Goal: Task Accomplishment & Management: Use online tool/utility

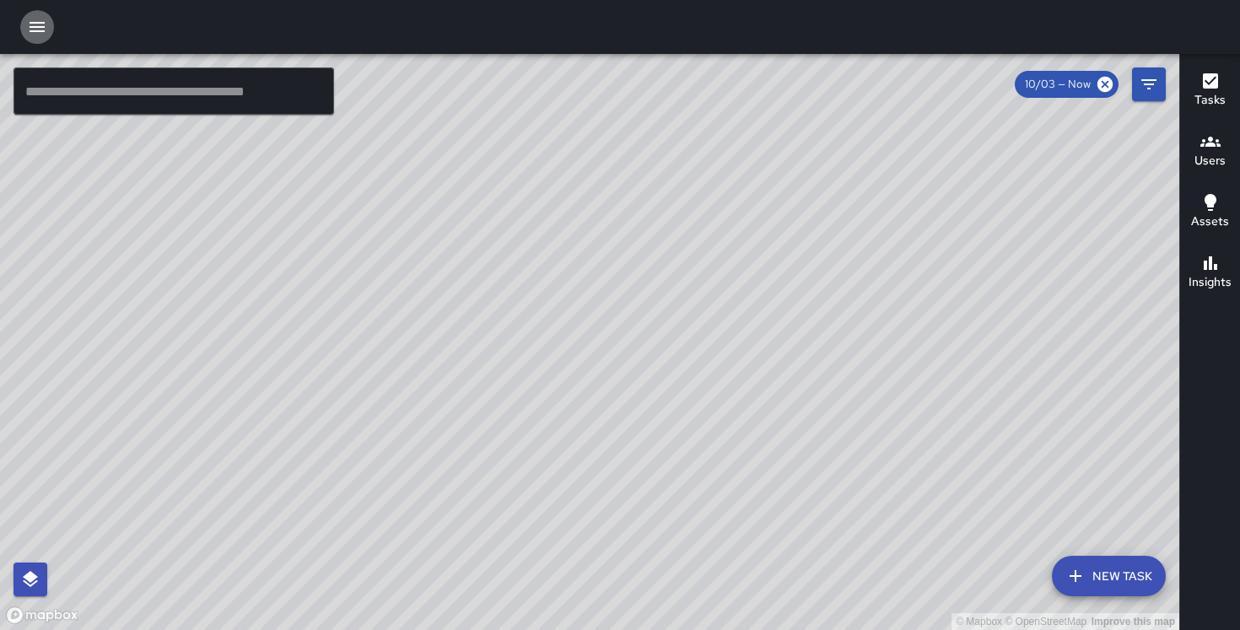
click at [38, 25] on icon "button" at bounding box center [37, 27] width 20 height 20
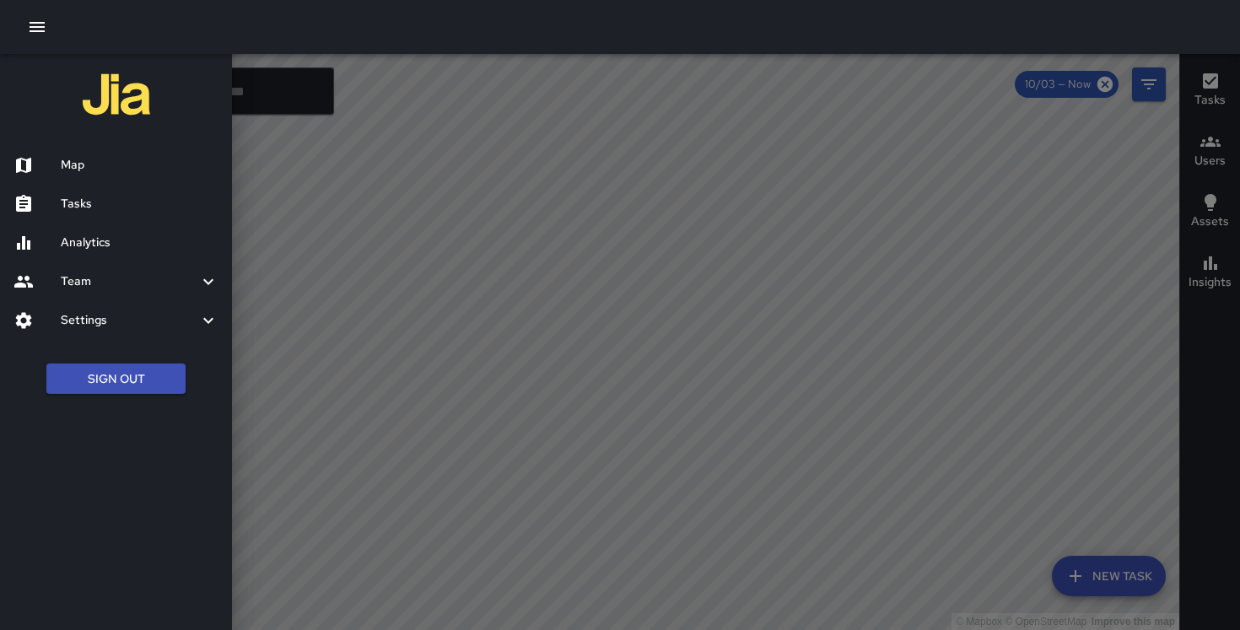
click at [113, 327] on h6 "Settings" at bounding box center [130, 320] width 138 height 19
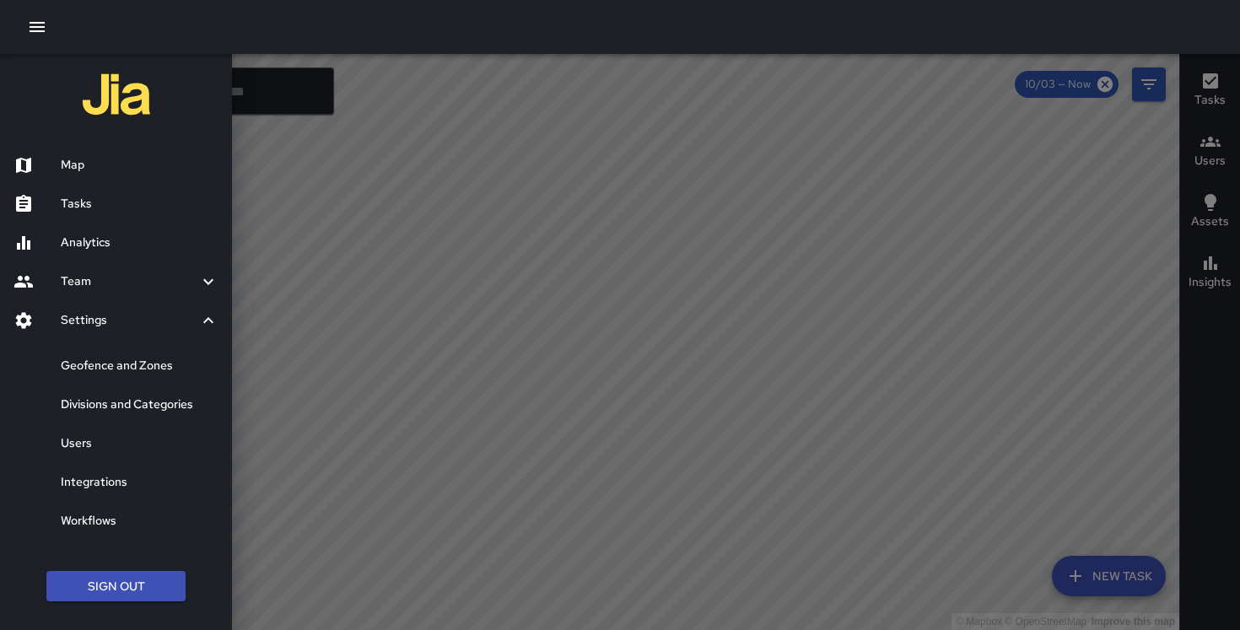
click at [136, 392] on div "Divisions and Categories" at bounding box center [116, 405] width 232 height 39
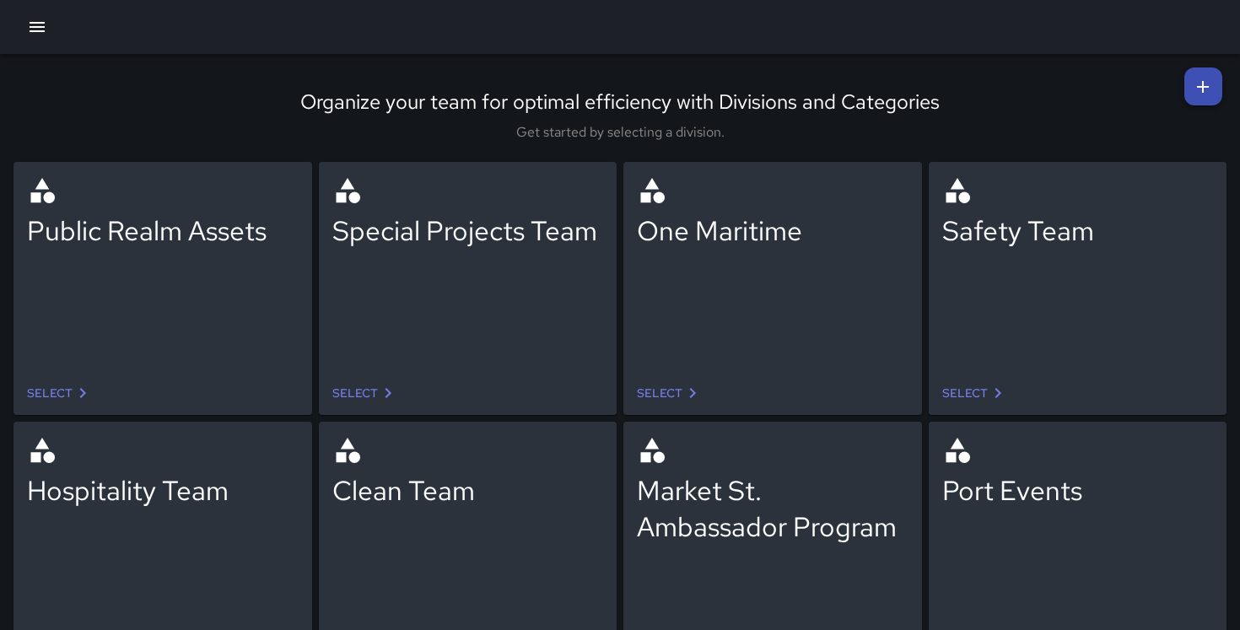
scroll to position [66, 0]
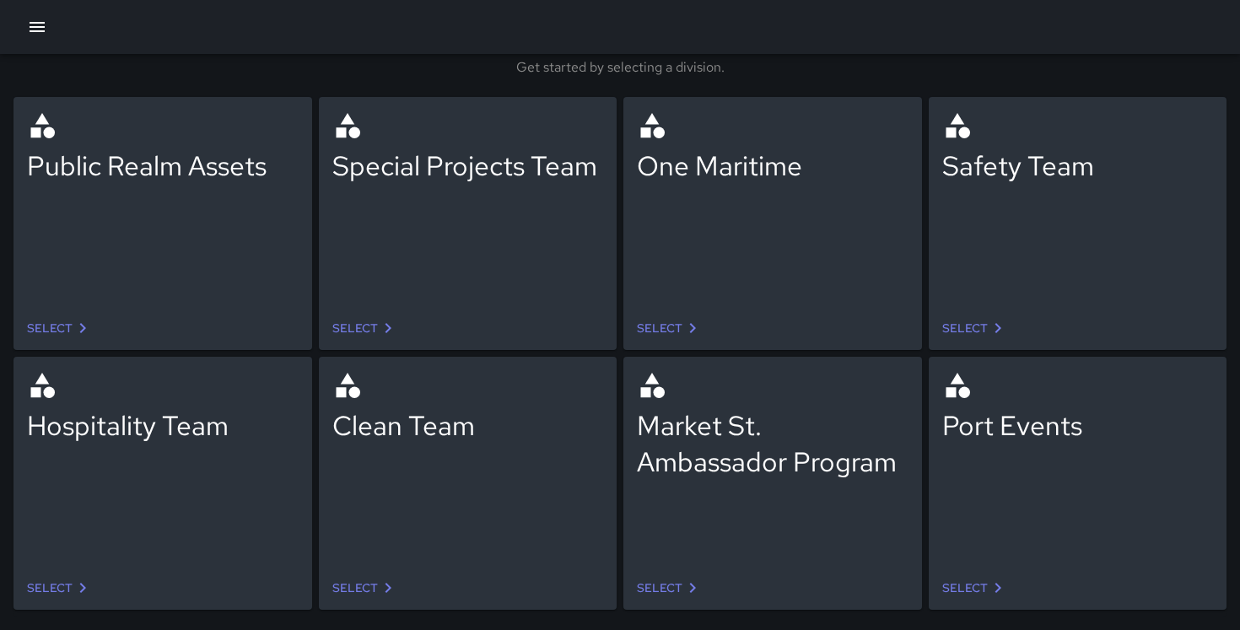
click at [690, 587] on icon at bounding box center [693, 588] width 20 height 20
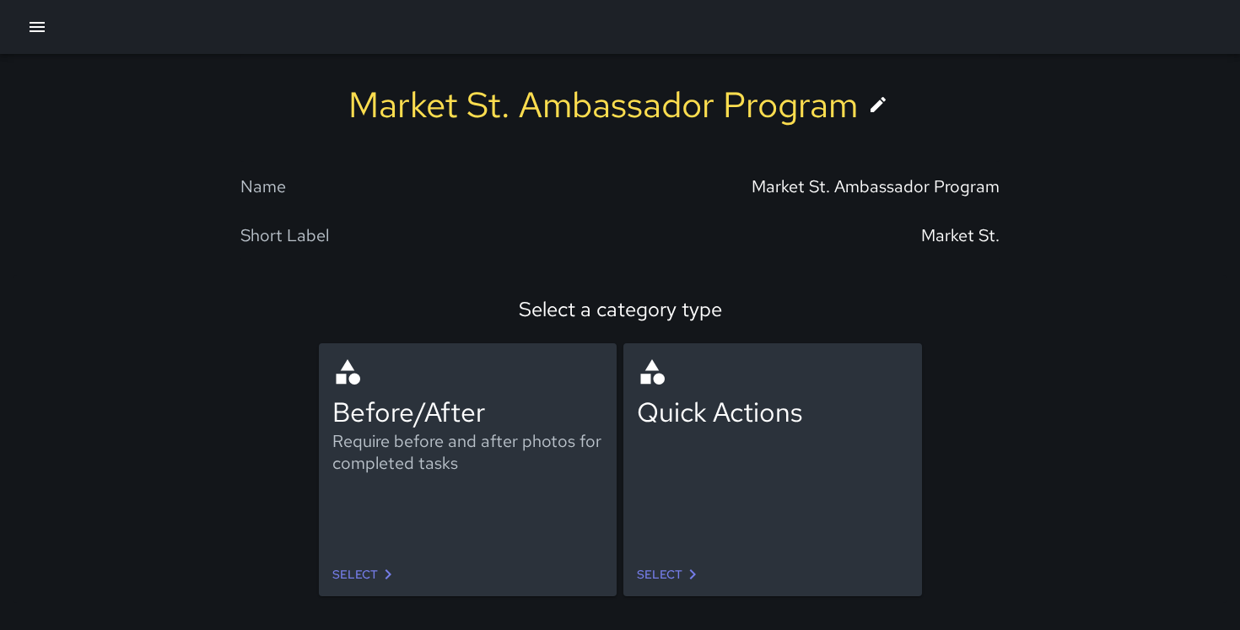
click at [386, 578] on icon at bounding box center [388, 575] width 6 height 10
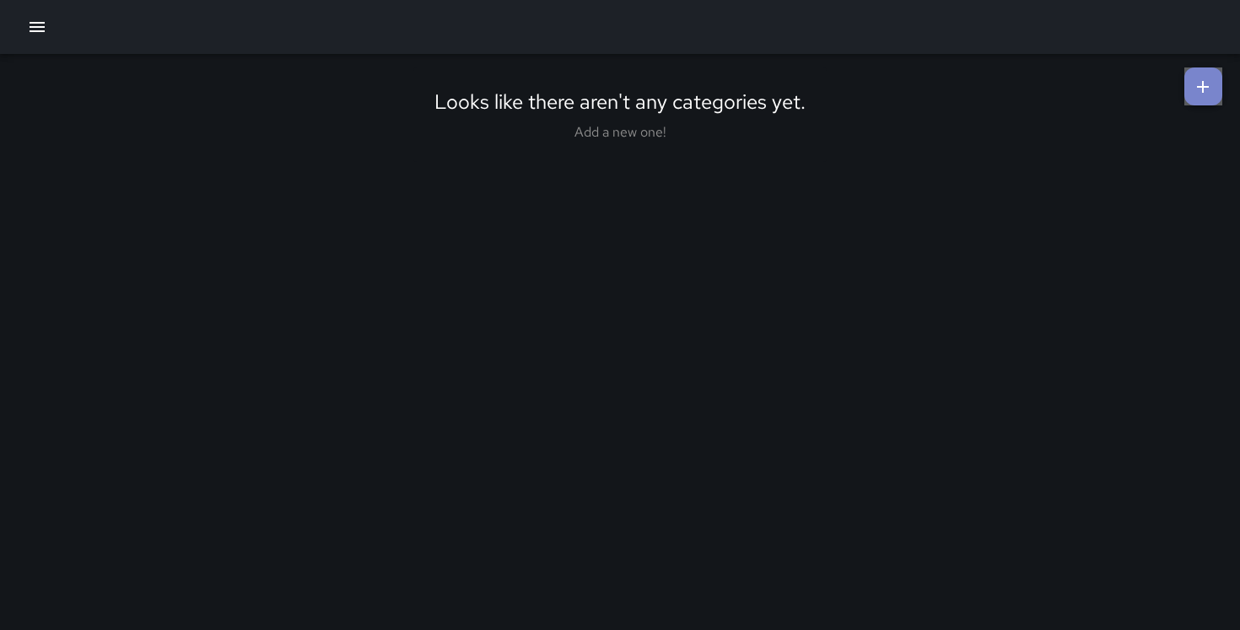
click at [1206, 85] on icon at bounding box center [1203, 87] width 12 height 12
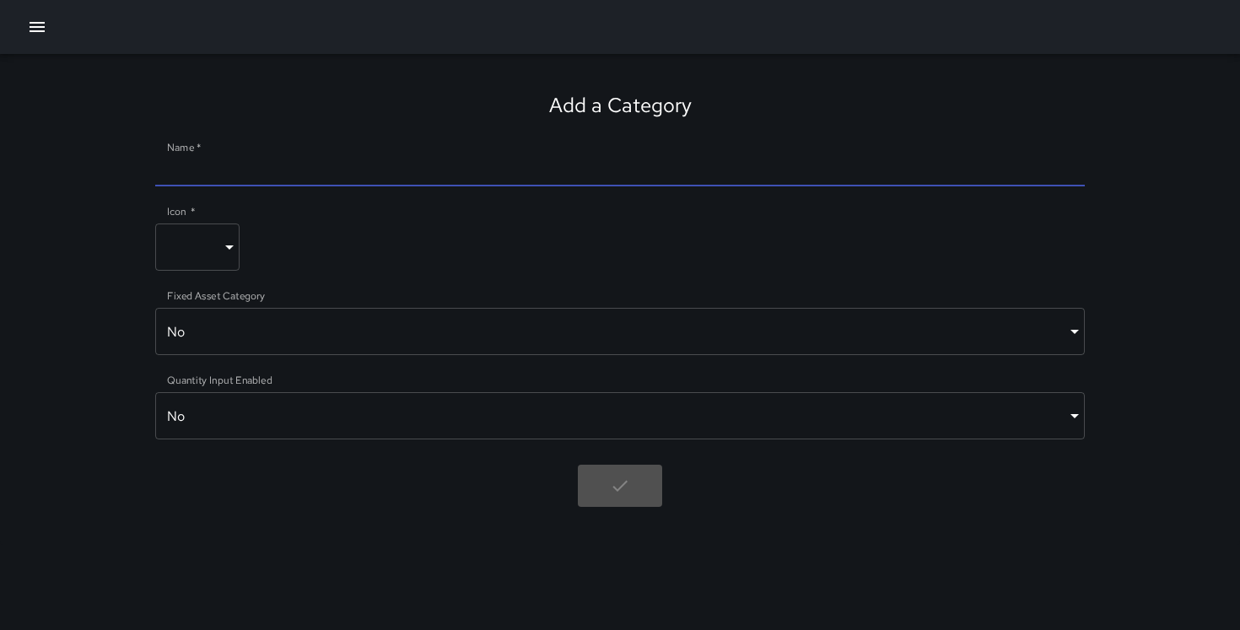
click at [406, 172] on input "Name   *" at bounding box center [620, 172] width 931 height 27
type input "**********"
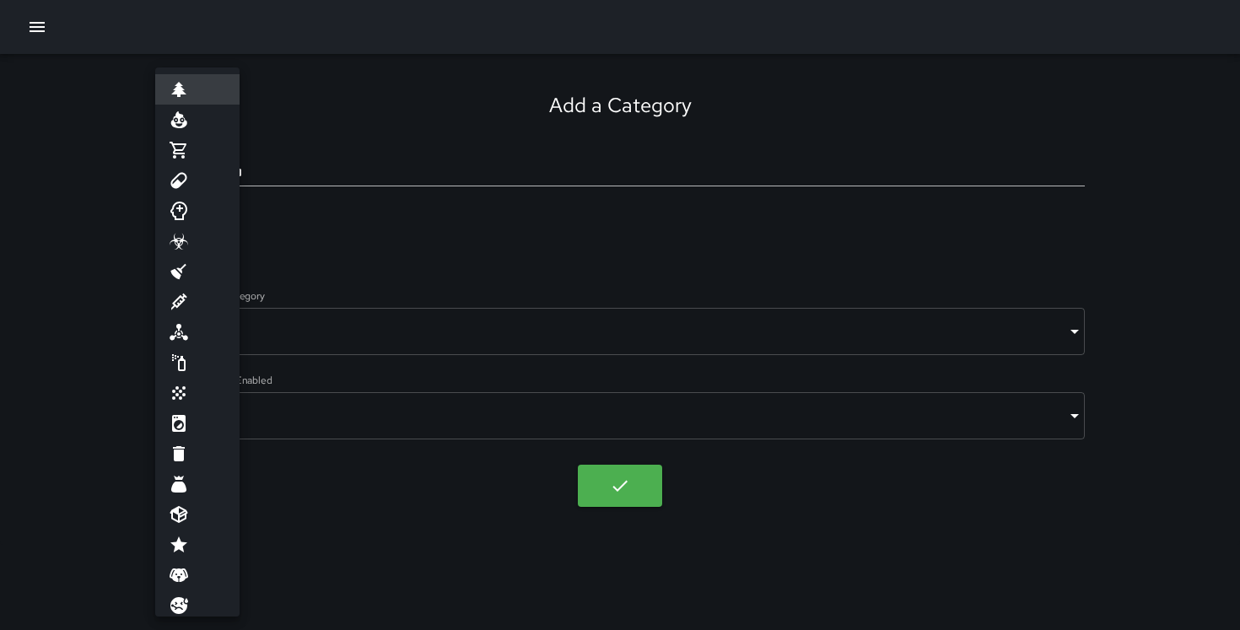
click at [216, 237] on body "**********" at bounding box center [620, 315] width 1240 height 630
click at [190, 390] on li at bounding box center [197, 393] width 84 height 30
type input "*****"
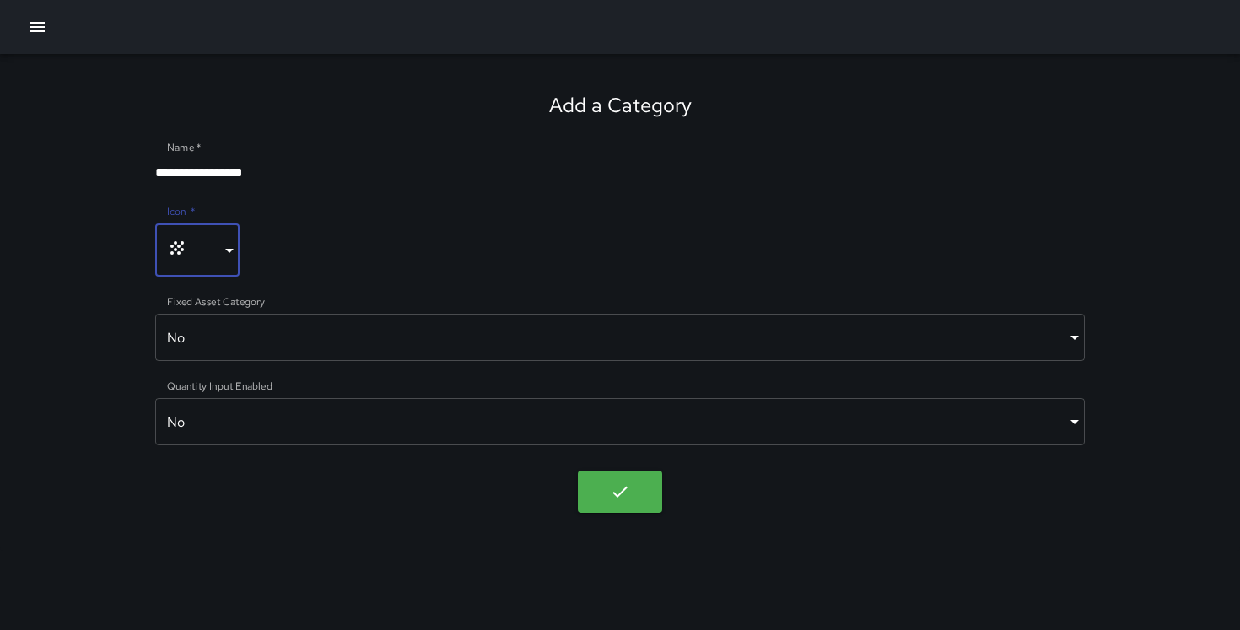
click at [278, 332] on body "**********" at bounding box center [620, 315] width 1240 height 630
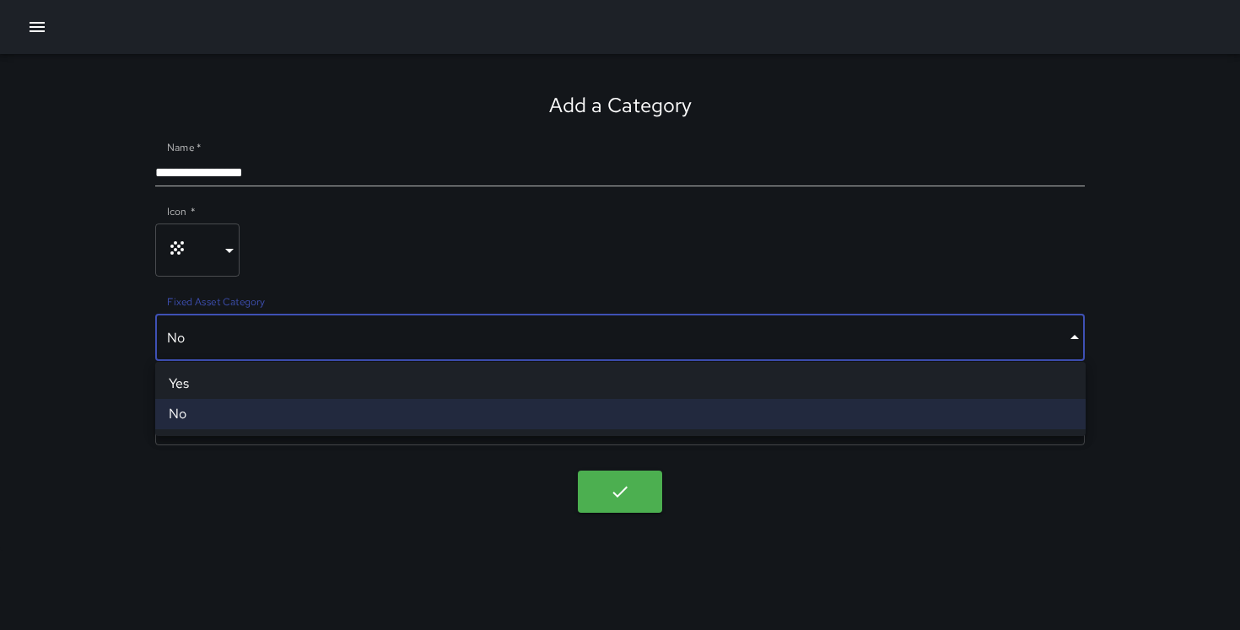
click at [274, 413] on li "No" at bounding box center [620, 414] width 931 height 30
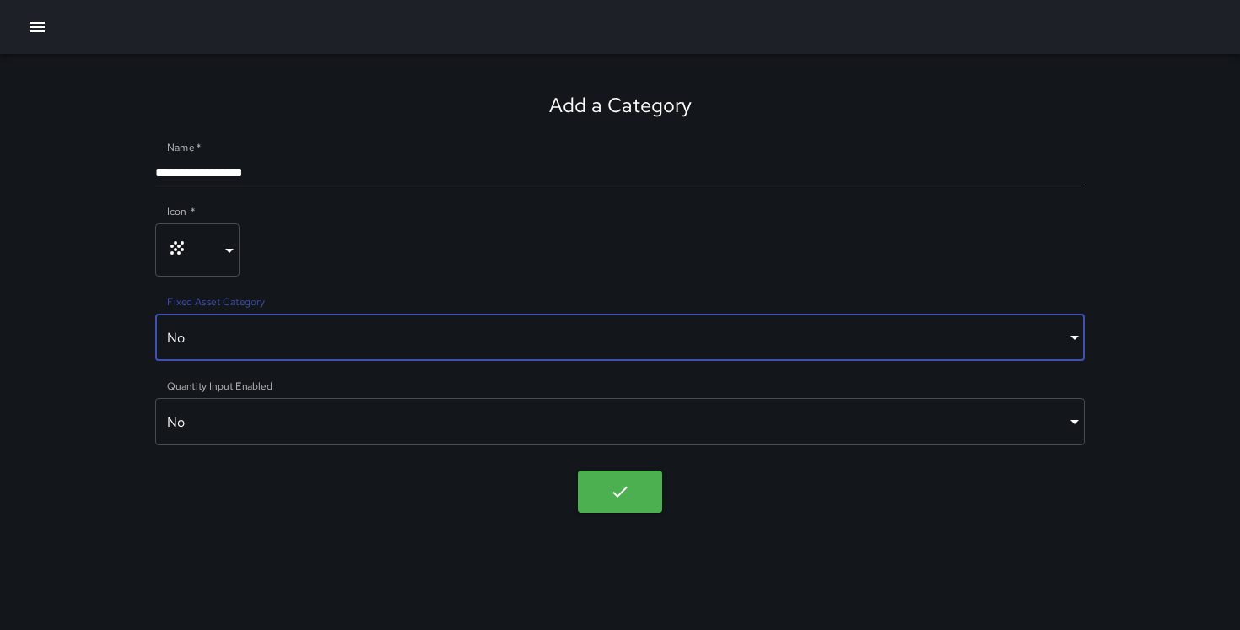
click at [272, 424] on body "**********" at bounding box center [620, 315] width 1240 height 630
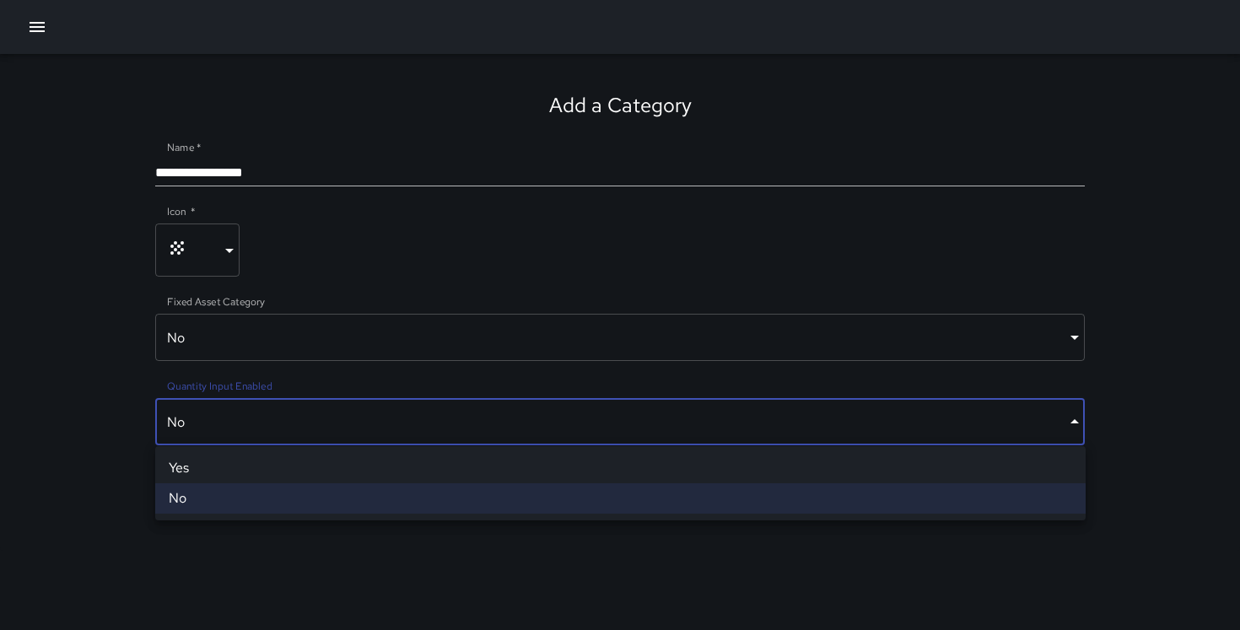
click at [254, 491] on li "No" at bounding box center [620, 498] width 931 height 30
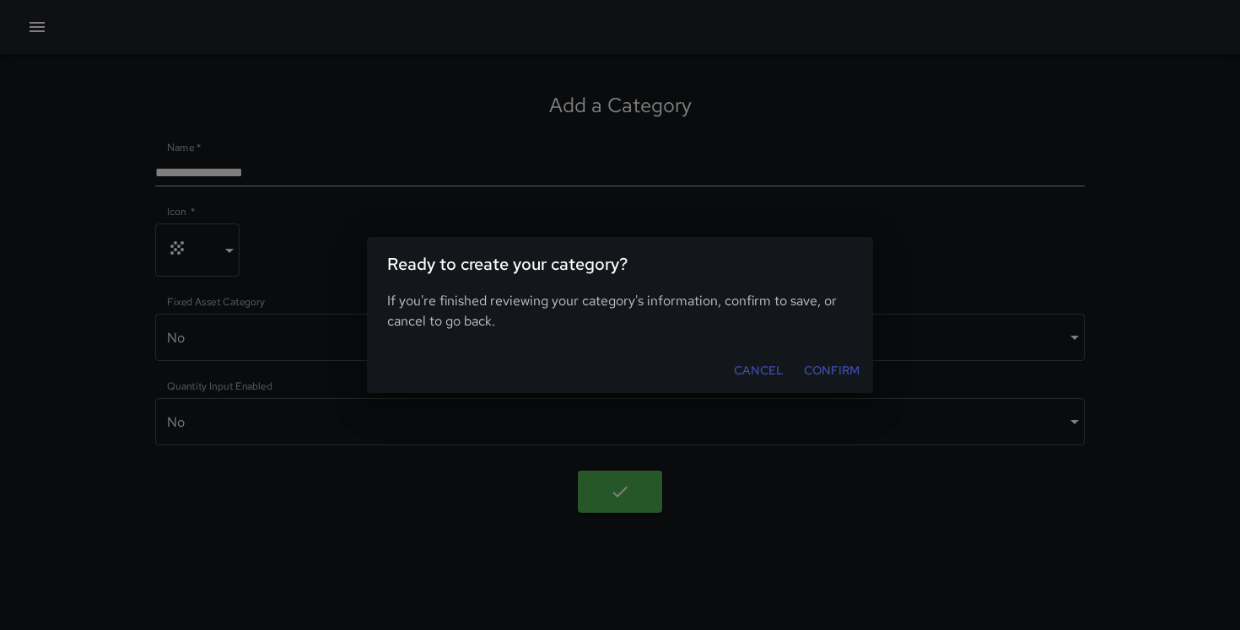
click at [830, 365] on button "Confirm" at bounding box center [831, 370] width 69 height 31
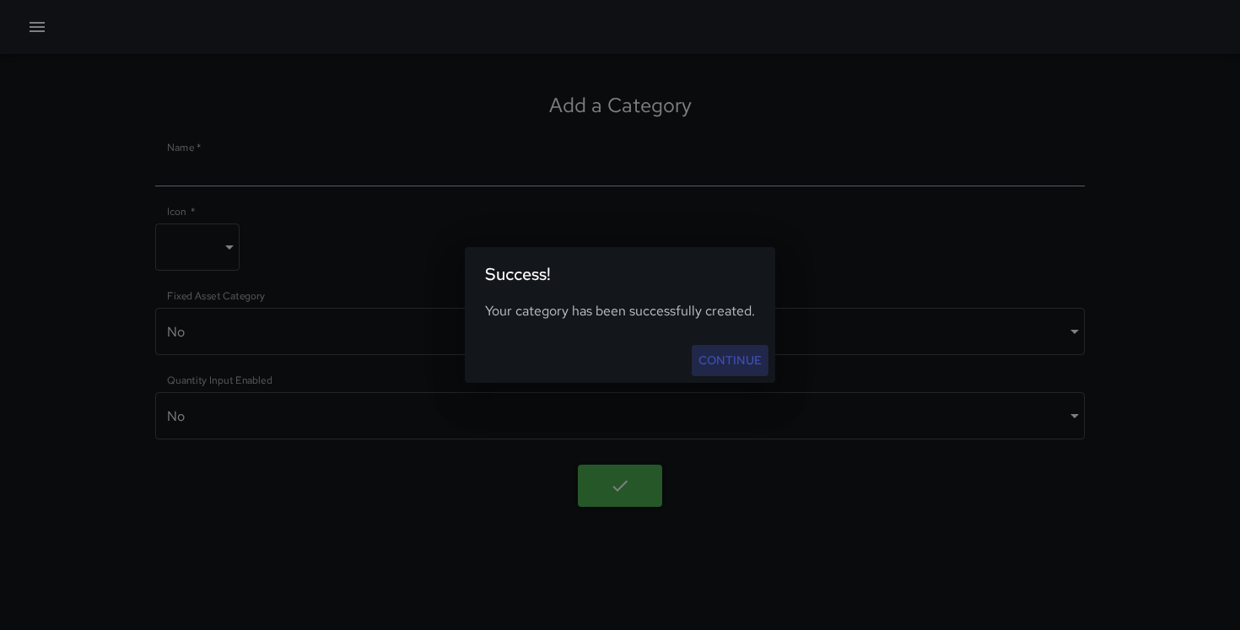
click at [737, 360] on link "Continue" at bounding box center [730, 360] width 77 height 31
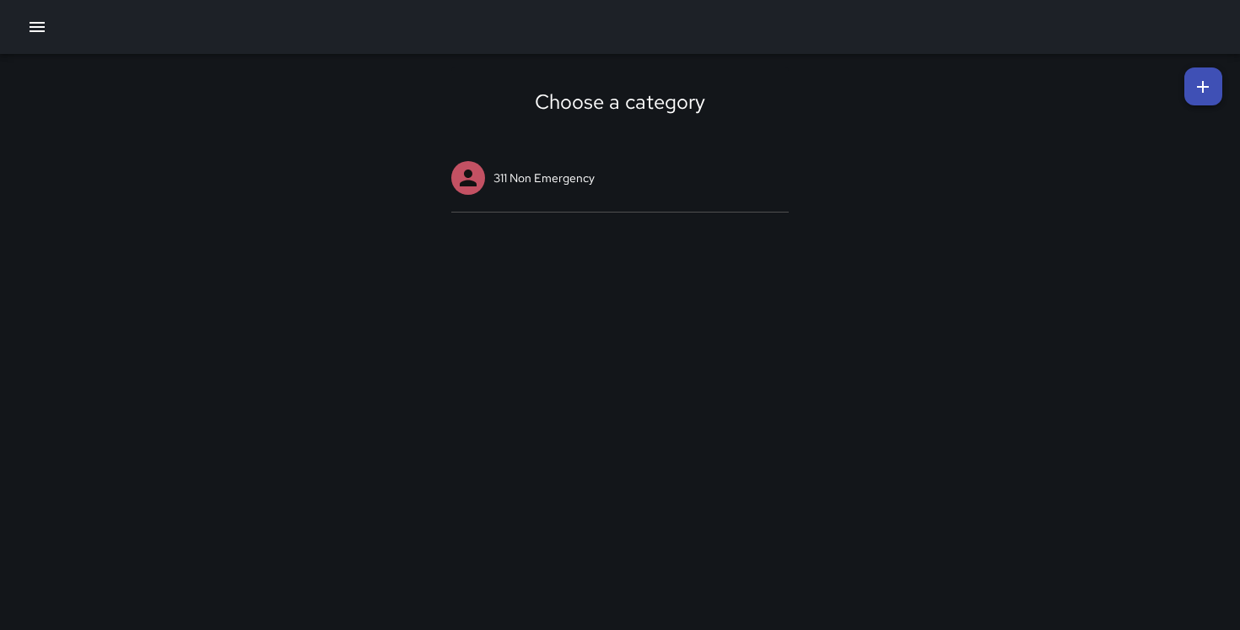
click at [1196, 92] on icon at bounding box center [1203, 87] width 20 height 20
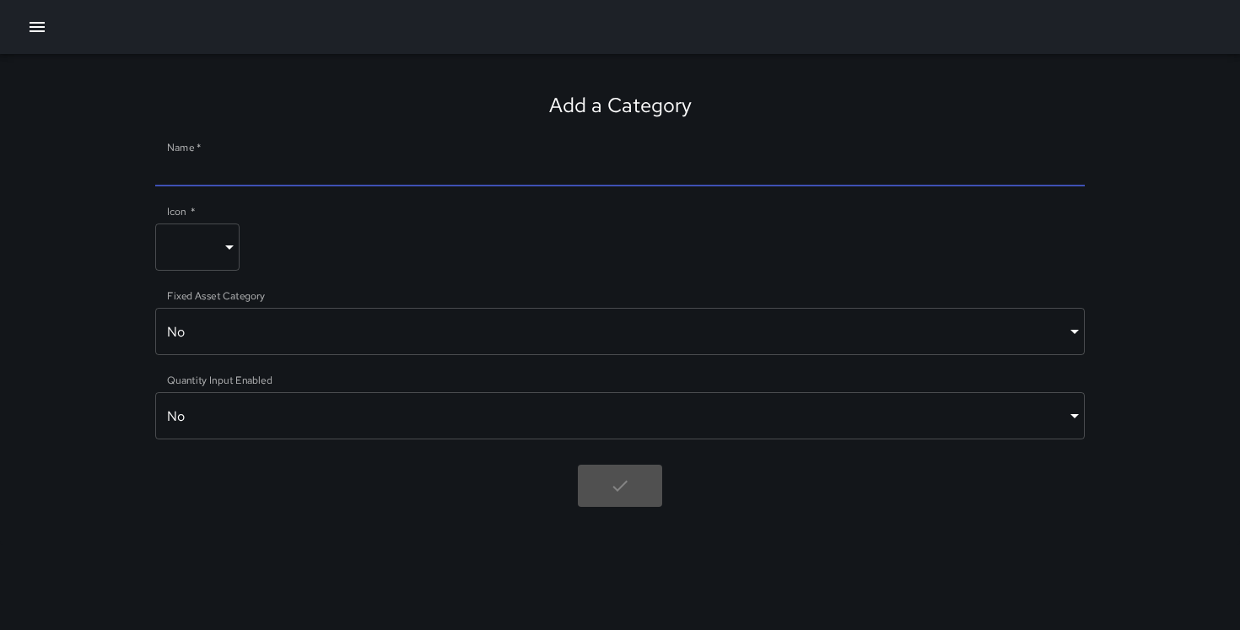
click at [659, 165] on input "Name   *" at bounding box center [620, 172] width 931 height 27
type input "**********"
click at [218, 246] on body "**********" at bounding box center [620, 315] width 1240 height 630
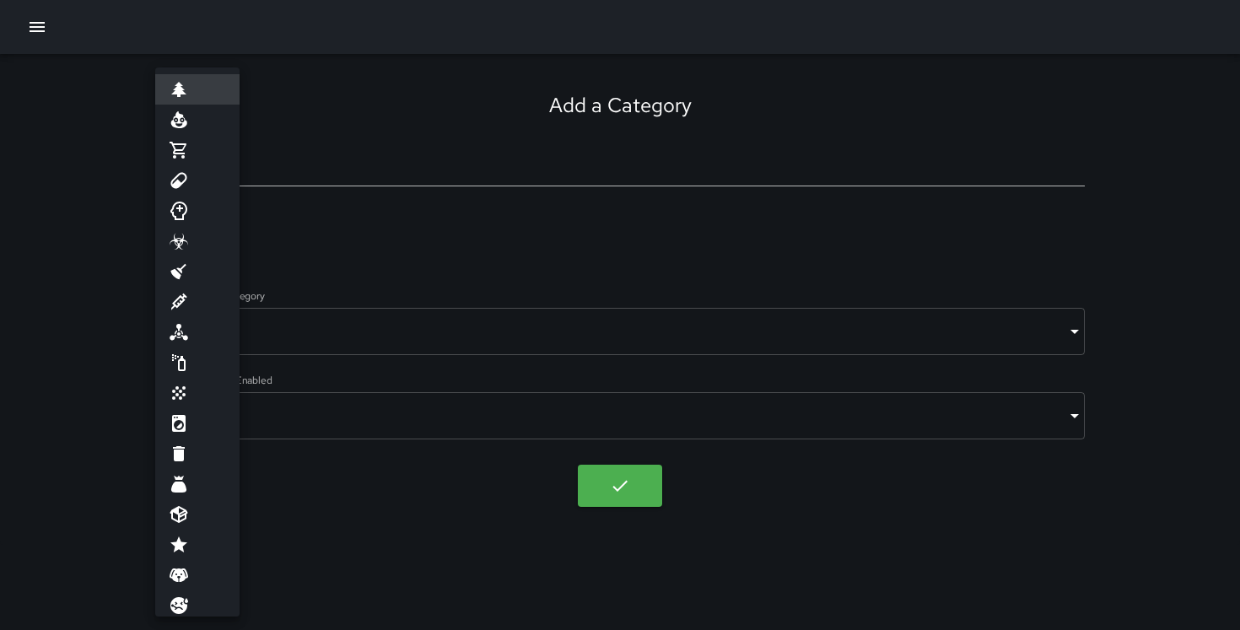
click at [191, 138] on li at bounding box center [197, 150] width 84 height 30
type input "**********"
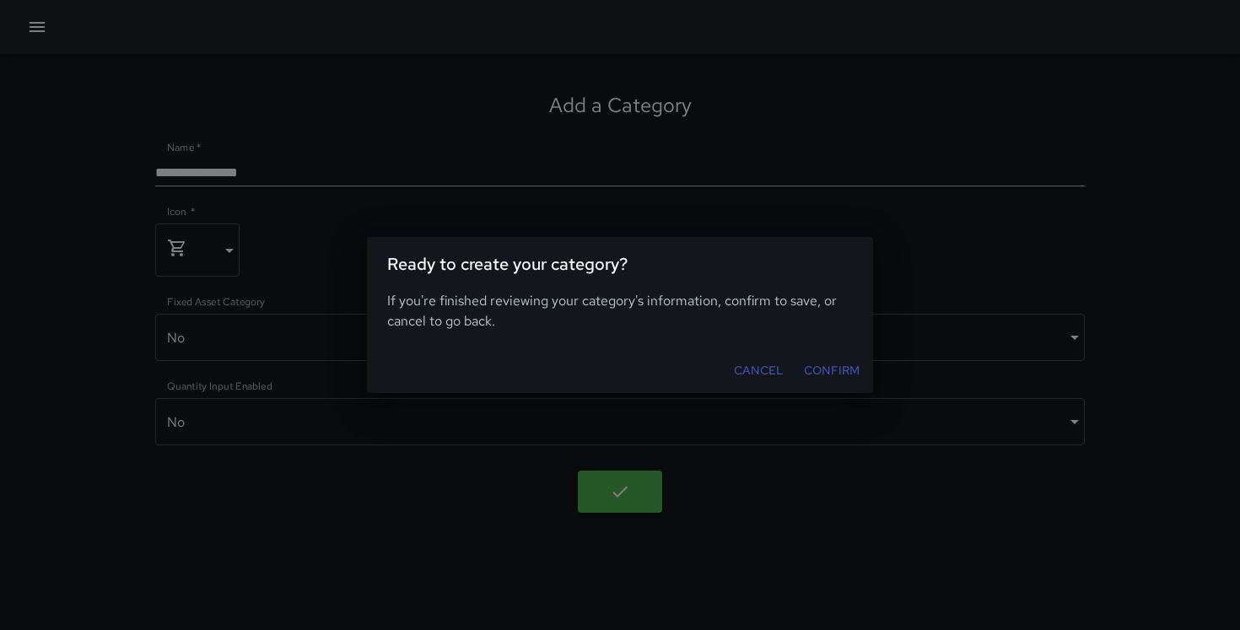
click button "Confirm" at bounding box center [831, 370] width 69 height 31
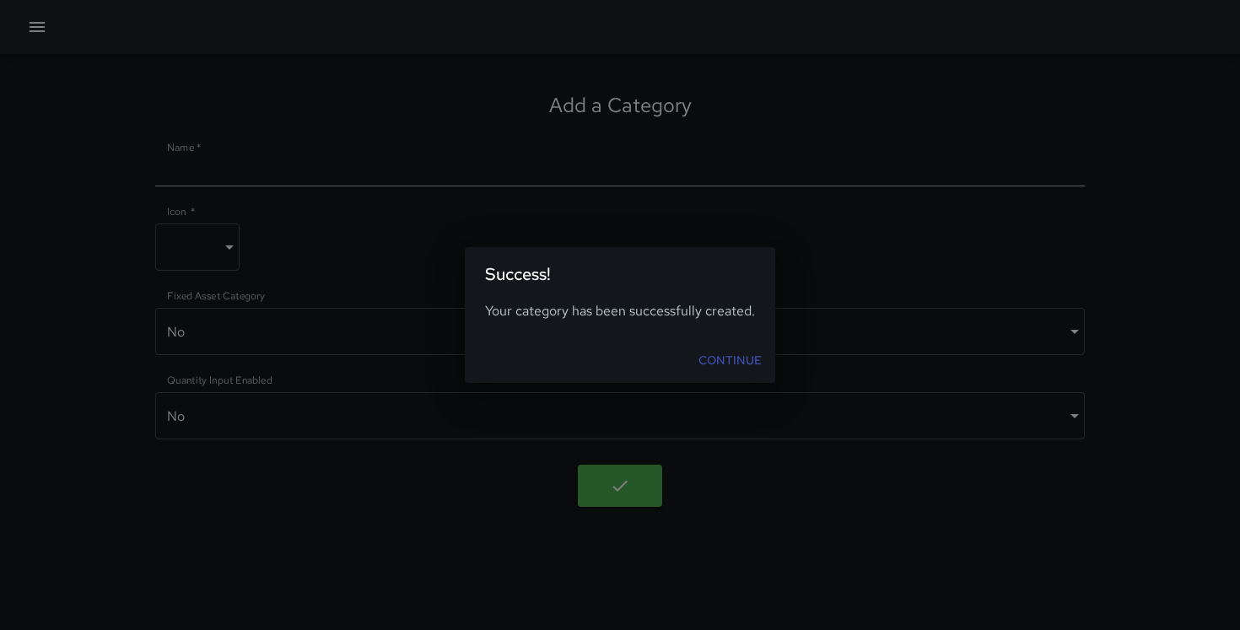
click at [746, 345] on link "Continue" at bounding box center [730, 360] width 77 height 31
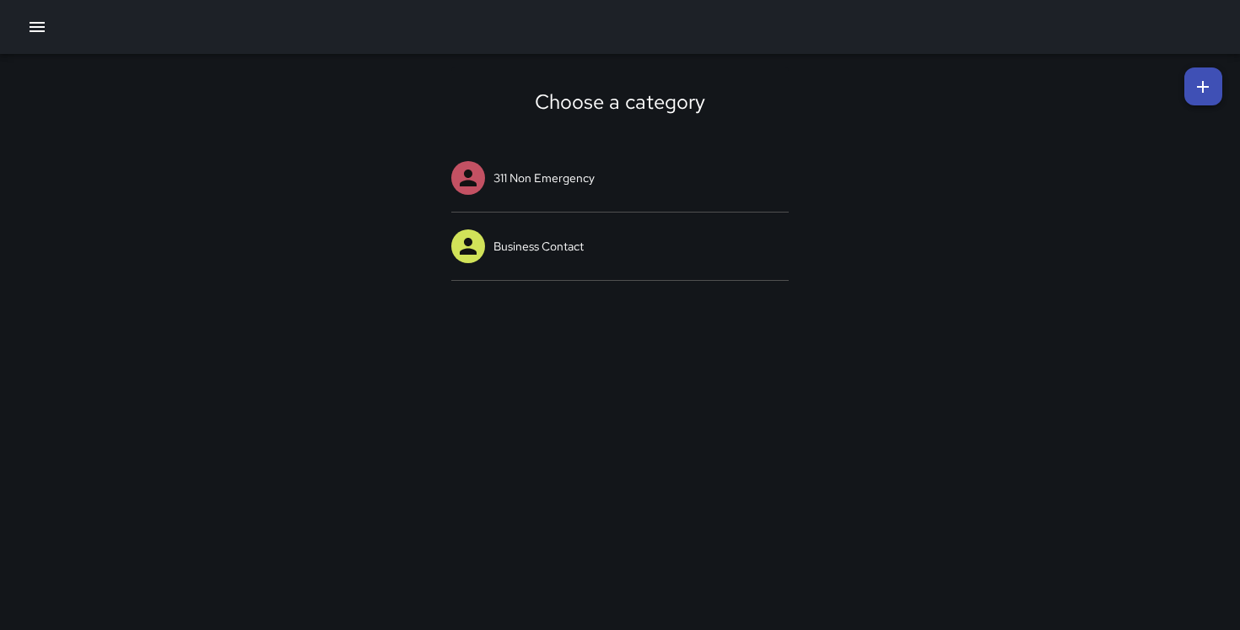
click at [1209, 63] on div "Choose a category 311 Non Emergency Business Contact" at bounding box center [620, 174] width 1240 height 240
click at [1209, 68] on link at bounding box center [1204, 87] width 38 height 38
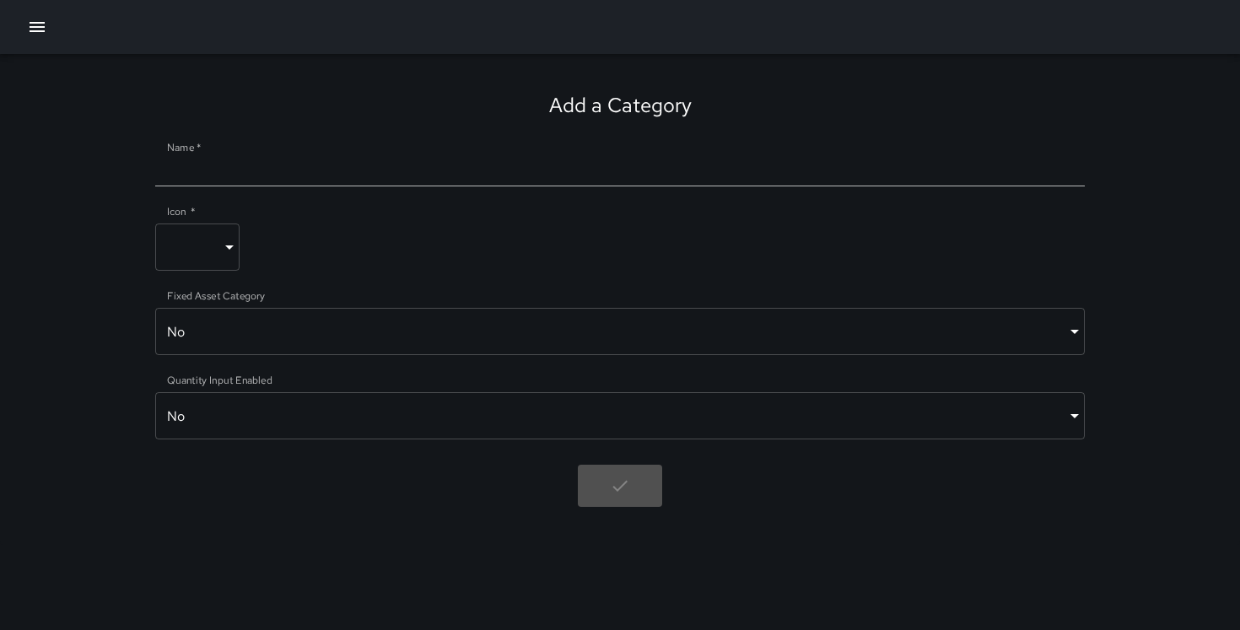
click at [532, 167] on input "Name   *" at bounding box center [620, 172] width 931 height 27
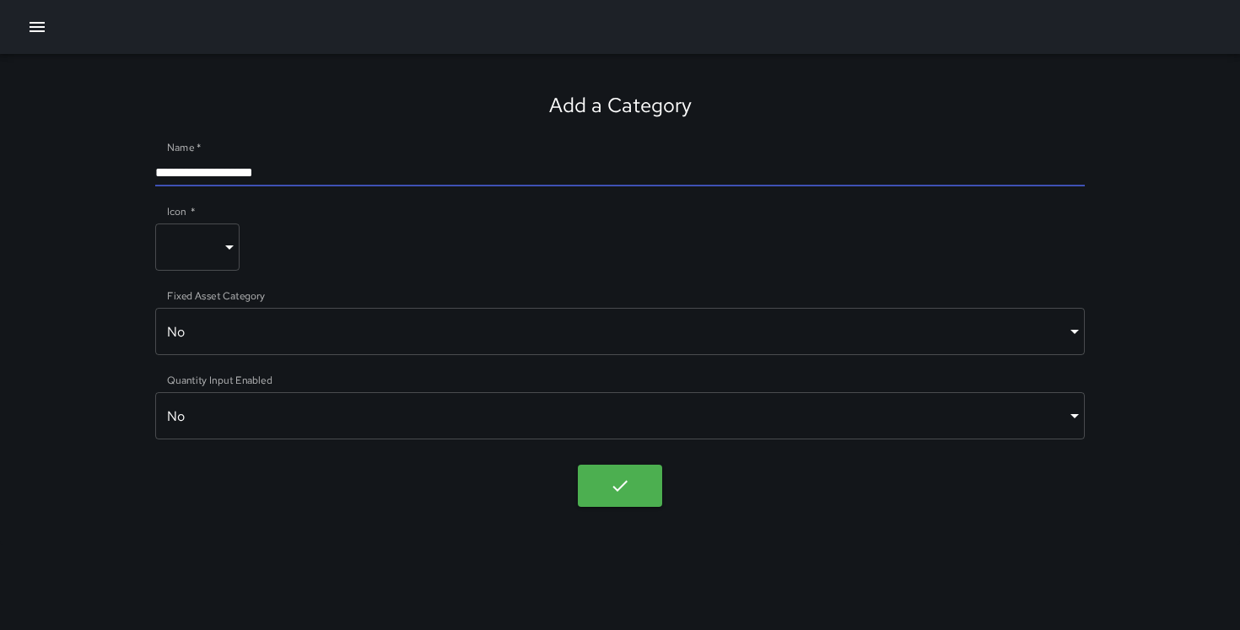
type input "**********"
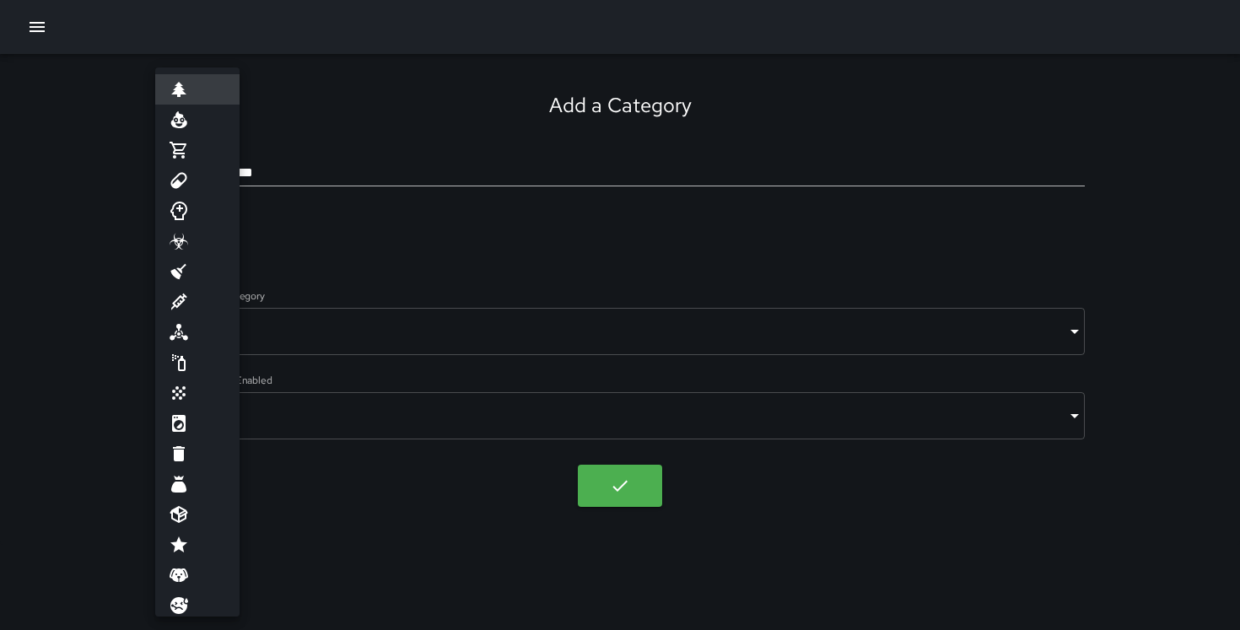
click at [230, 244] on body "**********" at bounding box center [620, 315] width 1240 height 630
click at [203, 214] on li at bounding box center [197, 211] width 84 height 30
type input "**********"
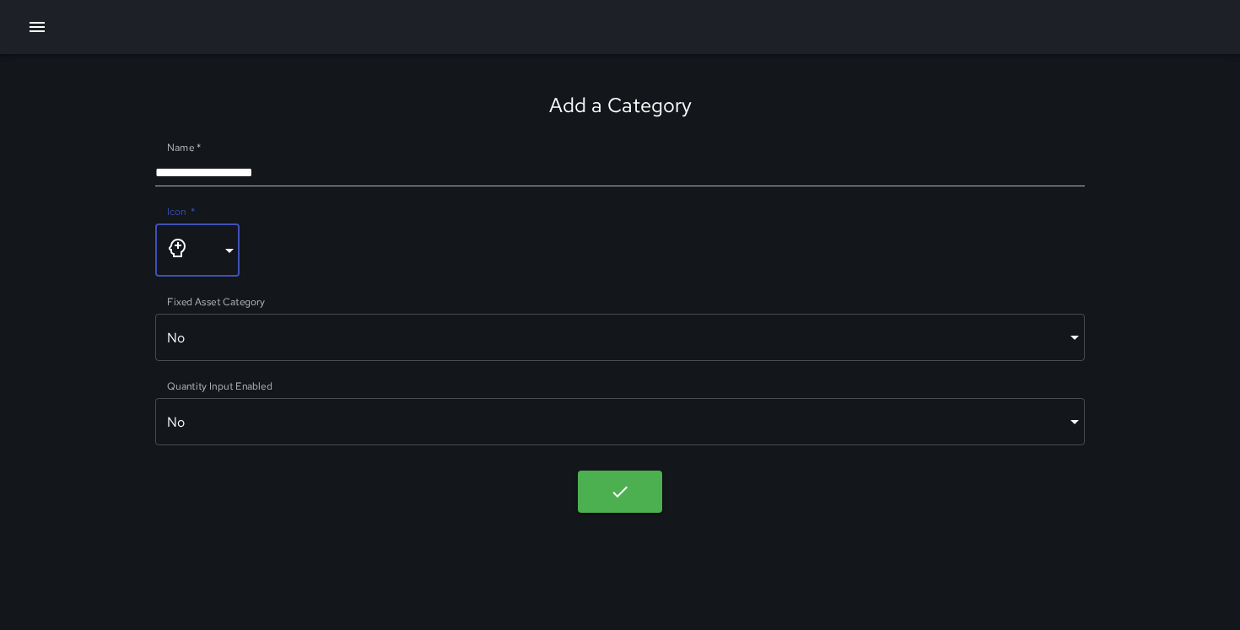
click at [235, 397] on div "Quantity Input Enabled No ***** ​" at bounding box center [620, 415] width 931 height 59
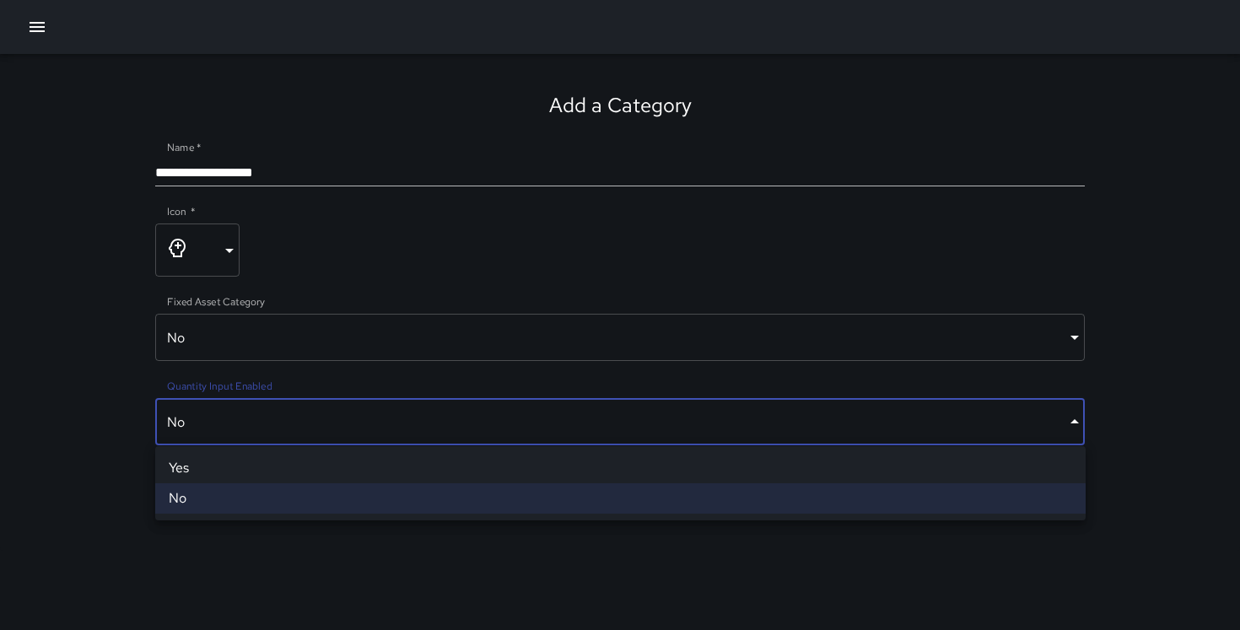
click at [232, 408] on body "**********" at bounding box center [620, 315] width 1240 height 630
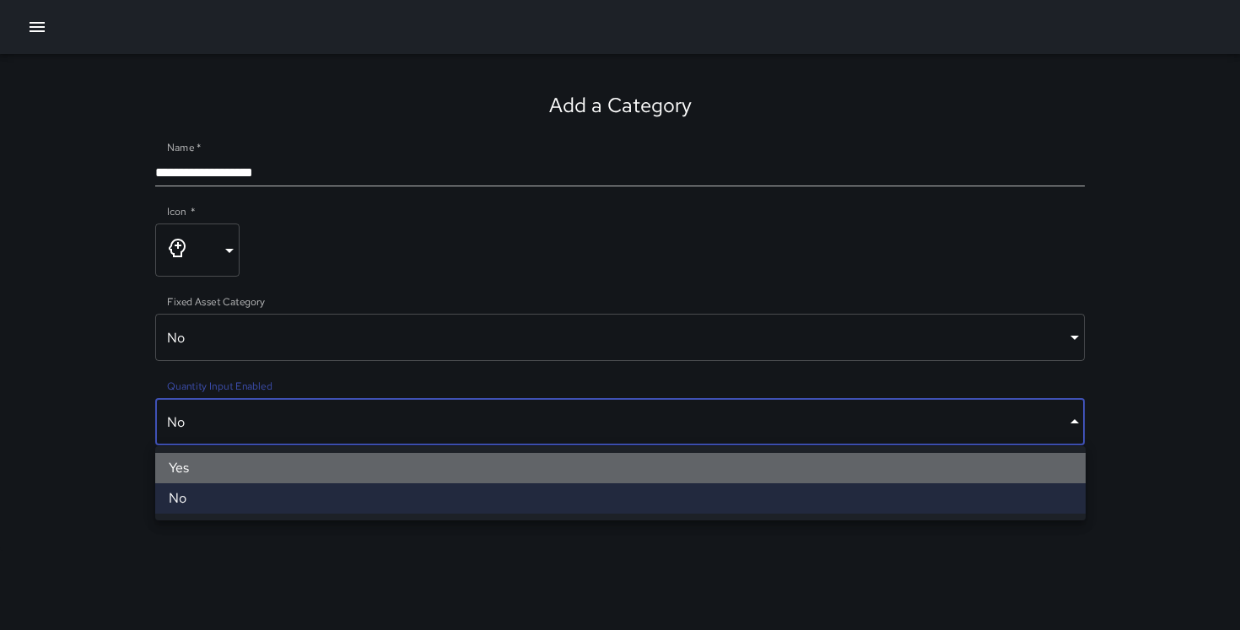
click at [230, 468] on li "Yes" at bounding box center [620, 468] width 931 height 30
type input "****"
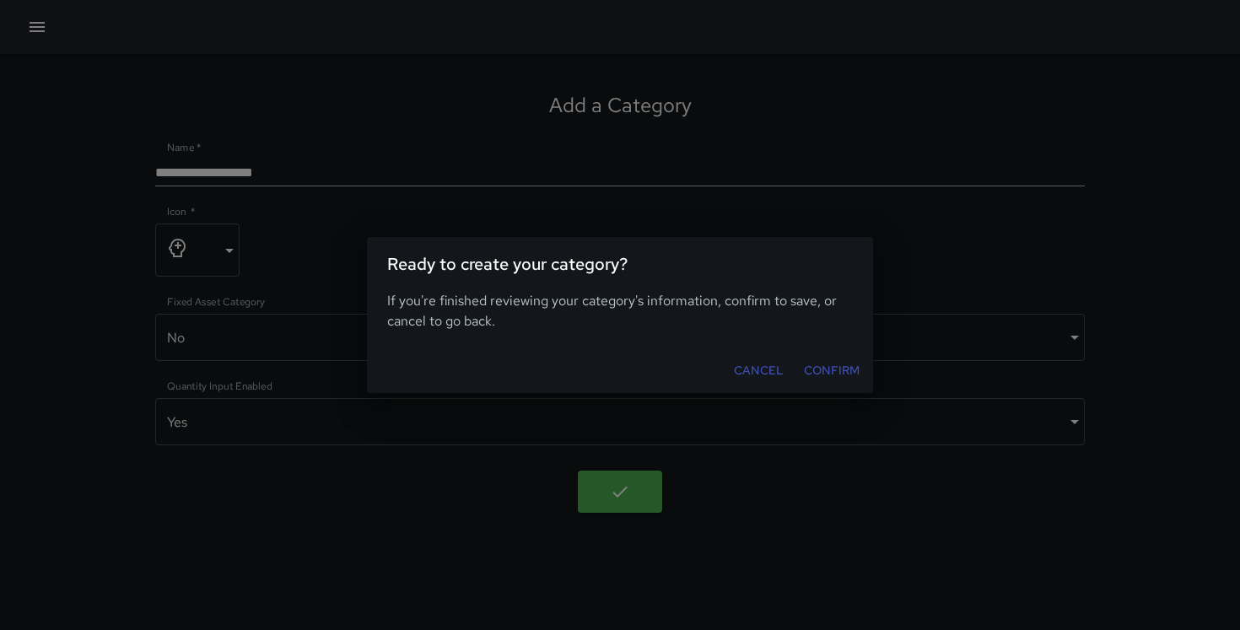
click at [816, 374] on button "Confirm" at bounding box center [831, 370] width 69 height 31
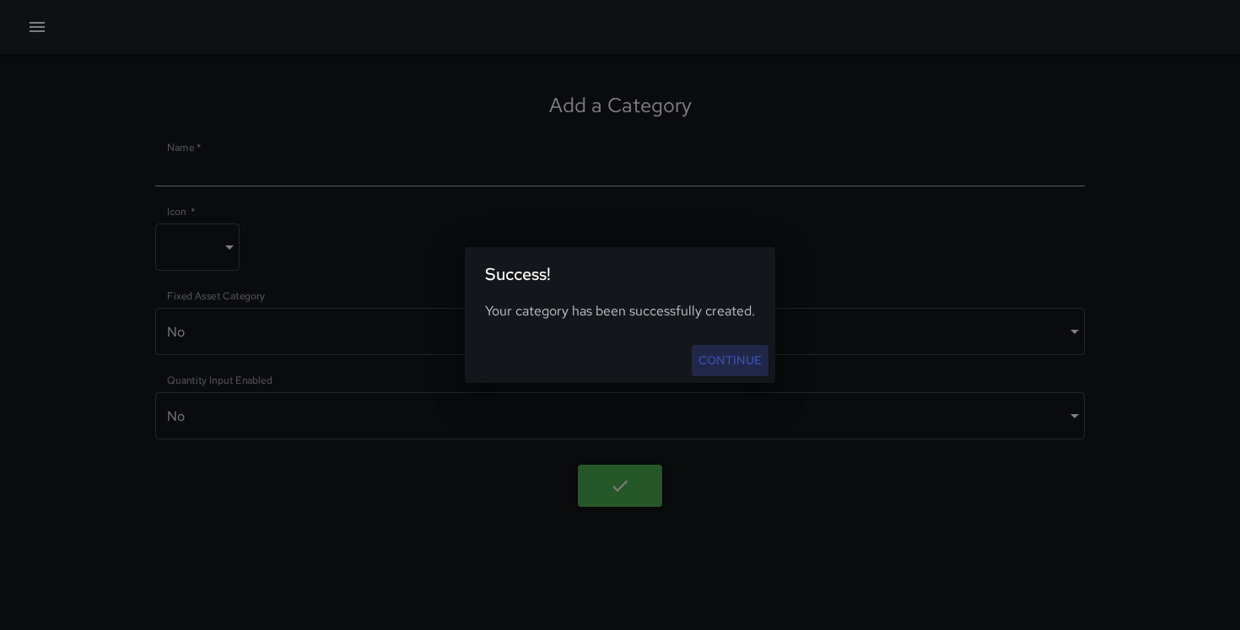
click at [724, 355] on link "Continue" at bounding box center [730, 360] width 77 height 31
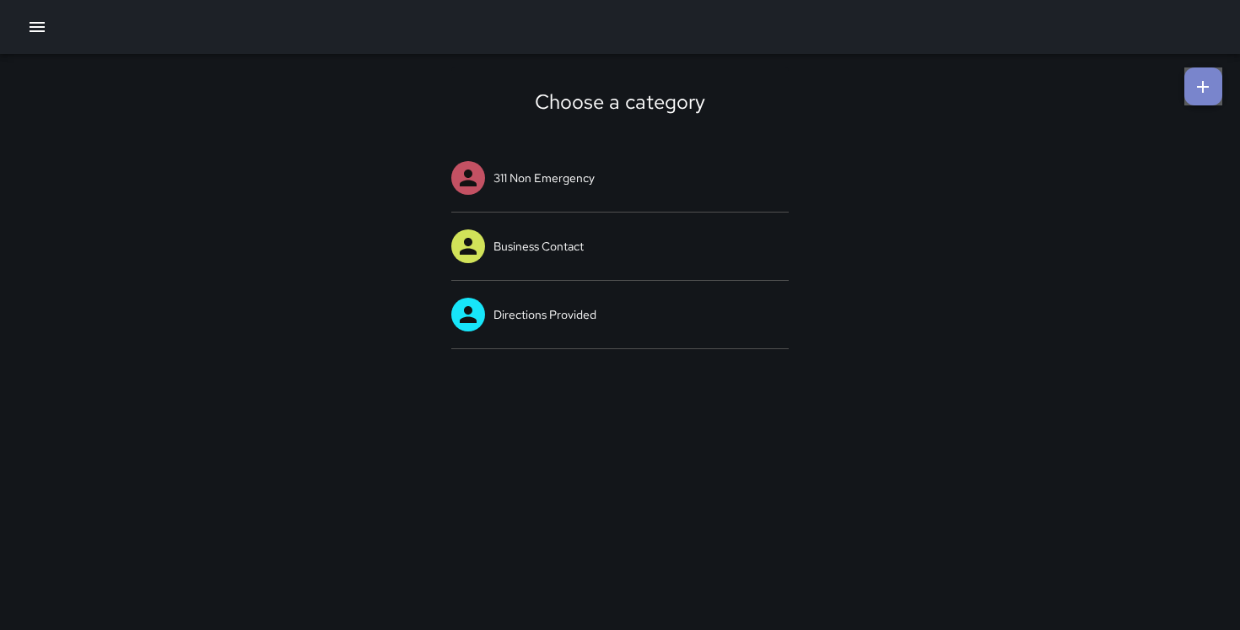
click at [1205, 103] on link at bounding box center [1204, 87] width 38 height 38
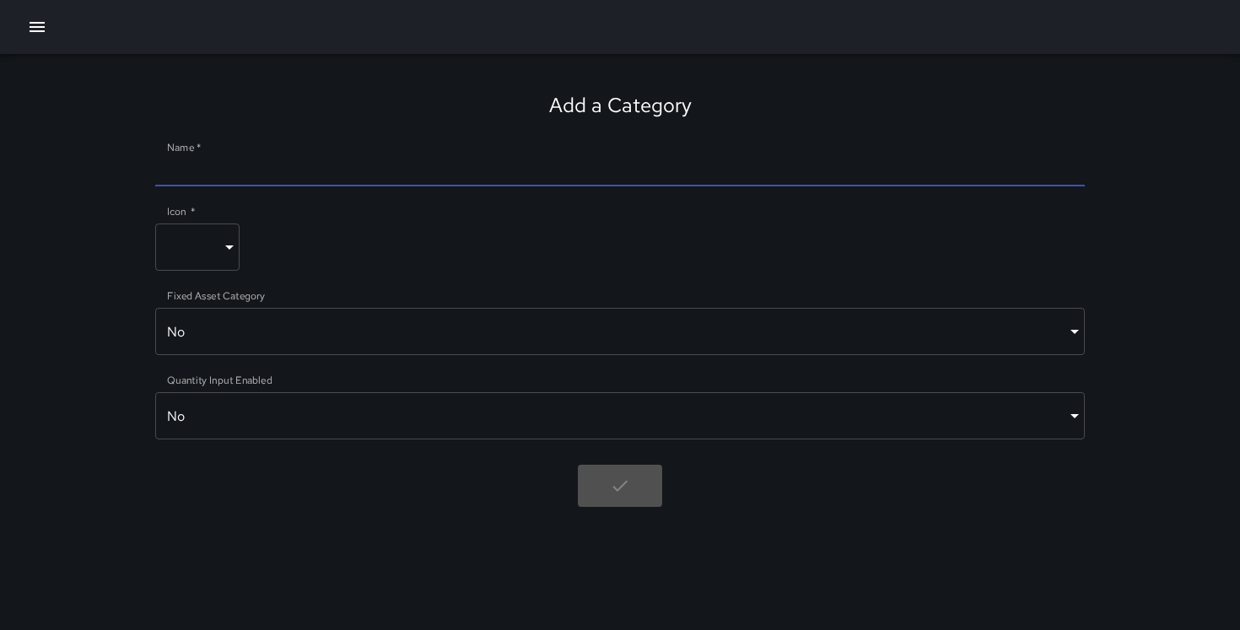
click at [700, 170] on input "Name   *" at bounding box center [620, 172] width 931 height 27
type input "**********"
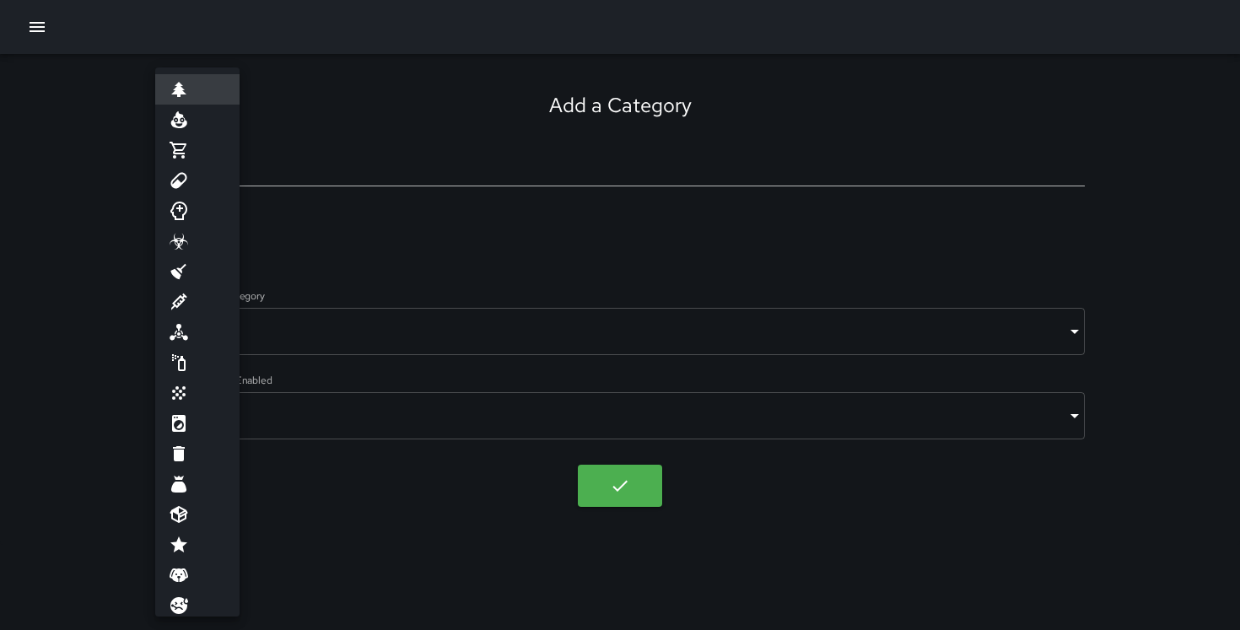
click at [206, 240] on body "**********" at bounding box center [620, 315] width 1240 height 630
click at [201, 331] on li at bounding box center [197, 332] width 84 height 30
type input "**********"
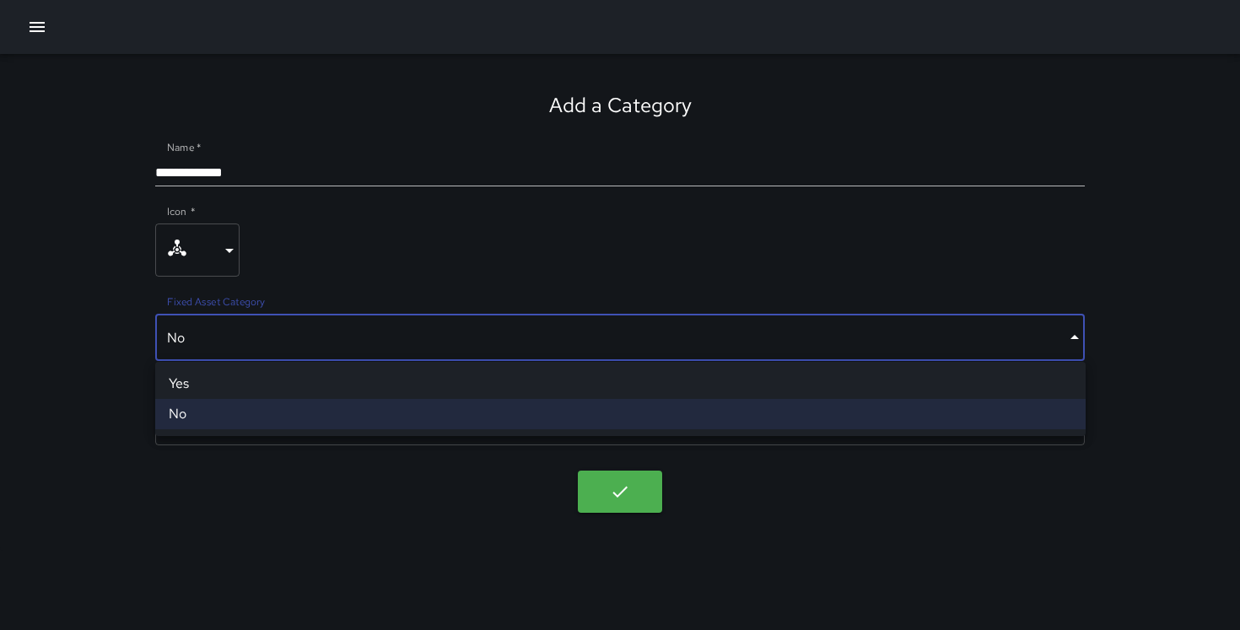
click at [300, 344] on body "**********" at bounding box center [620, 315] width 1240 height 630
click at [350, 276] on div at bounding box center [620, 315] width 1240 height 630
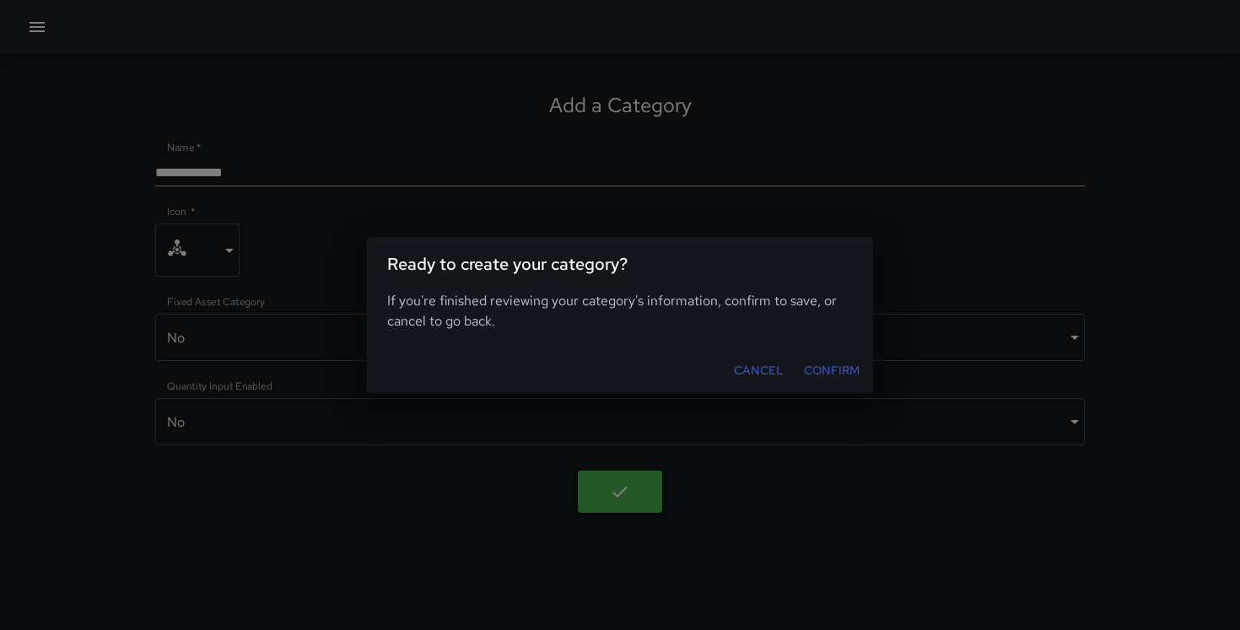
click at [816, 379] on button "Confirm" at bounding box center [831, 370] width 69 height 31
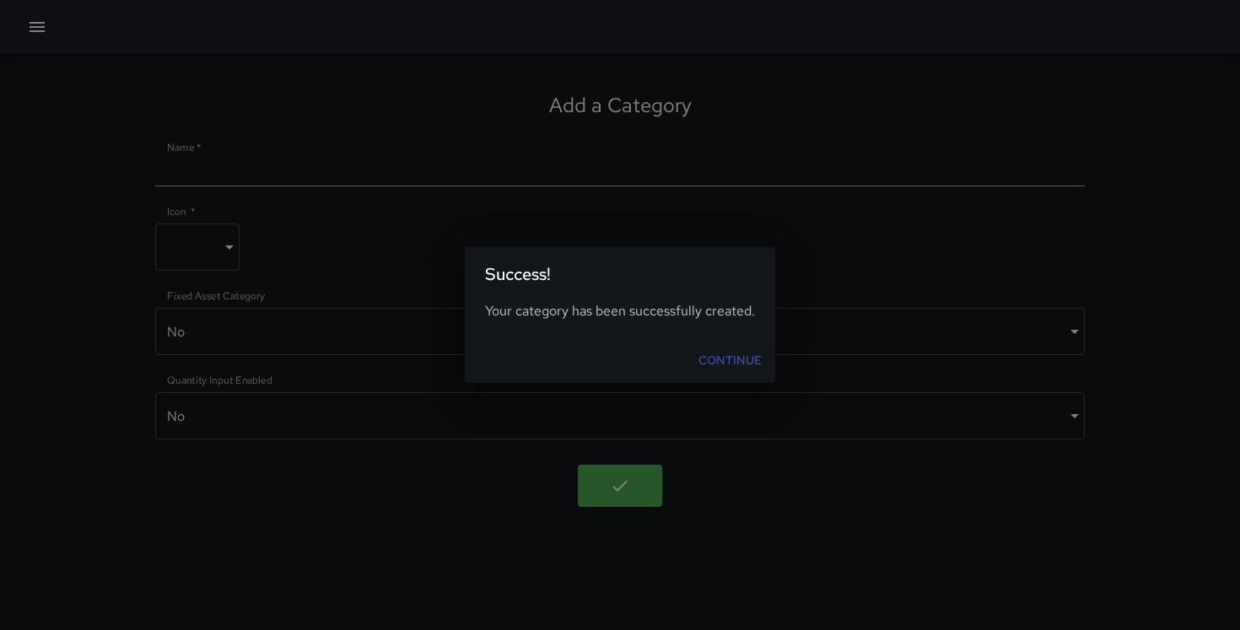
click at [705, 348] on link "Continue" at bounding box center [730, 360] width 77 height 31
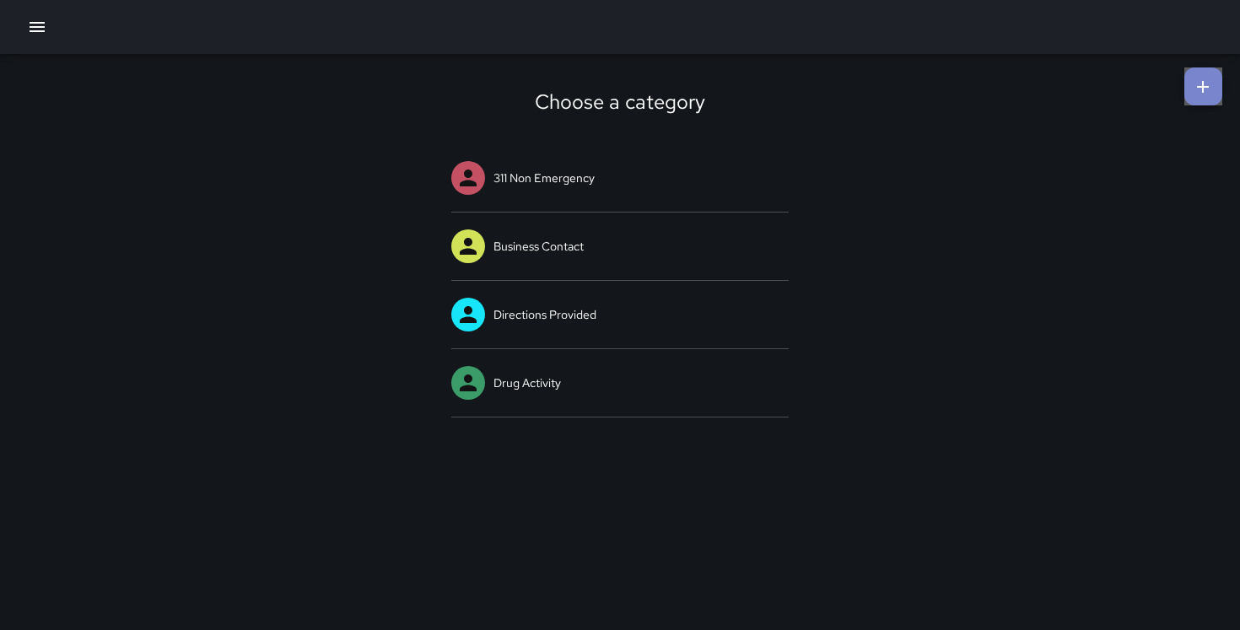
click at [1205, 96] on icon at bounding box center [1203, 87] width 20 height 20
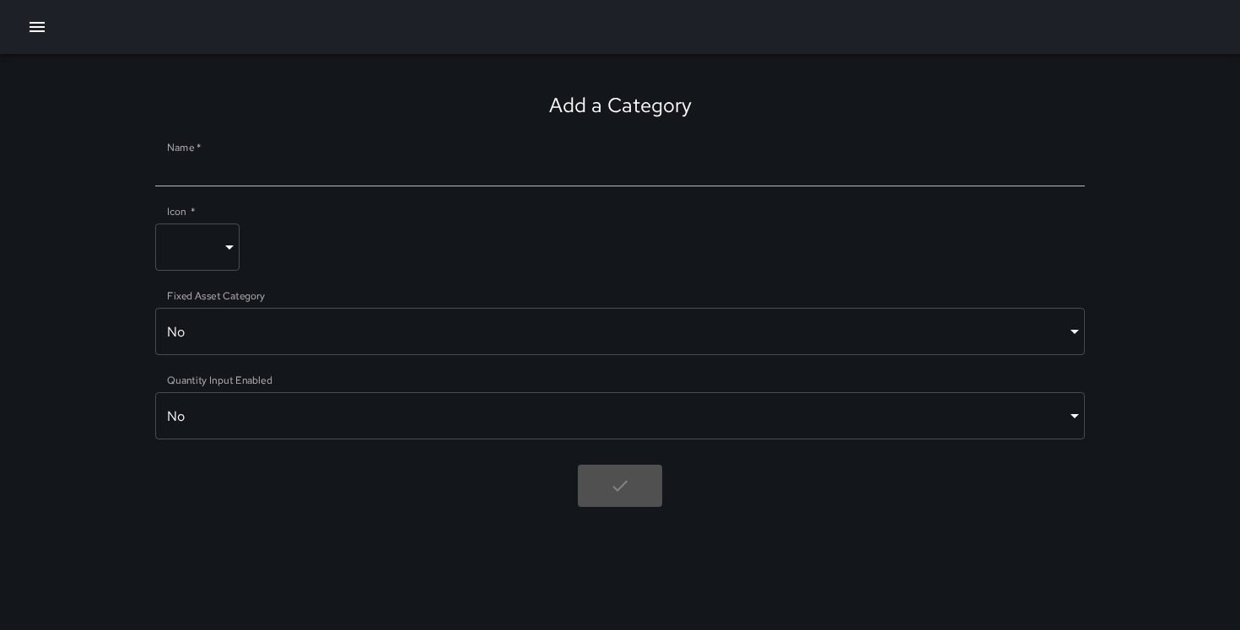
click at [579, 188] on div at bounding box center [620, 198] width 931 height 25
click at [576, 169] on input "Name   *" at bounding box center [620, 172] width 931 height 27
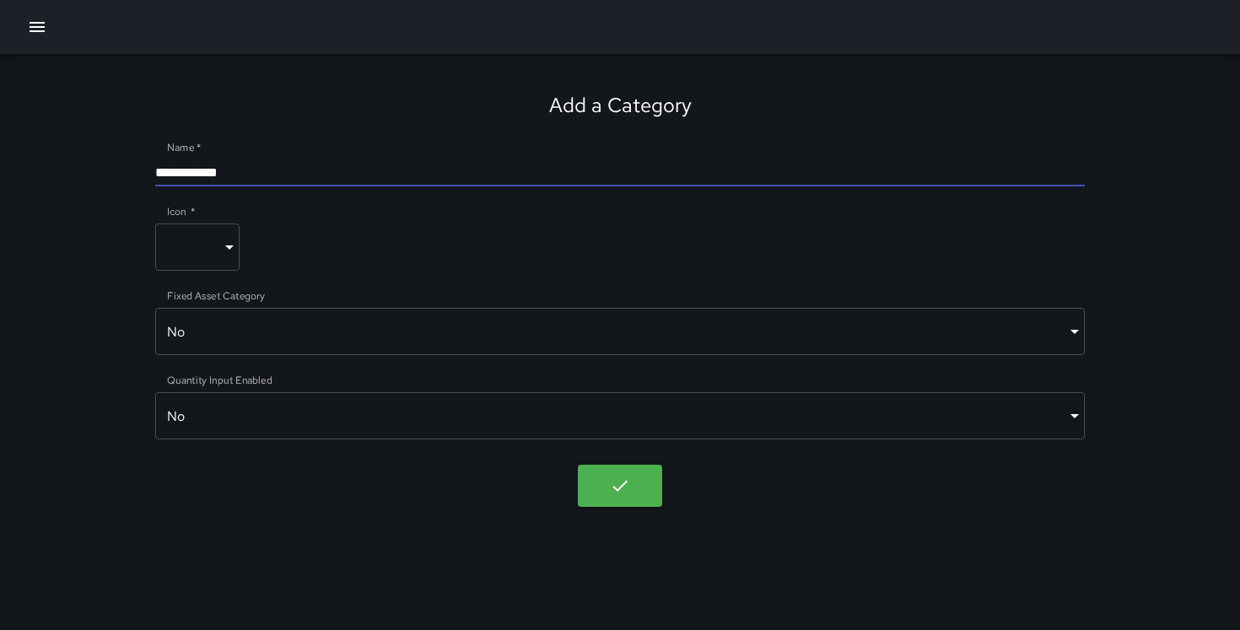
type input "**********"
click at [230, 241] on body "**********" at bounding box center [620, 315] width 1240 height 630
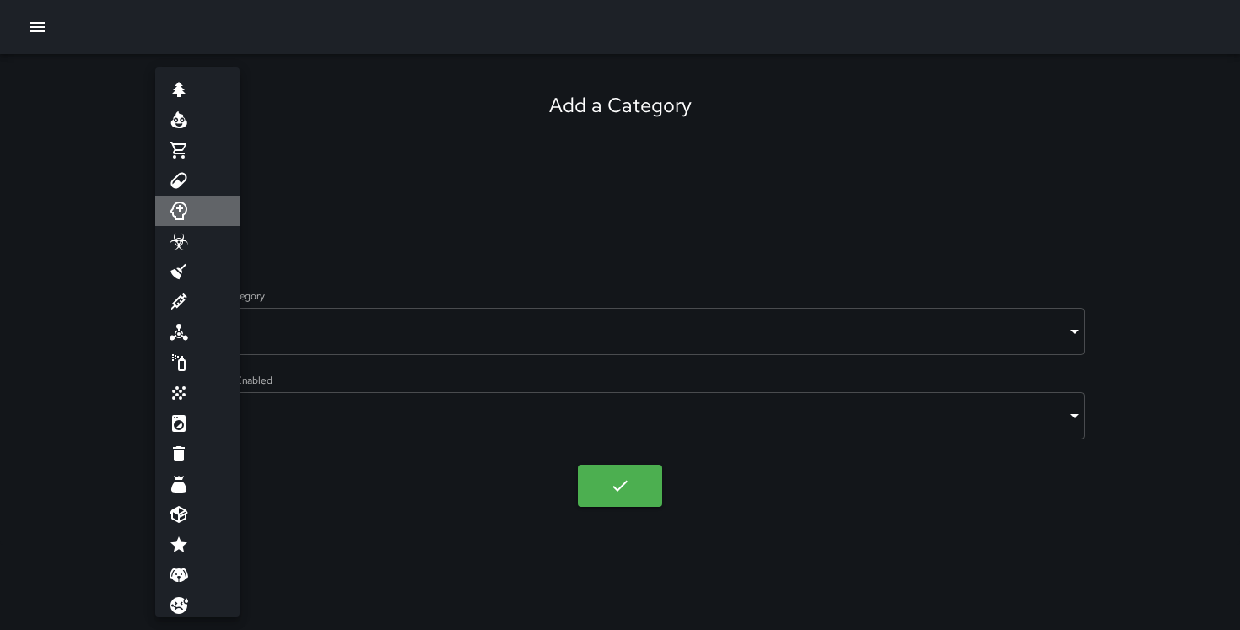
click at [213, 213] on li at bounding box center [197, 211] width 84 height 30
type input "**********"
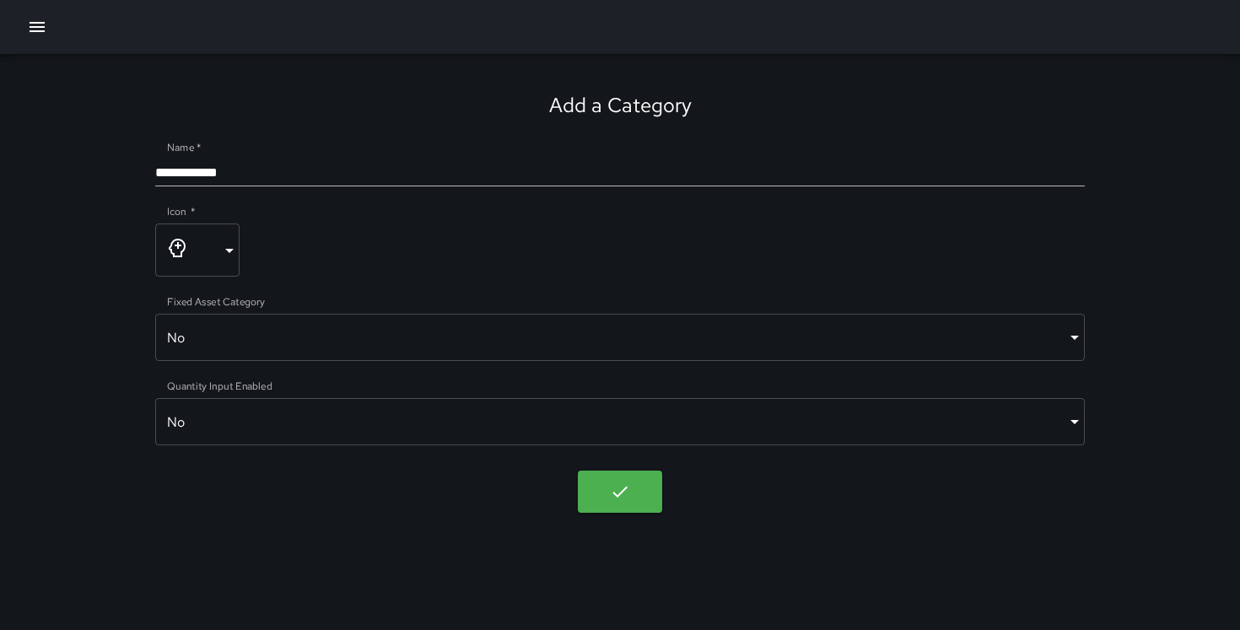
click at [256, 390] on label "Quantity Input Enabled" at bounding box center [219, 386] width 105 height 14
click at [250, 421] on body "**********" at bounding box center [620, 315] width 1240 height 630
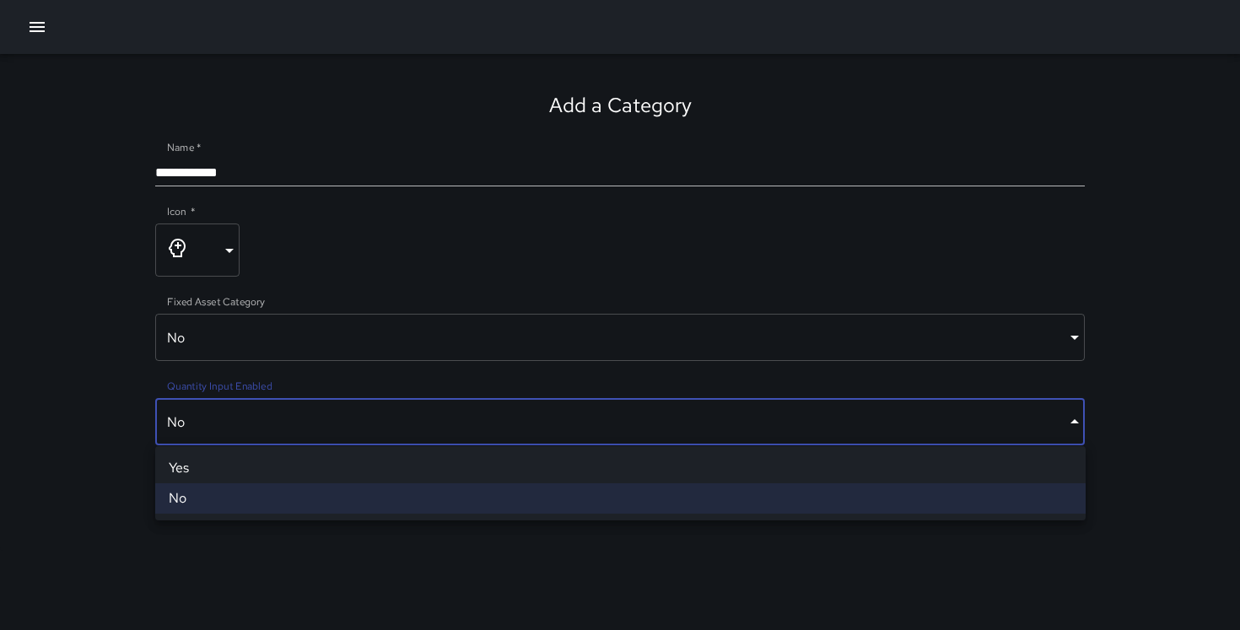
click at [238, 476] on li "Yes" at bounding box center [620, 468] width 931 height 30
type input "****"
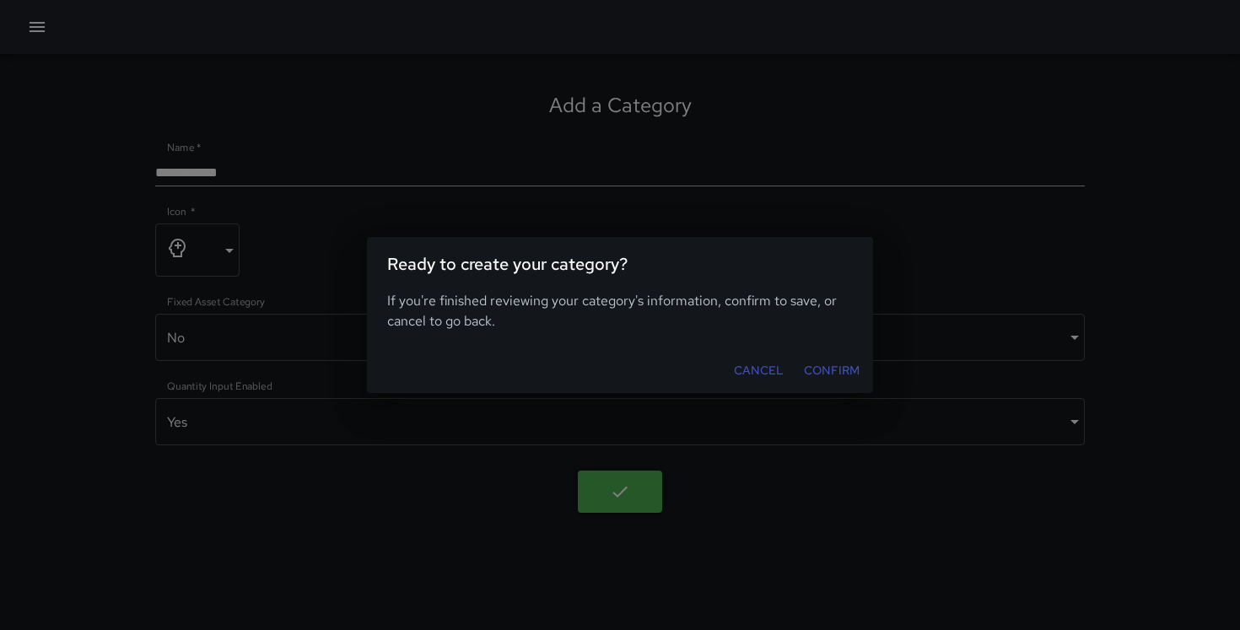
click at [815, 374] on button "Confirm" at bounding box center [831, 370] width 69 height 31
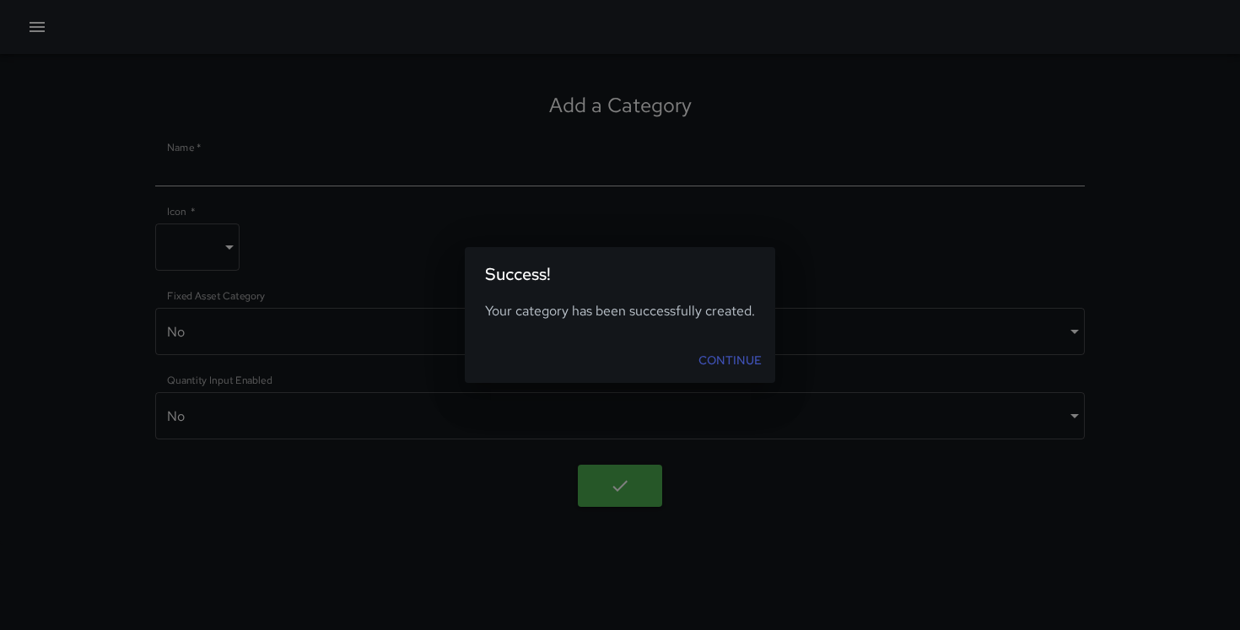
click at [721, 357] on link "Continue" at bounding box center [730, 360] width 77 height 31
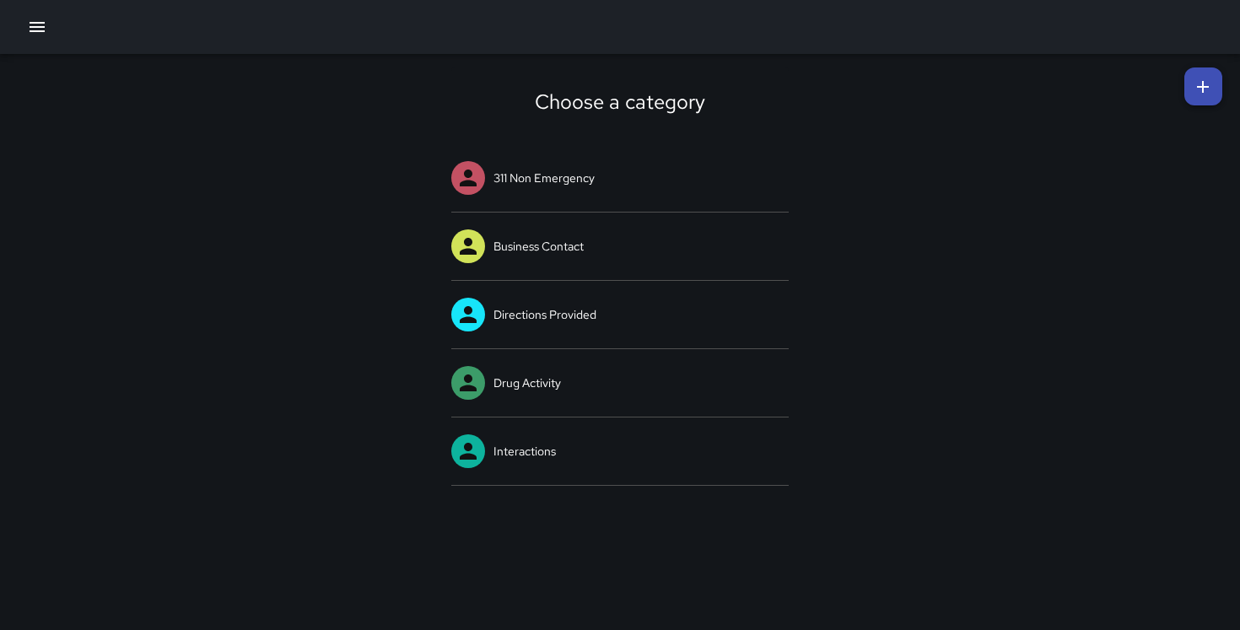
click at [1200, 66] on div "Choose a category 311 Non Emergency Business Contact Directions Provided Drug A…" at bounding box center [620, 277] width 1240 height 446
click at [1196, 84] on icon at bounding box center [1203, 87] width 20 height 20
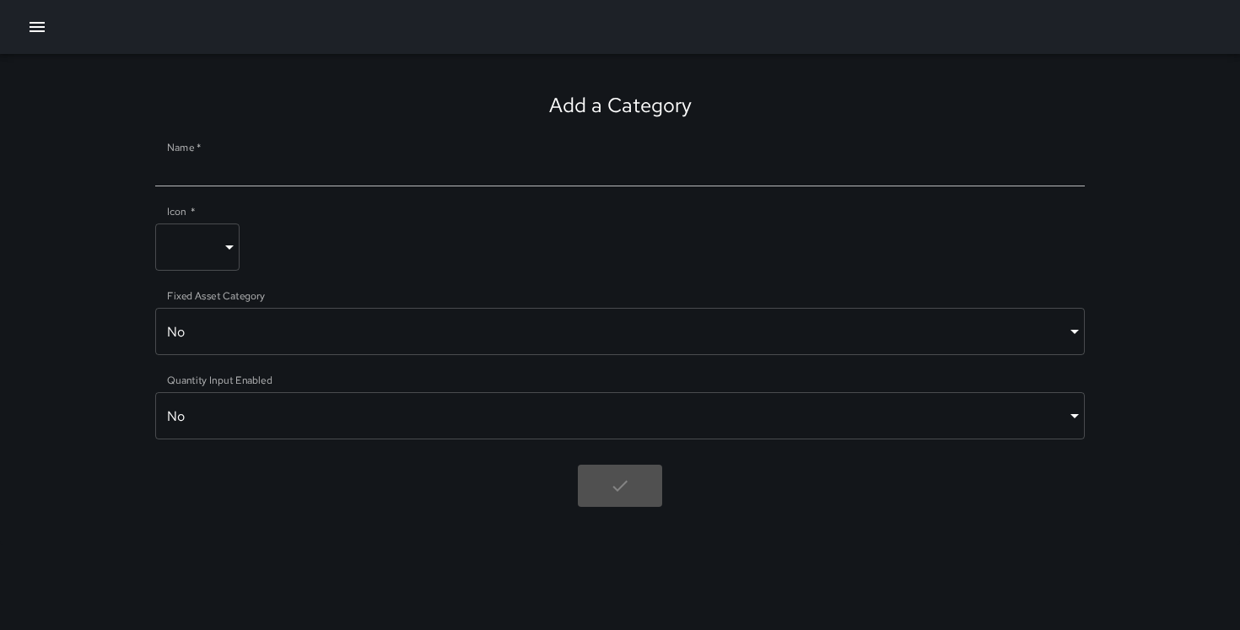
click at [364, 176] on input "Name   *" at bounding box center [620, 172] width 931 height 27
paste input "**********"
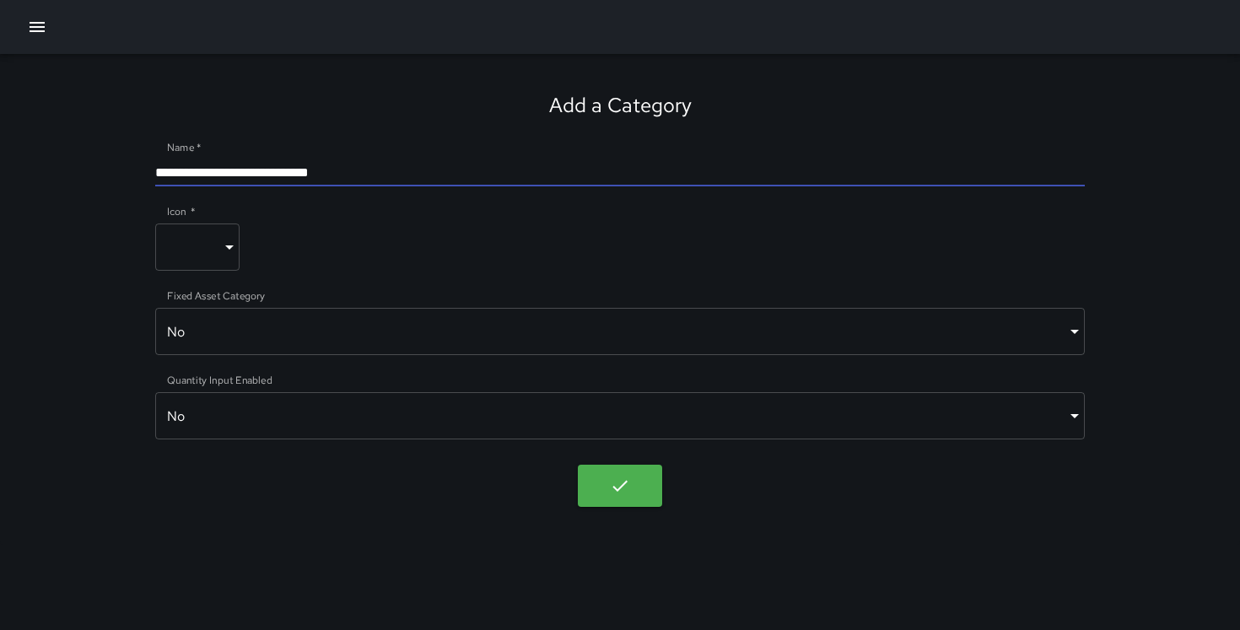
type input "**********"
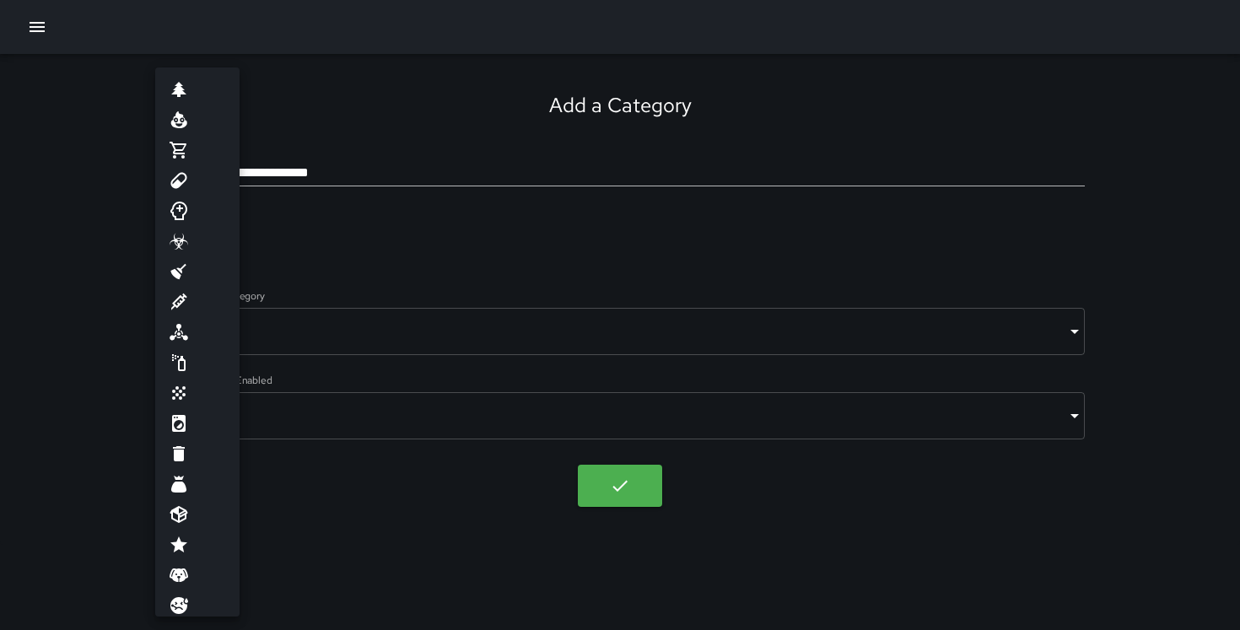
click at [201, 247] on body "**********" at bounding box center [620, 315] width 1240 height 630
click at [197, 373] on li at bounding box center [197, 382] width 84 height 30
type input "**********"
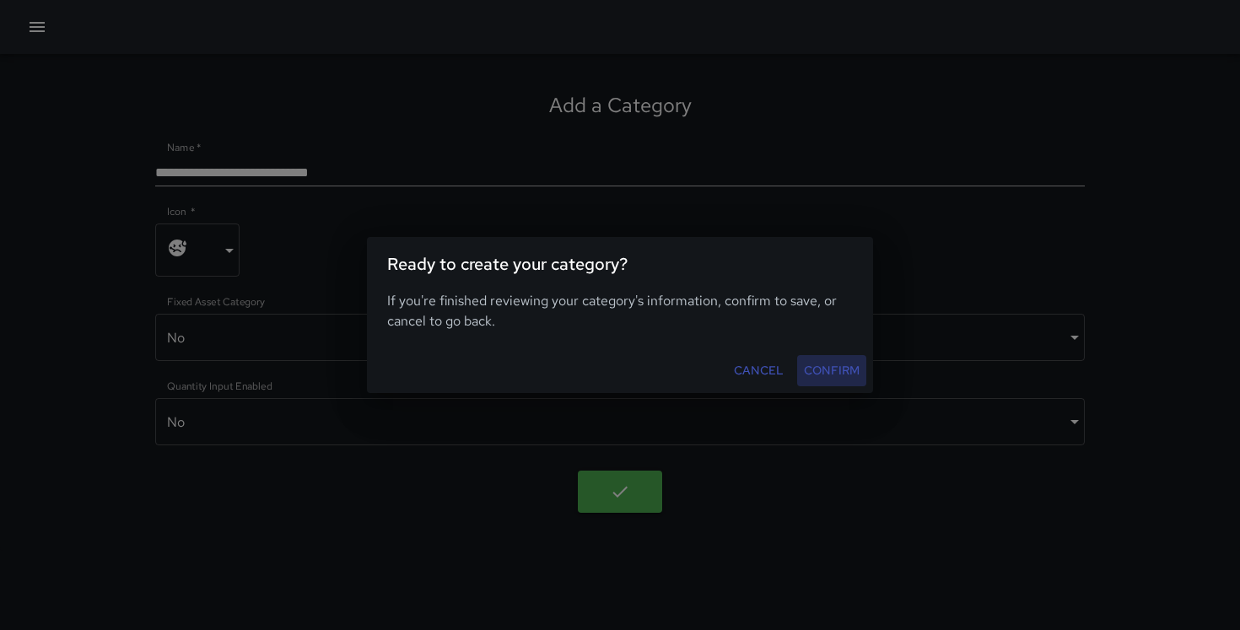
click at [832, 361] on button "Confirm" at bounding box center [831, 370] width 69 height 31
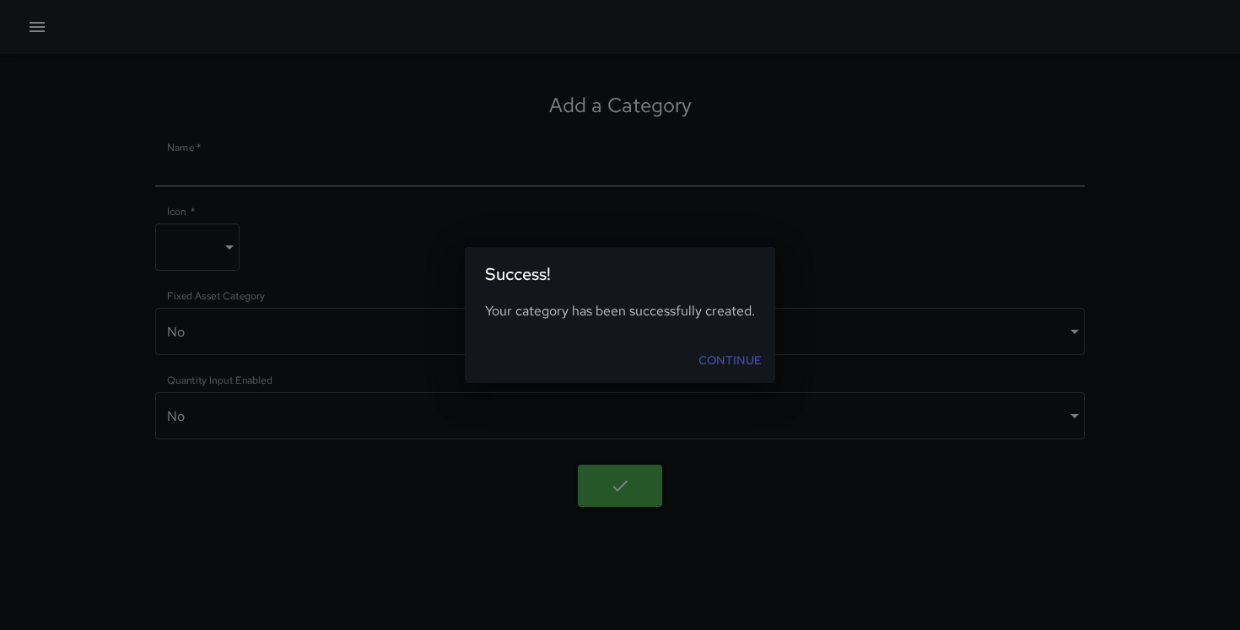
click at [700, 357] on link "Continue" at bounding box center [730, 360] width 77 height 31
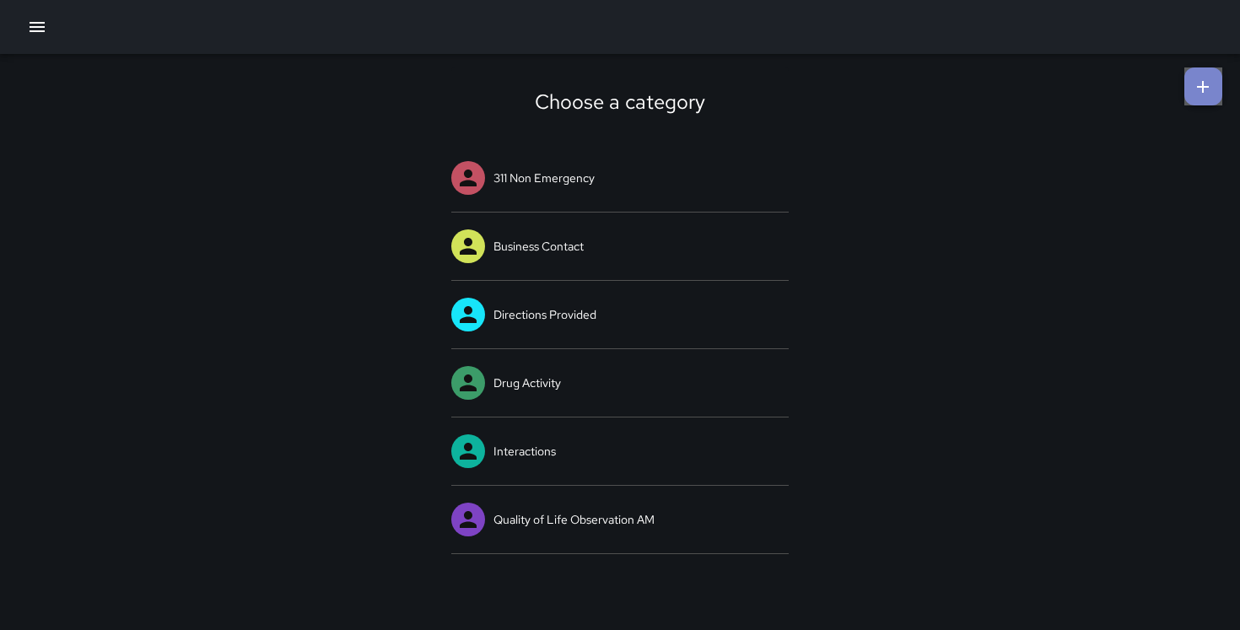
click at [1196, 79] on icon at bounding box center [1203, 87] width 20 height 20
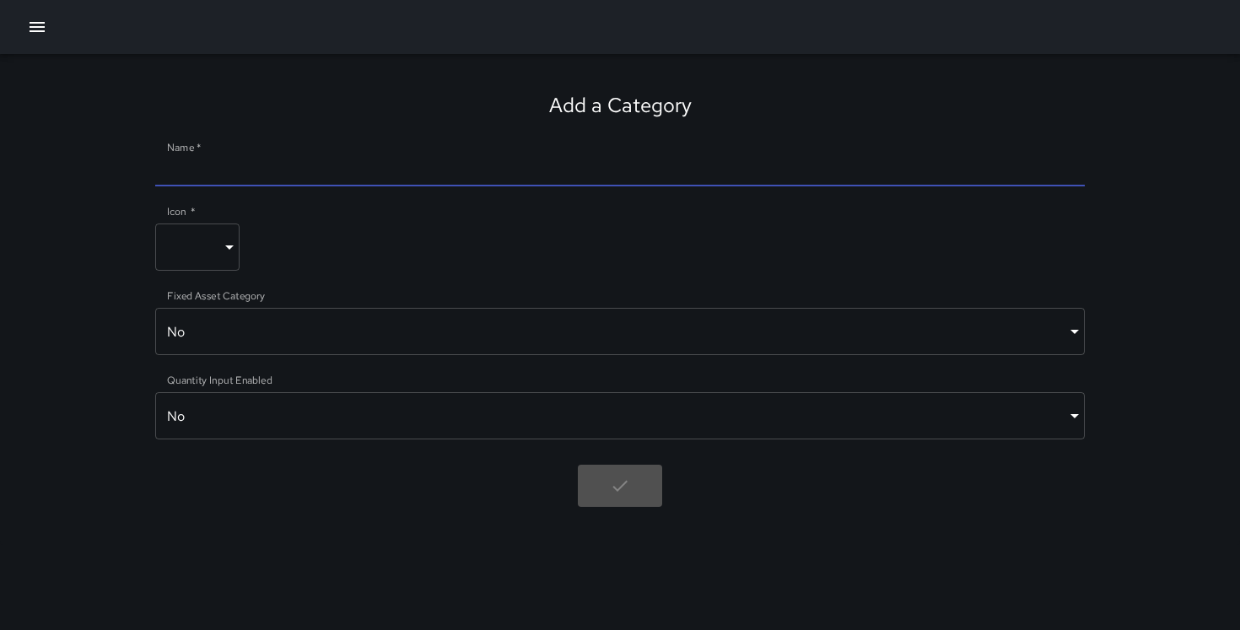
click at [513, 171] on input "Name   *" at bounding box center [620, 172] width 931 height 27
paste input "**********"
type input "**********"
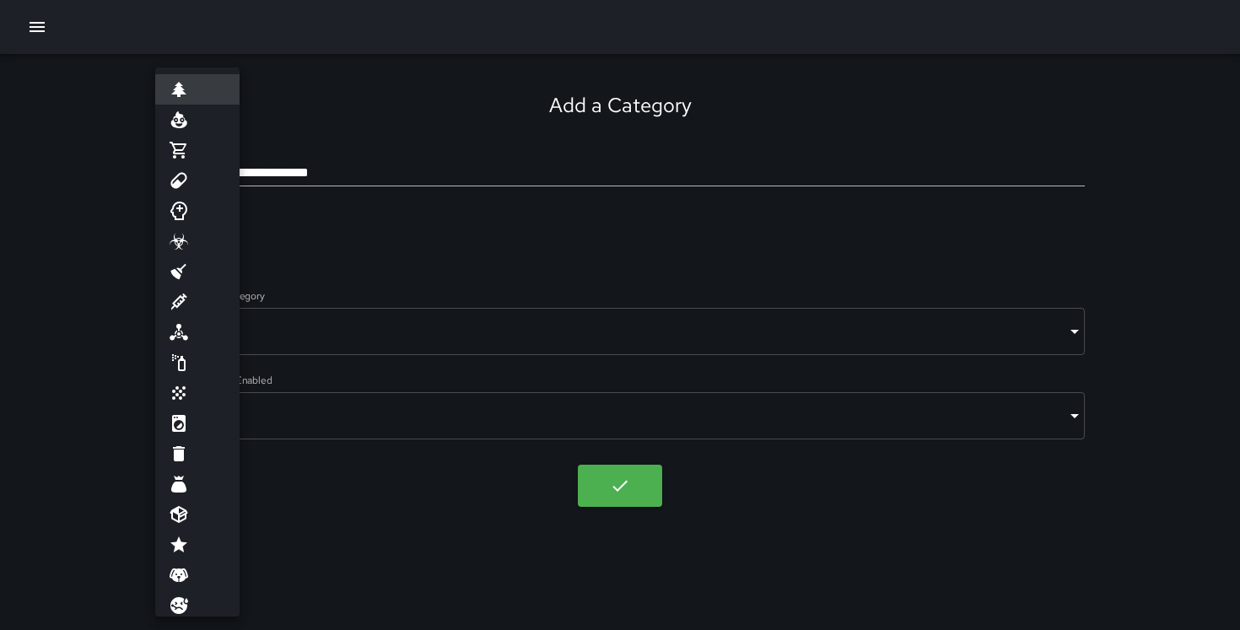
click at [217, 237] on body "**********" at bounding box center [620, 315] width 1240 height 630
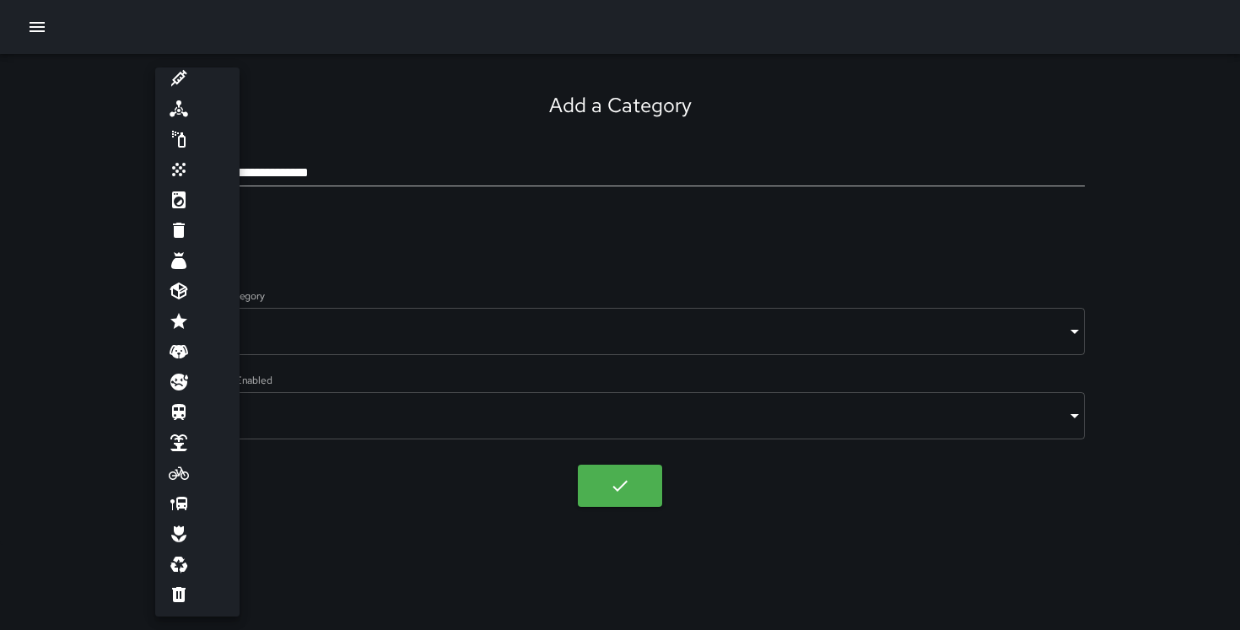
click at [192, 374] on li at bounding box center [197, 382] width 84 height 30
type input "**********"
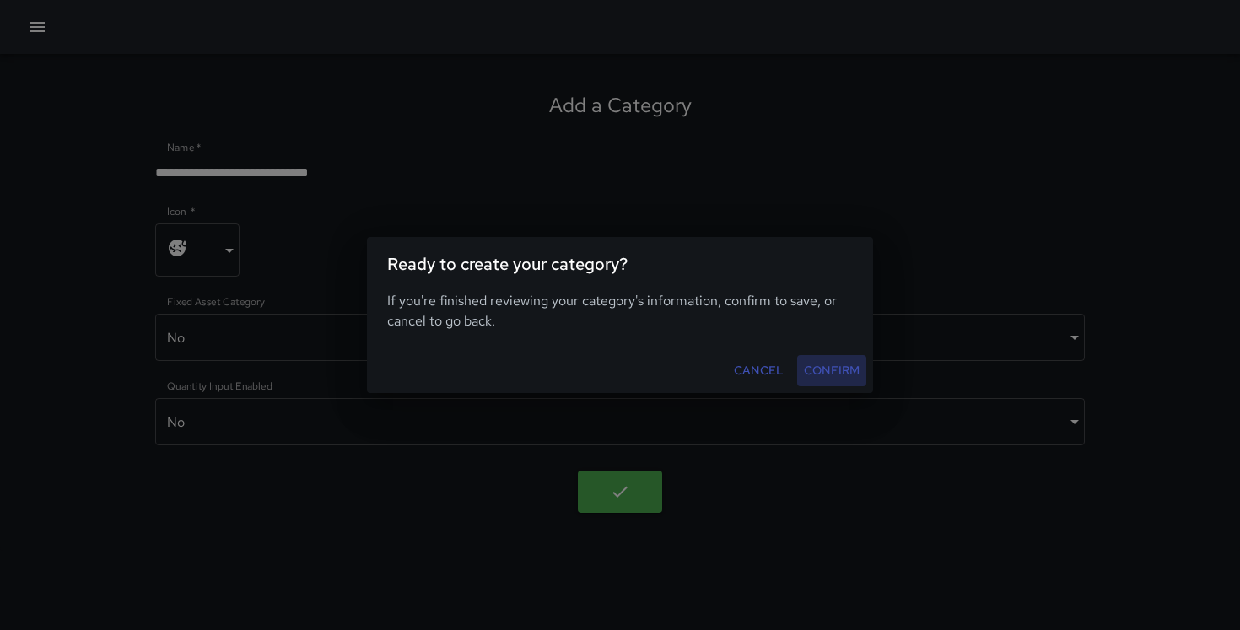
click at [811, 376] on button "Confirm" at bounding box center [831, 370] width 69 height 31
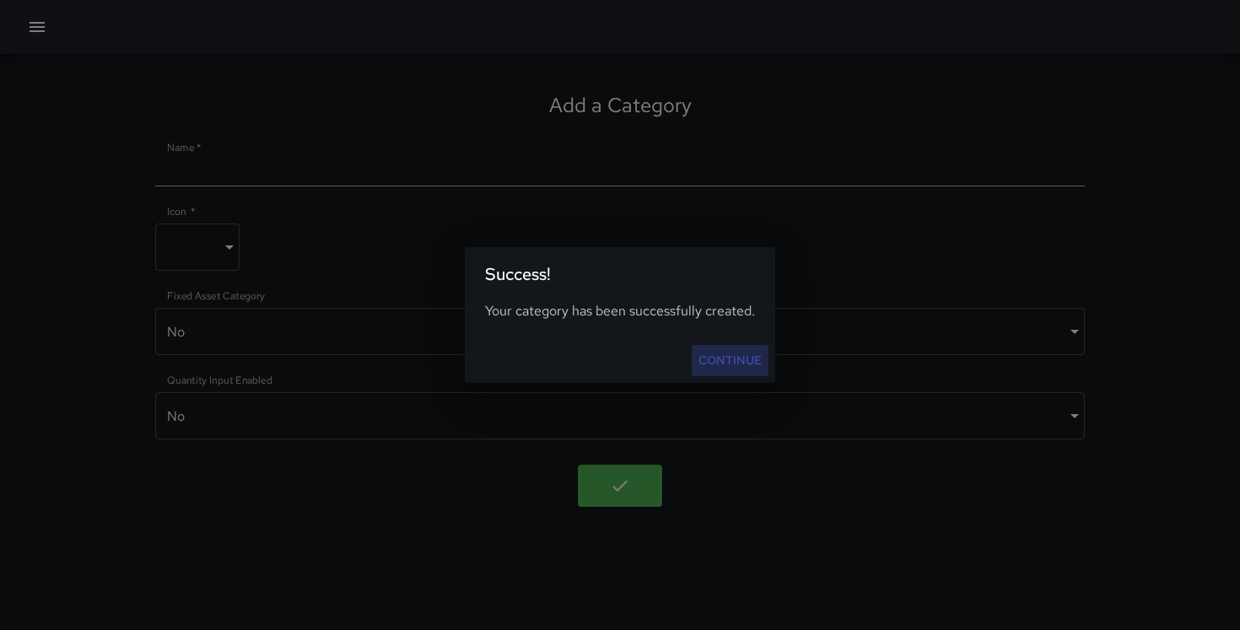
click at [737, 357] on link "Continue" at bounding box center [730, 360] width 77 height 31
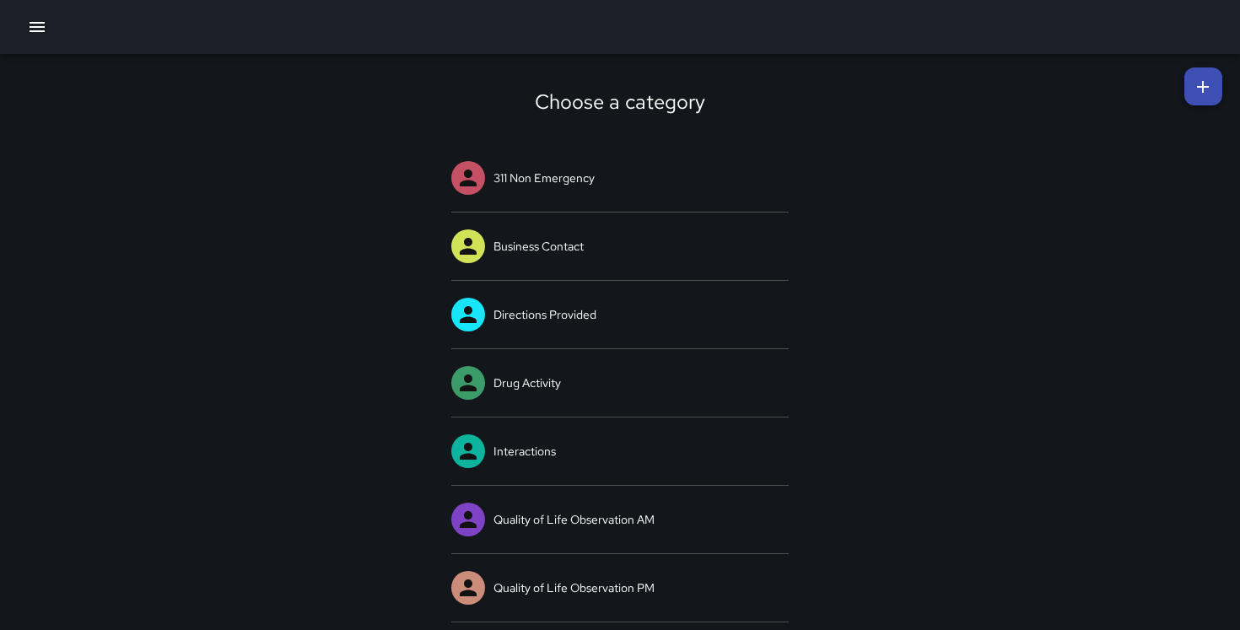
scroll to position [3, 0]
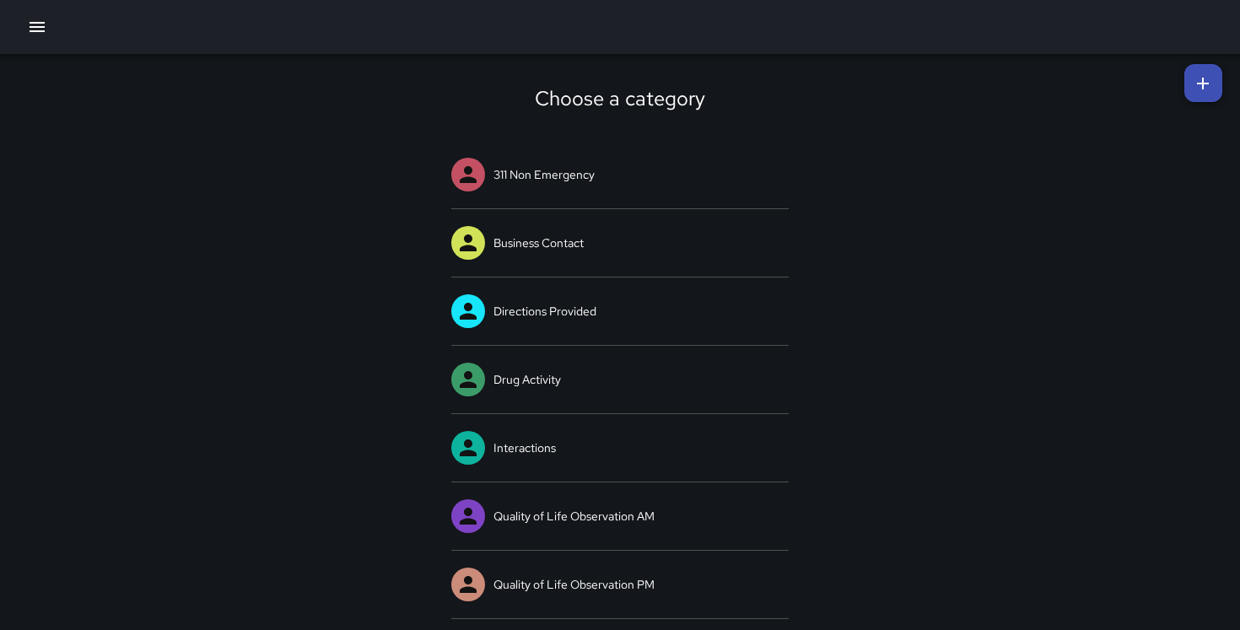
click at [1201, 83] on icon at bounding box center [1203, 84] width 12 height 12
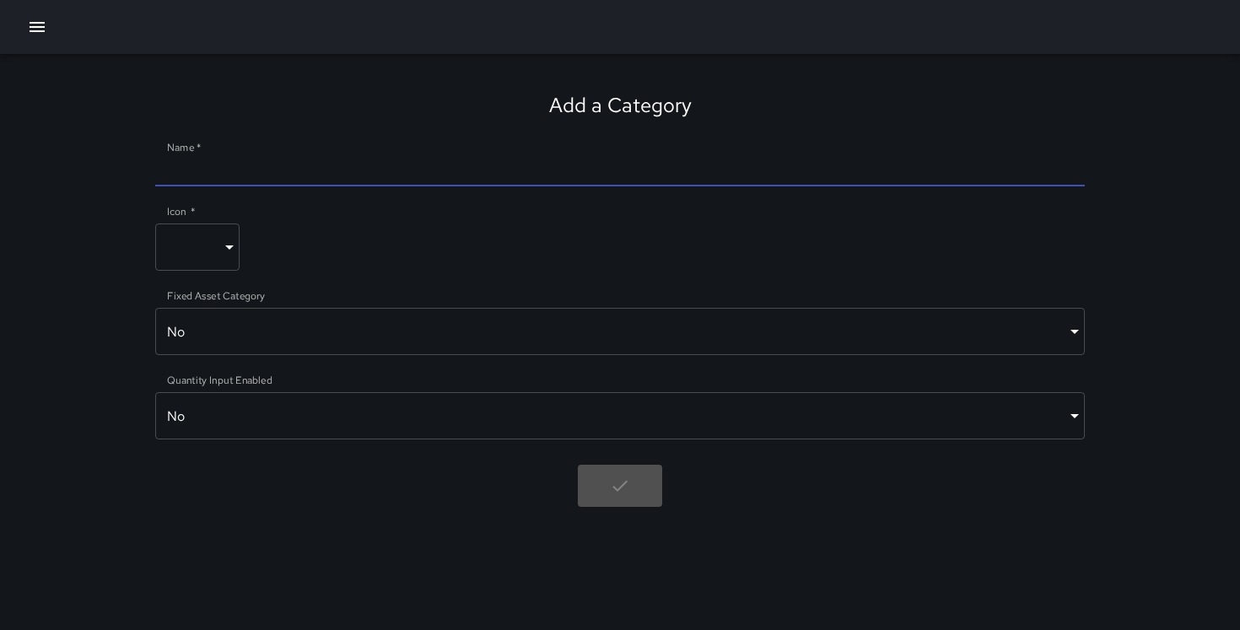
click at [874, 161] on input "Name   *" at bounding box center [620, 172] width 931 height 27
type input "**********"
click at [230, 234] on body "**********" at bounding box center [620, 315] width 1240 height 630
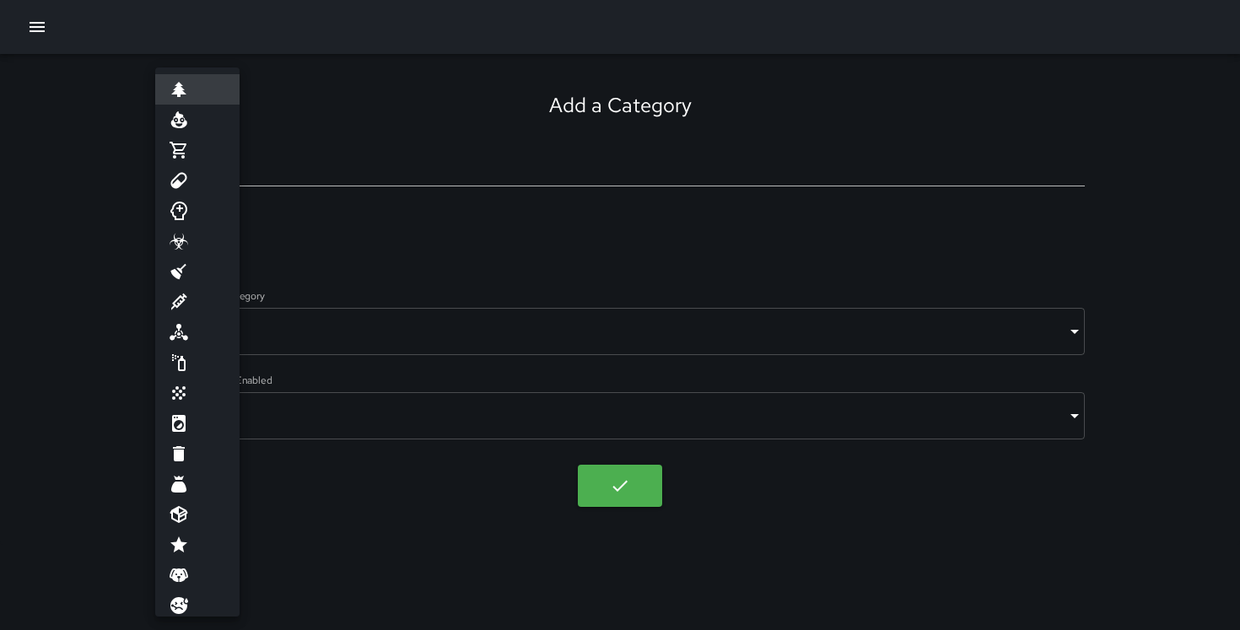
scroll to position [224, 0]
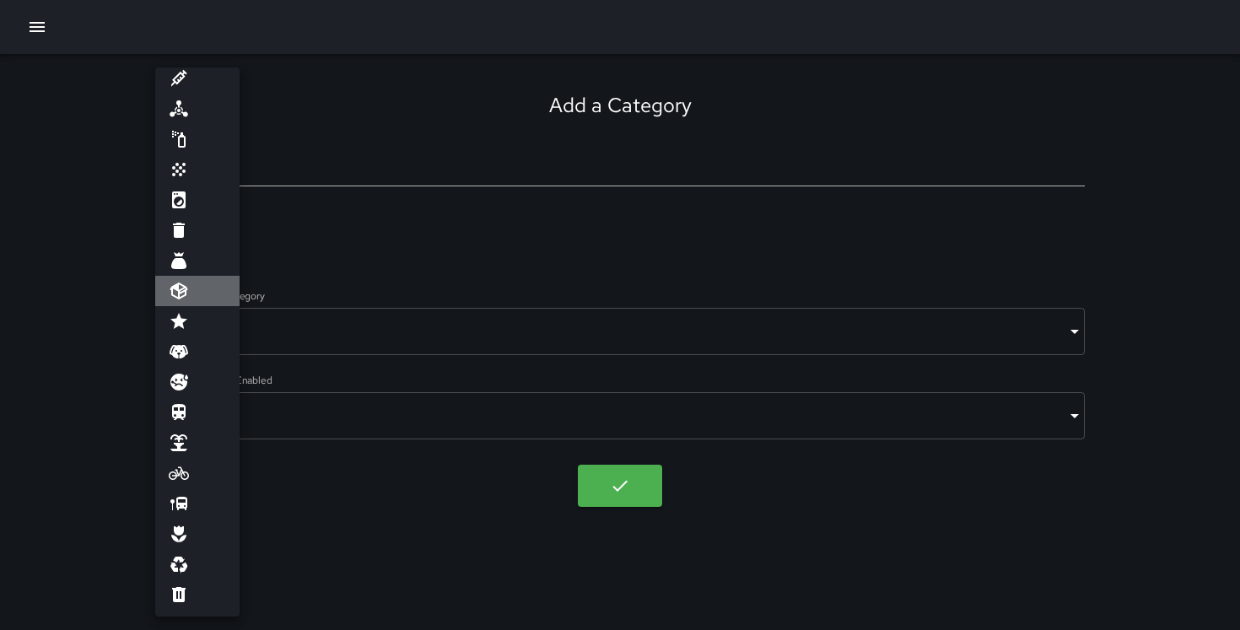
click at [186, 292] on icon at bounding box center [179, 291] width 20 height 20
type input "**********"
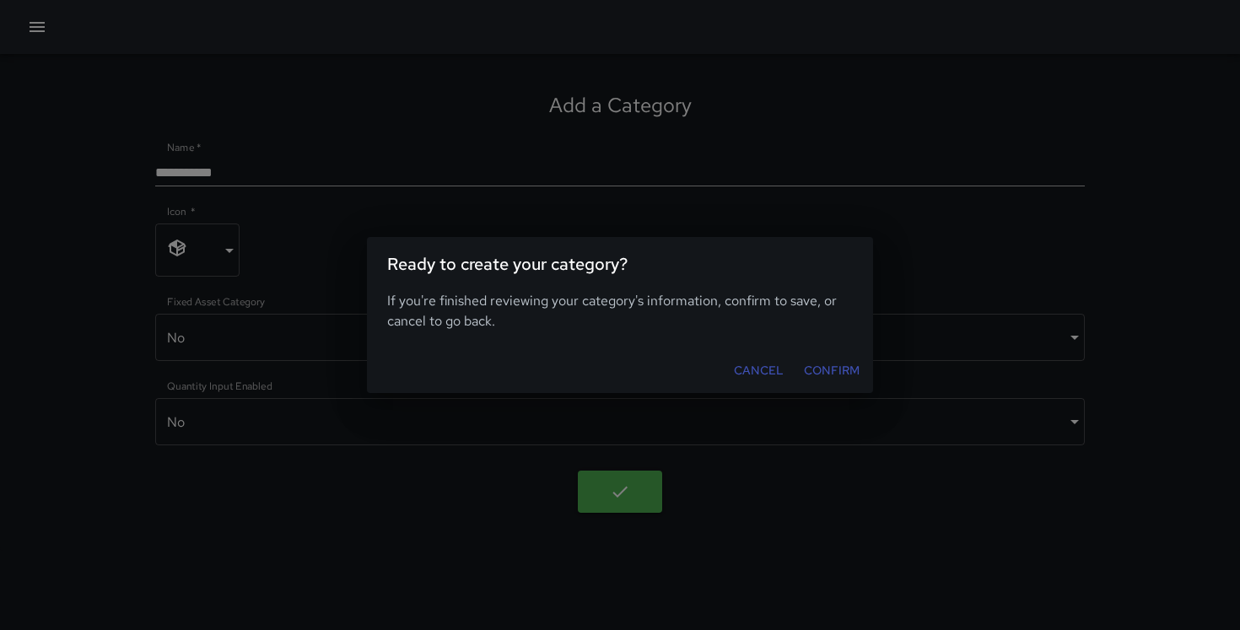
click at [626, 487] on div "Ready to create your category? If you're finished reviewing your category's inf…" at bounding box center [620, 315] width 1240 height 630
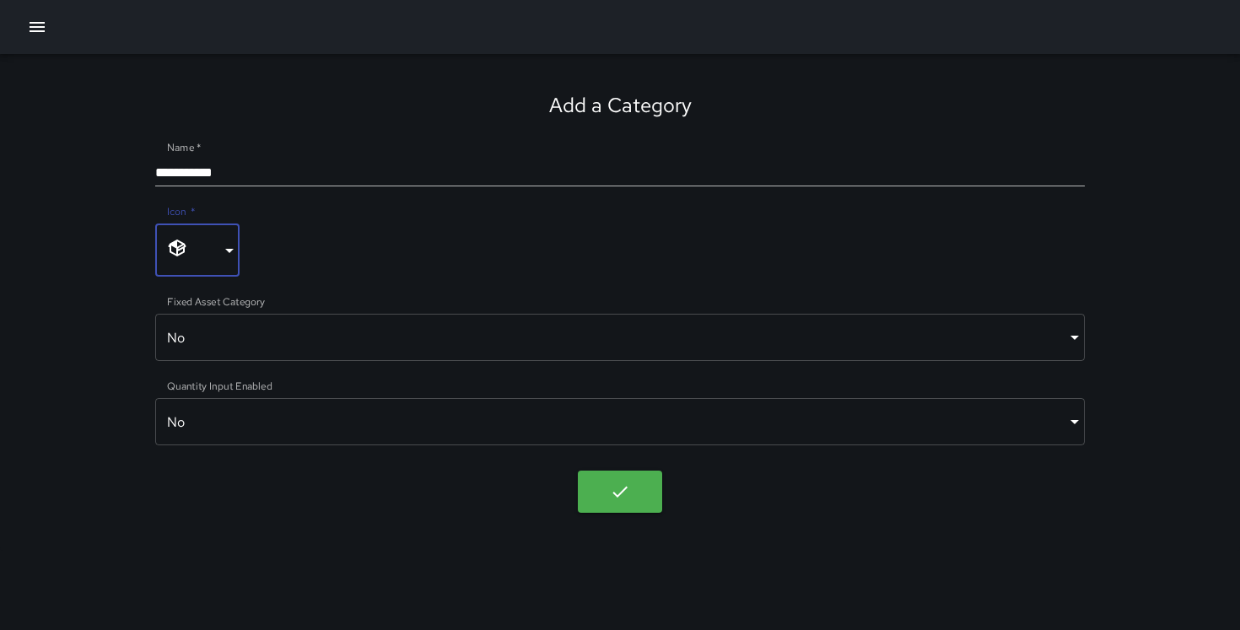
click at [628, 485] on body "**********" at bounding box center [620, 315] width 1240 height 630
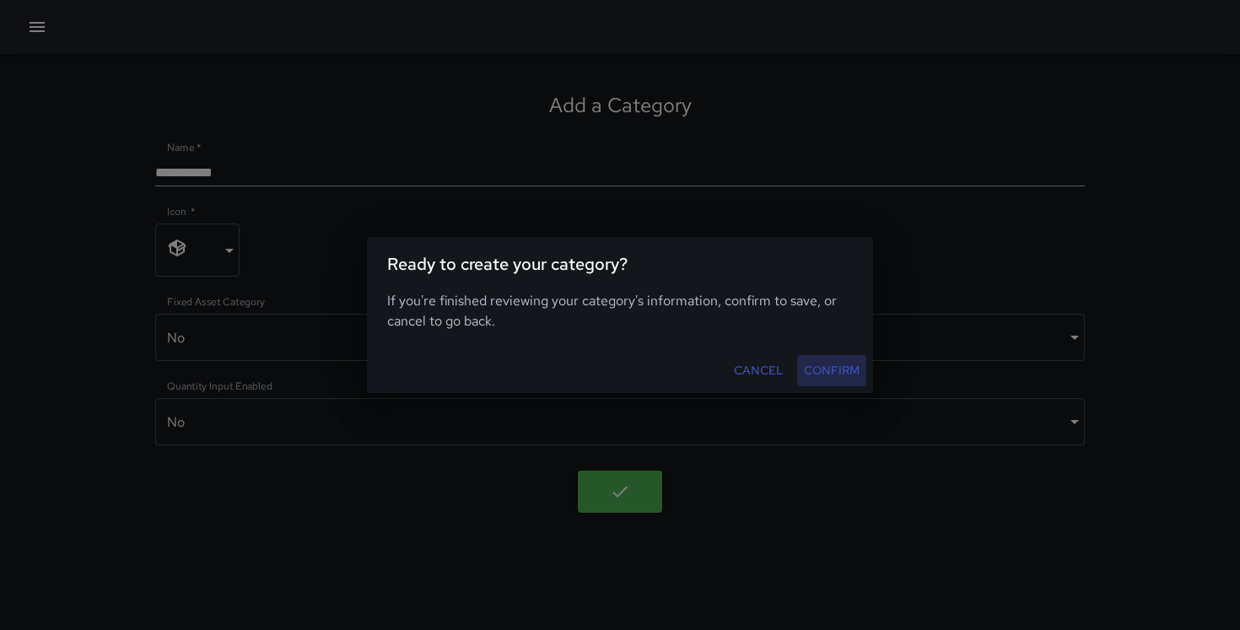
click at [838, 372] on button "Confirm" at bounding box center [831, 370] width 69 height 31
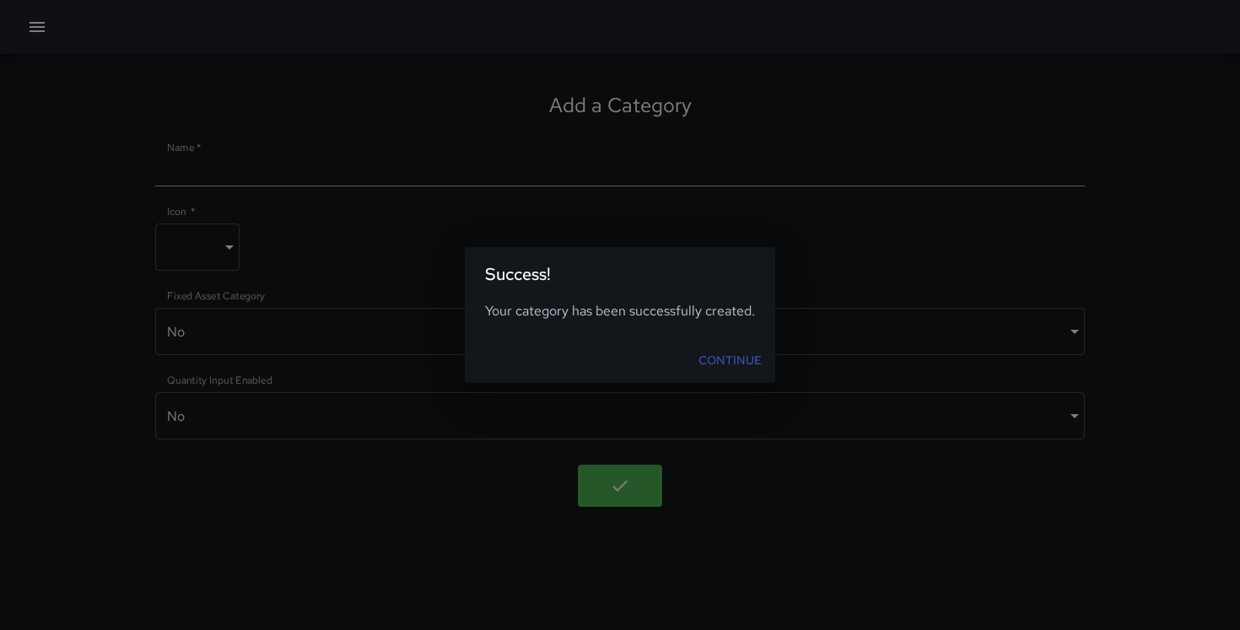
click at [749, 361] on link "Continue" at bounding box center [730, 360] width 77 height 31
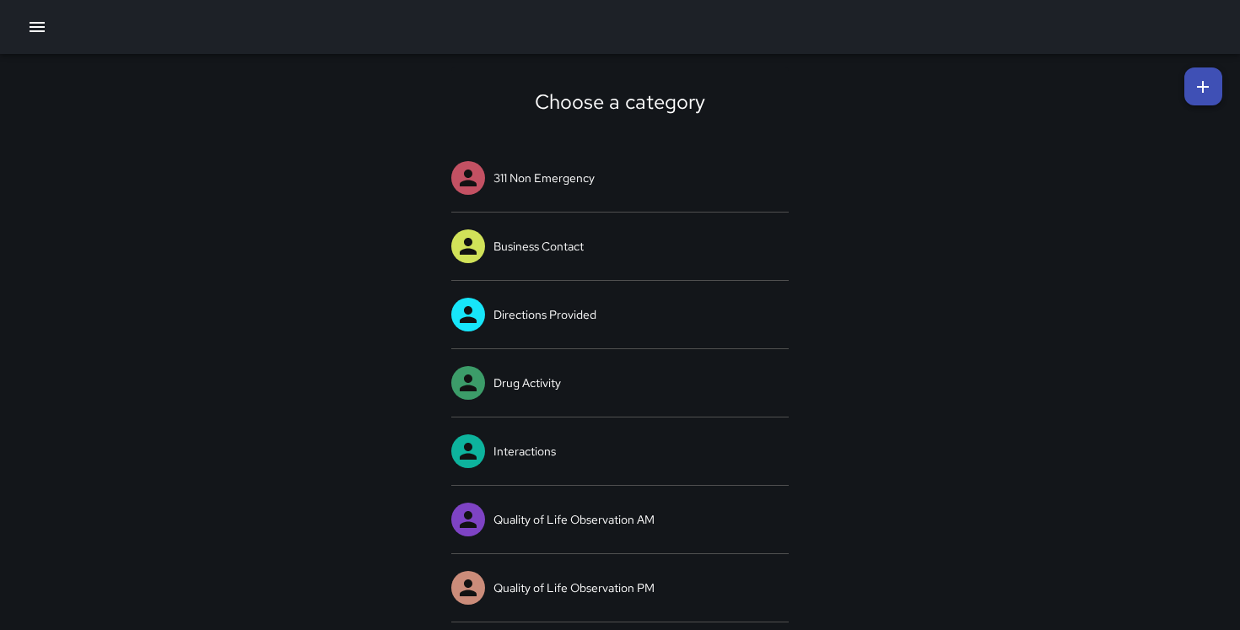
scroll to position [72, 0]
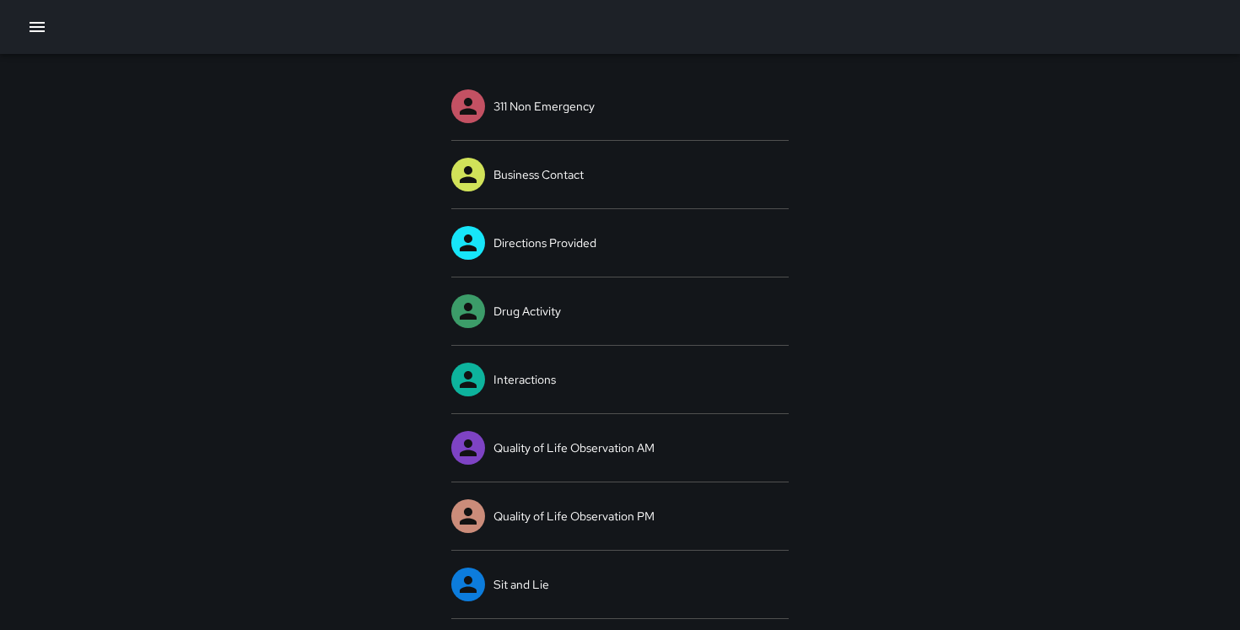
click at [38, 30] on icon "button" at bounding box center [37, 27] width 15 height 10
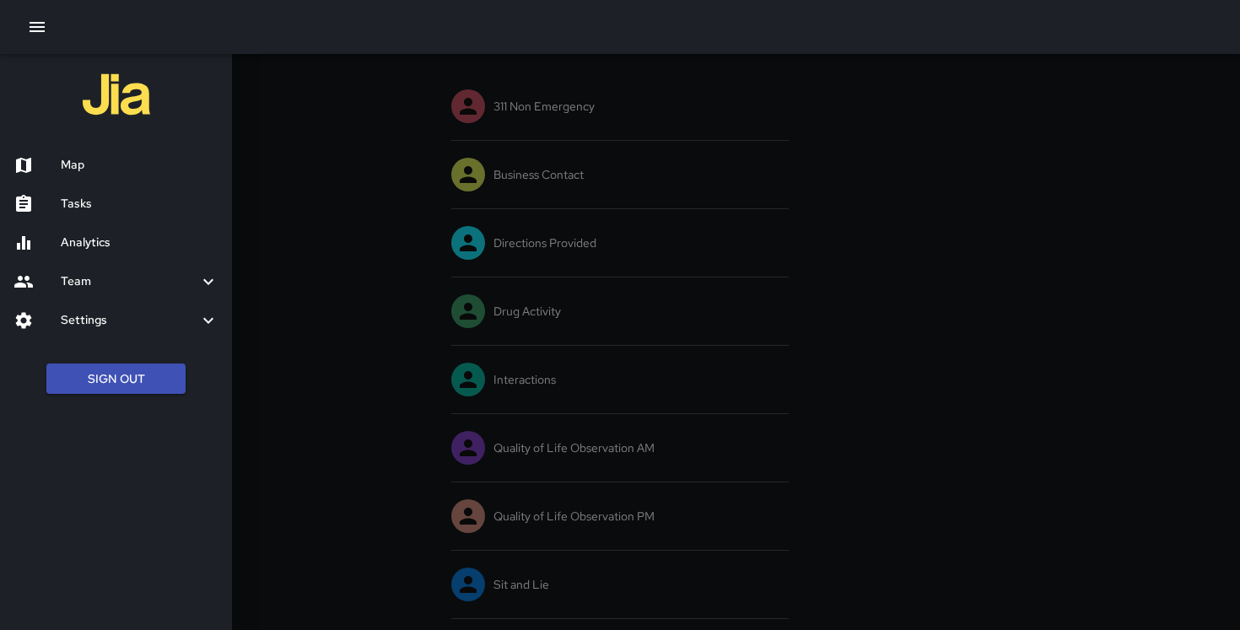
click at [103, 316] on h6 "Settings" at bounding box center [130, 320] width 138 height 19
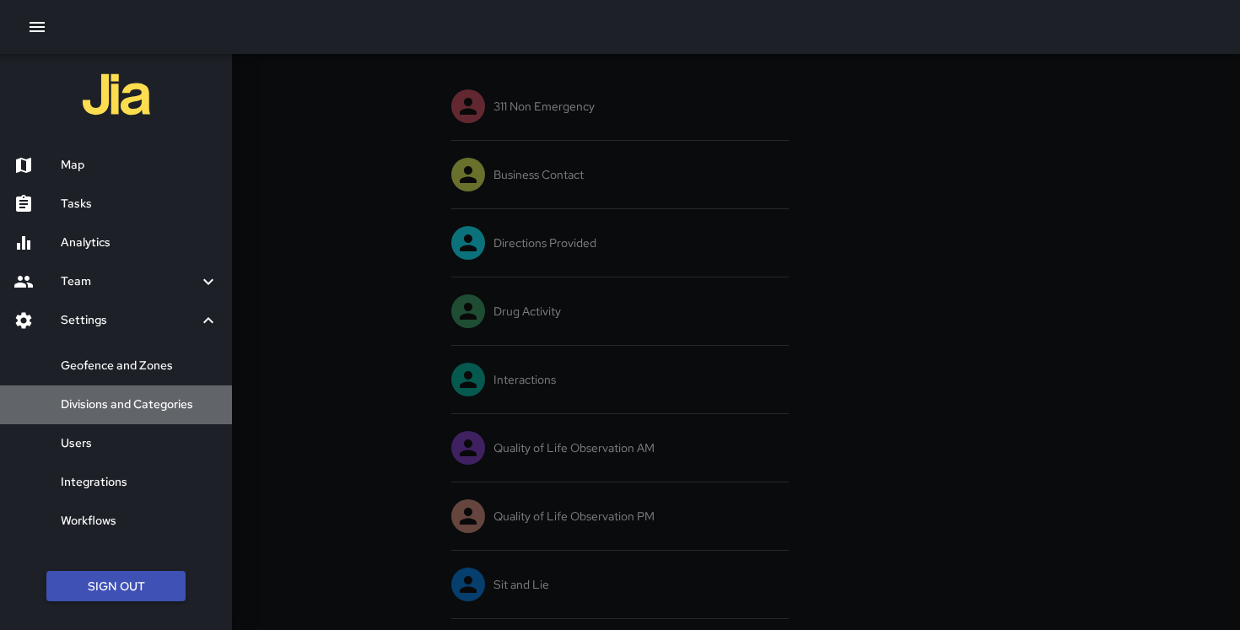
click at [121, 403] on h6 "Divisions and Categories" at bounding box center [140, 405] width 158 height 19
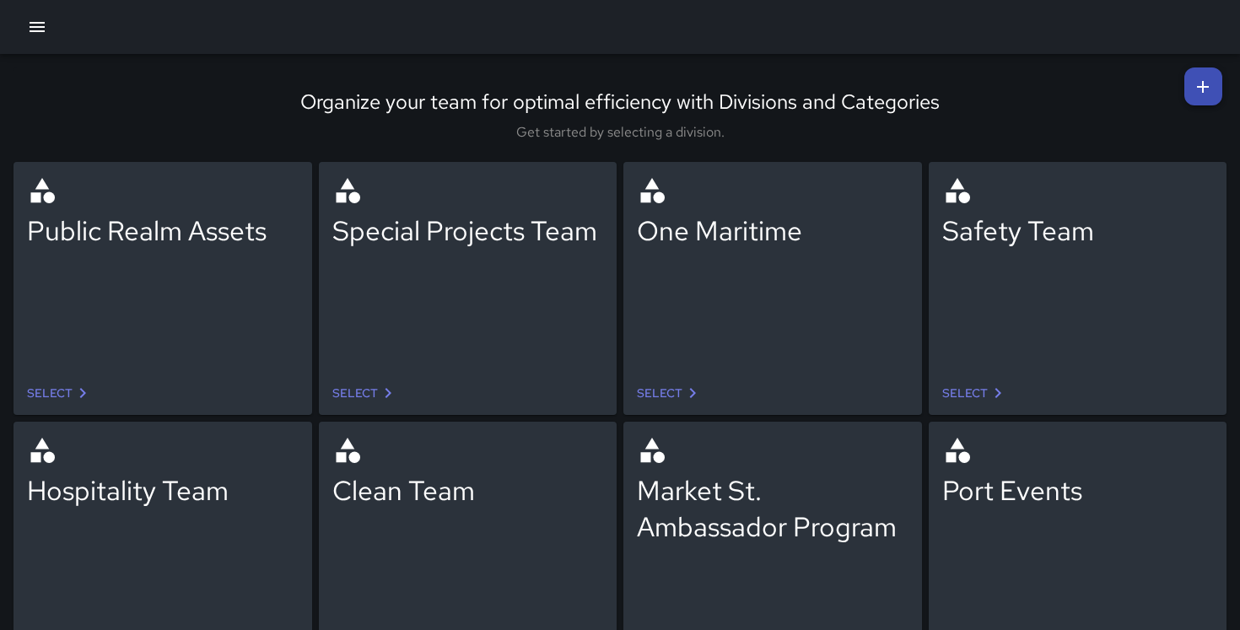
click at [744, 483] on div "Market St. Ambassador Program" at bounding box center [773, 509] width 272 height 73
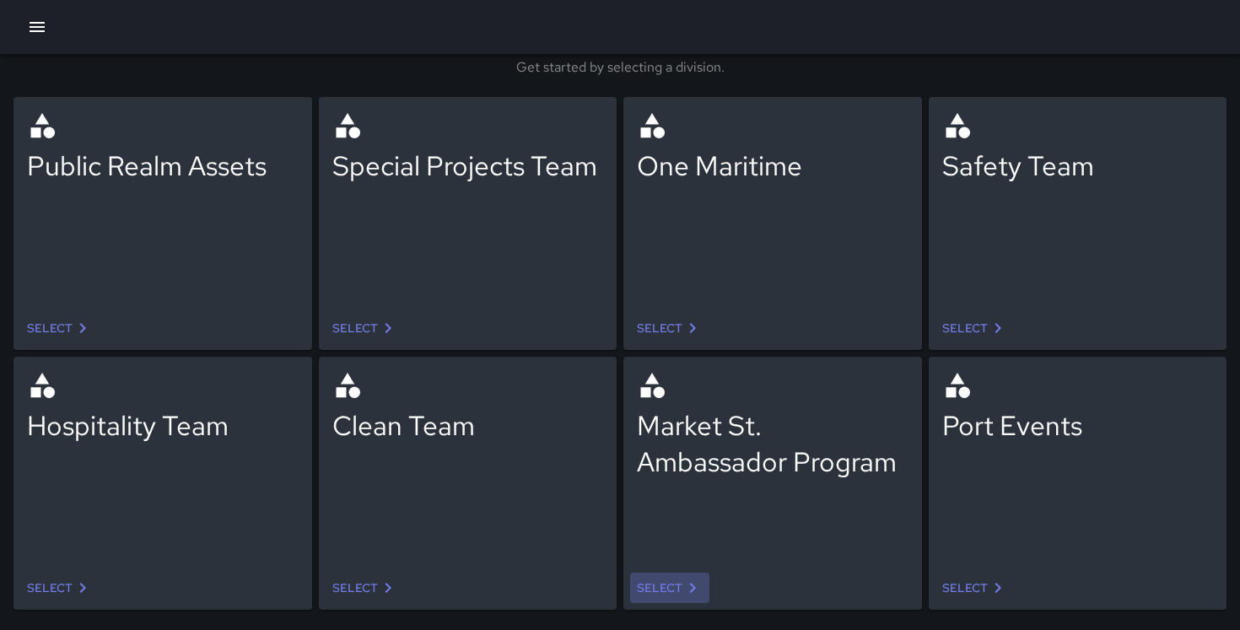
click at [694, 584] on icon at bounding box center [693, 588] width 20 height 20
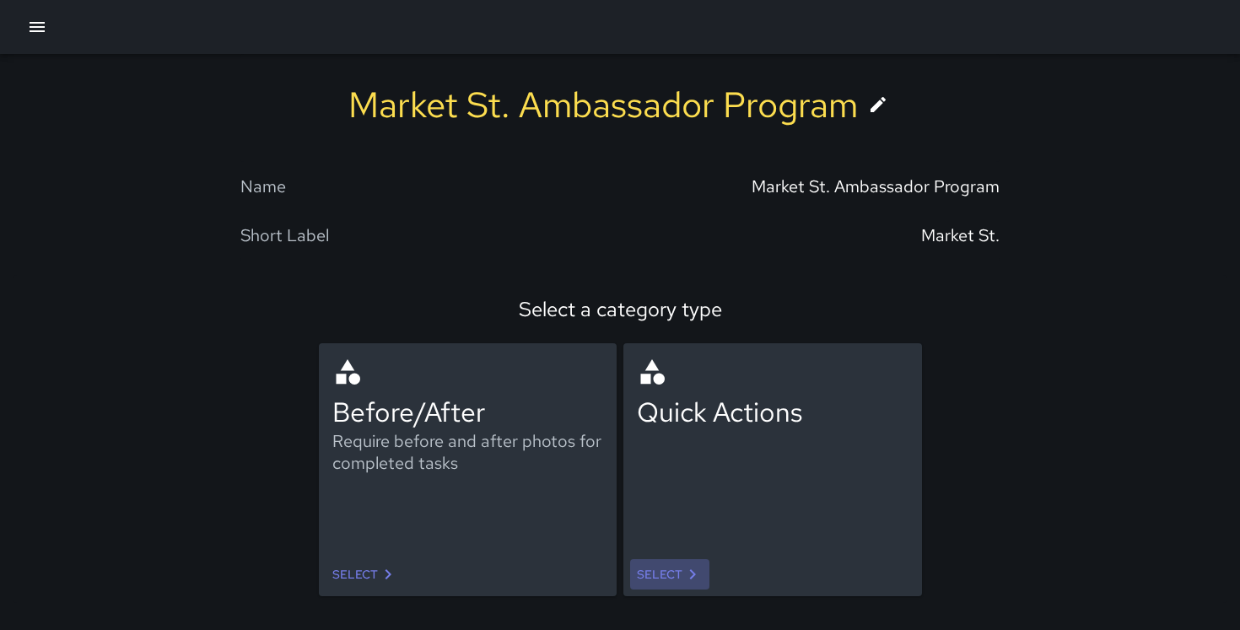
click at [665, 584] on link "Select" at bounding box center [669, 574] width 79 height 31
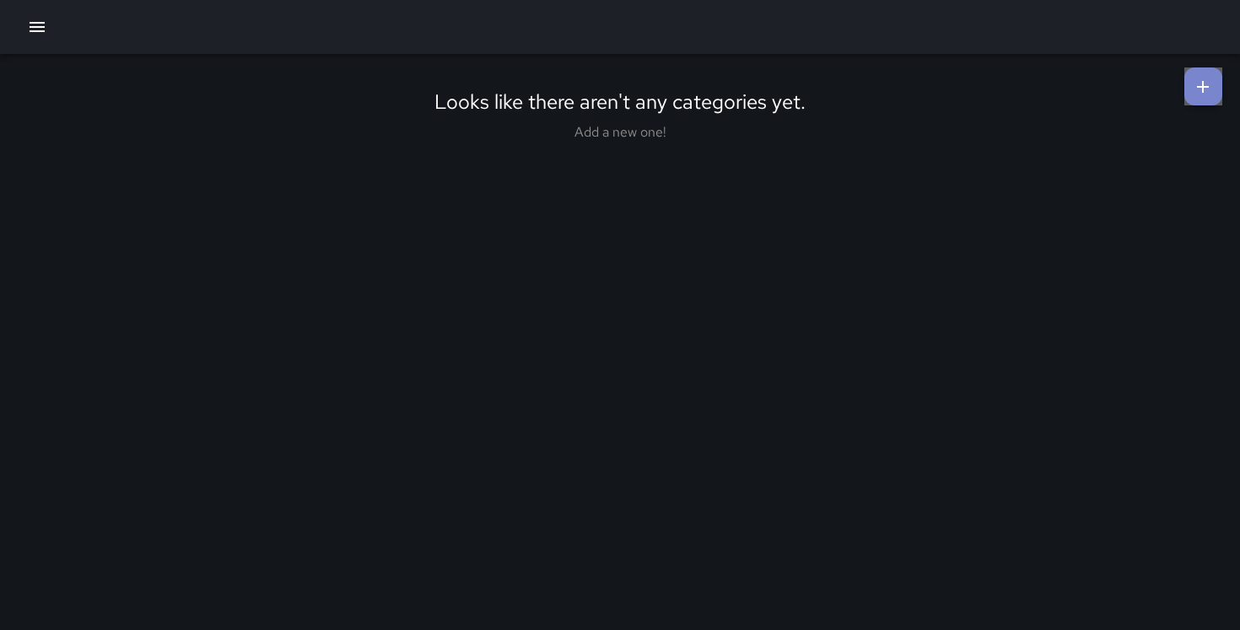
click at [1204, 100] on link at bounding box center [1204, 87] width 38 height 38
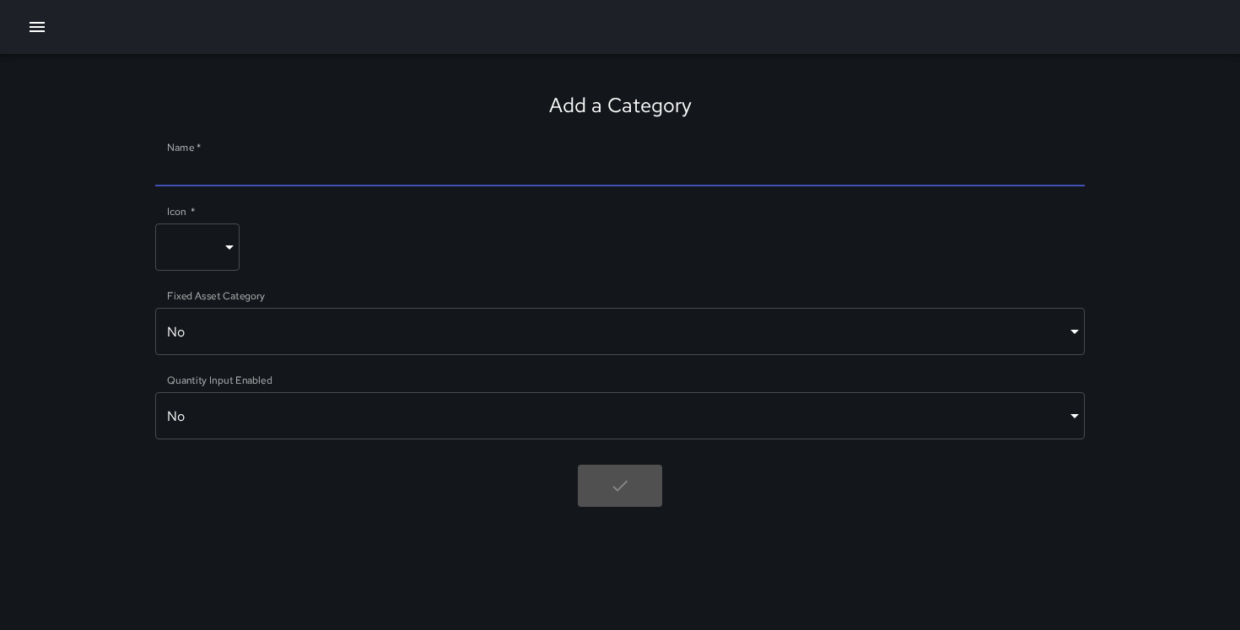
click at [277, 171] on input "Name   *" at bounding box center [620, 172] width 931 height 27
type input "*********"
click at [220, 248] on body "Add a Category Name   * ********* Icon   * ​ ​ Fixed Asset Category No ***** ​ …" at bounding box center [620, 315] width 1240 height 630
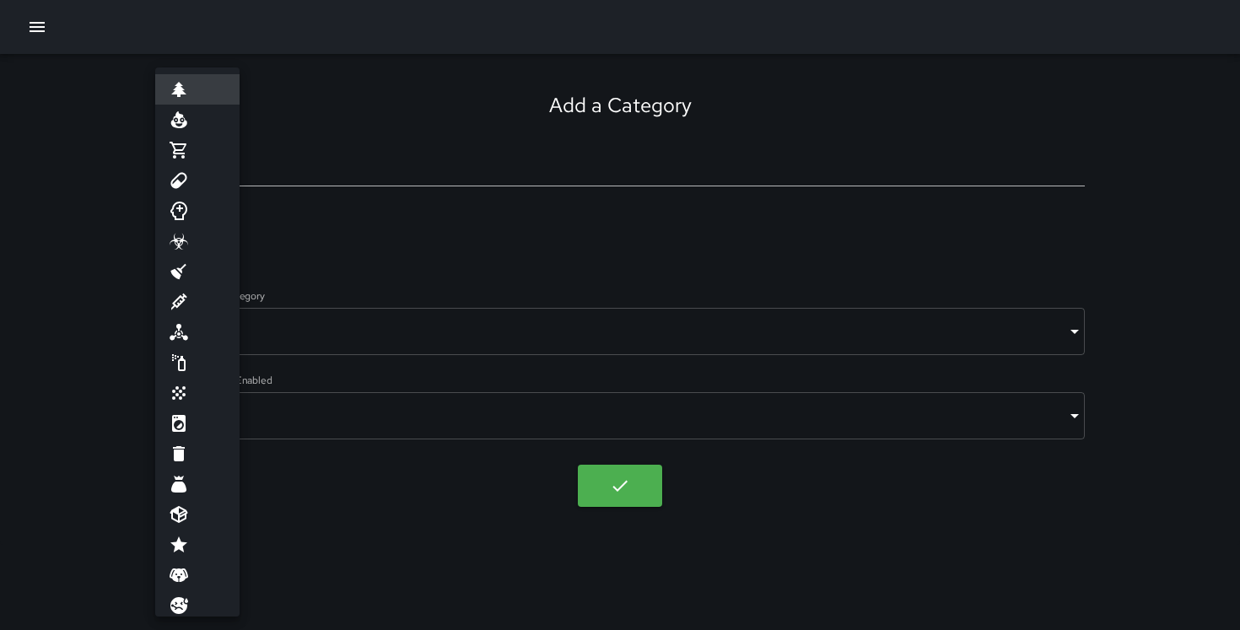
click at [208, 179] on li at bounding box center [197, 180] width 84 height 30
type input "****"
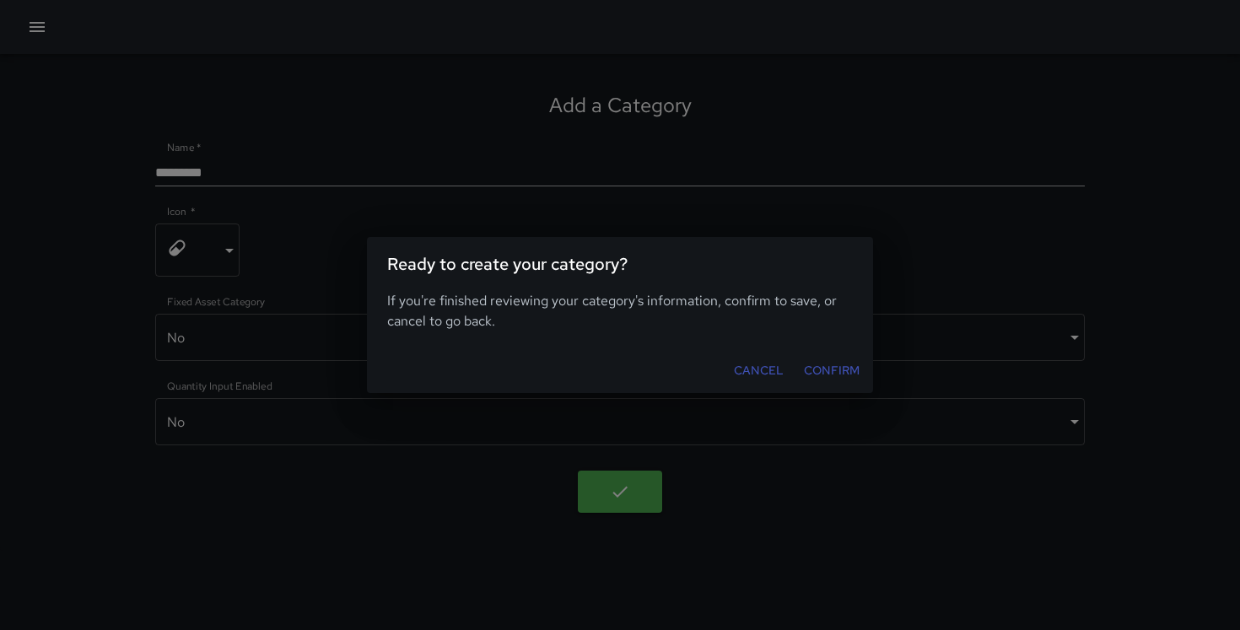
click at [838, 365] on button "Confirm" at bounding box center [831, 370] width 69 height 31
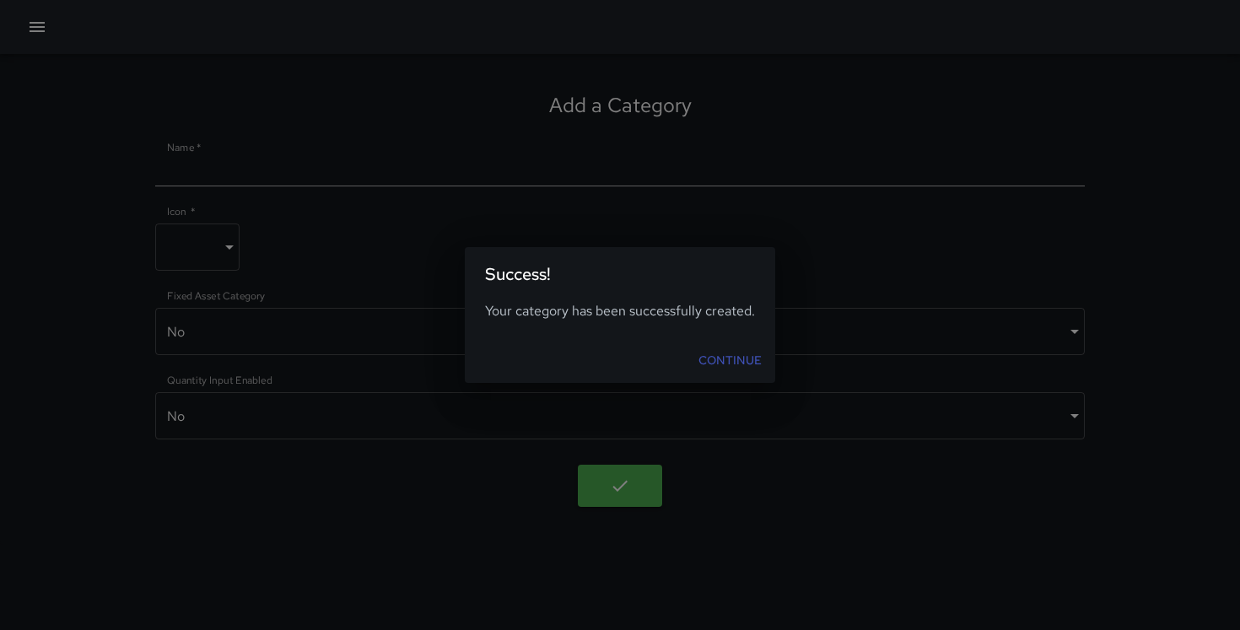
click at [735, 363] on link "Continue" at bounding box center [730, 360] width 77 height 31
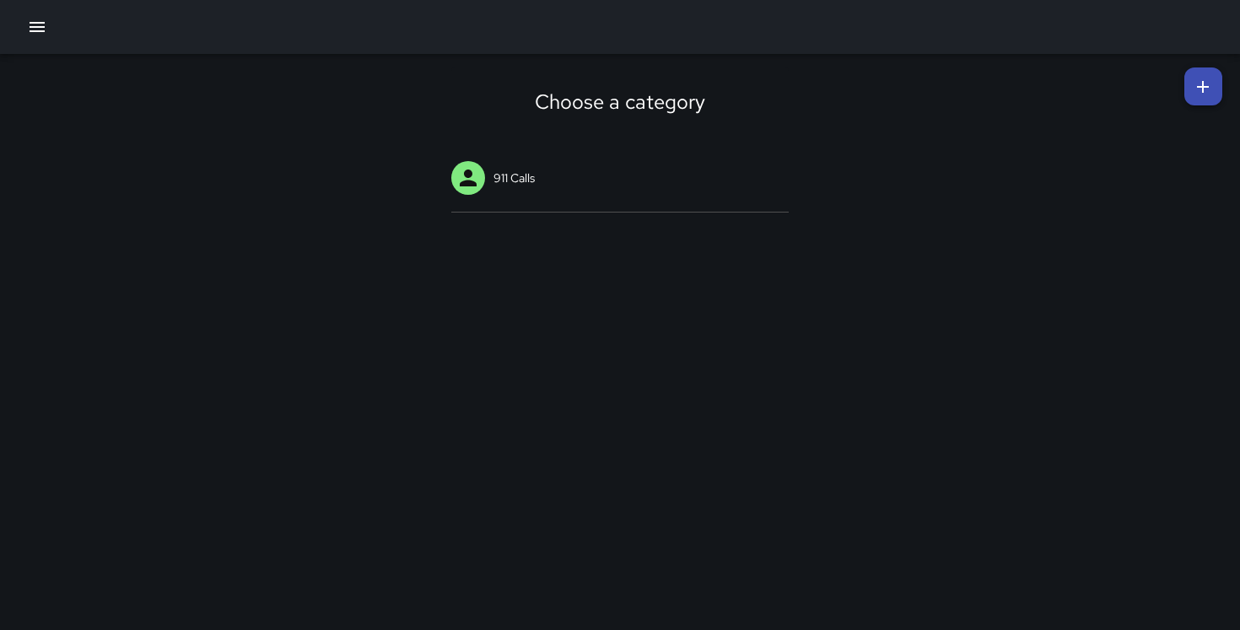
click at [1200, 83] on icon at bounding box center [1203, 87] width 20 height 20
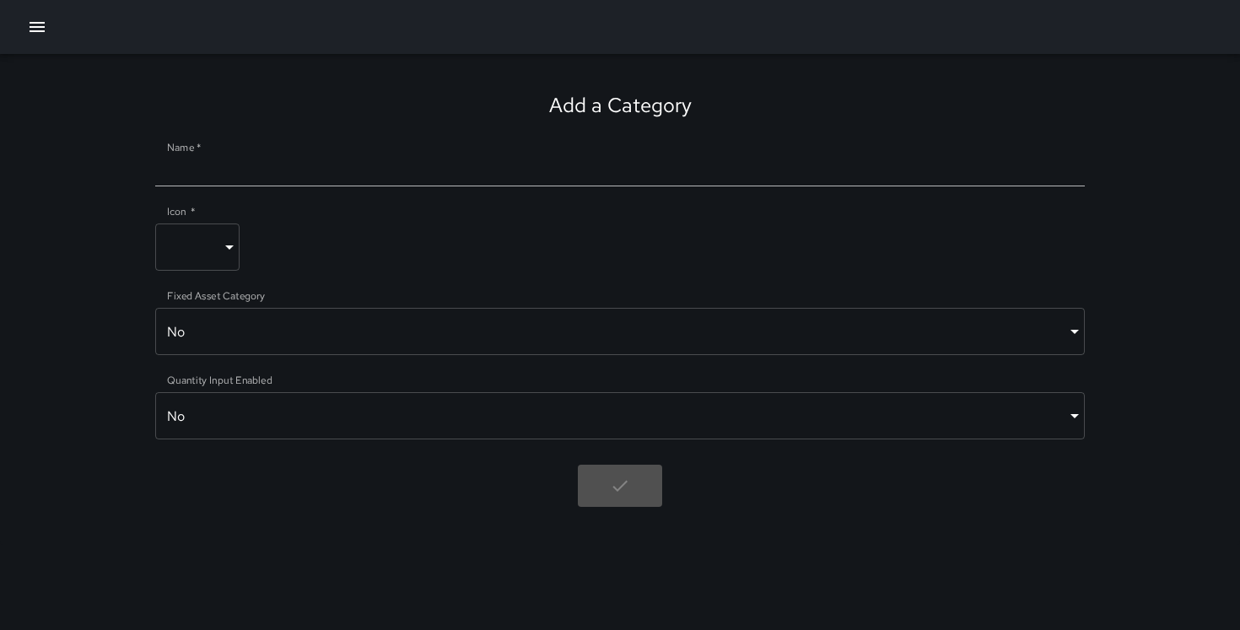
click at [538, 150] on div at bounding box center [620, 167] width 931 height 39
click at [535, 157] on div at bounding box center [620, 167] width 931 height 39
click at [527, 178] on input "Name   *" at bounding box center [620, 172] width 931 height 27
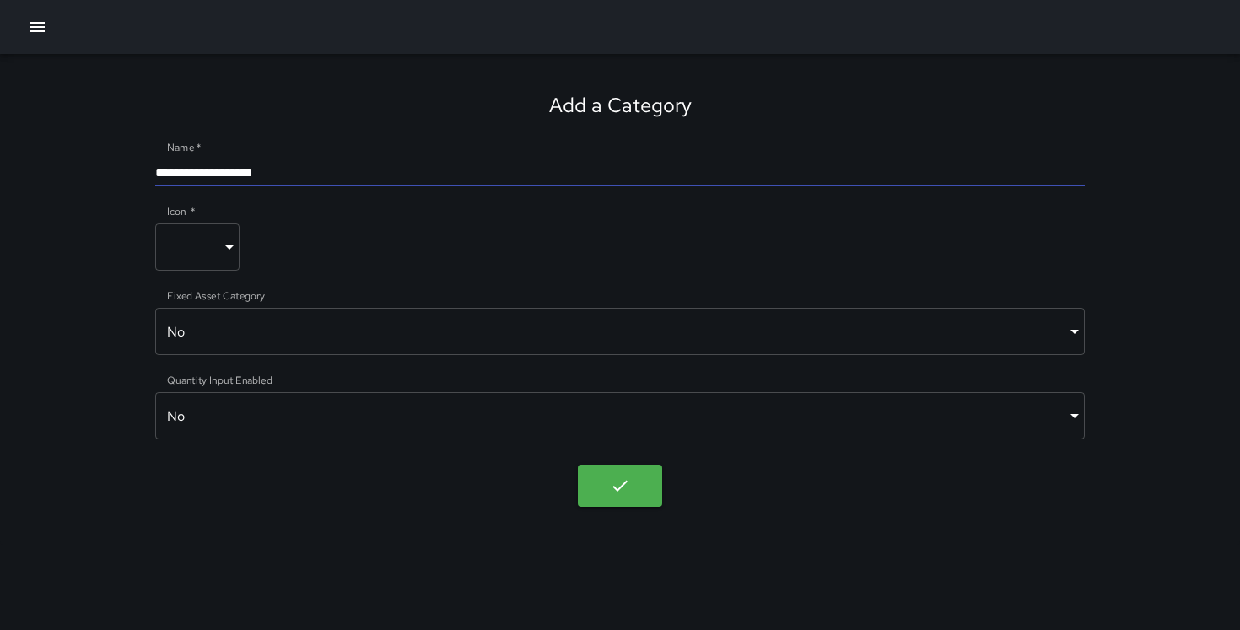
type input "**********"
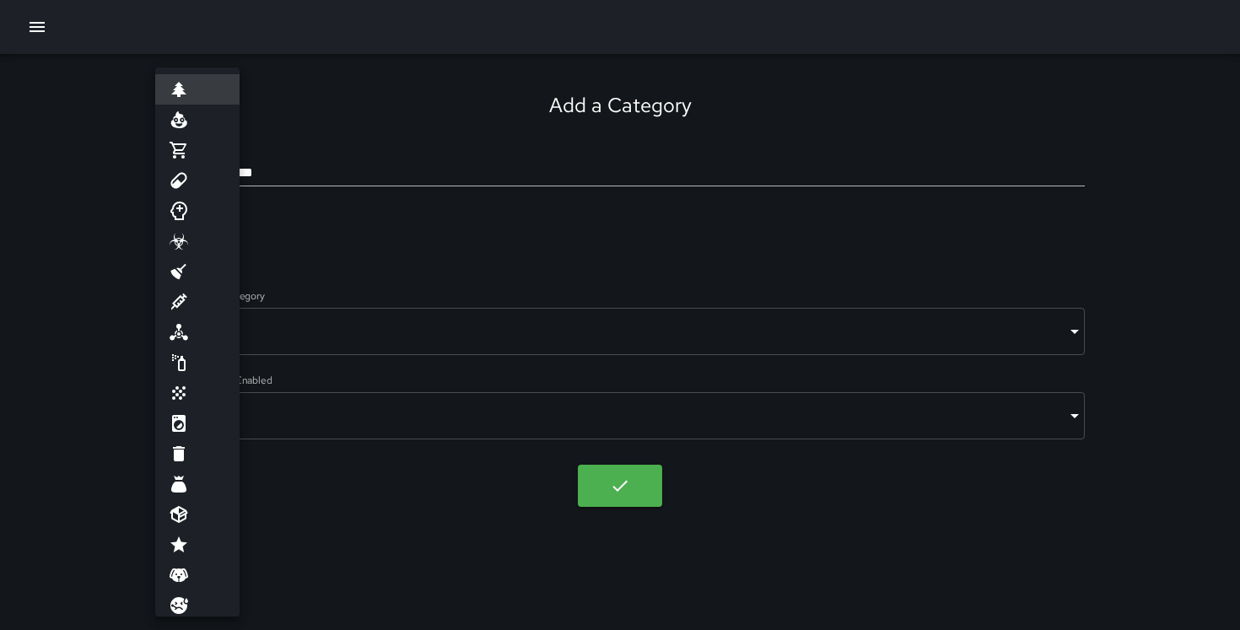
click at [212, 258] on body "**********" at bounding box center [620, 315] width 1240 height 630
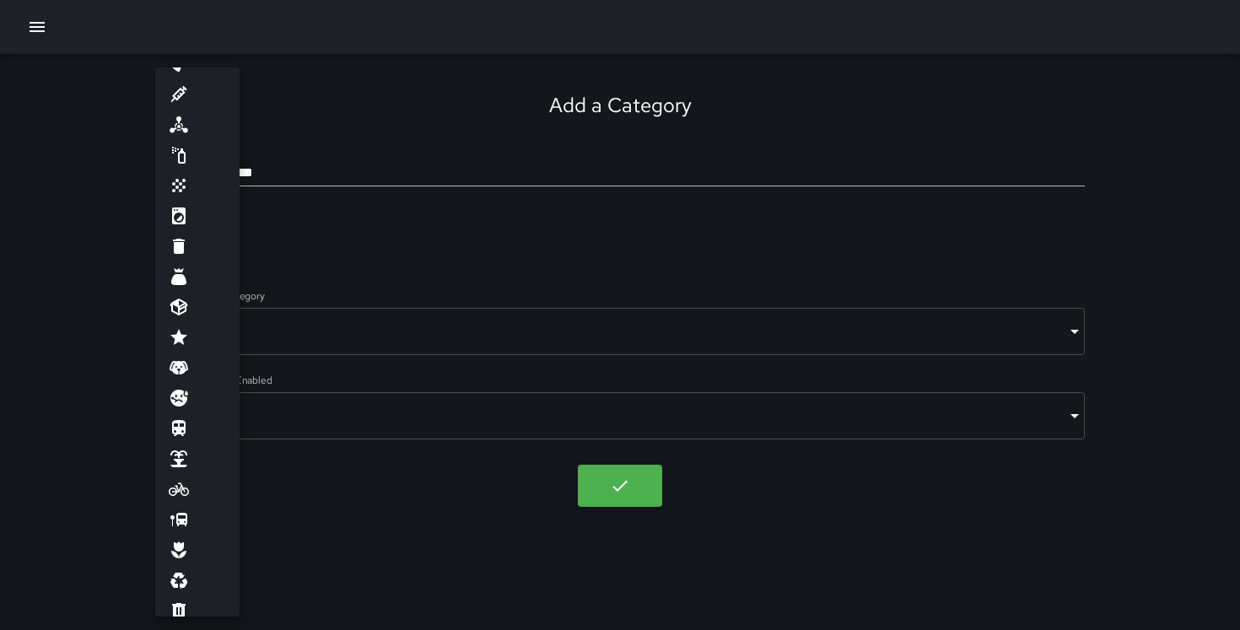
scroll to position [224, 0]
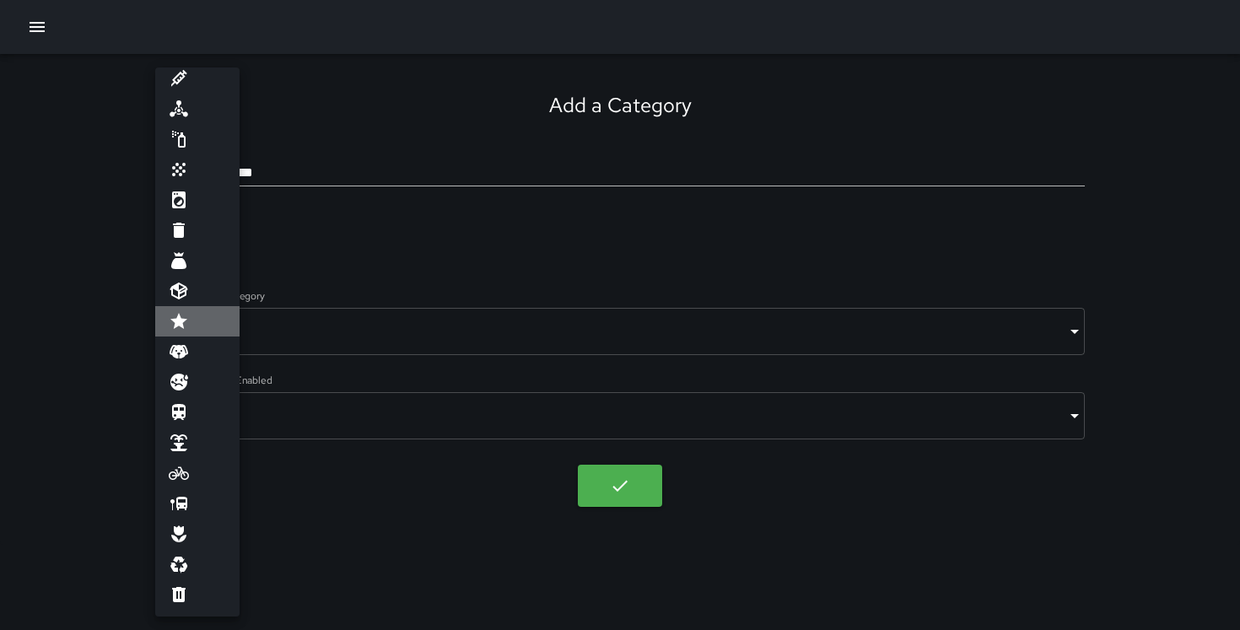
click at [192, 322] on li at bounding box center [197, 321] width 84 height 30
type input "****"
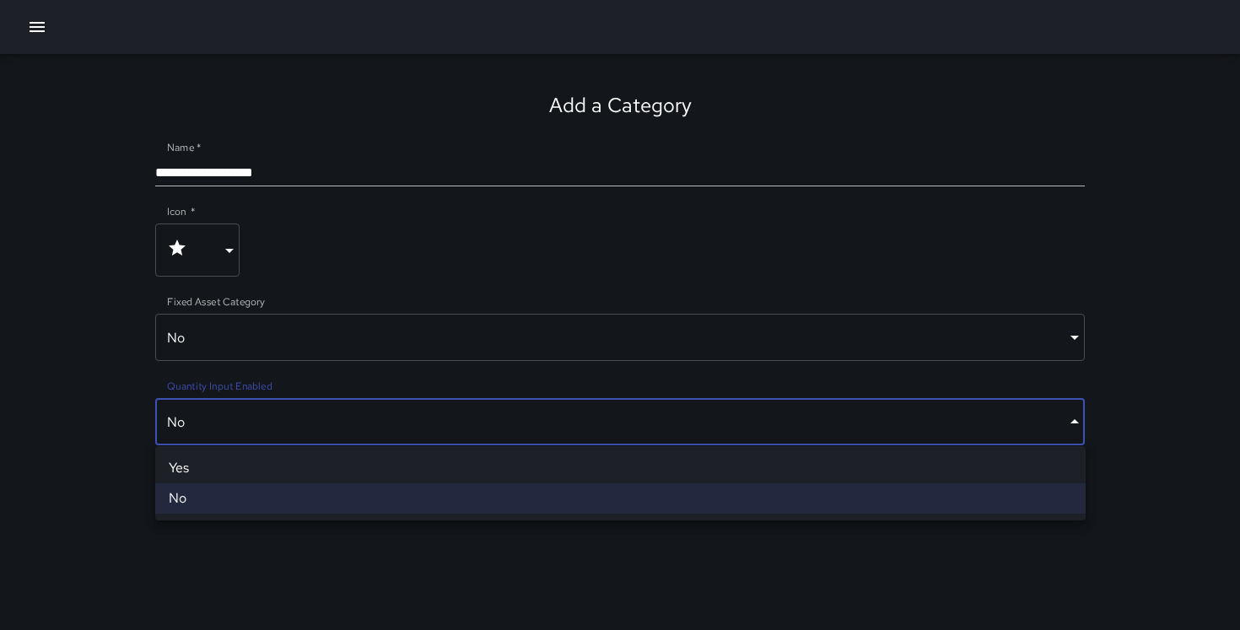
click at [291, 436] on body "**********" at bounding box center [620, 315] width 1240 height 630
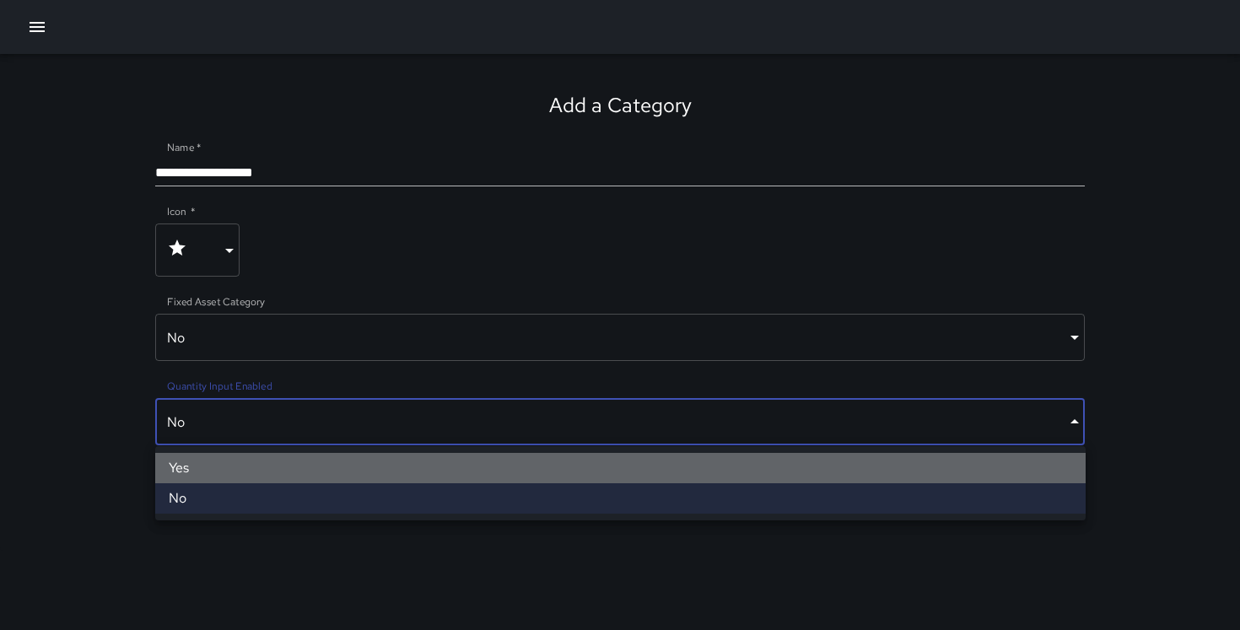
click at [280, 473] on li "Yes" at bounding box center [620, 468] width 931 height 30
type input "****"
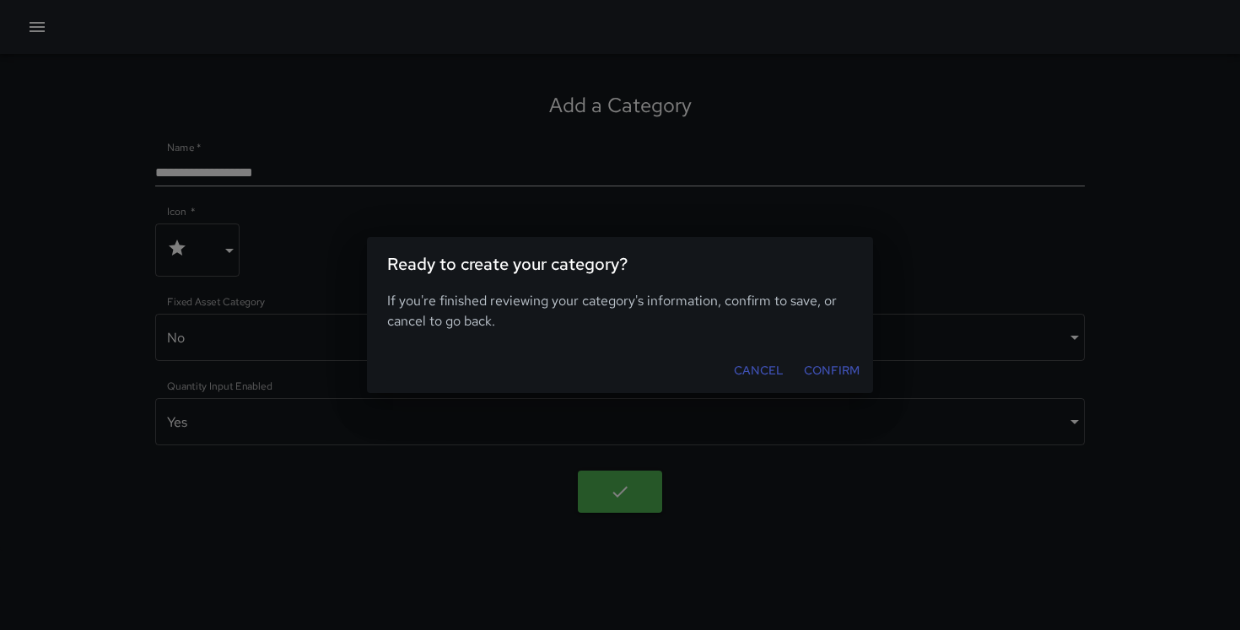
click at [822, 369] on button "Confirm" at bounding box center [831, 370] width 69 height 31
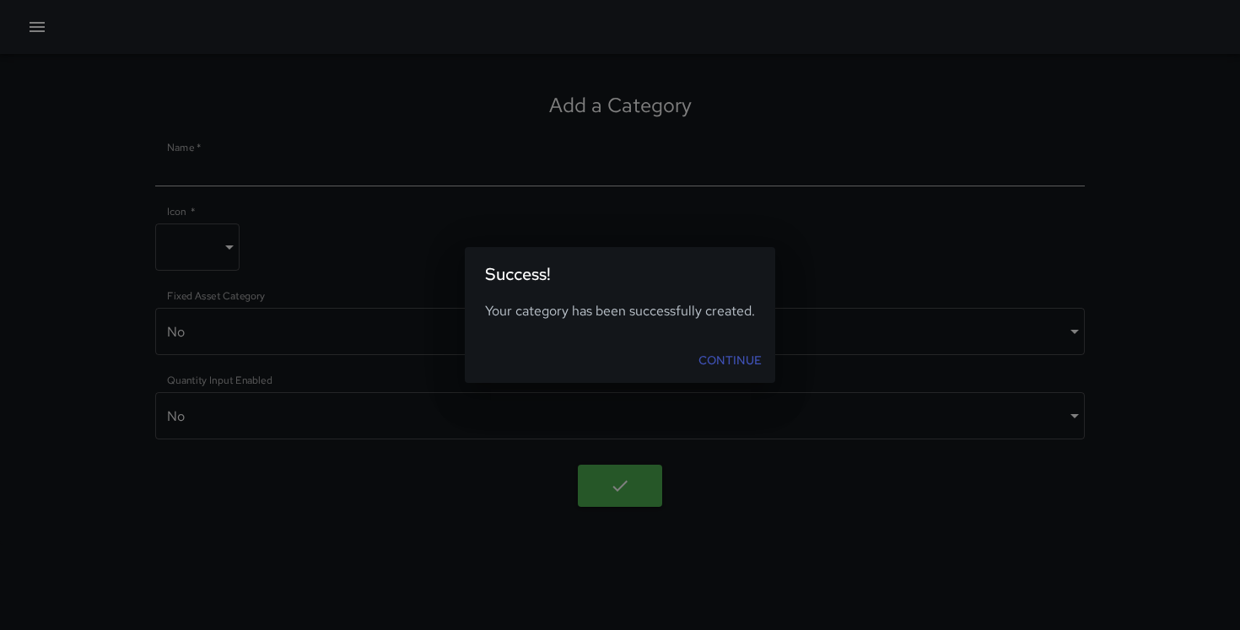
click at [757, 370] on link "Continue" at bounding box center [730, 360] width 77 height 31
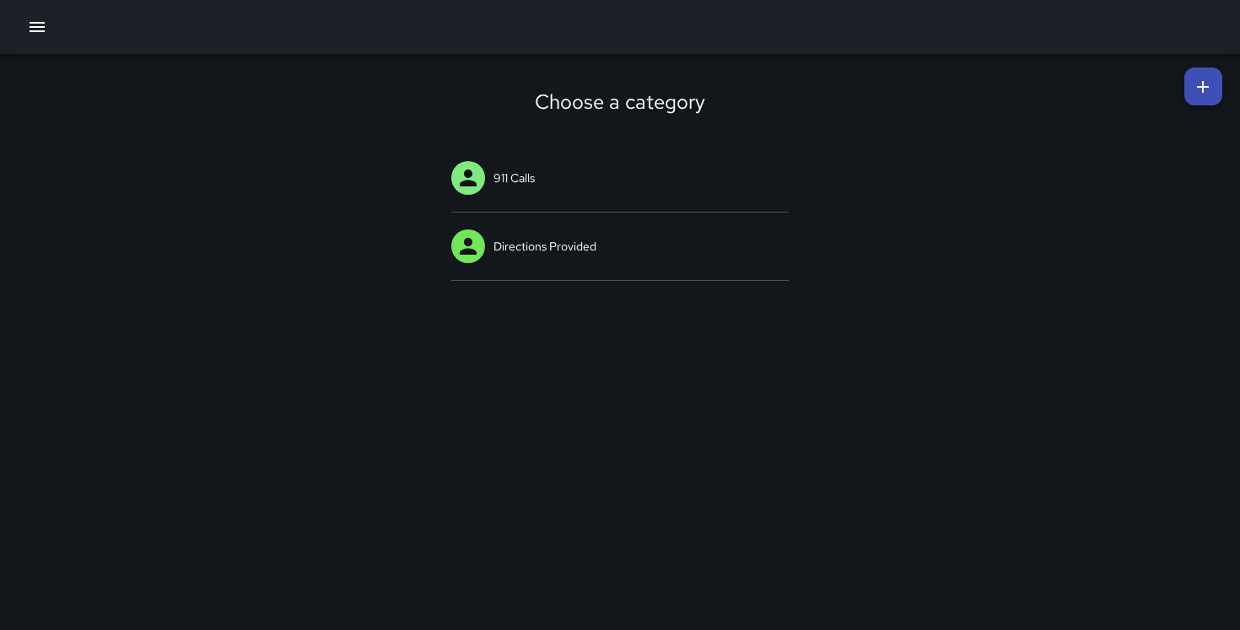
click at [1199, 85] on icon at bounding box center [1203, 87] width 12 height 12
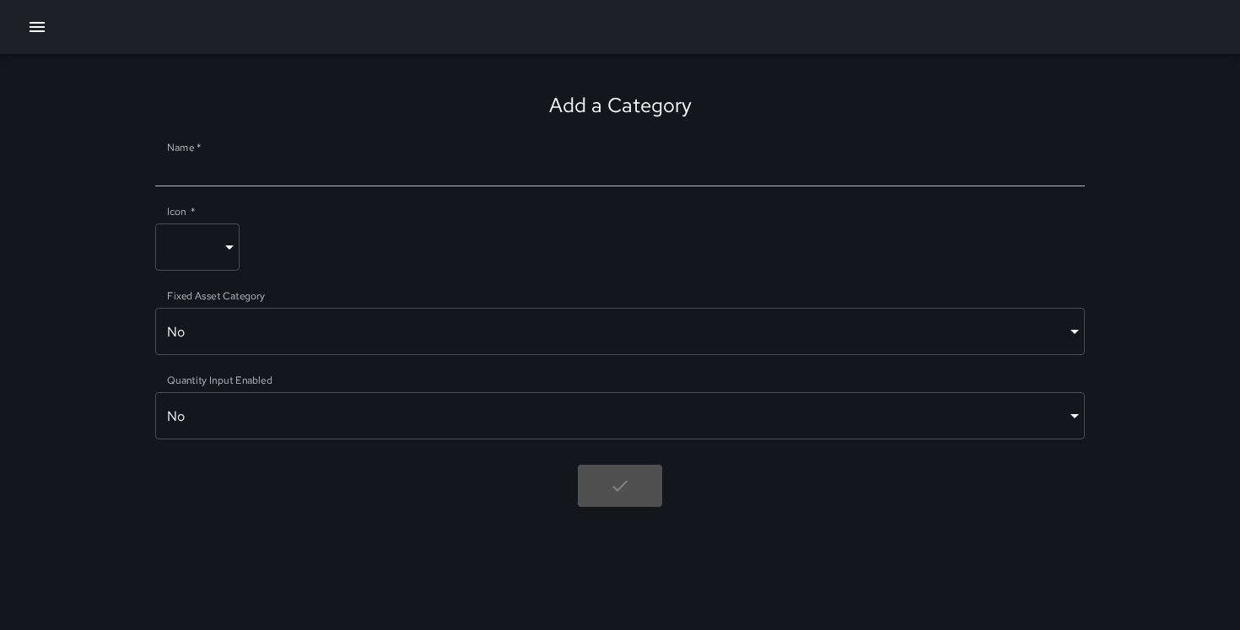
click at [602, 157] on div at bounding box center [620, 167] width 931 height 39
click at [598, 169] on input "Name   *" at bounding box center [620, 172] width 931 height 27
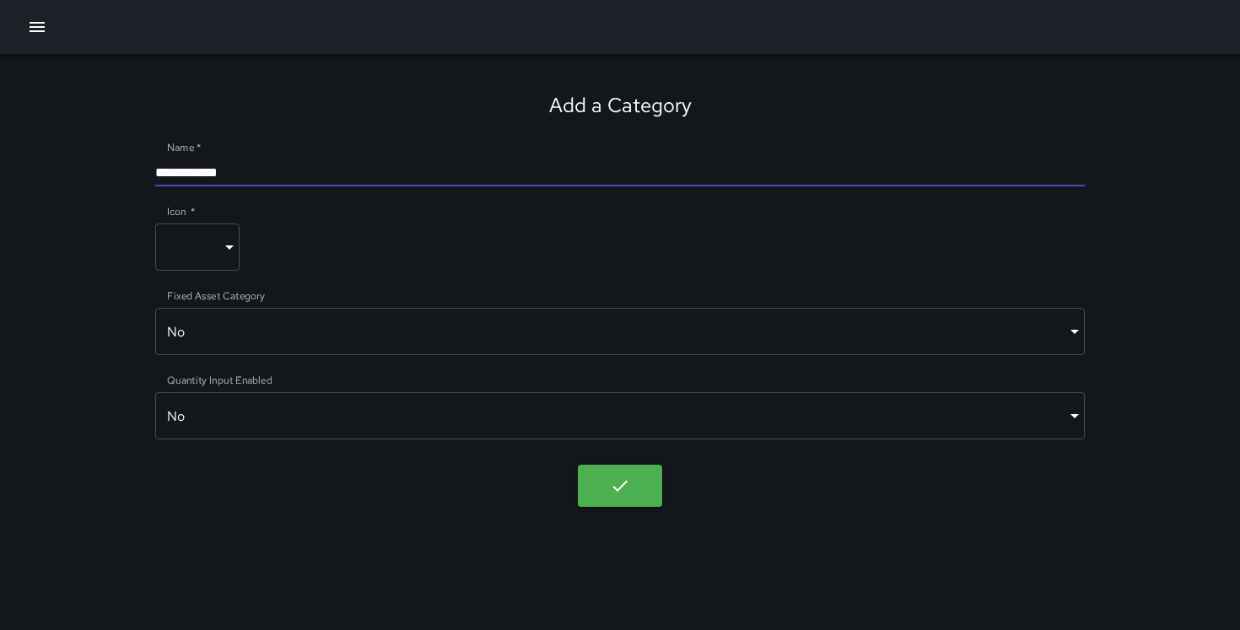
type input "**********"
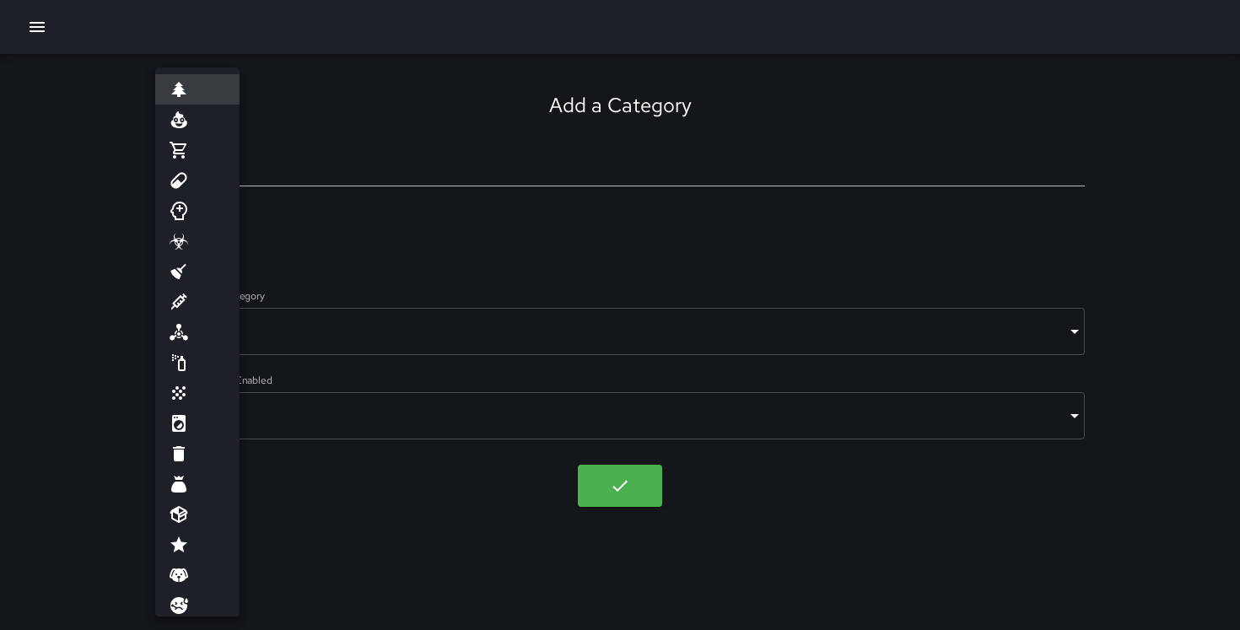
click at [235, 240] on body "**********" at bounding box center [620, 315] width 1240 height 630
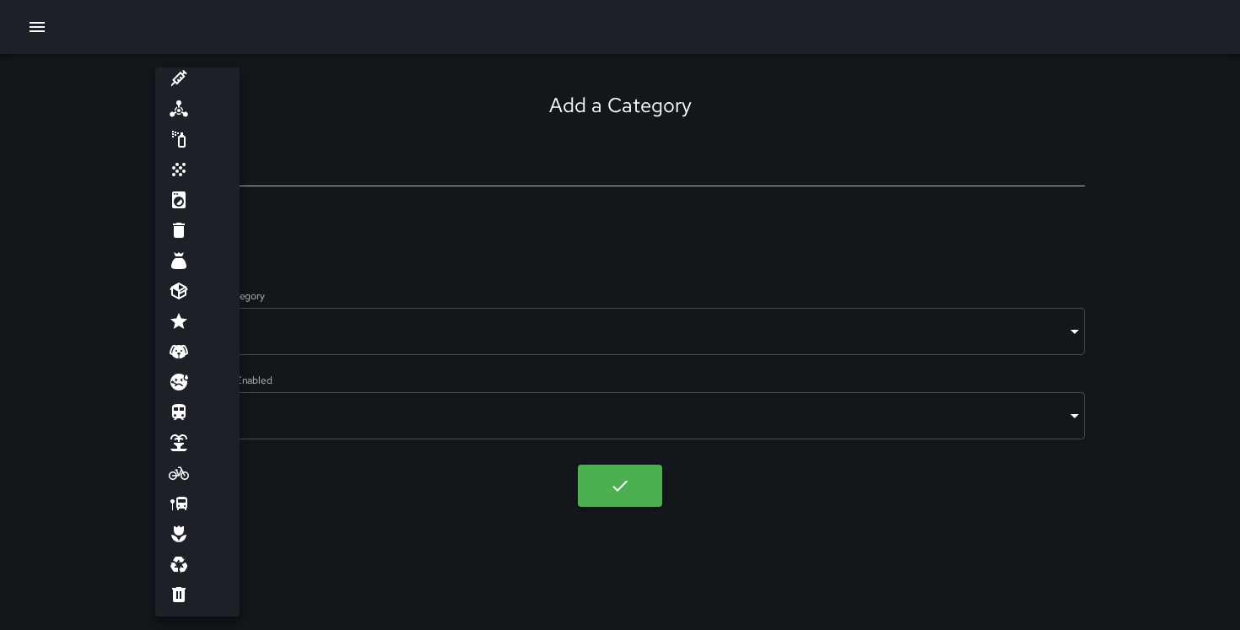
click at [186, 318] on icon at bounding box center [179, 321] width 20 height 20
type input "****"
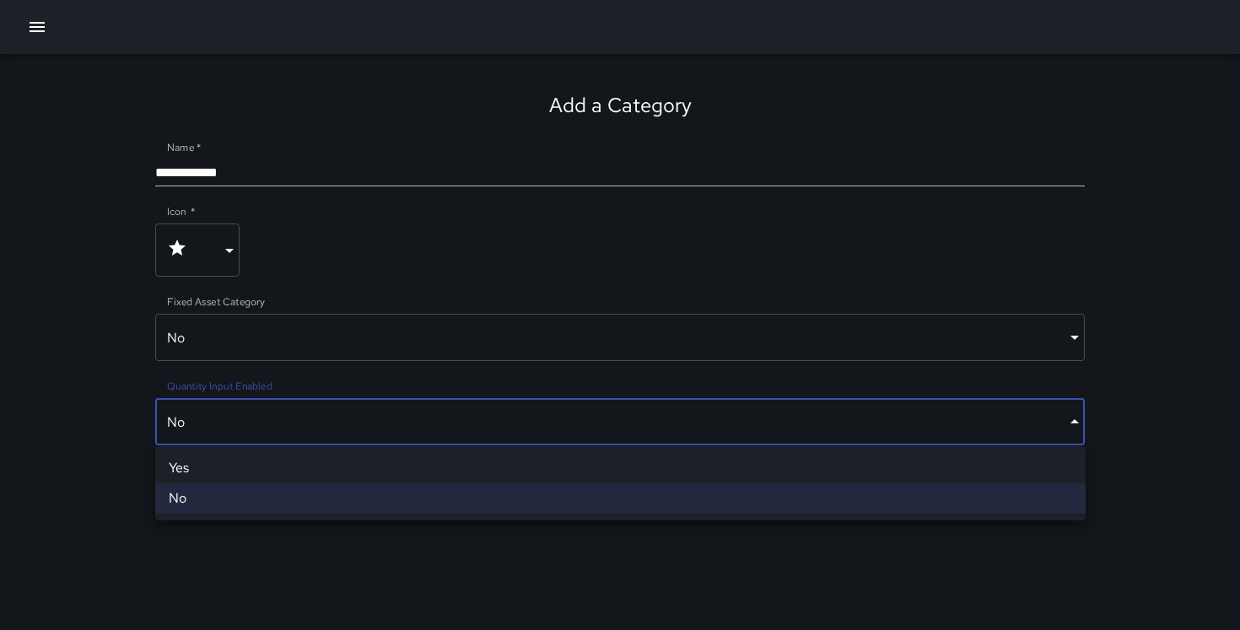
click at [279, 414] on body "**********" at bounding box center [620, 315] width 1240 height 630
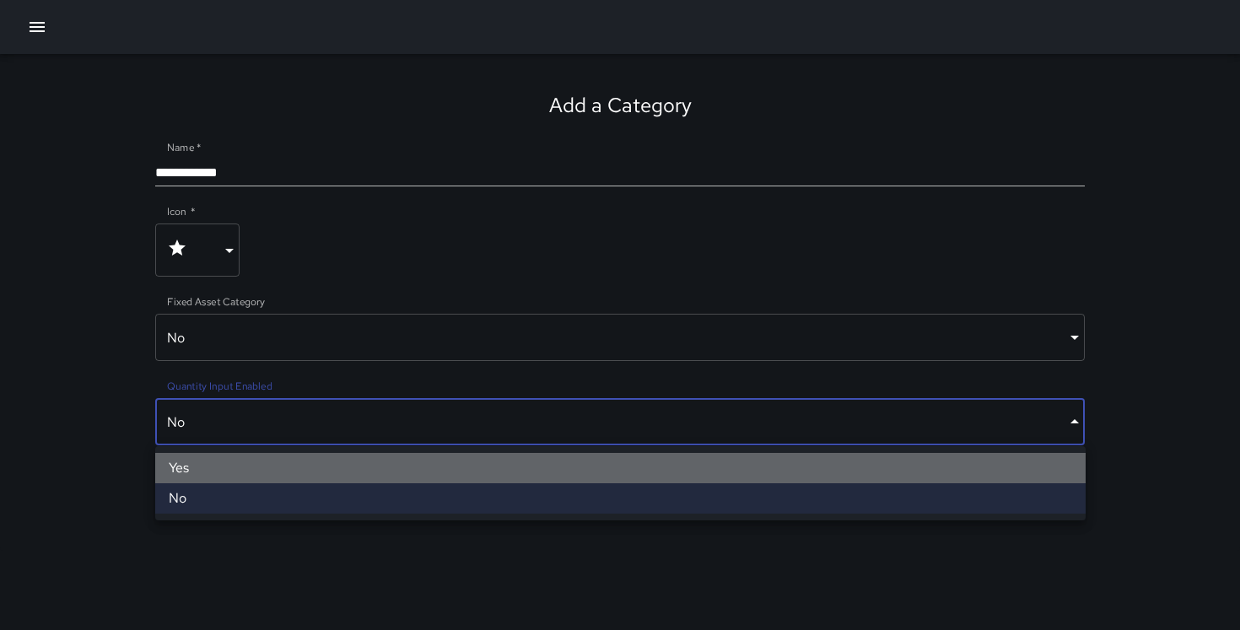
click at [257, 467] on li "Yes" at bounding box center [620, 468] width 931 height 30
type input "****"
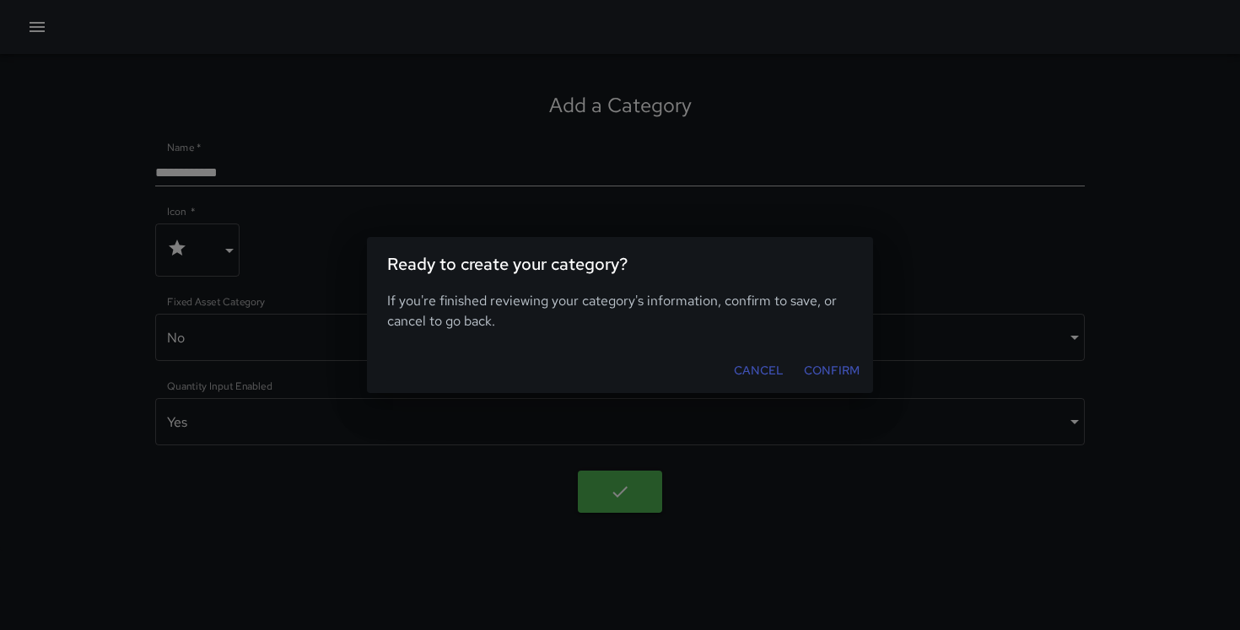
click at [830, 364] on button "Confirm" at bounding box center [831, 370] width 69 height 31
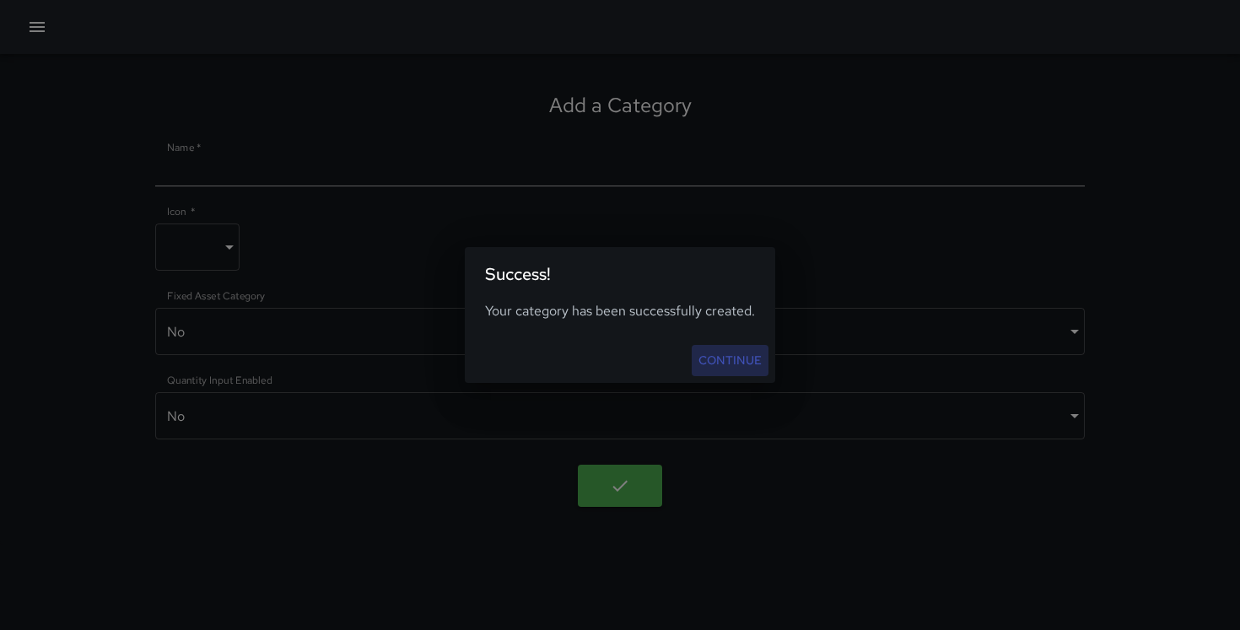
click at [721, 356] on link "Continue" at bounding box center [730, 360] width 77 height 31
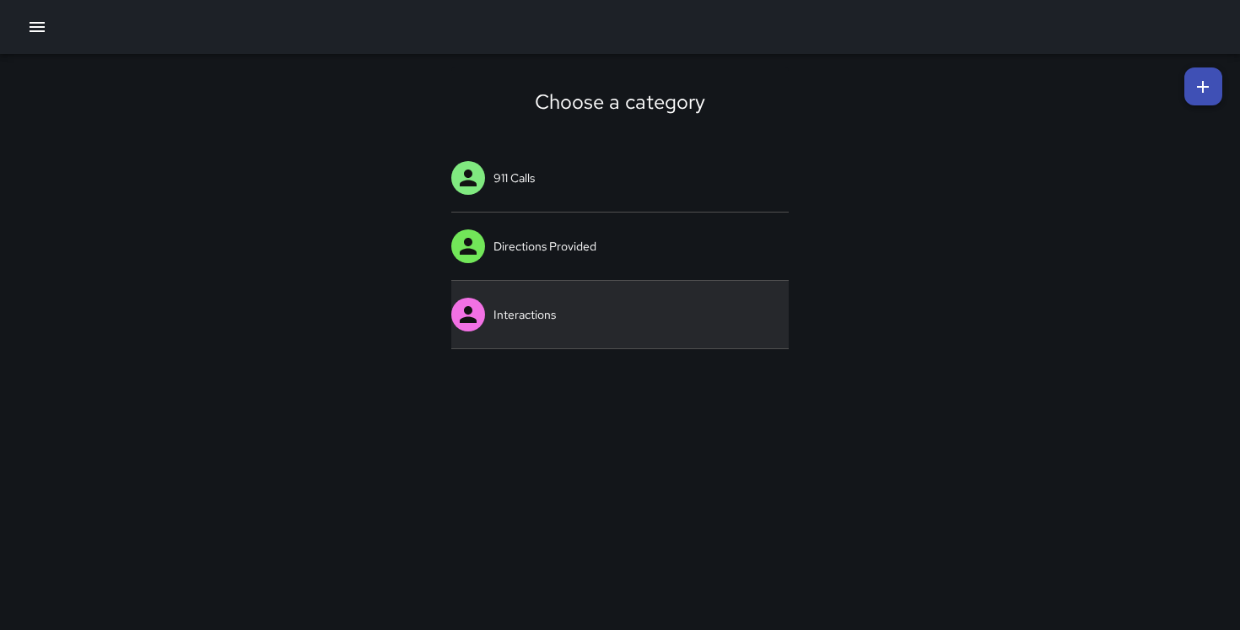
click at [658, 324] on link "Interactions" at bounding box center [620, 315] width 338 height 68
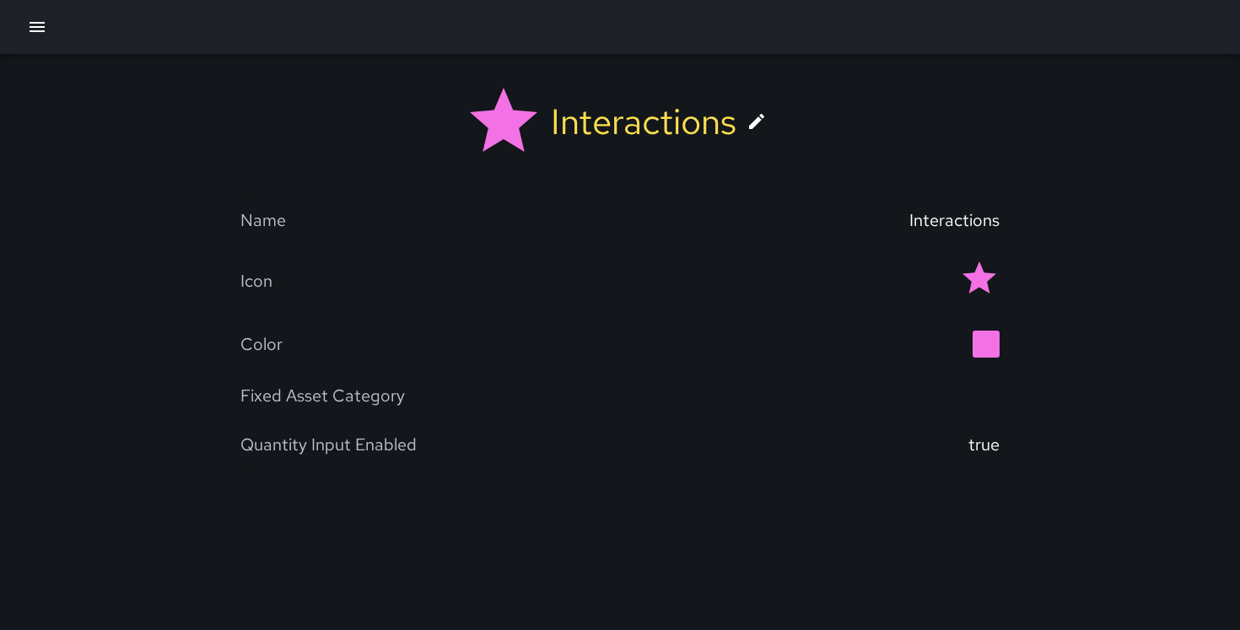
click at [763, 120] on icon at bounding box center [757, 121] width 20 height 20
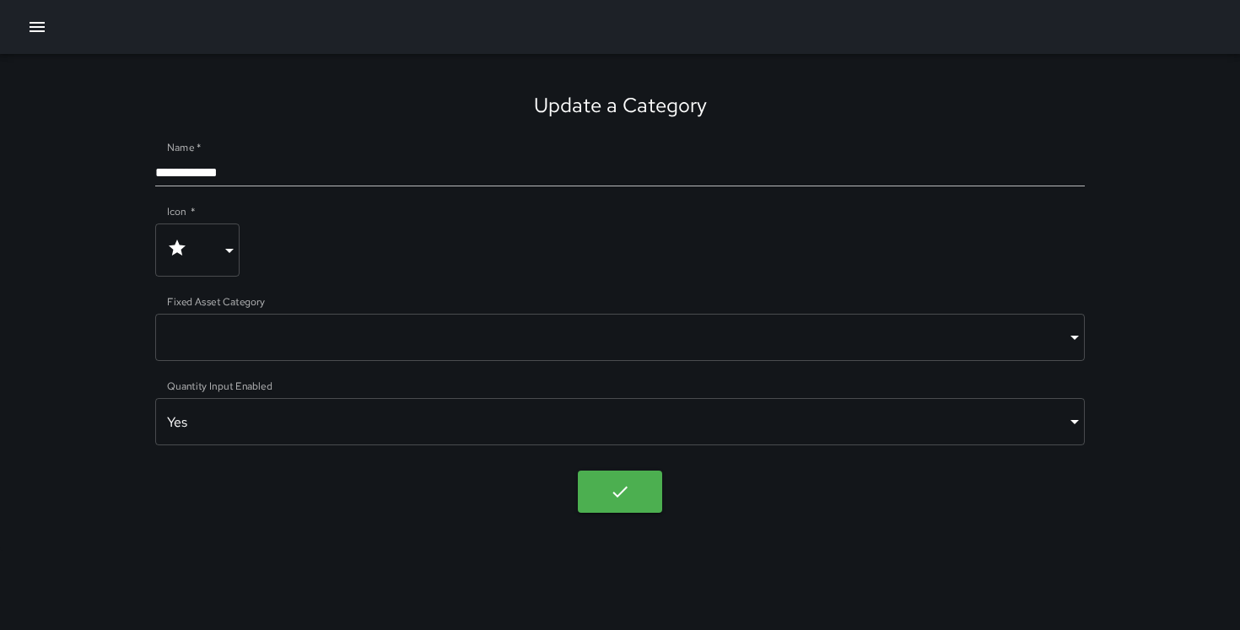
click at [638, 527] on div "**********" at bounding box center [620, 302] width 1240 height 497
click at [632, 485] on body "**********" at bounding box center [620, 315] width 1240 height 630
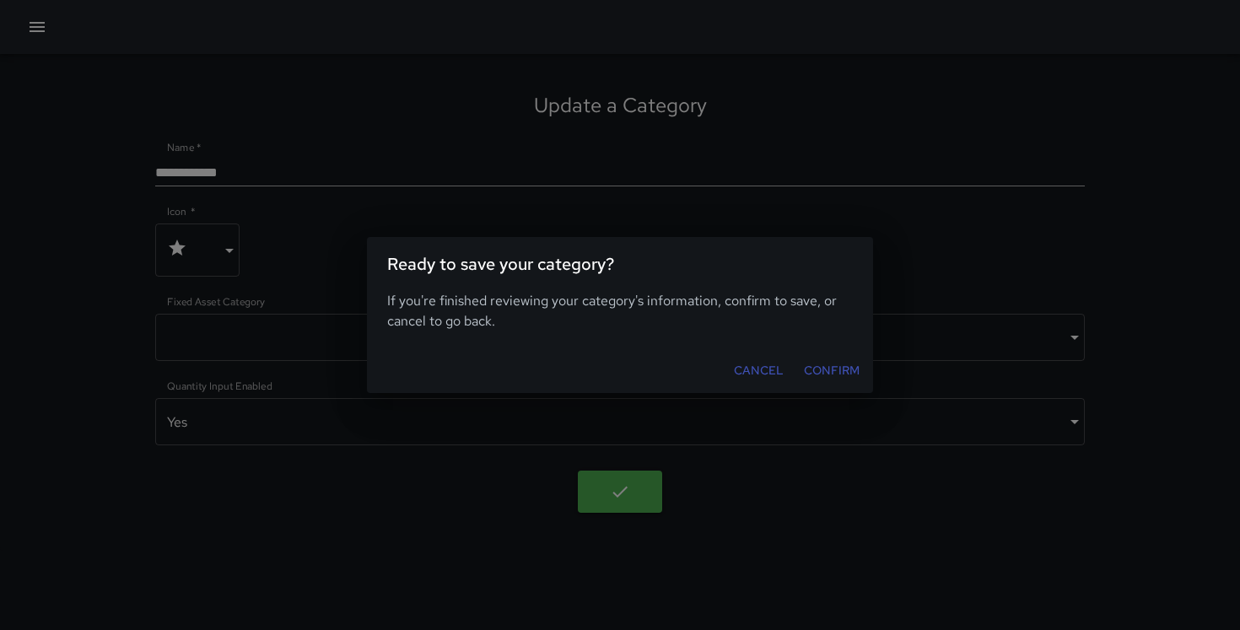
click at [824, 366] on button "Confirm" at bounding box center [831, 370] width 69 height 31
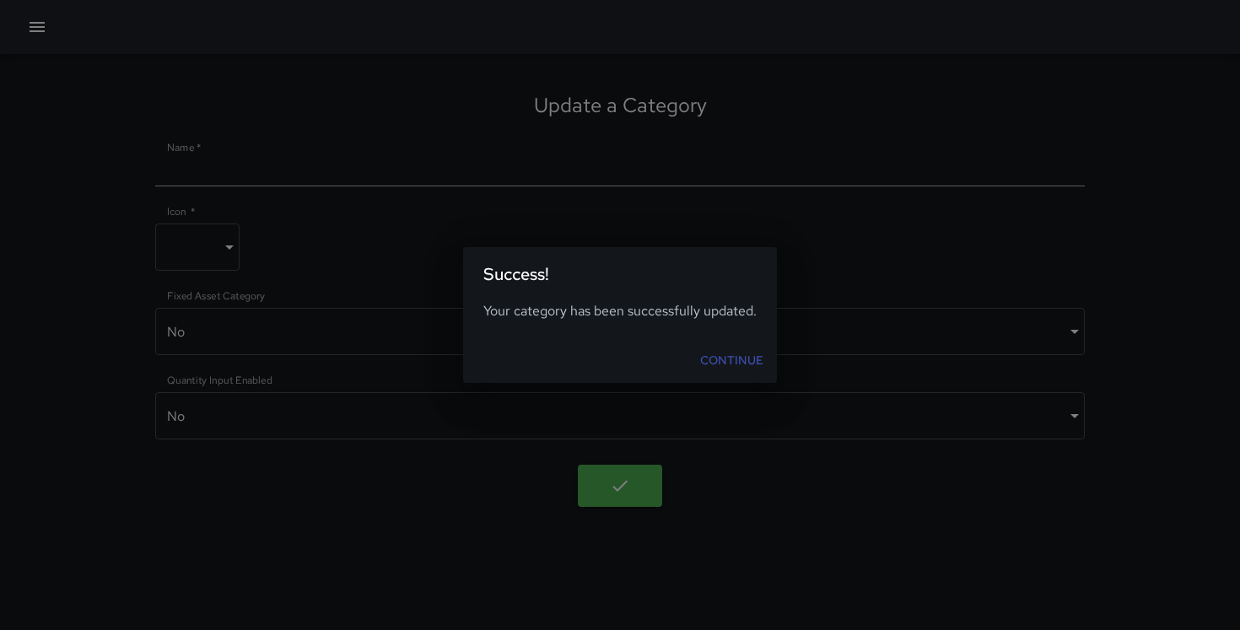
click at [744, 363] on link "Continue" at bounding box center [732, 360] width 77 height 31
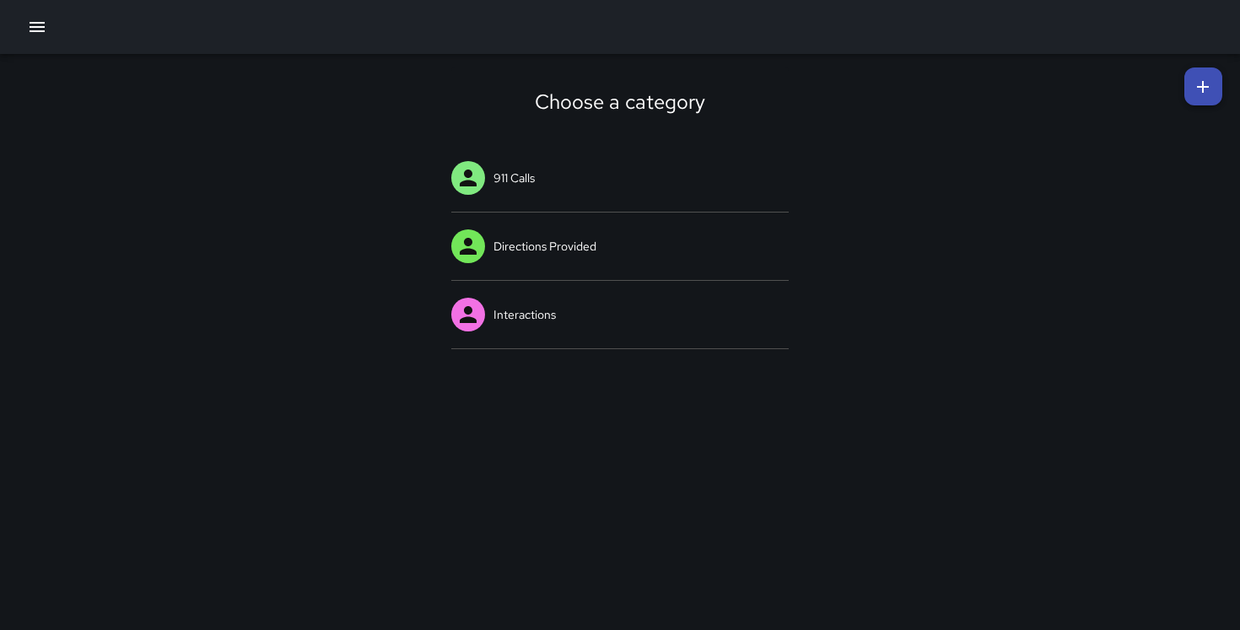
click at [1203, 91] on icon at bounding box center [1203, 87] width 12 height 12
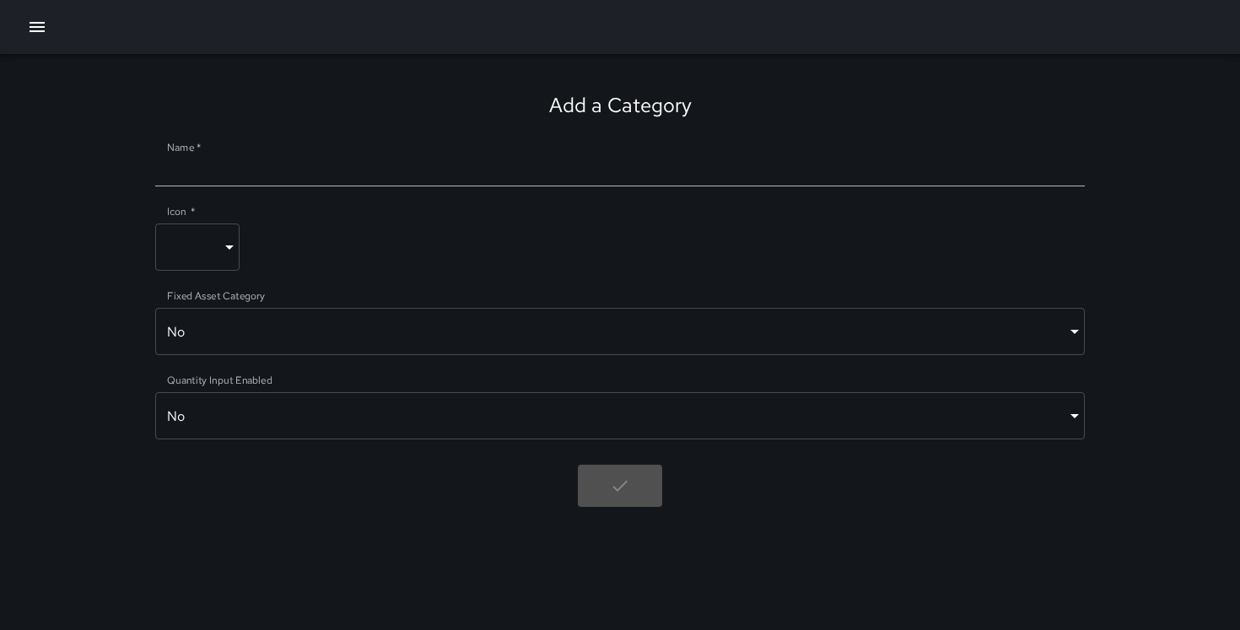
click at [596, 163] on input "Name   *" at bounding box center [620, 172] width 931 height 27
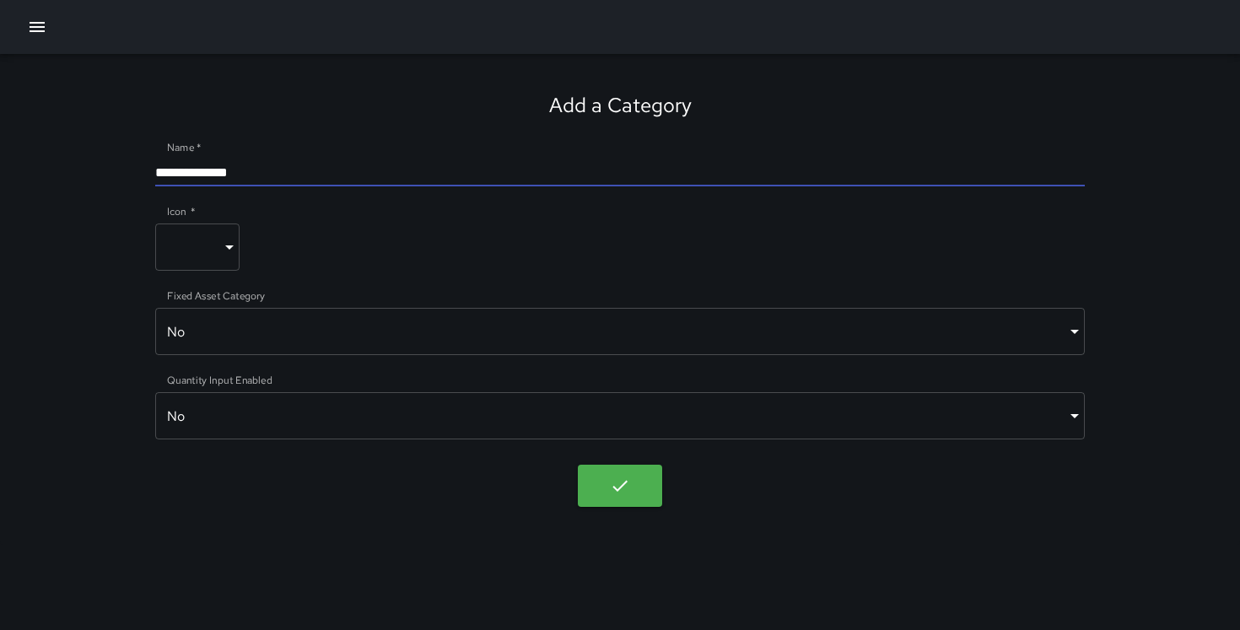
type input "**********"
click at [193, 260] on body "**********" at bounding box center [620, 315] width 1240 height 630
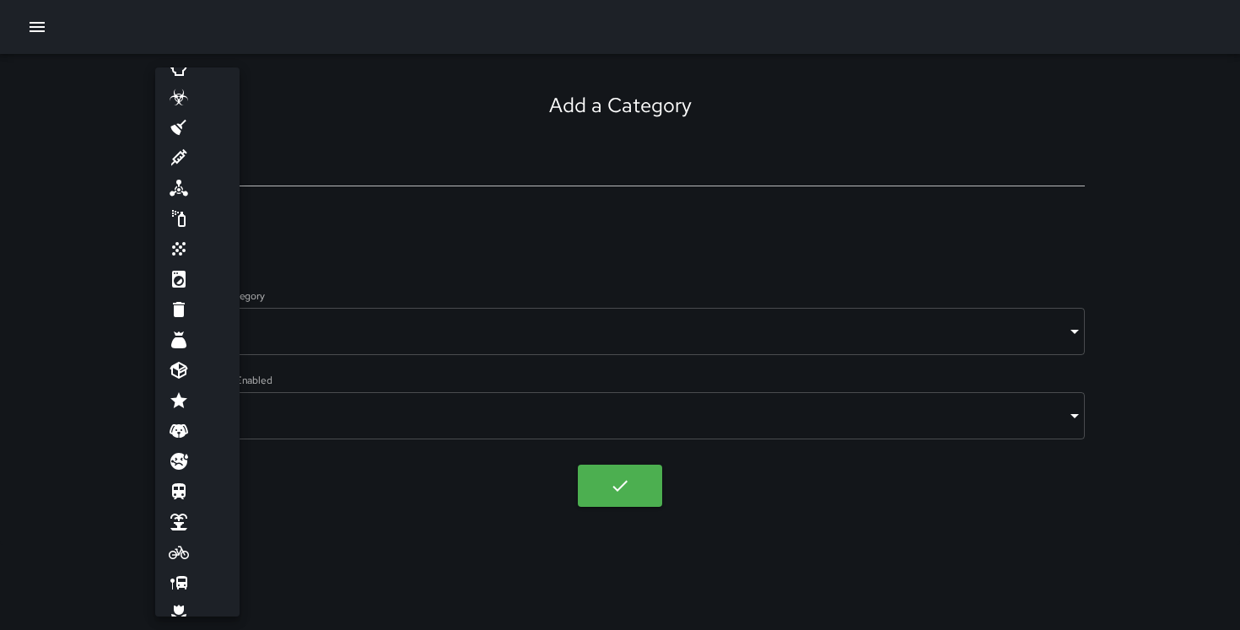
scroll to position [224, 0]
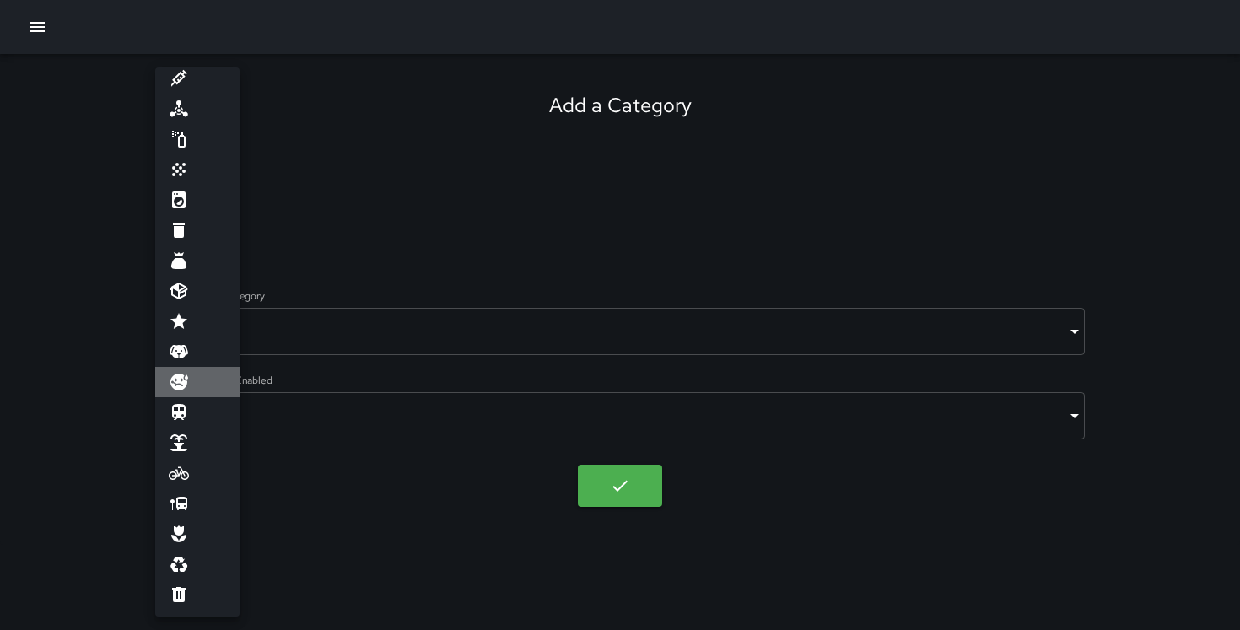
click at [190, 380] on li at bounding box center [197, 382] width 84 height 30
type input "**********"
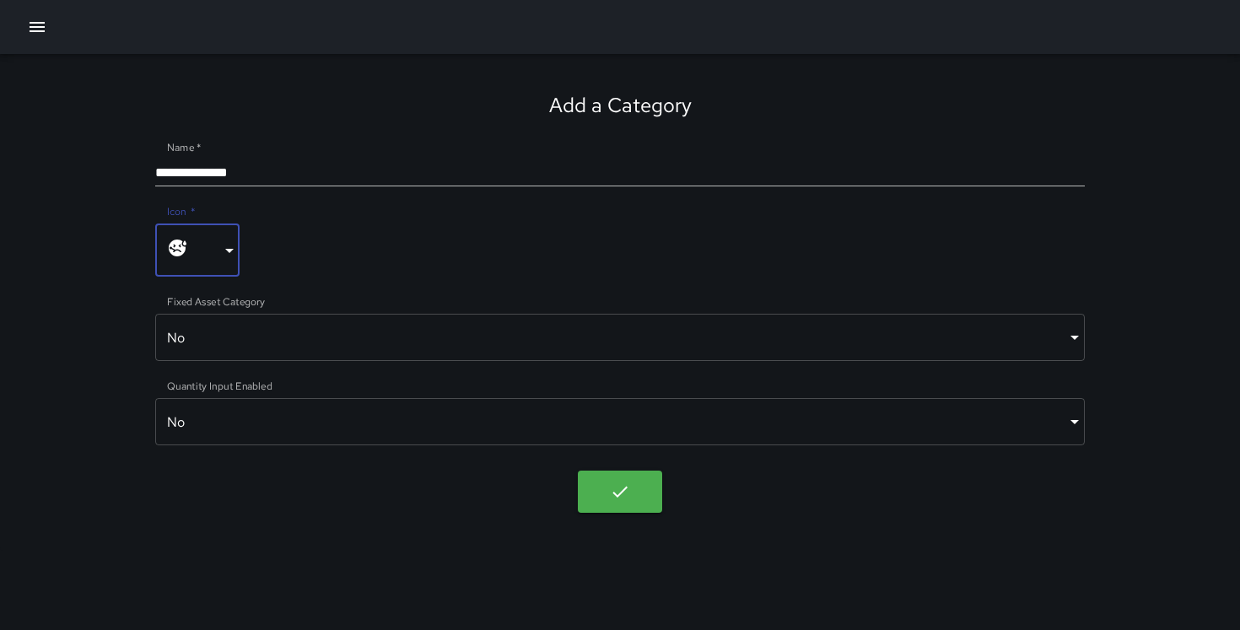
click at [268, 405] on body "**********" at bounding box center [620, 315] width 1240 height 630
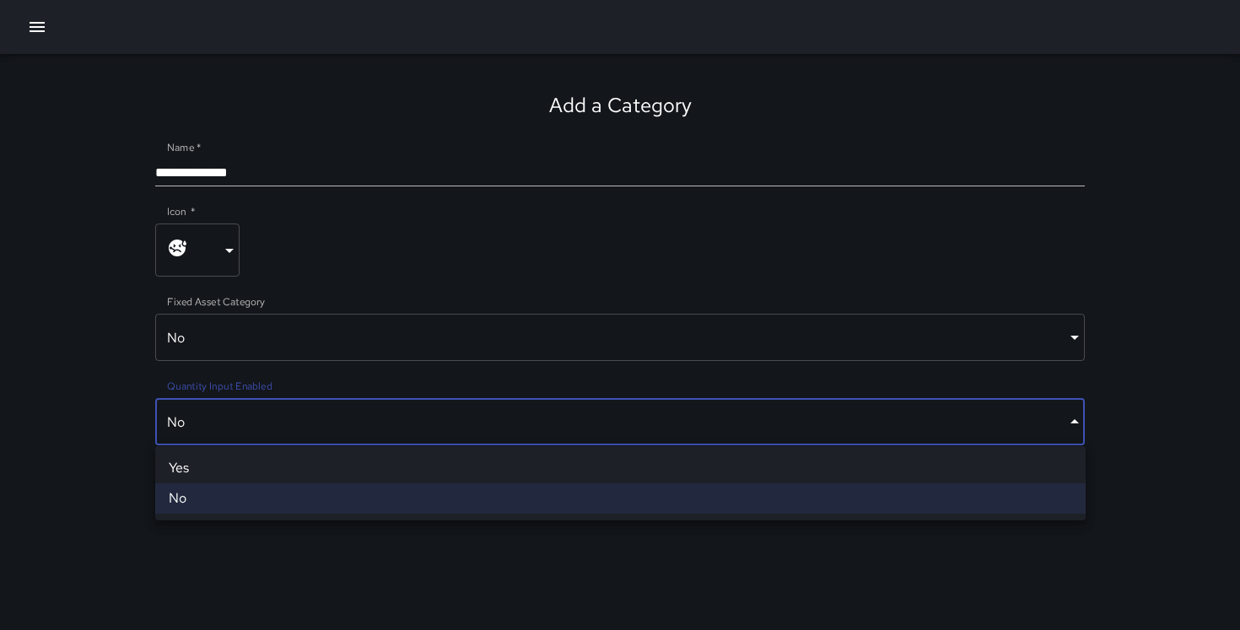
click at [254, 474] on li "Yes" at bounding box center [620, 468] width 931 height 30
type input "****"
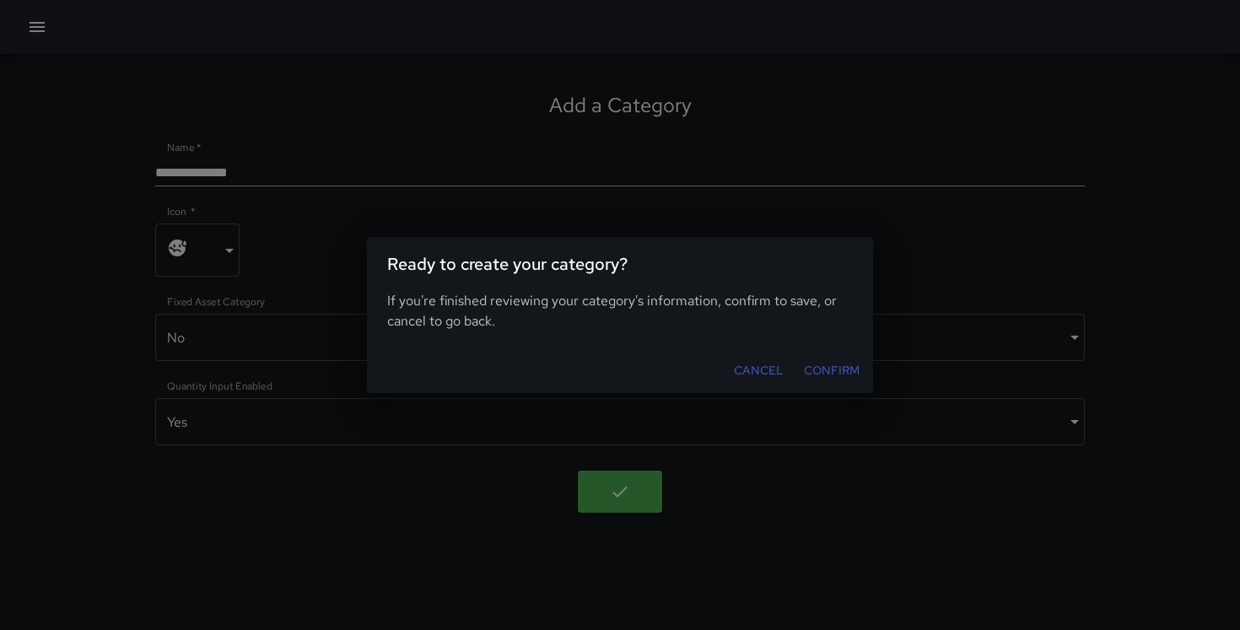
click at [836, 381] on button "Confirm" at bounding box center [831, 370] width 69 height 31
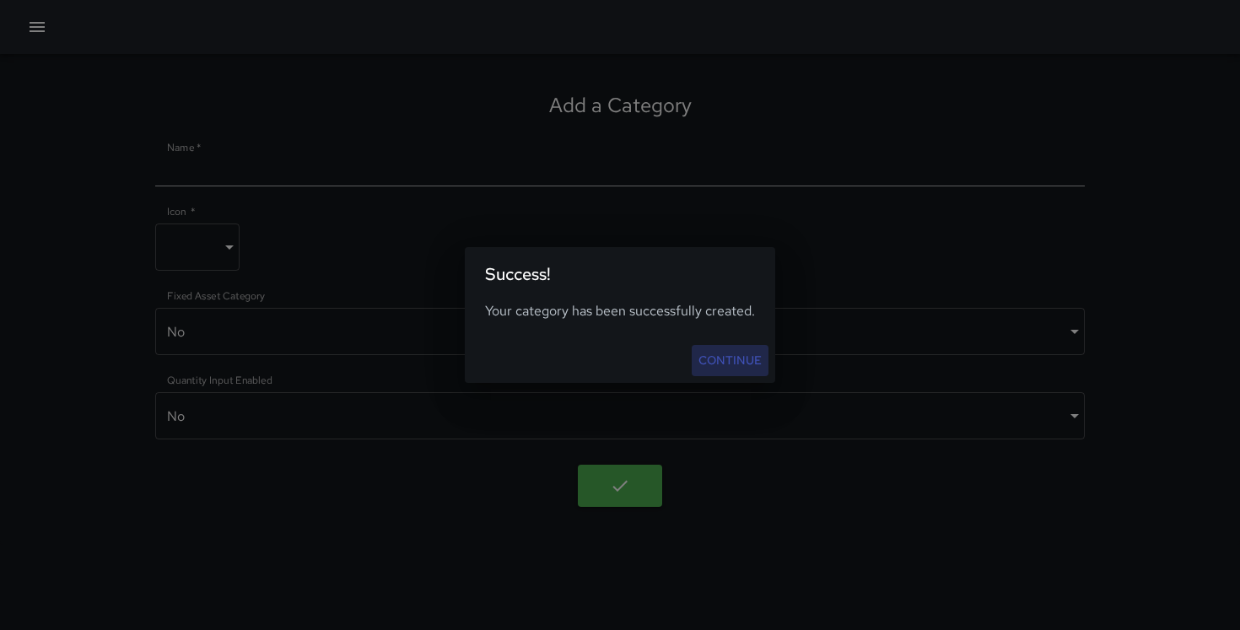
click at [766, 366] on link "Continue" at bounding box center [730, 360] width 77 height 31
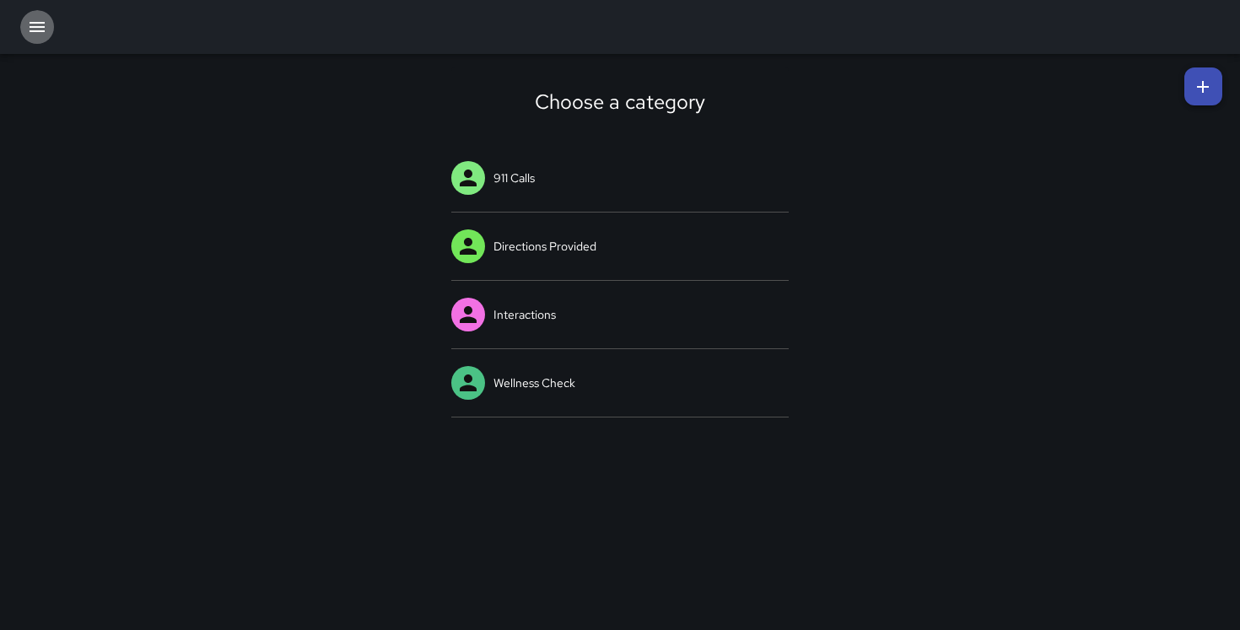
click at [36, 28] on icon "button" at bounding box center [37, 27] width 20 height 20
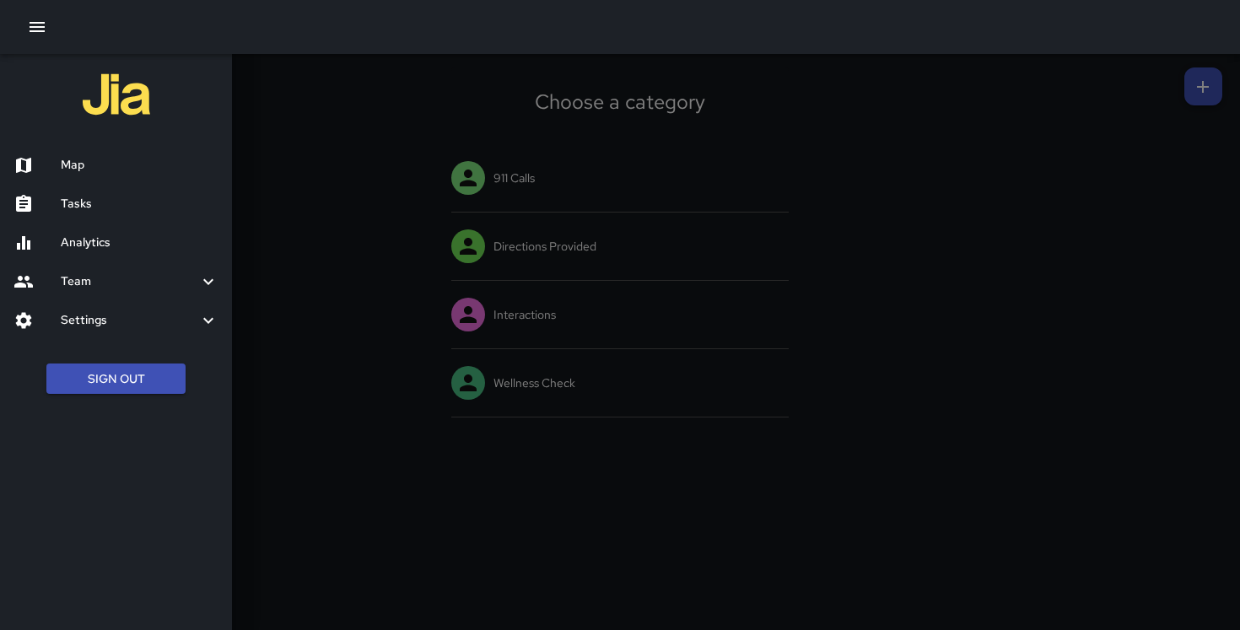
click at [48, 28] on button "button" at bounding box center [37, 27] width 34 height 34
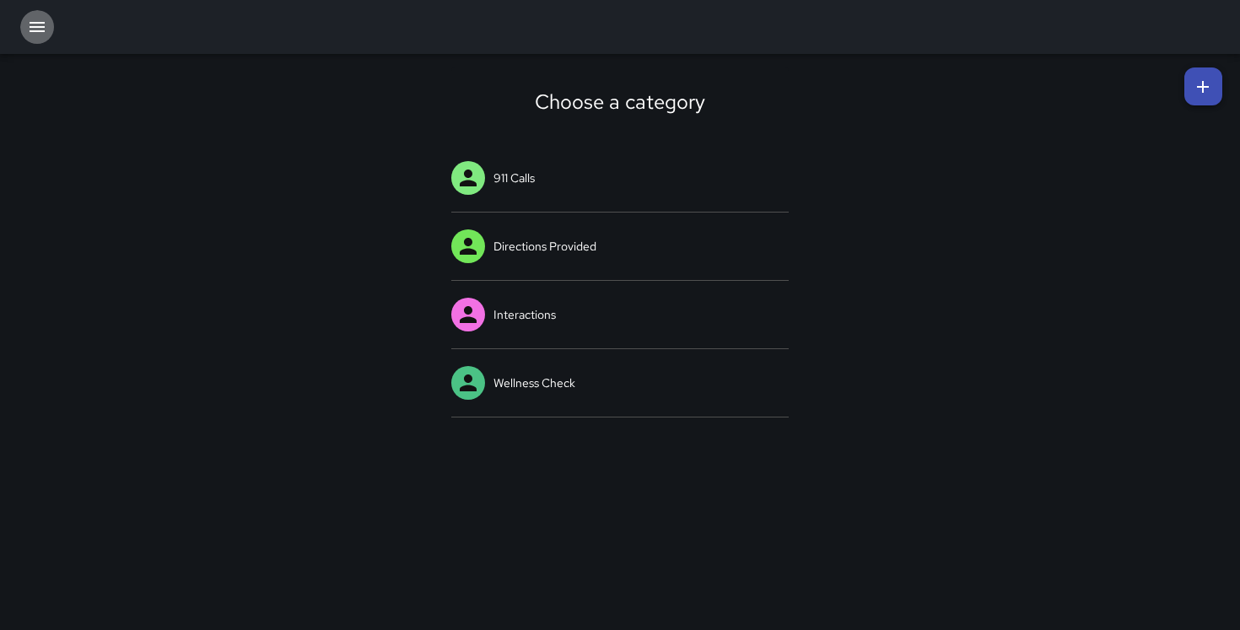
click at [48, 28] on button "button" at bounding box center [37, 27] width 34 height 34
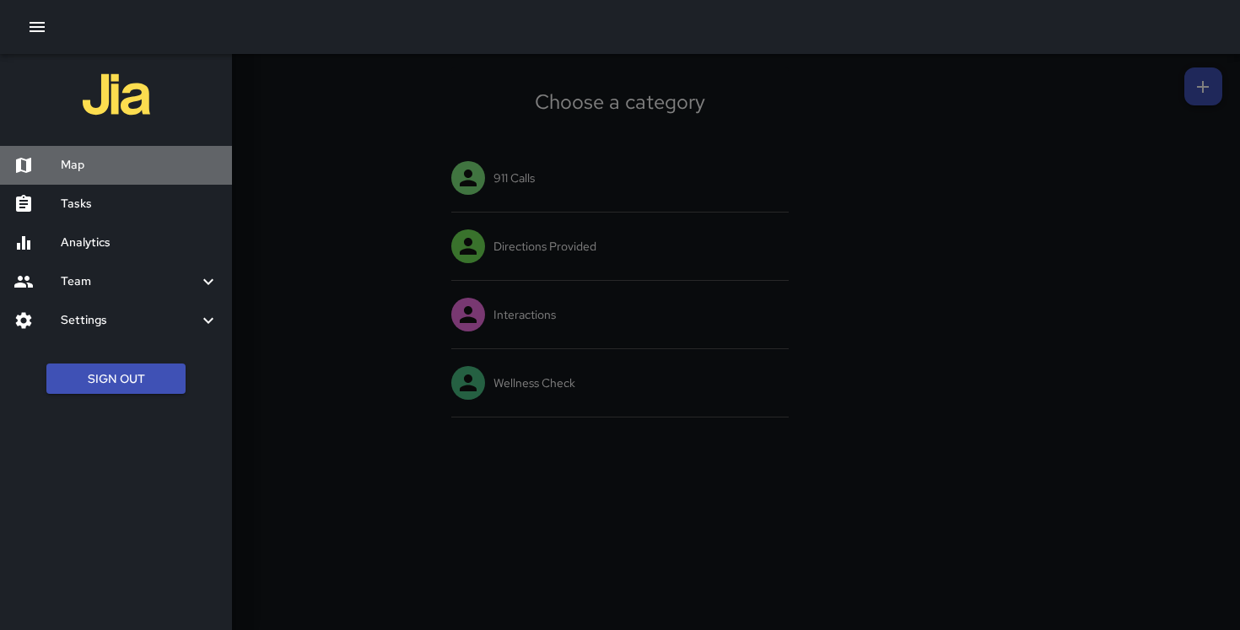
click at [116, 158] on h6 "Map" at bounding box center [140, 165] width 158 height 19
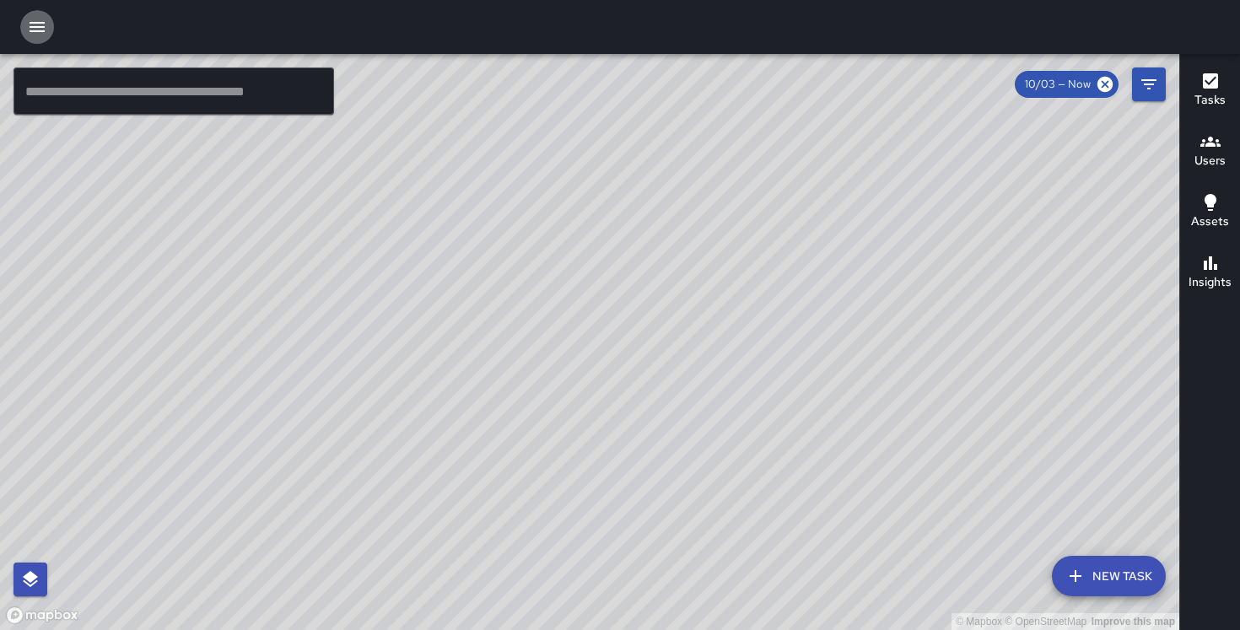
click at [38, 40] on button "button" at bounding box center [37, 27] width 34 height 34
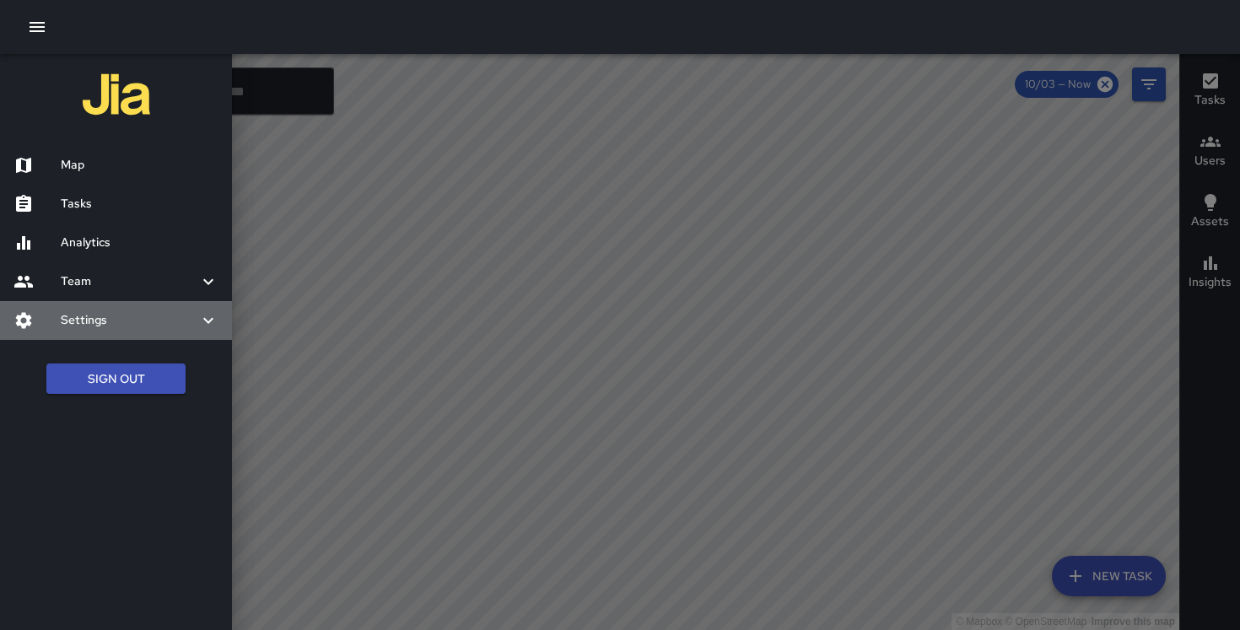
click at [89, 316] on h6 "Settings" at bounding box center [130, 320] width 138 height 19
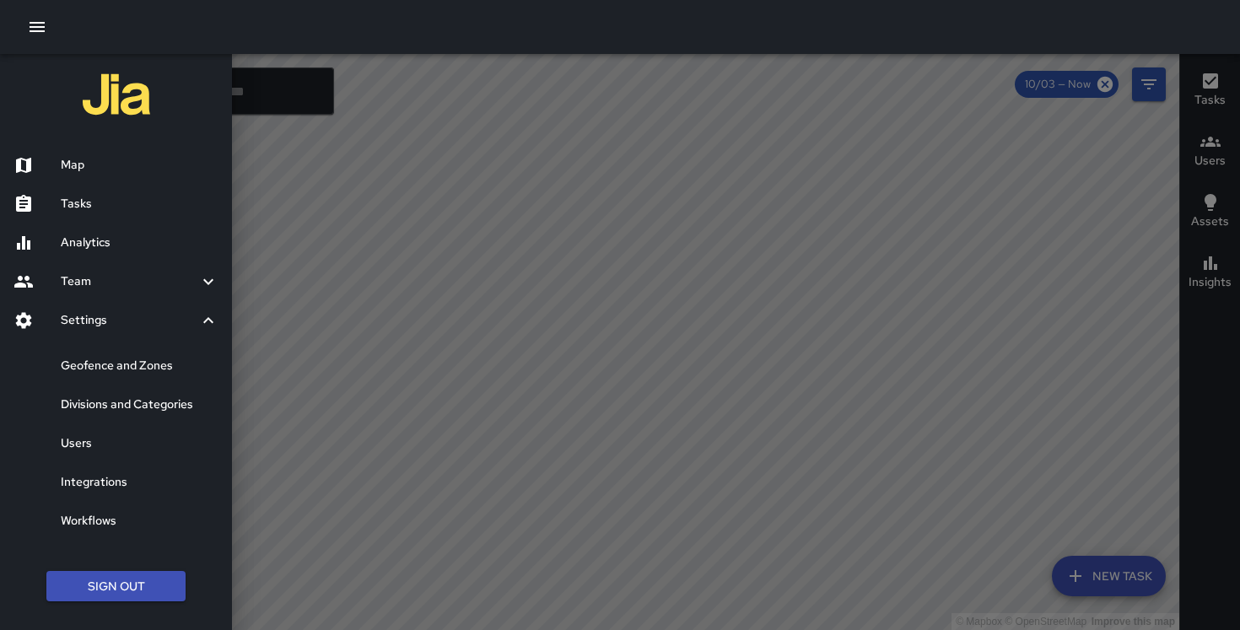
click at [80, 433] on div "Users" at bounding box center [116, 443] width 232 height 39
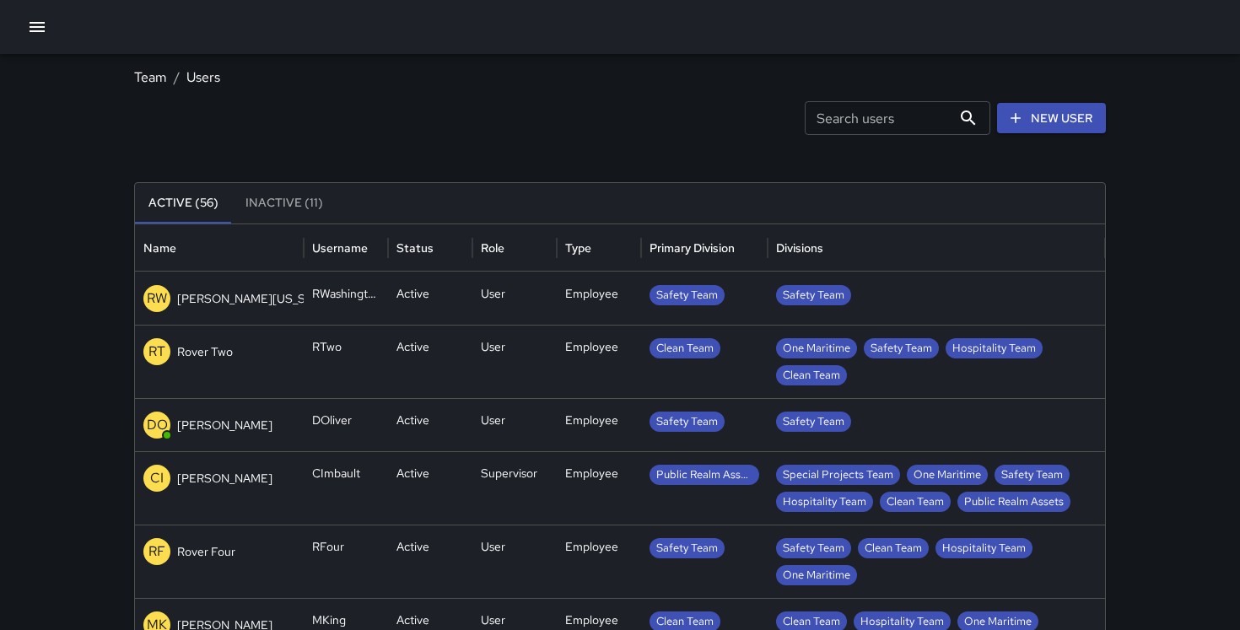
click at [267, 295] on p "[PERSON_NAME][US_STATE]" at bounding box center [256, 298] width 159 height 17
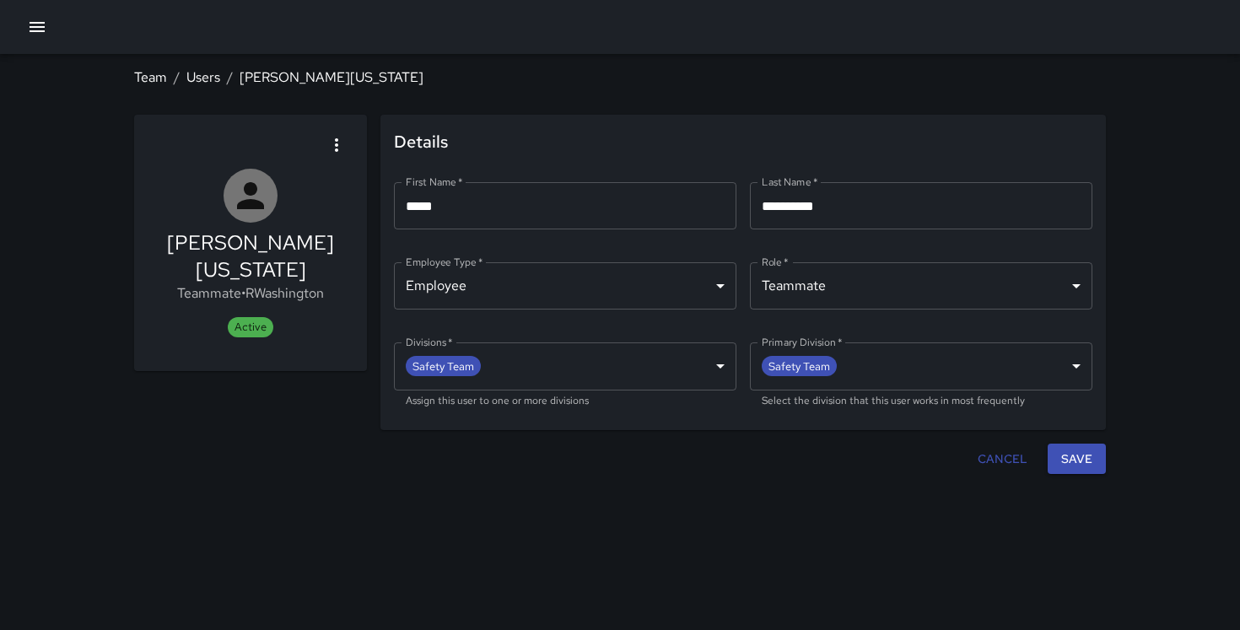
click at [332, 140] on icon "button" at bounding box center [337, 145] width 20 height 20
click at [322, 183] on span "Deactivate user" at bounding box center [293, 191] width 95 height 20
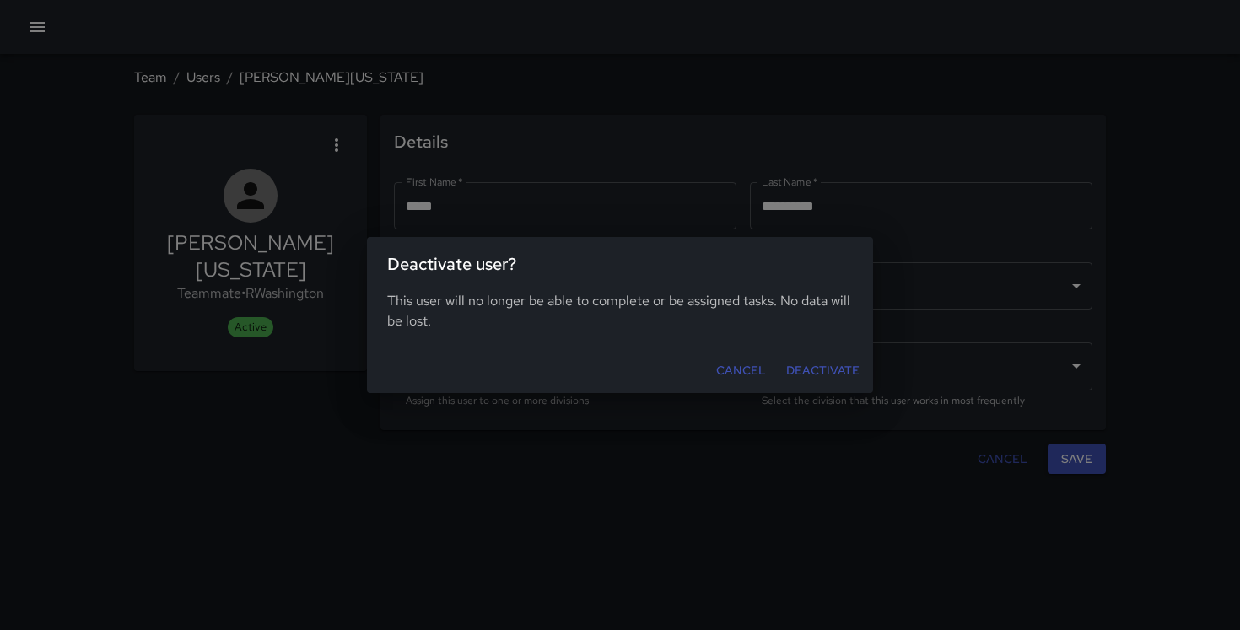
click at [826, 379] on button "Deactivate" at bounding box center [823, 370] width 87 height 31
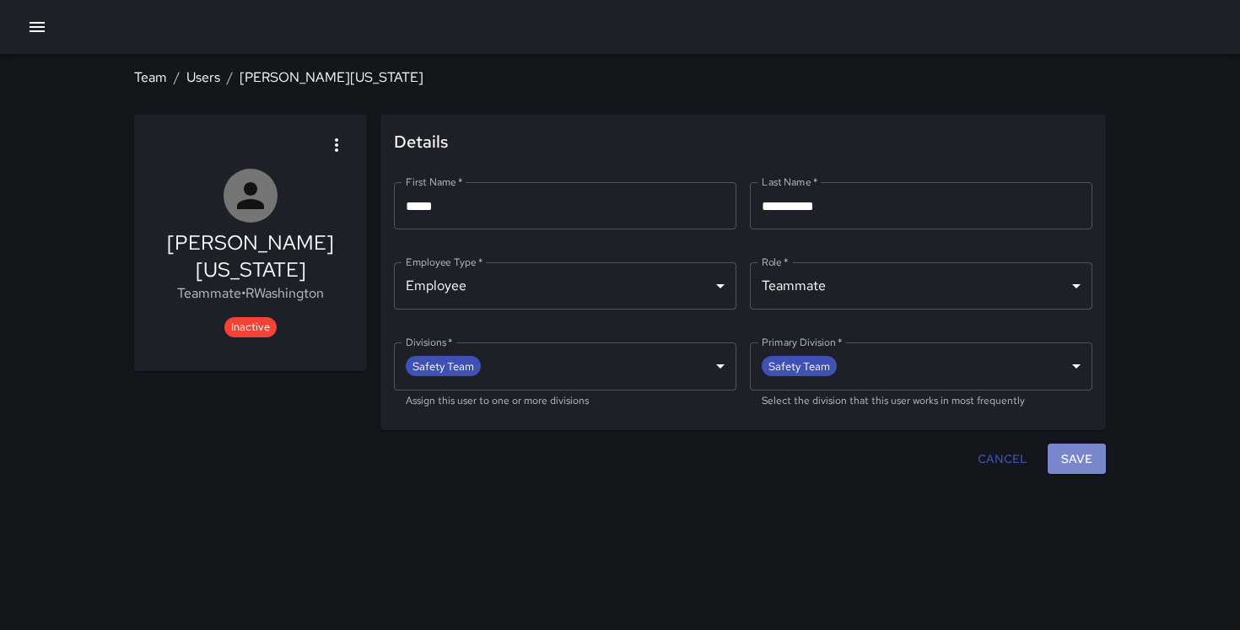
click at [1078, 462] on button "Save" at bounding box center [1077, 459] width 58 height 31
click at [1003, 453] on button "Cancel" at bounding box center [1002, 459] width 63 height 31
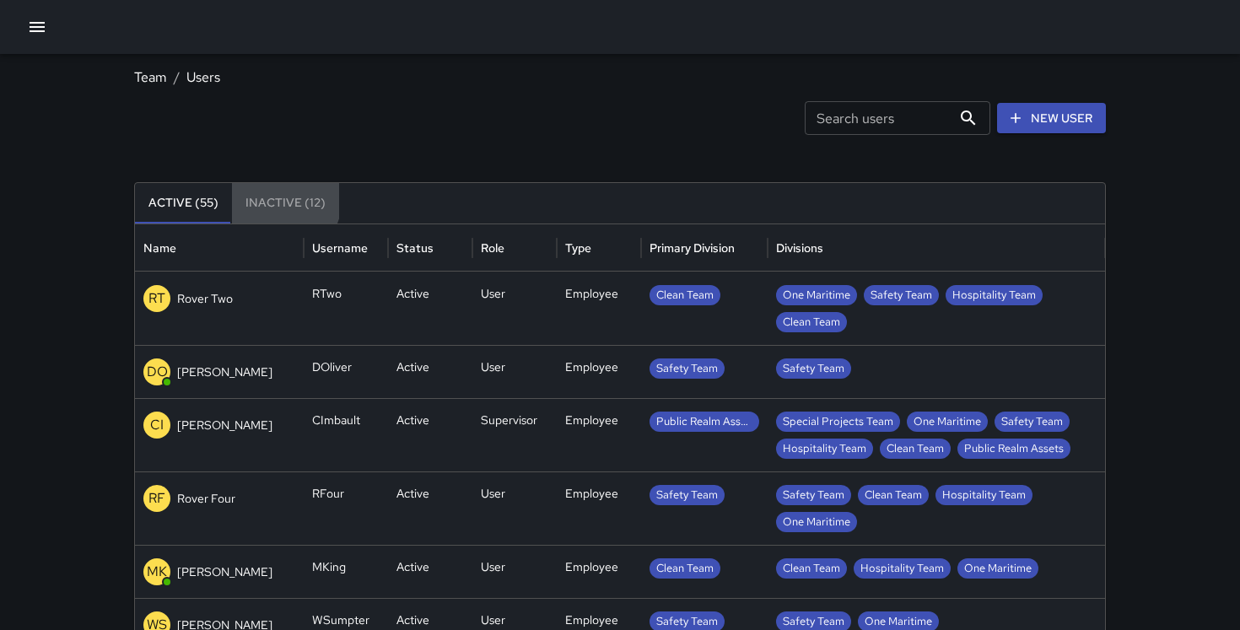
click at [272, 197] on button "Inactive (12)" at bounding box center [285, 203] width 107 height 41
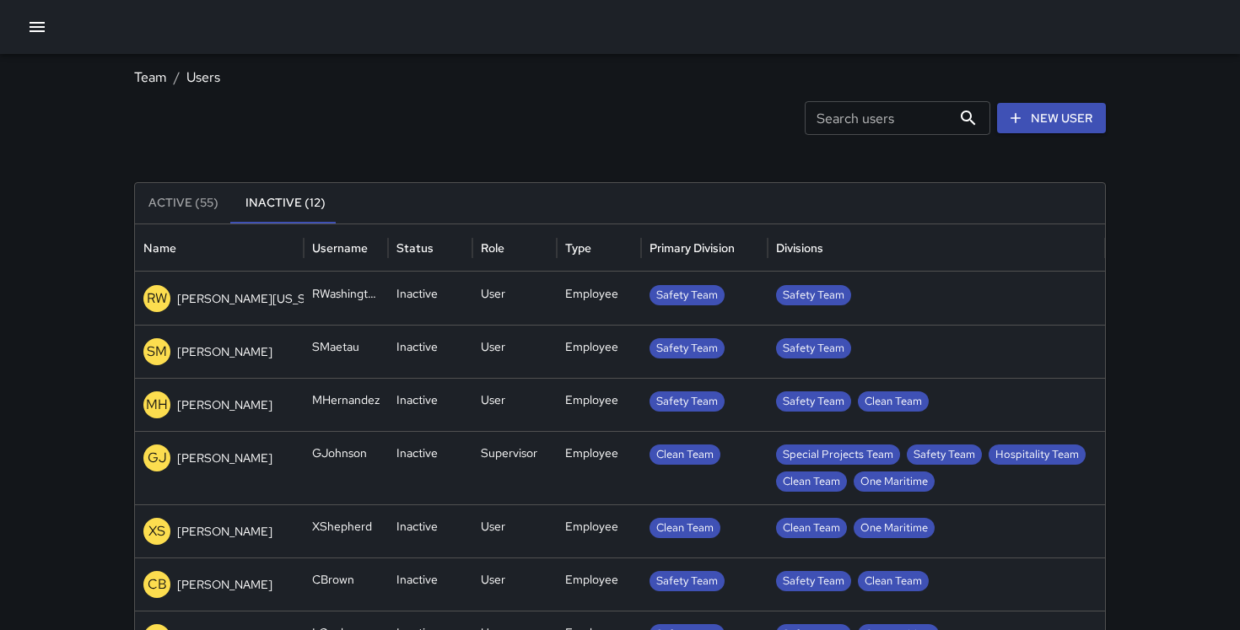
click at [179, 202] on button "Active (55)" at bounding box center [183, 203] width 97 height 41
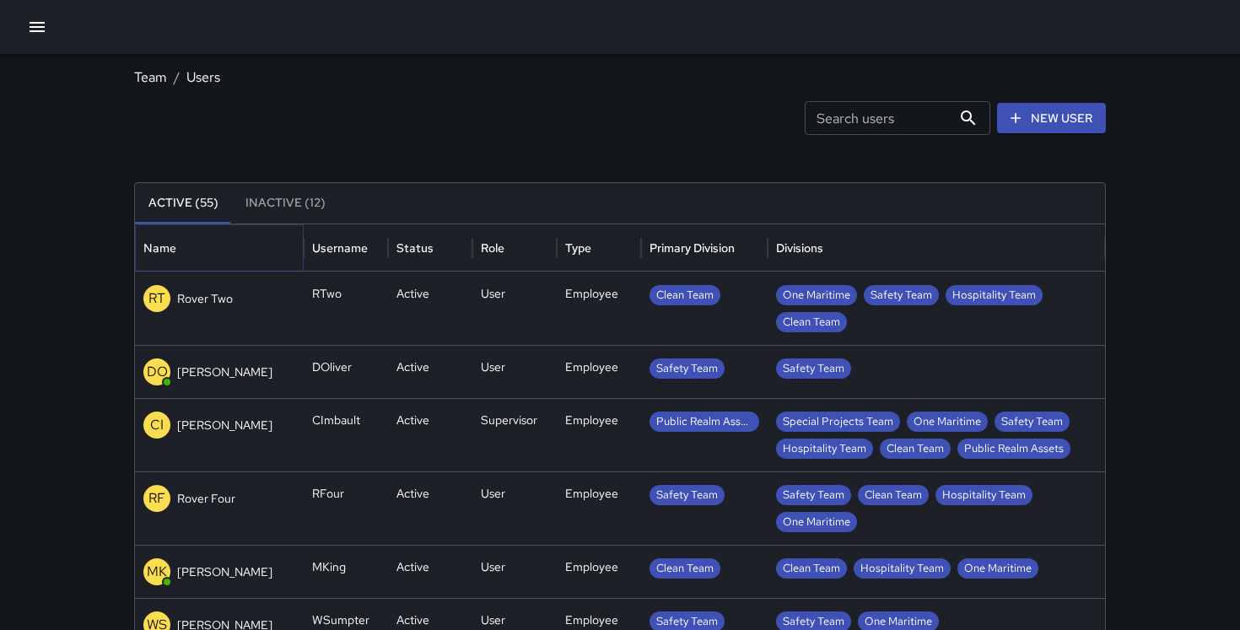
click at [188, 258] on button "Sort" at bounding box center [190, 248] width 24 height 24
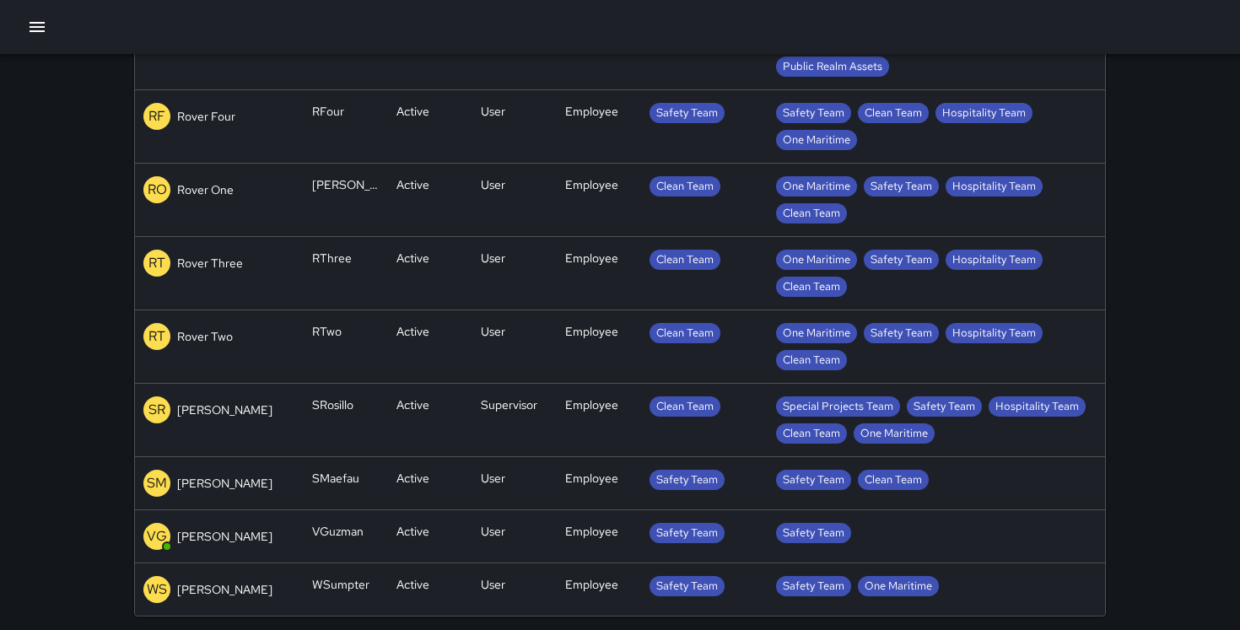
click at [230, 529] on p "[PERSON_NAME]" at bounding box center [224, 536] width 95 height 17
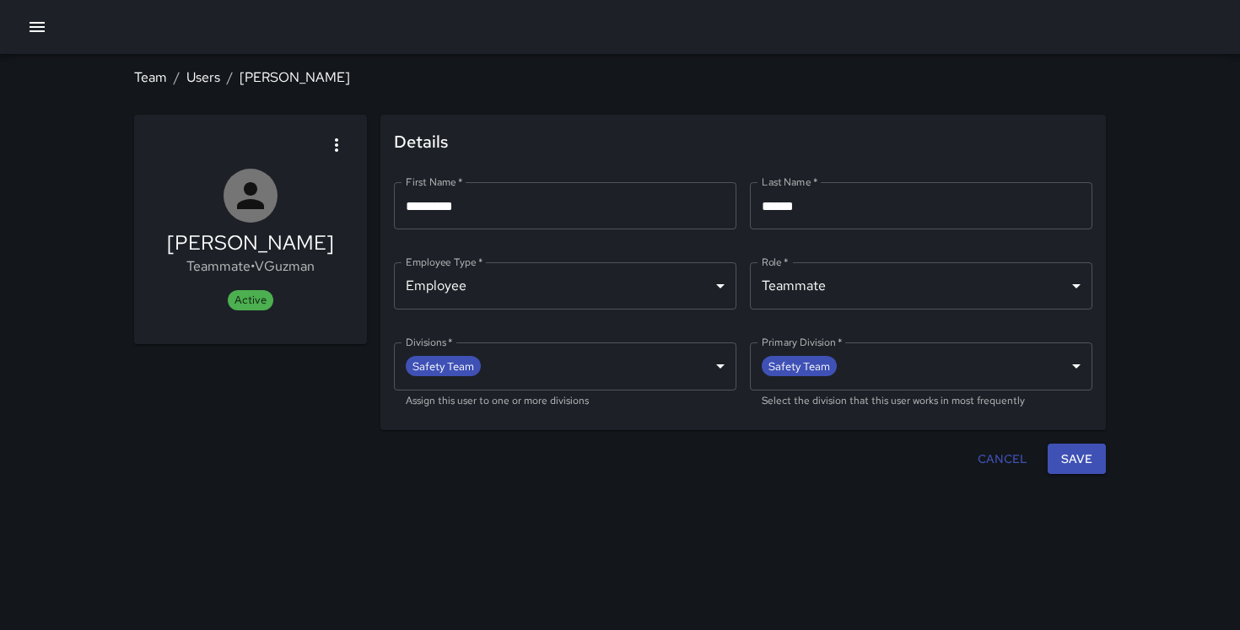
click at [563, 369] on body "**********" at bounding box center [620, 315] width 1240 height 630
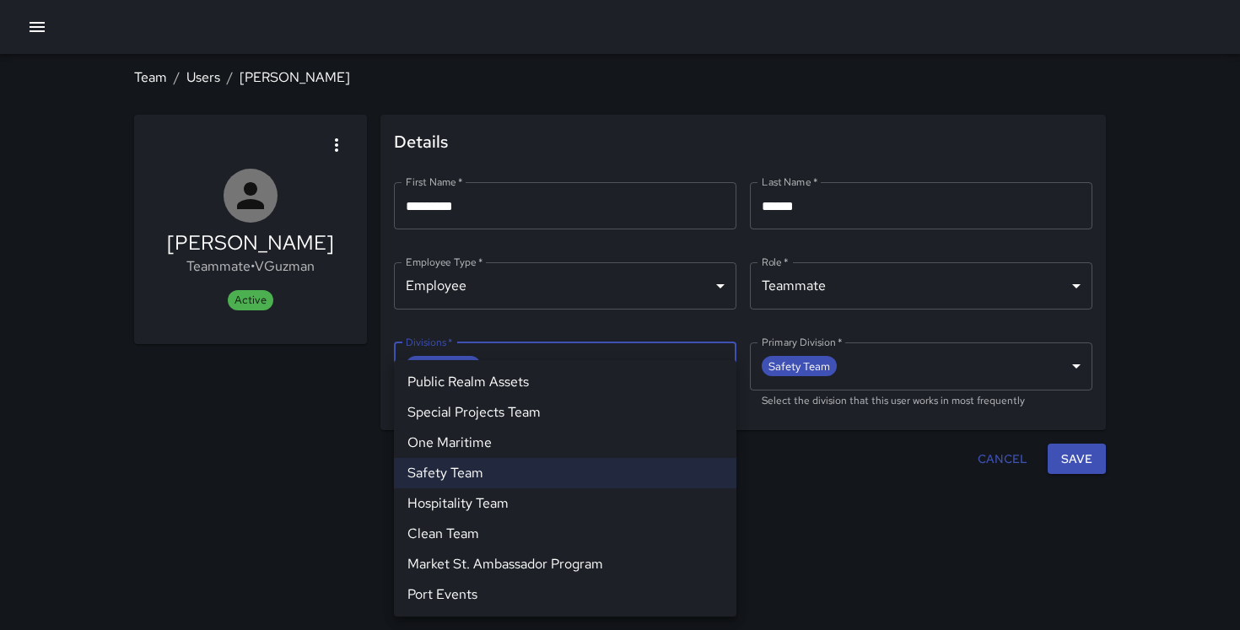
click at [517, 555] on li "Market St. Ambassador Program" at bounding box center [565, 564] width 343 height 30
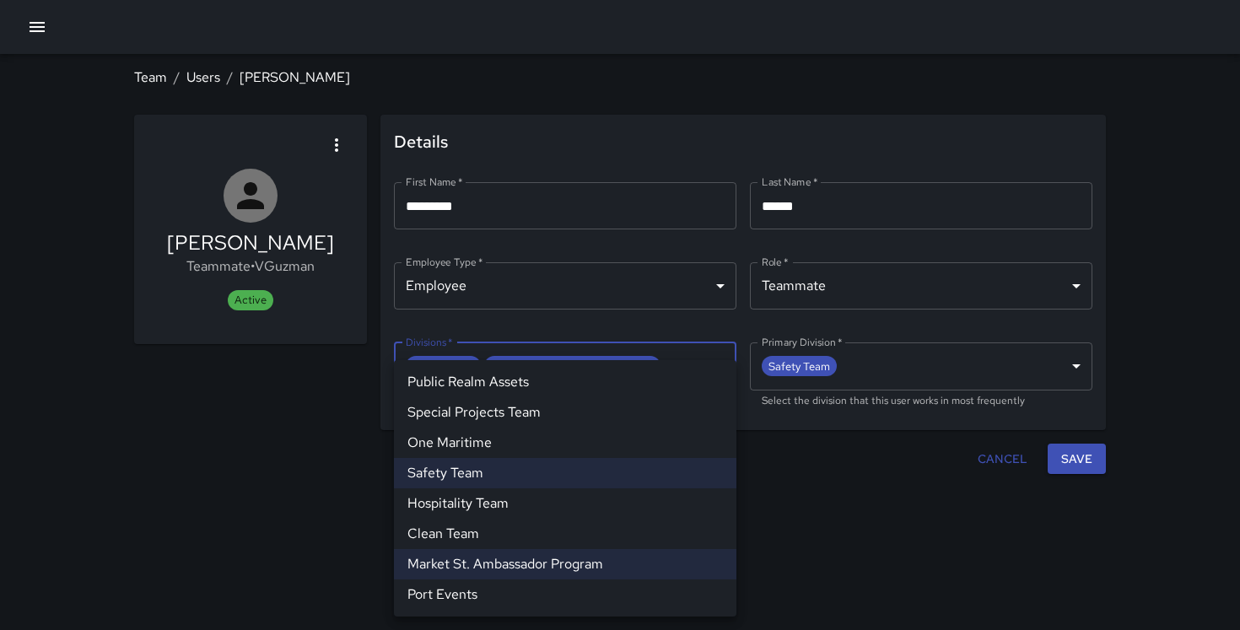
click at [833, 480] on div at bounding box center [620, 315] width 1240 height 630
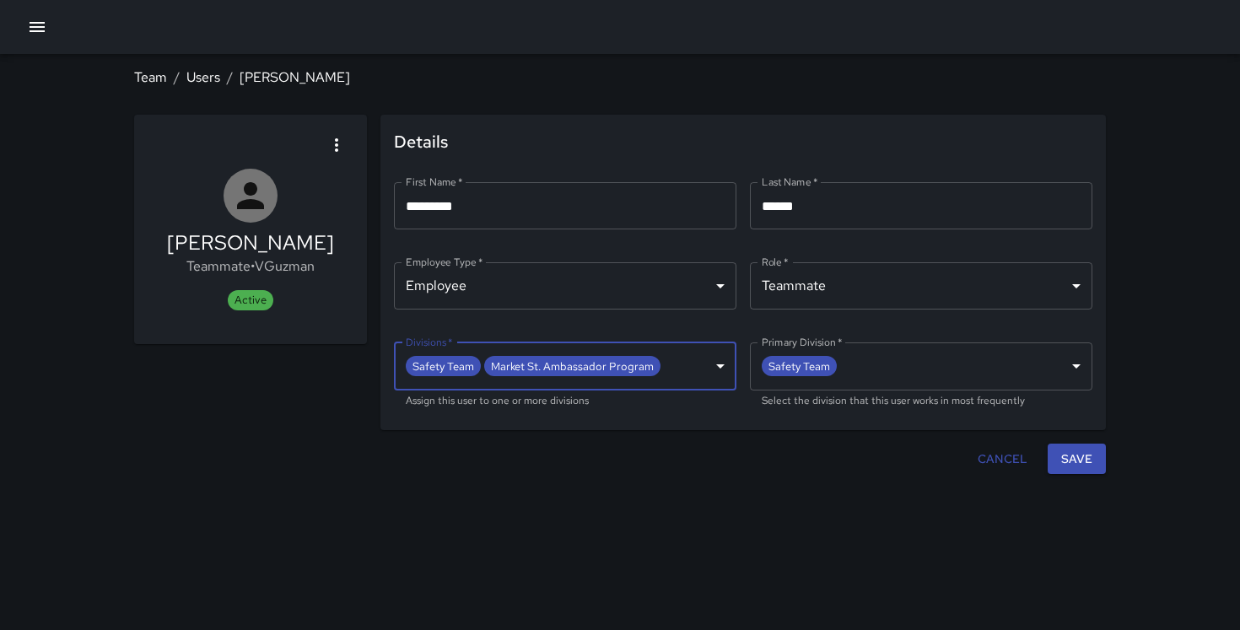
click at [698, 357] on body "**********" at bounding box center [620, 315] width 1240 height 630
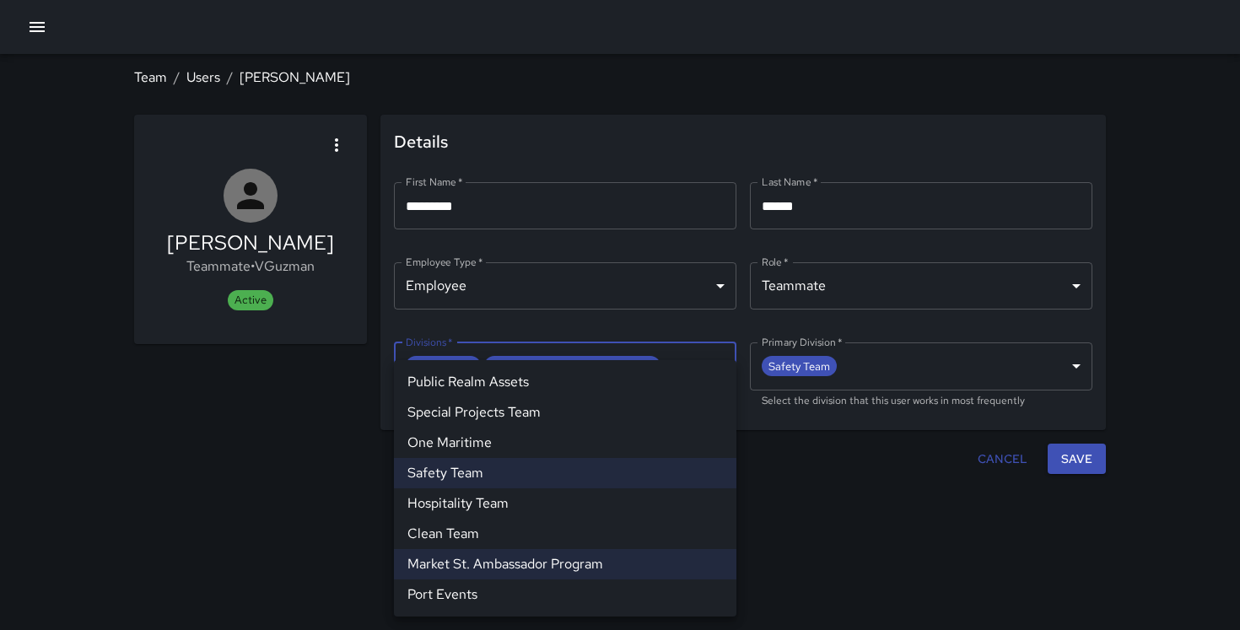
click at [484, 470] on li "Safety Team" at bounding box center [565, 473] width 343 height 30
type input "**********"
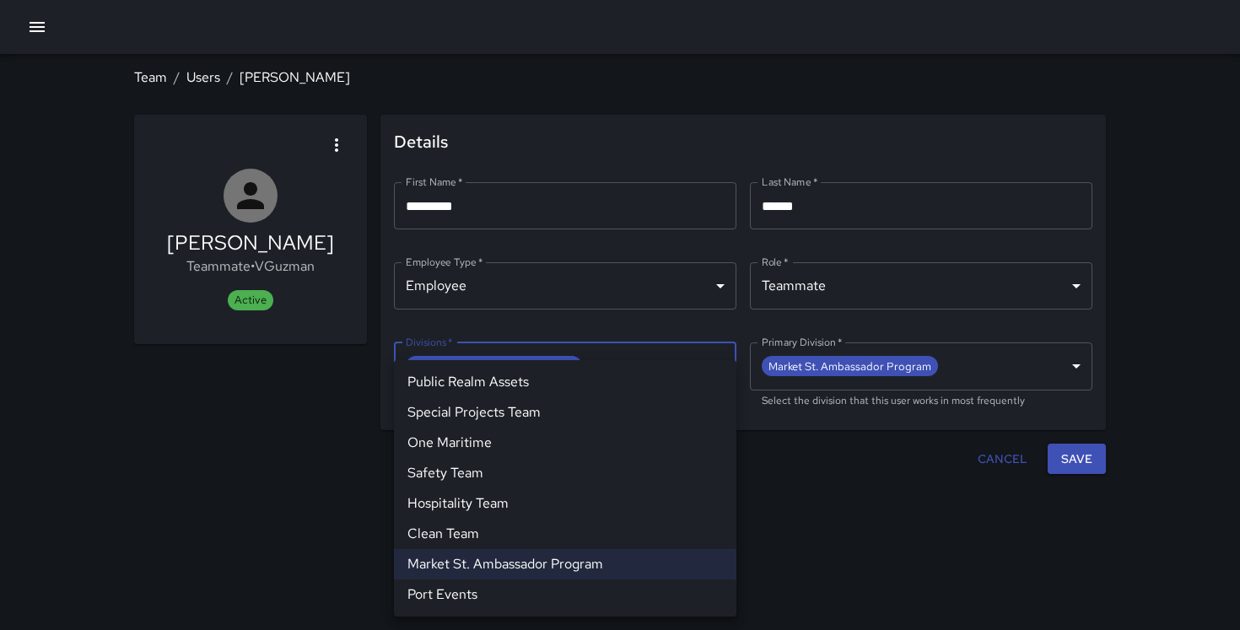
click at [1078, 461] on div at bounding box center [620, 315] width 1240 height 630
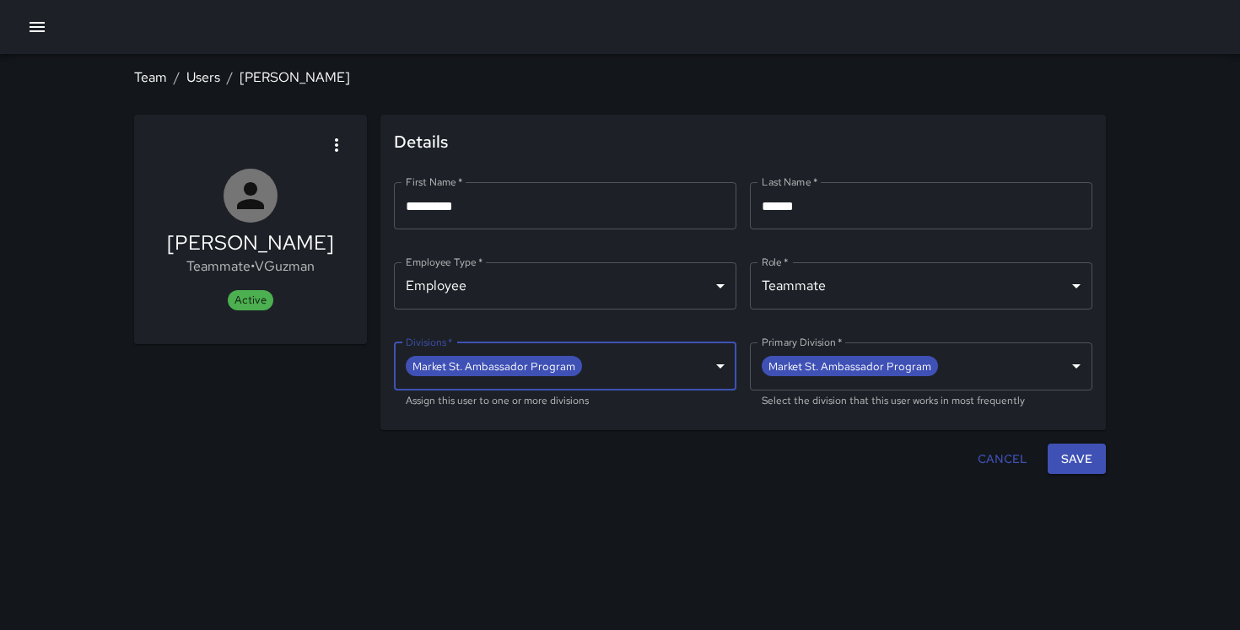
click at [1072, 457] on button "Save" at bounding box center [1077, 459] width 58 height 31
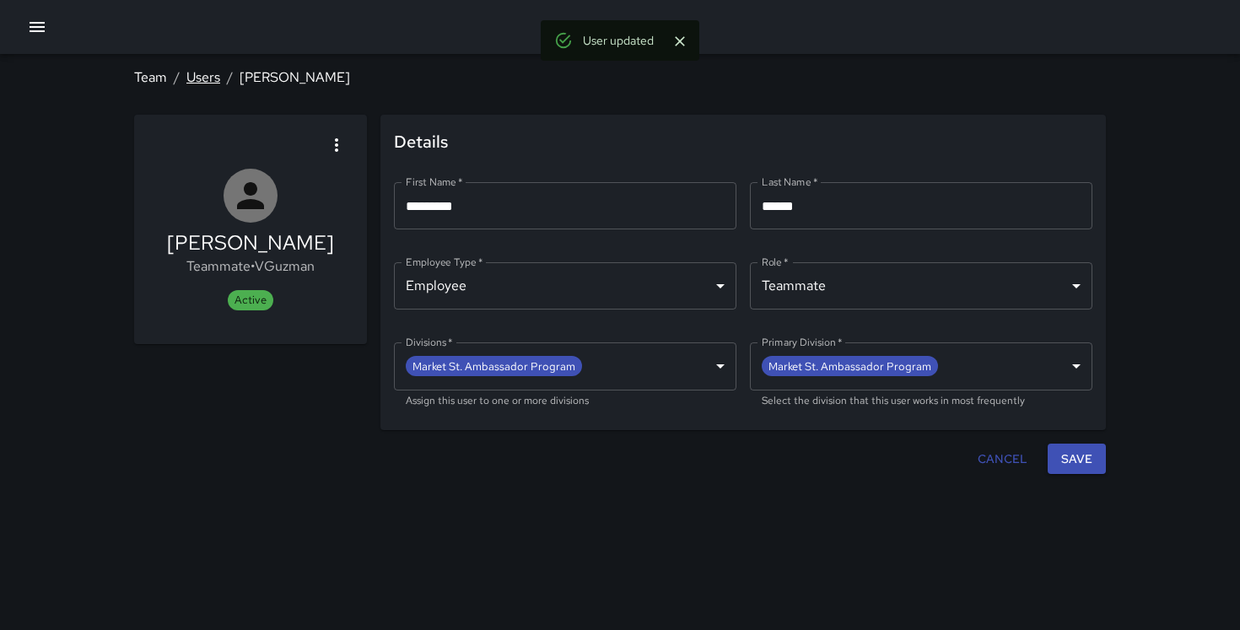
click at [212, 85] on link "Users" at bounding box center [203, 77] width 34 height 18
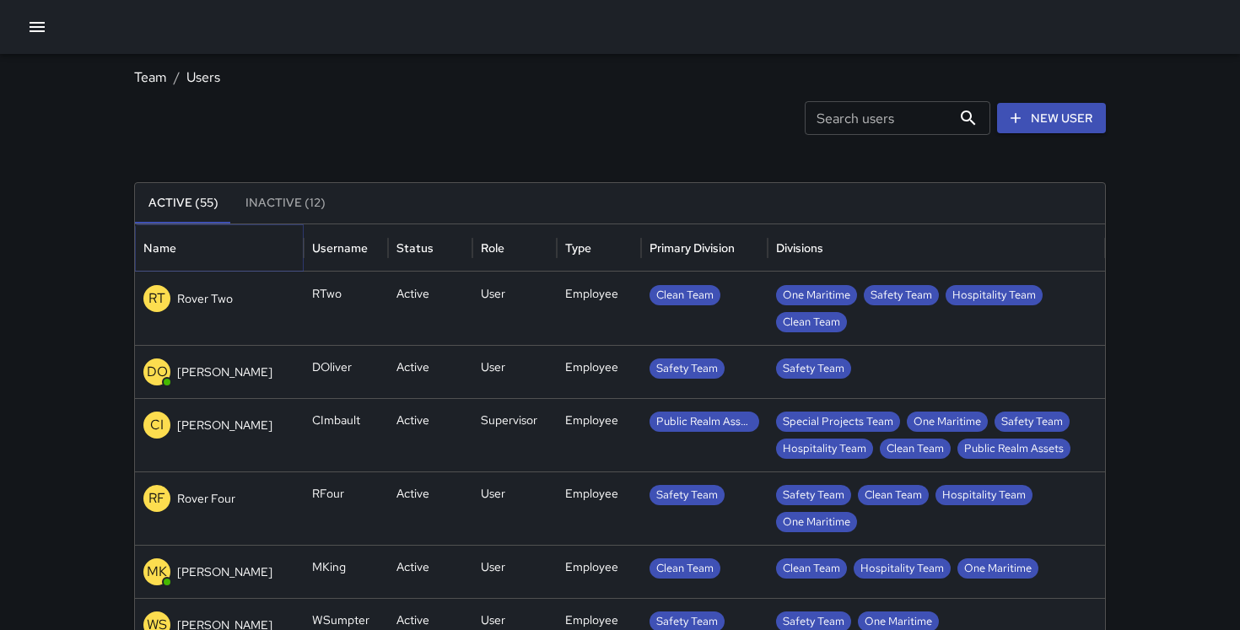
click at [192, 242] on icon "Sort" at bounding box center [189, 247] width 15 height 15
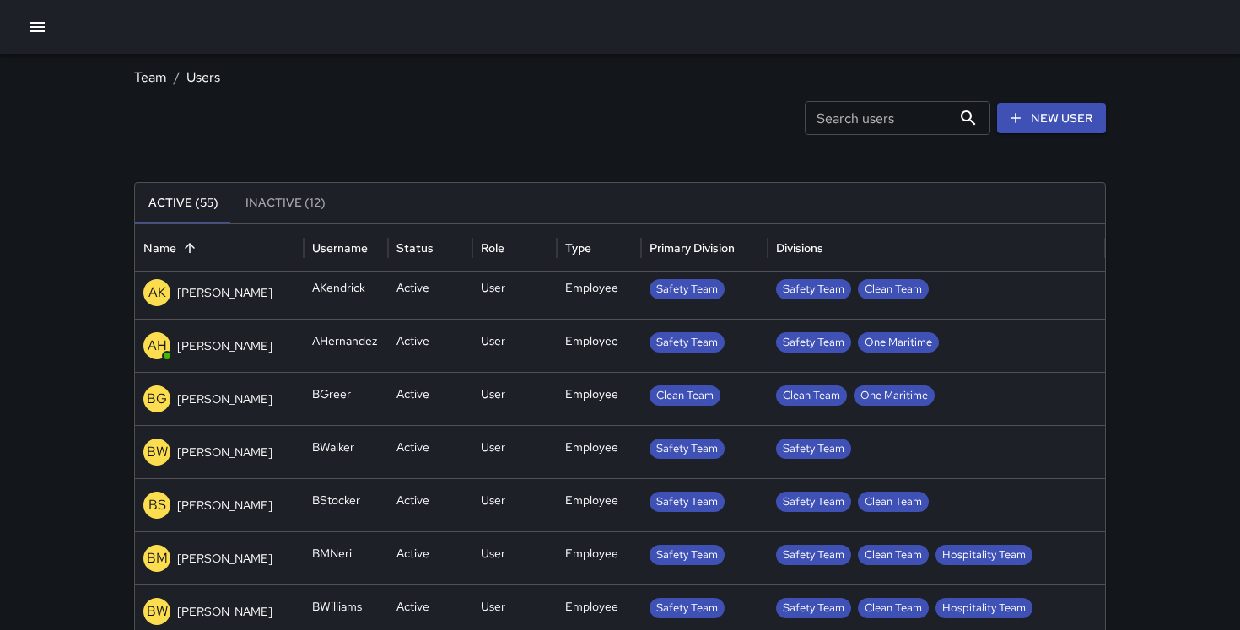
click at [251, 440] on div "BW Benjamin Walker" at bounding box center [219, 452] width 152 height 27
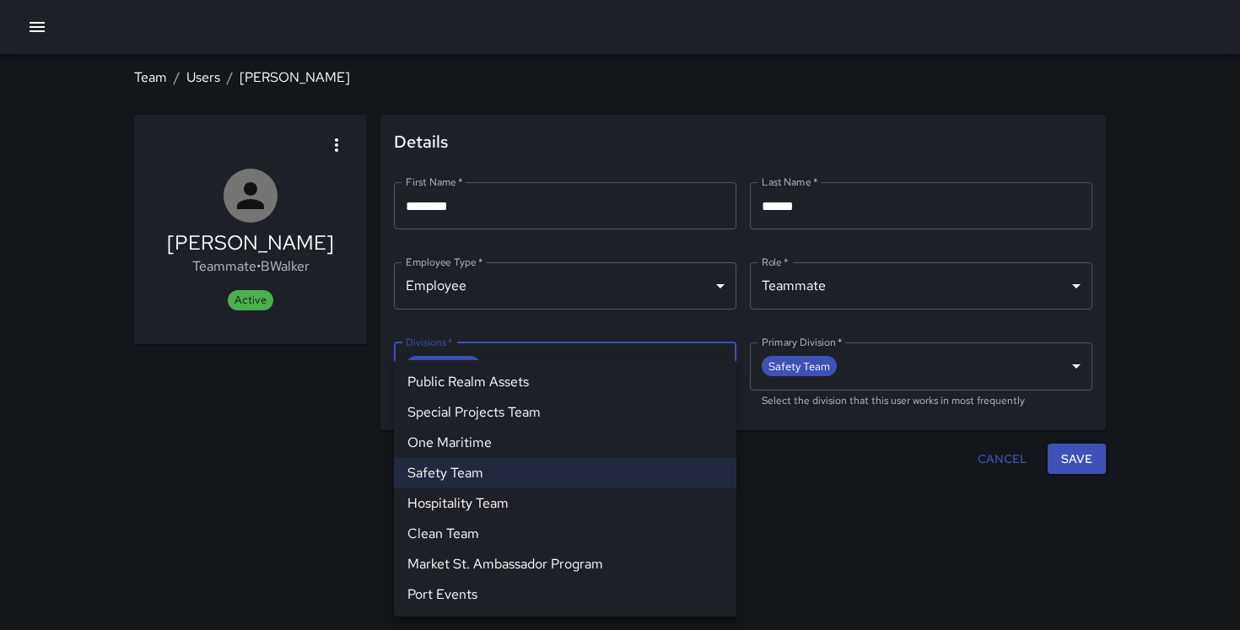
click at [544, 359] on body "**********" at bounding box center [620, 315] width 1240 height 630
click at [502, 555] on li "Market St. Ambassador Program" at bounding box center [565, 564] width 343 height 30
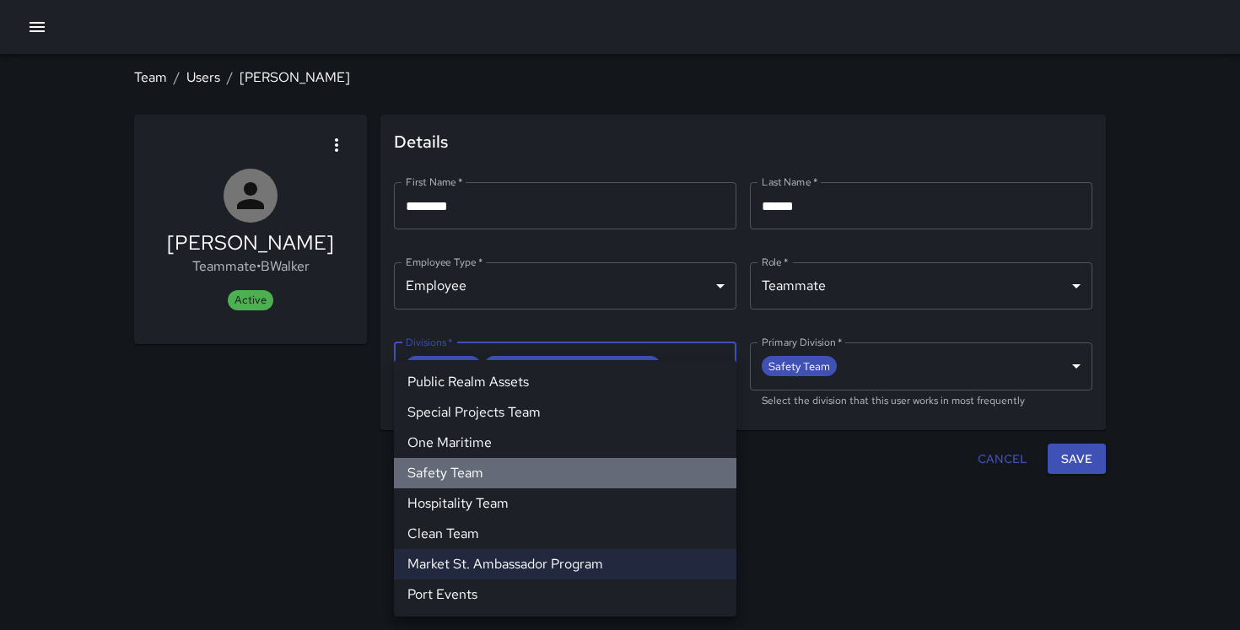
click at [512, 468] on li "Safety Team" at bounding box center [565, 473] width 343 height 30
type input "**********"
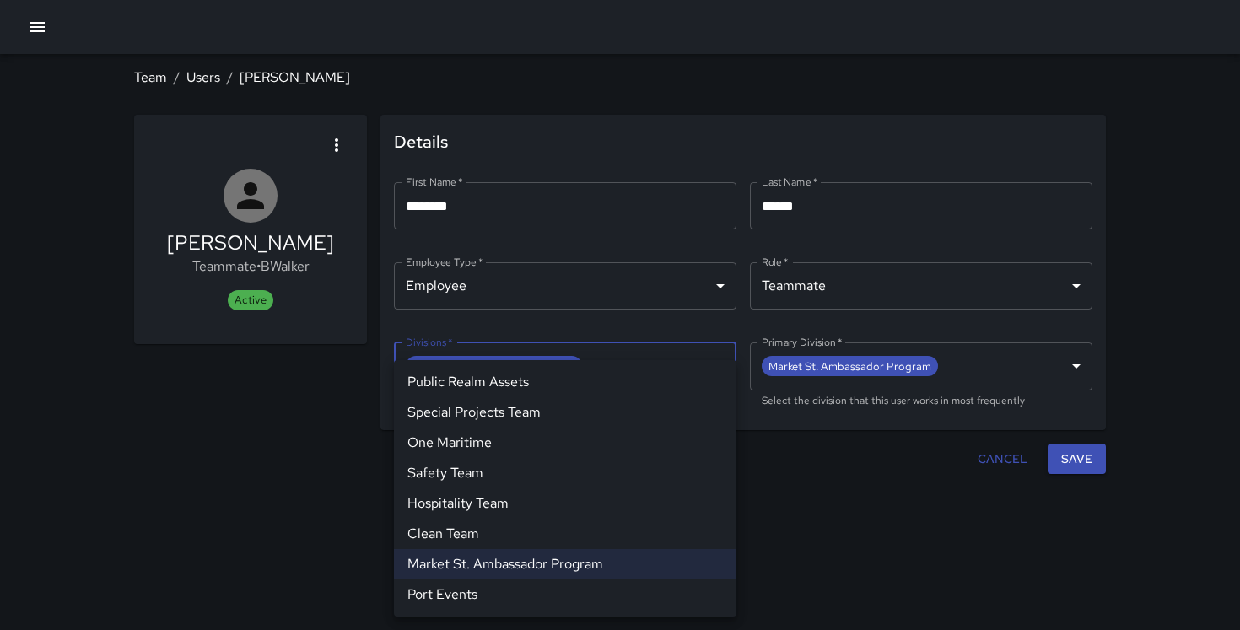
click at [1067, 456] on div at bounding box center [620, 315] width 1240 height 630
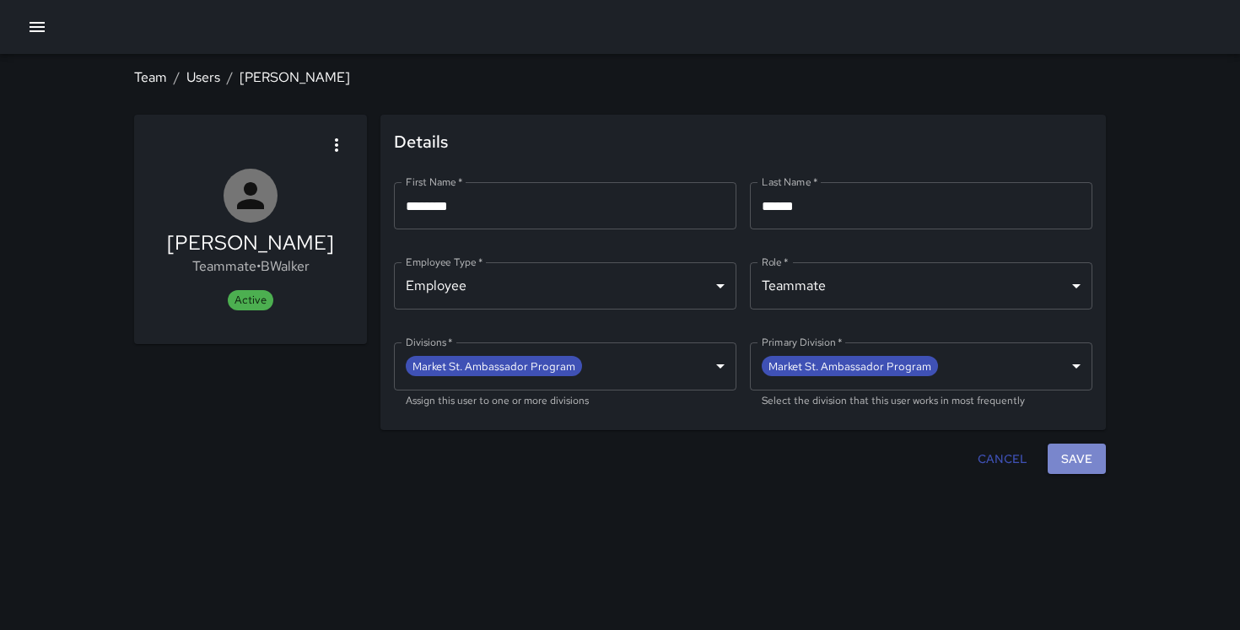
click at [1089, 456] on button "Save" at bounding box center [1077, 459] width 58 height 31
click at [197, 75] on link "Users" at bounding box center [203, 77] width 34 height 18
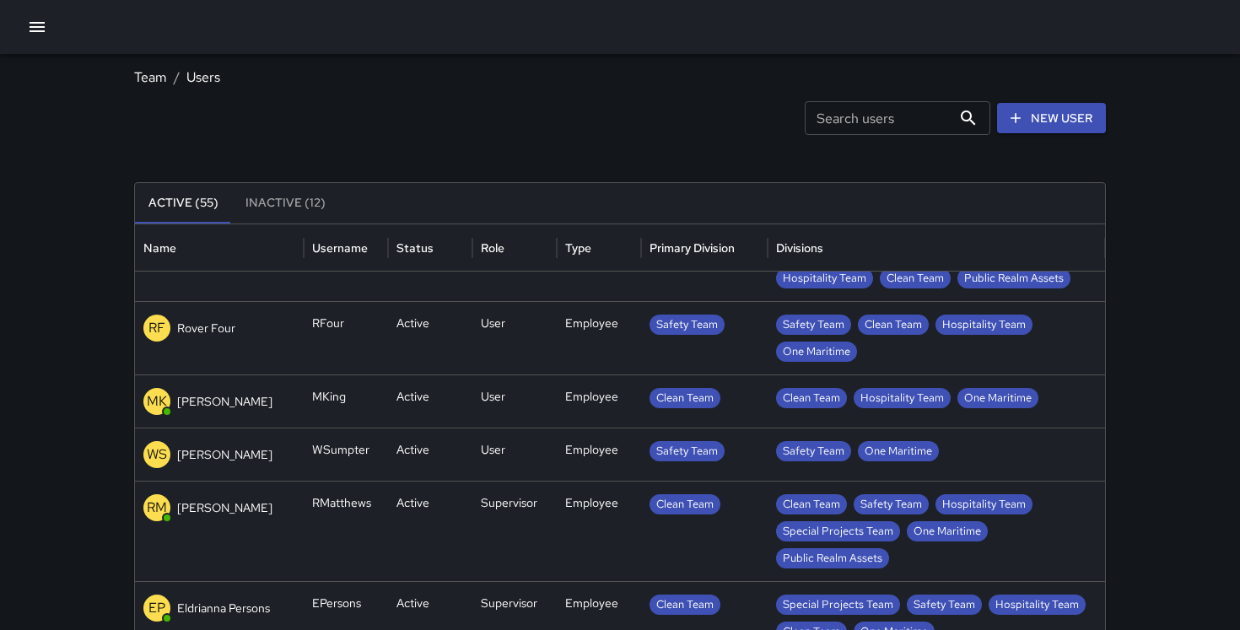
click at [246, 344] on div "RF Rover Four" at bounding box center [219, 337] width 169 height 73
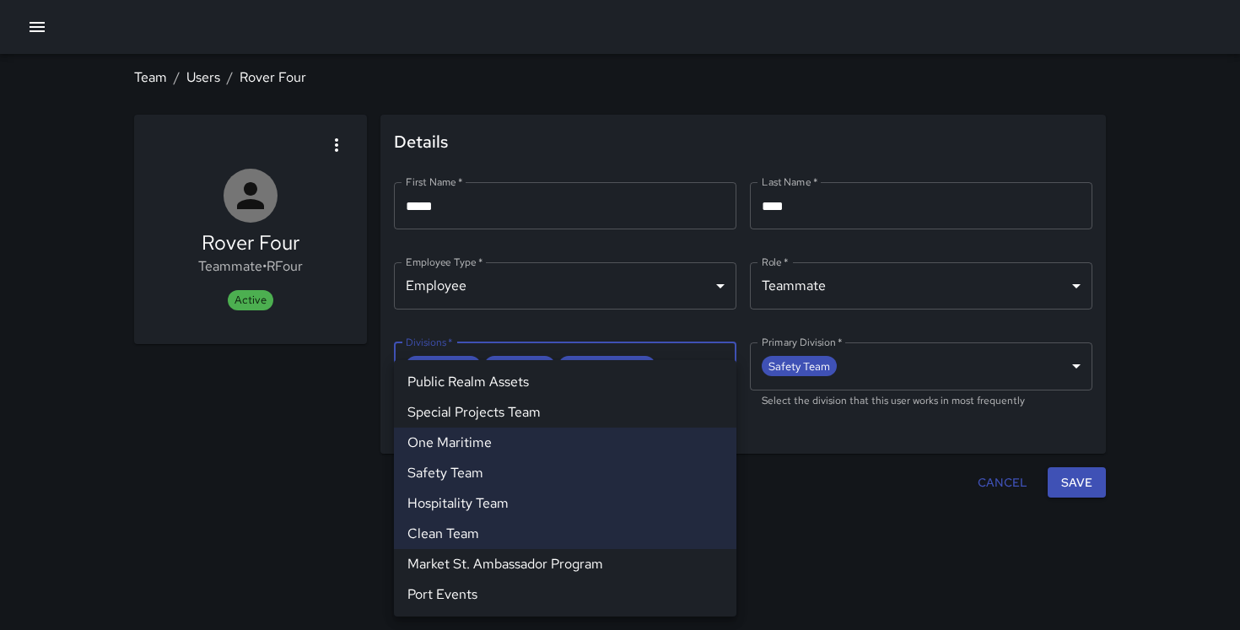
click at [597, 388] on body "**********" at bounding box center [620, 315] width 1240 height 630
click at [521, 564] on li "Market St. Ambassador Program" at bounding box center [565, 564] width 343 height 30
type input "**********"
click at [1074, 490] on div at bounding box center [620, 315] width 1240 height 630
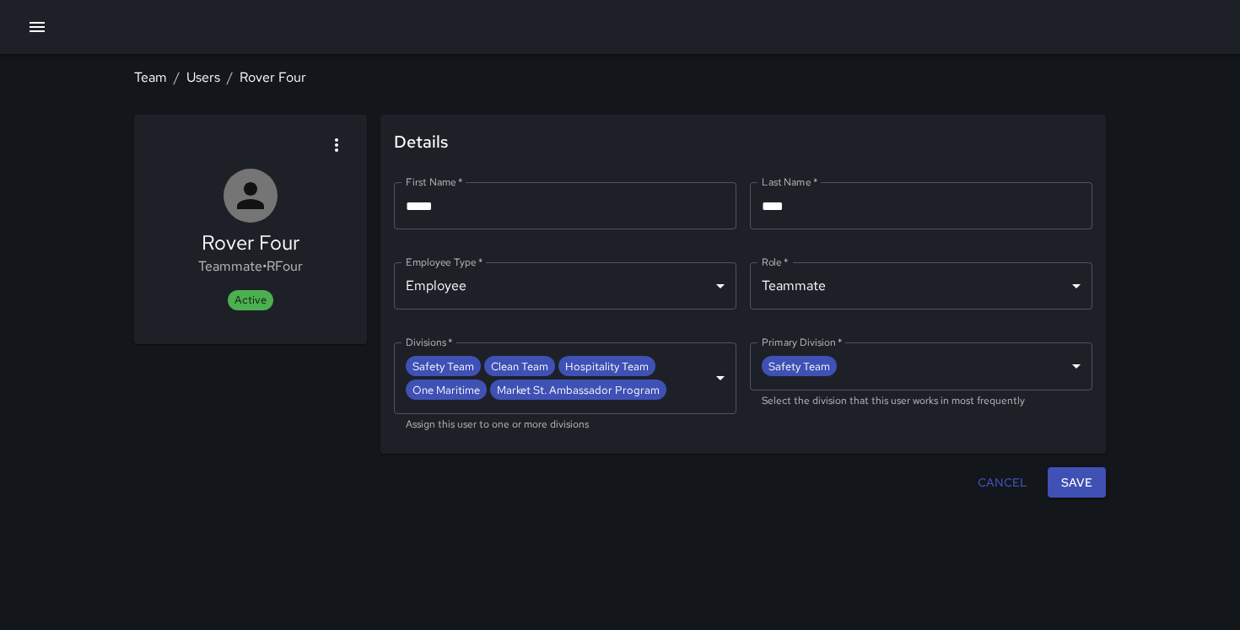
click at [1074, 479] on button "Save" at bounding box center [1077, 482] width 58 height 31
click at [202, 71] on link "Users" at bounding box center [203, 77] width 34 height 18
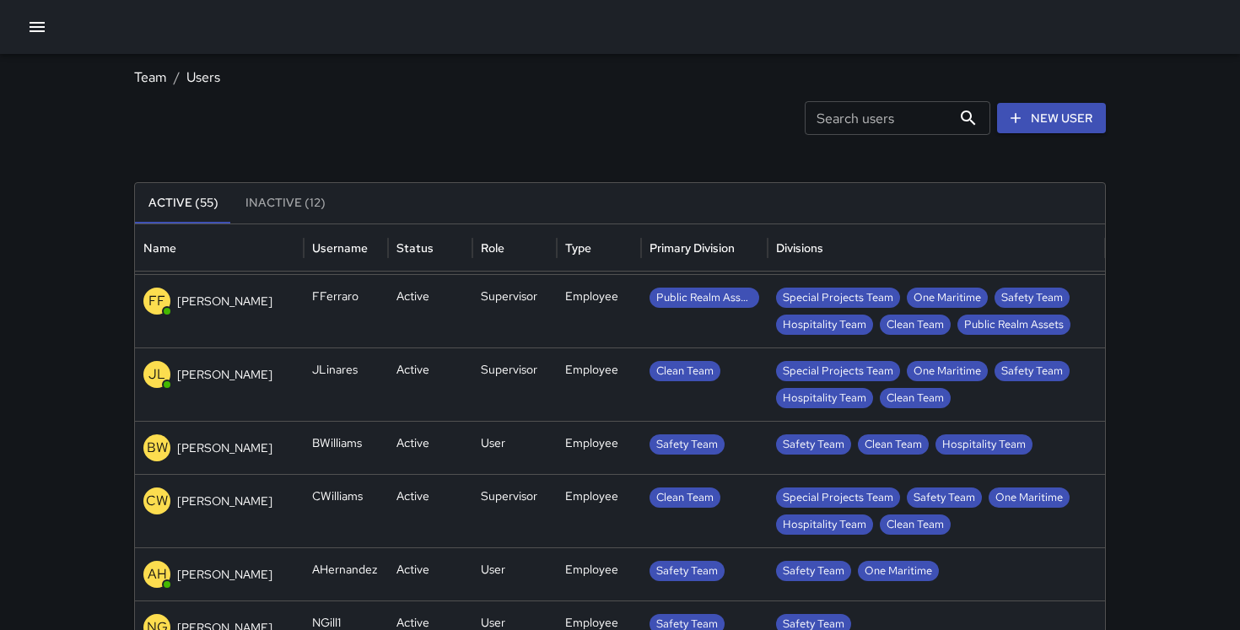
click at [257, 449] on p "[PERSON_NAME]" at bounding box center [224, 448] width 95 height 17
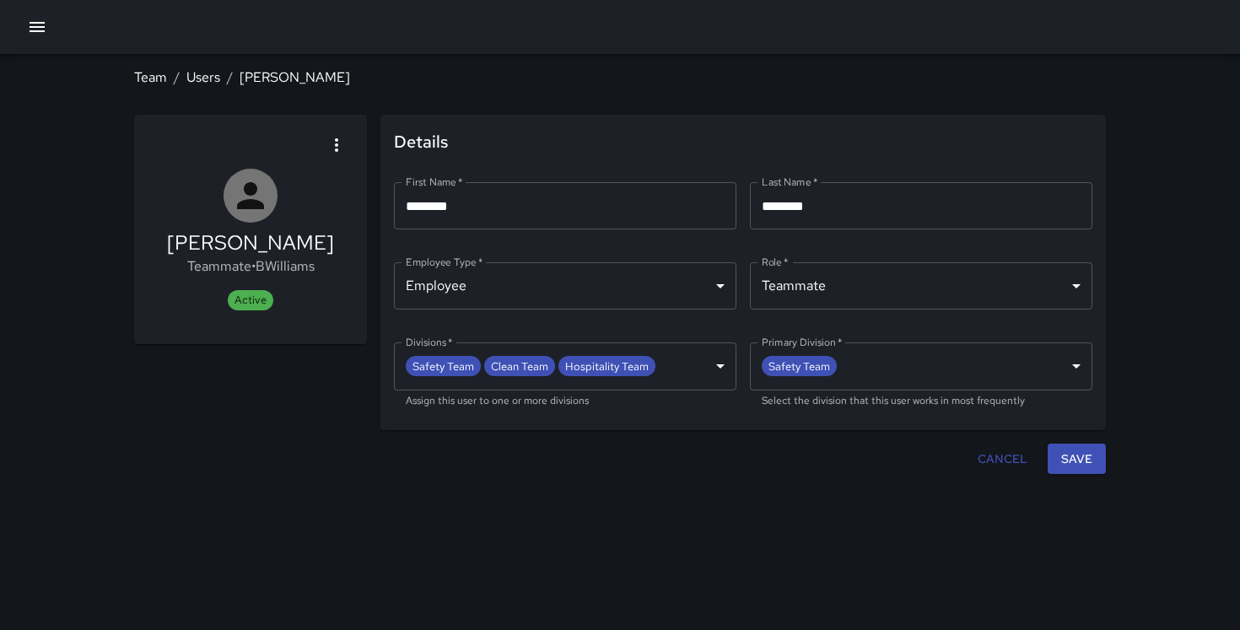
click at [700, 372] on body "**********" at bounding box center [620, 315] width 1240 height 630
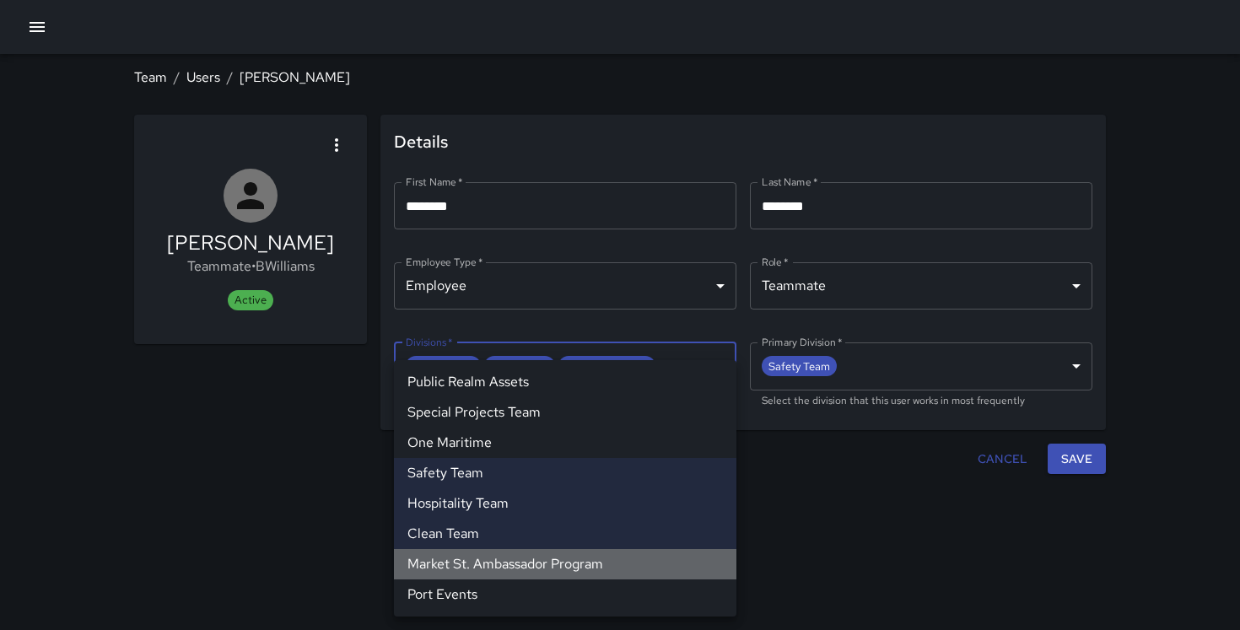
click at [505, 558] on li "Market St. Ambassador Program" at bounding box center [565, 564] width 343 height 30
type input "**********"
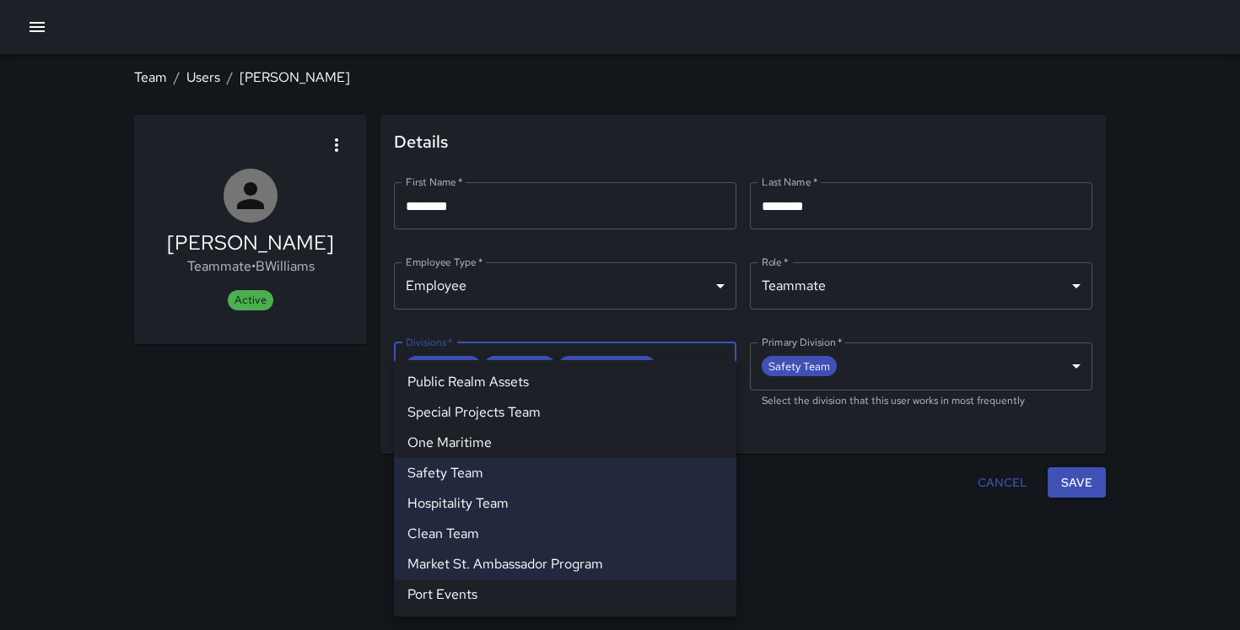
click at [1087, 483] on div at bounding box center [620, 315] width 1240 height 630
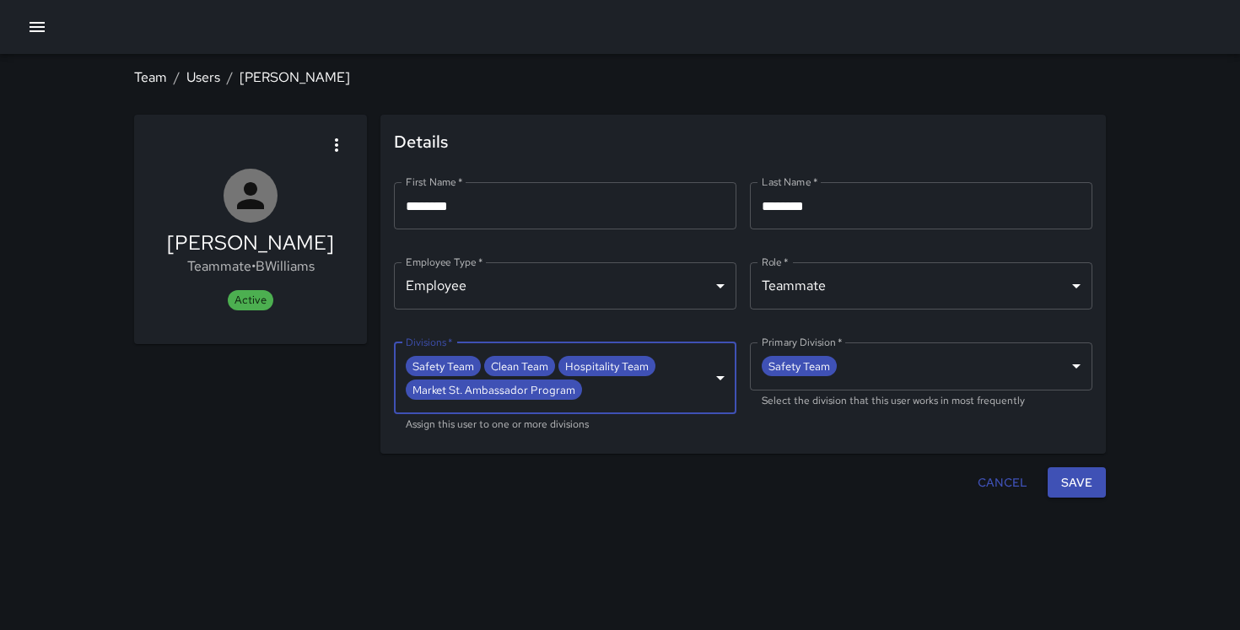
click at [1040, 368] on body "**********" at bounding box center [620, 315] width 1240 height 630
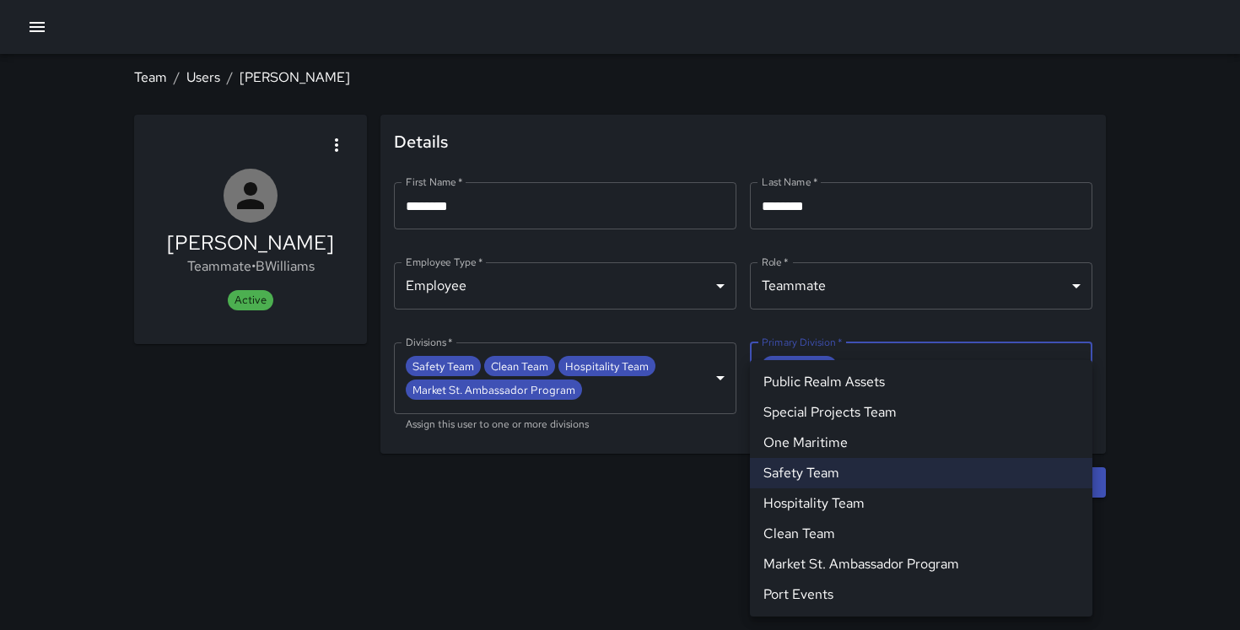
click at [885, 554] on li "Market St. Ambassador Program" at bounding box center [921, 564] width 343 height 30
type input "**********"
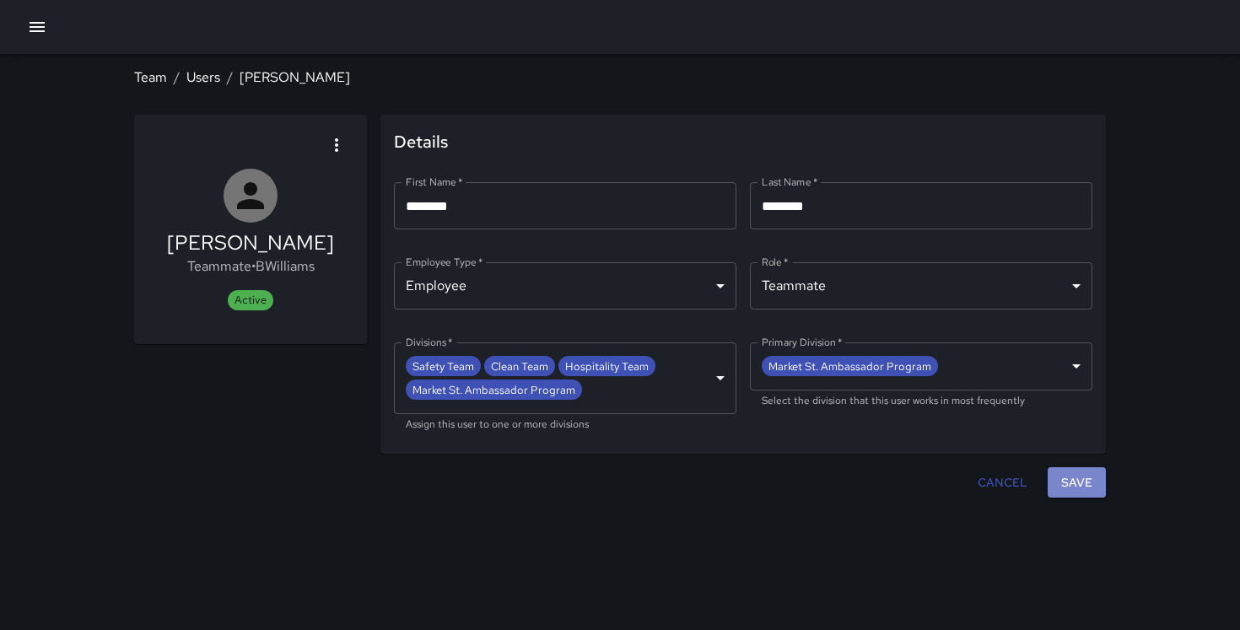
click at [1070, 475] on button "Save" at bounding box center [1077, 482] width 58 height 31
click at [203, 75] on link "Users" at bounding box center [203, 77] width 34 height 18
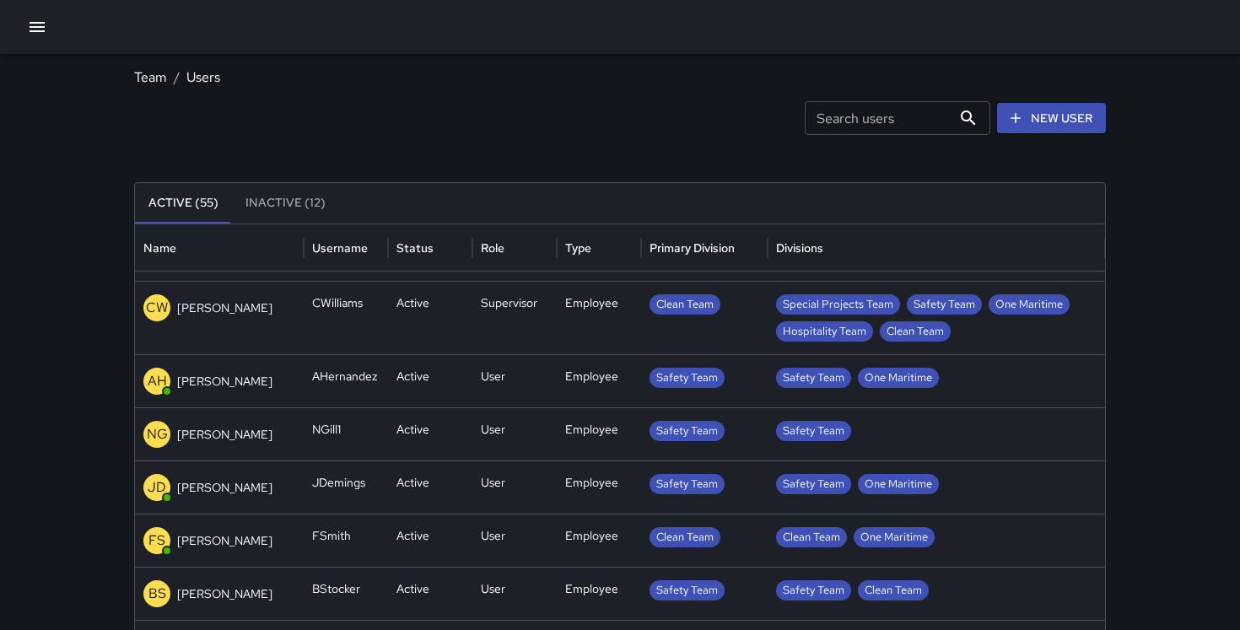
click at [234, 428] on p "[PERSON_NAME]" at bounding box center [224, 434] width 95 height 17
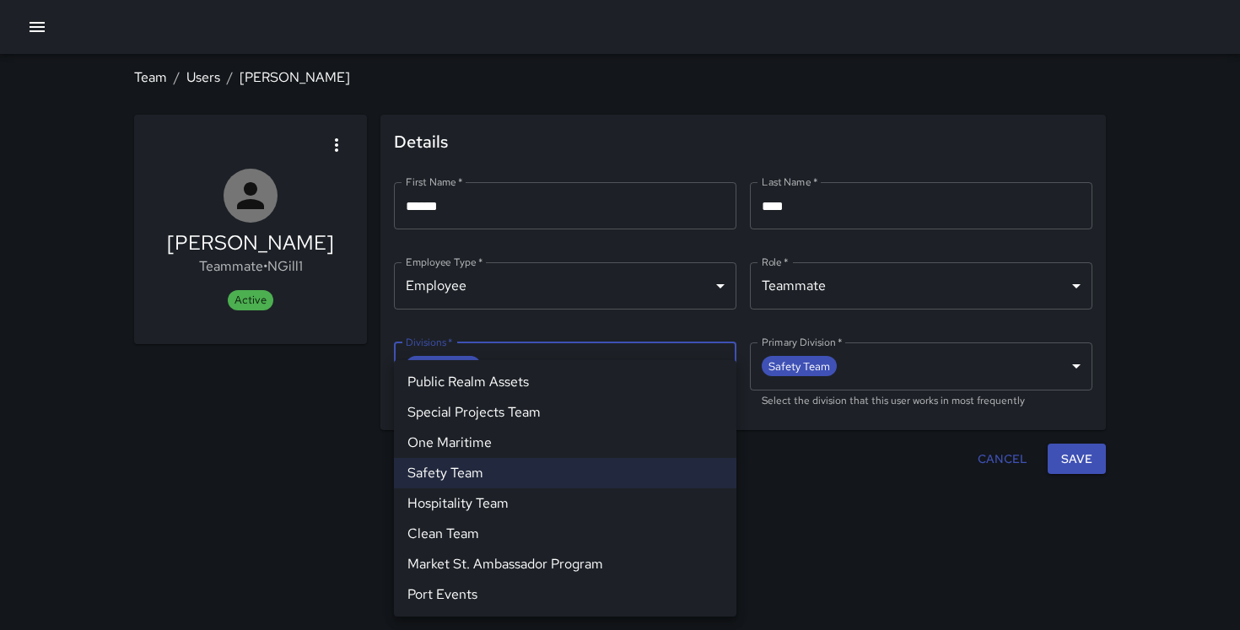
click at [593, 360] on body "**********" at bounding box center [620, 315] width 1240 height 630
click at [527, 561] on li "Market St. Ambassador Program" at bounding box center [565, 564] width 343 height 30
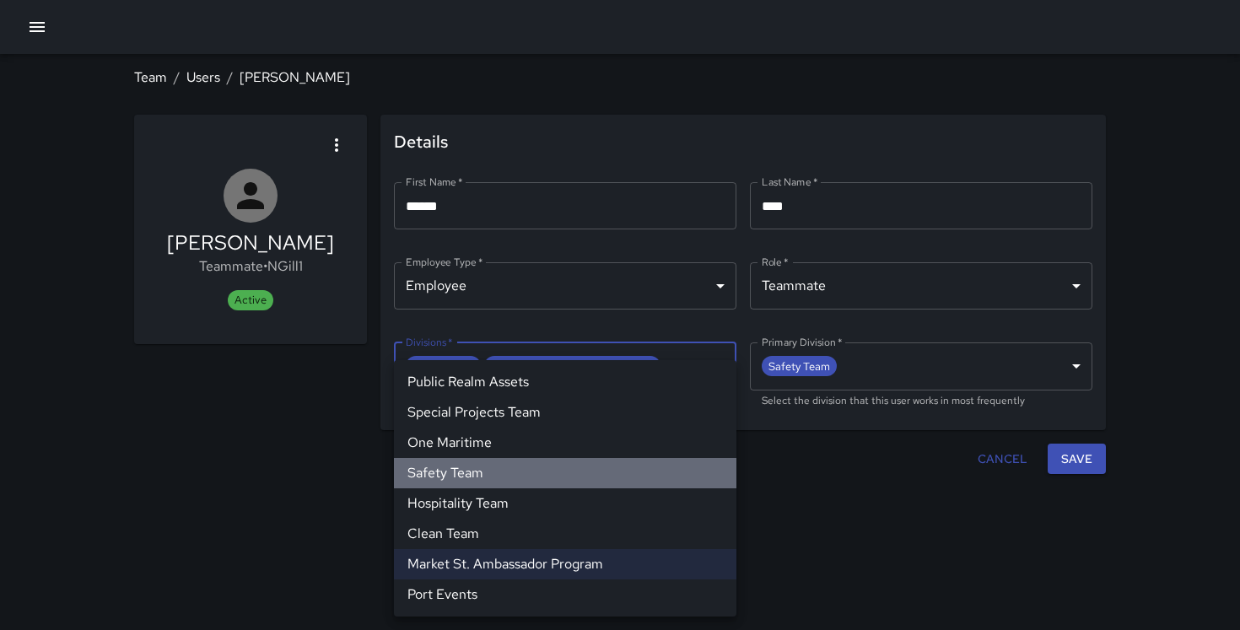
click at [529, 472] on li "Safety Team" at bounding box center [565, 473] width 343 height 30
type input "**********"
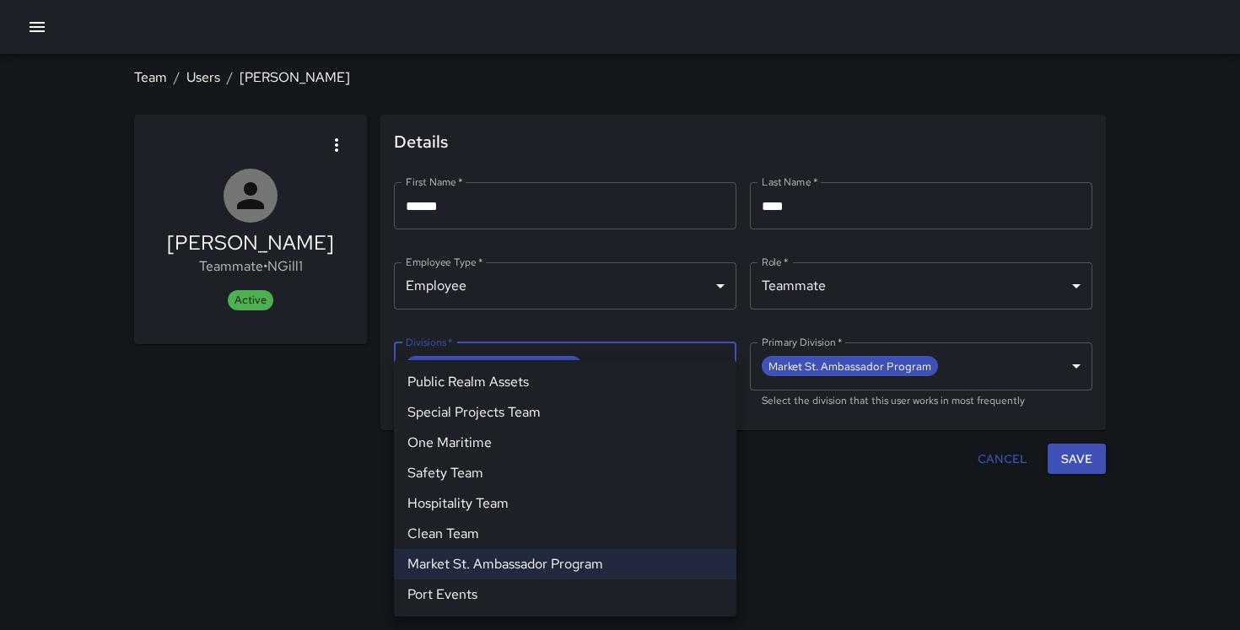
click at [1095, 454] on div at bounding box center [620, 315] width 1240 height 630
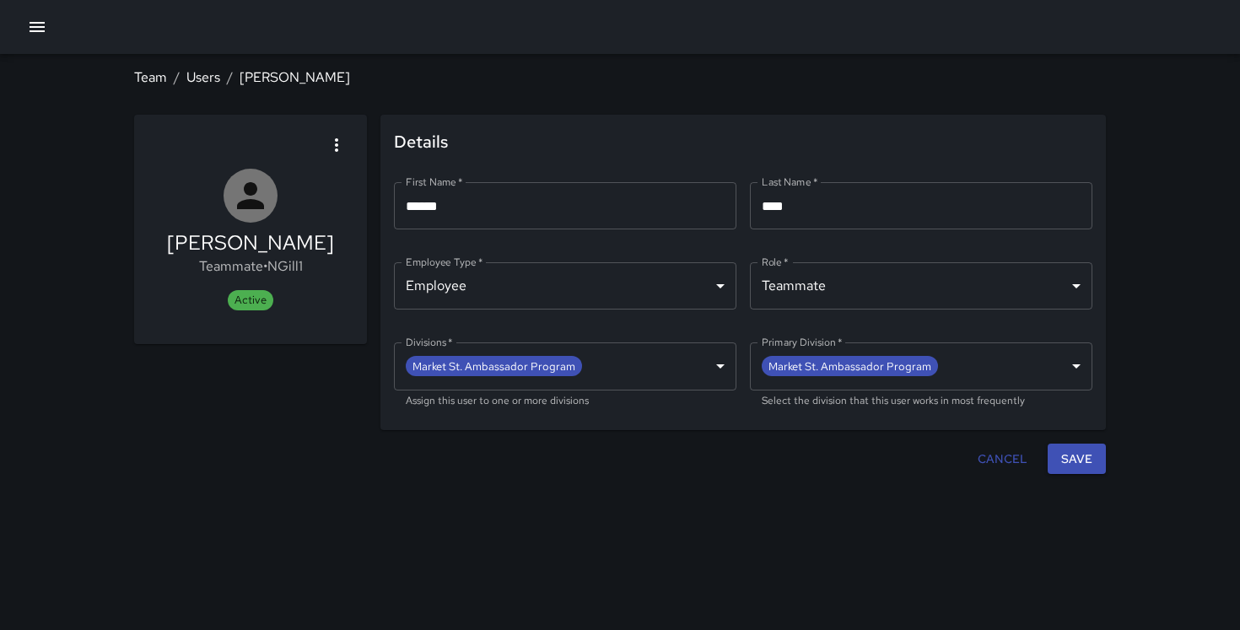
click at [1083, 454] on button "Save" at bounding box center [1077, 459] width 58 height 31
click at [201, 76] on link "Users" at bounding box center [203, 77] width 34 height 18
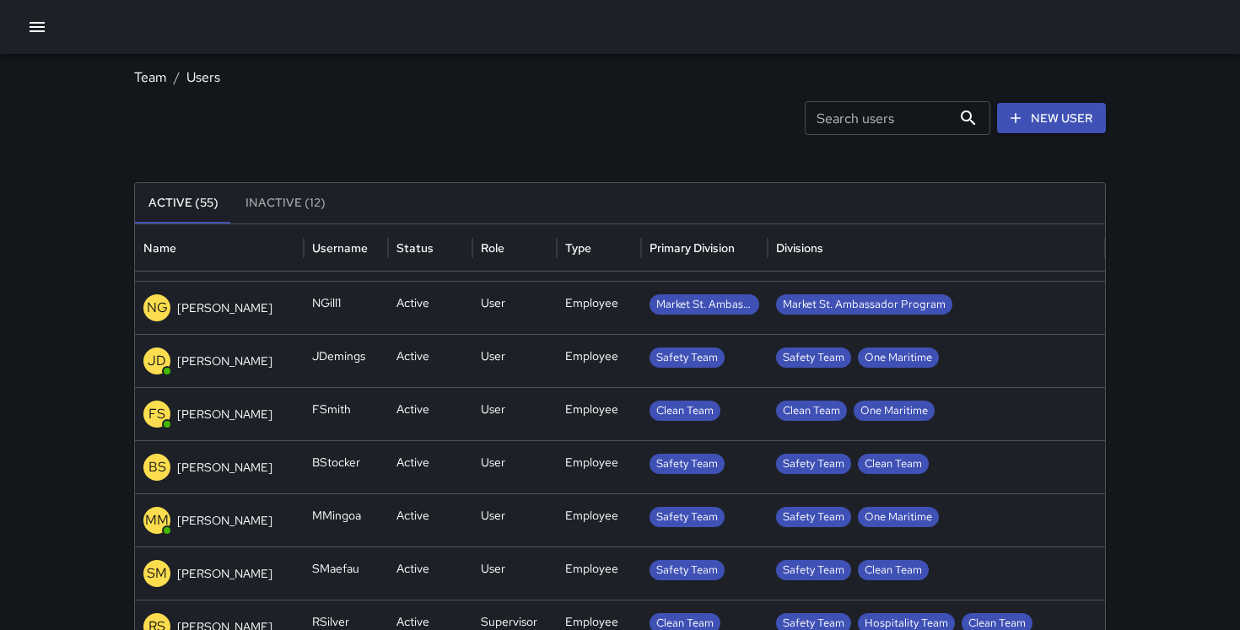
click at [227, 459] on p "[PERSON_NAME]" at bounding box center [224, 467] width 95 height 17
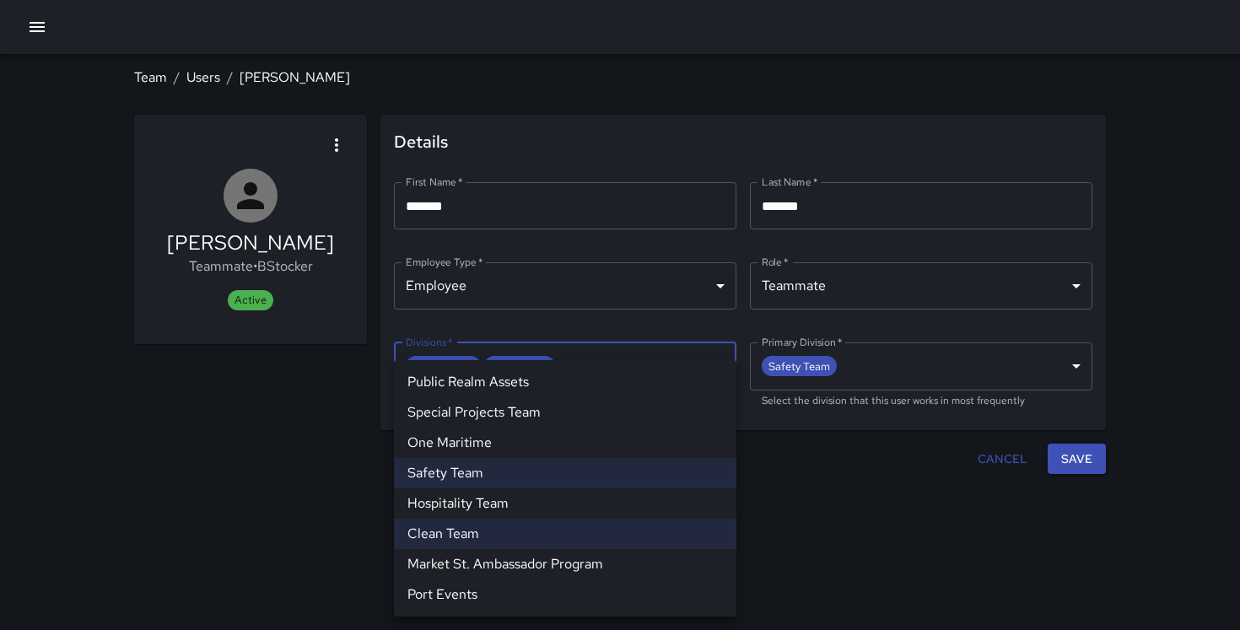
click at [594, 356] on body "**********" at bounding box center [620, 315] width 1240 height 630
click at [522, 563] on li "Market St. Ambassador Program" at bounding box center [565, 564] width 343 height 30
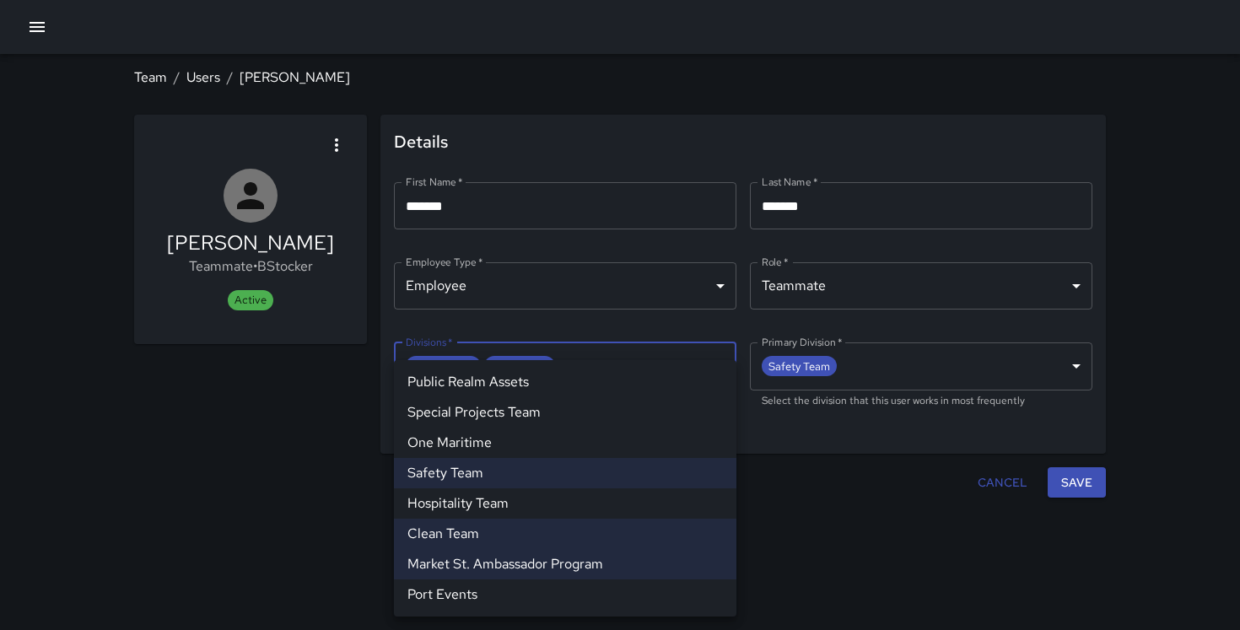
click at [517, 478] on li "Safety Team" at bounding box center [565, 473] width 343 height 30
type input "**********"
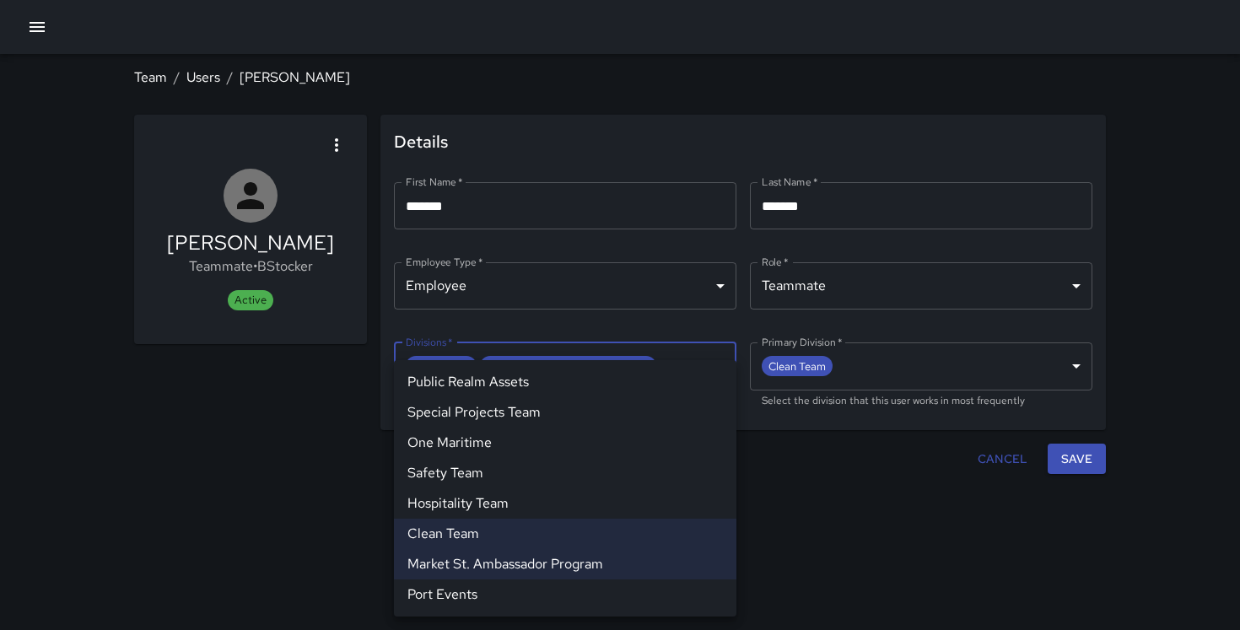
click at [514, 536] on li "Clean Team" at bounding box center [565, 534] width 343 height 30
type input "**********"
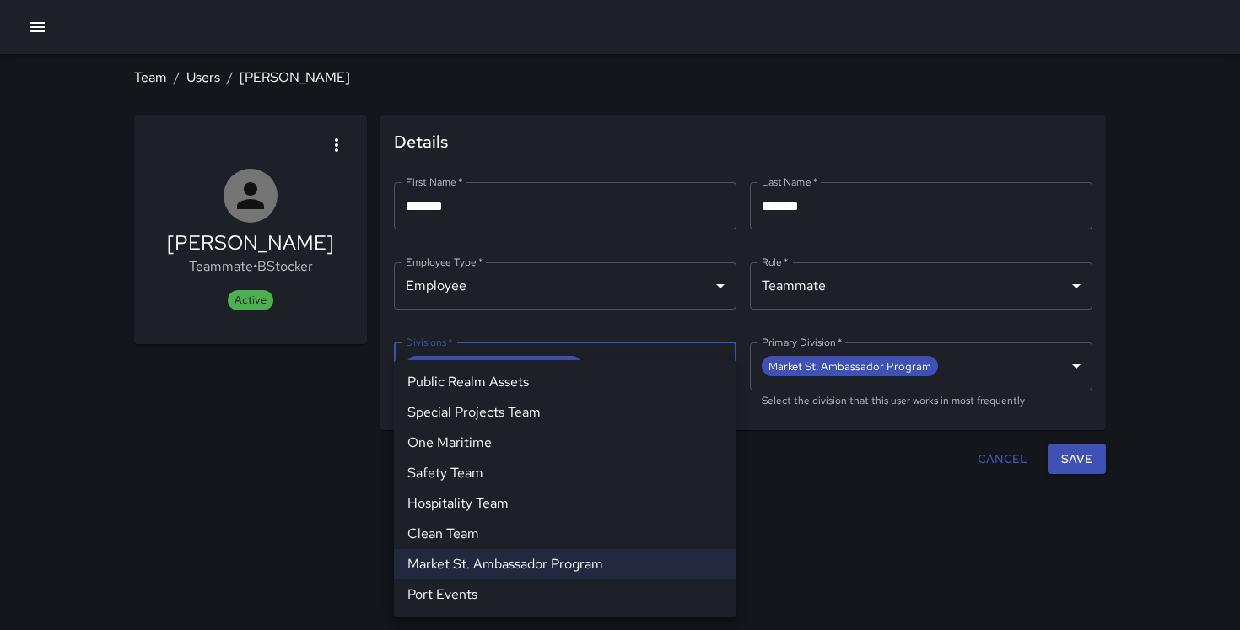
click at [1094, 458] on div at bounding box center [620, 315] width 1240 height 630
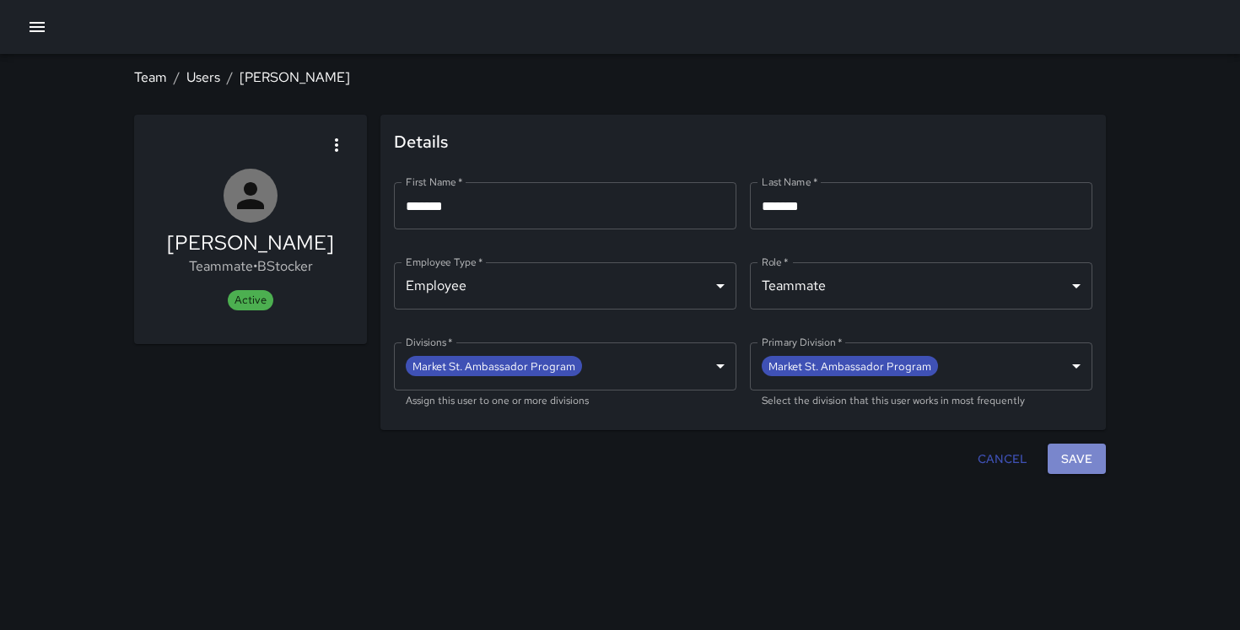
click at [1080, 456] on button "Save" at bounding box center [1077, 459] width 58 height 31
click at [209, 75] on link "Users" at bounding box center [203, 77] width 34 height 18
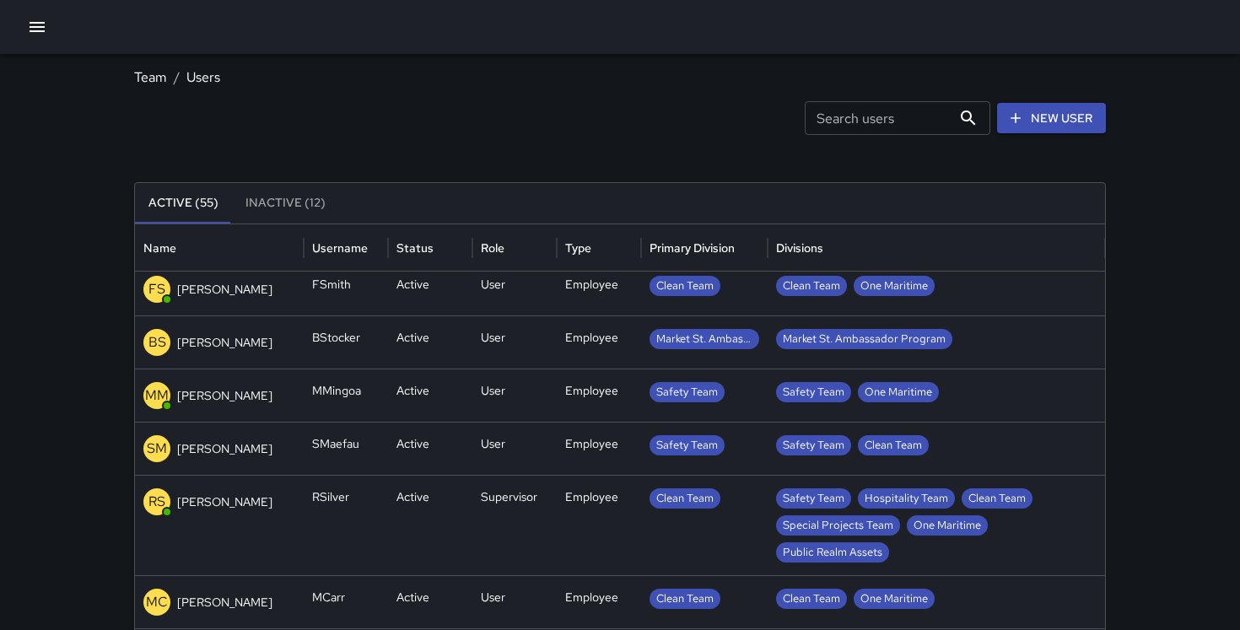
click at [211, 446] on p "[PERSON_NAME]" at bounding box center [224, 448] width 95 height 17
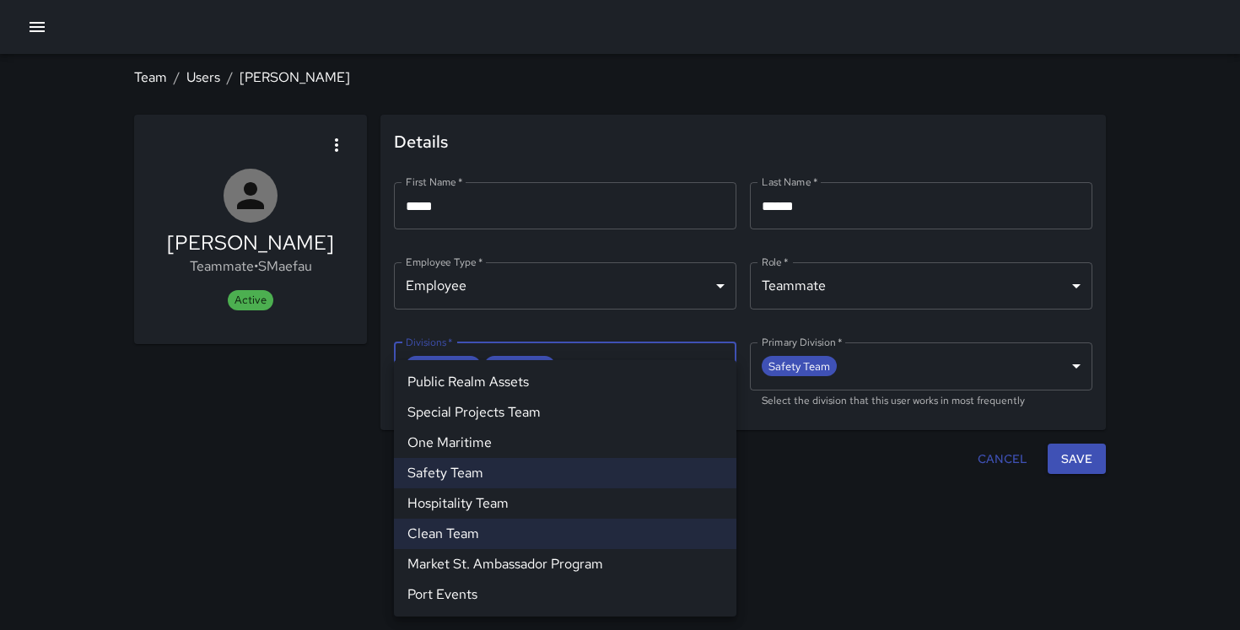
click at [591, 362] on body "**********" at bounding box center [620, 315] width 1240 height 630
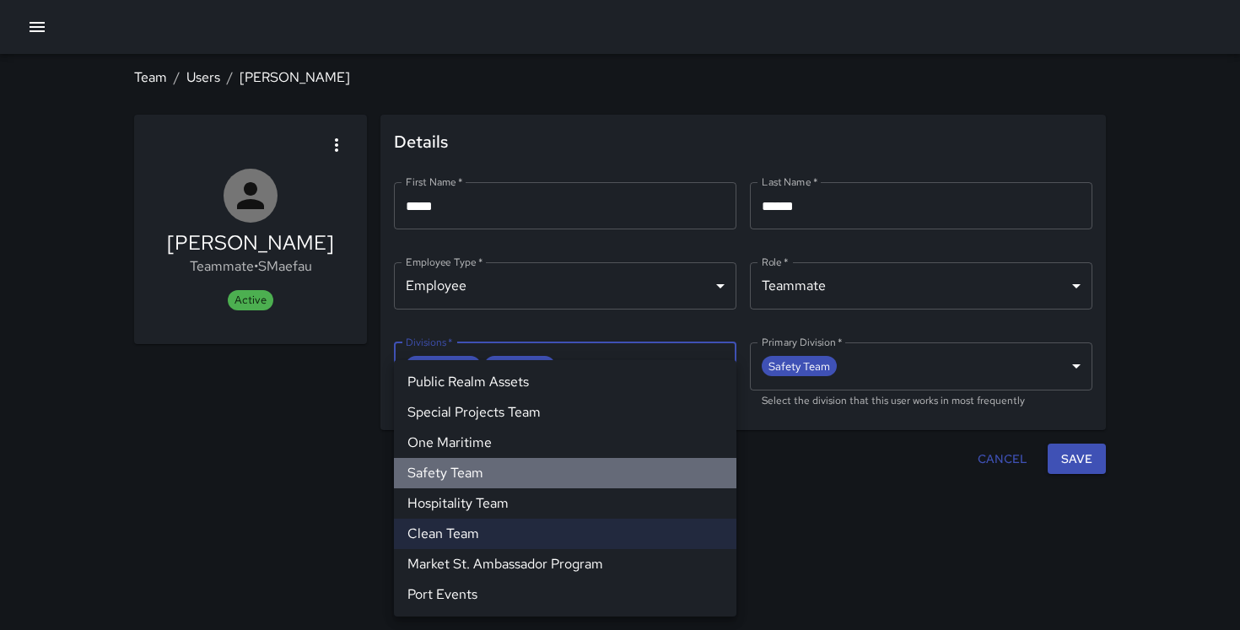
click at [519, 473] on li "Safety Team" at bounding box center [565, 473] width 343 height 30
type input "**********"
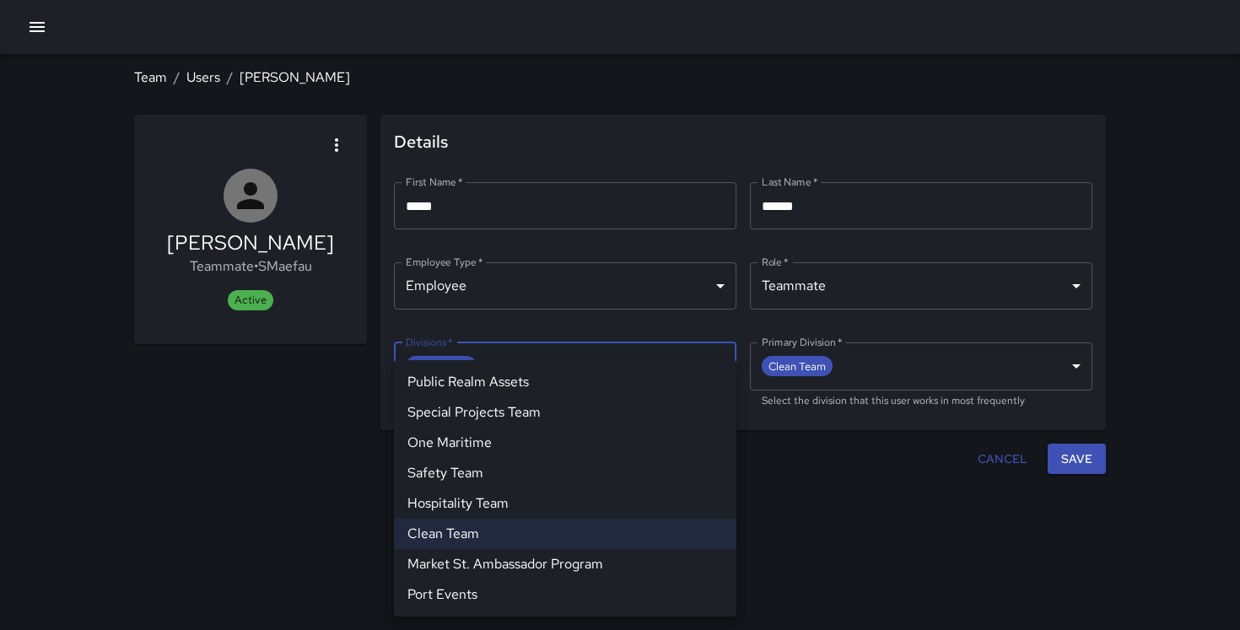
click at [512, 563] on li "Market St. Ambassador Program" at bounding box center [565, 564] width 343 height 30
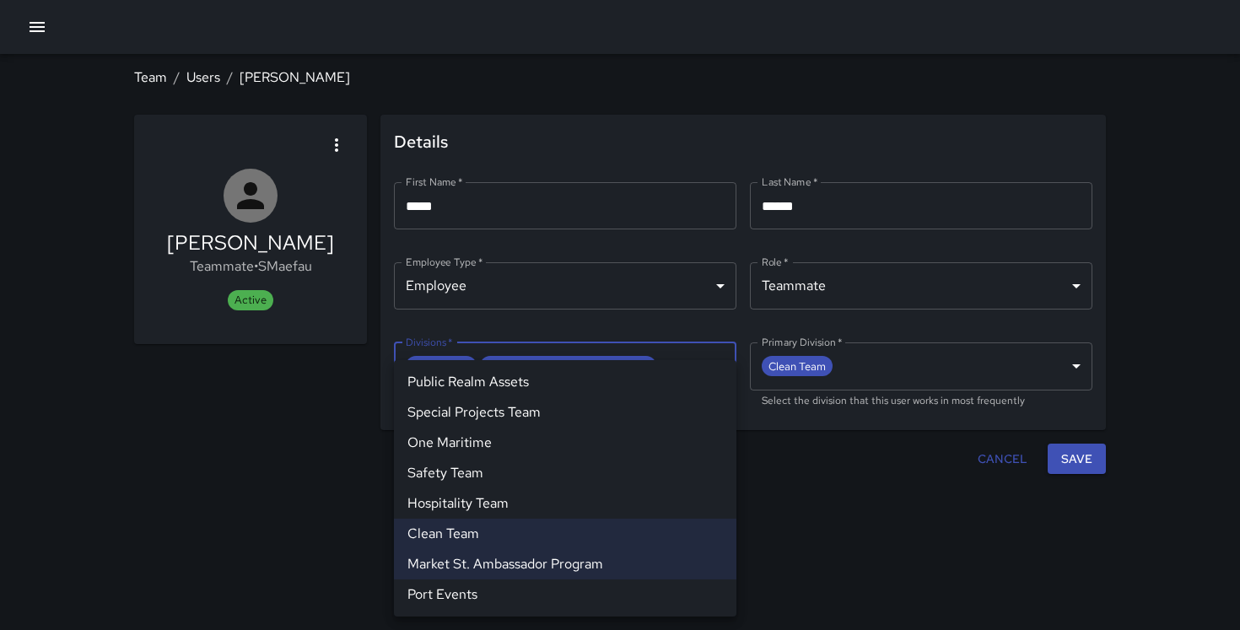
click at [515, 527] on li "Clean Team" at bounding box center [565, 534] width 343 height 30
type input "**********"
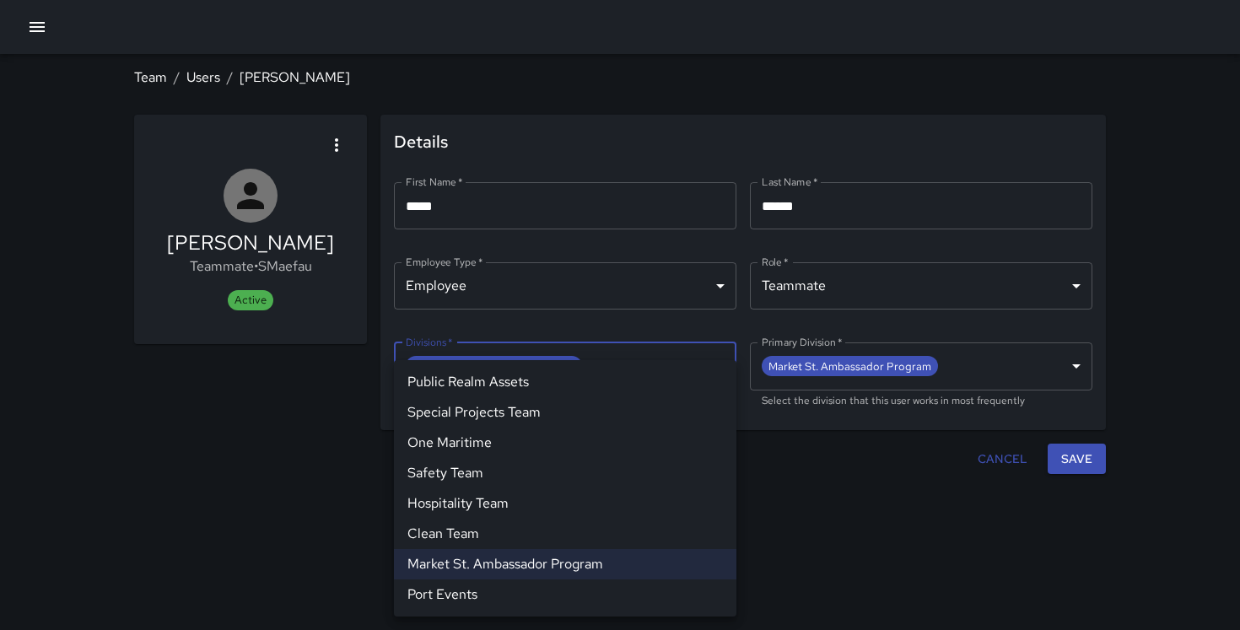
click at [1088, 464] on div at bounding box center [620, 315] width 1240 height 630
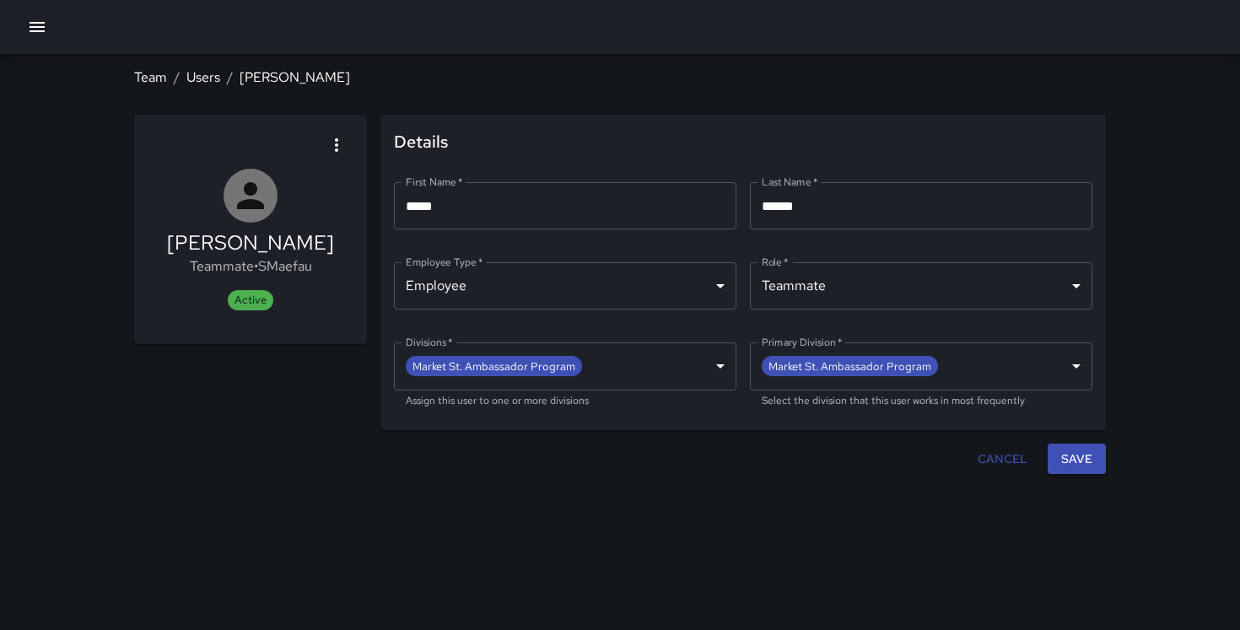
click at [1074, 452] on button "Save" at bounding box center [1077, 459] width 58 height 31
click at [213, 76] on link "Users" at bounding box center [203, 77] width 34 height 18
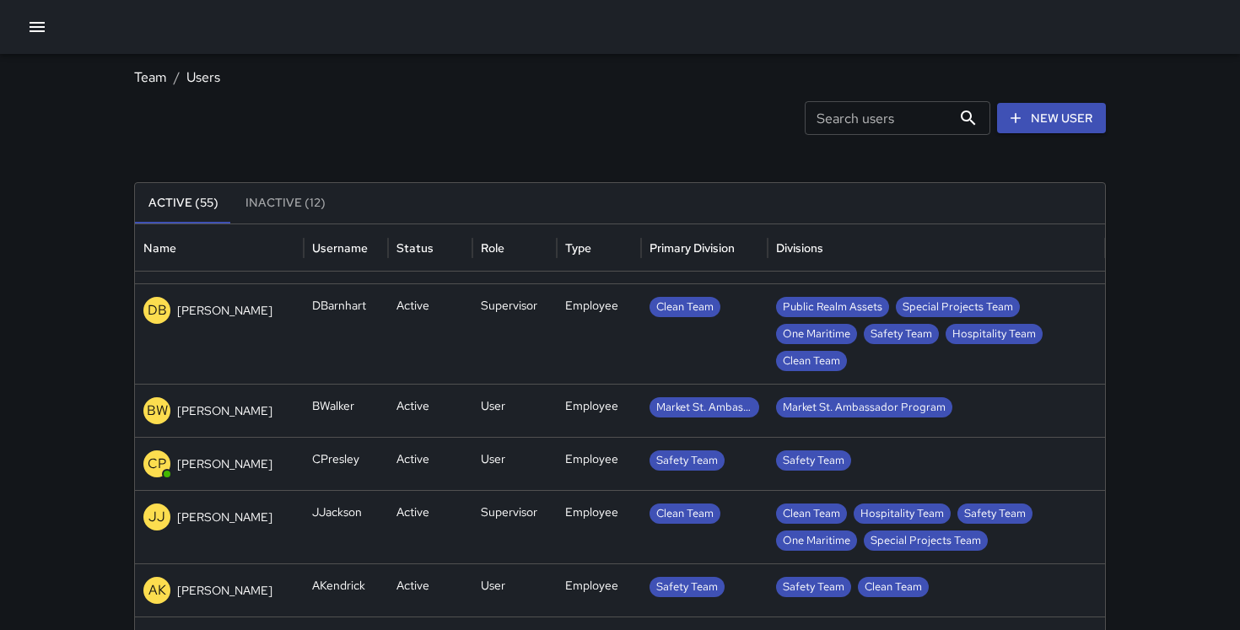
click at [206, 462] on p "[PERSON_NAME]" at bounding box center [224, 464] width 95 height 17
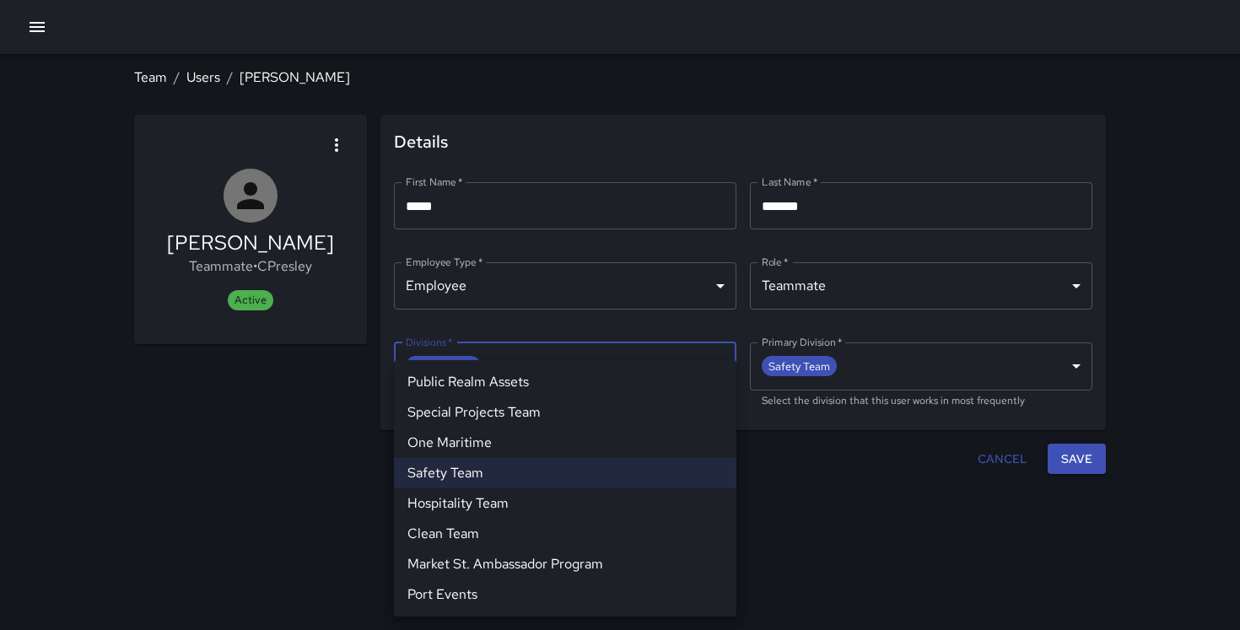
click at [521, 358] on body "**********" at bounding box center [620, 315] width 1240 height 630
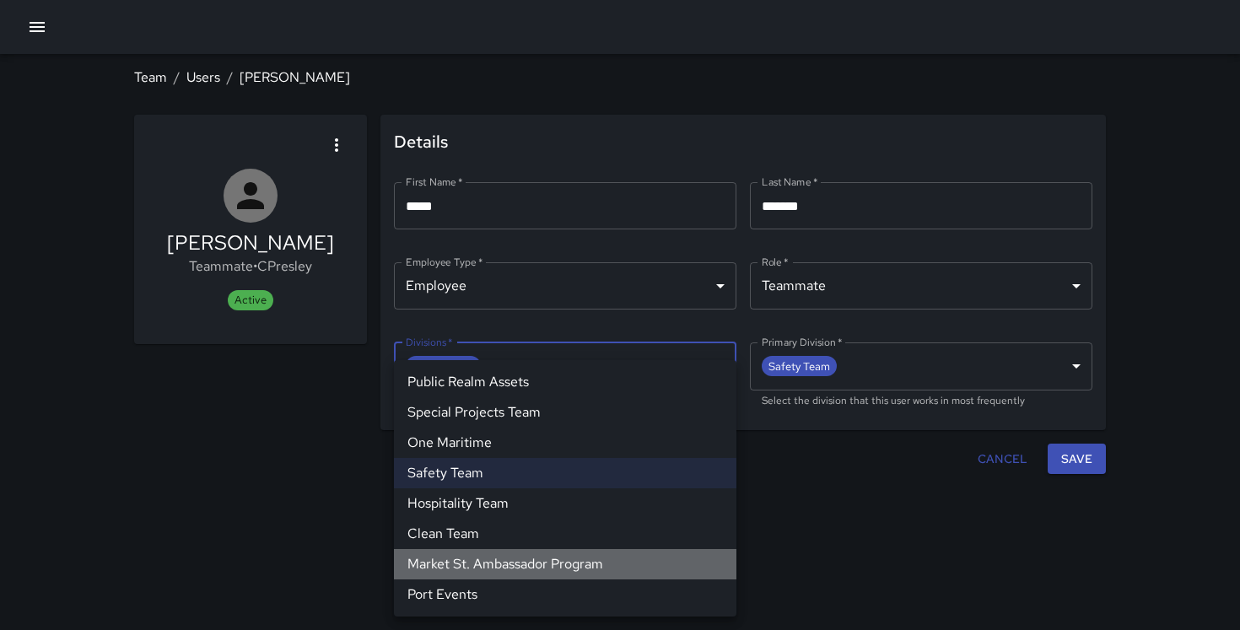
click at [512, 560] on li "Market St. Ambassador Program" at bounding box center [565, 564] width 343 height 30
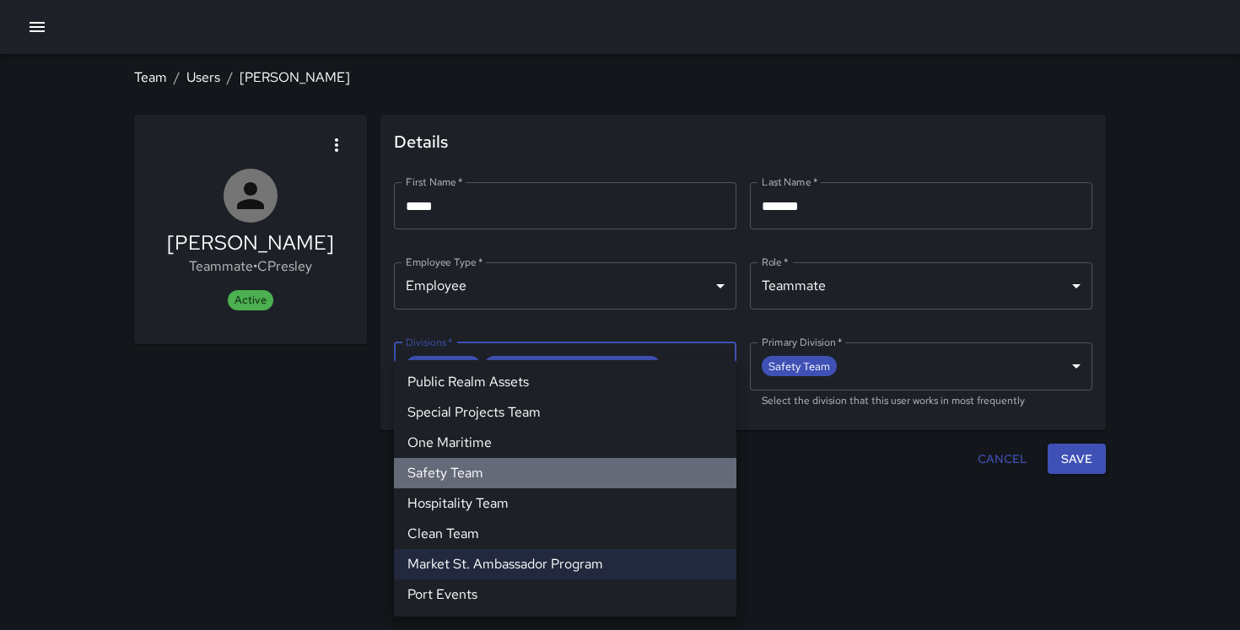
click at [513, 477] on li "Safety Team" at bounding box center [565, 473] width 343 height 30
type input "**********"
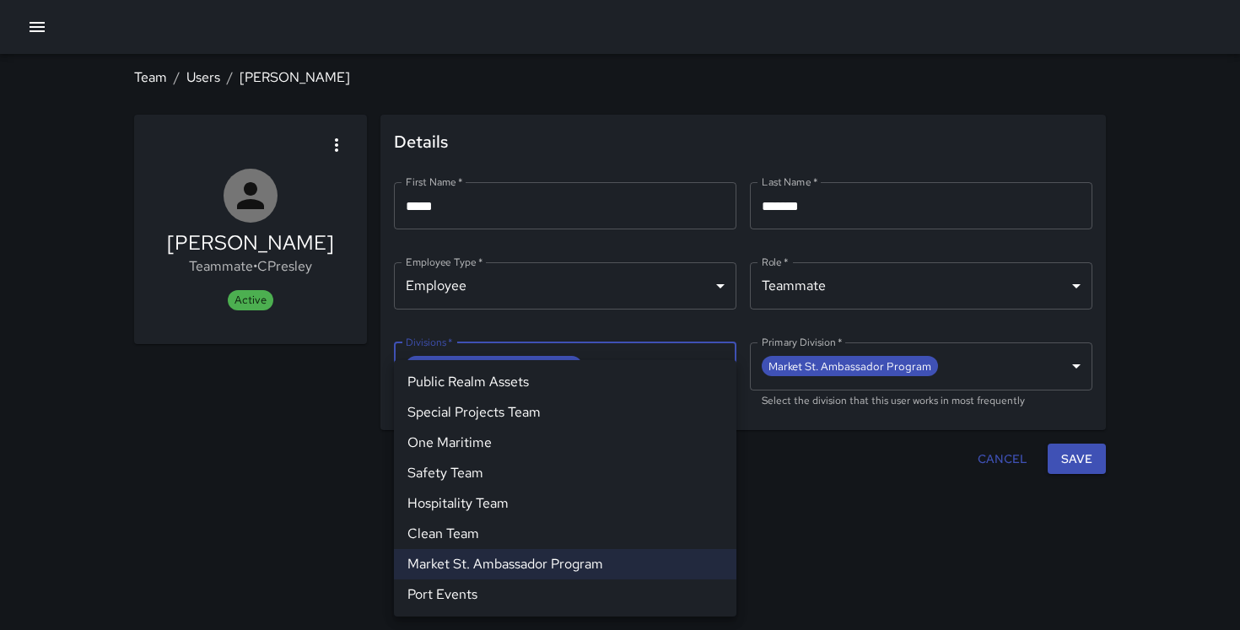
click at [1092, 450] on div at bounding box center [620, 315] width 1240 height 630
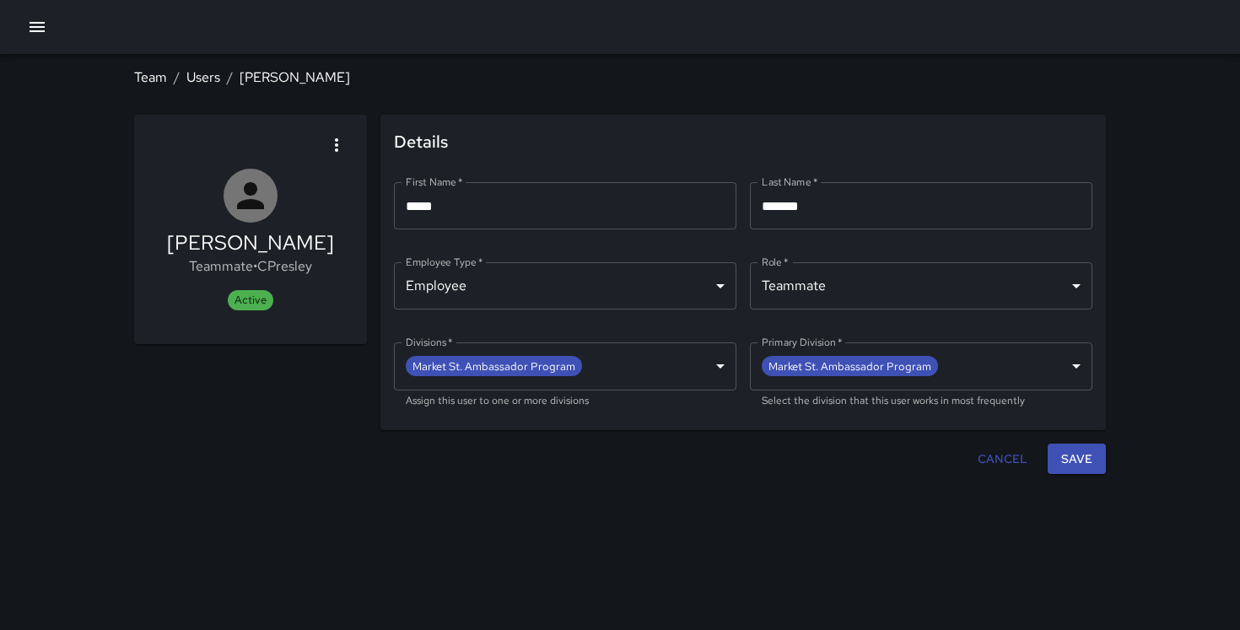
click at [1074, 451] on button "Save" at bounding box center [1077, 459] width 58 height 31
click at [195, 75] on link "Users" at bounding box center [203, 77] width 34 height 18
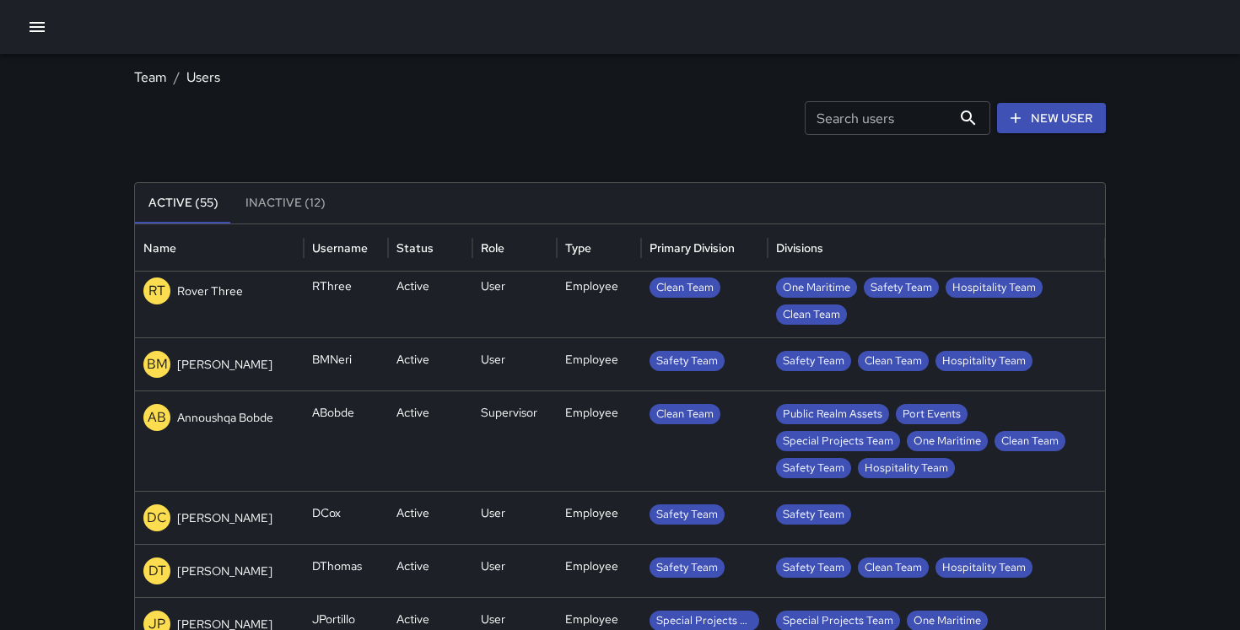
click at [235, 373] on div "BM Brandy Manriquez Neri" at bounding box center [219, 364] width 152 height 27
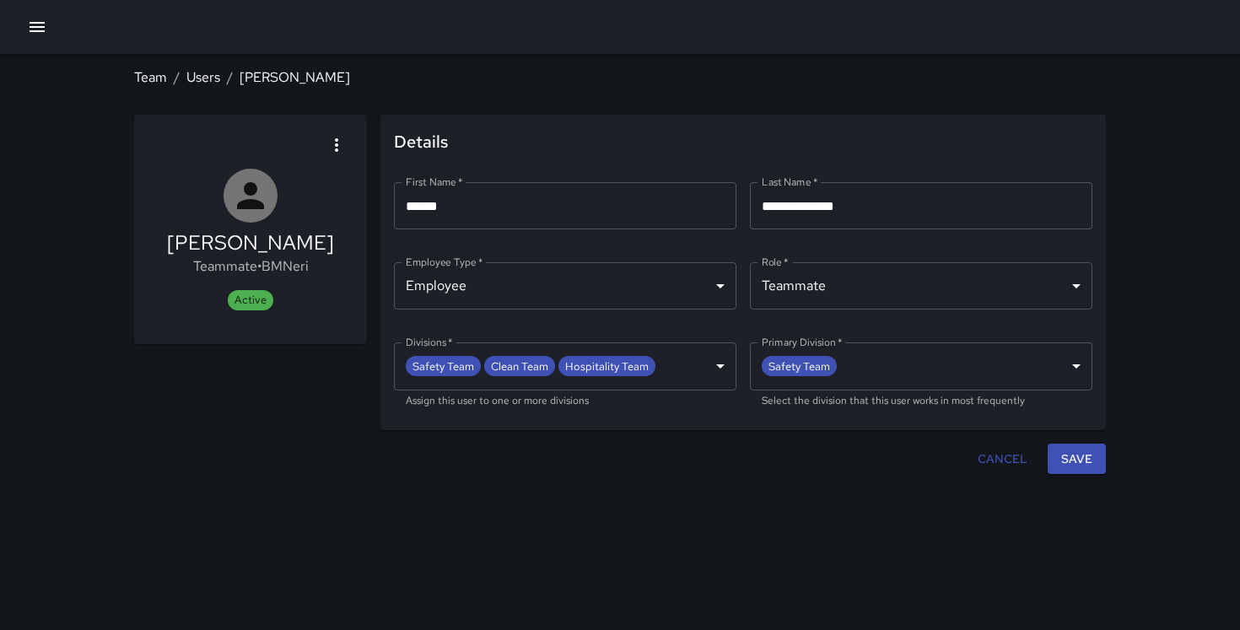
click at [716, 370] on body "**********" at bounding box center [620, 315] width 1240 height 630
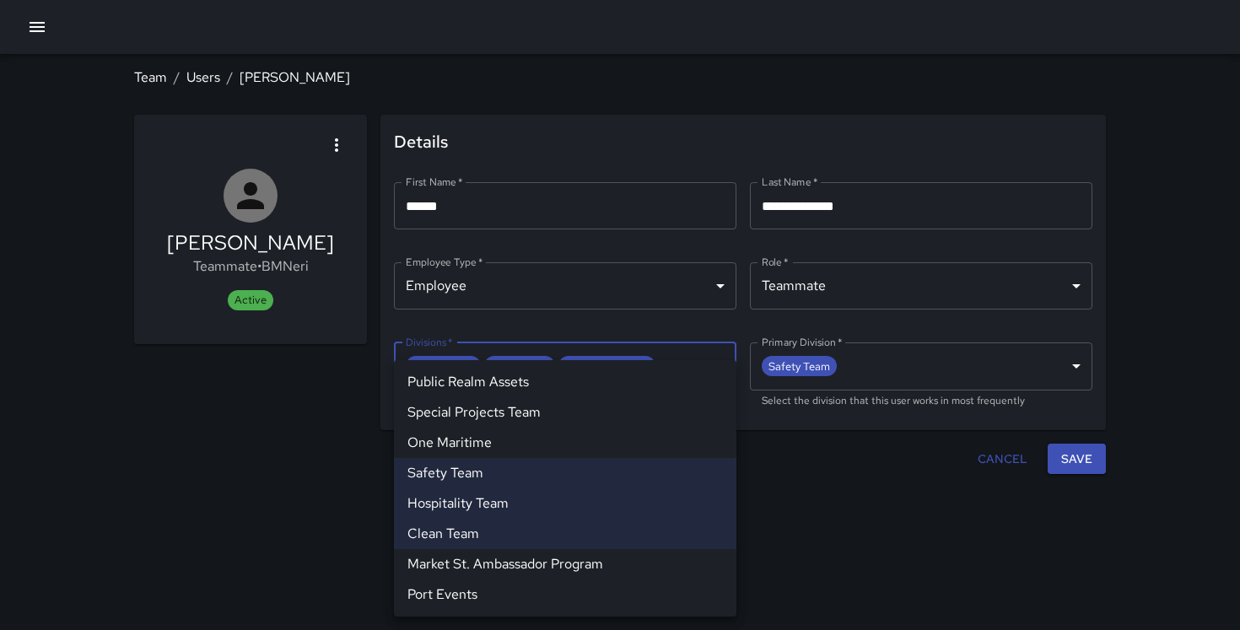
click at [547, 563] on li "Market St. Ambassador Program" at bounding box center [565, 564] width 343 height 30
type input "**********"
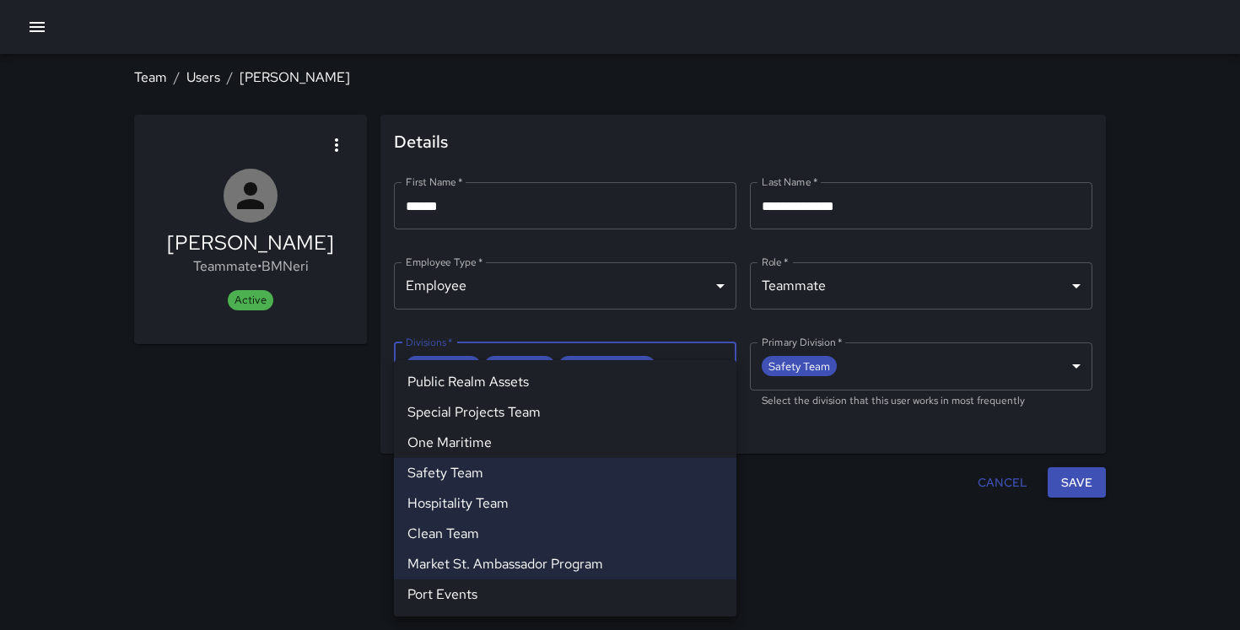
click at [905, 339] on div at bounding box center [620, 315] width 1240 height 630
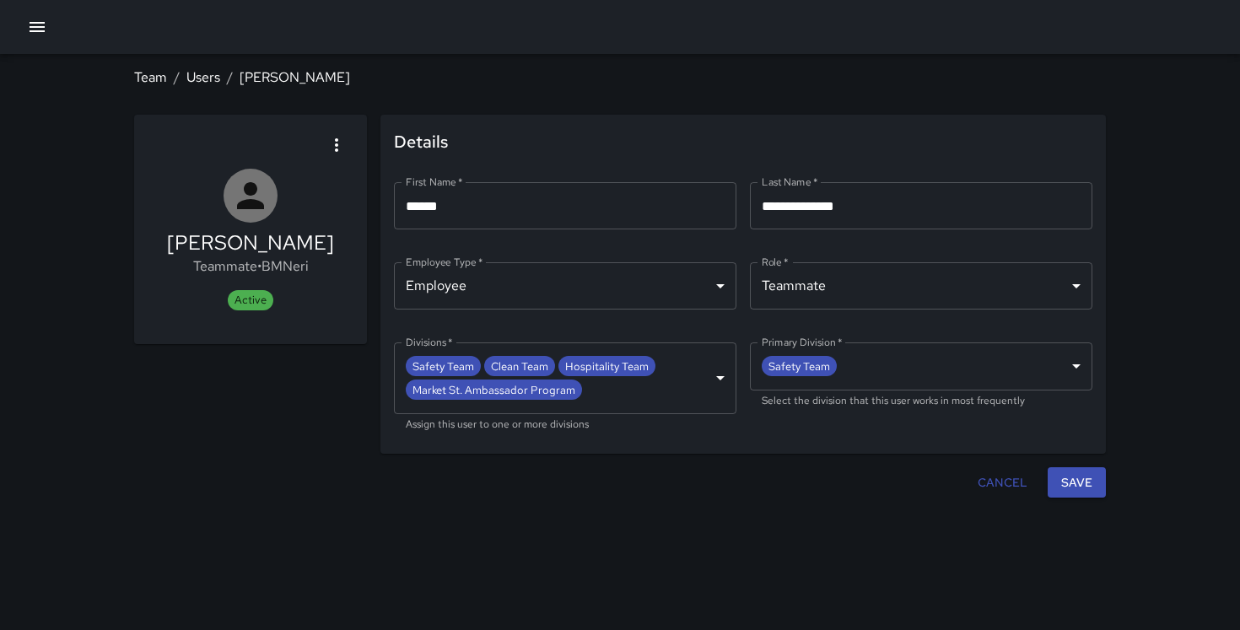
click at [880, 386] on body "**********" at bounding box center [620, 315] width 1240 height 630
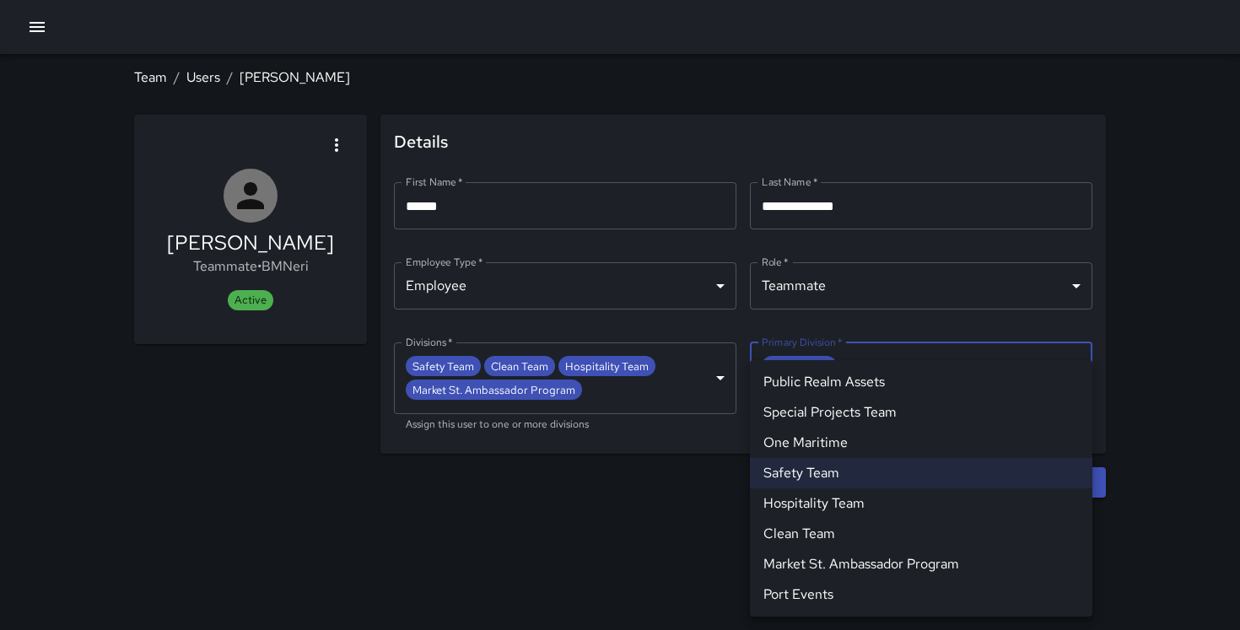
click at [857, 553] on li "Market St. Ambassador Program" at bounding box center [921, 564] width 343 height 30
type input "**********"
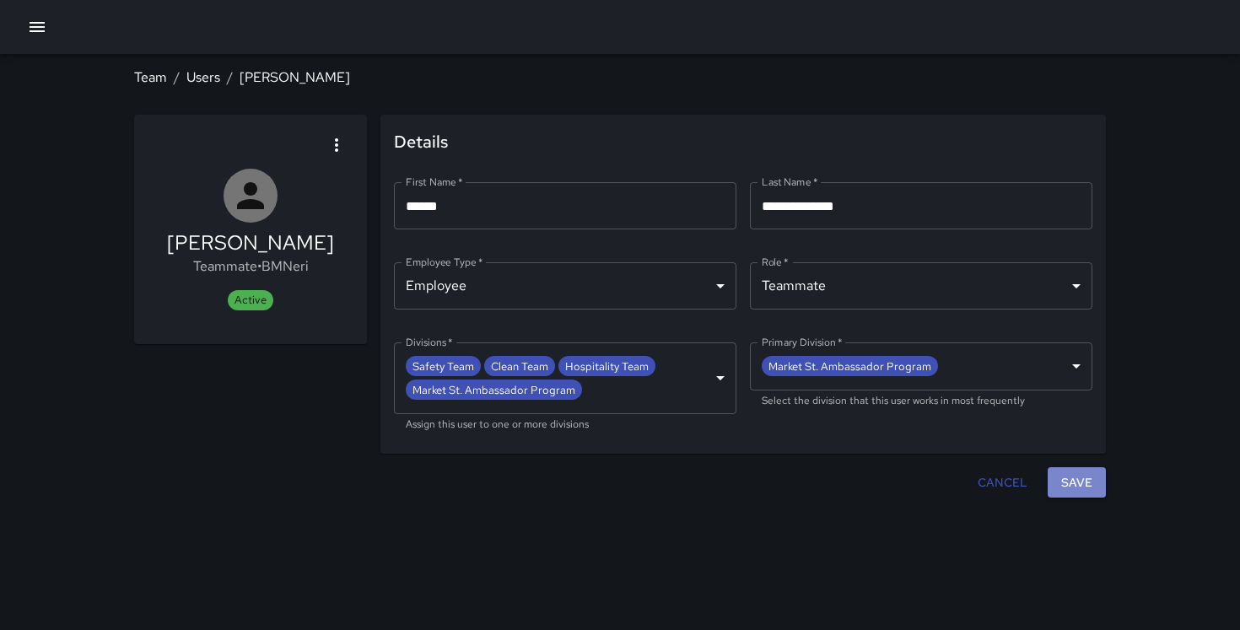
click at [1079, 484] on button "Save" at bounding box center [1077, 482] width 58 height 31
click at [208, 77] on link "Users" at bounding box center [203, 77] width 34 height 18
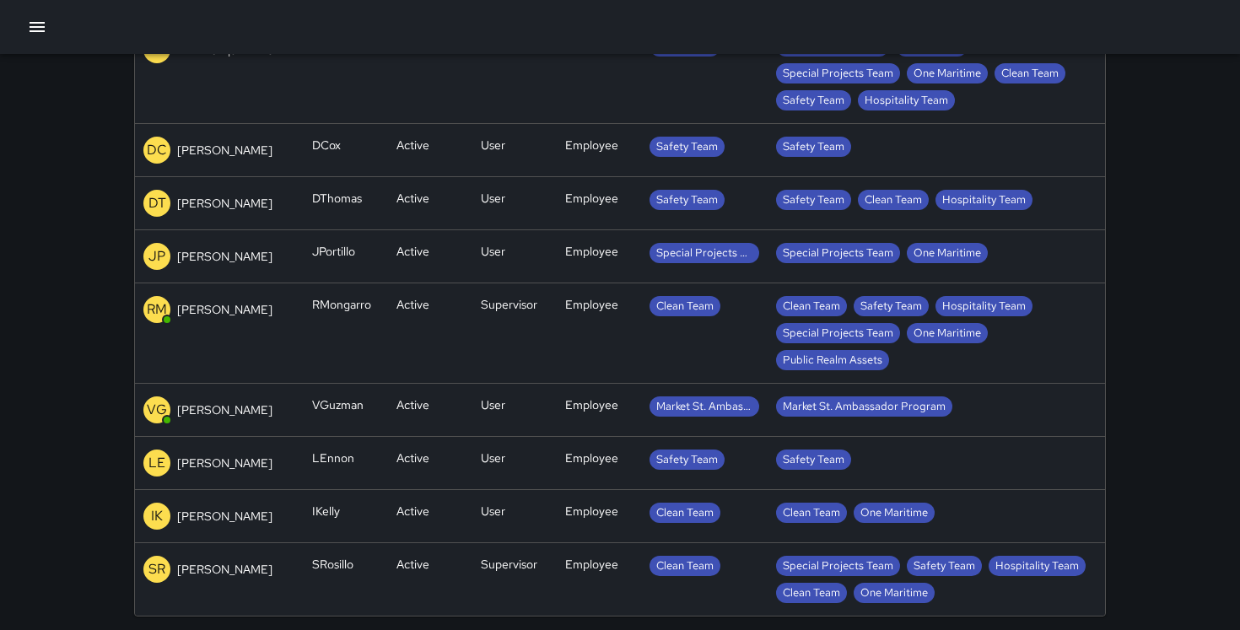
click at [229, 464] on p "[PERSON_NAME]" at bounding box center [224, 463] width 95 height 17
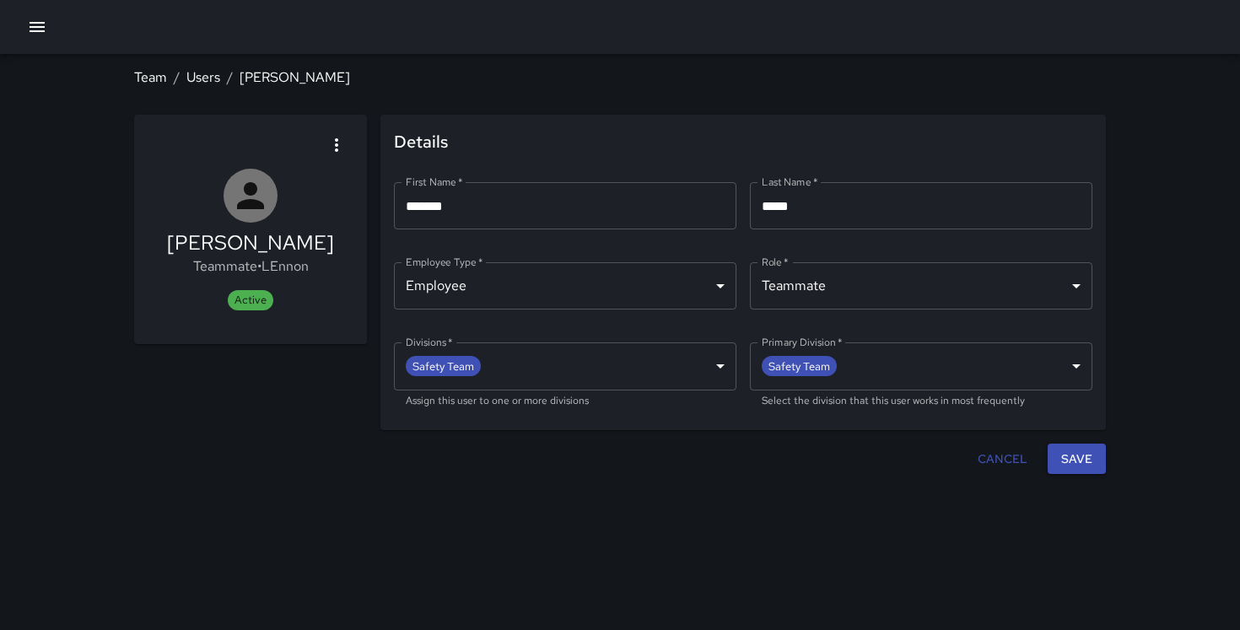
click at [599, 380] on body "**********" at bounding box center [620, 315] width 1240 height 630
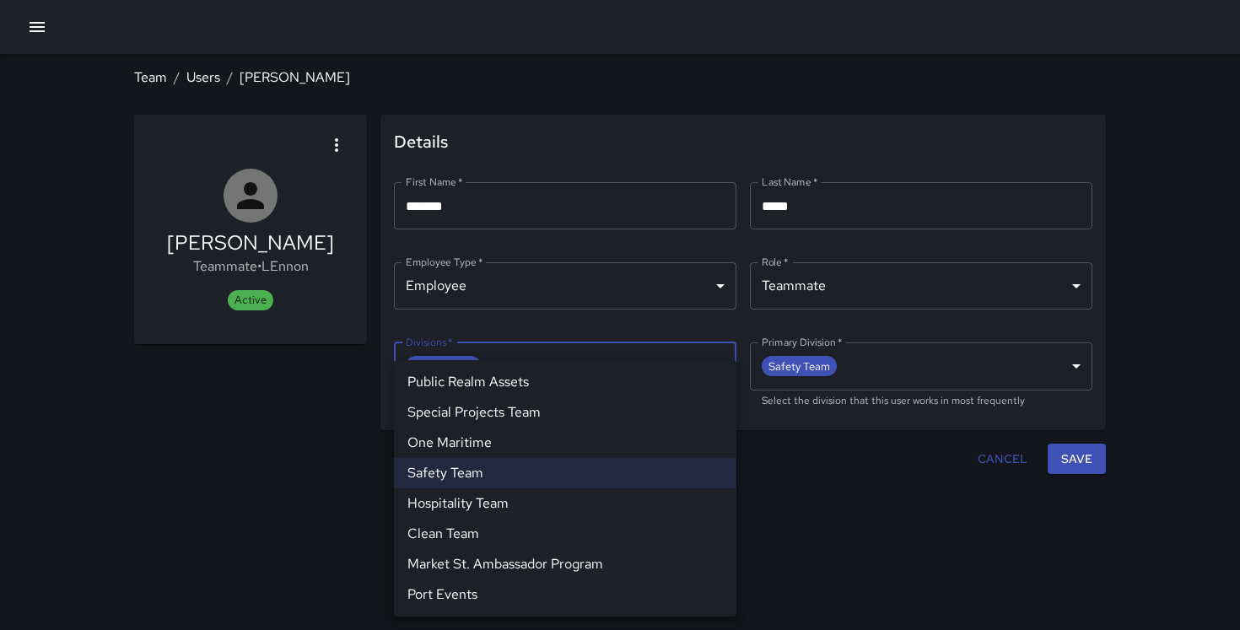
click at [559, 557] on li "Market St. Ambassador Program" at bounding box center [565, 564] width 343 height 30
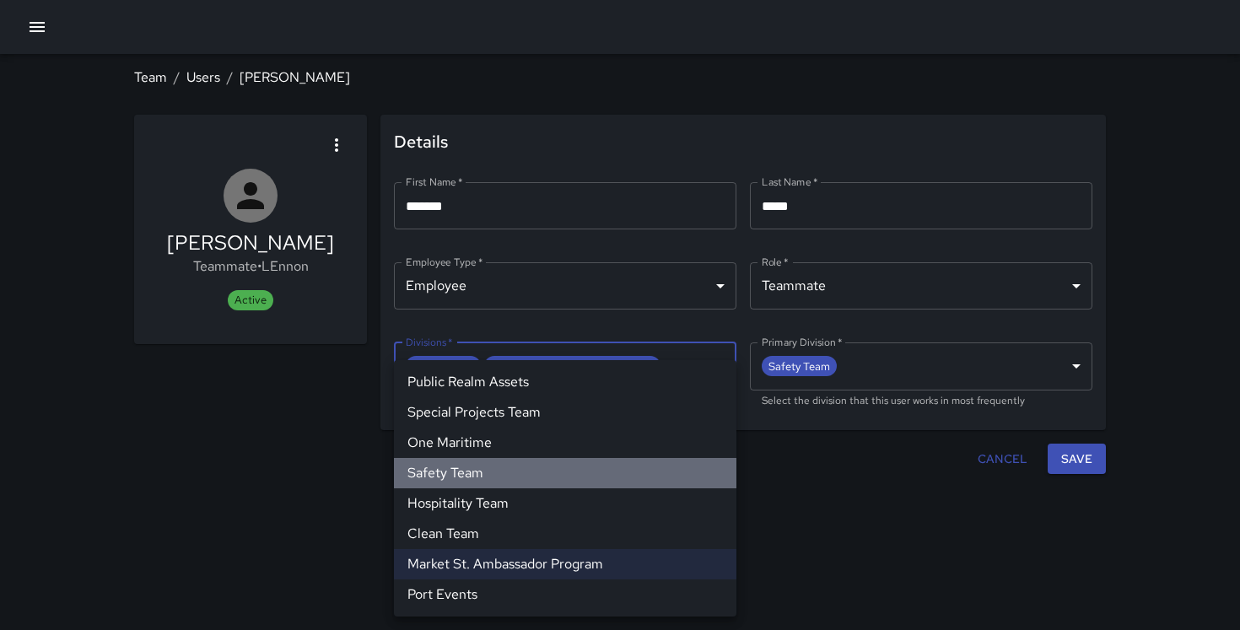
click at [570, 462] on li "Safety Team" at bounding box center [565, 473] width 343 height 30
type input "**********"
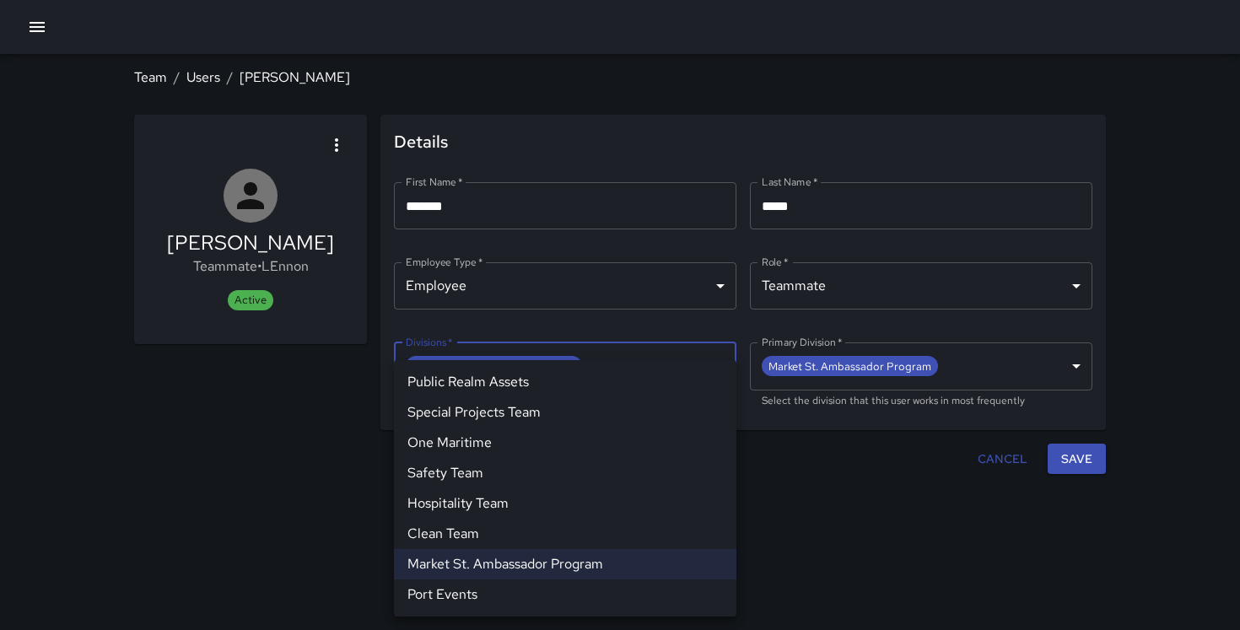
click at [1087, 453] on div at bounding box center [620, 315] width 1240 height 630
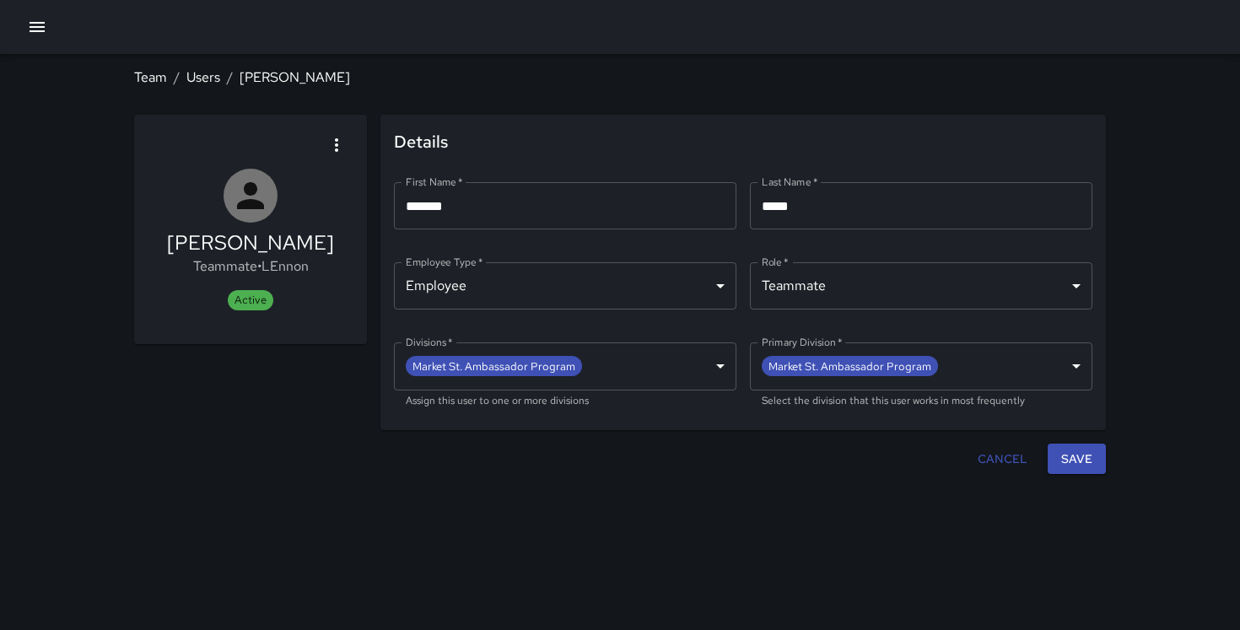
click at [1079, 455] on button "Save" at bounding box center [1077, 459] width 58 height 31
click at [210, 77] on link "Users" at bounding box center [203, 77] width 34 height 18
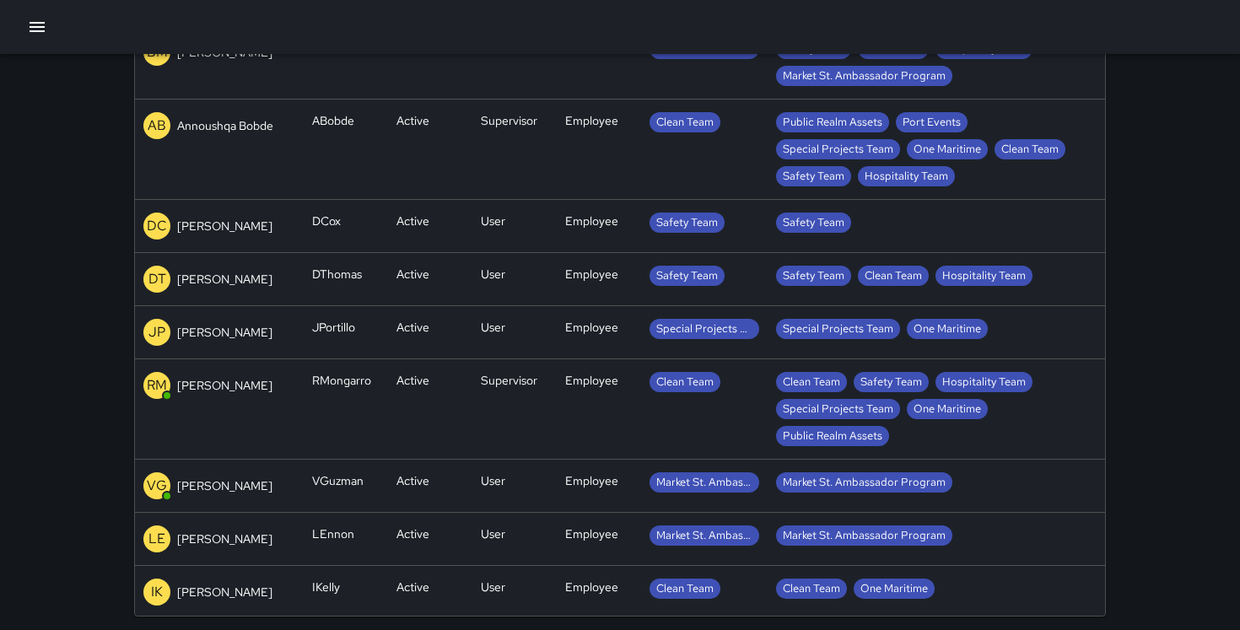
click at [235, 386] on p "[PERSON_NAME]" at bounding box center [224, 385] width 95 height 17
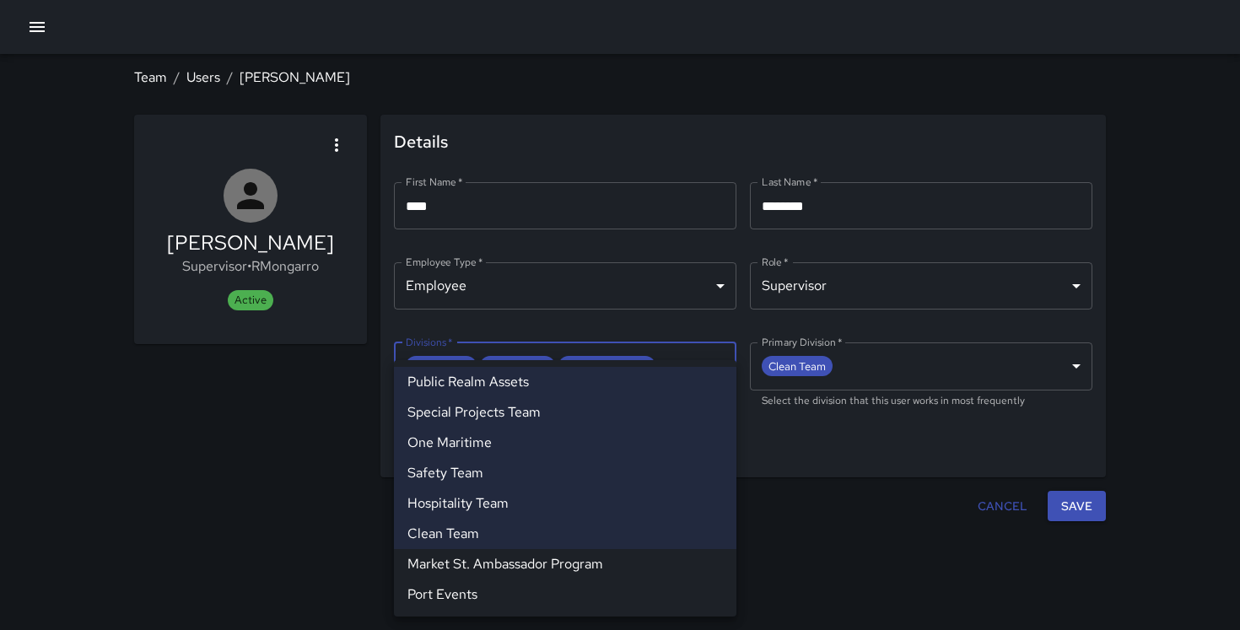
click at [661, 394] on body "**********" at bounding box center [620, 315] width 1240 height 630
click at [571, 557] on li "Market St. Ambassador Program" at bounding box center [565, 564] width 343 height 30
type input "**********"
click at [1078, 503] on div at bounding box center [620, 315] width 1240 height 630
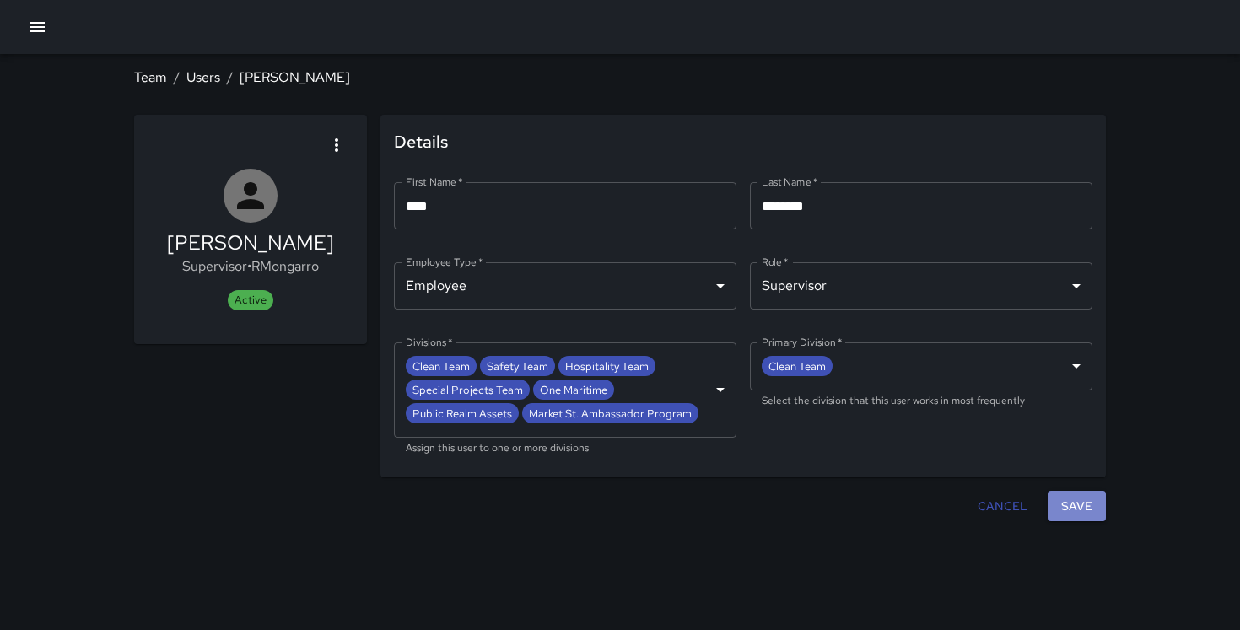
click at [1066, 503] on button "Save" at bounding box center [1077, 506] width 58 height 31
click at [208, 78] on link "Users" at bounding box center [203, 77] width 34 height 18
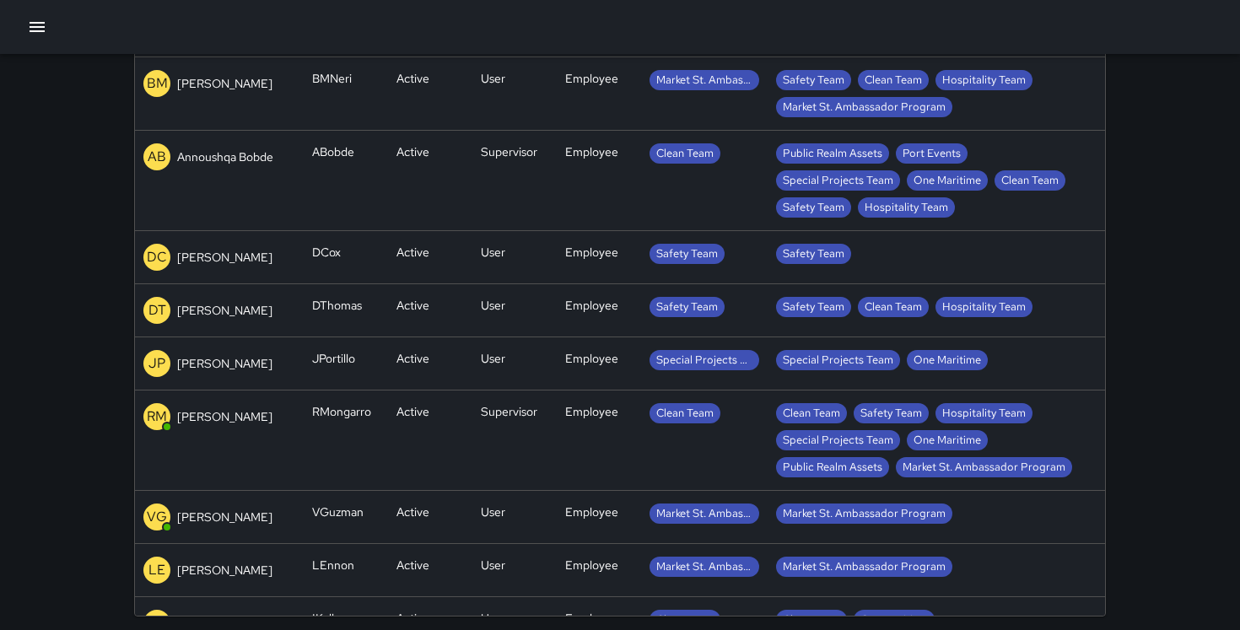
click at [261, 302] on p "[PERSON_NAME]" at bounding box center [224, 310] width 95 height 17
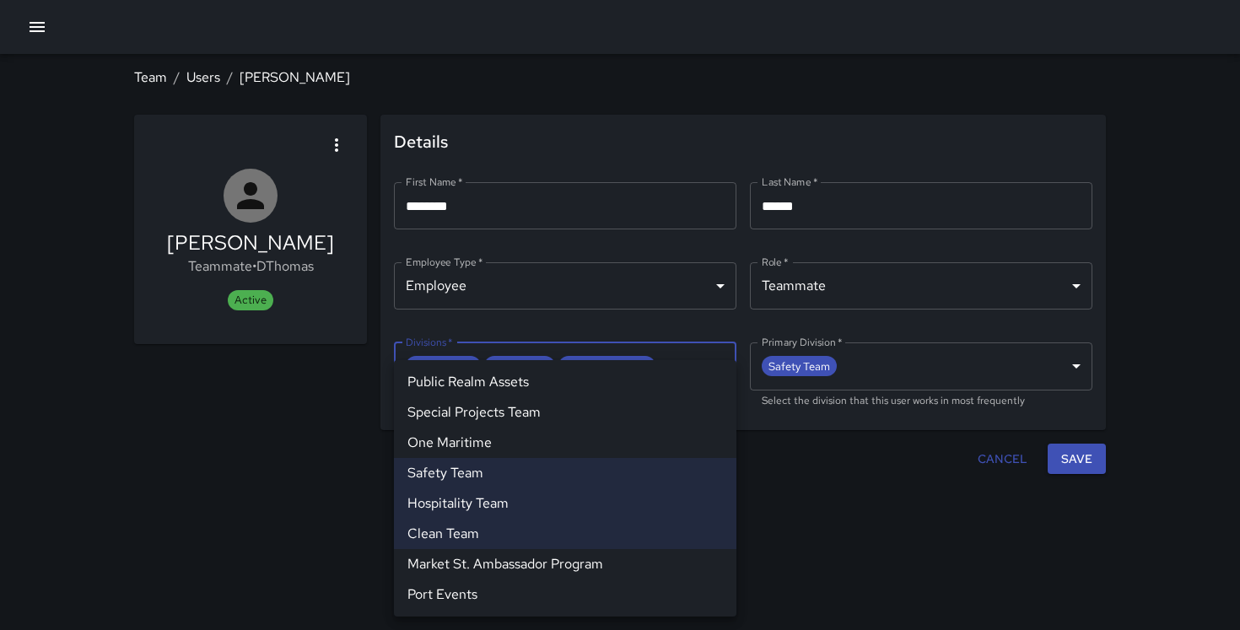
click at [681, 355] on body "**********" at bounding box center [620, 315] width 1240 height 630
click at [567, 571] on li "Market St. Ambassador Program" at bounding box center [565, 564] width 343 height 30
type input "**********"
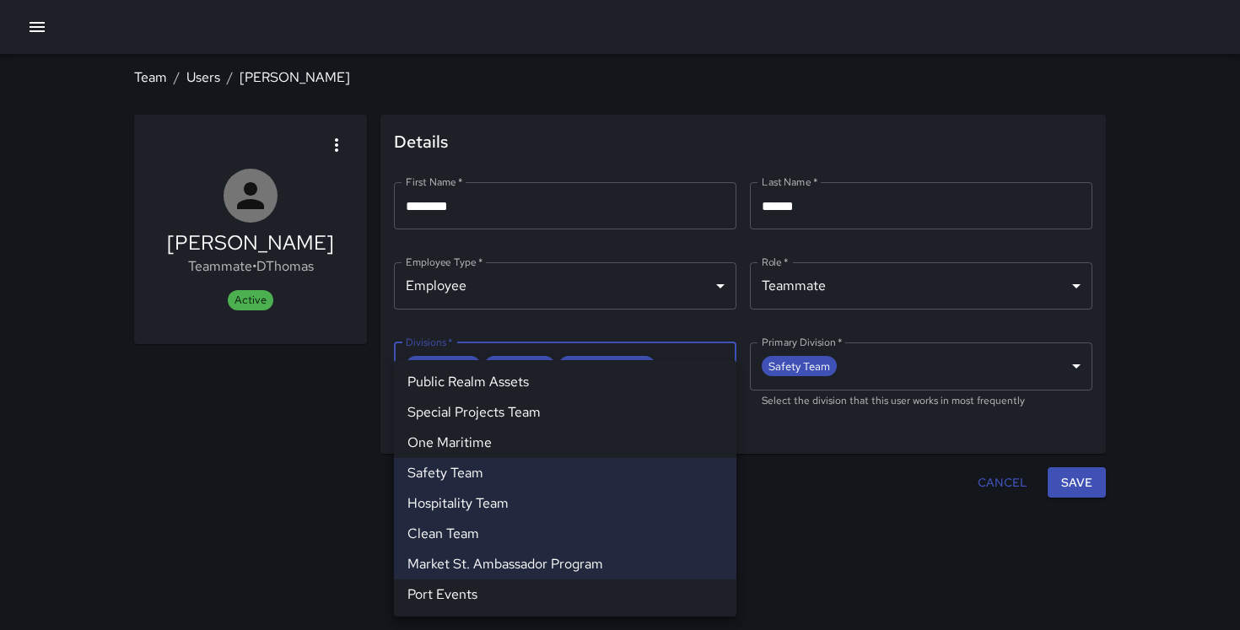
click at [913, 364] on div at bounding box center [620, 315] width 1240 height 630
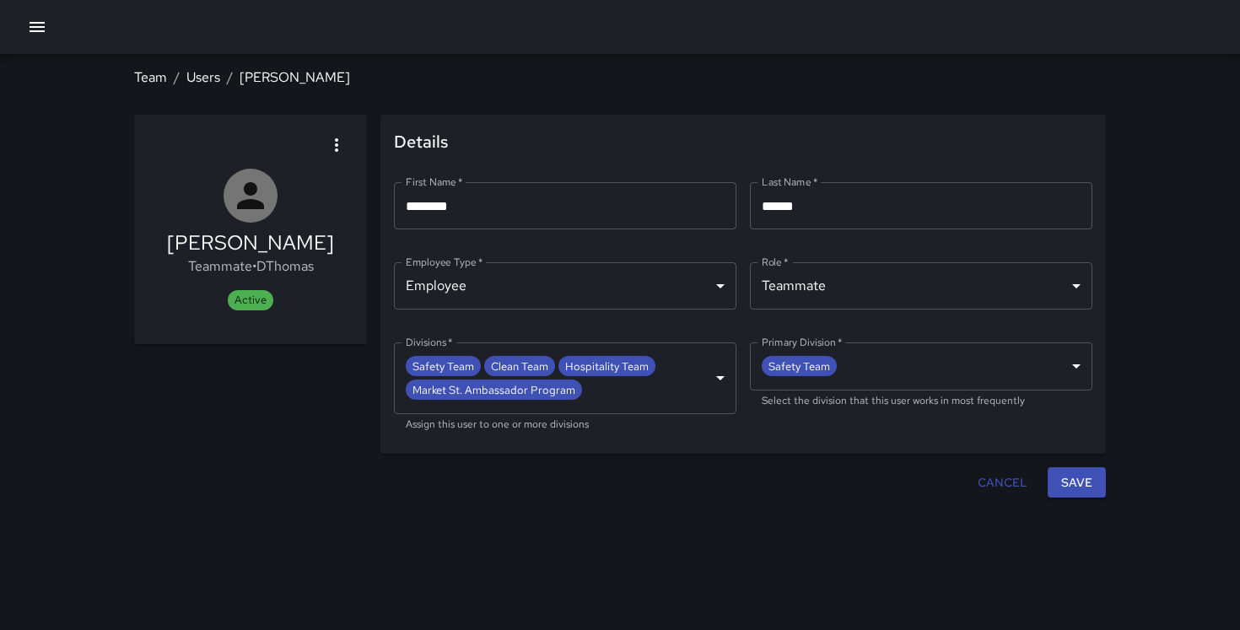
click at [900, 368] on body "**********" at bounding box center [620, 315] width 1240 height 630
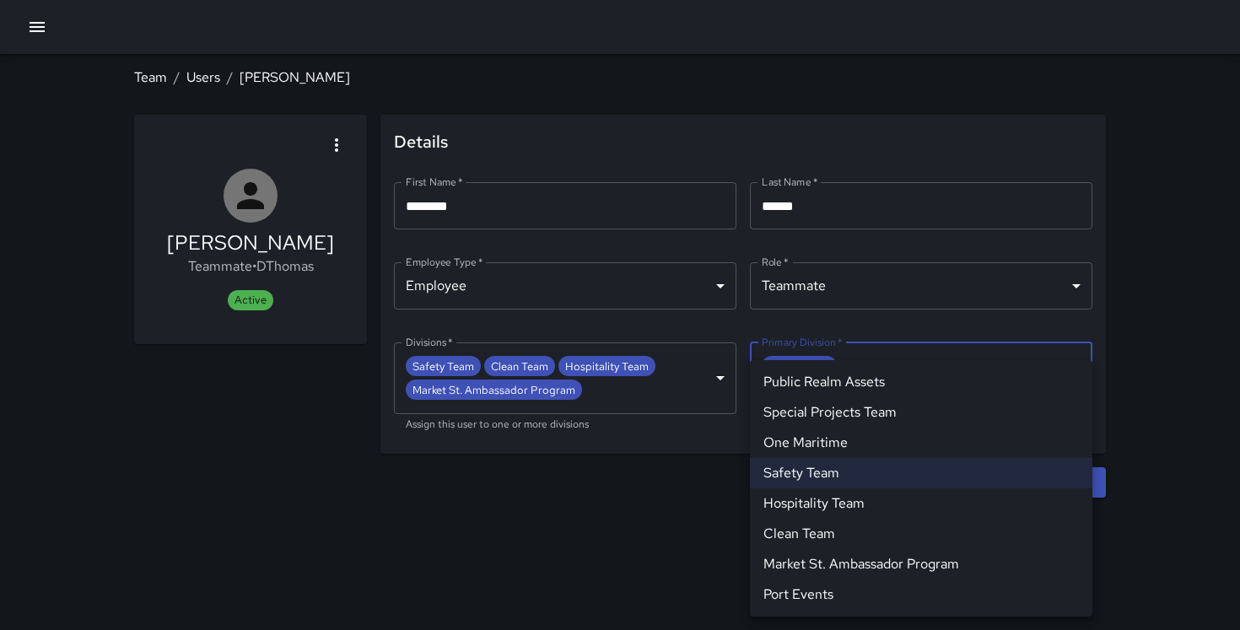
click at [859, 560] on li "Market St. Ambassador Program" at bounding box center [921, 564] width 343 height 30
type input "**********"
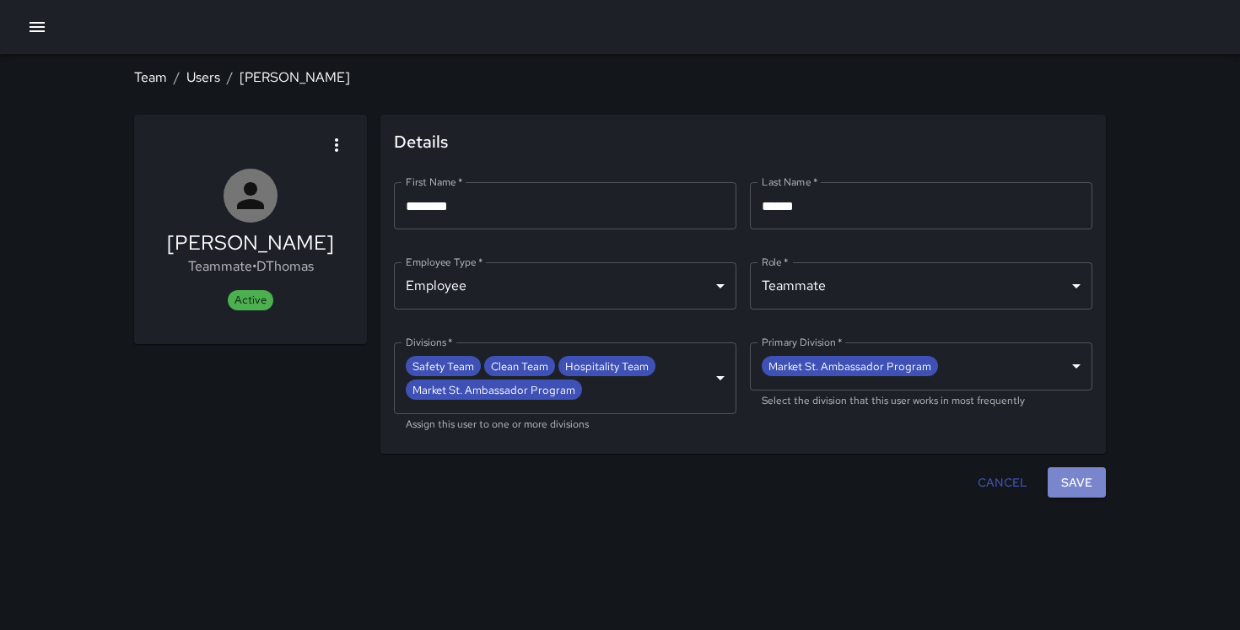
click at [1081, 486] on button "Save" at bounding box center [1077, 482] width 58 height 31
click at [206, 79] on link "Users" at bounding box center [203, 77] width 34 height 18
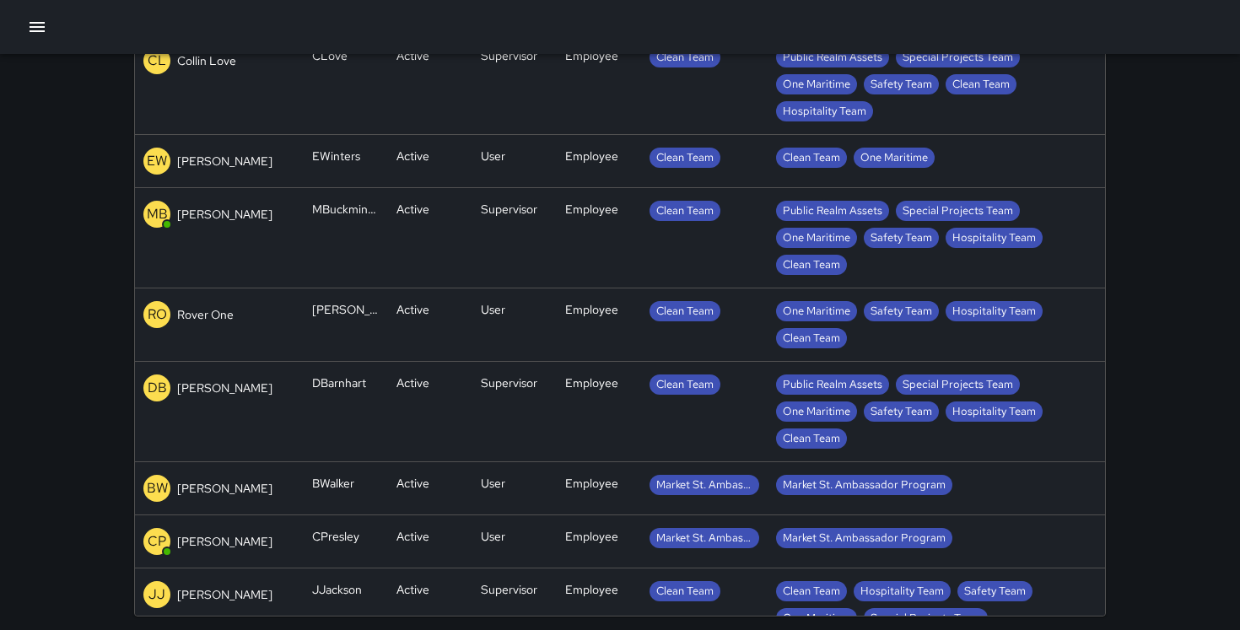
click at [258, 319] on div "RO Rover One" at bounding box center [219, 314] width 152 height 27
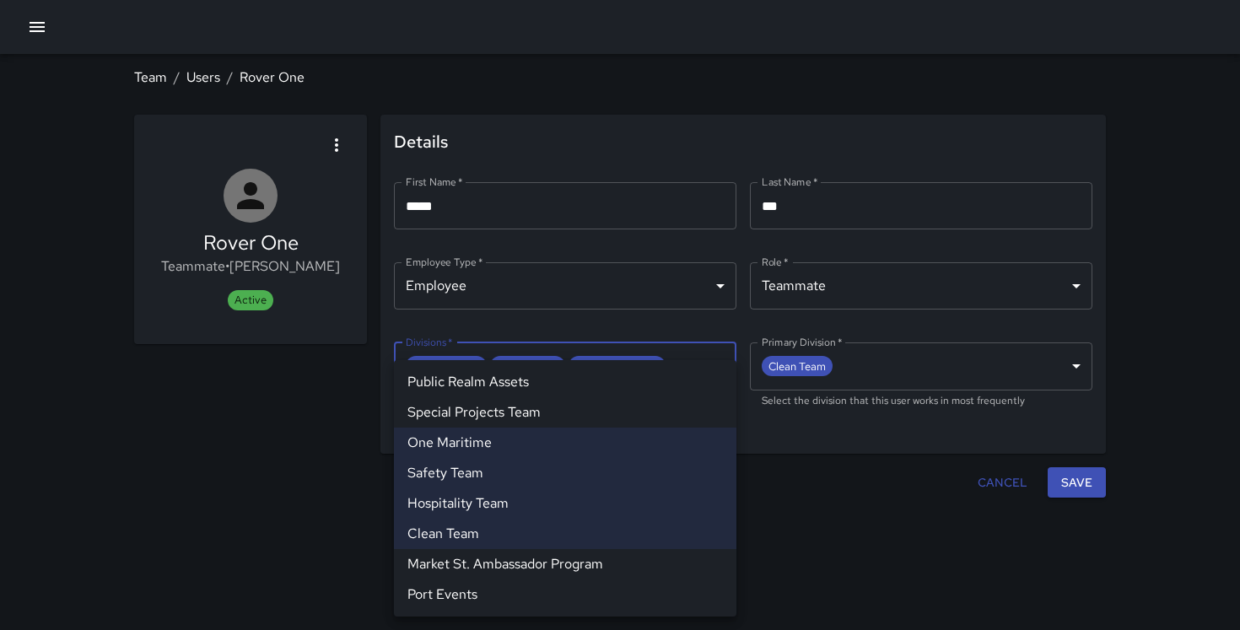
click at [559, 402] on body "**********" at bounding box center [620, 315] width 1240 height 630
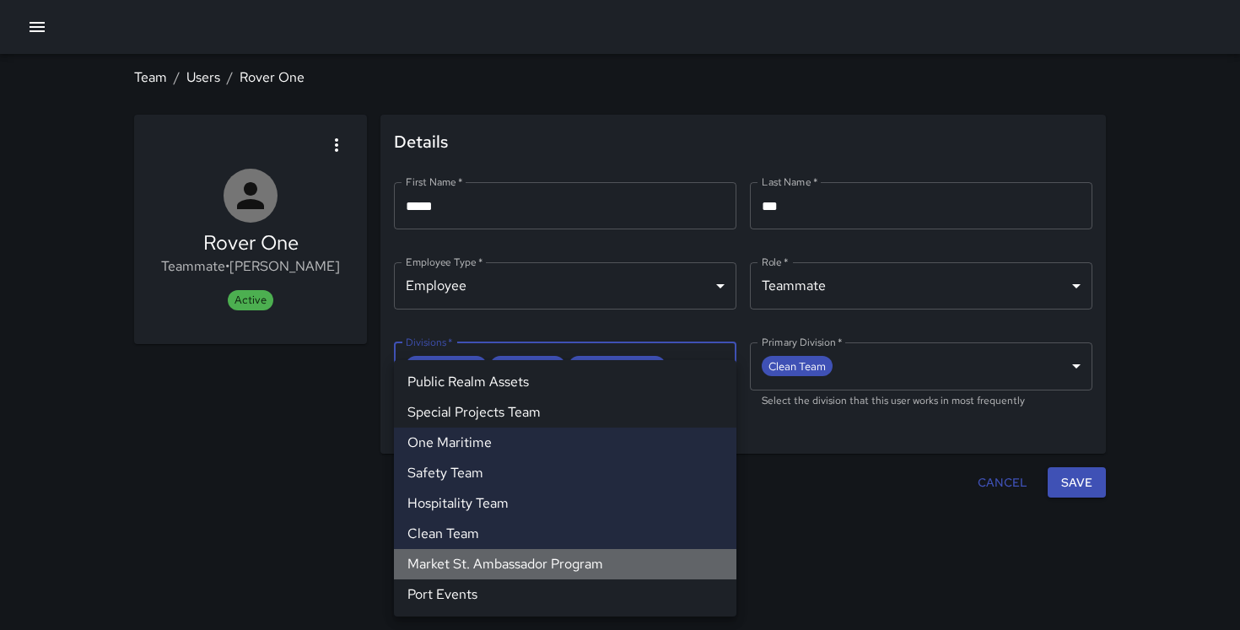
click at [549, 563] on li "Market St. Ambassador Program" at bounding box center [565, 564] width 343 height 30
type input "**********"
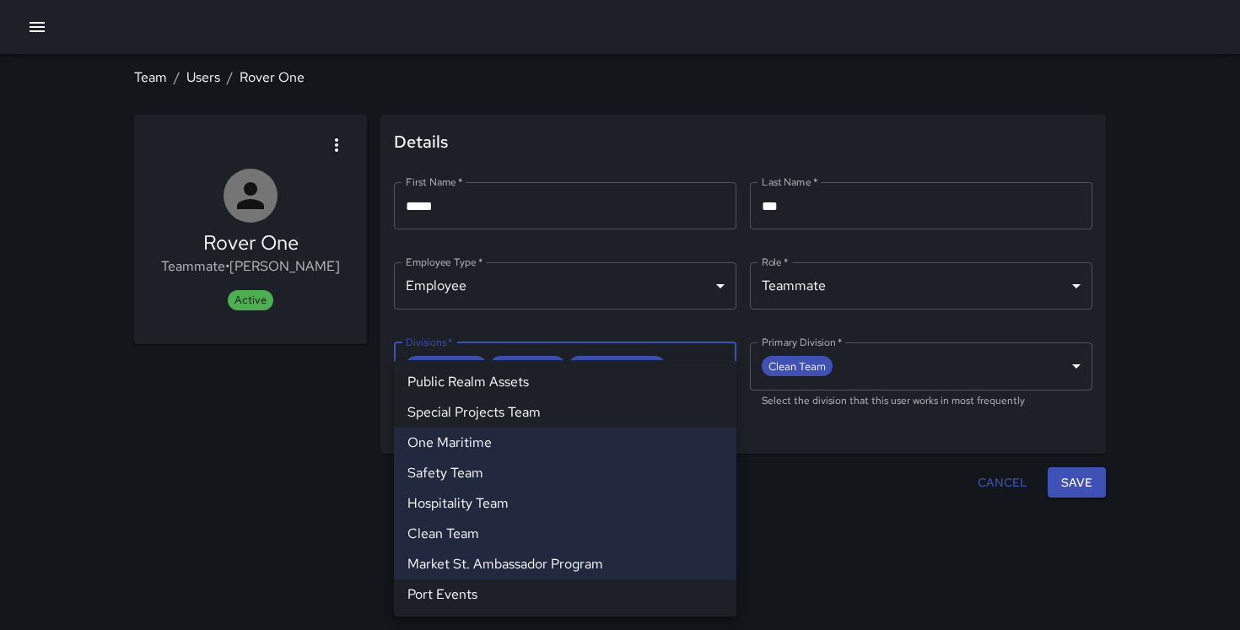
click at [1067, 478] on div at bounding box center [620, 315] width 1240 height 630
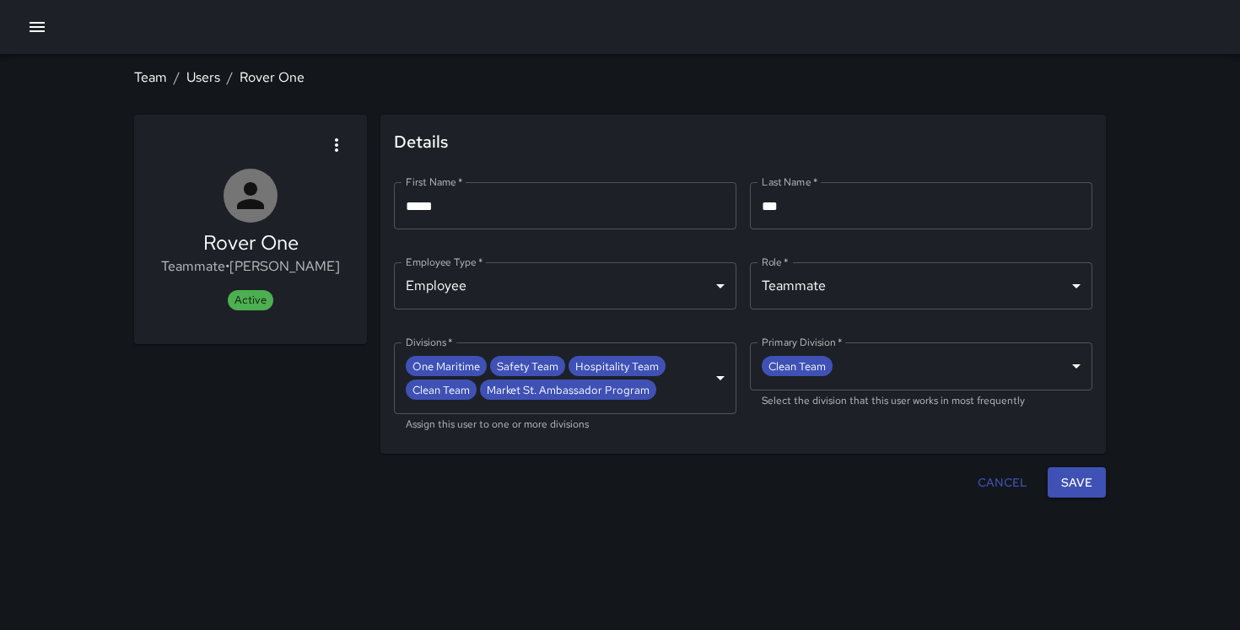
click at [1078, 478] on button "Save" at bounding box center [1077, 482] width 58 height 31
click at [205, 78] on link "Users" at bounding box center [203, 77] width 34 height 18
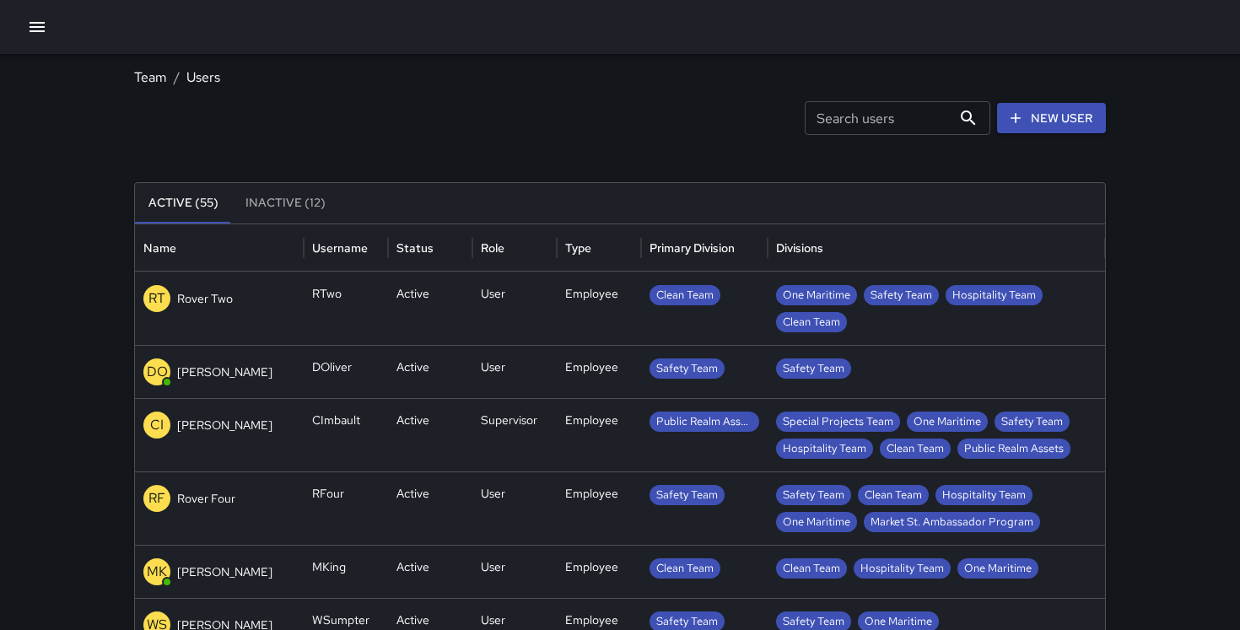
click at [214, 298] on p "Rover Two" at bounding box center [205, 298] width 56 height 17
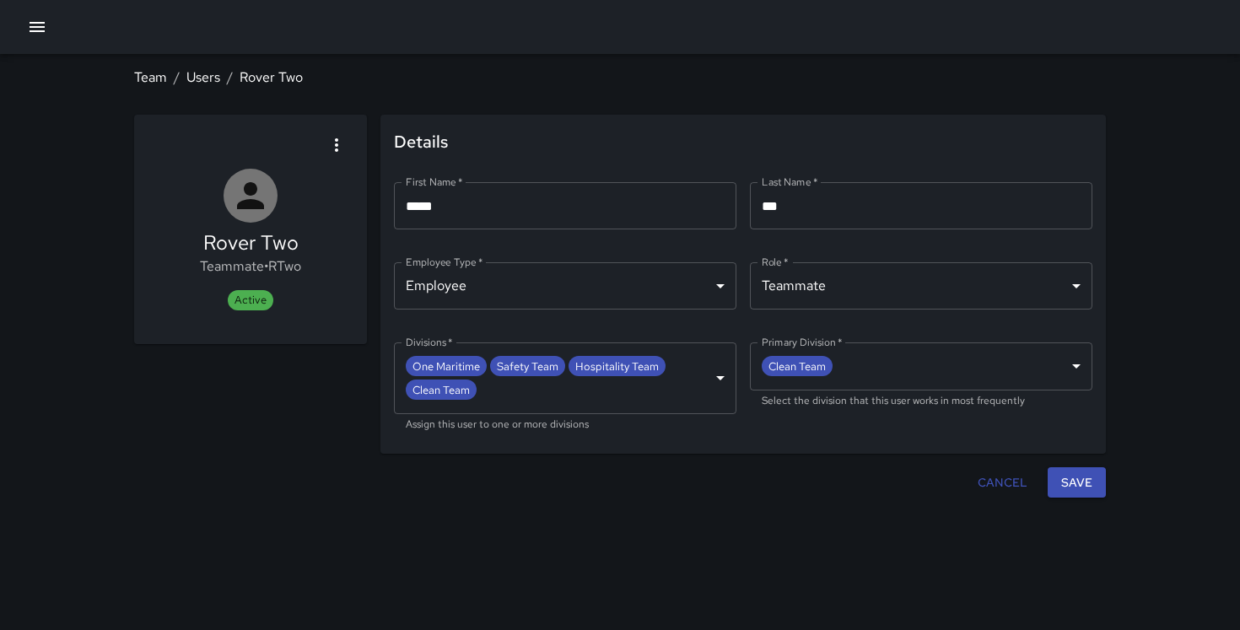
click at [669, 402] on body "**********" at bounding box center [620, 315] width 1240 height 630
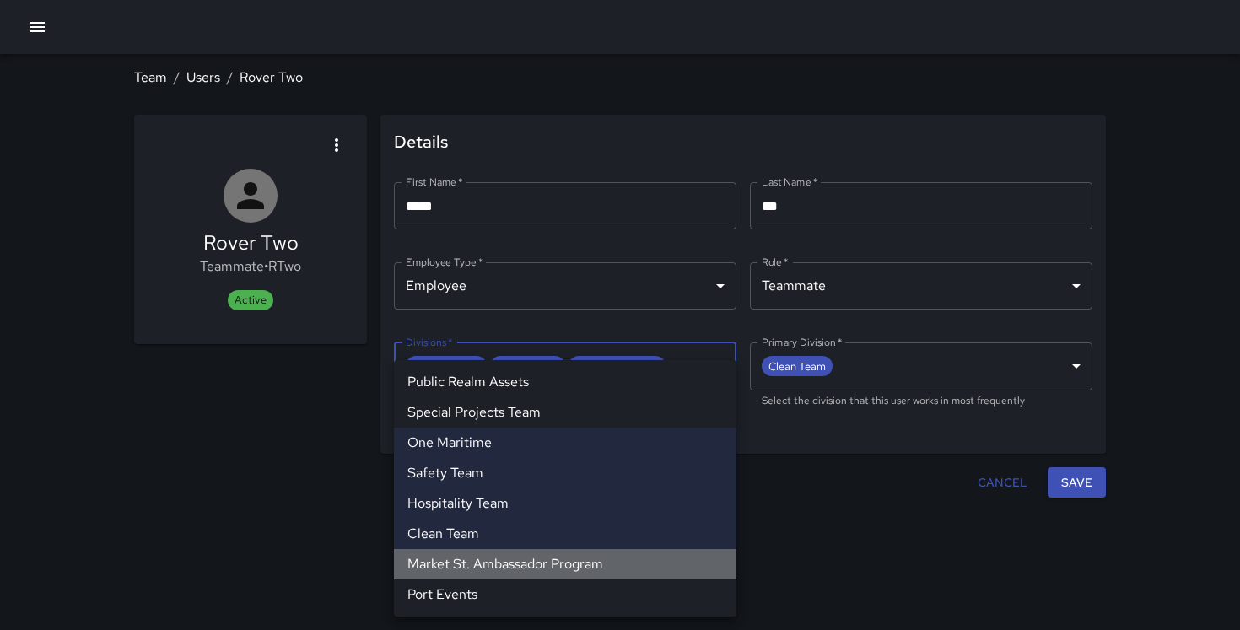
click at [531, 557] on li "Market St. Ambassador Program" at bounding box center [565, 564] width 343 height 30
type input "**********"
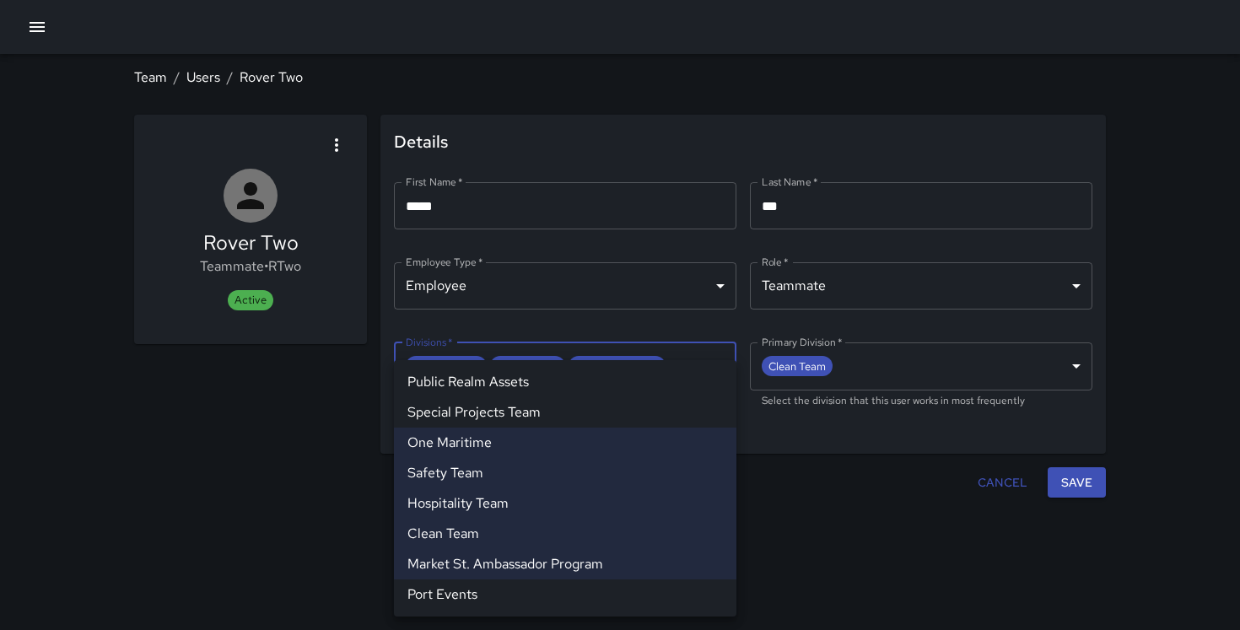
click at [1085, 479] on div at bounding box center [620, 315] width 1240 height 630
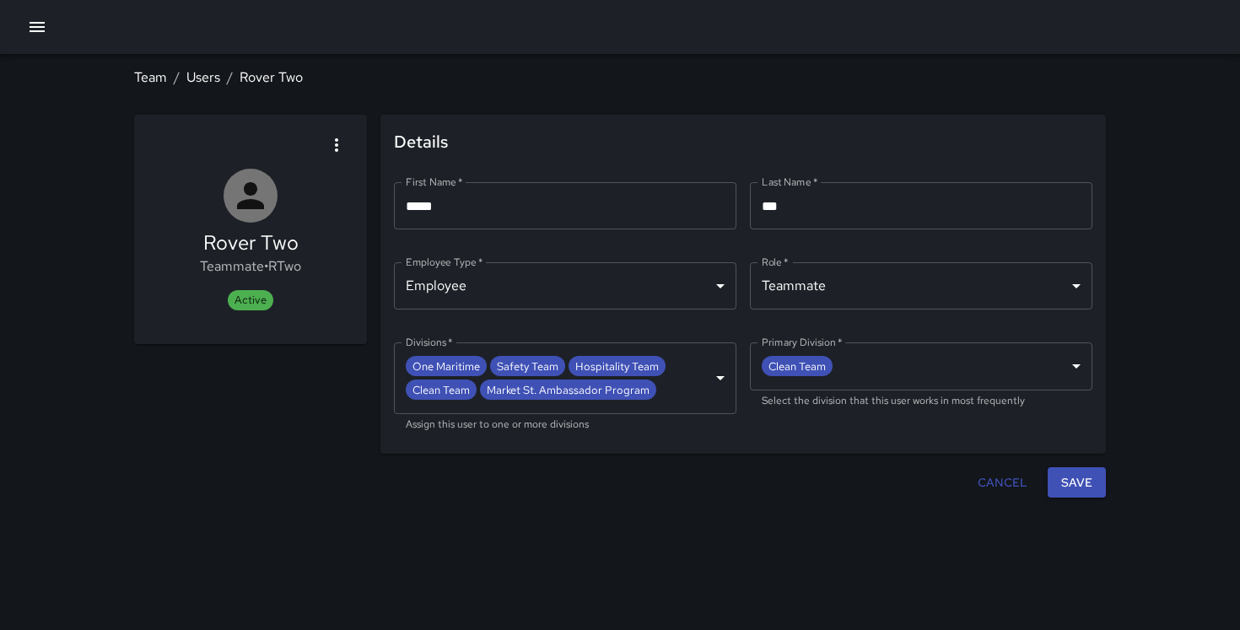
click at [1066, 479] on button "Save" at bounding box center [1077, 482] width 58 height 31
click at [215, 68] on link "Users" at bounding box center [203, 77] width 34 height 18
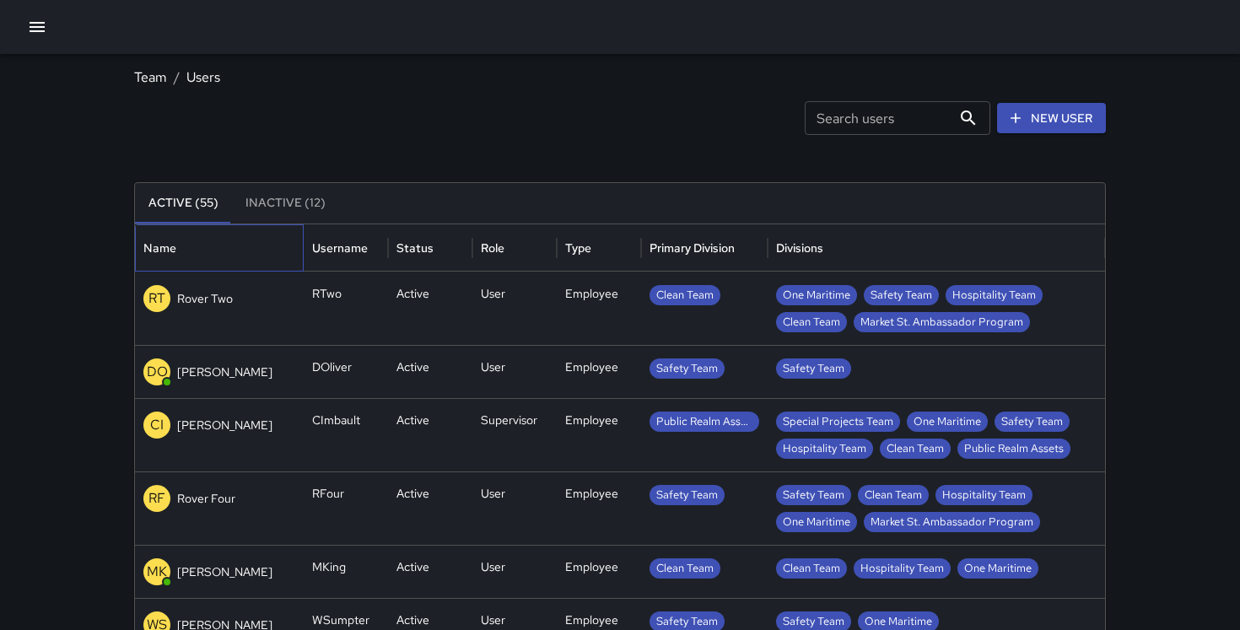
click at [251, 248] on div "Name" at bounding box center [219, 247] width 152 height 46
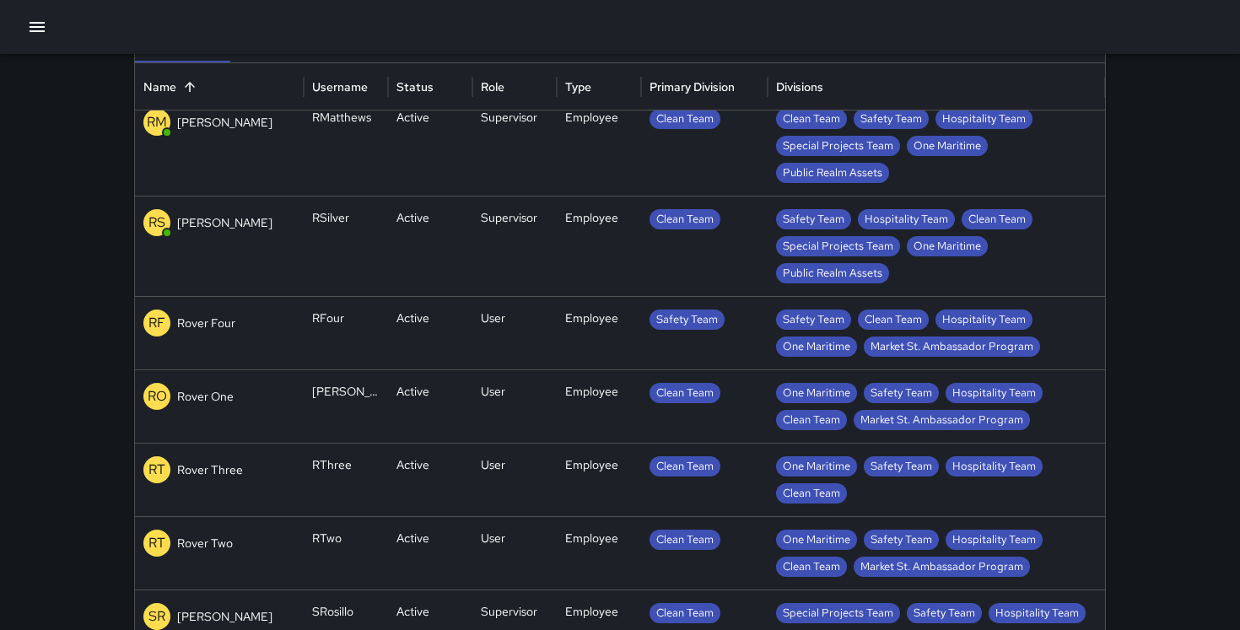
click at [241, 471] on div "RT Rover Three" at bounding box center [219, 469] width 152 height 27
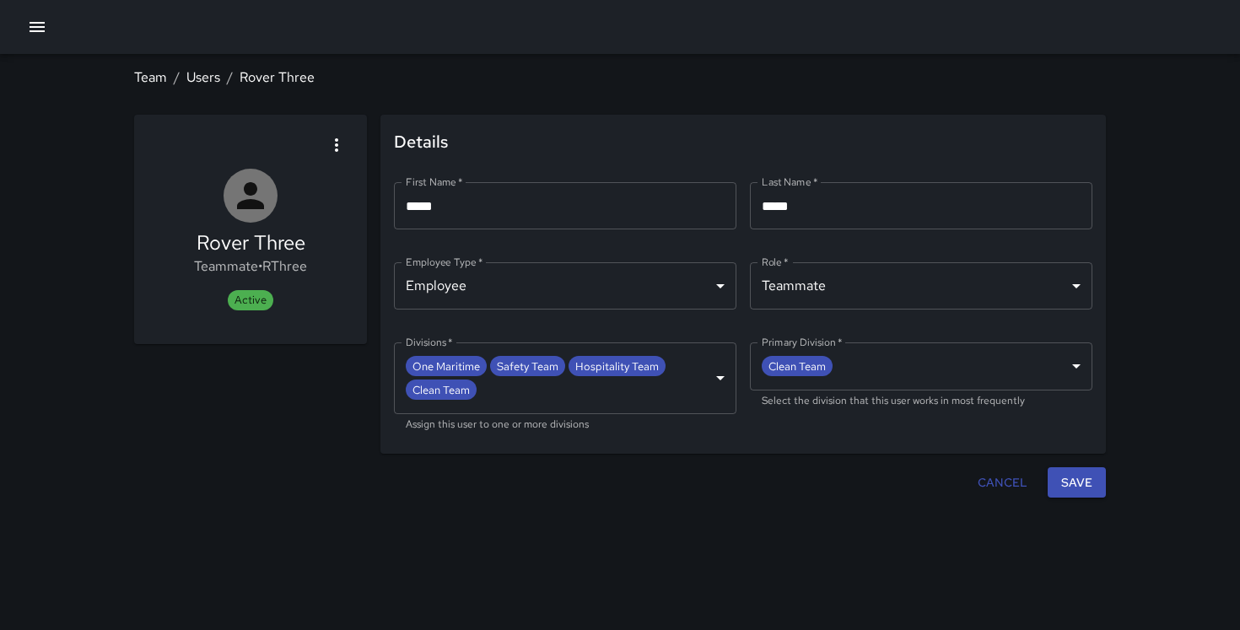
click at [583, 399] on body "**********" at bounding box center [620, 315] width 1240 height 630
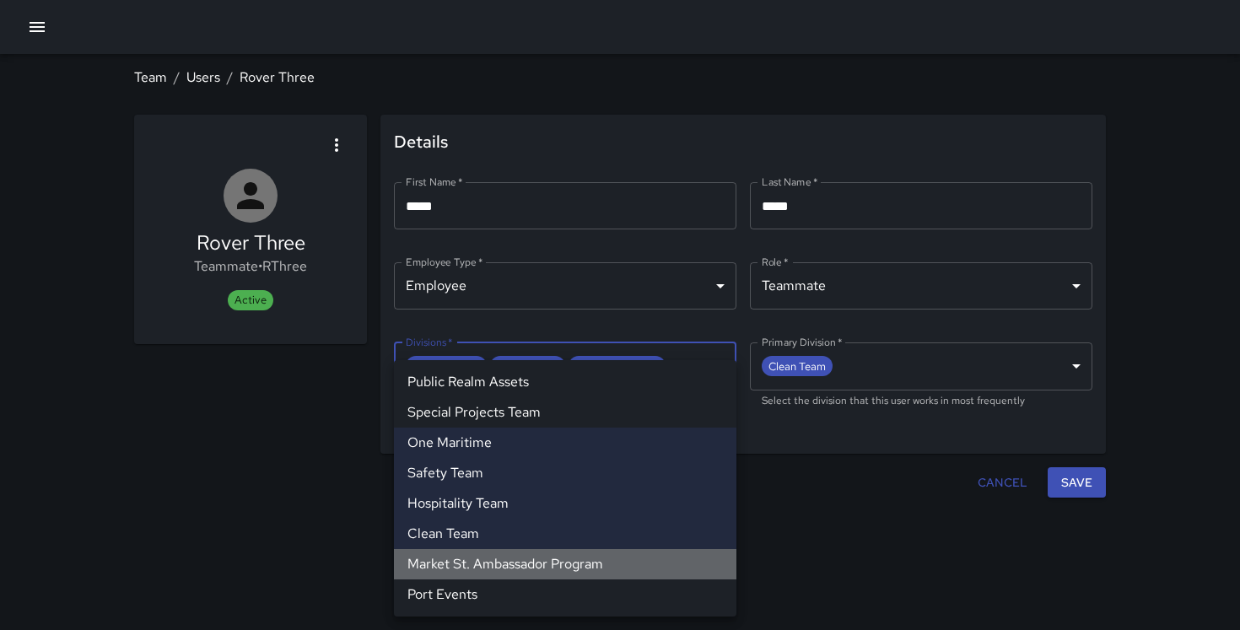
click at [535, 560] on li "Market St. Ambassador Program" at bounding box center [565, 564] width 343 height 30
type input "**********"
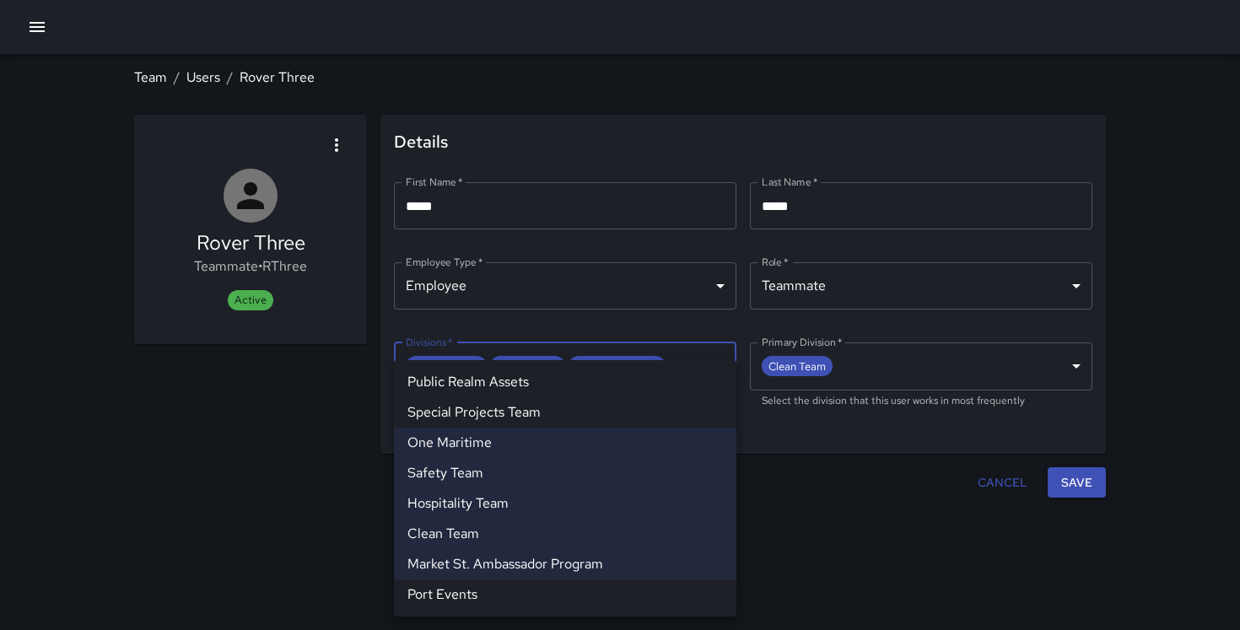
click at [1084, 480] on div at bounding box center [620, 315] width 1240 height 630
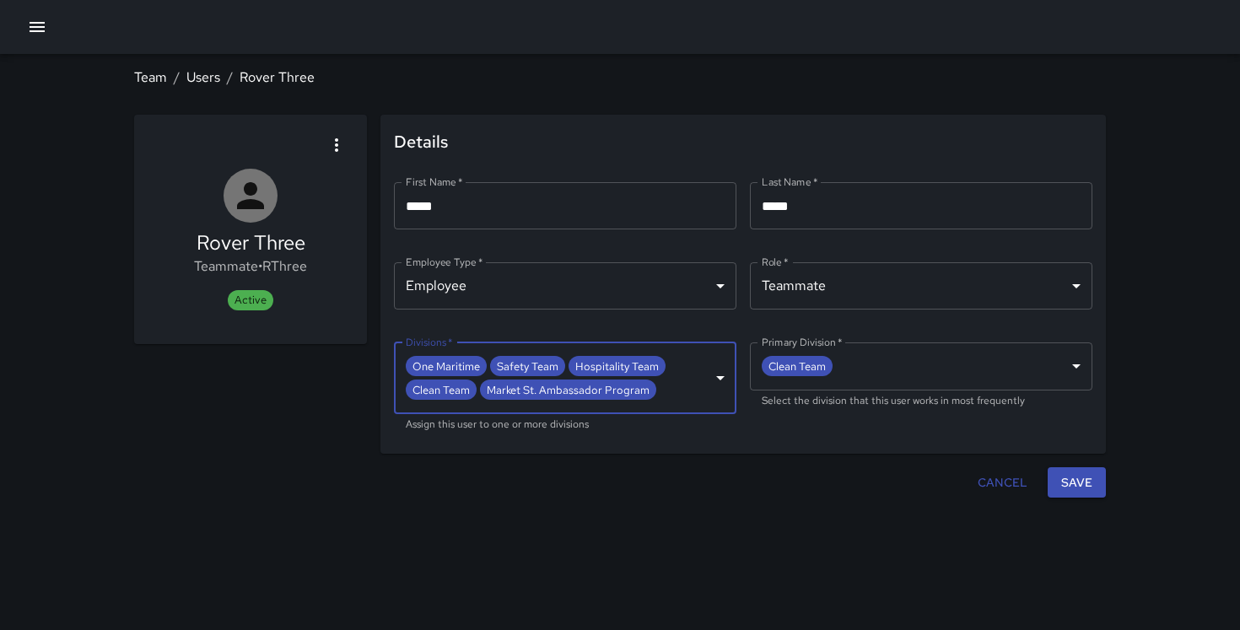
click at [1076, 477] on button "Save" at bounding box center [1077, 482] width 58 height 31
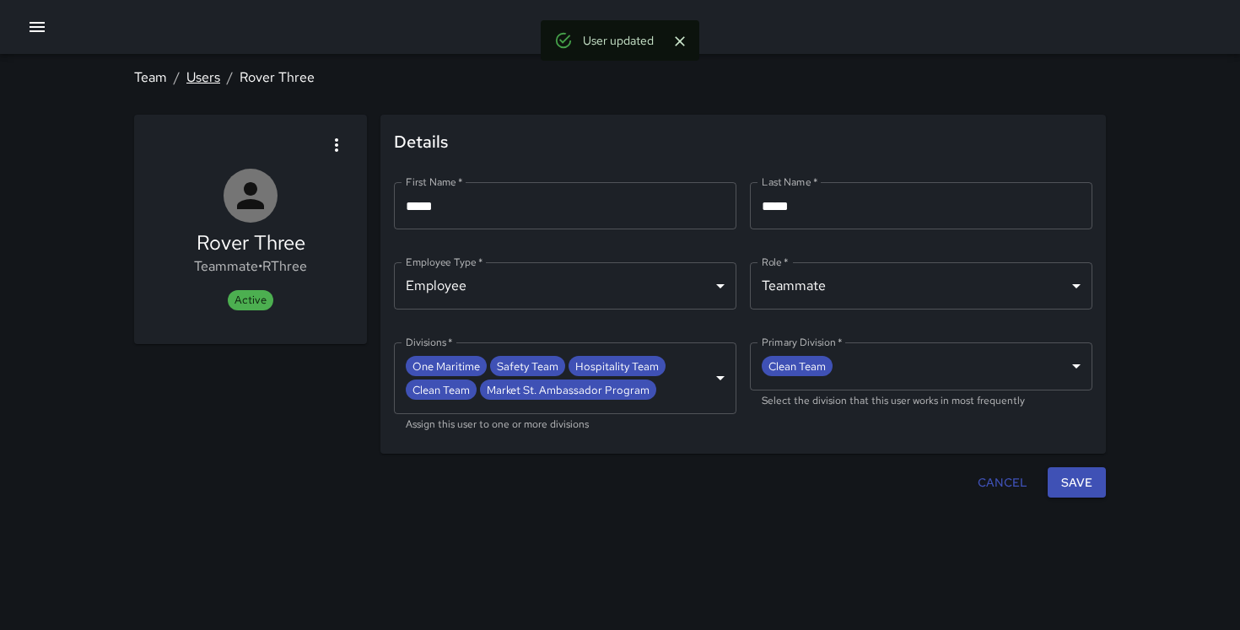
click at [211, 73] on link "Users" at bounding box center [203, 77] width 34 height 18
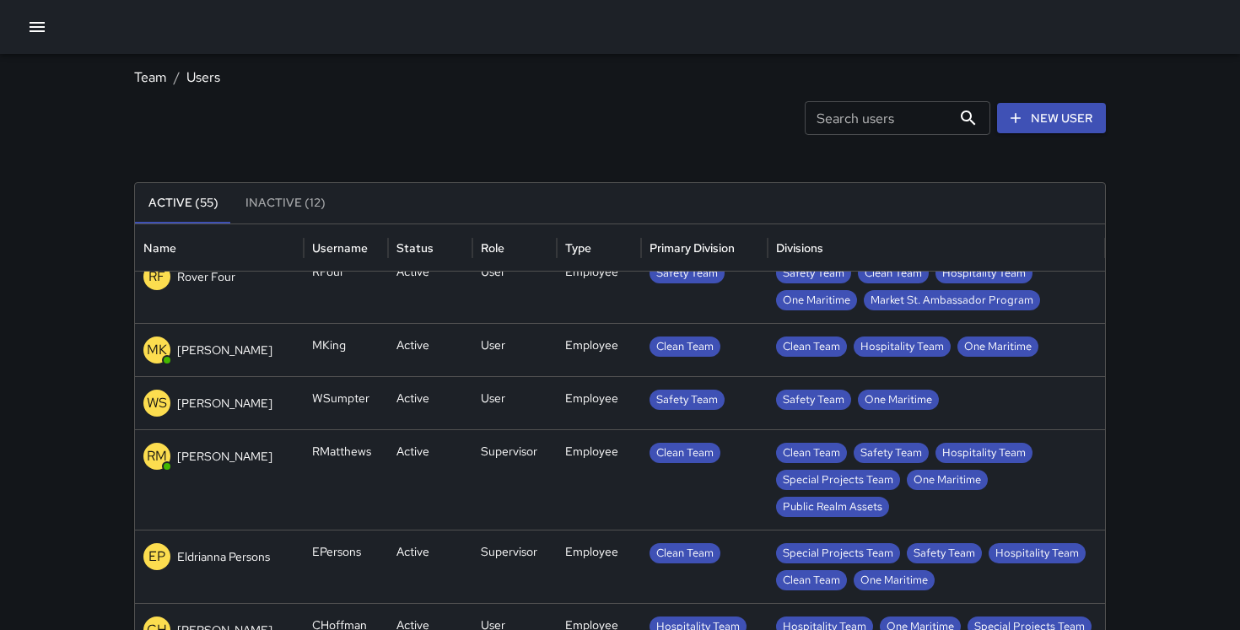
scroll to position [217, 0]
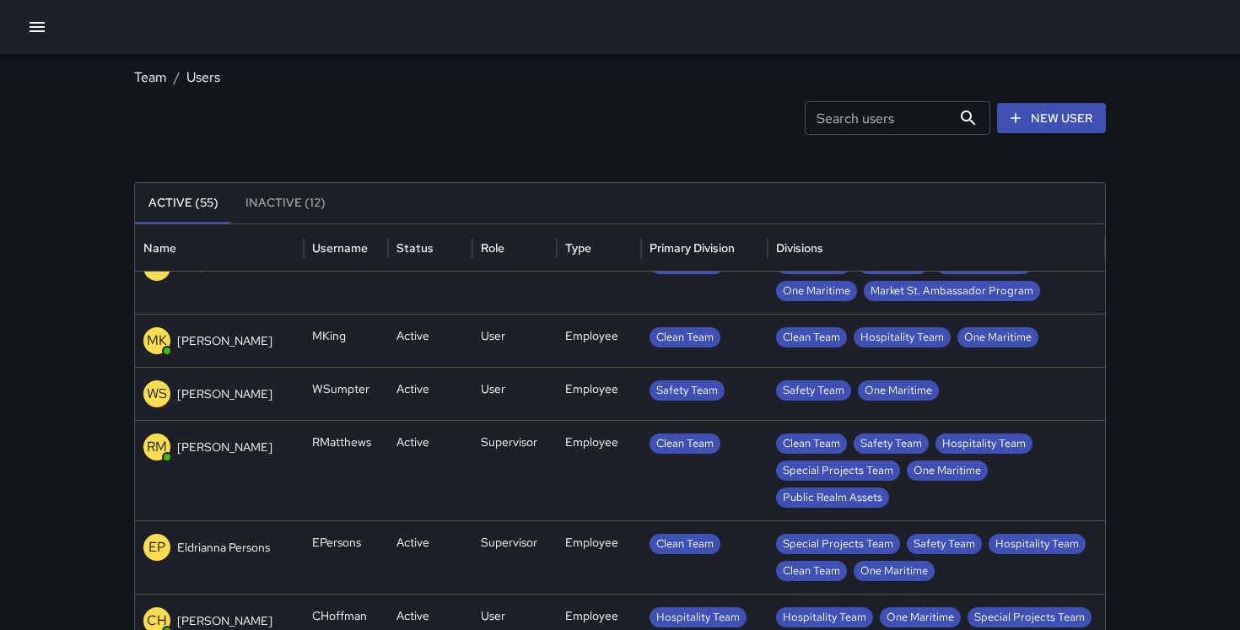
click at [201, 445] on p "[PERSON_NAME]" at bounding box center [224, 447] width 95 height 17
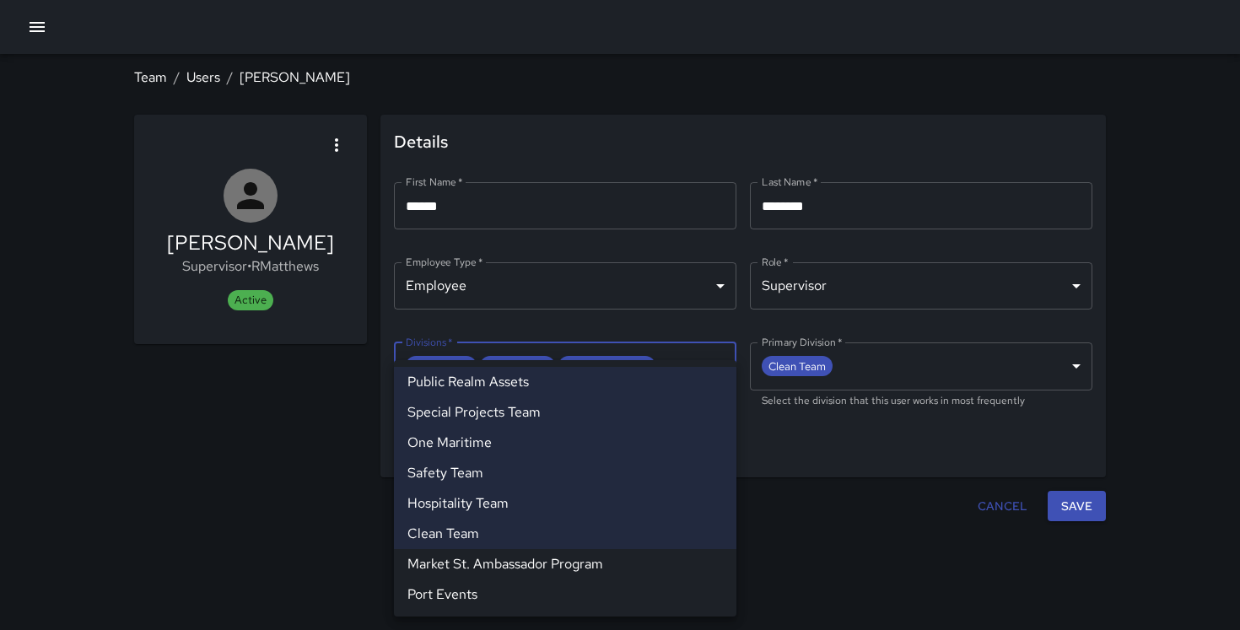
click at [600, 410] on body "**********" at bounding box center [620, 315] width 1240 height 630
click at [519, 559] on li "Market St. Ambassador Program" at bounding box center [565, 564] width 343 height 30
click at [1072, 502] on div at bounding box center [620, 315] width 1240 height 630
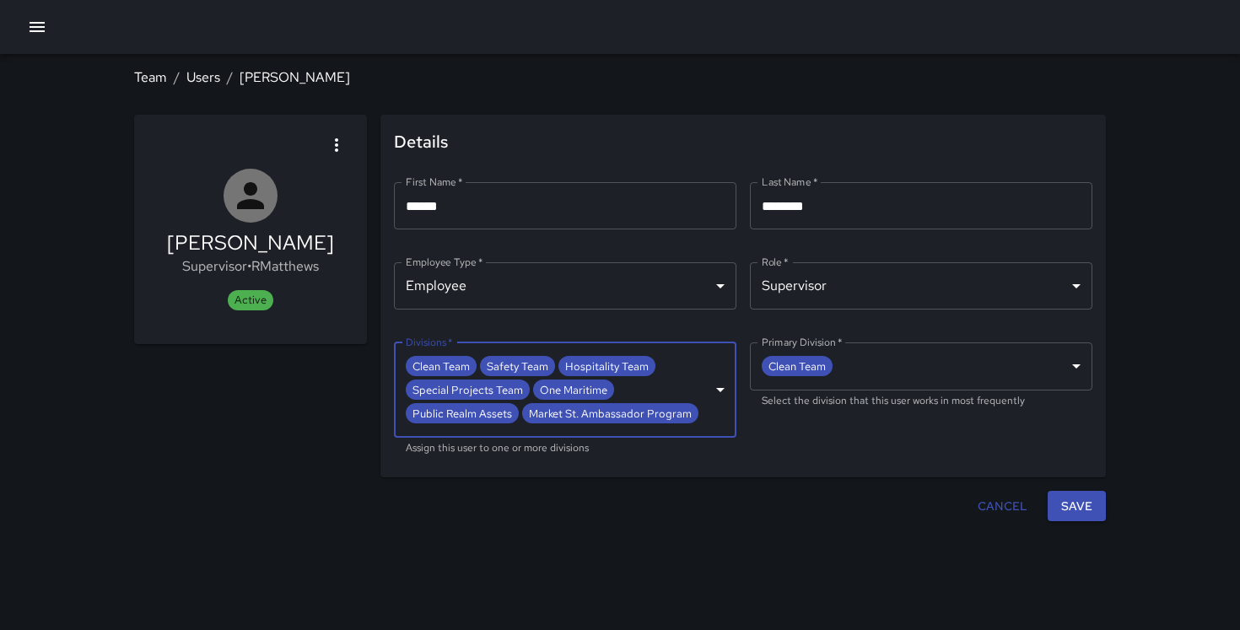
click at [1083, 501] on button "Save" at bounding box center [1077, 506] width 58 height 31
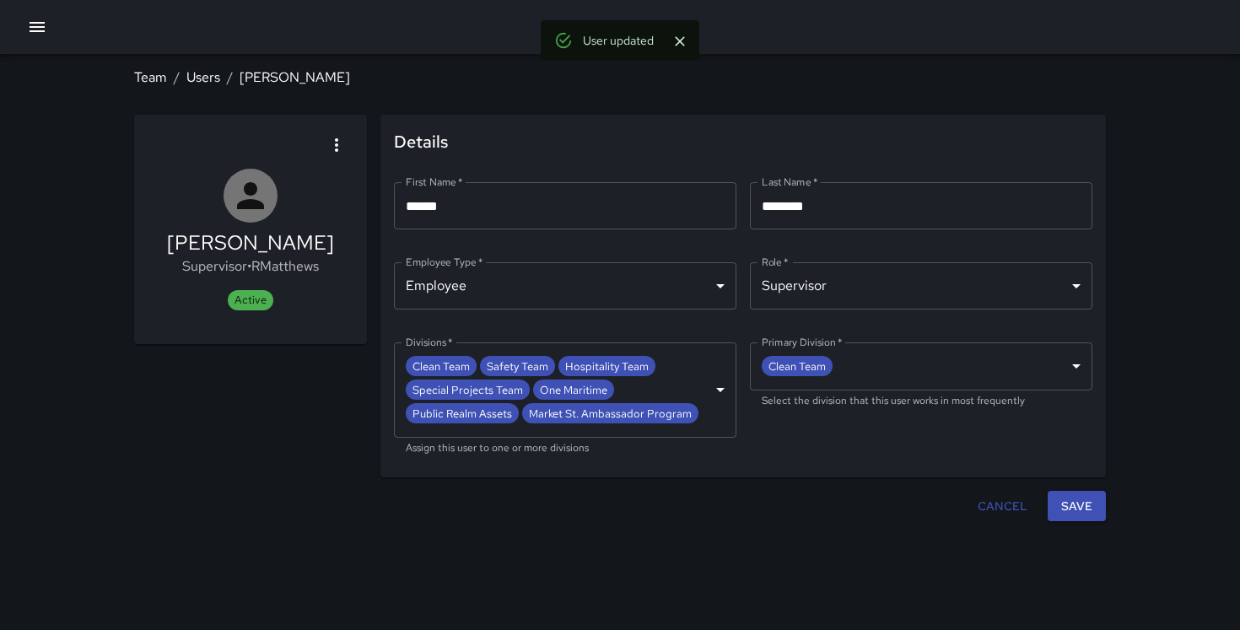
click at [691, 374] on body "**********" at bounding box center [620, 315] width 1240 height 630
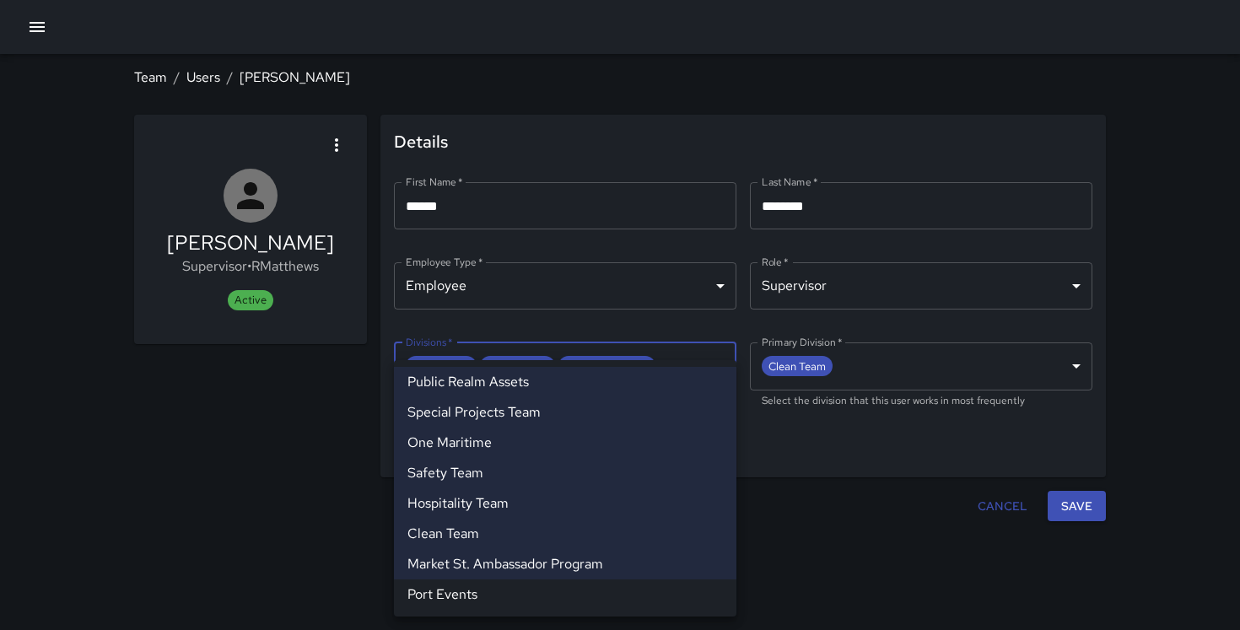
click at [578, 597] on li "Port Events" at bounding box center [565, 595] width 343 height 30
type input "**********"
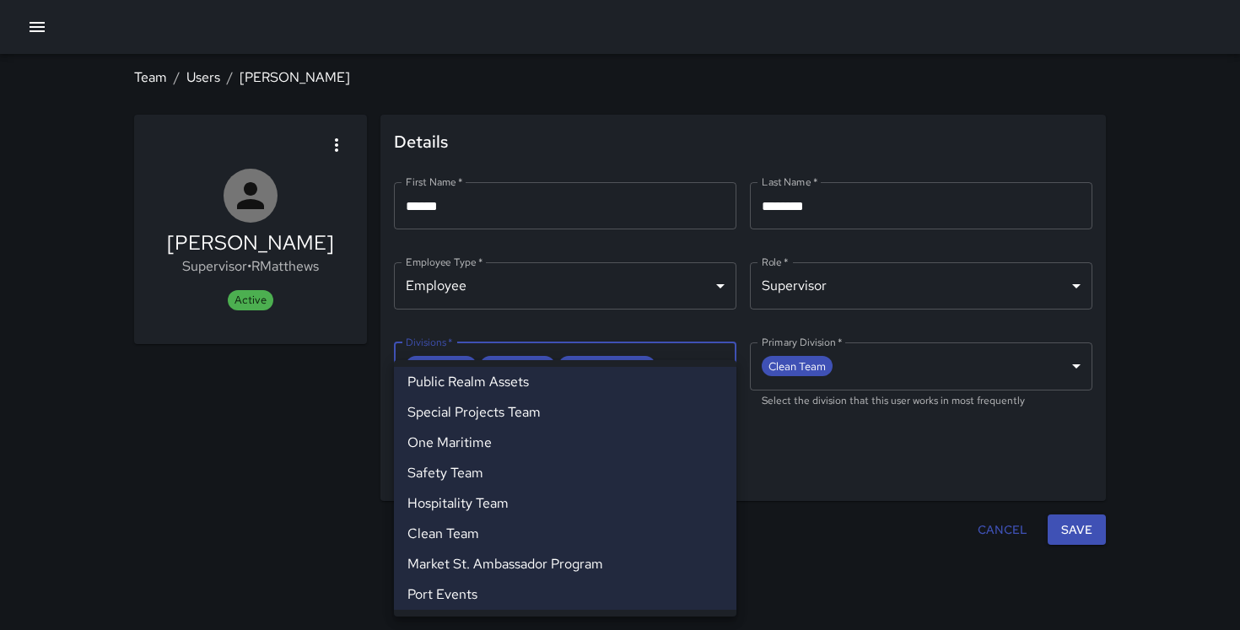
click at [1088, 534] on div at bounding box center [620, 315] width 1240 height 630
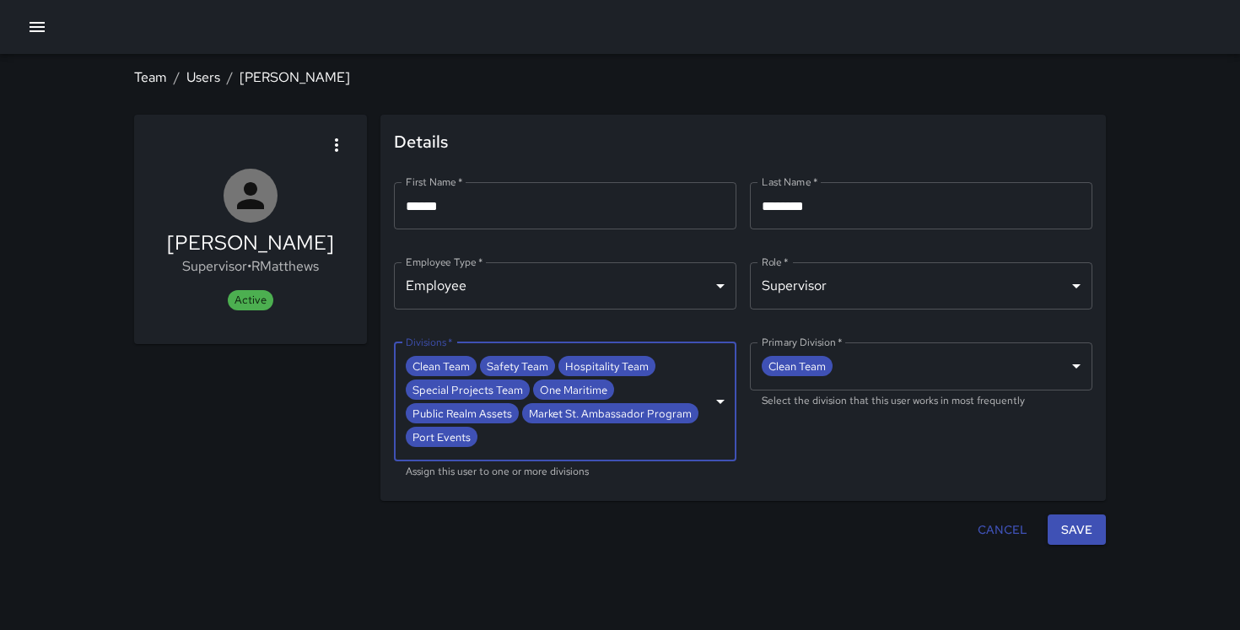
click at [1078, 528] on button "Save" at bounding box center [1077, 530] width 58 height 31
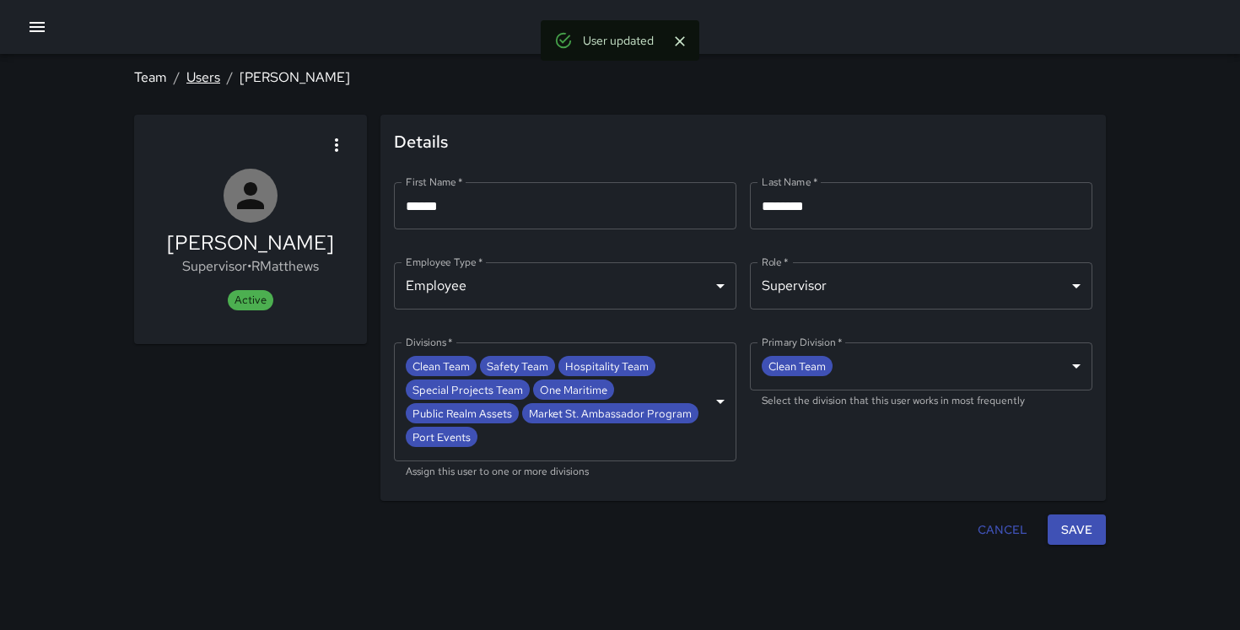
click at [190, 75] on link "Users" at bounding box center [203, 77] width 34 height 18
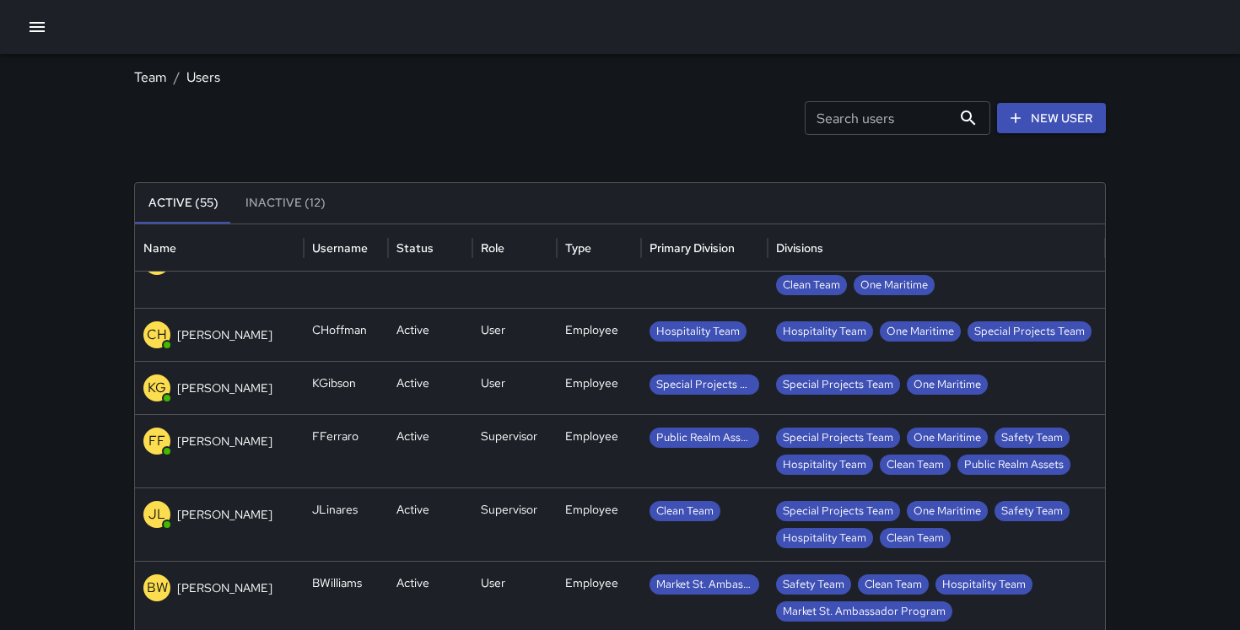
scroll to position [511, 0]
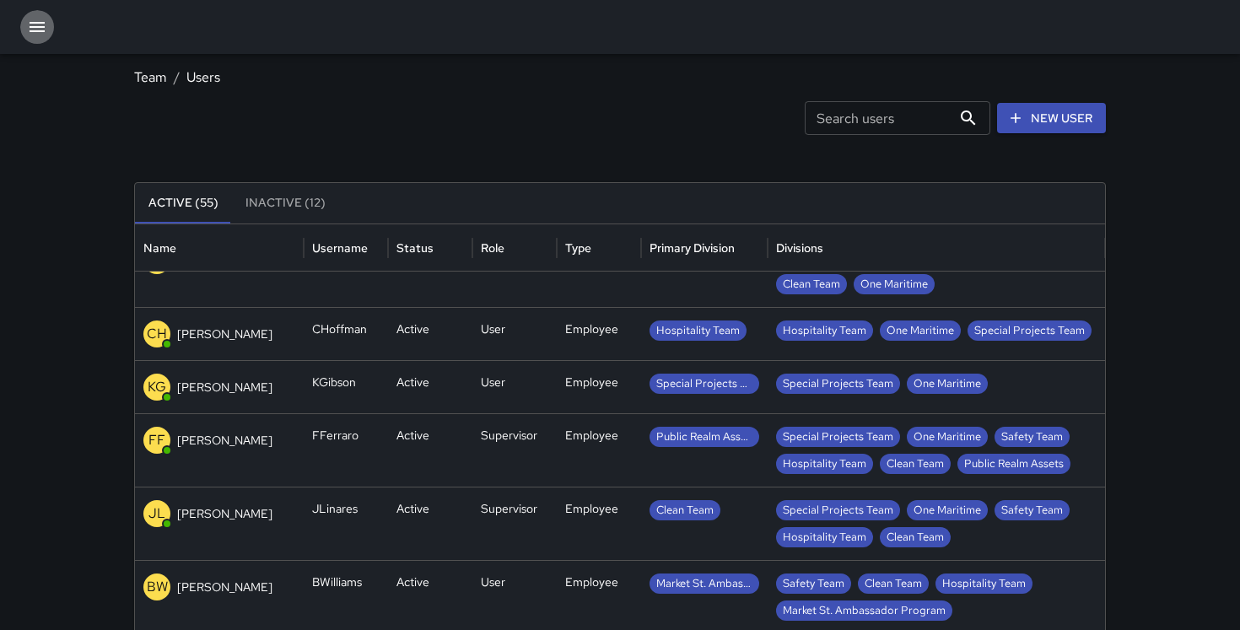
click at [43, 12] on button "button" at bounding box center [37, 27] width 34 height 34
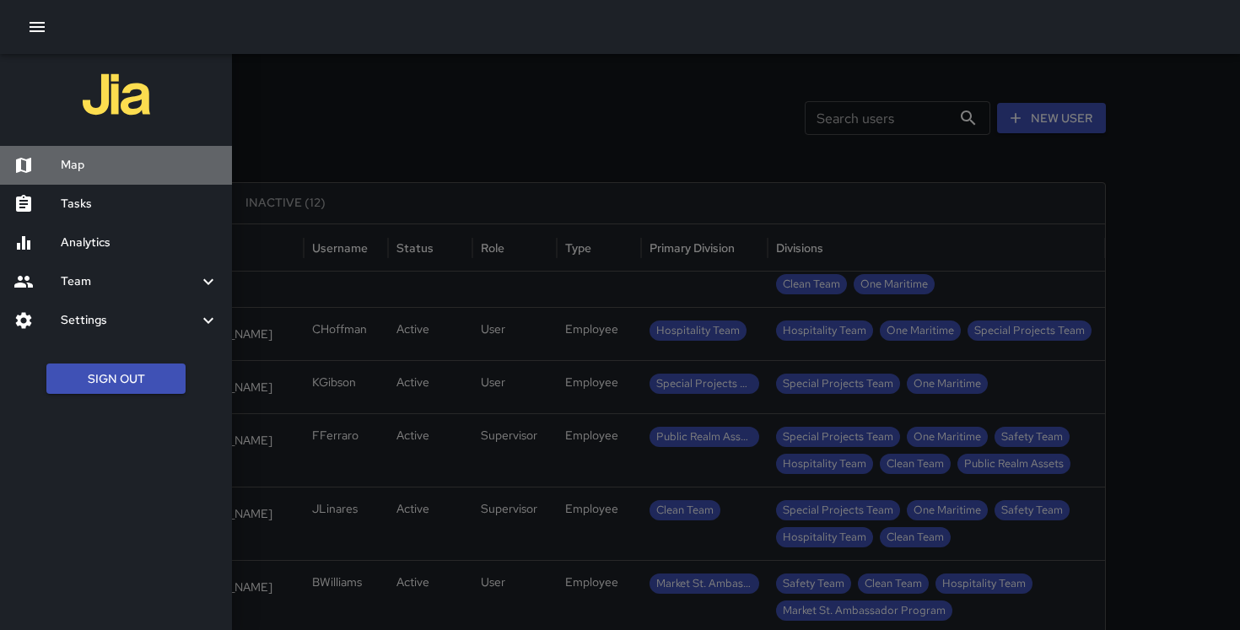
click at [91, 170] on h6 "Map" at bounding box center [140, 165] width 158 height 19
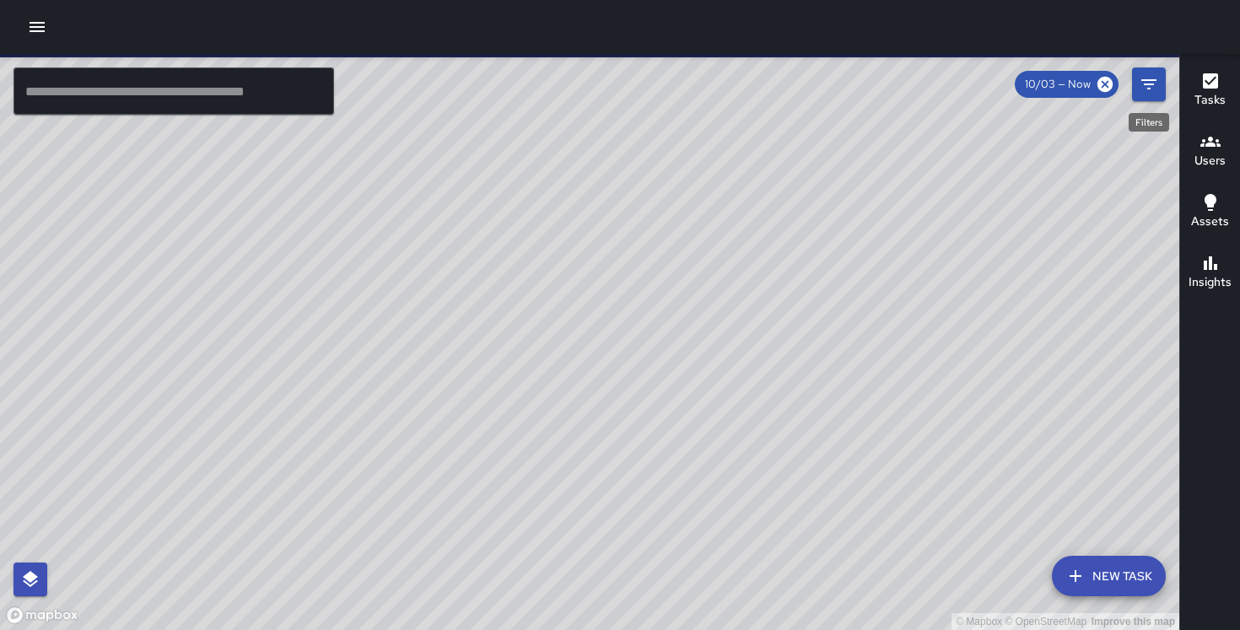
click at [1148, 81] on icon "Filters" at bounding box center [1149, 84] width 20 height 20
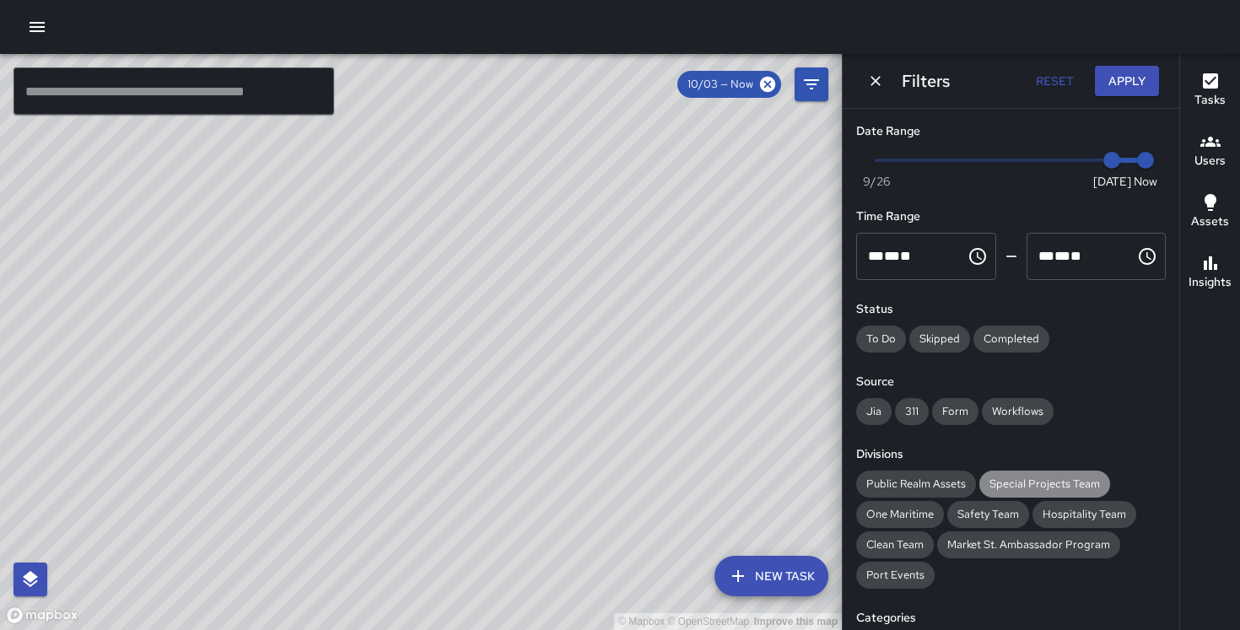
click at [1024, 478] on span "Special Projects Team" at bounding box center [1045, 484] width 131 height 17
type input "*"
click at [888, 160] on span at bounding box center [1011, 160] width 269 height 3
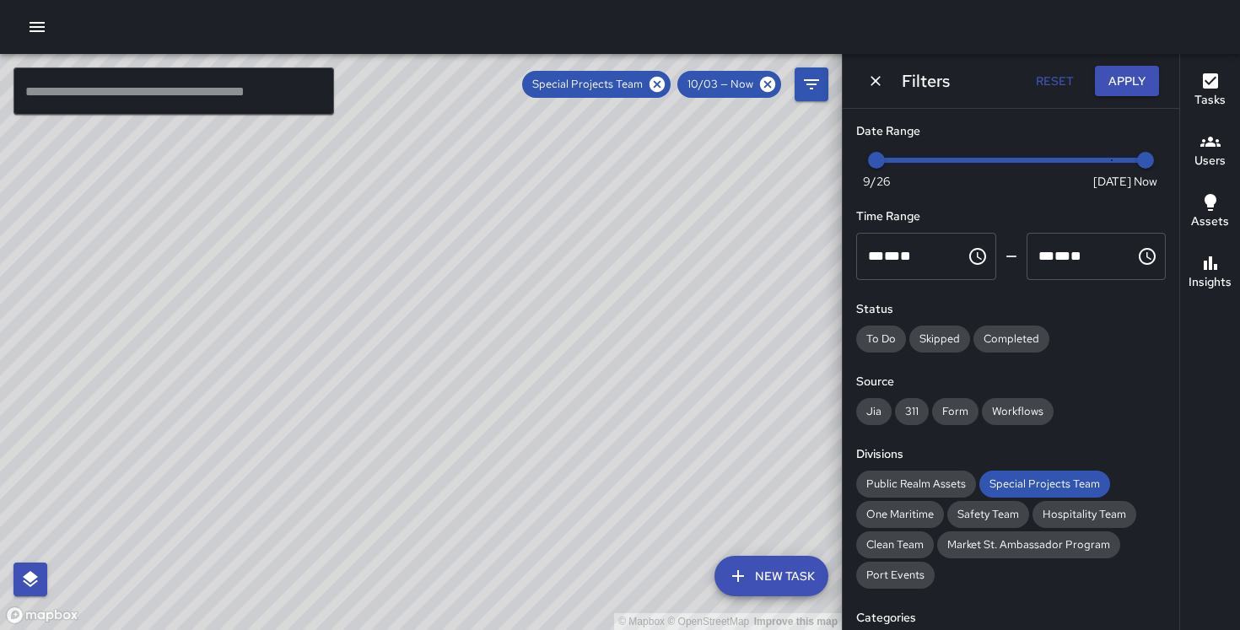
click at [1140, 96] on div "Filters Reset Apply" at bounding box center [1011, 81] width 337 height 54
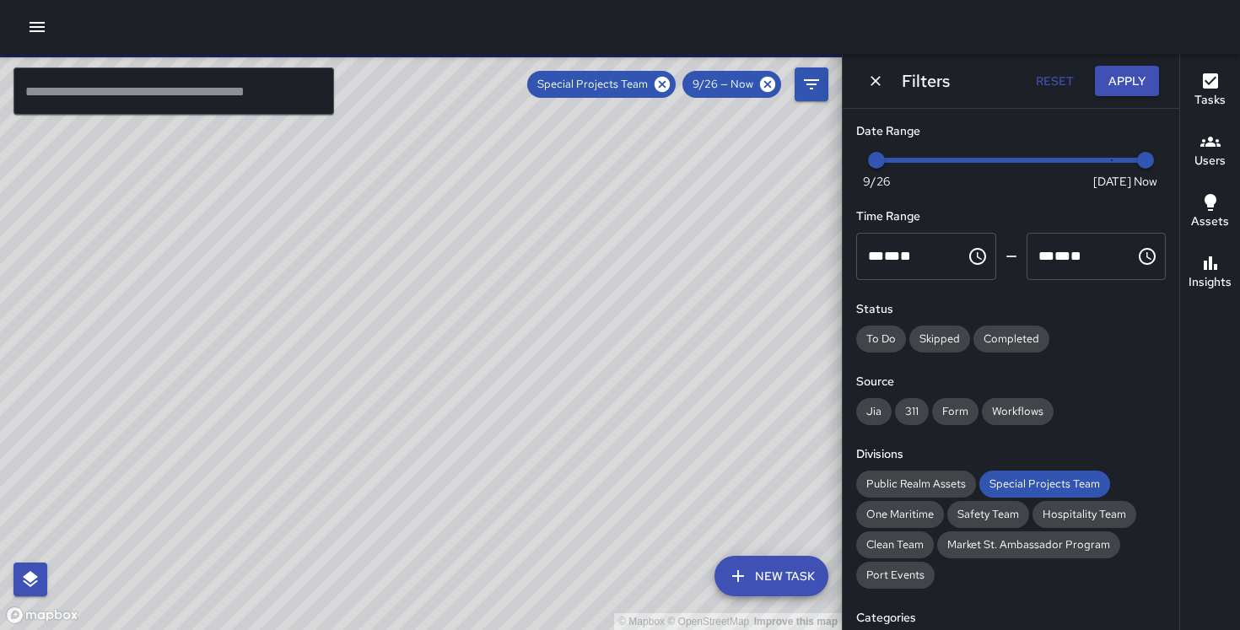
click at [1127, 85] on button "Apply" at bounding box center [1127, 81] width 64 height 31
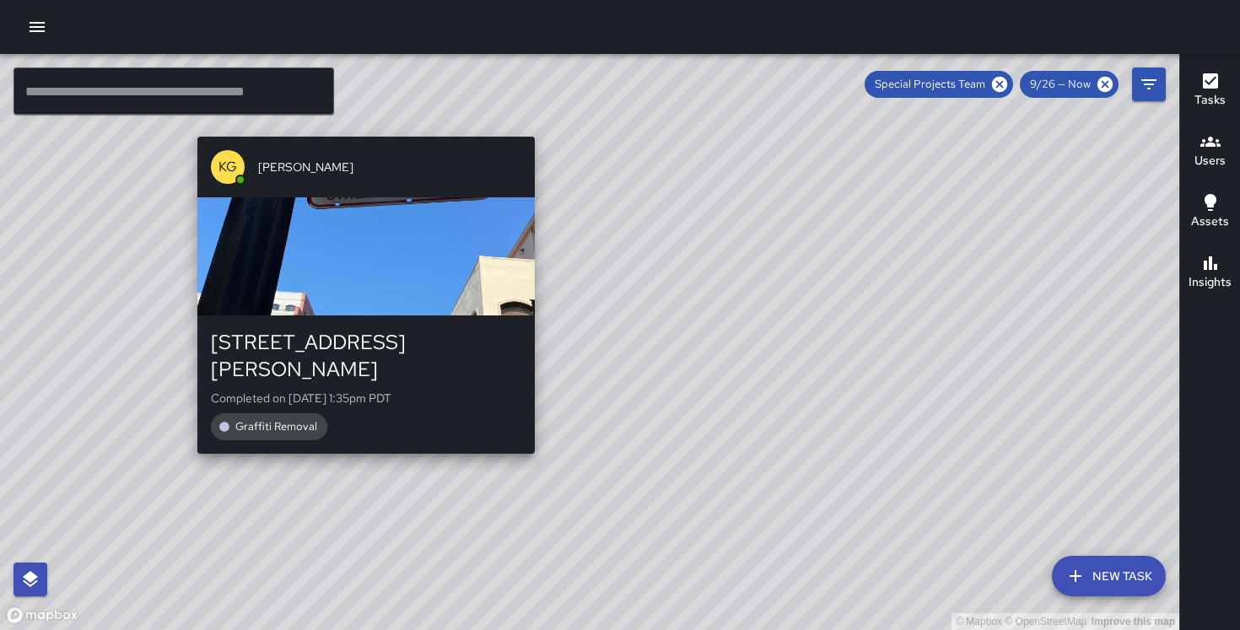
click at [359, 123] on div "© Mapbox © OpenStreetMap Improve this map KG Keonte Gibson 853-857 Montgomery S…" at bounding box center [590, 342] width 1180 height 576
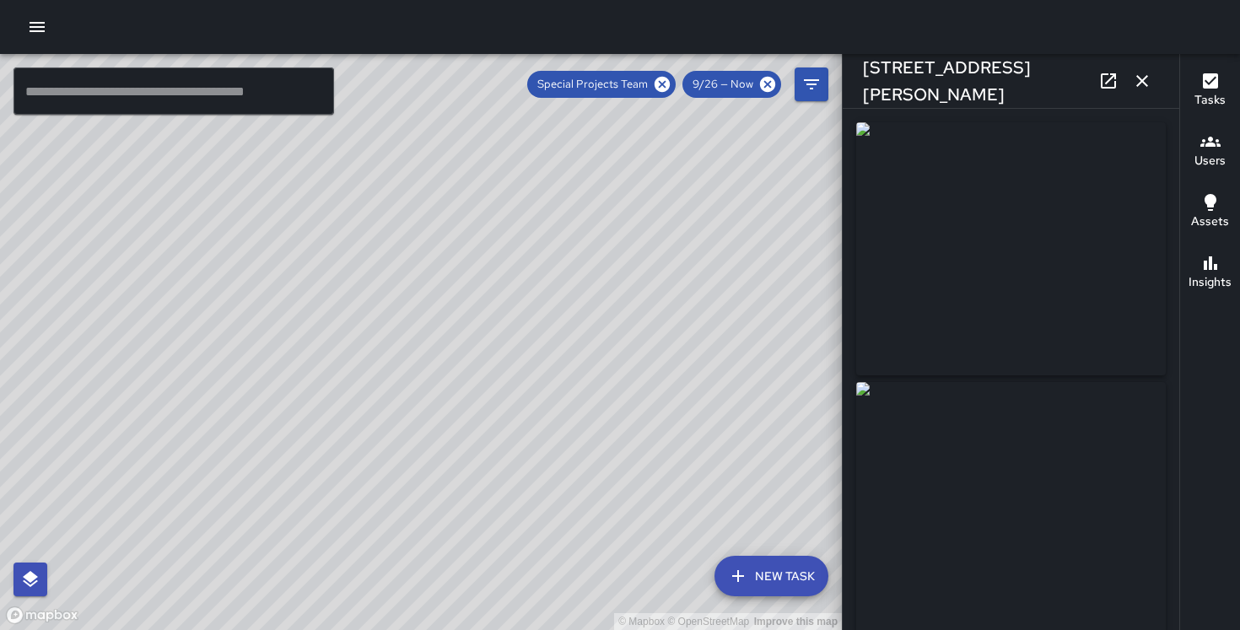
click at [440, 365] on div "© Mapbox © OpenStreetMap Improve this map KG Keonte Gibson 824 Montgomery Stree…" at bounding box center [421, 342] width 842 height 576
type input "**********"
click at [678, 435] on div "© Mapbox © OpenStreetMap Improve this map KG Keonte Gibson 1 Balance Street Com…" at bounding box center [421, 342] width 842 height 576
drag, startPoint x: 678, startPoint y: 435, endPoint x: 532, endPoint y: 181, distance: 292.6
click at [532, 181] on div "© Mapbox © OpenStreetMap Improve this map" at bounding box center [421, 342] width 842 height 576
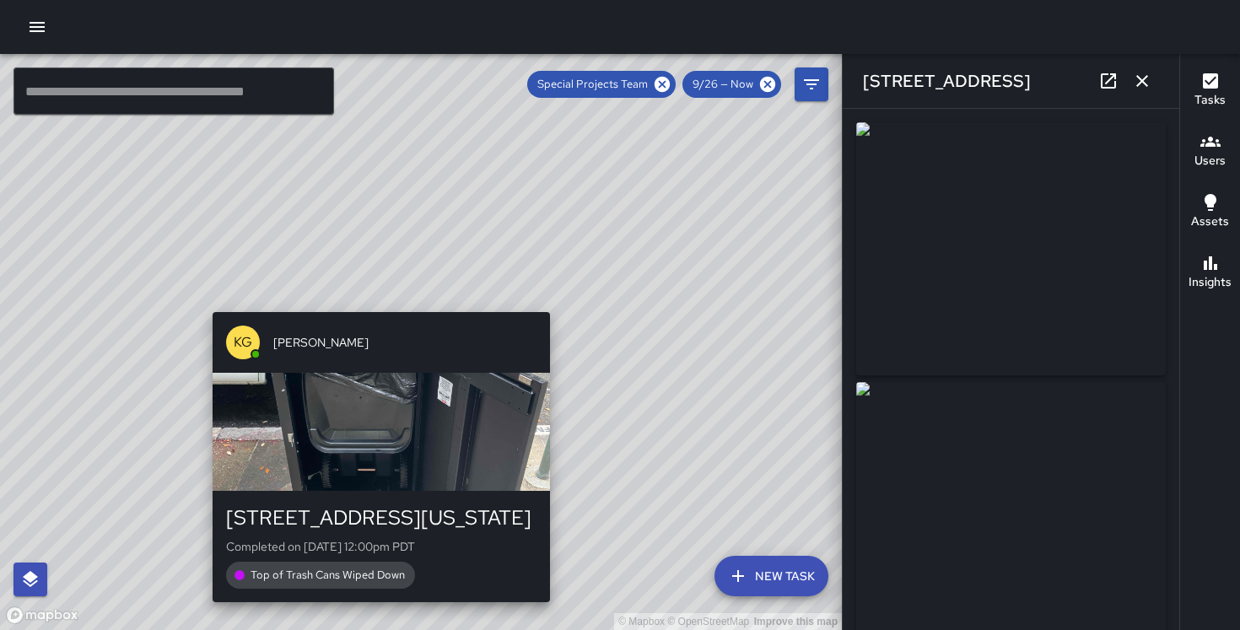
click at [372, 300] on div "© Mapbox © OpenStreetMap Improve this map KG Keonte Gibson 526 Washington Stree…" at bounding box center [421, 342] width 842 height 576
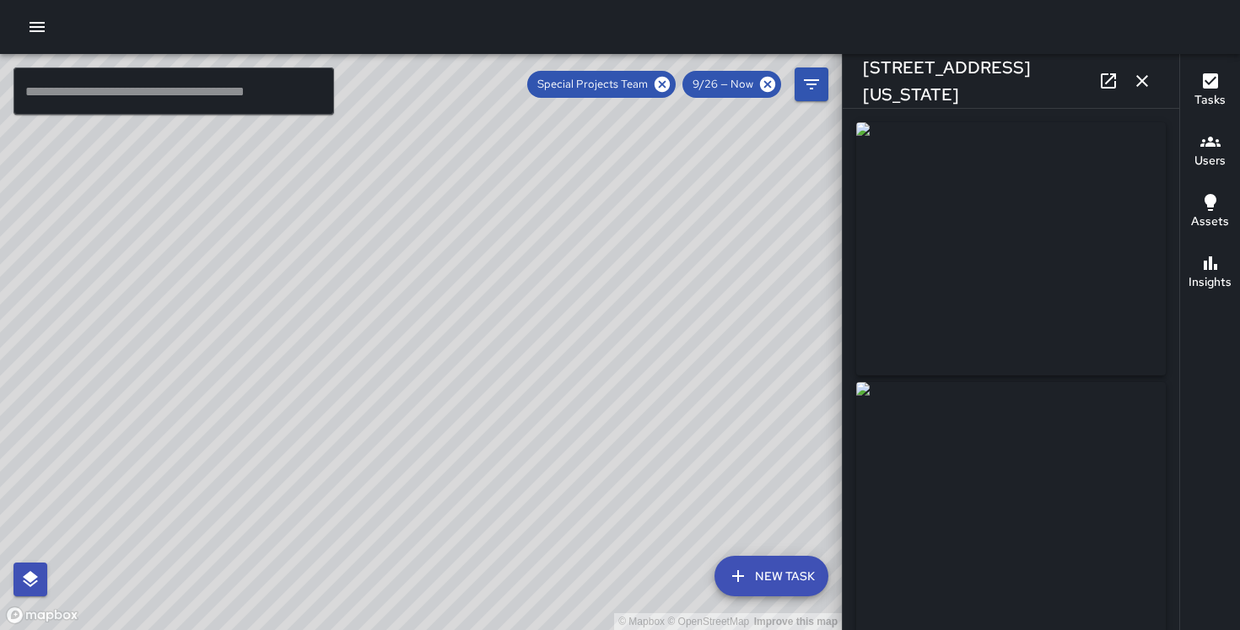
click at [359, 469] on div "© Mapbox © OpenStreetMap Improve this map KG Keonte Gibson 600 Montgomery Stree…" at bounding box center [421, 342] width 842 height 576
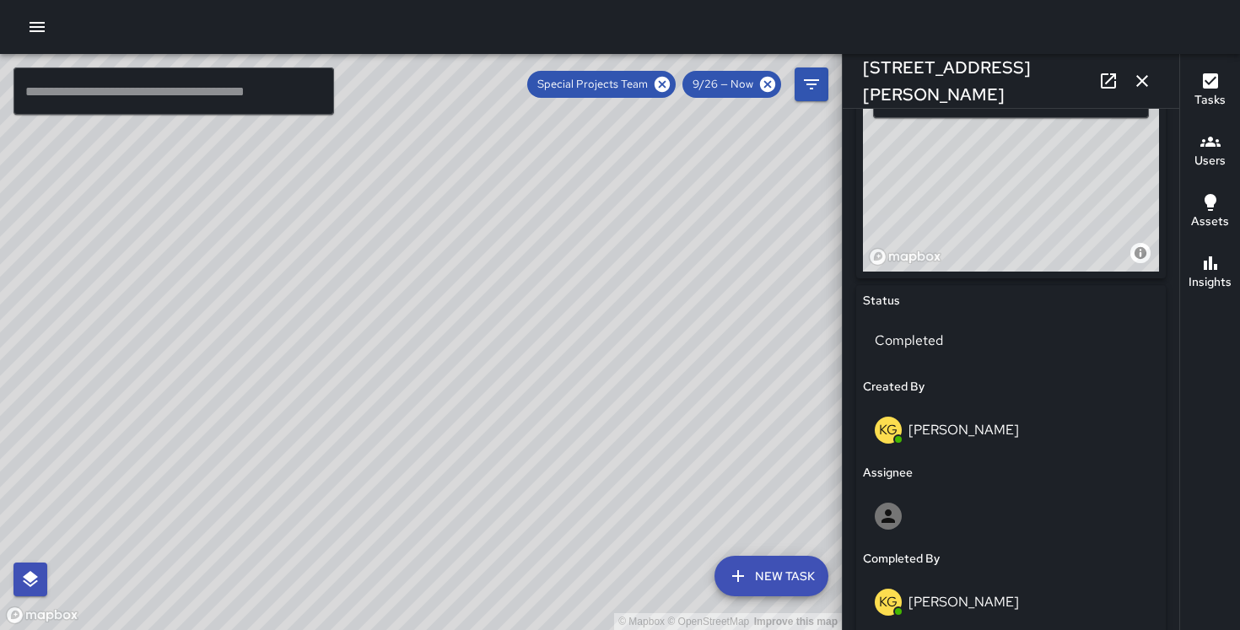
scroll to position [635, 0]
drag, startPoint x: 1029, startPoint y: 232, endPoint x: 1016, endPoint y: 95, distance: 138.2
click at [1016, 95] on div "**********" at bounding box center [1011, 315] width 338 height 630
type input "**********"
click at [1147, 83] on icon "button" at bounding box center [1142, 81] width 20 height 20
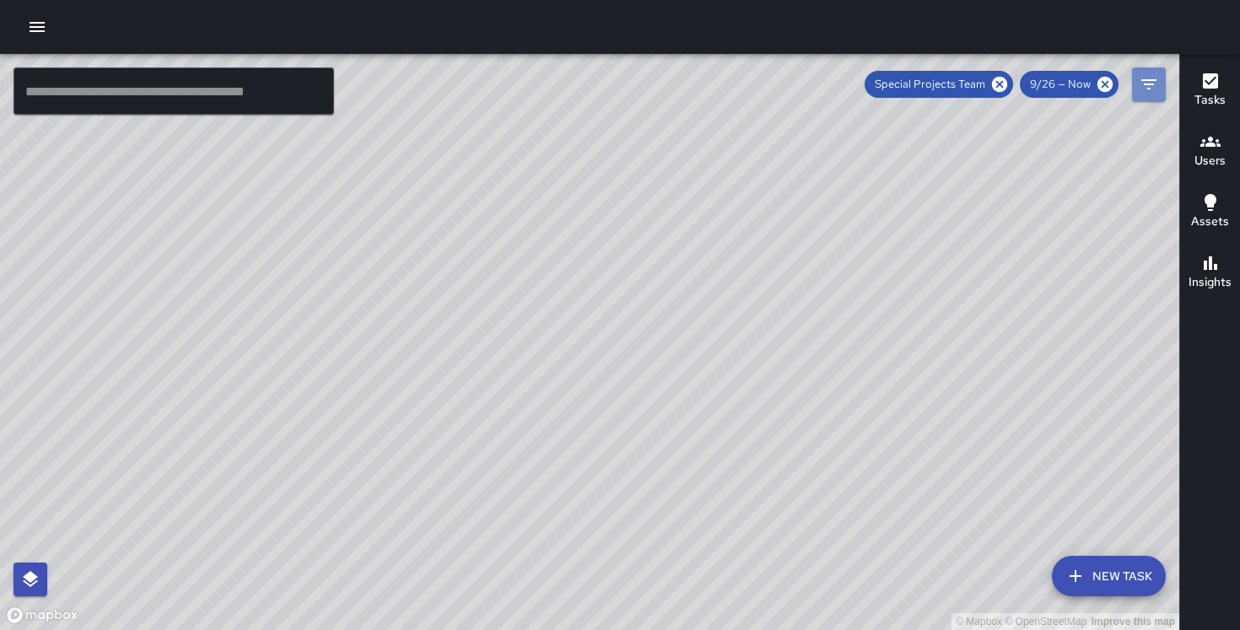
click at [1148, 87] on icon "Filters" at bounding box center [1149, 84] width 20 height 20
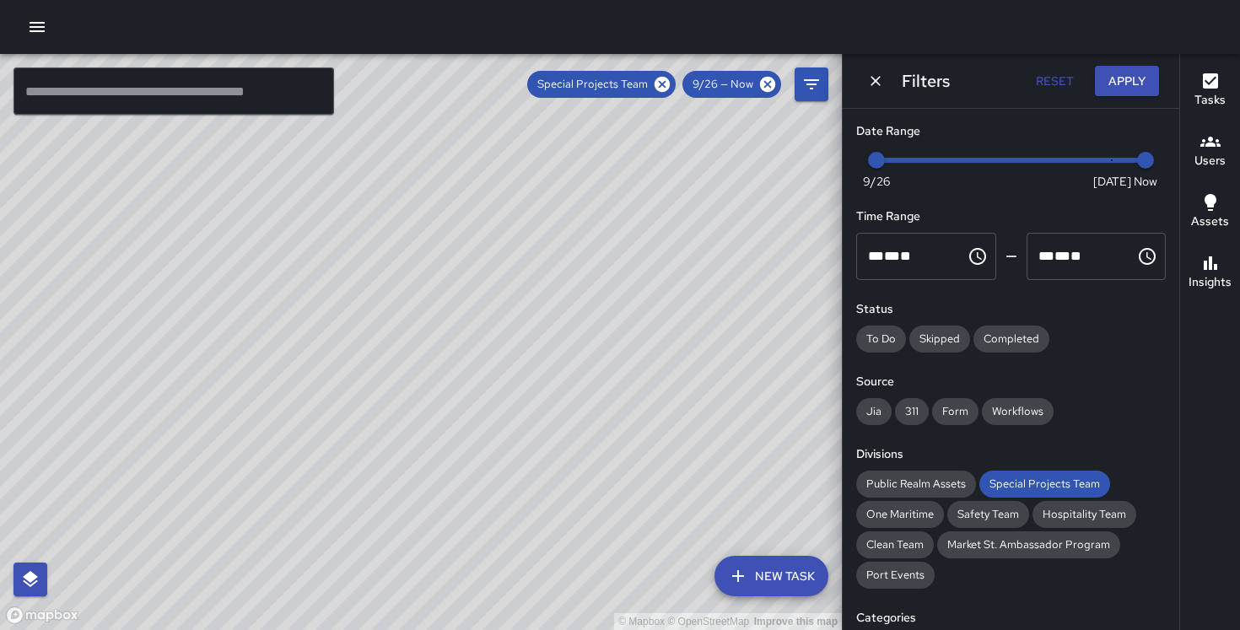
scroll to position [343, 0]
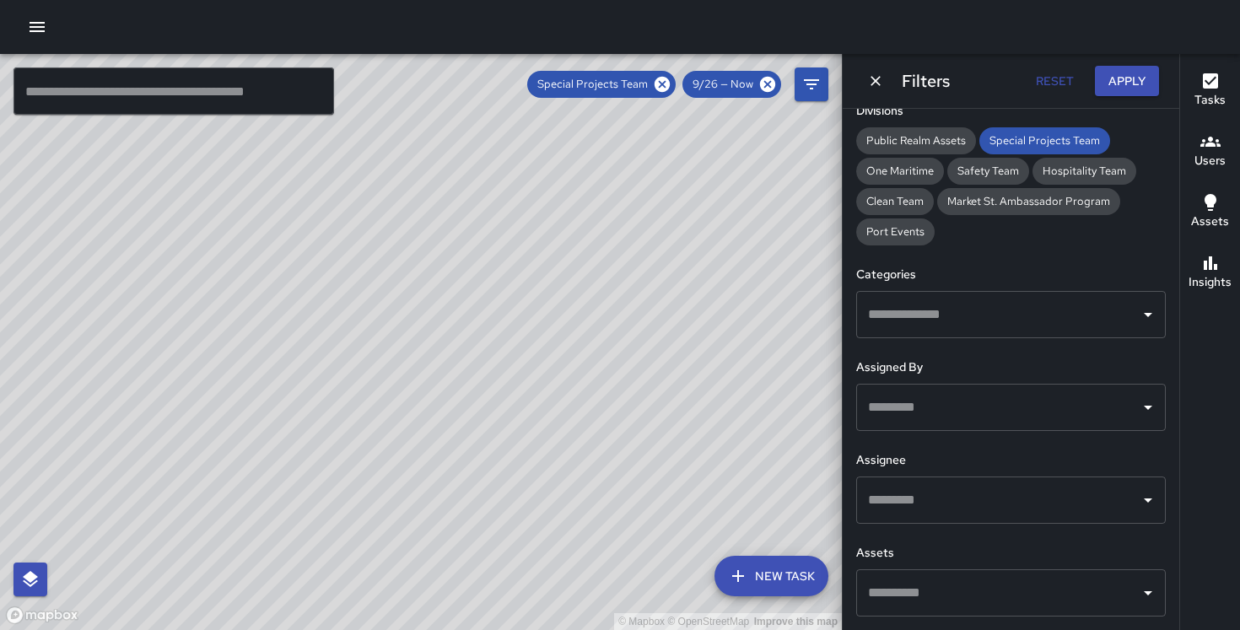
click at [988, 330] on input "text" at bounding box center [998, 315] width 269 height 32
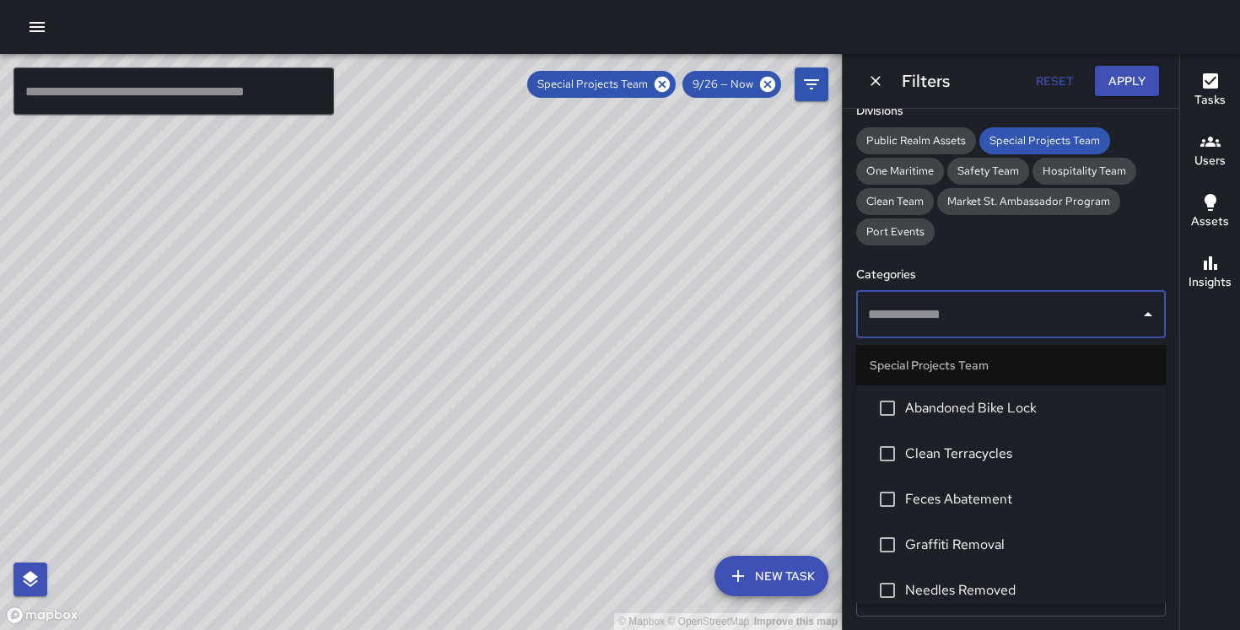
click at [973, 414] on span "Abandoned Bike Lock" at bounding box center [1028, 408] width 247 height 20
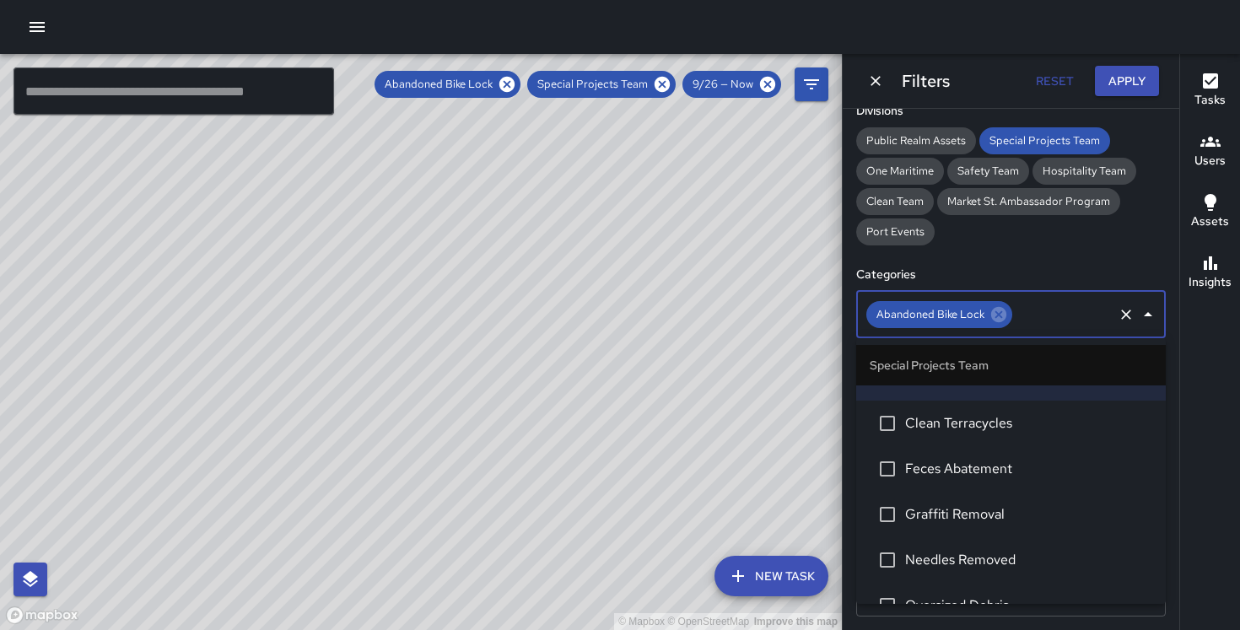
scroll to position [50, 0]
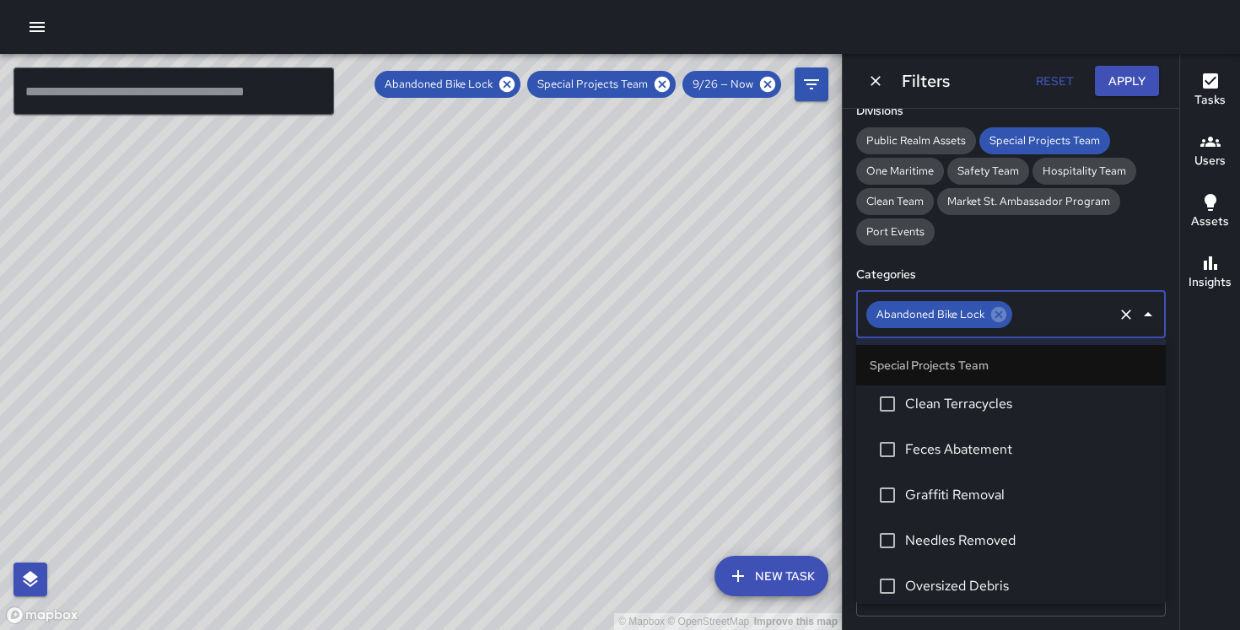
click at [975, 489] on span "Graffiti Removal" at bounding box center [1028, 495] width 247 height 20
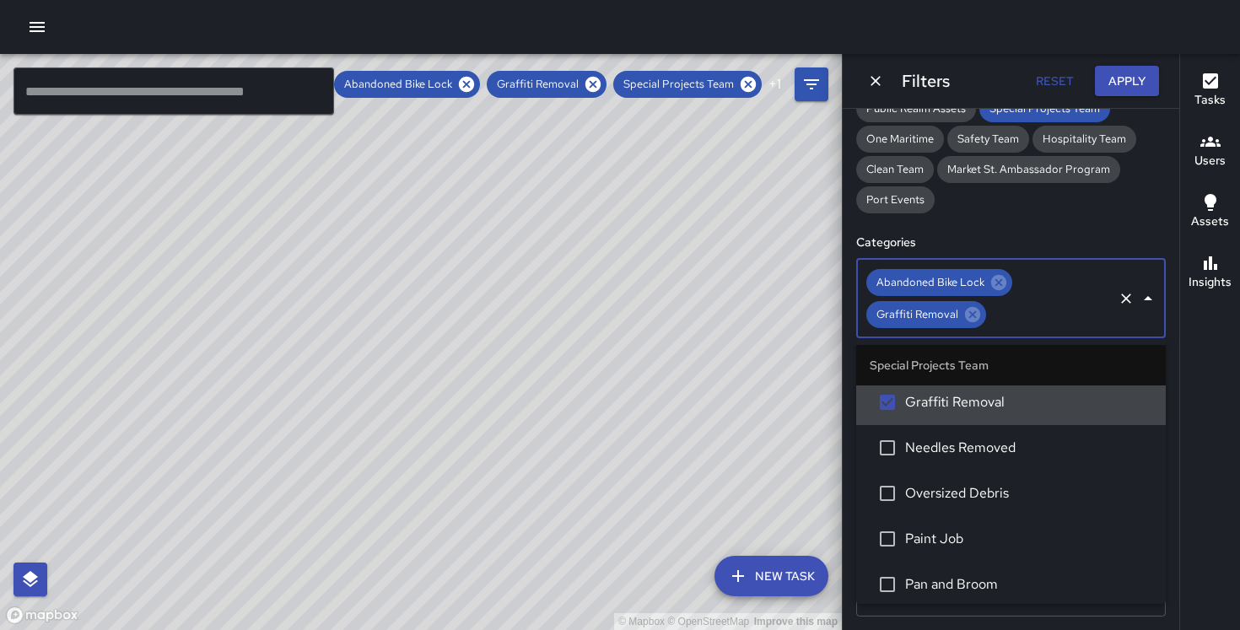
scroll to position [155, 0]
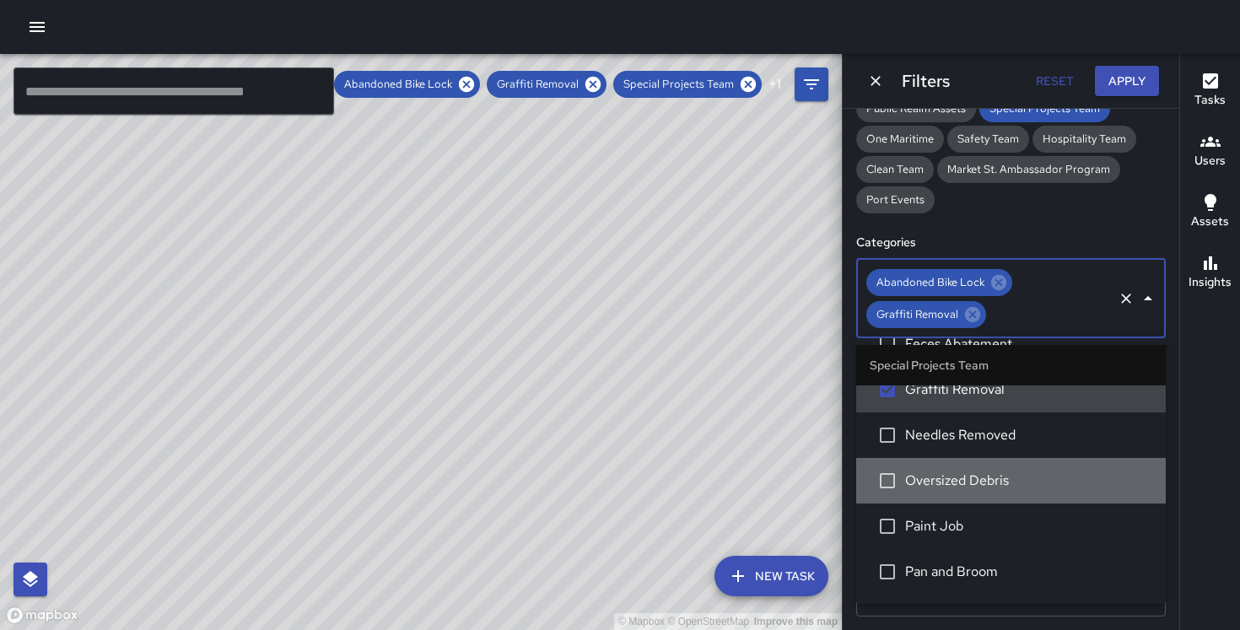
click at [975, 489] on span "Oversized Debris" at bounding box center [1028, 481] width 247 height 20
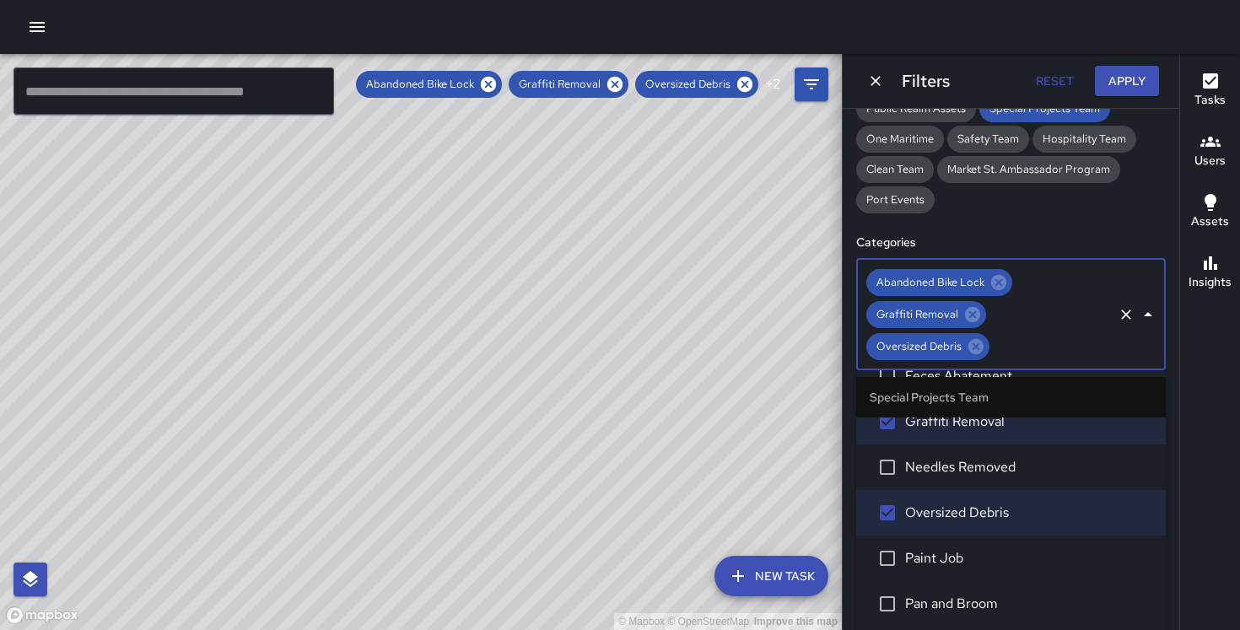
click at [961, 543] on li "Paint Job" at bounding box center [1011, 559] width 310 height 46
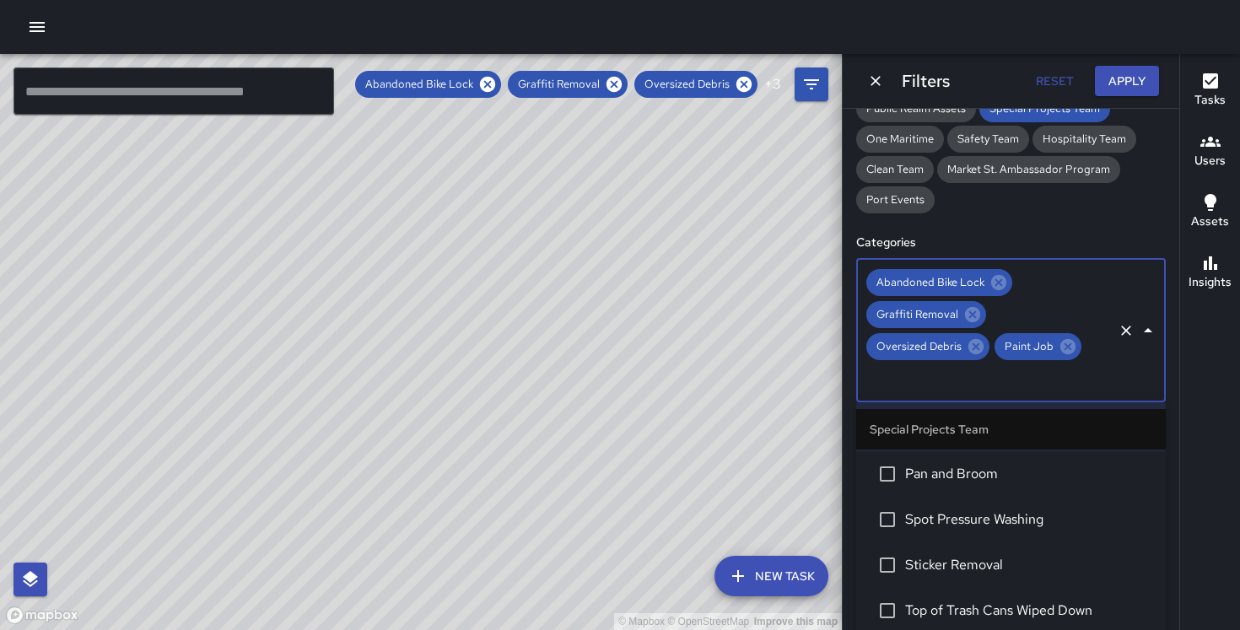
click at [964, 513] on span "Spot Pressure Washing" at bounding box center [1028, 520] width 247 height 20
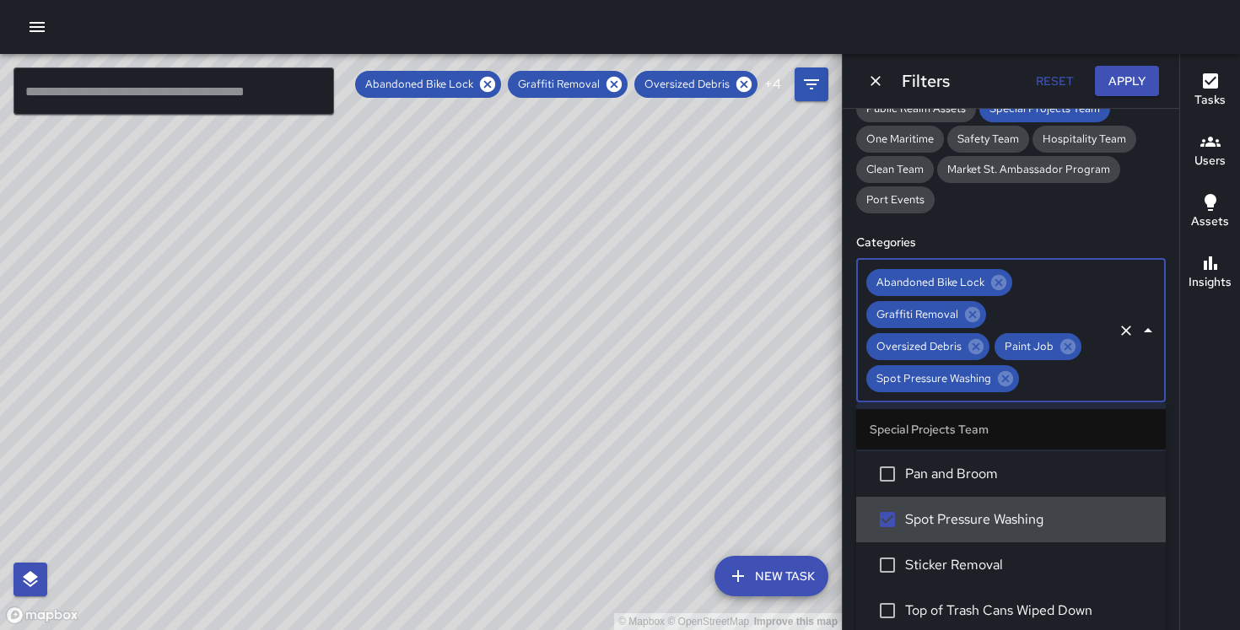
scroll to position [335, 0]
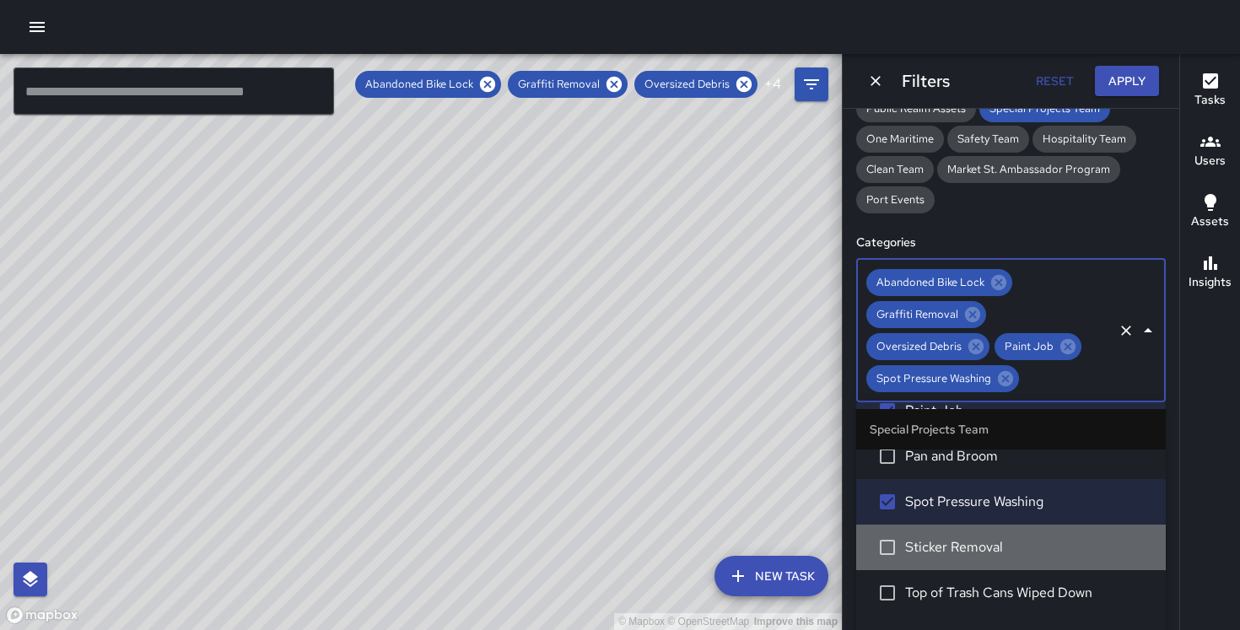
click at [962, 556] on span "Sticker Removal" at bounding box center [1028, 547] width 247 height 20
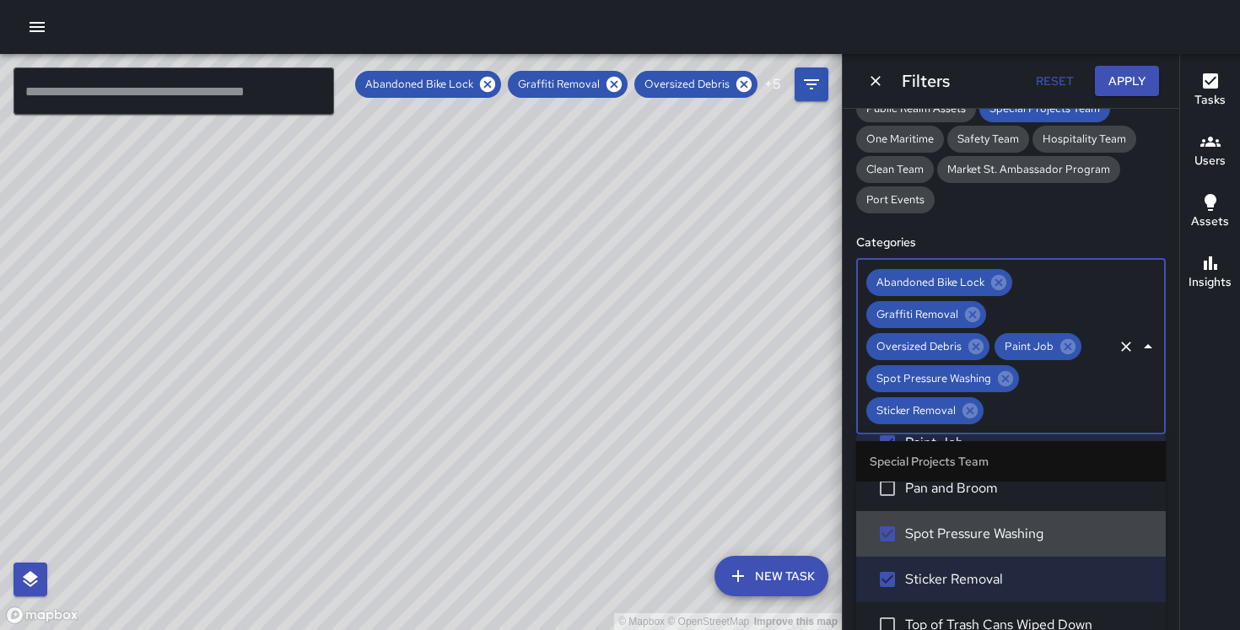
click at [1106, 79] on button "Apply" at bounding box center [1127, 81] width 64 height 31
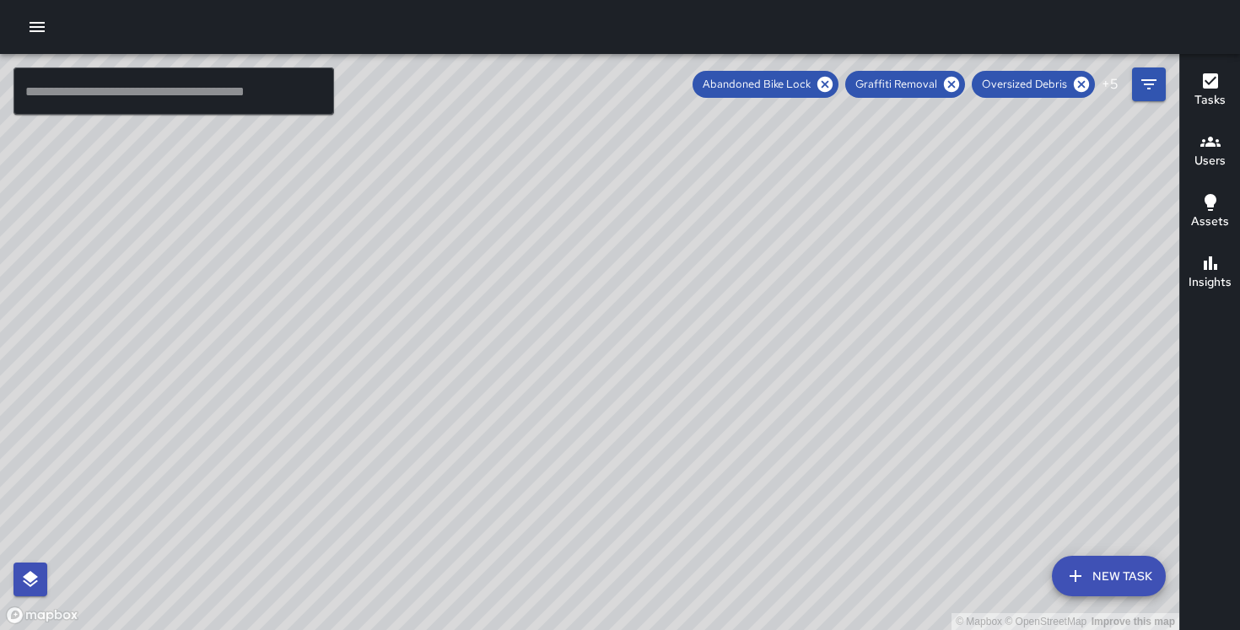
drag, startPoint x: 915, startPoint y: 356, endPoint x: 655, endPoint y: 170, distance: 319.9
click at [655, 170] on div "© Mapbox © OpenStreetMap Improve this map" at bounding box center [590, 342] width 1180 height 576
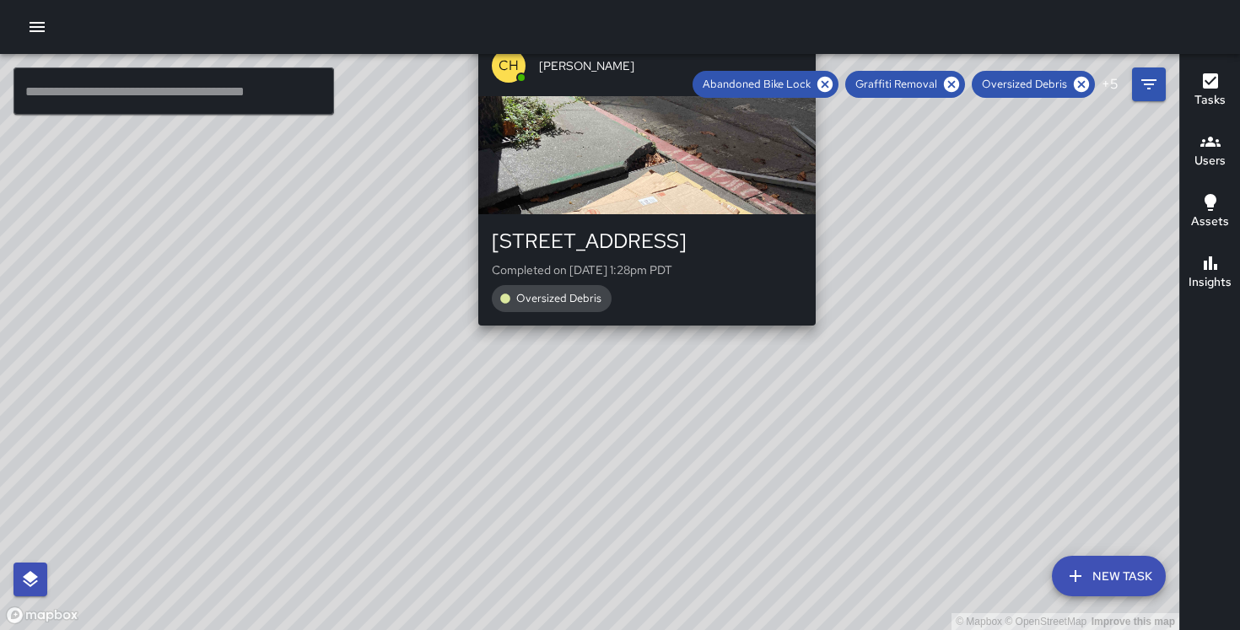
click at [640, 337] on div "© Mapbox © OpenStreetMap Improve this map CH Chris Hoffman 401 Sansome Street C…" at bounding box center [590, 342] width 1180 height 576
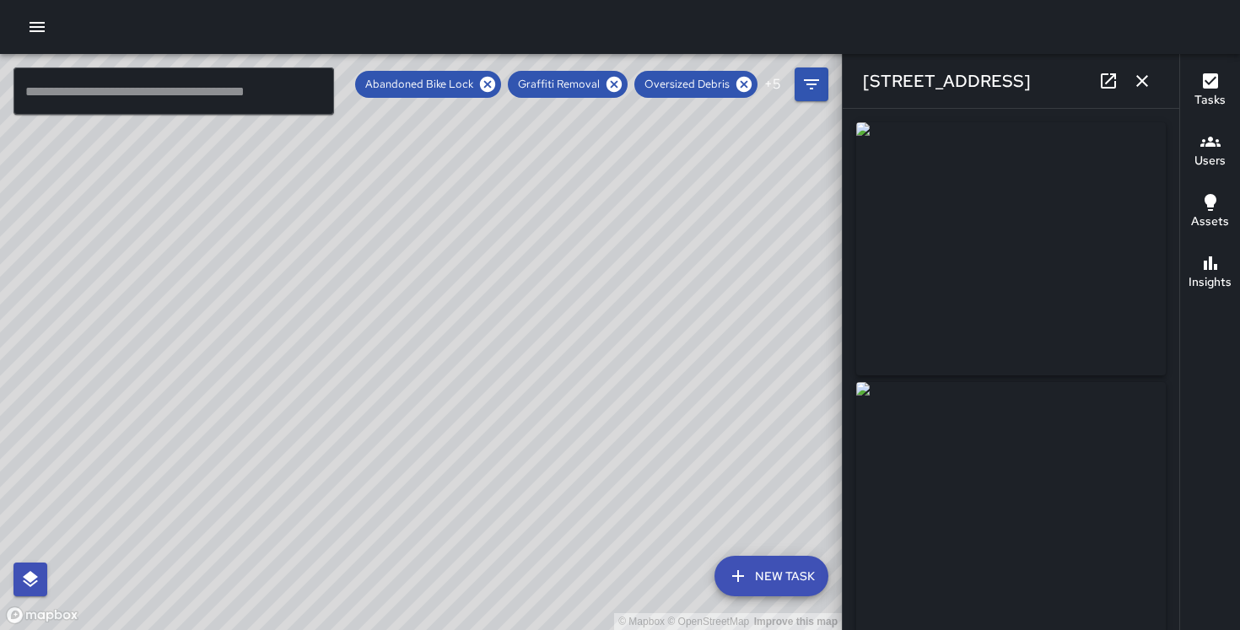
click at [392, 382] on div "© Mapbox © OpenStreetMap Improve this map KG Keonte Gibson 401 Sansome Street C…" at bounding box center [421, 342] width 842 height 576
click at [393, 344] on div "© Mapbox © OpenStreetMap Improve this map KG Keonte Gibson 512 Sacramento Stree…" at bounding box center [421, 342] width 842 height 576
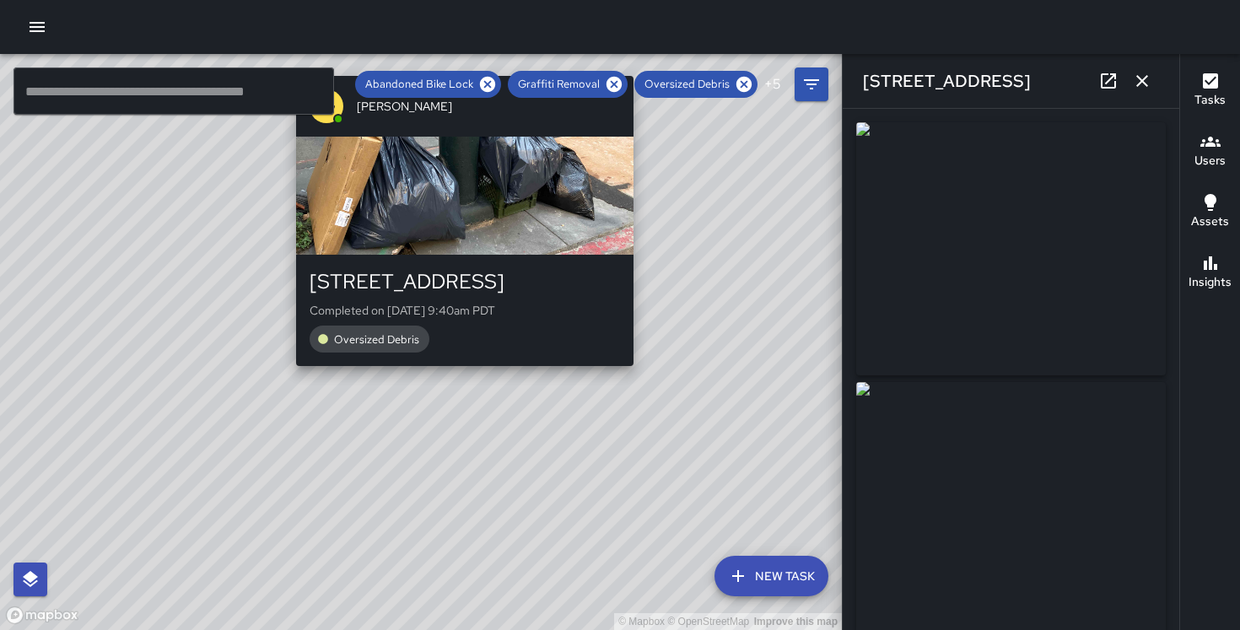
click at [458, 377] on div "© Mapbox © OpenStreetMap Improve this map KG Keonte Gibson 354 Sansome Street C…" at bounding box center [421, 342] width 842 height 576
type input "**********"
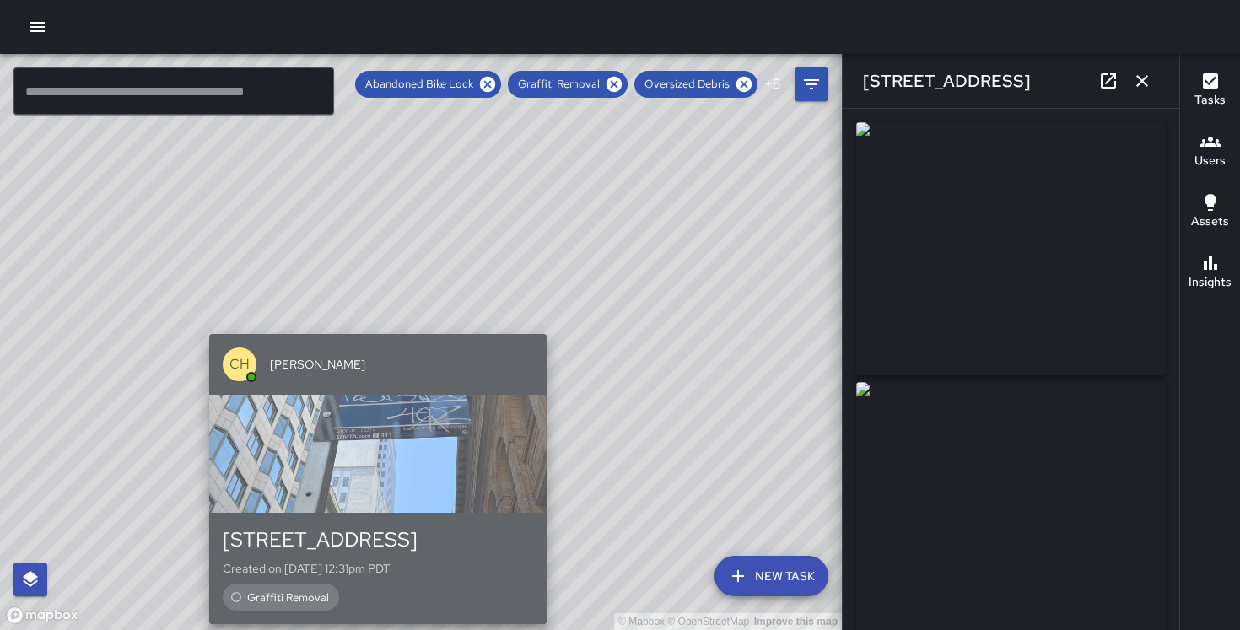
click at [374, 354] on div "CH Chris Hoffman" at bounding box center [378, 364] width 338 height 61
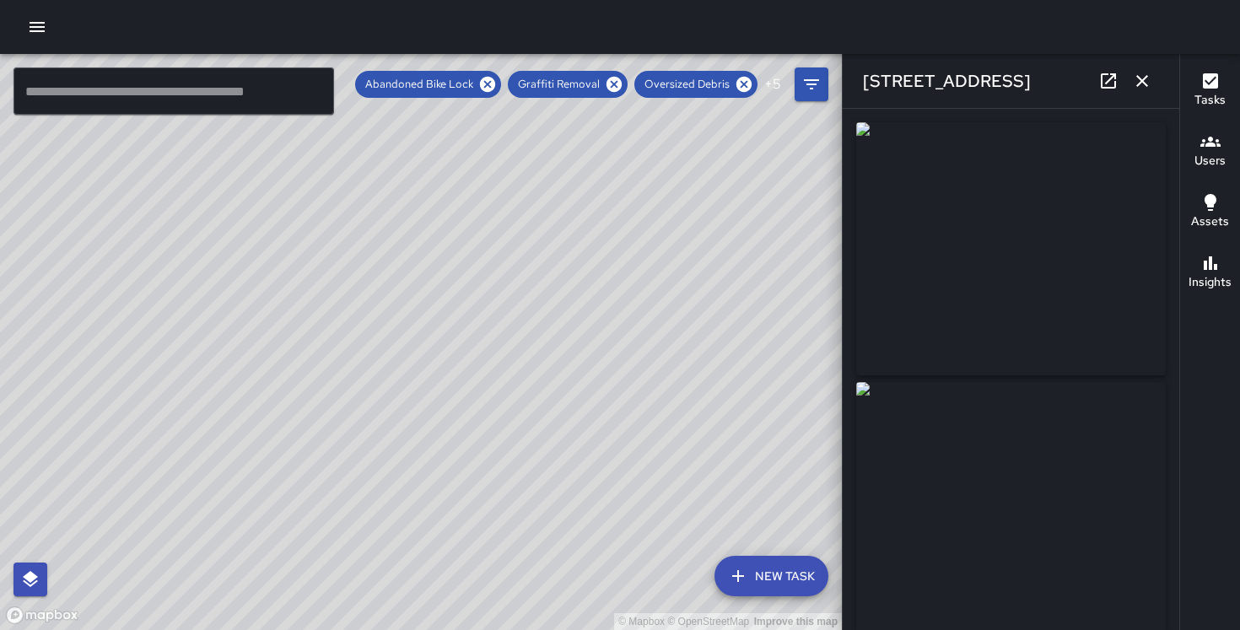
click at [417, 309] on div "© Mapbox © OpenStreetMap Improve this map CH Chris Hoffman 537 Sacramento Stree…" at bounding box center [421, 342] width 842 height 576
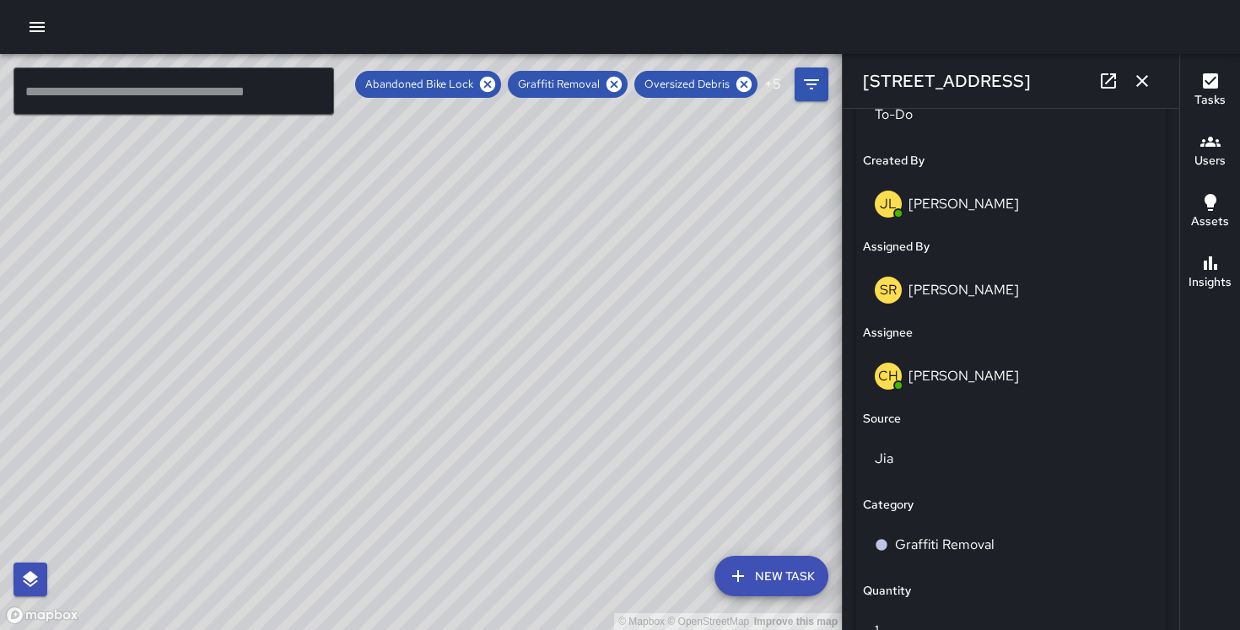
scroll to position [859, 0]
click at [429, 370] on div "© Mapbox © OpenStreetMap Improve this map KG Keonte Gibson 345 Sansome Street C…" at bounding box center [421, 342] width 842 height 576
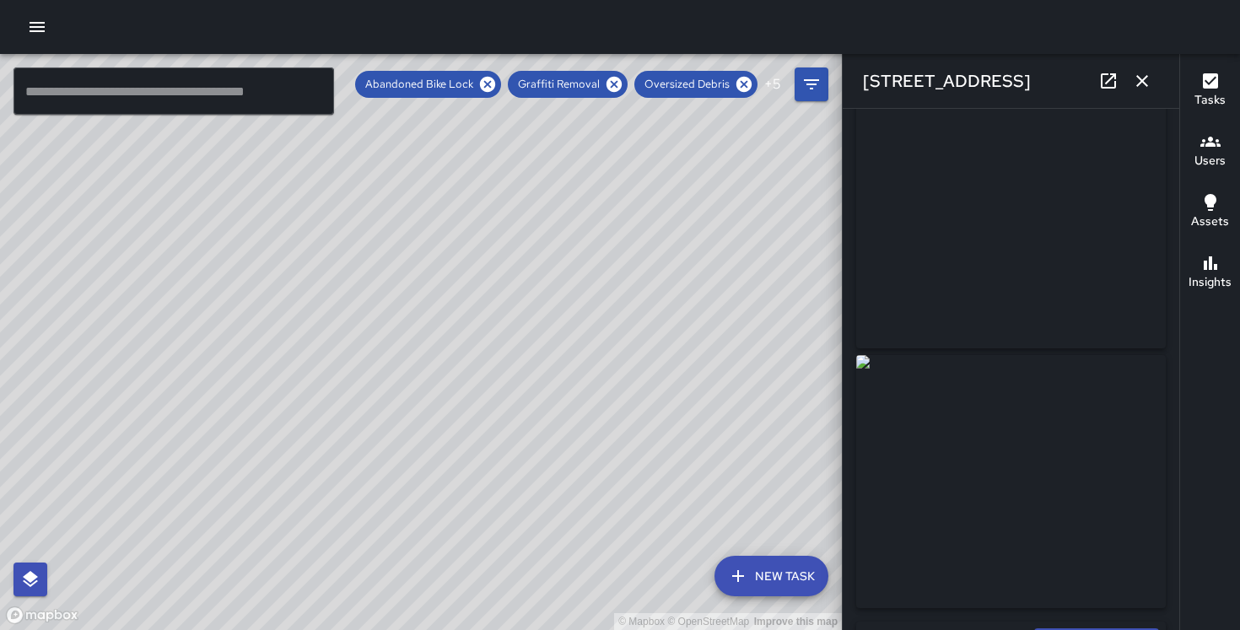
scroll to position [0, 0]
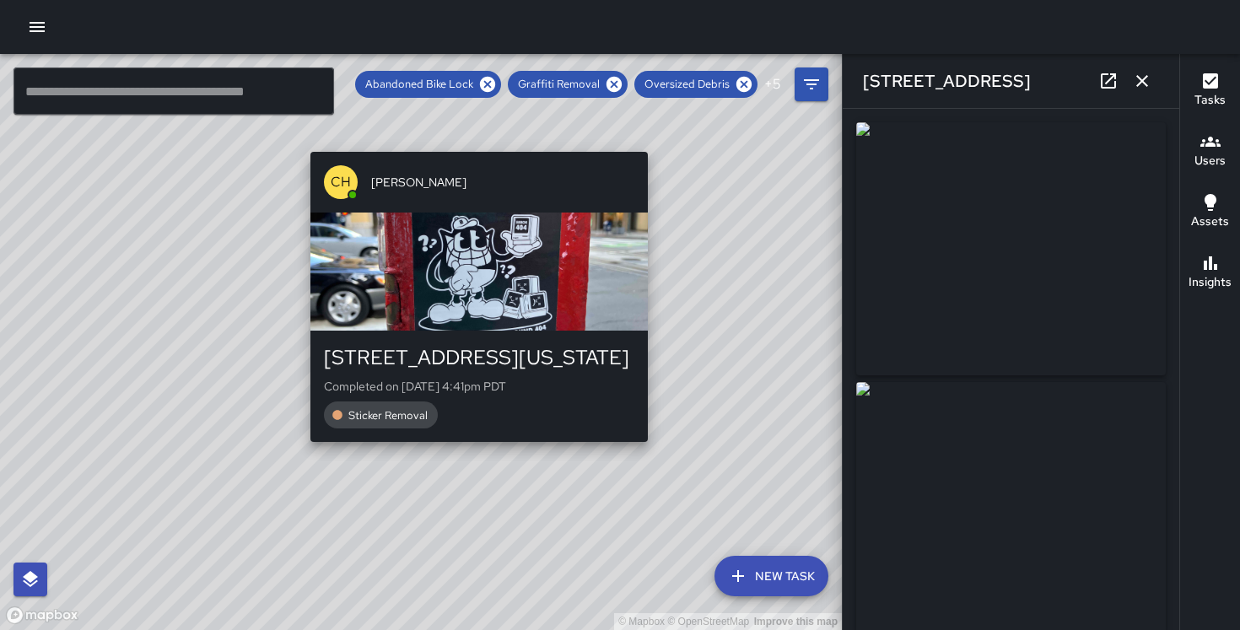
click at [653, 451] on div "© Mapbox © OpenStreetMap Improve this map CH Chris Hoffman 315 California Stree…" at bounding box center [421, 342] width 842 height 576
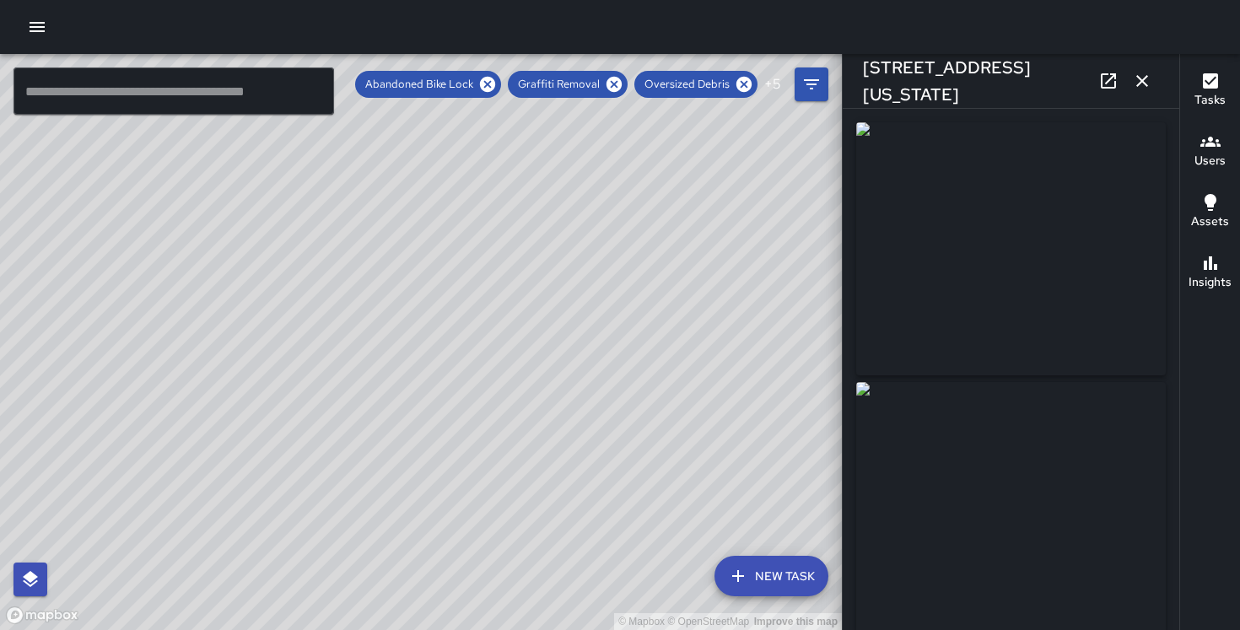
click at [428, 321] on div "© Mapbox © OpenStreetMap Improve this map" at bounding box center [421, 342] width 842 height 576
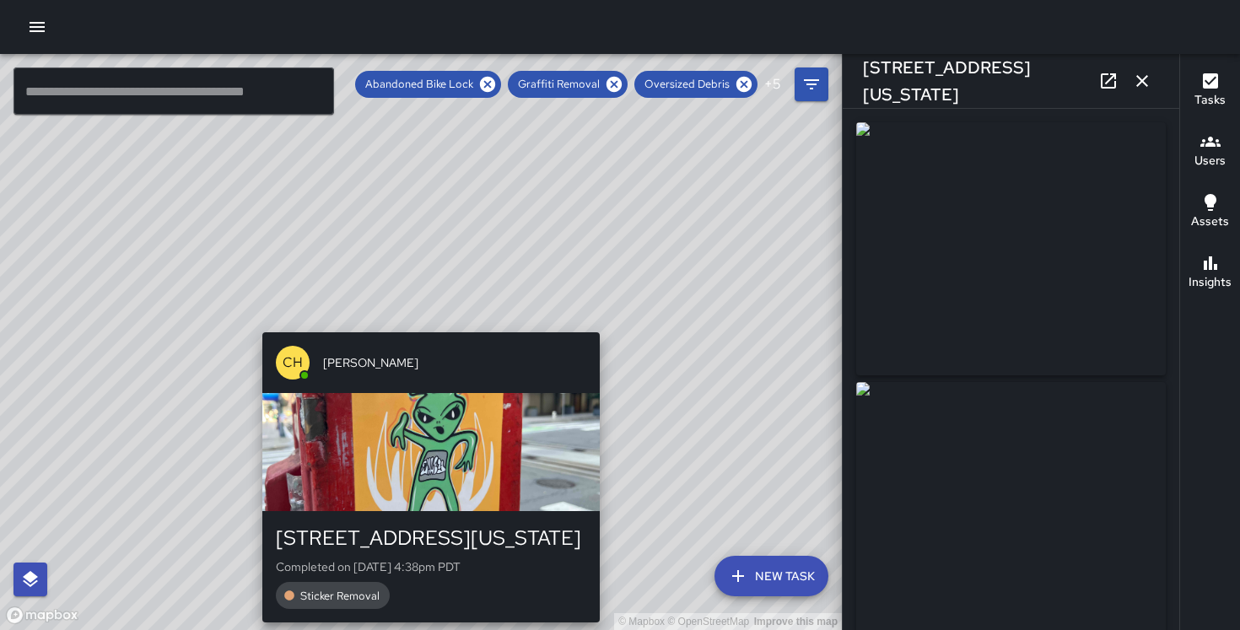
type input "**********"
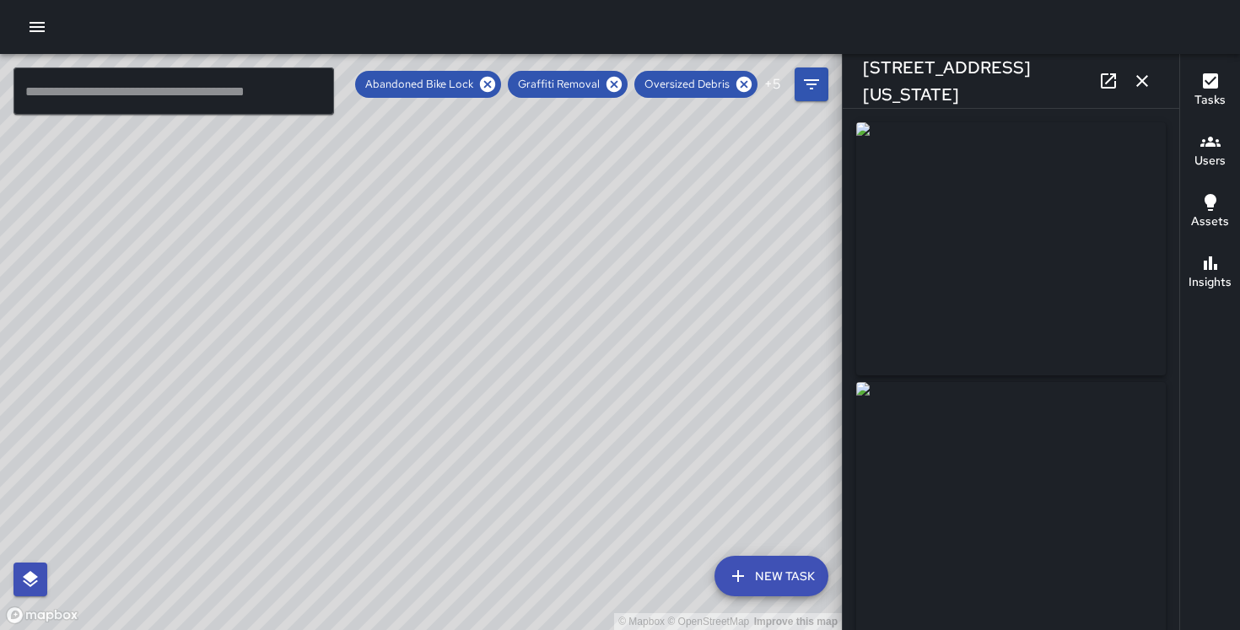
click at [422, 381] on div "© Mapbox © OpenStreetMap Improve this map CH Chris Hoffman 315 California Stree…" at bounding box center [421, 342] width 842 height 576
drag, startPoint x: 597, startPoint y: 357, endPoint x: 424, endPoint y: 168, distance: 255.6
click at [424, 168] on div "© Mapbox © OpenStreetMap Improve this map" at bounding box center [421, 342] width 842 height 576
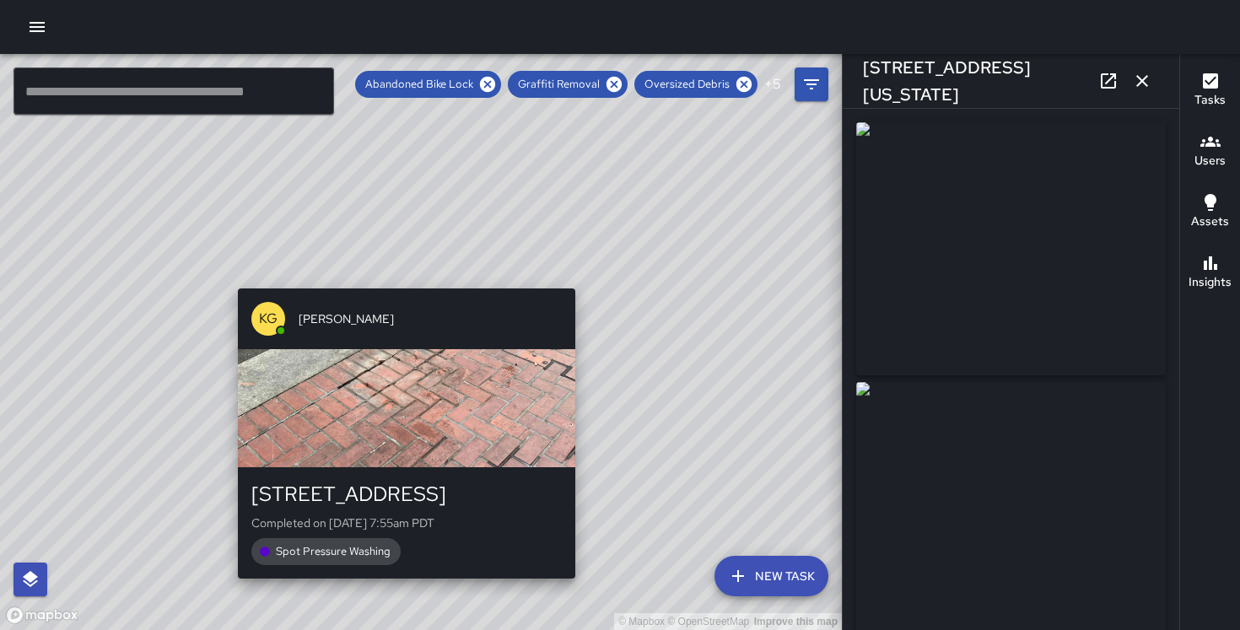
click at [585, 277] on div "© Mapbox © OpenStreetMap Improve this map KG Keonte Gibson 388 Market Street Co…" at bounding box center [421, 342] width 842 height 576
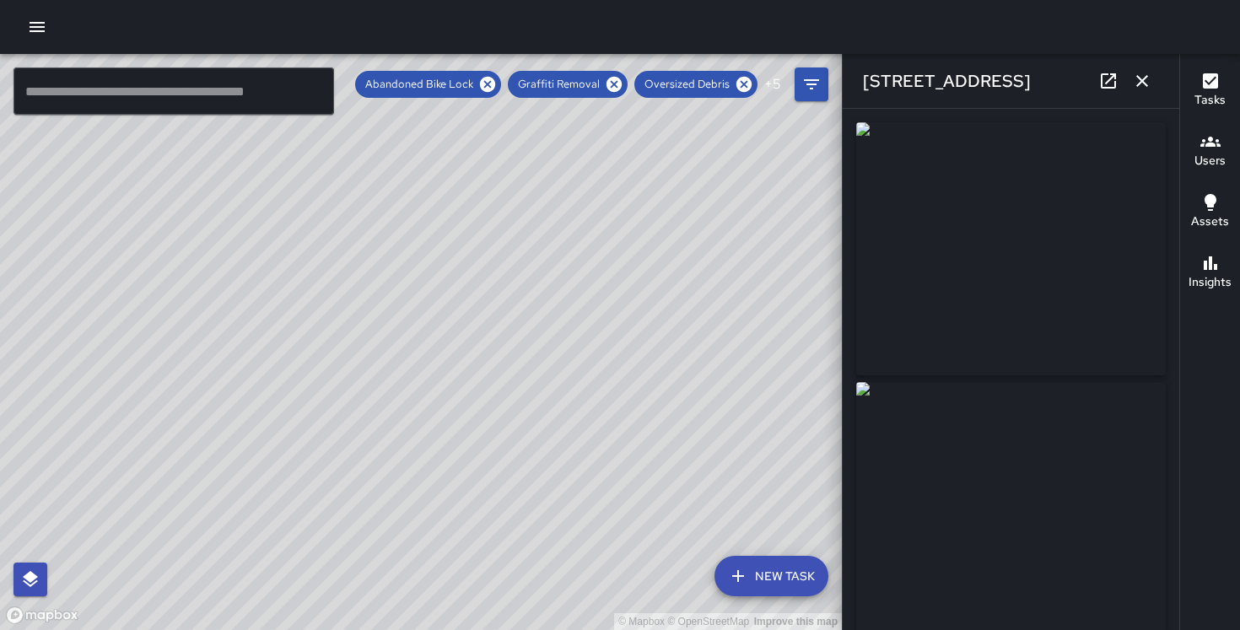
type input "**********"
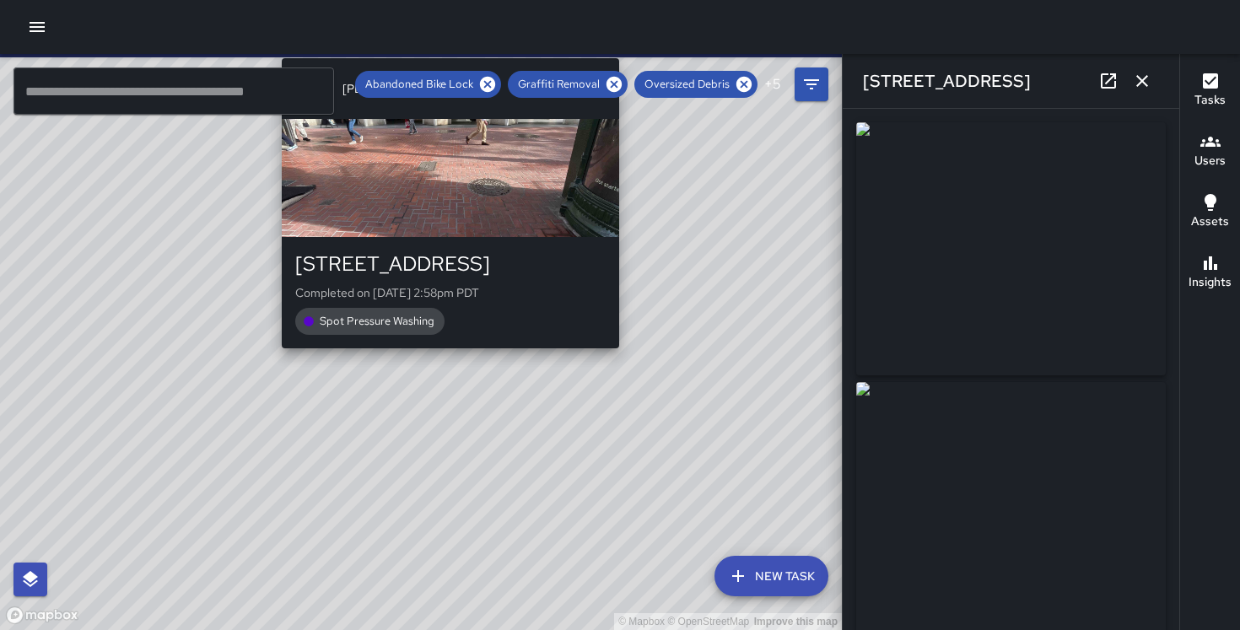
click at [440, 356] on div "© Mapbox © OpenStreetMap Improve this map SR Sandra Rosillo 333 Market Street C…" at bounding box center [421, 342] width 842 height 576
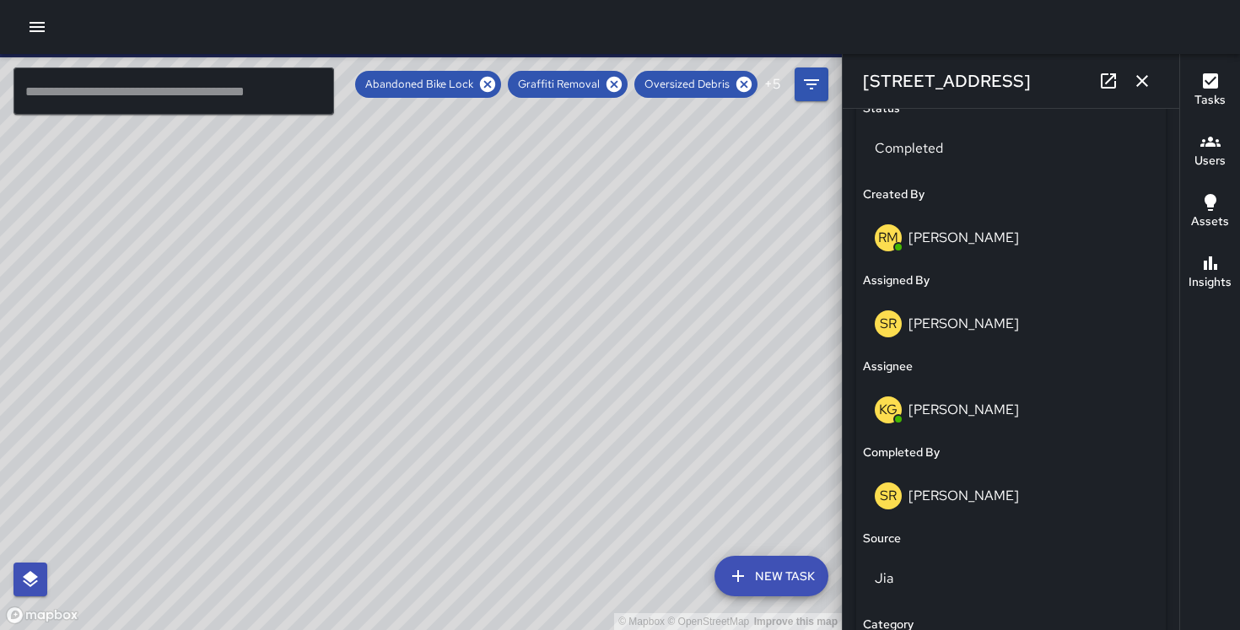
scroll to position [784, 0]
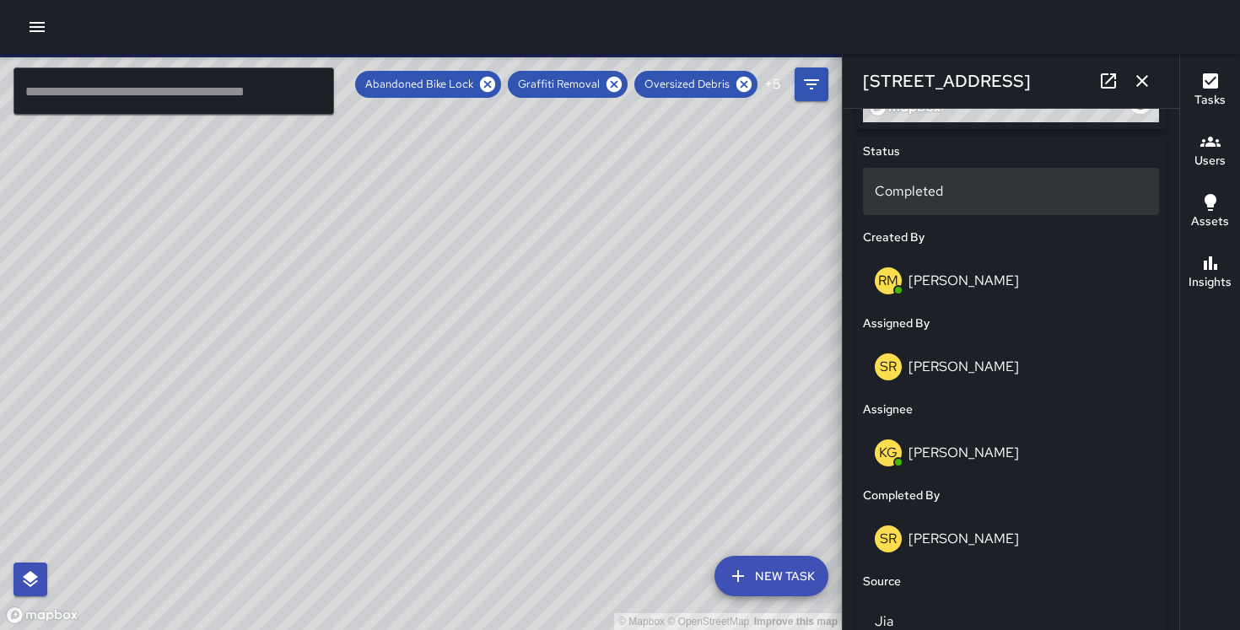
click at [980, 197] on p "Completed" at bounding box center [1011, 191] width 273 height 20
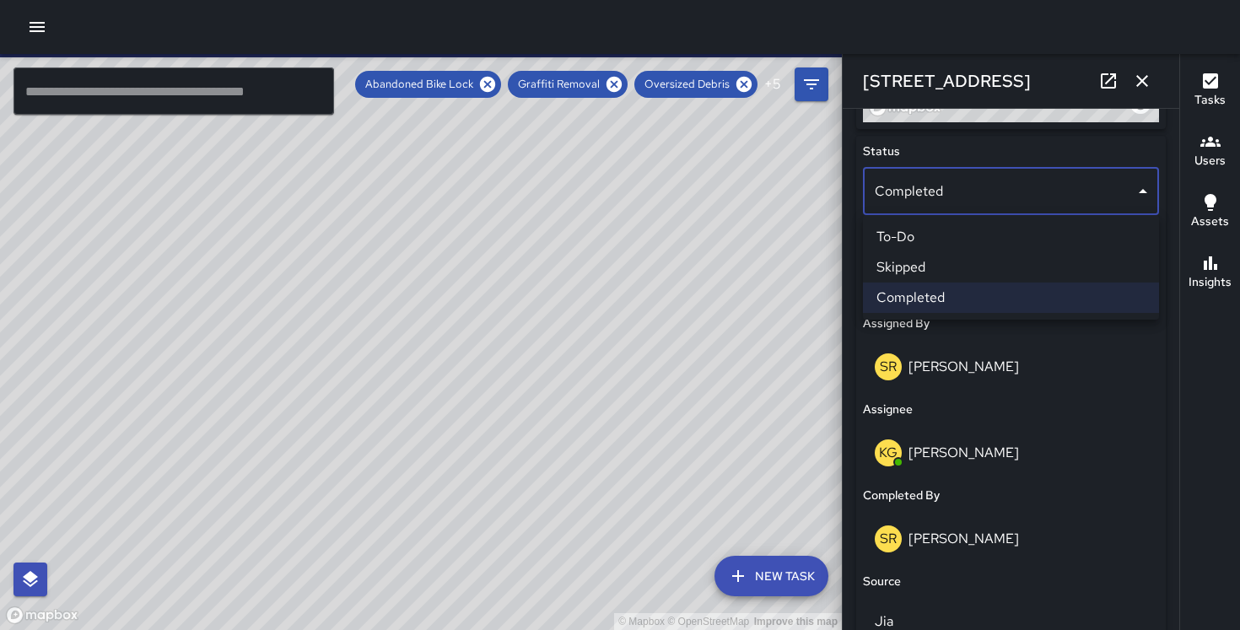
click at [947, 240] on li "To-Do" at bounding box center [1011, 237] width 296 height 30
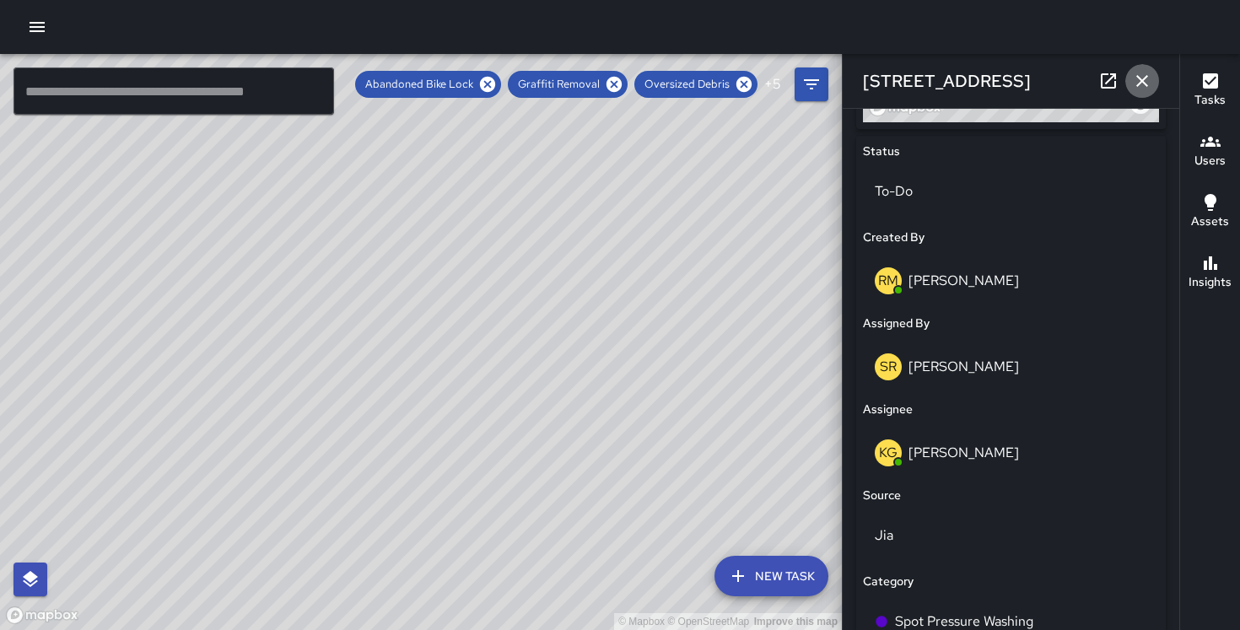
click at [1135, 84] on icon "button" at bounding box center [1142, 81] width 20 height 20
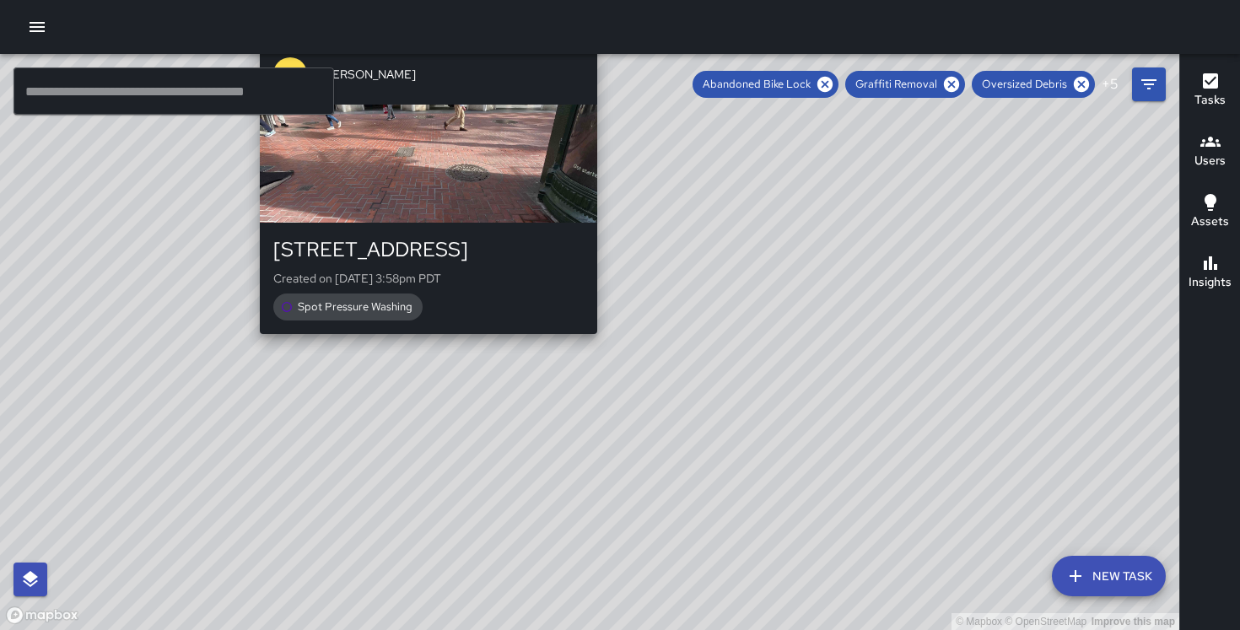
click at [592, 344] on div "© Mapbox © OpenStreetMap Improve this map KG Keonte Gibson 333 Market Street Cr…" at bounding box center [590, 342] width 1180 height 576
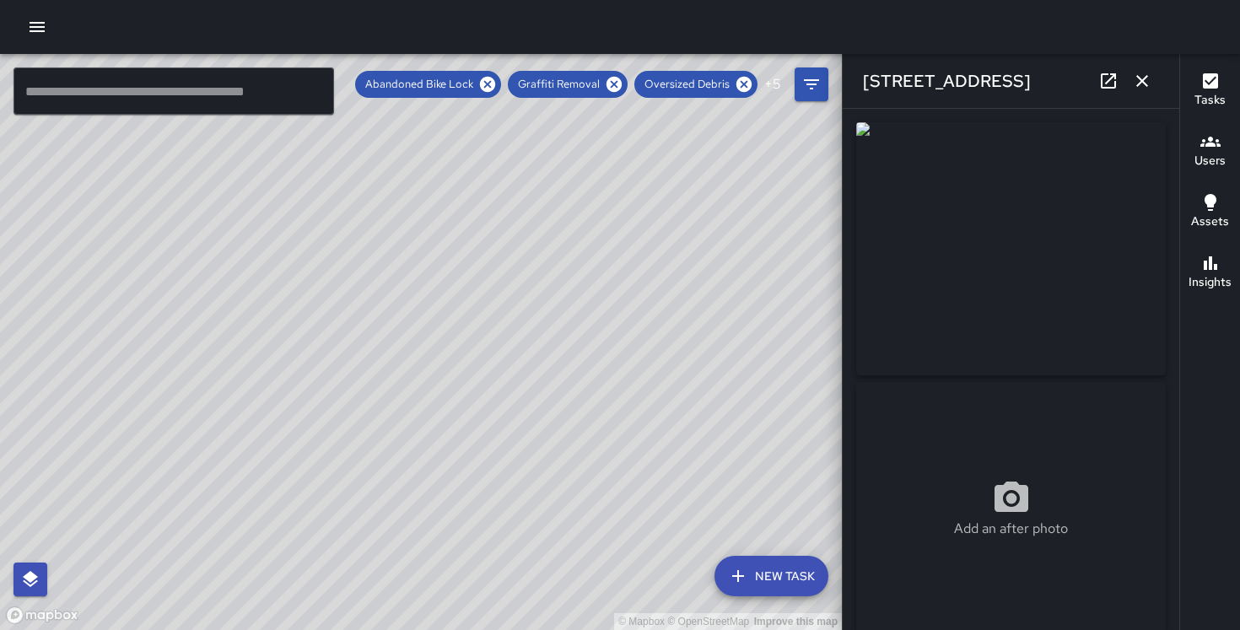
type input "**********"
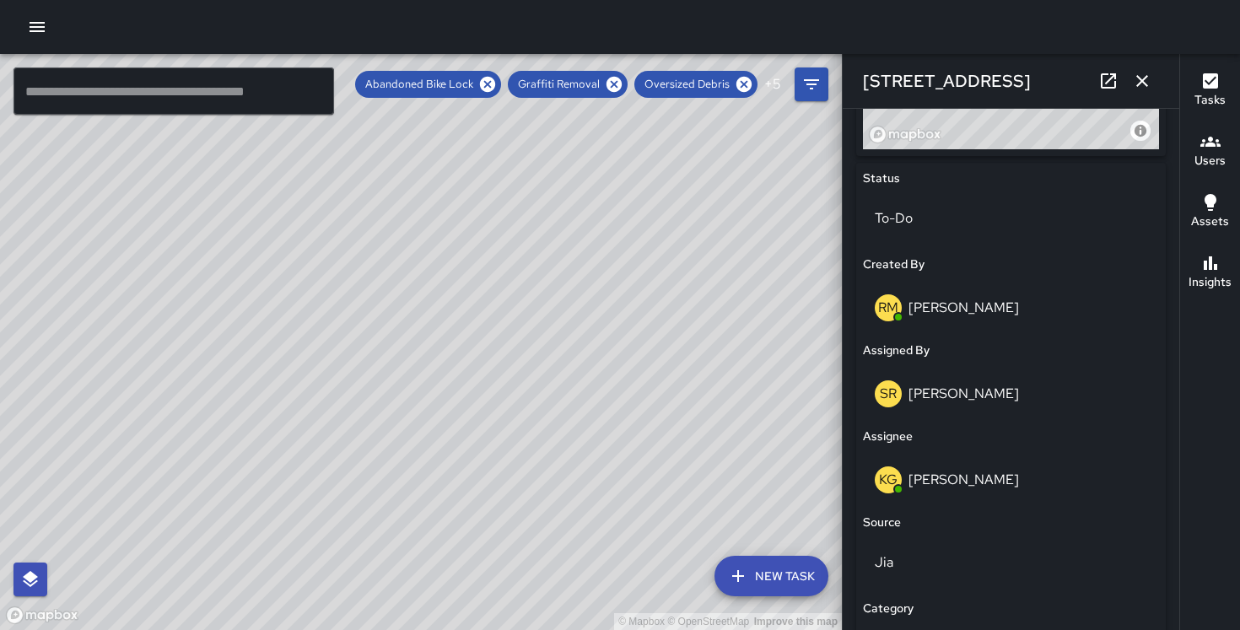
scroll to position [714, 0]
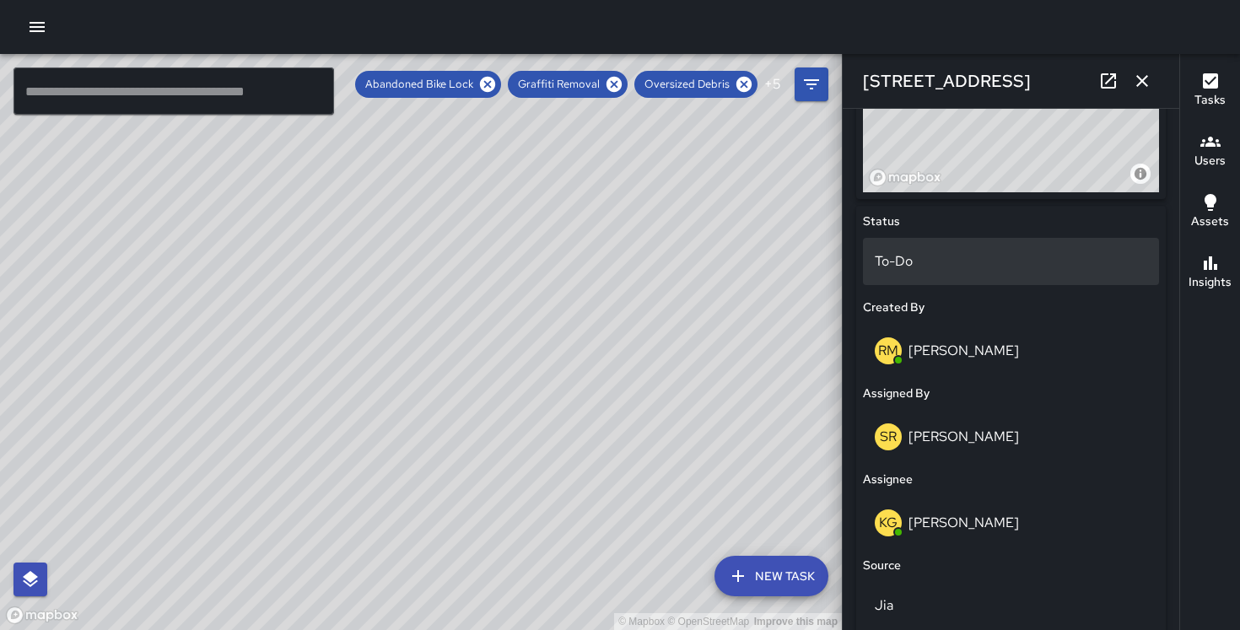
click at [952, 271] on div "To-Do" at bounding box center [1011, 261] width 296 height 47
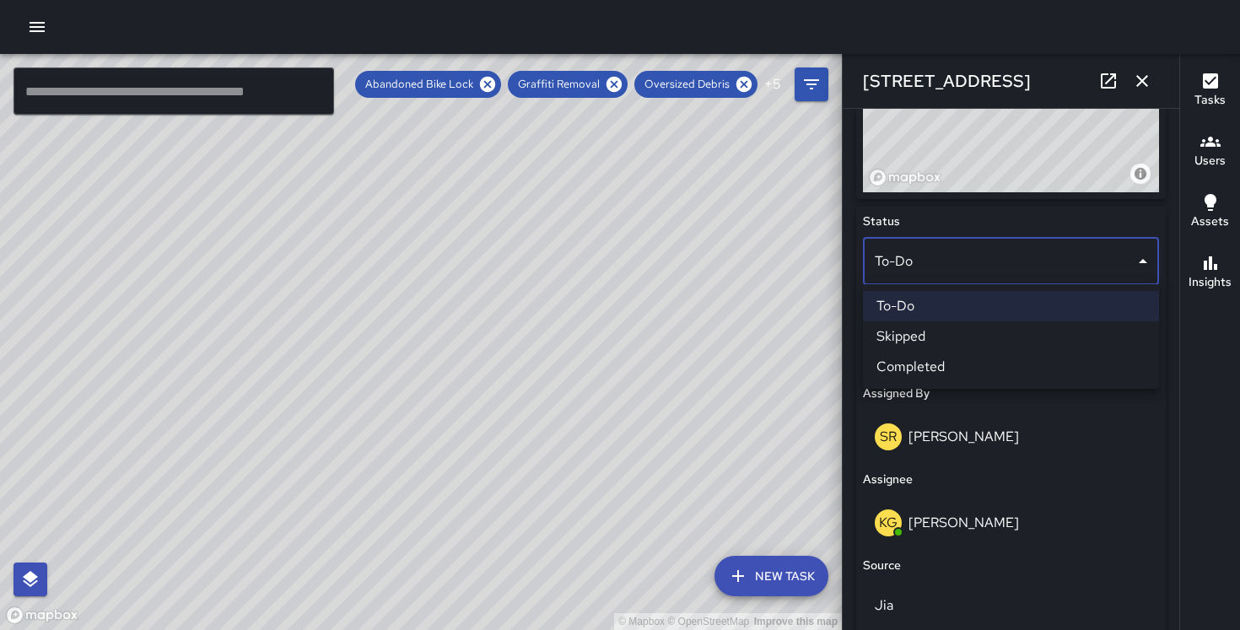
click at [936, 365] on li "Completed" at bounding box center [1011, 367] width 296 height 30
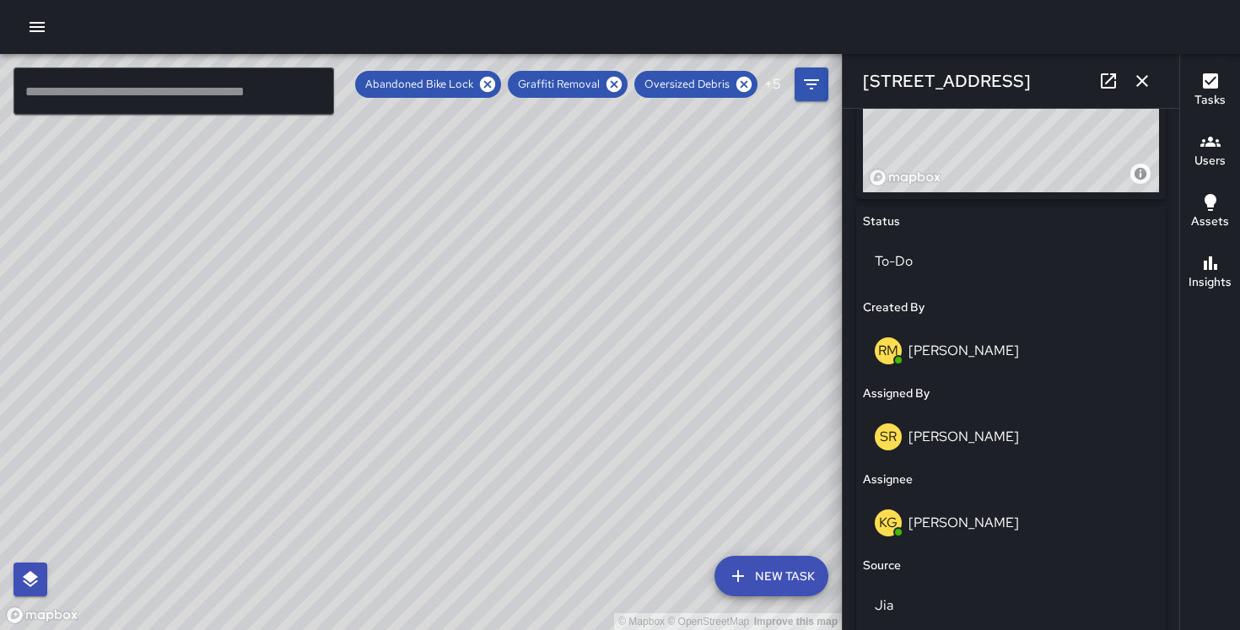
click at [1138, 74] on icon "button" at bounding box center [1142, 81] width 20 height 20
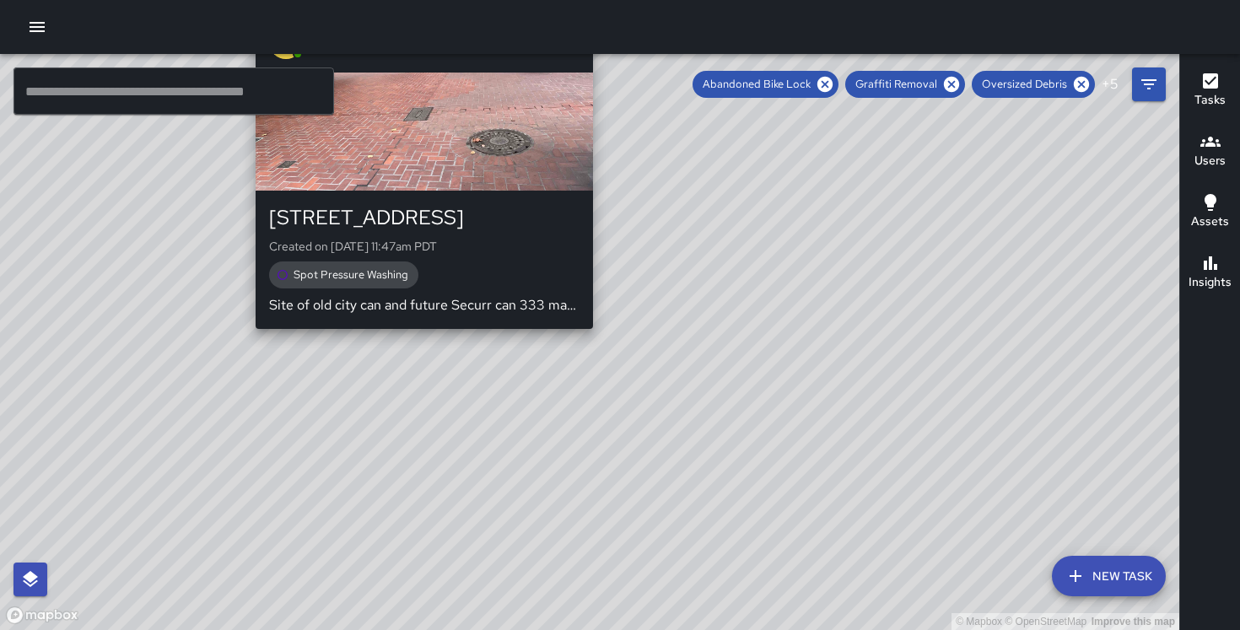
click at [585, 337] on div "© Mapbox © OpenStreetMap Improve this map KG Keonte Gibson 388 Market Street Cr…" at bounding box center [590, 342] width 1180 height 576
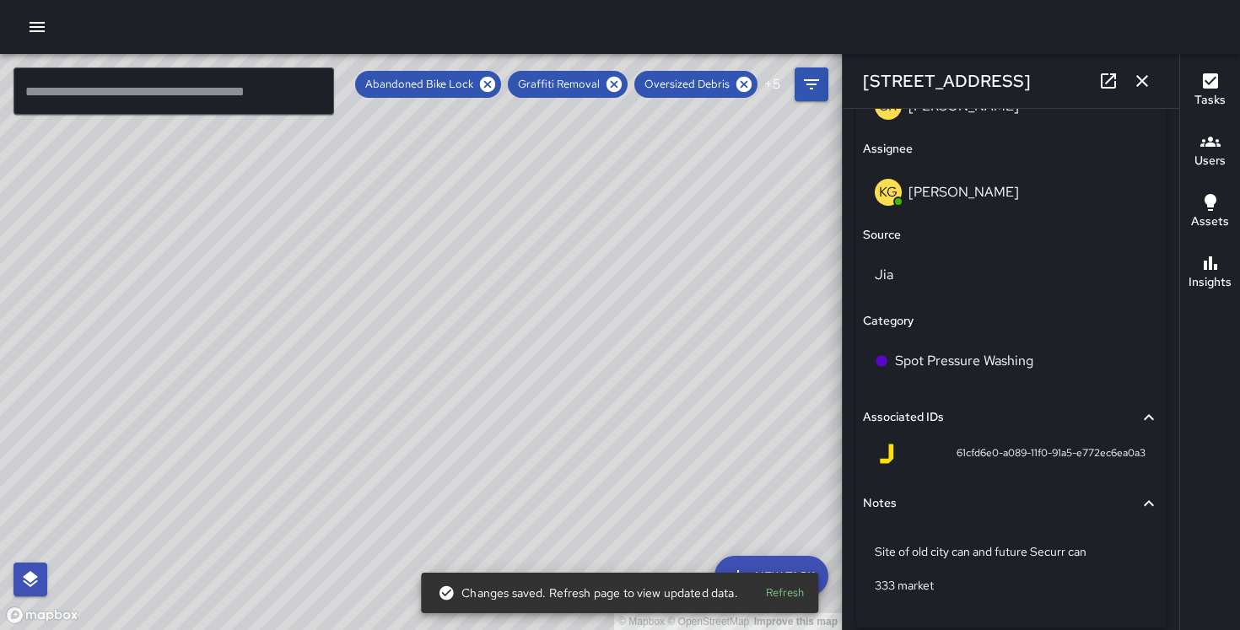
scroll to position [1090, 0]
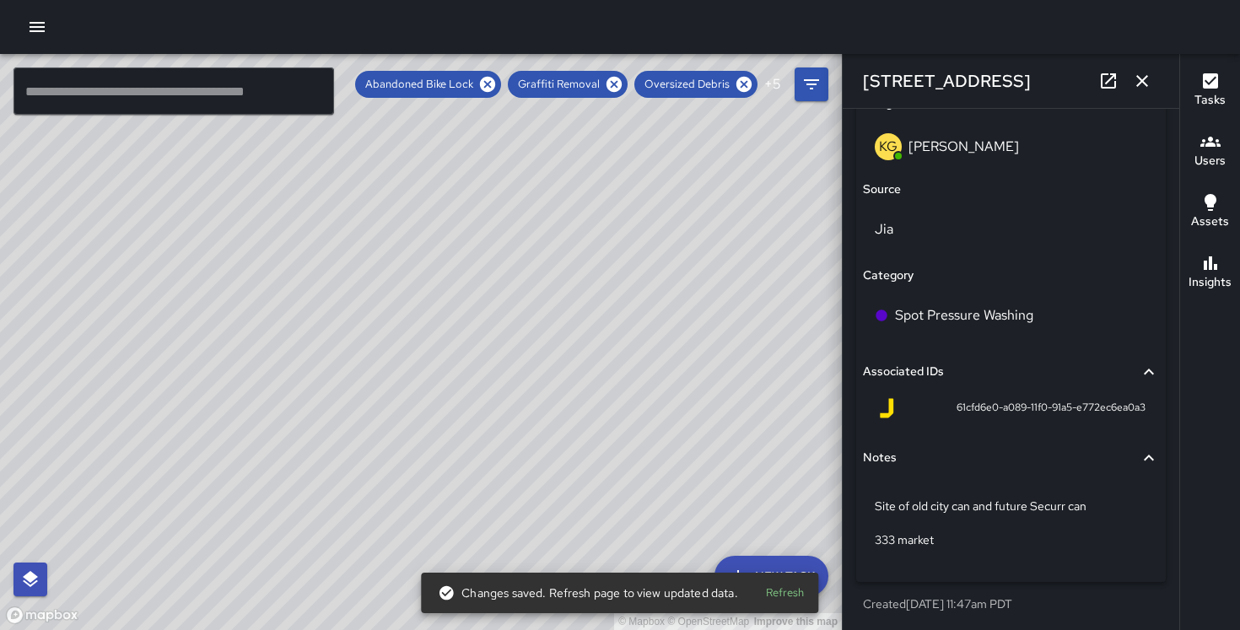
click at [1138, 81] on icon "button" at bounding box center [1142, 81] width 20 height 20
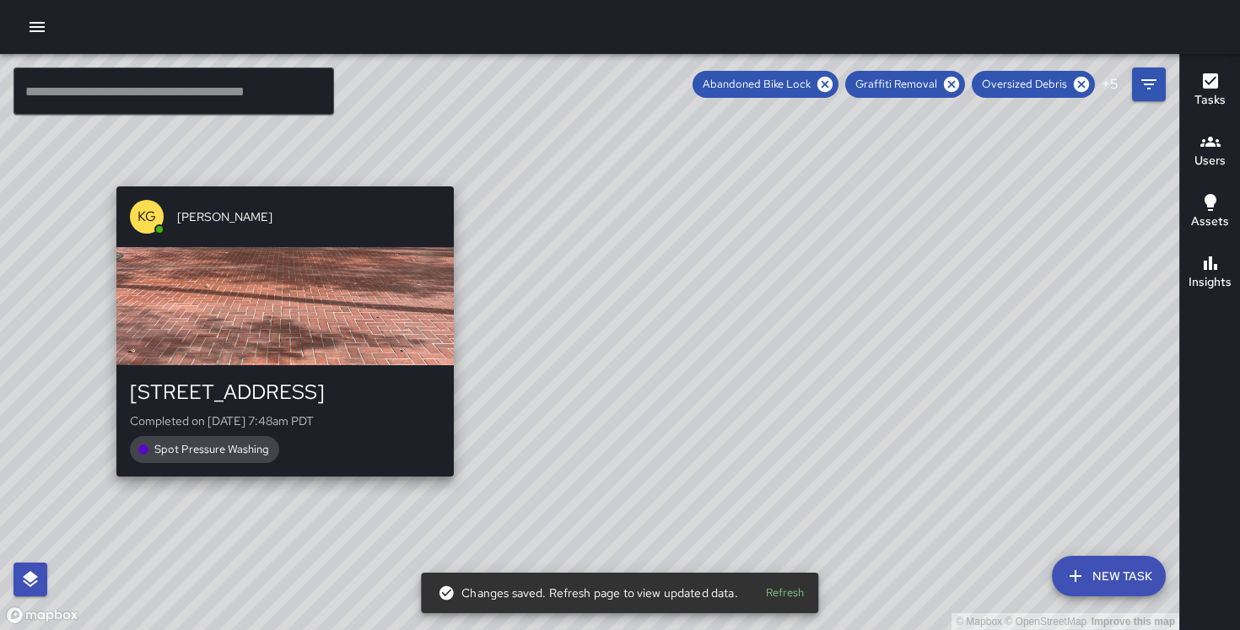
click at [446, 486] on div "© Mapbox © OpenStreetMap Improve this map KG Keonte Gibson 1 Front Street Compl…" at bounding box center [590, 342] width 1180 height 576
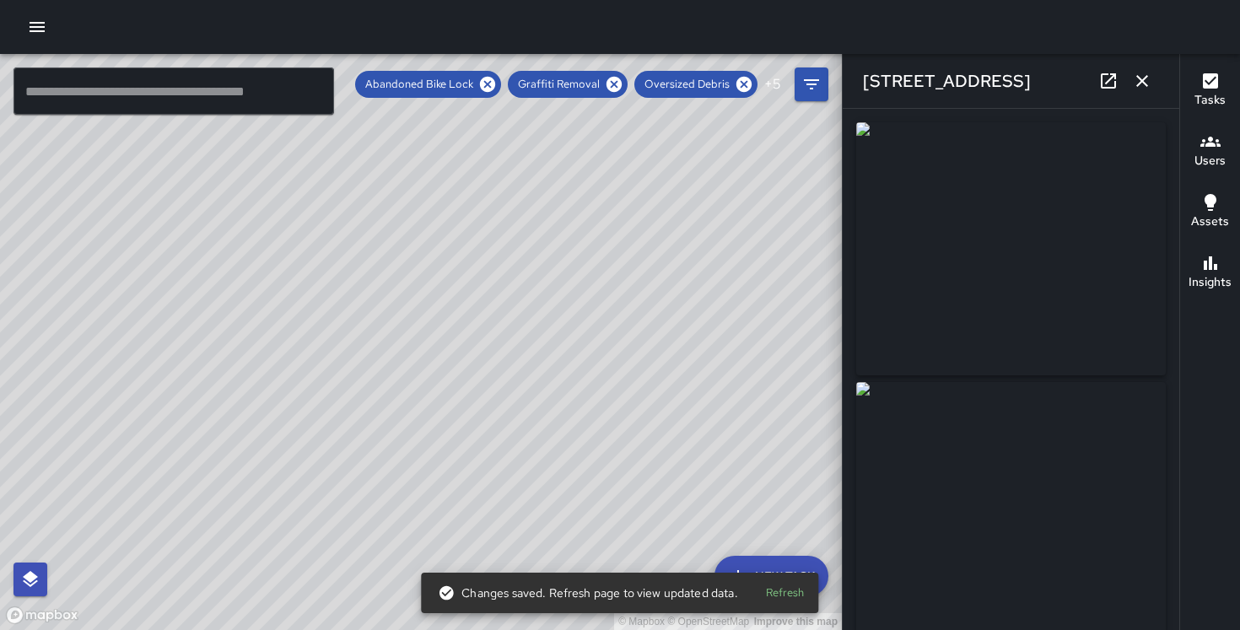
type input "**********"
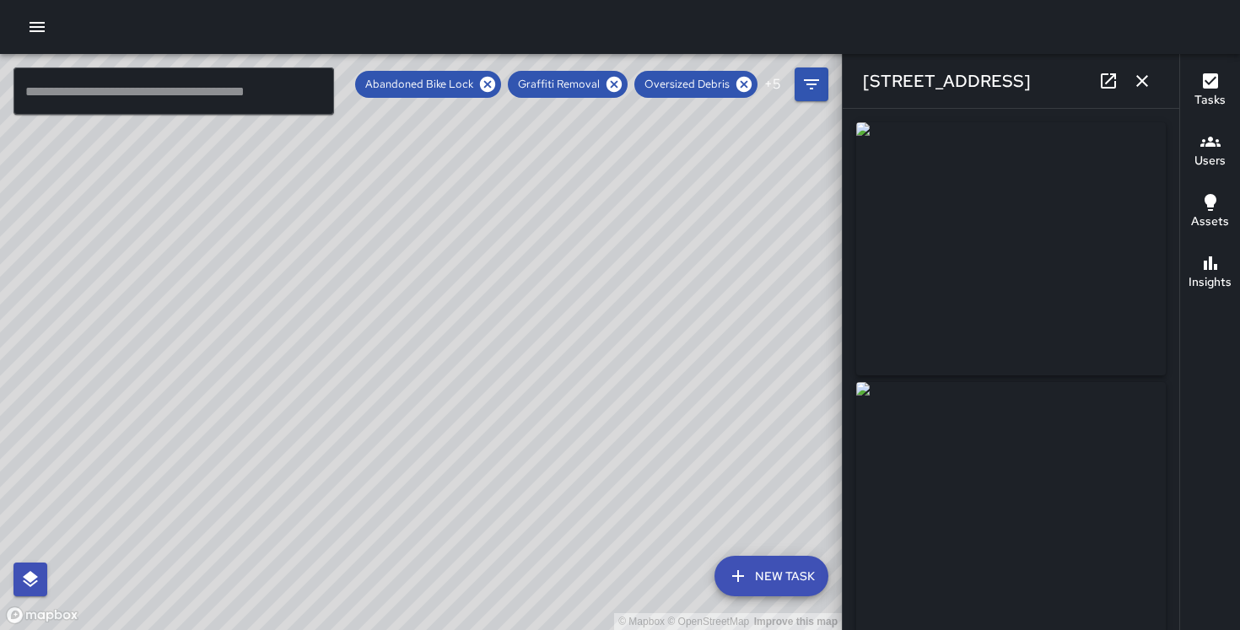
drag, startPoint x: 330, startPoint y: 445, endPoint x: 456, endPoint y: 303, distance: 189.5
click at [456, 304] on div "© Mapbox © OpenStreetMap Improve this map" at bounding box center [421, 342] width 842 height 576
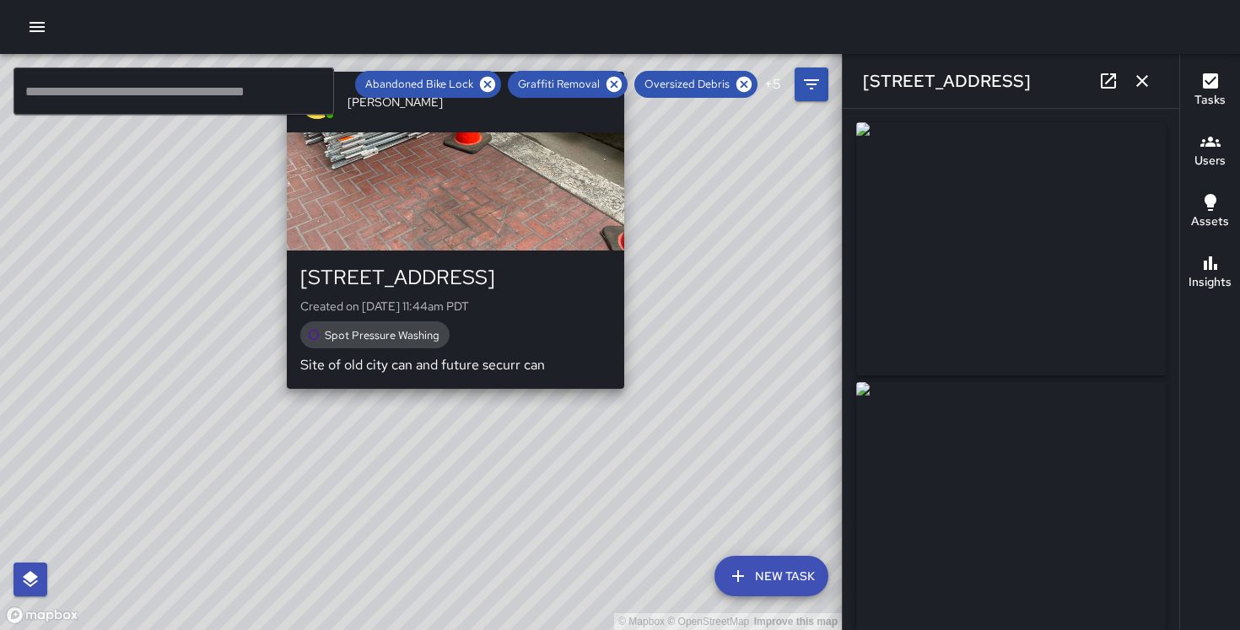
click at [448, 402] on div "© Mapbox © OpenStreetMap Improve this map KG Keonte Gibson 475 Market Street Cr…" at bounding box center [421, 342] width 842 height 576
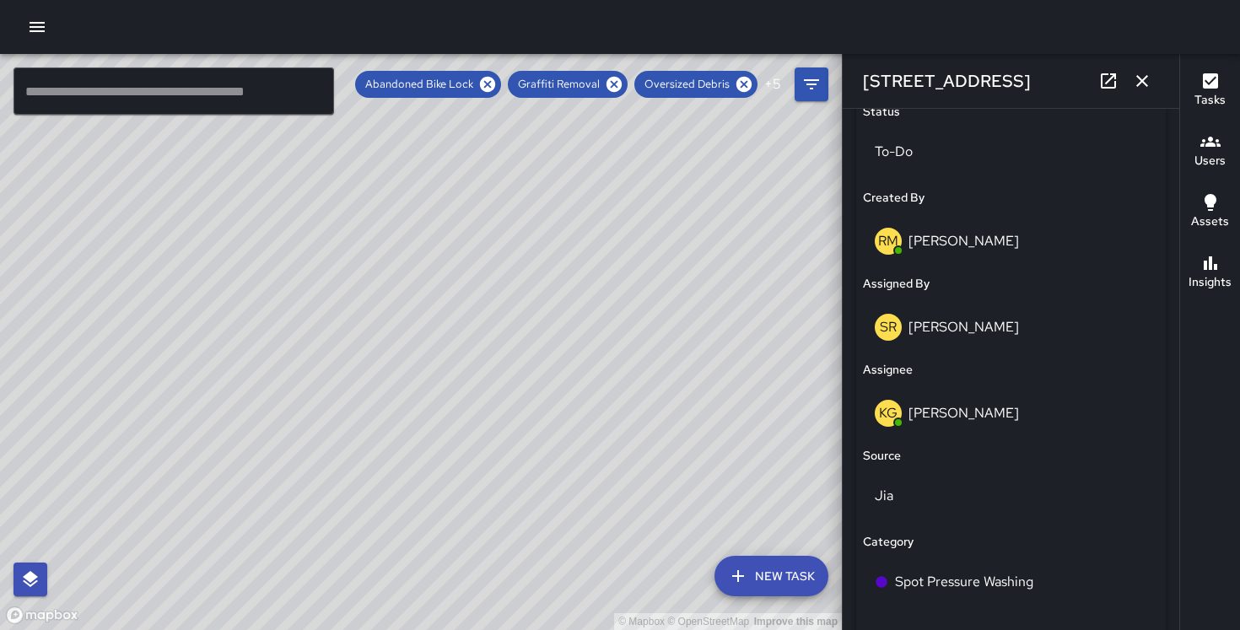
scroll to position [848, 0]
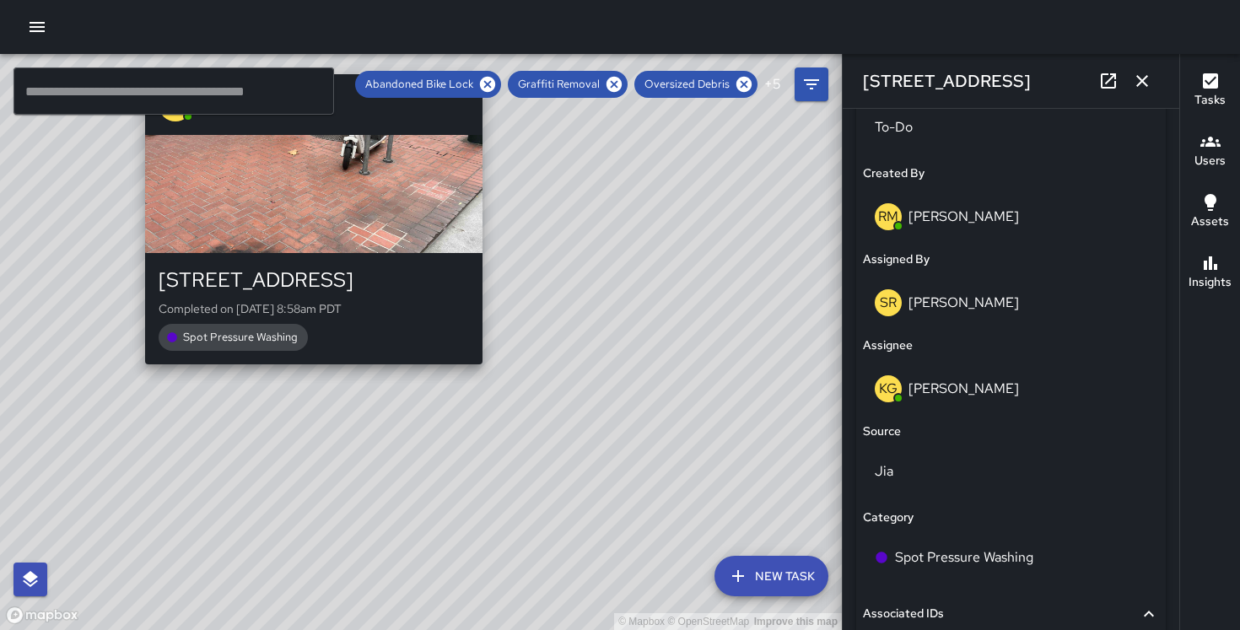
click at [306, 373] on div "© Mapbox © OpenStreetMap Improve this map KG Keonte Gibson 525 Market Street Co…" at bounding box center [421, 342] width 842 height 576
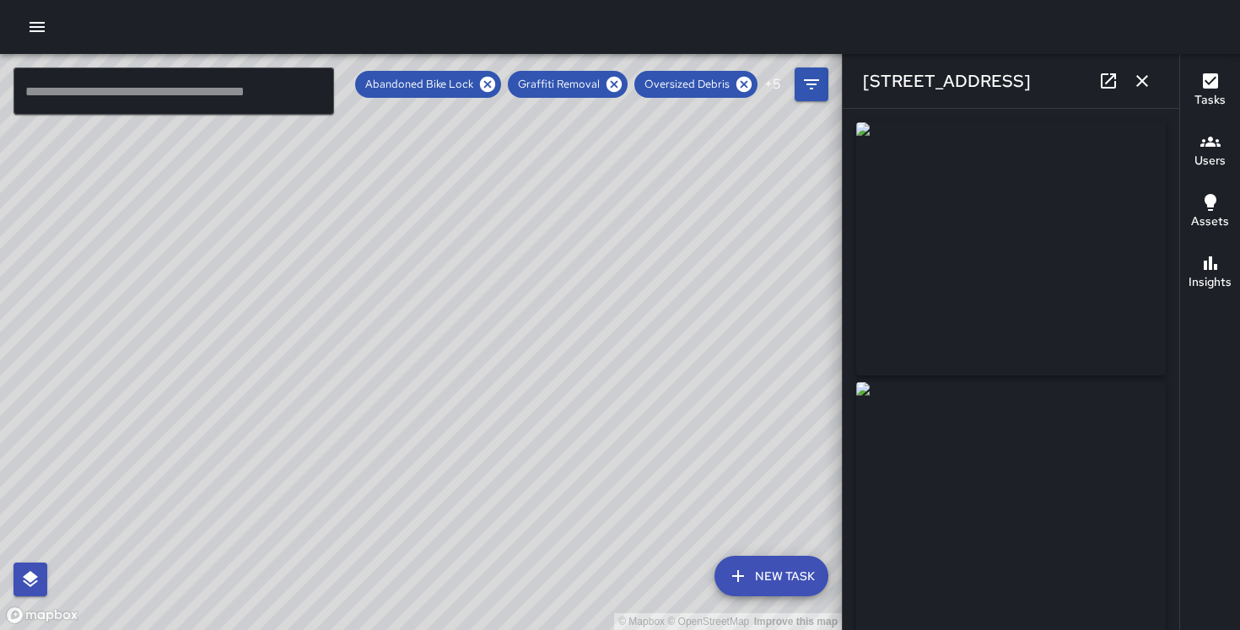
click at [633, 314] on div "© Mapbox © OpenStreetMap Improve this map" at bounding box center [421, 342] width 842 height 576
click at [359, 604] on div "© Mapbox © OpenStreetMap Improve this map KG Keonte Gibson 55 Stevenson Street …" at bounding box center [421, 342] width 842 height 576
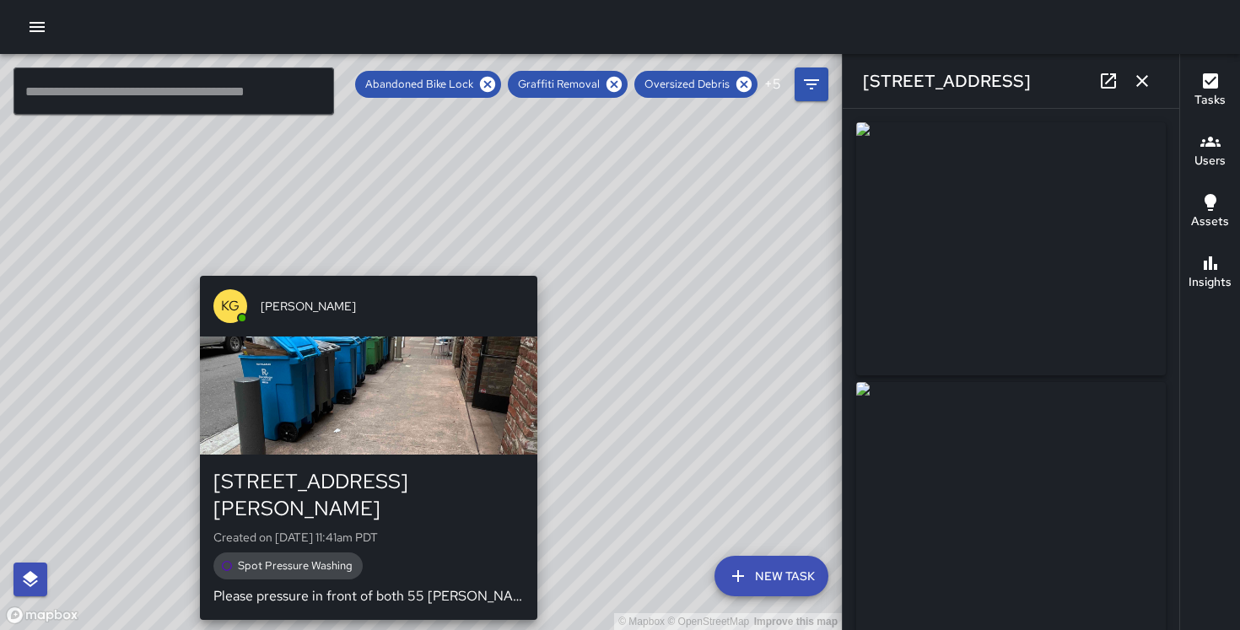
type input "**********"
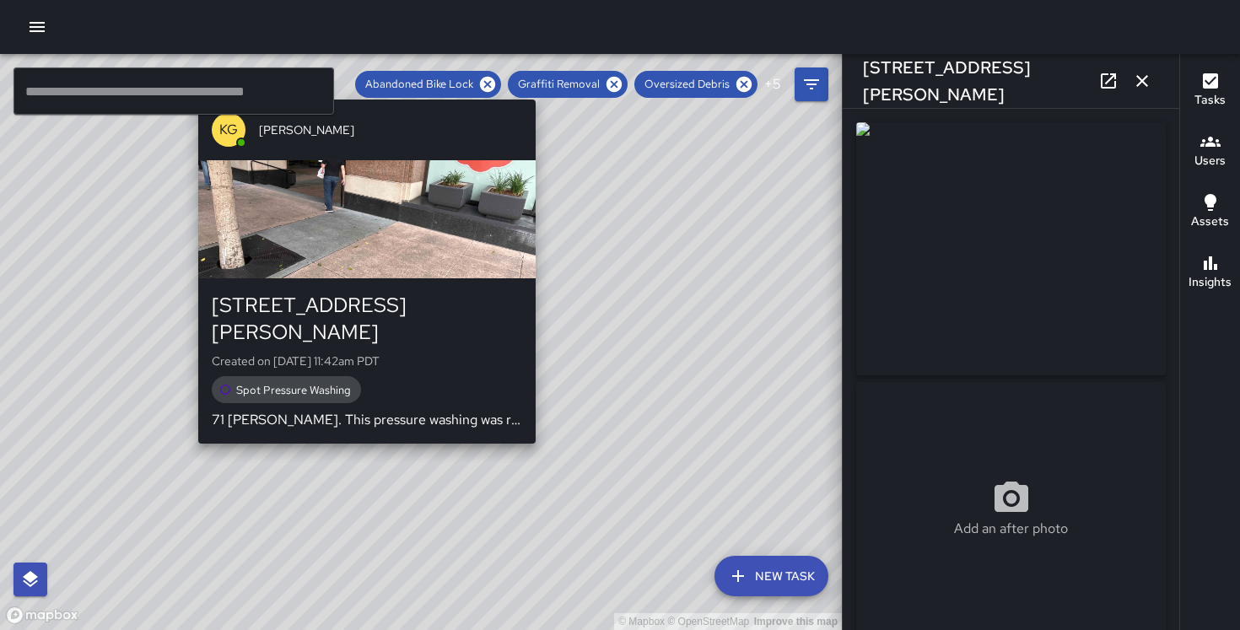
click at [357, 428] on div "© Mapbox © OpenStreetMap Improve this map KG Keonte Gibson 52 Stevenson Street …" at bounding box center [421, 342] width 842 height 576
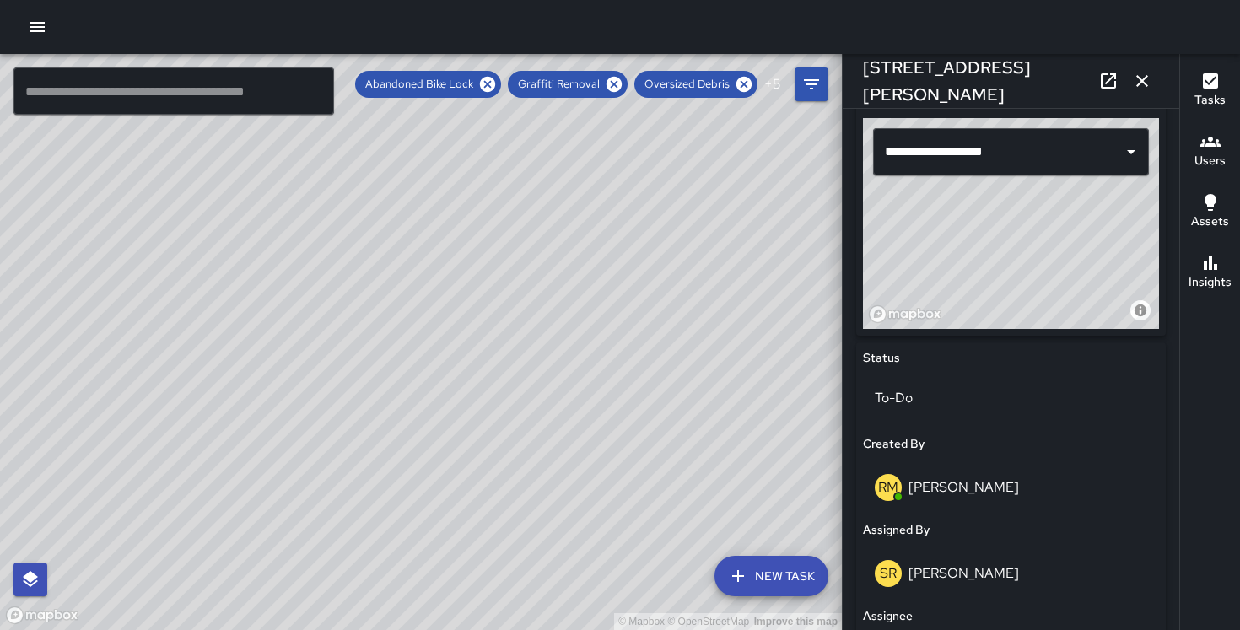
scroll to position [521, 0]
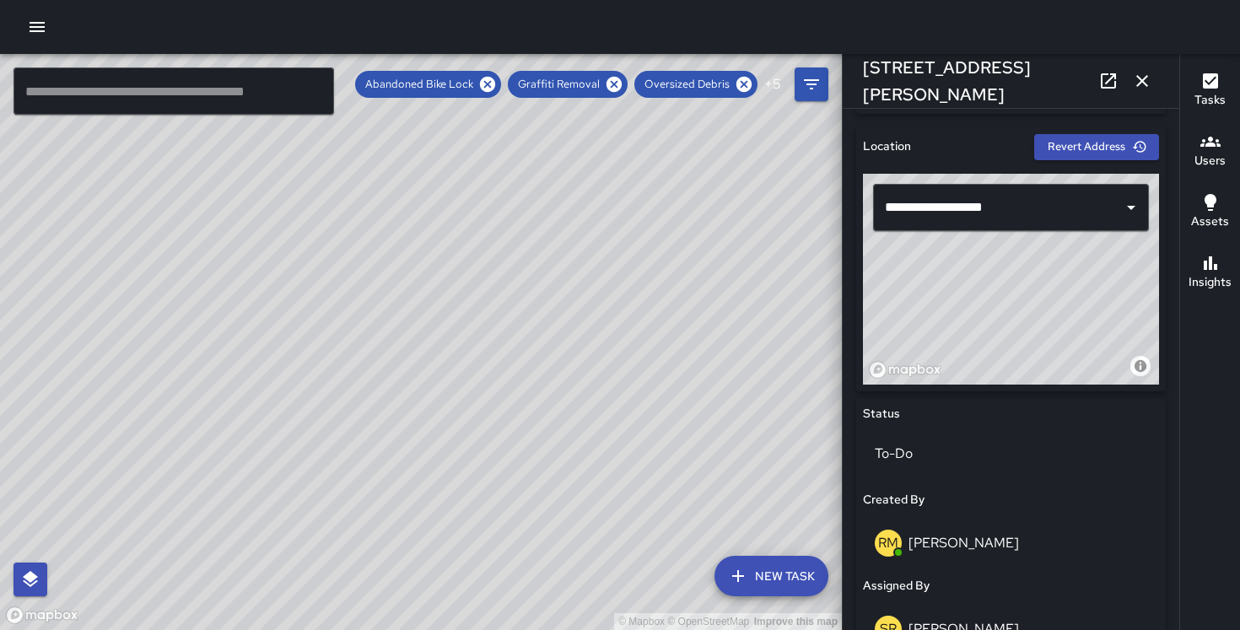
drag, startPoint x: 1015, startPoint y: 300, endPoint x: 991, endPoint y: 303, distance: 24.7
click at [991, 303] on div "© Mapbox © OpenStreetMap Improve this map" at bounding box center [1011, 279] width 296 height 211
drag, startPoint x: 1097, startPoint y: 300, endPoint x: 1054, endPoint y: 301, distance: 43.1
click at [1054, 301] on div "© Mapbox © OpenStreetMap Improve this map" at bounding box center [1011, 279] width 296 height 211
type input "**********"
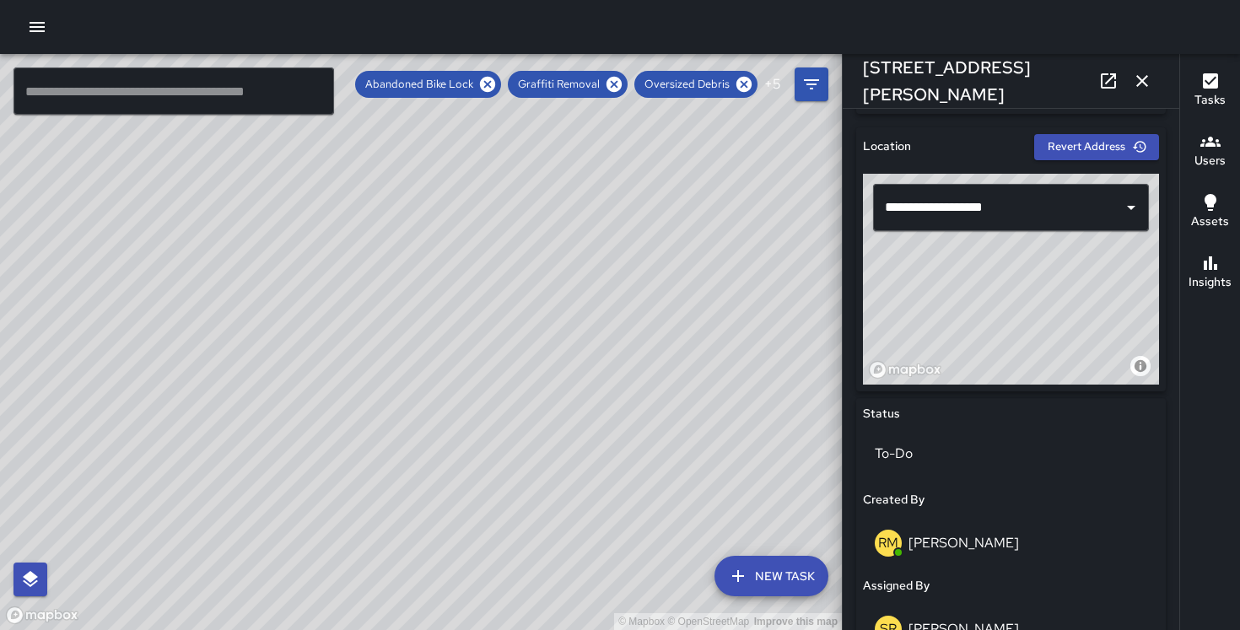
drag, startPoint x: 1054, startPoint y: 301, endPoint x: 1019, endPoint y: 283, distance: 39.3
click at [1019, 283] on div "© Mapbox © OpenStreetMap Improve this map" at bounding box center [1011, 279] width 296 height 211
click at [1141, 83] on icon "button" at bounding box center [1142, 81] width 20 height 20
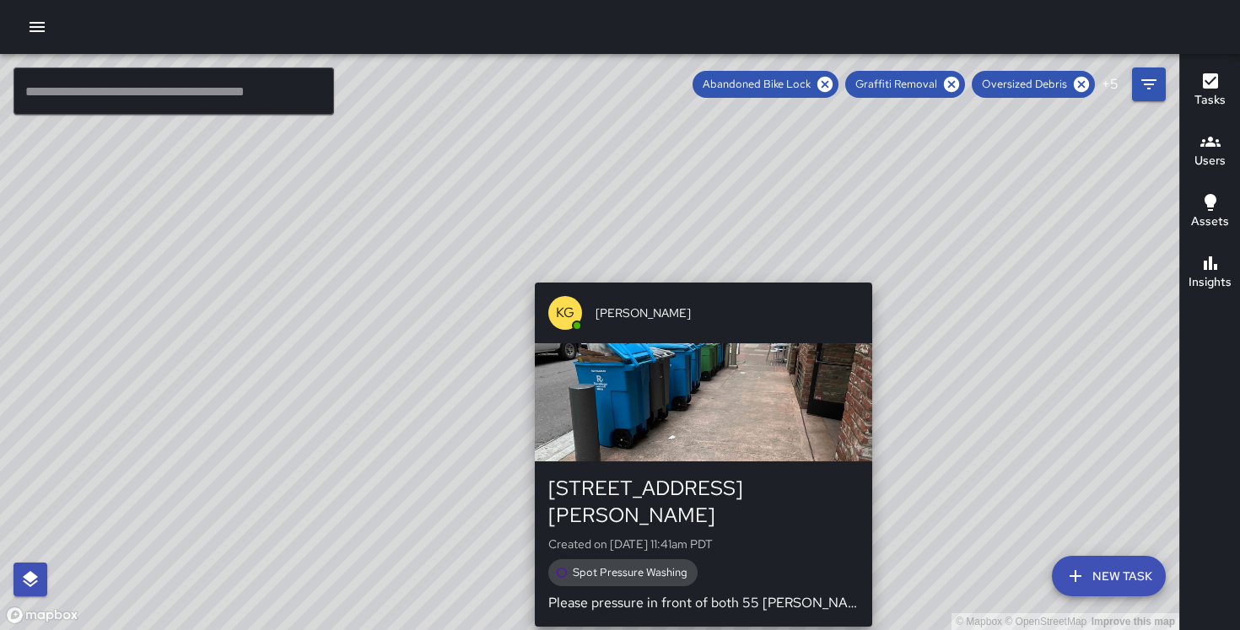
click at [696, 273] on div "© Mapbox © OpenStreetMap Improve this map KG Keonte Gibson 55 Stevenson Street …" at bounding box center [590, 342] width 1180 height 576
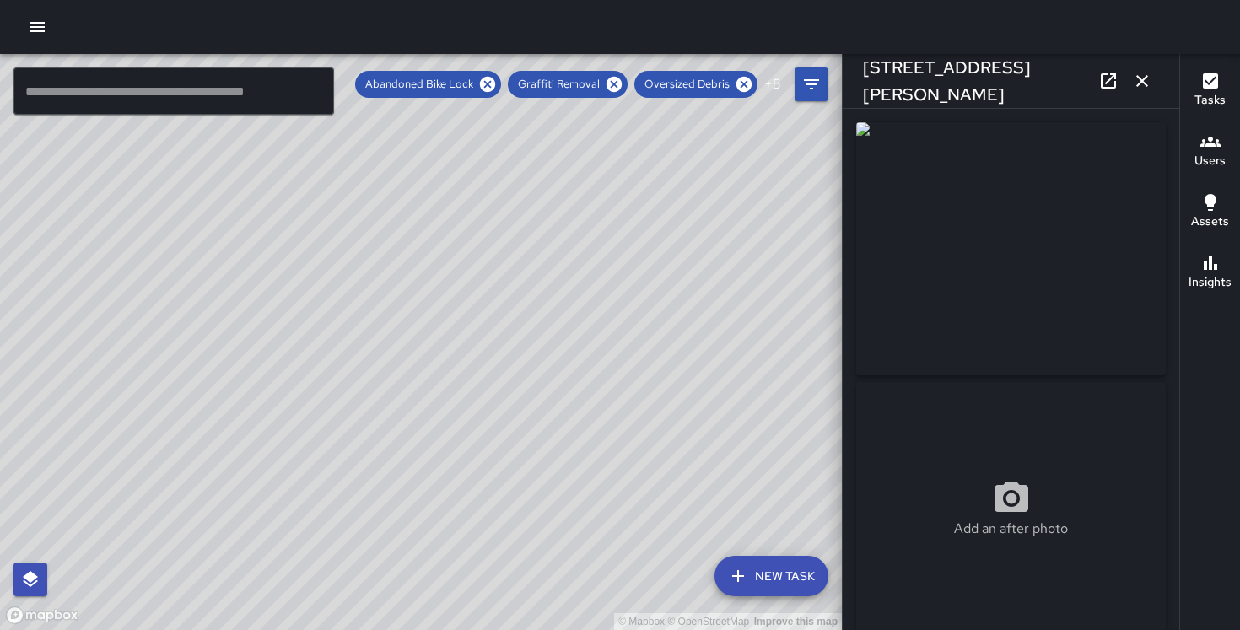
type input "**********"
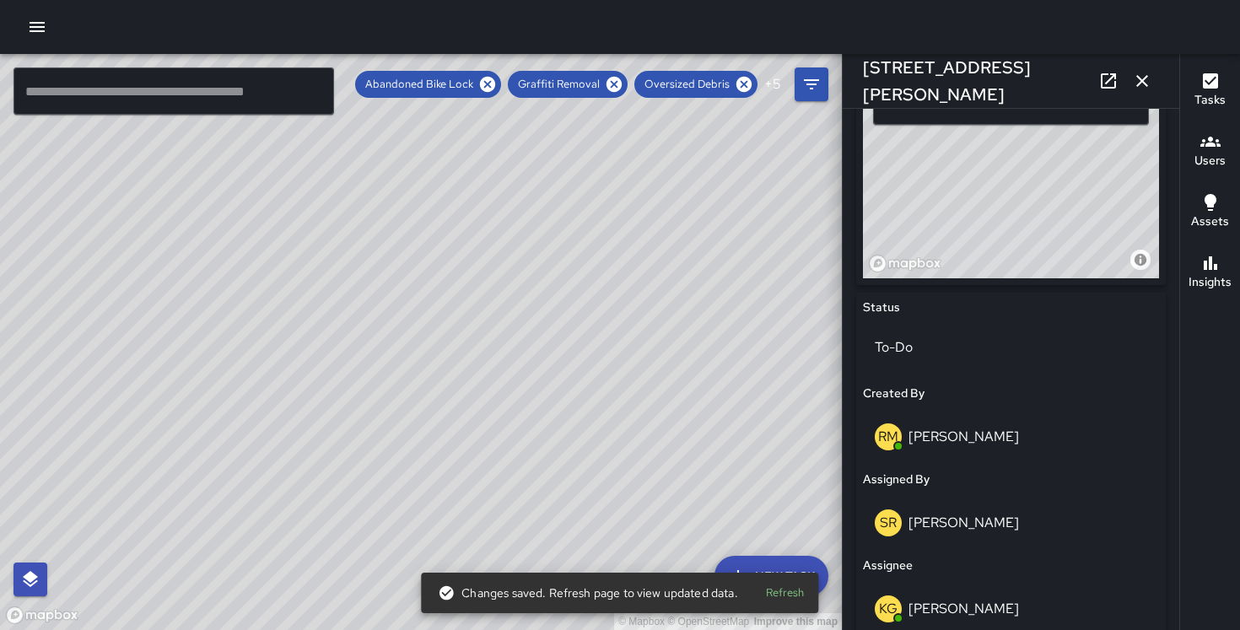
scroll to position [589, 0]
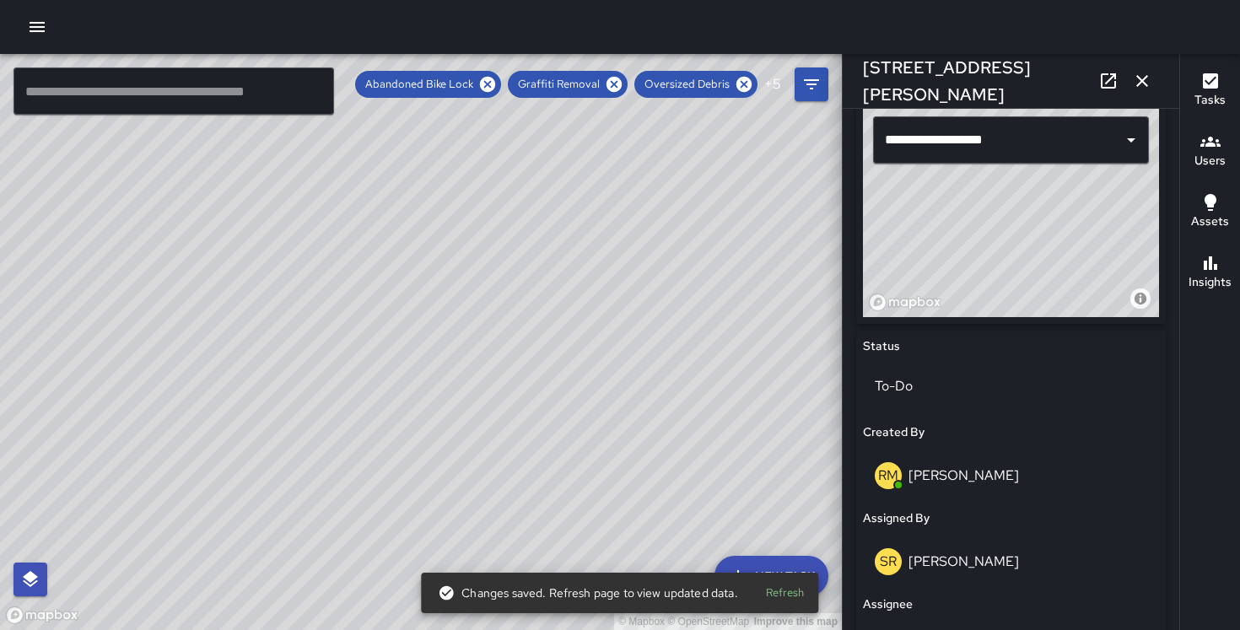
drag, startPoint x: 1046, startPoint y: 255, endPoint x: 1024, endPoint y: 230, distance: 33.5
click at [1024, 230] on div "© Mapbox © OpenStreetMap Improve this map" at bounding box center [1011, 211] width 296 height 211
drag, startPoint x: 1024, startPoint y: 230, endPoint x: 1014, endPoint y: 224, distance: 11.7
click at [1014, 224] on div "© Mapbox © OpenStreetMap Improve this map" at bounding box center [1011, 211] width 296 height 211
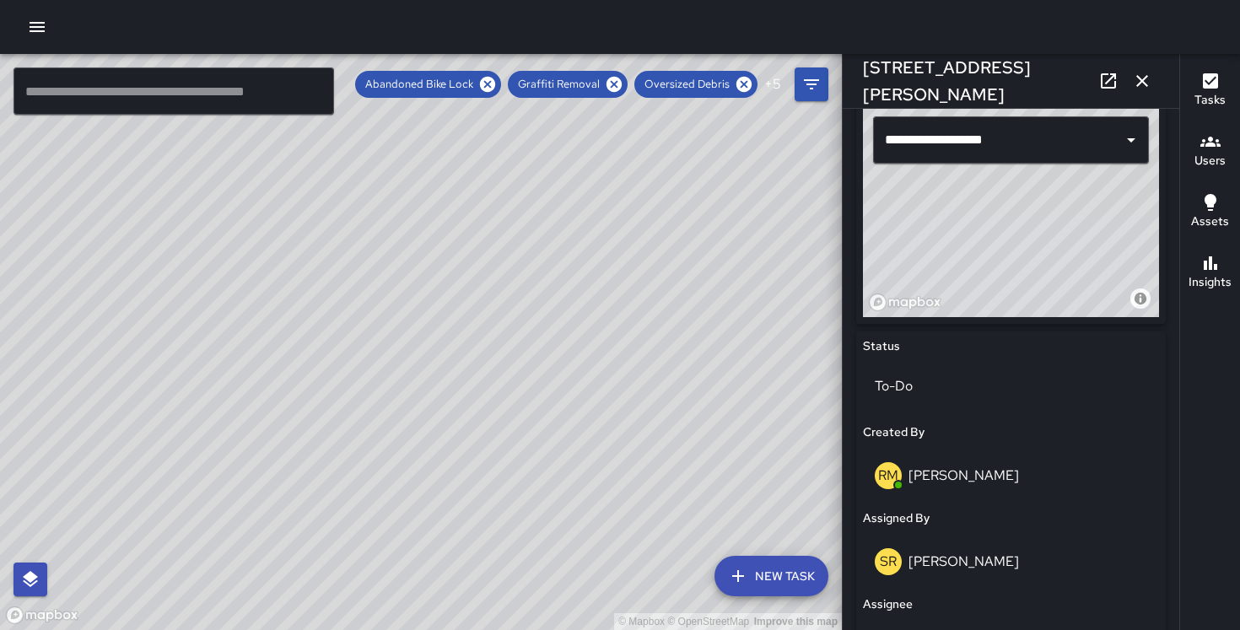
click at [1144, 81] on icon "button" at bounding box center [1143, 81] width 12 height 12
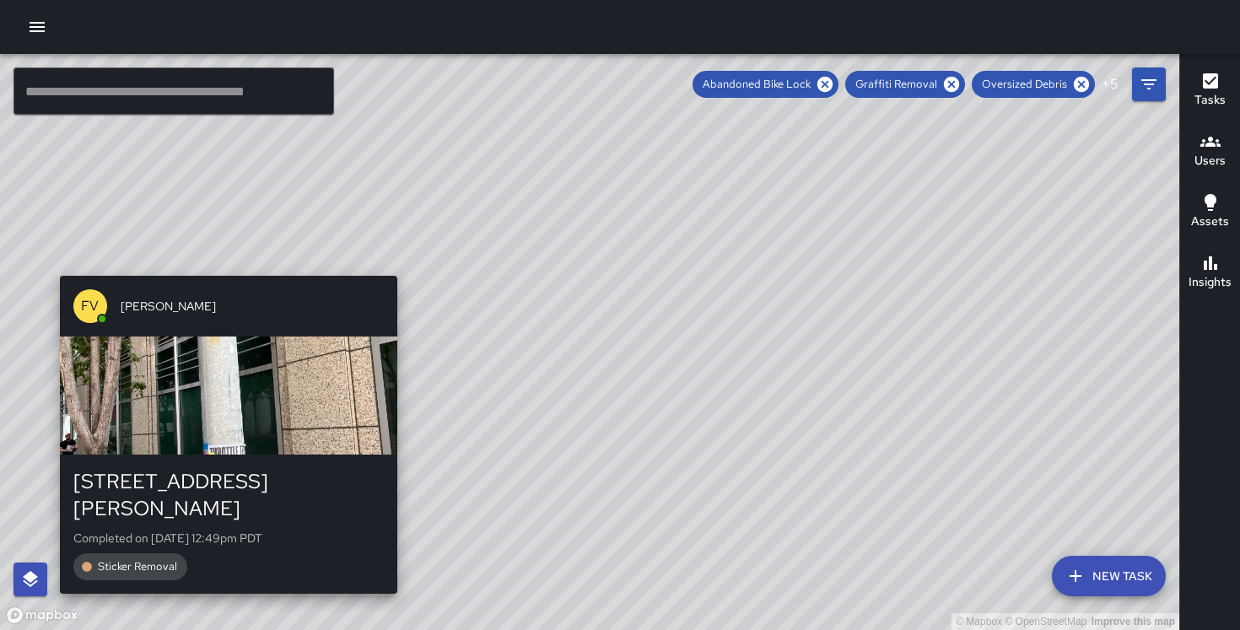
click at [389, 580] on div "© Mapbox © OpenStreetMap Improve this map FV Francisco Villalta 109 Stevenson S…" at bounding box center [590, 342] width 1180 height 576
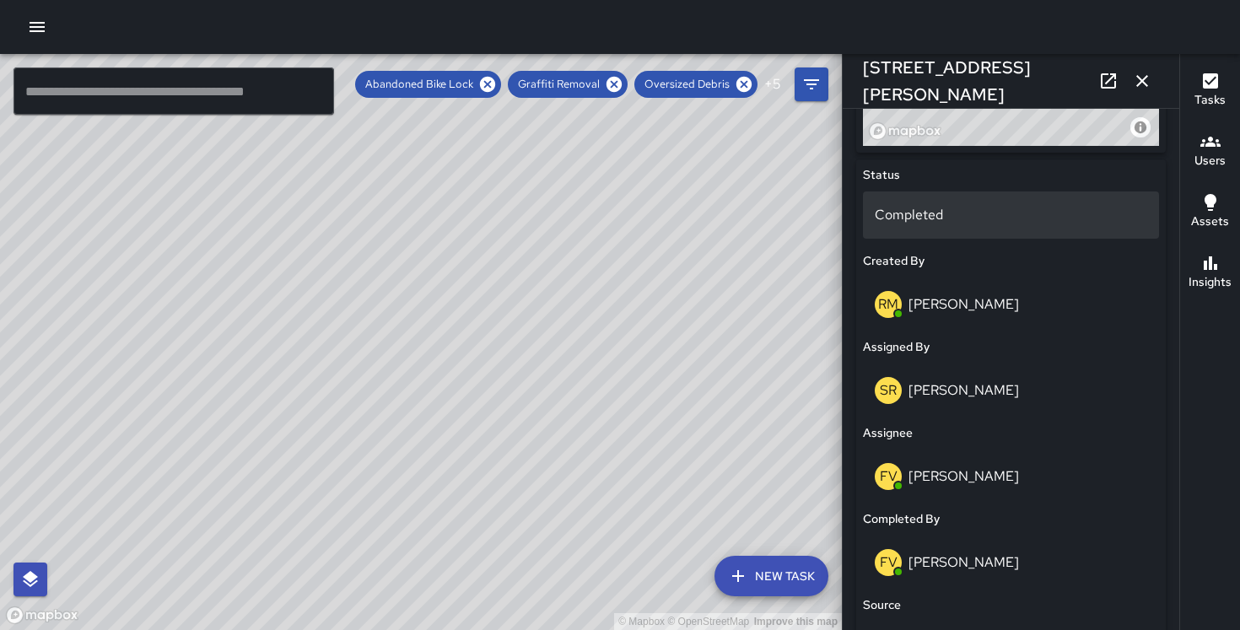
scroll to position [761, 0]
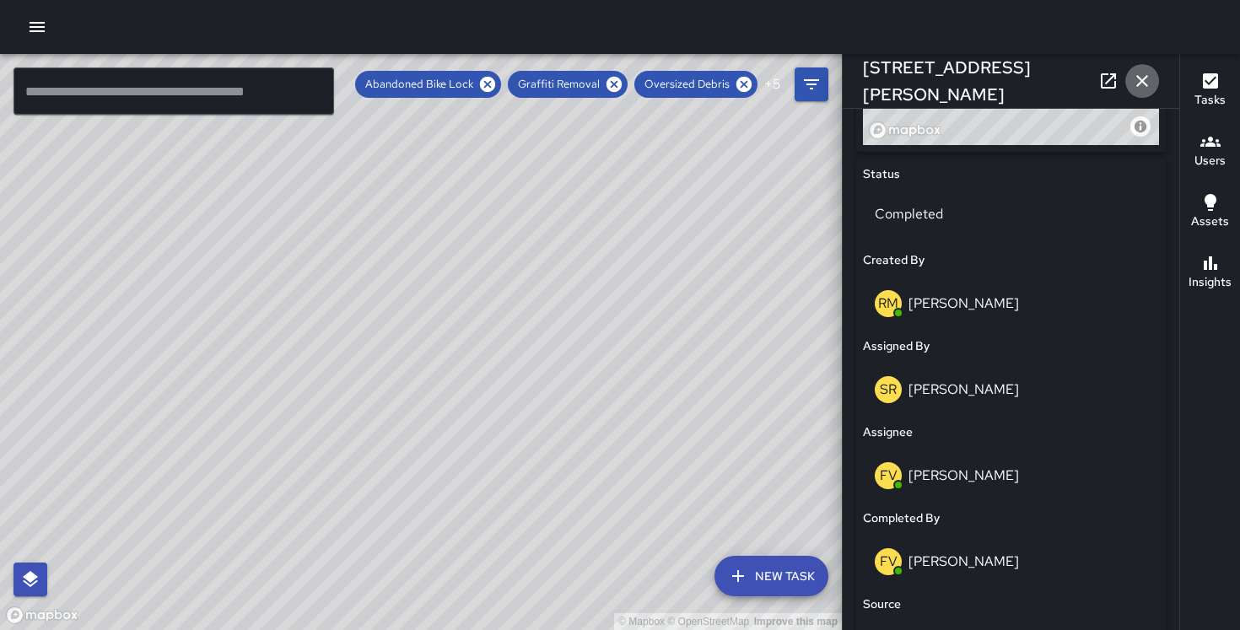
click at [1147, 93] on button "button" at bounding box center [1143, 81] width 34 height 34
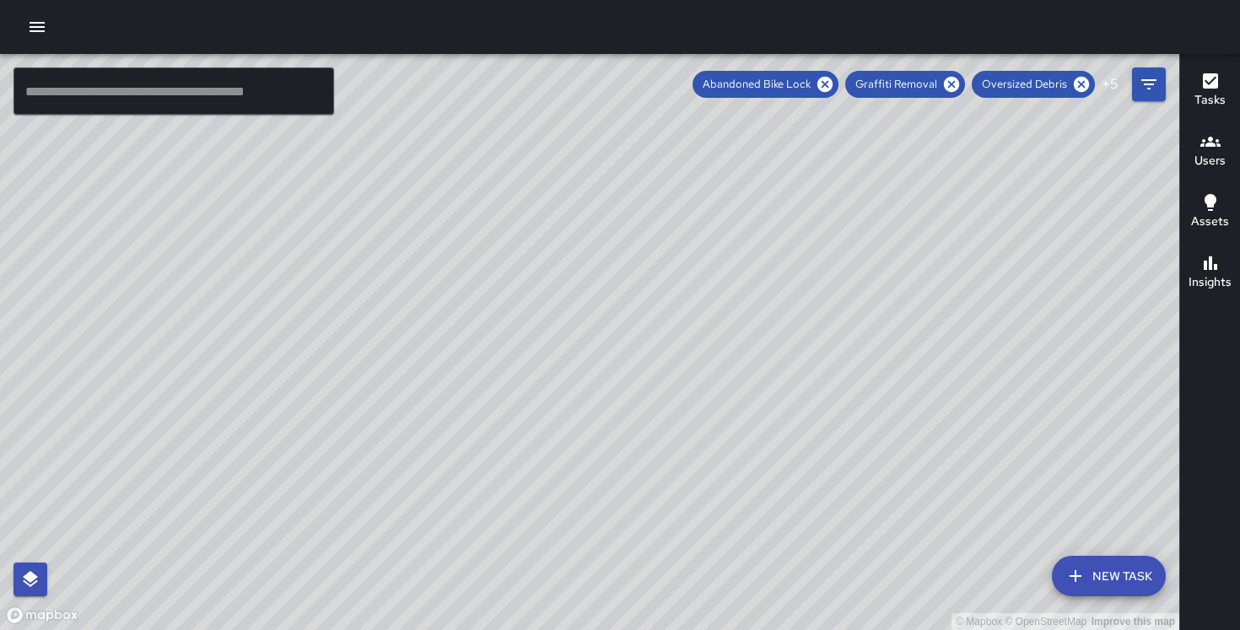
drag, startPoint x: 916, startPoint y: 234, endPoint x: 463, endPoint y: 618, distance: 593.9
click at [463, 618] on div "© Mapbox © OpenStreetMap Improve this map" at bounding box center [590, 342] width 1180 height 576
drag, startPoint x: 716, startPoint y: 301, endPoint x: 371, endPoint y: 521, distance: 408.2
click at [371, 521] on div "© Mapbox © OpenStreetMap Improve this map" at bounding box center [590, 342] width 1180 height 576
click at [909, 483] on div "© Mapbox © OpenStreetMap Improve this map" at bounding box center [590, 342] width 1180 height 576
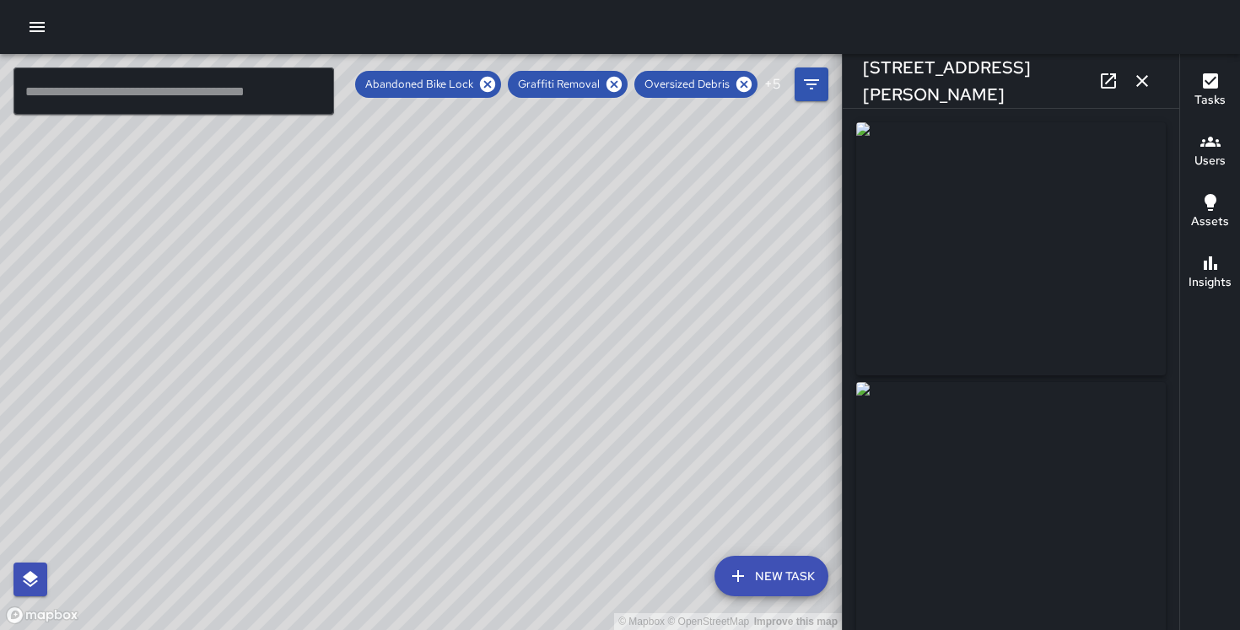
type input "**********"
drag, startPoint x: 642, startPoint y: 192, endPoint x: 591, endPoint y: 311, distance: 130.4
click at [591, 311] on div "© Mapbox © OpenStreetMap Improve this map" at bounding box center [421, 342] width 842 height 576
click at [559, 241] on div "© Mapbox © OpenStreetMap Improve this map SR Sandra Rosillo 177 Steuart Street …" at bounding box center [421, 342] width 842 height 576
click at [462, 307] on div "© Mapbox © OpenStreetMap Improve this map" at bounding box center [421, 342] width 842 height 576
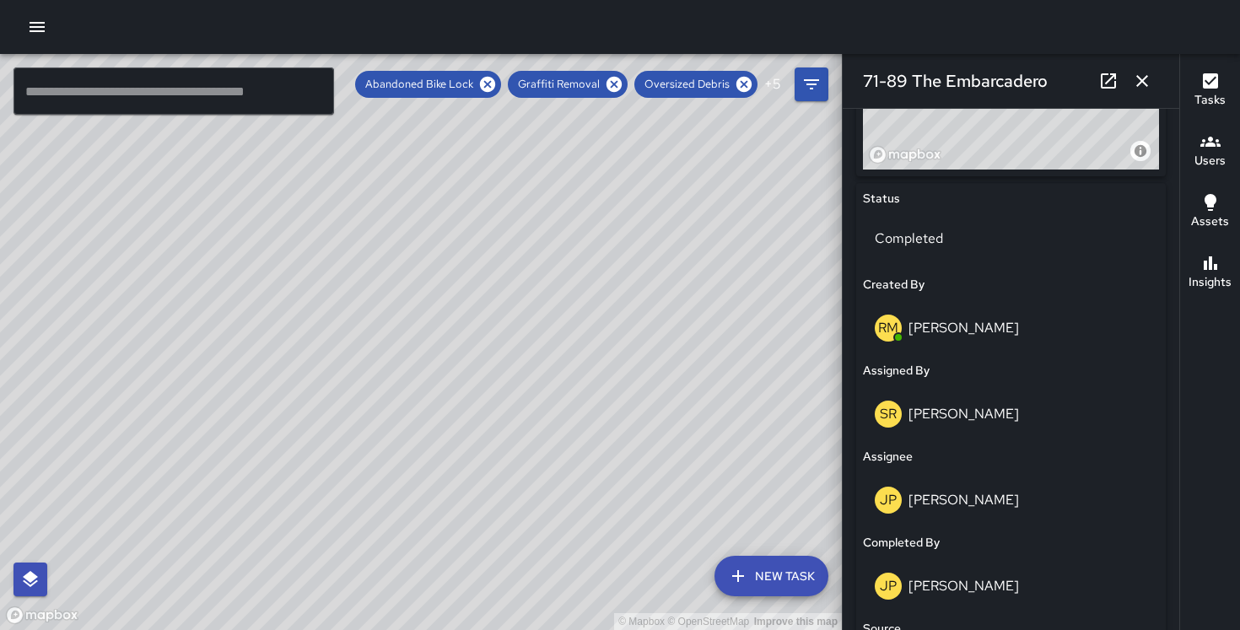
scroll to position [0, 0]
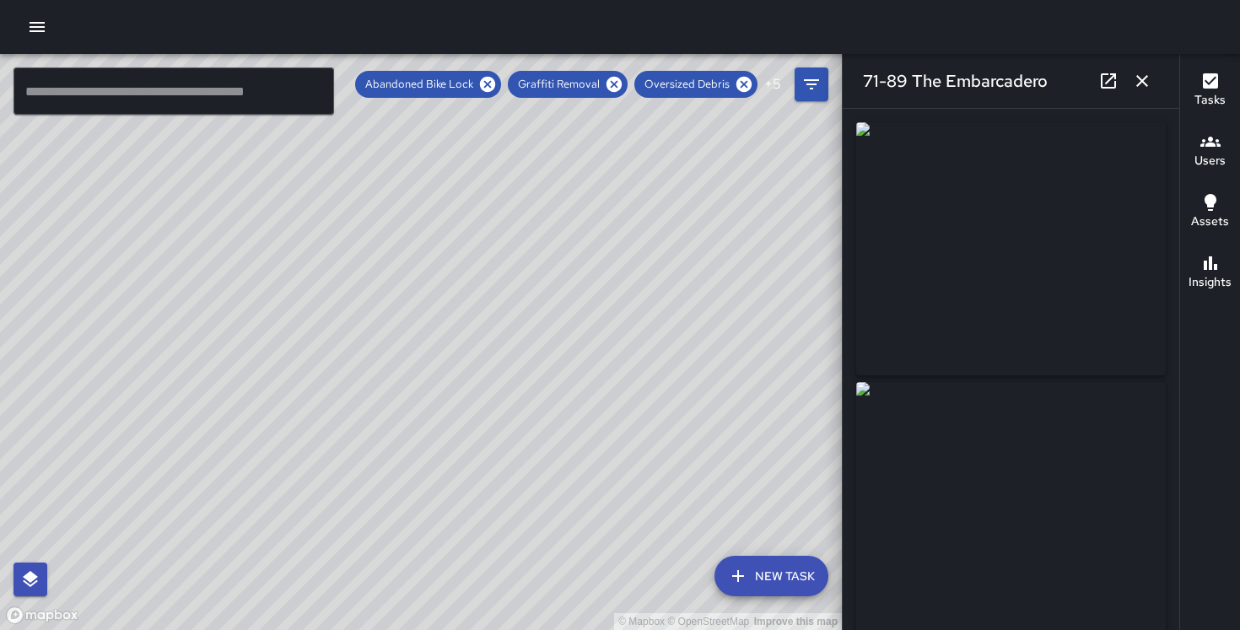
click at [405, 318] on div "© Mapbox © OpenStreetMap Improve this map KG Keonte Gibson 89 0071 the Embarcad…" at bounding box center [421, 342] width 842 height 576
drag, startPoint x: 389, startPoint y: 229, endPoint x: 530, endPoint y: 370, distance: 199.3
click at [530, 370] on div "© Mapbox © OpenStreetMap Improve this map" at bounding box center [421, 342] width 842 height 576
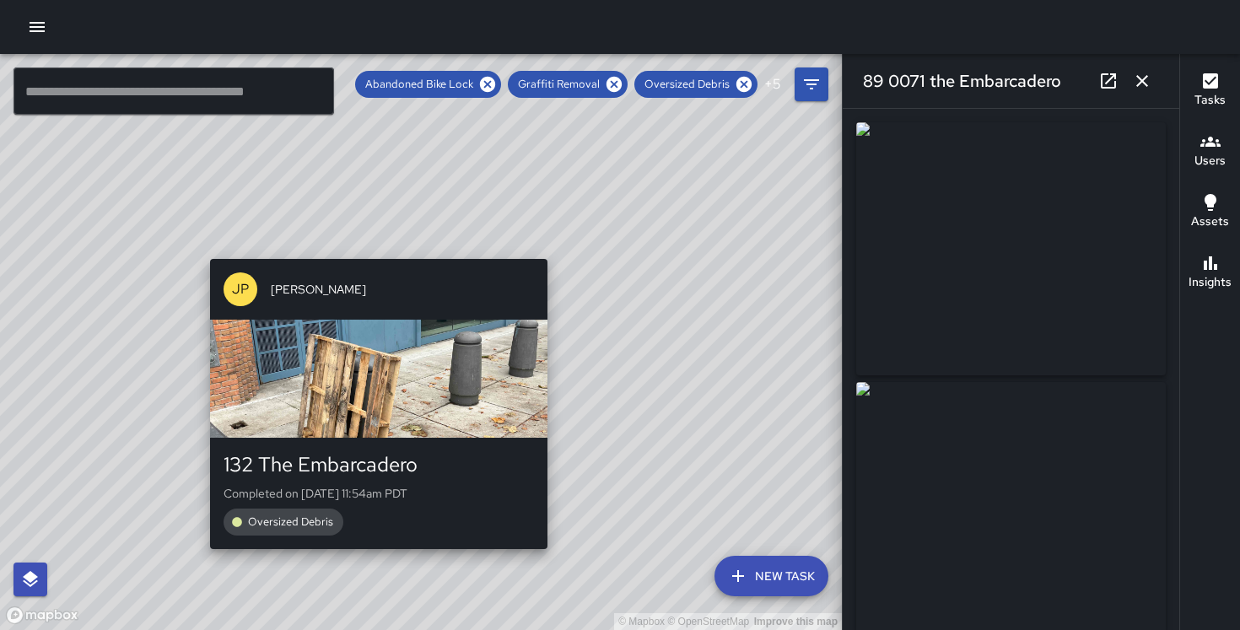
click at [370, 252] on div "JP Jonthan Portillo 132 The Embarcadero Completed on 10/1/2025, 11:54am PDT Ove…" at bounding box center [378, 404] width 351 height 304
type input "**********"
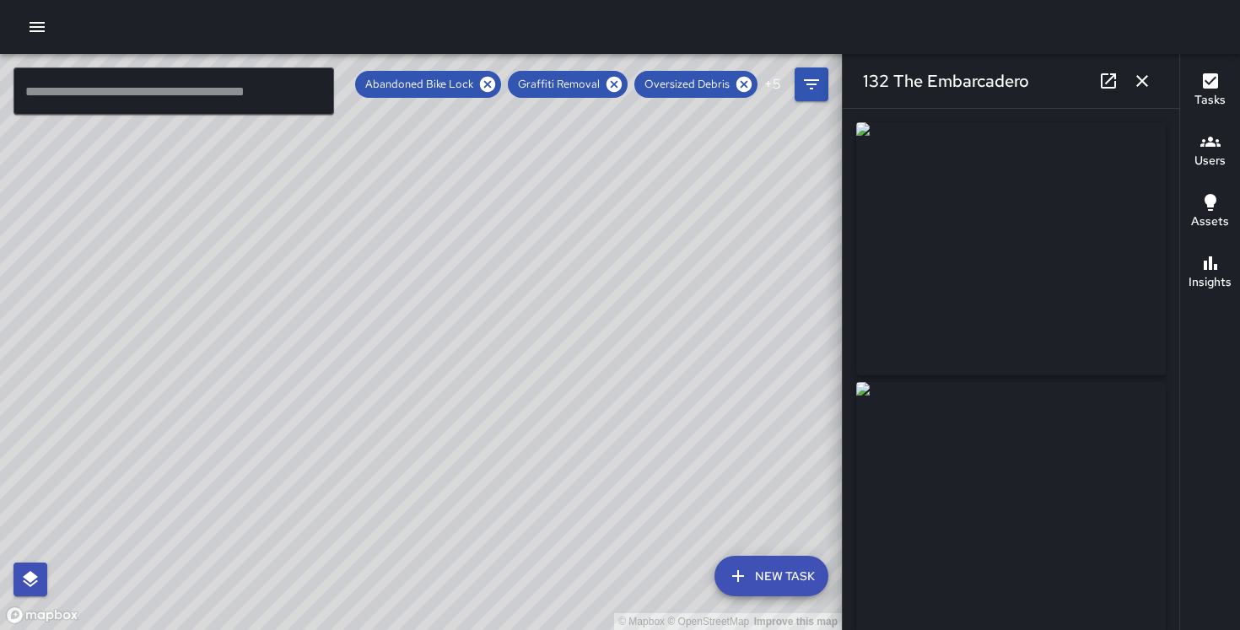
click at [375, 302] on div "© Mapbox © OpenStreetMap Improve this map KG Keonte Gibson 100 The Embarcadero …" at bounding box center [421, 342] width 842 height 576
click at [243, 391] on div "© Mapbox © OpenStreetMap Improve this map KG Keonte Gibson 1 Mission Street Com…" at bounding box center [421, 342] width 842 height 576
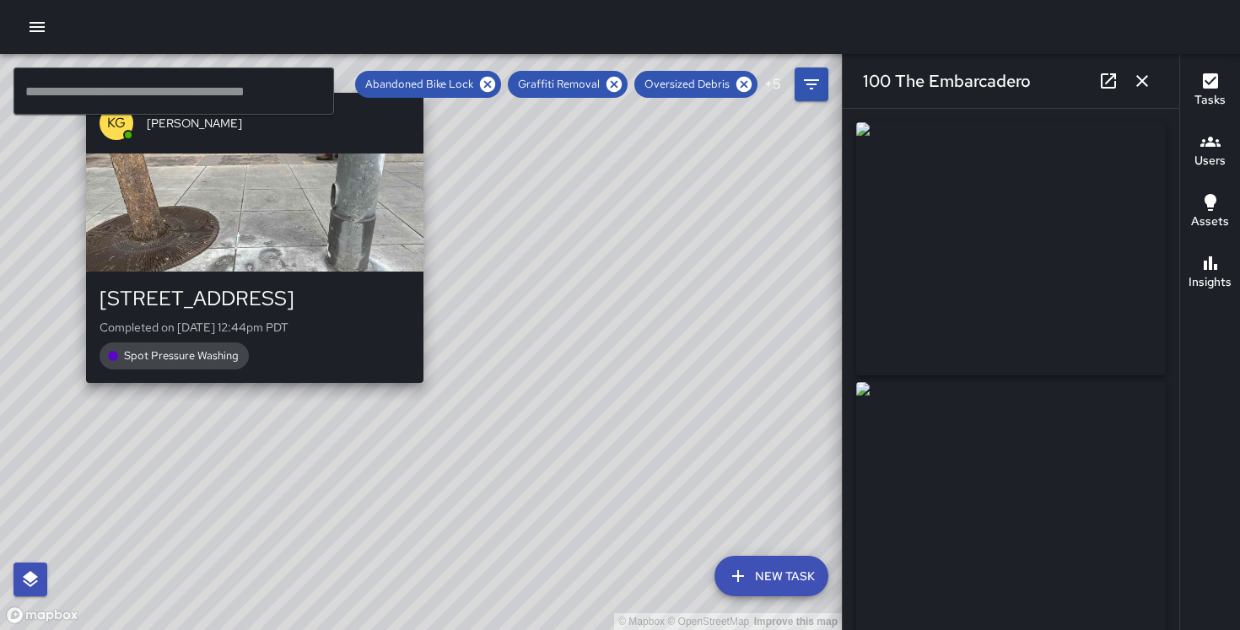
type input "**********"
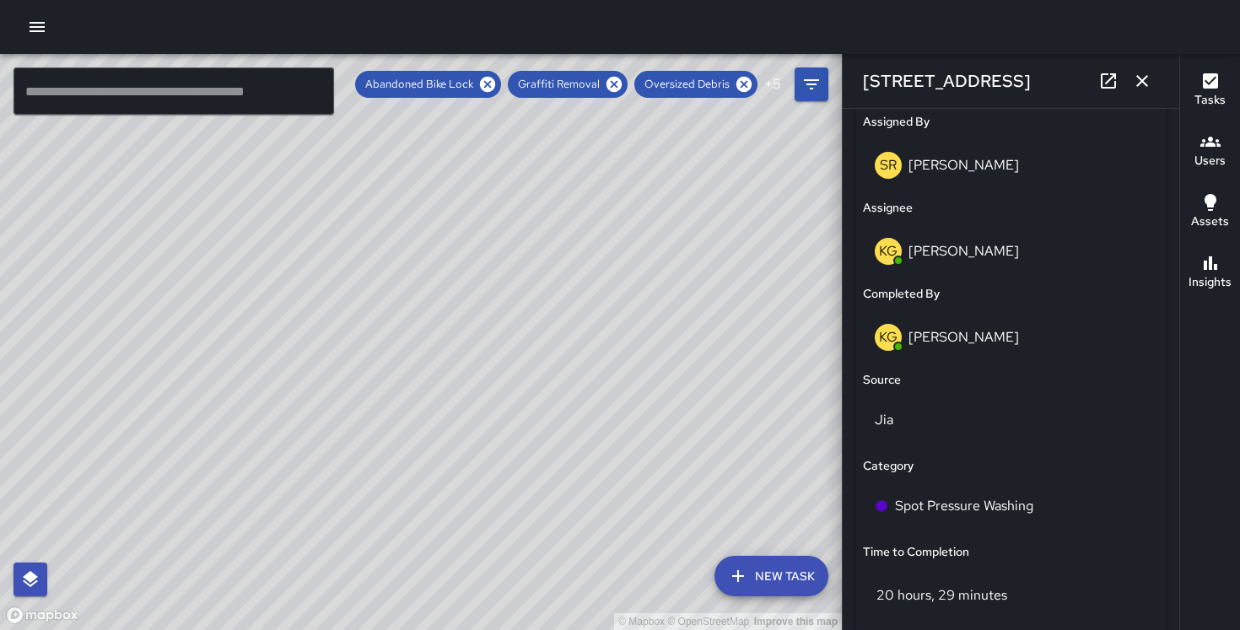
scroll to position [1079, 0]
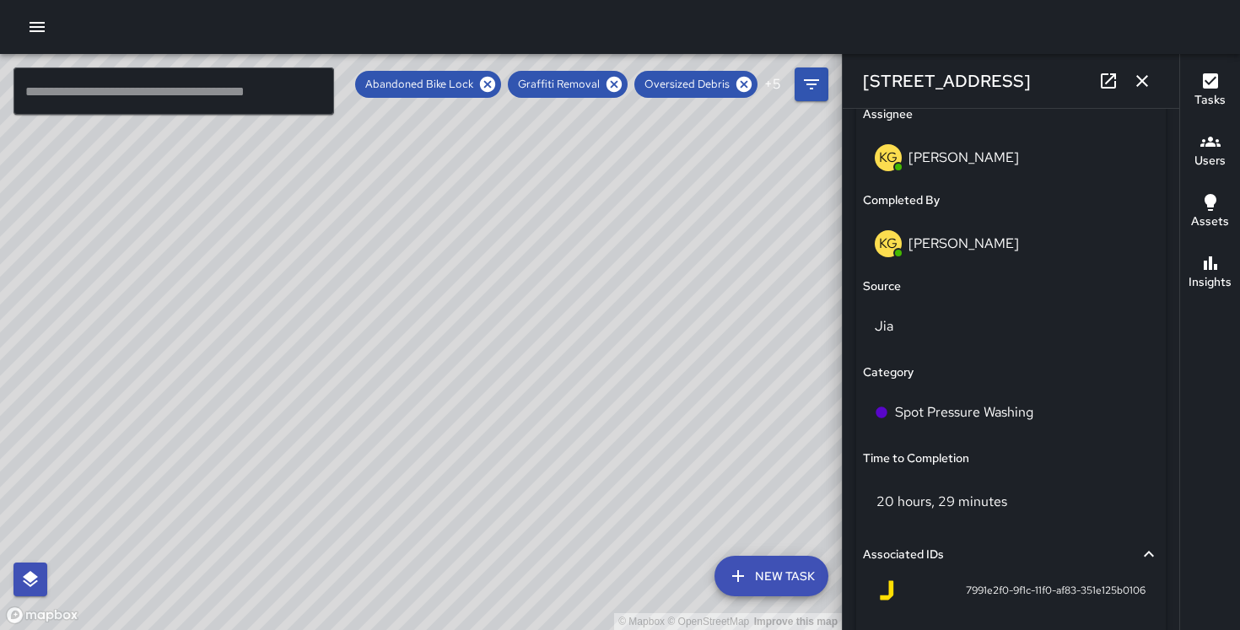
click at [1147, 83] on icon "button" at bounding box center [1142, 81] width 20 height 20
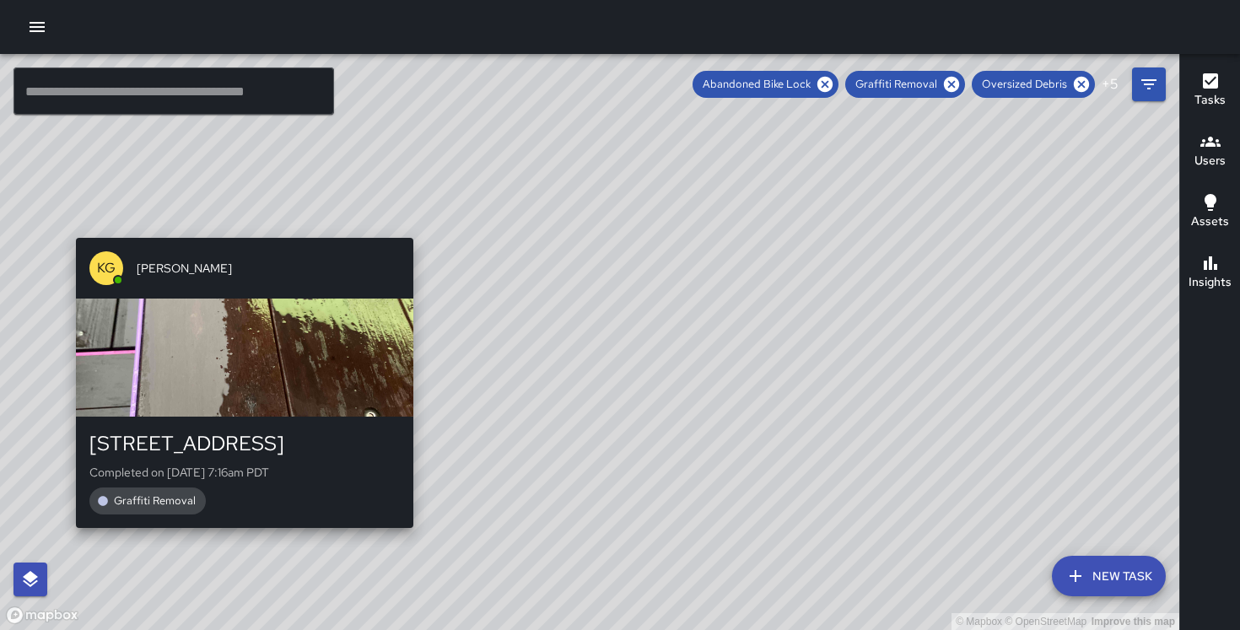
click at [239, 227] on div "© Mapbox © OpenStreetMap Improve this map KG Keonte Gibson 124 Market Street Co…" at bounding box center [590, 342] width 1180 height 576
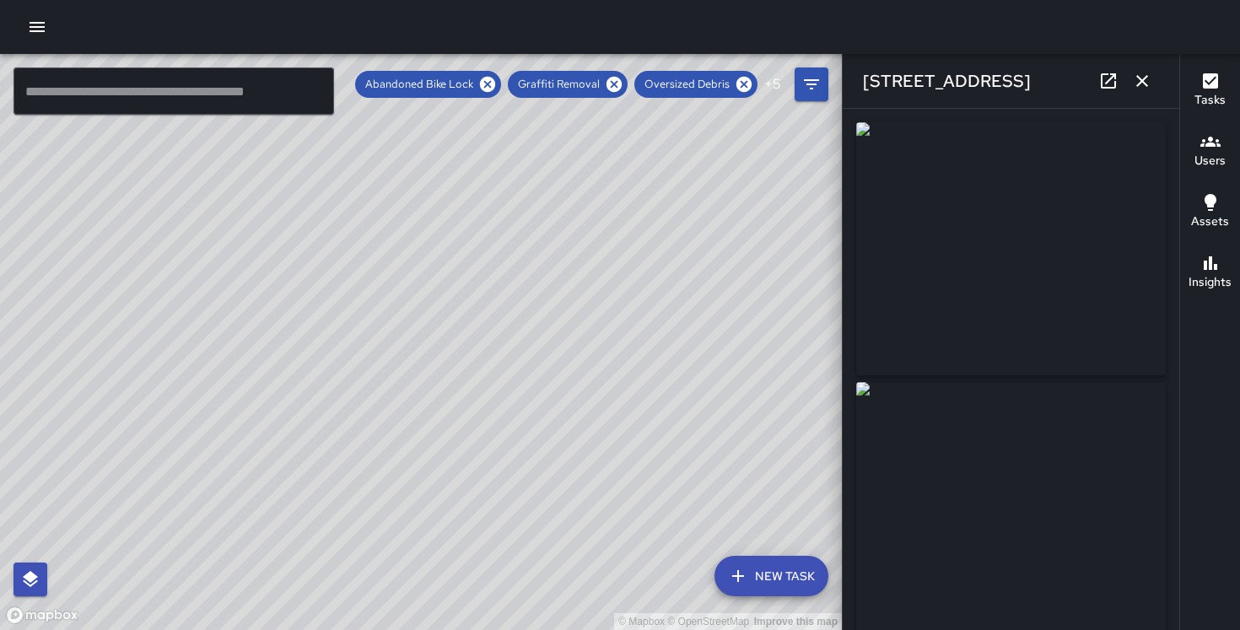
type input "**********"
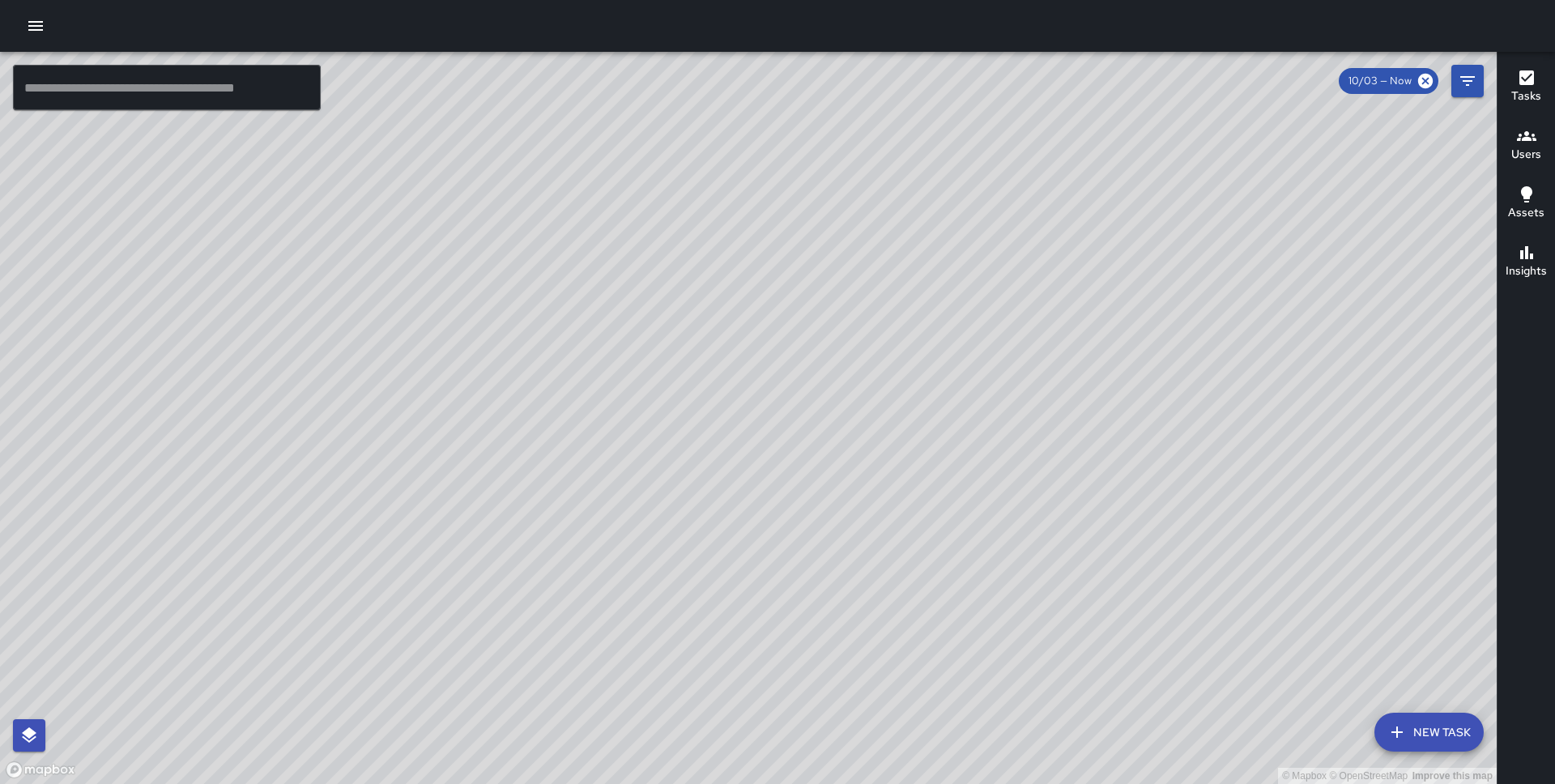
click at [37, 26] on icon "button" at bounding box center [36, 26] width 14 height 10
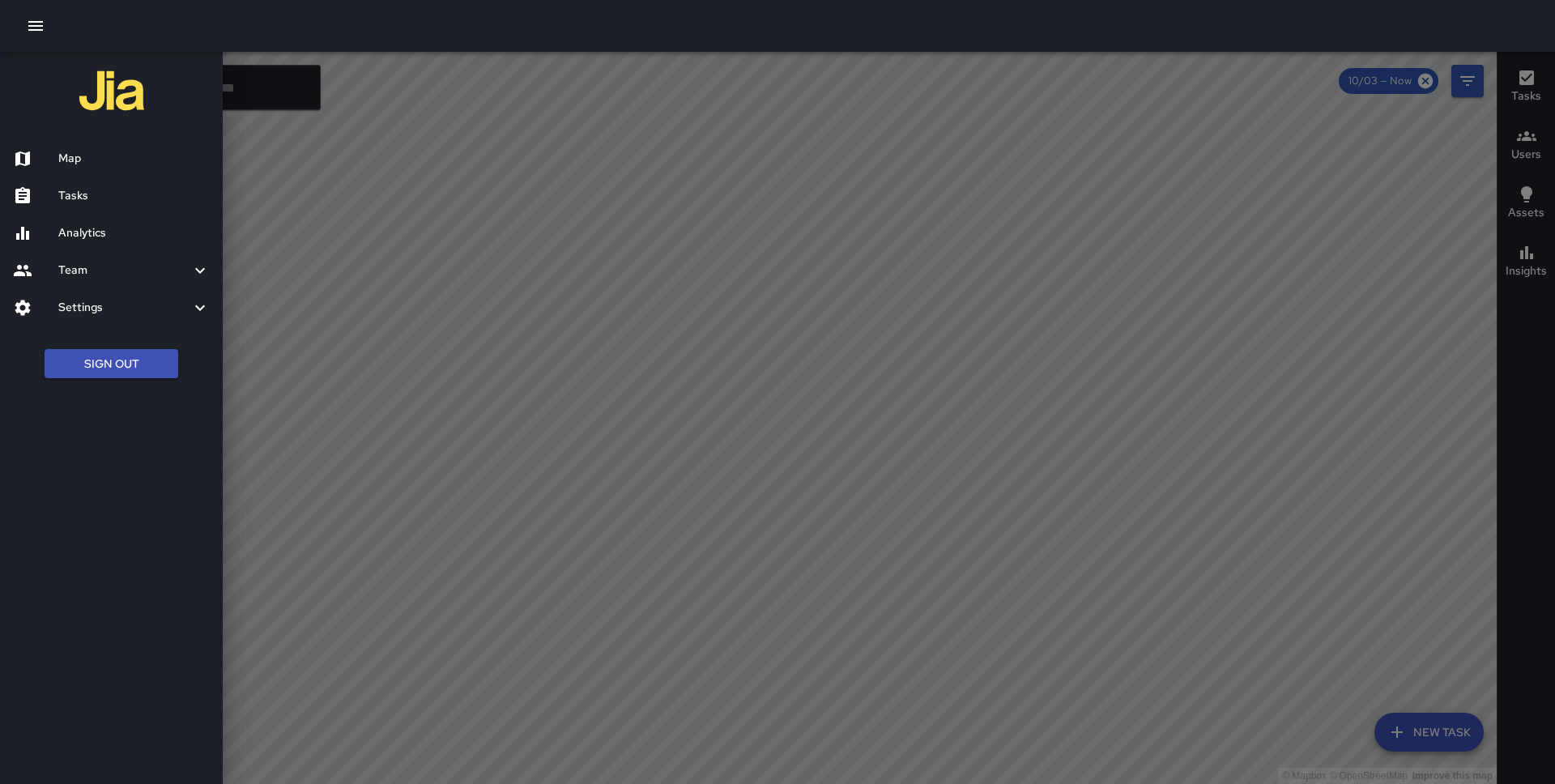
click at [163, 313] on h6 "Settings" at bounding box center [125, 307] width 132 height 18
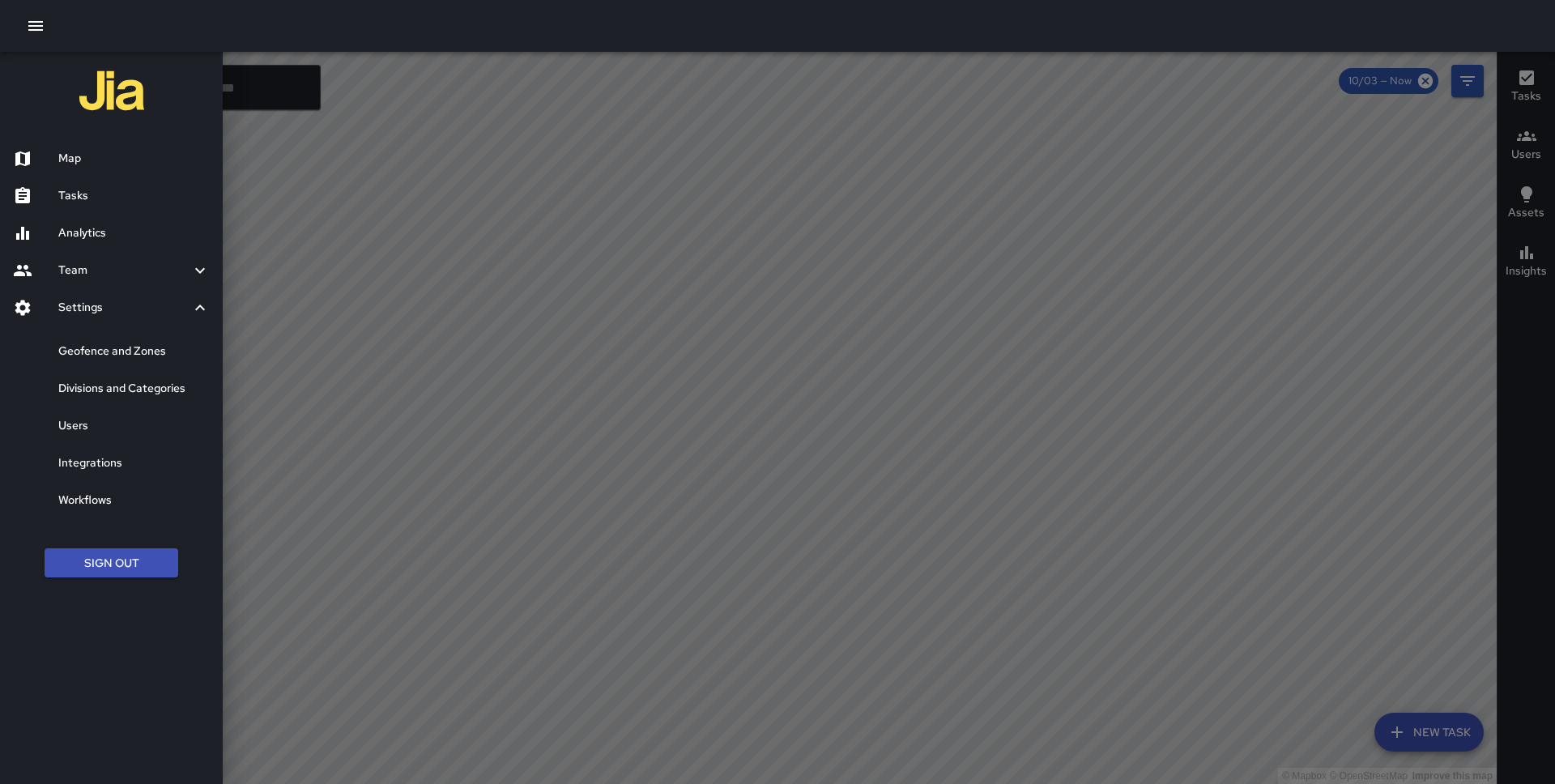
click at [131, 392] on h6 "Divisions and Categories" at bounding box center [134, 389] width 152 height 18
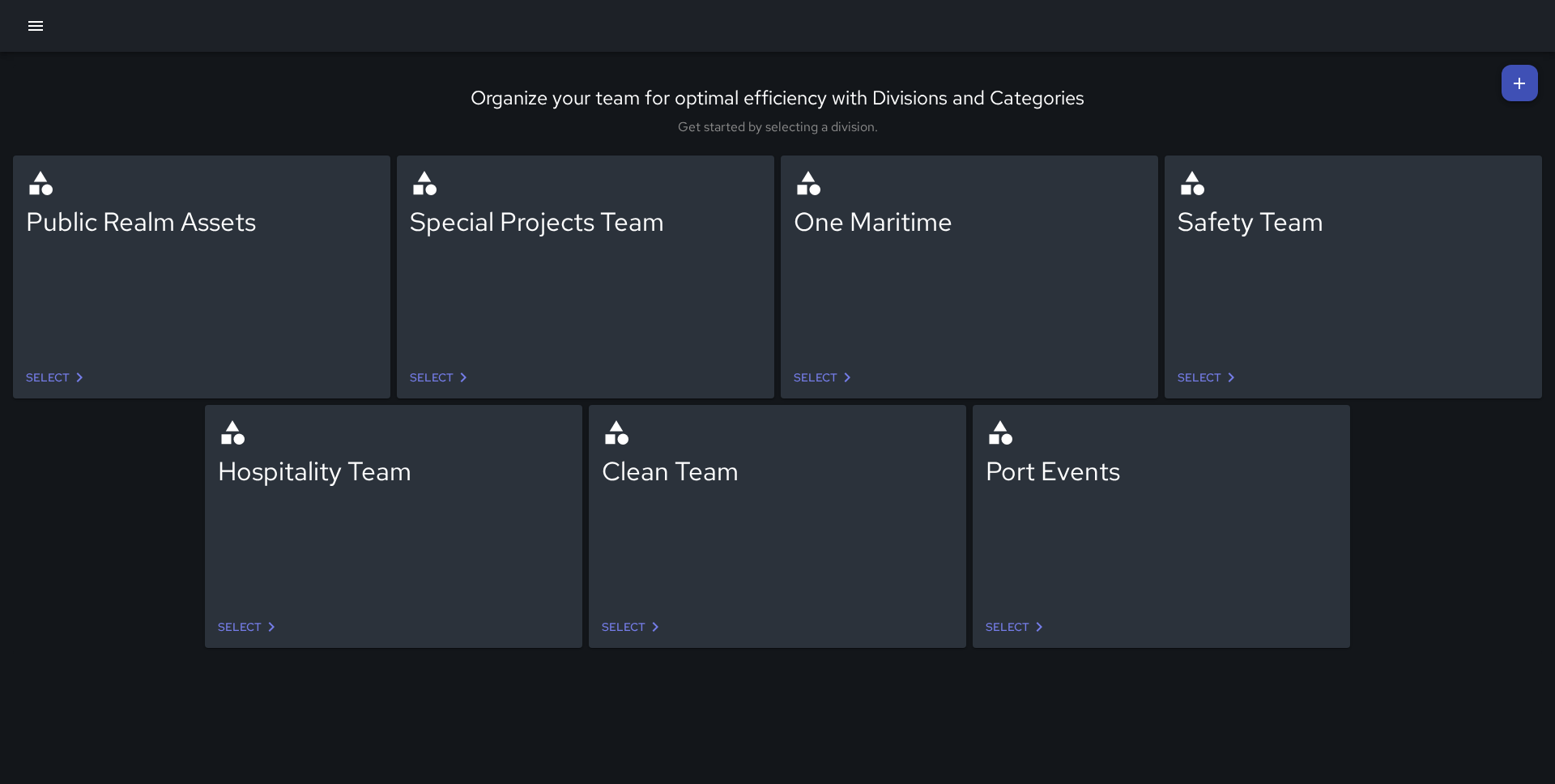
click at [1527, 84] on icon at bounding box center [1519, 83] width 19 height 19
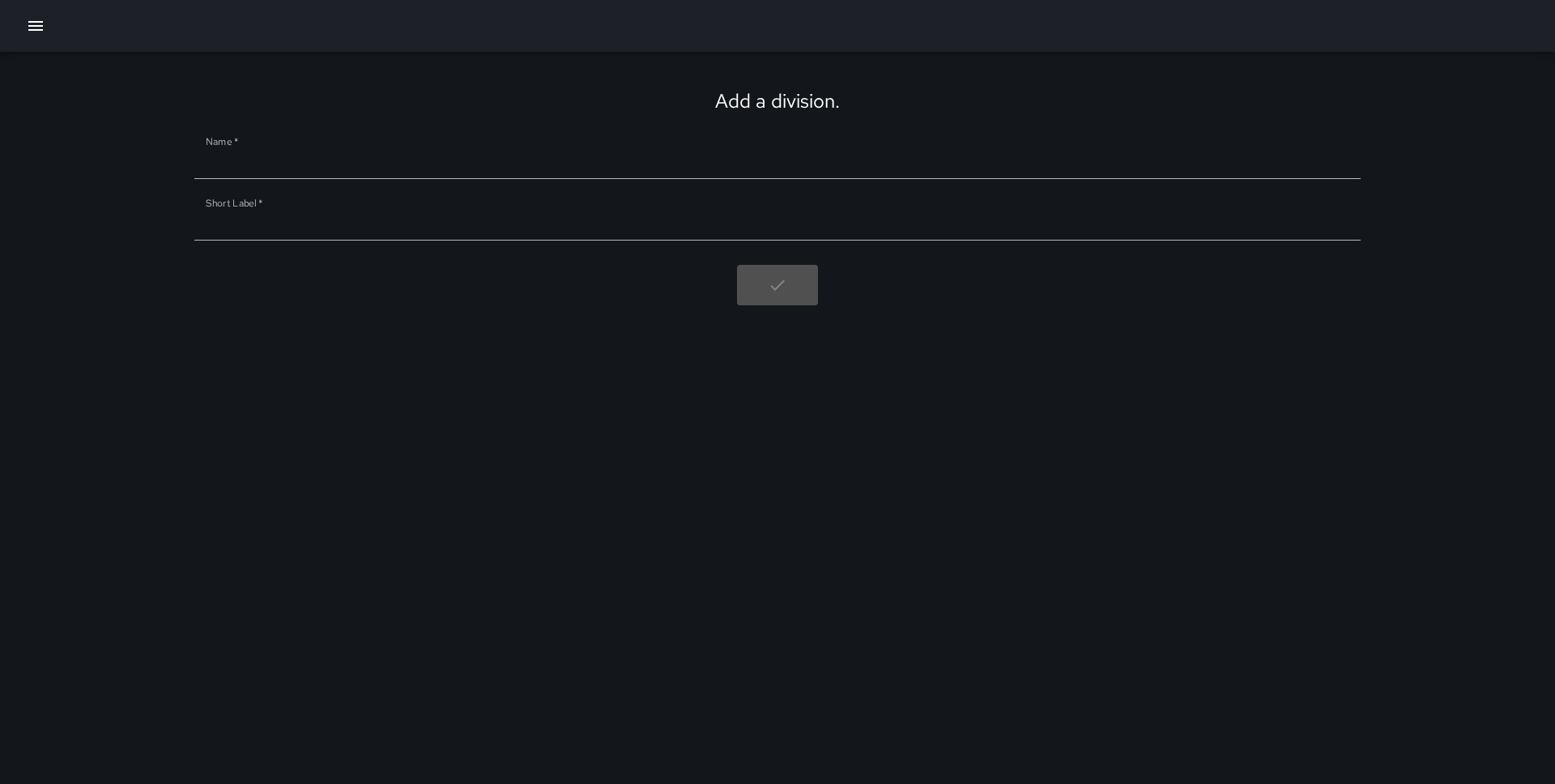
click at [702, 174] on input "Name   *" at bounding box center [778, 165] width 1166 height 26
type input "**********"
click at [639, 250] on div at bounding box center [778, 252] width 1166 height 24
click at [639, 240] on input "Short Label   *" at bounding box center [778, 227] width 1166 height 26
type input "**********"
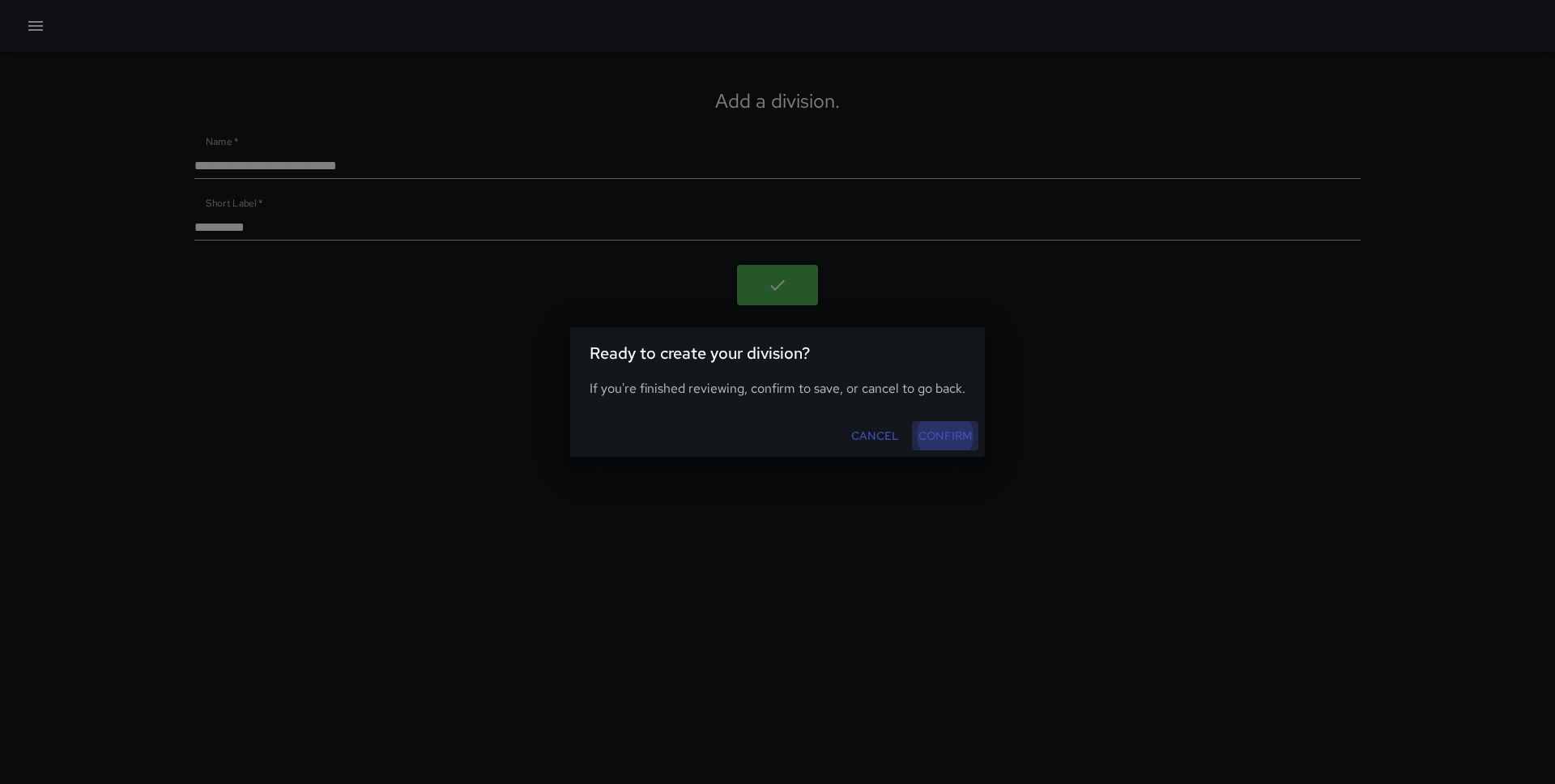
click at [935, 432] on button "Confirm" at bounding box center [945, 436] width 66 height 30
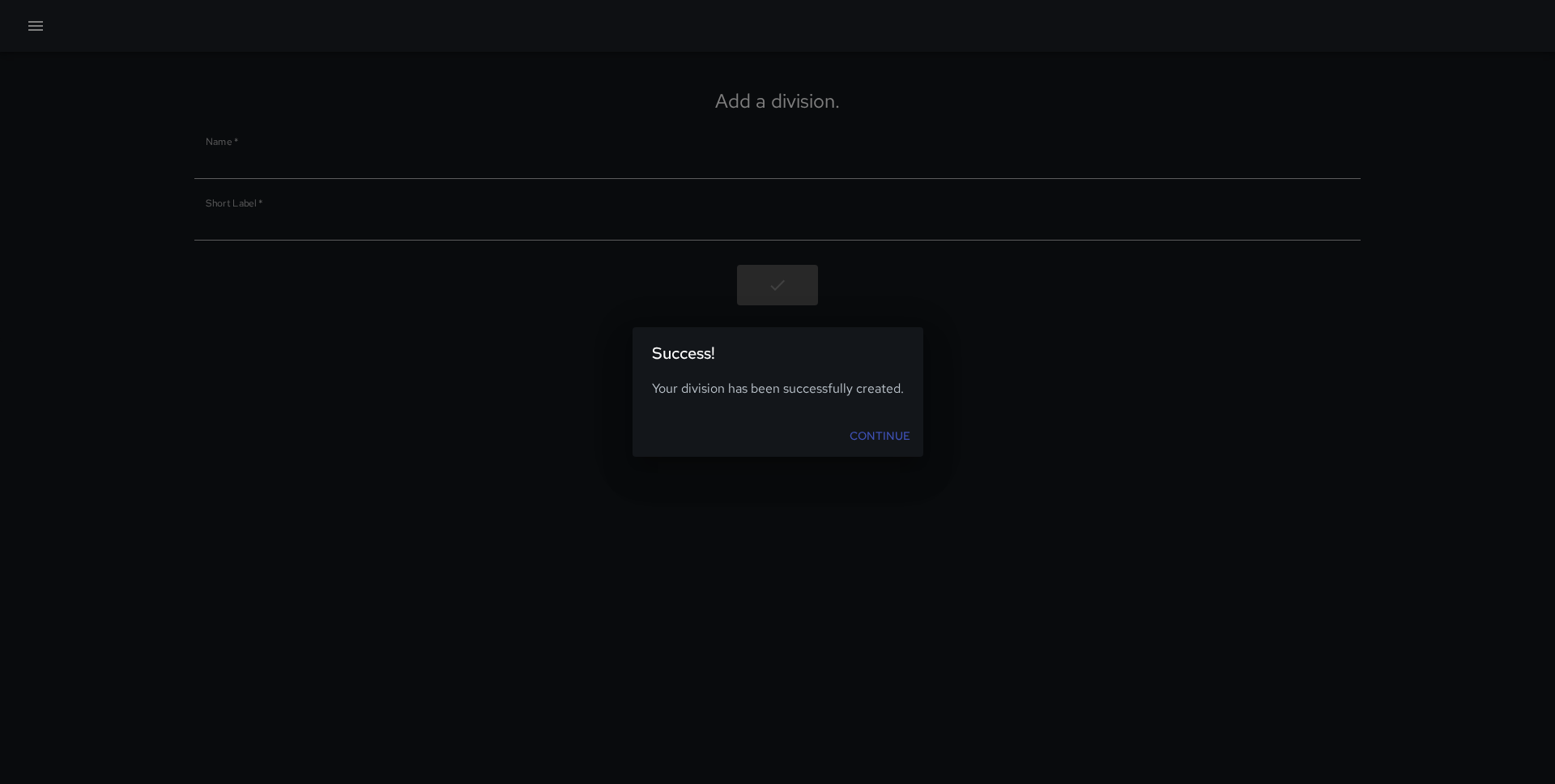
click at [873, 425] on link "Continue" at bounding box center [879, 436] width 74 height 30
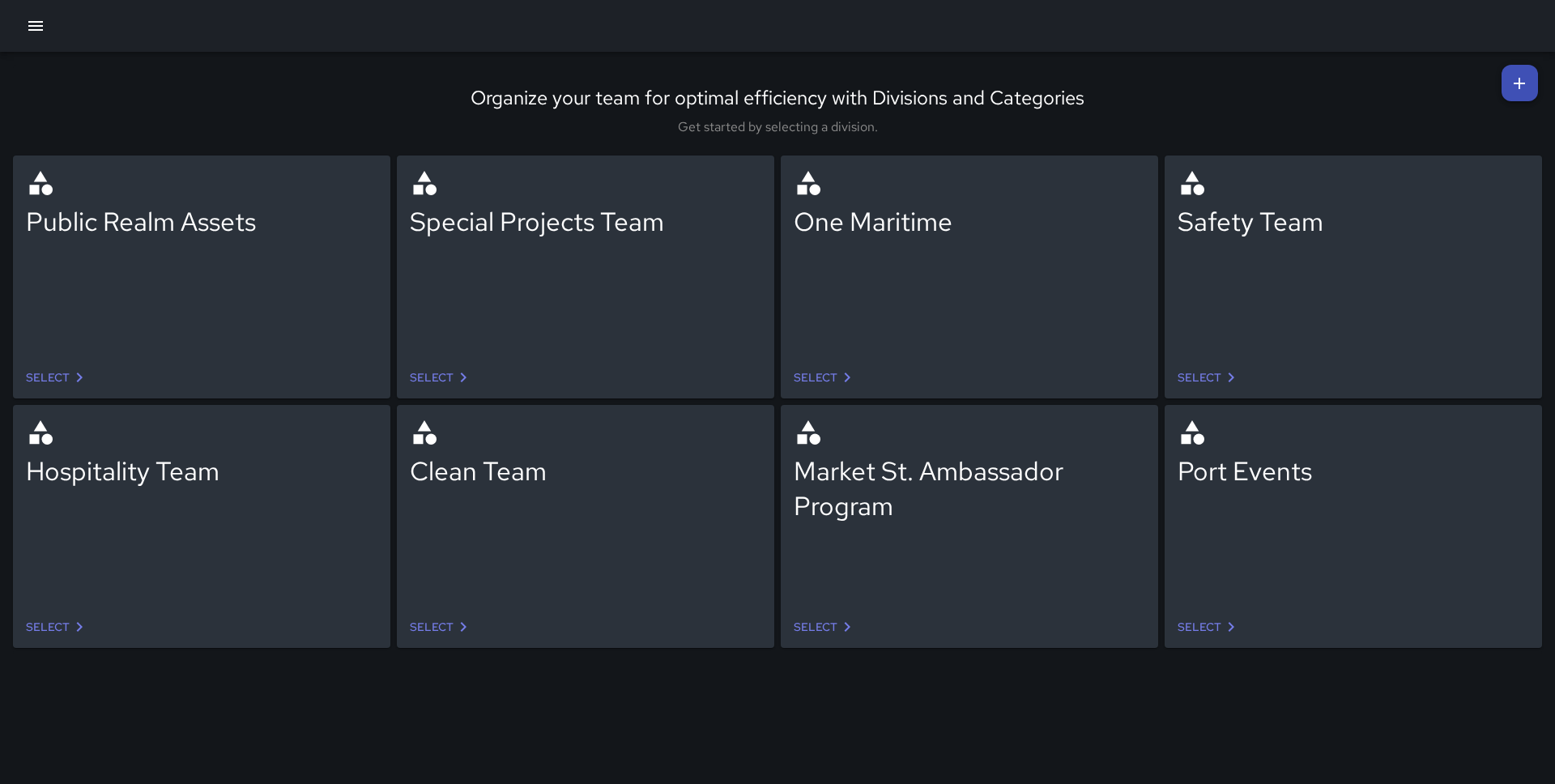
click at [827, 622] on link "Select" at bounding box center [825, 627] width 76 height 30
click at [1226, 375] on icon at bounding box center [1231, 377] width 19 height 19
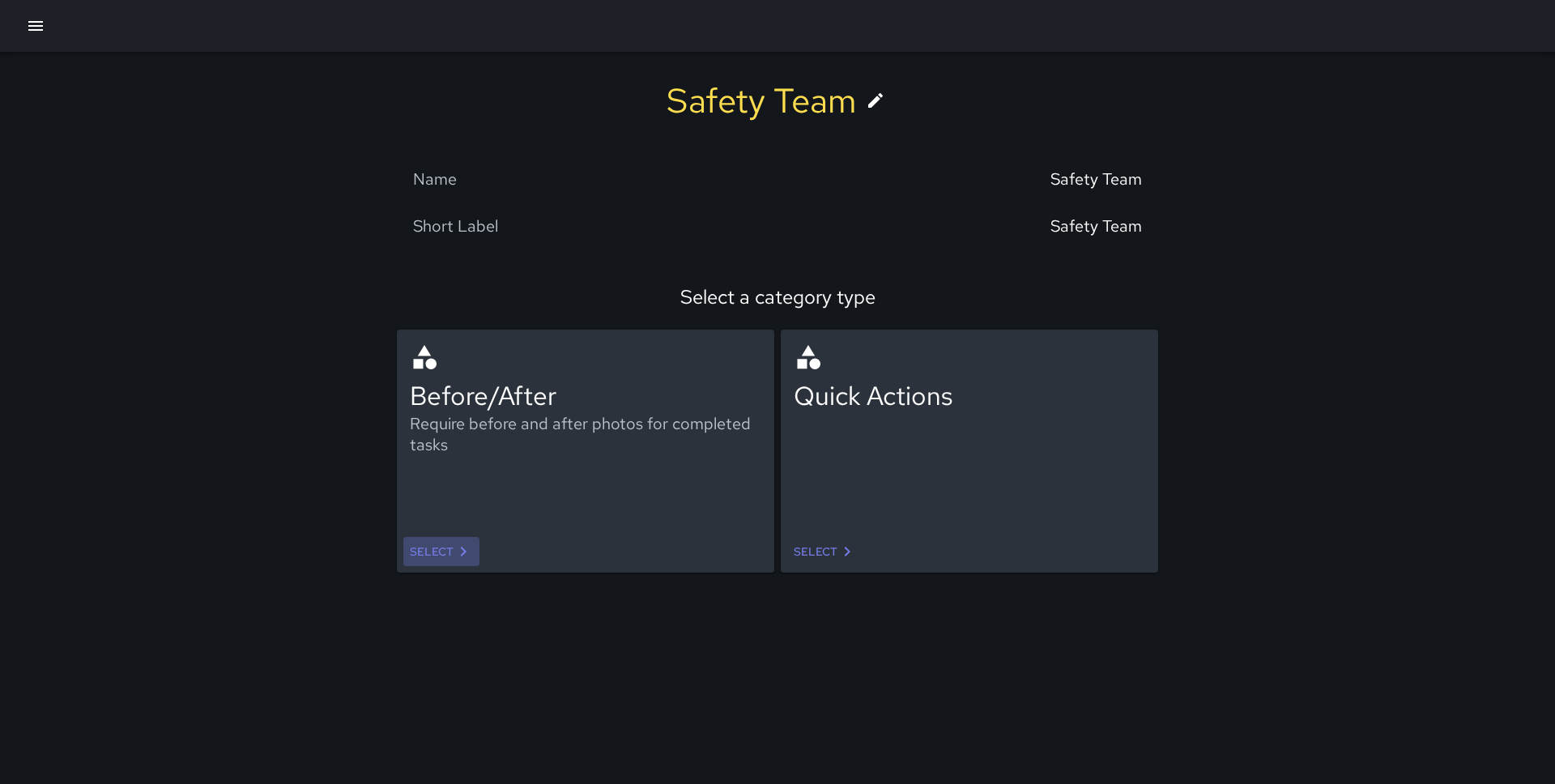
click at [438, 543] on link "Select" at bounding box center [441, 551] width 76 height 30
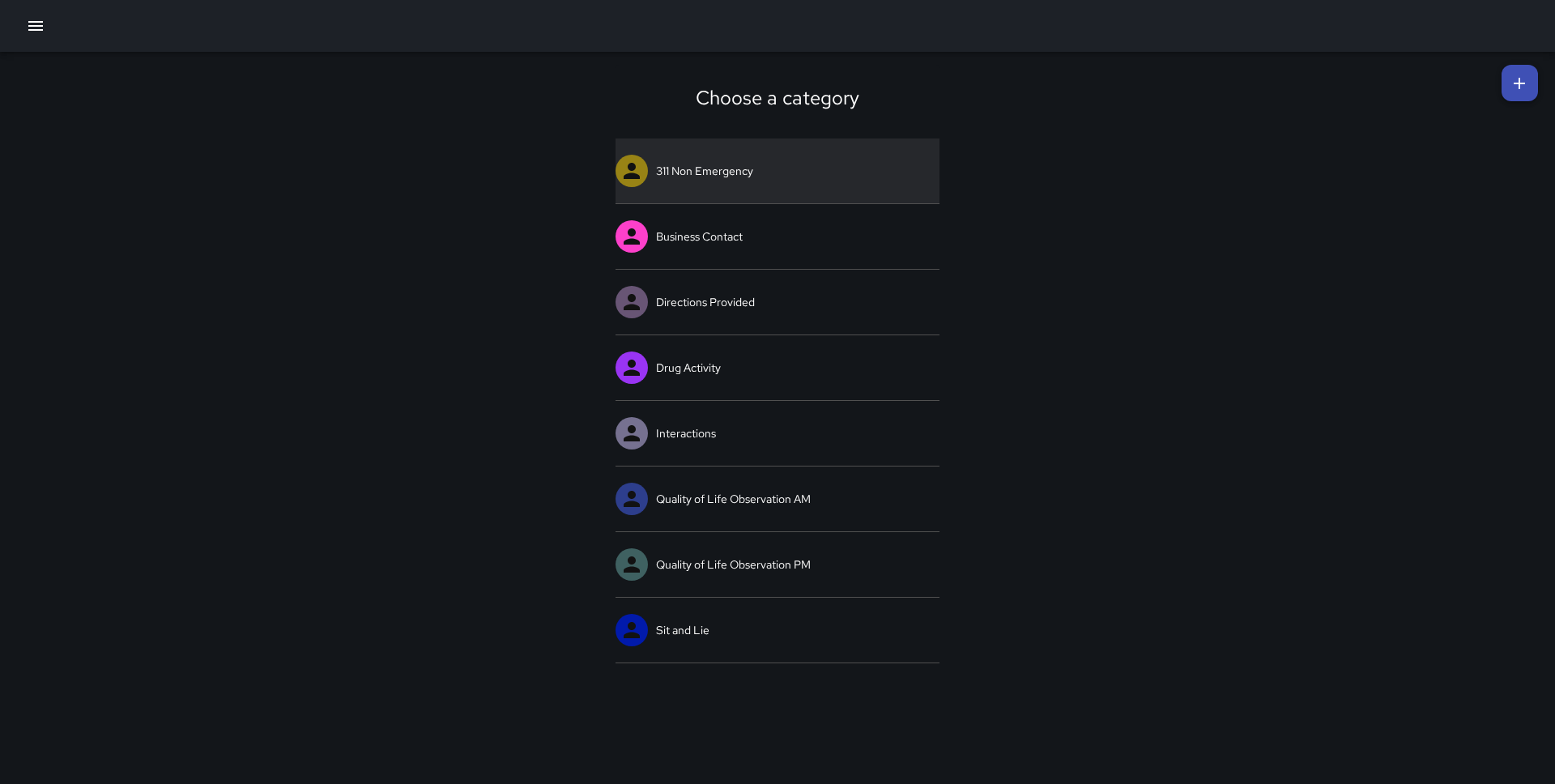
click at [683, 172] on link "311 Non Emergency" at bounding box center [778, 171] width 324 height 65
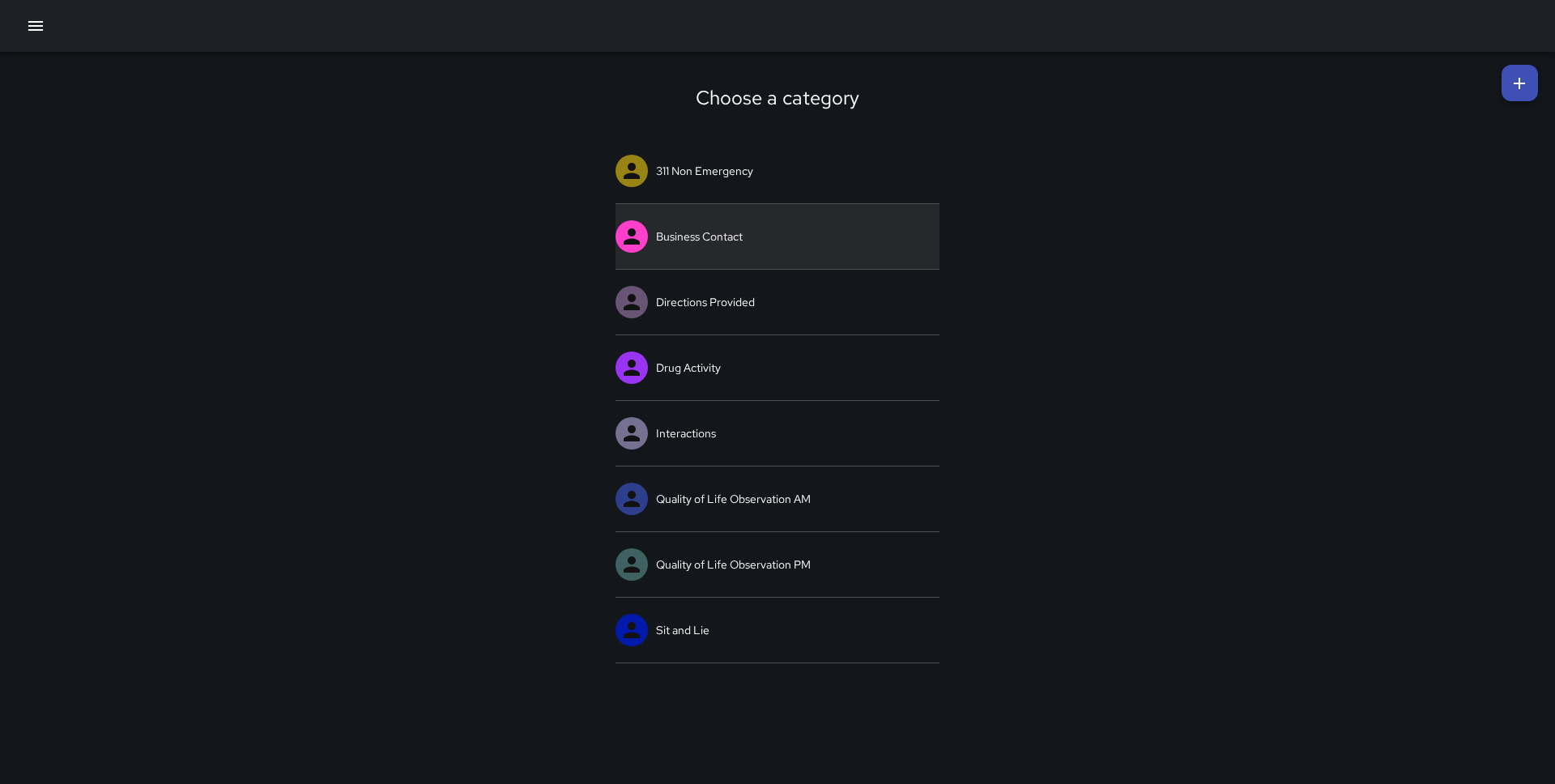
click at [724, 232] on link "Business Contact" at bounding box center [778, 237] width 324 height 65
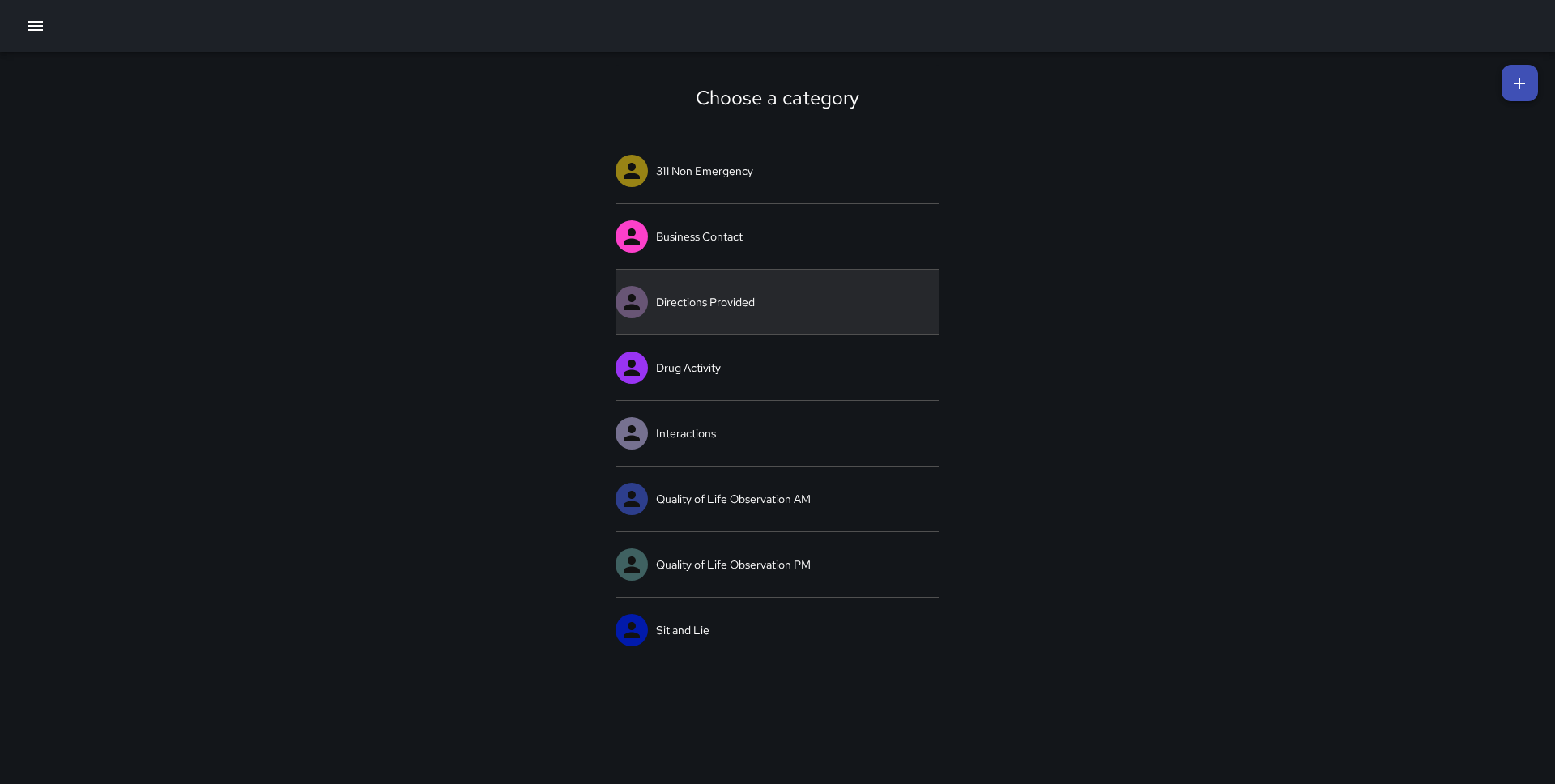
click at [698, 308] on link "Directions Provided" at bounding box center [778, 302] width 324 height 65
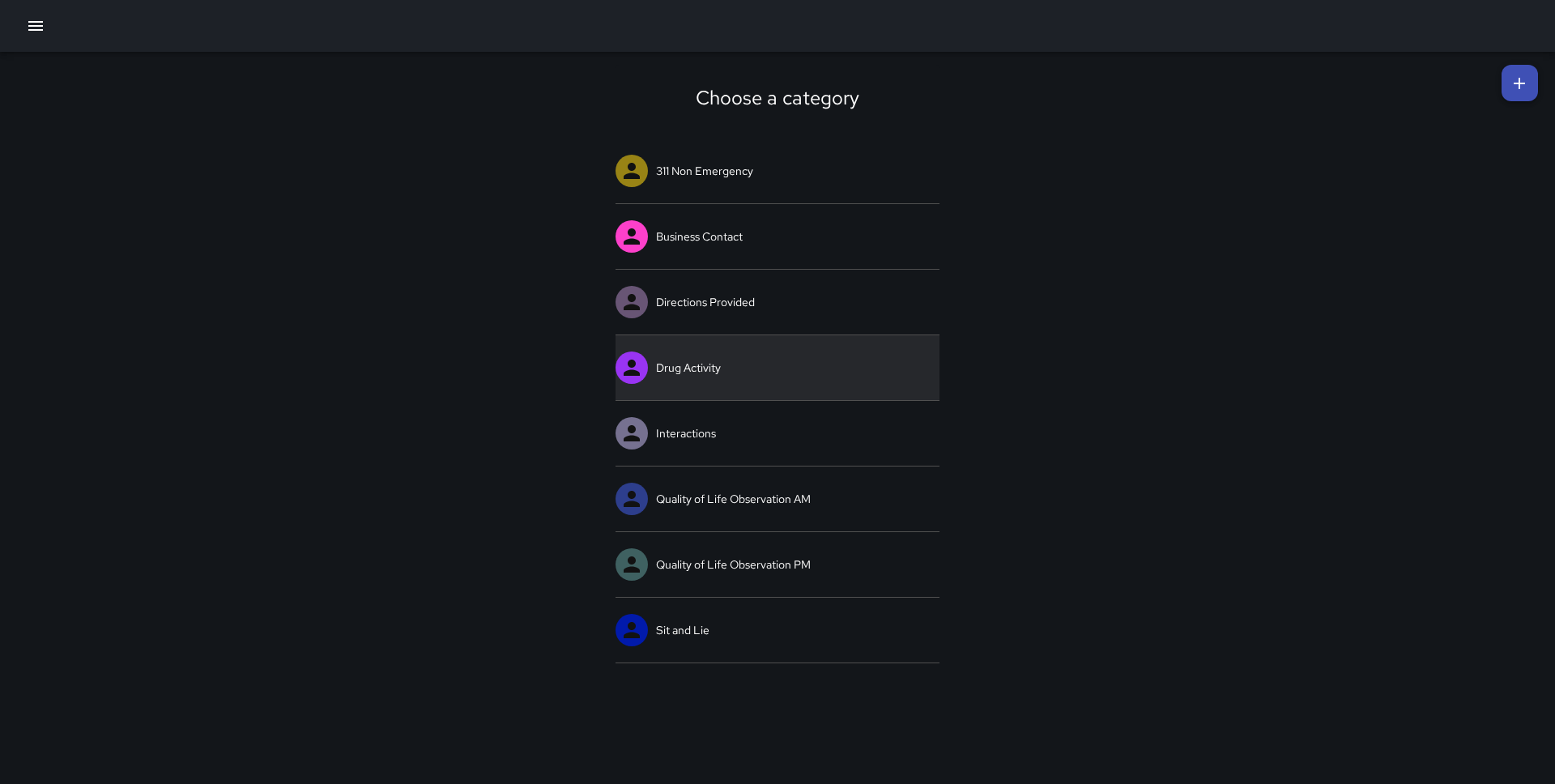
click at [690, 382] on link "Drug Activity" at bounding box center [778, 368] width 324 height 65
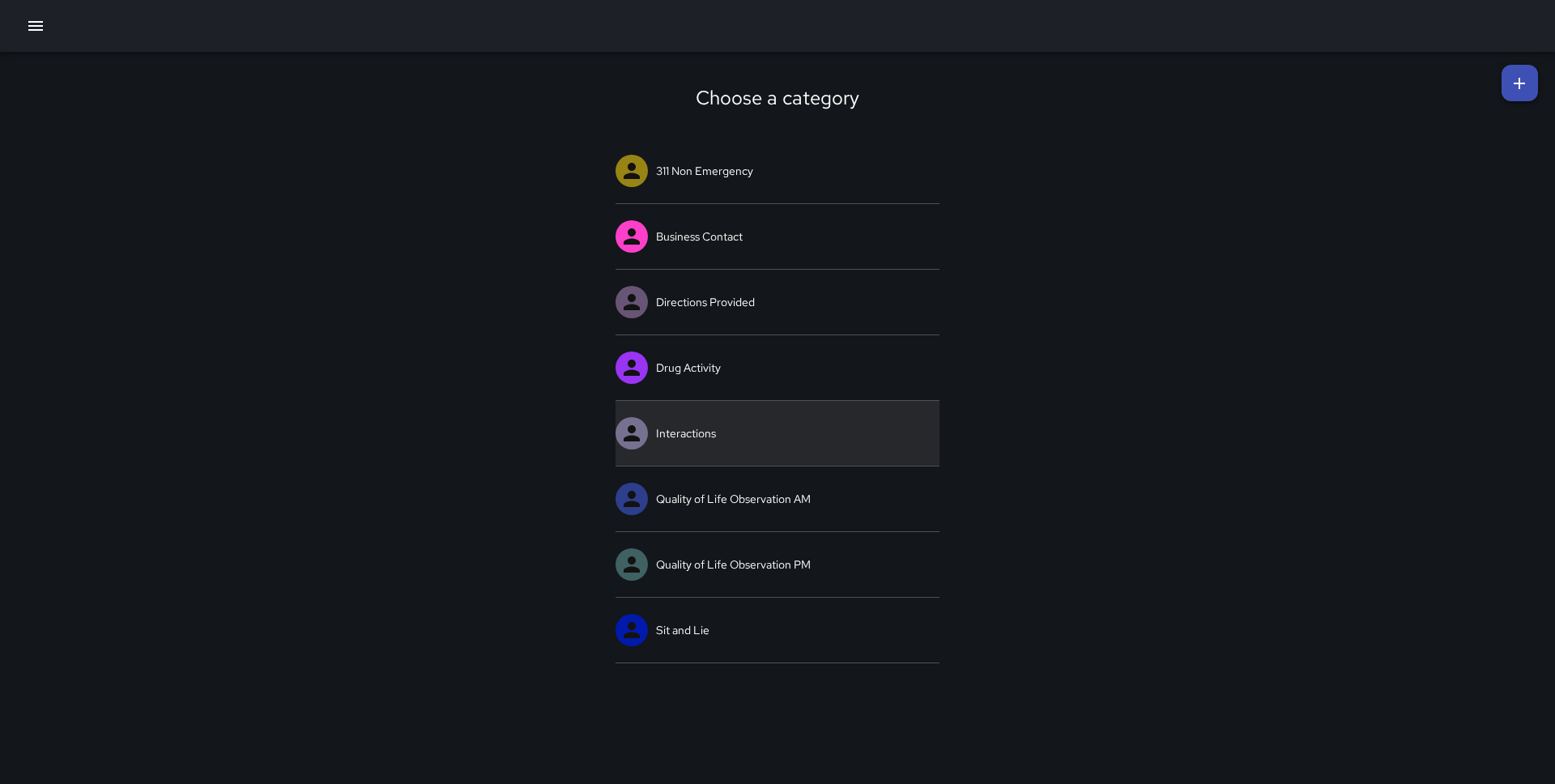
click at [685, 426] on link "Interactions" at bounding box center [778, 434] width 324 height 65
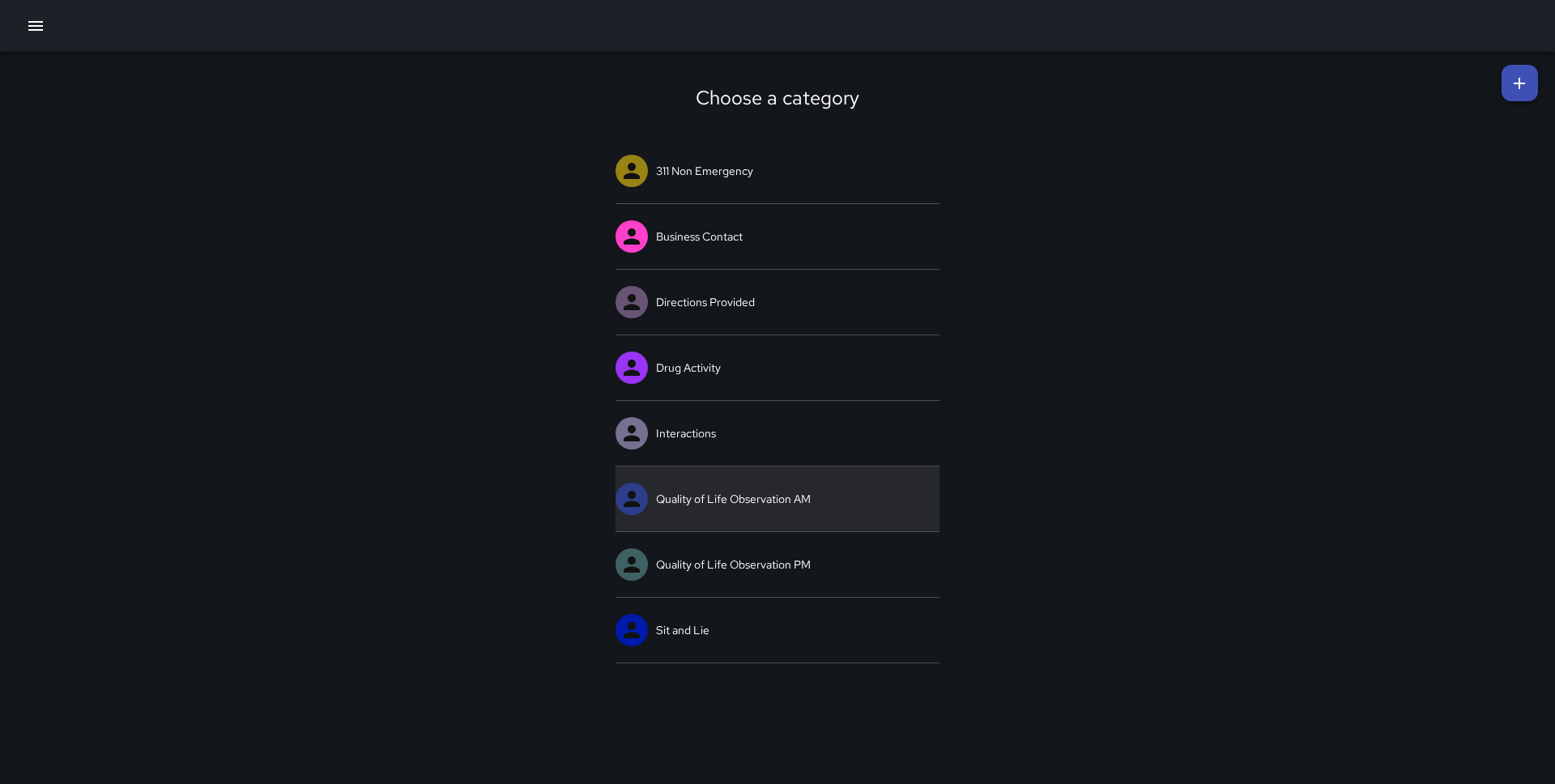
click at [724, 511] on link "Quality of Life Observation AM" at bounding box center [778, 499] width 324 height 65
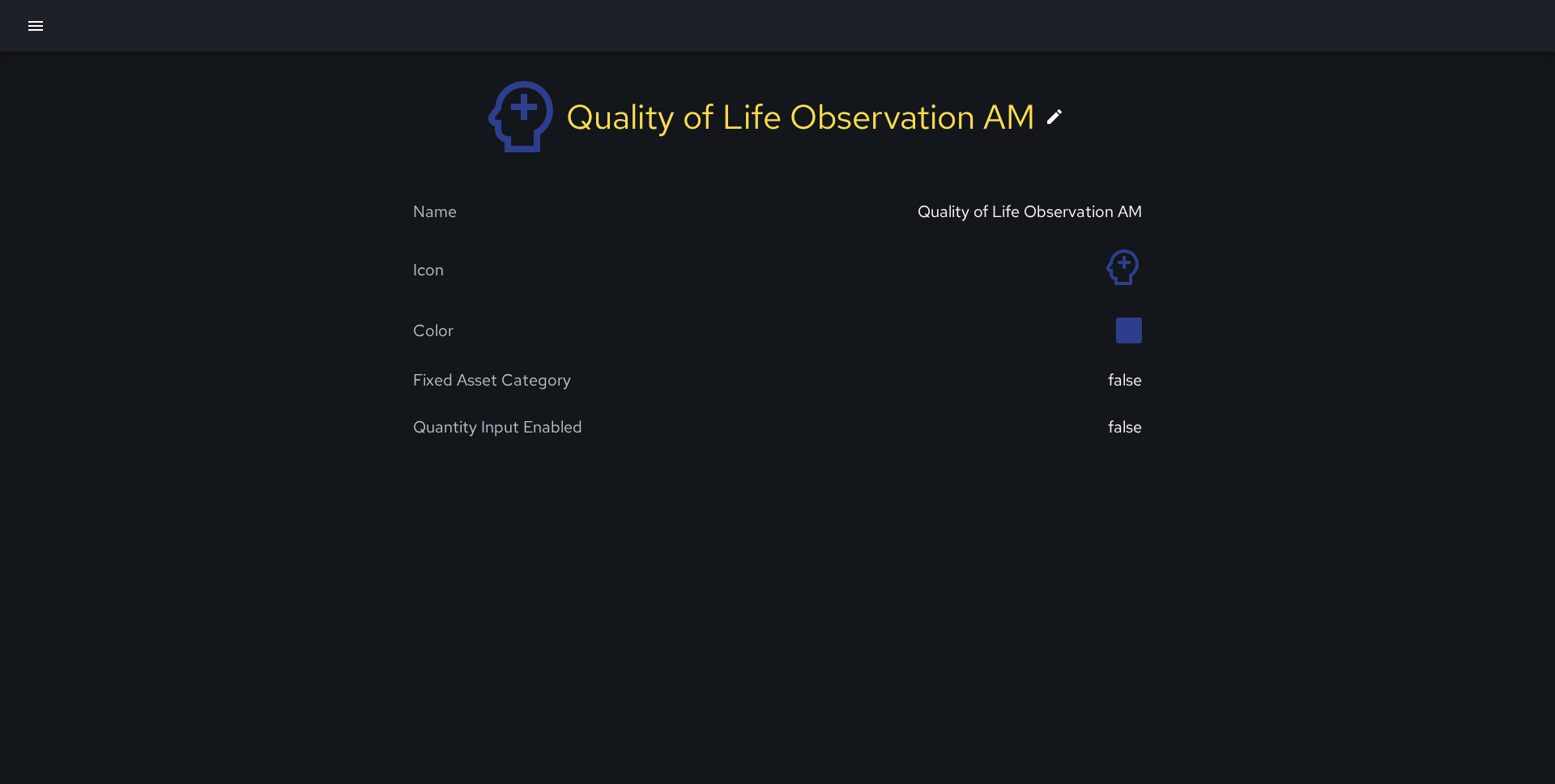
click at [675, 111] on div "Quality of Life Observation AM" at bounding box center [801, 116] width 469 height 45
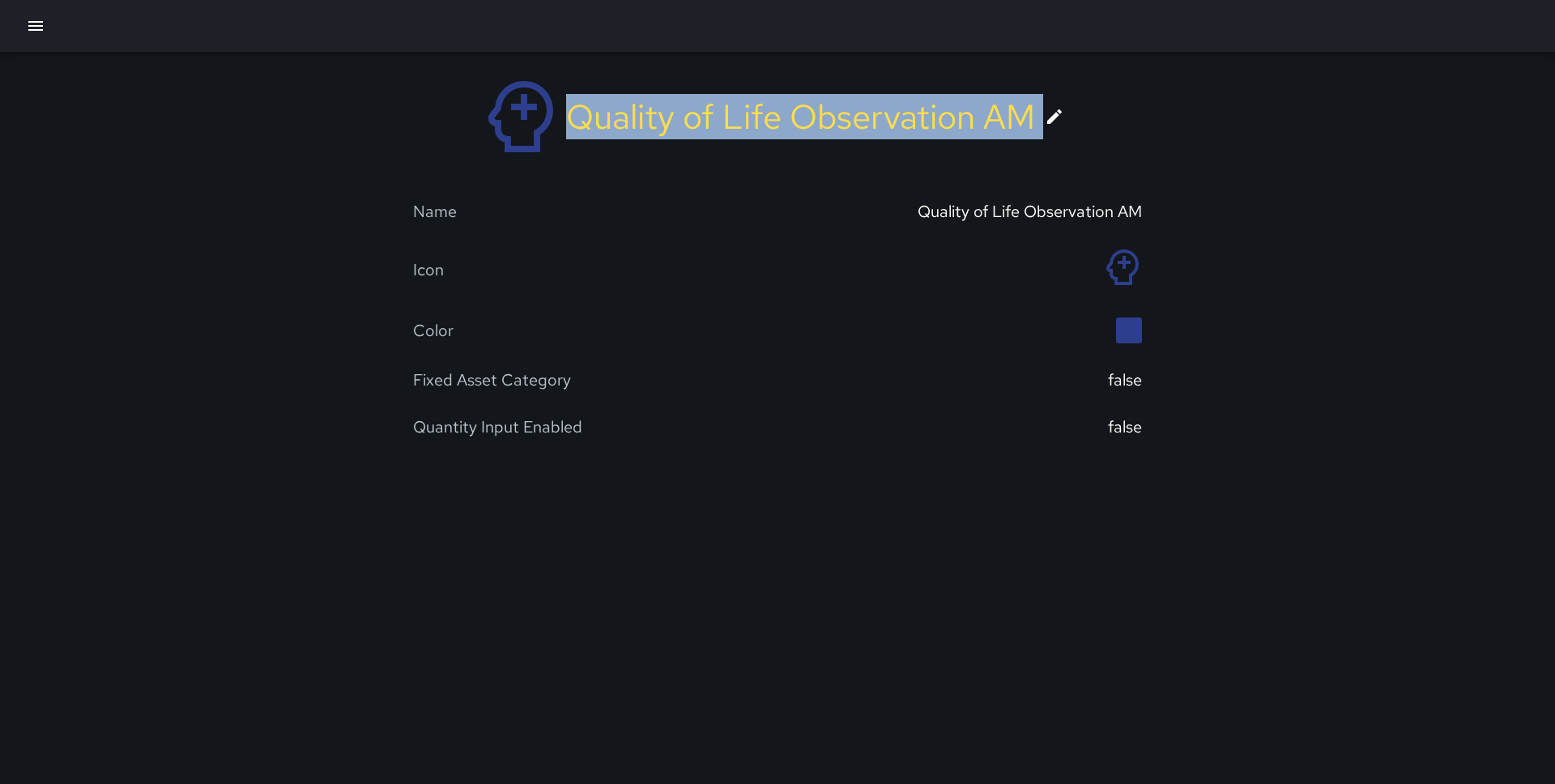
click at [675, 111] on div "Quality of Life Observation AM" at bounding box center [801, 116] width 469 height 45
copy div "Quality of Life Observation AM"
click at [1048, 111] on icon at bounding box center [1054, 116] width 19 height 19
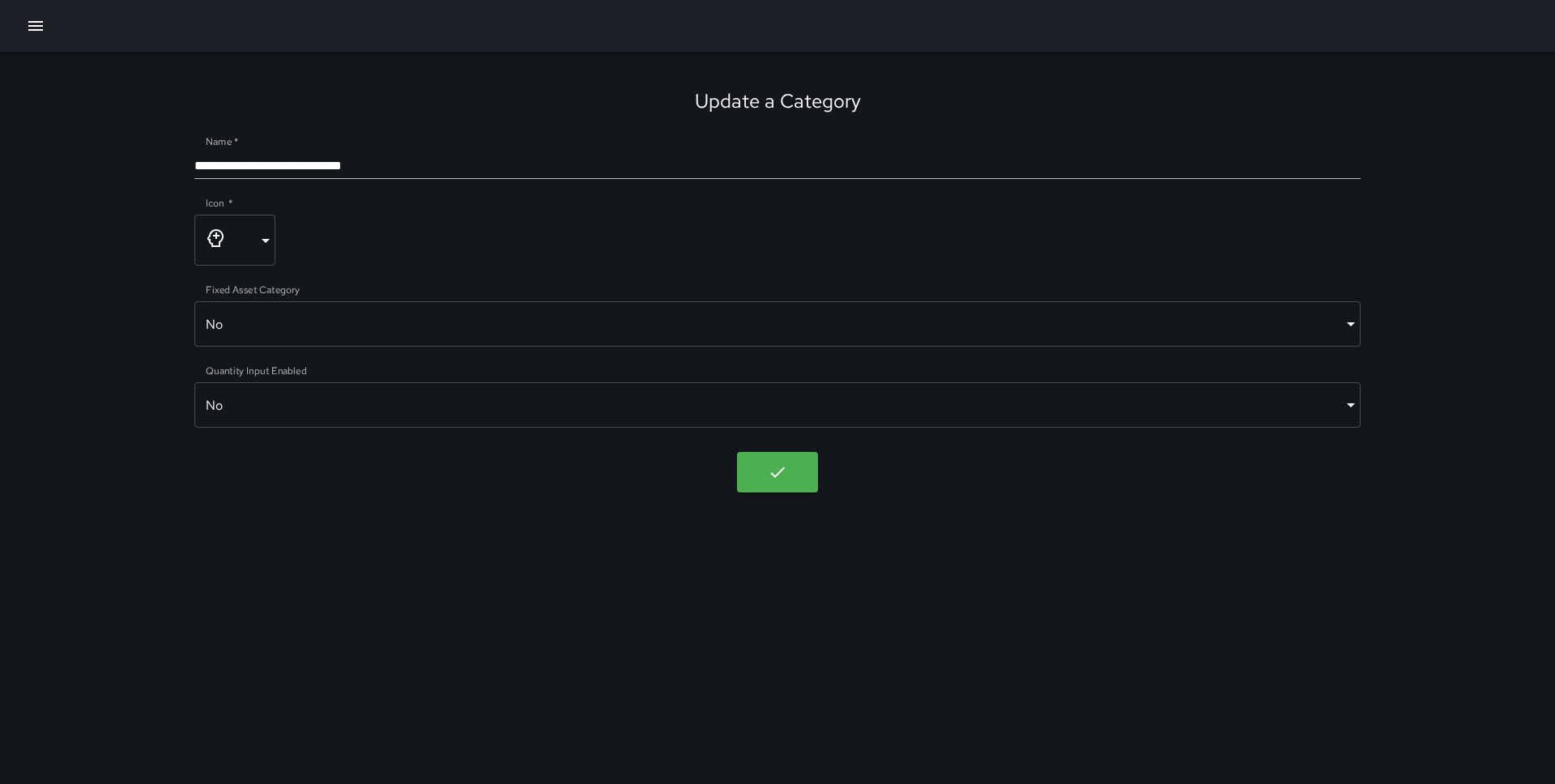
click at [259, 253] on body "**********" at bounding box center [778, 392] width 1555 height 784
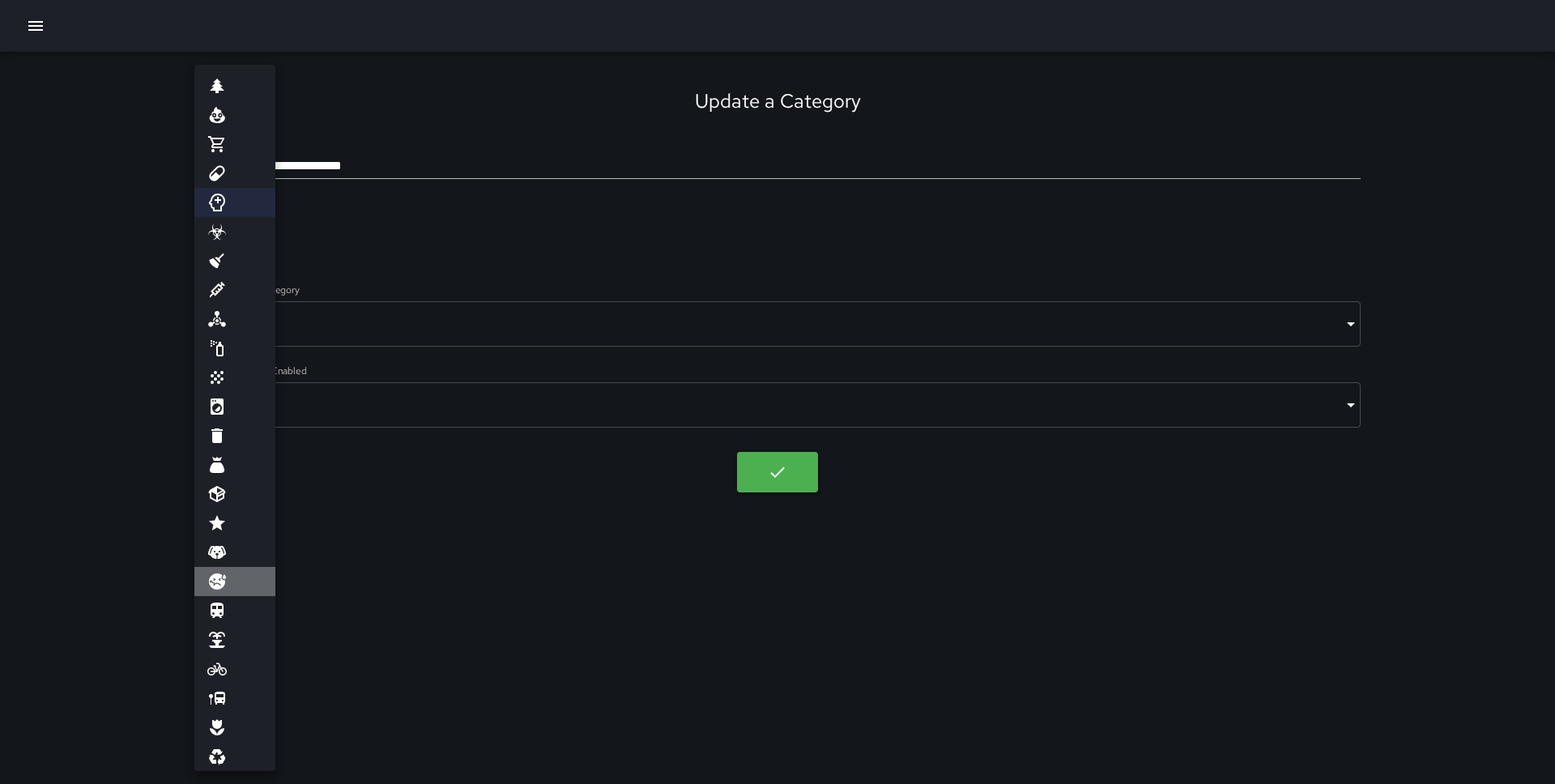
click at [236, 575] on li at bounding box center [235, 582] width 81 height 29
type input "**********"
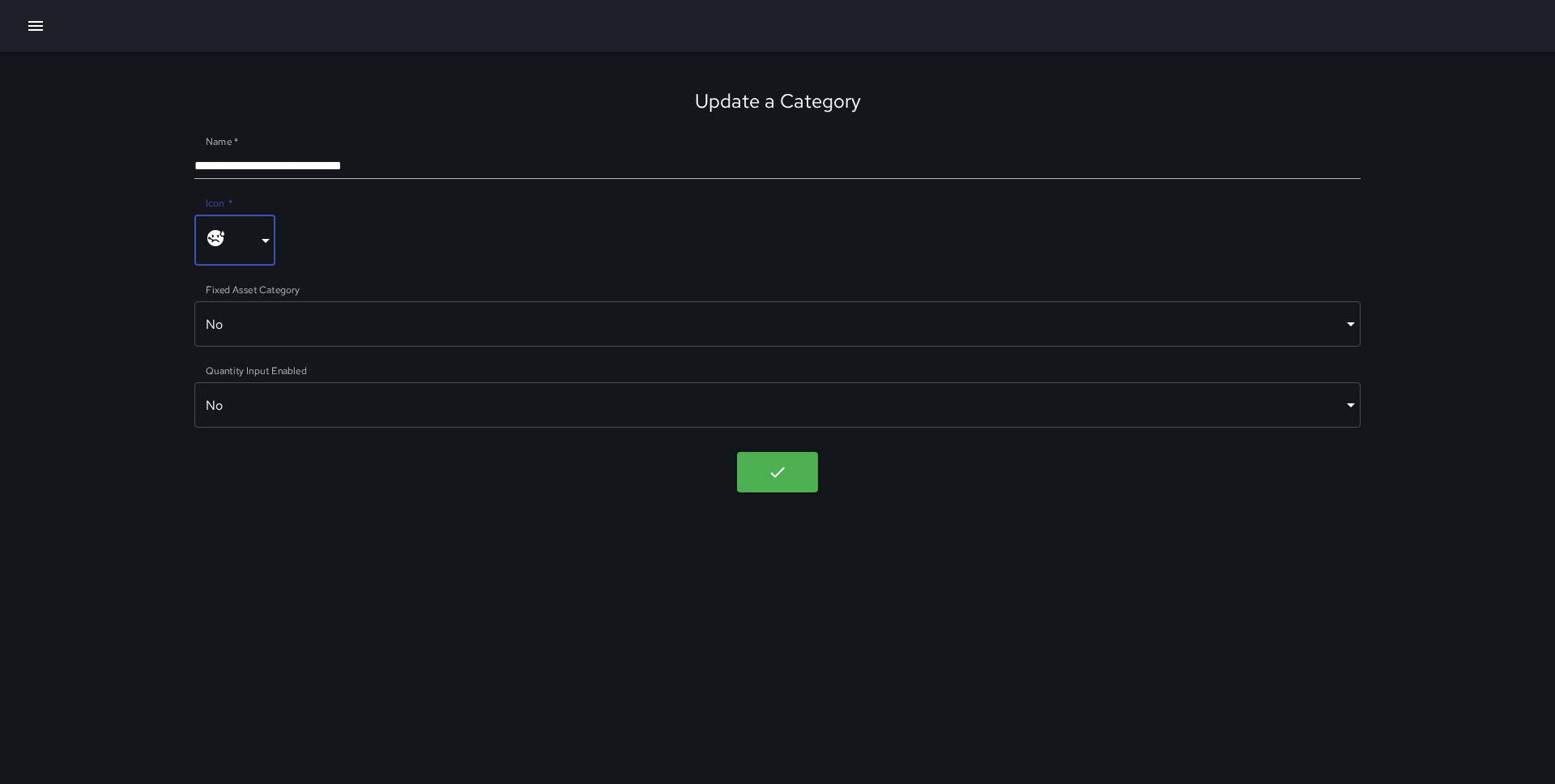
click at [785, 458] on body "**********" at bounding box center [778, 392] width 1555 height 784
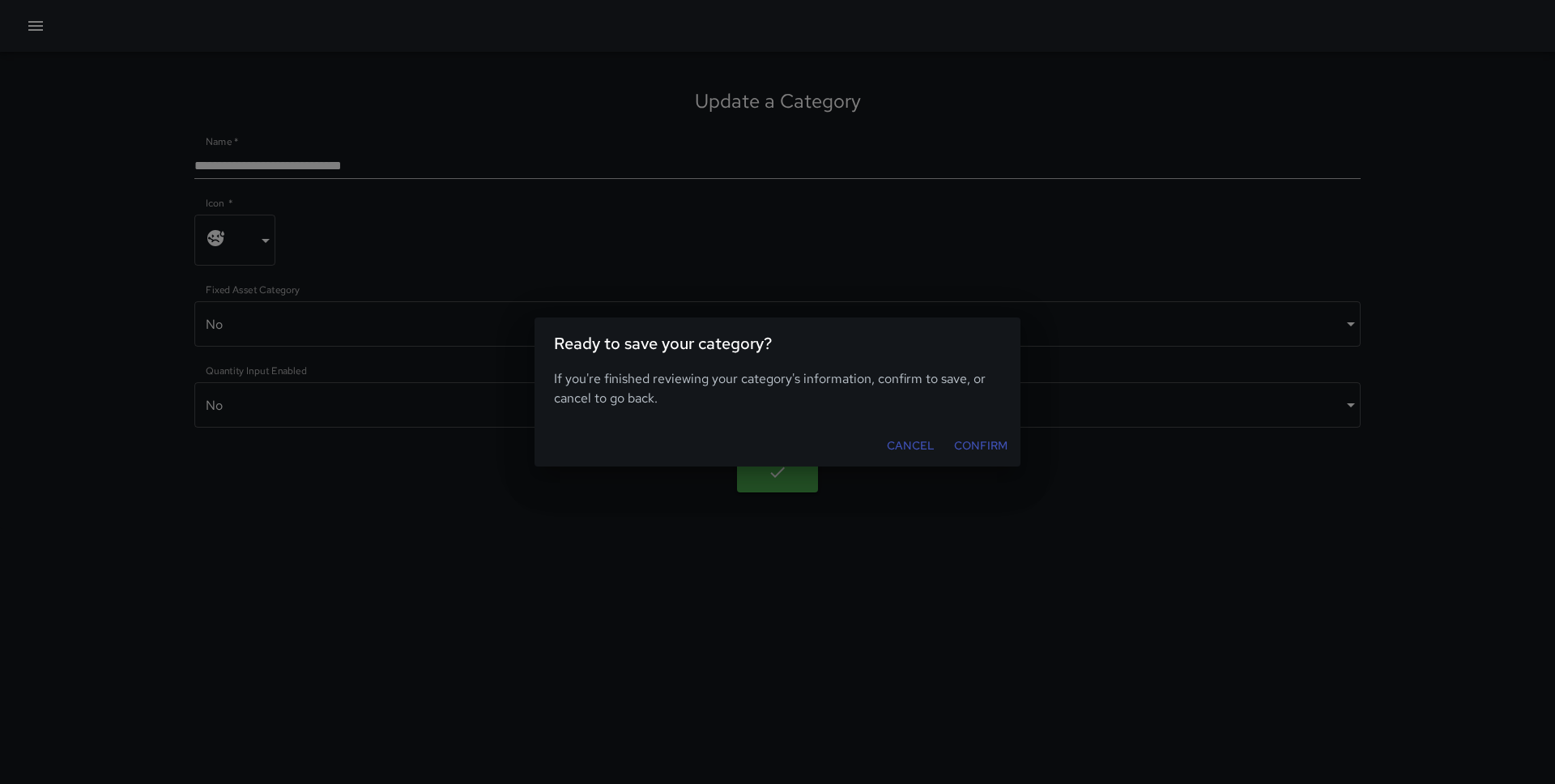
click at [963, 437] on button "Confirm" at bounding box center [980, 445] width 66 height 30
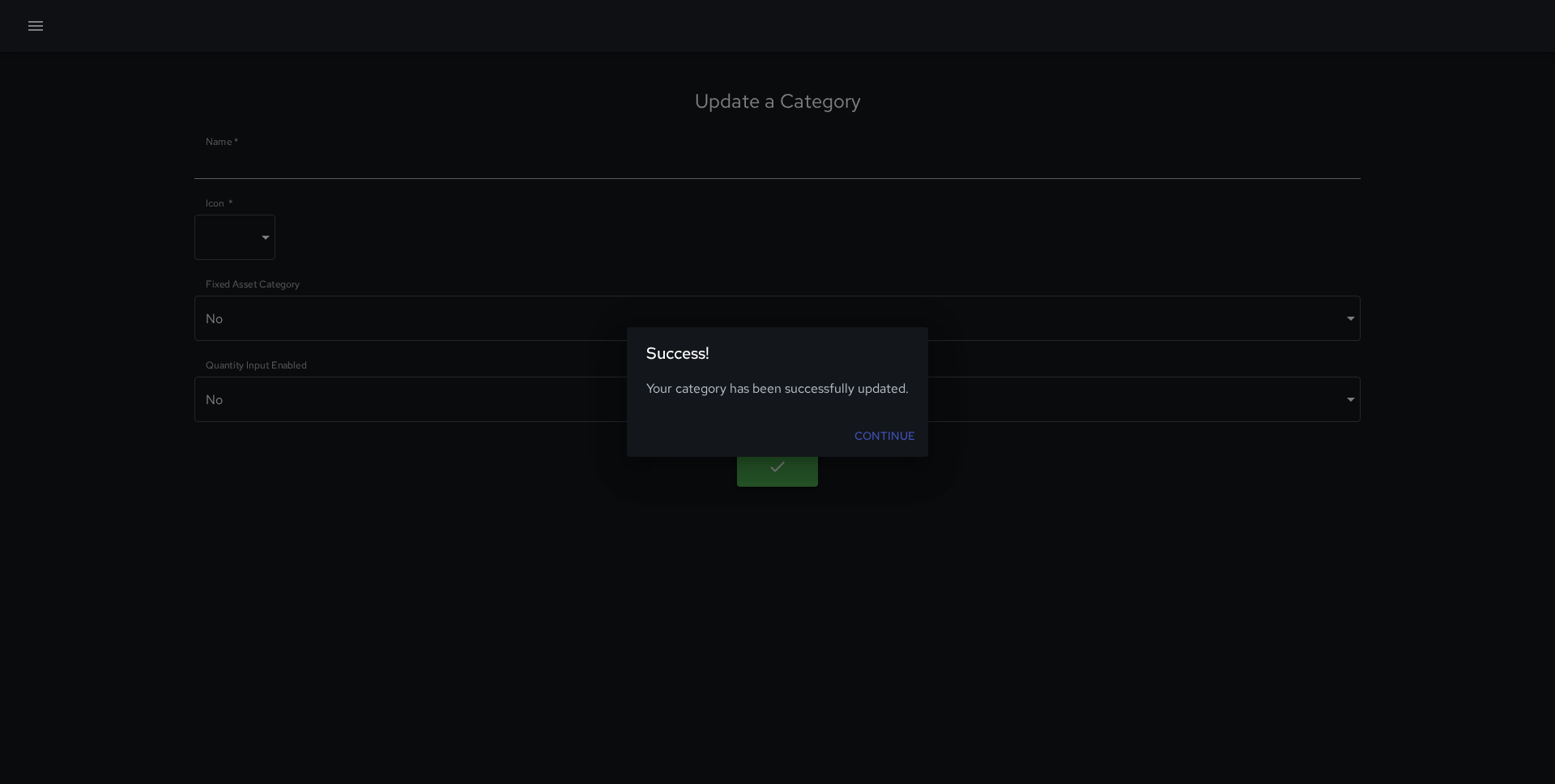
click at [874, 452] on div "Continue" at bounding box center [778, 436] width 301 height 43
click at [874, 438] on link "Continue" at bounding box center [884, 436] width 74 height 30
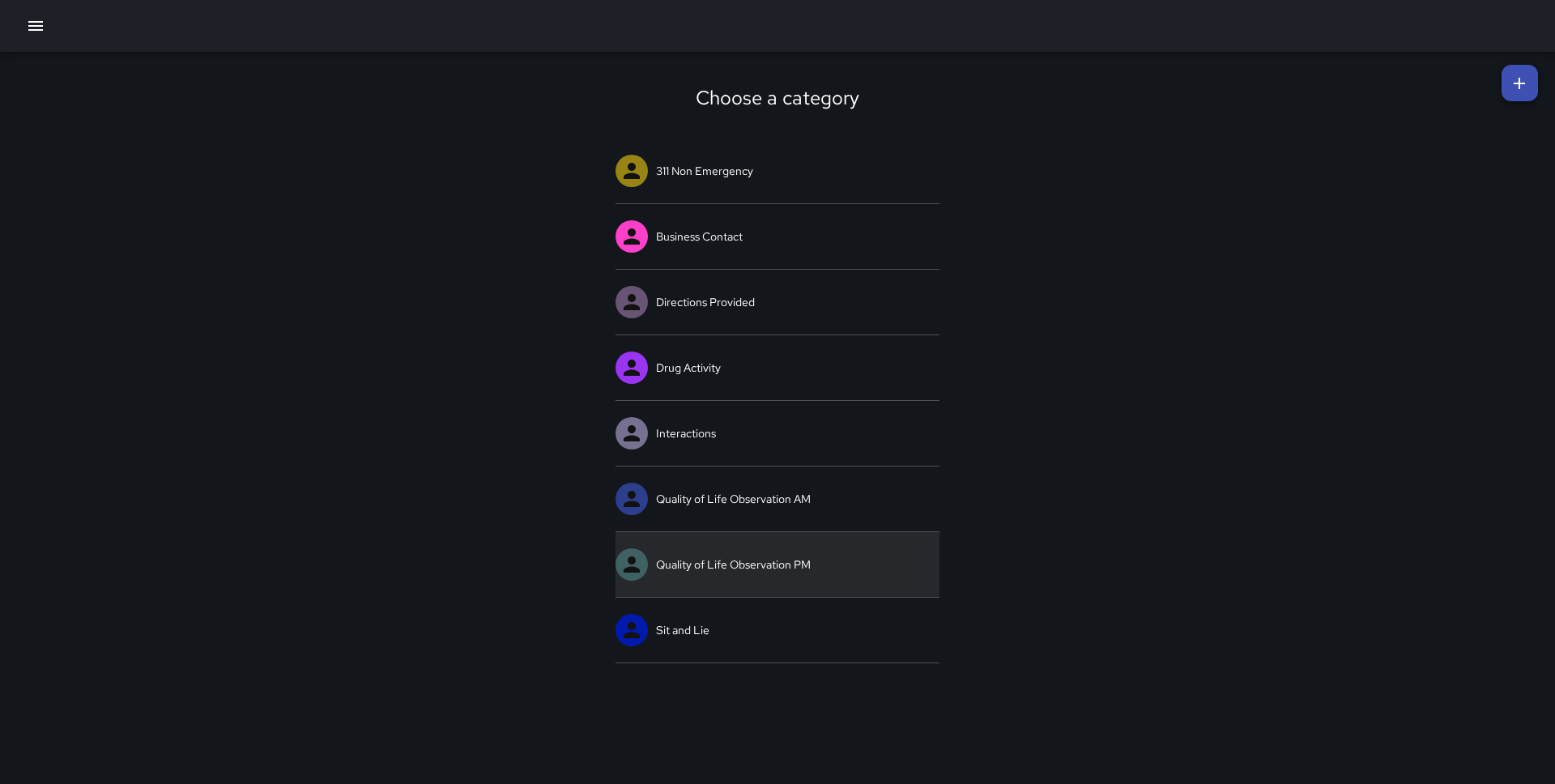
click at [687, 560] on link "Quality of Life Observation PM" at bounding box center [778, 564] width 324 height 65
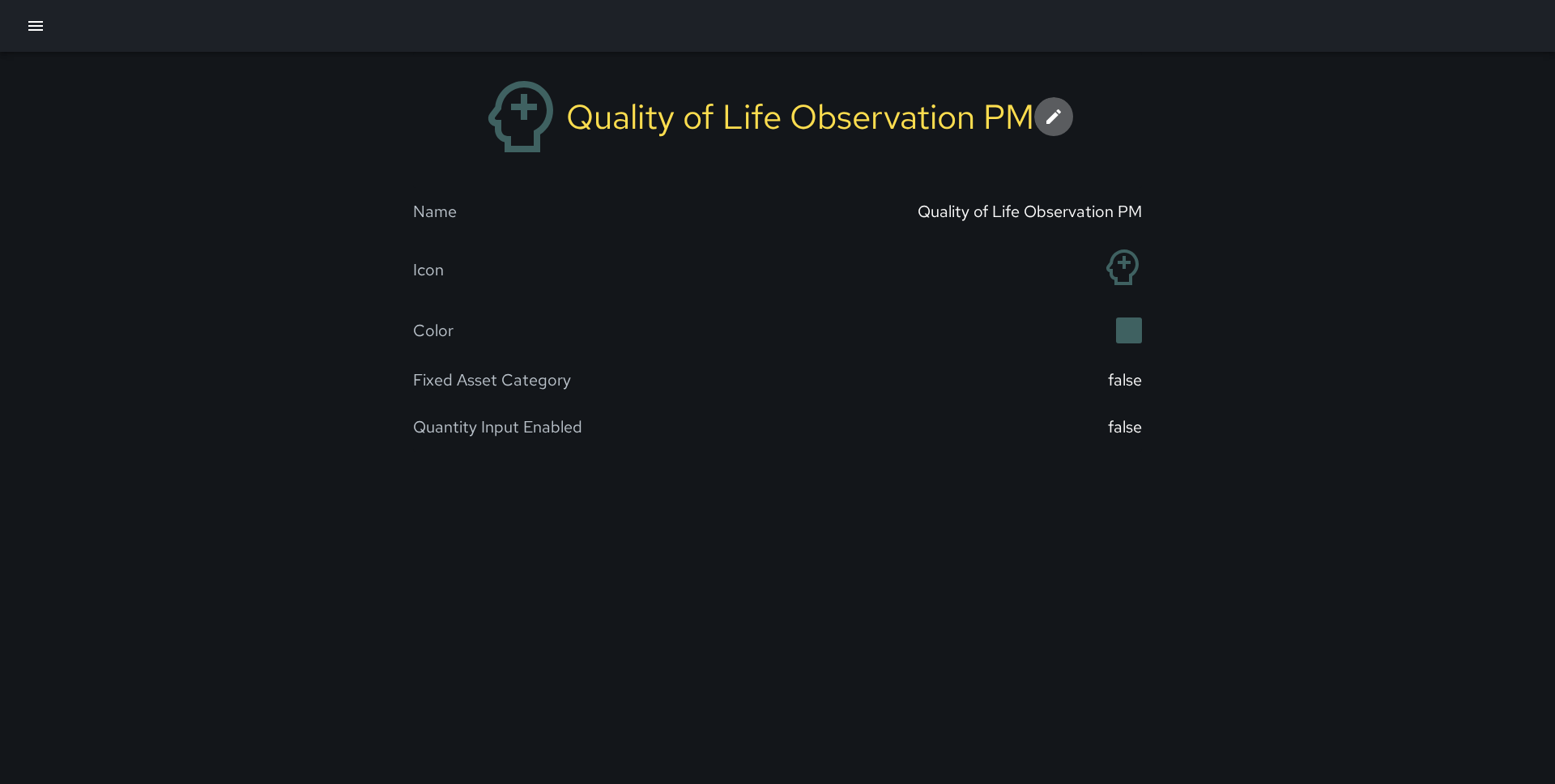
click at [1057, 117] on icon at bounding box center [1053, 116] width 14 height 14
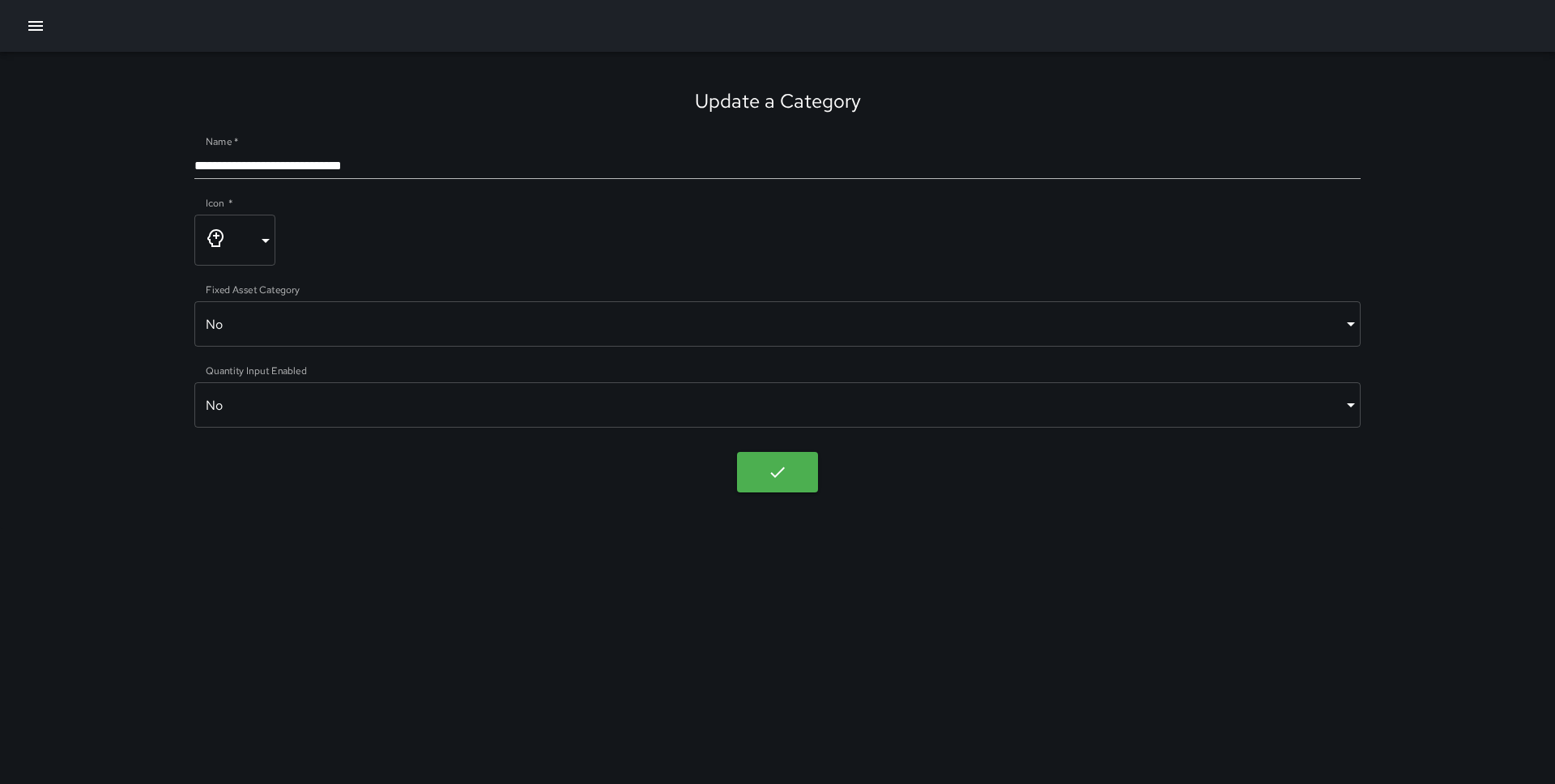
click at [255, 239] on body "**********" at bounding box center [778, 392] width 1555 height 784
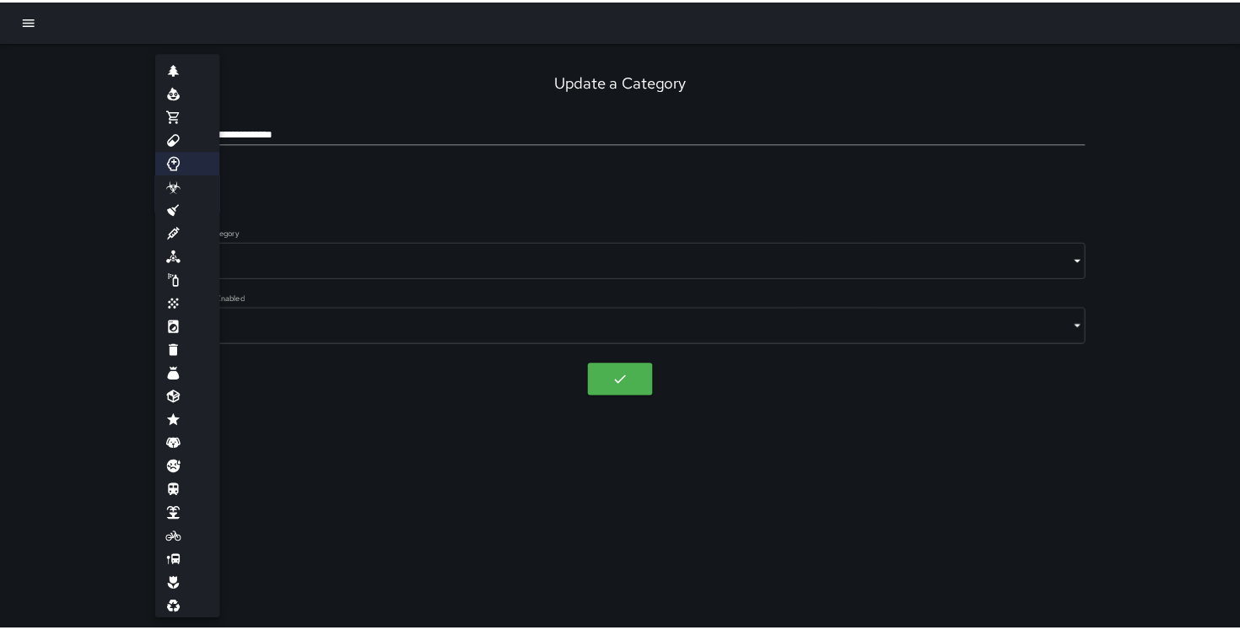
scroll to position [37, 0]
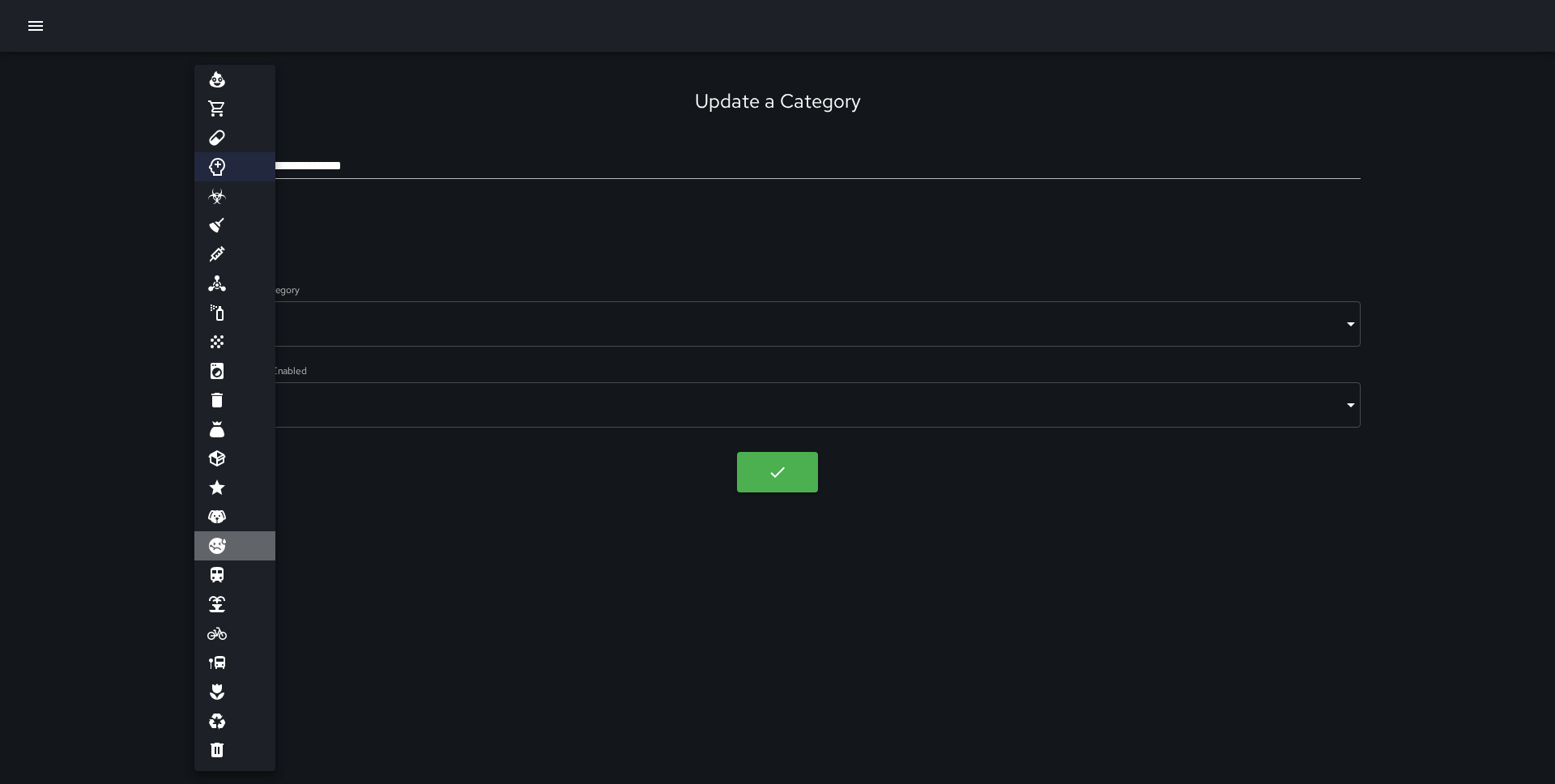
click at [222, 547] on icon at bounding box center [218, 545] width 17 height 16
type input "**********"
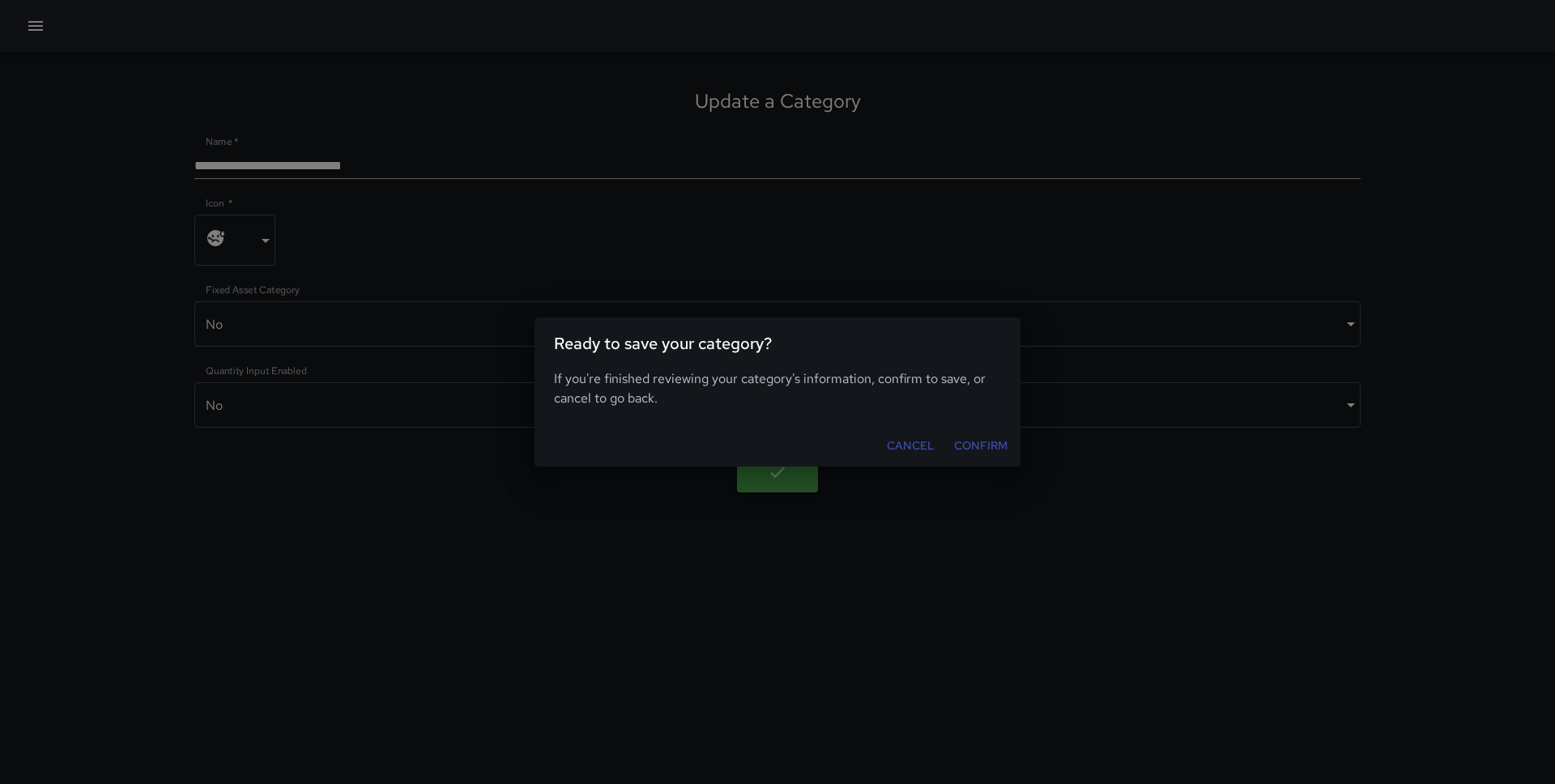
click at [773, 480] on body "**********" at bounding box center [778, 392] width 1555 height 784
click at [977, 443] on button "Confirm" at bounding box center [980, 445] width 66 height 30
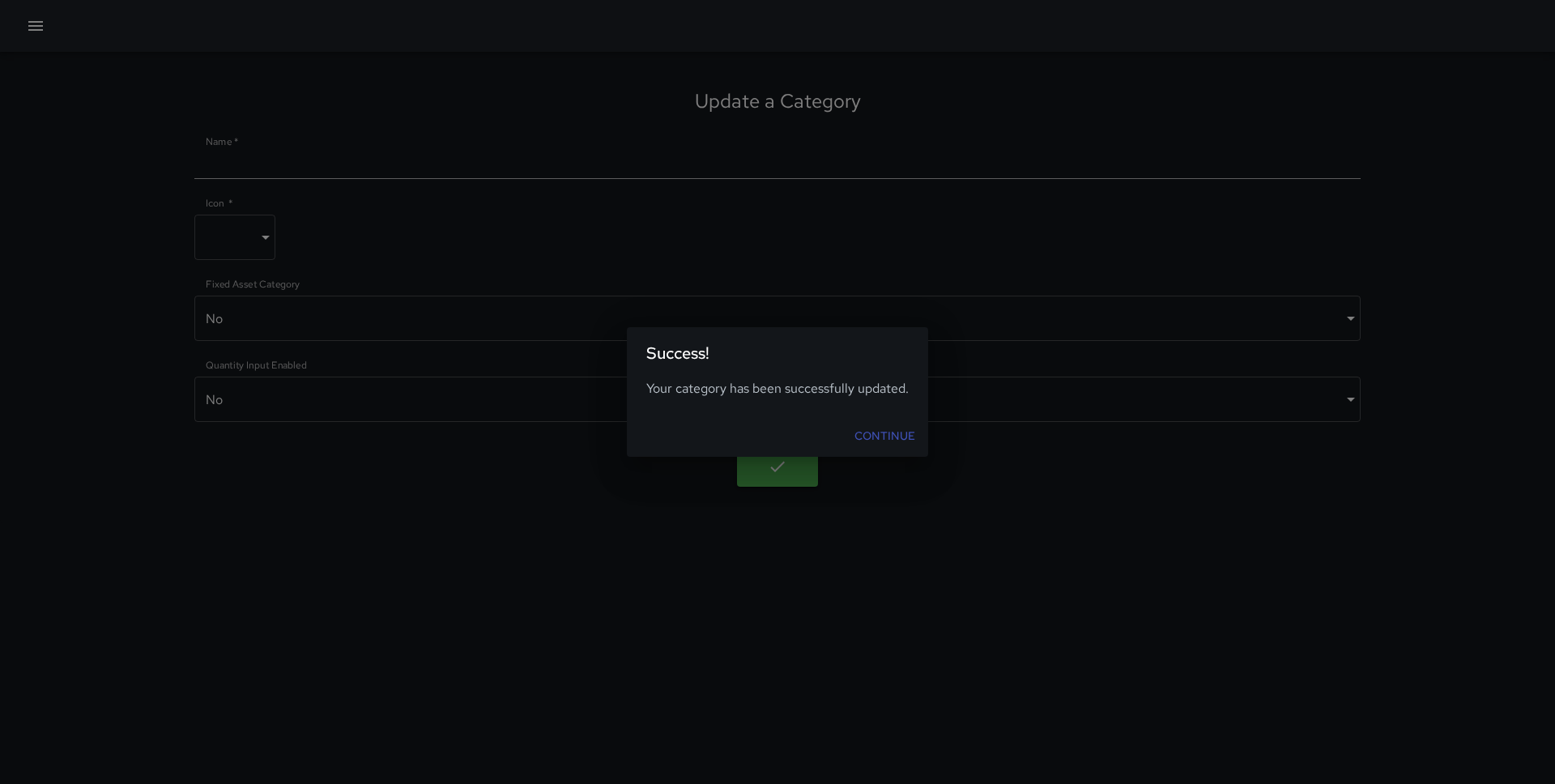
click at [873, 435] on link "Continue" at bounding box center [884, 436] width 74 height 30
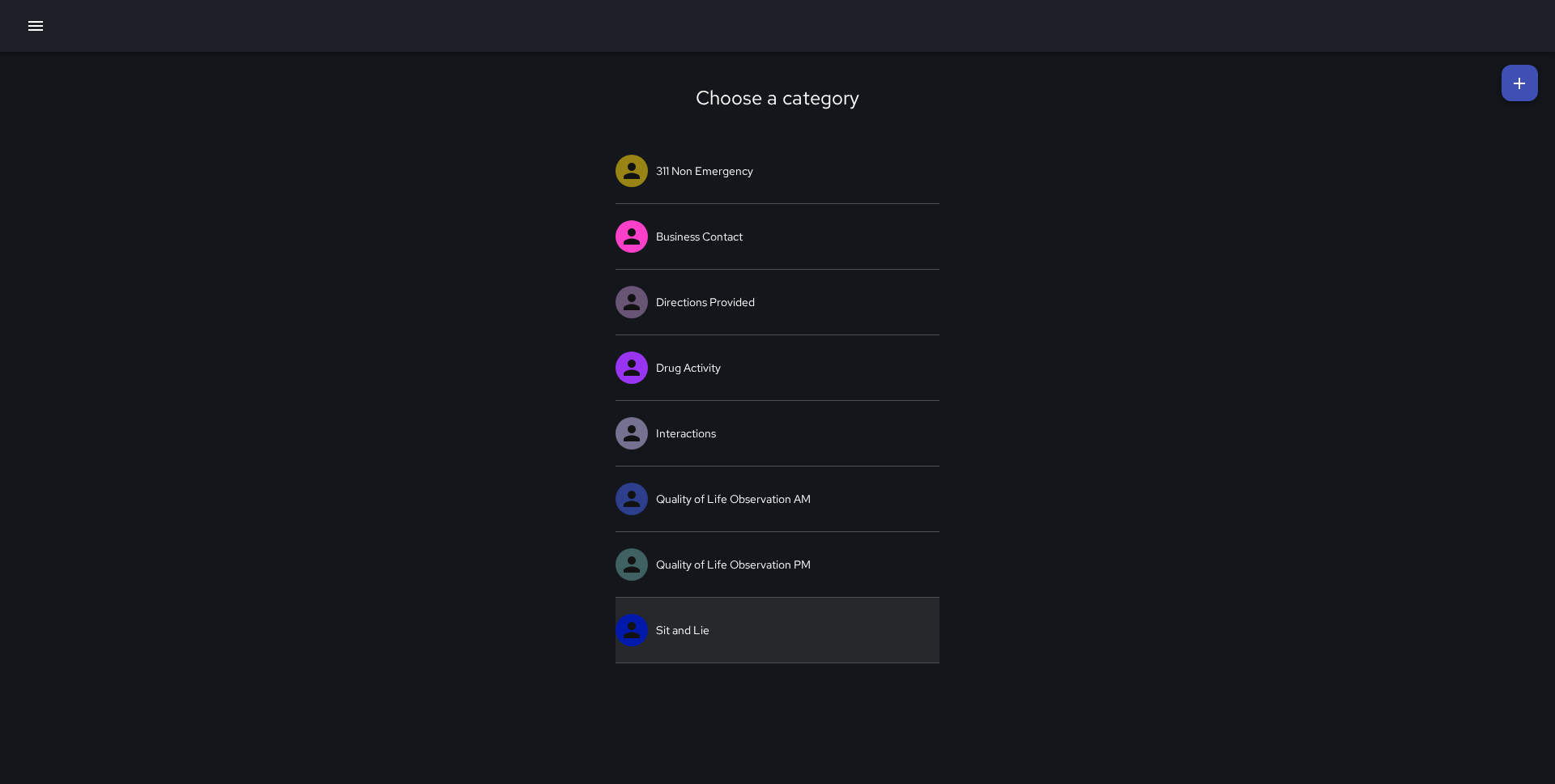
click at [724, 632] on link "Sit and Lie" at bounding box center [778, 630] width 324 height 65
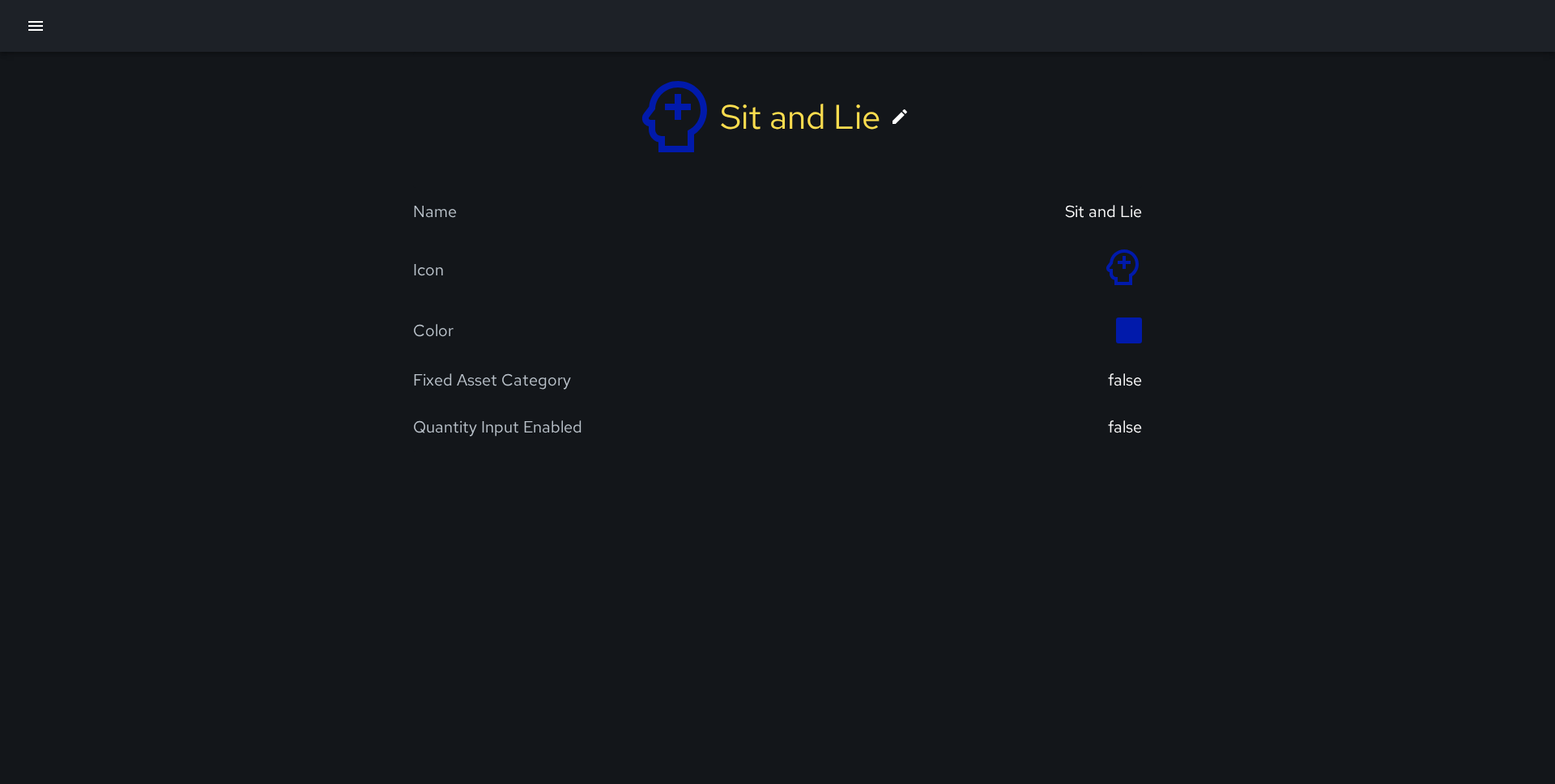
click at [897, 108] on icon at bounding box center [899, 116] width 19 height 19
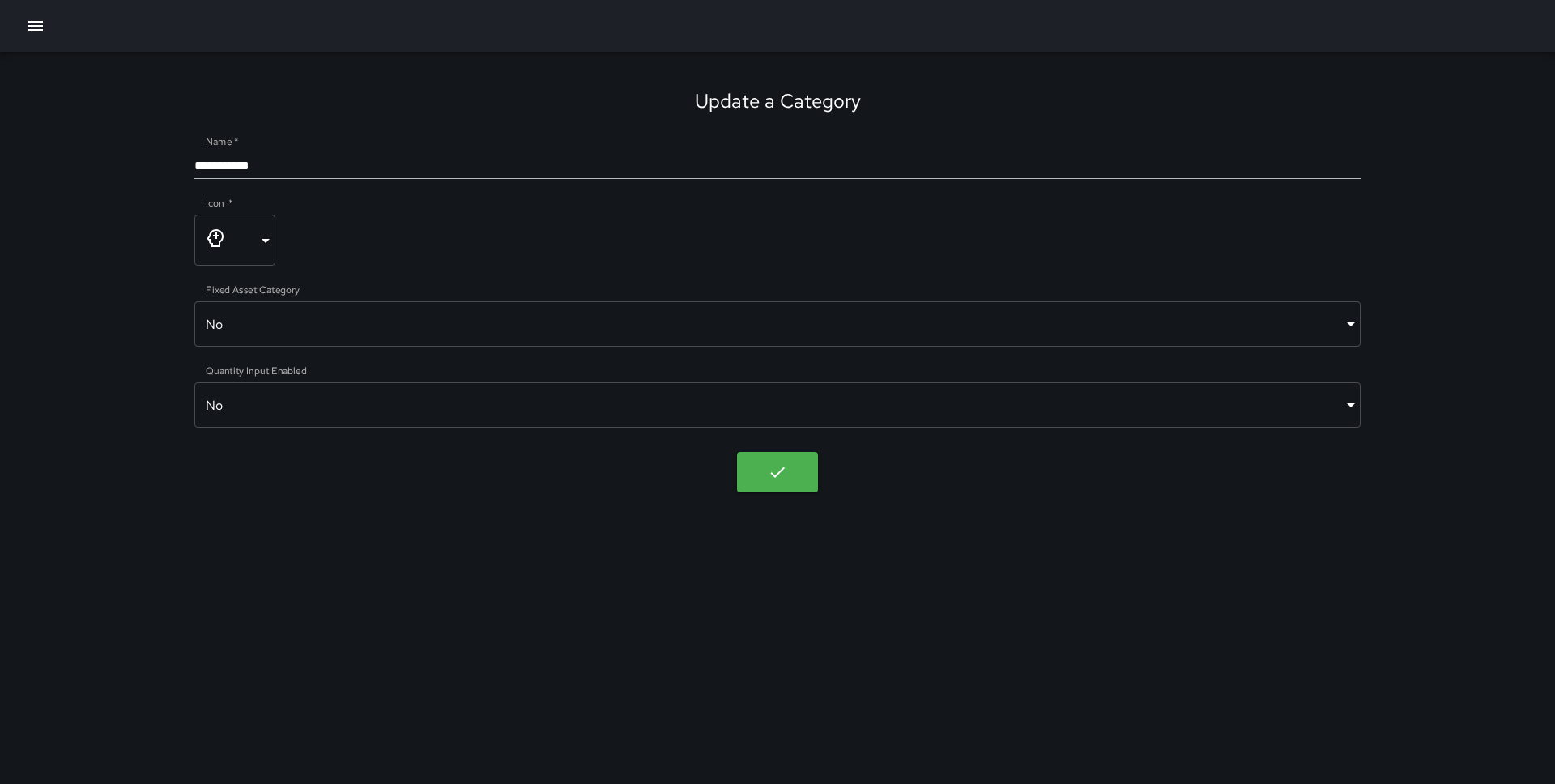
click at [292, 227] on div "**********" at bounding box center [778, 234] width 1166 height 62
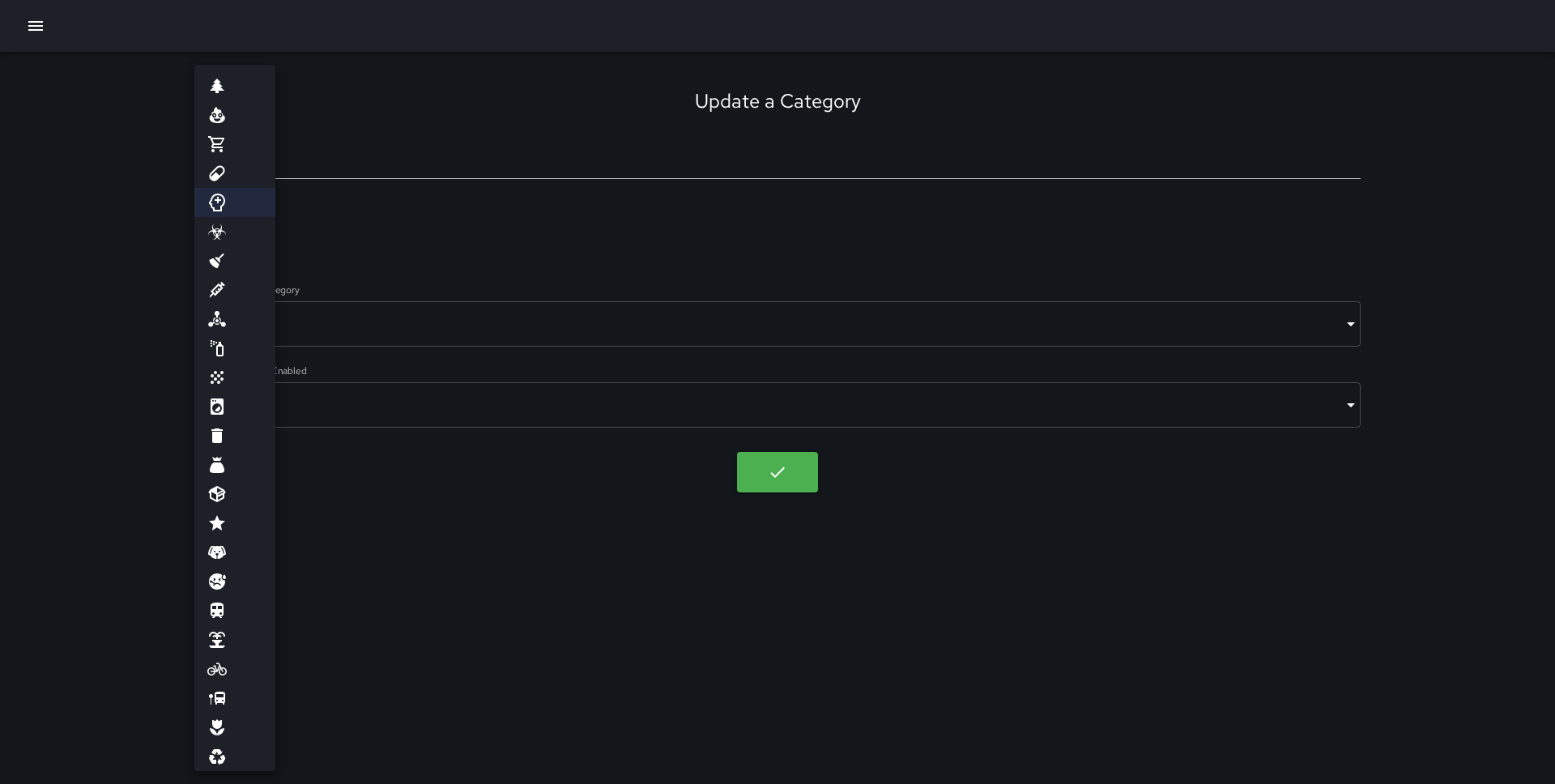
click at [260, 241] on body "**********" at bounding box center [778, 392] width 1555 height 784
click at [229, 481] on li at bounding box center [235, 494] width 81 height 29
type input "**********"
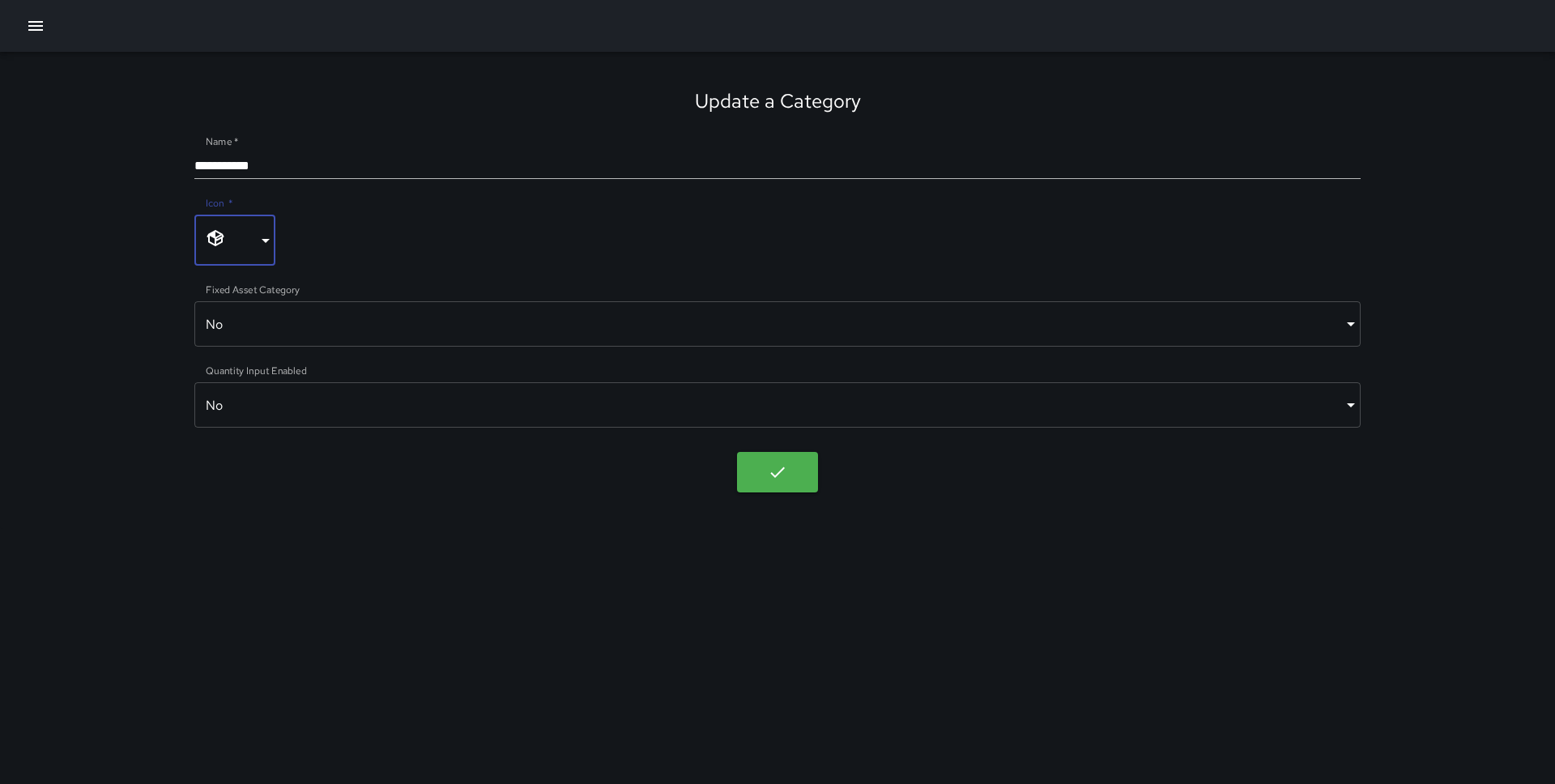
click at [791, 477] on body "**********" at bounding box center [778, 392] width 1555 height 784
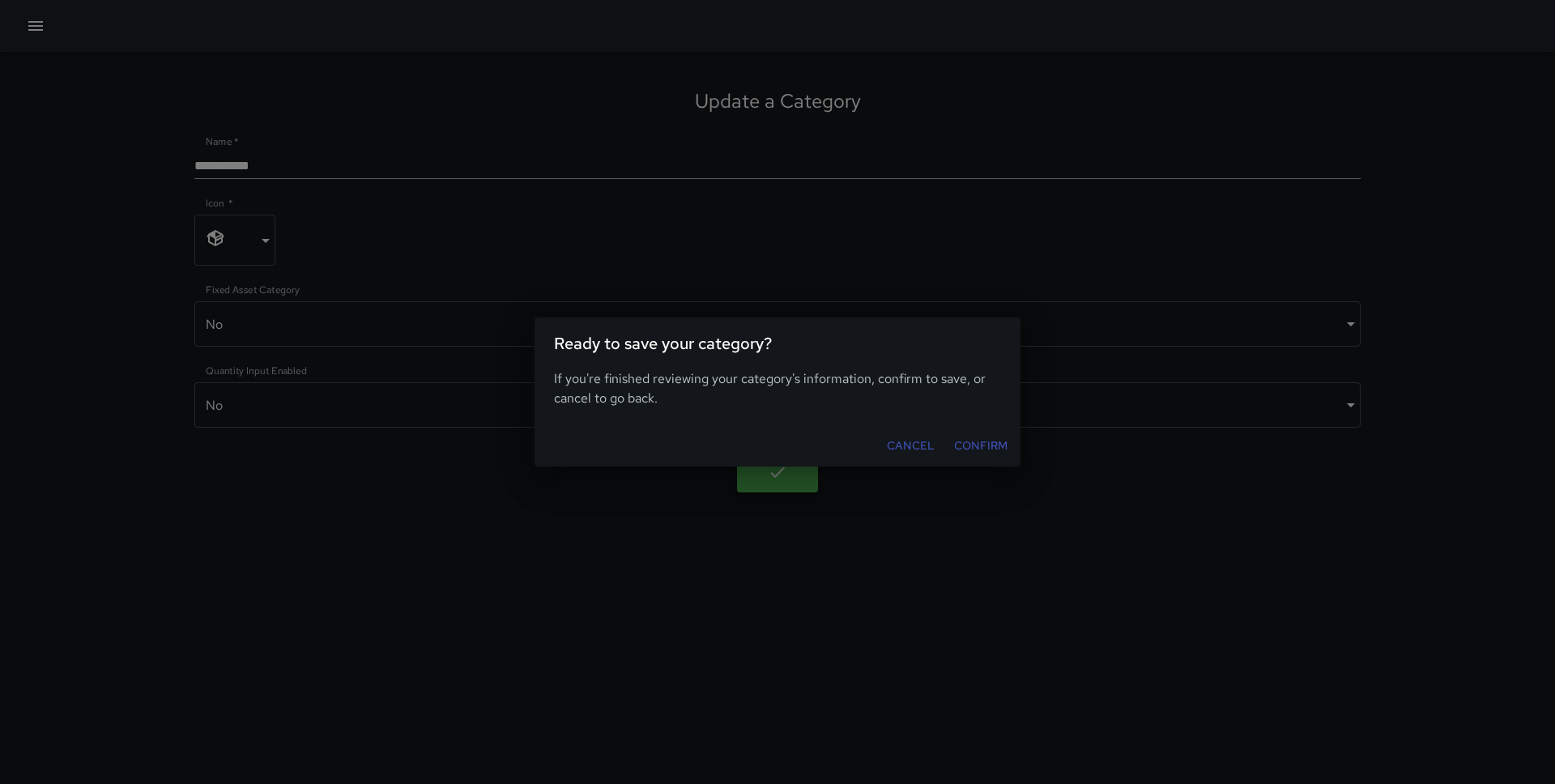
click at [939, 442] on button "Cancel" at bounding box center [910, 445] width 60 height 30
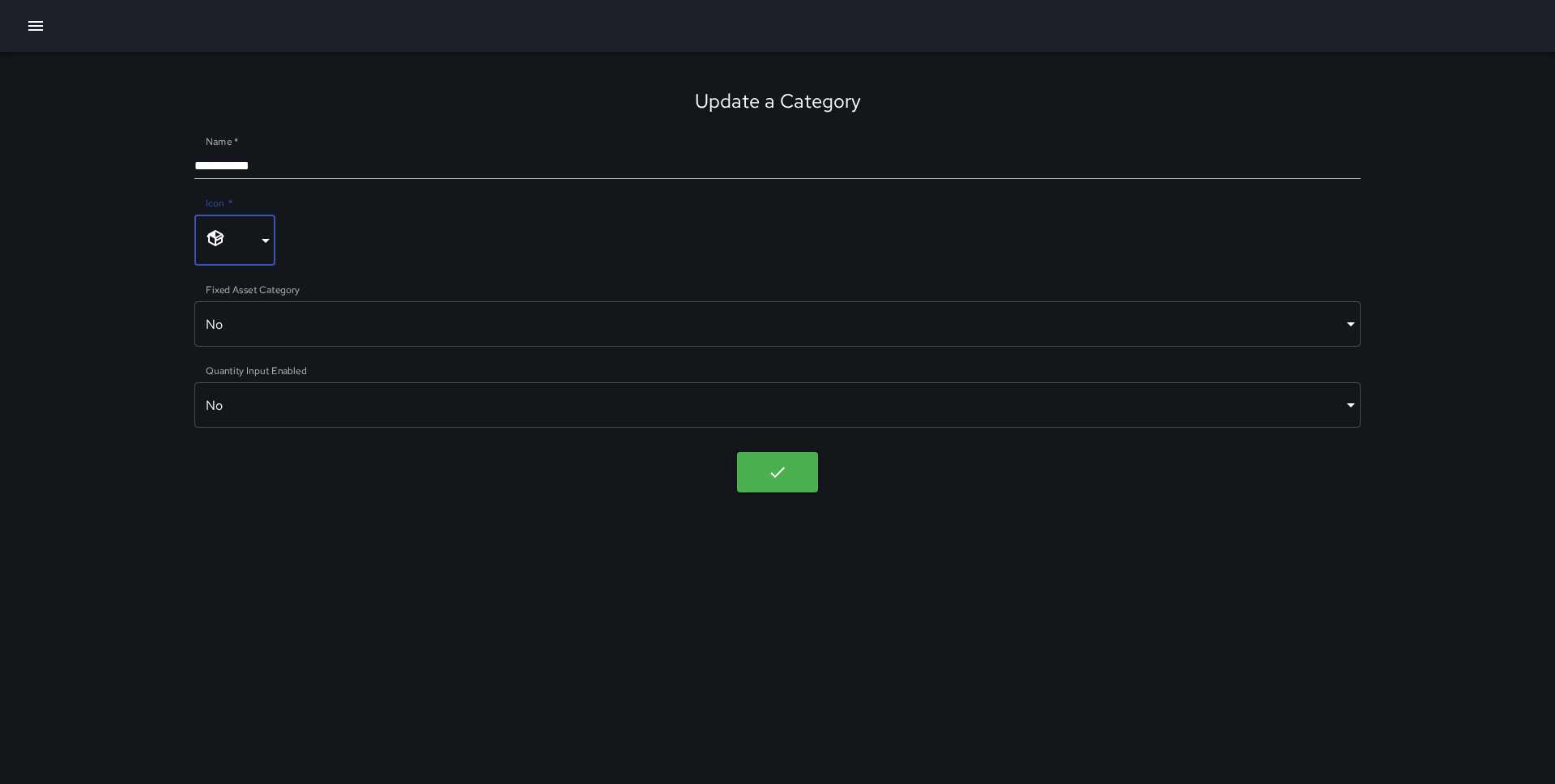
click at [808, 474] on body "**********" at bounding box center [778, 392] width 1555 height 784
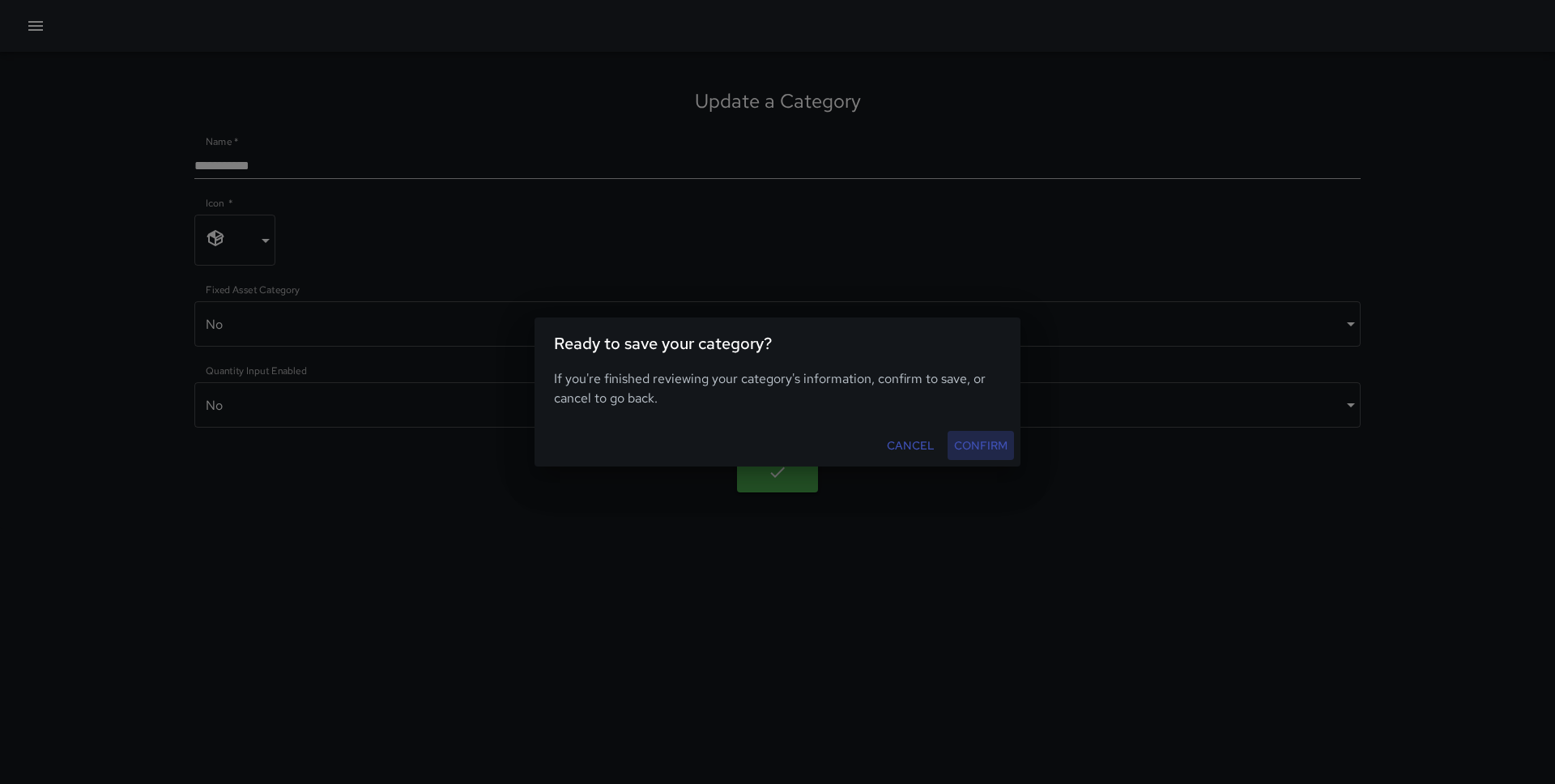
click at [975, 446] on button "Confirm" at bounding box center [980, 445] width 66 height 30
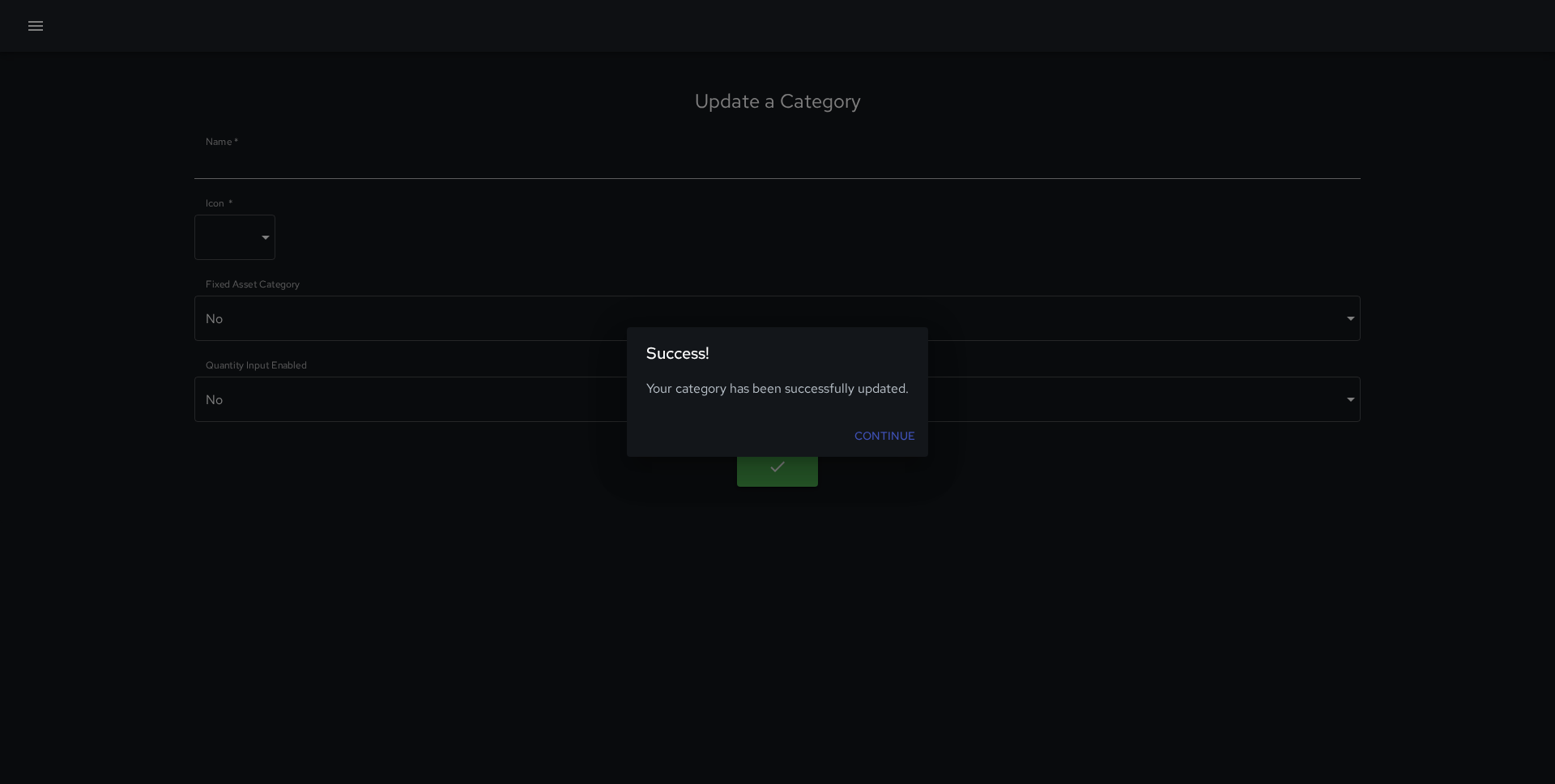
click at [871, 426] on link "Continue" at bounding box center [884, 436] width 74 height 30
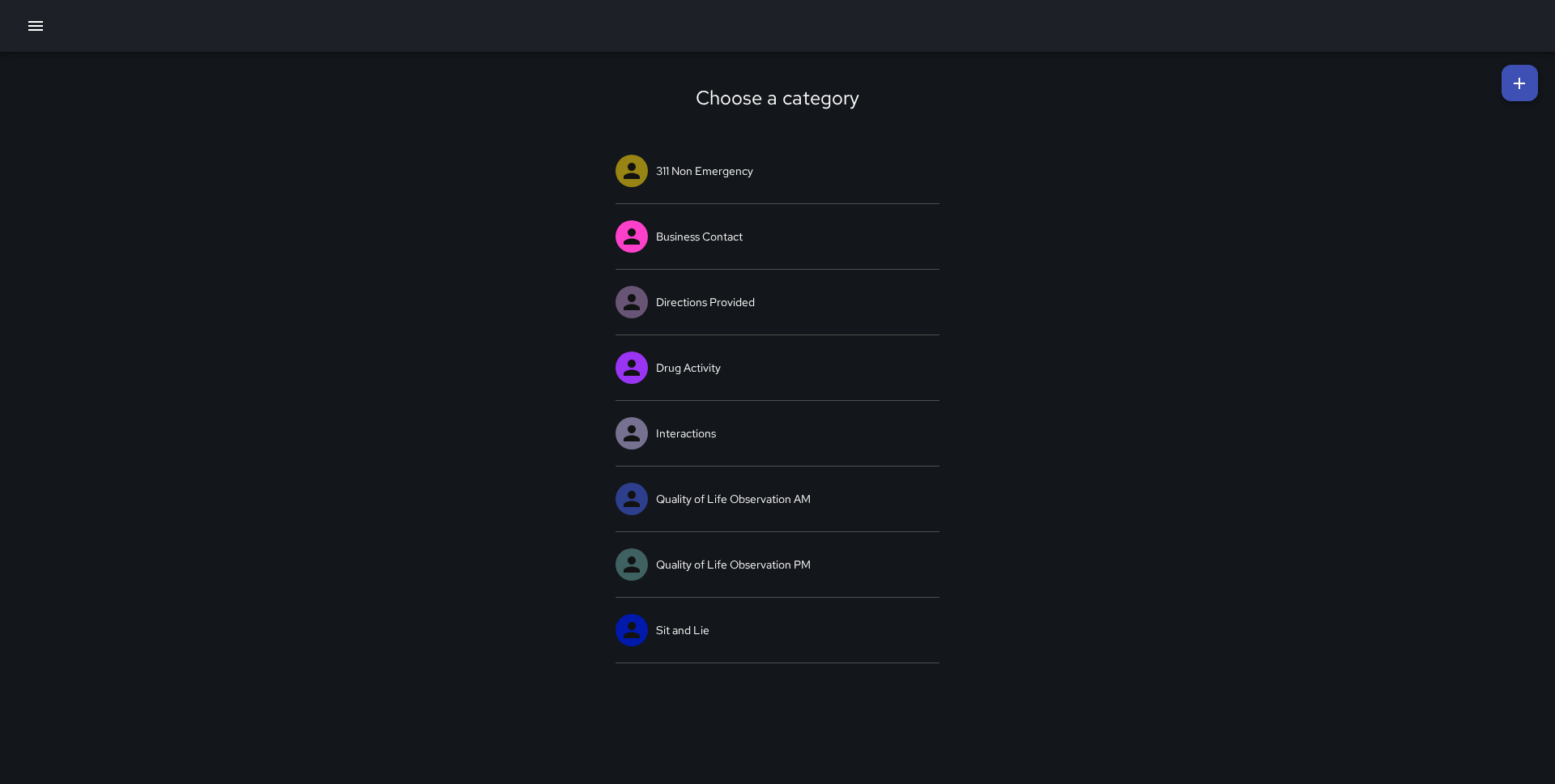
click at [32, 18] on icon "button" at bounding box center [36, 26] width 19 height 19
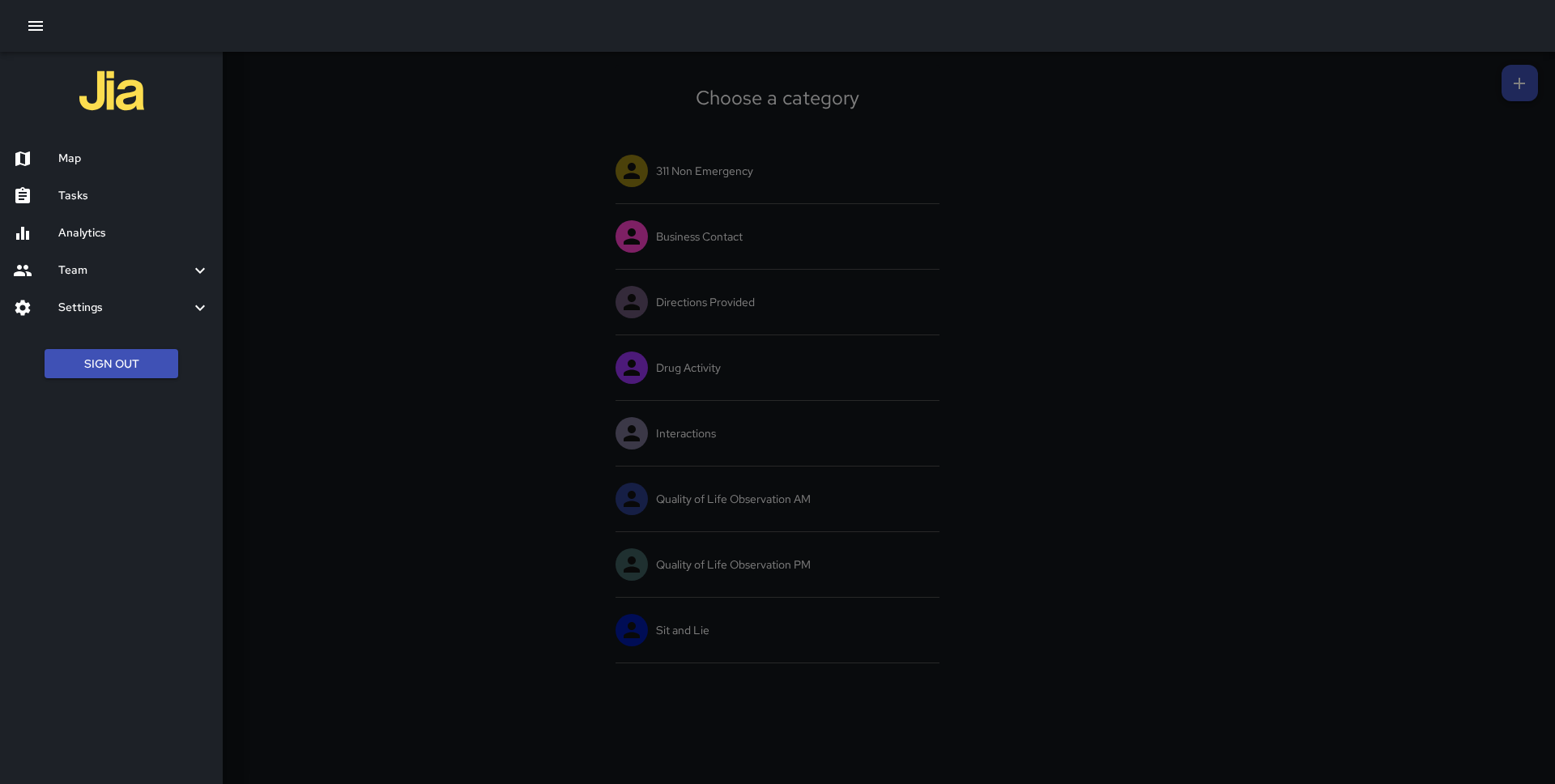
click at [100, 298] on h6 "Settings" at bounding box center [125, 307] width 132 height 18
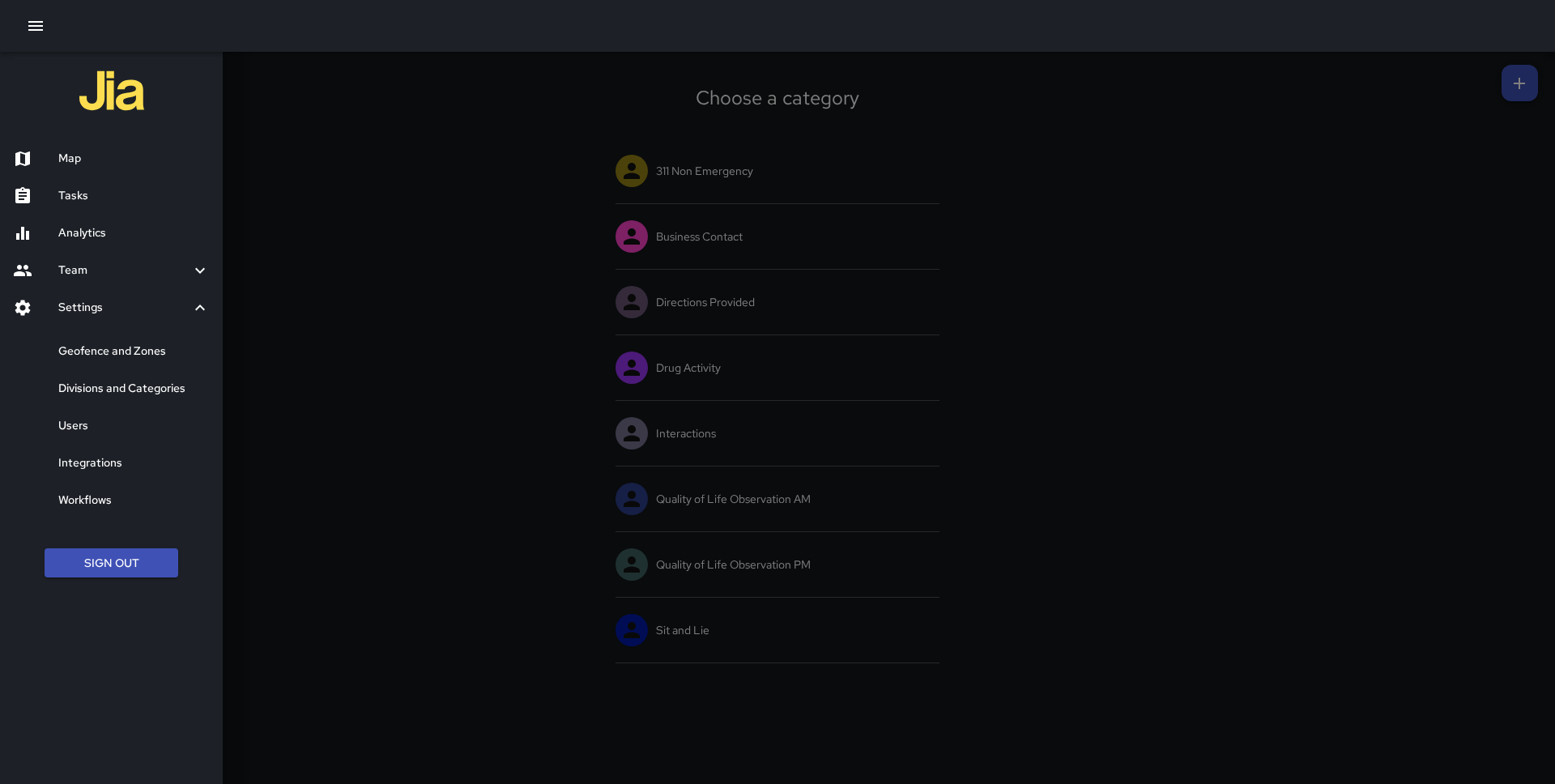
click at [96, 377] on div "Divisions and Categories" at bounding box center [111, 389] width 223 height 37
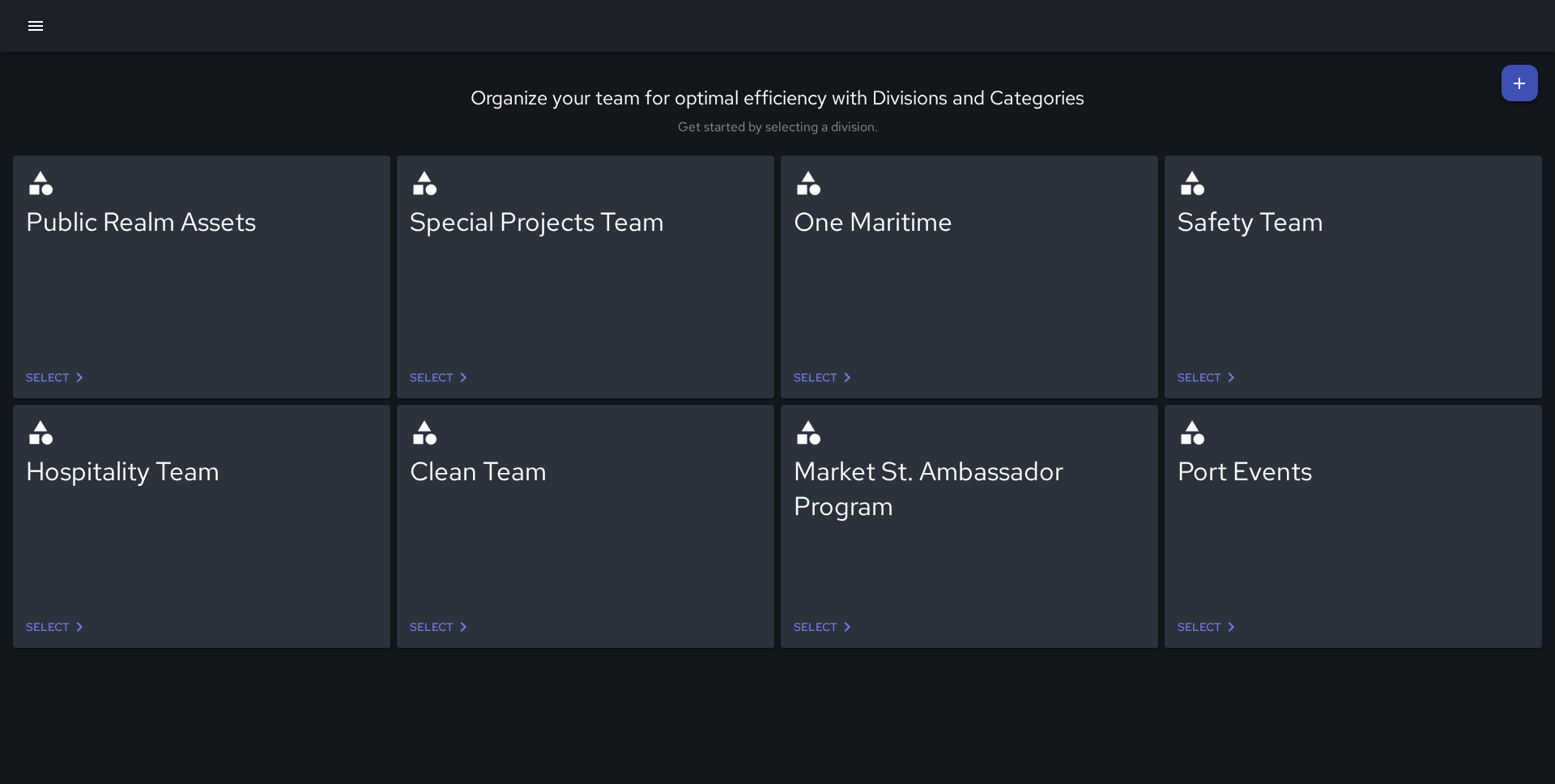
click at [1197, 380] on link "Select" at bounding box center [1208, 377] width 76 height 30
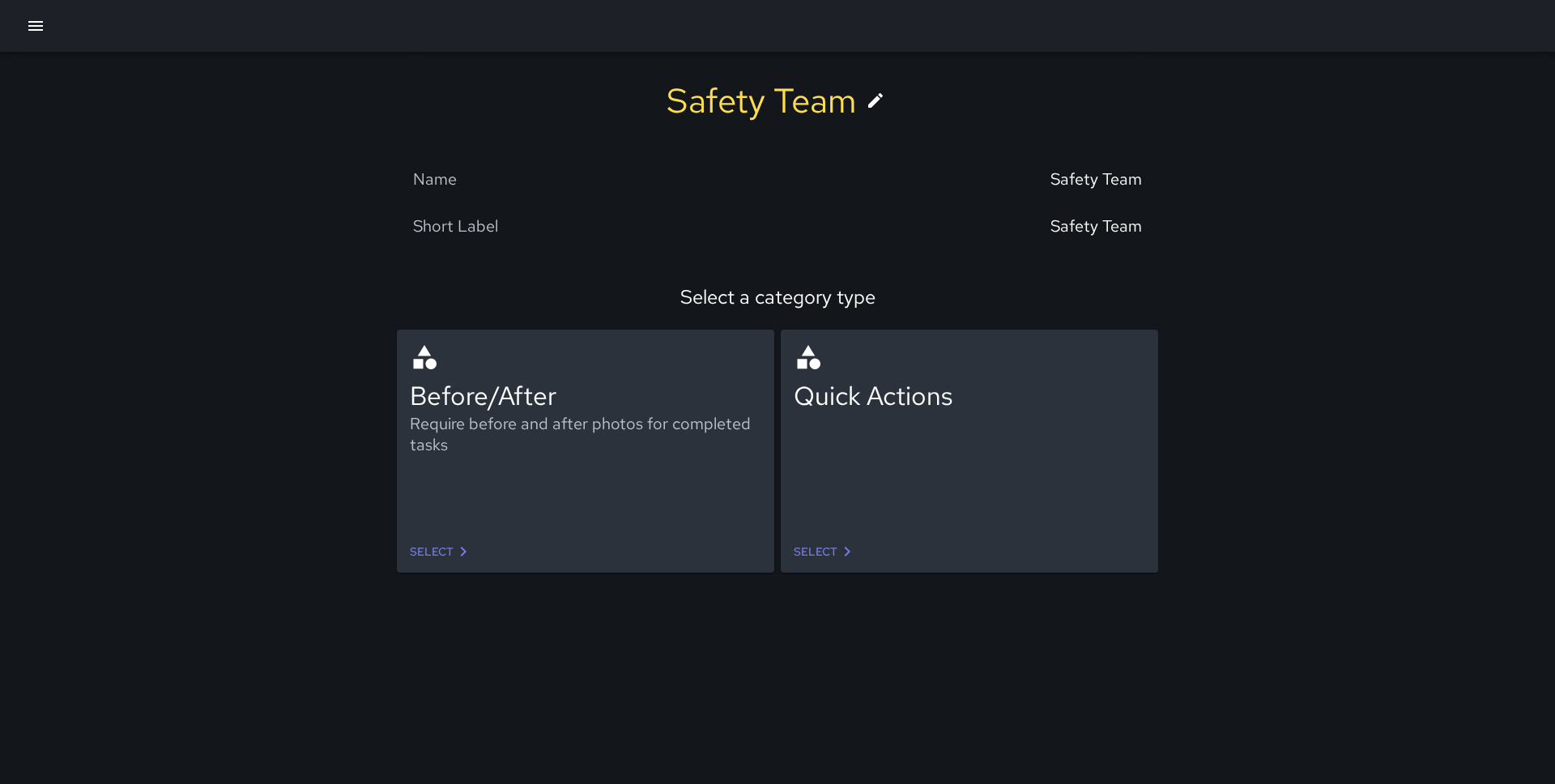
click at [815, 539] on link "Select" at bounding box center [825, 551] width 76 height 30
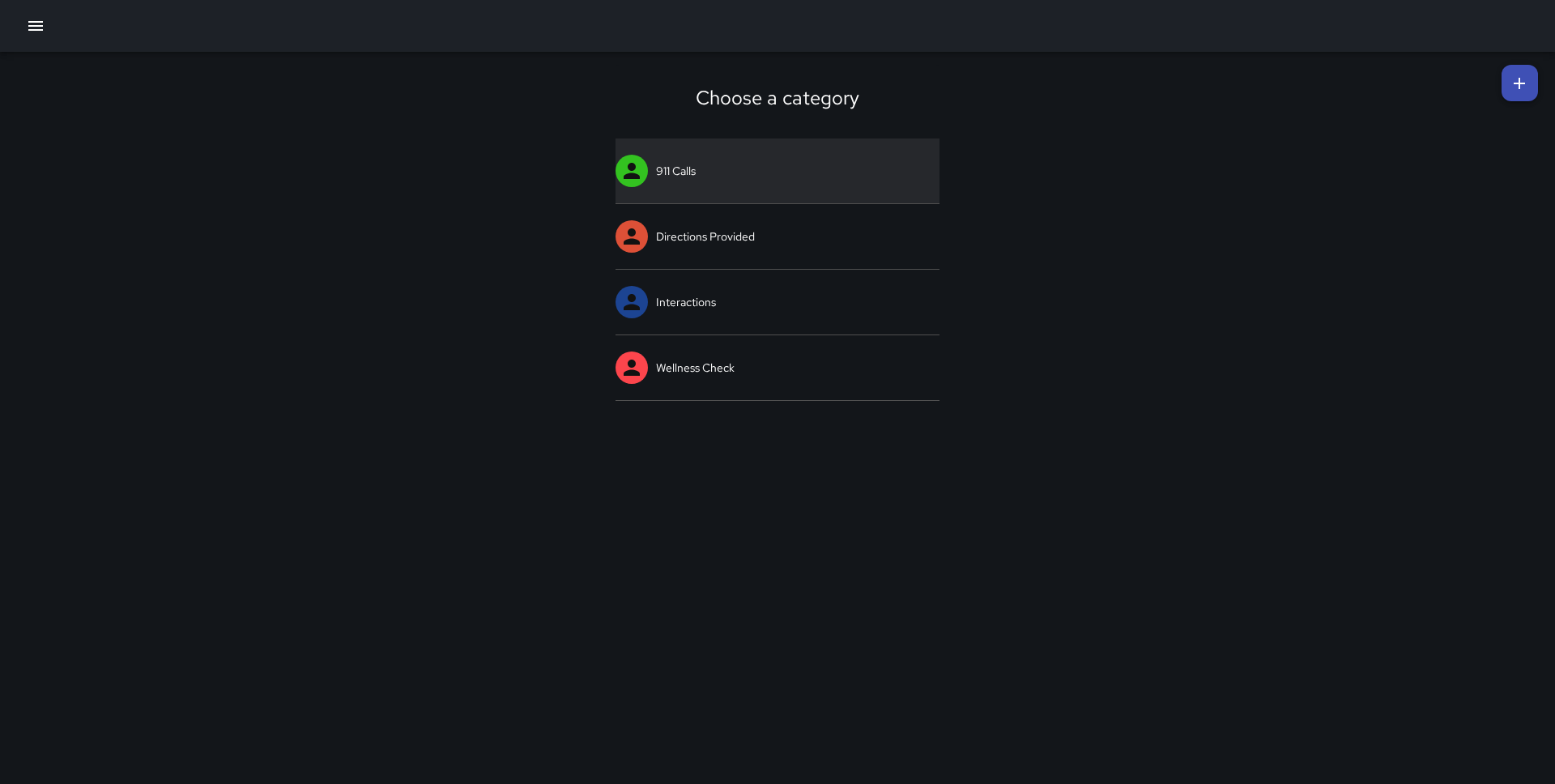
click at [680, 168] on link "911 Calls" at bounding box center [778, 171] width 324 height 65
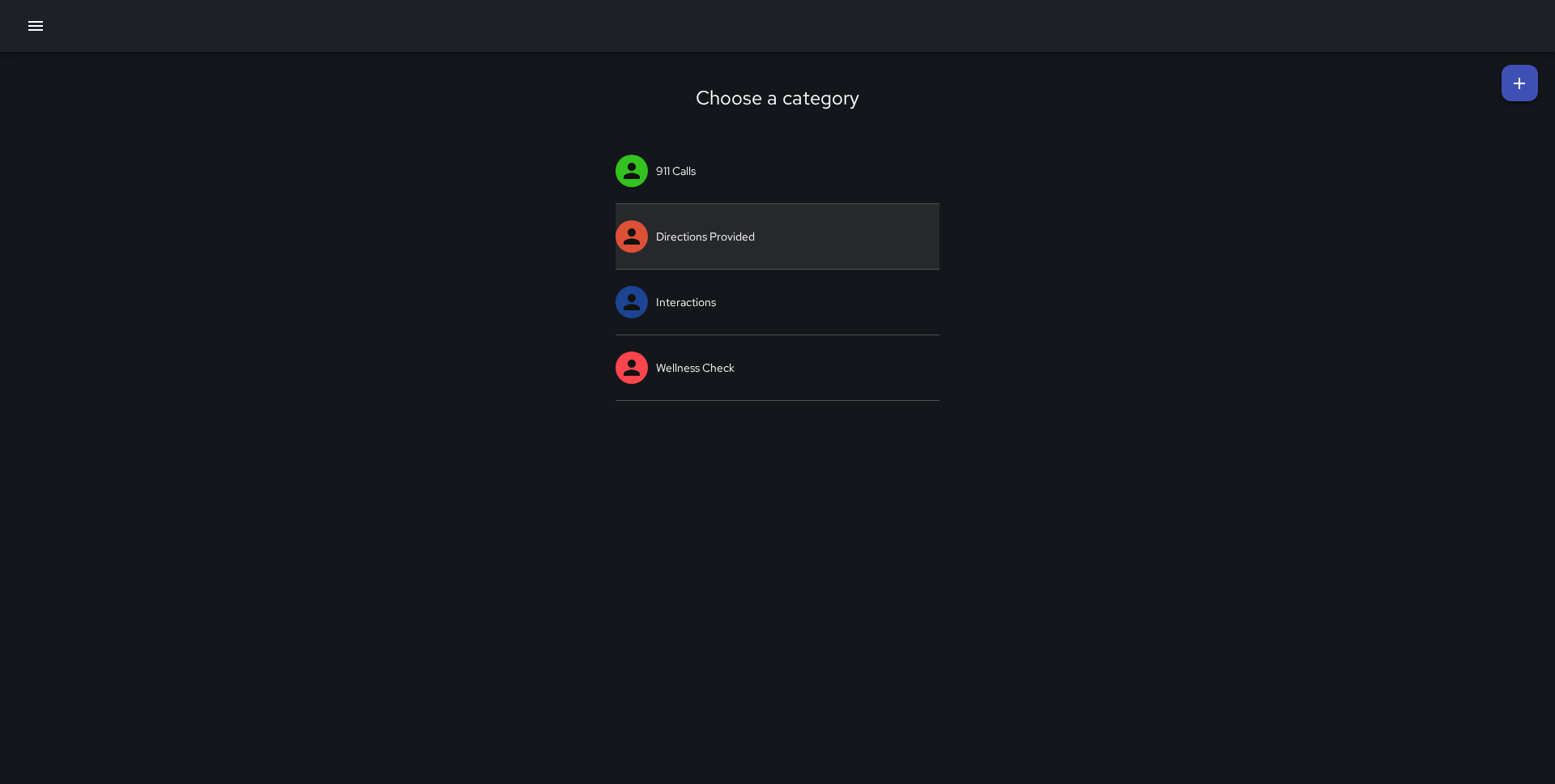
click at [699, 257] on link "Directions Provided" at bounding box center [778, 237] width 324 height 65
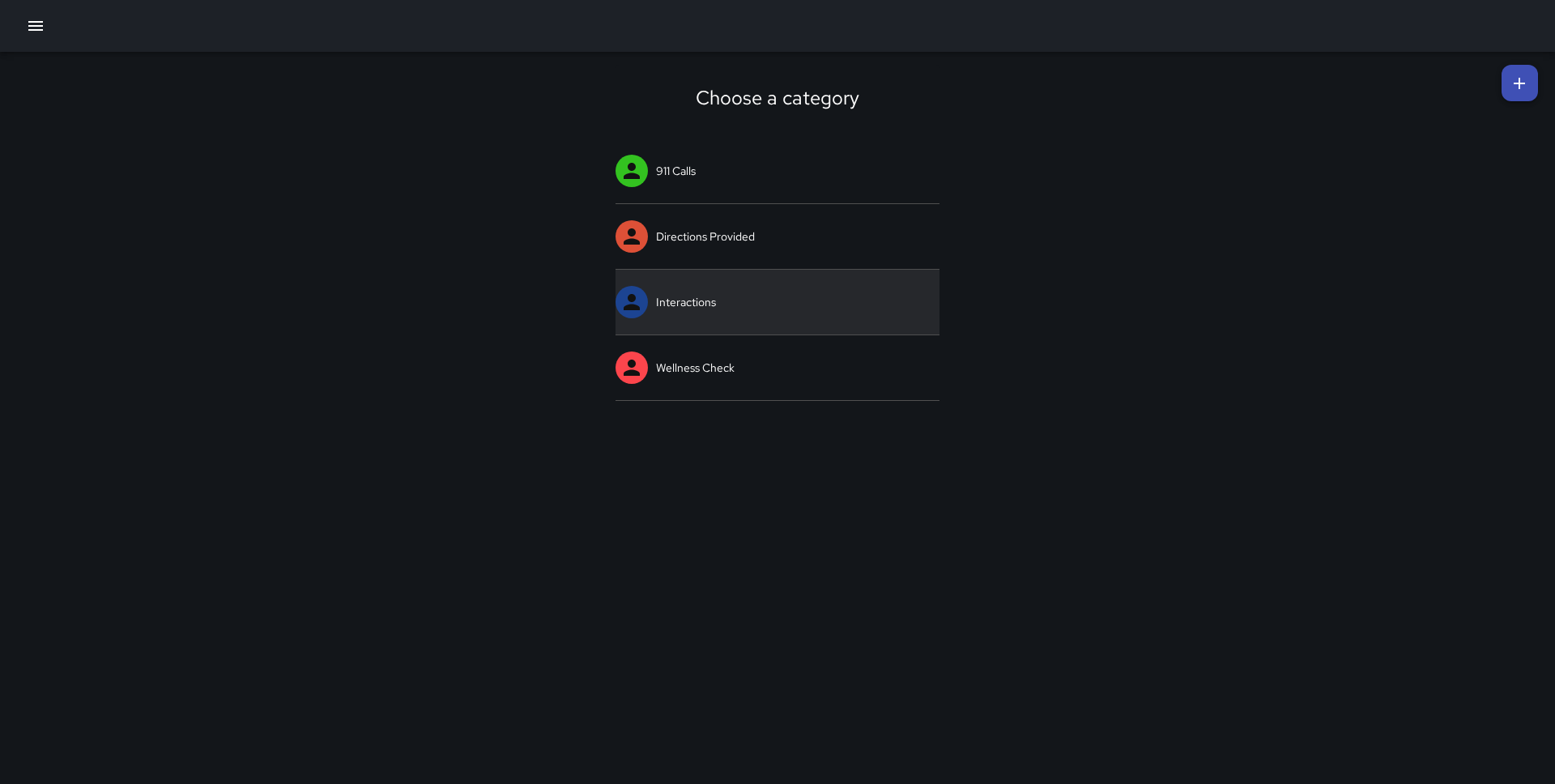
click at [658, 301] on link "Interactions" at bounding box center [778, 302] width 324 height 65
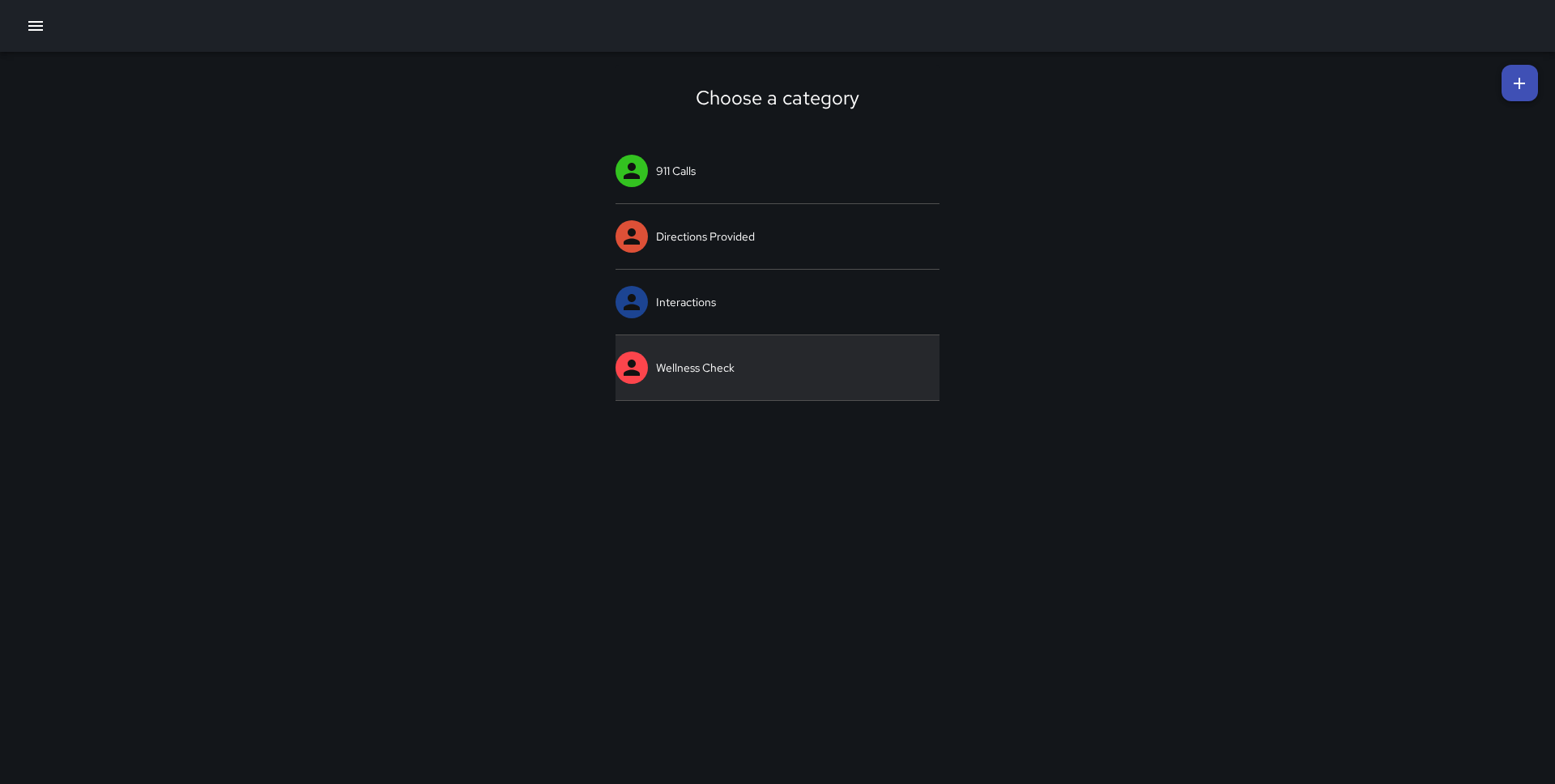
click at [703, 375] on link "Wellness Check" at bounding box center [778, 368] width 324 height 65
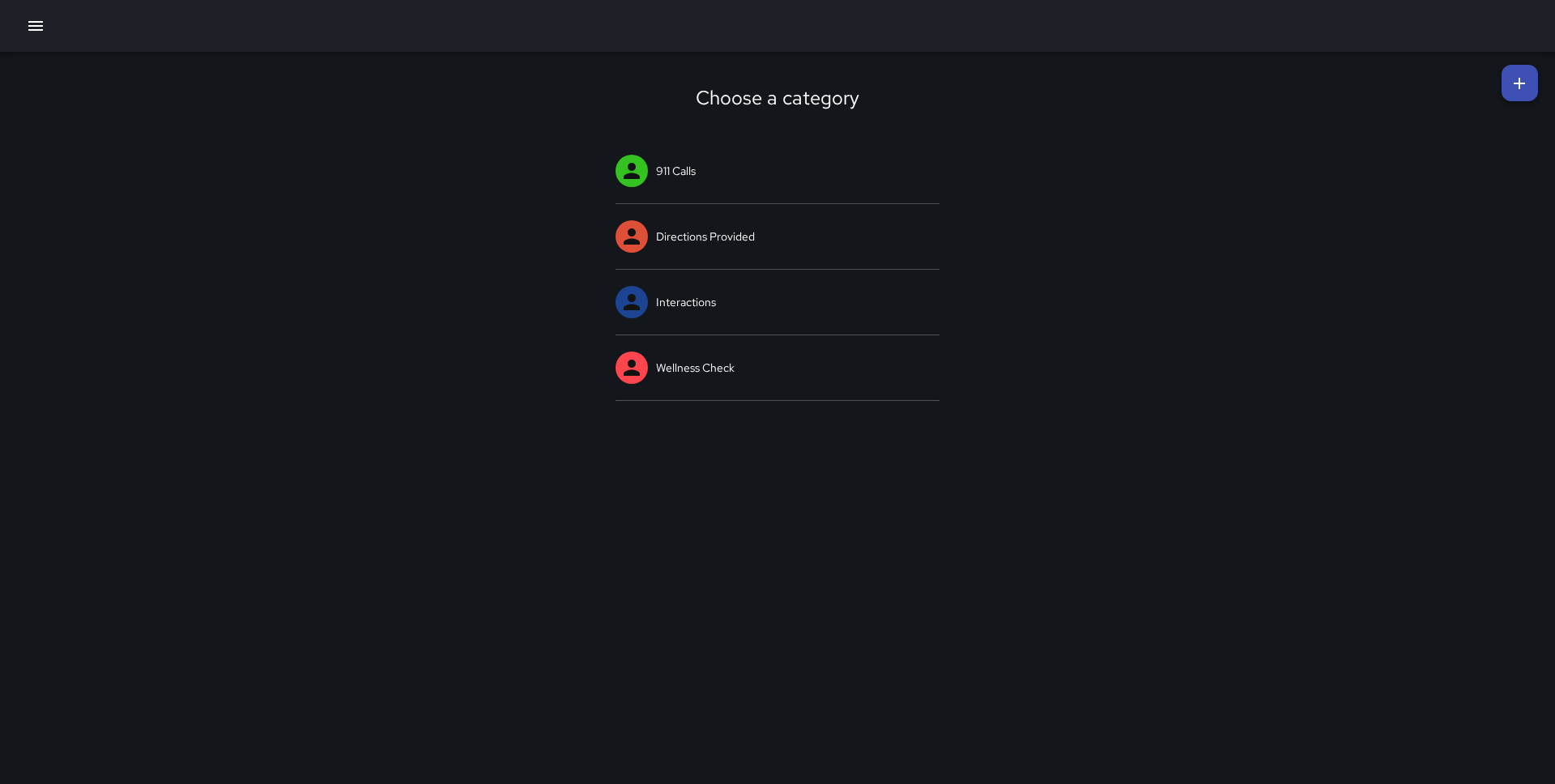
click at [42, 17] on icon "button" at bounding box center [36, 26] width 19 height 19
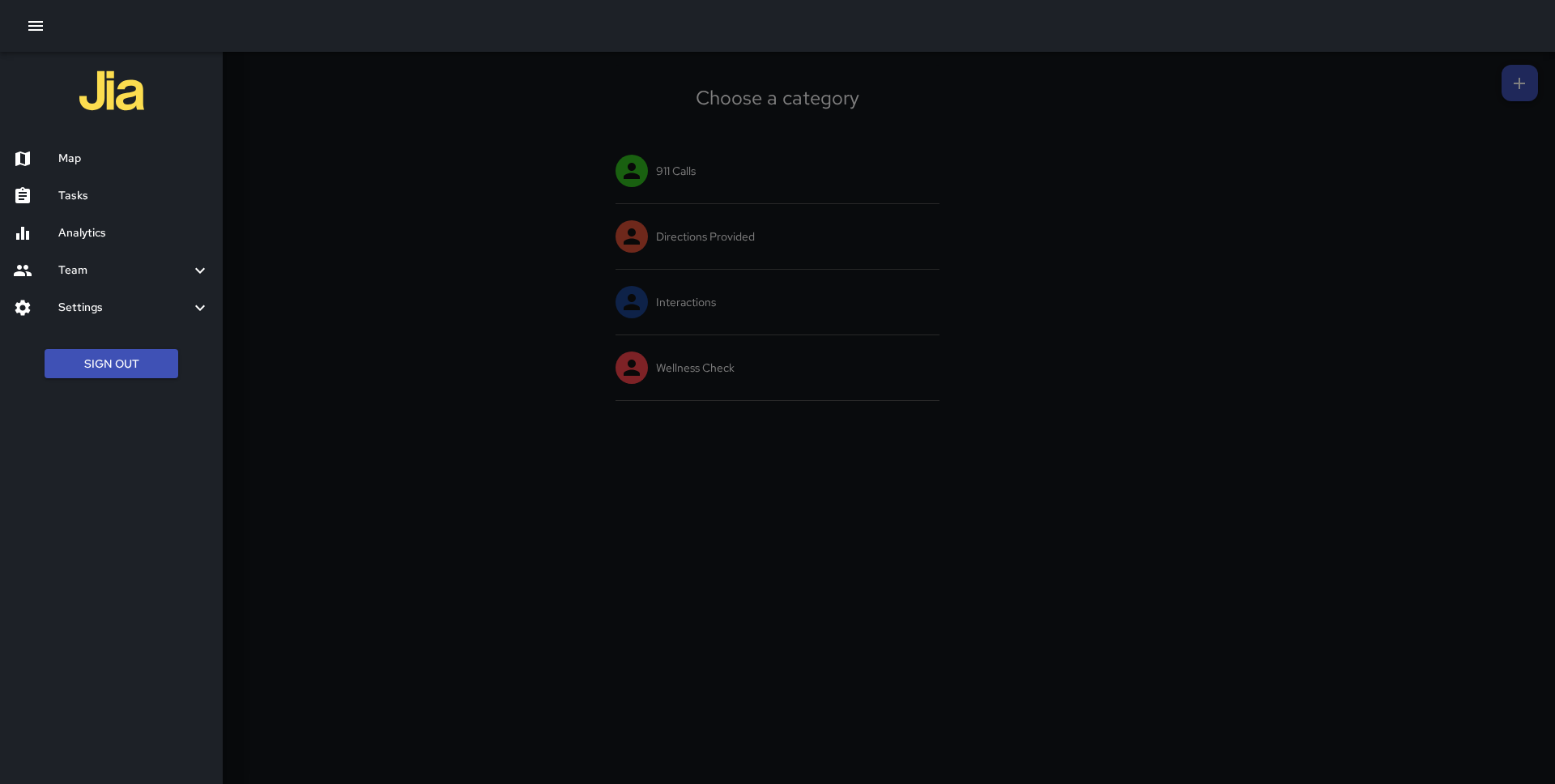
click at [105, 171] on div "Map" at bounding box center [111, 158] width 223 height 37
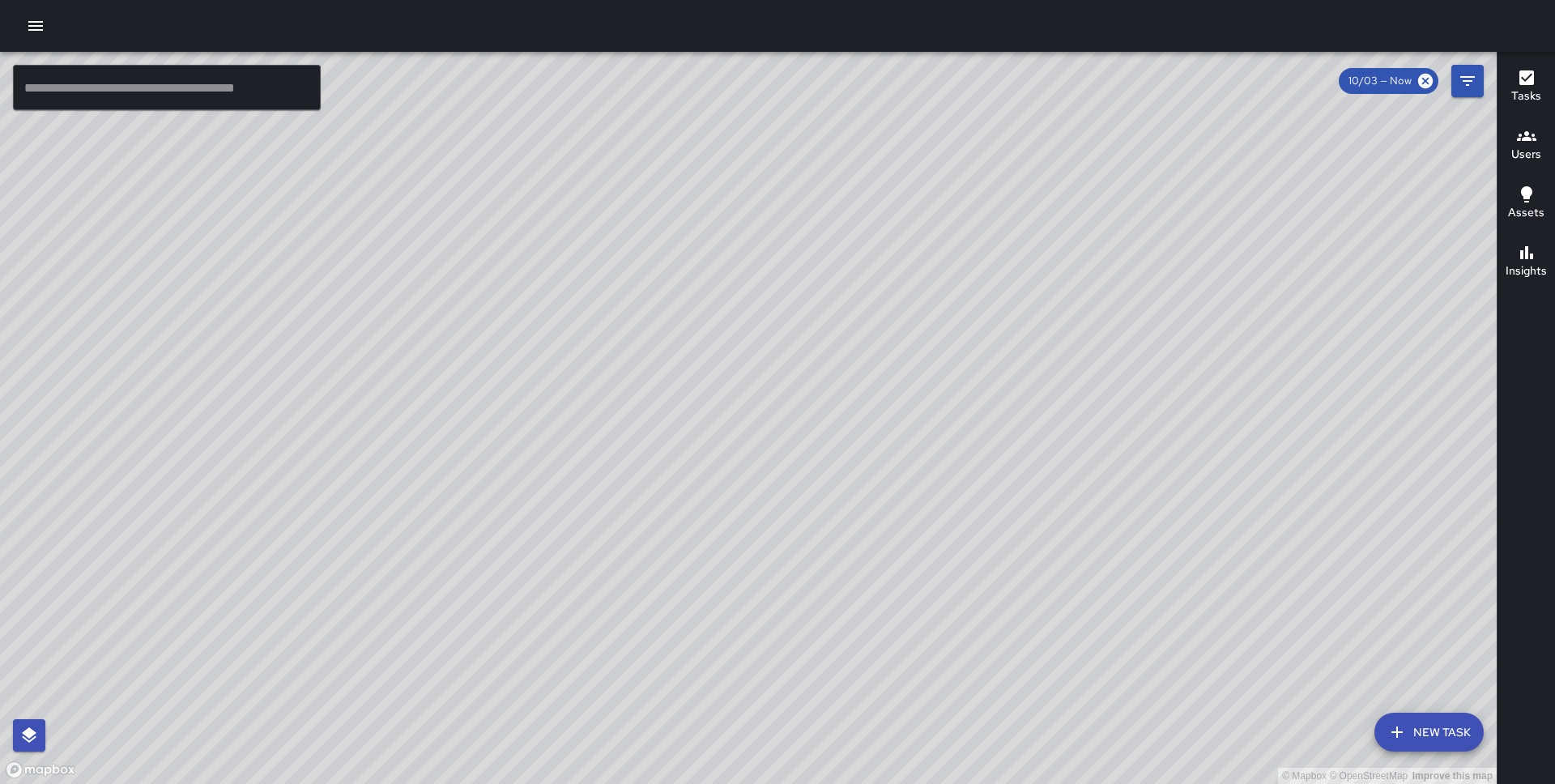
click at [682, 284] on div "© Mapbox © OpenStreetMap Improve this map DO Derrick Oliver 363 Washington Stre…" at bounding box center [748, 417] width 1496 height 732
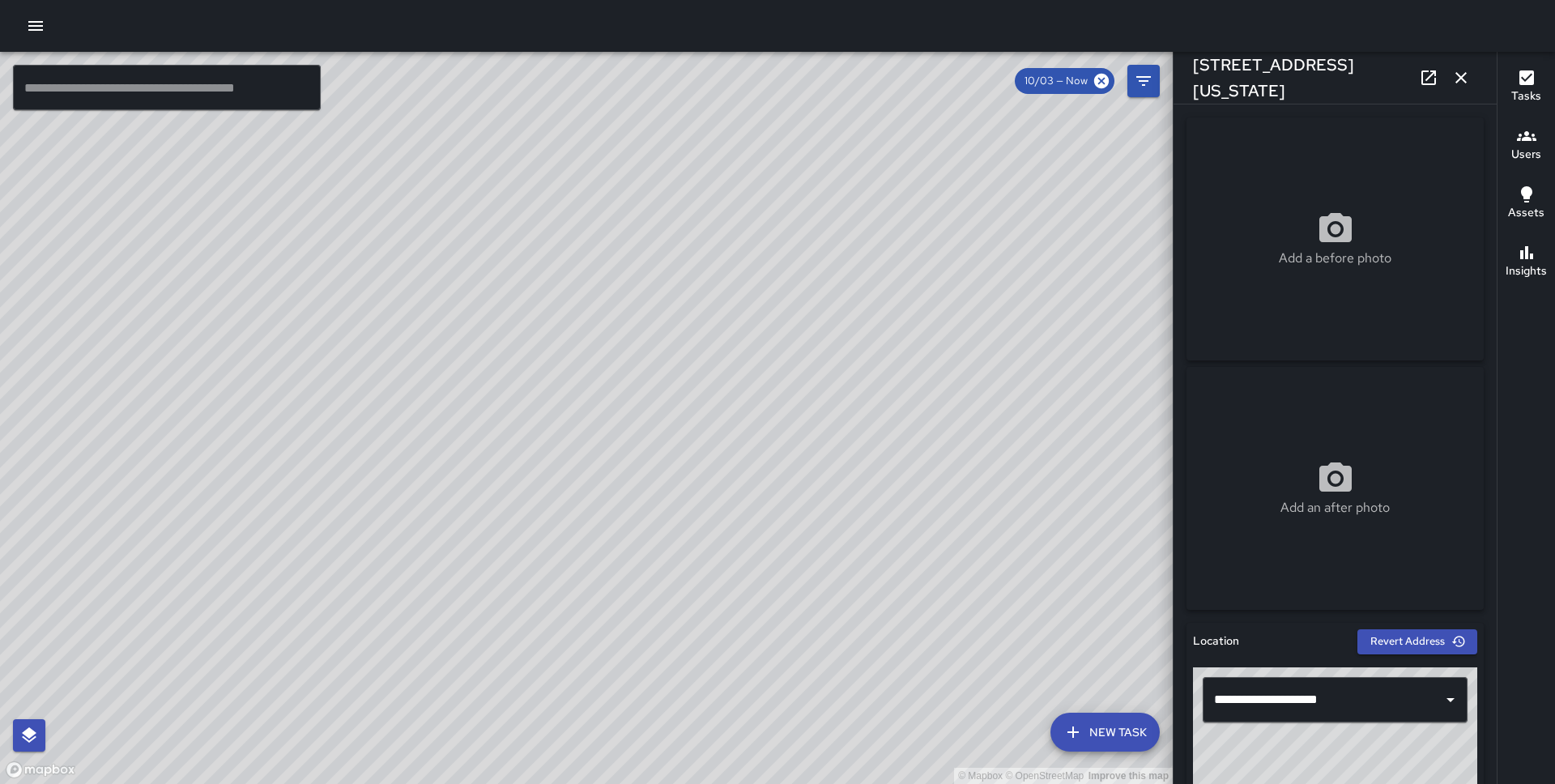
scroll to position [1024, 0]
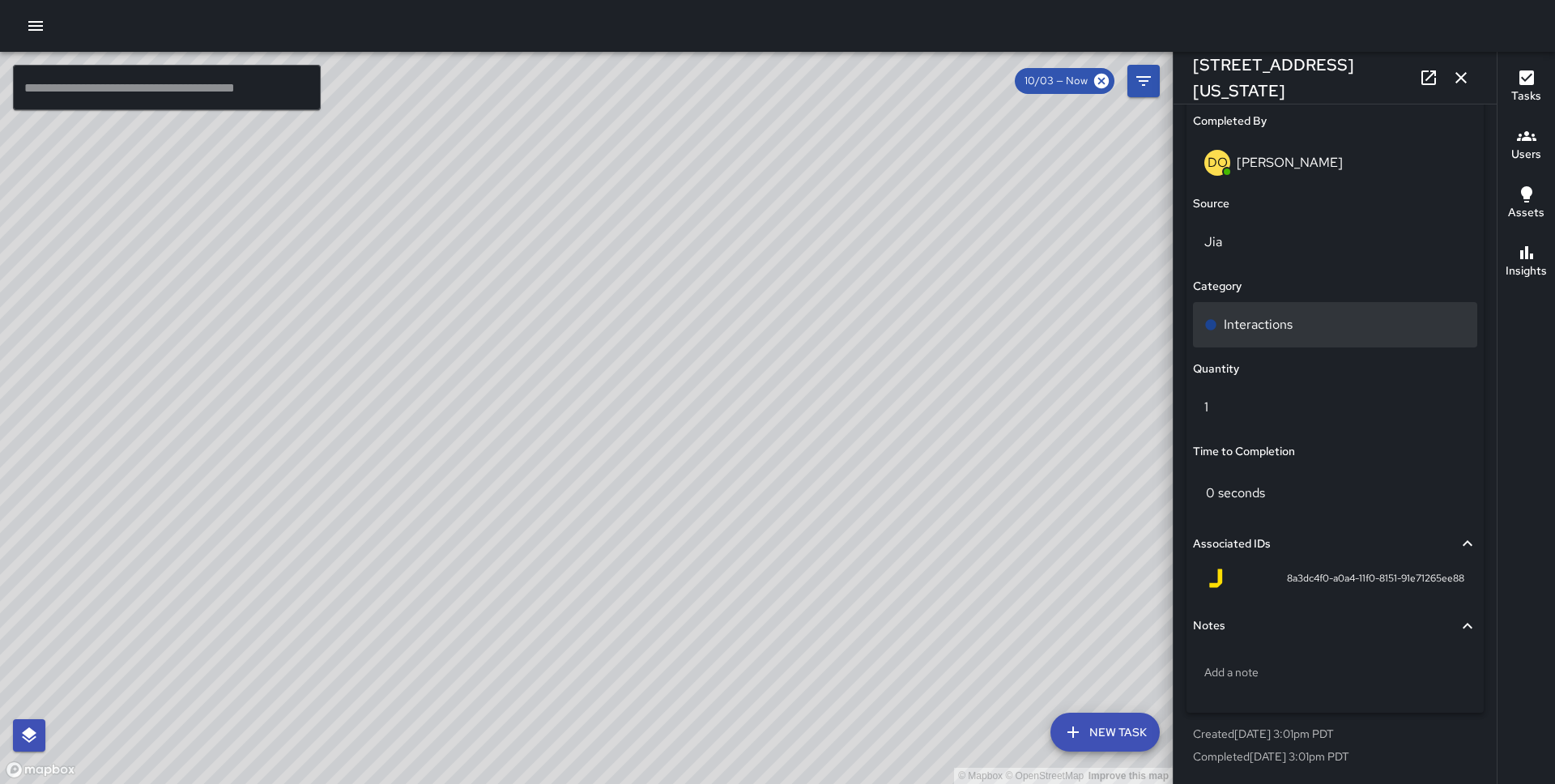
click at [1244, 314] on div "Interactions" at bounding box center [1335, 324] width 284 height 45
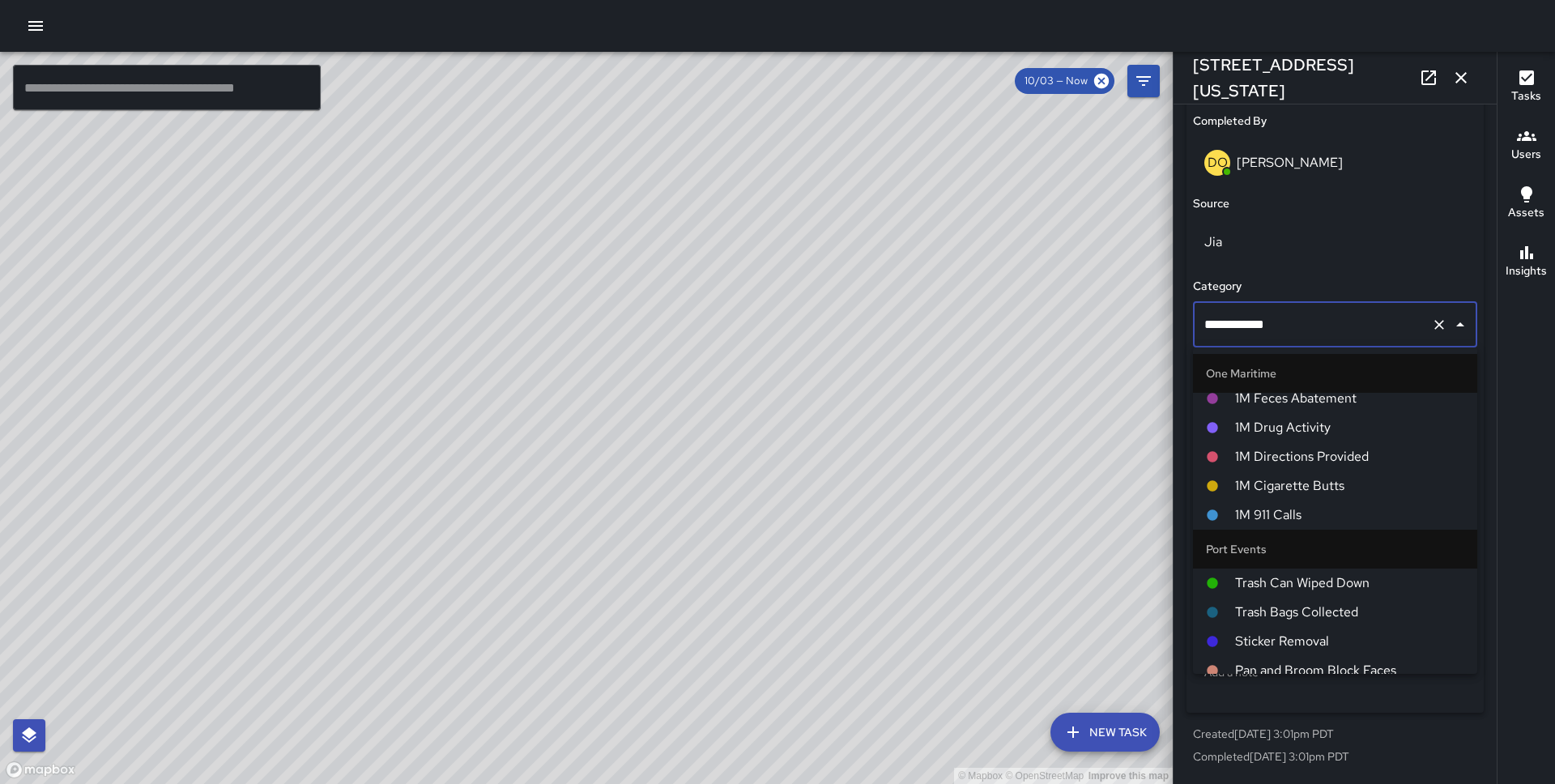
scroll to position [1106, 0]
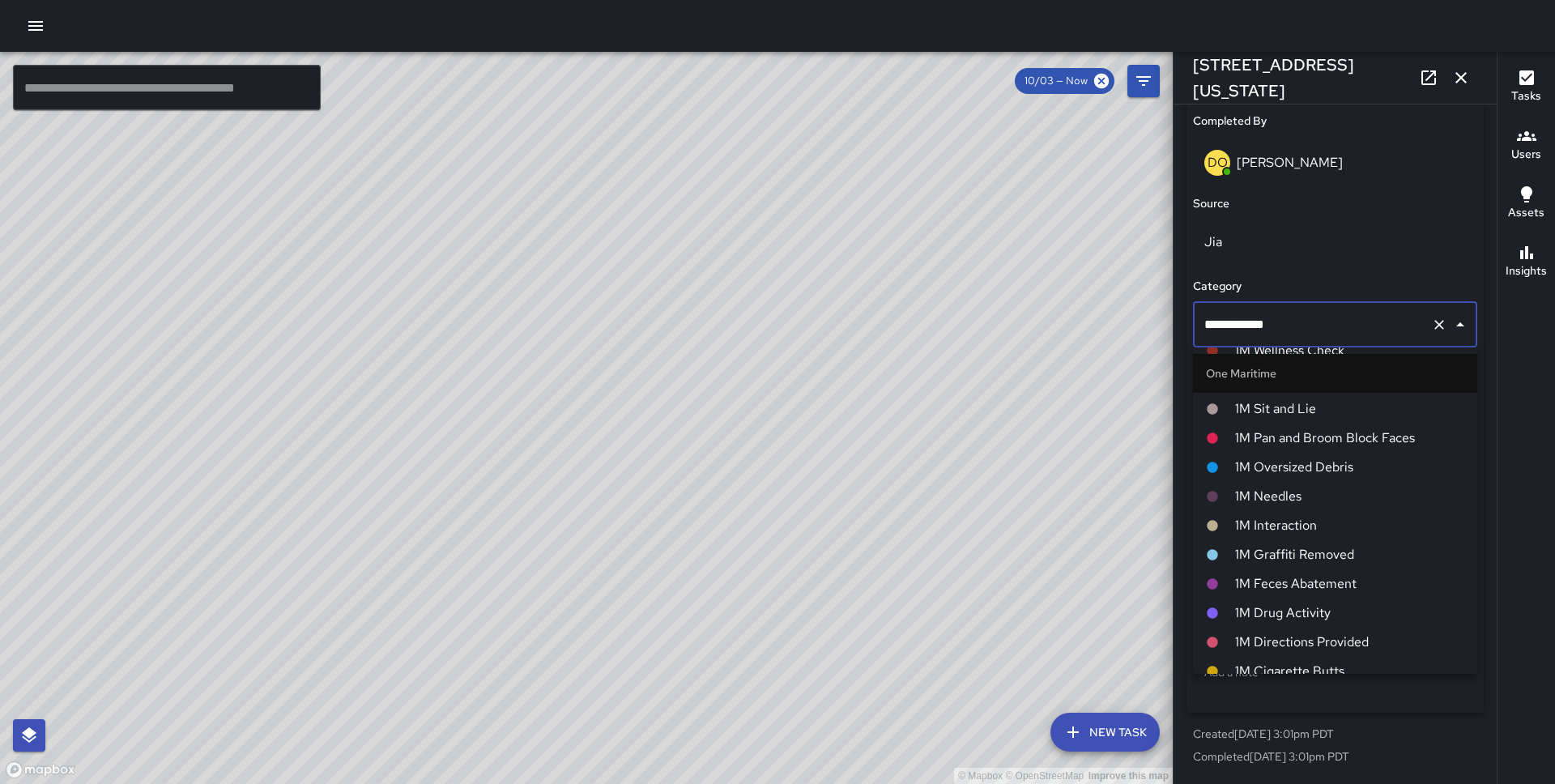
click at [1283, 526] on span "1M Interaction" at bounding box center [1350, 525] width 229 height 19
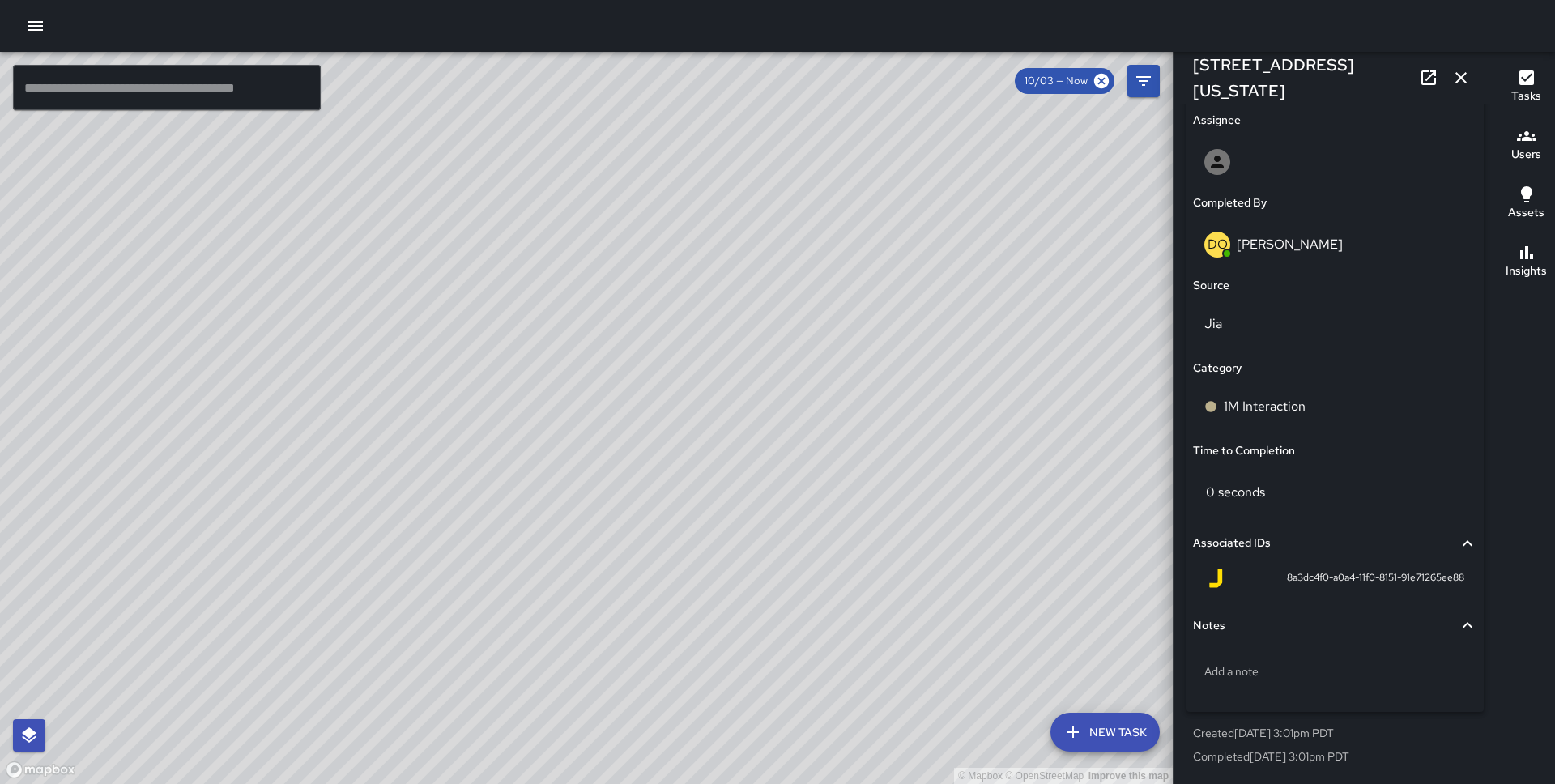
scroll to position [942, 0]
click at [853, 372] on div "© Mapbox © OpenStreetMap Improve this map" at bounding box center [586, 417] width 1173 height 732
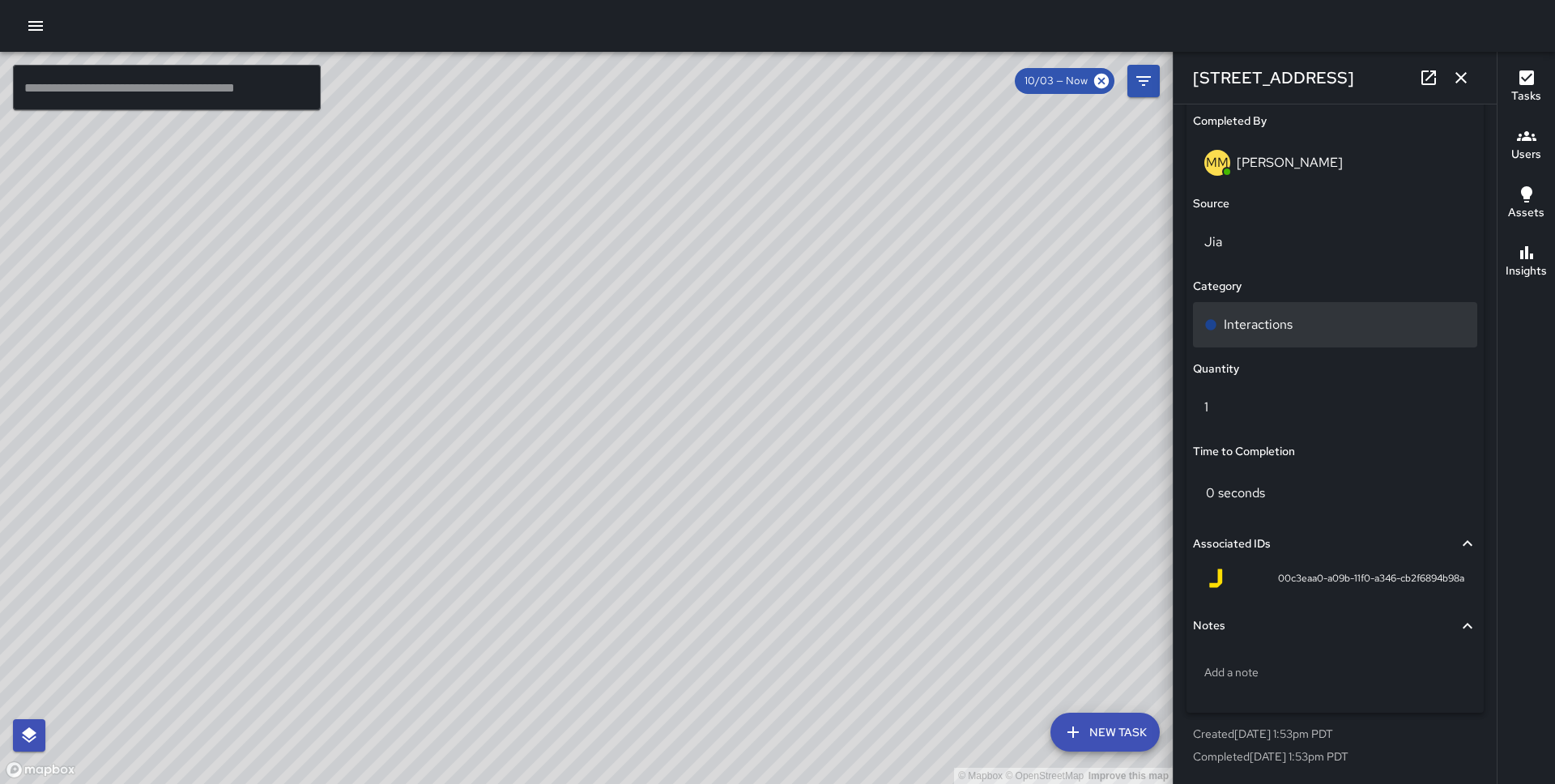
click at [1257, 328] on p "Interactions" at bounding box center [1258, 324] width 69 height 19
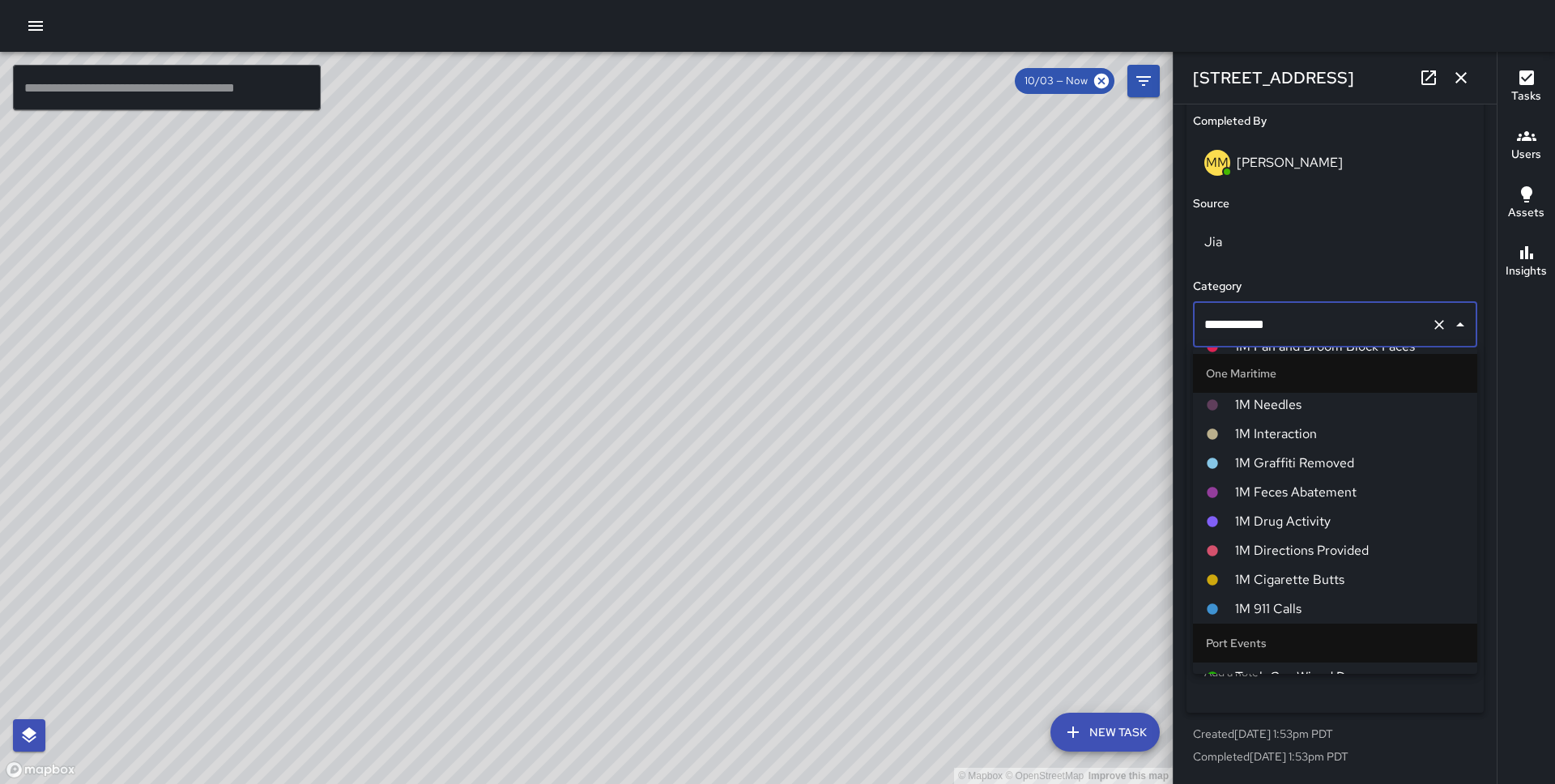
scroll to position [1185, 0]
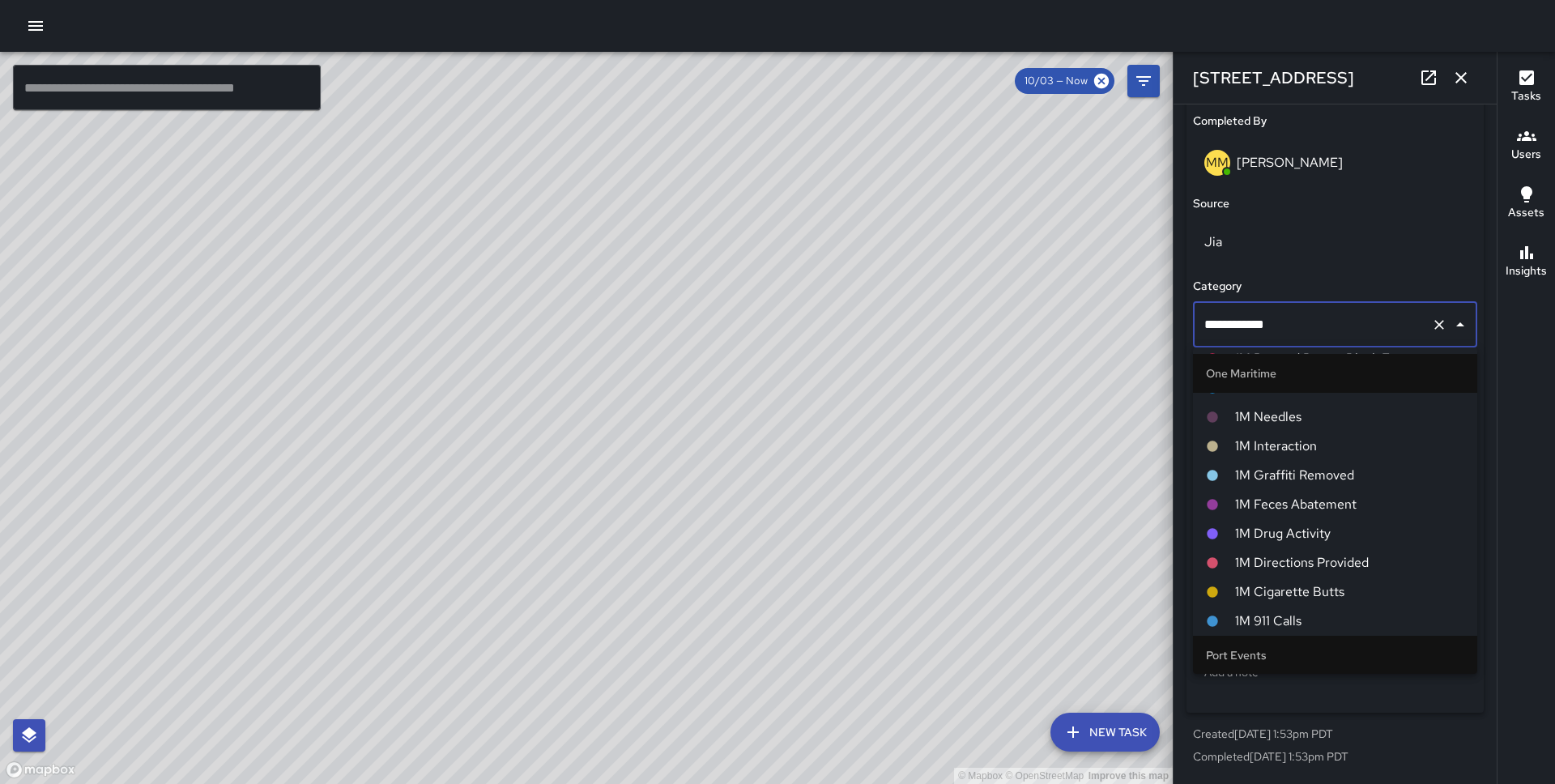
click at [1290, 445] on span "1M Interaction" at bounding box center [1350, 446] width 229 height 19
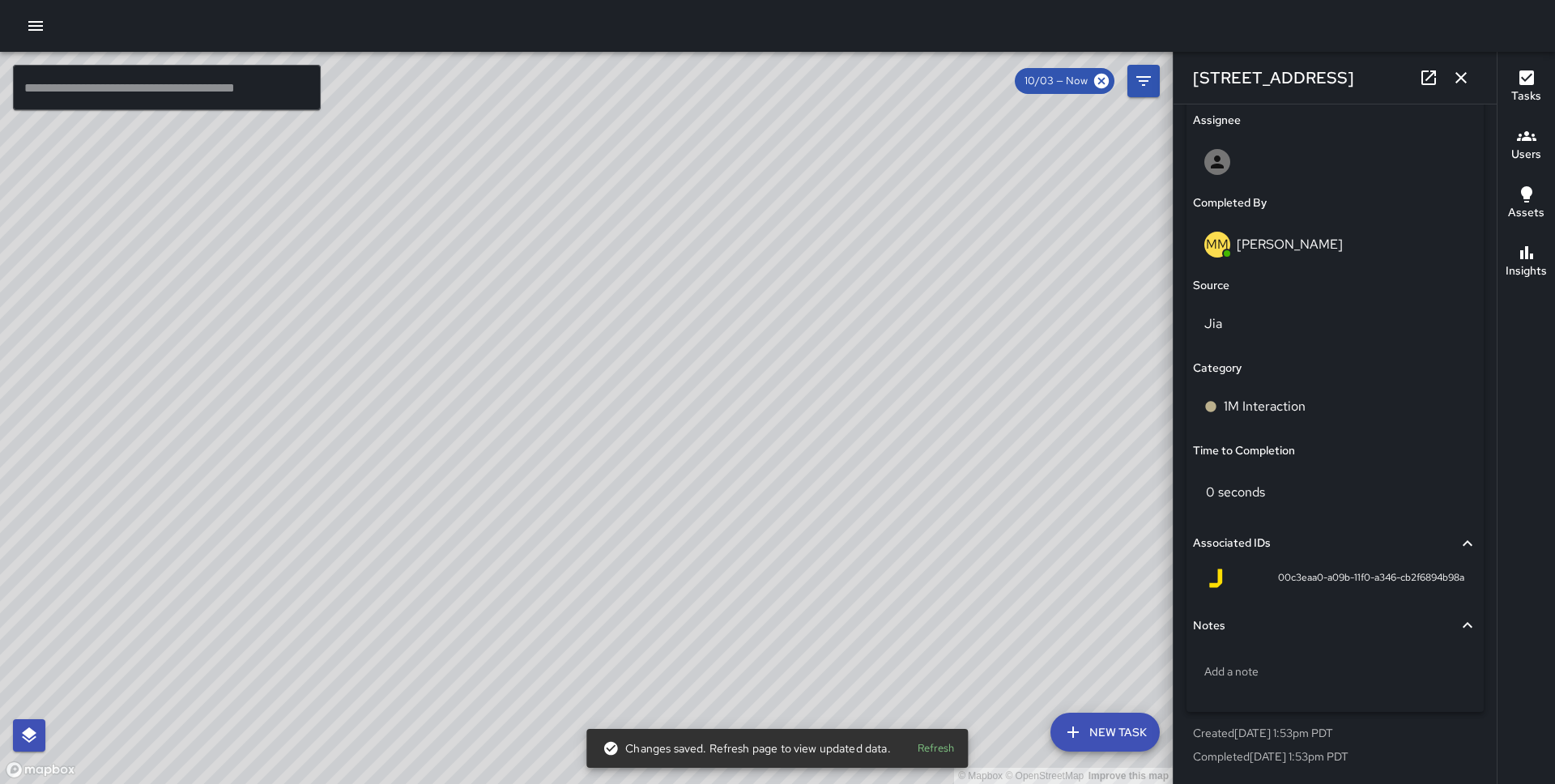
click at [459, 550] on div "© Mapbox © OpenStreetMap Improve this map DO Derrick Oliver 15 Whaleship Plaza …" at bounding box center [586, 417] width 1173 height 732
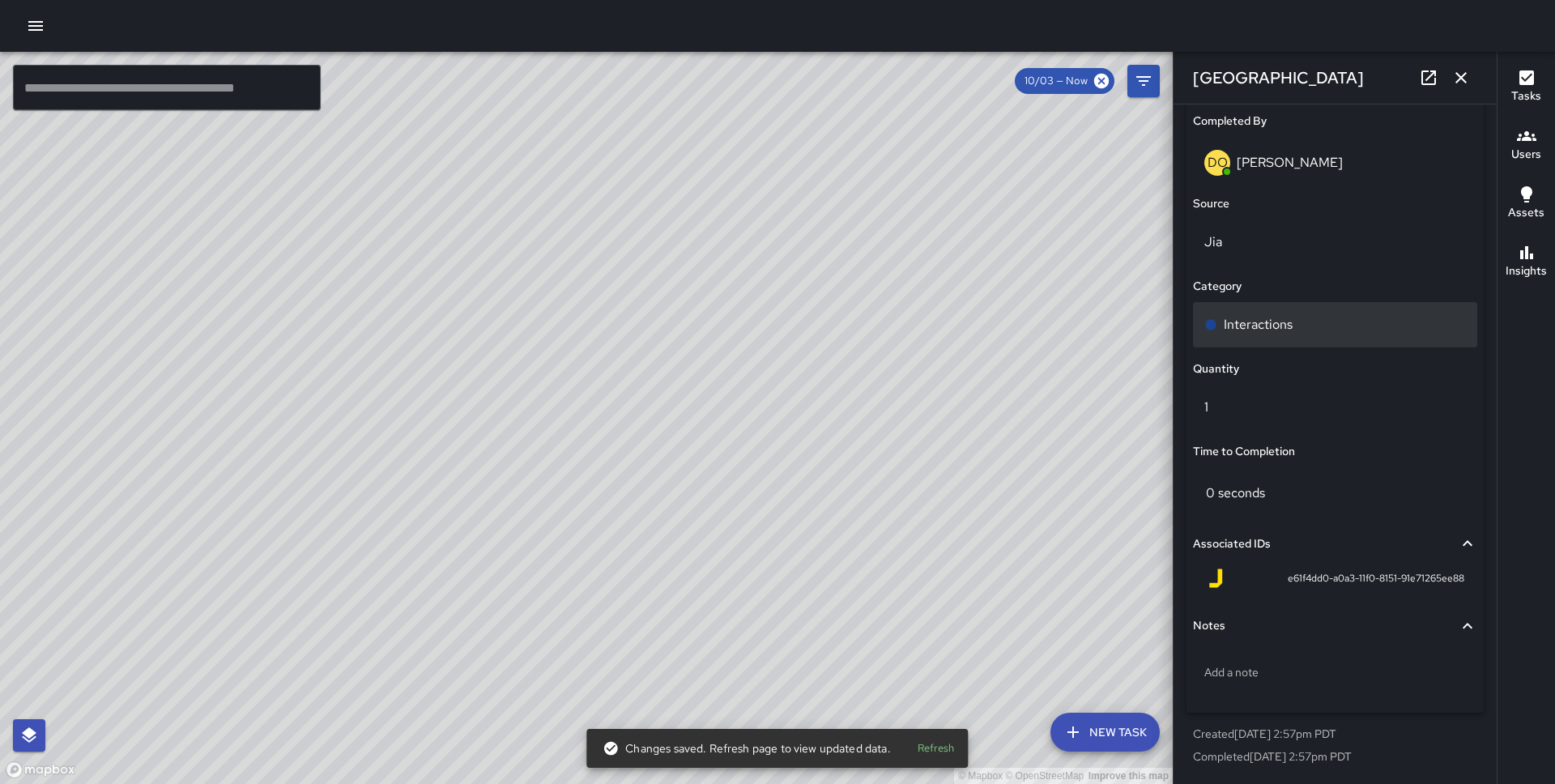
scroll to position [865, 0]
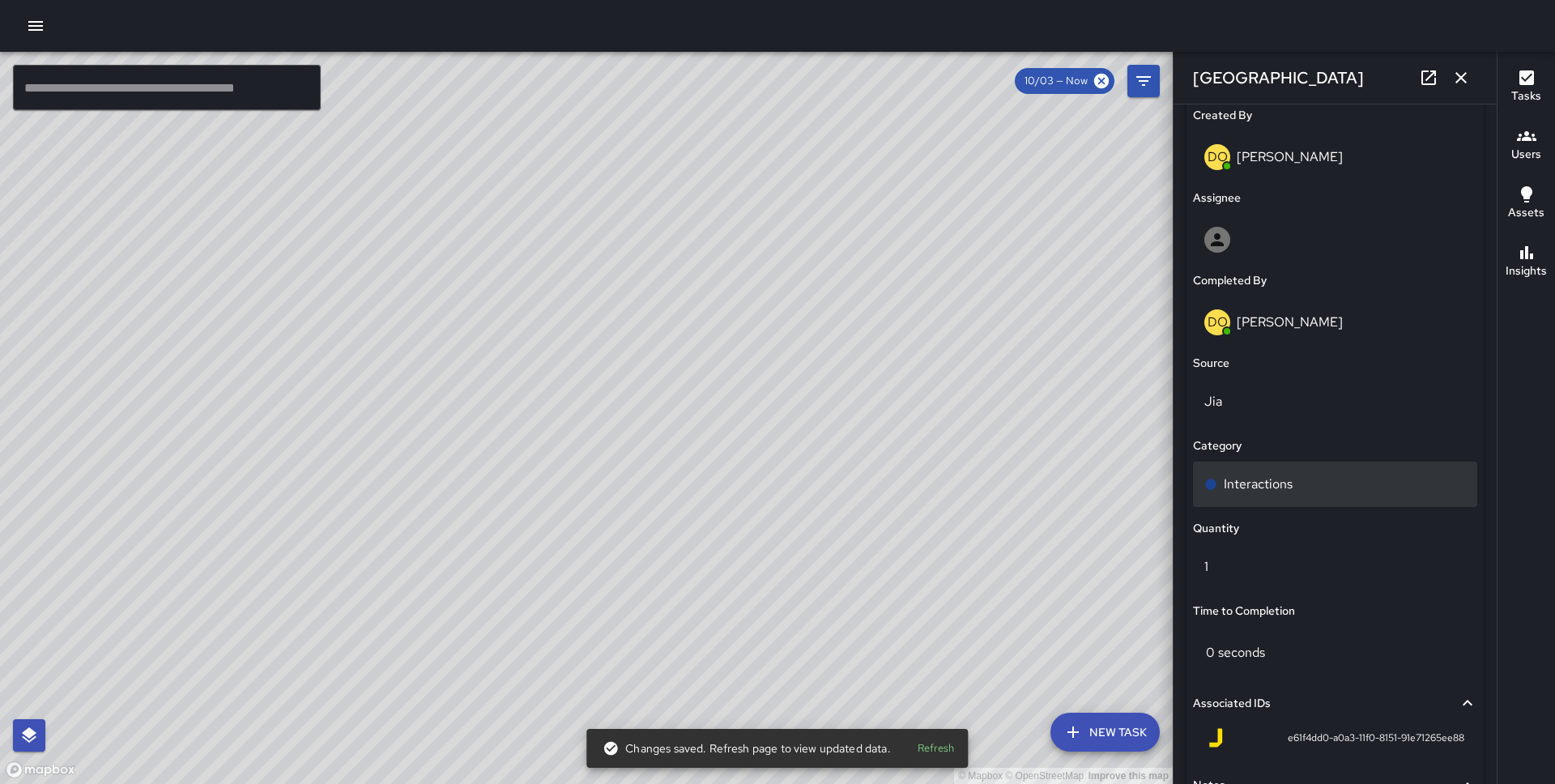
click at [1288, 478] on p "Interactions" at bounding box center [1258, 484] width 69 height 19
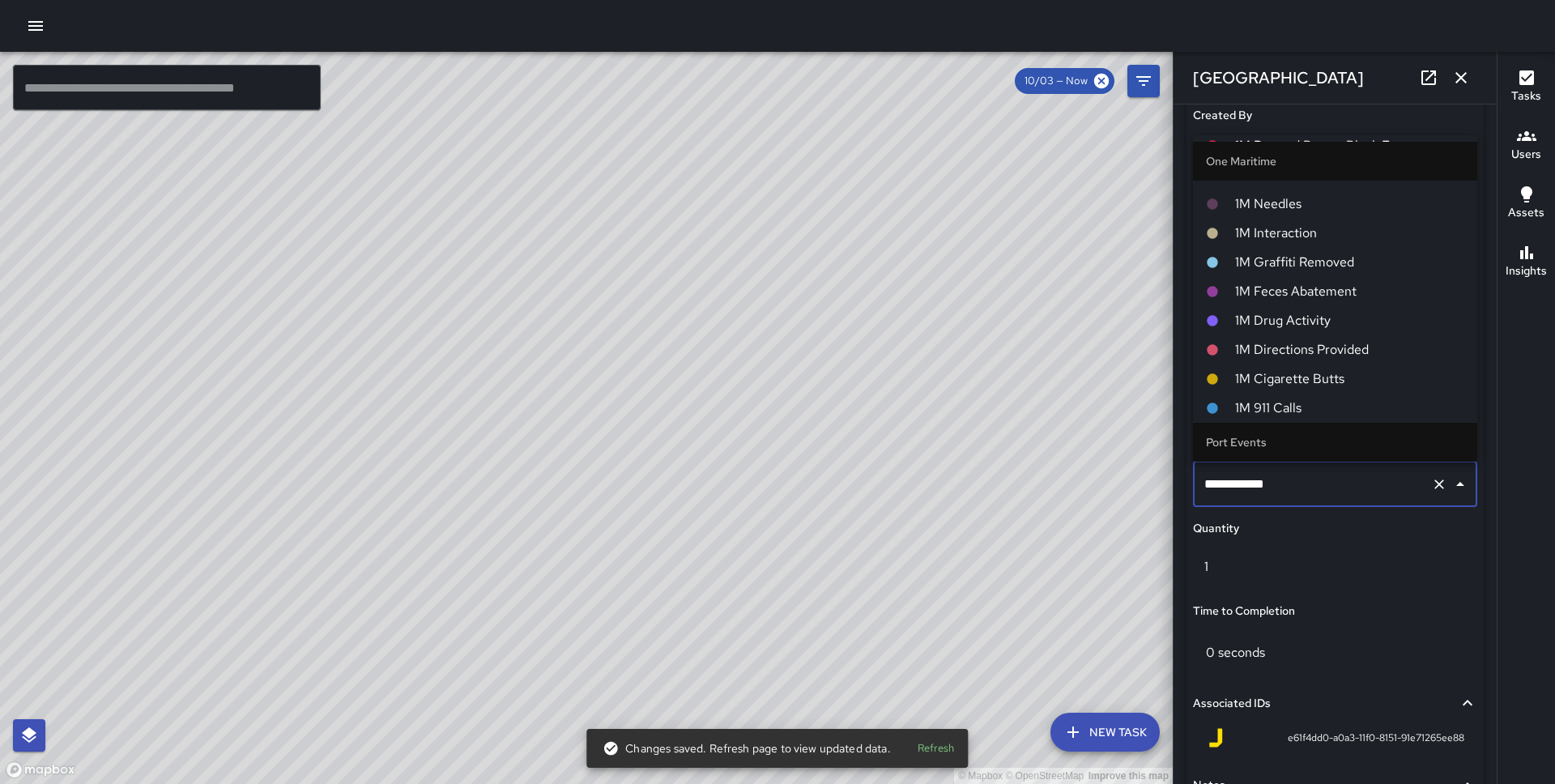
scroll to position [1148, 0]
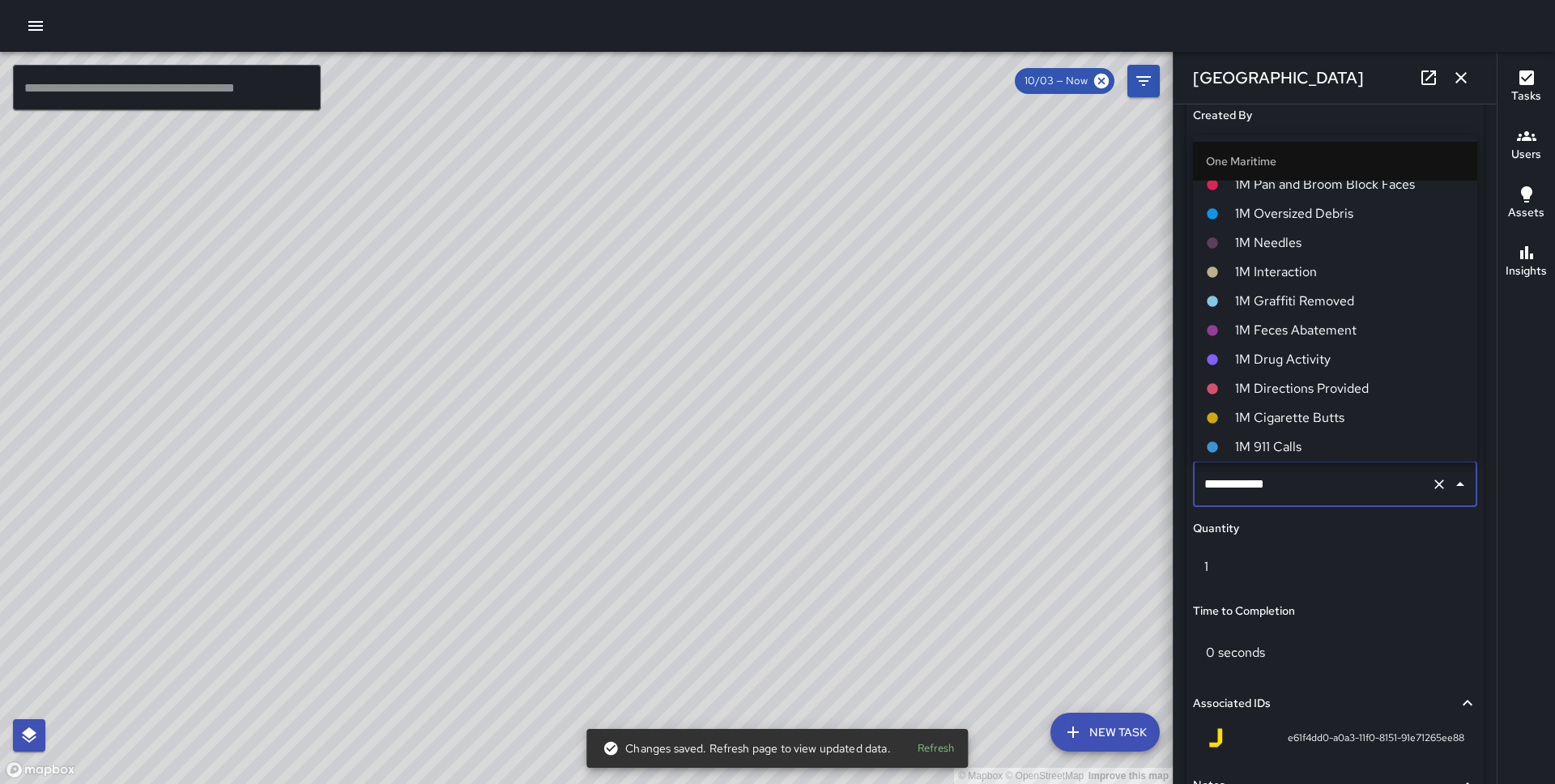
click at [1310, 273] on span "1M Interaction" at bounding box center [1350, 272] width 229 height 19
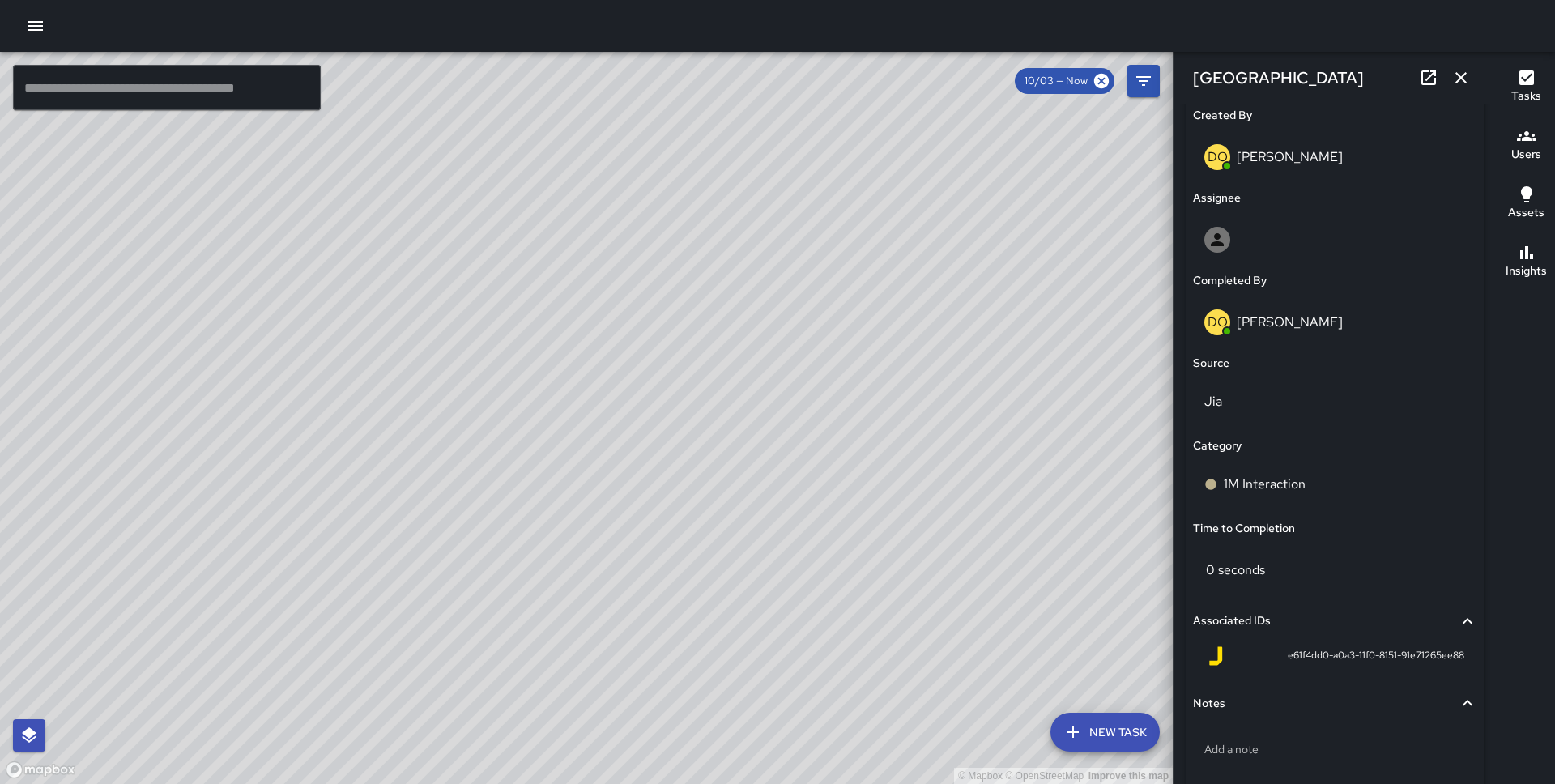
click at [578, 473] on div "© Mapbox © OpenStreetMap Improve this map" at bounding box center [586, 417] width 1173 height 732
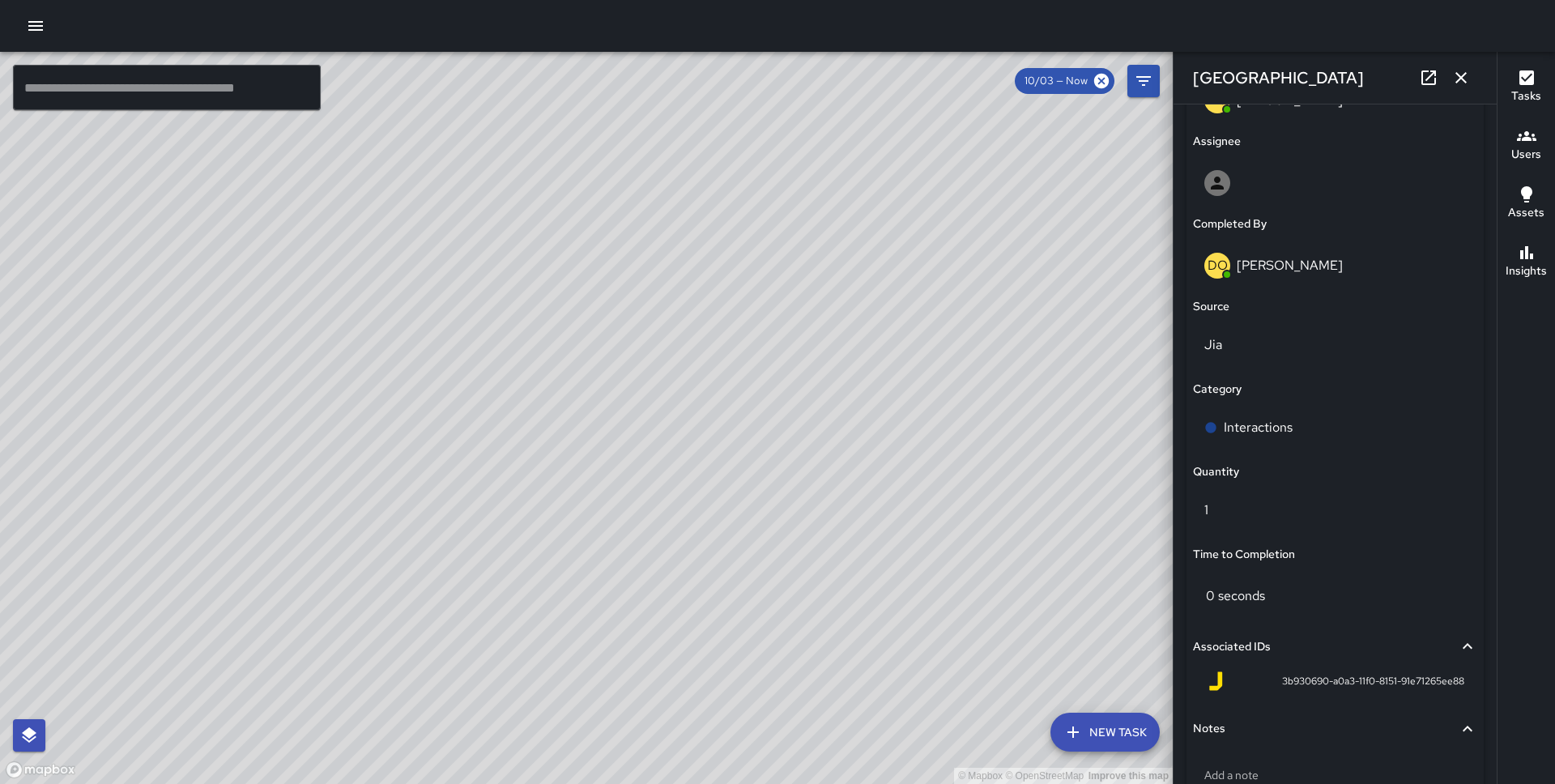
scroll to position [956, 0]
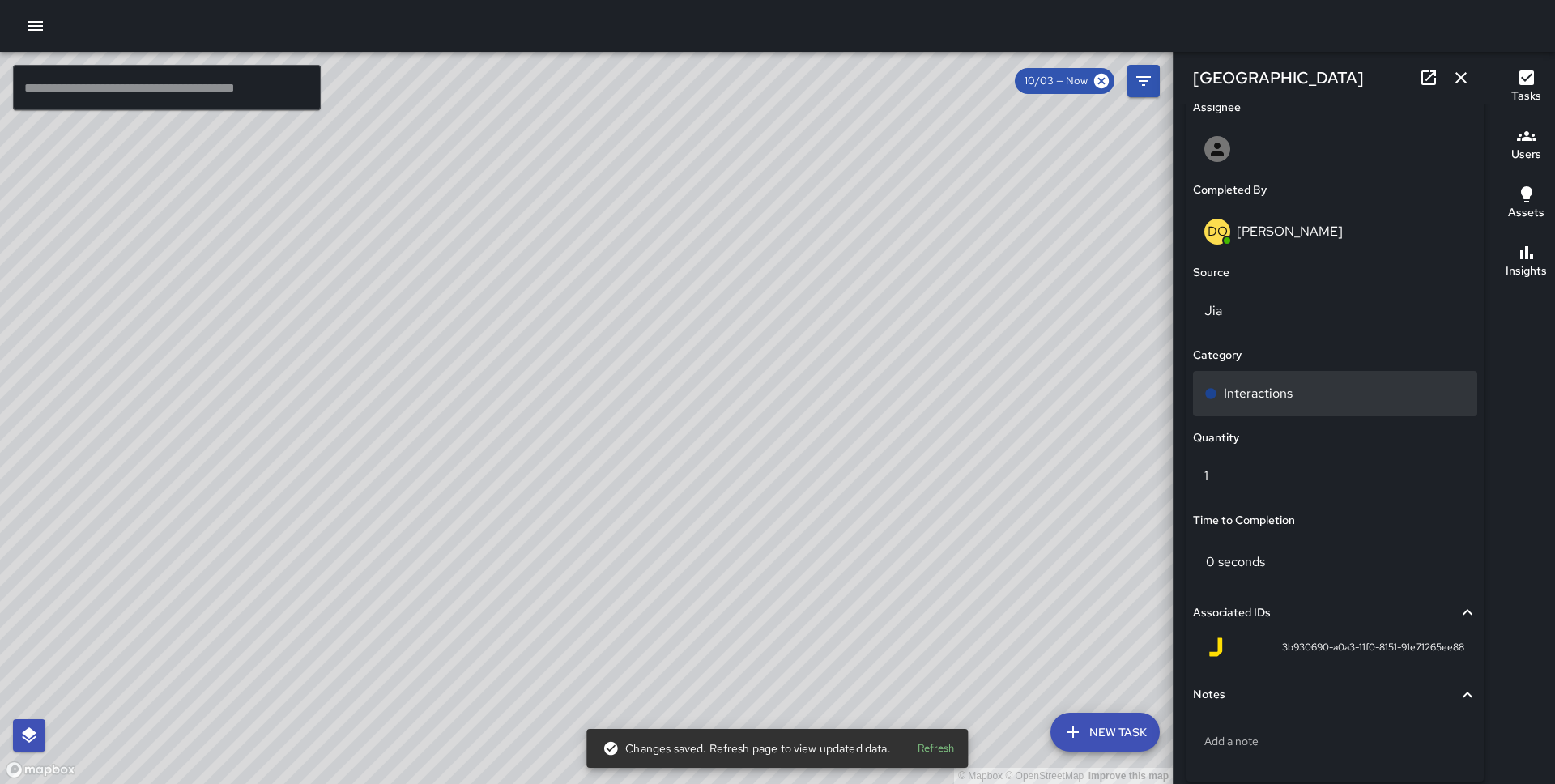
click at [1283, 379] on div "Interactions" at bounding box center [1335, 392] width 284 height 45
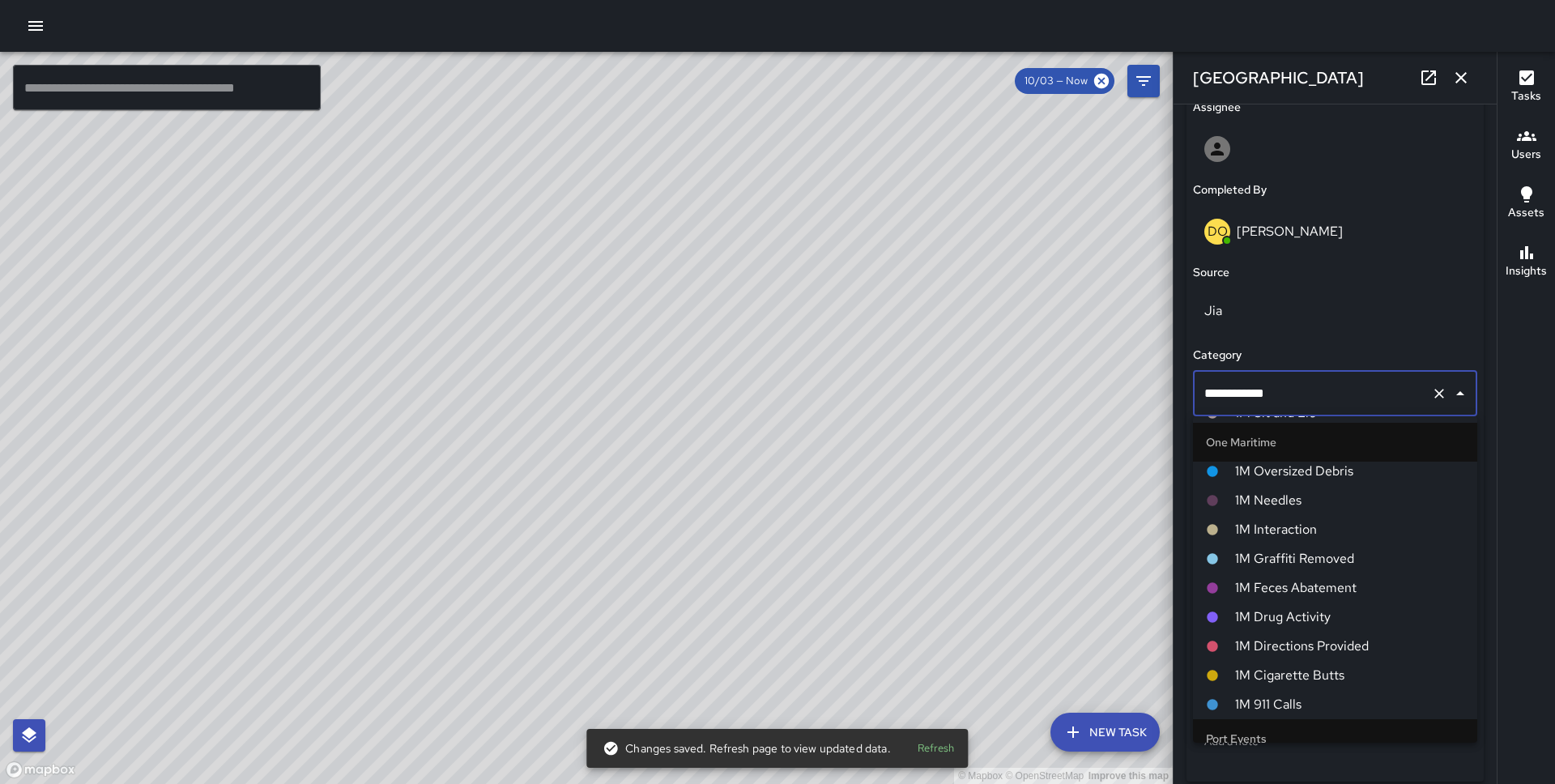
scroll to position [1170, 0]
click at [1315, 537] on span "1M Interaction" at bounding box center [1350, 531] width 229 height 19
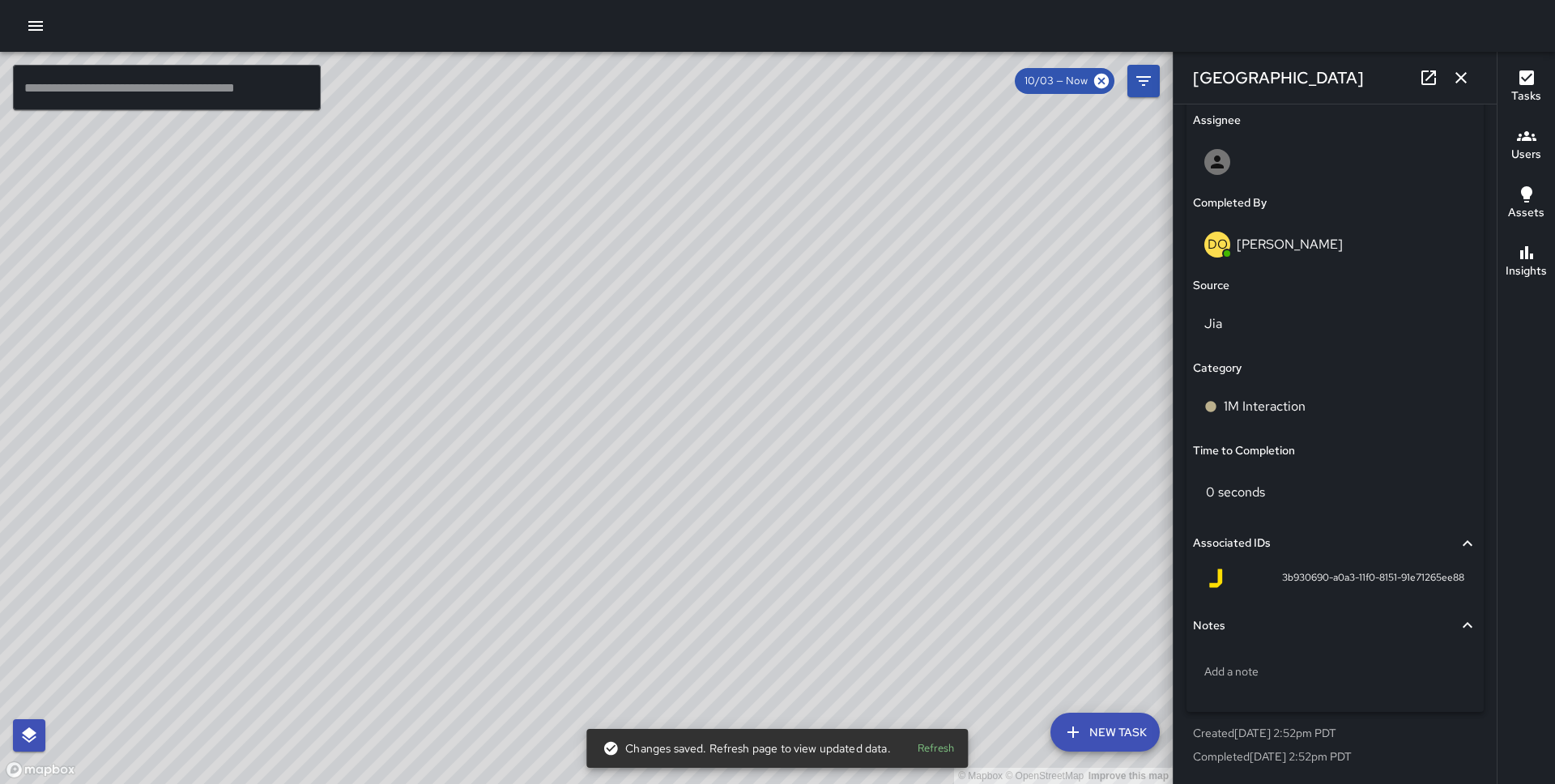
scroll to position [942, 0]
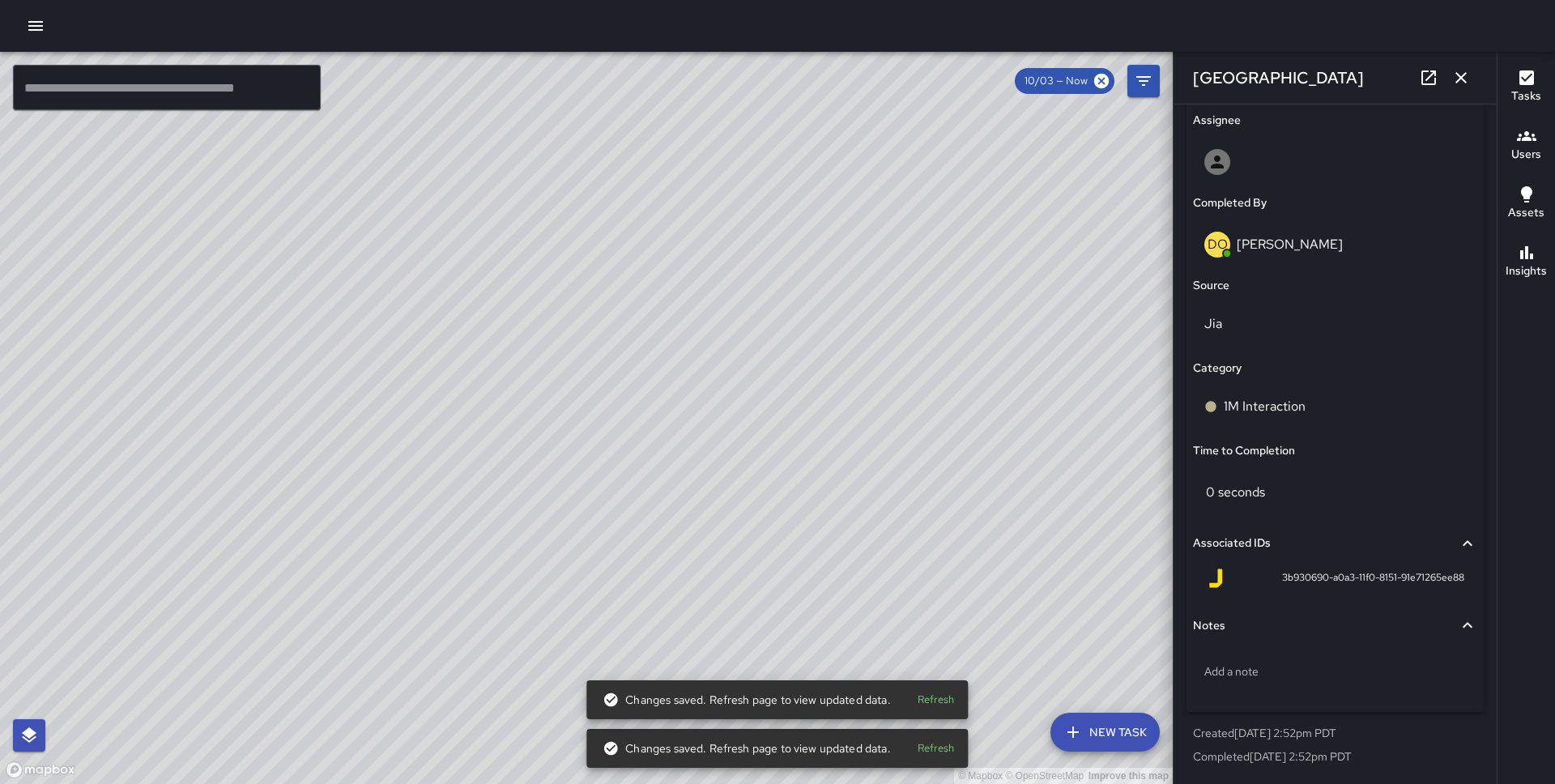
click at [294, 314] on div "© Mapbox © OpenStreetMap Improve this map DO Derrick Oliver 447 Battery Street …" at bounding box center [586, 417] width 1173 height 732
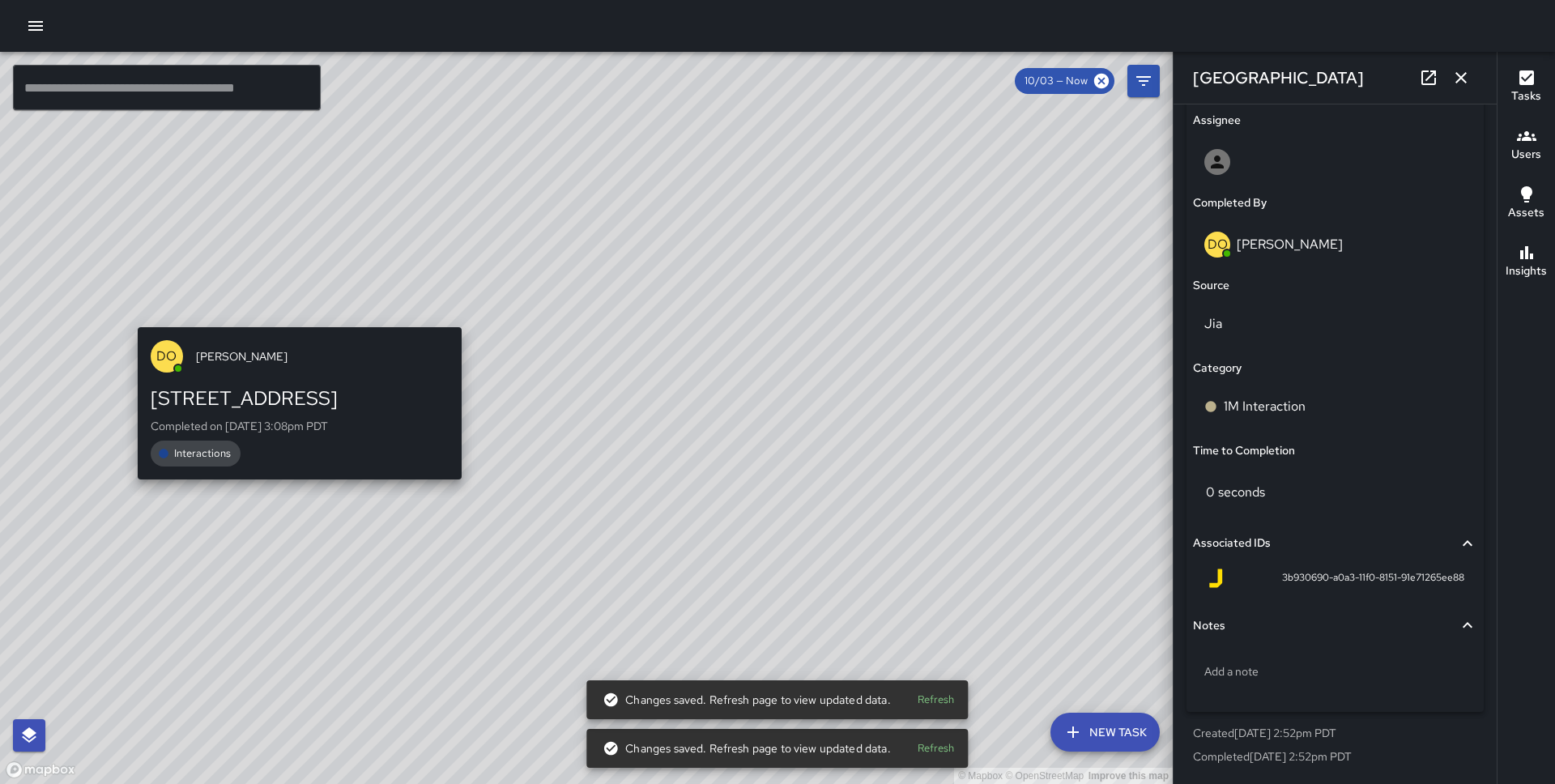
scroll to position [956, 0]
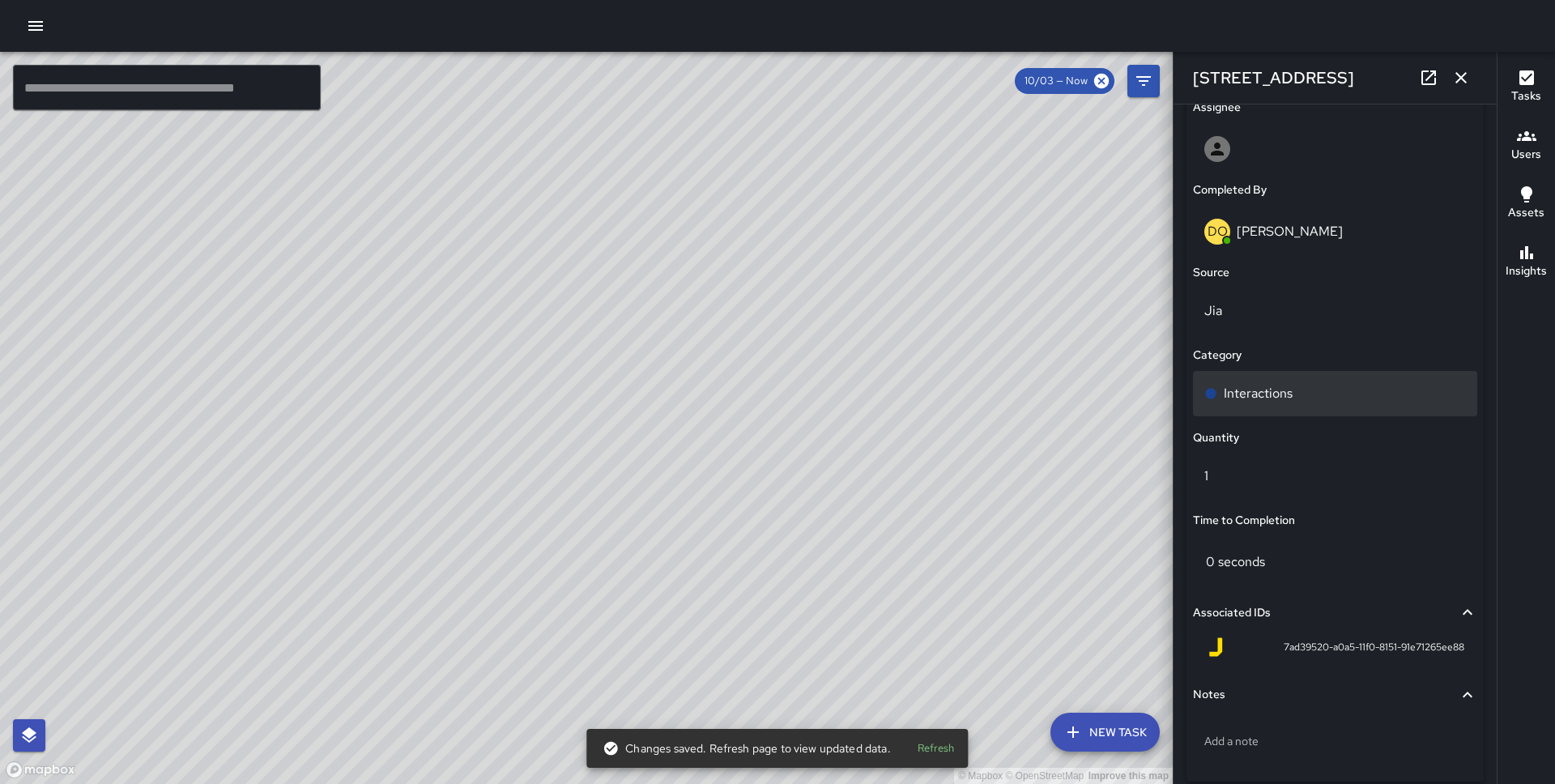
click at [1293, 396] on div "Interactions" at bounding box center [1335, 393] width 262 height 19
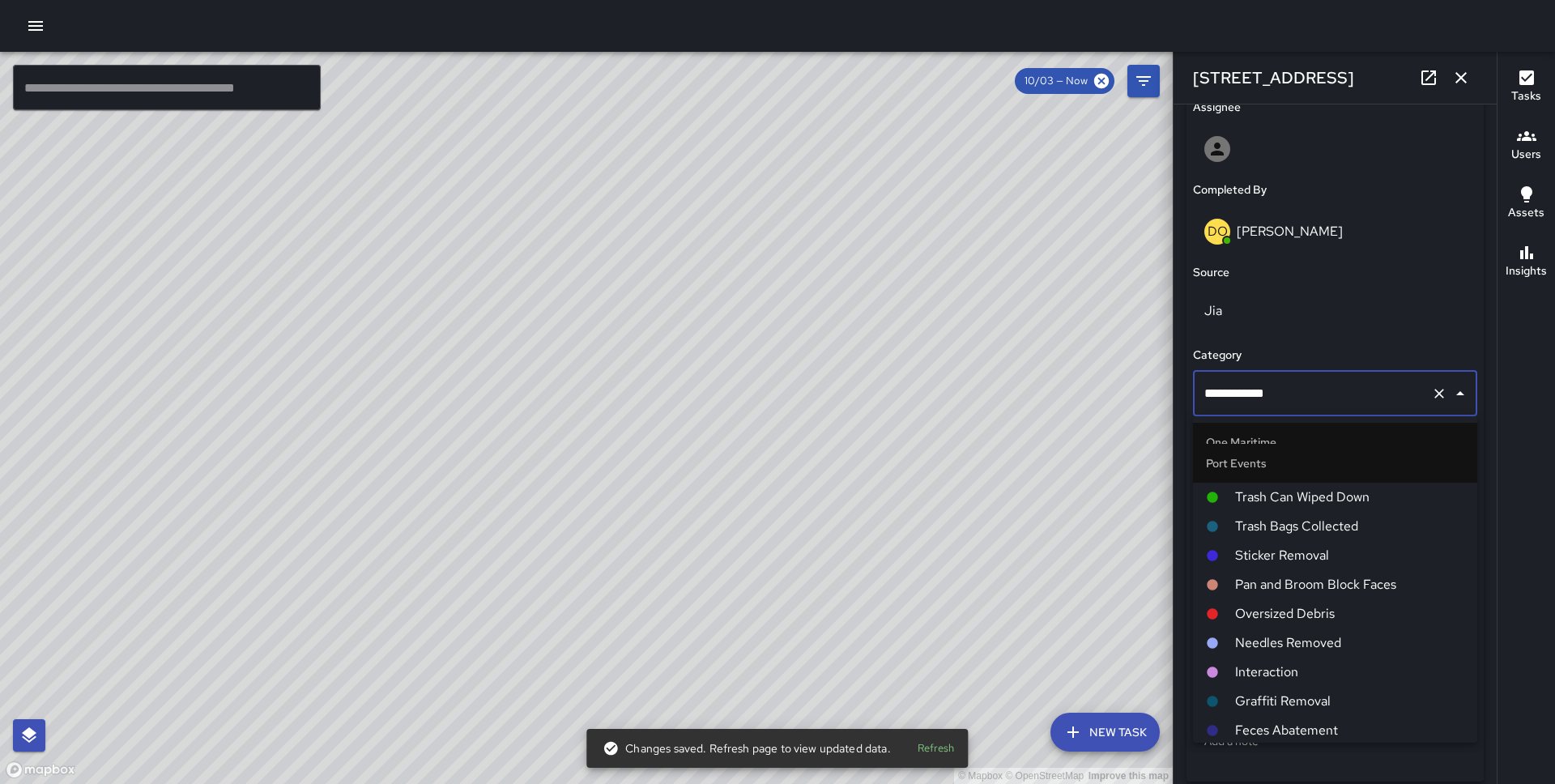
scroll to position [1173, 0]
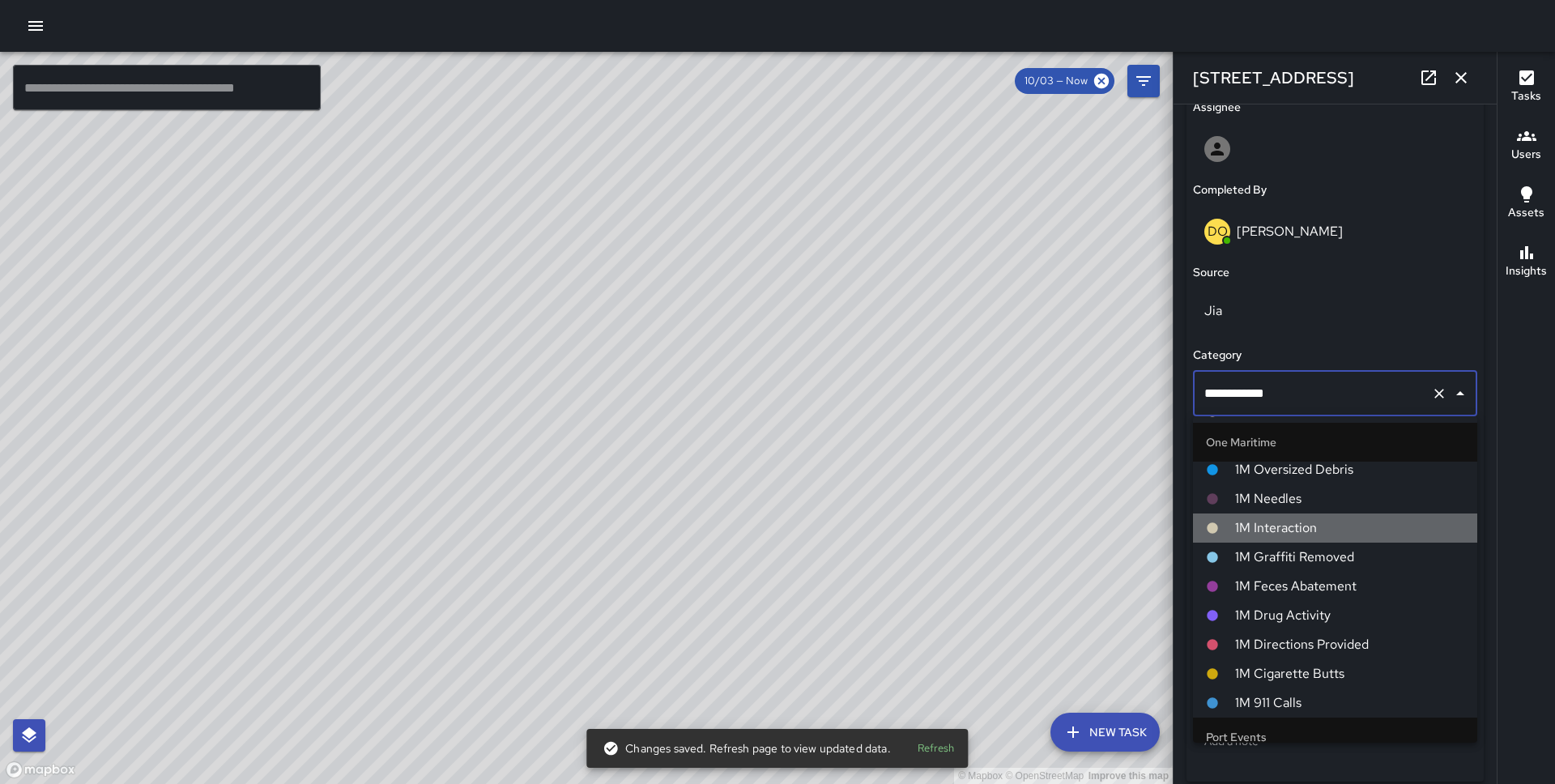
click at [1338, 533] on span "1M Interaction" at bounding box center [1350, 528] width 229 height 19
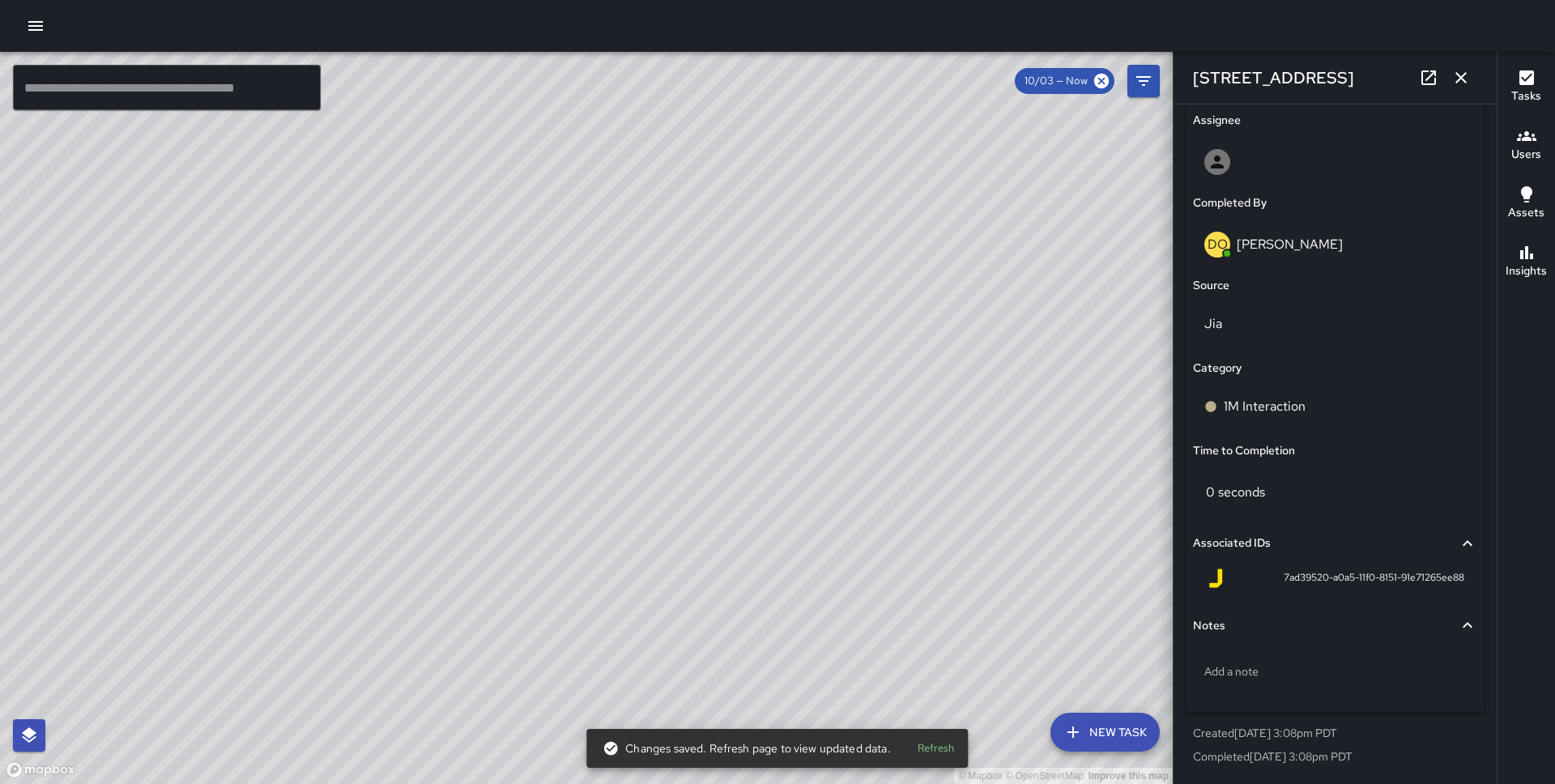
scroll to position [942, 0]
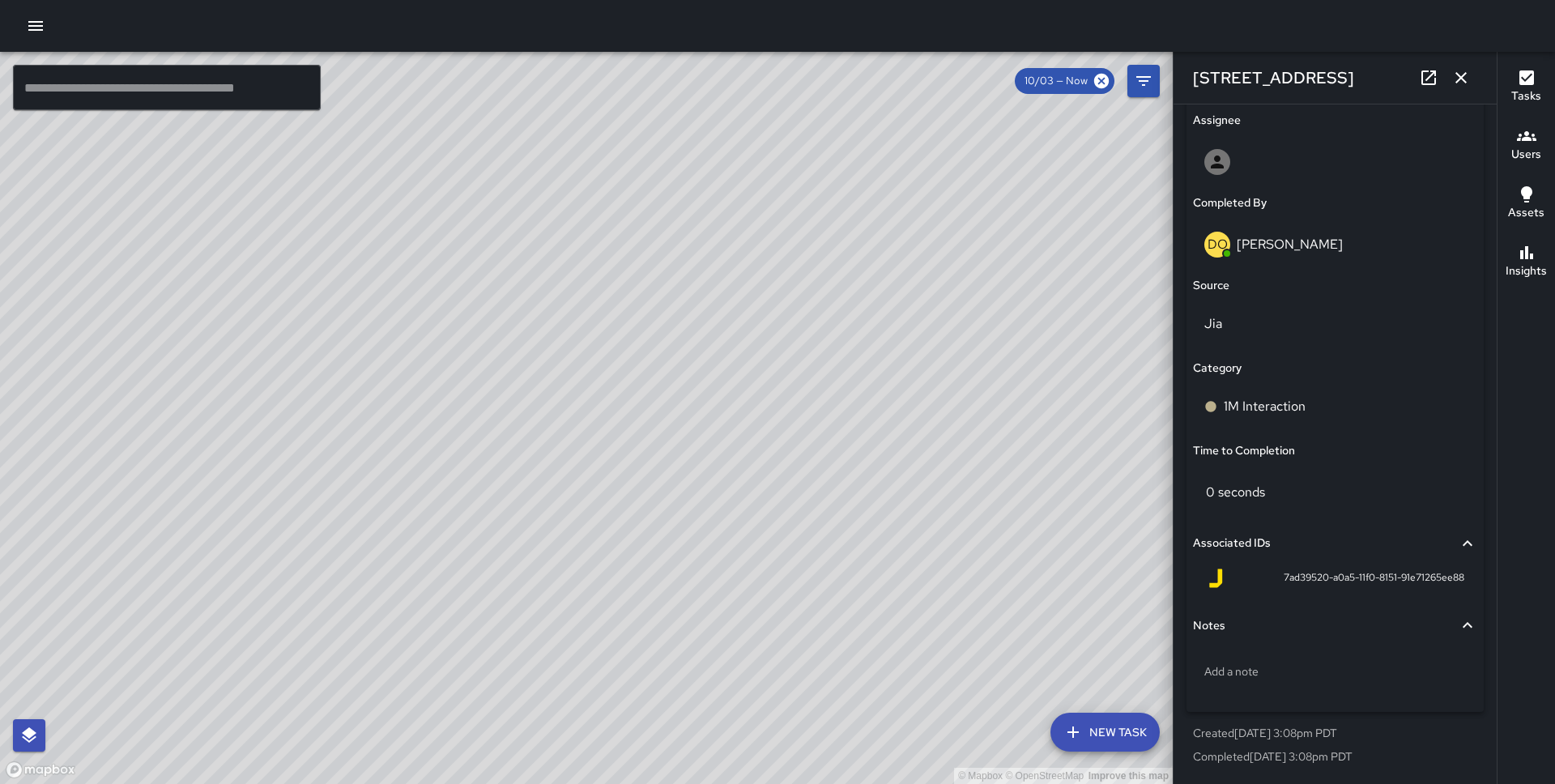
click at [1000, 399] on div "© Mapbox © OpenStreetMap Improve this map" at bounding box center [586, 417] width 1173 height 732
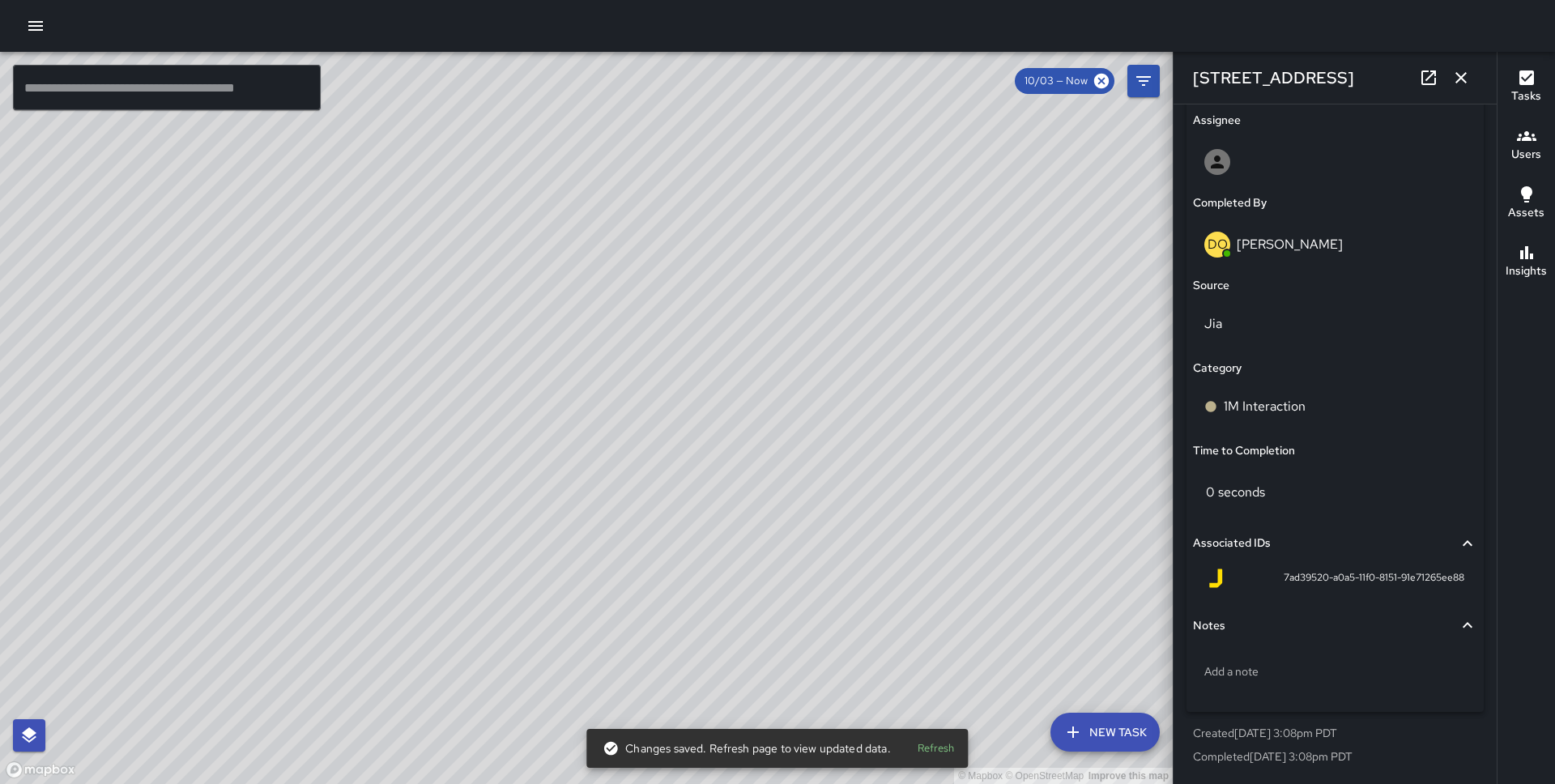
drag, startPoint x: 986, startPoint y: 466, endPoint x: 744, endPoint y: 226, distance: 340.8
click at [744, 226] on div "© Mapbox © OpenStreetMap Improve this map" at bounding box center [586, 417] width 1173 height 732
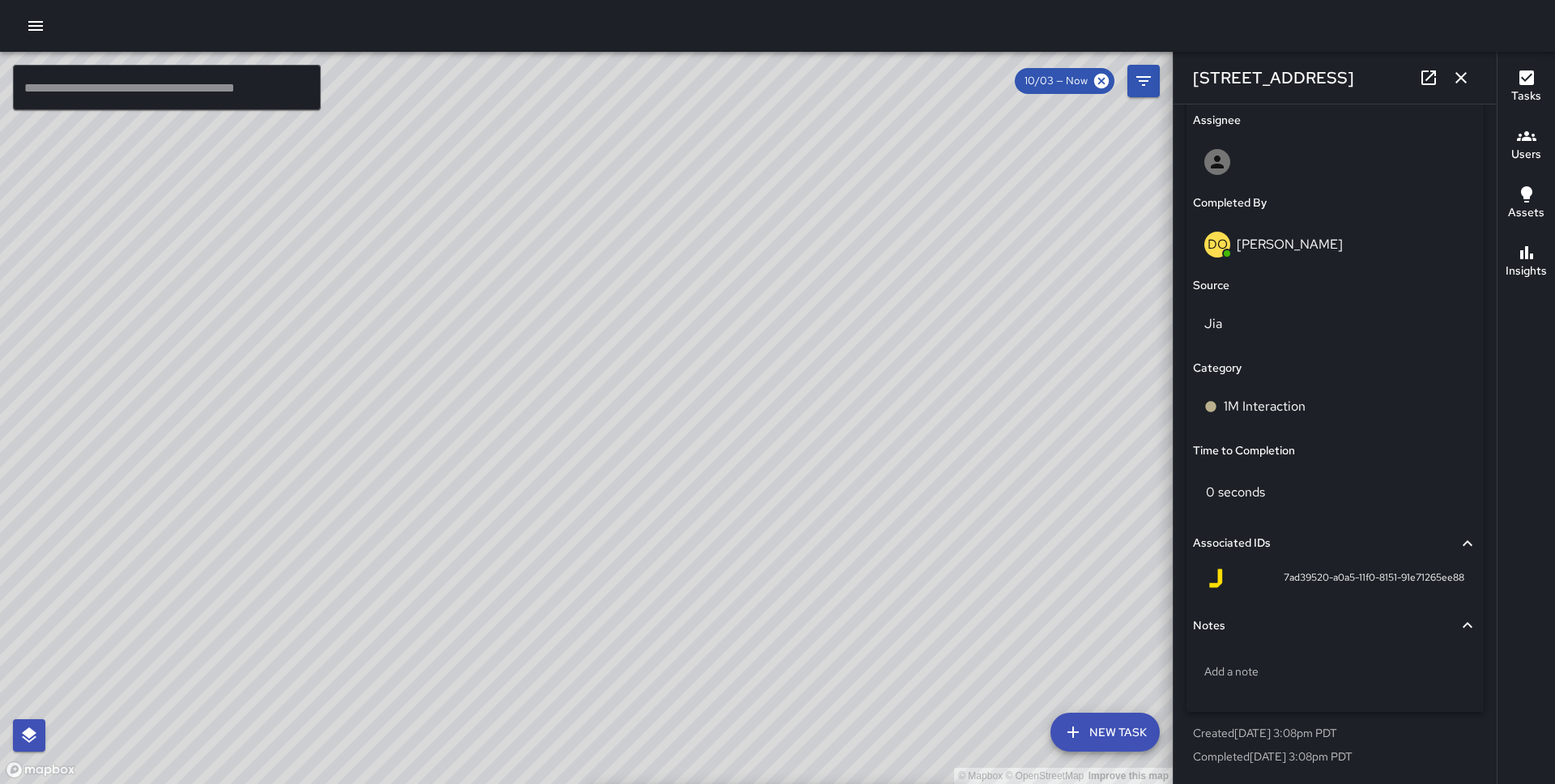
click at [667, 224] on div "© Mapbox © OpenStreetMap Improve this map DO Derrick Oliver 15 Whaleship Plaza …" at bounding box center [586, 417] width 1173 height 732
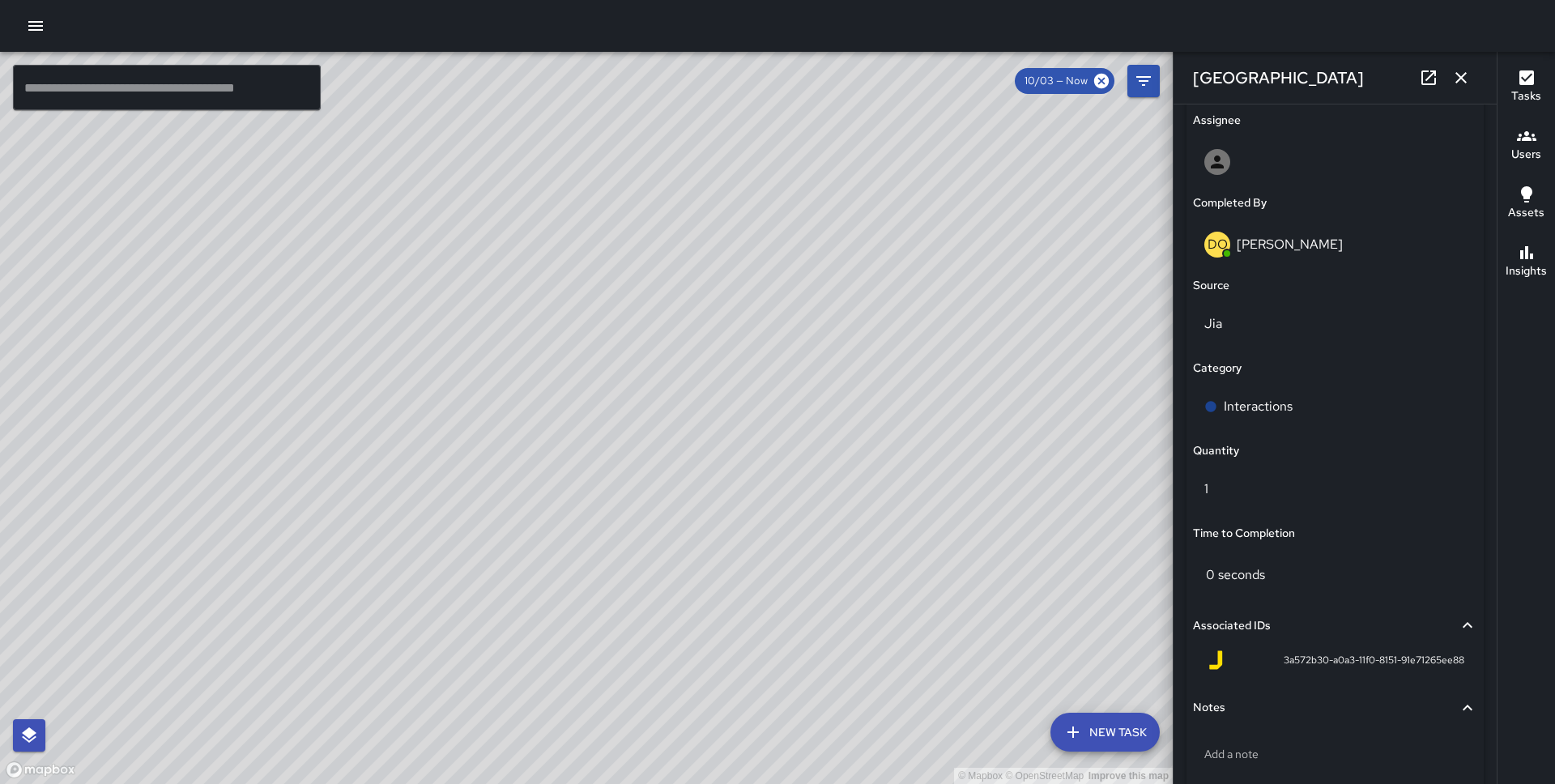
type input "**********"
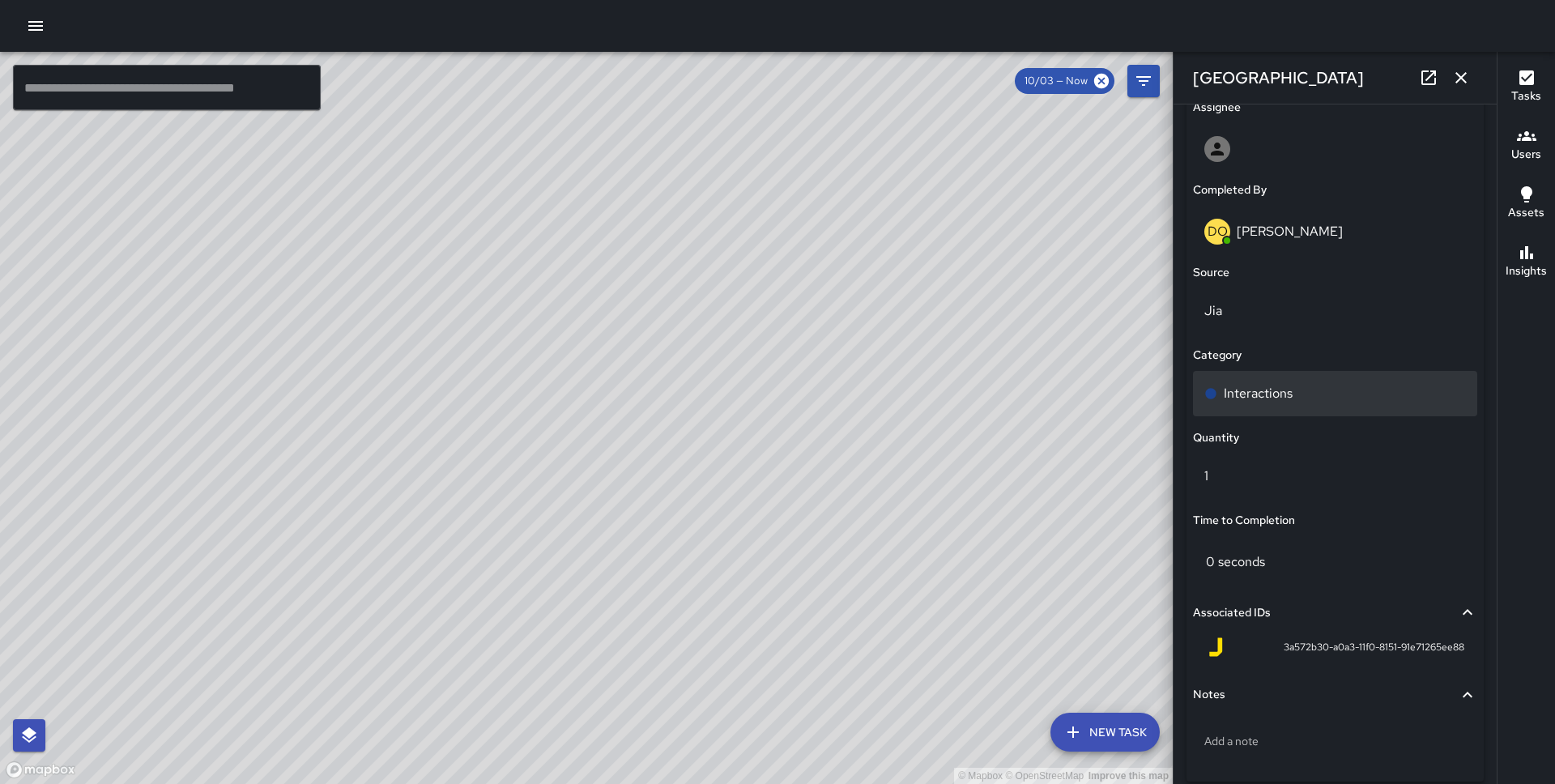
click at [1256, 384] on p "Interactions" at bounding box center [1258, 393] width 69 height 19
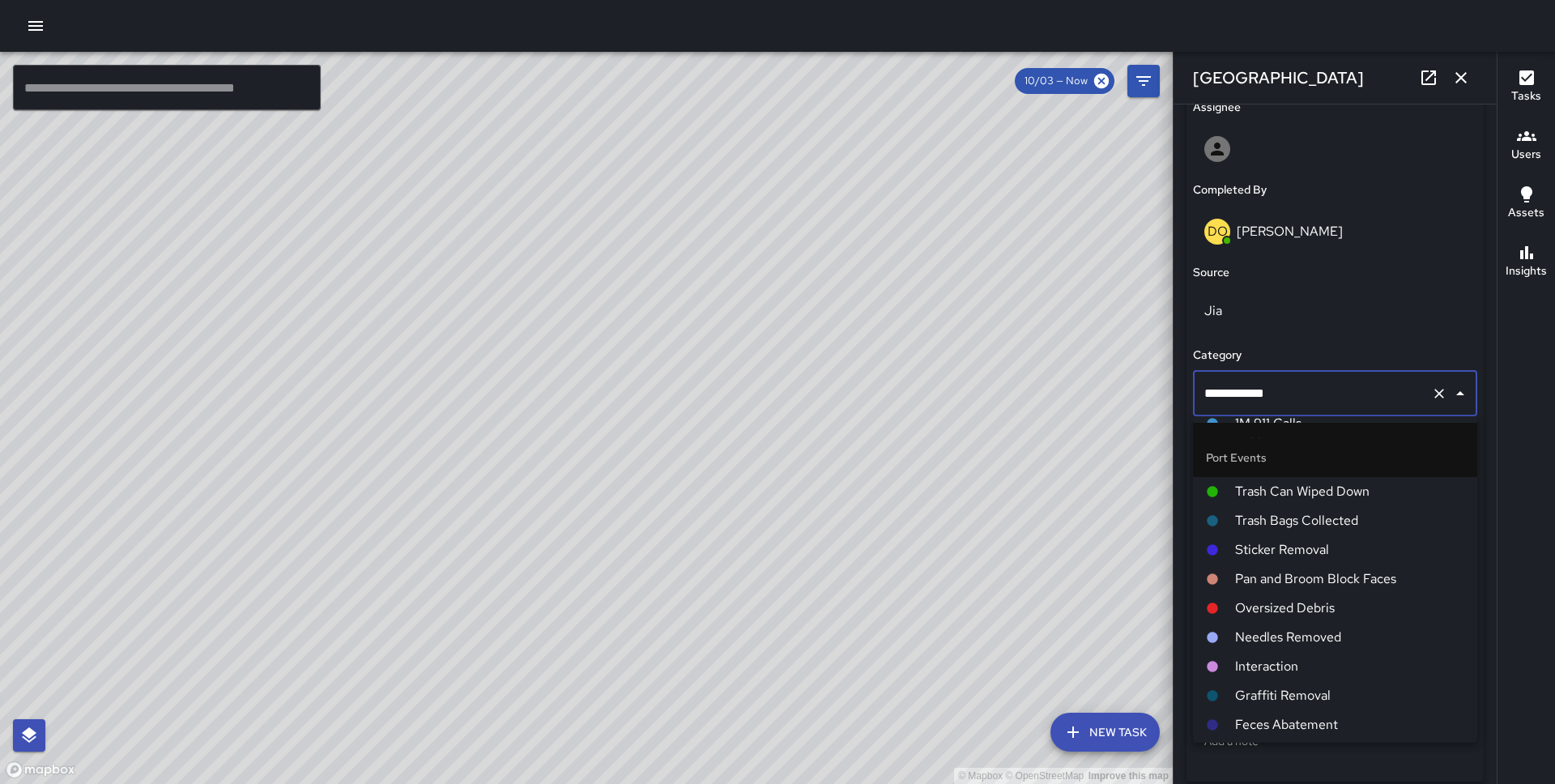
scroll to position [1216, 0]
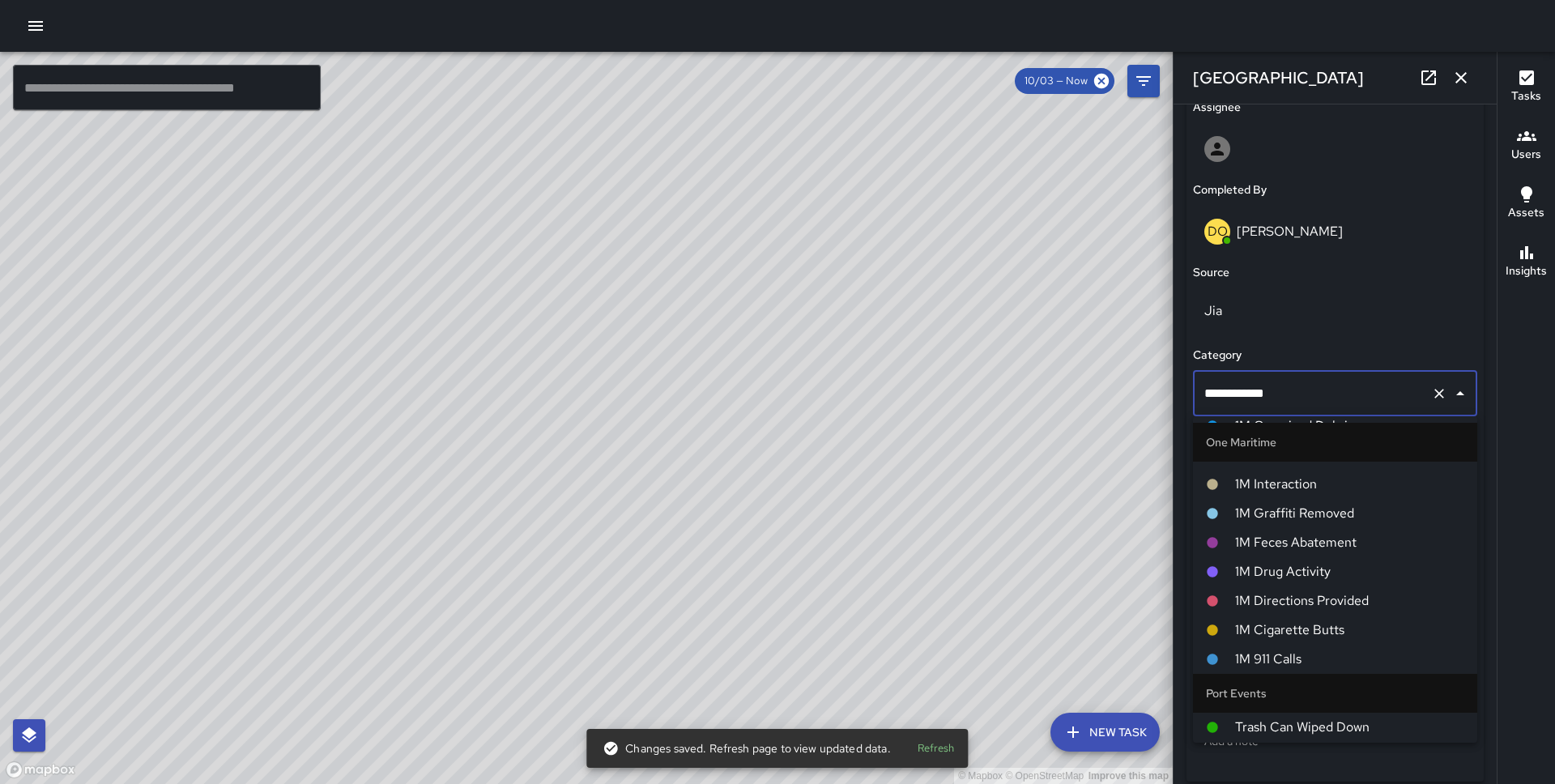
click at [1289, 482] on span "1M Interaction" at bounding box center [1350, 484] width 229 height 19
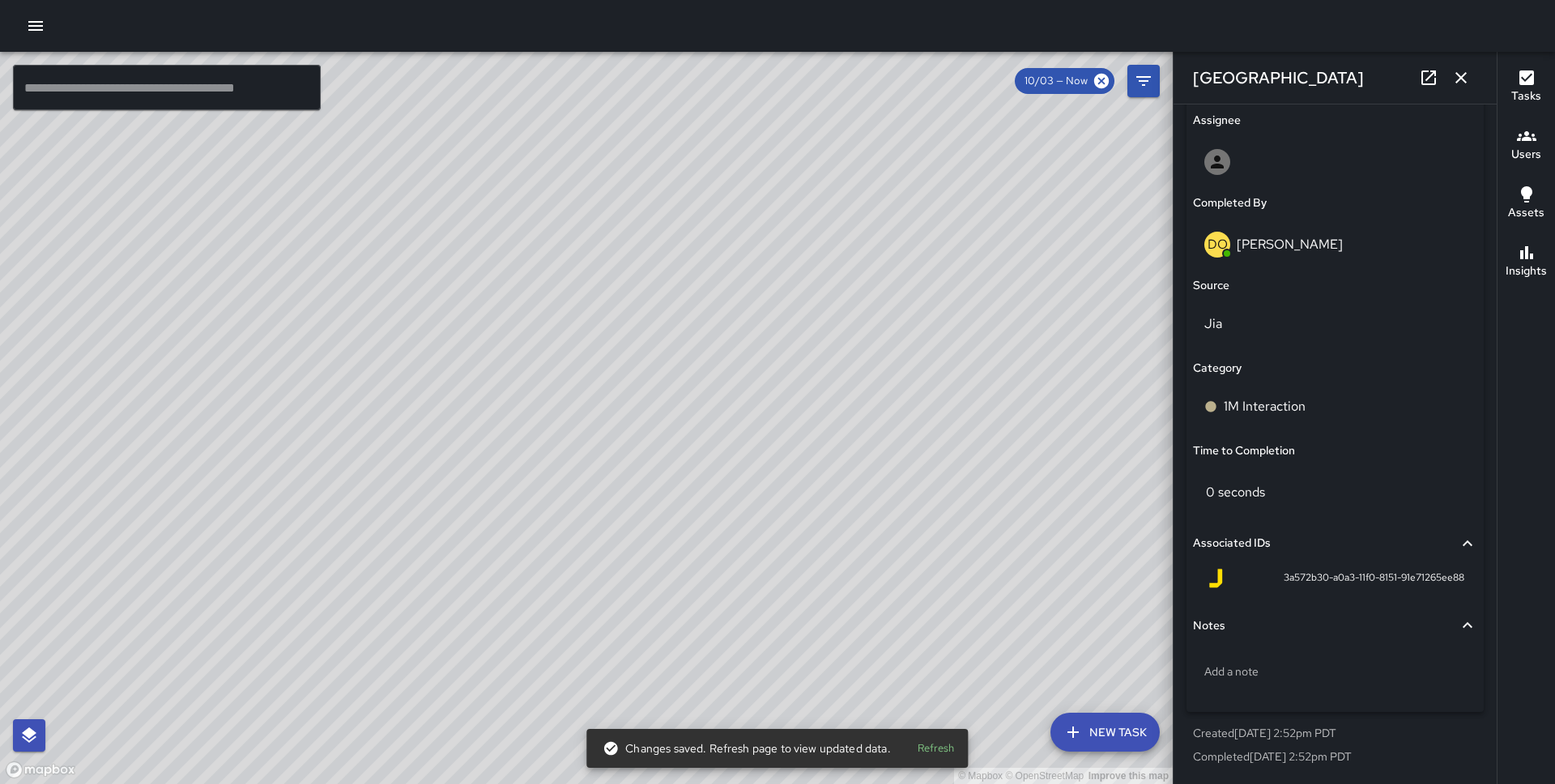
scroll to position [942, 0]
click at [1474, 65] on div "15 Whaleship Plaza" at bounding box center [1335, 78] width 323 height 52
click at [1471, 74] on button "button" at bounding box center [1461, 78] width 33 height 33
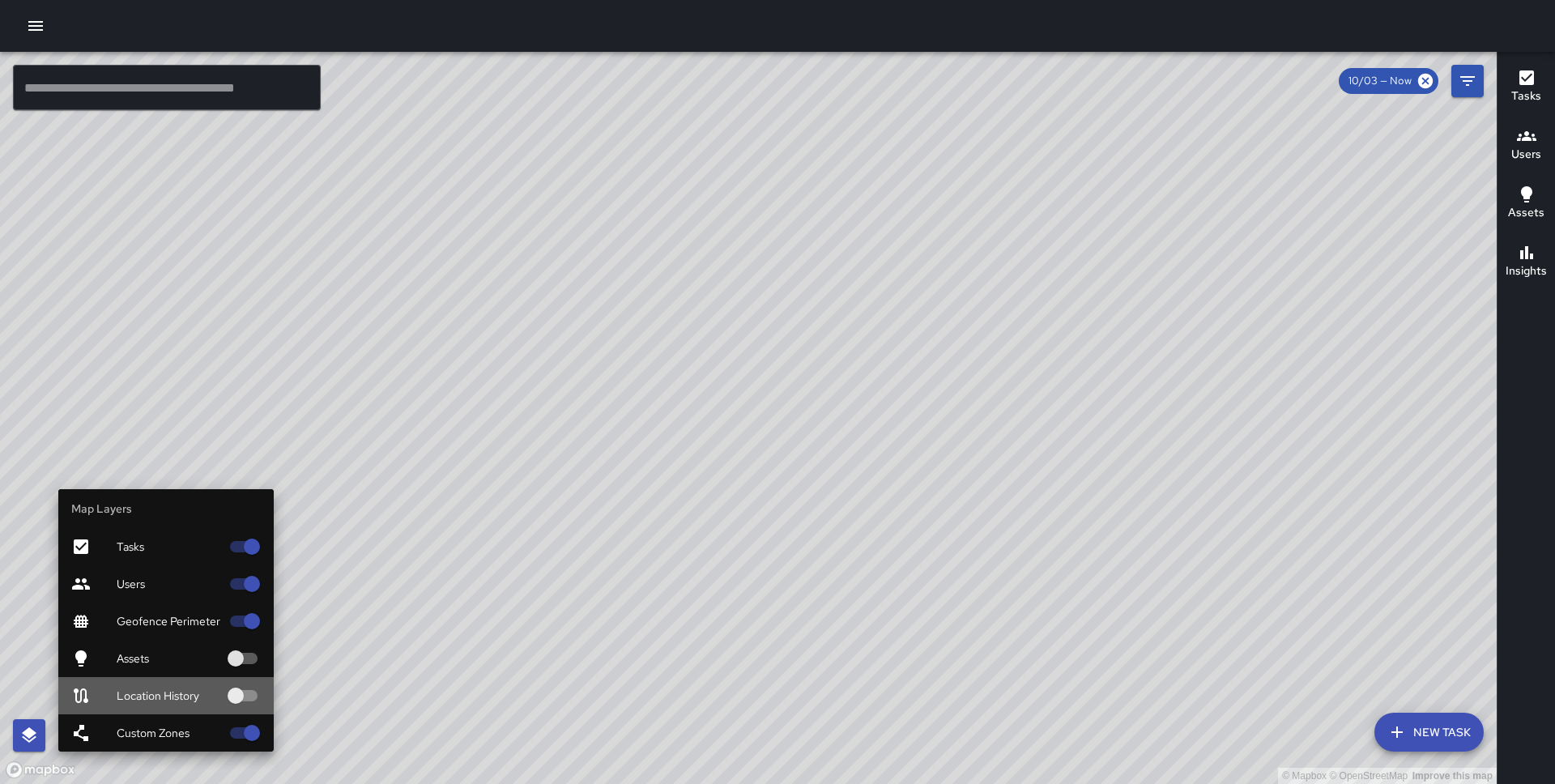
click at [174, 696] on span "Location History" at bounding box center [169, 695] width 104 height 16
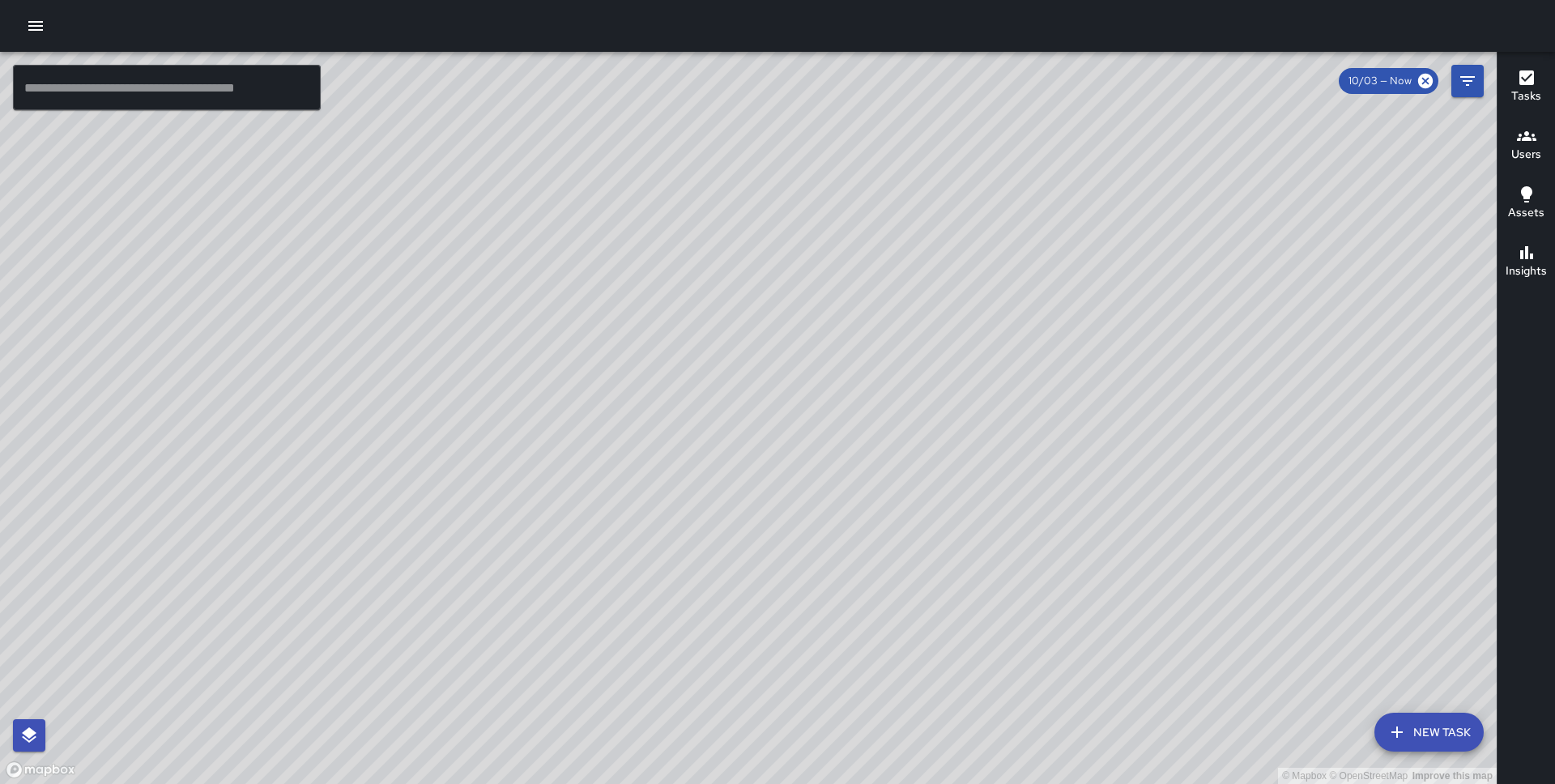
drag, startPoint x: 619, startPoint y: 347, endPoint x: 414, endPoint y: 248, distance: 227.7
click at [414, 248] on div "© Mapbox © OpenStreetMap Improve this map" at bounding box center [748, 417] width 1496 height 732
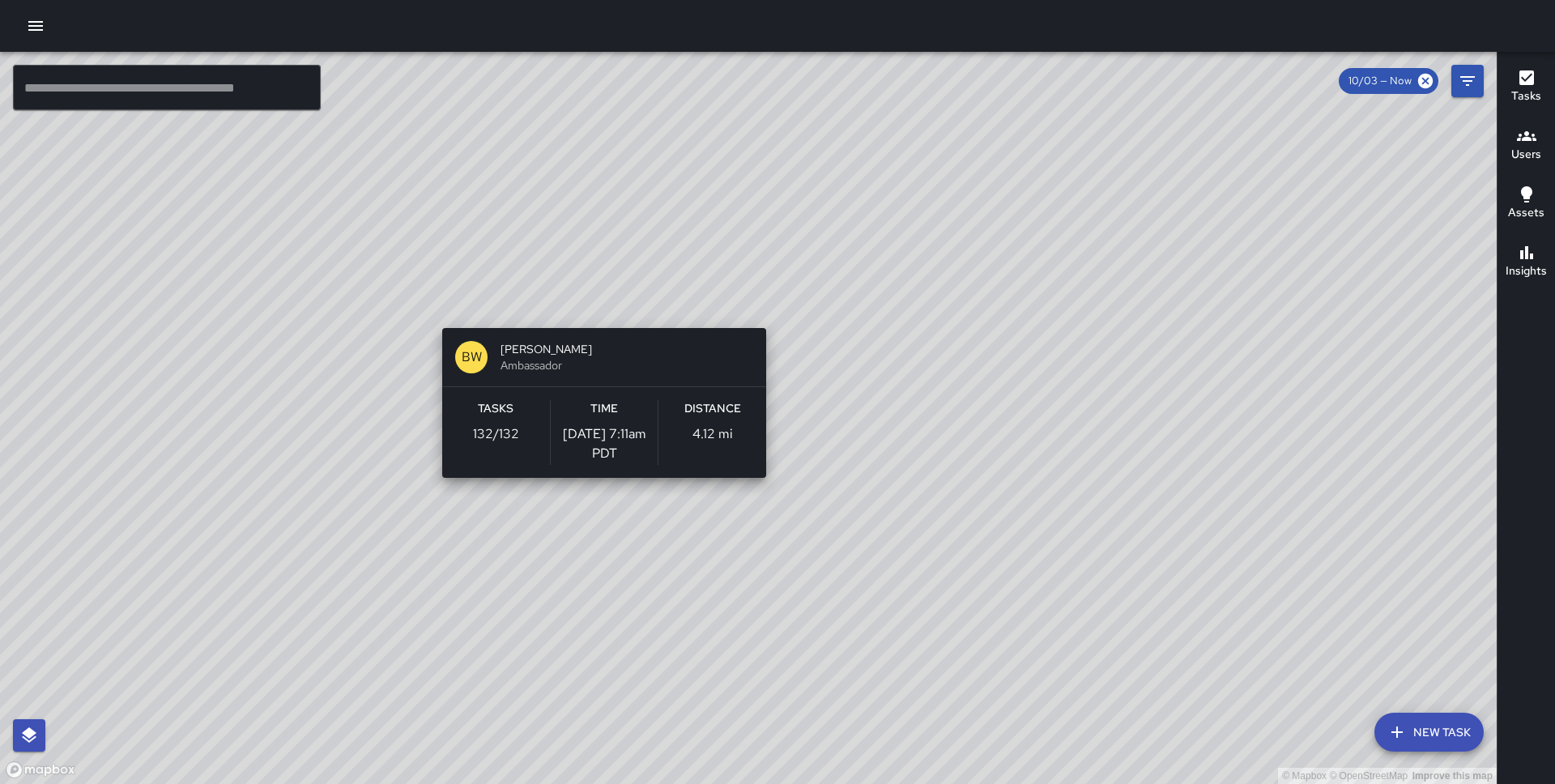
click at [598, 319] on div "© Mapbox © OpenStreetMap Improve this map BW Benjamin Walker Ambassador Tasks 1…" at bounding box center [748, 417] width 1496 height 732
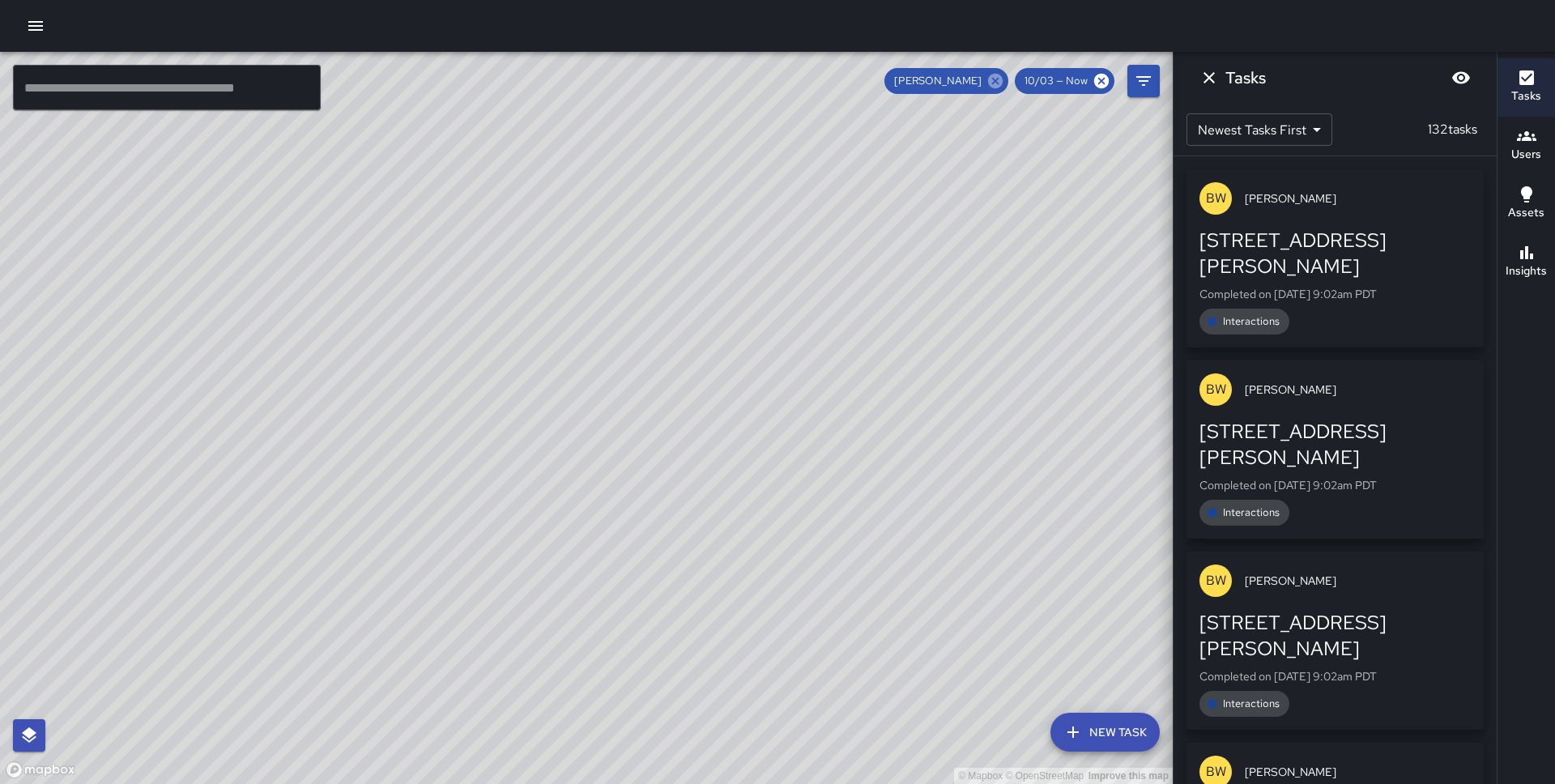
click at [1002, 79] on icon at bounding box center [994, 81] width 14 height 14
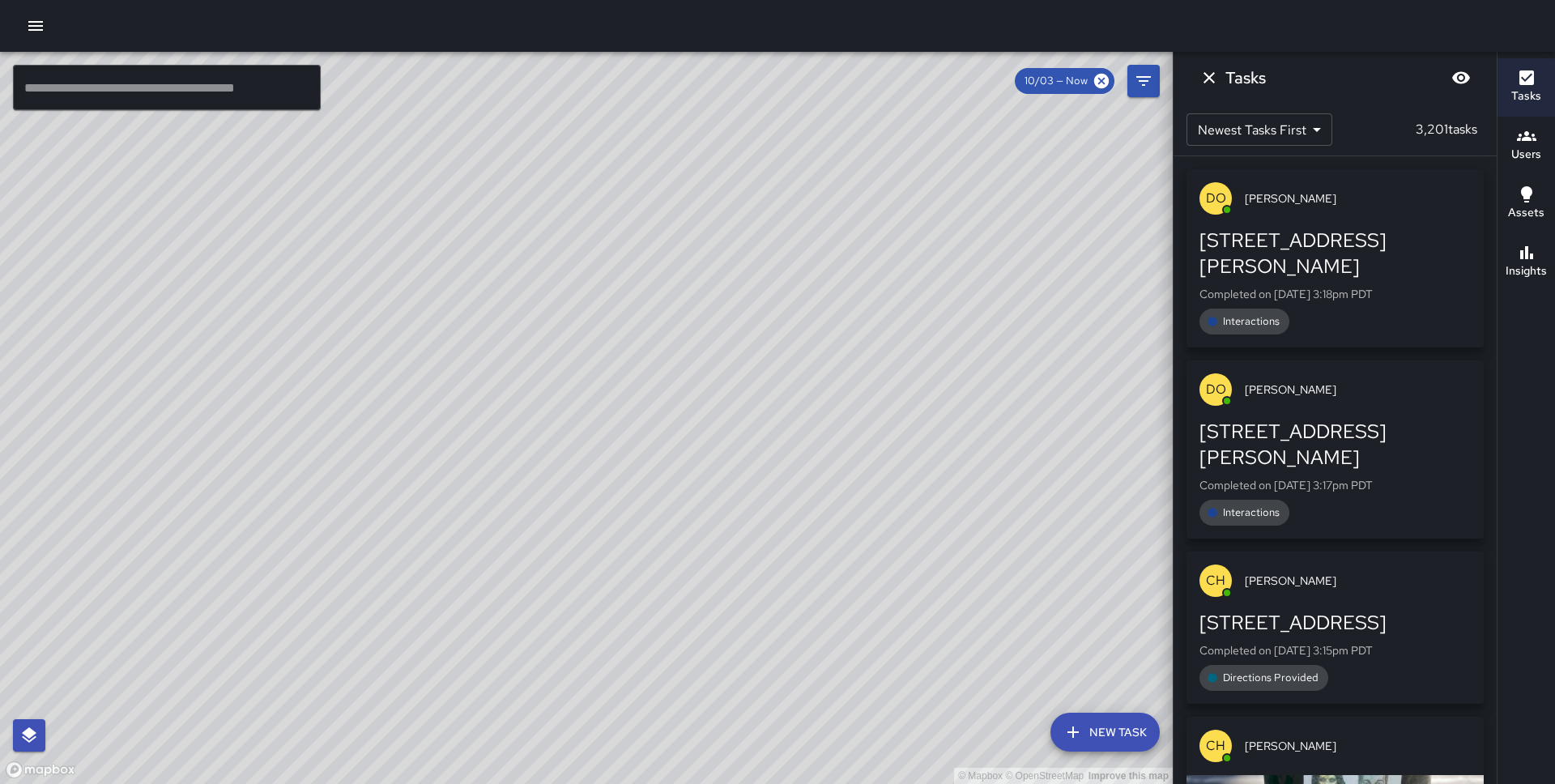
click at [1113, 749] on button "New Task" at bounding box center [1105, 732] width 109 height 39
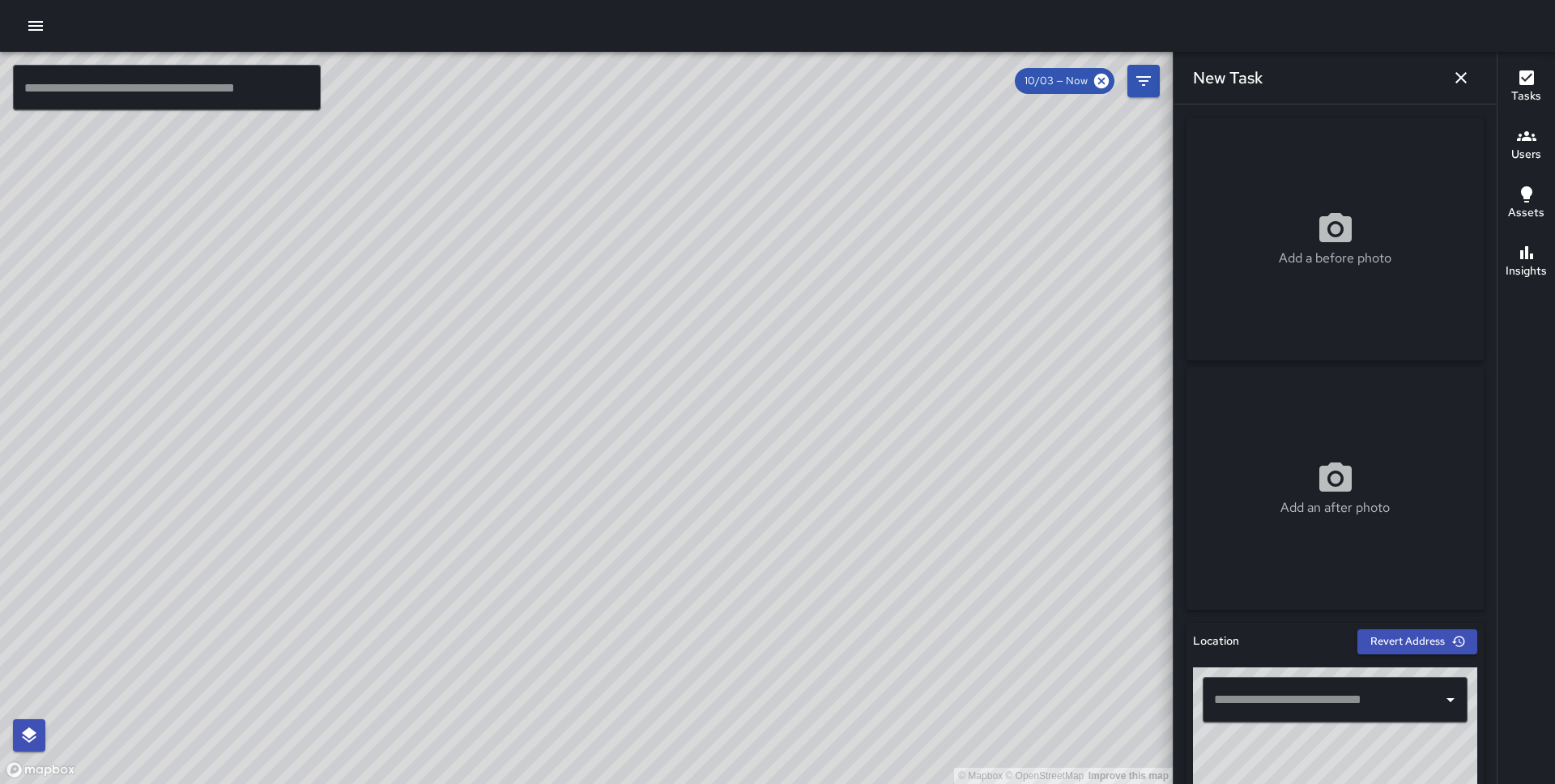
drag, startPoint x: 763, startPoint y: 283, endPoint x: 682, endPoint y: 342, distance: 100.2
click at [682, 342] on div "© Mapbox © OpenStreetMap Improve this map" at bounding box center [586, 417] width 1173 height 732
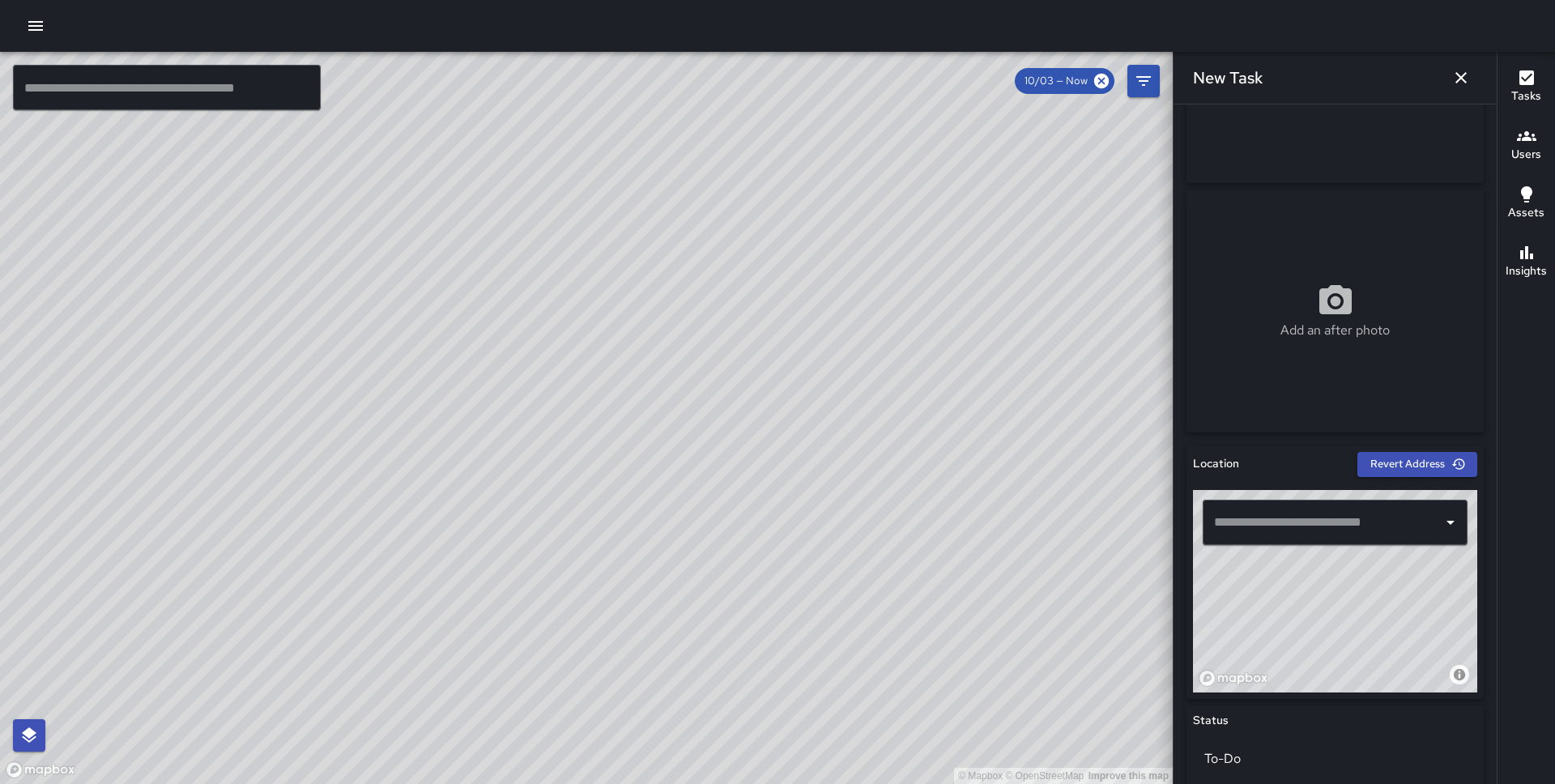
scroll to position [178, 0]
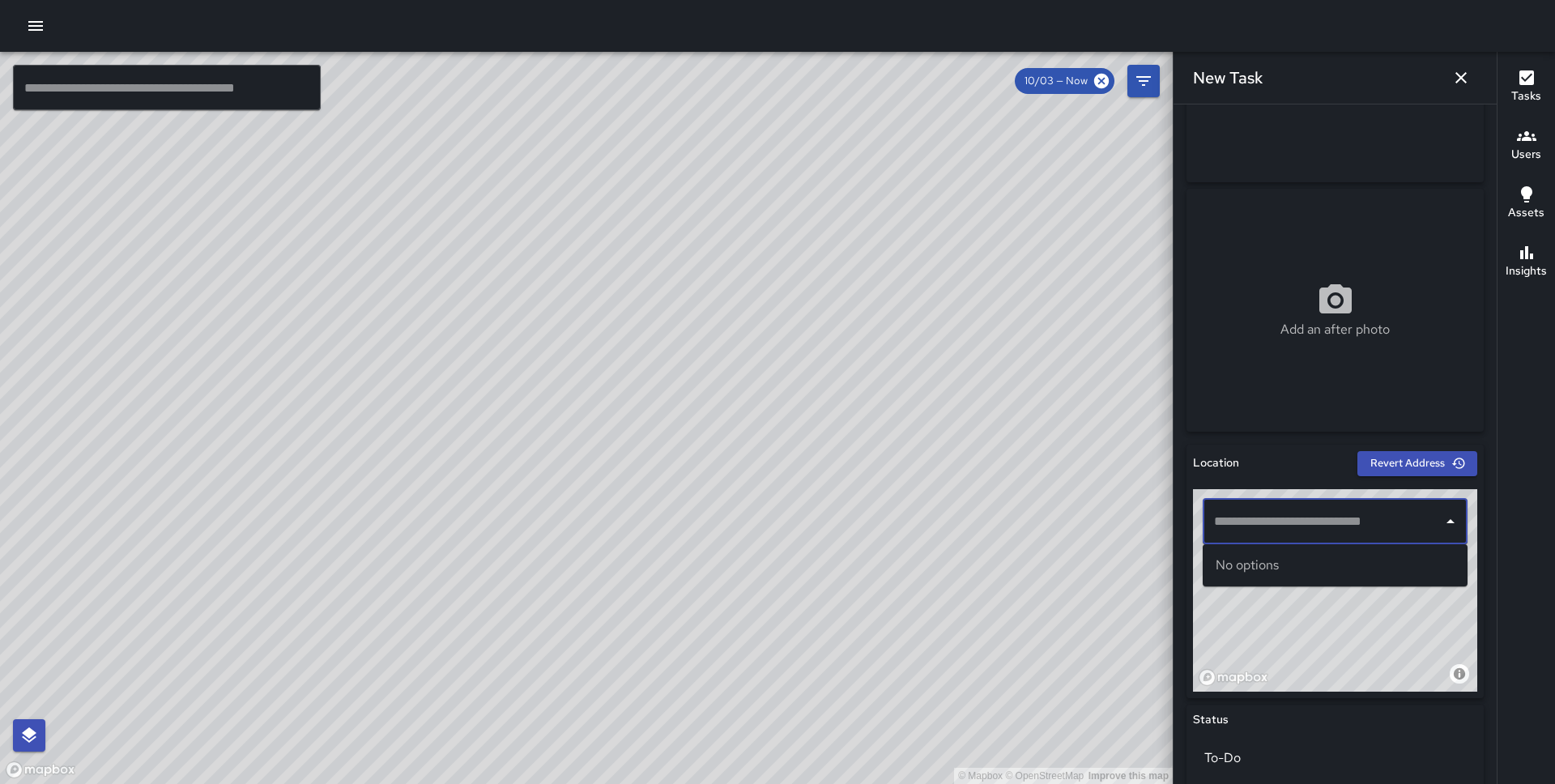
click at [1345, 519] on input "text" at bounding box center [1323, 521] width 226 height 31
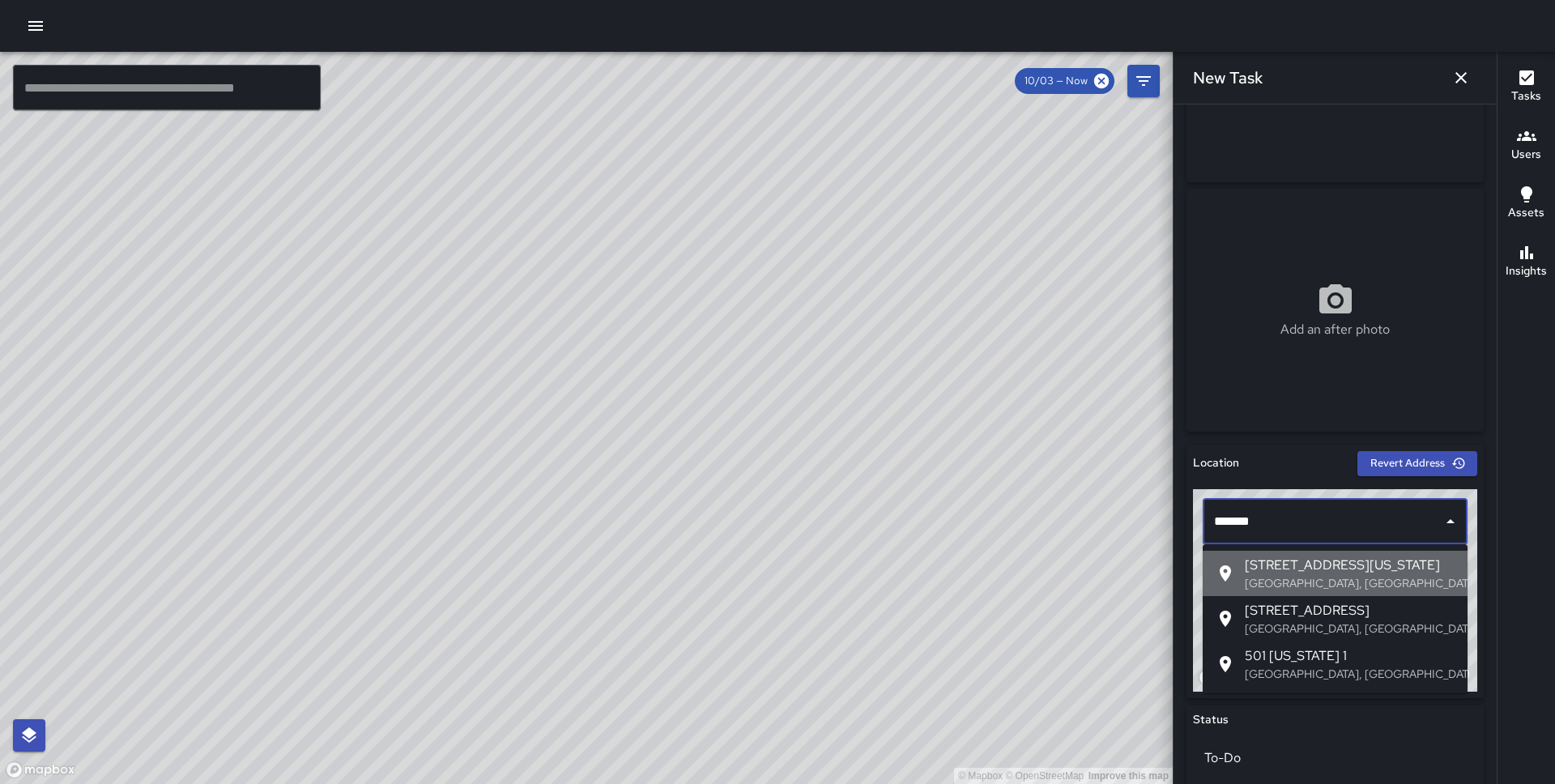
click at [1294, 563] on span "501 California Street" at bounding box center [1350, 565] width 210 height 19
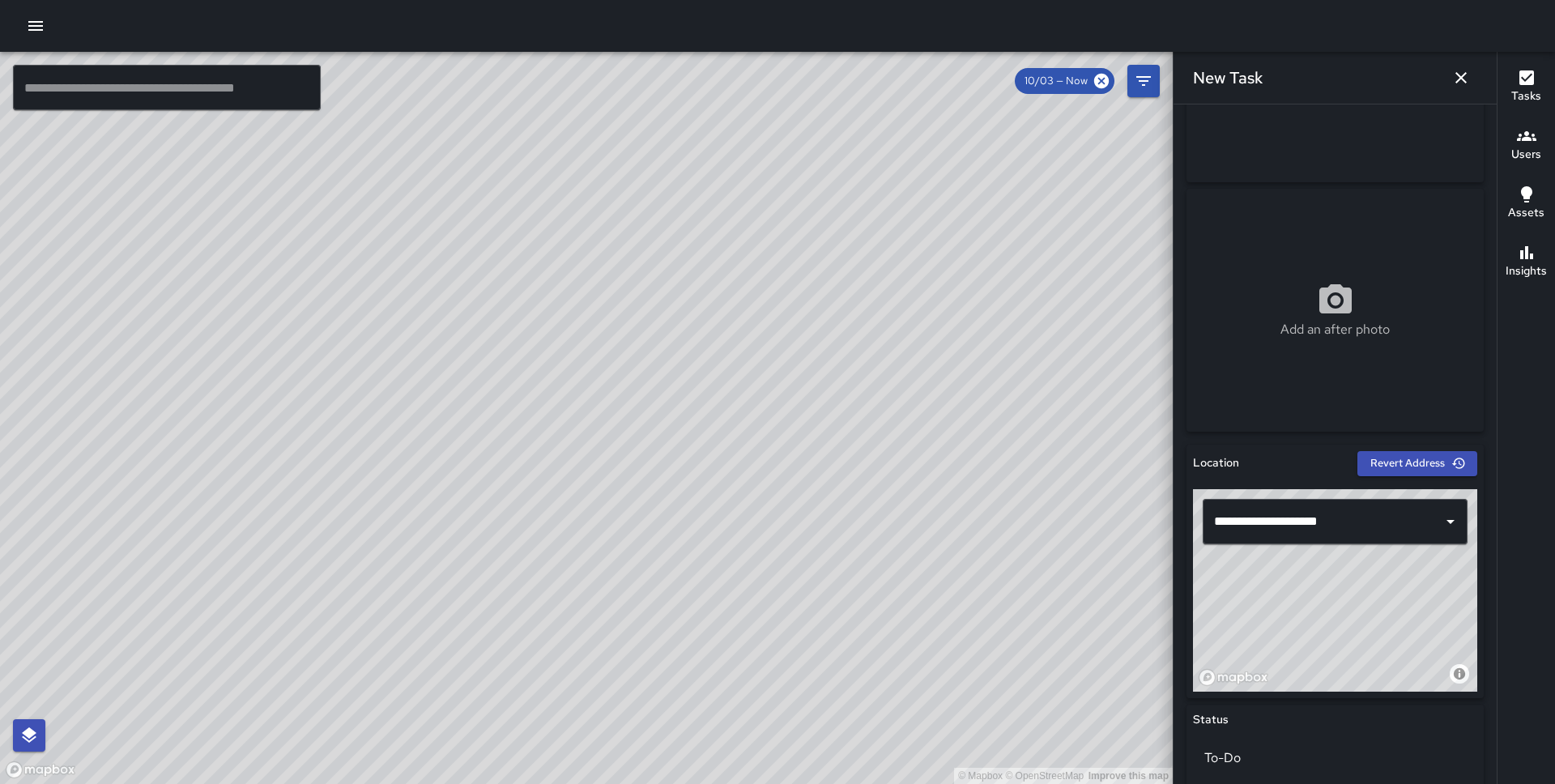
click at [1298, 647] on div "© Mapbox © OpenStreetMap Improve this map" at bounding box center [1335, 590] width 284 height 202
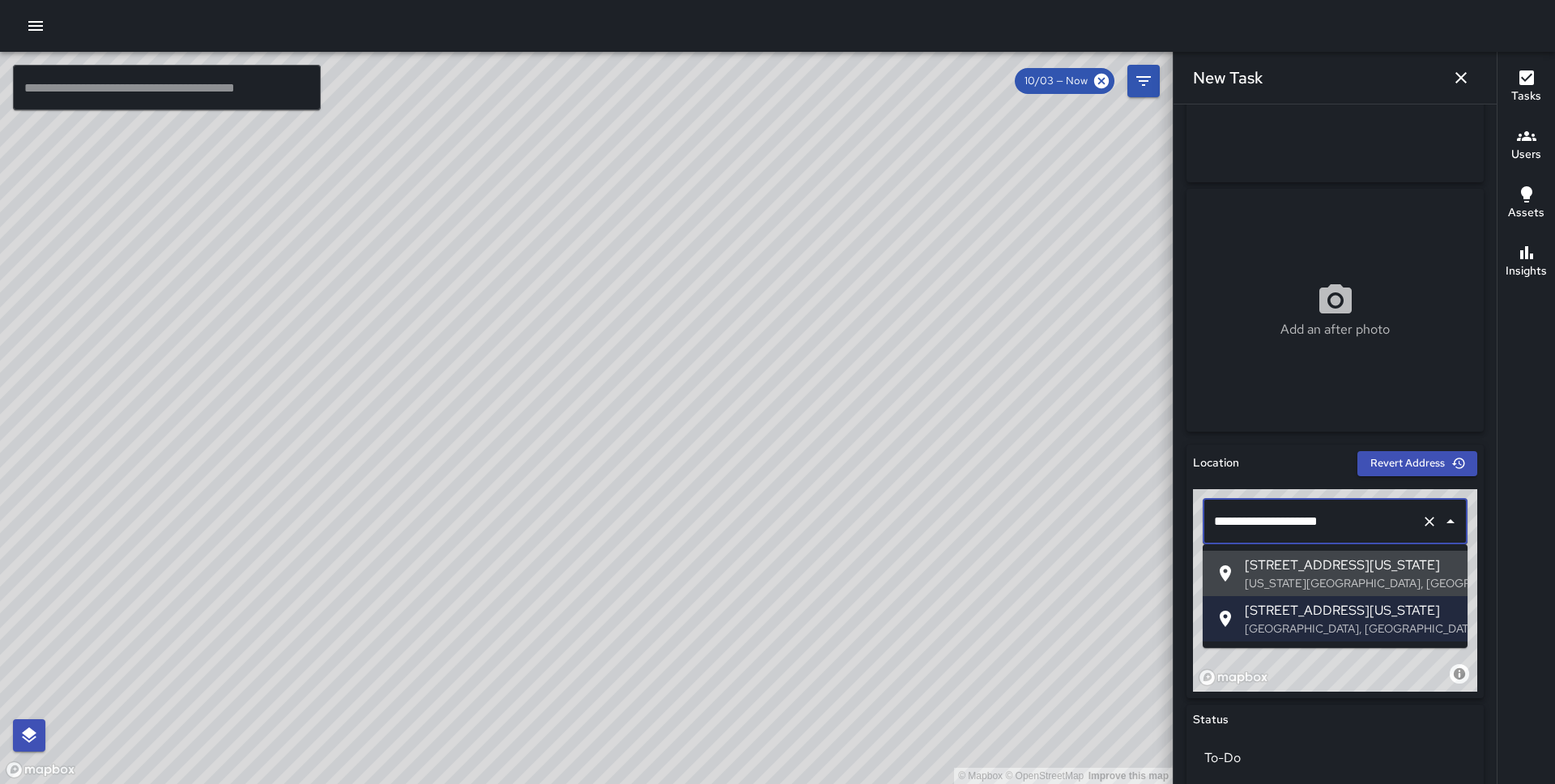
click at [1235, 515] on input "**********" at bounding box center [1312, 521] width 204 height 31
click at [1234, 514] on input "**********" at bounding box center [1312, 521] width 204 height 31
click at [1226, 519] on input "**********" at bounding box center [1312, 521] width 204 height 31
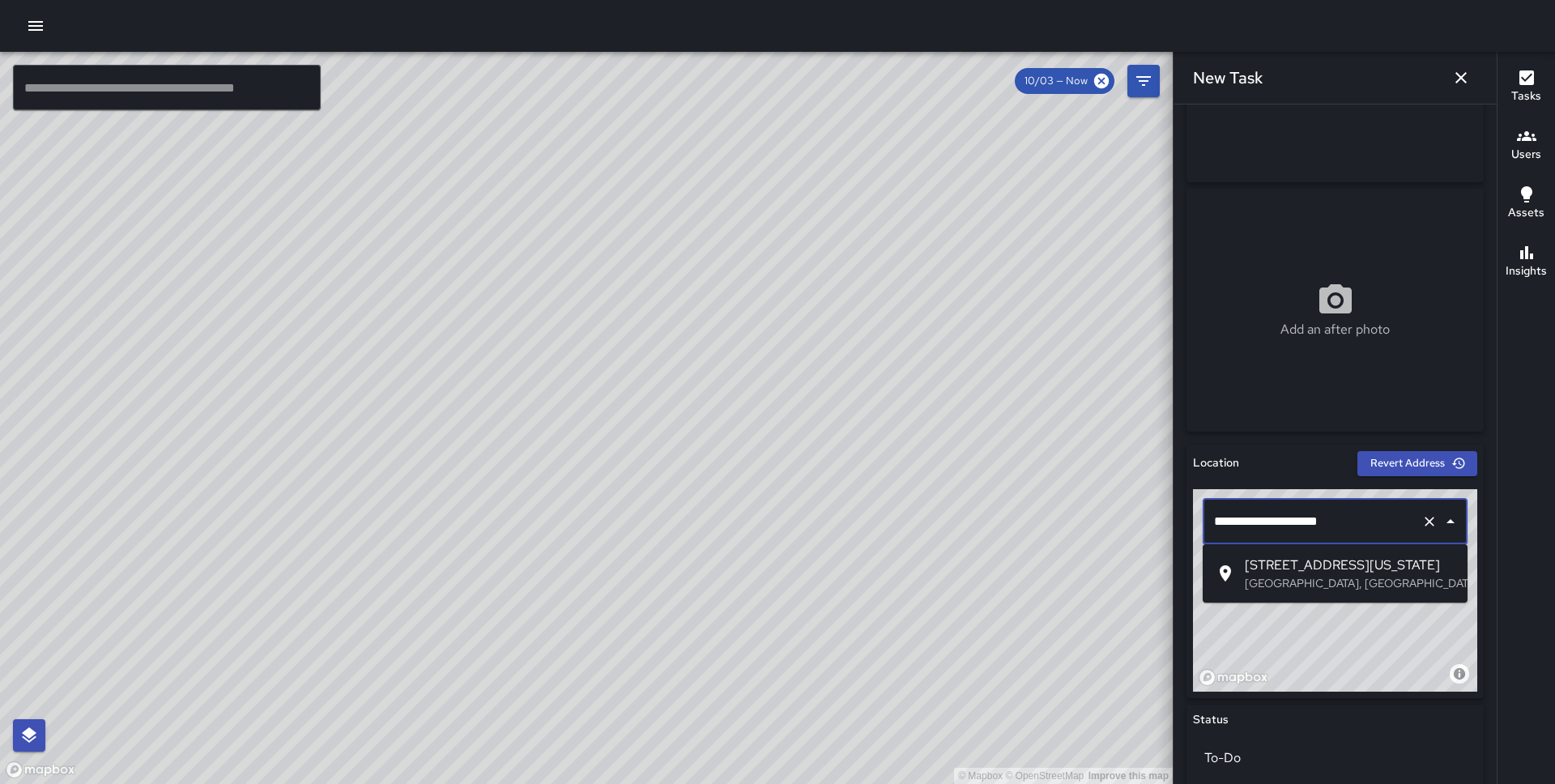
click at [1289, 569] on span "555 California Street" at bounding box center [1350, 565] width 210 height 19
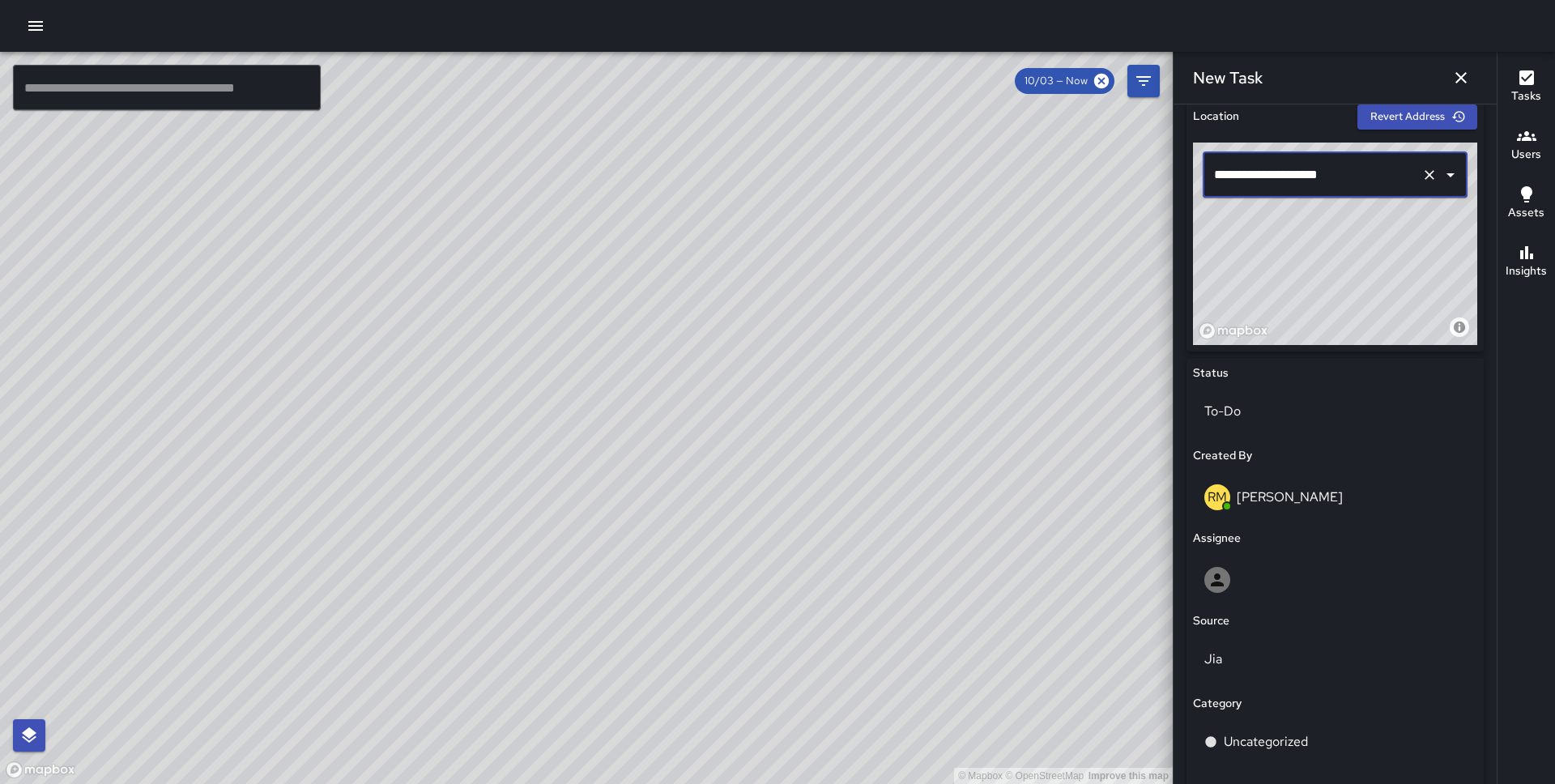
scroll to position [526, 0]
click at [1283, 576] on div at bounding box center [1335, 579] width 262 height 26
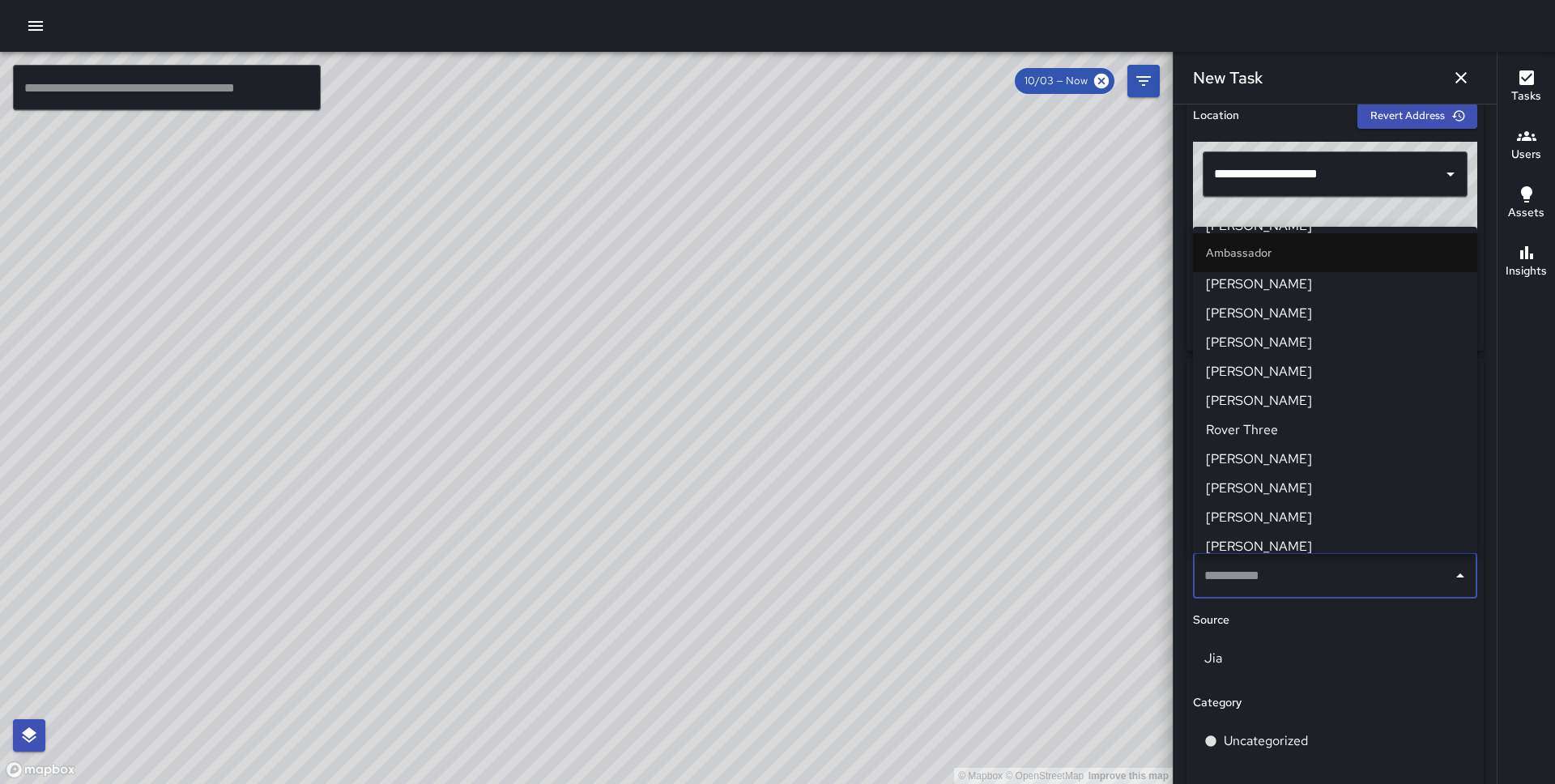
scroll to position [1367, 0]
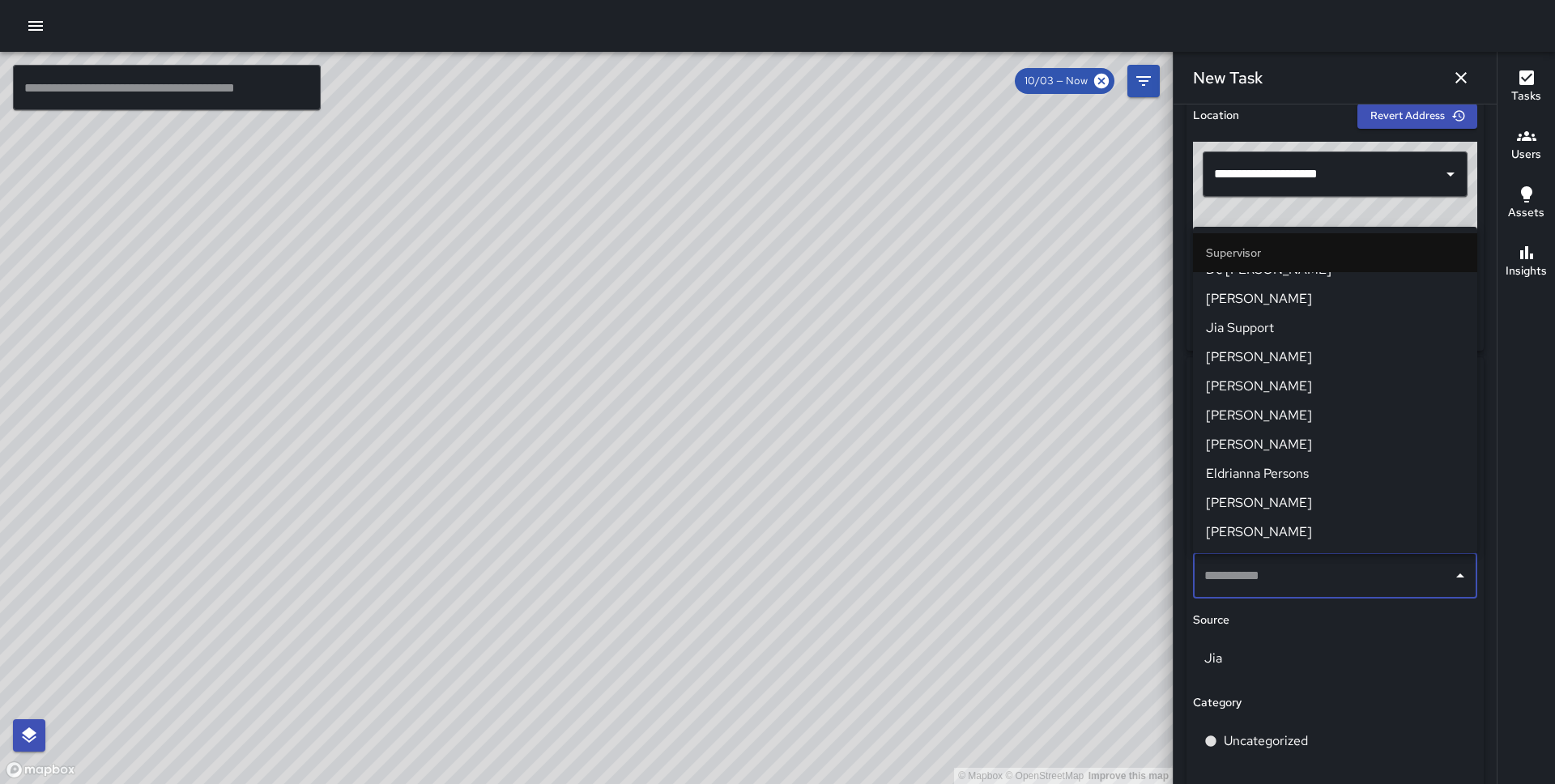
click at [1283, 474] on span "Eldrianna Persons" at bounding box center [1334, 473] width 258 height 19
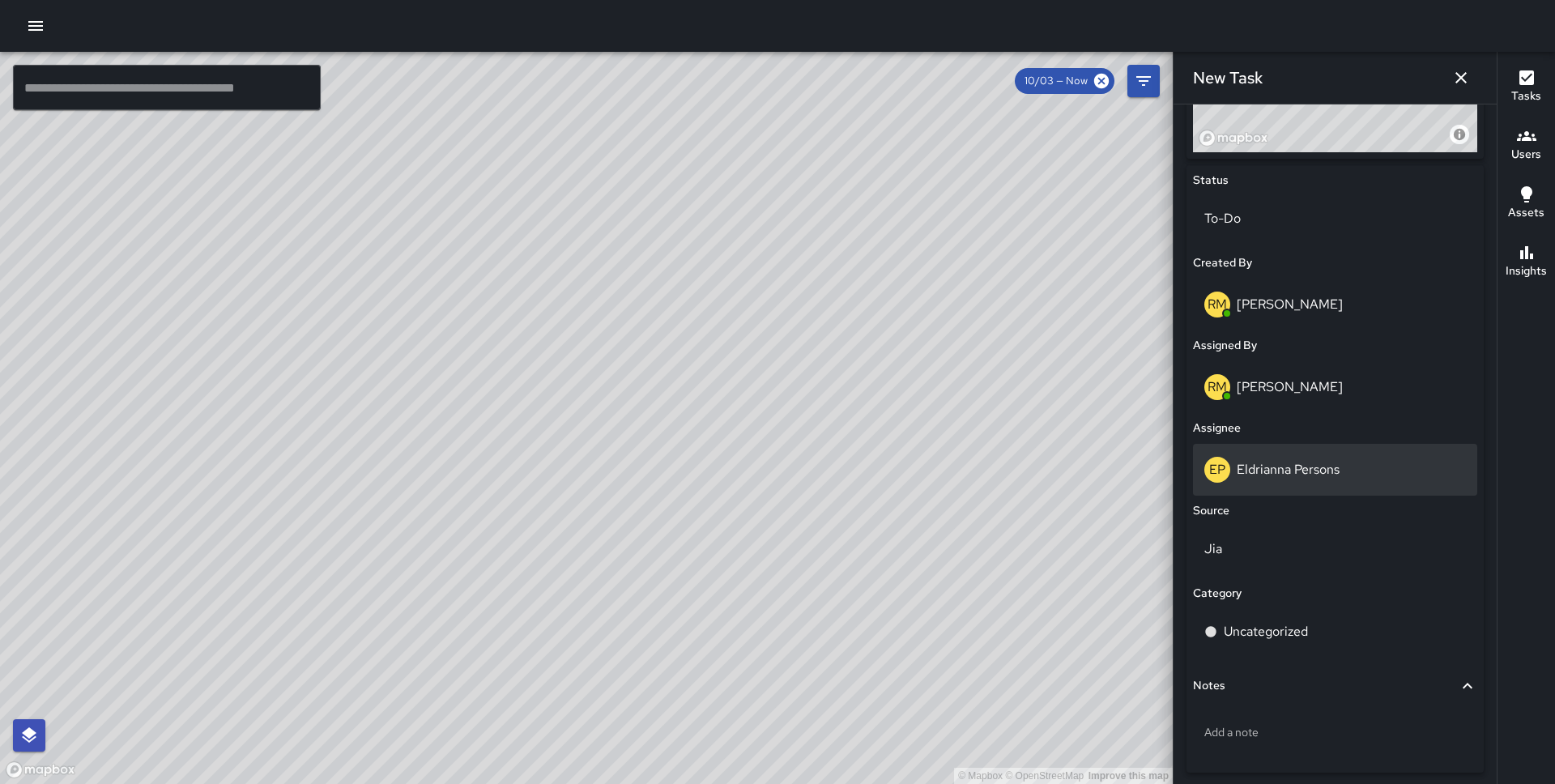
scroll to position [770, 0]
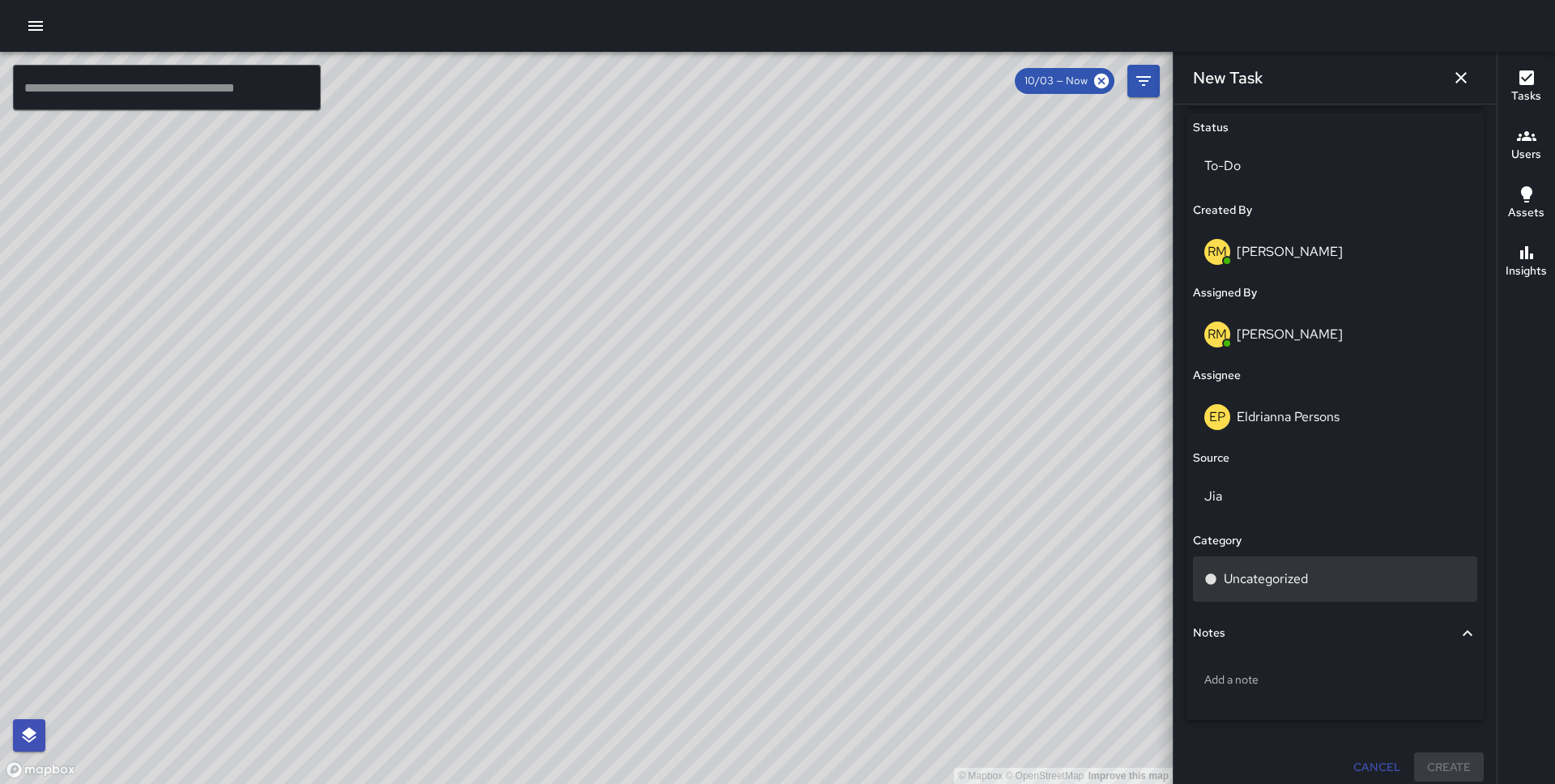
click at [1281, 573] on p "Uncategorized" at bounding box center [1266, 579] width 84 height 19
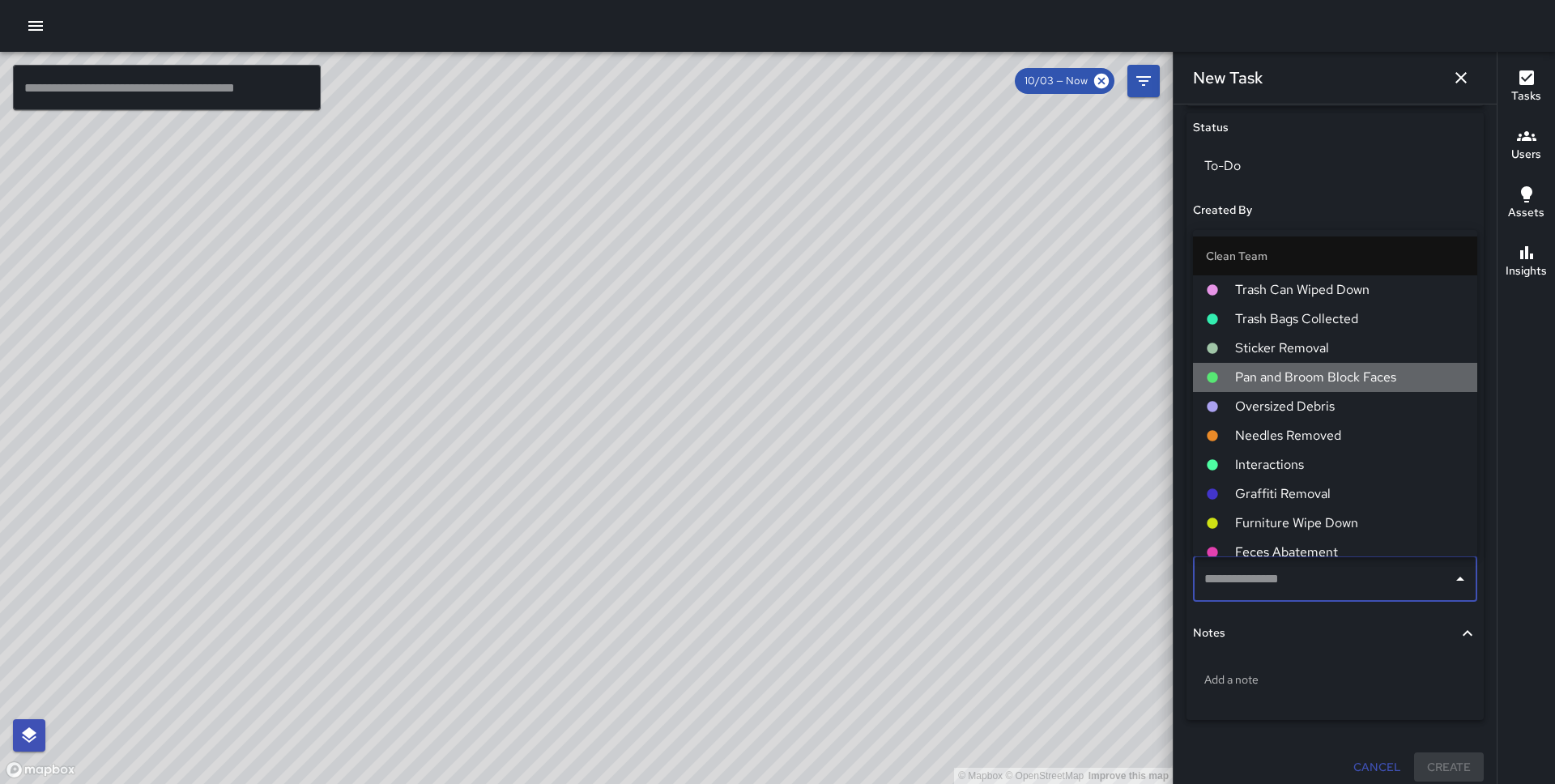
click at [1349, 378] on span "Pan and Broom Block Faces" at bounding box center [1350, 377] width 229 height 19
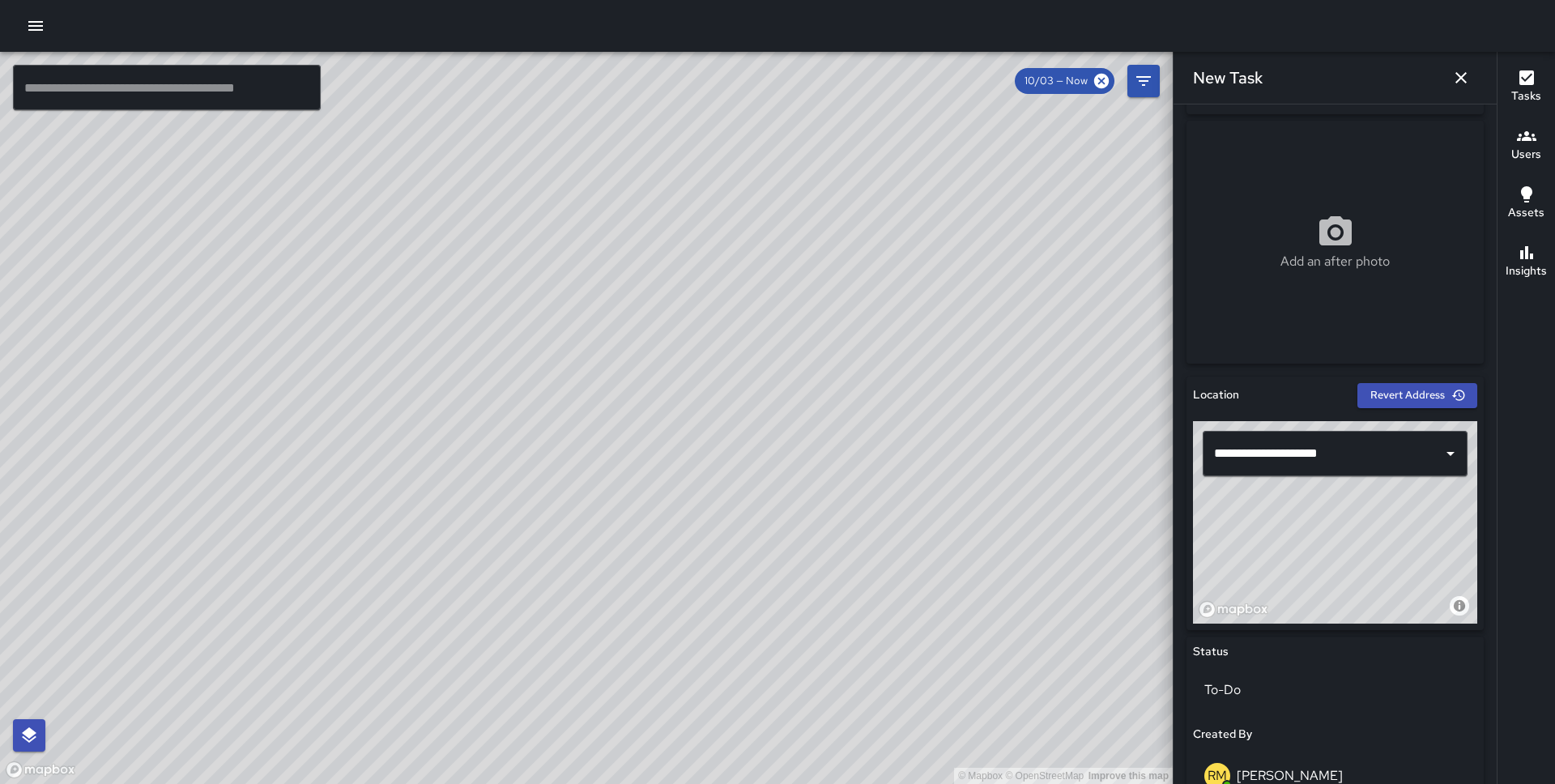
scroll to position [247, 0]
type input "**********"
drag, startPoint x: 1370, startPoint y: 524, endPoint x: 1341, endPoint y: 556, distance: 43.2
click at [1341, 556] on div "© Mapbox © OpenStreetMap Improve this map" at bounding box center [1335, 521] width 284 height 202
click at [1456, 71] on icon "button" at bounding box center [1461, 78] width 19 height 19
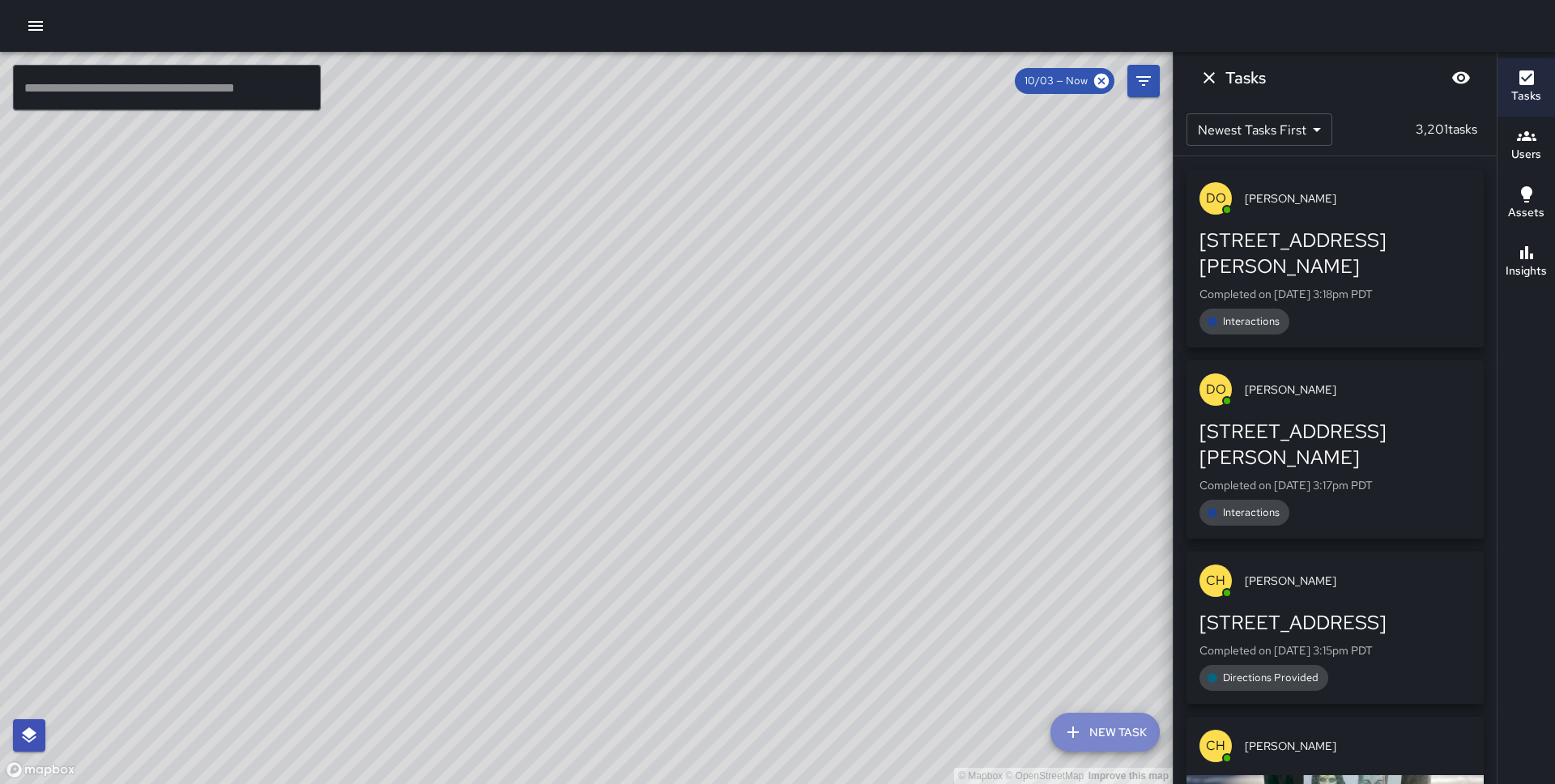
click at [1107, 719] on button "New Task" at bounding box center [1105, 732] width 109 height 39
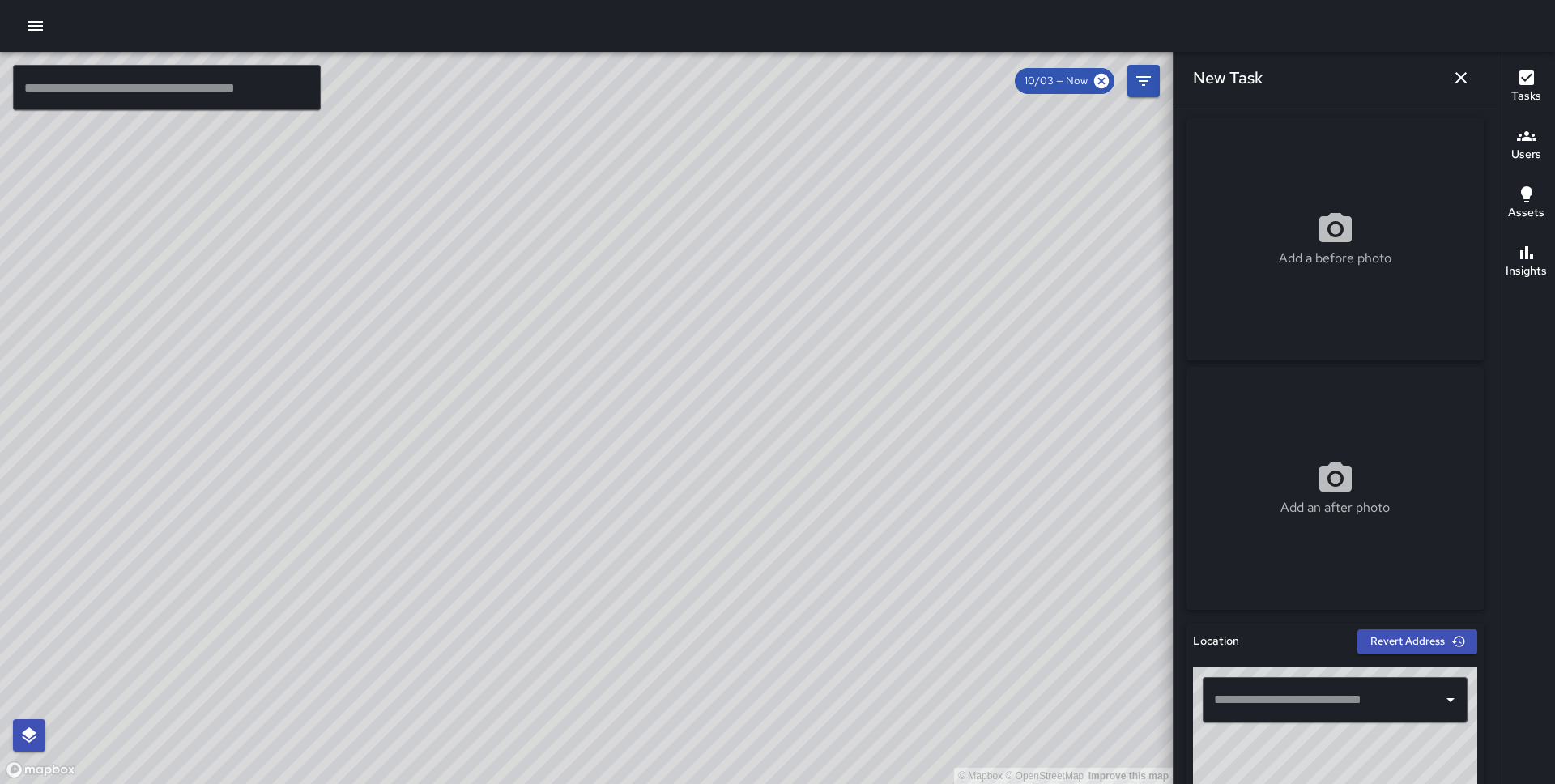
click at [1348, 692] on input "text" at bounding box center [1323, 700] width 226 height 31
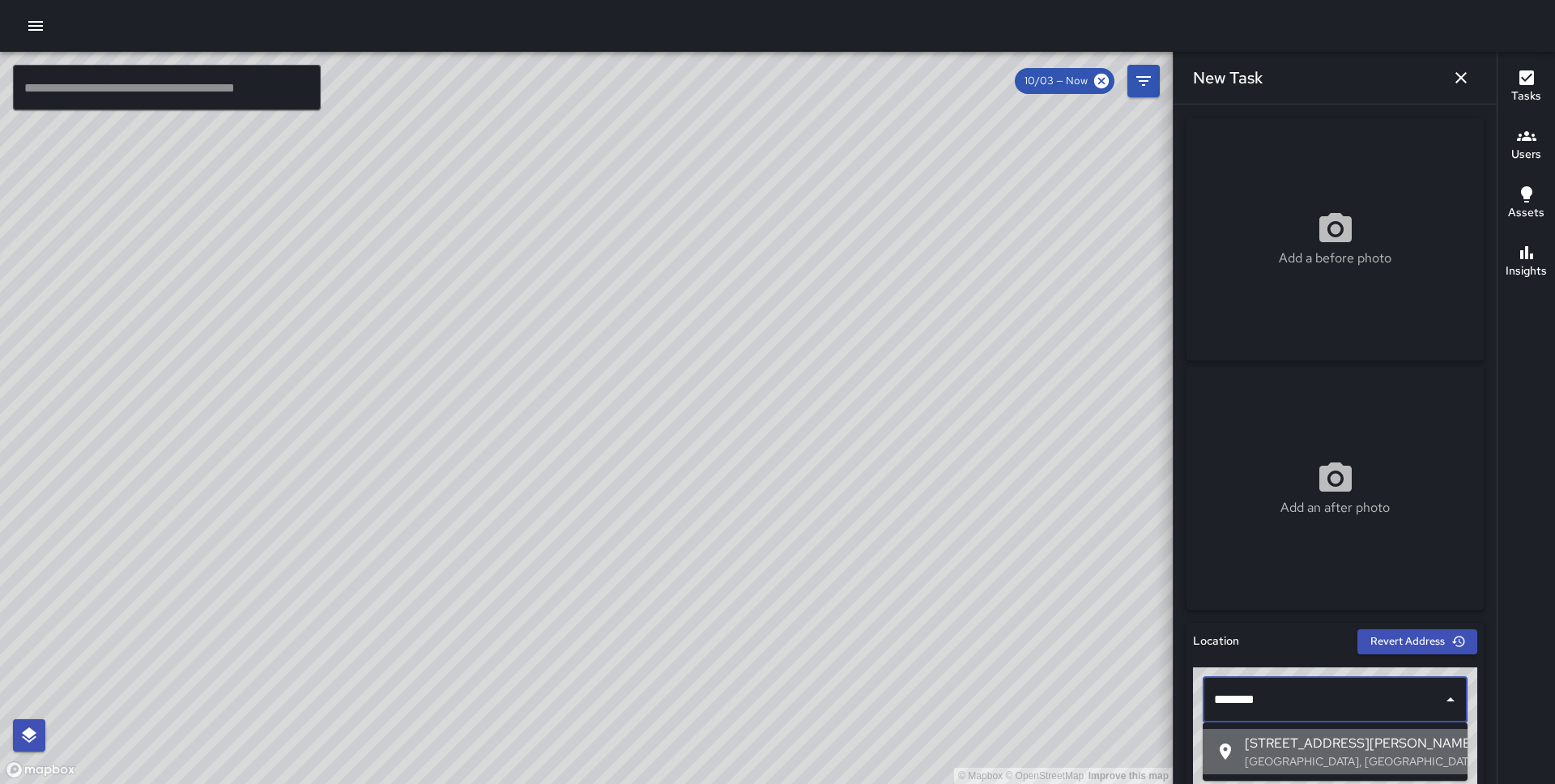
click at [1328, 741] on span "345 Montgomery Street" at bounding box center [1350, 743] width 210 height 19
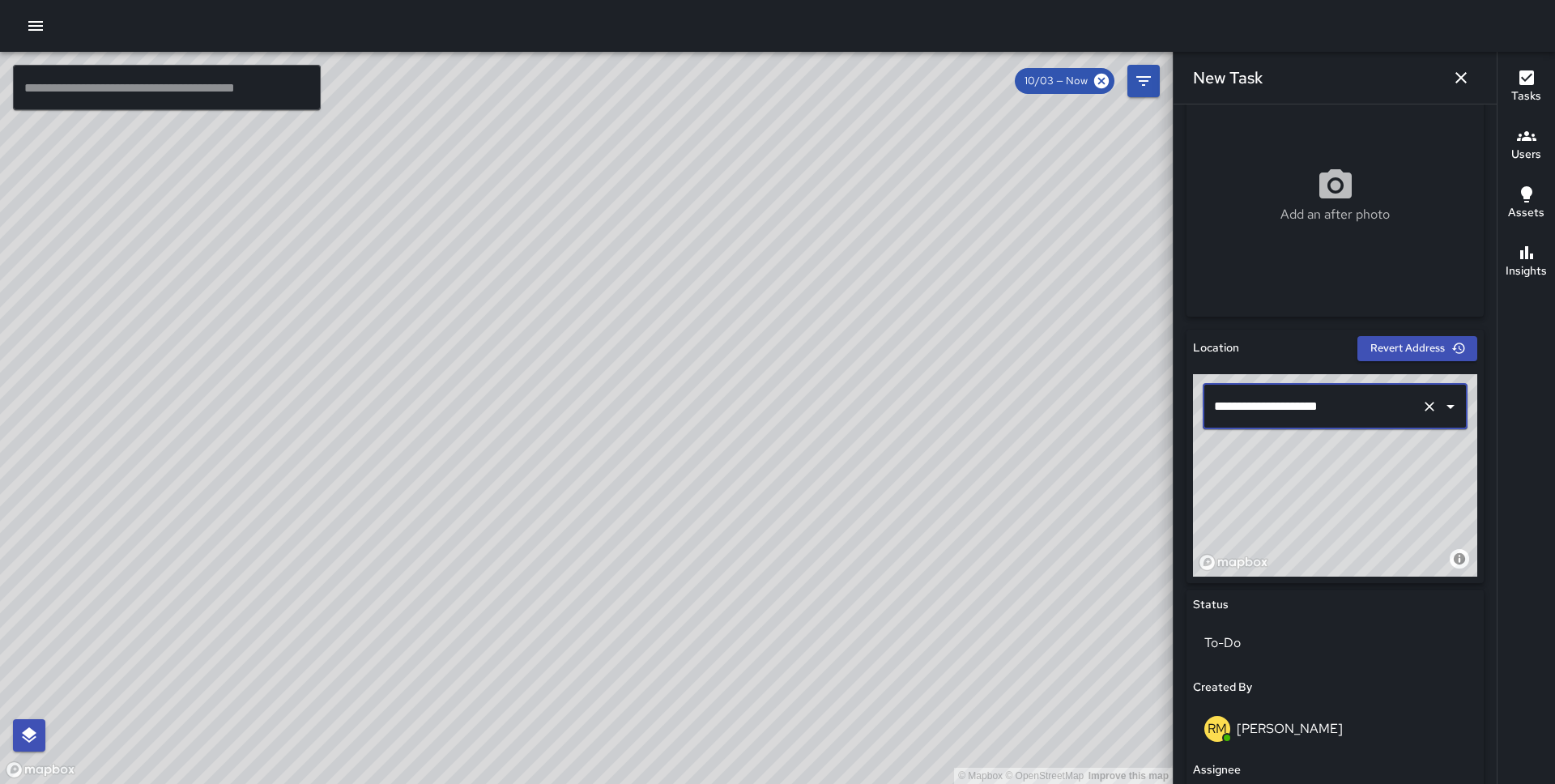
scroll to position [698, 0]
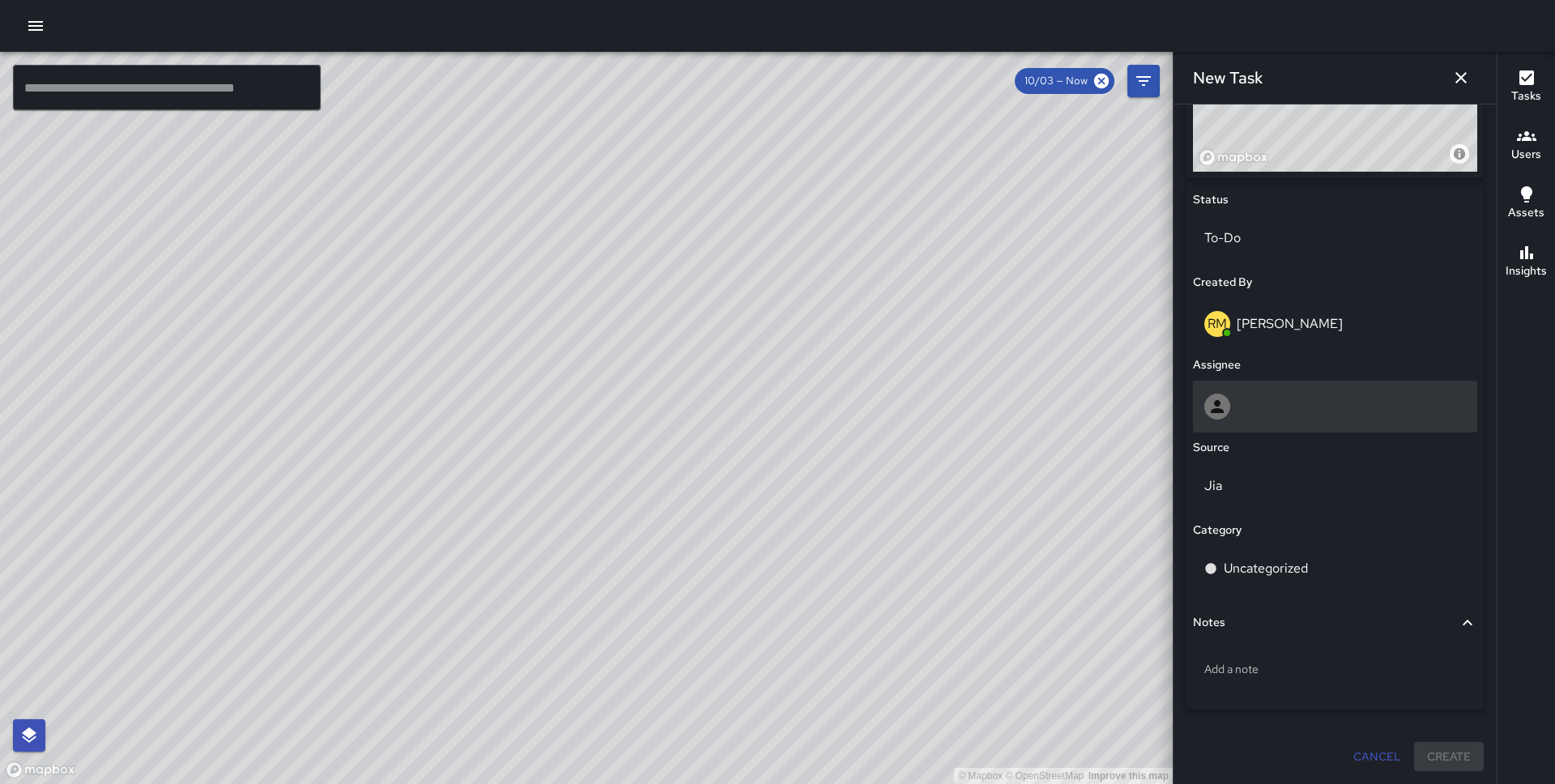
type input "**********"
click at [1279, 413] on div at bounding box center [1335, 406] width 262 height 26
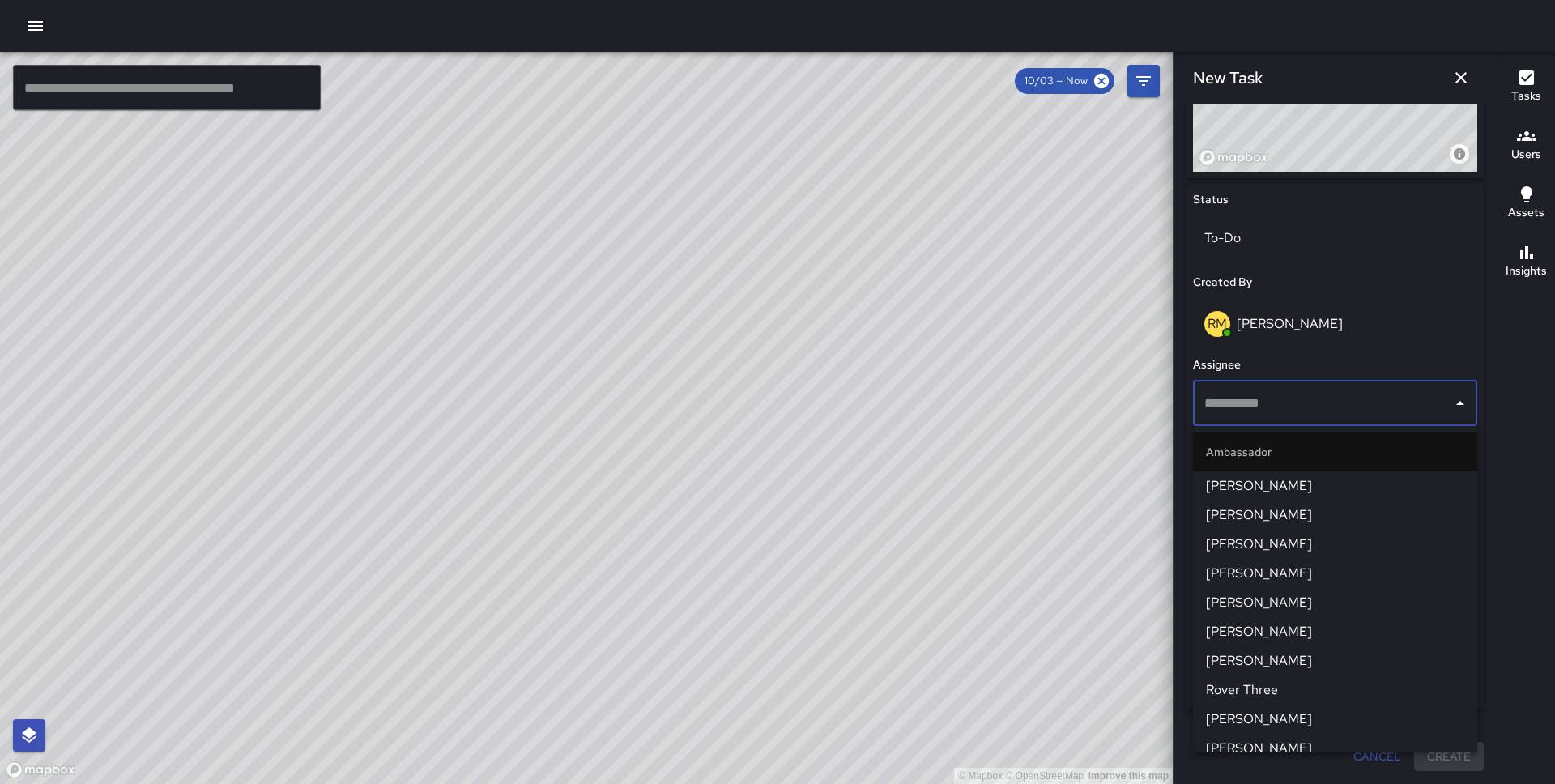
scroll to position [1367, 0]
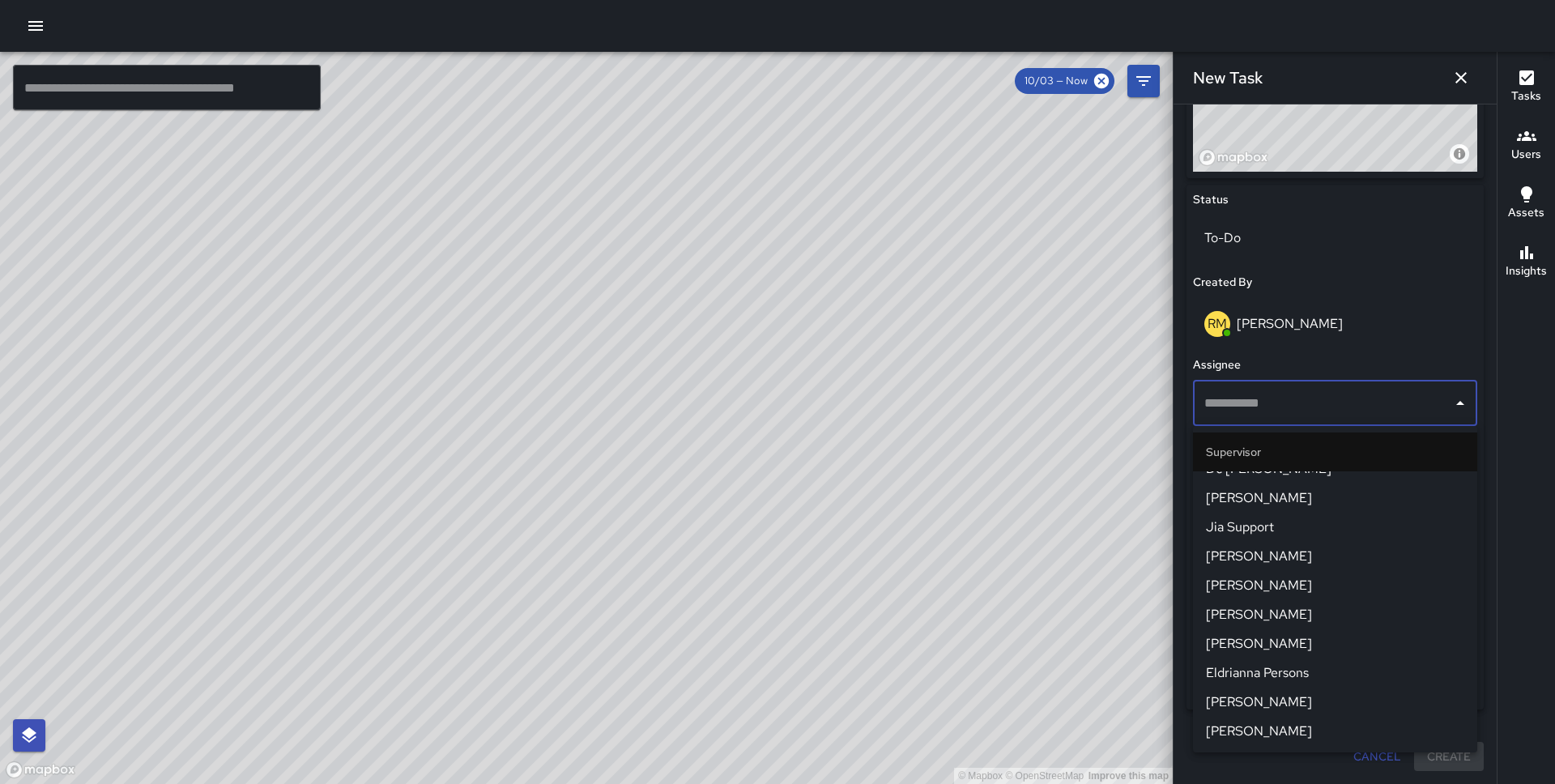
click at [1284, 679] on span "Eldrianna Persons" at bounding box center [1334, 673] width 258 height 19
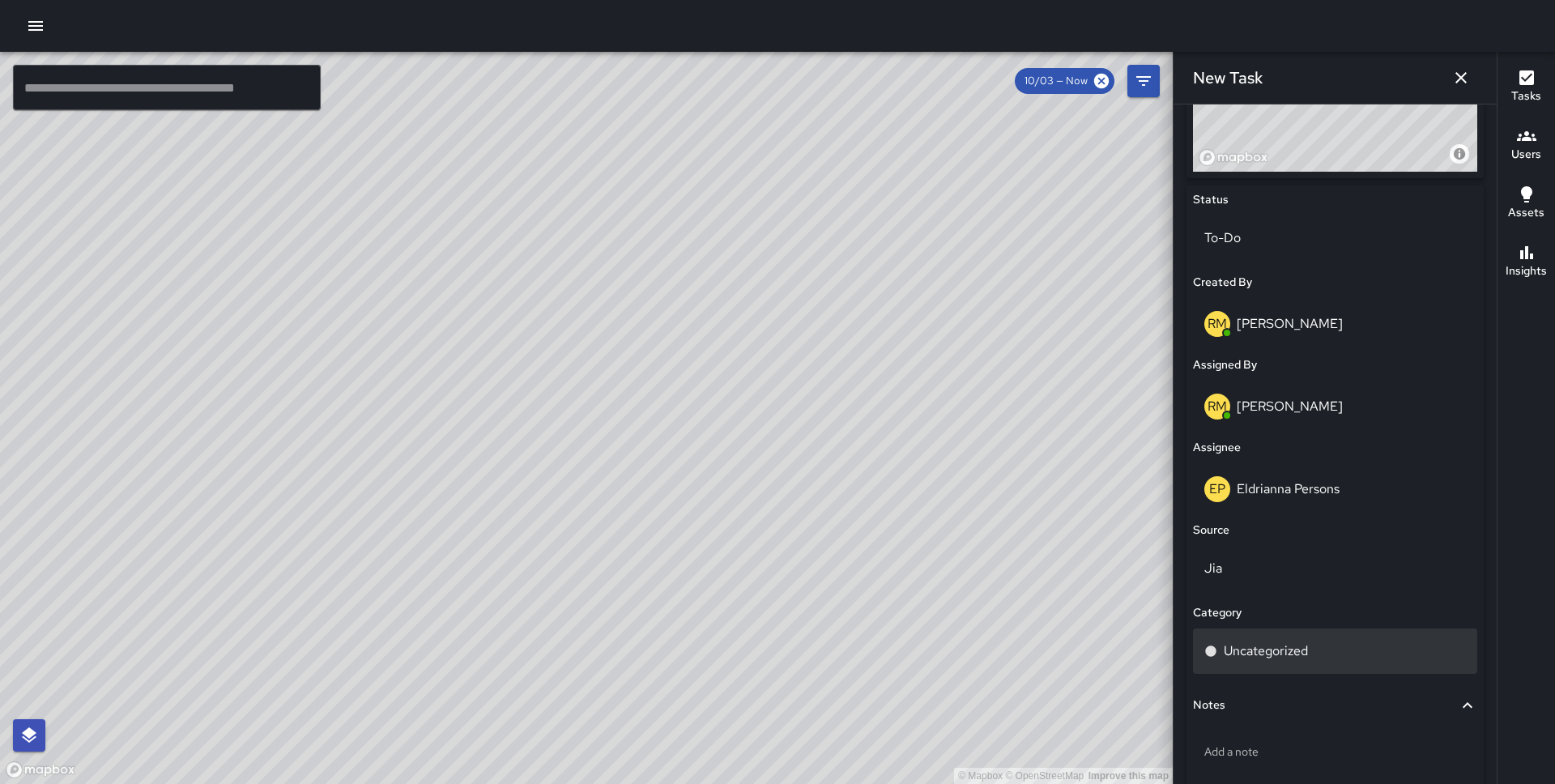
click at [1285, 650] on p "Uncategorized" at bounding box center [1266, 651] width 84 height 19
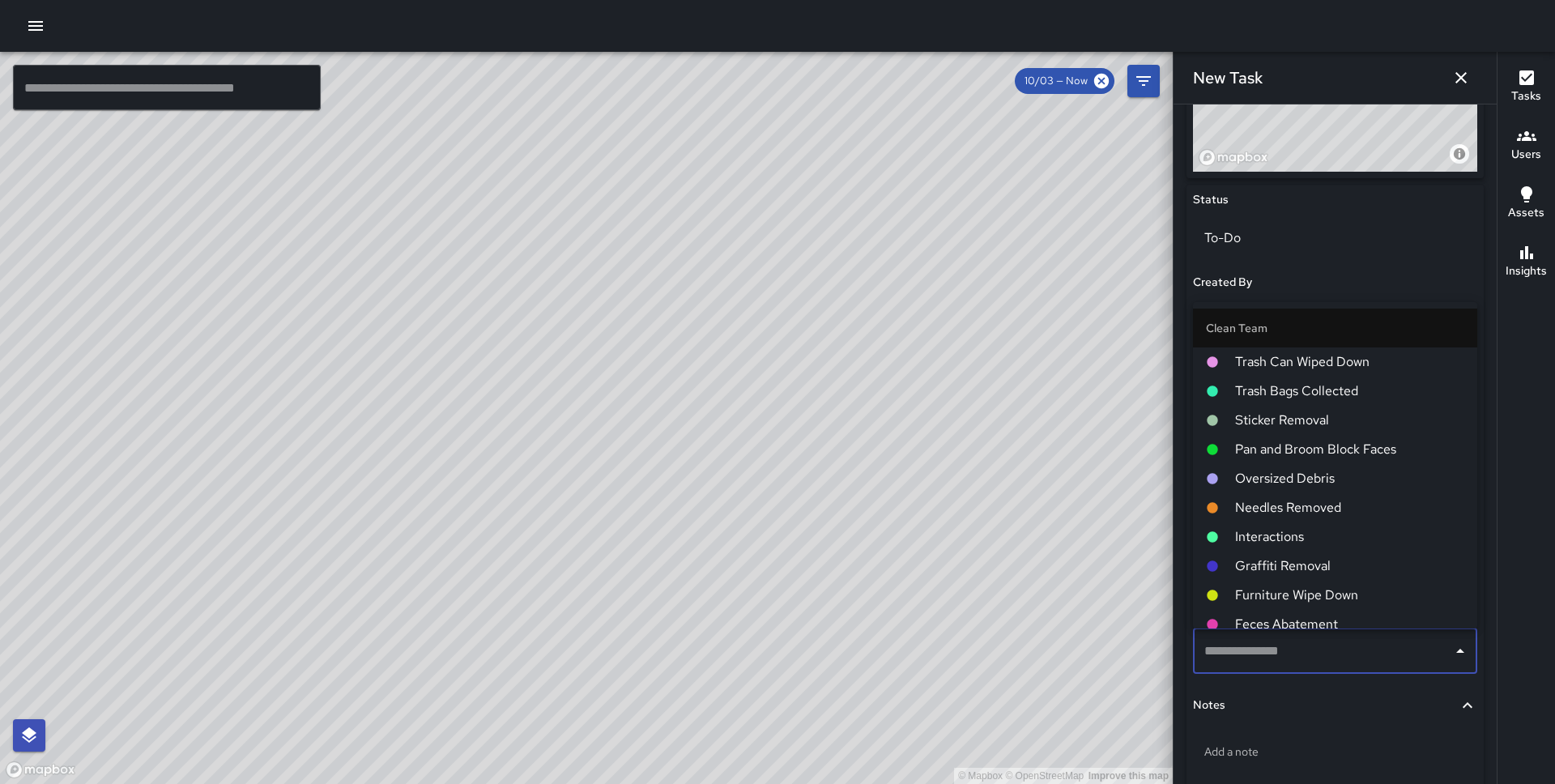
click at [1323, 450] on span "Pan and Broom Block Faces" at bounding box center [1350, 449] width 229 height 19
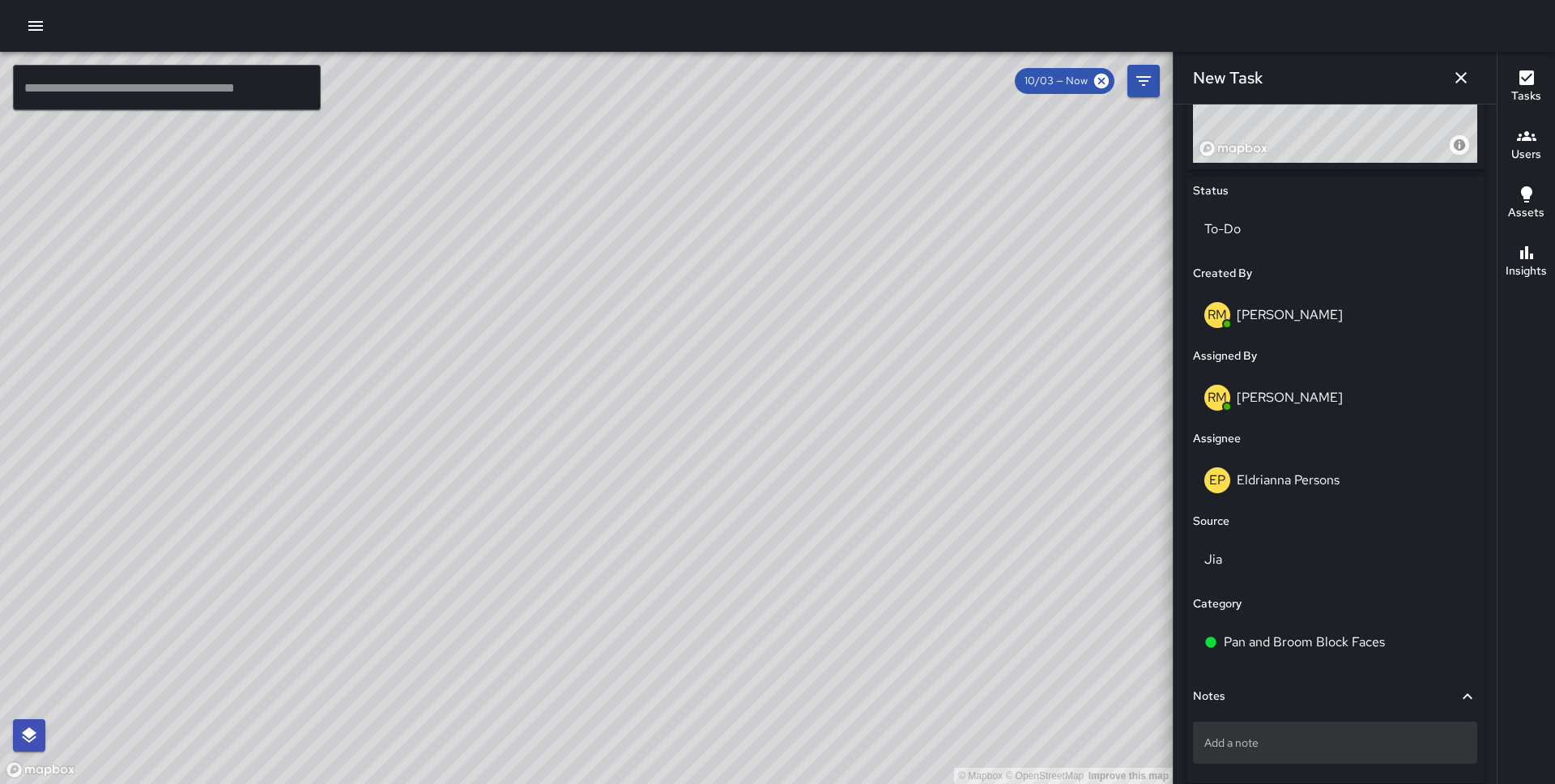
scroll to position [780, 0]
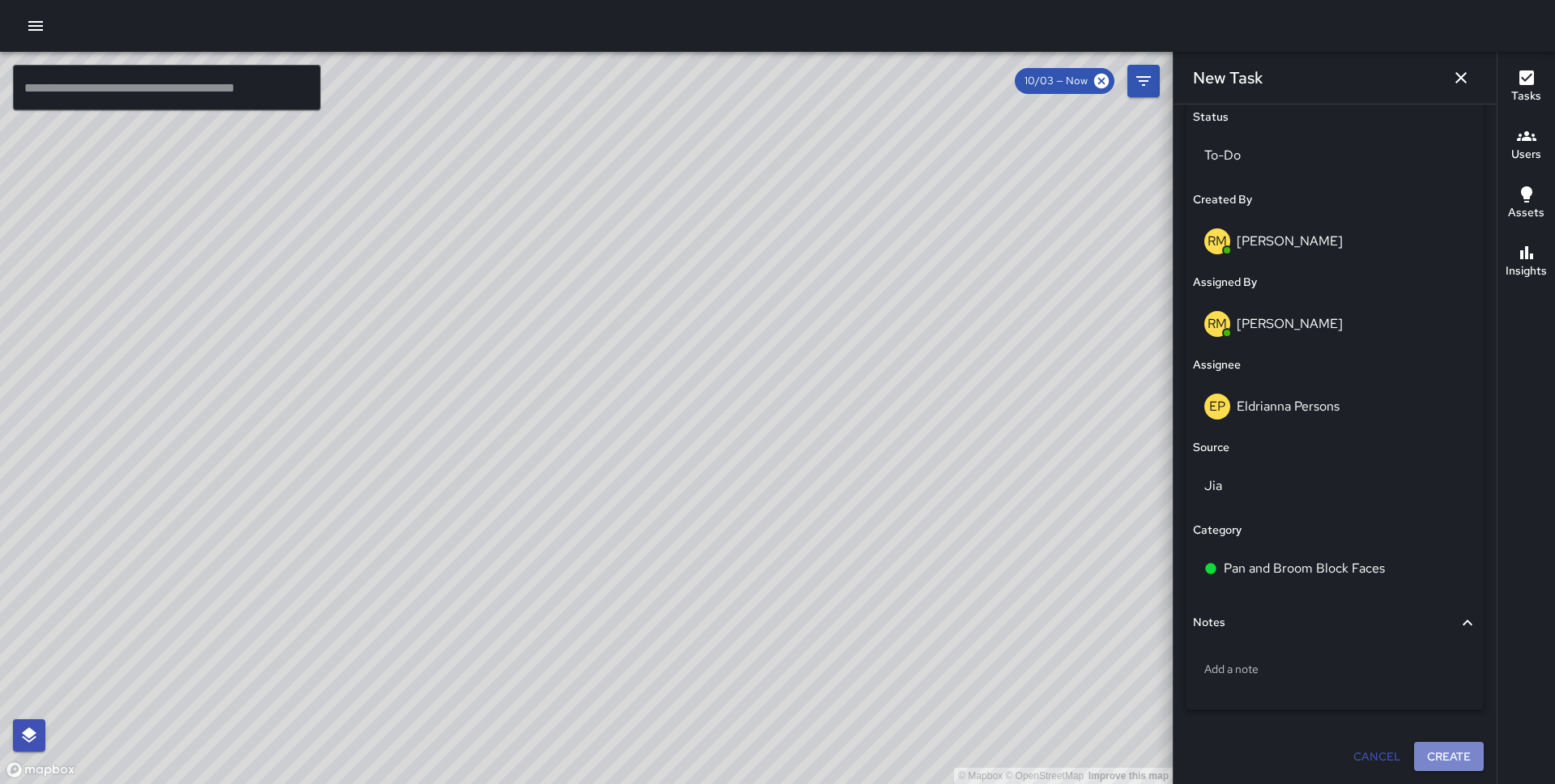
click at [1445, 760] on button "Create" at bounding box center [1448, 756] width 70 height 30
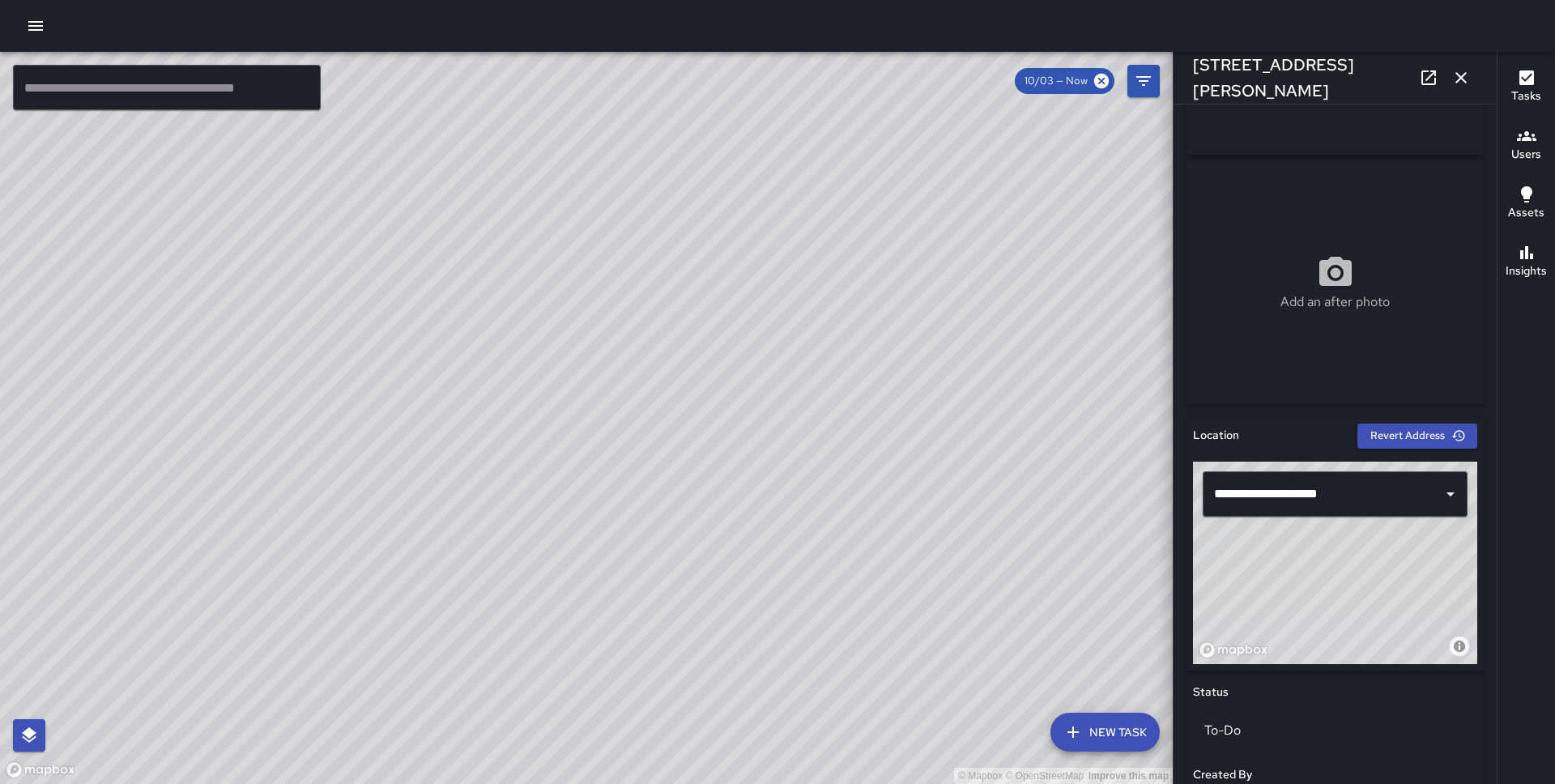
scroll to position [278, 0]
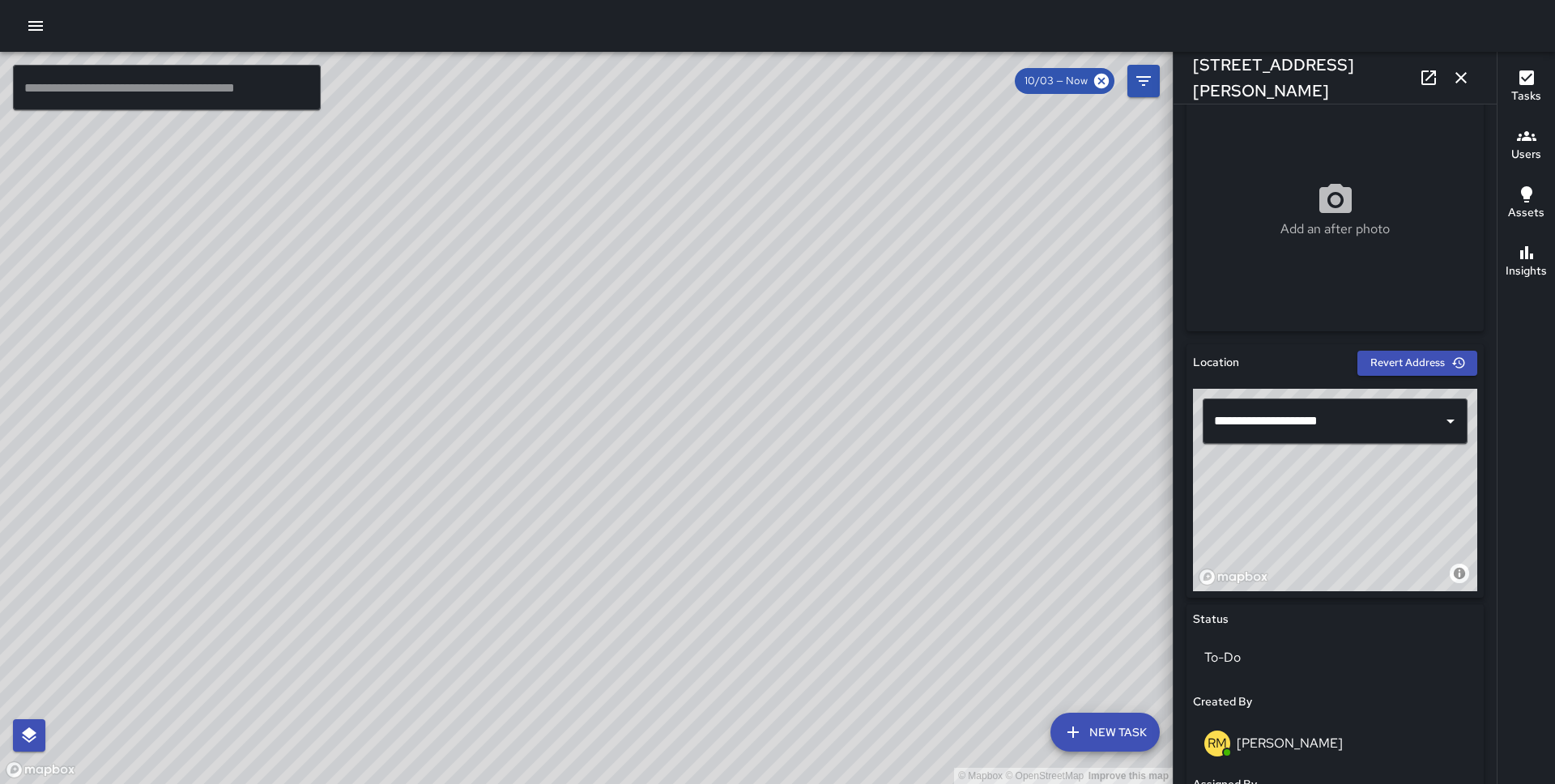
drag, startPoint x: 1377, startPoint y: 486, endPoint x: 1323, endPoint y: 582, distance: 110.1
click at [1323, 582] on div "© Mapbox © OpenStreetMap Improve this map" at bounding box center [1335, 489] width 284 height 202
click at [1475, 71] on button "button" at bounding box center [1461, 78] width 33 height 33
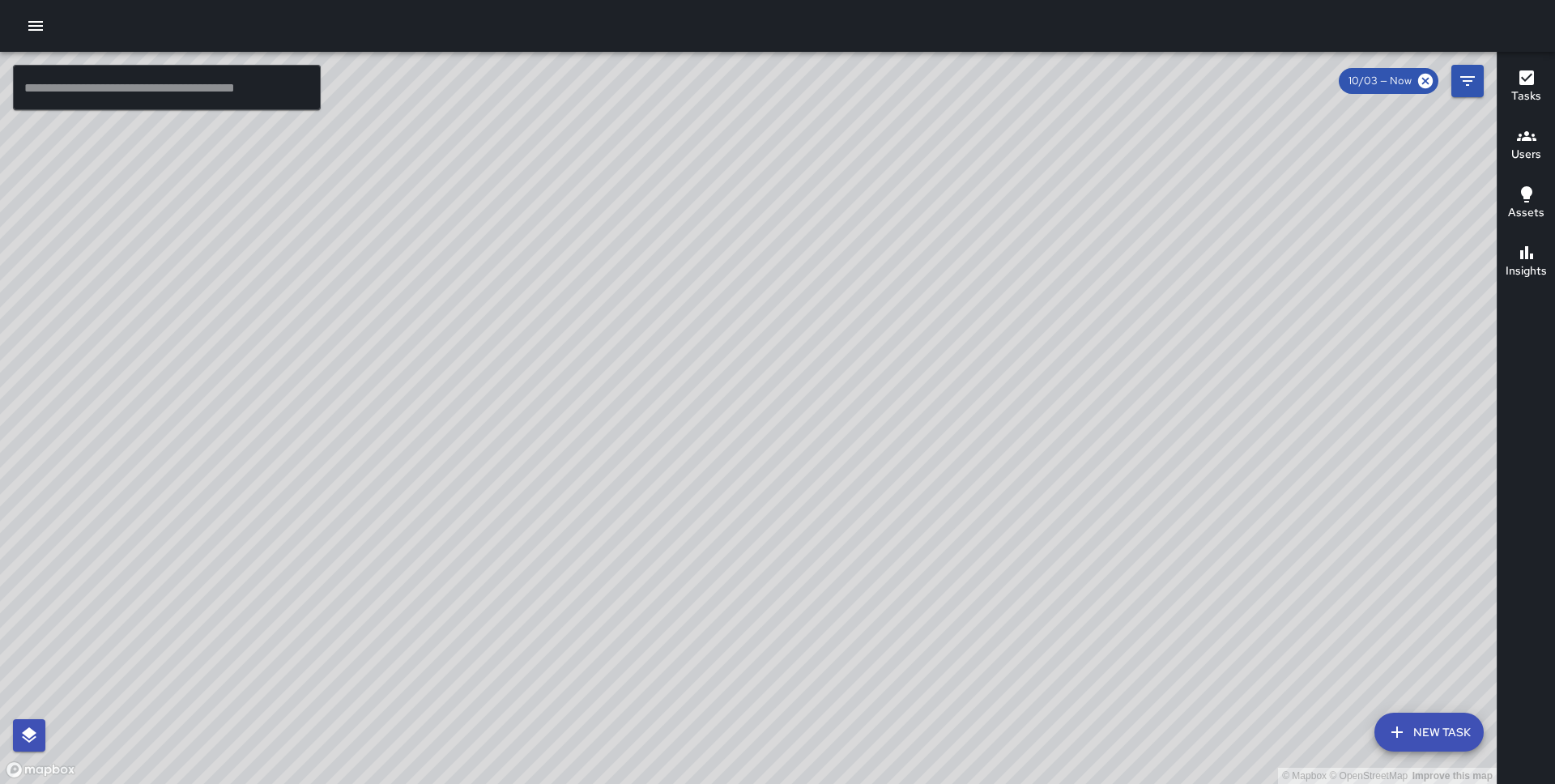
click at [1463, 82] on icon "Filters" at bounding box center [1468, 81] width 19 height 19
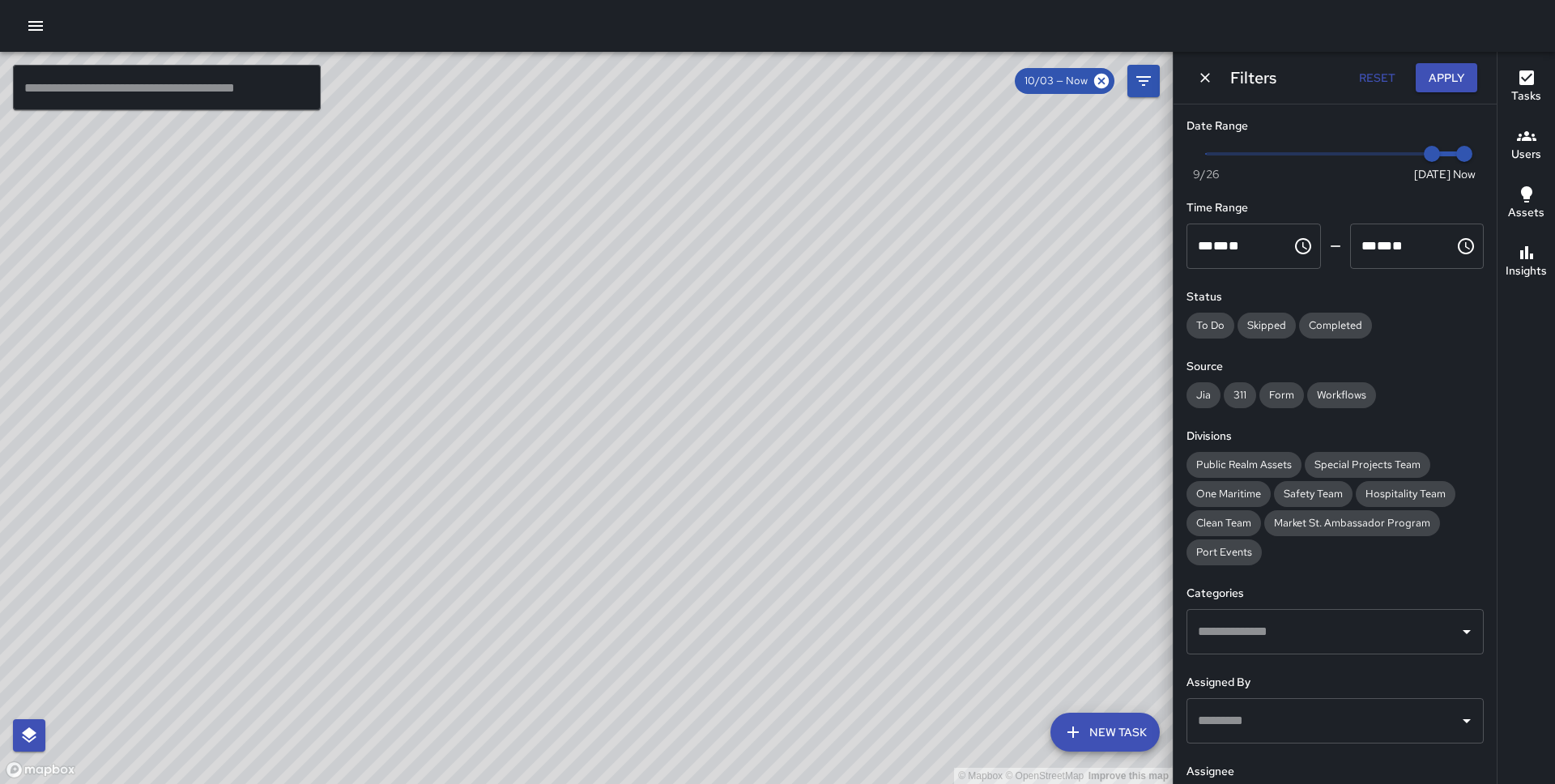
click at [1201, 72] on icon "Dismiss" at bounding box center [1205, 78] width 16 height 16
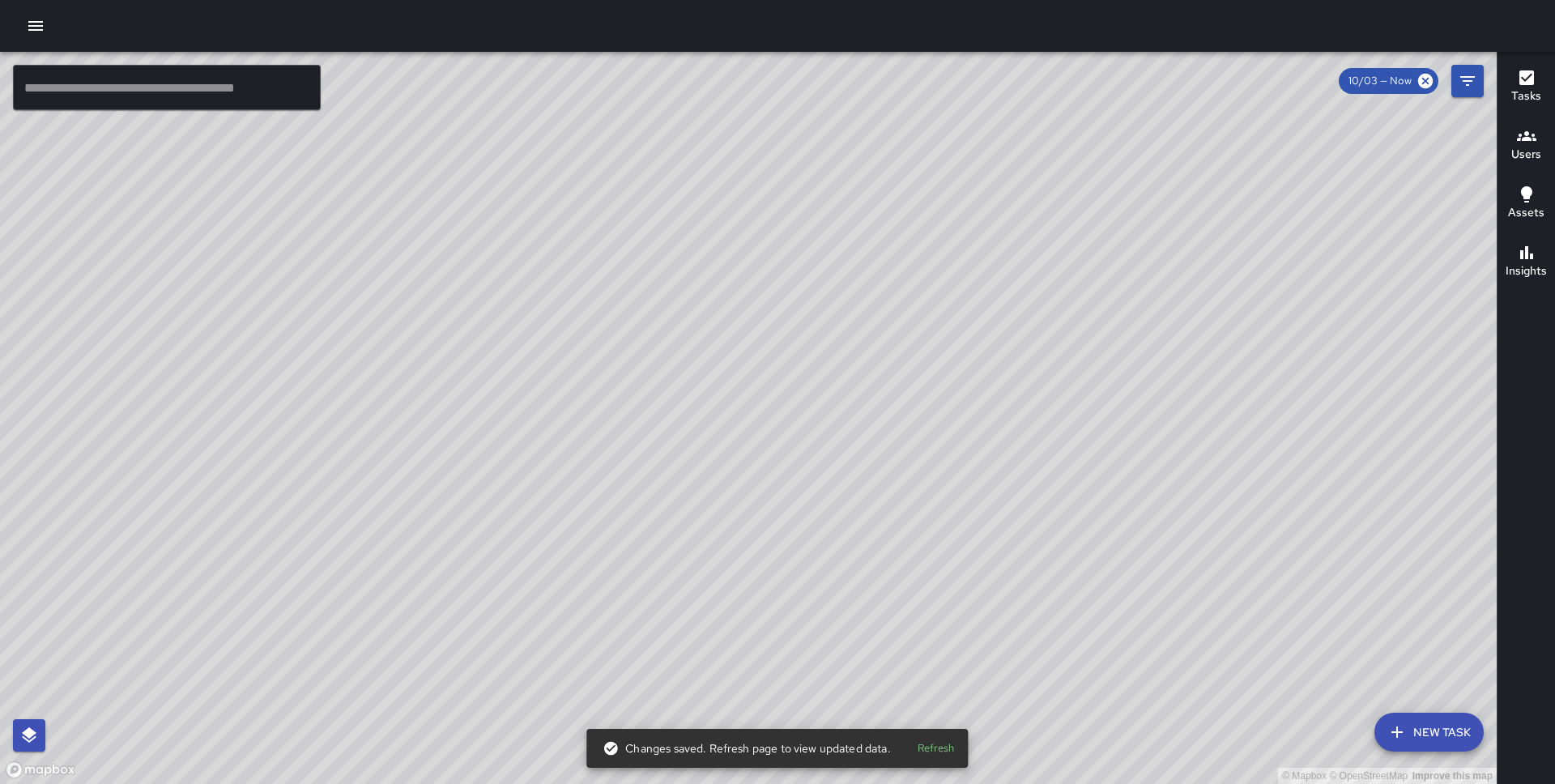
drag, startPoint x: 816, startPoint y: 361, endPoint x: 798, endPoint y: 491, distance: 131.2
click at [798, 491] on div "© Mapbox © OpenStreetMap Improve this map" at bounding box center [748, 417] width 1496 height 732
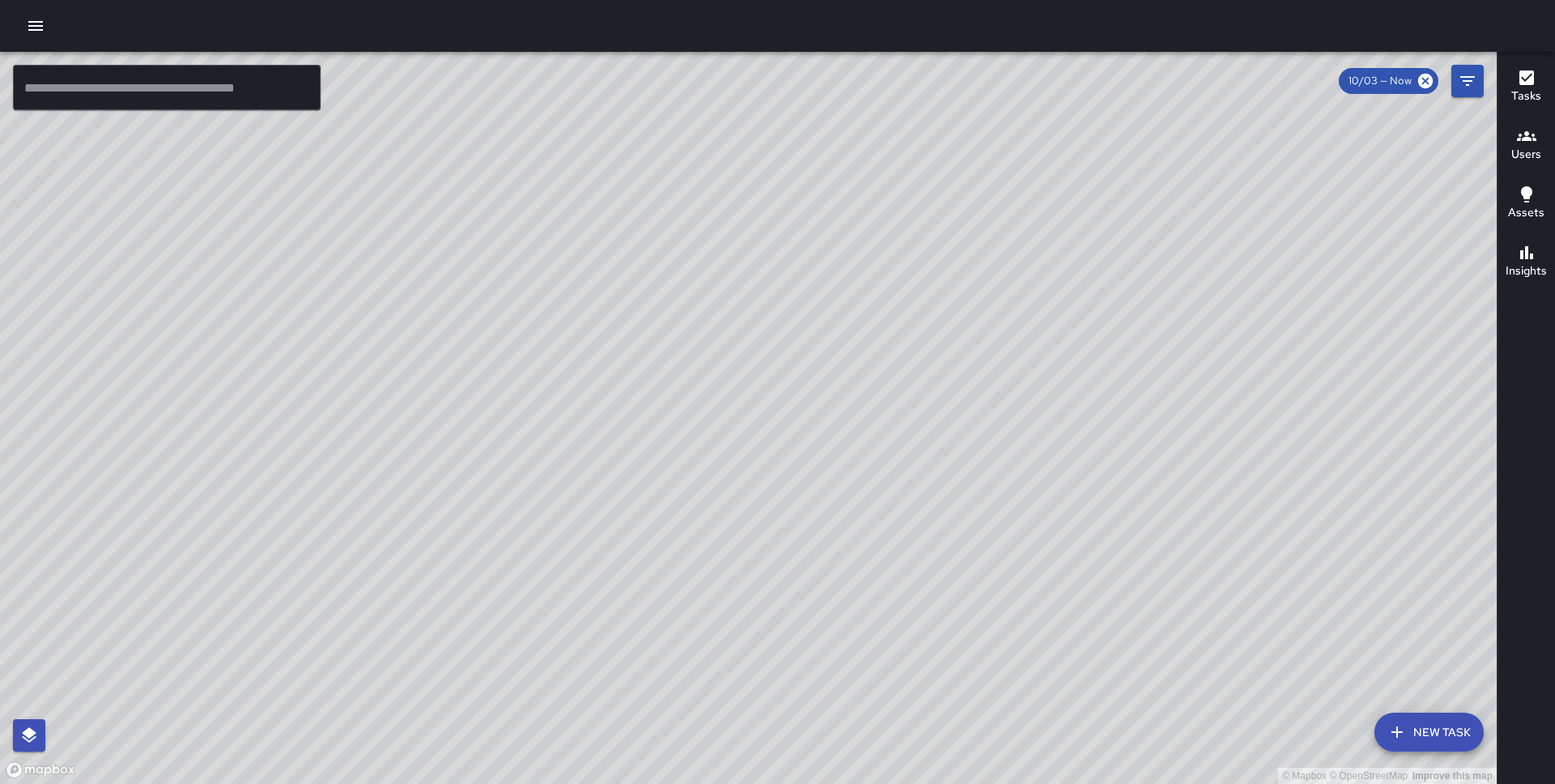
drag, startPoint x: 823, startPoint y: 452, endPoint x: 793, endPoint y: 205, distance: 248.8
click at [793, 205] on div "© Mapbox © OpenStreetMap Improve this map" at bounding box center [748, 417] width 1496 height 732
drag, startPoint x: 827, startPoint y: 507, endPoint x: 733, endPoint y: 205, distance: 316.3
click at [733, 205] on div "© Mapbox © OpenStreetMap Improve this map" at bounding box center [748, 417] width 1496 height 732
drag, startPoint x: 733, startPoint y: 308, endPoint x: 729, endPoint y: 671, distance: 363.0
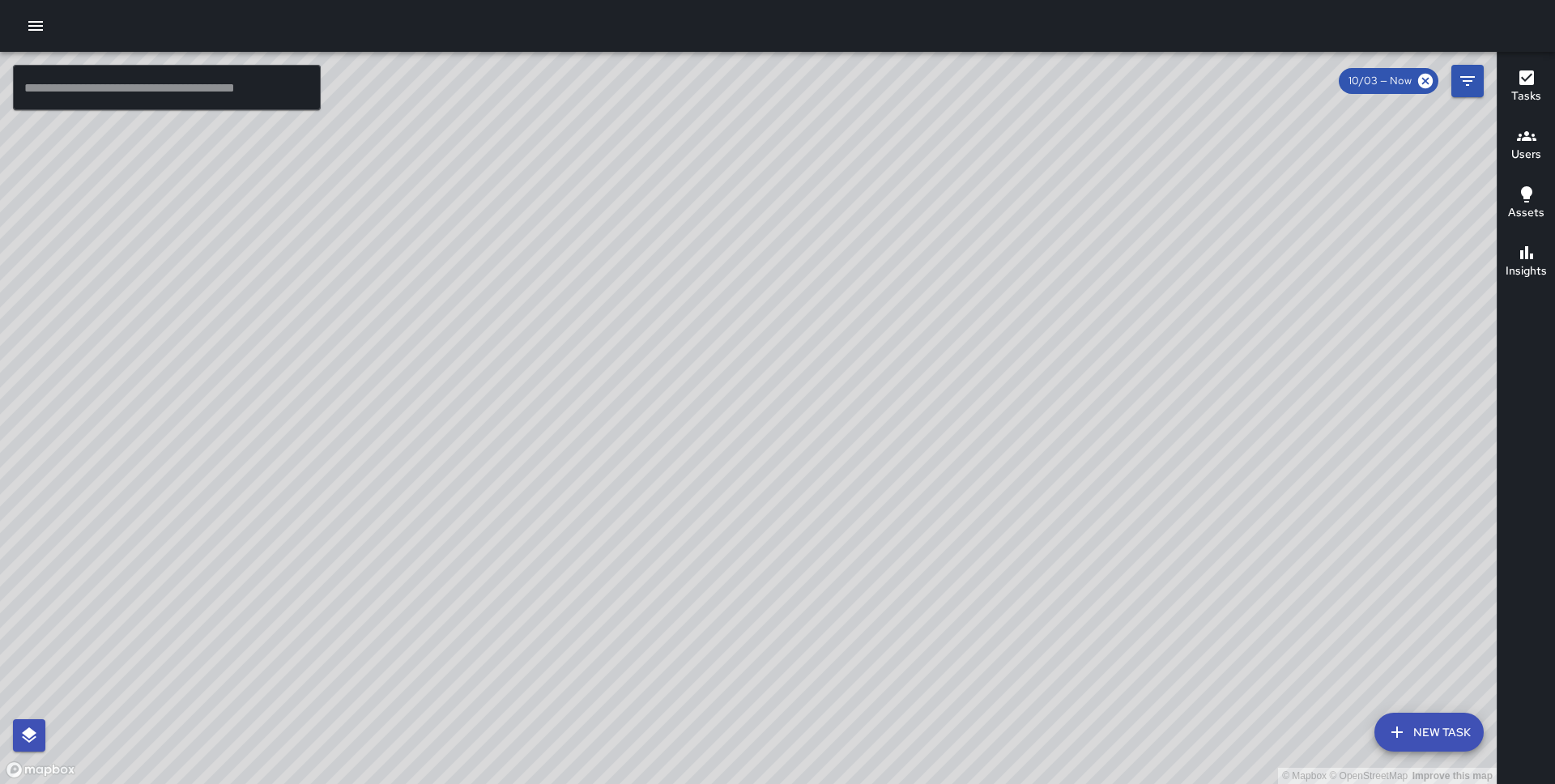
click at [729, 672] on div "© Mapbox © OpenStreetMap Improve this map" at bounding box center [748, 417] width 1496 height 732
click at [1460, 82] on icon "Filters" at bounding box center [1468, 81] width 19 height 19
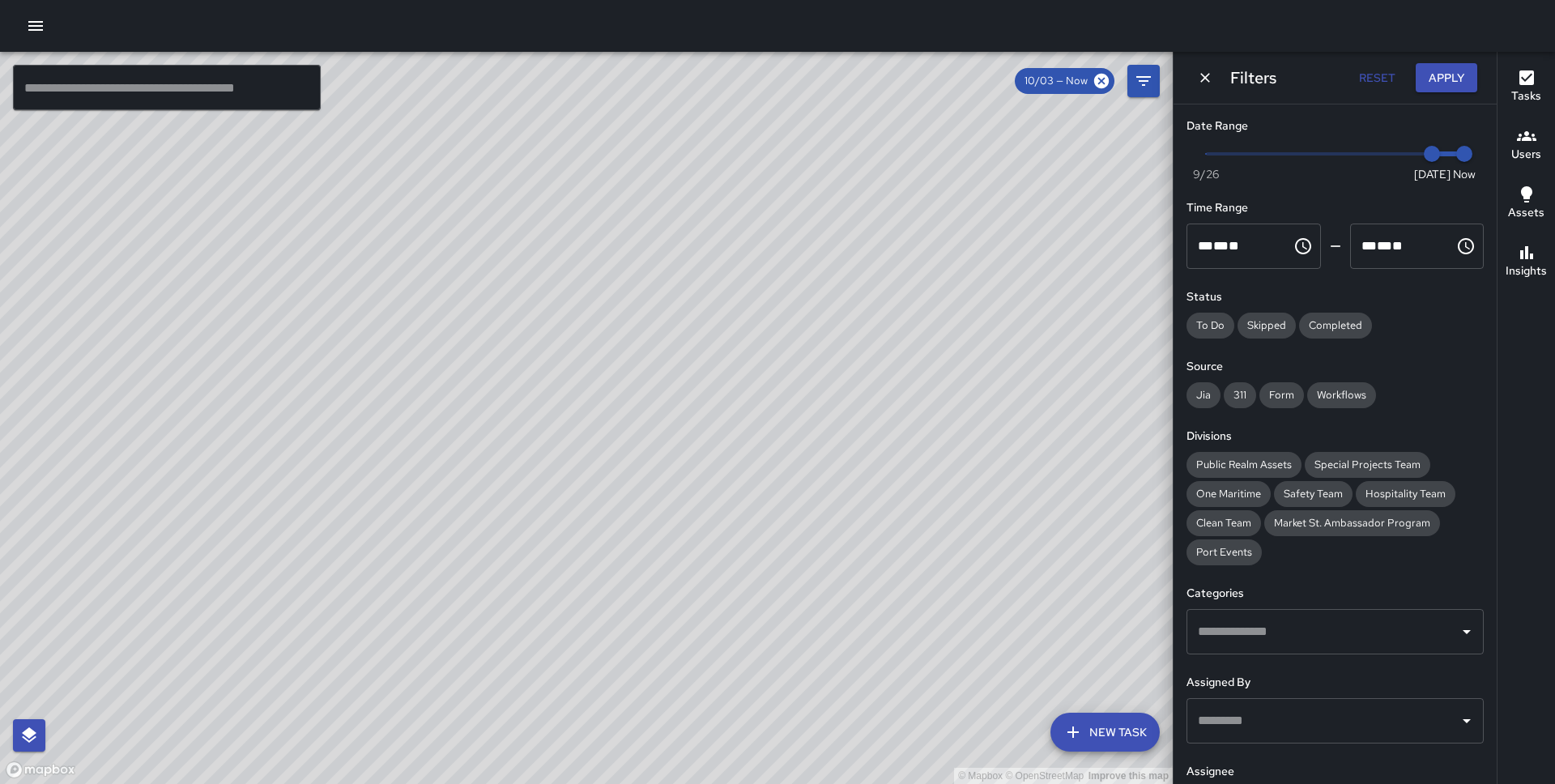
click at [1096, 759] on div "© Mapbox © OpenStreetMap Improve this map" at bounding box center [586, 417] width 1173 height 732
click at [1098, 726] on button "New Task" at bounding box center [1105, 732] width 109 height 39
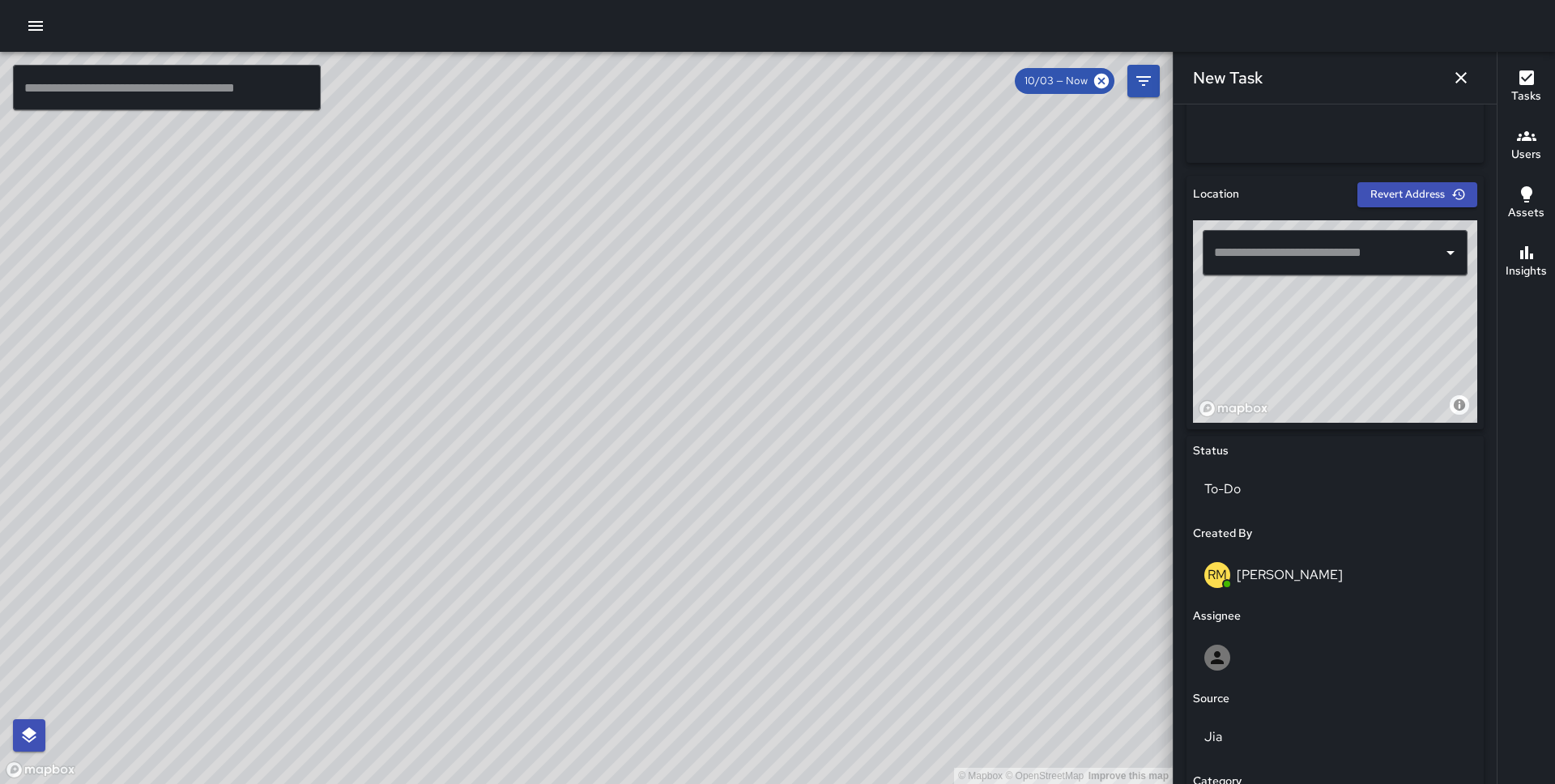
scroll to position [435, 0]
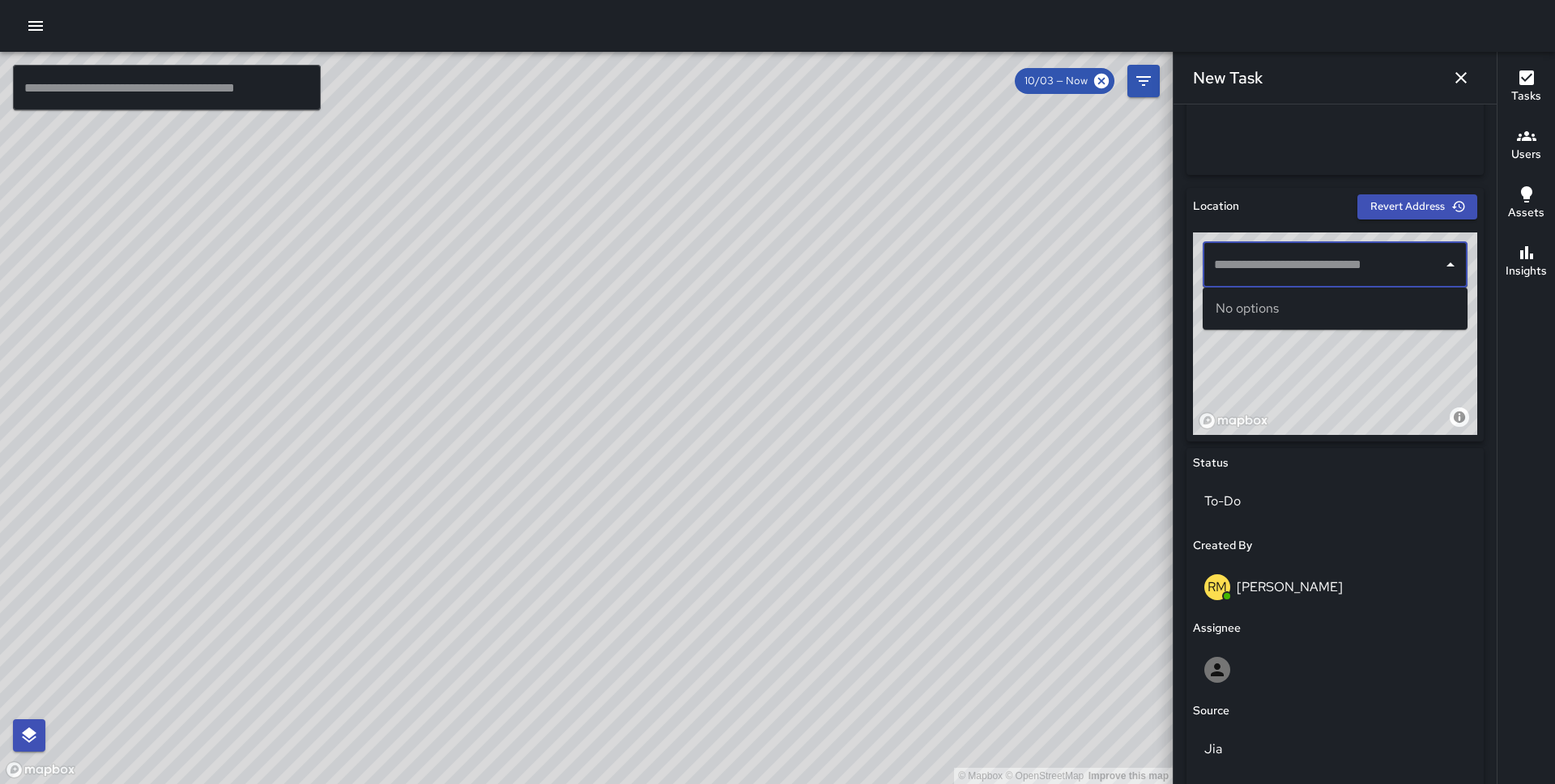
click at [1283, 265] on input "text" at bounding box center [1323, 265] width 226 height 31
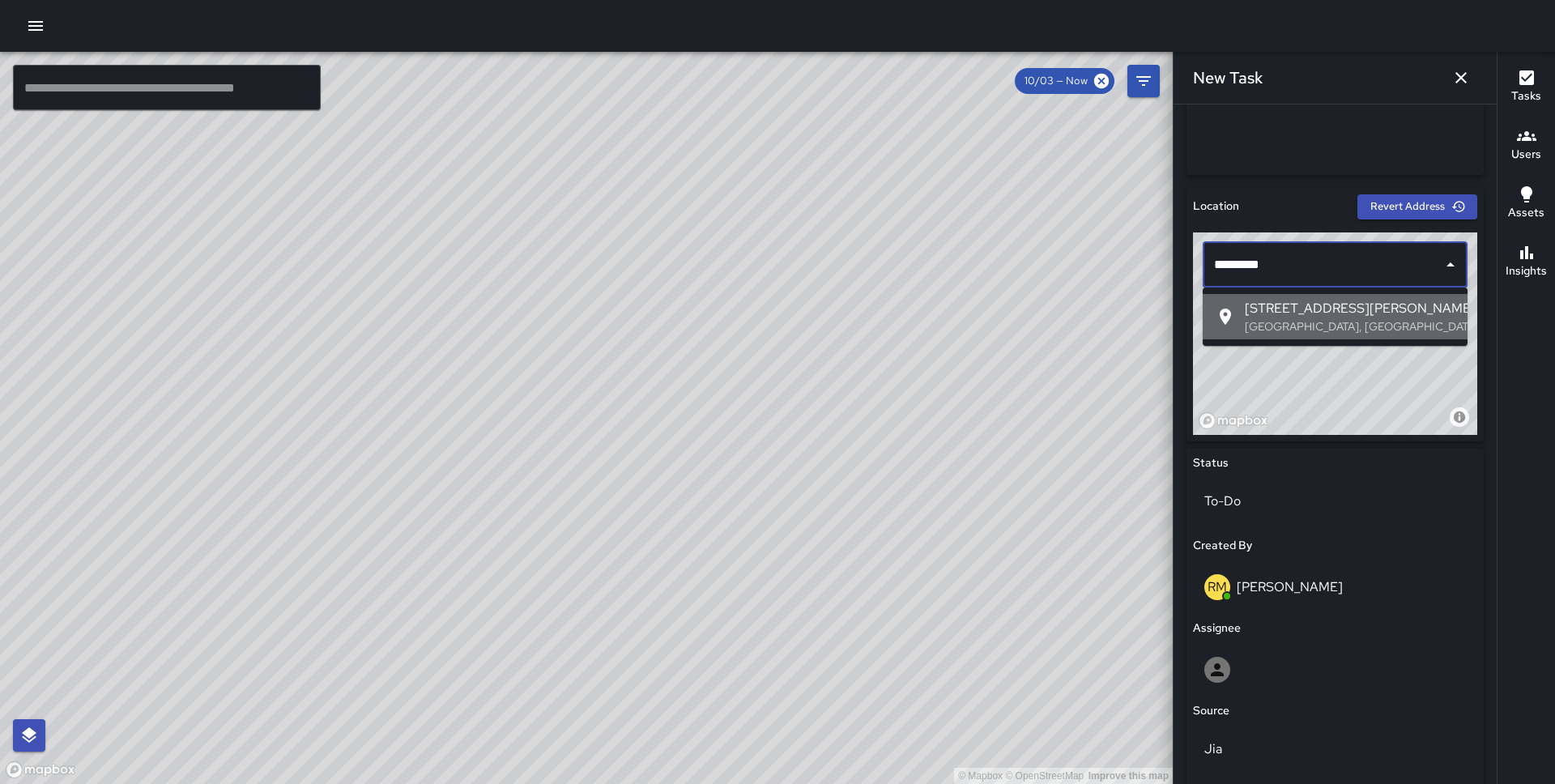
click at [1303, 313] on span "599 Montgomery Street" at bounding box center [1350, 308] width 210 height 19
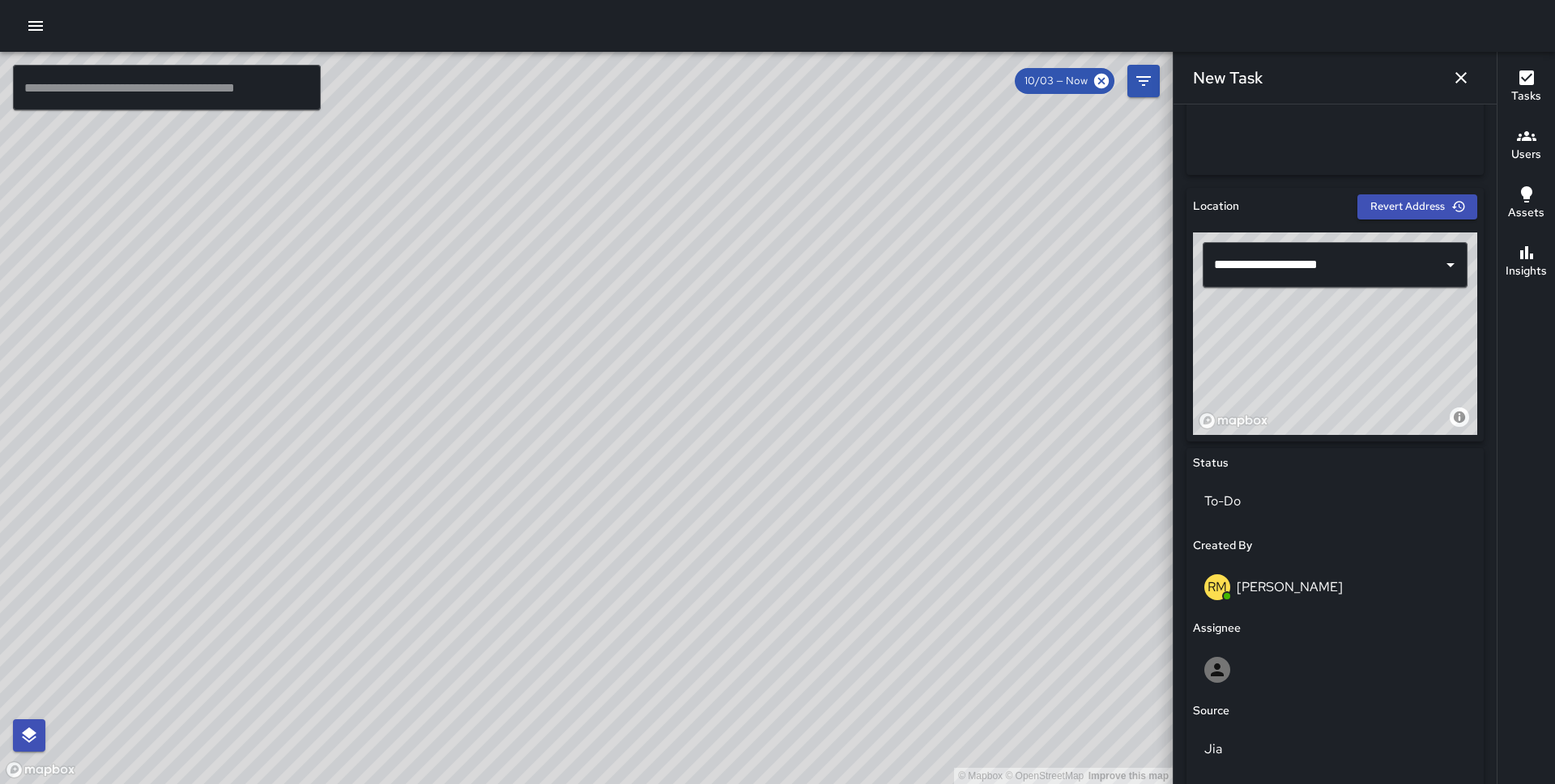
drag, startPoint x: 1376, startPoint y: 366, endPoint x: 1470, endPoint y: 292, distance: 119.6
click at [1470, 292] on div "**********" at bounding box center [1335, 333] width 284 height 202
type input "**********"
drag, startPoint x: 1321, startPoint y: 368, endPoint x: 1393, endPoint y: 362, distance: 72.2
click at [1393, 362] on div "© Mapbox © OpenStreetMap Improve this map" at bounding box center [1335, 333] width 284 height 202
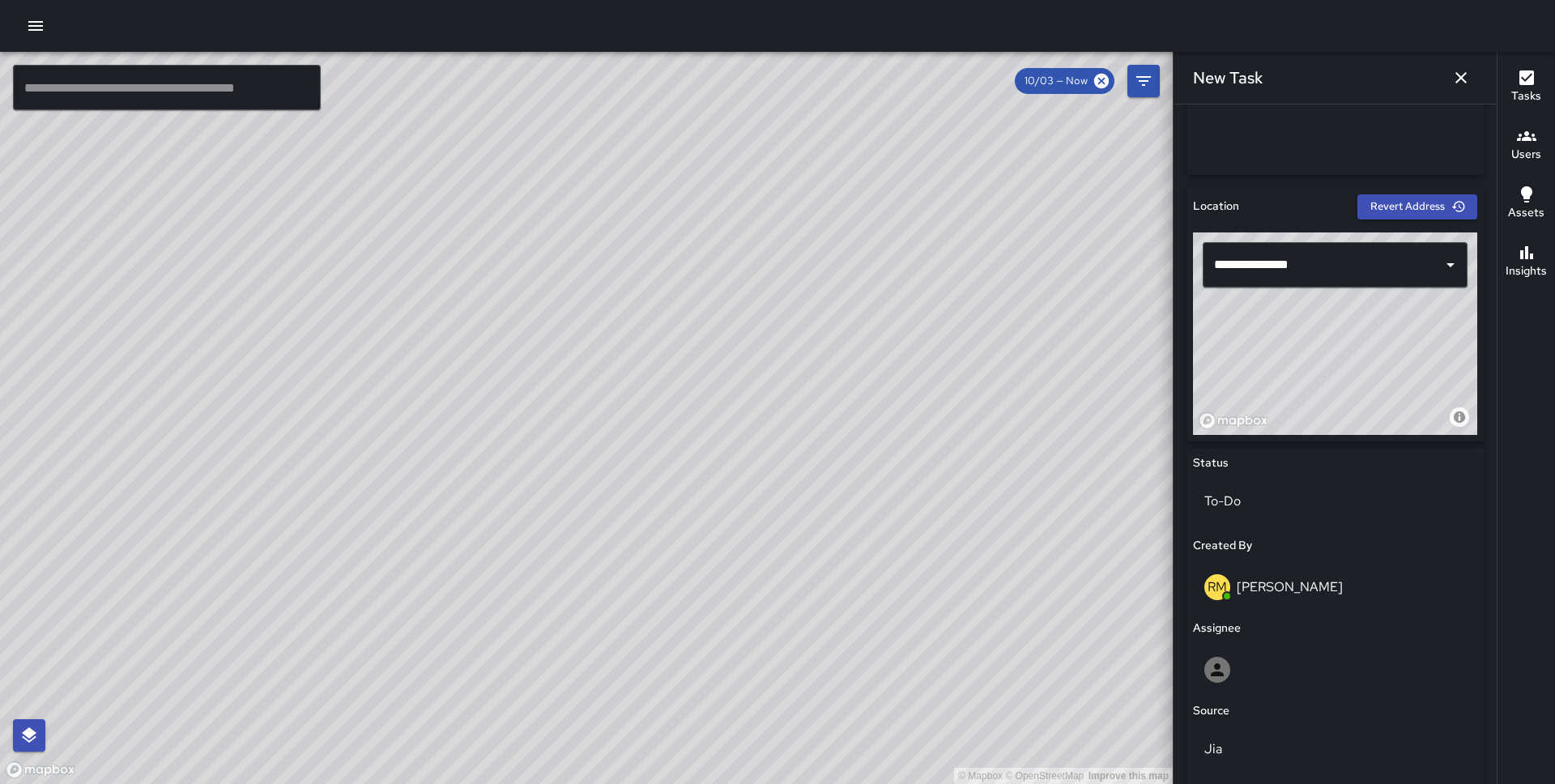
scroll to position [698, 0]
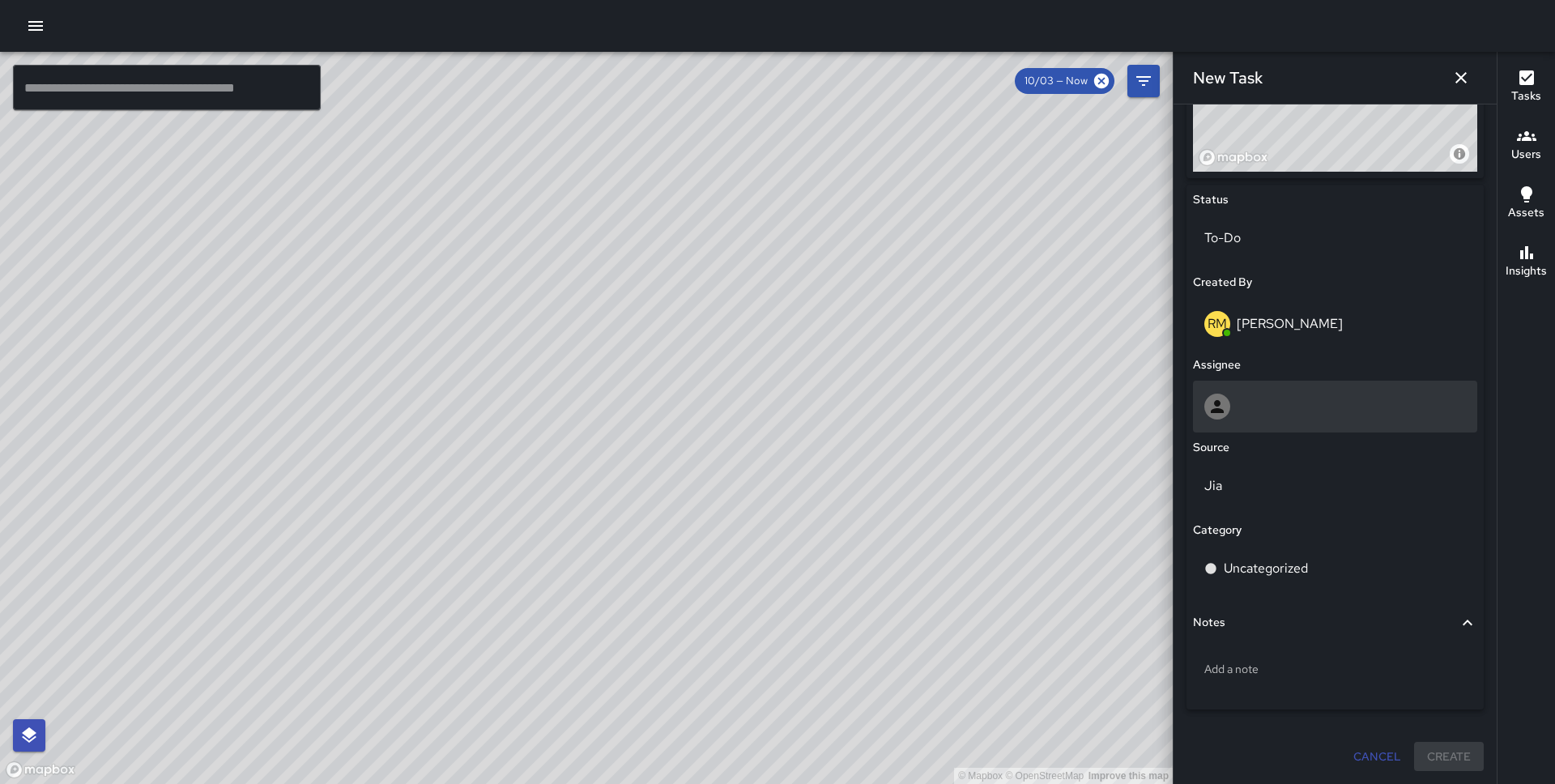
click at [1271, 416] on div at bounding box center [1335, 406] width 262 height 26
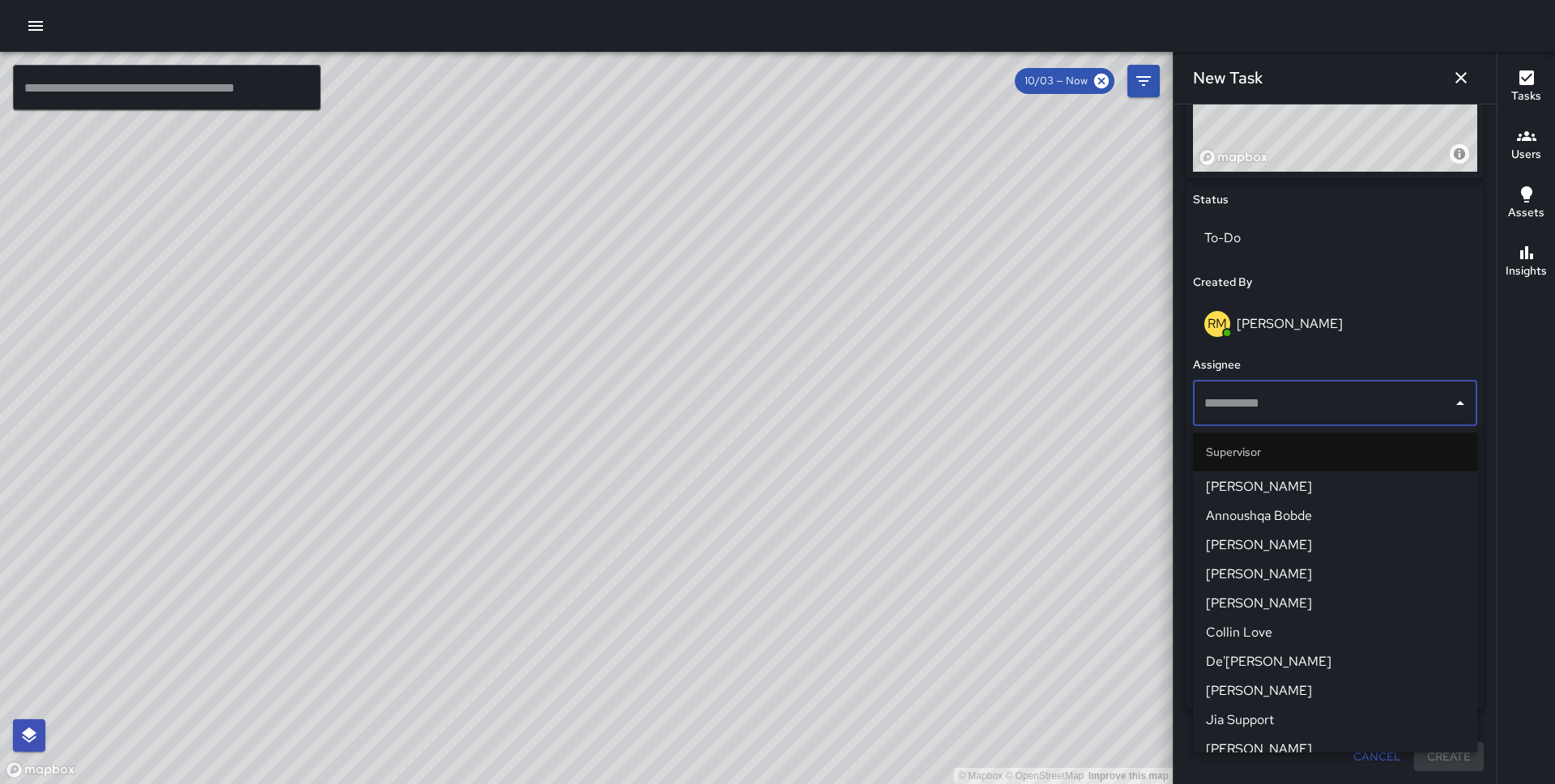
scroll to position [1367, 0]
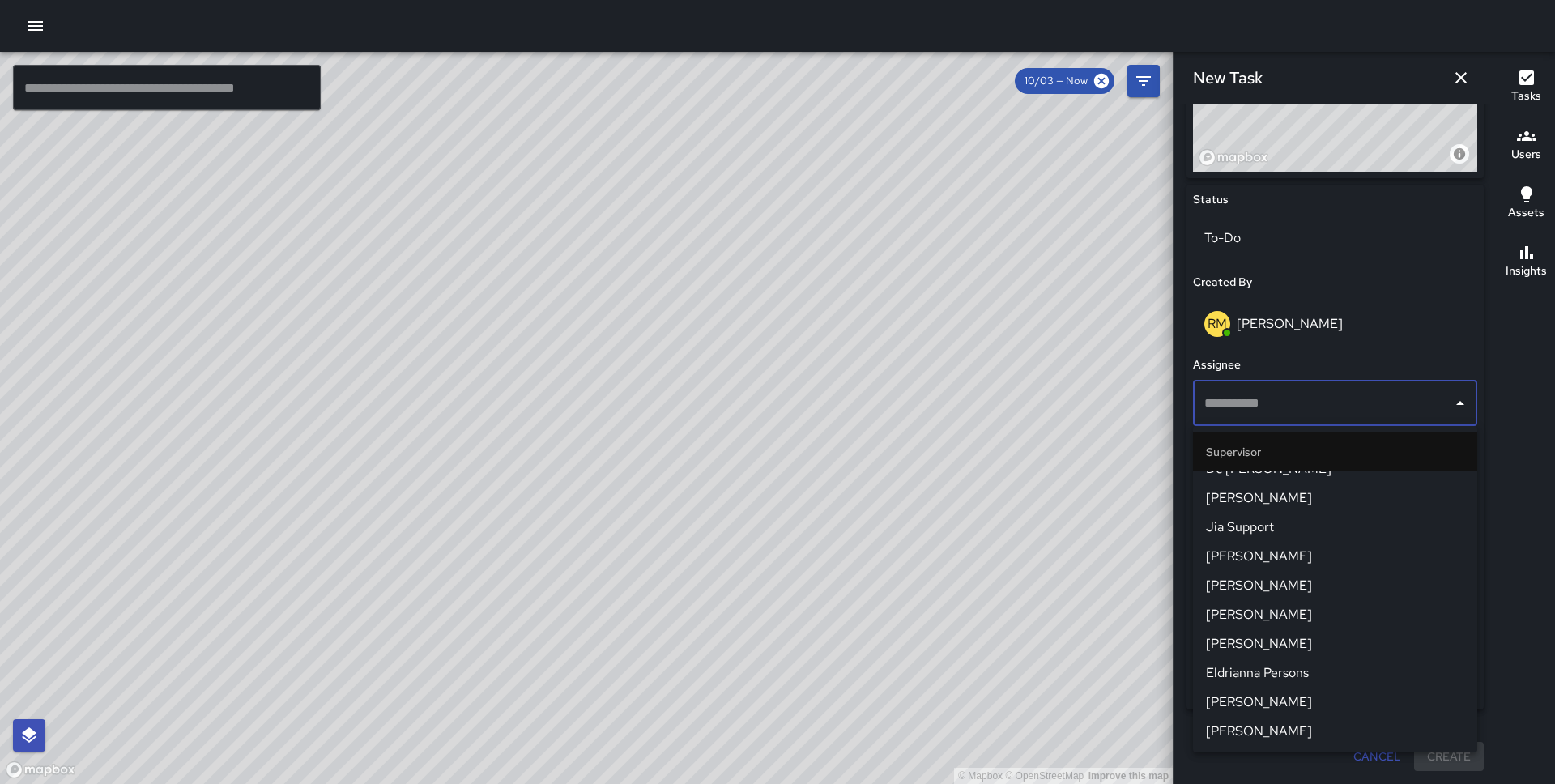
click at [1286, 671] on span "Eldrianna Persons" at bounding box center [1334, 673] width 258 height 19
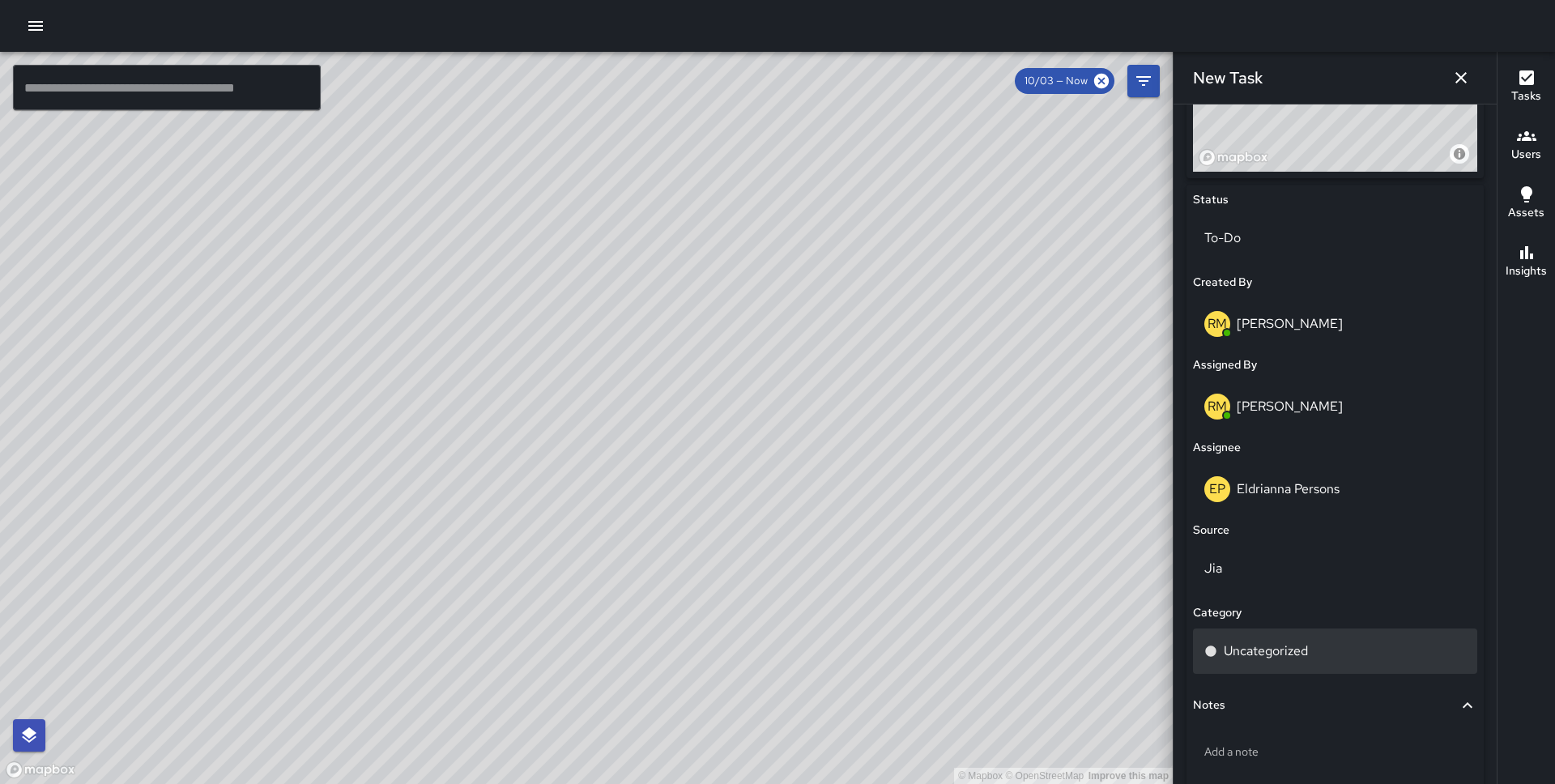
click at [1304, 652] on p "Uncategorized" at bounding box center [1266, 651] width 84 height 19
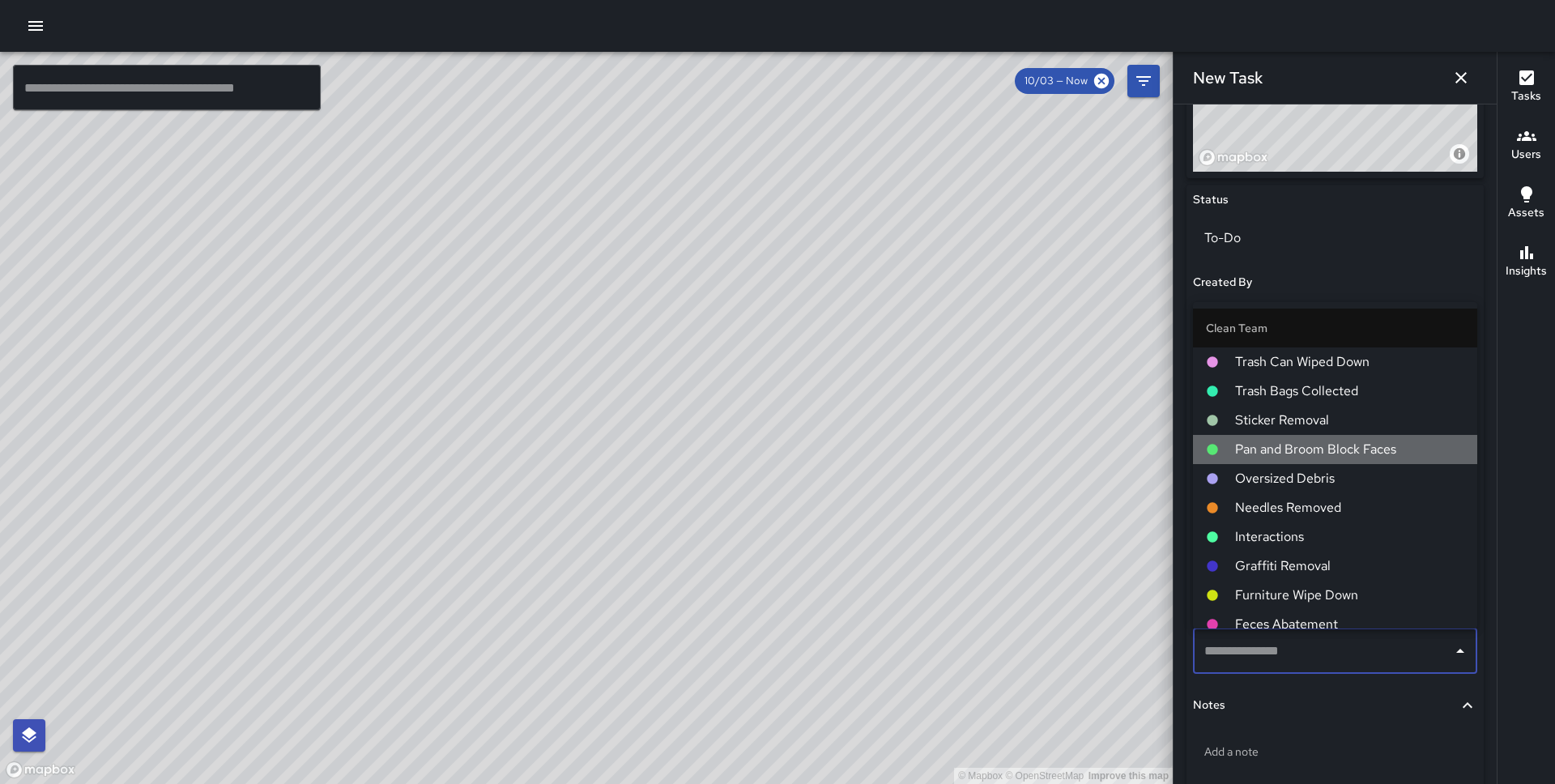
click at [1305, 440] on span "Pan and Broom Block Faces" at bounding box center [1350, 449] width 229 height 19
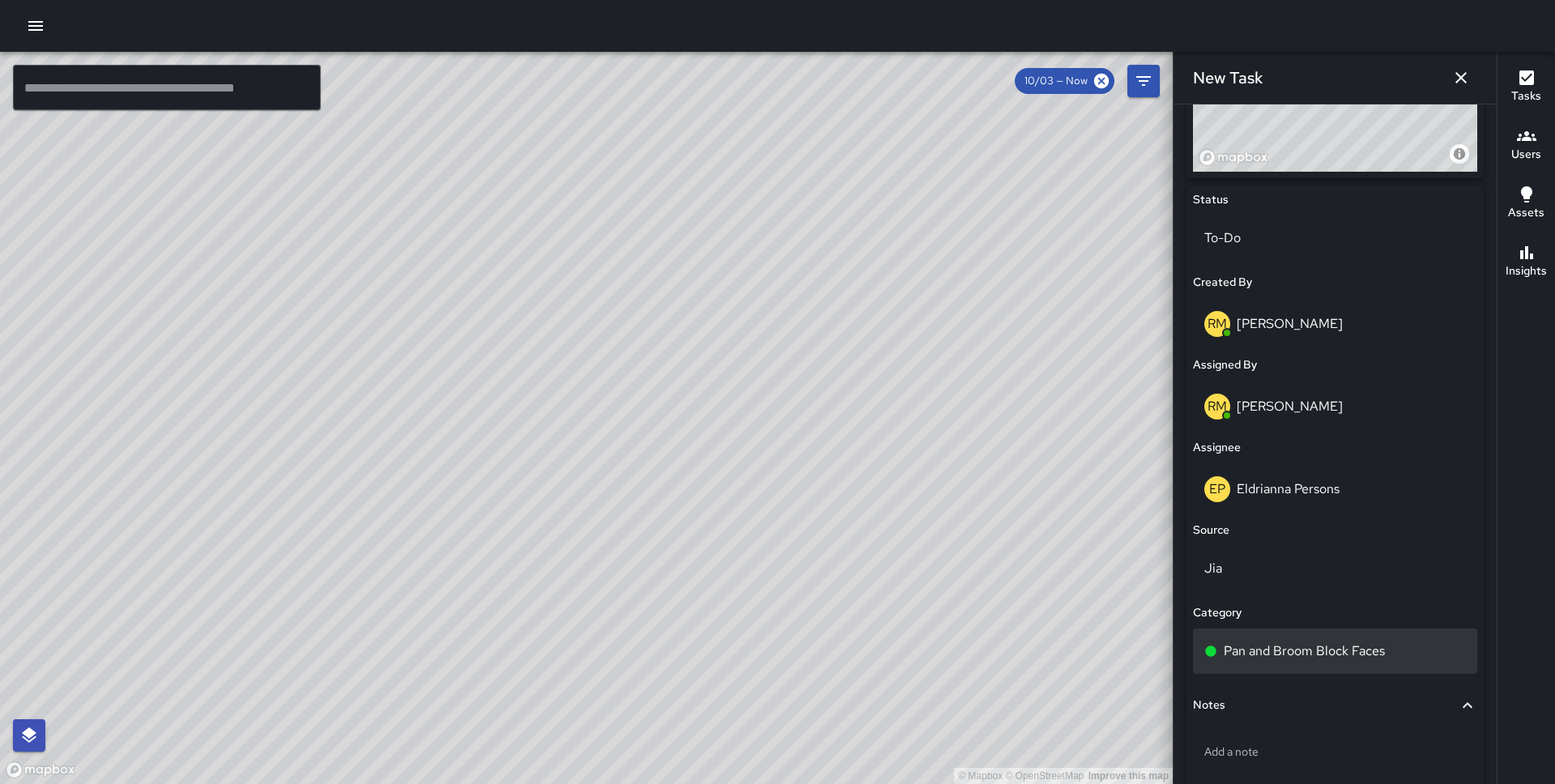
scroll to position [780, 0]
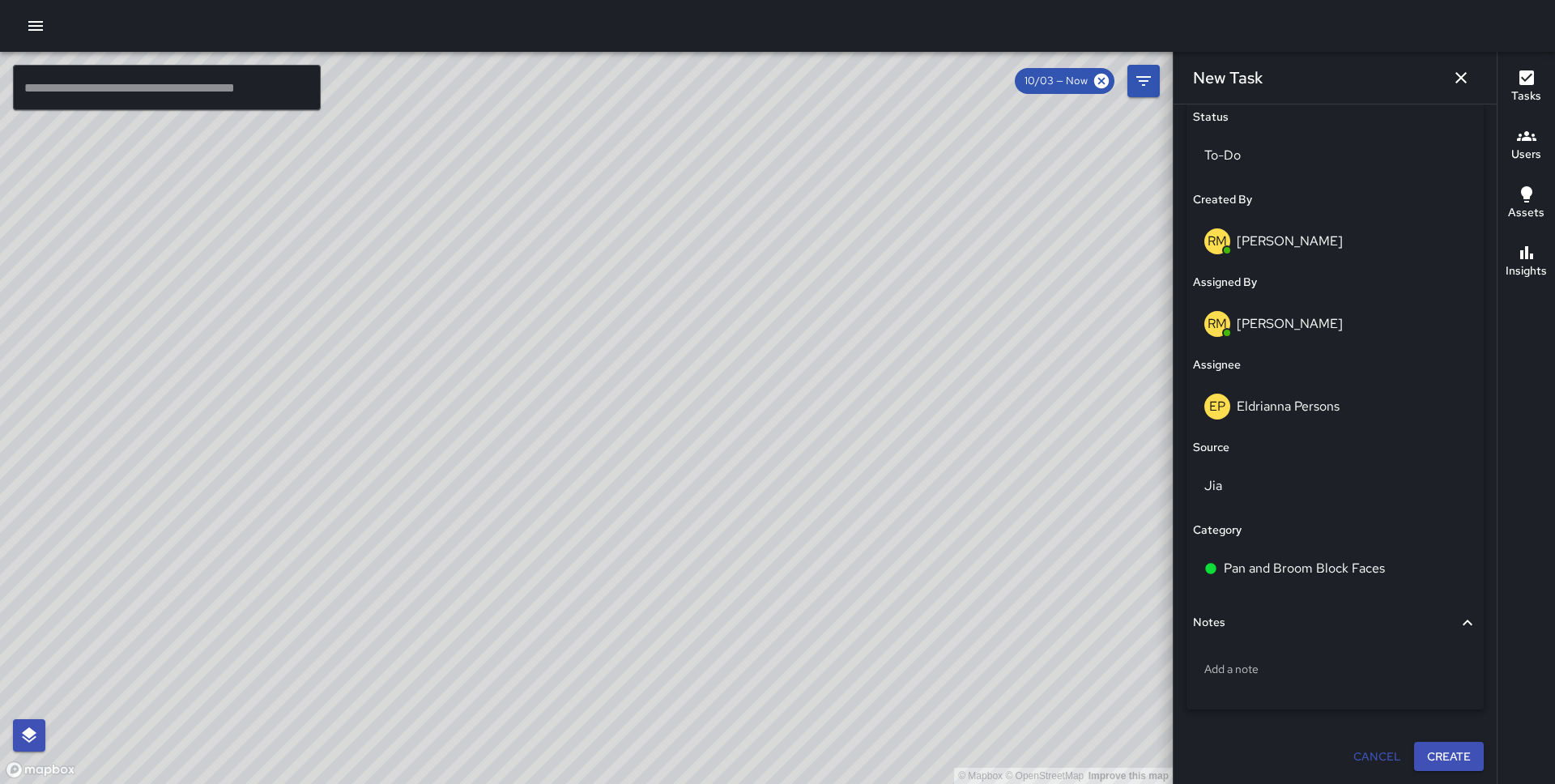
click at [1449, 754] on button "Create" at bounding box center [1448, 756] width 70 height 30
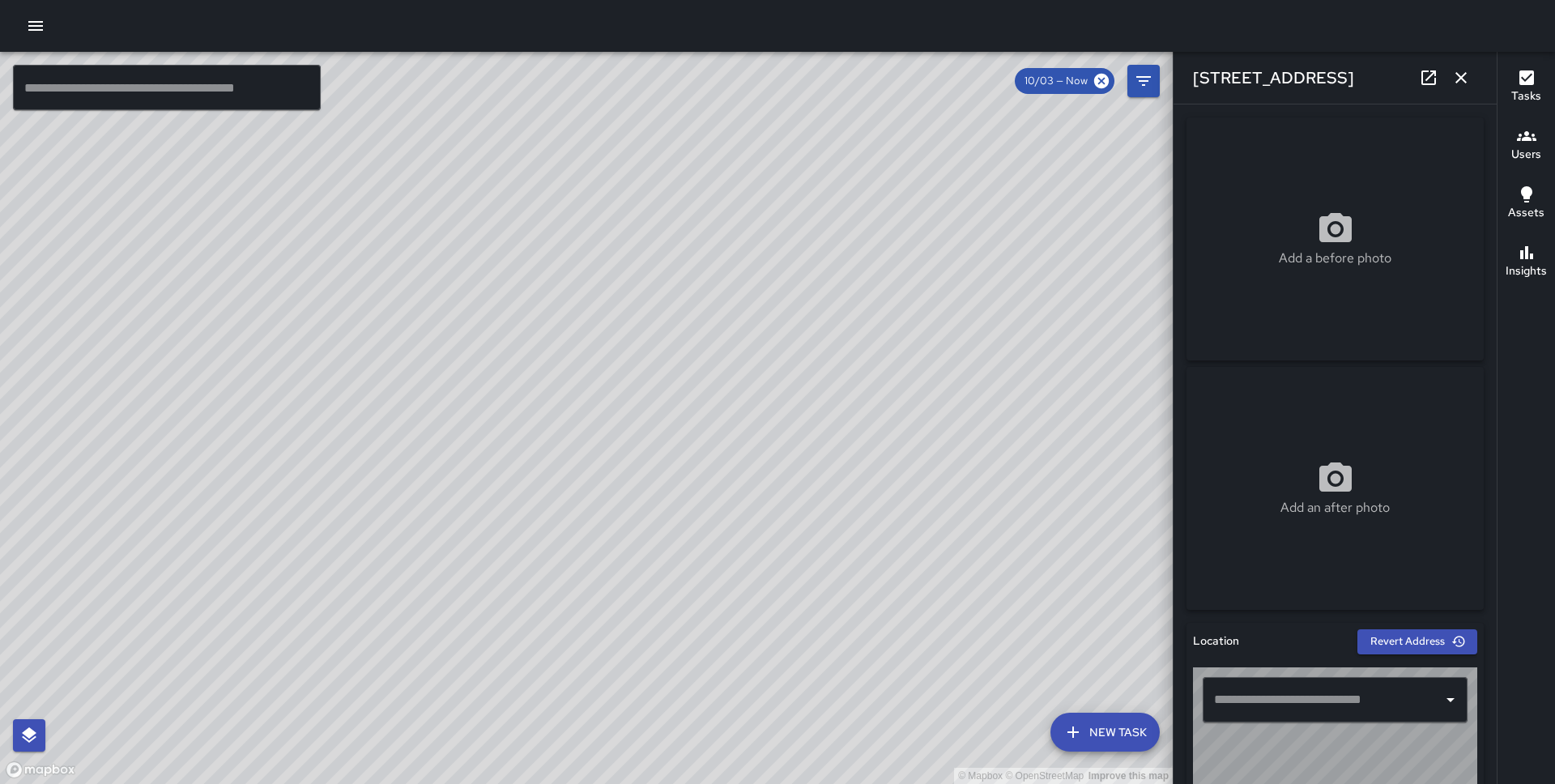
type input "**********"
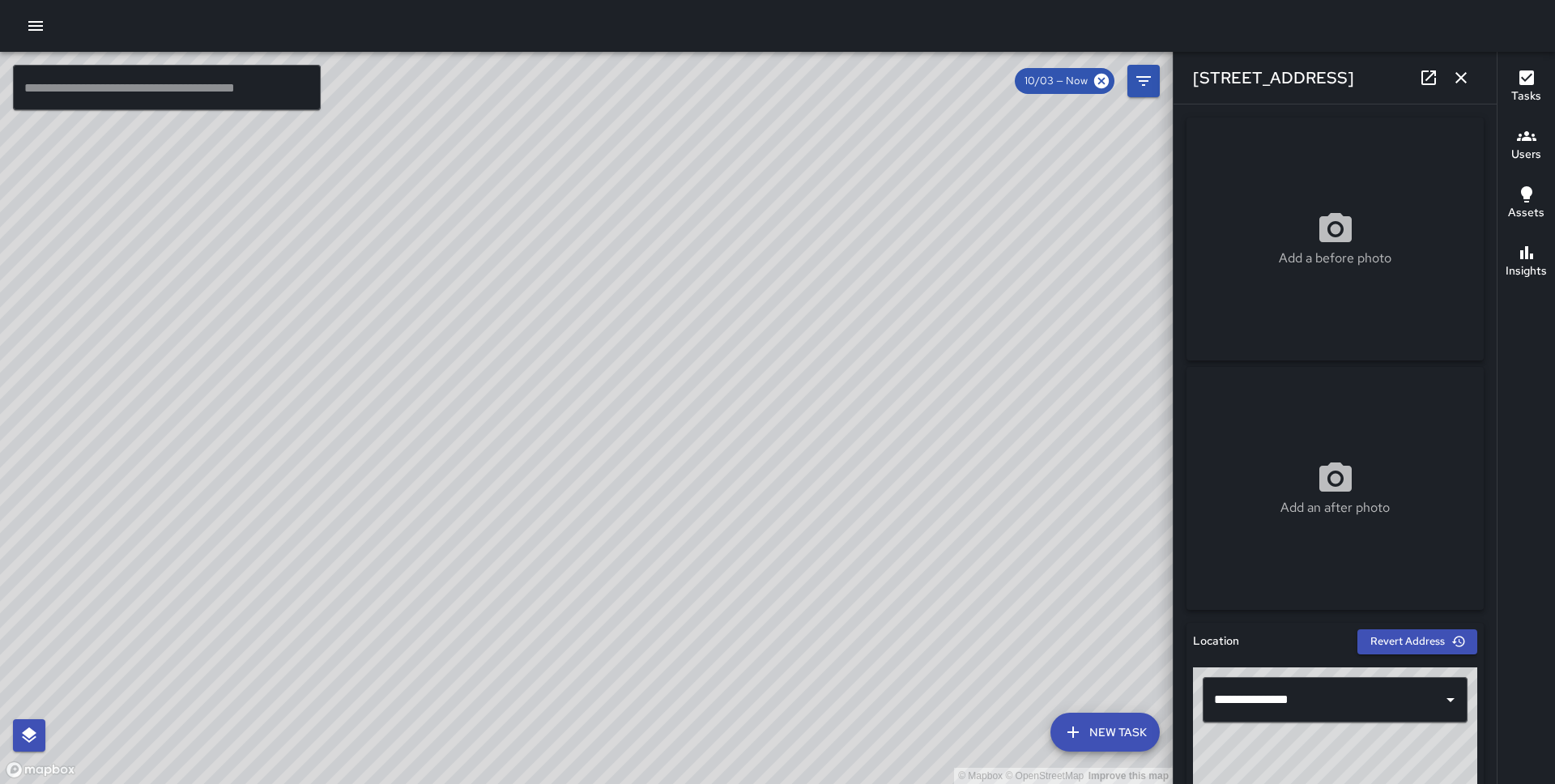
click at [1454, 77] on icon "button" at bounding box center [1461, 78] width 19 height 19
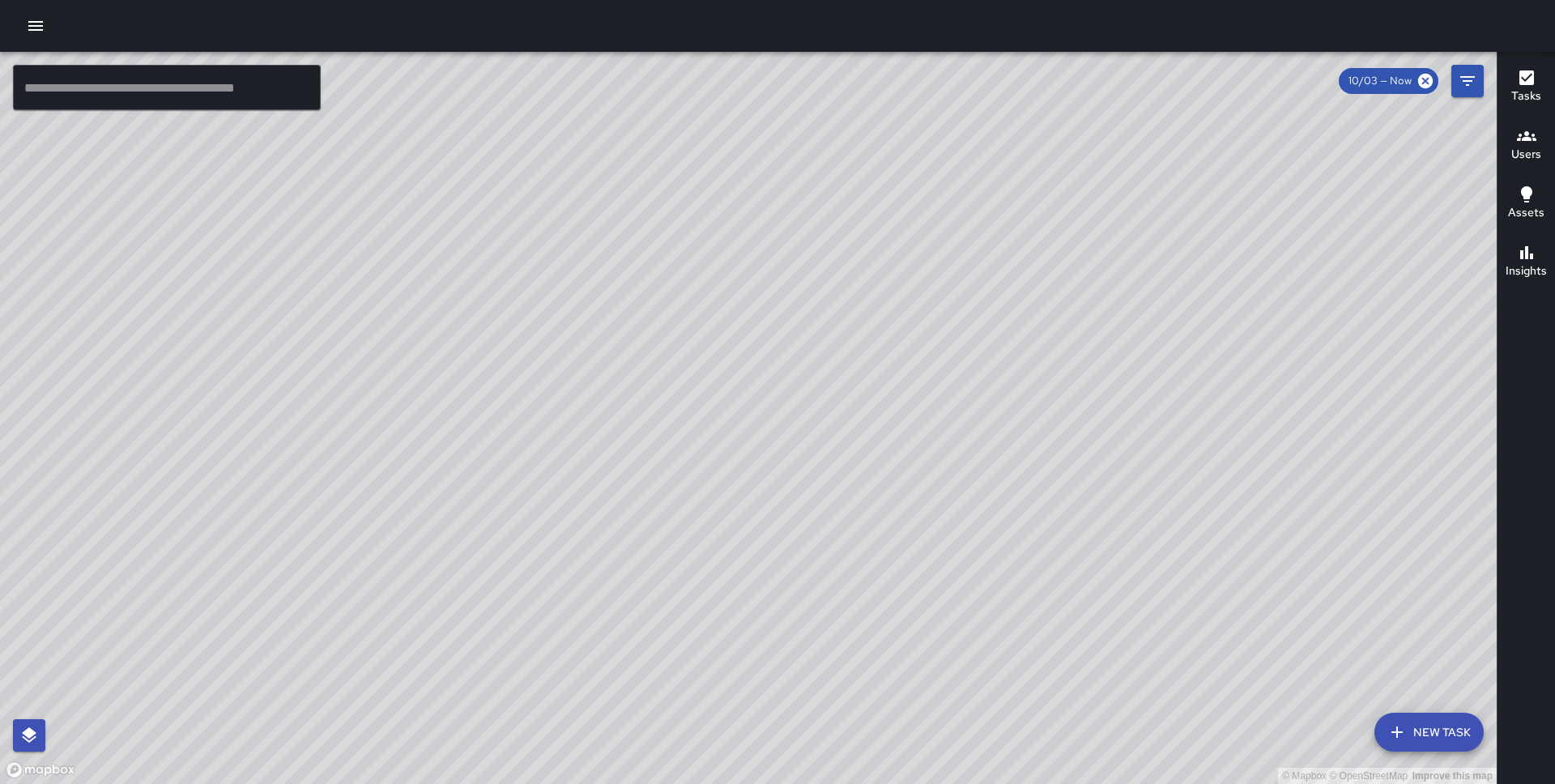
drag, startPoint x: 872, startPoint y: 257, endPoint x: 854, endPoint y: 390, distance: 134.2
click at [854, 390] on div "© Mapbox © OpenStreetMap Improve this map" at bounding box center [748, 417] width 1496 height 732
click at [1418, 732] on button "New Task" at bounding box center [1429, 732] width 109 height 39
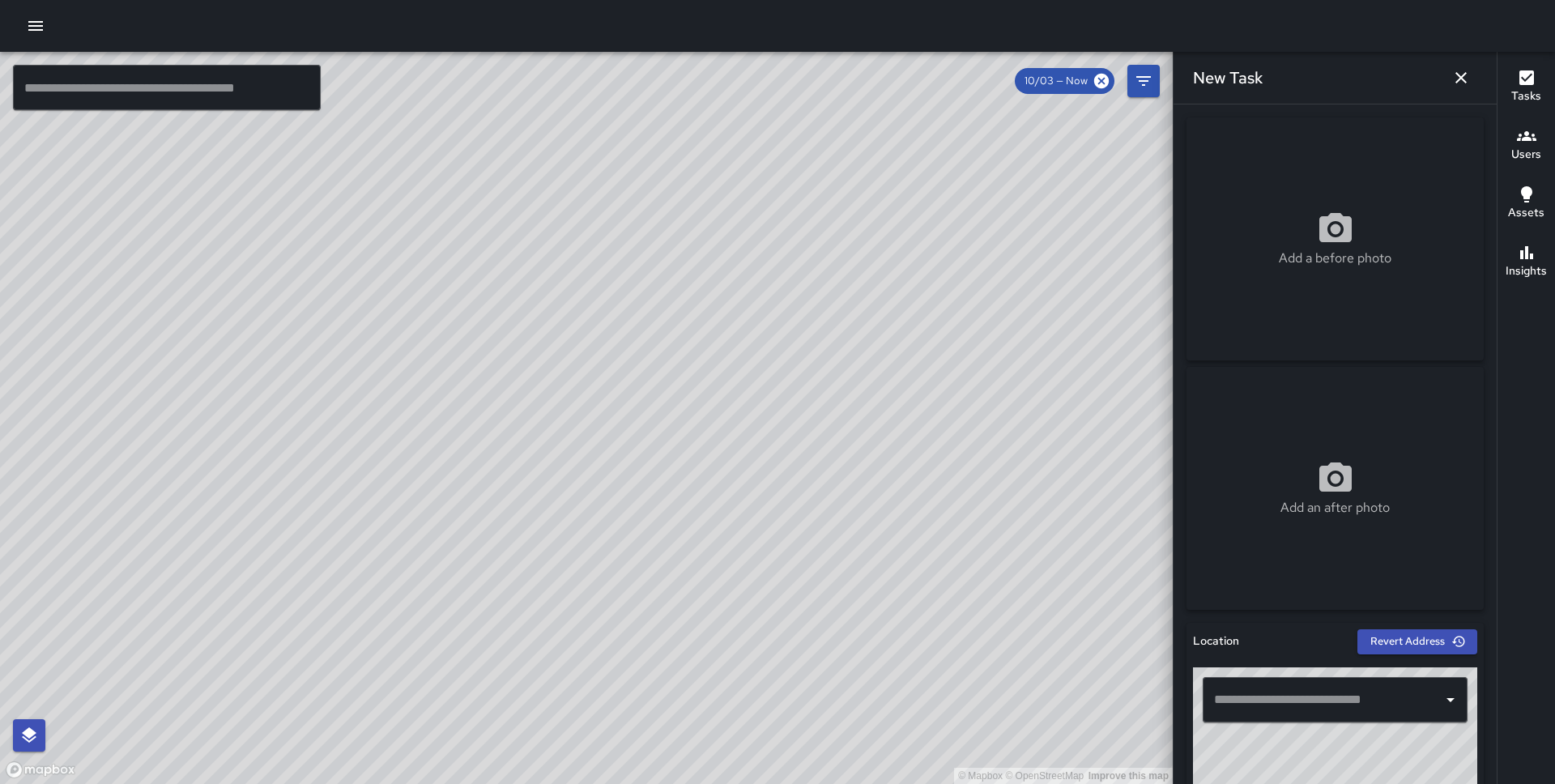
click at [1272, 697] on input "text" at bounding box center [1323, 700] width 226 height 31
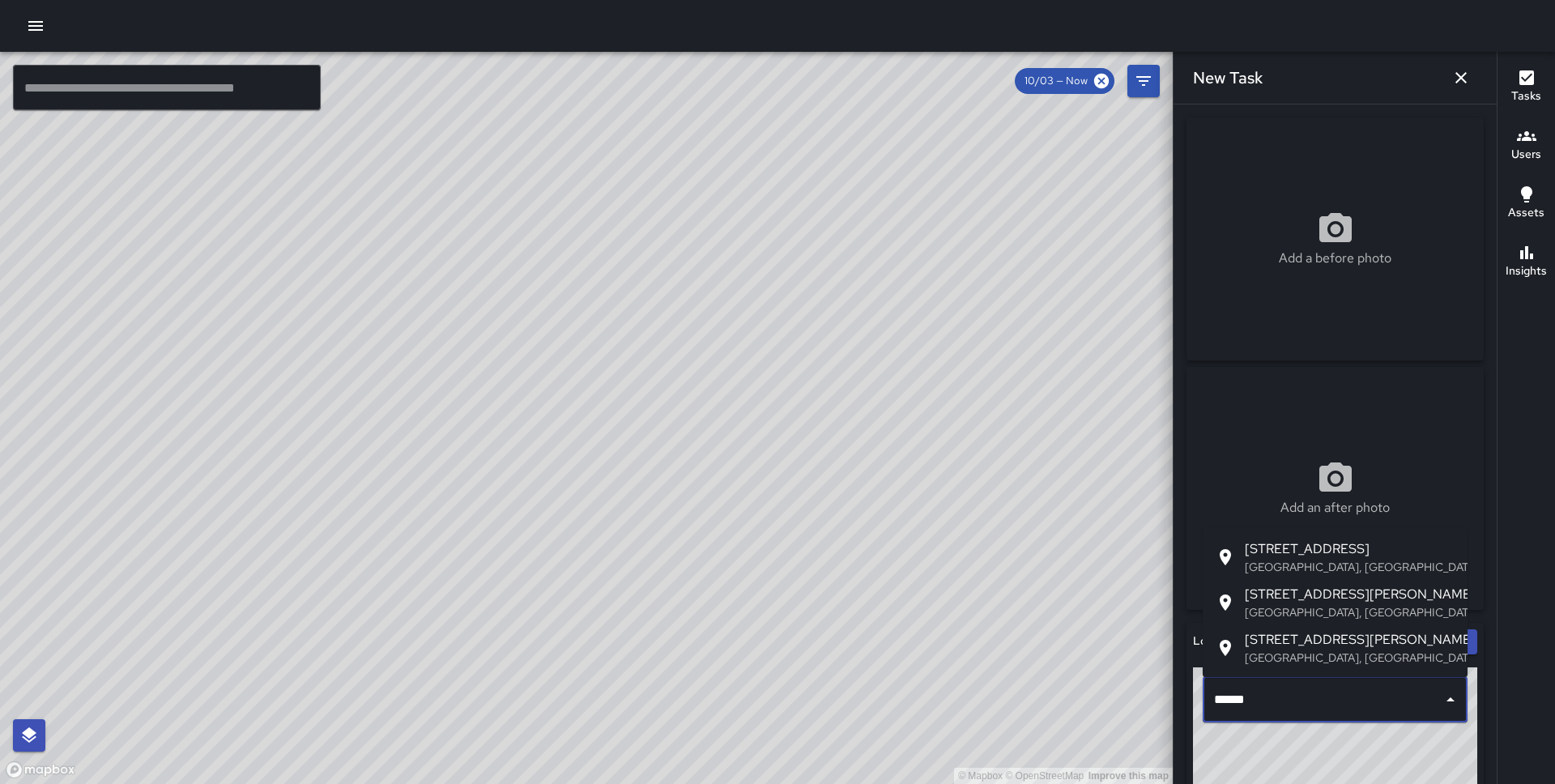
click at [1302, 552] on span "639 Clay Street" at bounding box center [1350, 549] width 210 height 19
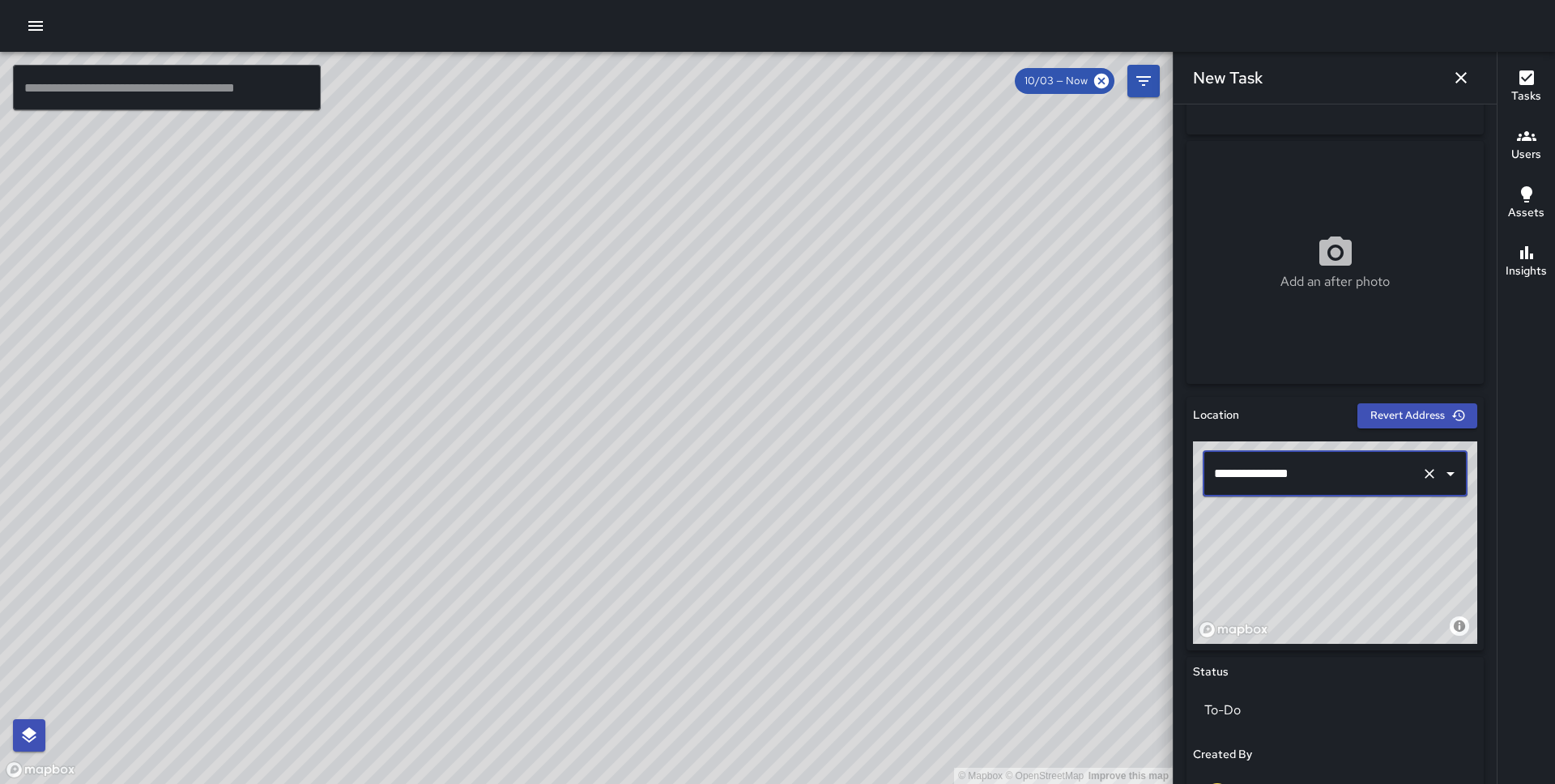
scroll to position [230, 0]
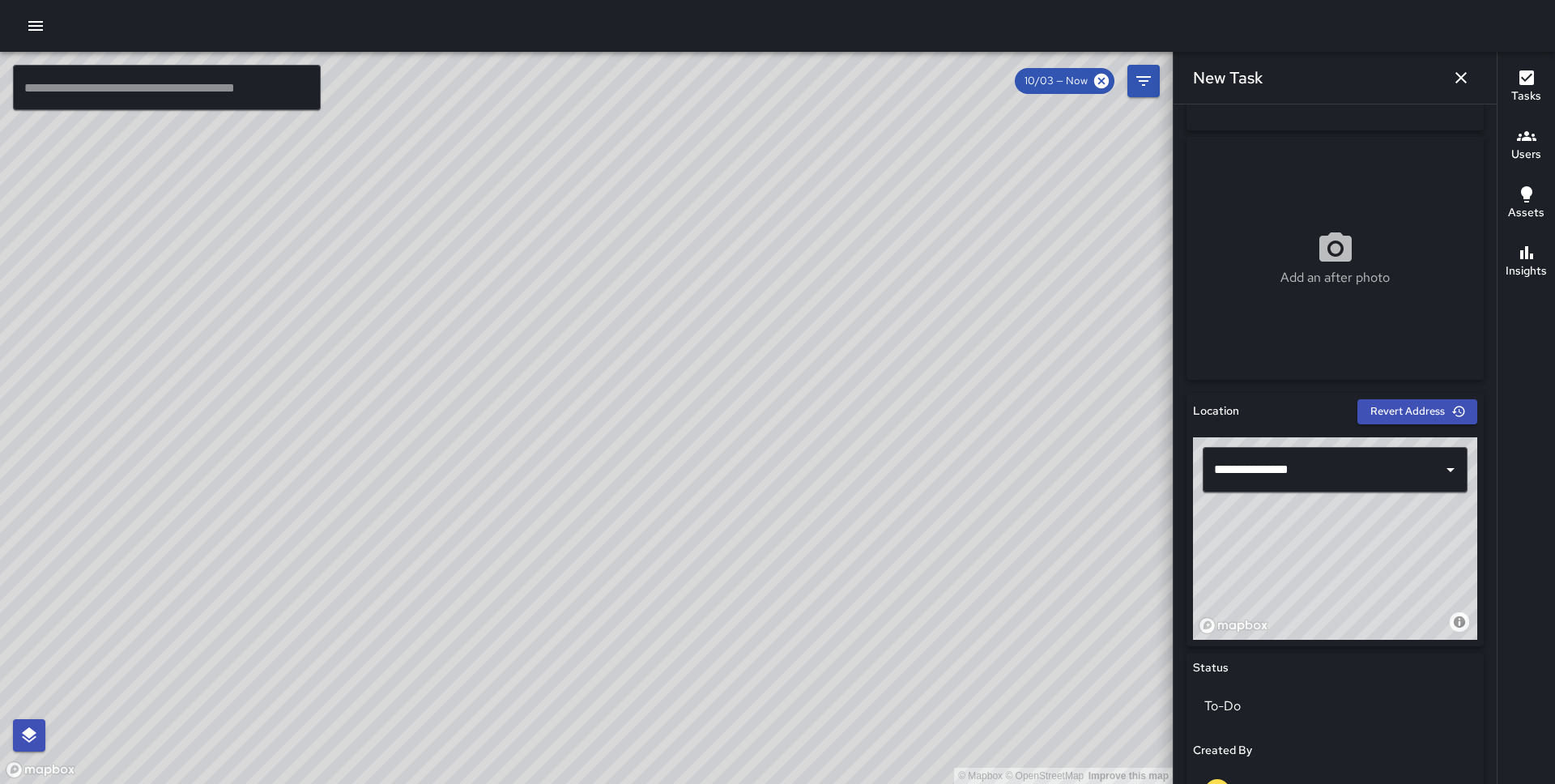
type input "**********"
drag, startPoint x: 1407, startPoint y: 519, endPoint x: 1408, endPoint y: 611, distance: 92.0
click at [1408, 611] on div "© Mapbox © OpenStreetMap Improve this map" at bounding box center [1335, 538] width 284 height 202
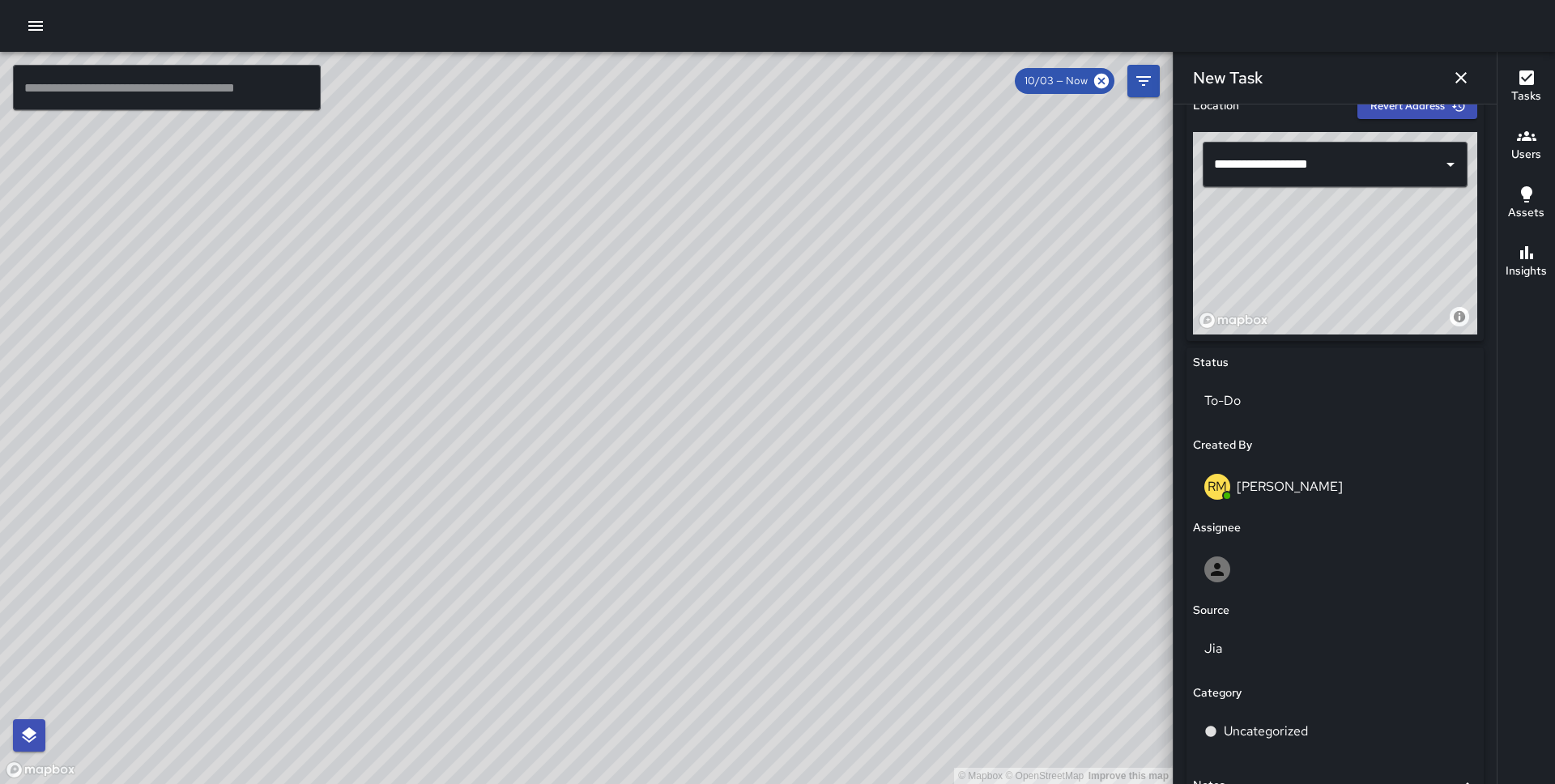
scroll to position [698, 0]
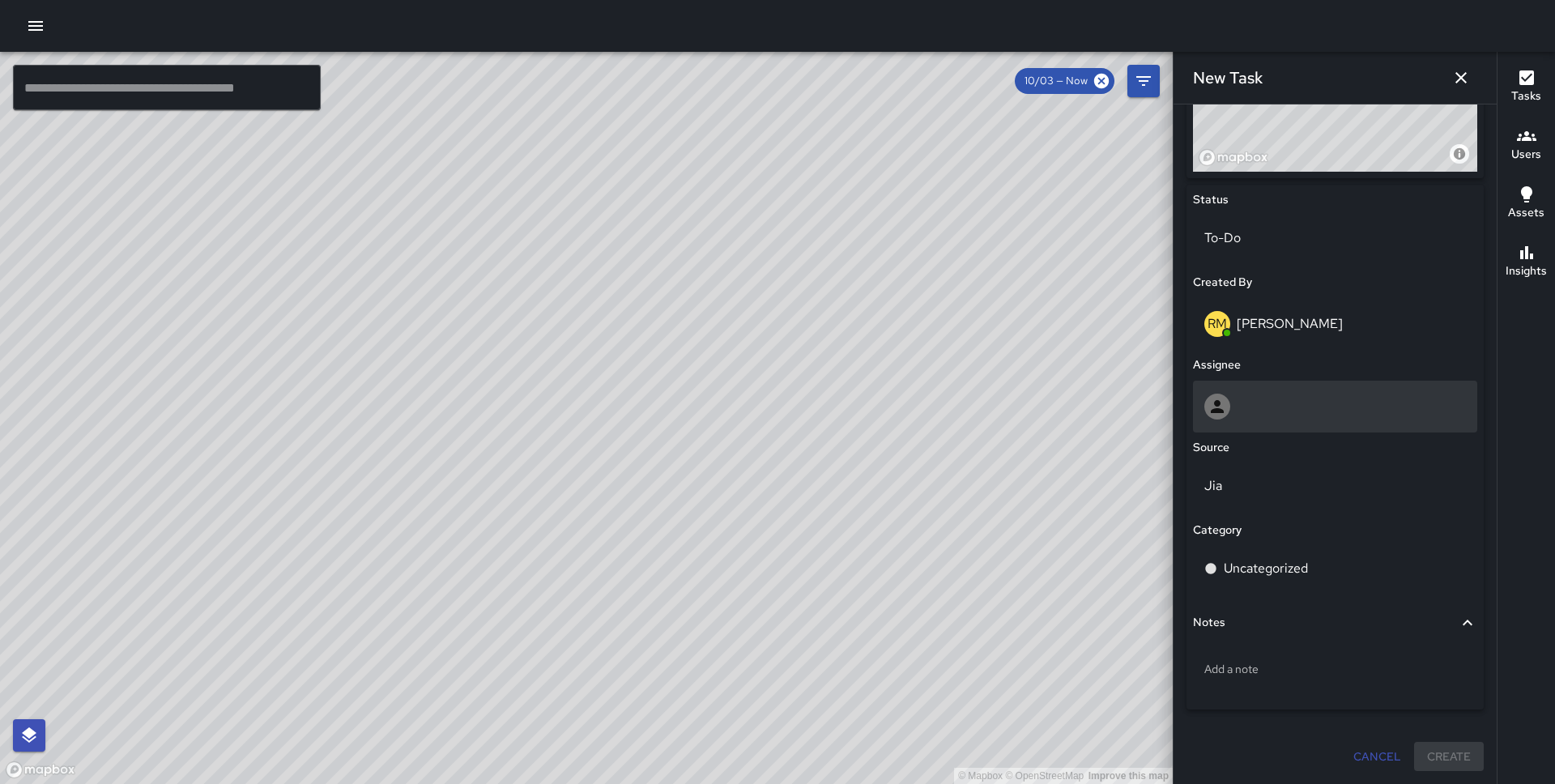
click at [1277, 403] on div at bounding box center [1335, 406] width 262 height 26
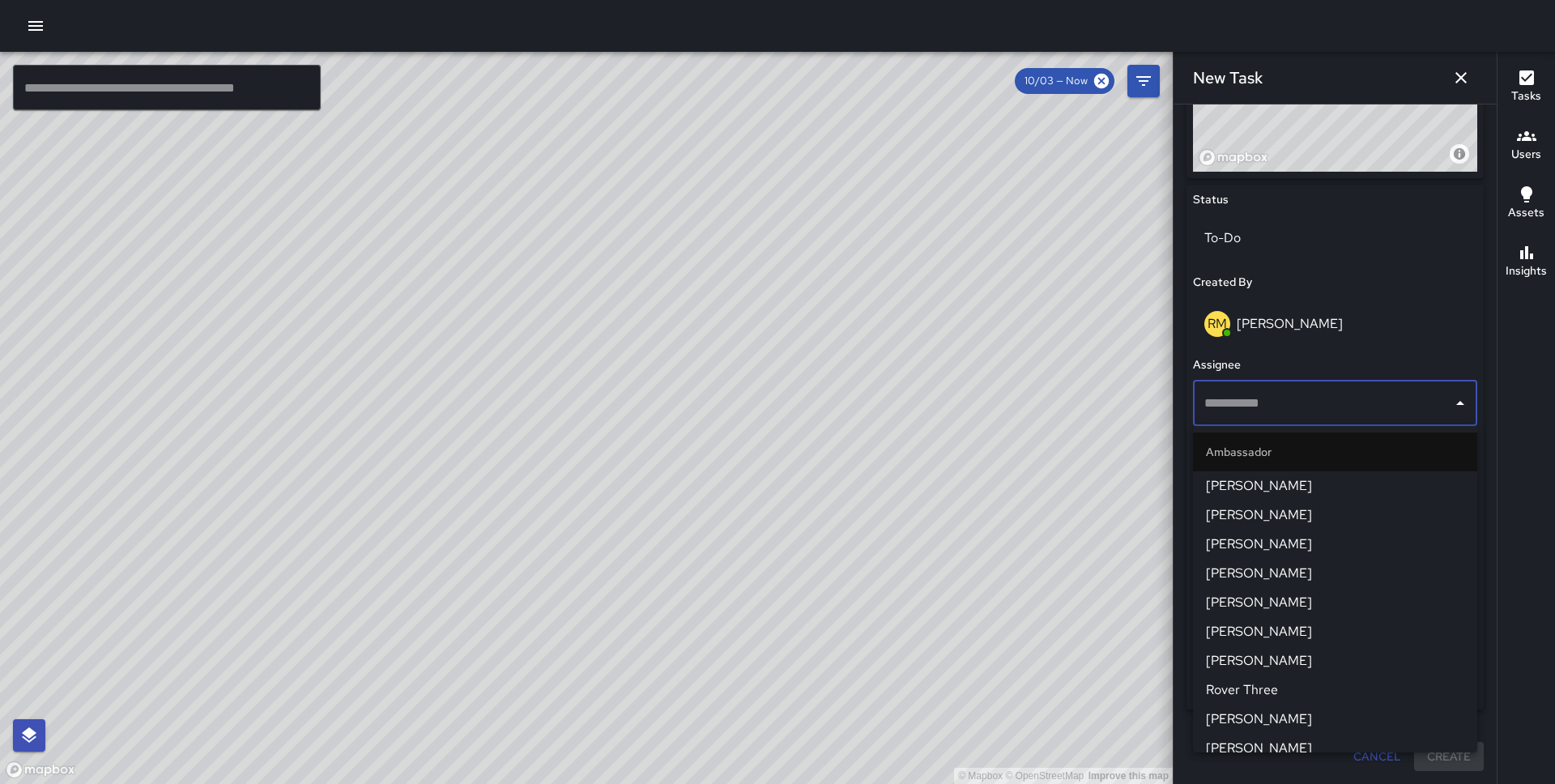
scroll to position [1367, 0]
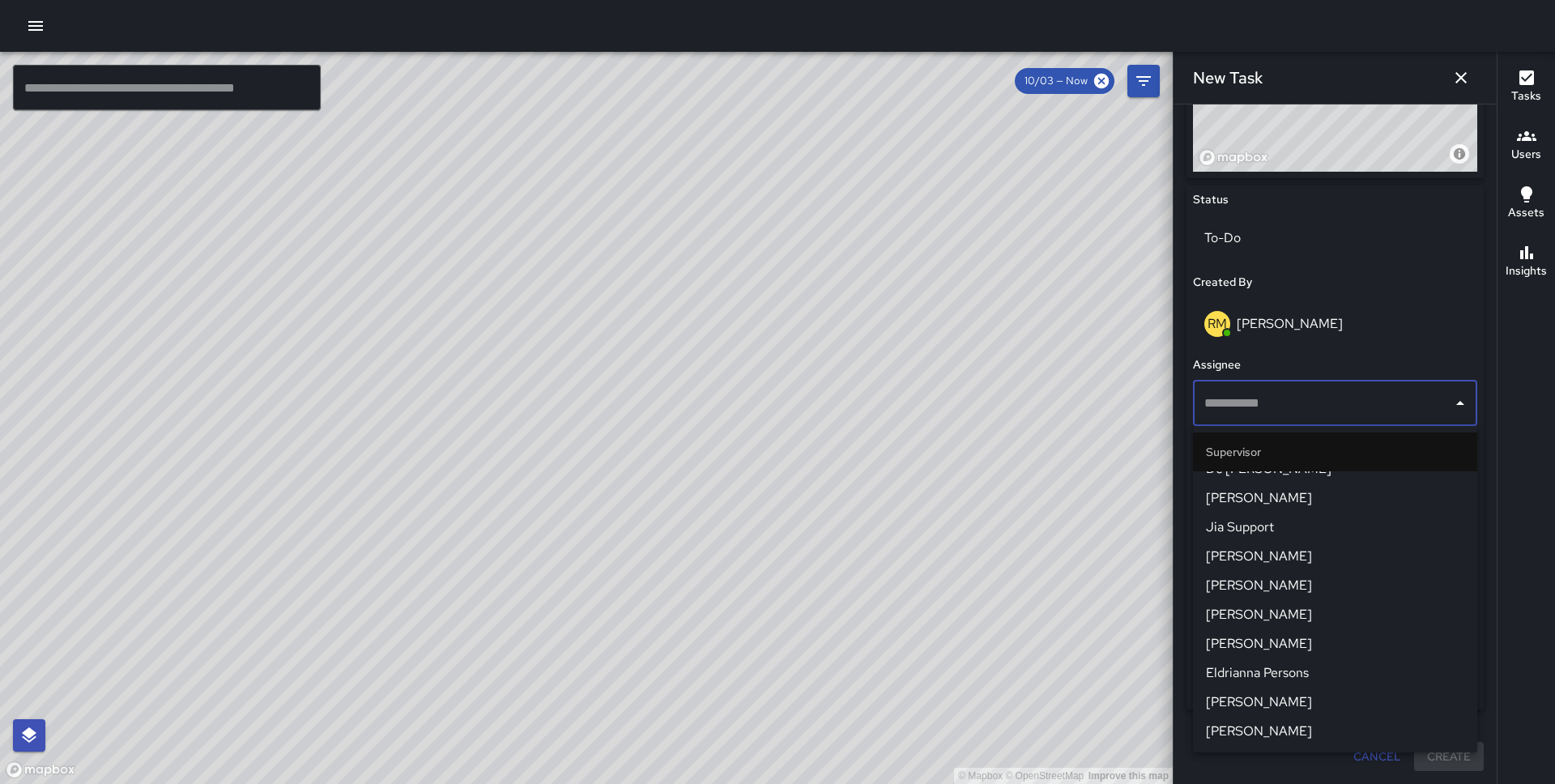
click at [1271, 677] on span "Eldrianna Persons" at bounding box center [1334, 673] width 258 height 19
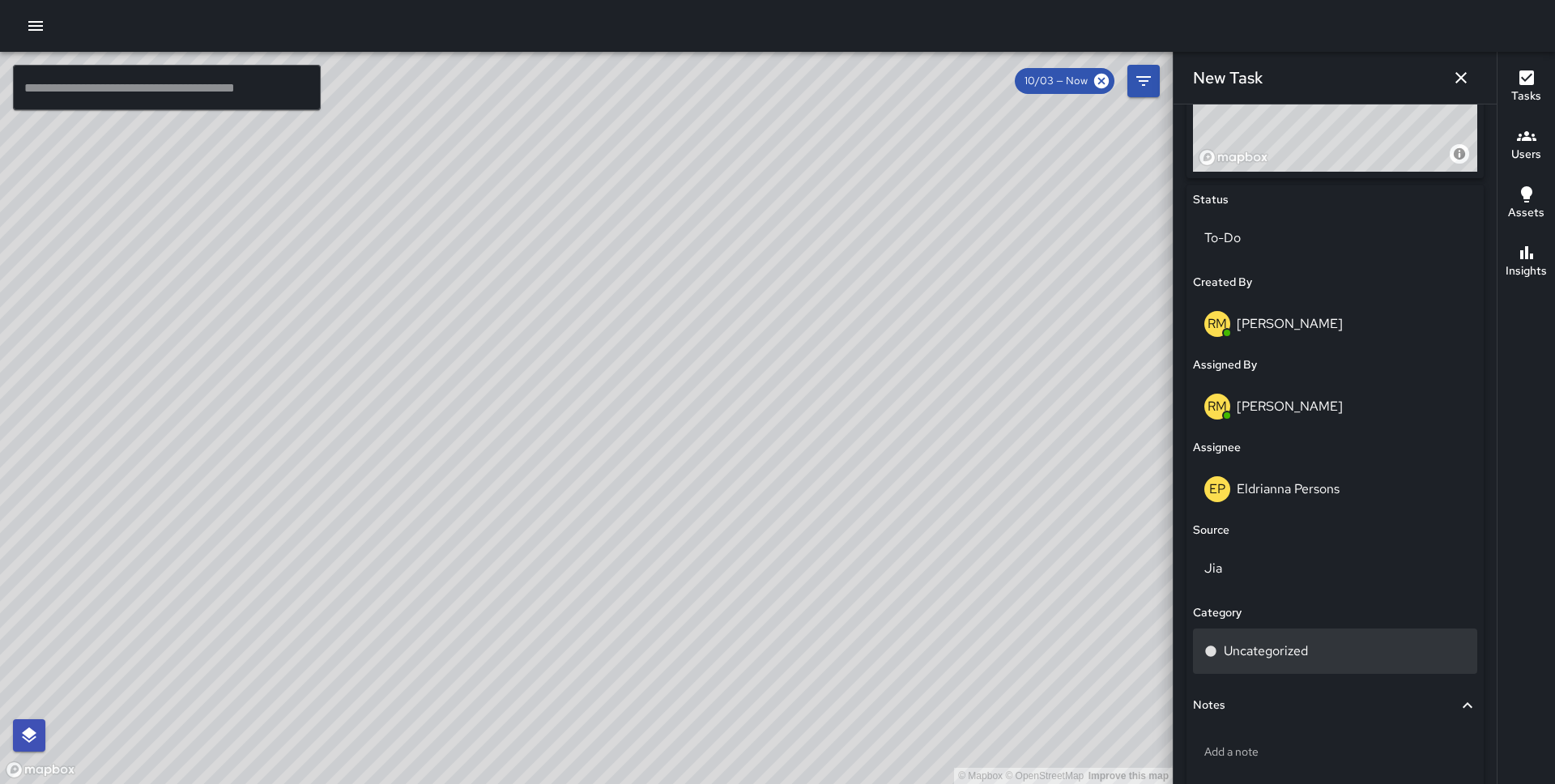
click at [1301, 661] on div "Uncategorized" at bounding box center [1335, 651] width 284 height 45
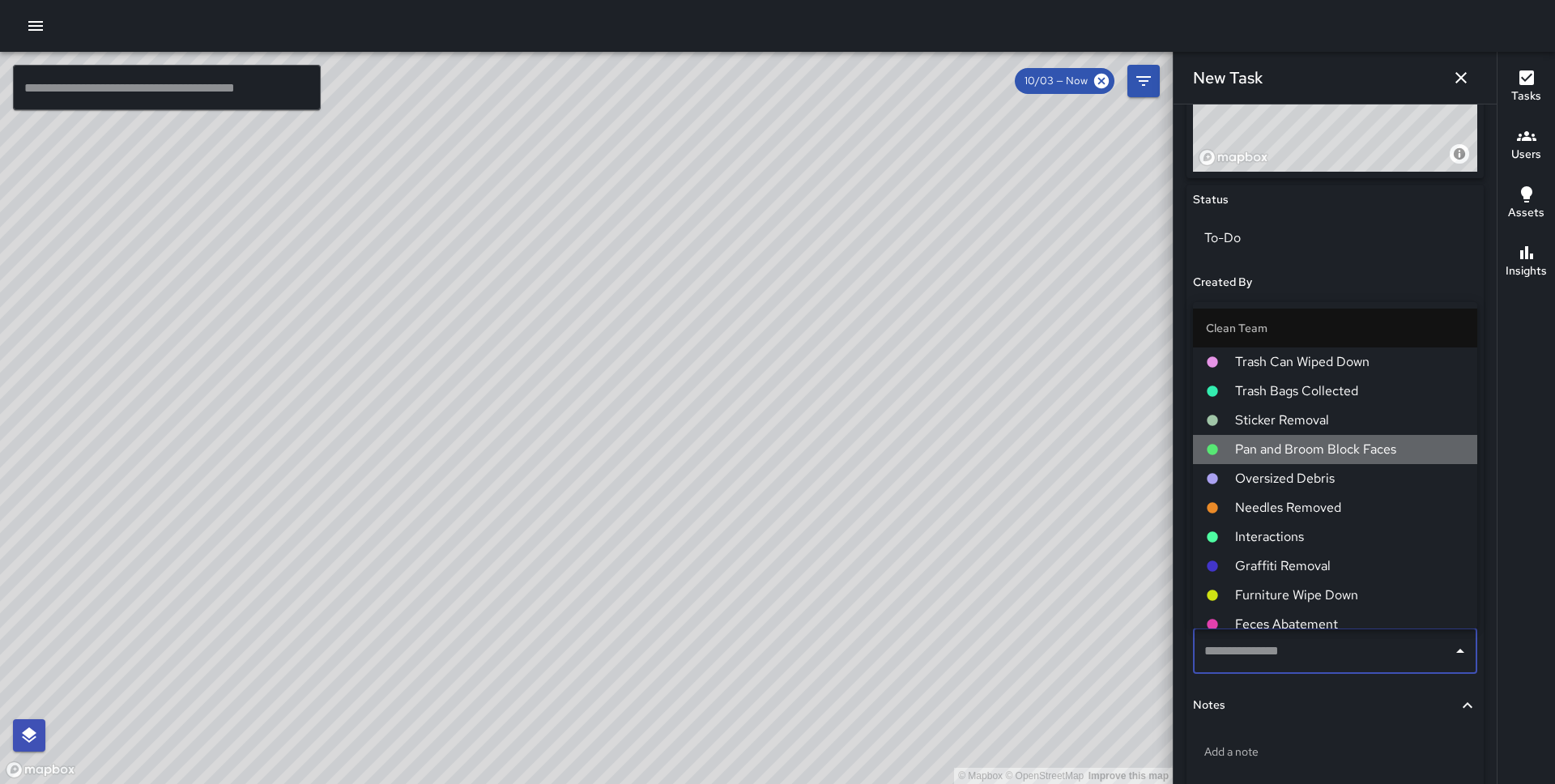
click at [1328, 452] on span "Pan and Broom Block Faces" at bounding box center [1350, 449] width 229 height 19
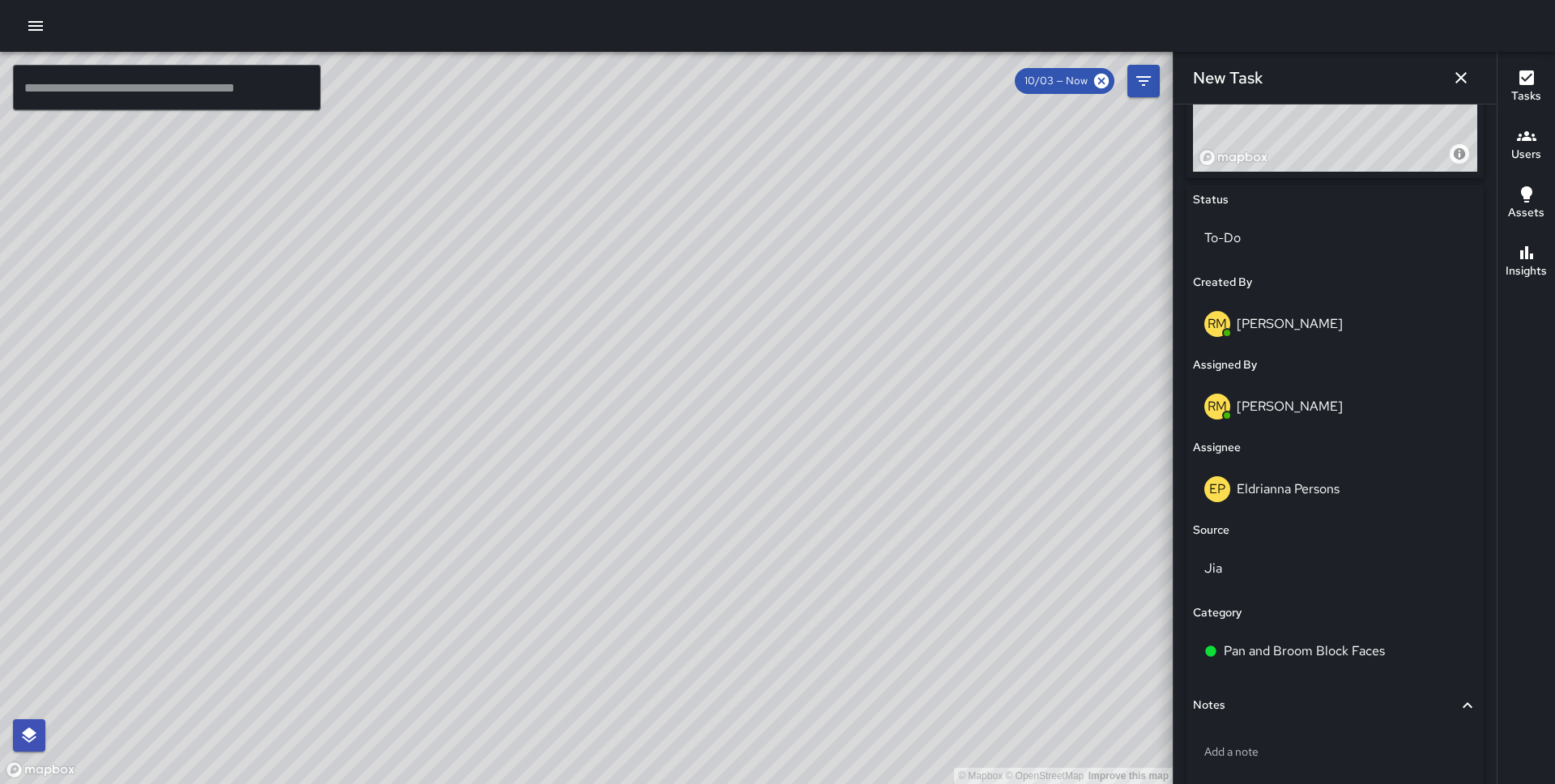
scroll to position [780, 0]
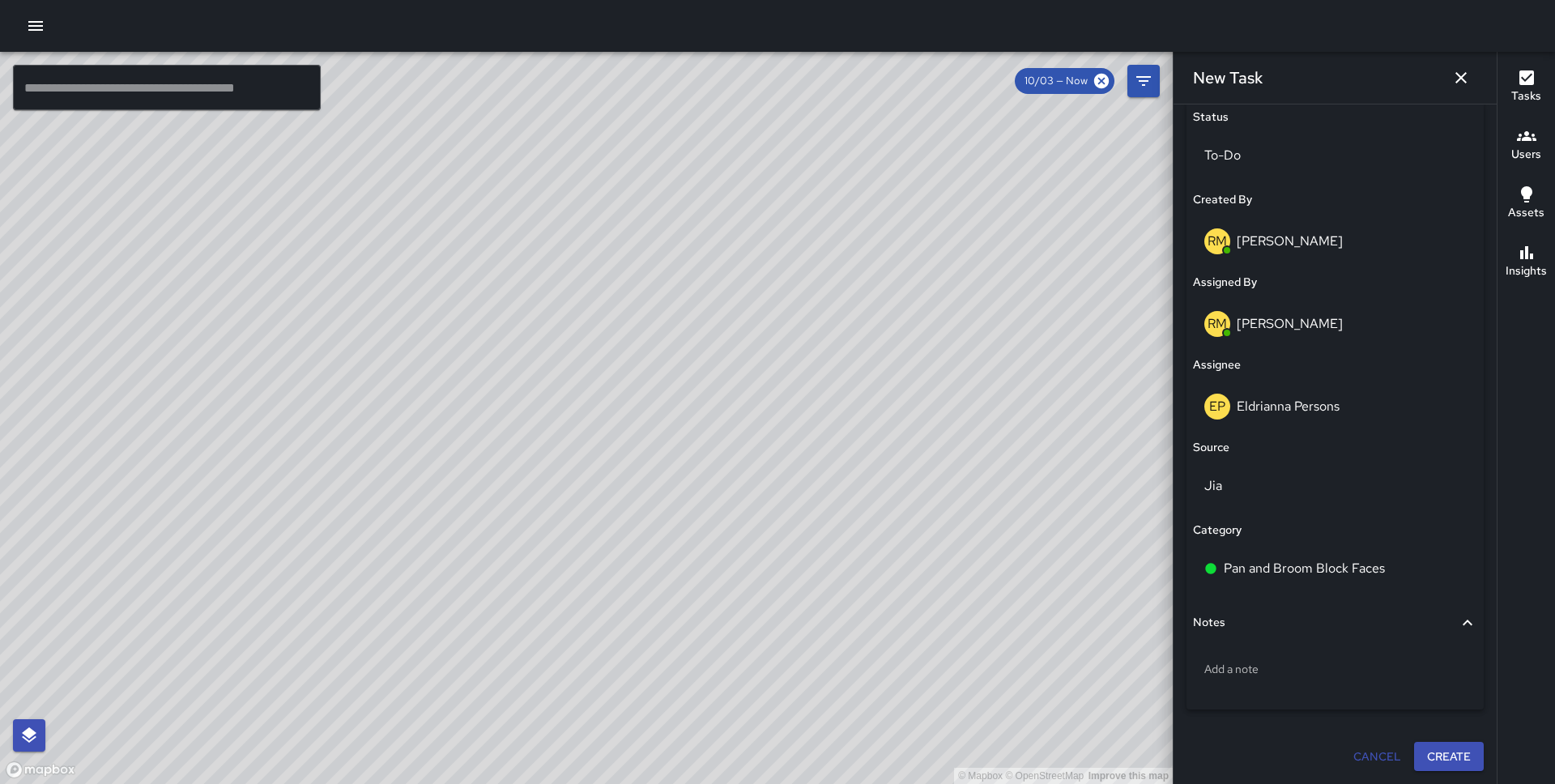
click at [1443, 744] on button "Create" at bounding box center [1448, 756] width 70 height 30
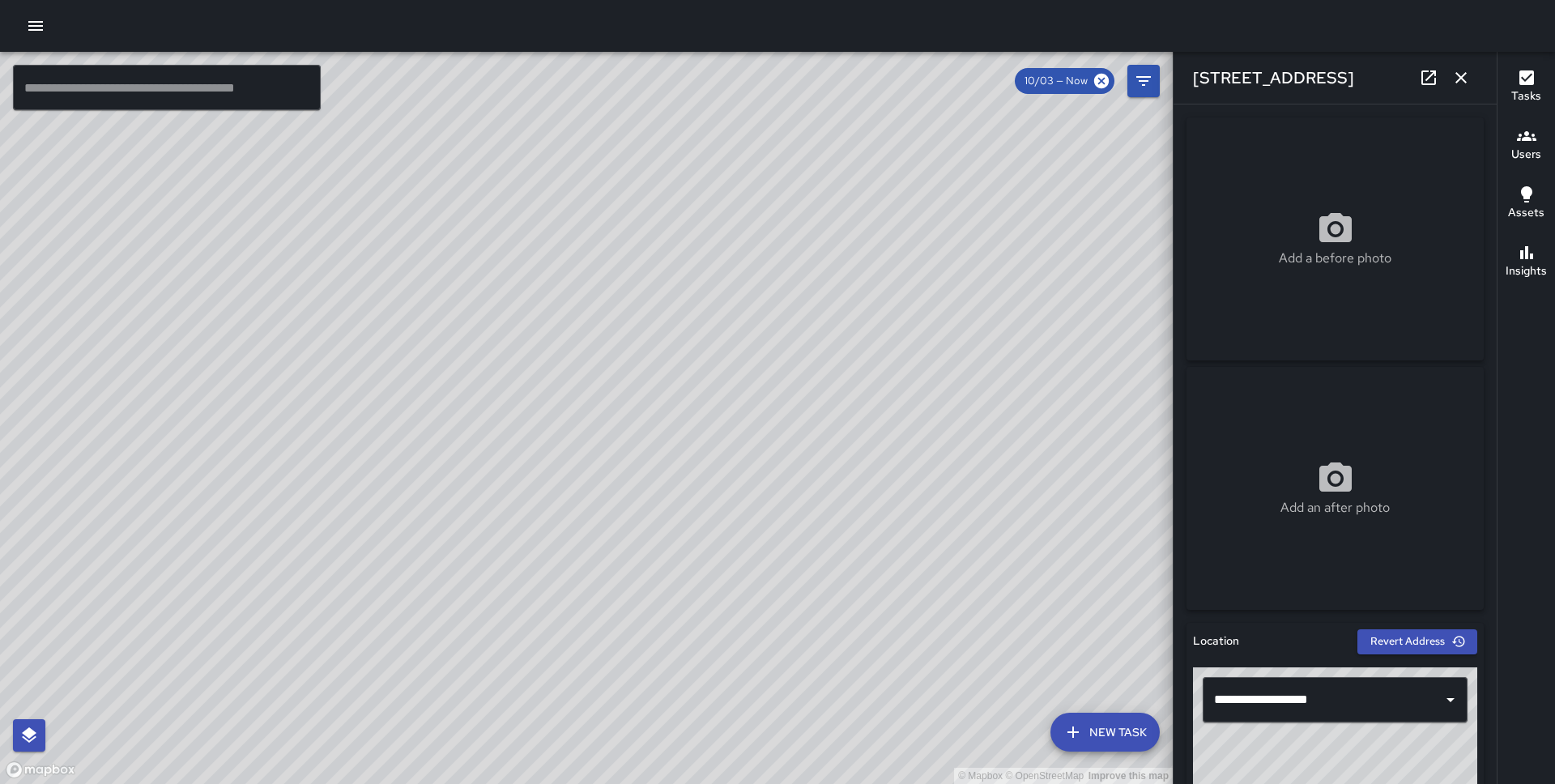
click at [1466, 85] on icon "button" at bounding box center [1461, 78] width 19 height 19
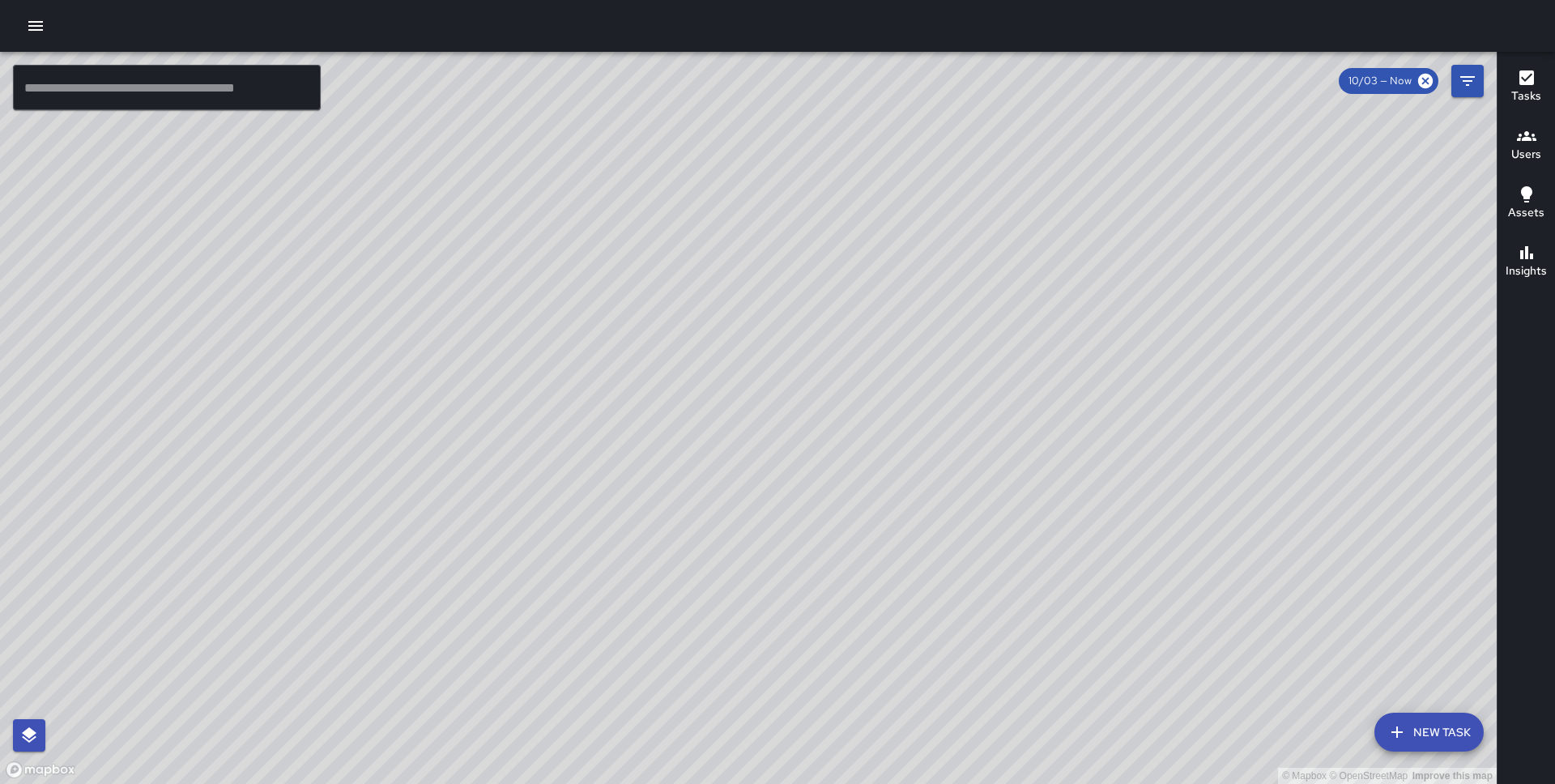
drag, startPoint x: 1159, startPoint y: 344, endPoint x: 856, endPoint y: 484, distance: 333.8
click at [856, 484] on div "© Mapbox © OpenStreetMap Improve this map" at bounding box center [748, 417] width 1496 height 732
click at [1421, 722] on button "New Task" at bounding box center [1429, 732] width 109 height 39
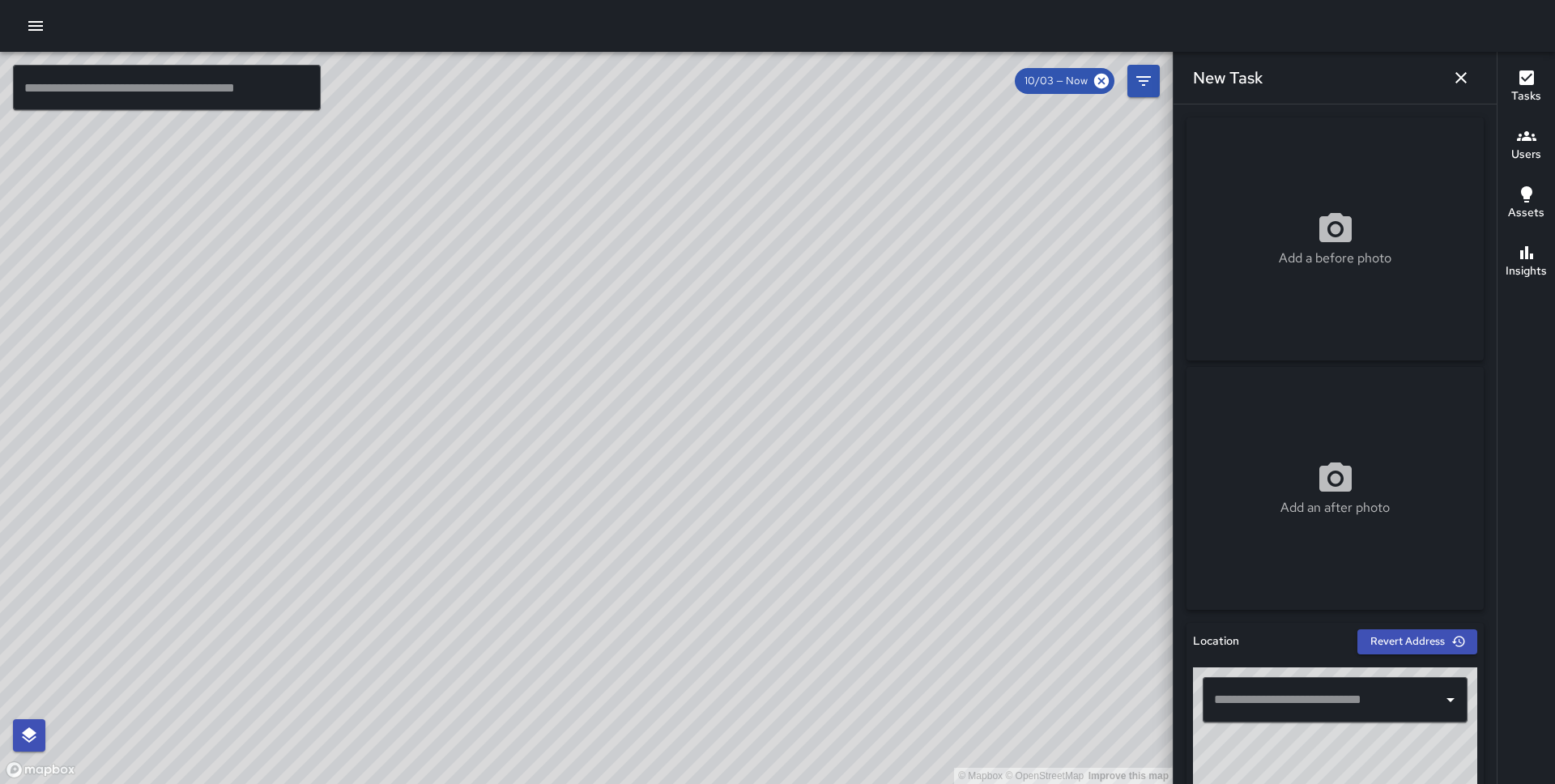
scroll to position [65, 0]
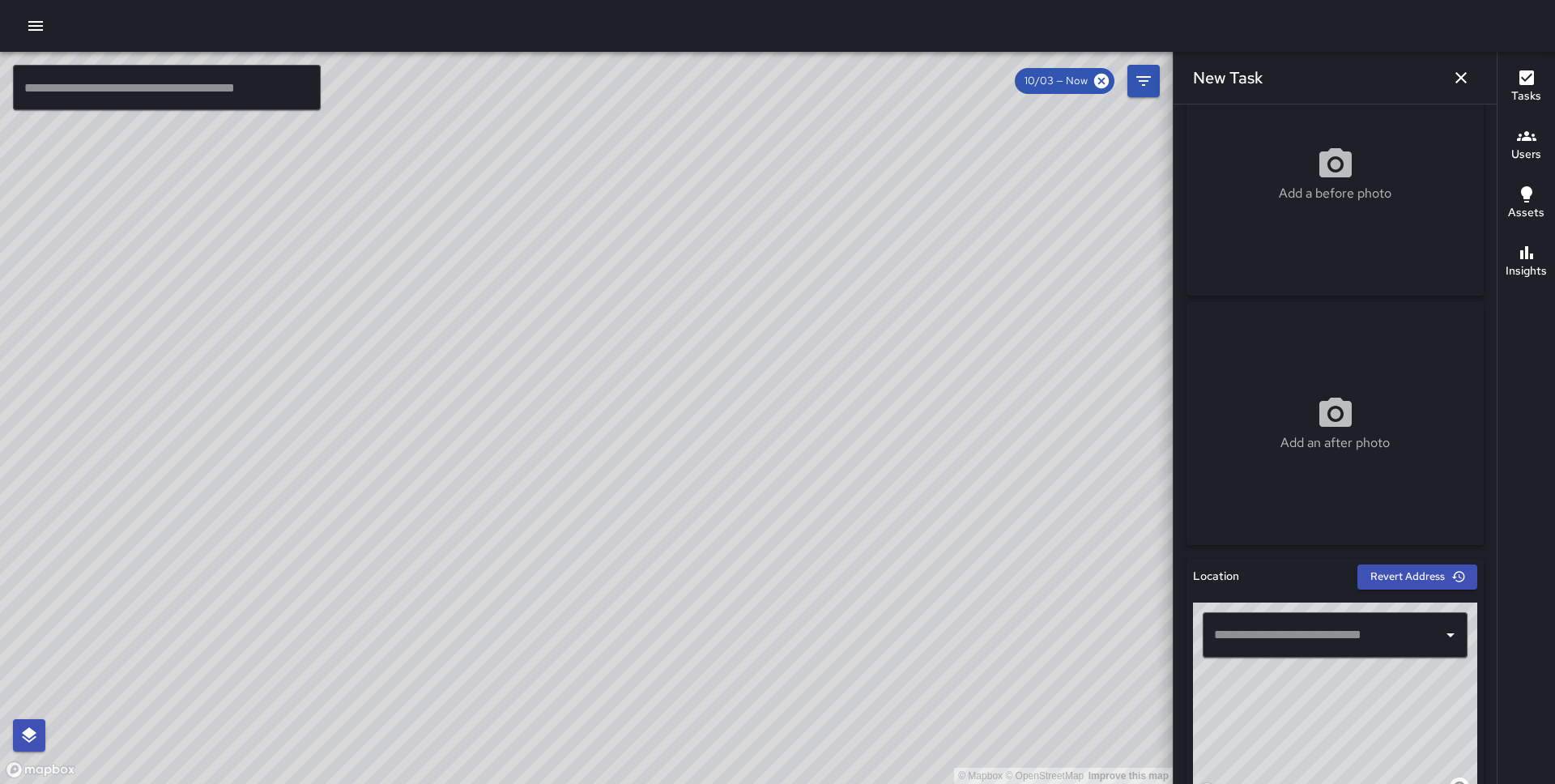
click at [1309, 630] on input "text" at bounding box center [1323, 634] width 226 height 31
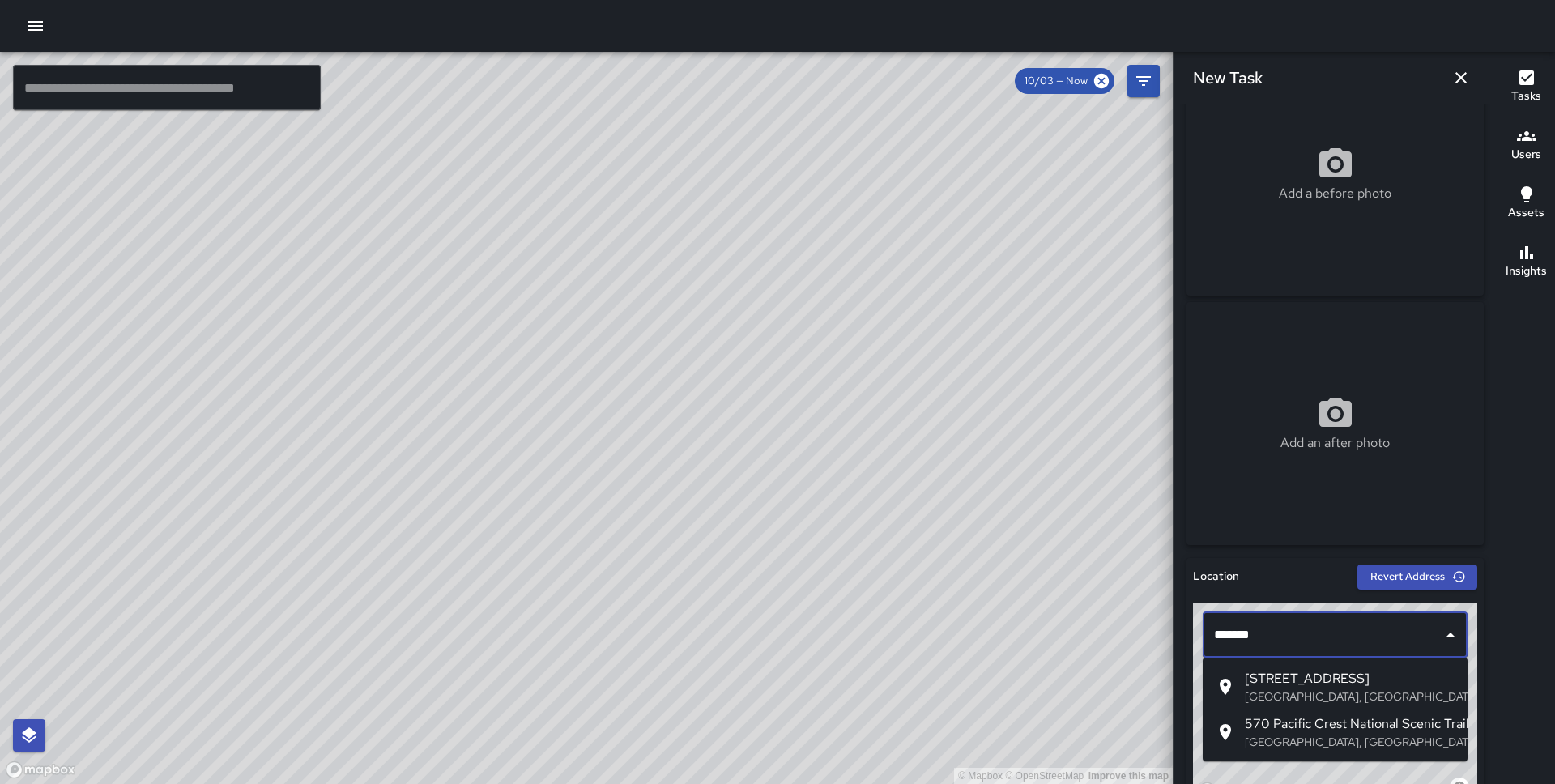
click at [1331, 678] on span "570 Pacific Avenue" at bounding box center [1350, 678] width 210 height 19
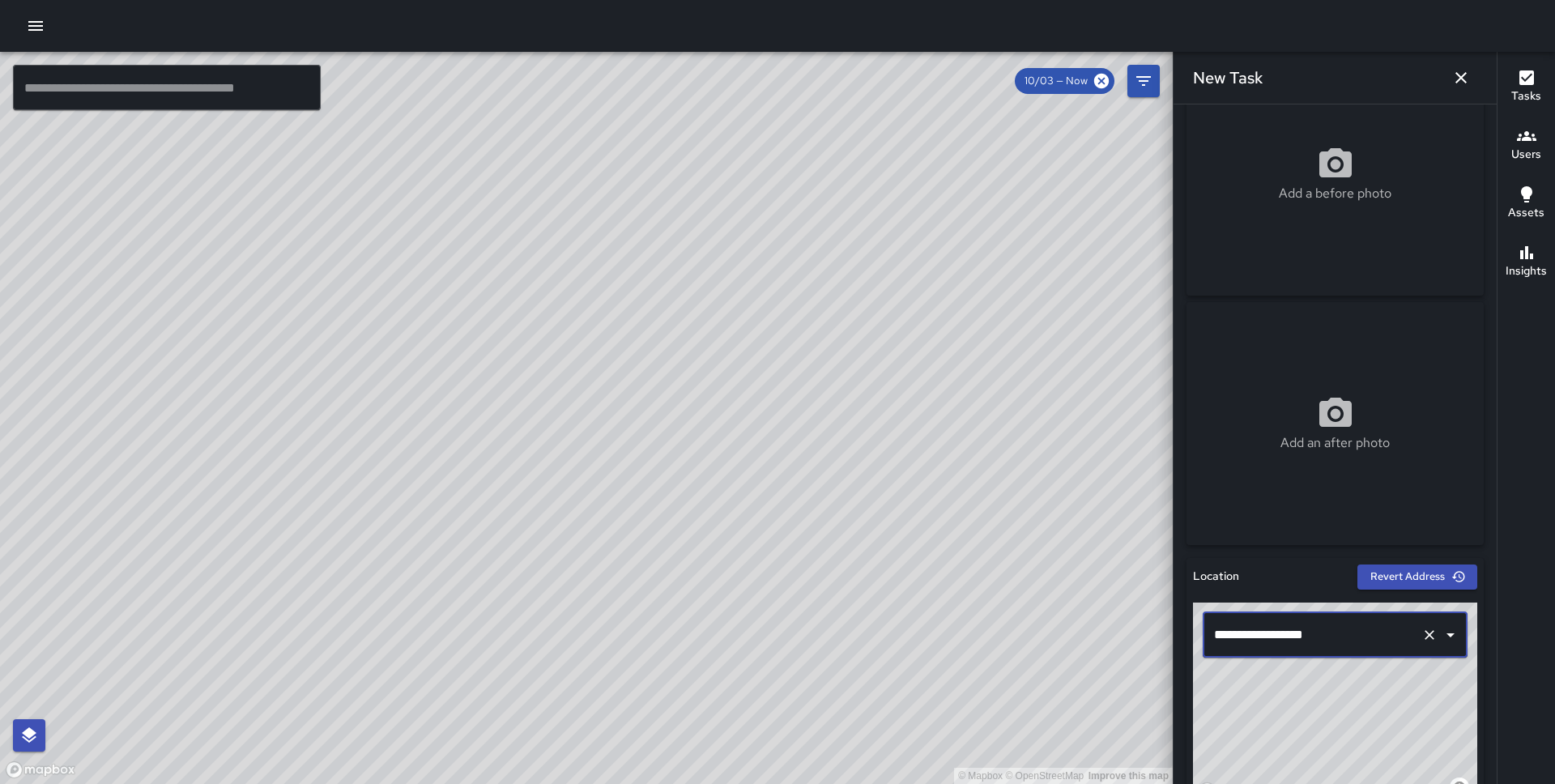
scroll to position [698, 0]
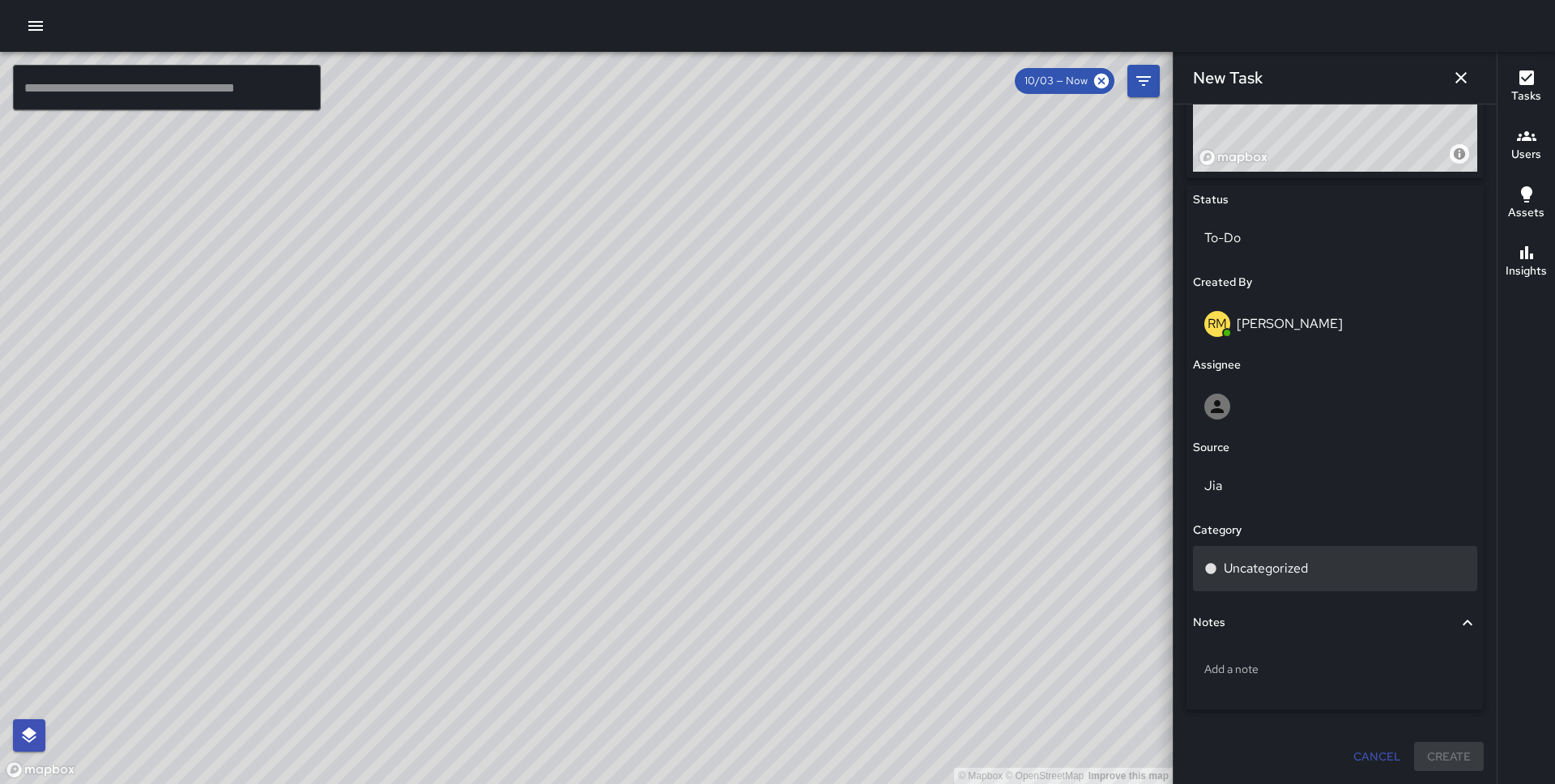
type input "**********"
click at [1290, 571] on p "Uncategorized" at bounding box center [1266, 568] width 84 height 19
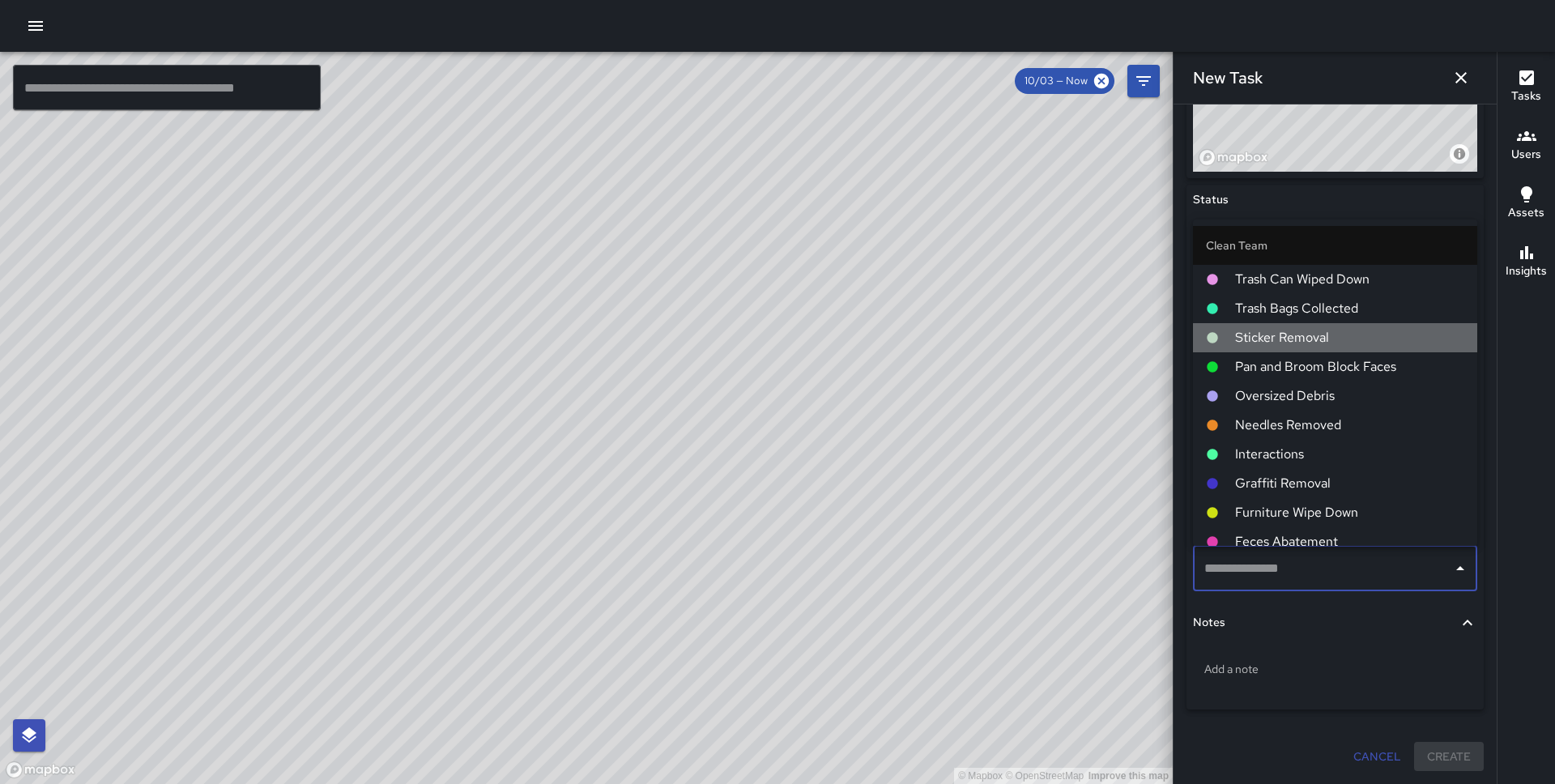
click at [1314, 350] on li "Sticker Removal" at bounding box center [1335, 338] width 284 height 29
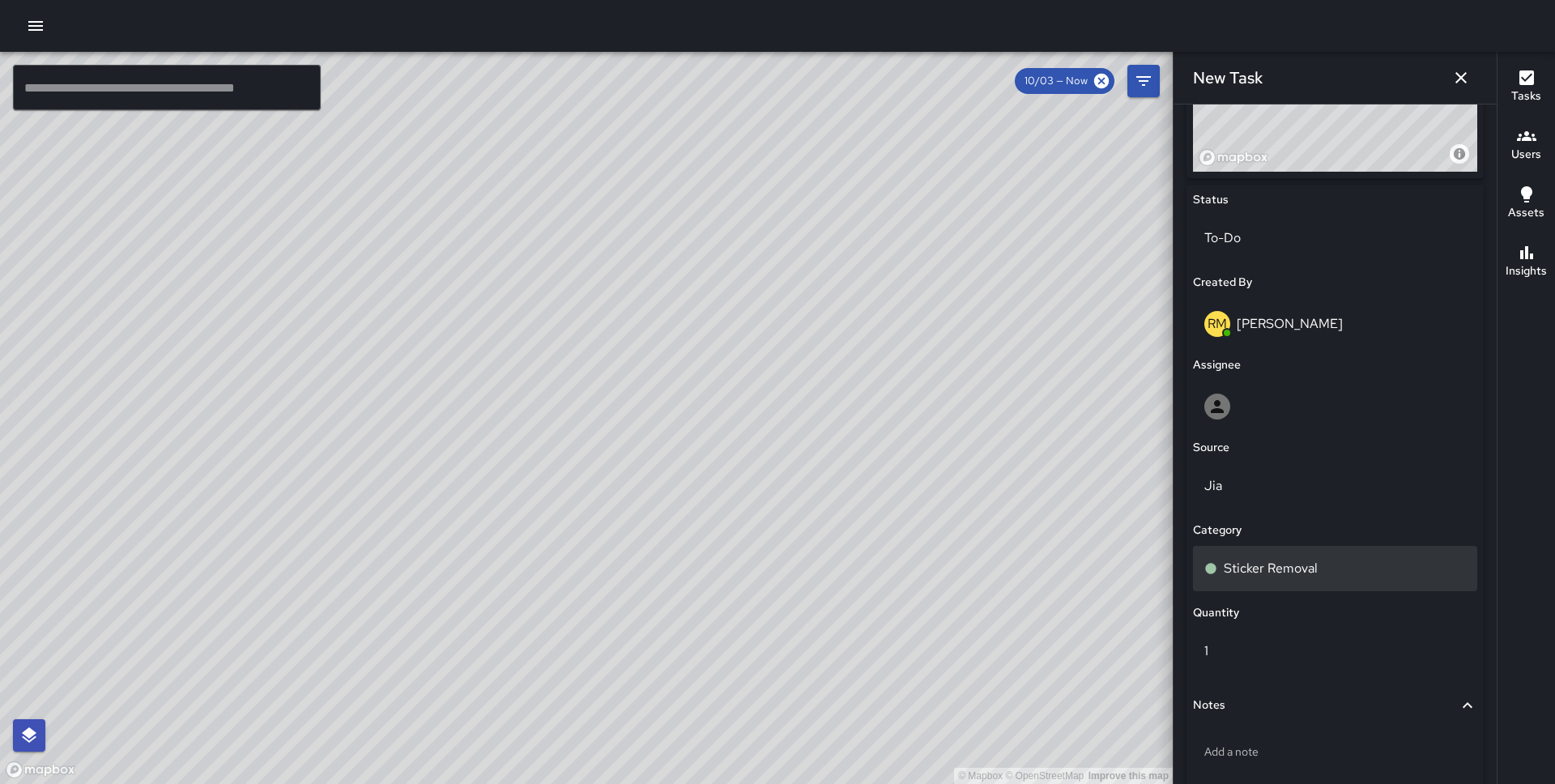
click at [1277, 577] on p "Sticker Removal" at bounding box center [1271, 568] width 94 height 19
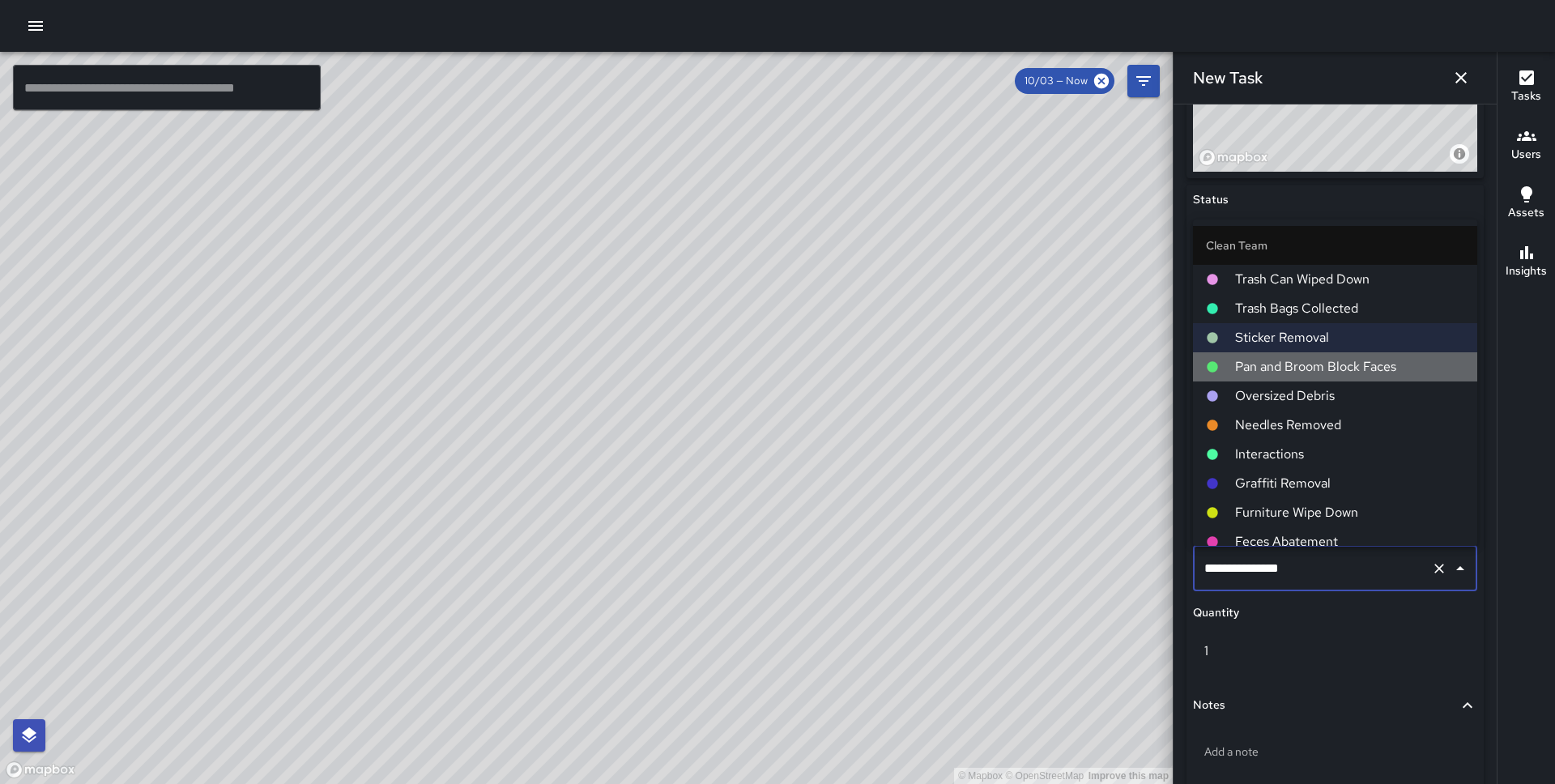
click at [1304, 368] on span "Pan and Broom Block Faces" at bounding box center [1350, 367] width 229 height 19
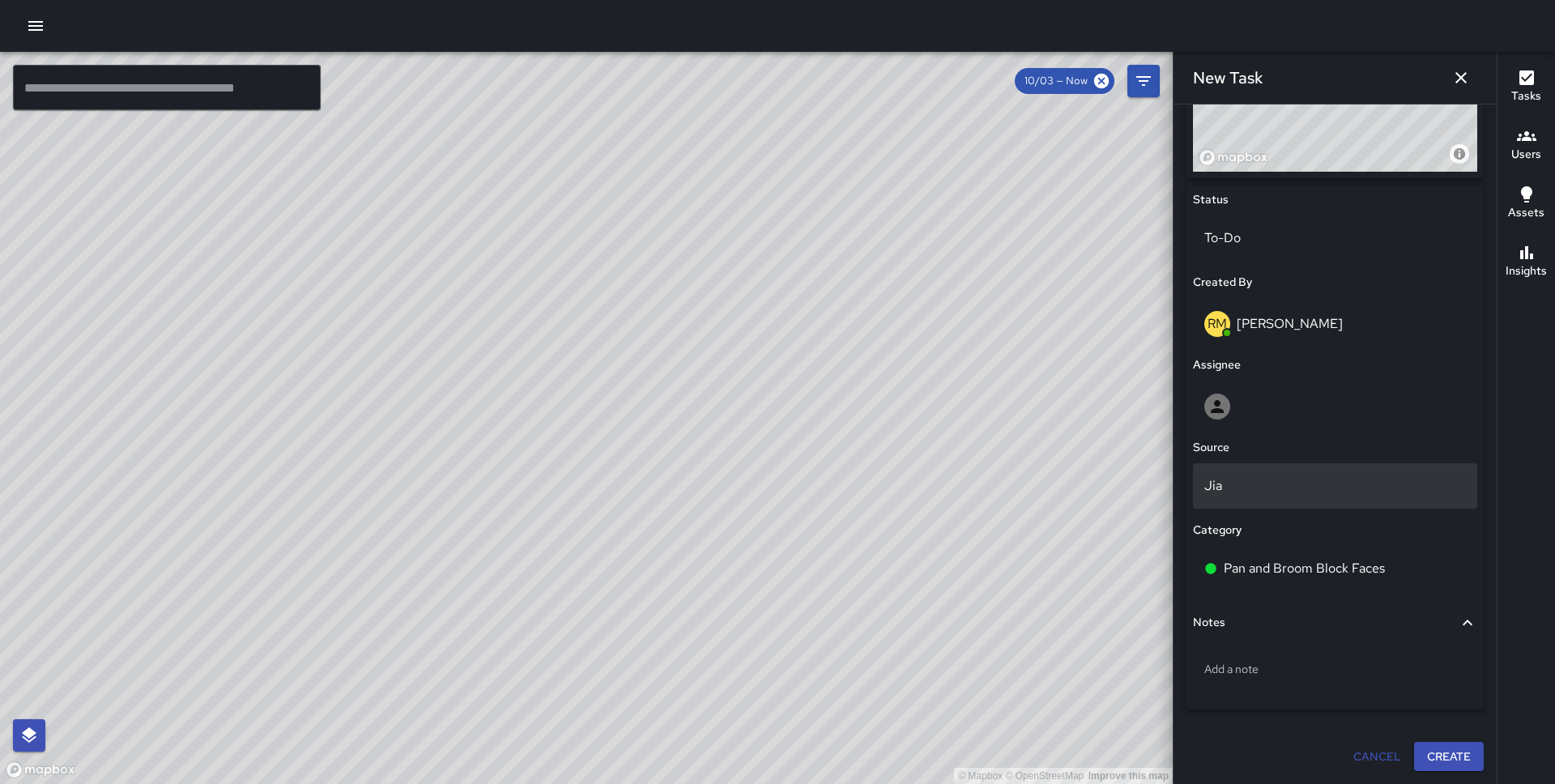
click at [1278, 488] on p "Jia" at bounding box center [1335, 486] width 262 height 19
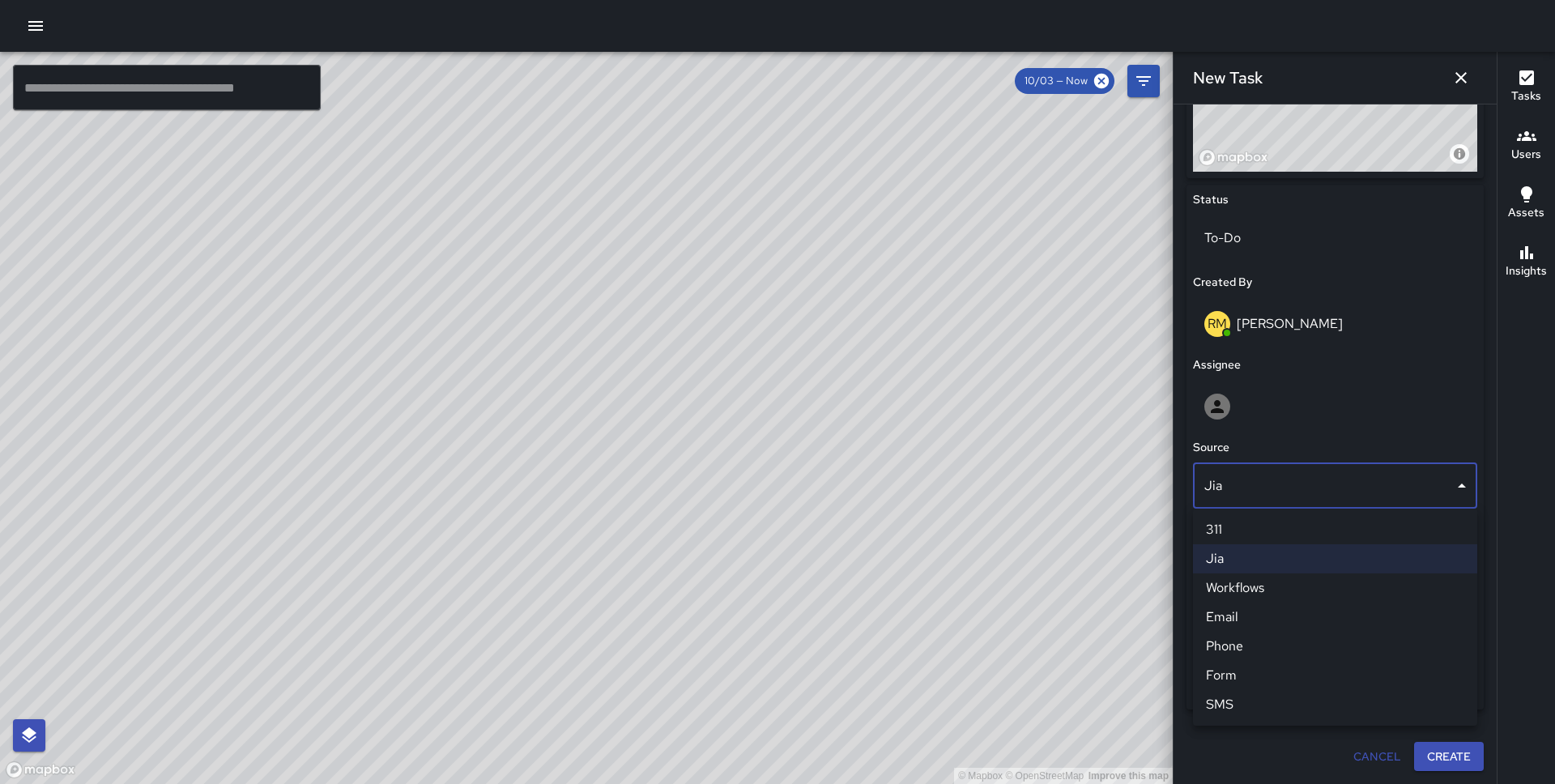
click at [1280, 392] on div at bounding box center [778, 392] width 1555 height 784
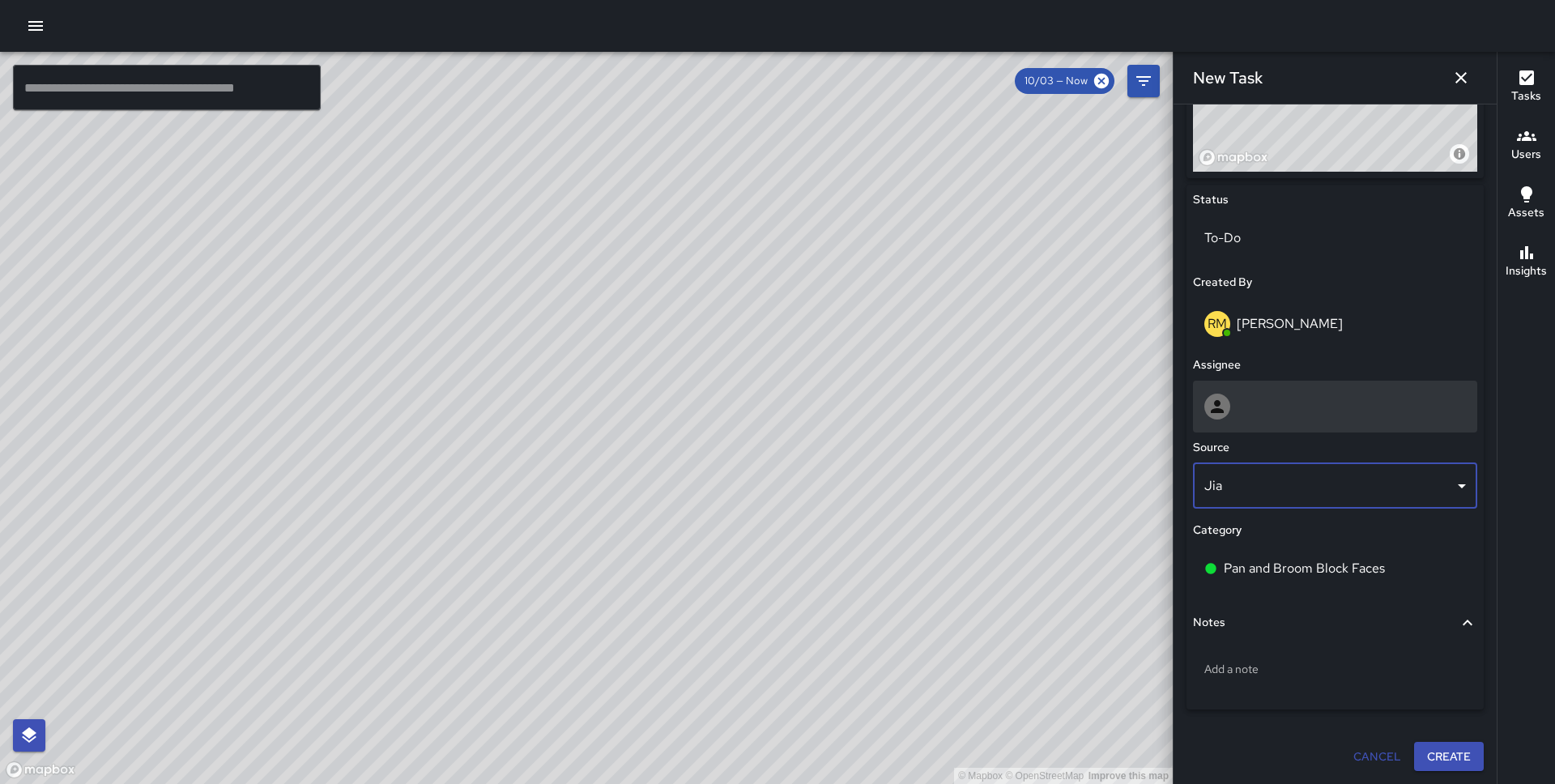
click at [1272, 407] on div at bounding box center [1335, 406] width 262 height 26
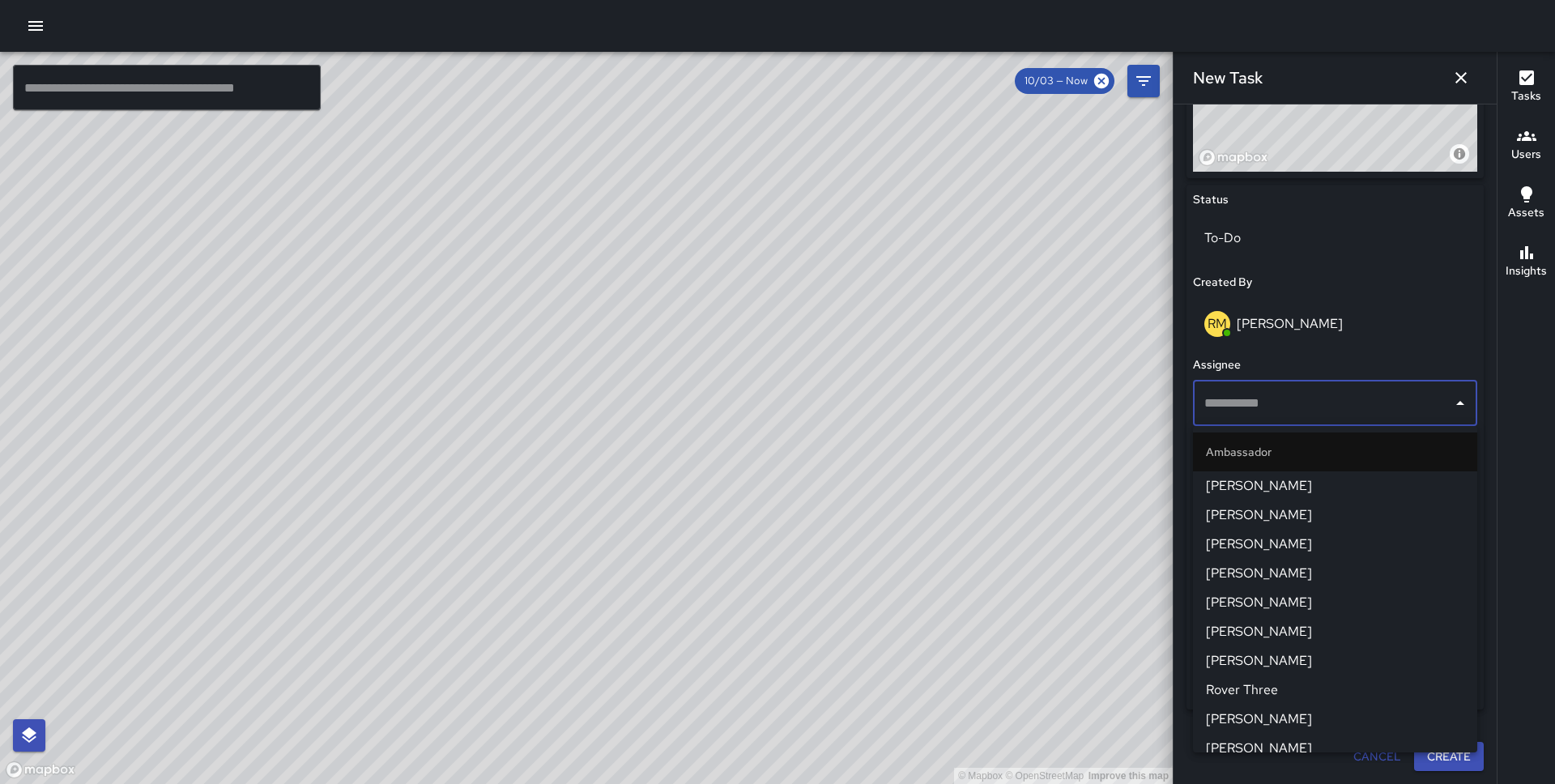
scroll to position [1367, 0]
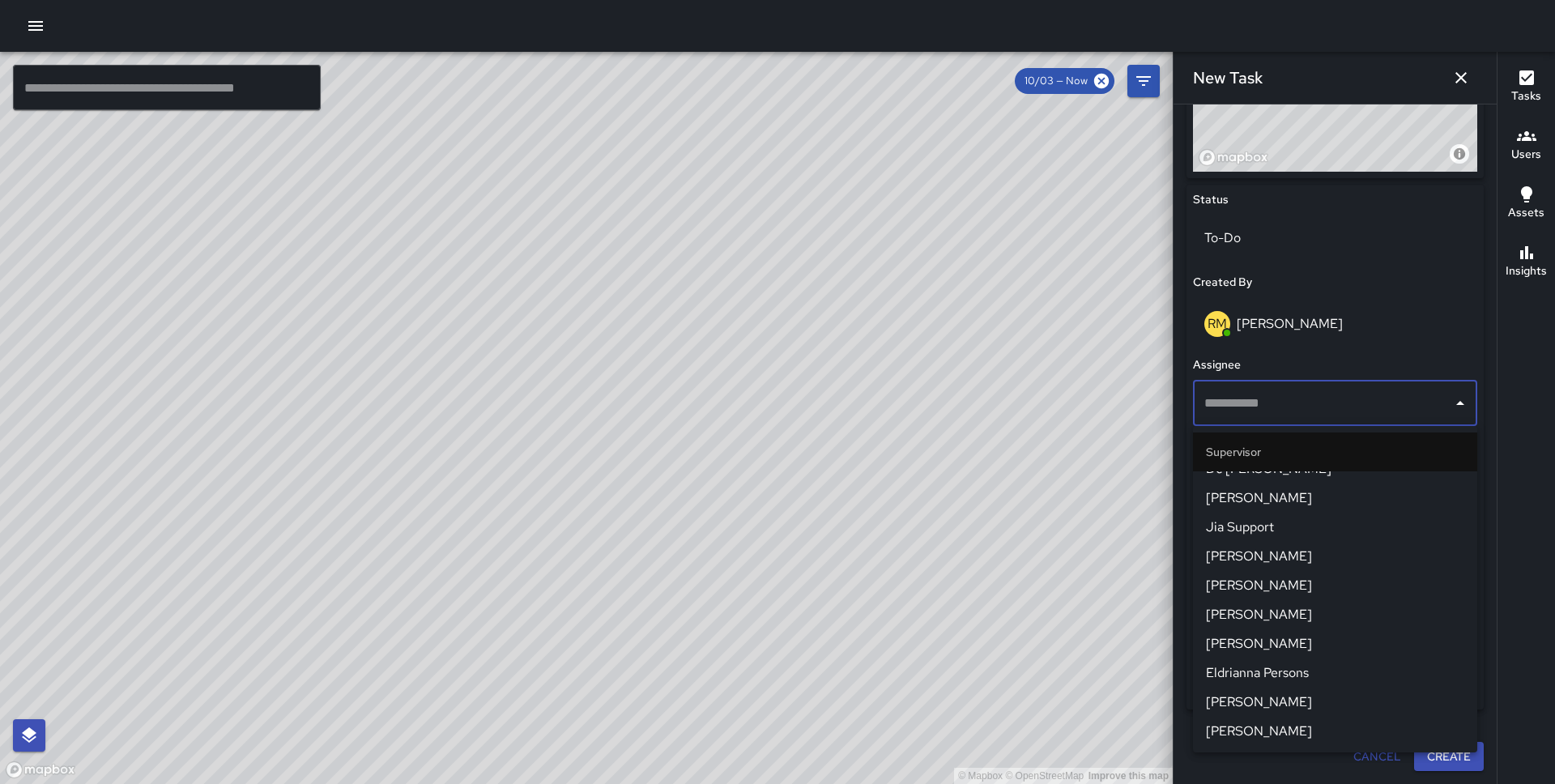
click at [1290, 677] on span "Eldrianna Persons" at bounding box center [1334, 673] width 258 height 19
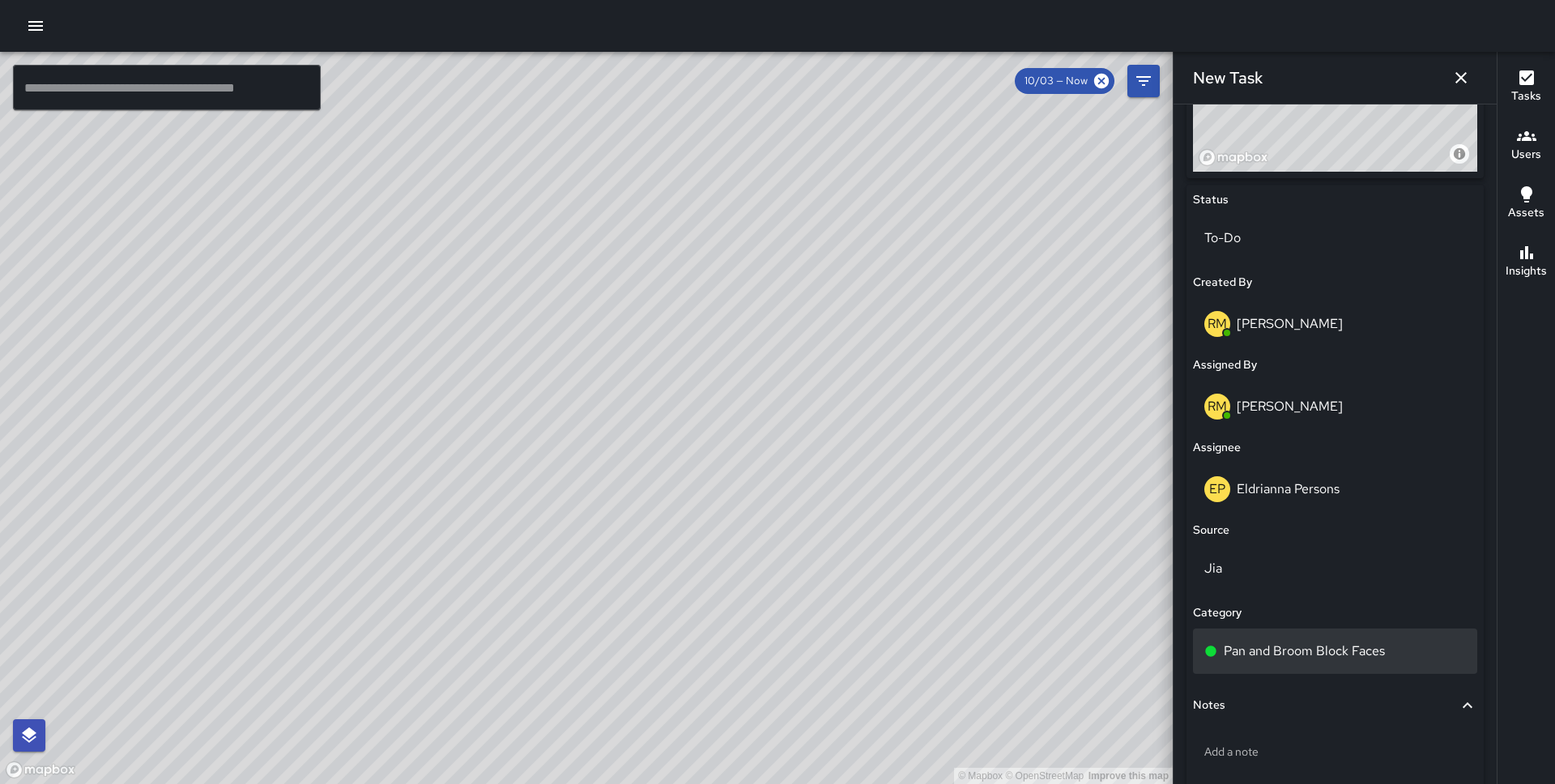
scroll to position [780, 0]
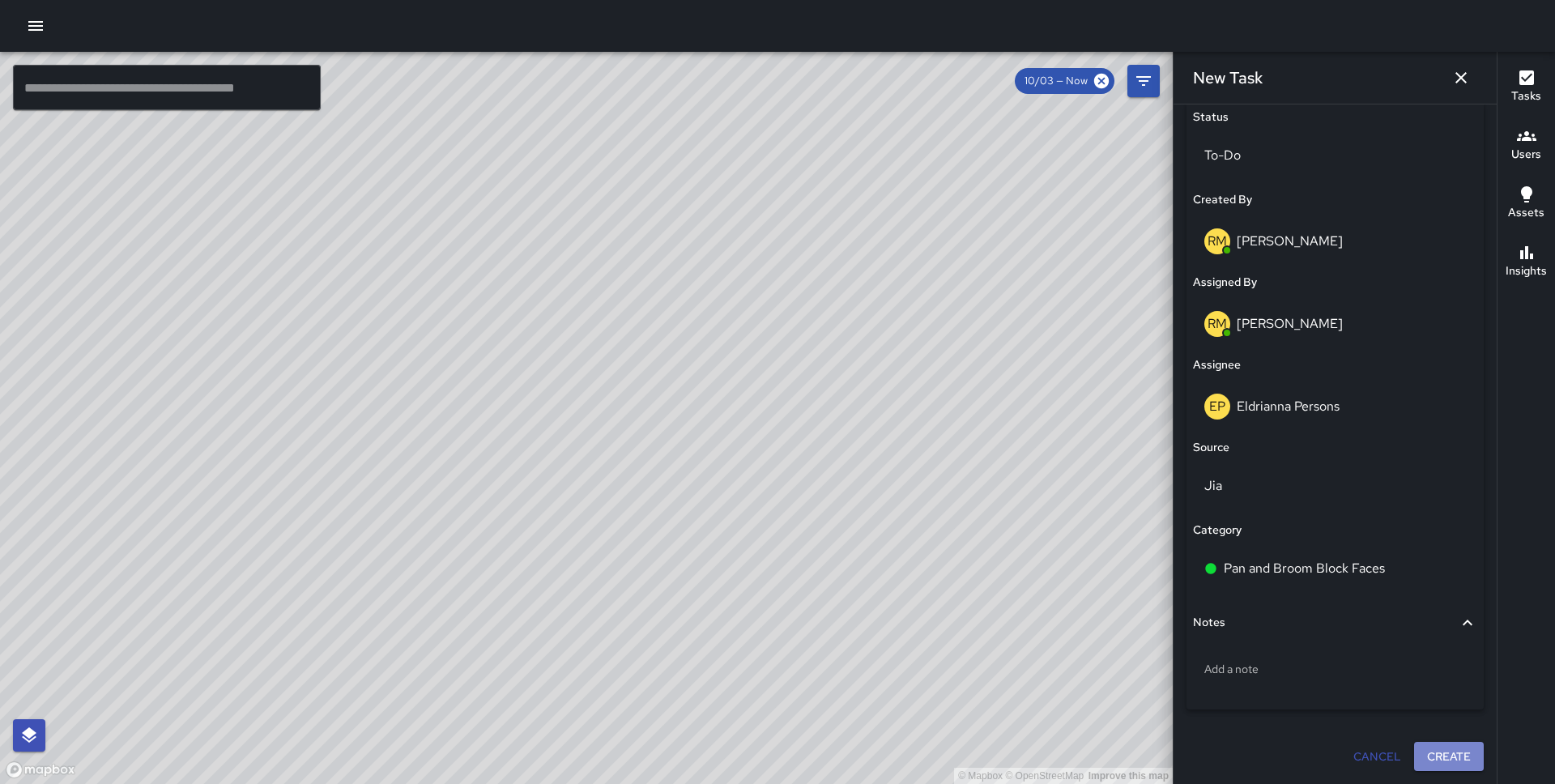
click at [1434, 746] on button "Create" at bounding box center [1448, 756] width 70 height 30
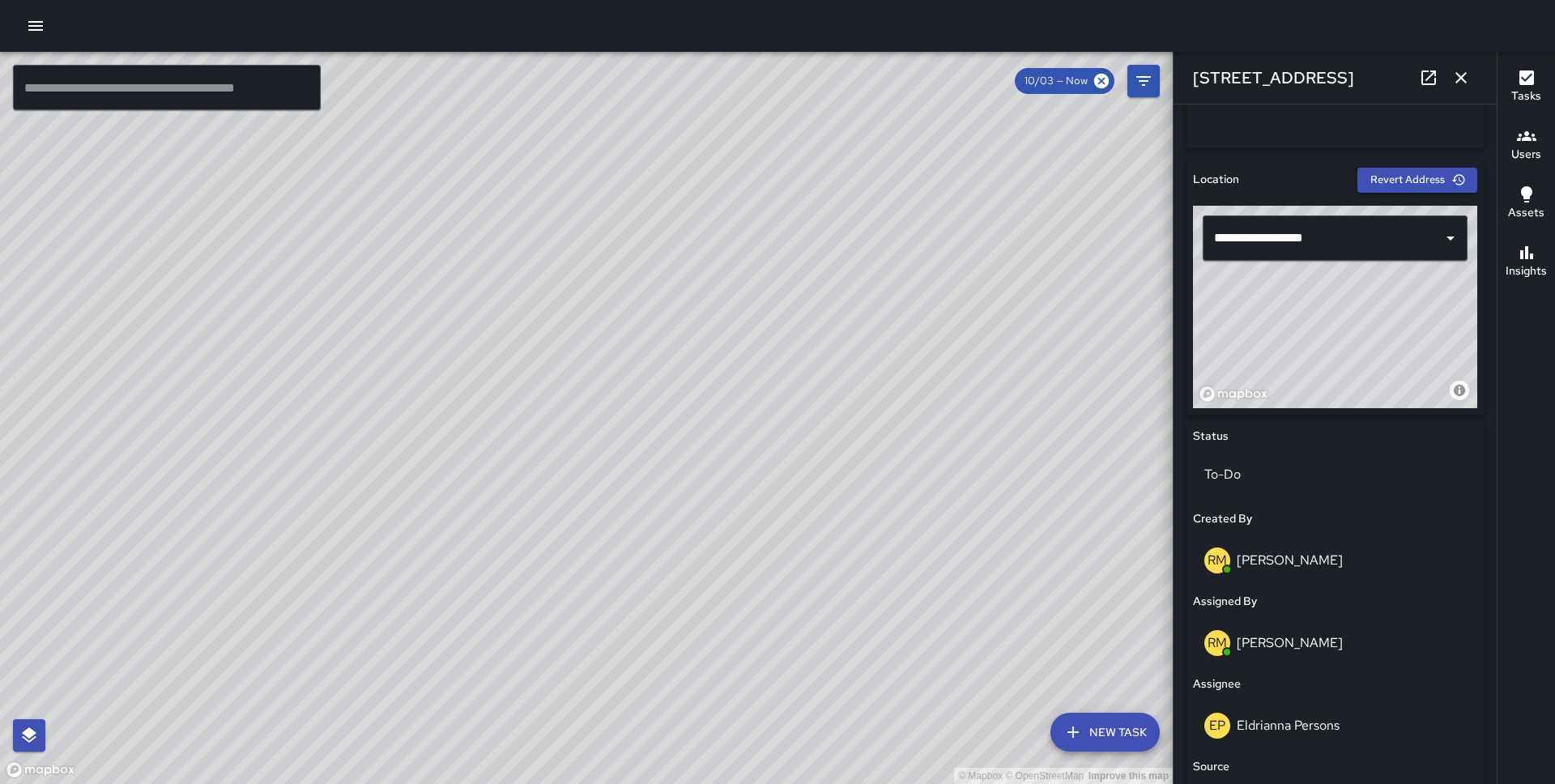
scroll to position [414, 0]
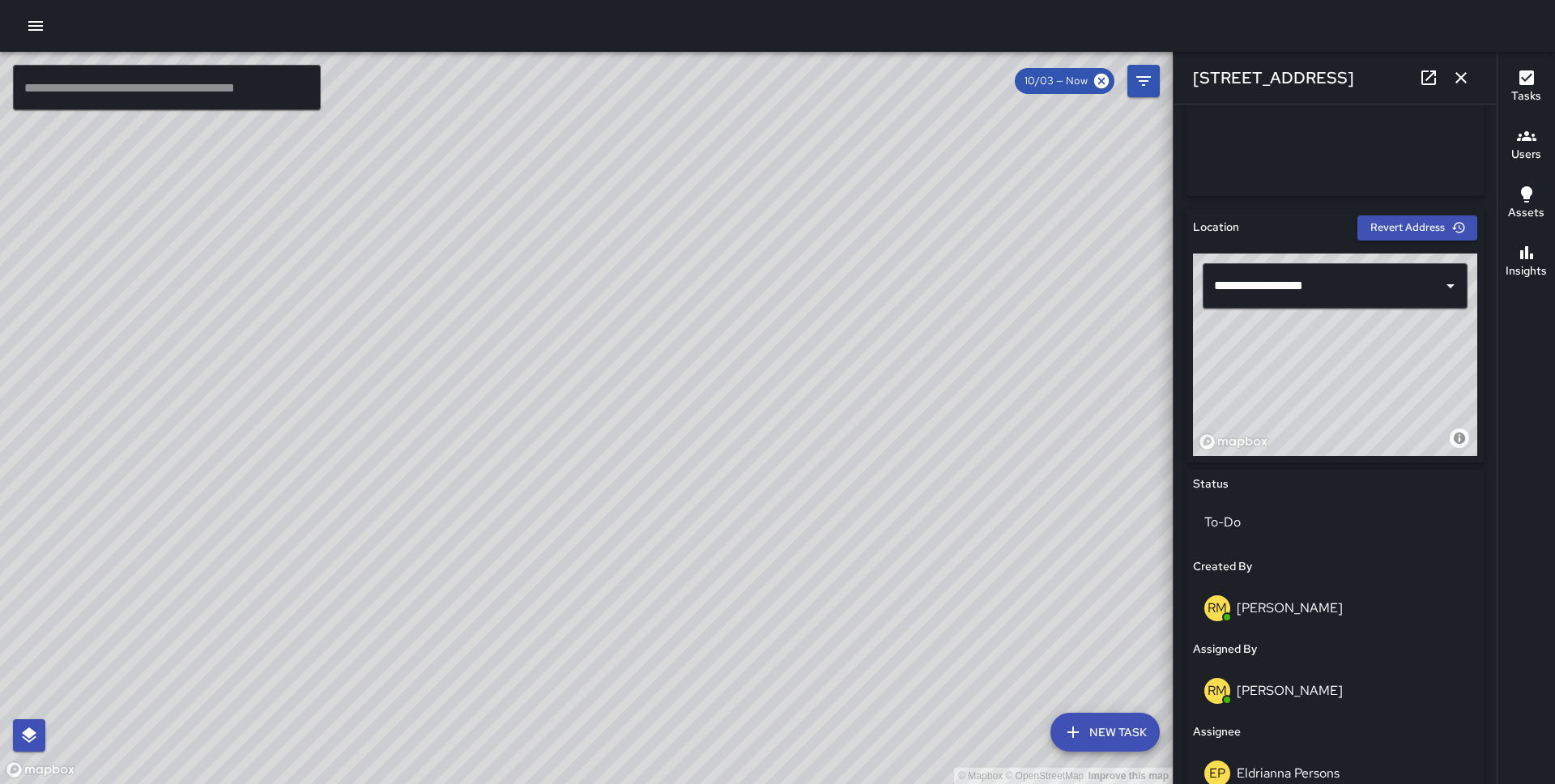
drag, startPoint x: 1339, startPoint y: 398, endPoint x: 1347, endPoint y: 325, distance: 73.4
click at [1347, 325] on div "© Mapbox © OpenStreetMap Improve this map" at bounding box center [1335, 354] width 284 height 202
type input "**********"
click at [1455, 73] on icon "button" at bounding box center [1461, 78] width 19 height 19
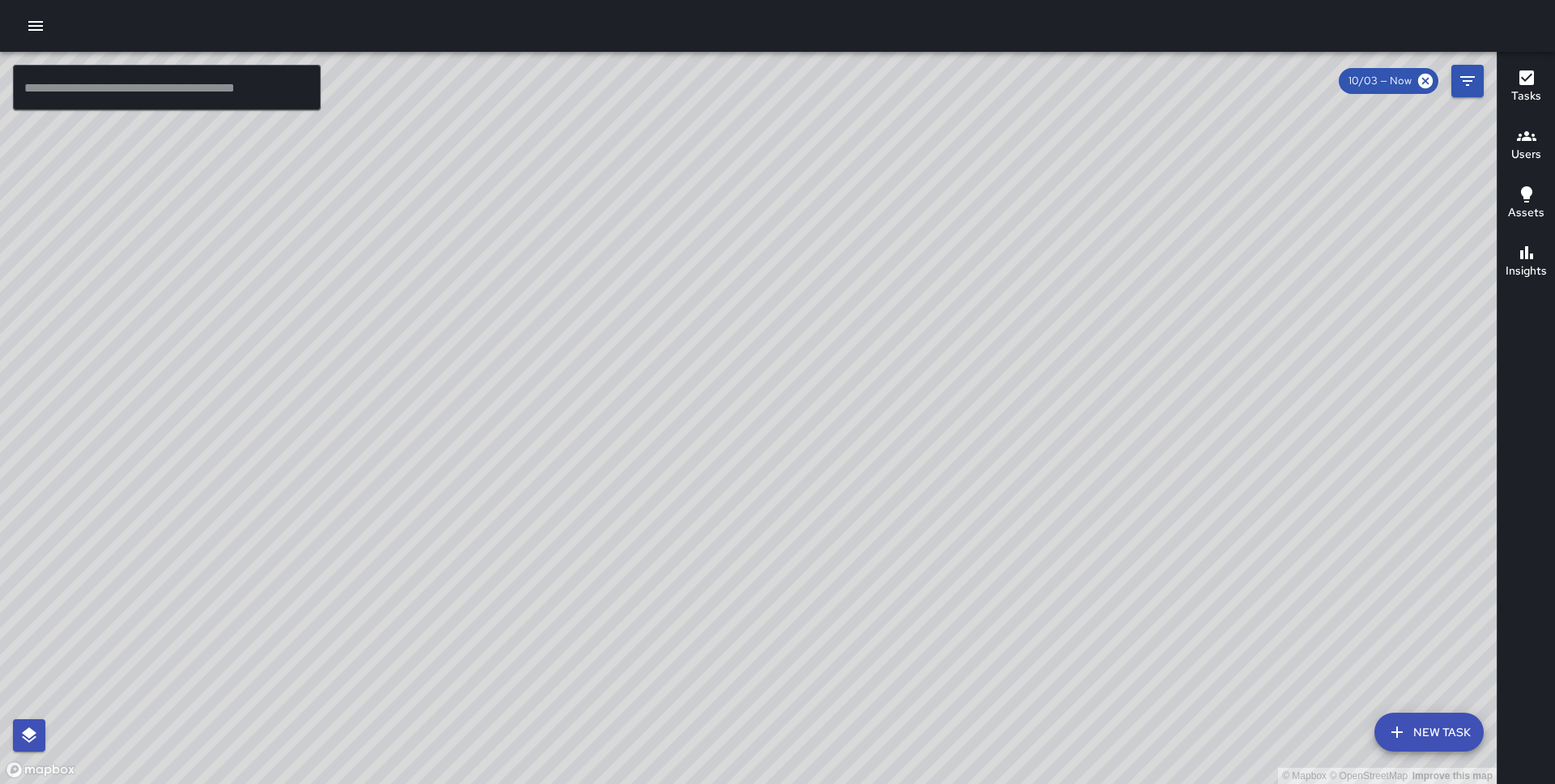
drag, startPoint x: 1242, startPoint y: 395, endPoint x: 1020, endPoint y: 347, distance: 227.1
click at [1020, 347] on div "© Mapbox © OpenStreetMap Improve this map" at bounding box center [748, 417] width 1496 height 732
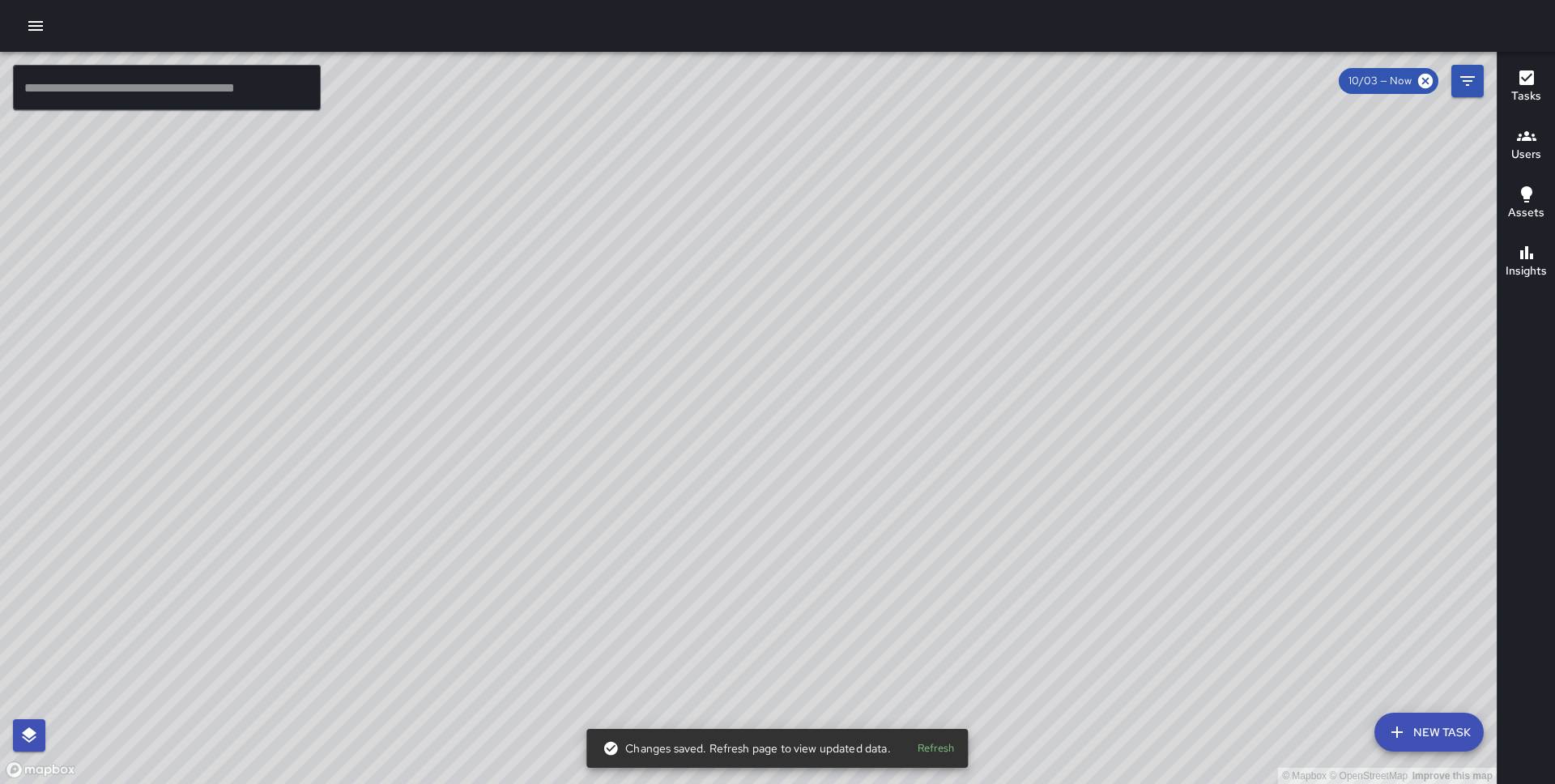
click at [1424, 713] on button "New Task" at bounding box center [1429, 732] width 109 height 39
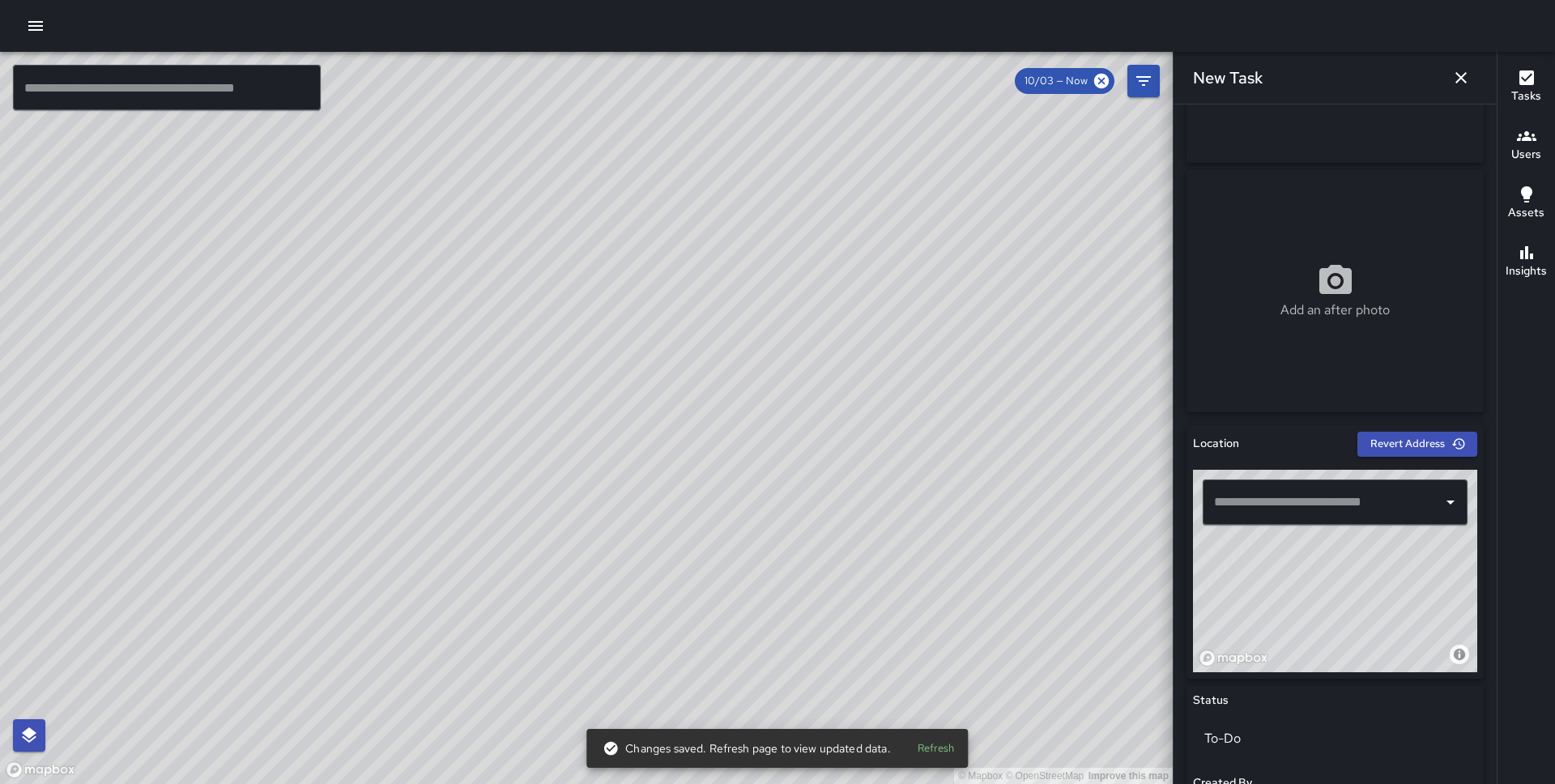
scroll to position [200, 0]
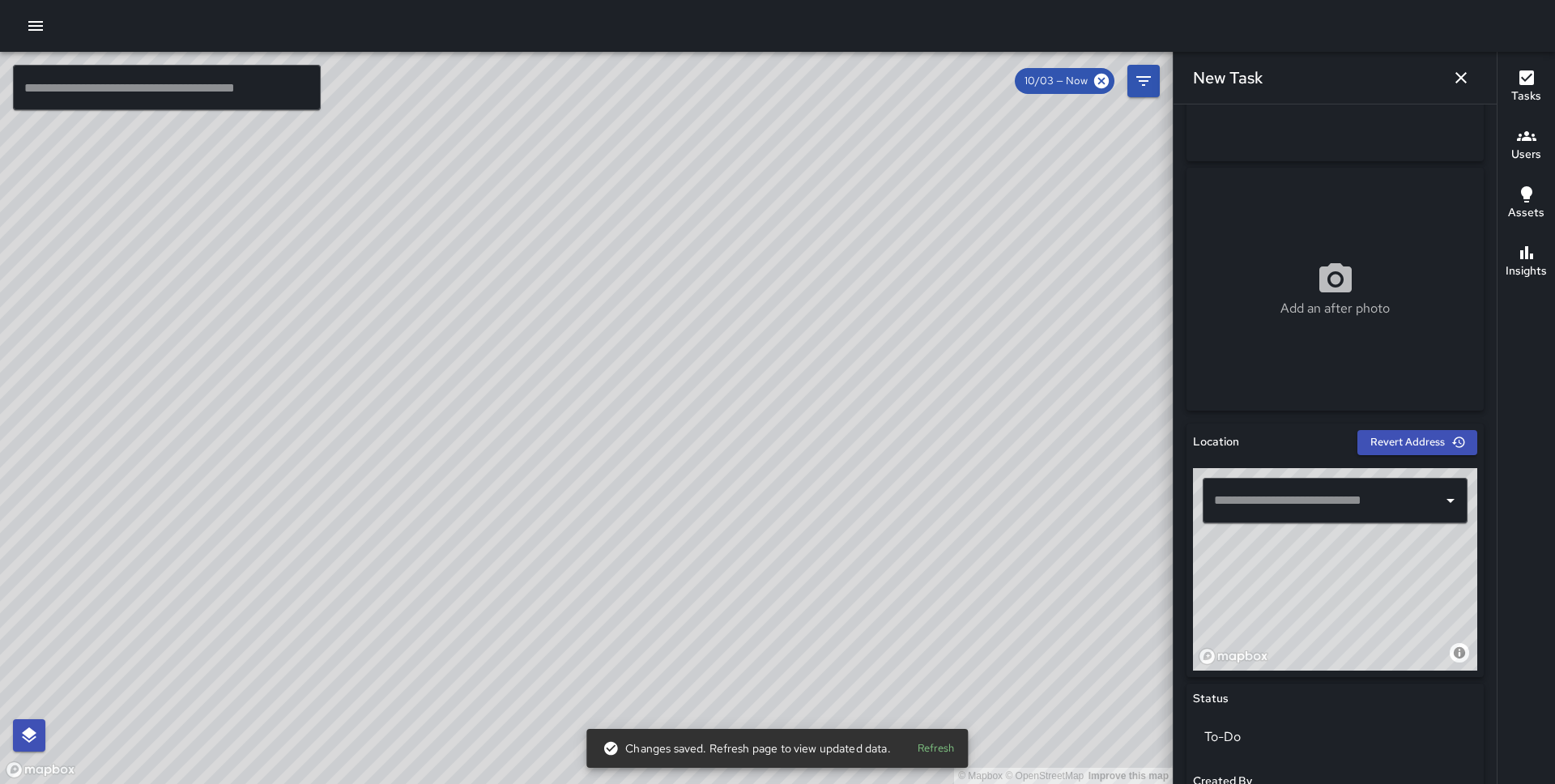
click at [1314, 496] on input "text" at bounding box center [1323, 500] width 226 height 31
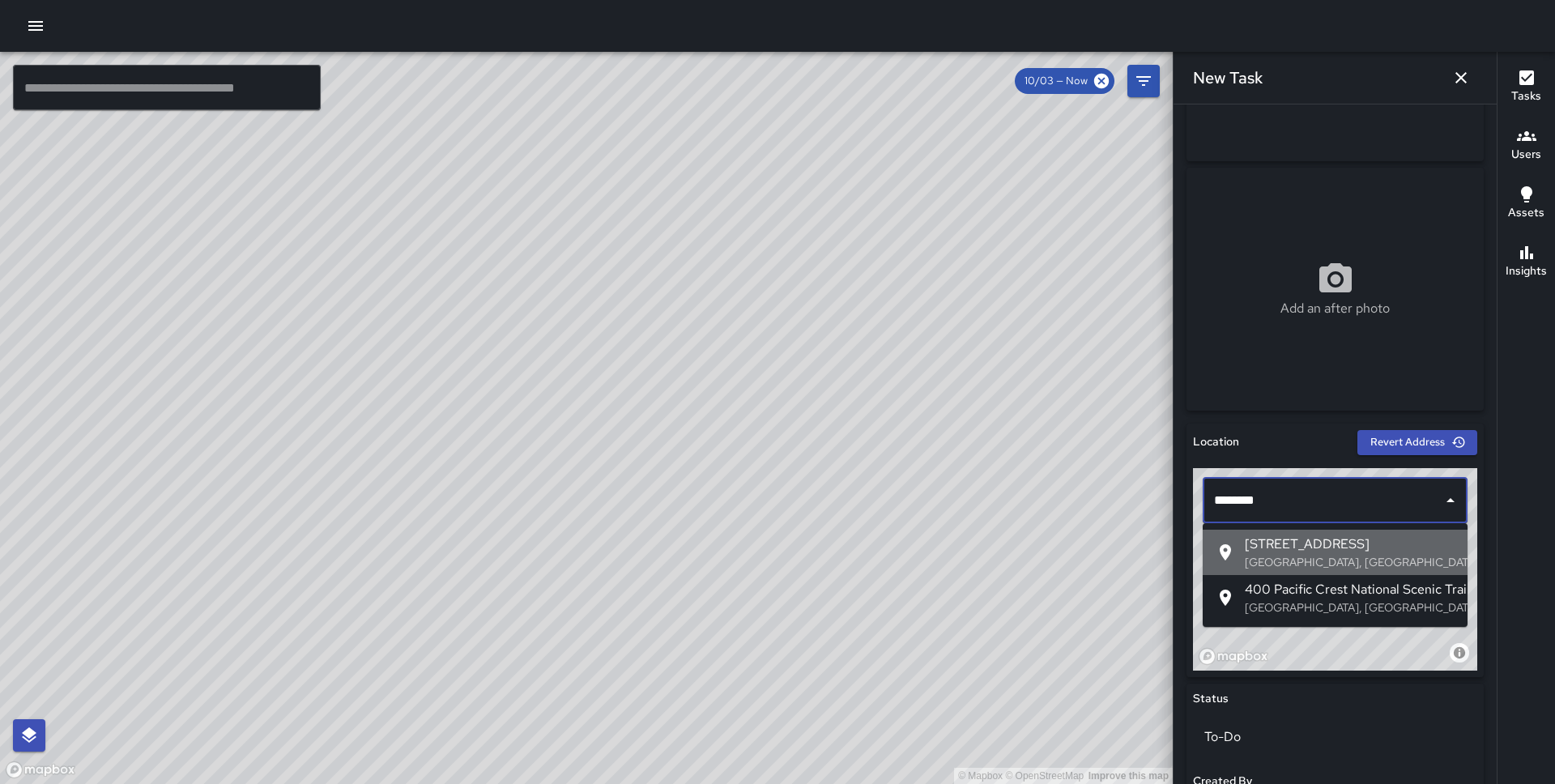
click at [1290, 549] on span "400 Pacific Avenue" at bounding box center [1350, 544] width 210 height 19
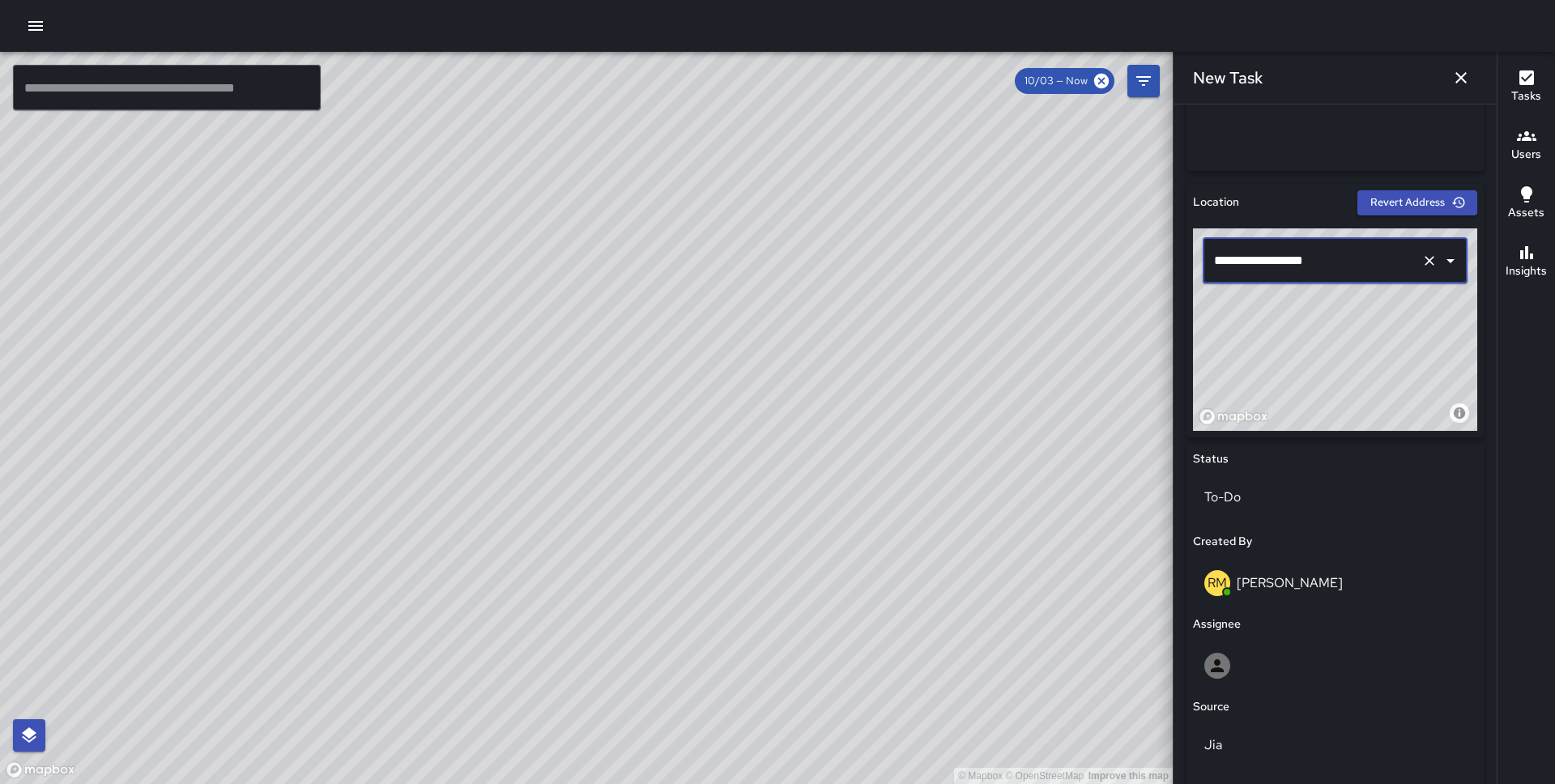
scroll to position [698, 0]
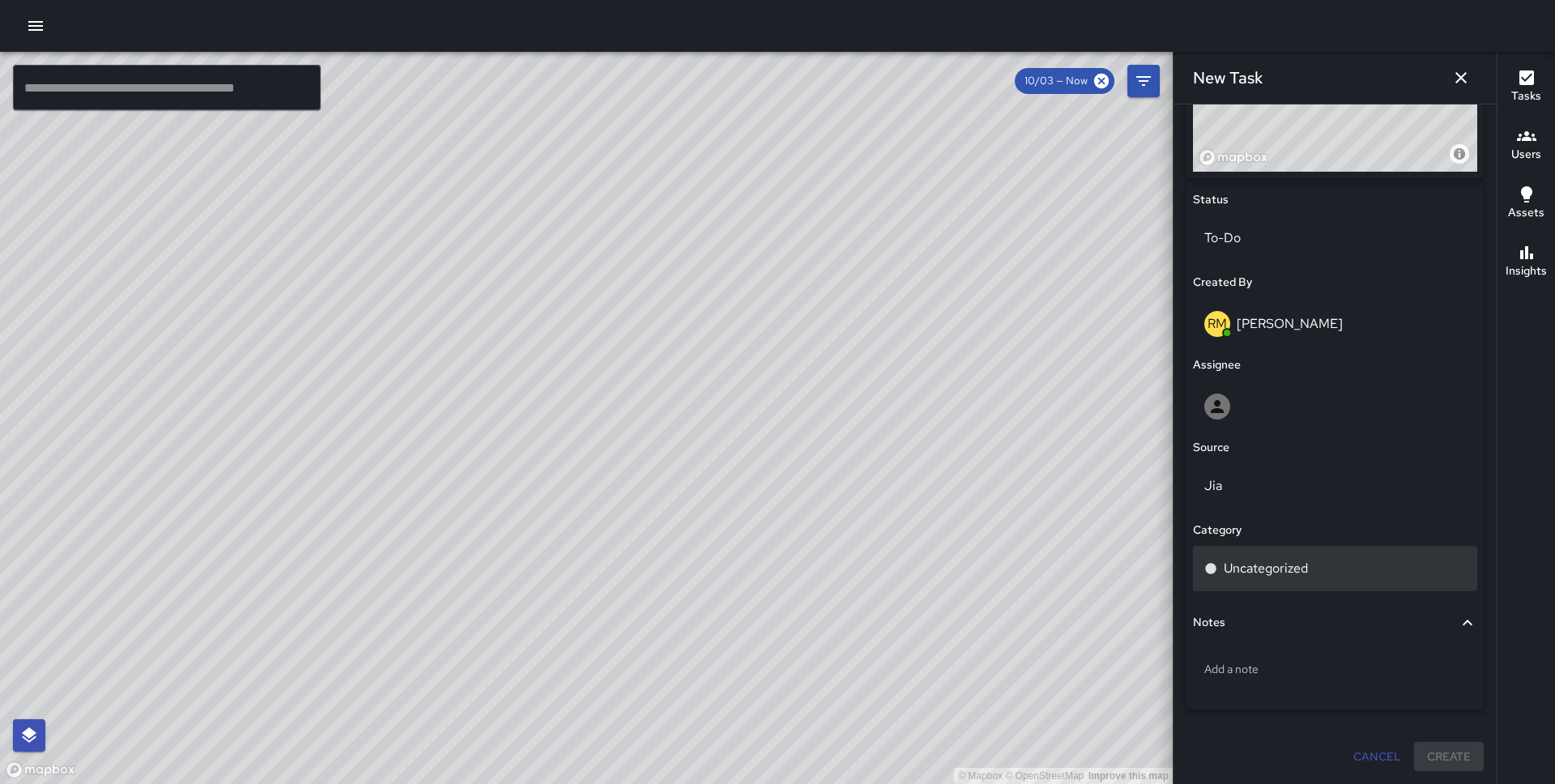
click at [1260, 556] on div "Uncategorized" at bounding box center [1335, 568] width 284 height 45
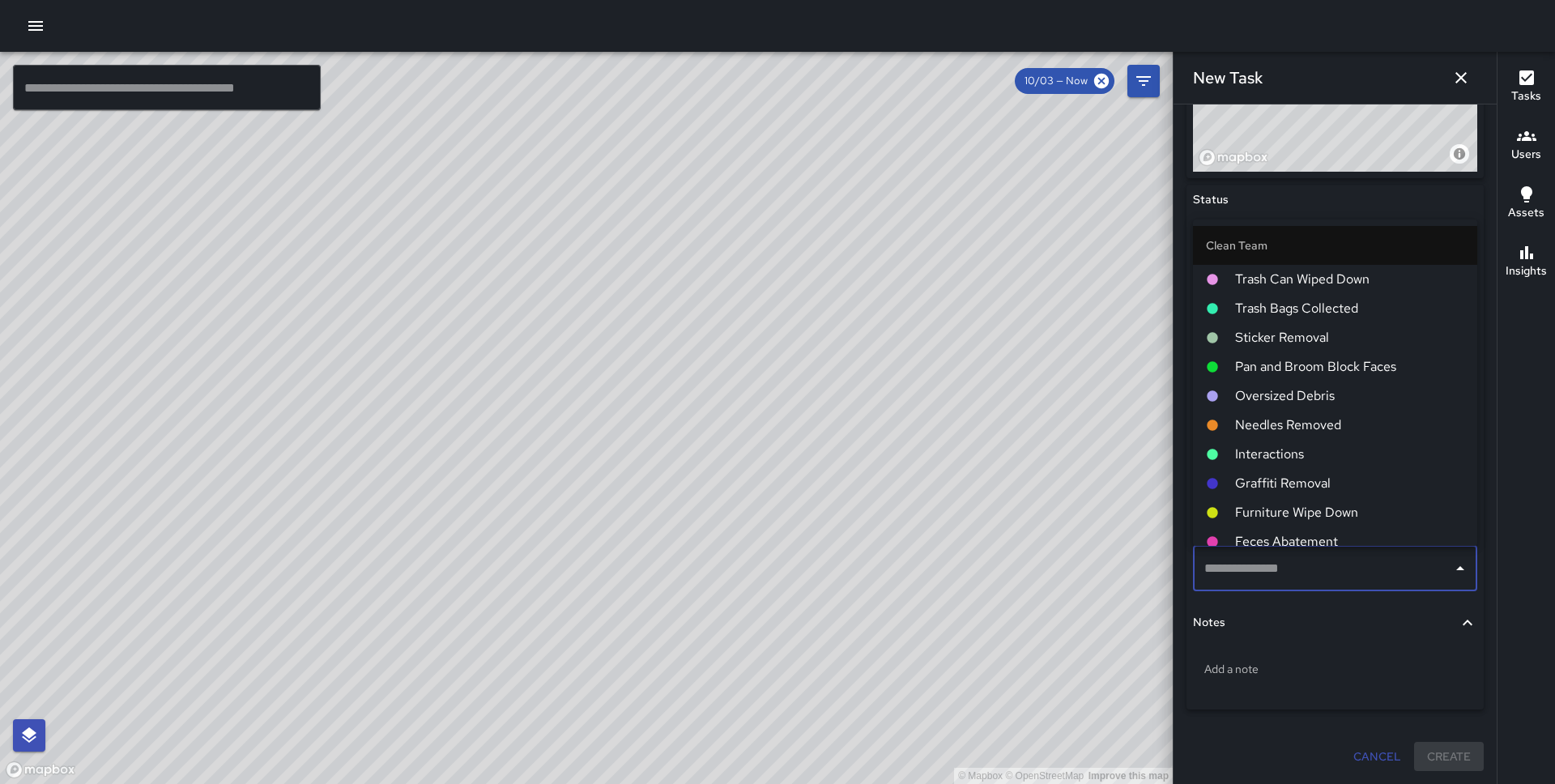
click at [1288, 366] on span "Pan and Broom Block Faces" at bounding box center [1350, 367] width 229 height 19
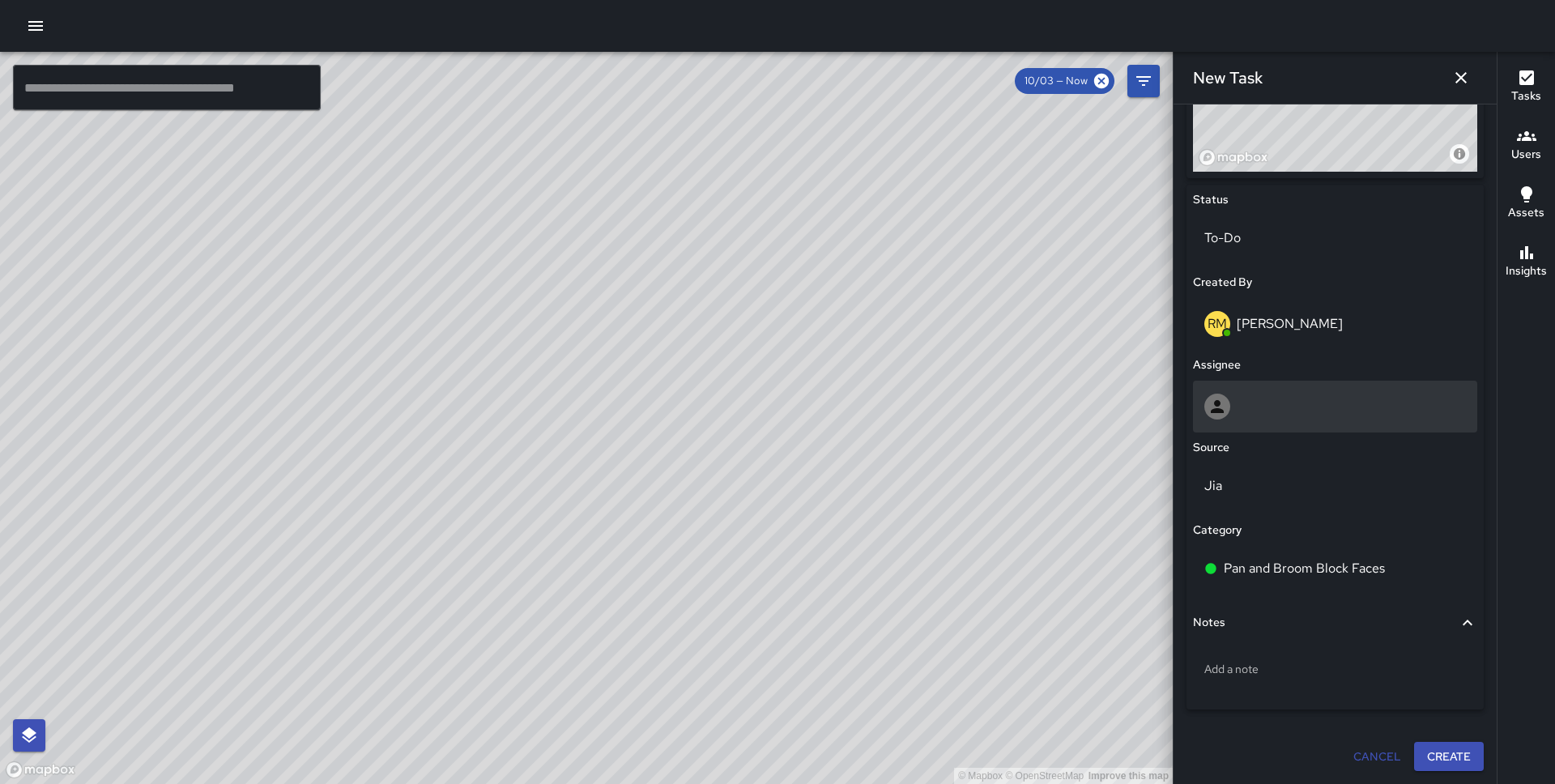
click at [1258, 408] on div at bounding box center [1335, 406] width 262 height 26
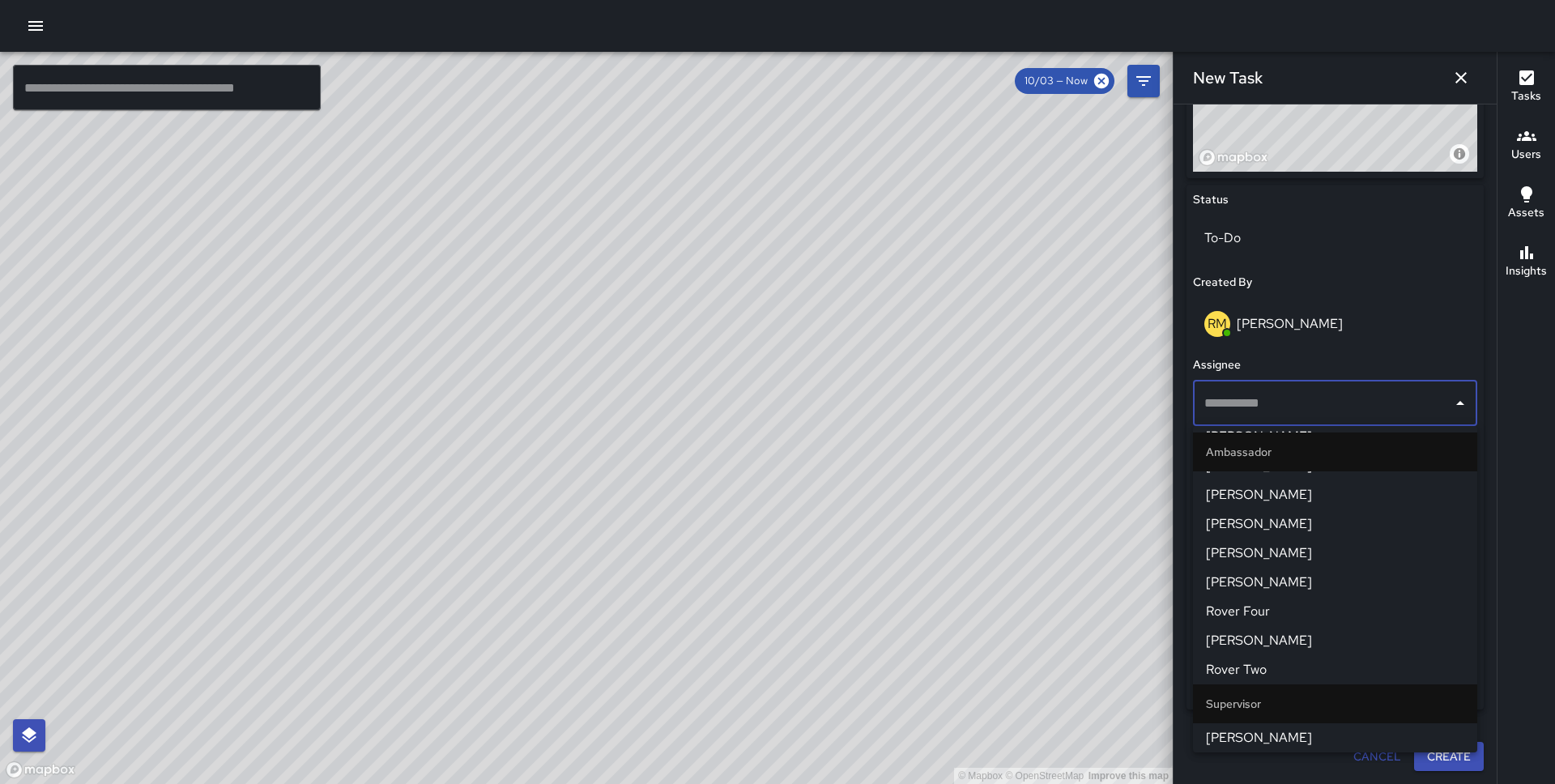
scroll to position [1367, 0]
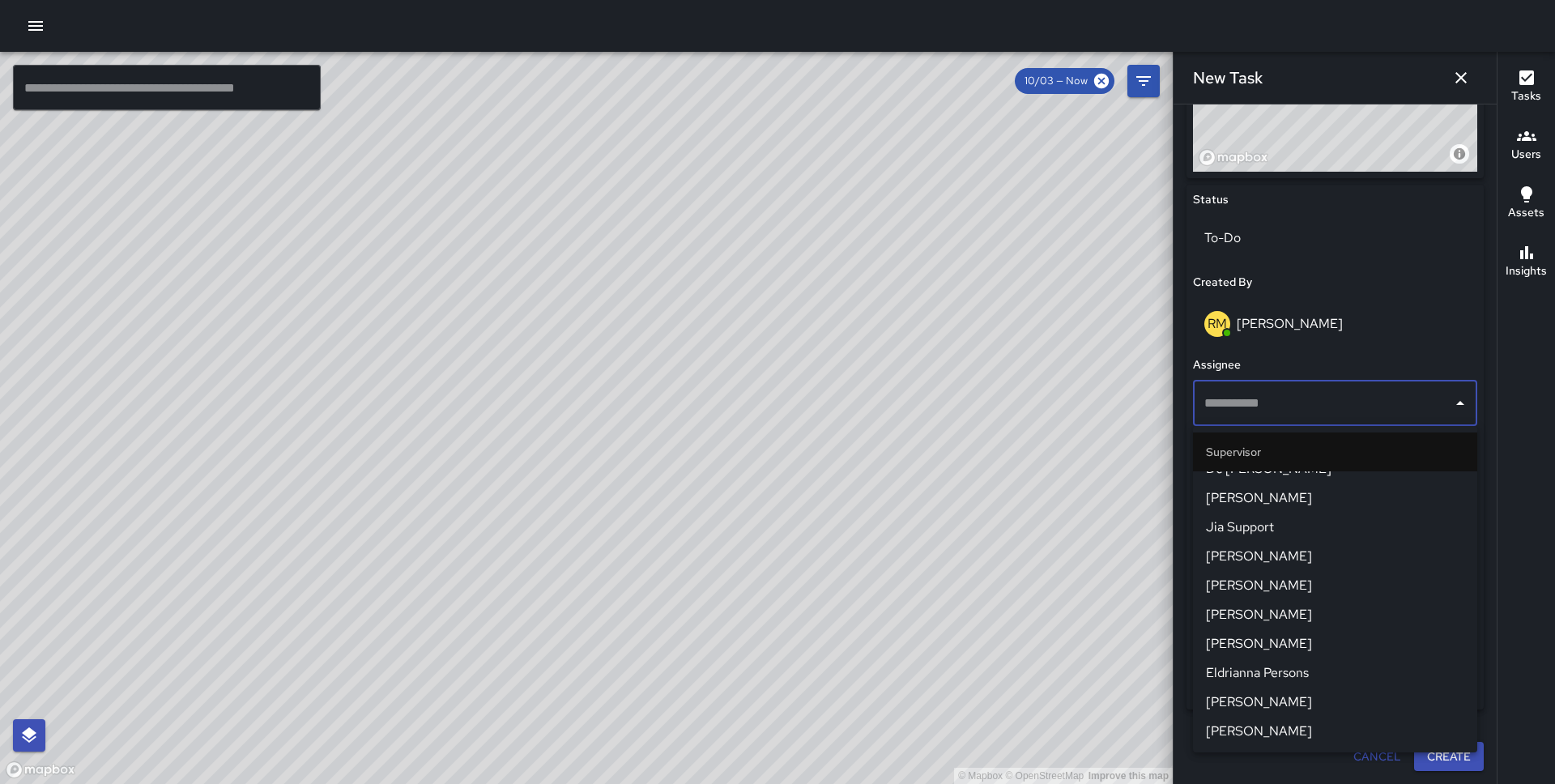
click at [1268, 666] on span "Eldrianna Persons" at bounding box center [1334, 673] width 258 height 19
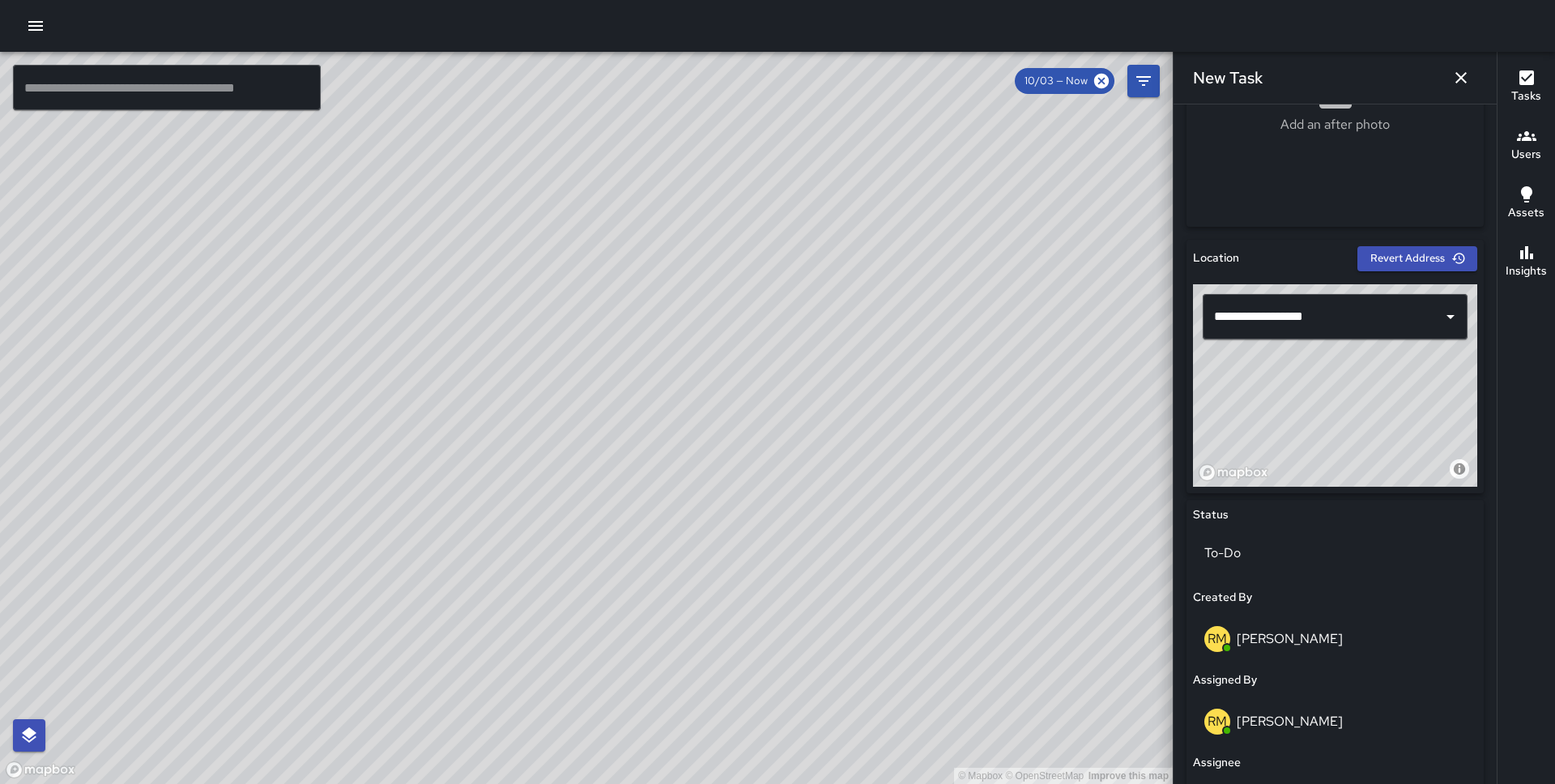
scroll to position [366, 0]
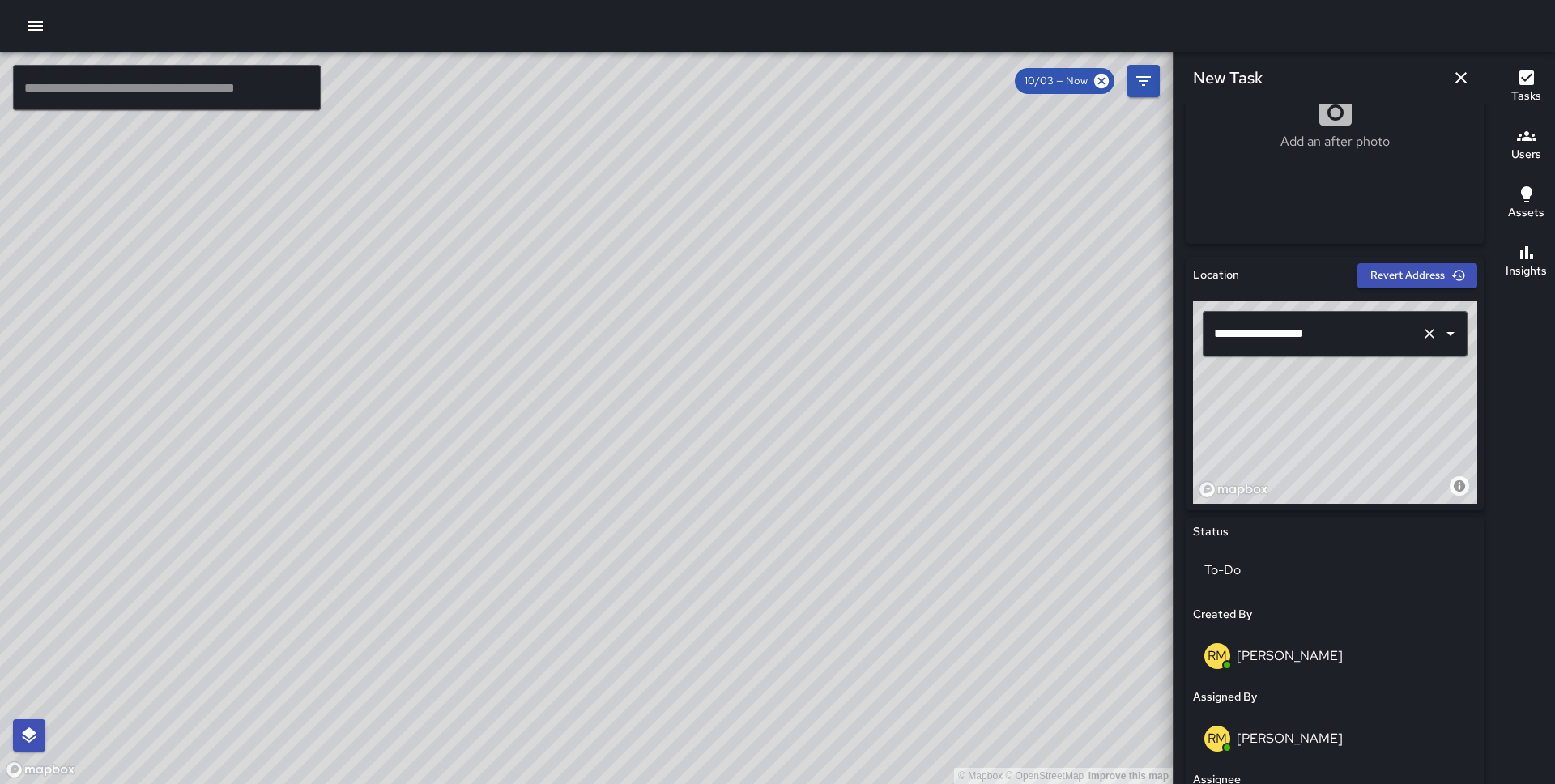
click at [1242, 330] on input "**********" at bounding box center [1312, 334] width 204 height 31
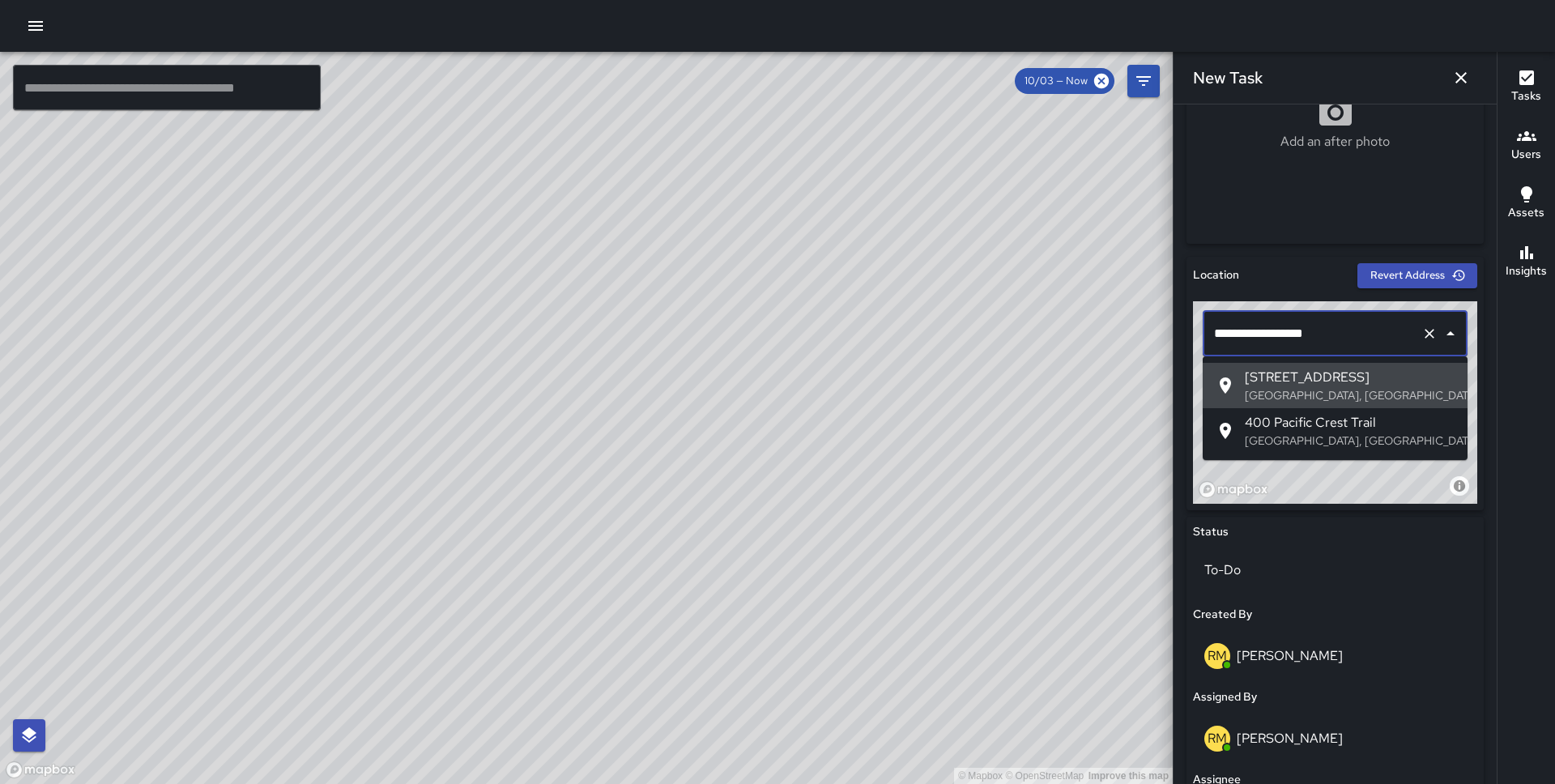
click at [1236, 329] on input "**********" at bounding box center [1312, 334] width 204 height 31
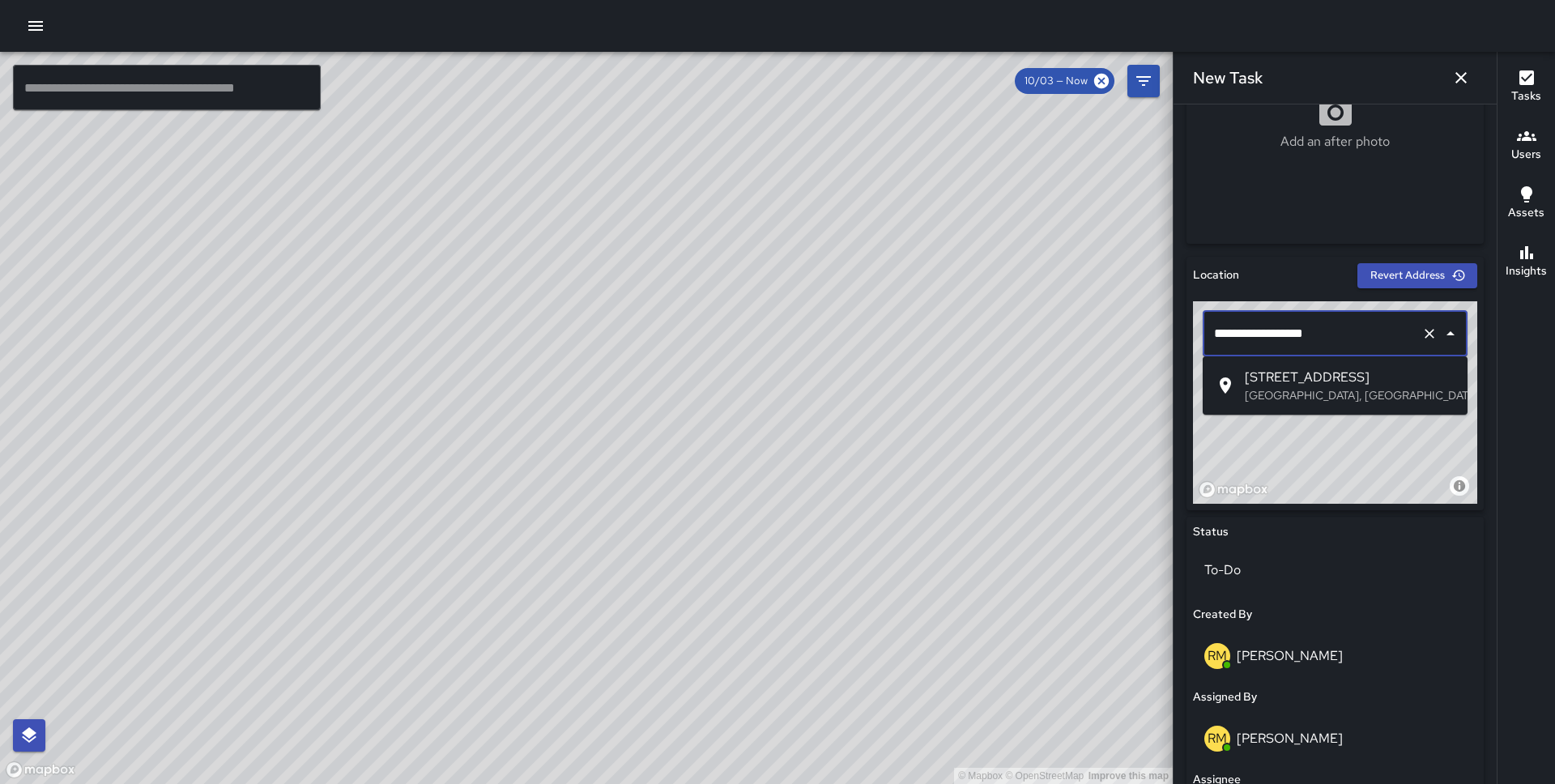
click at [1306, 363] on li "401 Pacific Avenue San Francisco, CA, USA" at bounding box center [1335, 385] width 265 height 45
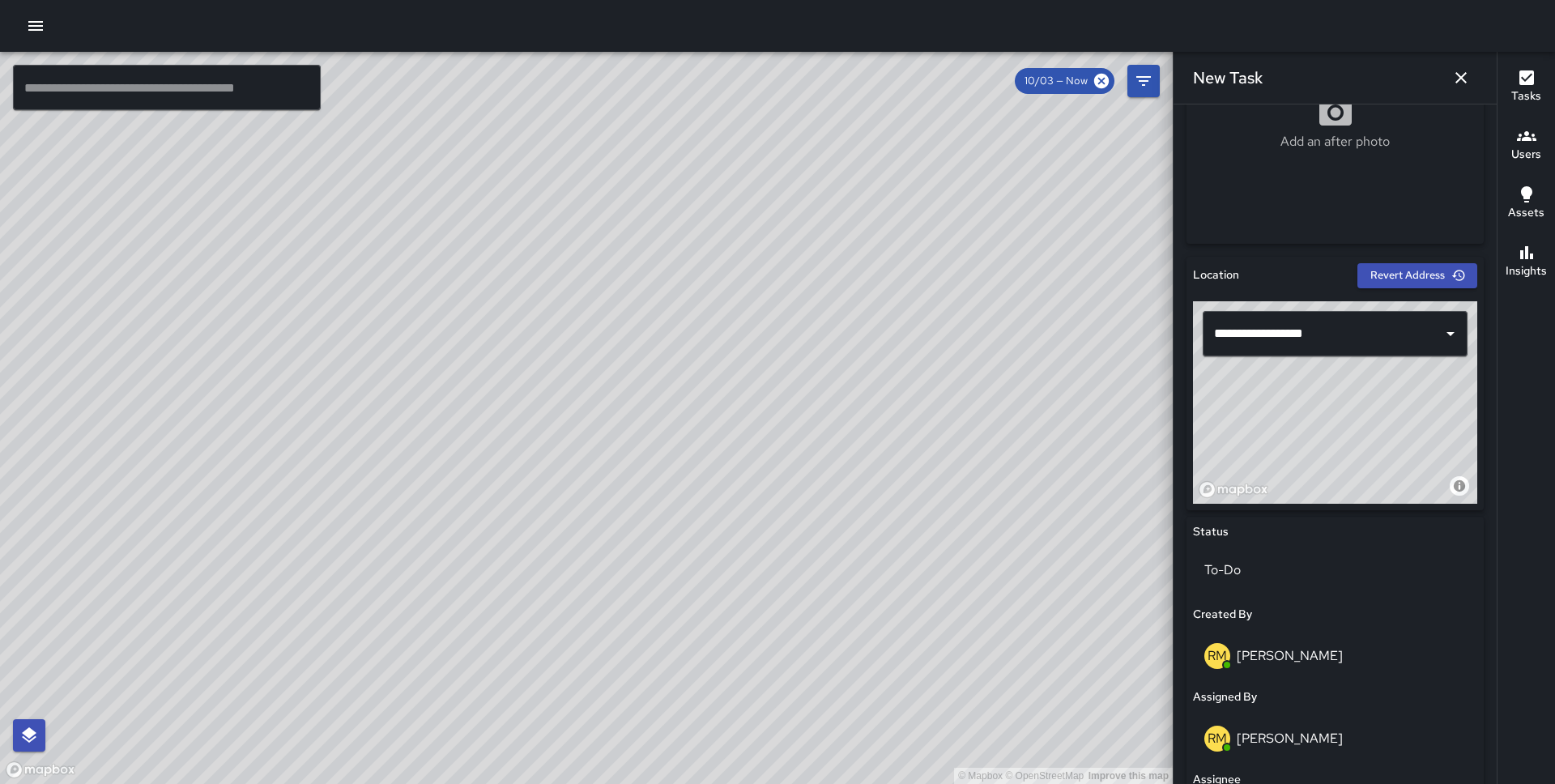
drag, startPoint x: 1332, startPoint y: 464, endPoint x: 1365, endPoint y: 436, distance: 43.3
click at [1365, 436] on div "© Mapbox © OpenStreetMap Improve this map" at bounding box center [1335, 402] width 284 height 202
drag, startPoint x: 1365, startPoint y: 436, endPoint x: 1365, endPoint y: 425, distance: 11.0
click at [1365, 425] on div "© Mapbox © OpenStreetMap Improve this map" at bounding box center [1335, 402] width 284 height 202
drag, startPoint x: 1328, startPoint y: 438, endPoint x: 1407, endPoint y: 422, distance: 80.6
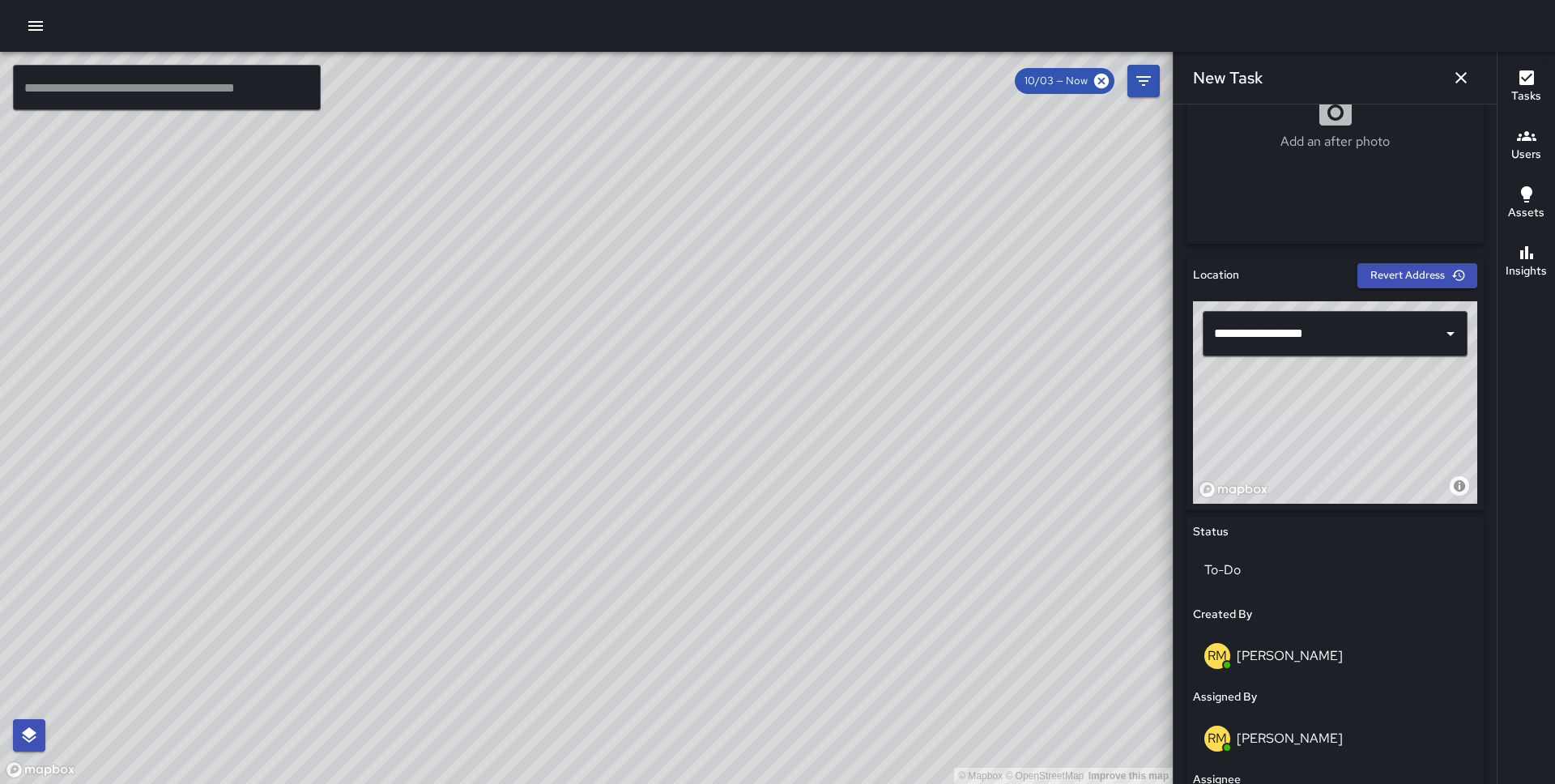
click at [1407, 422] on div "© Mapbox © OpenStreetMap Improve this map" at bounding box center [1335, 402] width 284 height 202
type input "**********"
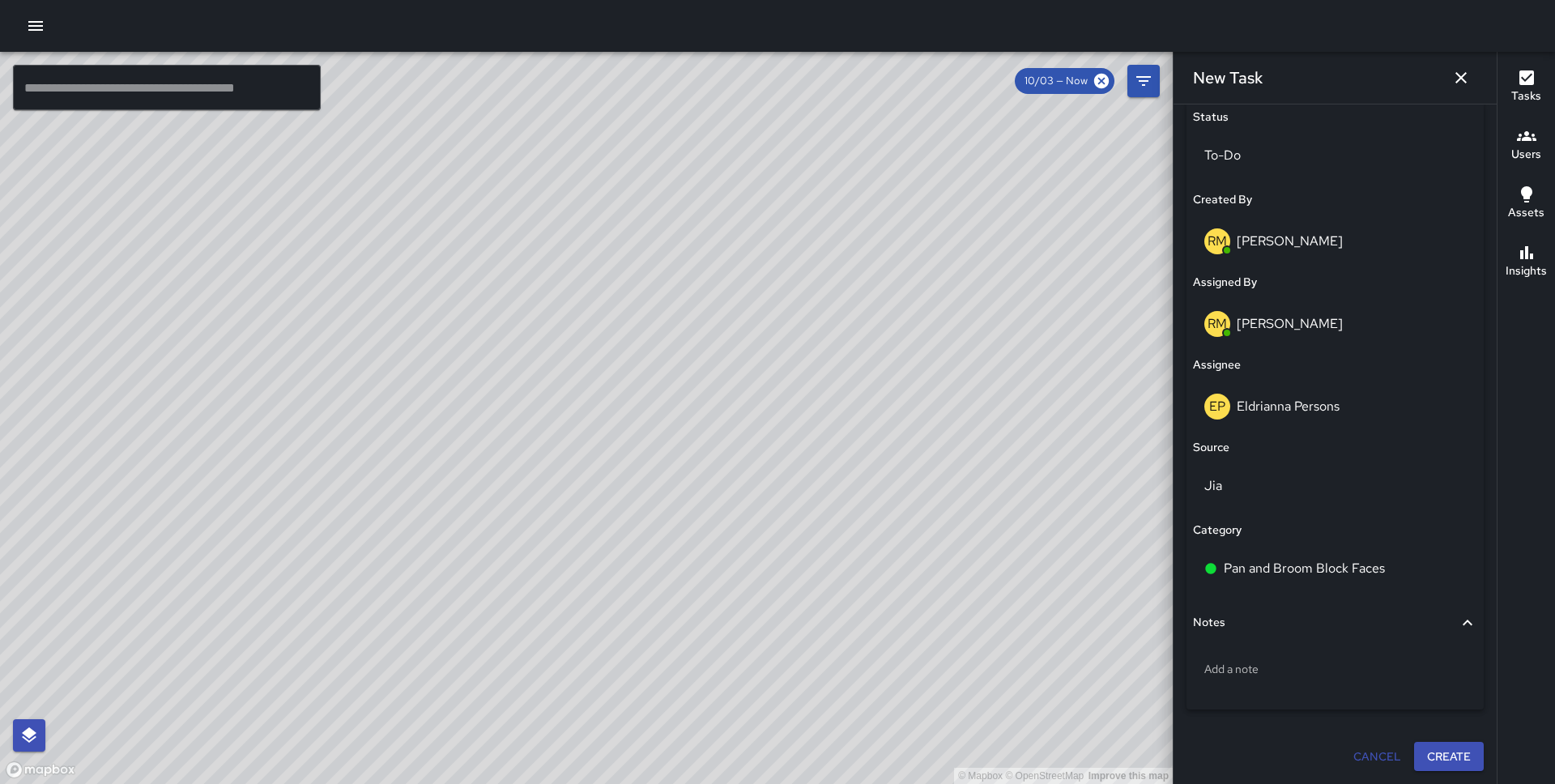
click at [1449, 763] on button "Create" at bounding box center [1448, 756] width 70 height 30
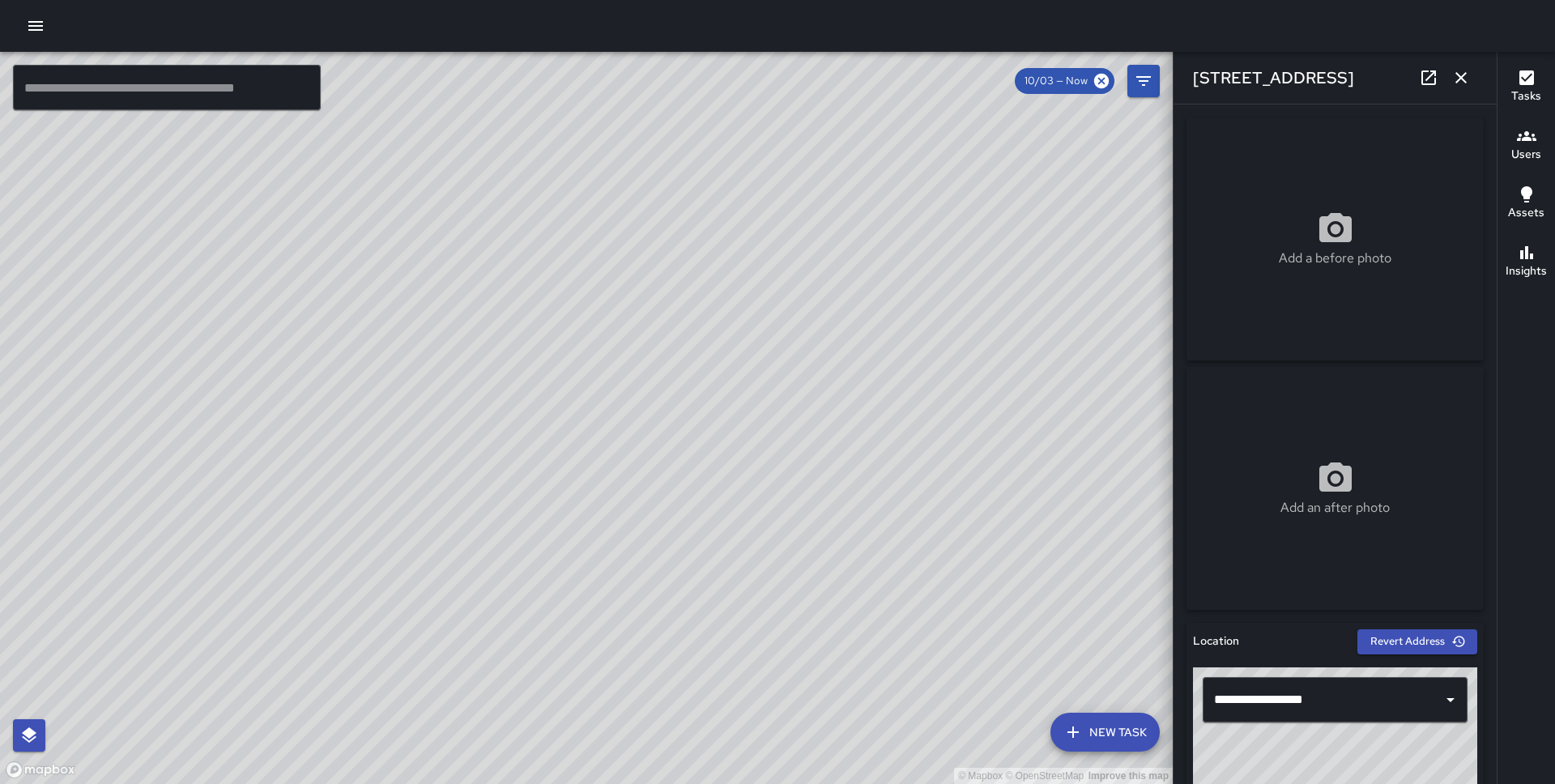
click at [870, 355] on div "© Mapbox © OpenStreetMap Improve this map" at bounding box center [586, 417] width 1173 height 732
drag, startPoint x: 869, startPoint y: 357, endPoint x: 657, endPoint y: 197, distance: 265.6
click at [657, 197] on div "© Mapbox © OpenStreetMap Improve this map" at bounding box center [586, 417] width 1173 height 732
drag, startPoint x: 767, startPoint y: 314, endPoint x: 593, endPoint y: 175, distance: 222.7
click at [593, 175] on div "© Mapbox © OpenStreetMap Improve this map" at bounding box center [586, 417] width 1173 height 732
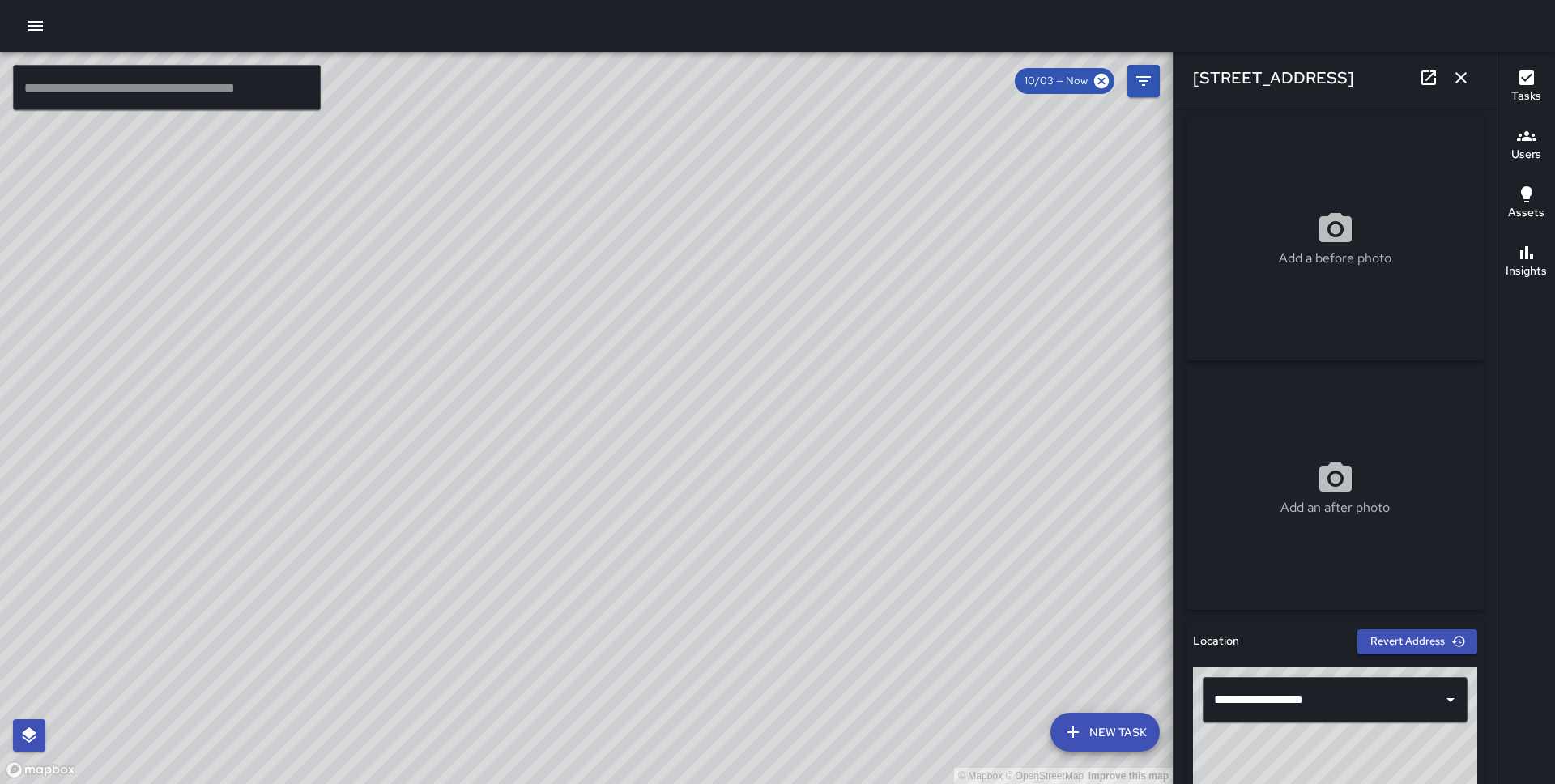
drag, startPoint x: 968, startPoint y: 480, endPoint x: 764, endPoint y: 320, distance: 259.3
click at [764, 321] on div "© Mapbox © OpenStreetMap Improve this map" at bounding box center [586, 417] width 1173 height 732
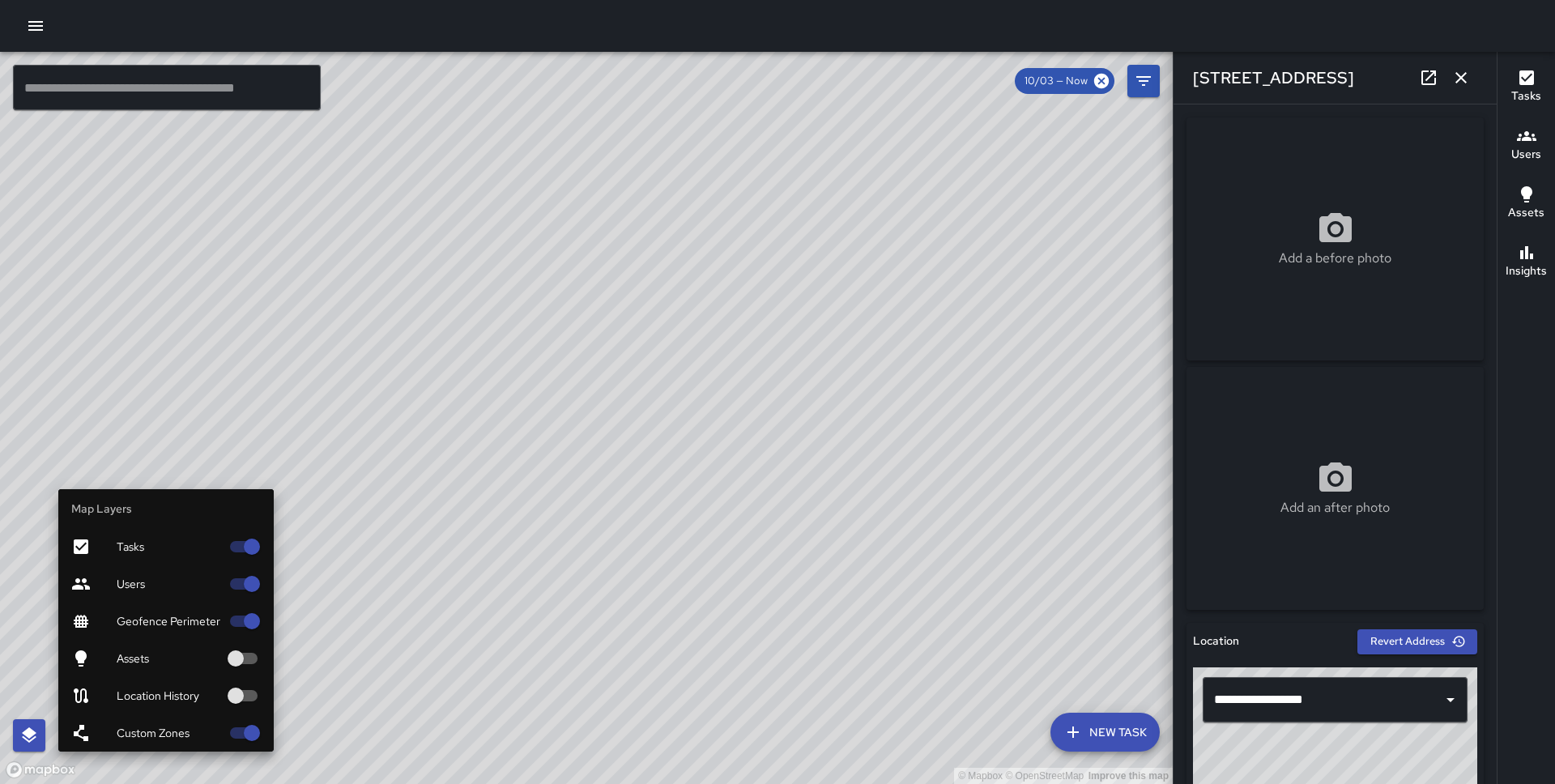
click at [159, 678] on div "Location History" at bounding box center [166, 695] width 215 height 37
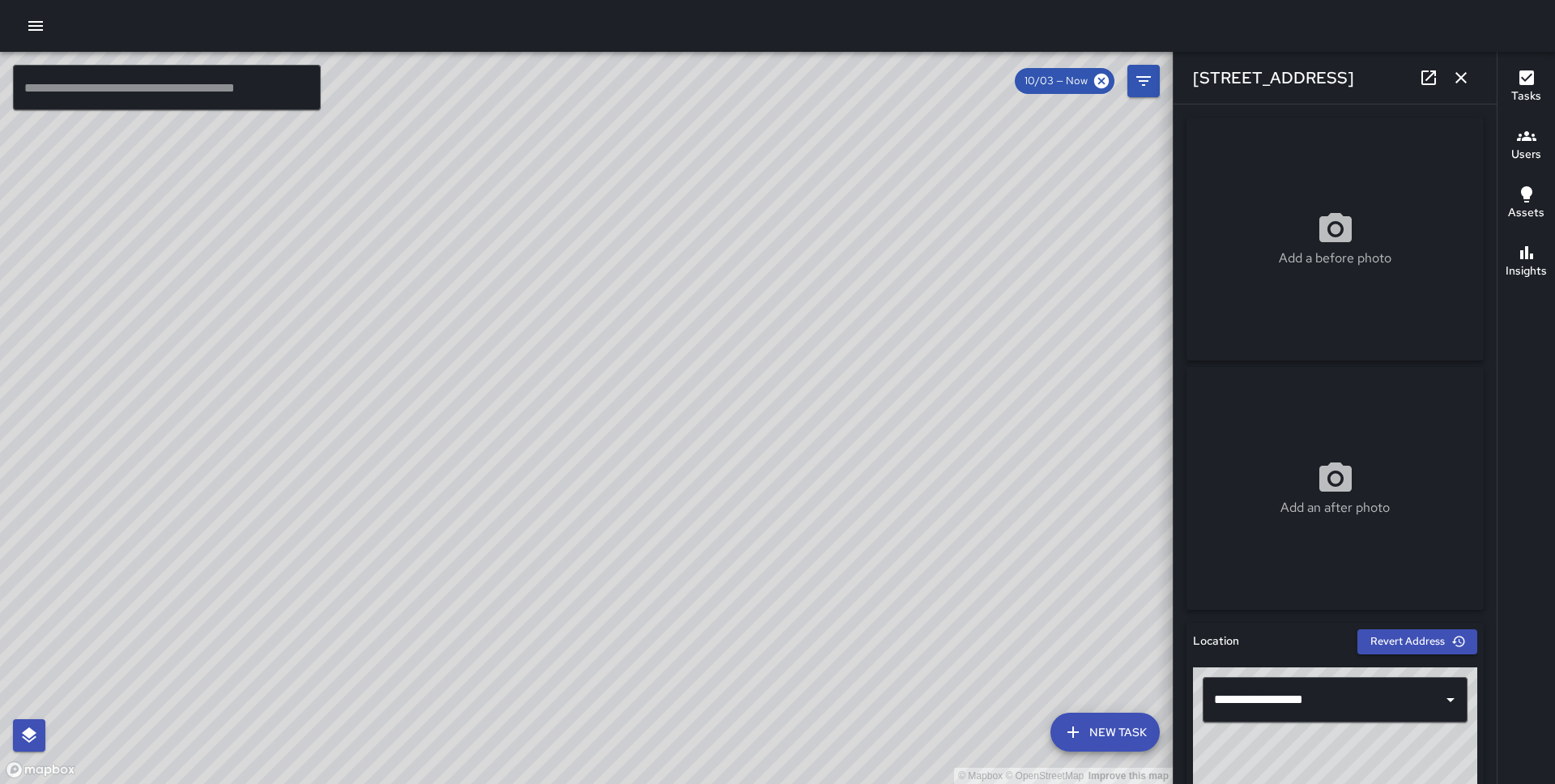
scroll to position [42, 0]
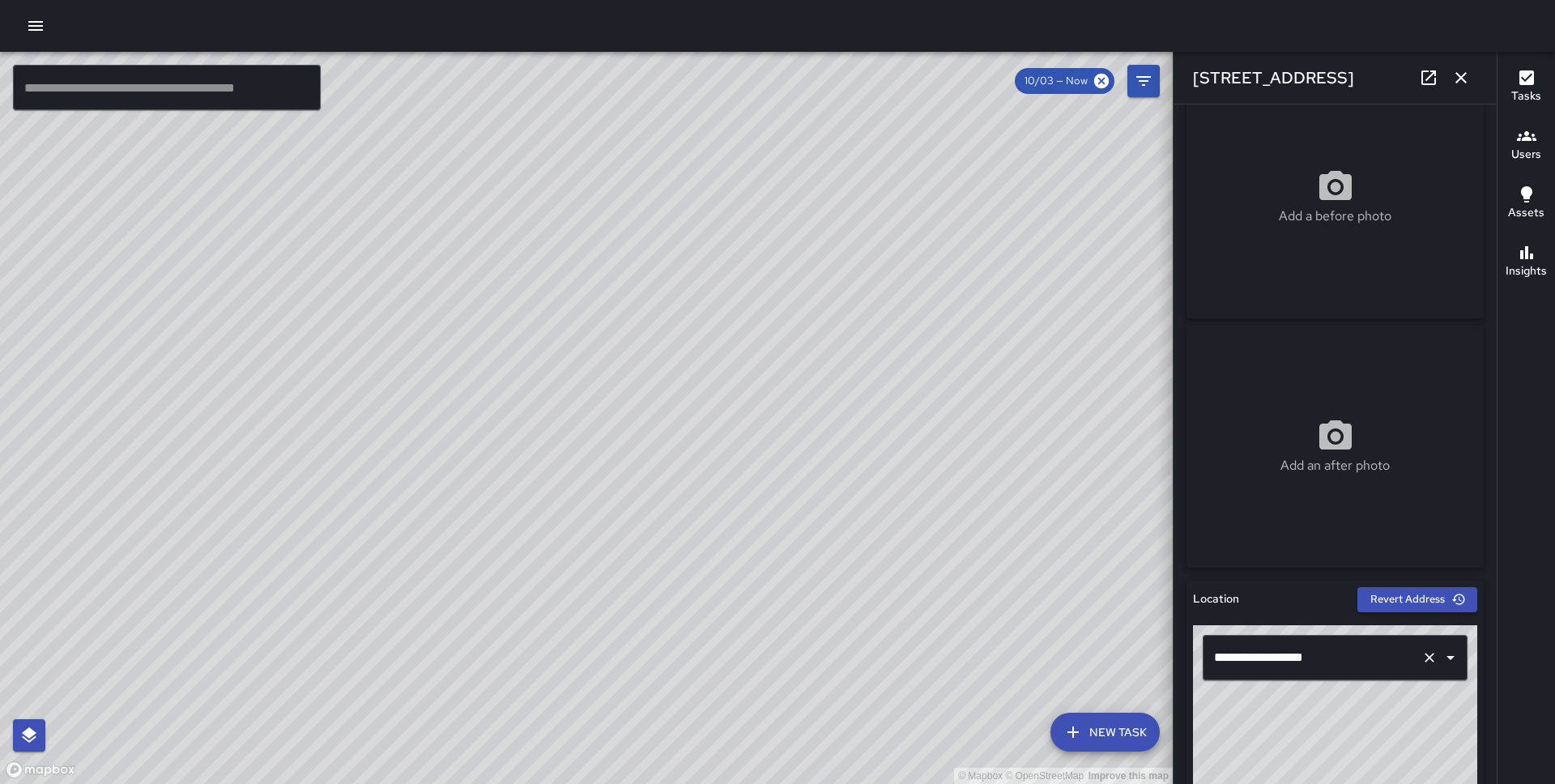
click at [1254, 646] on input "**********" at bounding box center [1312, 657] width 204 height 31
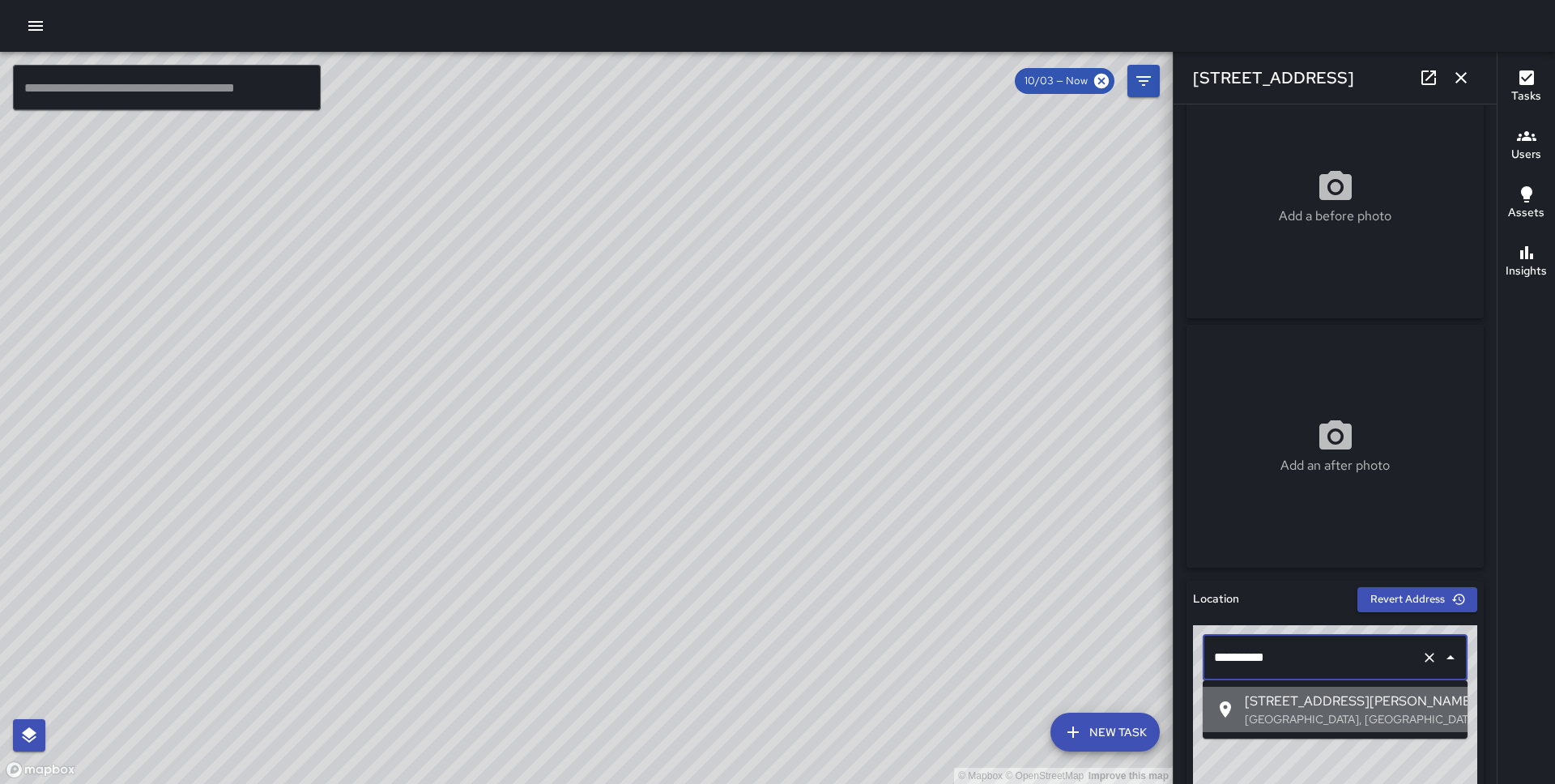
click at [1279, 697] on span "100 Howard Street" at bounding box center [1350, 701] width 210 height 19
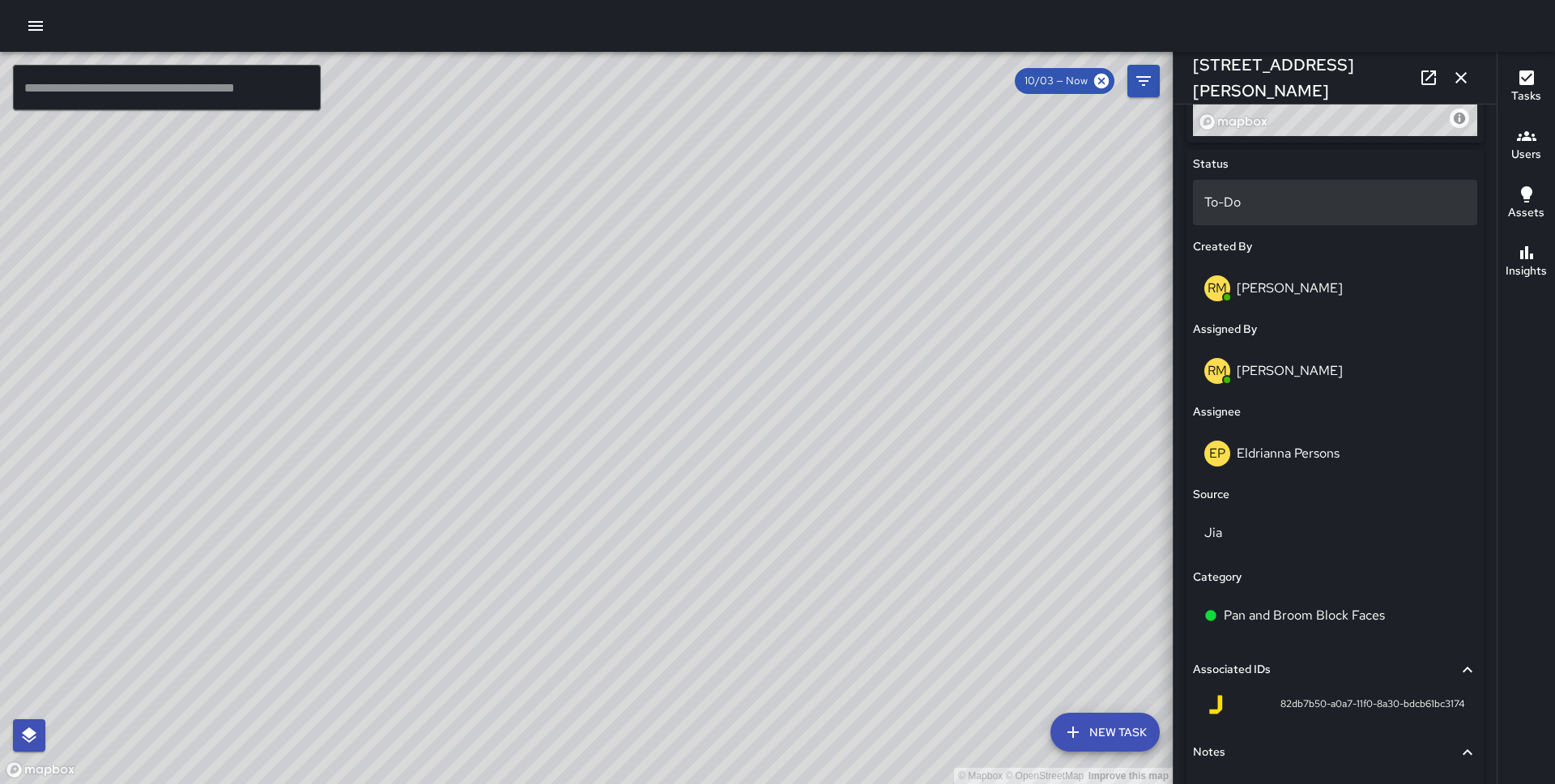
scroll to position [837, 0]
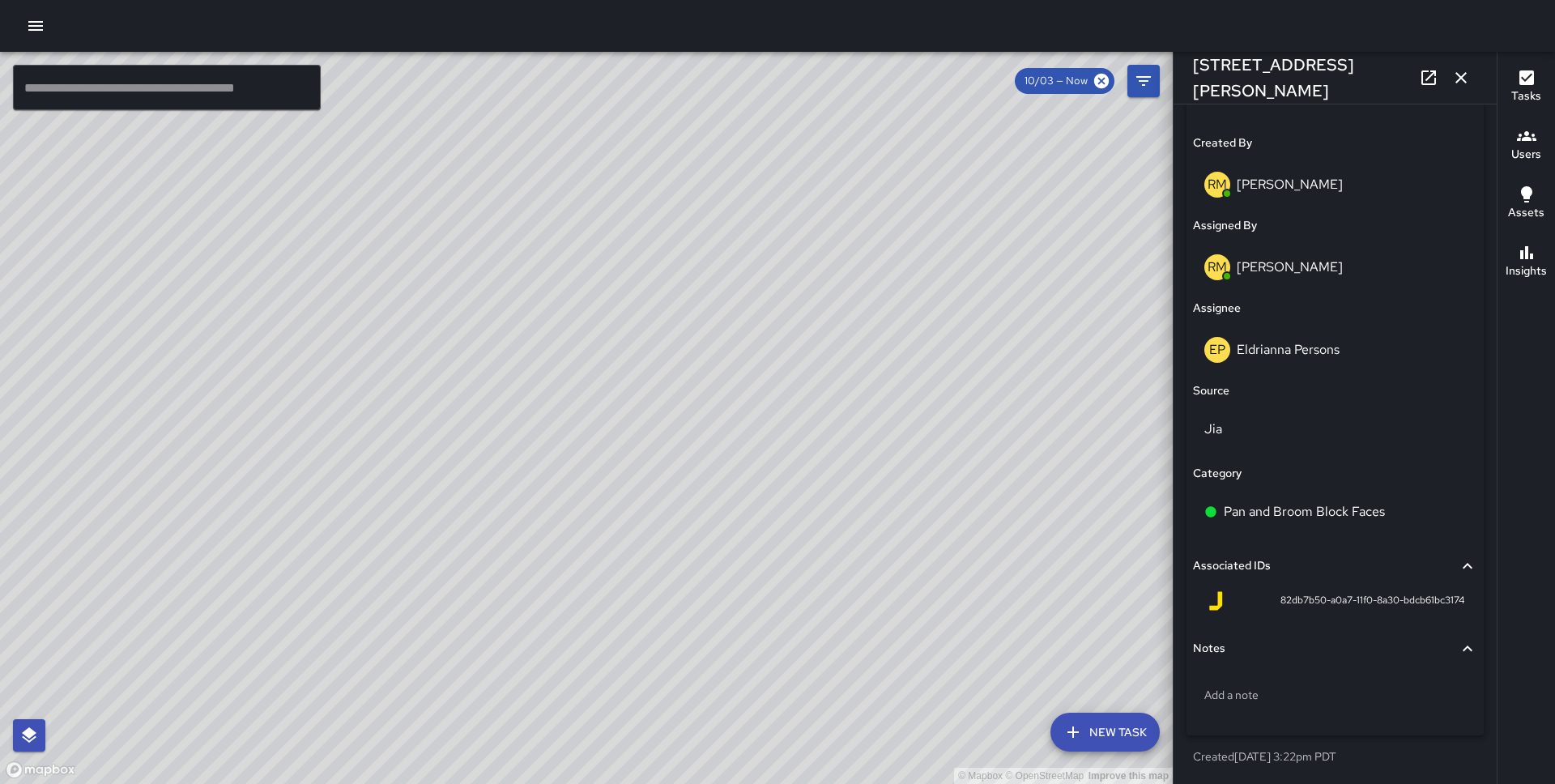
type input "**********"
click at [1465, 73] on icon "button" at bounding box center [1461, 78] width 12 height 12
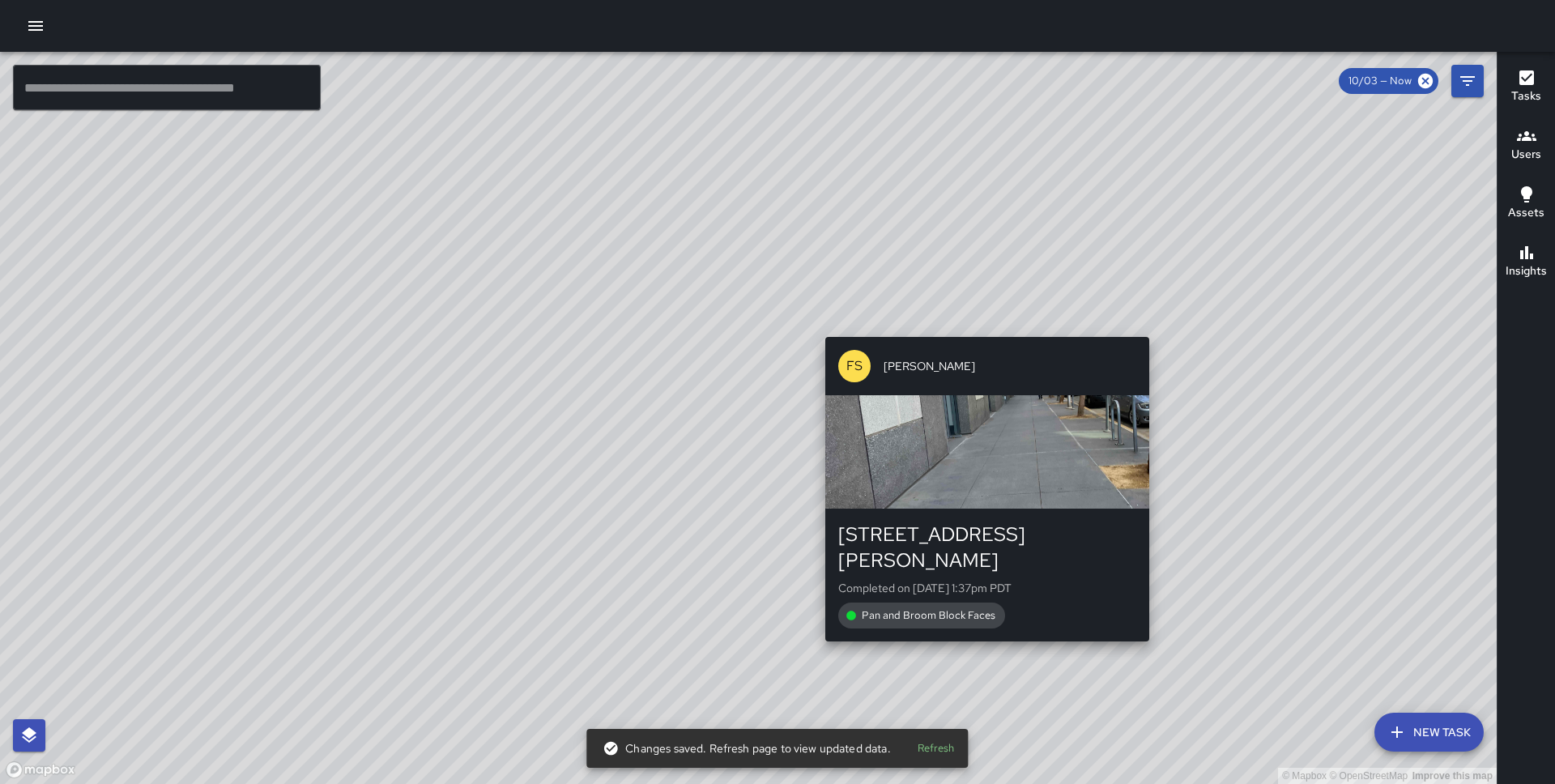
click at [1143, 325] on div "© Mapbox © OpenStreetMap Improve this map FS Farley Smith 177 Steuart Street Co…" at bounding box center [748, 417] width 1496 height 732
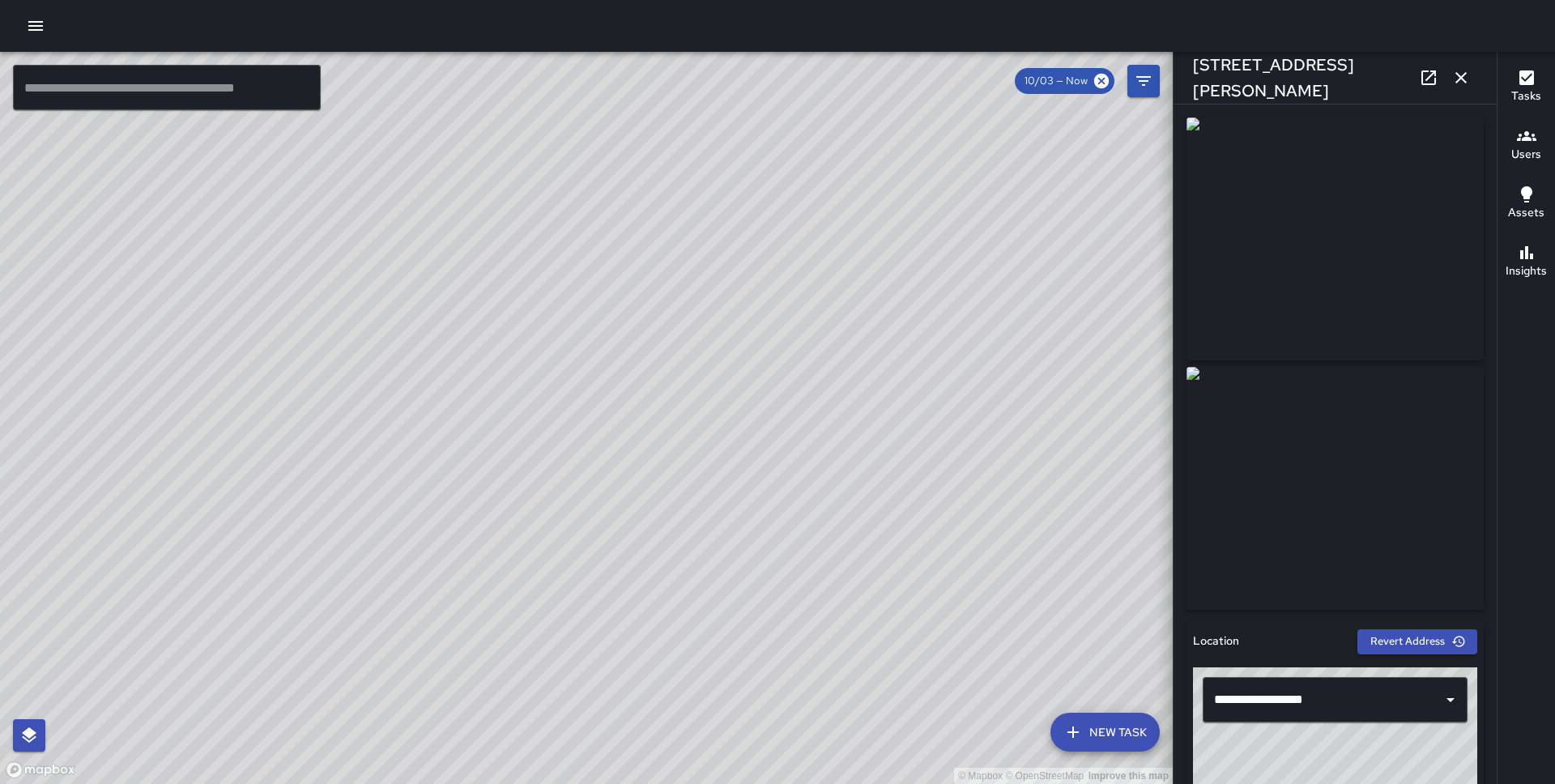
click at [1460, 76] on icon "button" at bounding box center [1461, 78] width 12 height 12
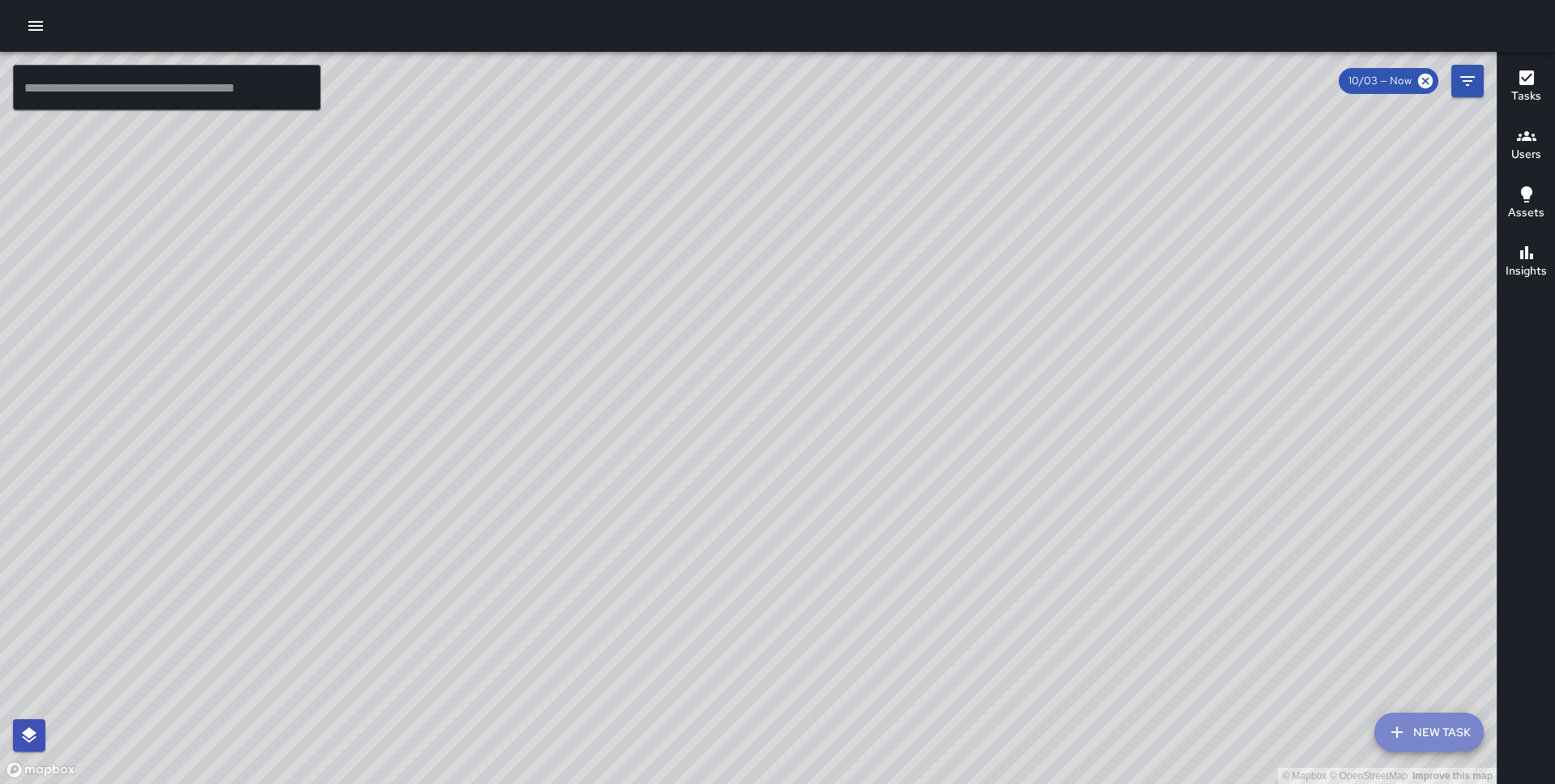
click at [1425, 735] on button "New Task" at bounding box center [1429, 732] width 109 height 39
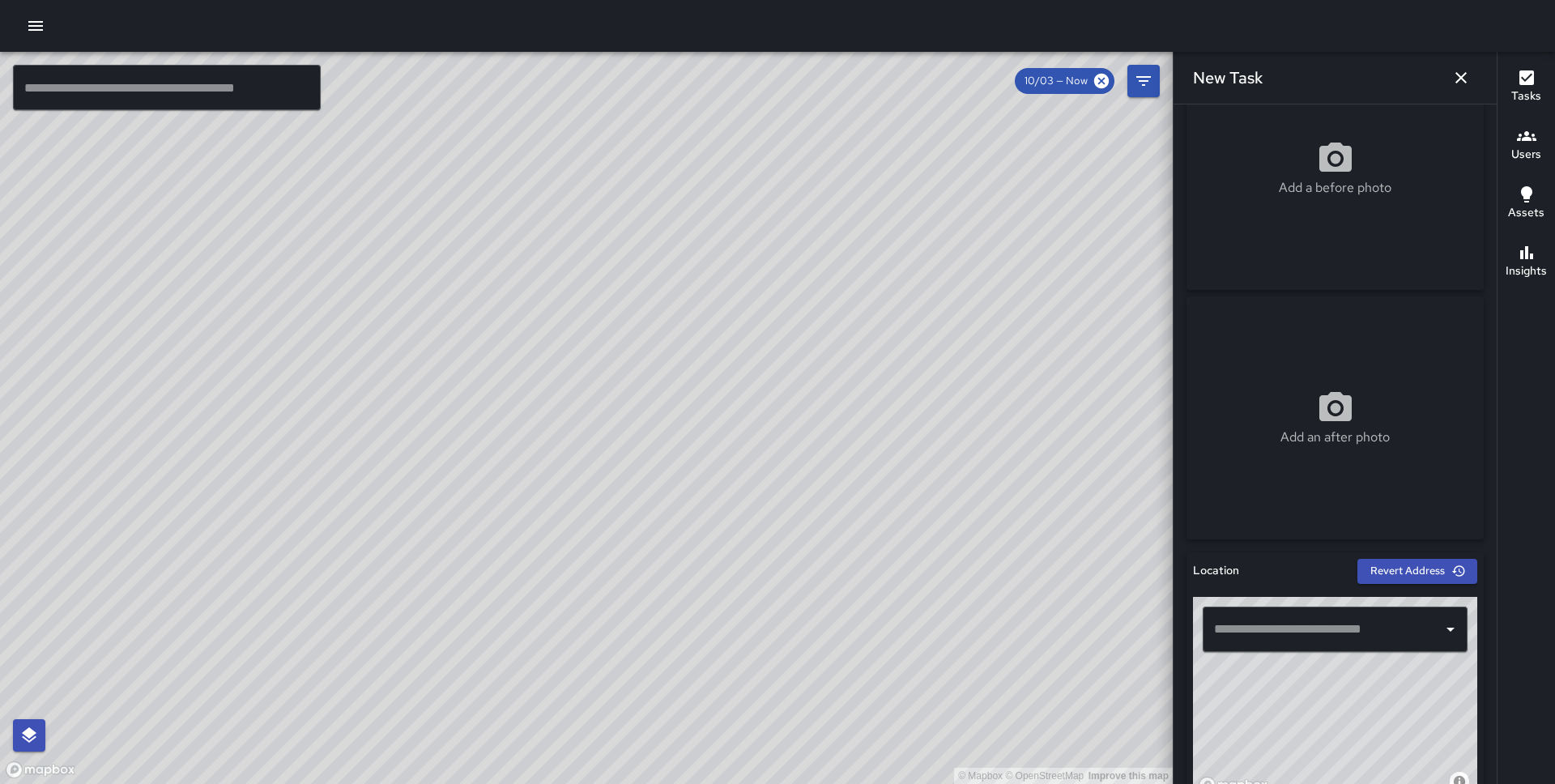
scroll to position [74, 0]
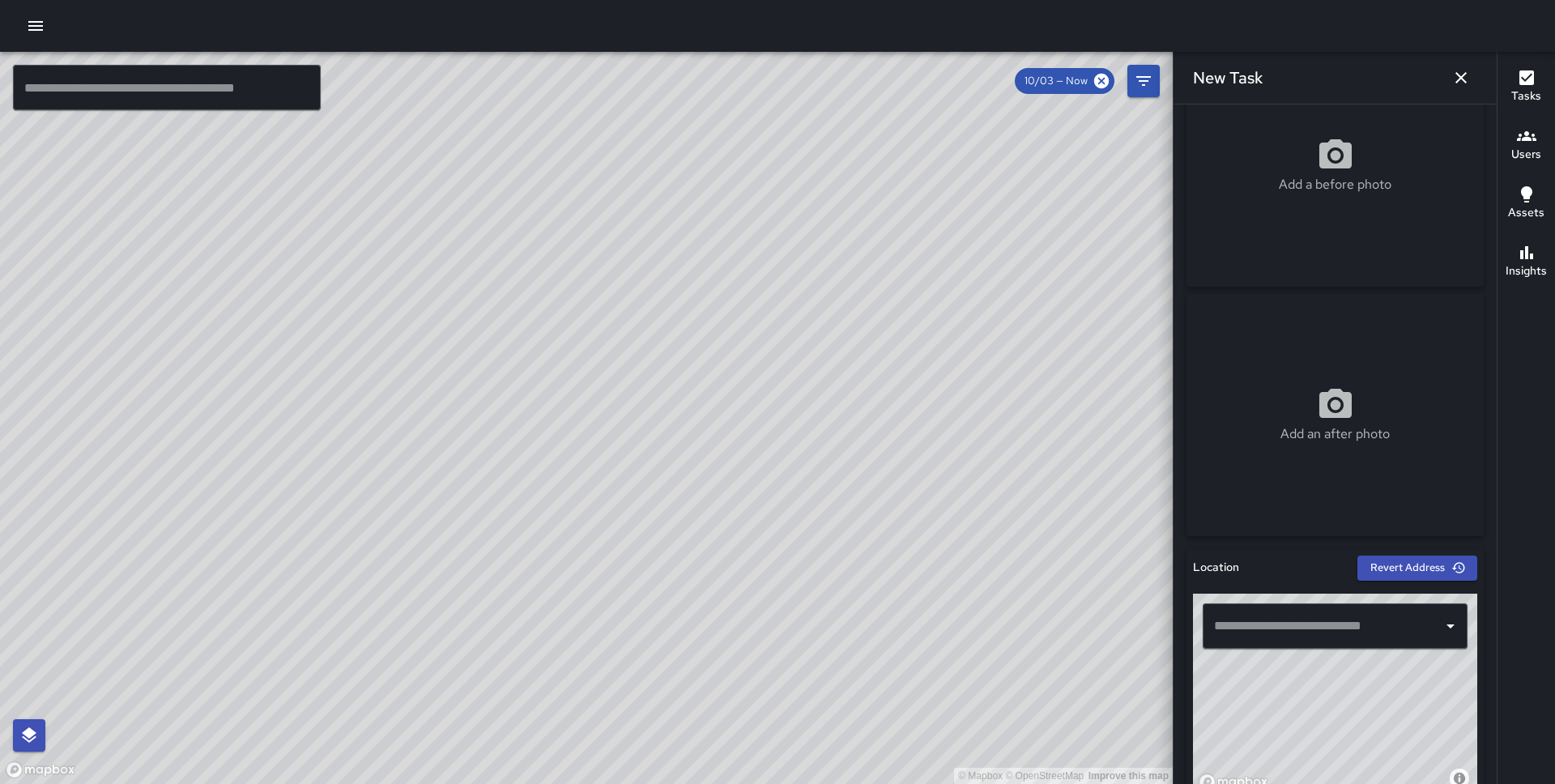
click at [1247, 625] on input "text" at bounding box center [1323, 626] width 226 height 31
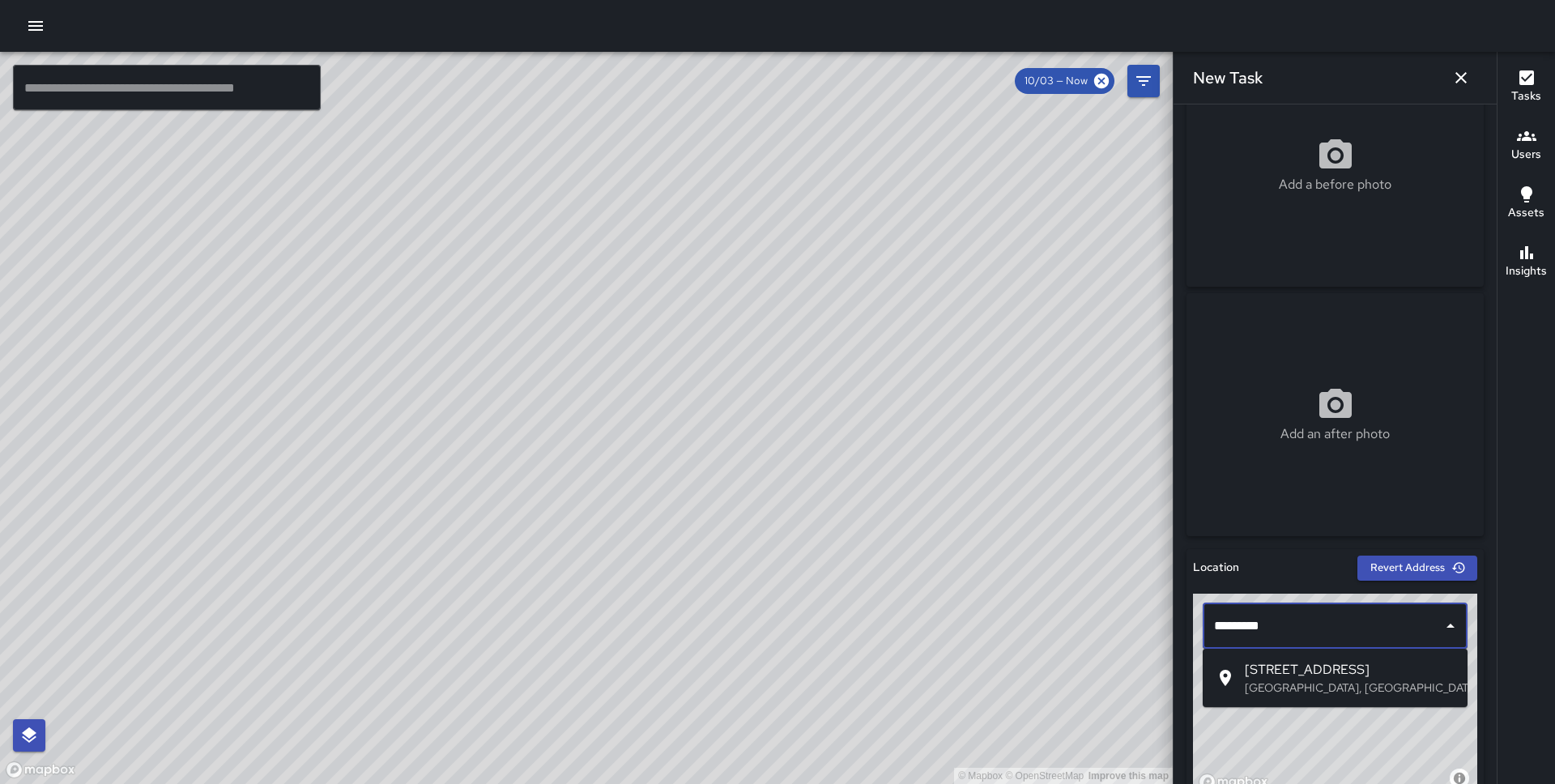
click at [1283, 680] on p "San Francisco, CA, USA" at bounding box center [1350, 687] width 210 height 16
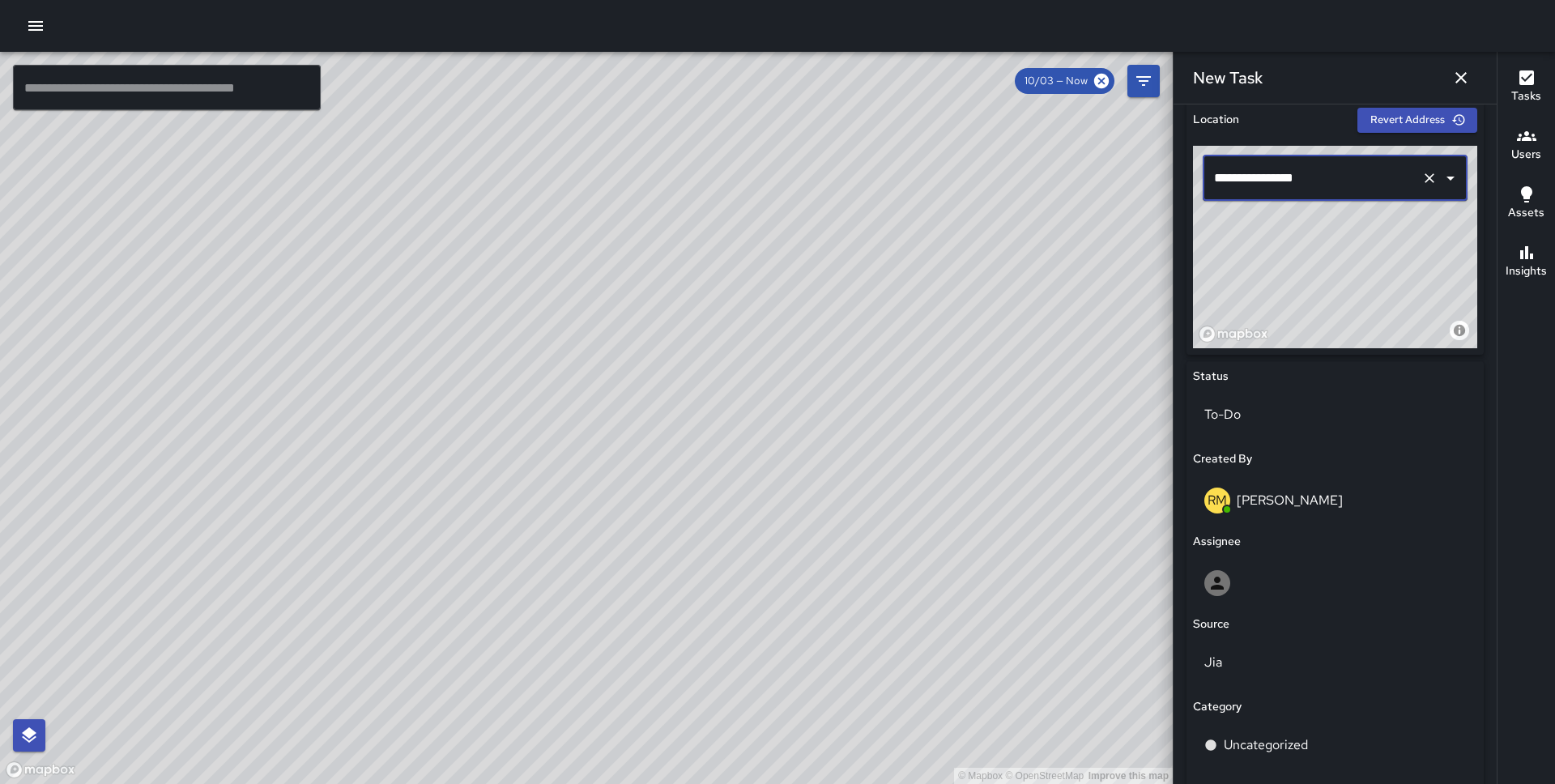
scroll to position [698, 0]
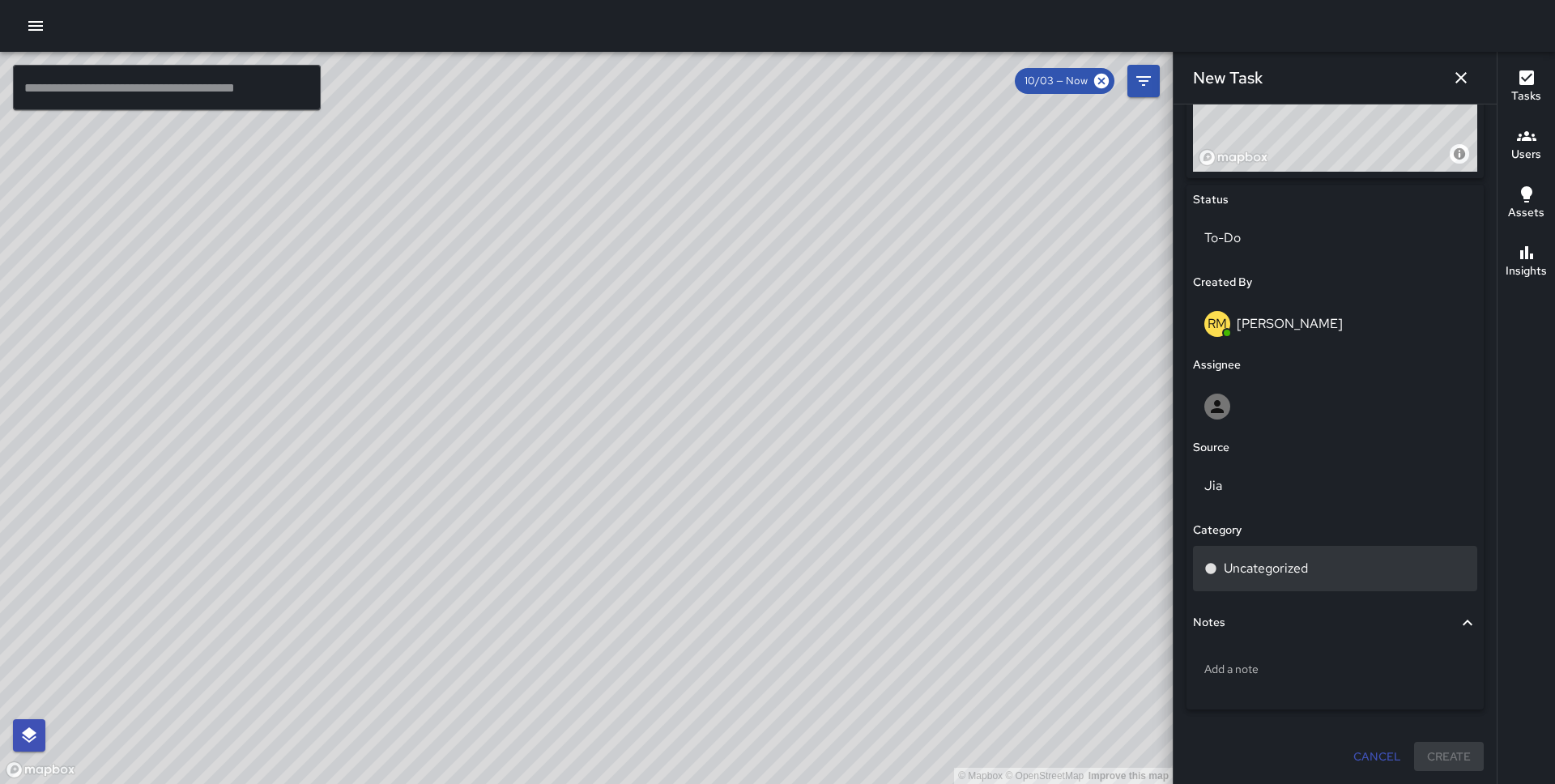
click at [1275, 567] on p "Uncategorized" at bounding box center [1266, 568] width 84 height 19
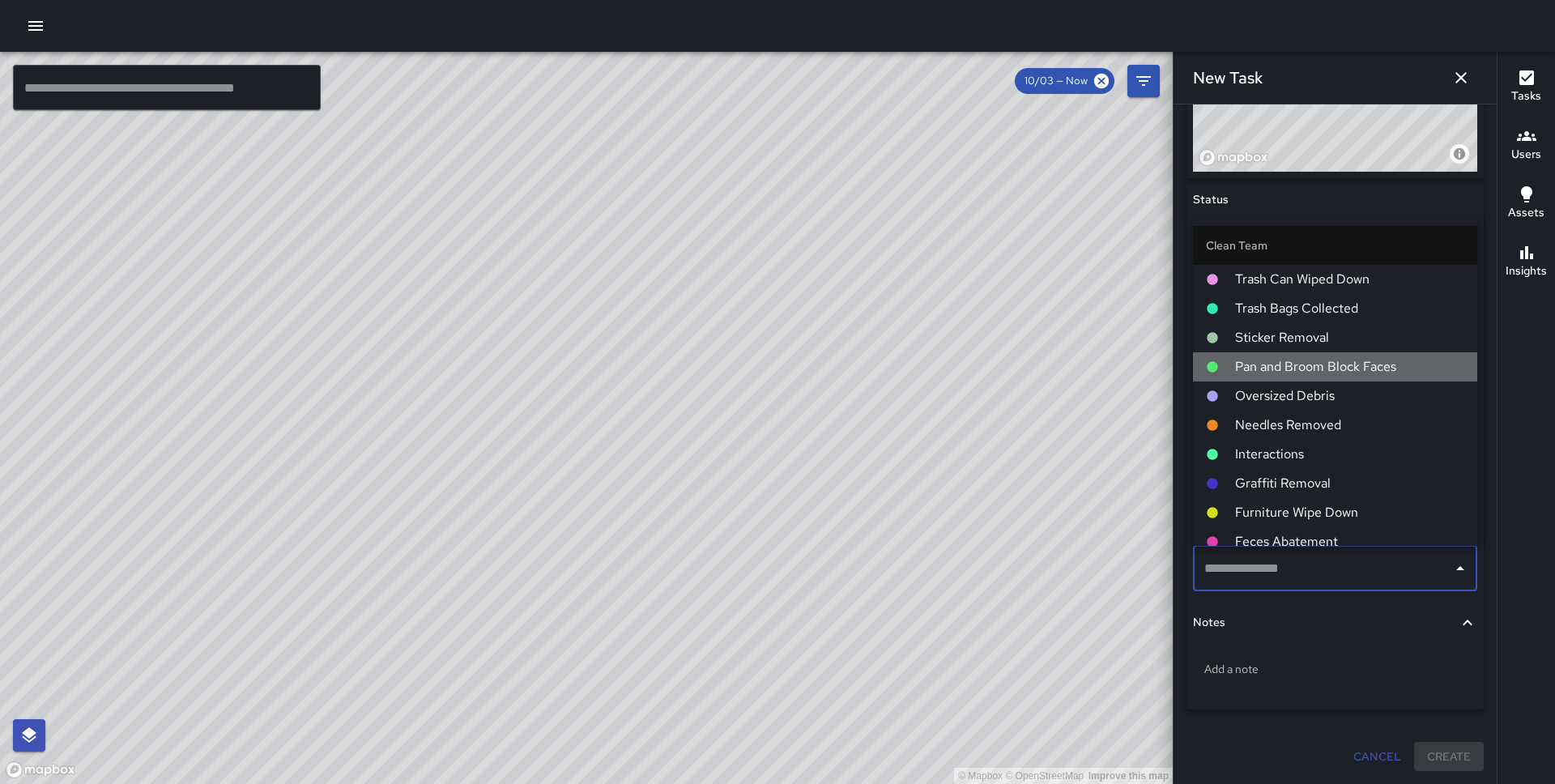
click at [1329, 370] on span "Pan and Broom Block Faces" at bounding box center [1350, 367] width 229 height 19
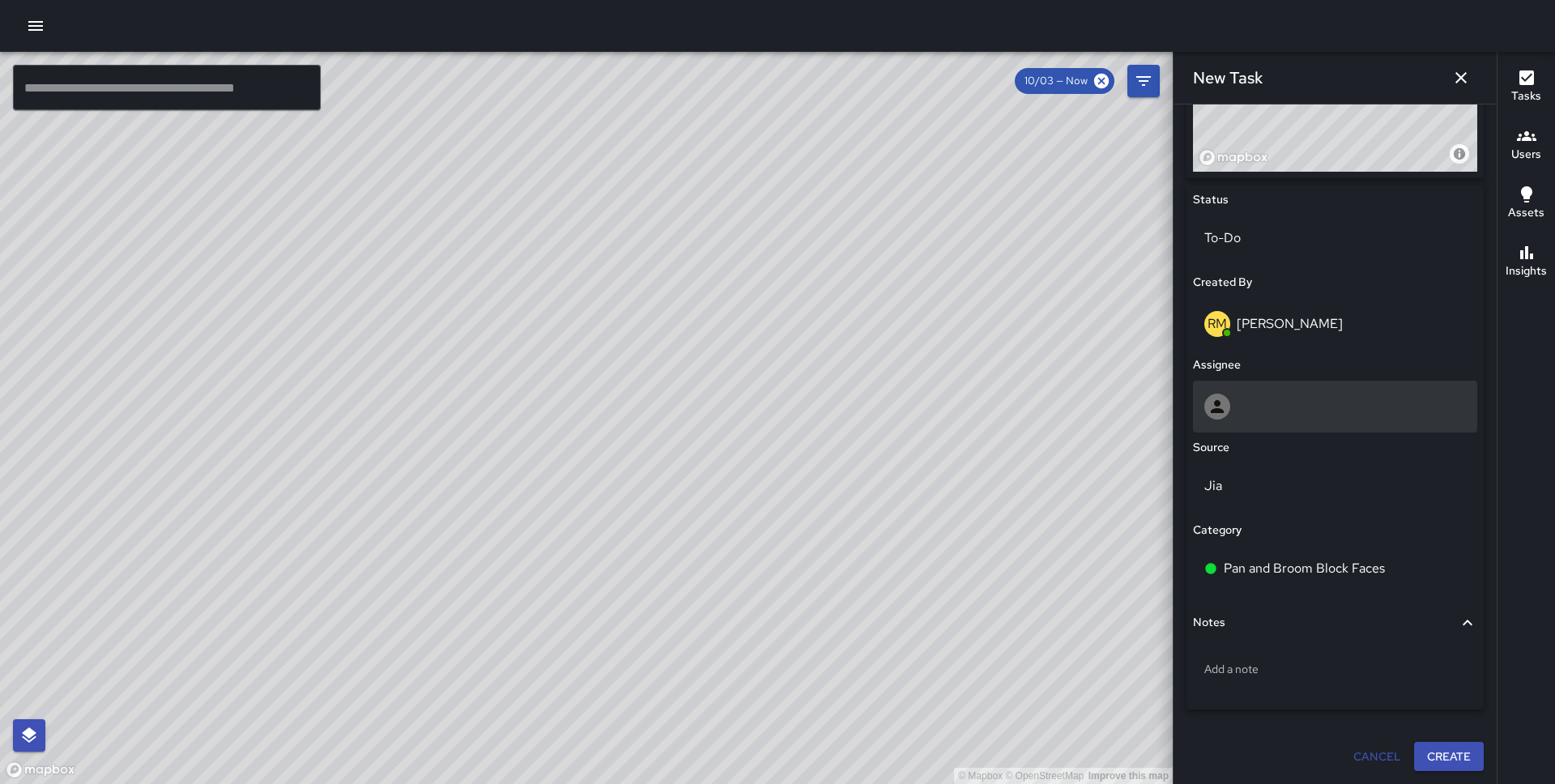
click at [1271, 413] on div at bounding box center [1335, 406] width 262 height 26
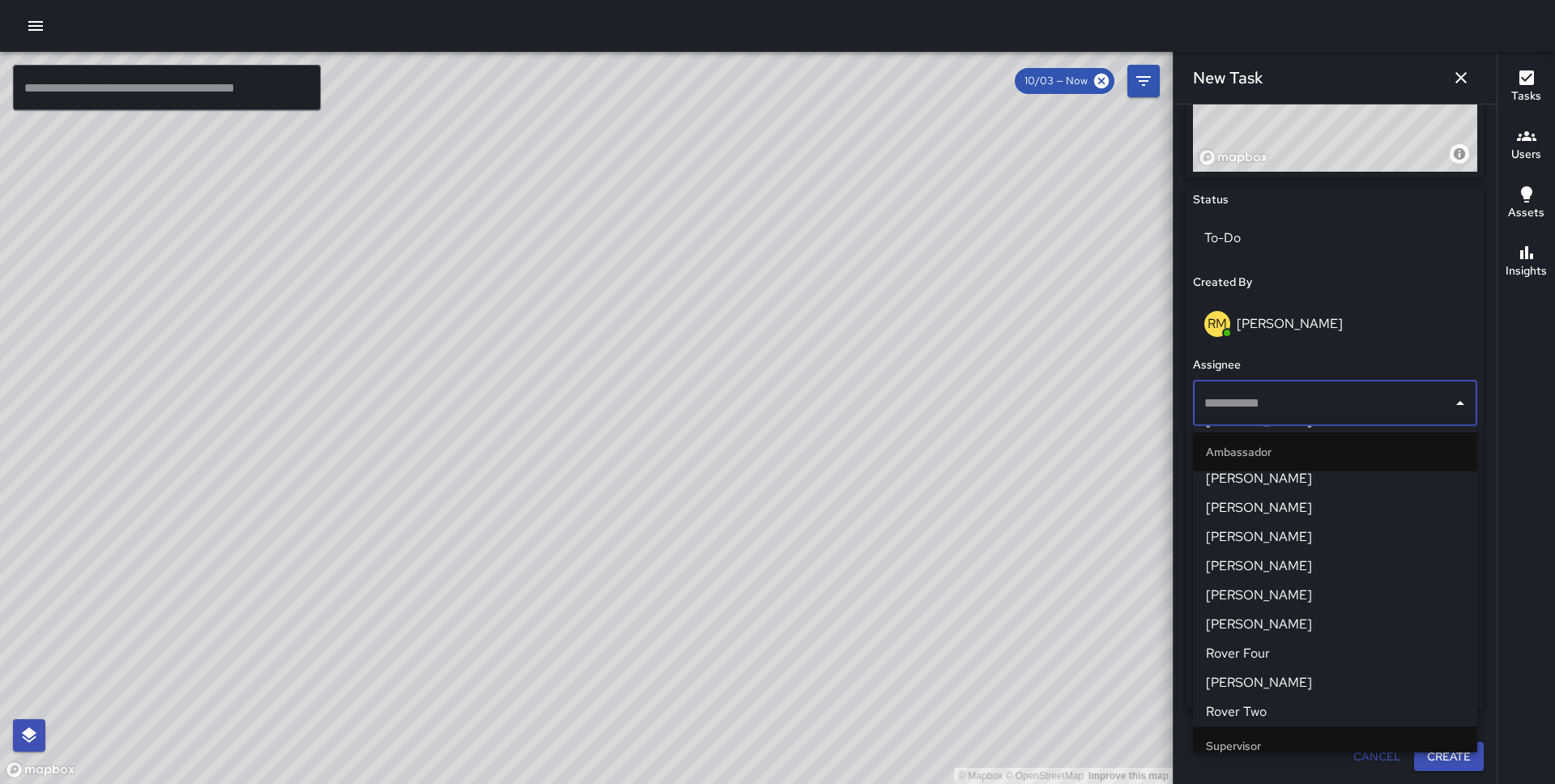
scroll to position [1367, 0]
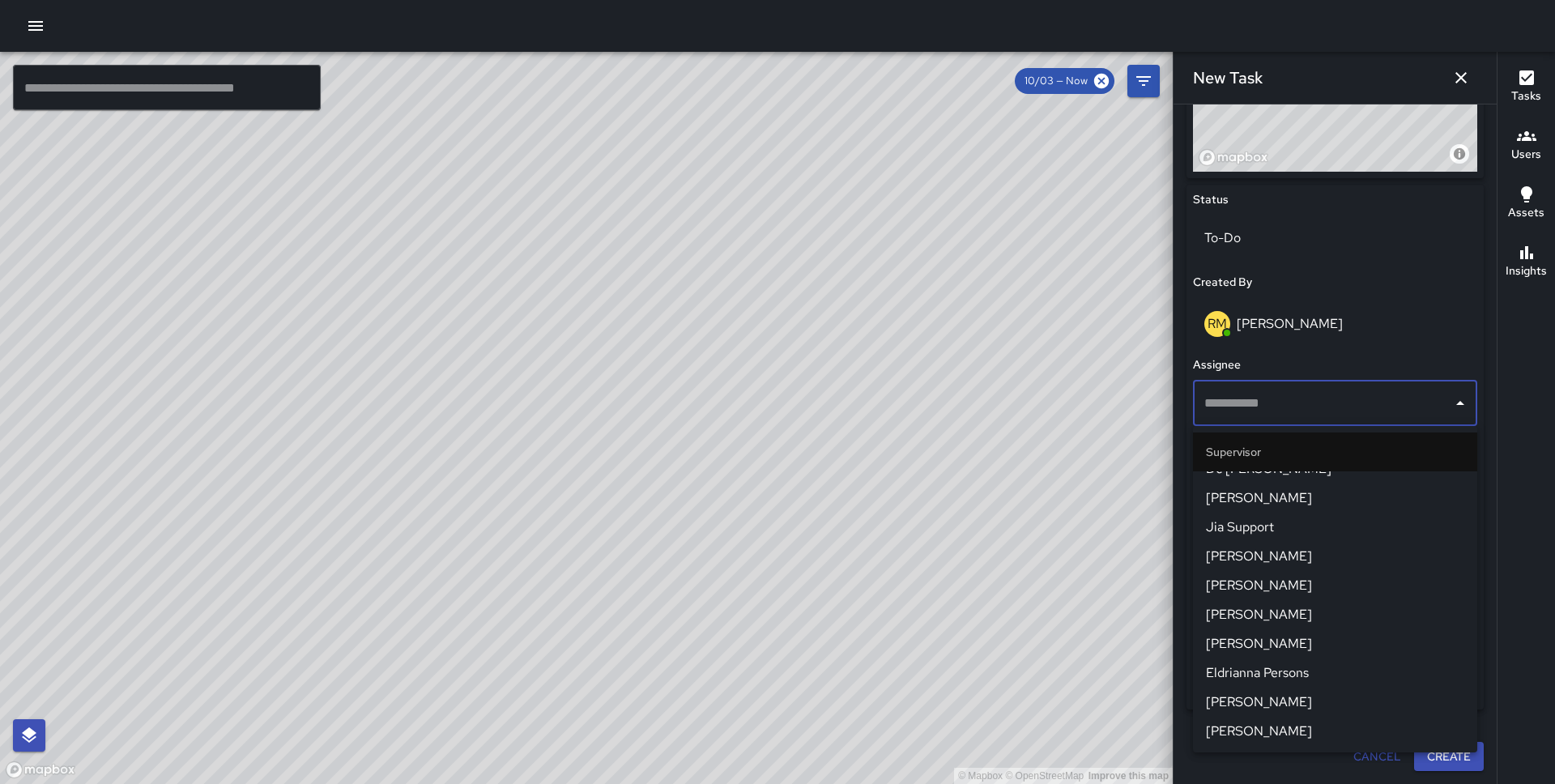
click at [1271, 675] on span "Eldrianna Persons" at bounding box center [1334, 673] width 258 height 19
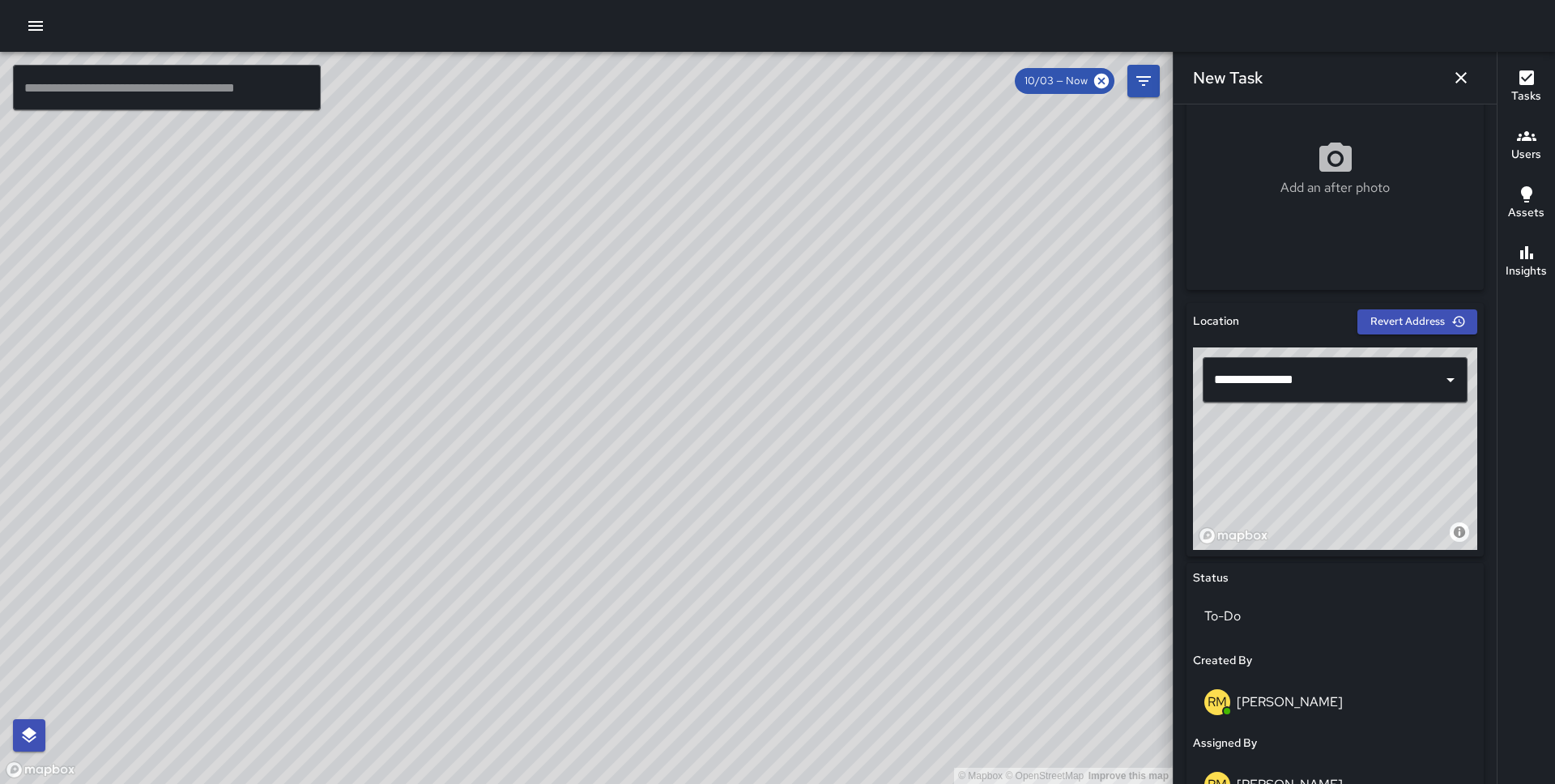
scroll to position [147, 0]
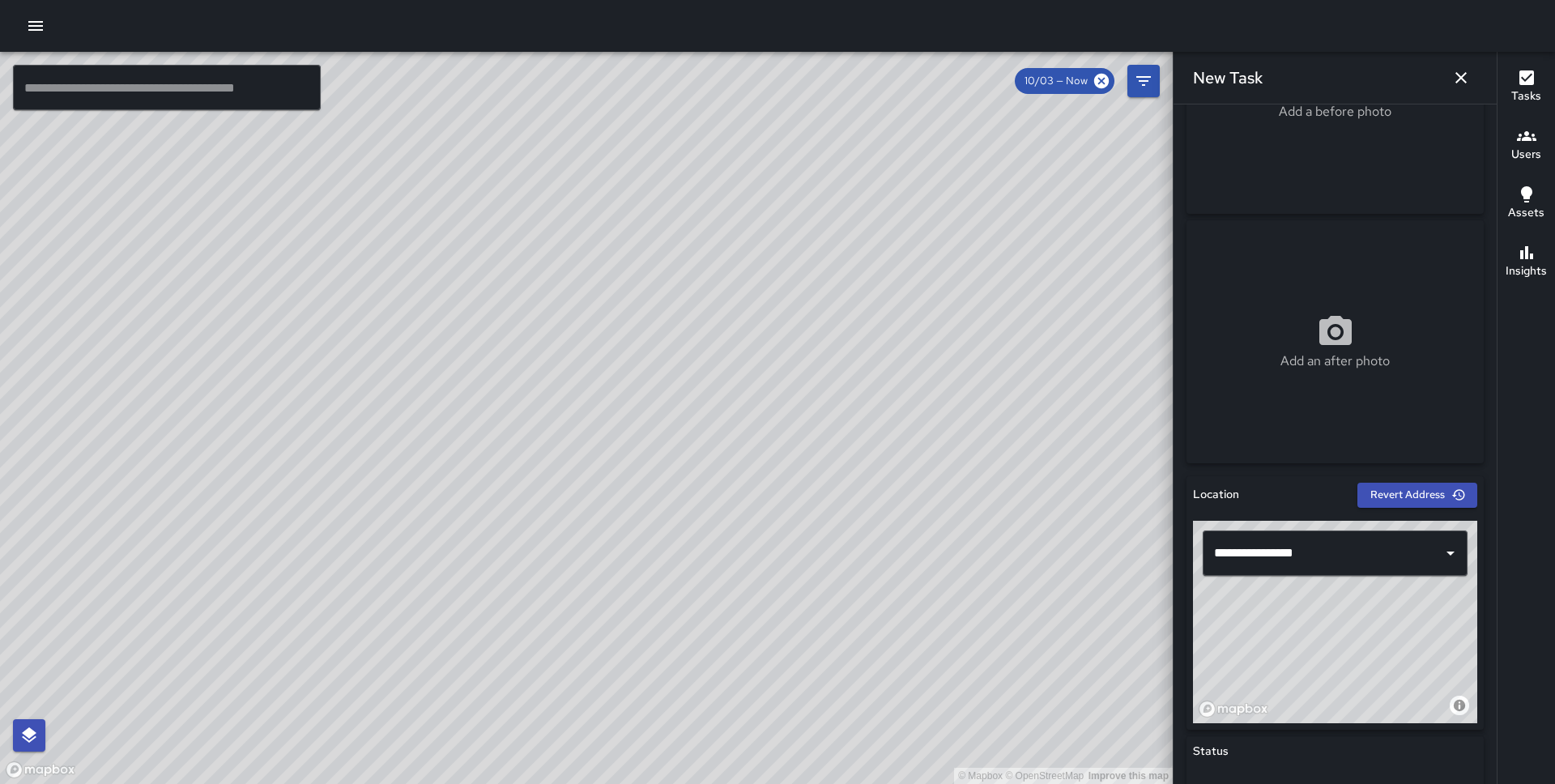
drag, startPoint x: 1382, startPoint y: 643, endPoint x: 1324, endPoint y: 734, distance: 107.9
drag, startPoint x: 1372, startPoint y: 627, endPoint x: 1355, endPoint y: 642, distance: 22.7
click at [1355, 642] on div "© Mapbox © OpenStreetMap Improve this map" at bounding box center [1335, 622] width 284 height 202
drag, startPoint x: 1413, startPoint y: 635, endPoint x: 1312, endPoint y: 567, distance: 121.8
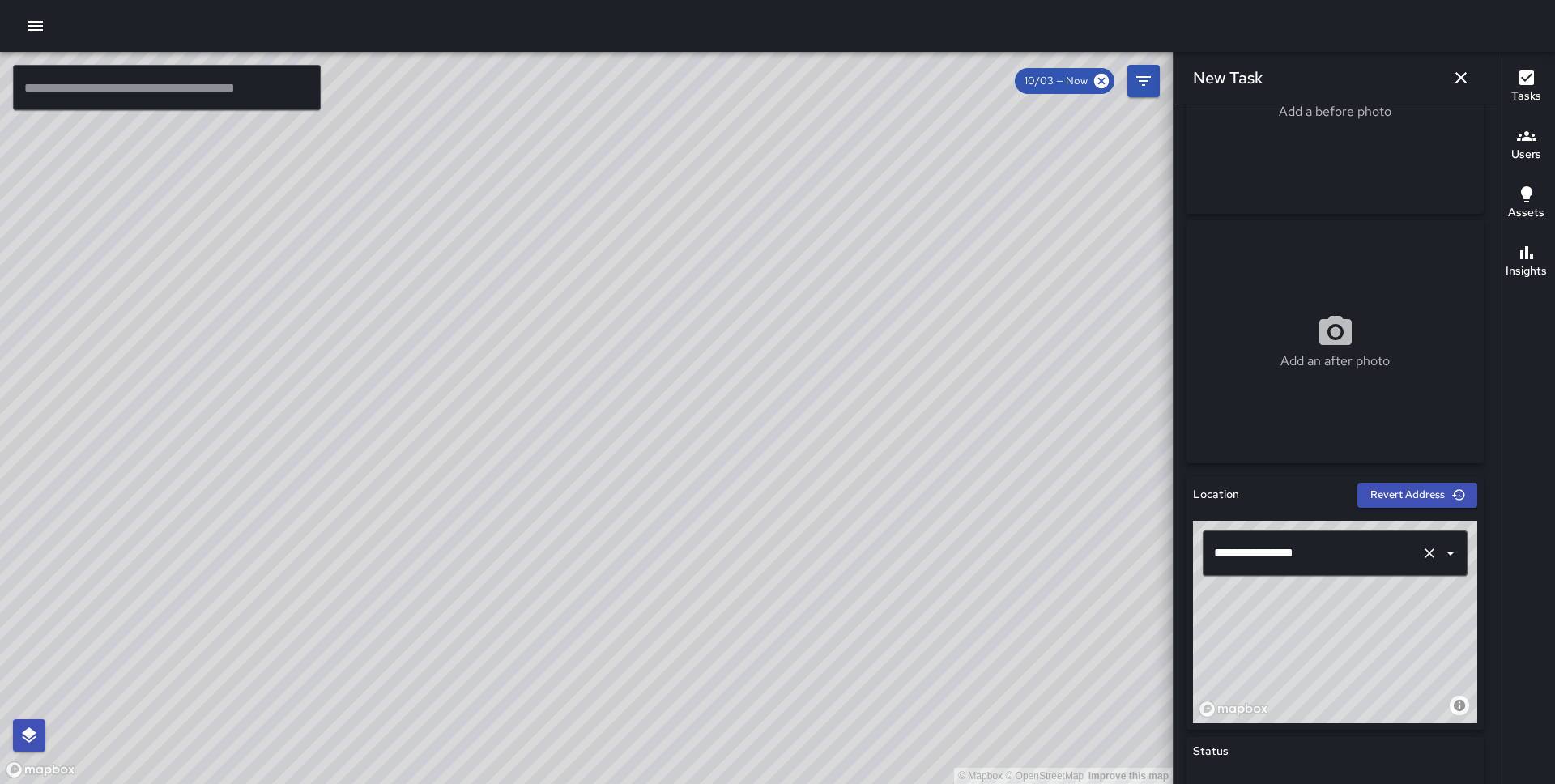
click at [1312, 567] on div "**********" at bounding box center [1335, 622] width 284 height 202
type input "**********"
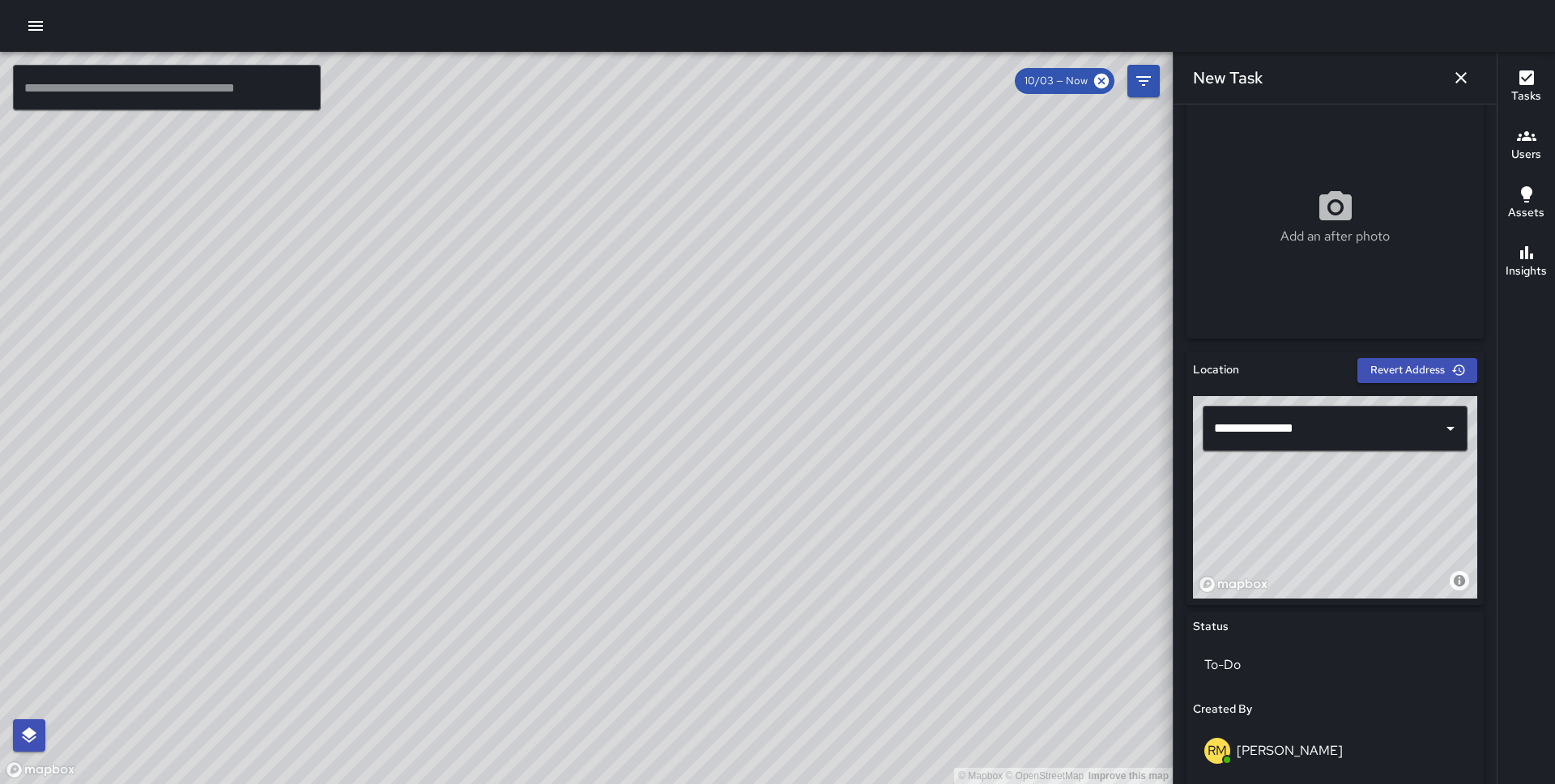
scroll to position [780, 0]
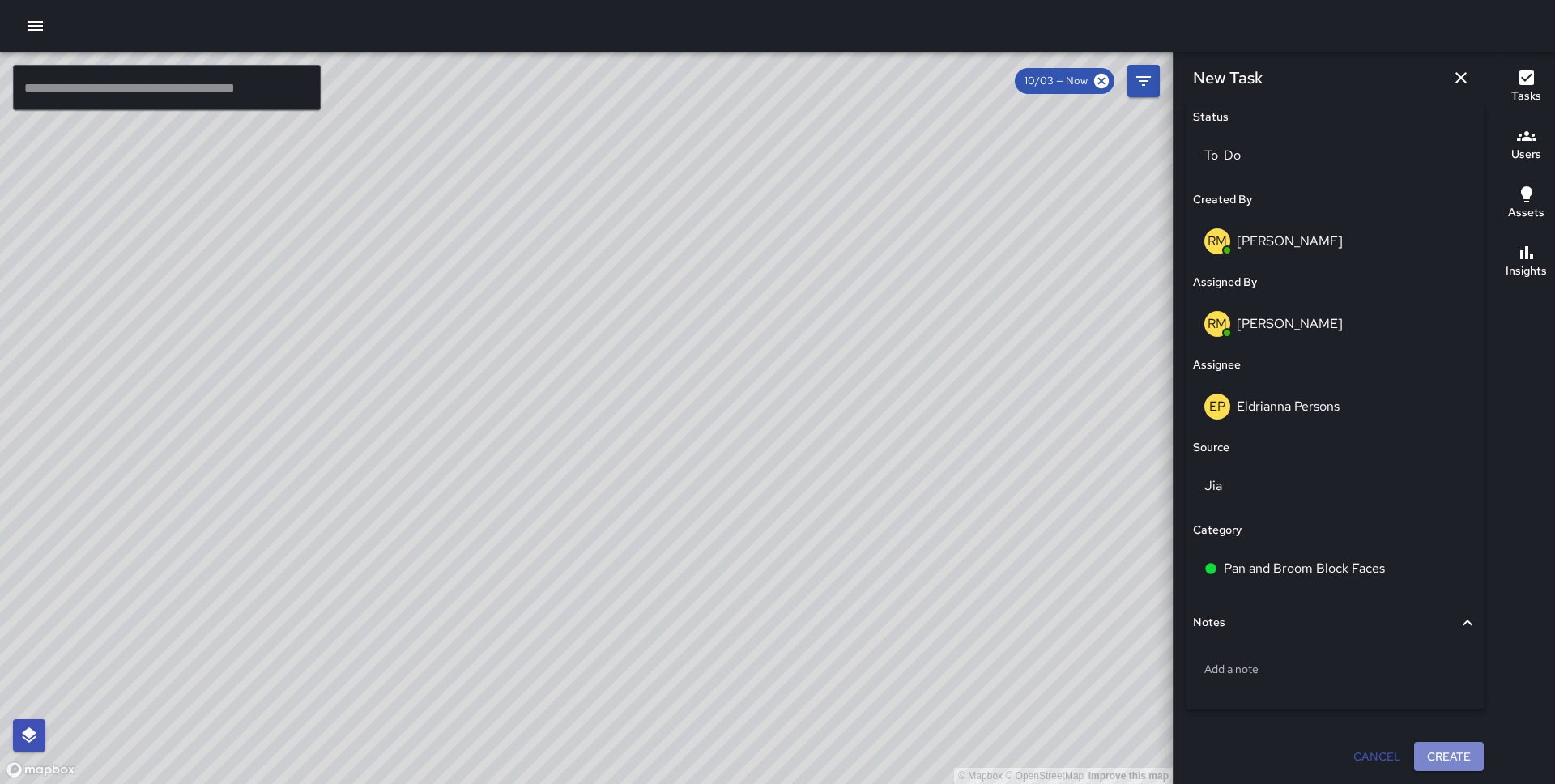
click at [1437, 749] on button "Create" at bounding box center [1448, 756] width 70 height 30
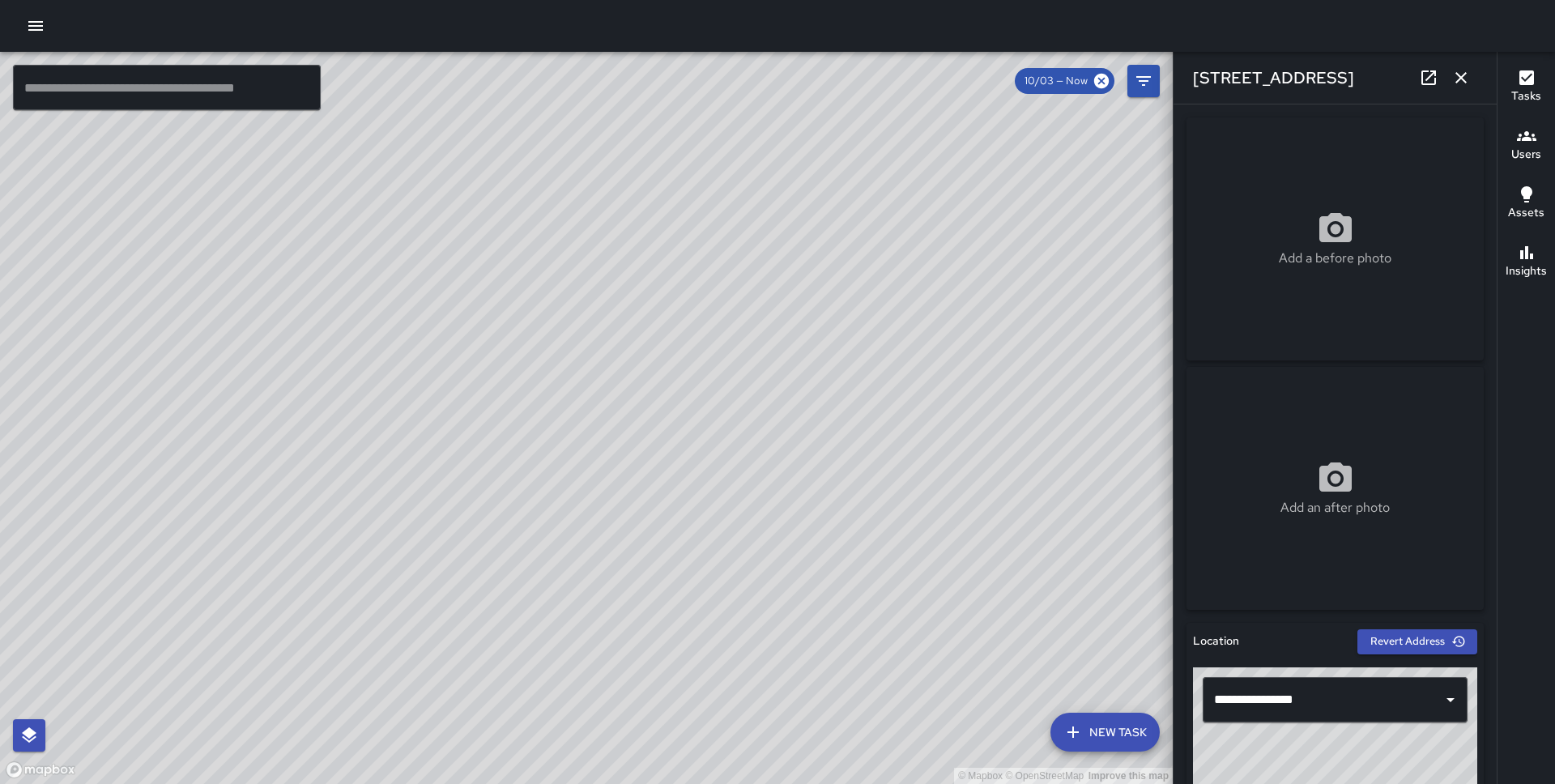
click at [1461, 74] on icon "button" at bounding box center [1461, 78] width 19 height 19
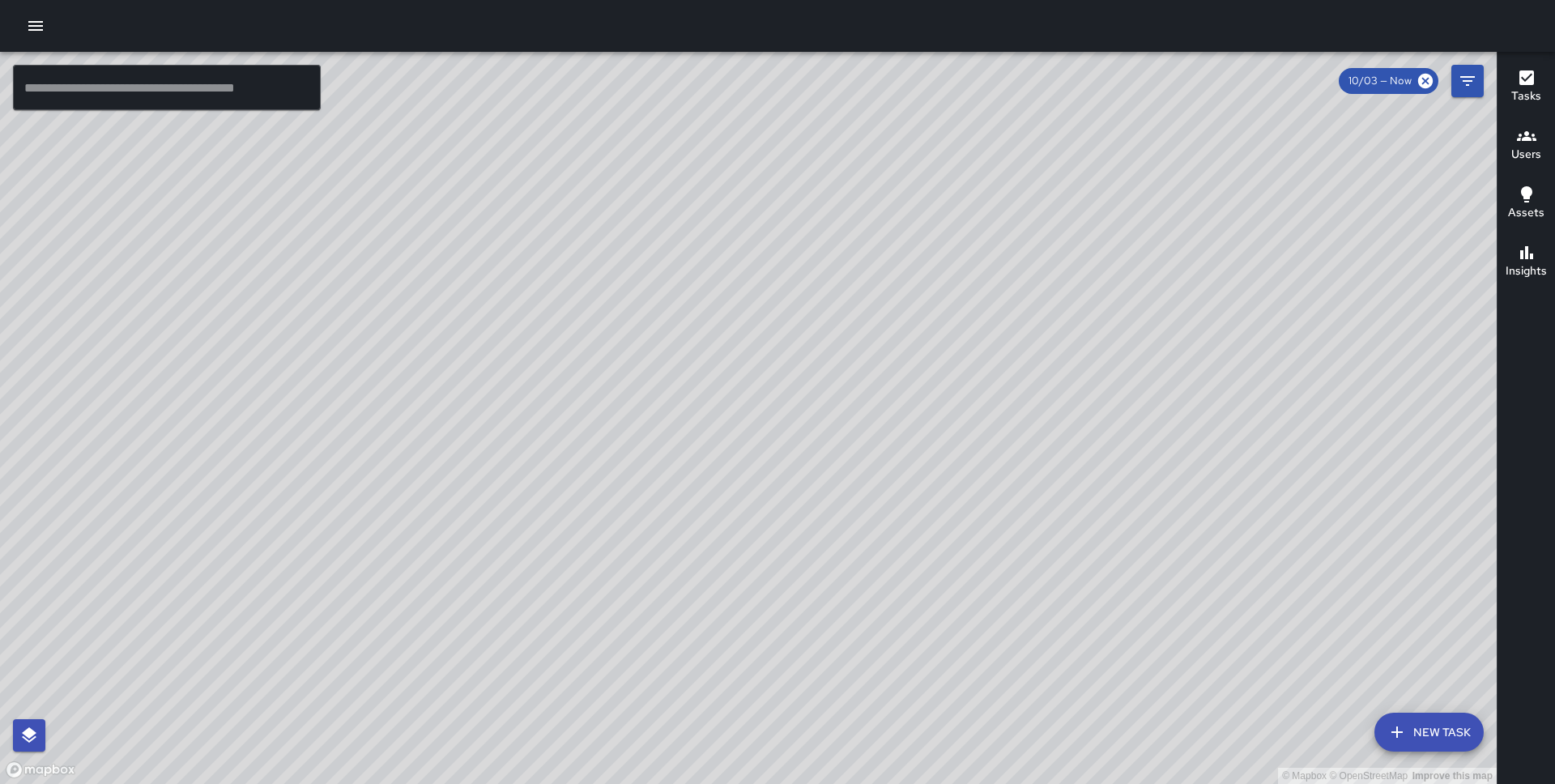
drag, startPoint x: 562, startPoint y: 463, endPoint x: 765, endPoint y: 416, distance: 208.4
click at [765, 416] on div "© Mapbox © OpenStreetMap Improve this map" at bounding box center [748, 417] width 1496 height 732
click at [1461, 81] on icon "Filters" at bounding box center [1468, 81] width 19 height 19
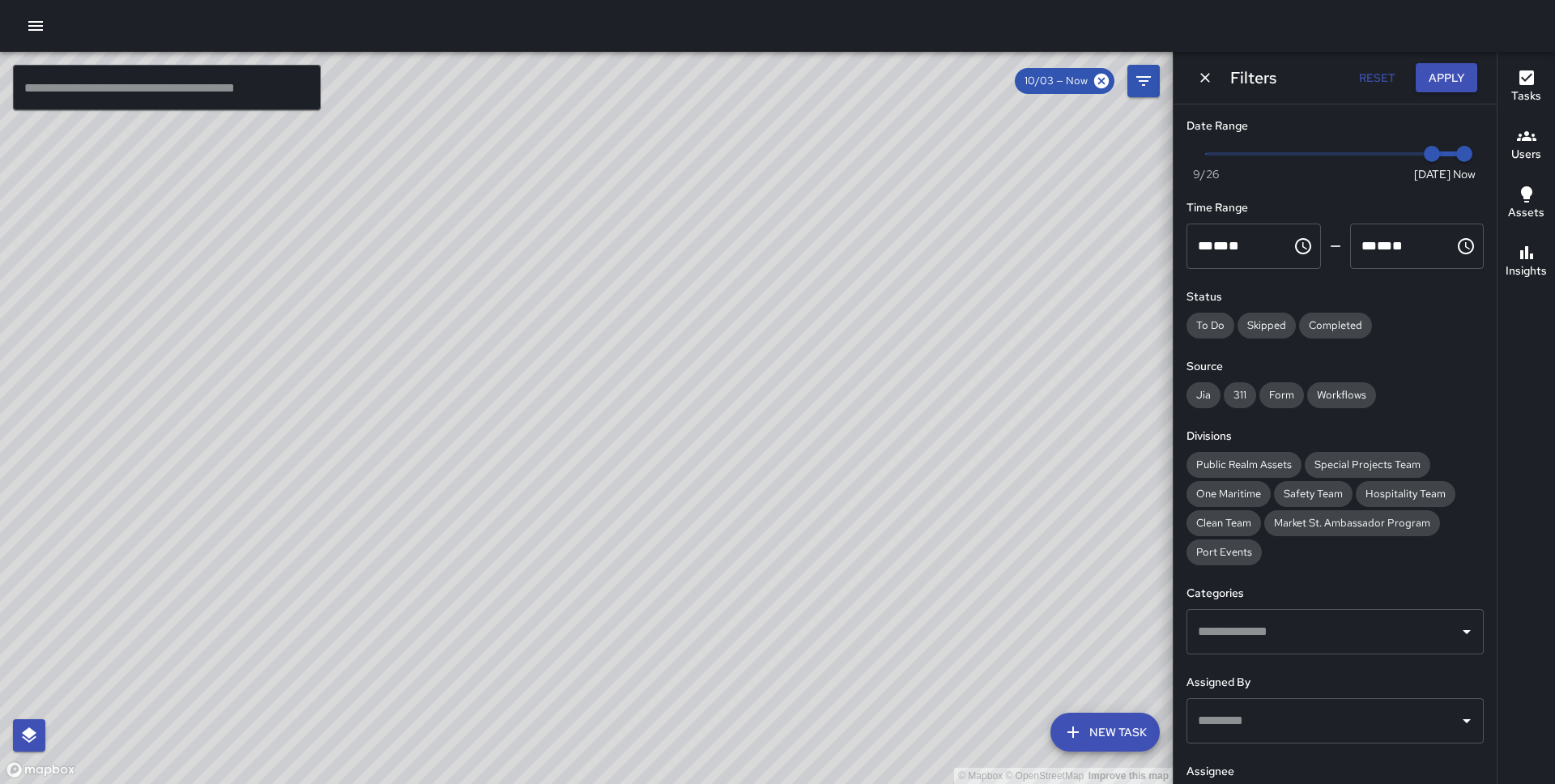
type input "*"
click at [1388, 158] on span "Now Today 9/26 10/3 3:24 pm" at bounding box center [1334, 154] width 258 height 24
click at [1454, 65] on button "Apply" at bounding box center [1447, 78] width 61 height 30
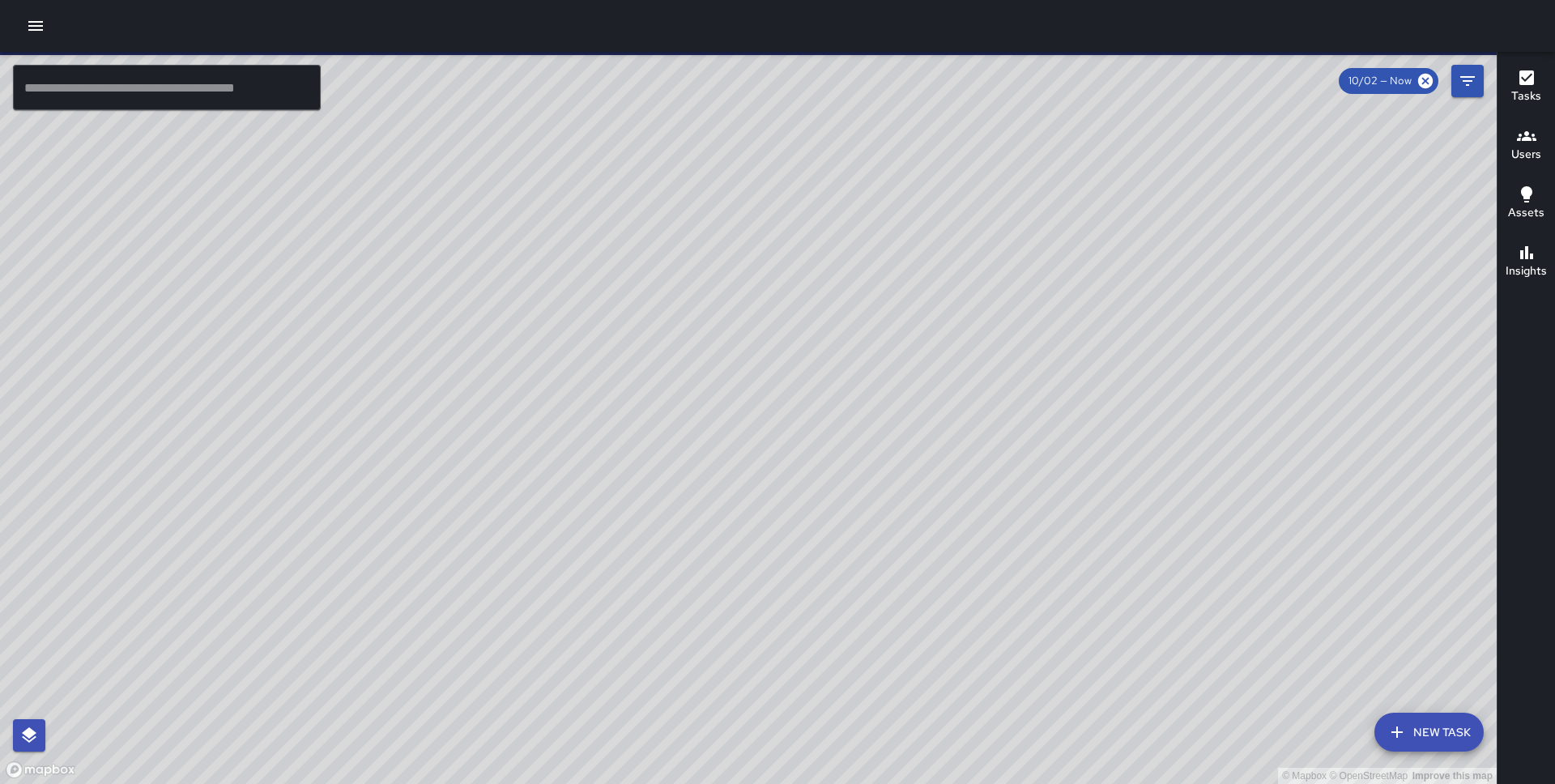
click at [638, 352] on div "© Mapbox © OpenStreetMap Improve this map MP Melvin Portillo 45 Beale Street Co…" at bounding box center [748, 417] width 1496 height 732
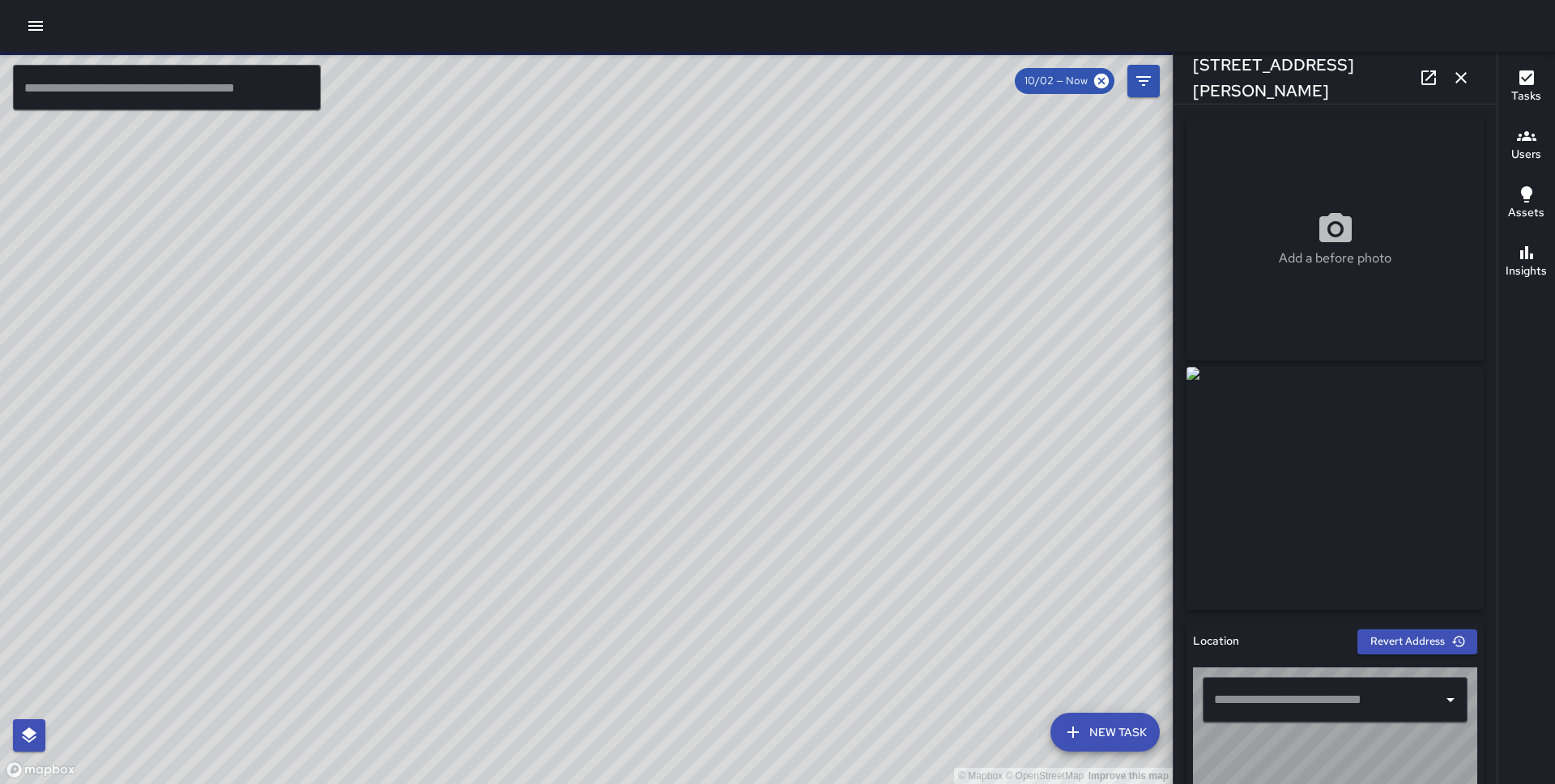
type input "**********"
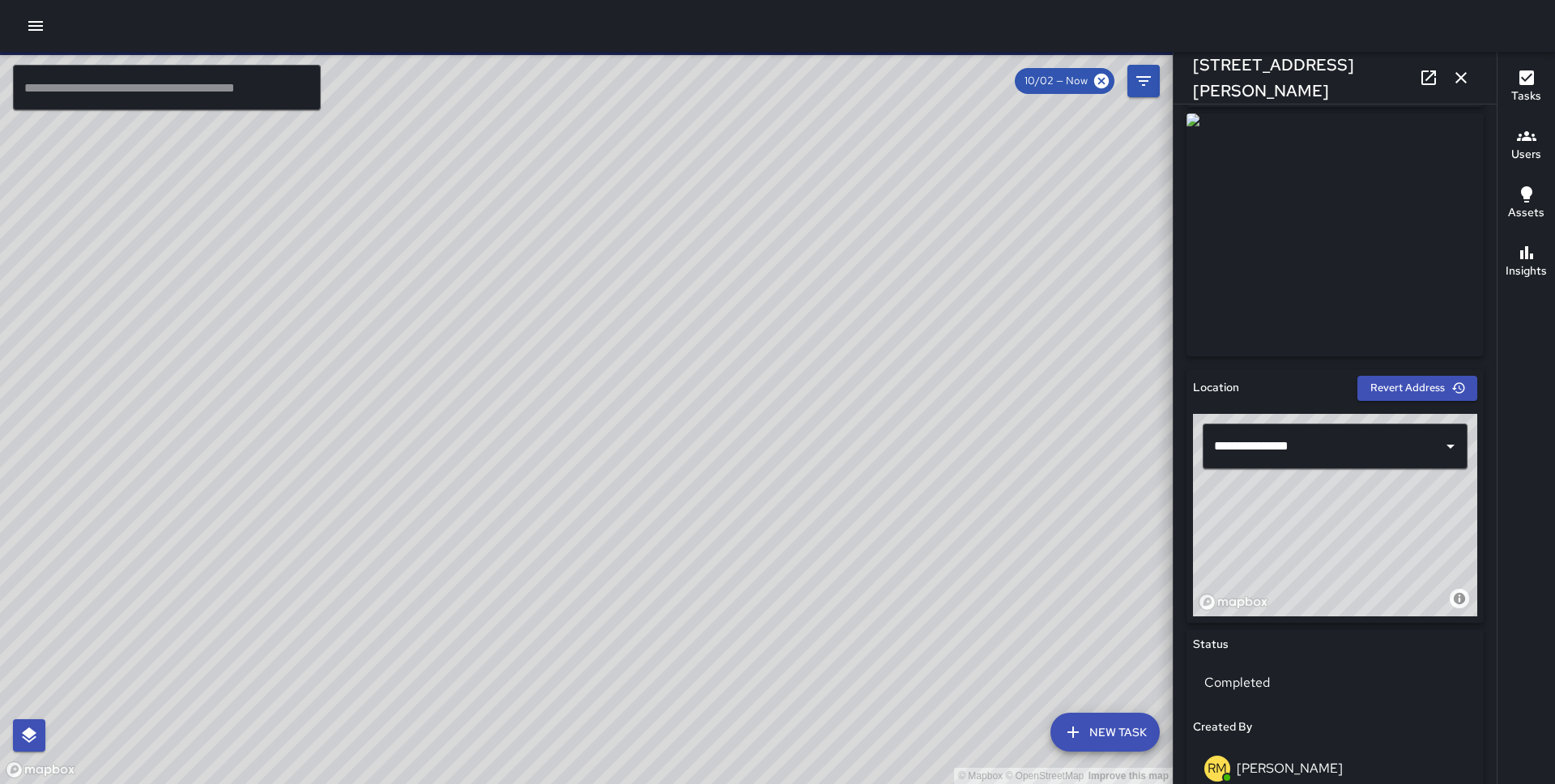
scroll to position [1024, 0]
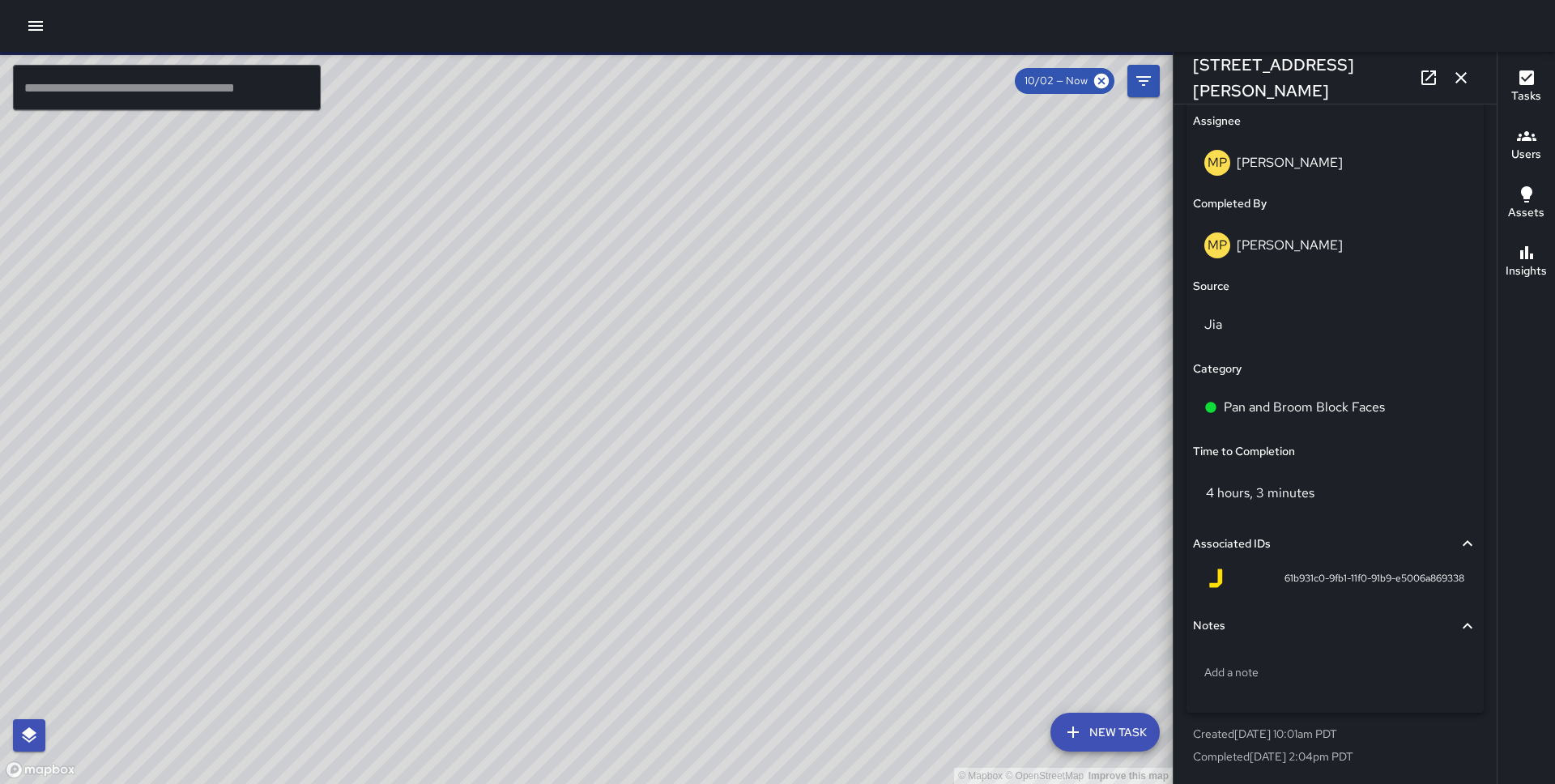
click at [1112, 739] on button "New Task" at bounding box center [1105, 732] width 109 height 39
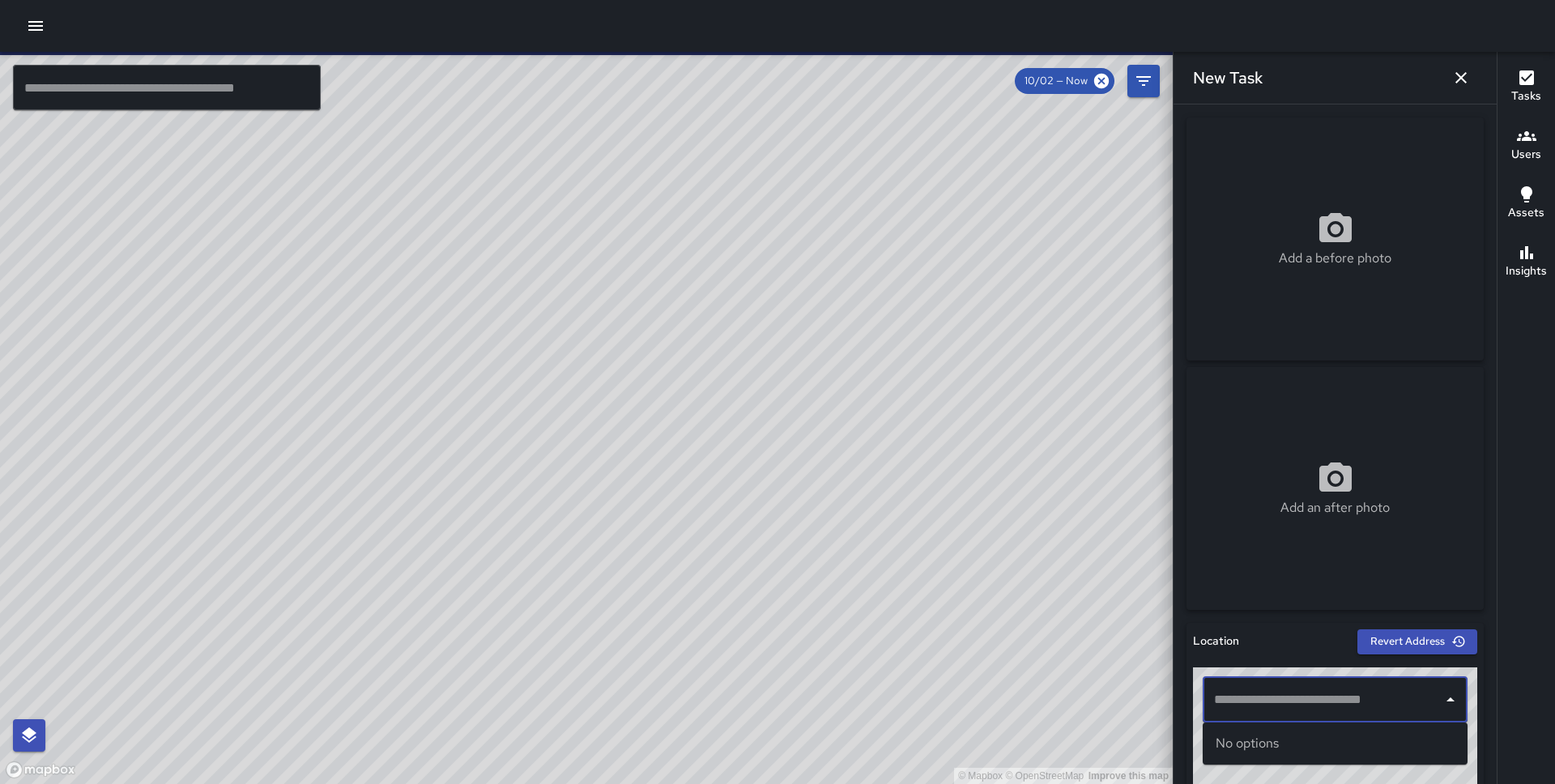
click at [1281, 688] on input "text" at bounding box center [1323, 700] width 226 height 31
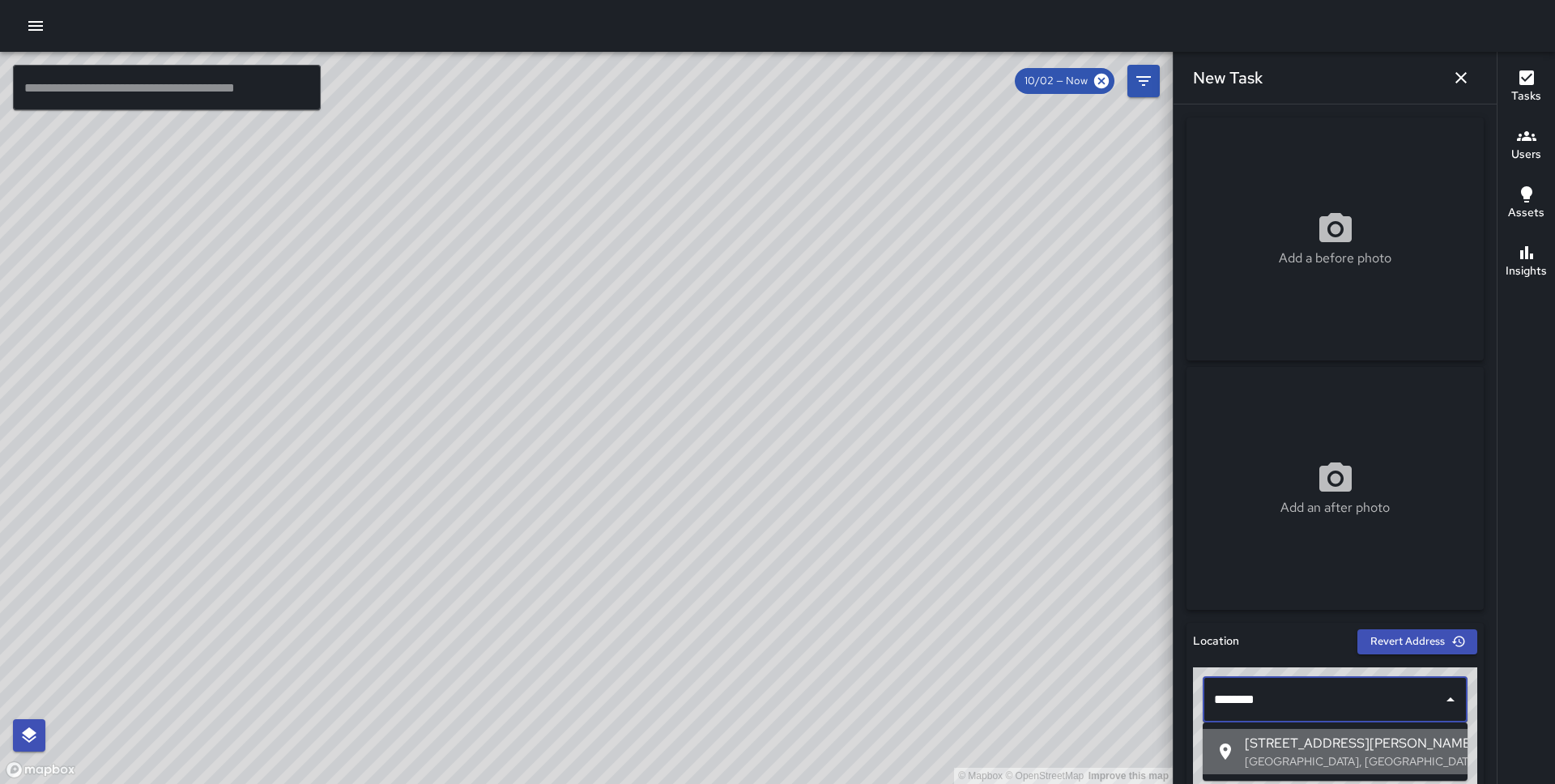
click at [1298, 753] on p "San Francisco, CA, USA" at bounding box center [1350, 761] width 210 height 16
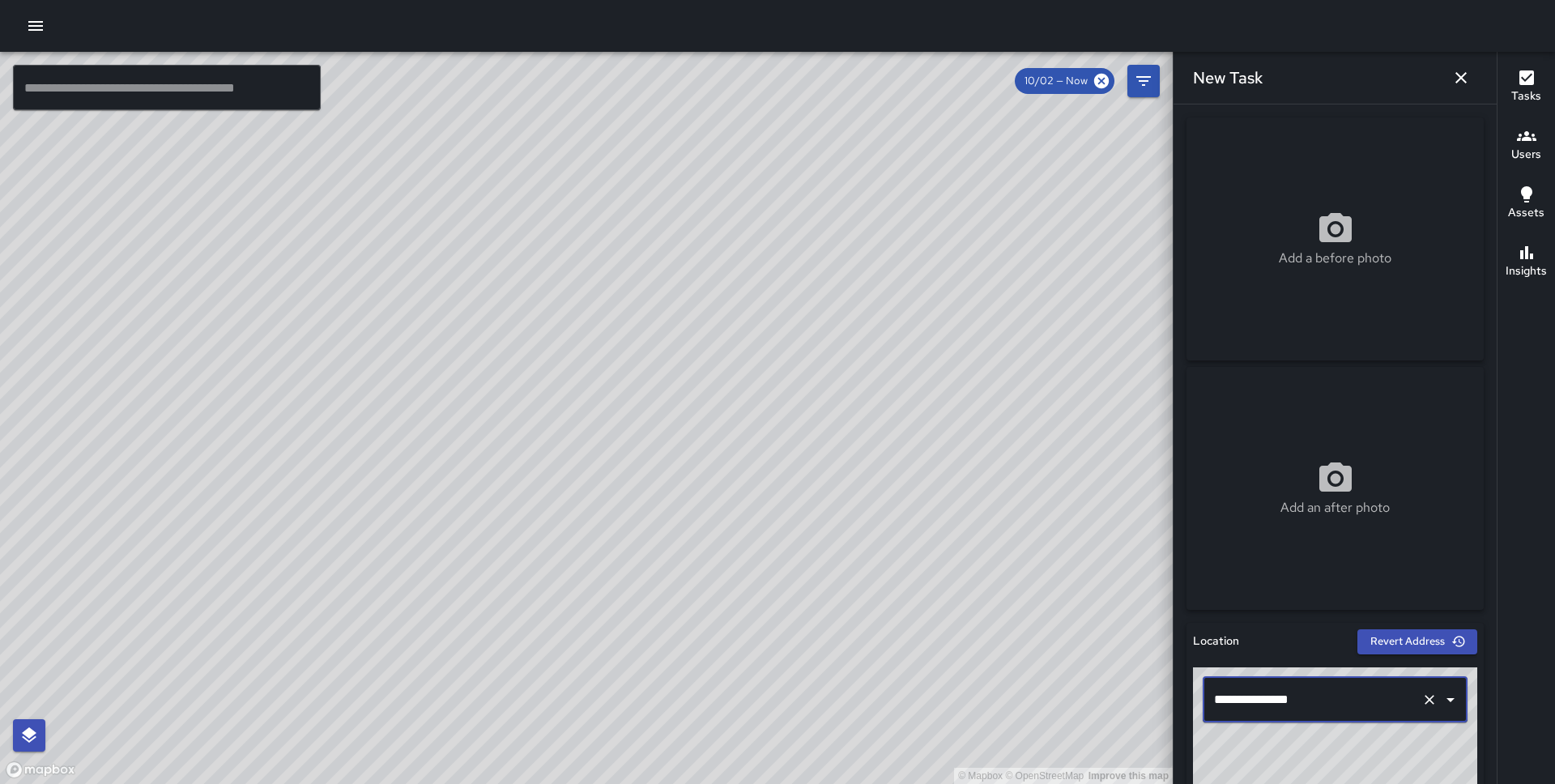
scroll to position [698, 0]
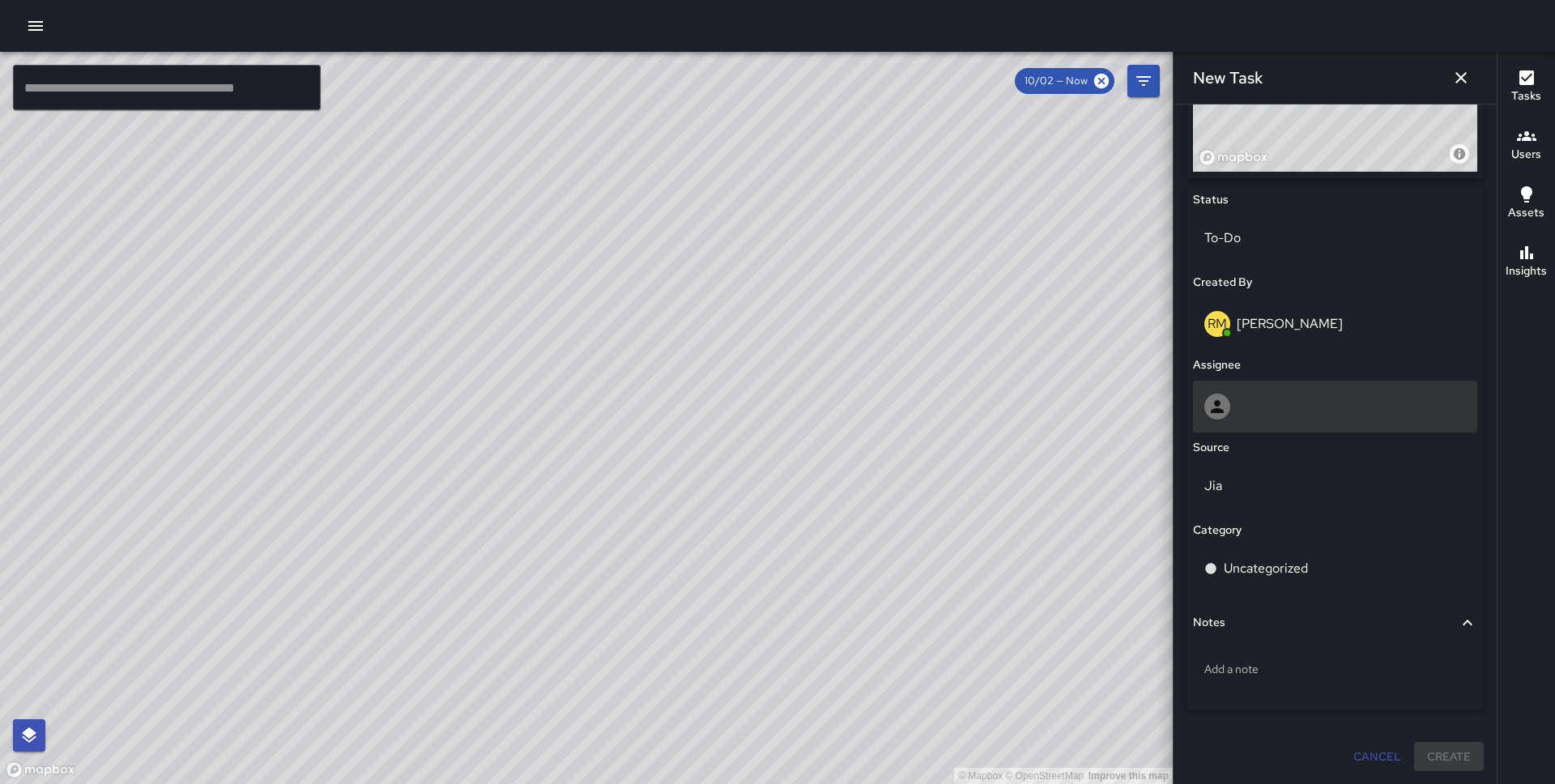
type input "**********"
click at [1288, 402] on div at bounding box center [1335, 406] width 262 height 26
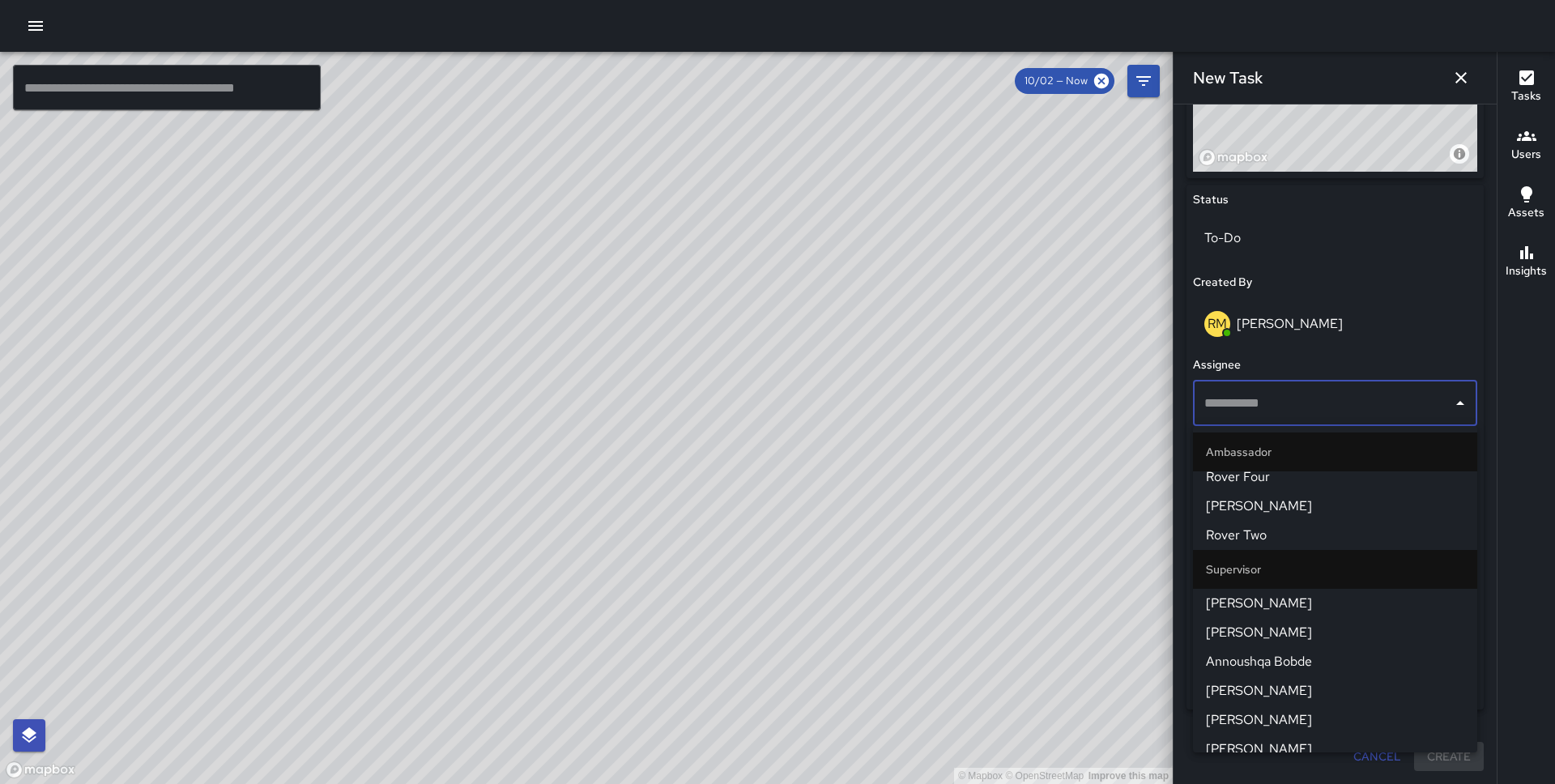
scroll to position [1367, 0]
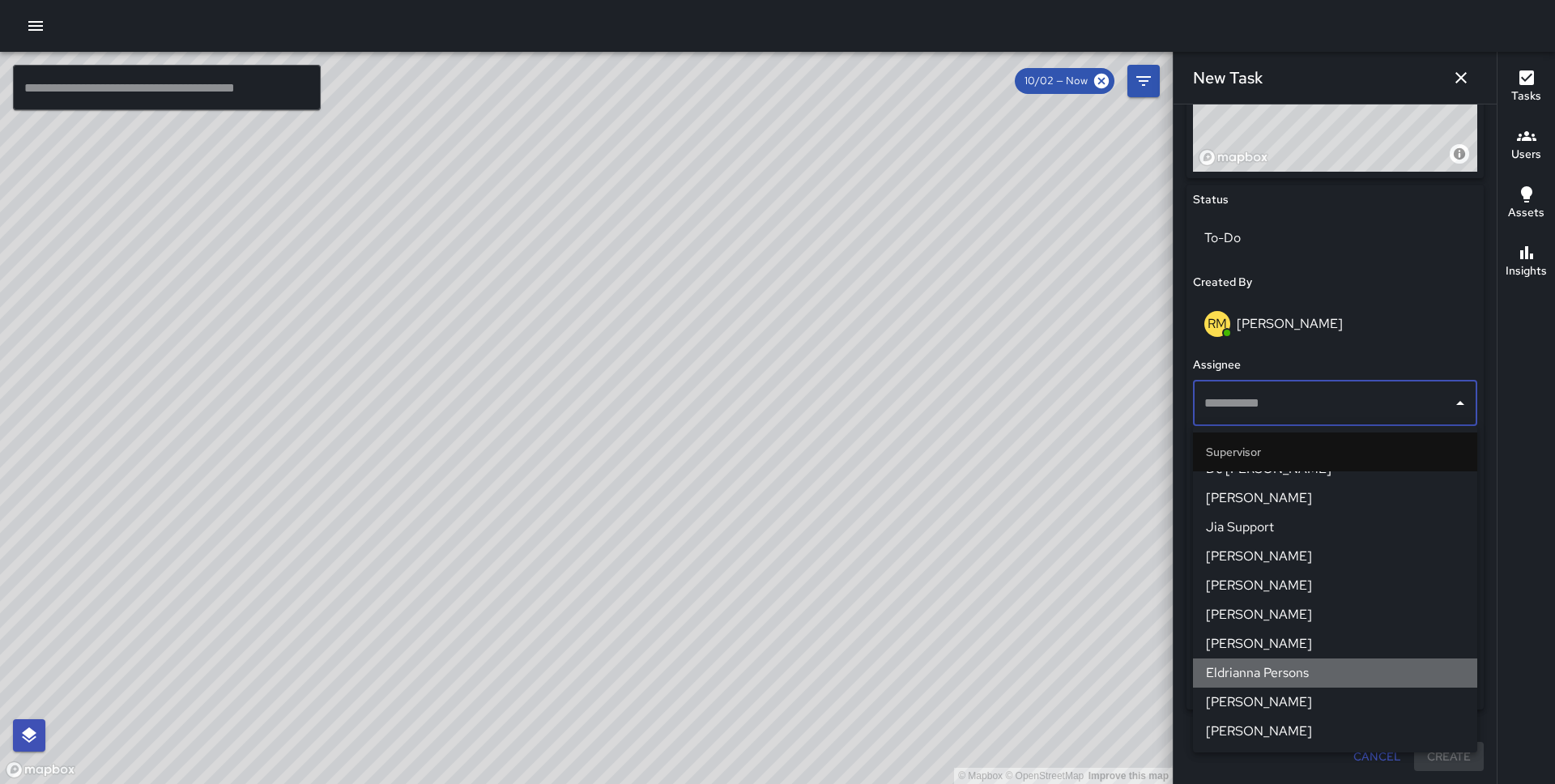
click at [1282, 667] on span "Eldrianna Persons" at bounding box center [1334, 673] width 258 height 19
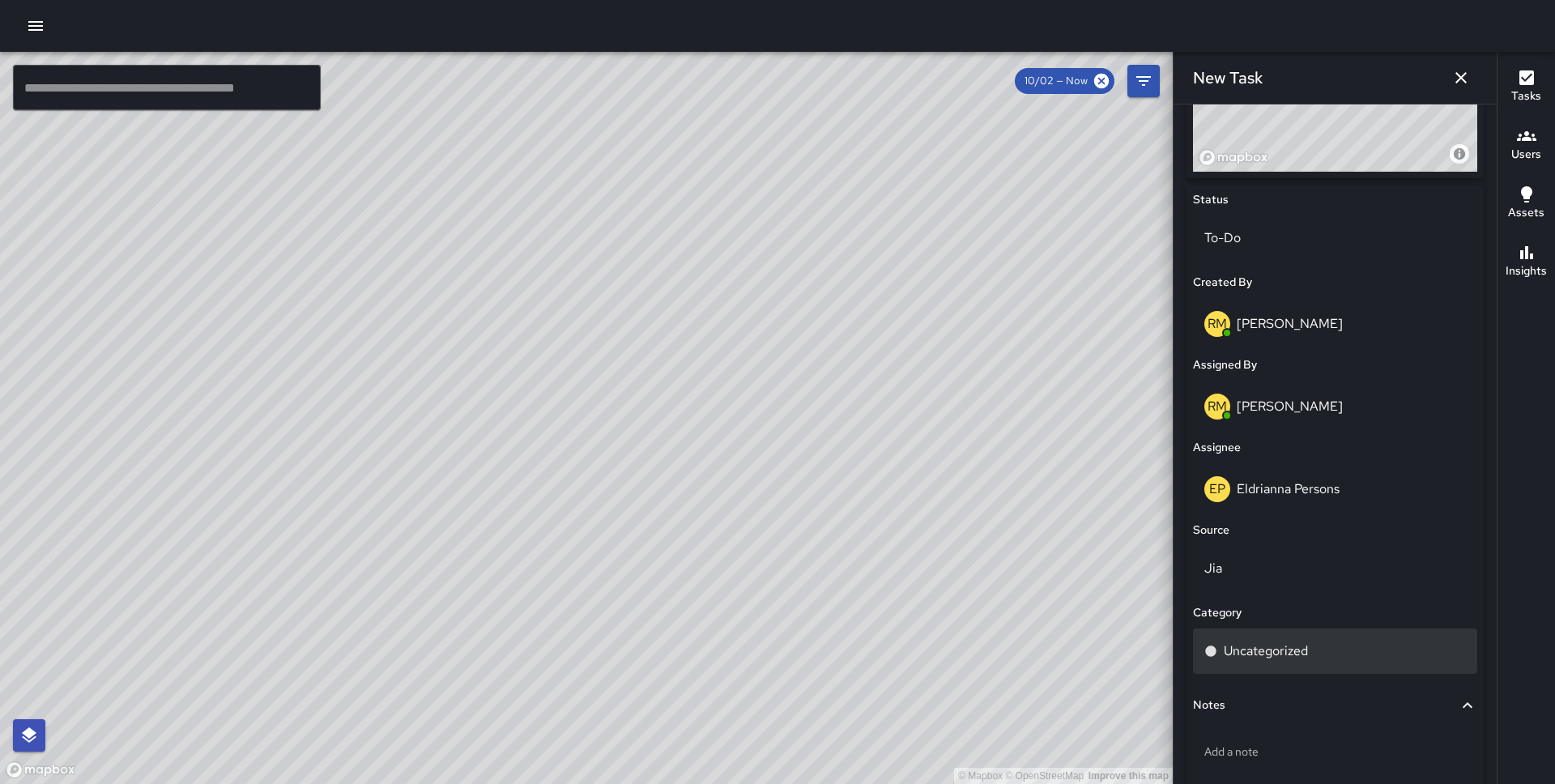
click at [1279, 665] on div "Uncategorized" at bounding box center [1335, 651] width 284 height 45
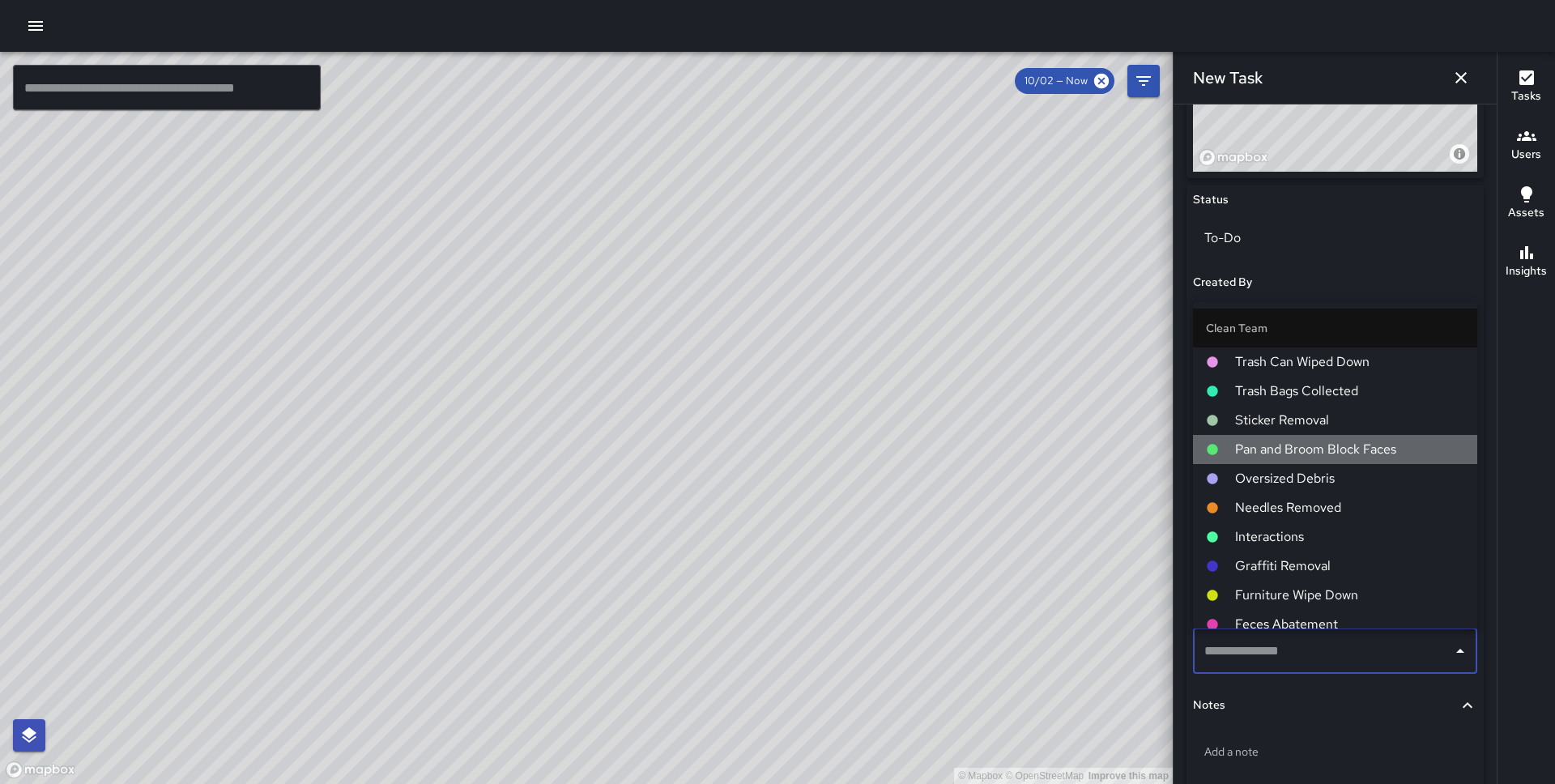
click at [1323, 454] on span "Pan and Broom Block Faces" at bounding box center [1350, 449] width 229 height 19
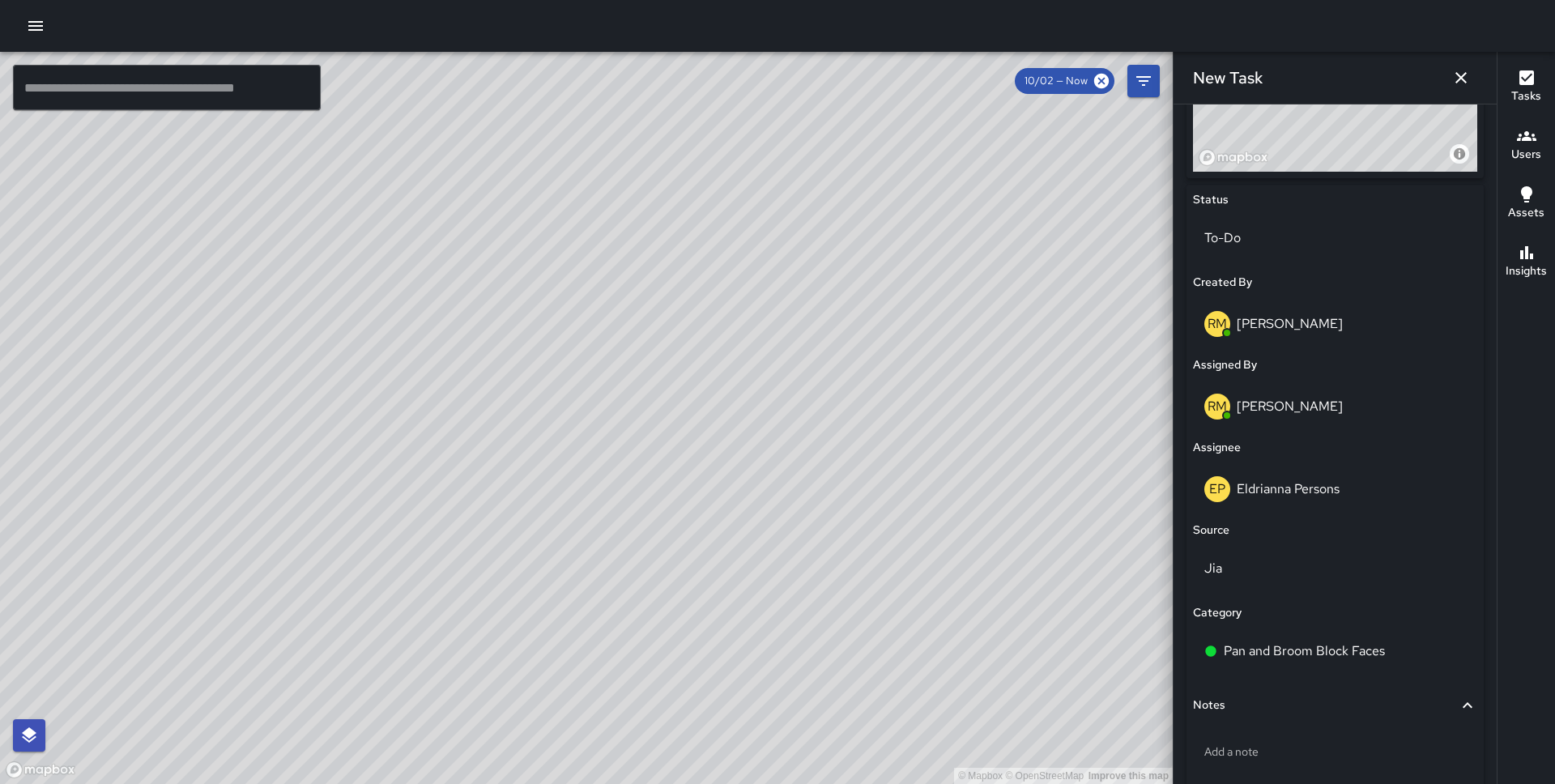
scroll to position [780, 0]
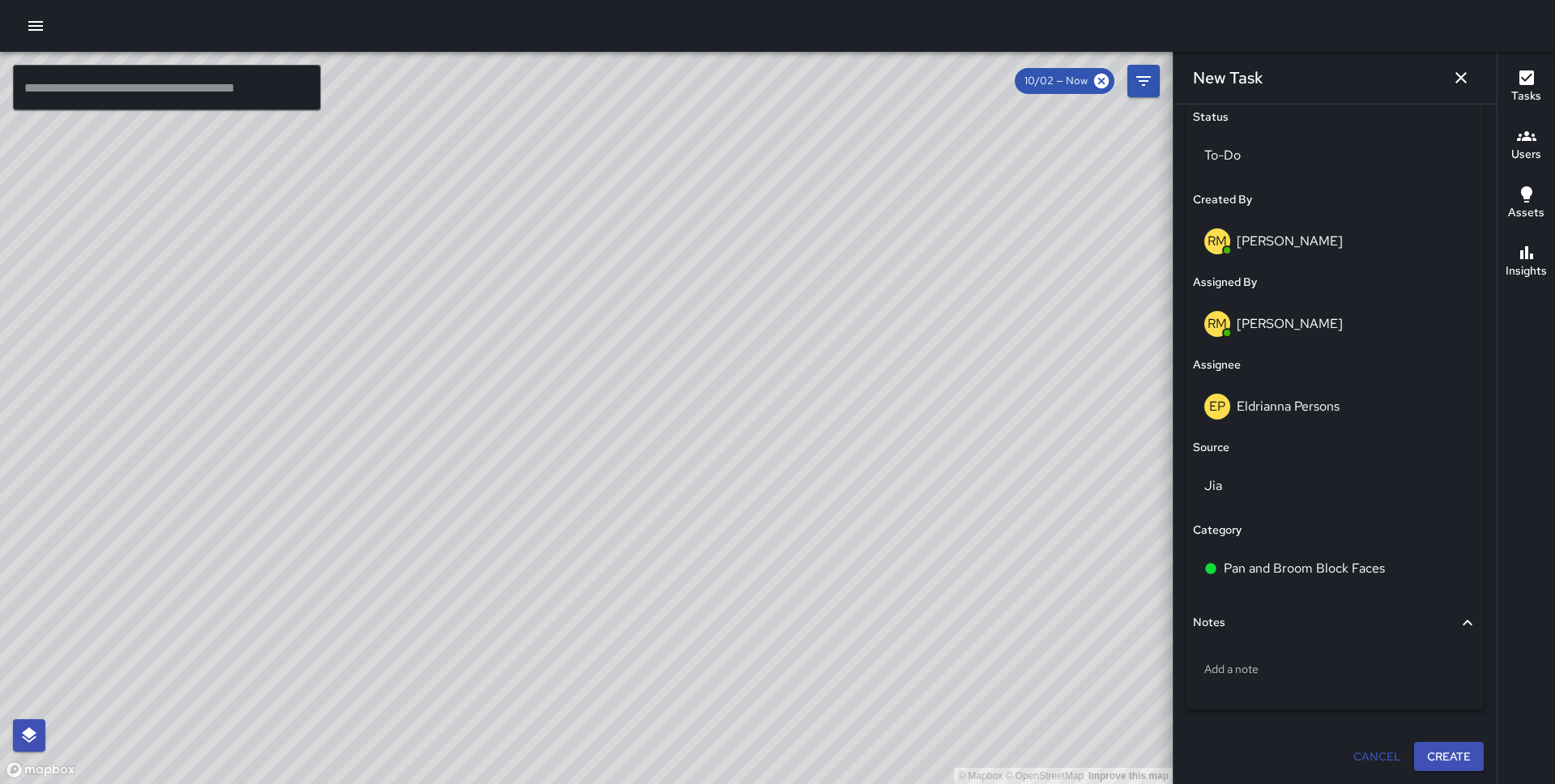
click at [1436, 753] on button "Create" at bounding box center [1448, 756] width 70 height 30
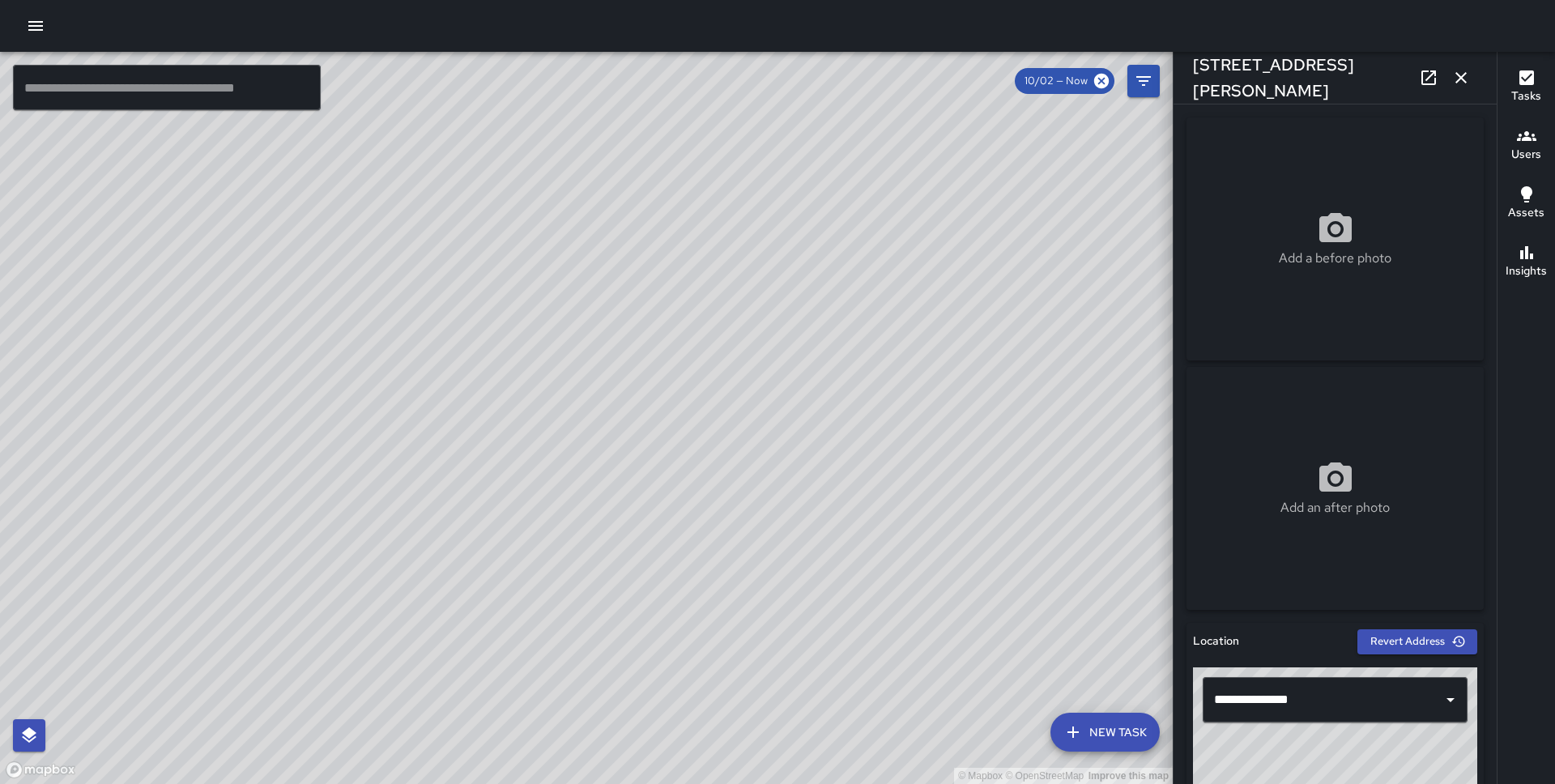
click at [1096, 710] on div "© Mapbox © OpenStreetMap Improve this map" at bounding box center [586, 417] width 1173 height 732
click at [1096, 725] on button "New Task" at bounding box center [1105, 732] width 109 height 39
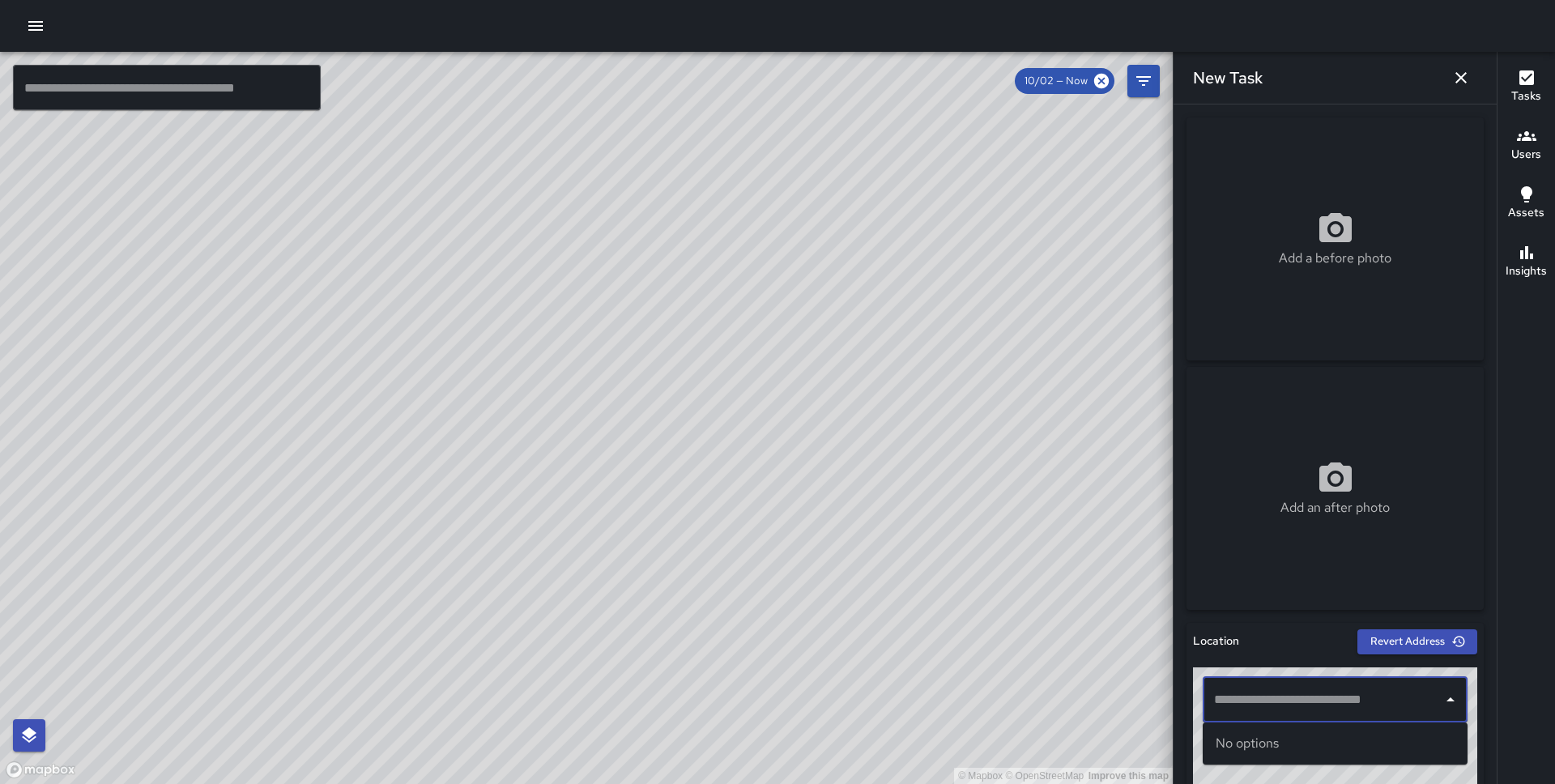
click at [1304, 709] on input "text" at bounding box center [1323, 700] width 226 height 31
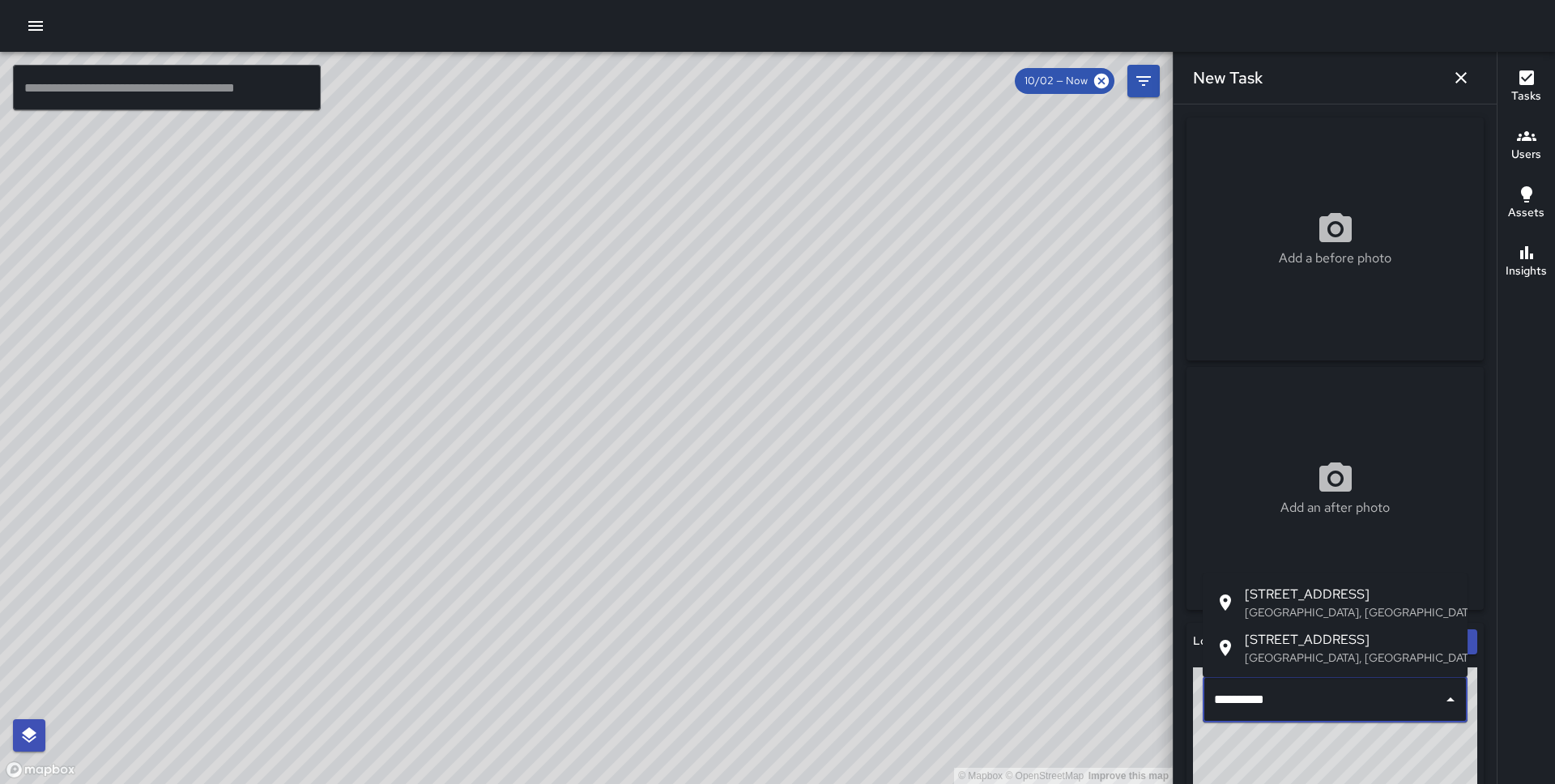
click at [1306, 605] on p "Fremont Street, San Francisco, CA, USA" at bounding box center [1350, 611] width 210 height 16
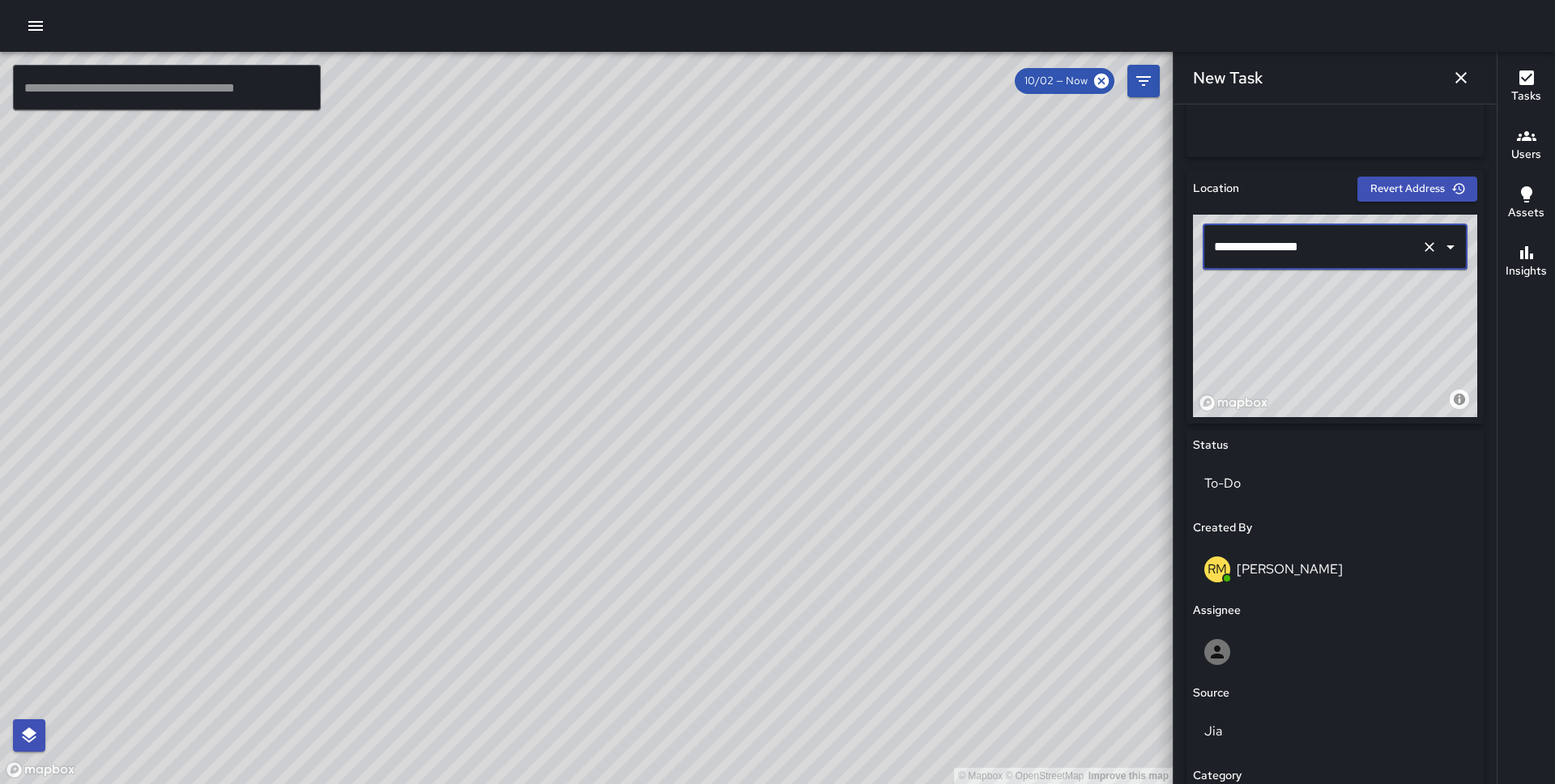
scroll to position [698, 0]
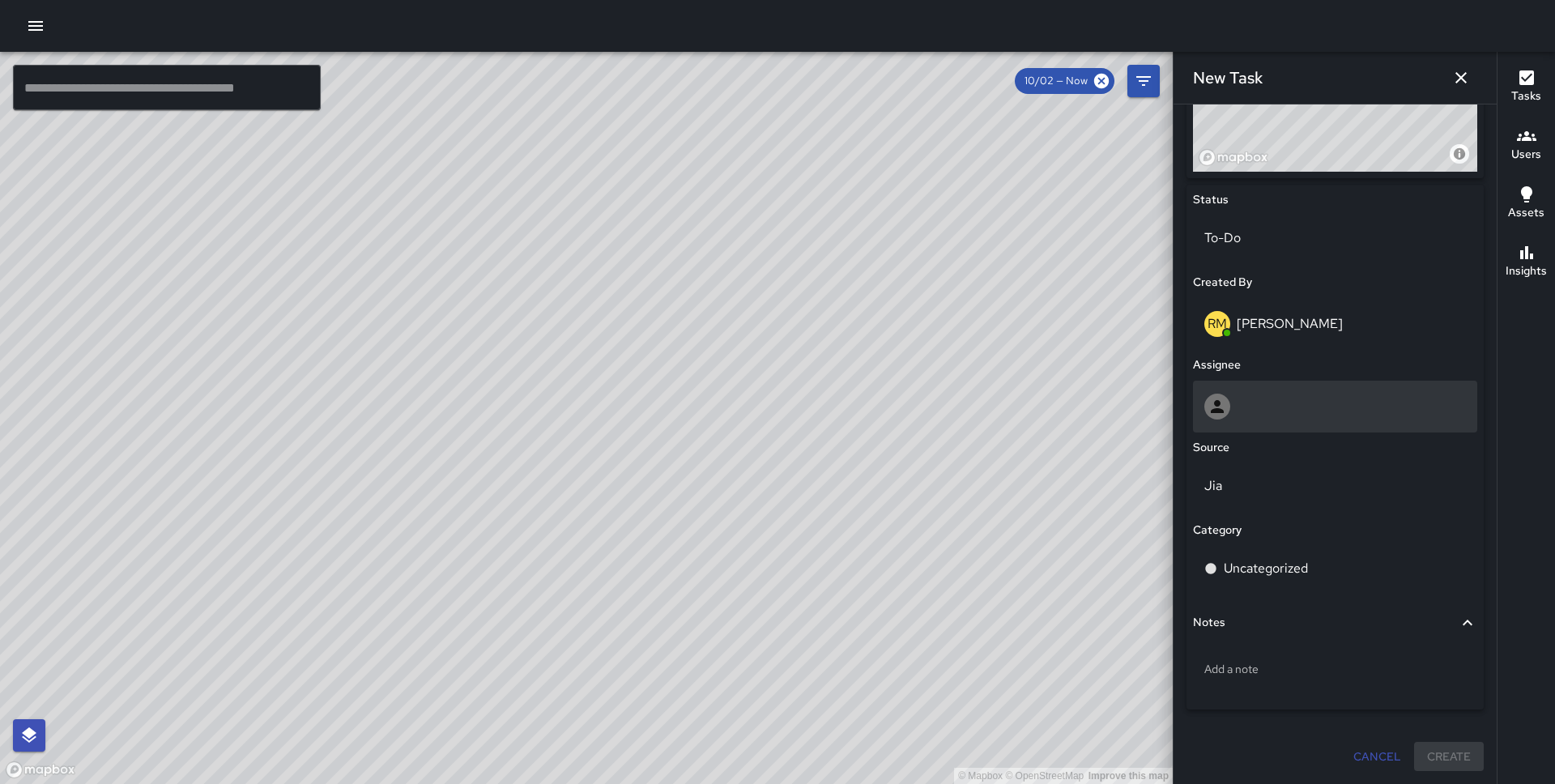
type input "**********"
click at [1290, 400] on div at bounding box center [1335, 406] width 262 height 26
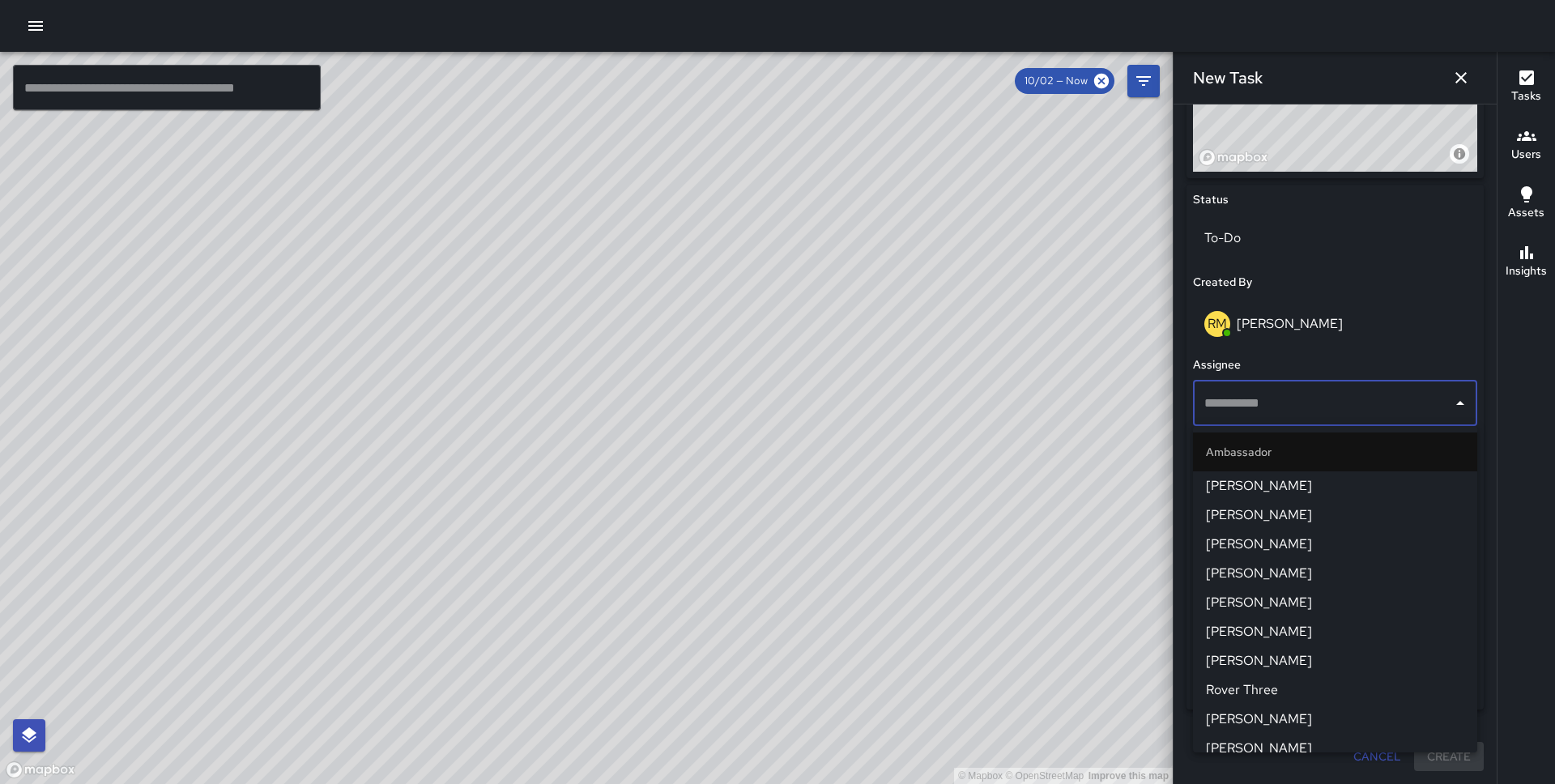
scroll to position [1367, 0]
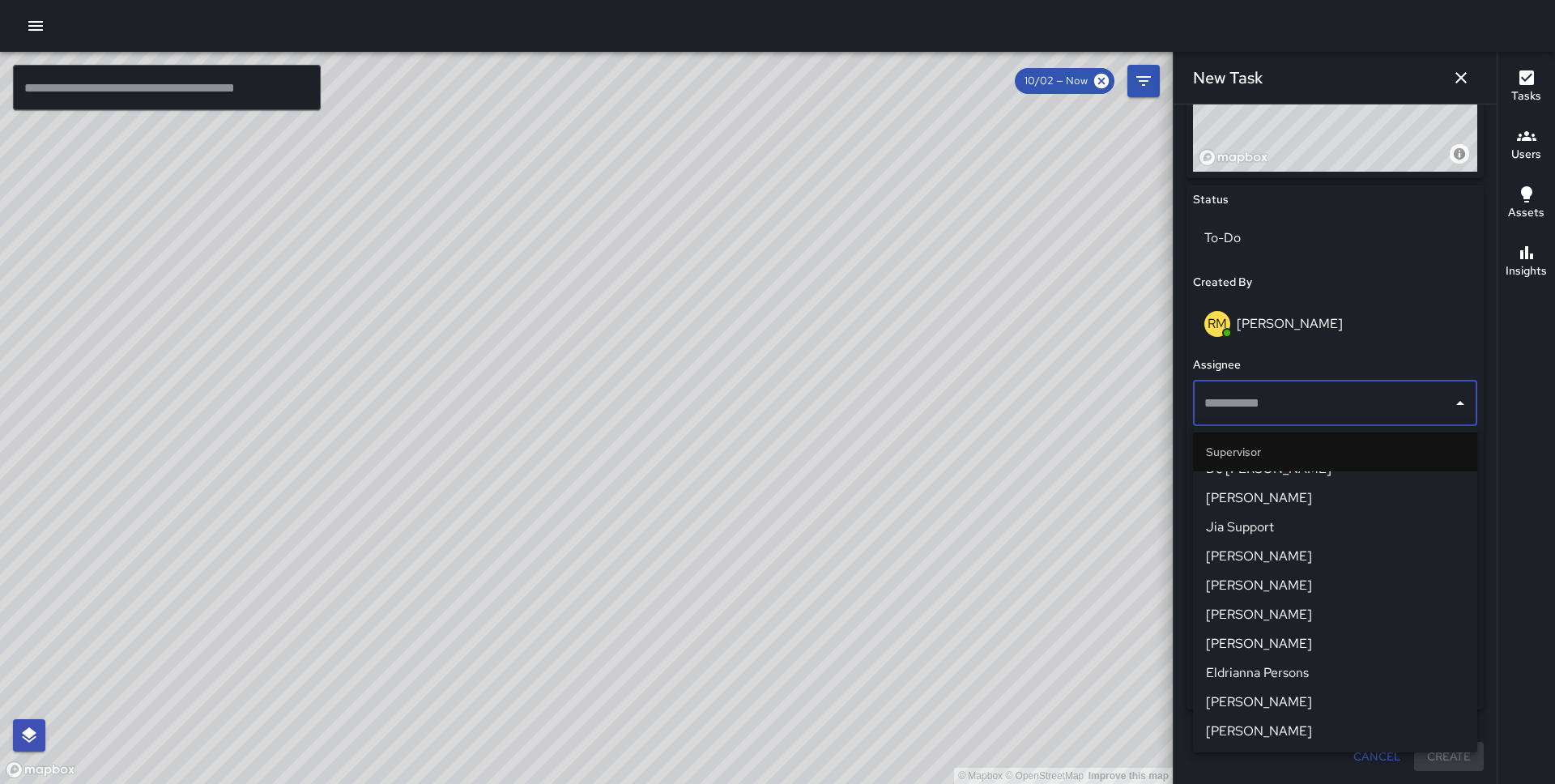
click at [1292, 666] on span "Eldrianna Persons" at bounding box center [1334, 673] width 258 height 19
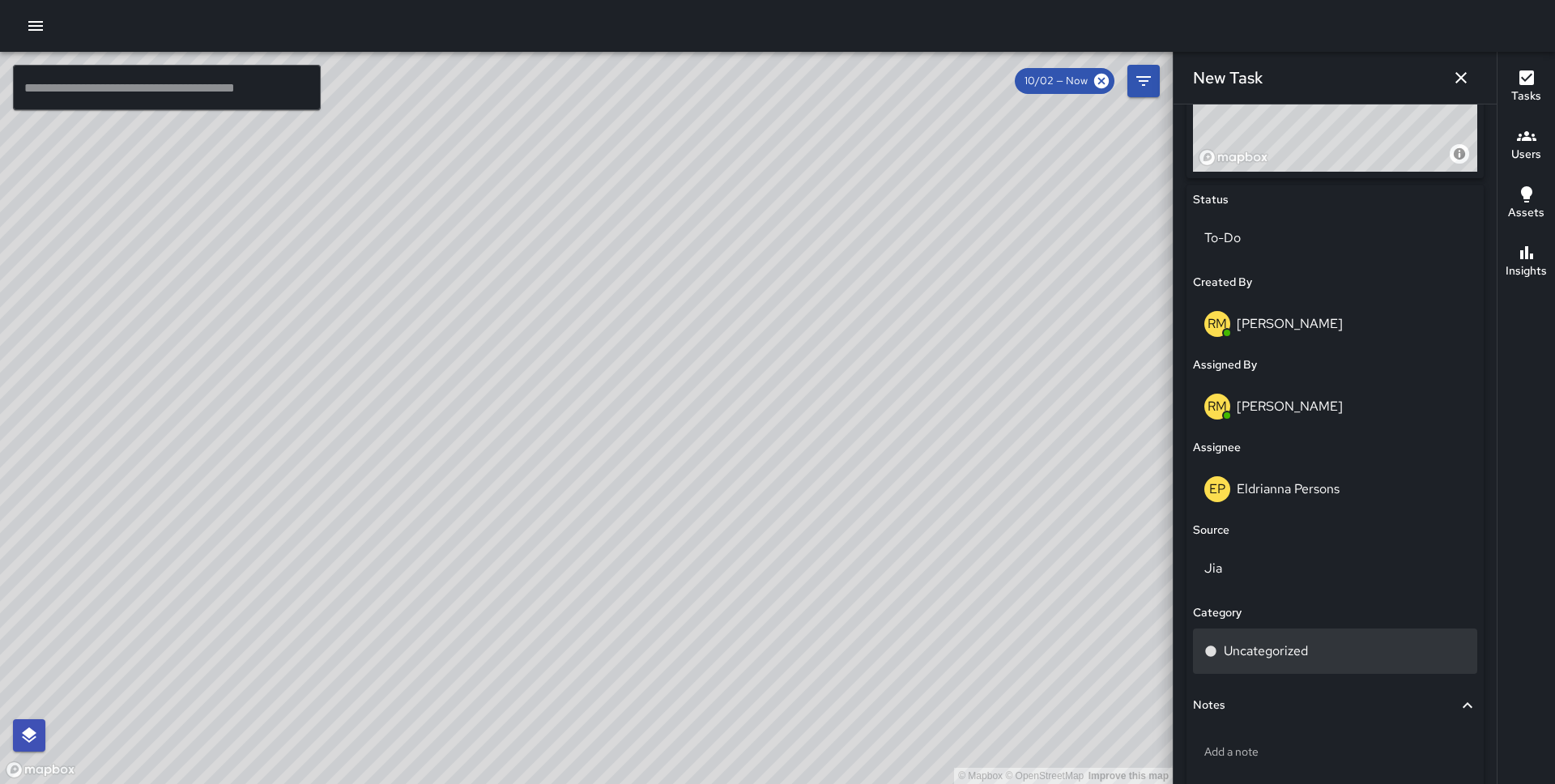
click at [1325, 656] on div "Uncategorized" at bounding box center [1335, 651] width 262 height 19
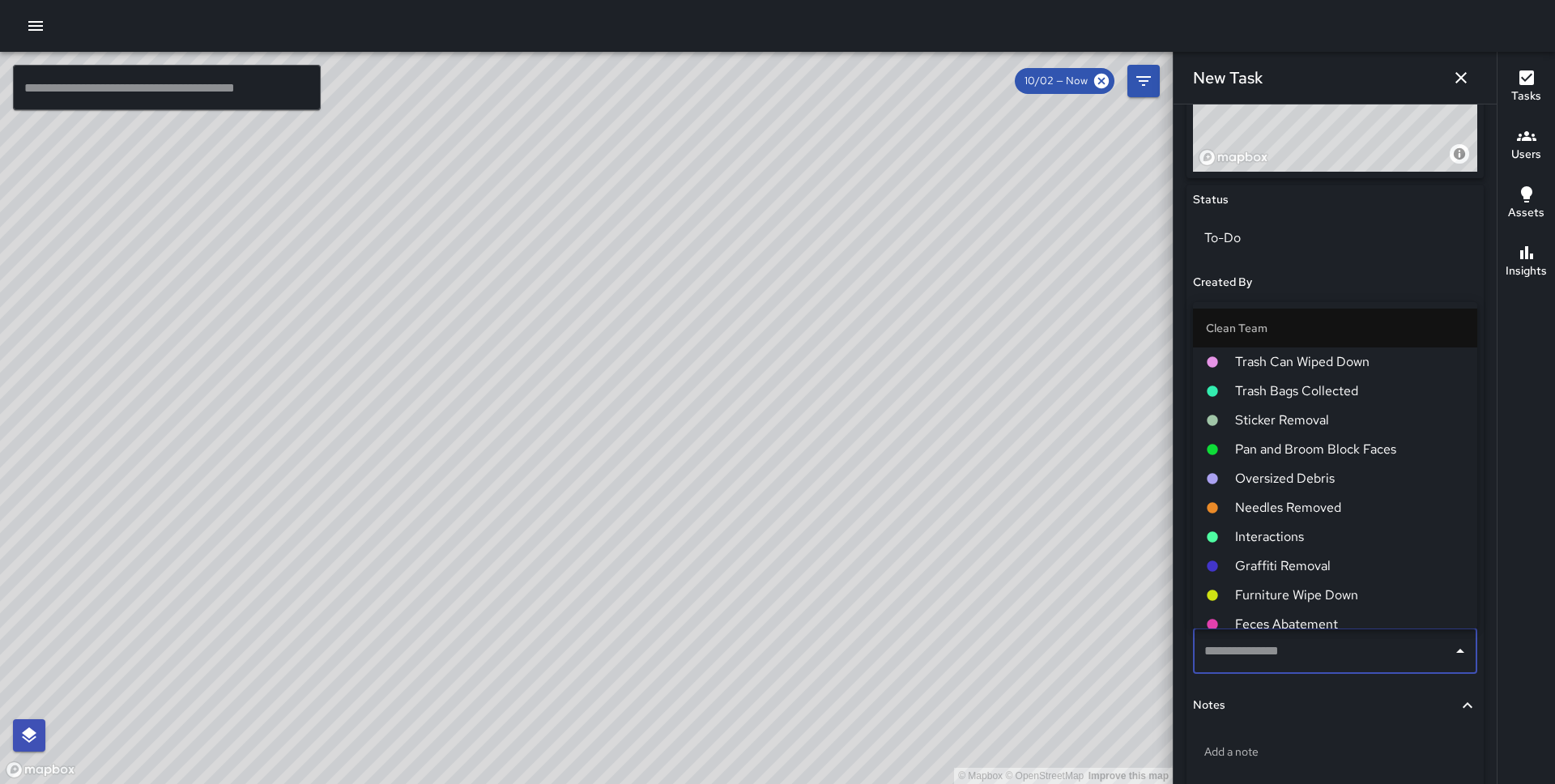
click at [1352, 440] on span "Pan and Broom Block Faces" at bounding box center [1350, 449] width 229 height 19
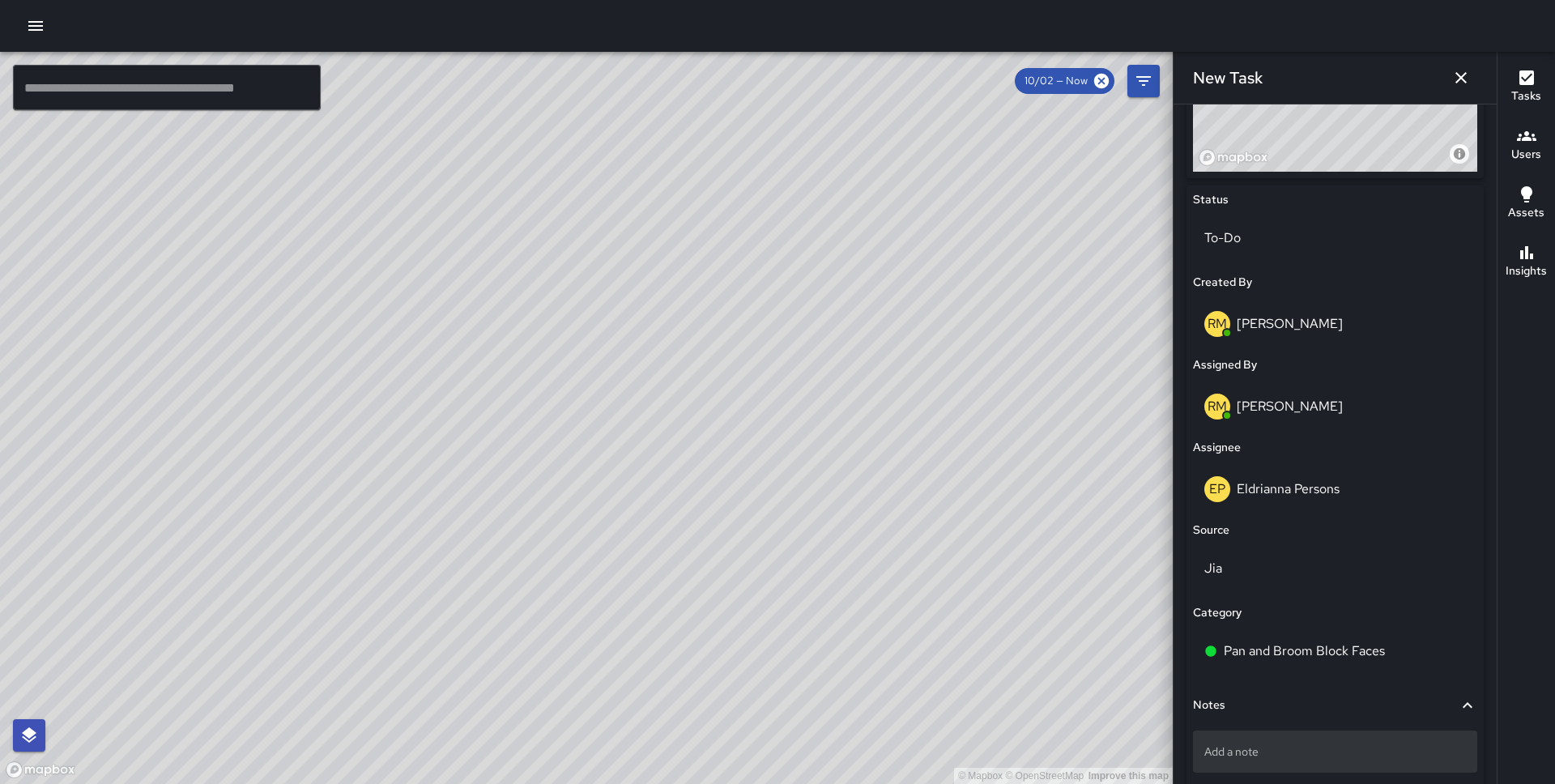
scroll to position [780, 0]
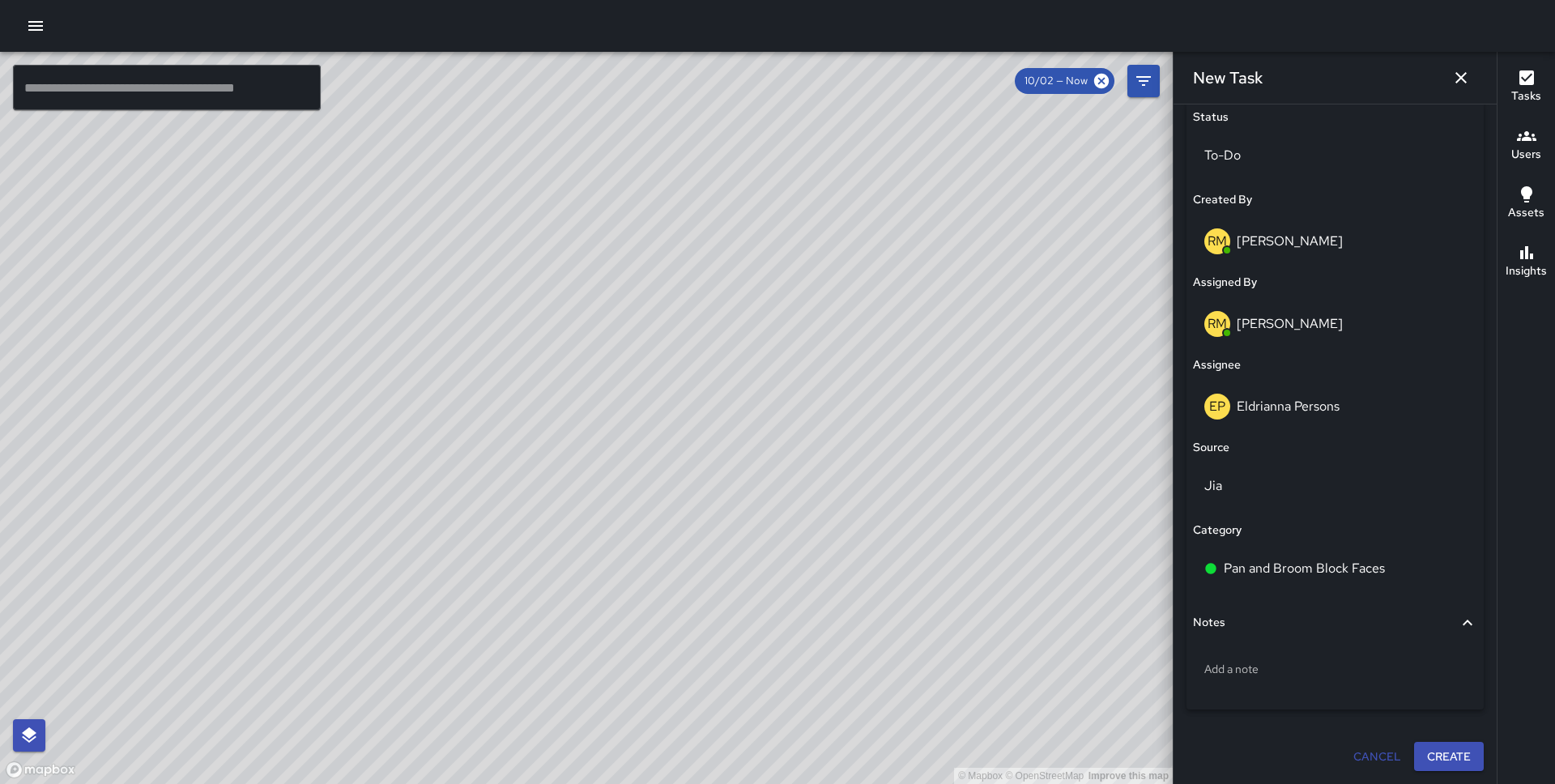
click at [1447, 746] on button "Create" at bounding box center [1448, 756] width 70 height 30
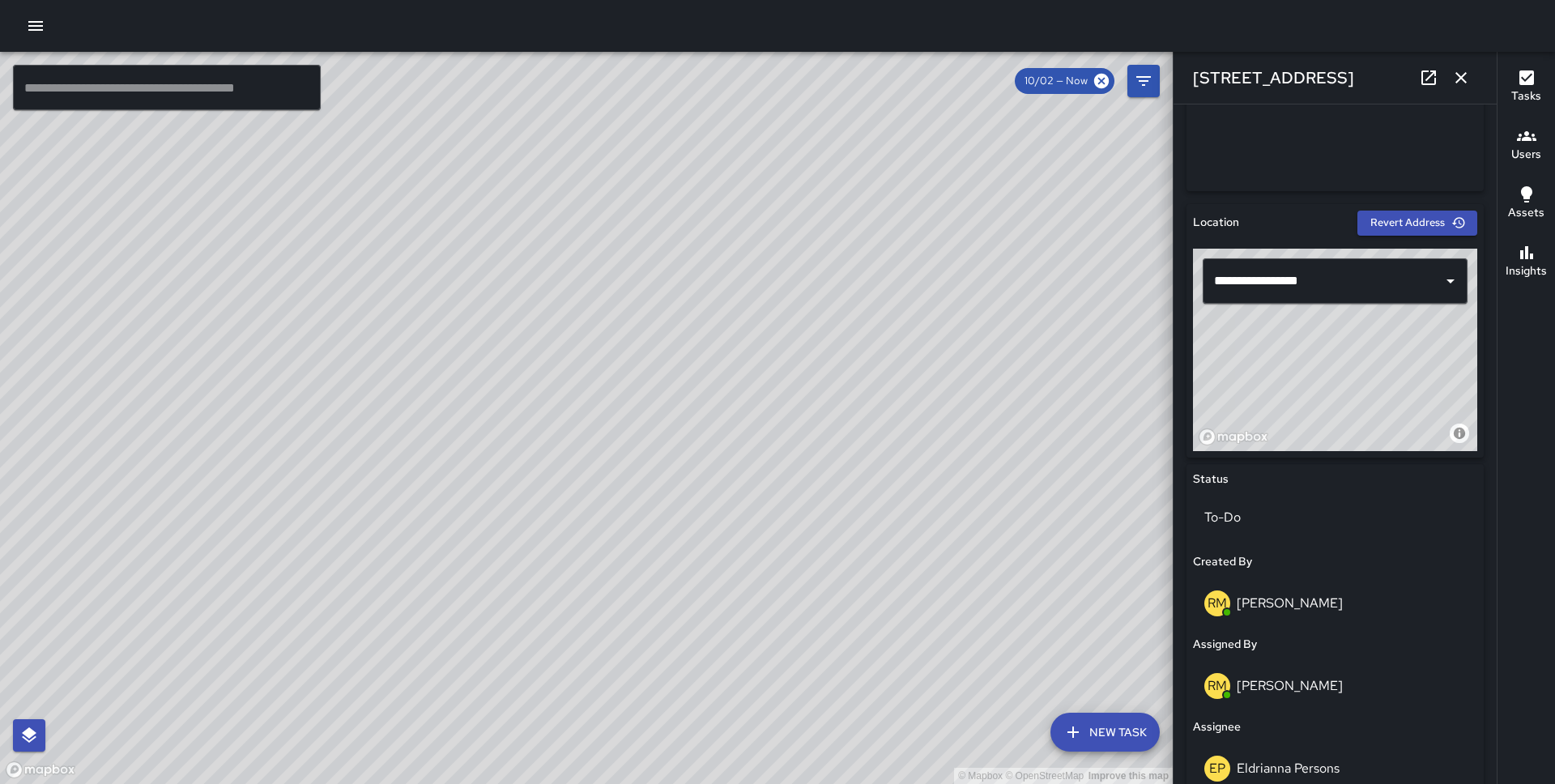
scroll to position [395, 0]
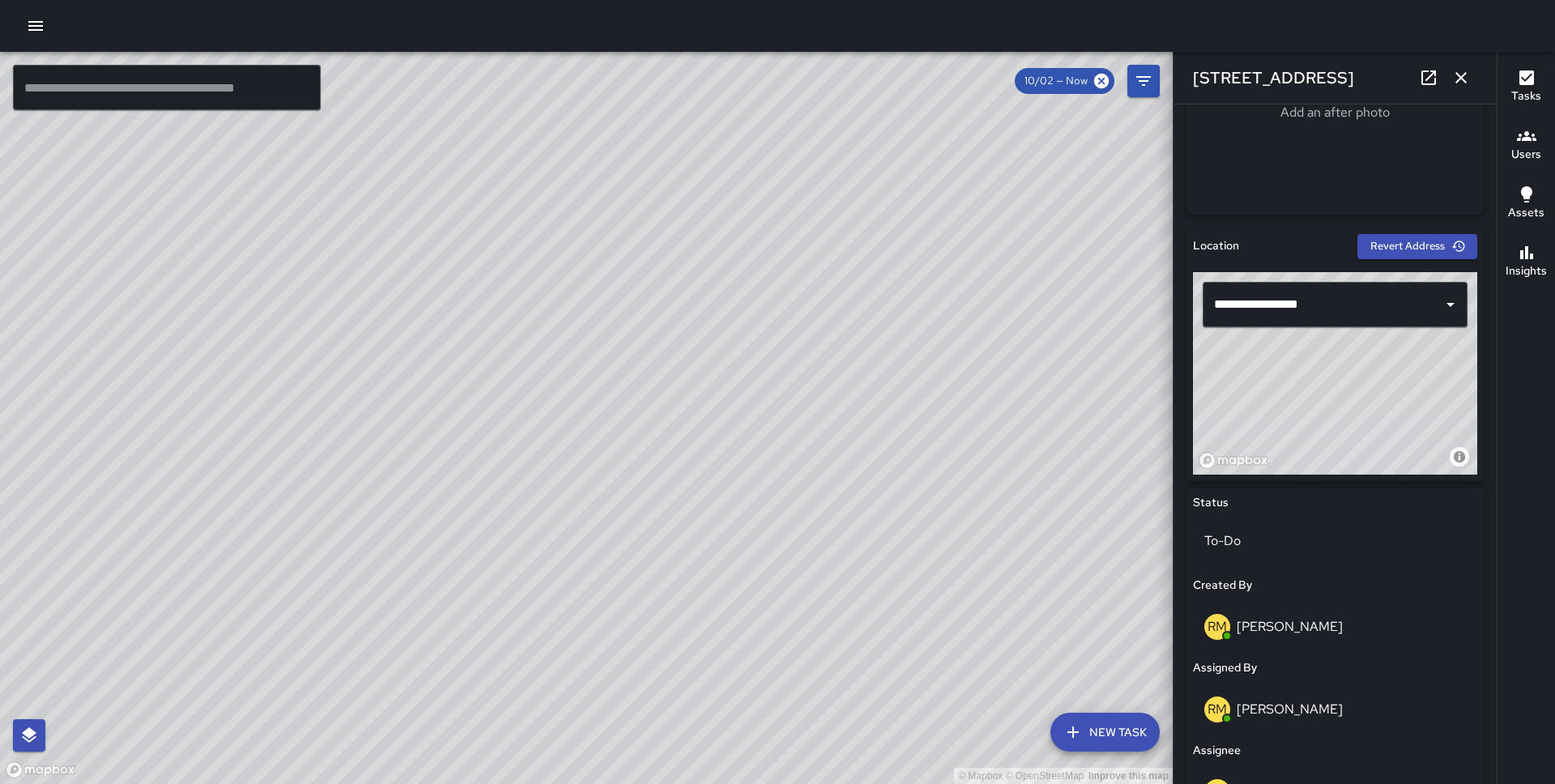
drag, startPoint x: 1366, startPoint y: 458, endPoint x: 1434, endPoint y: 403, distance: 87.5
click at [1434, 403] on div "© Mapbox © OpenStreetMap Improve this map" at bounding box center [1335, 373] width 284 height 202
drag, startPoint x: 1360, startPoint y: 428, endPoint x: 1390, endPoint y: 440, distance: 32.3
click at [1390, 440] on div "© Mapbox © OpenStreetMap Improve this map" at bounding box center [1335, 373] width 284 height 202
click at [1469, 81] on icon "button" at bounding box center [1461, 78] width 19 height 19
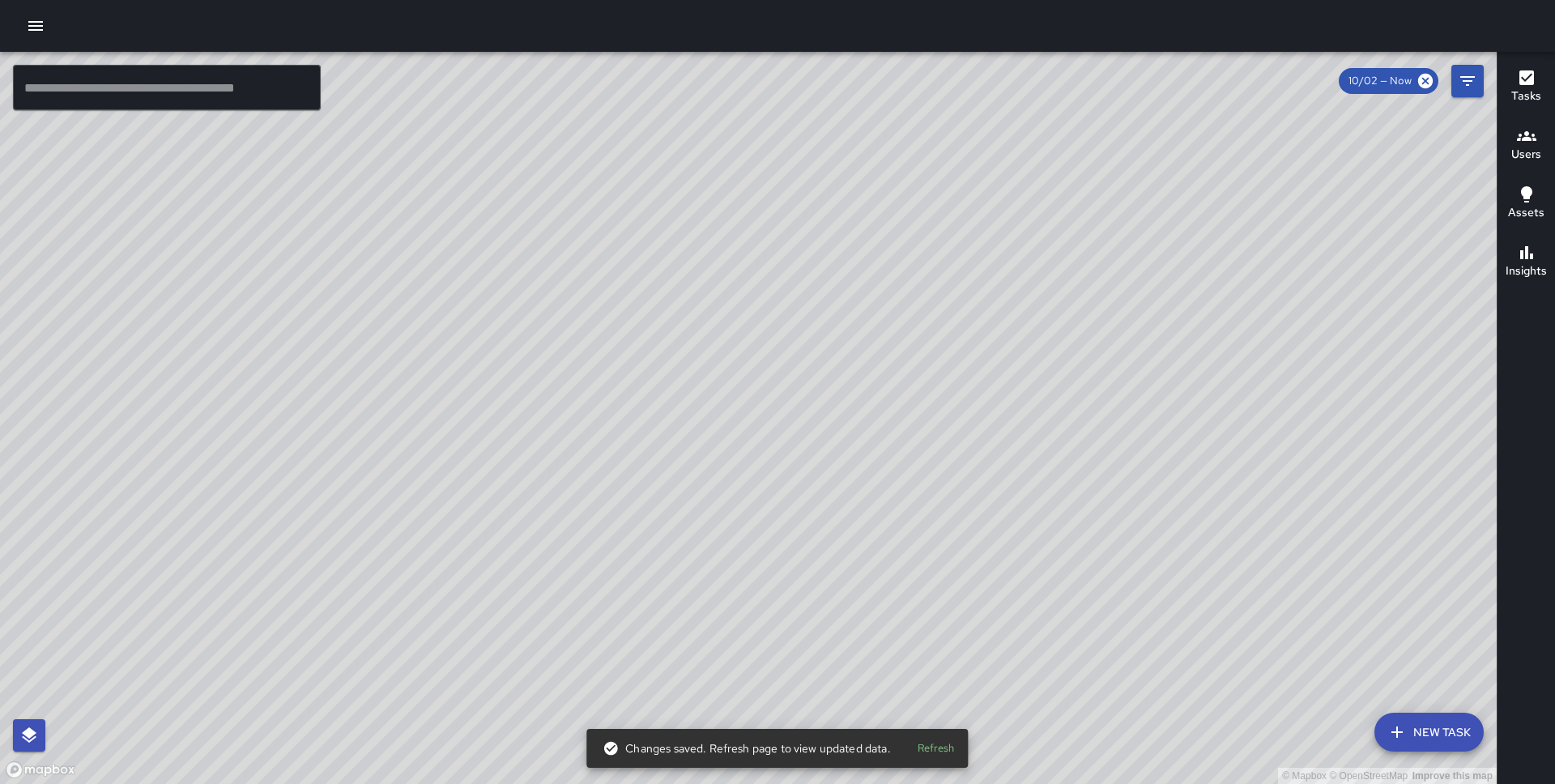
click at [1411, 716] on button "New Task" at bounding box center [1429, 732] width 109 height 39
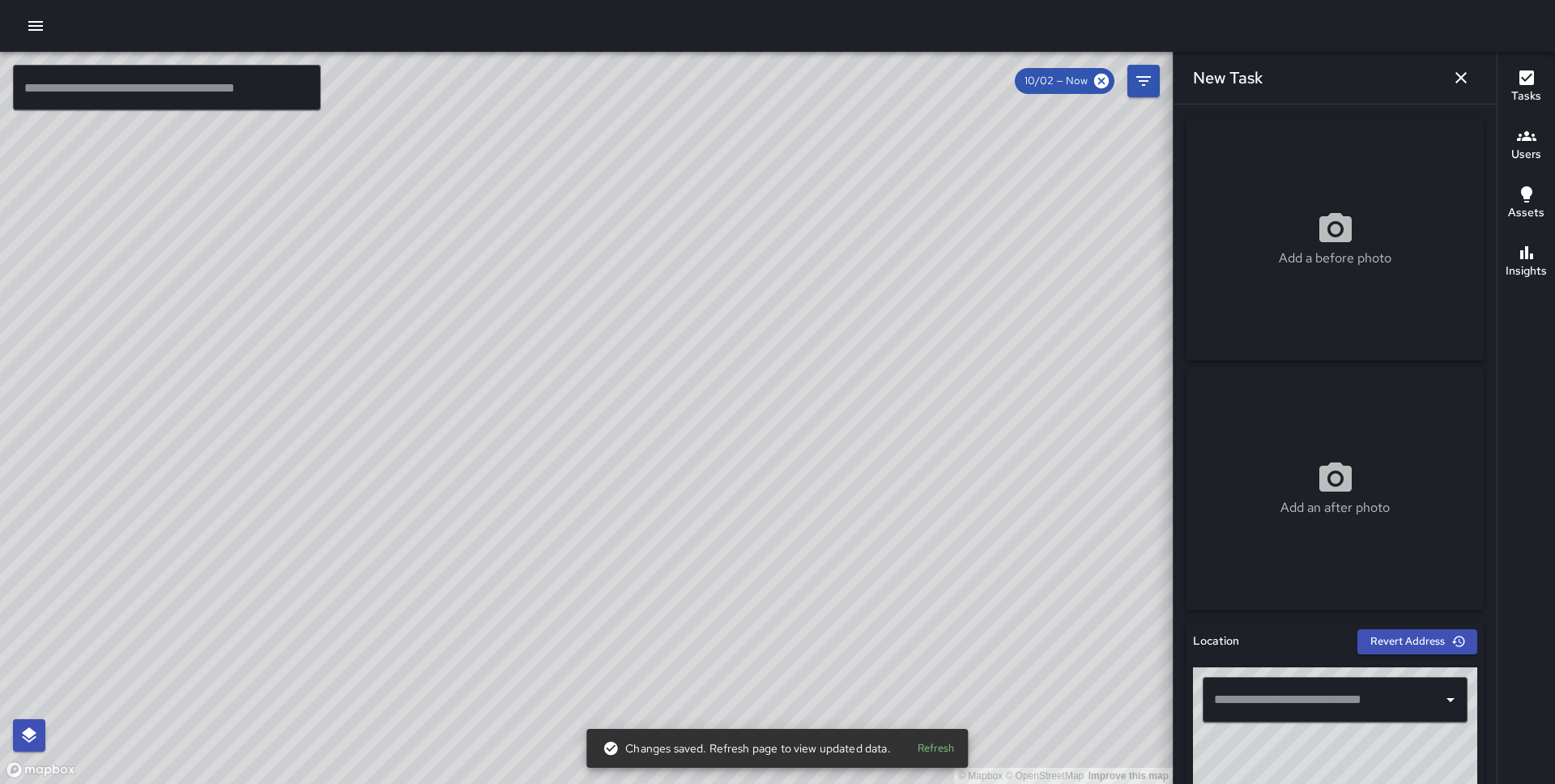
click at [1285, 703] on input "text" at bounding box center [1323, 700] width 226 height 31
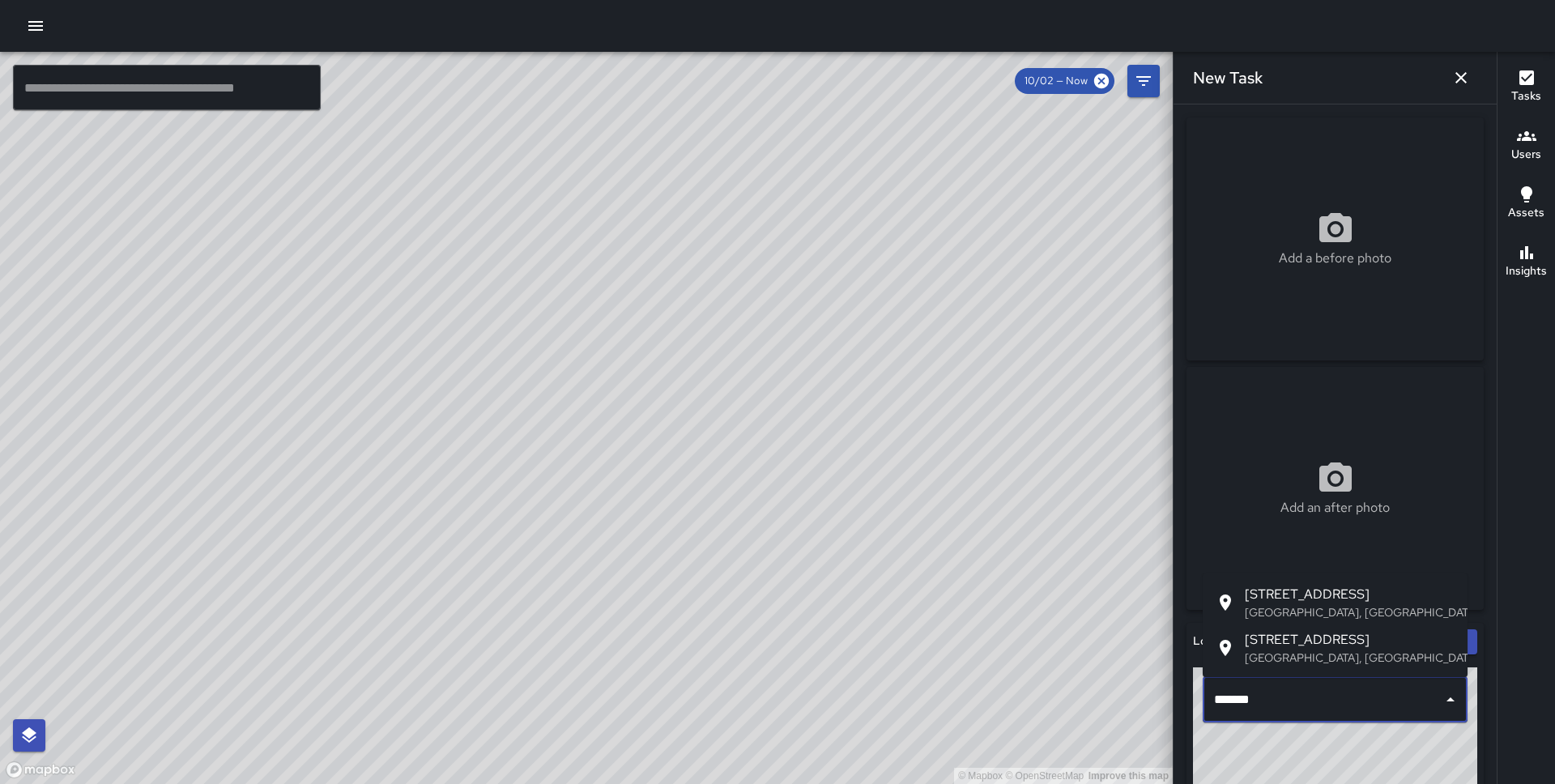
click at [1303, 600] on span "25 1st Street" at bounding box center [1350, 594] width 210 height 19
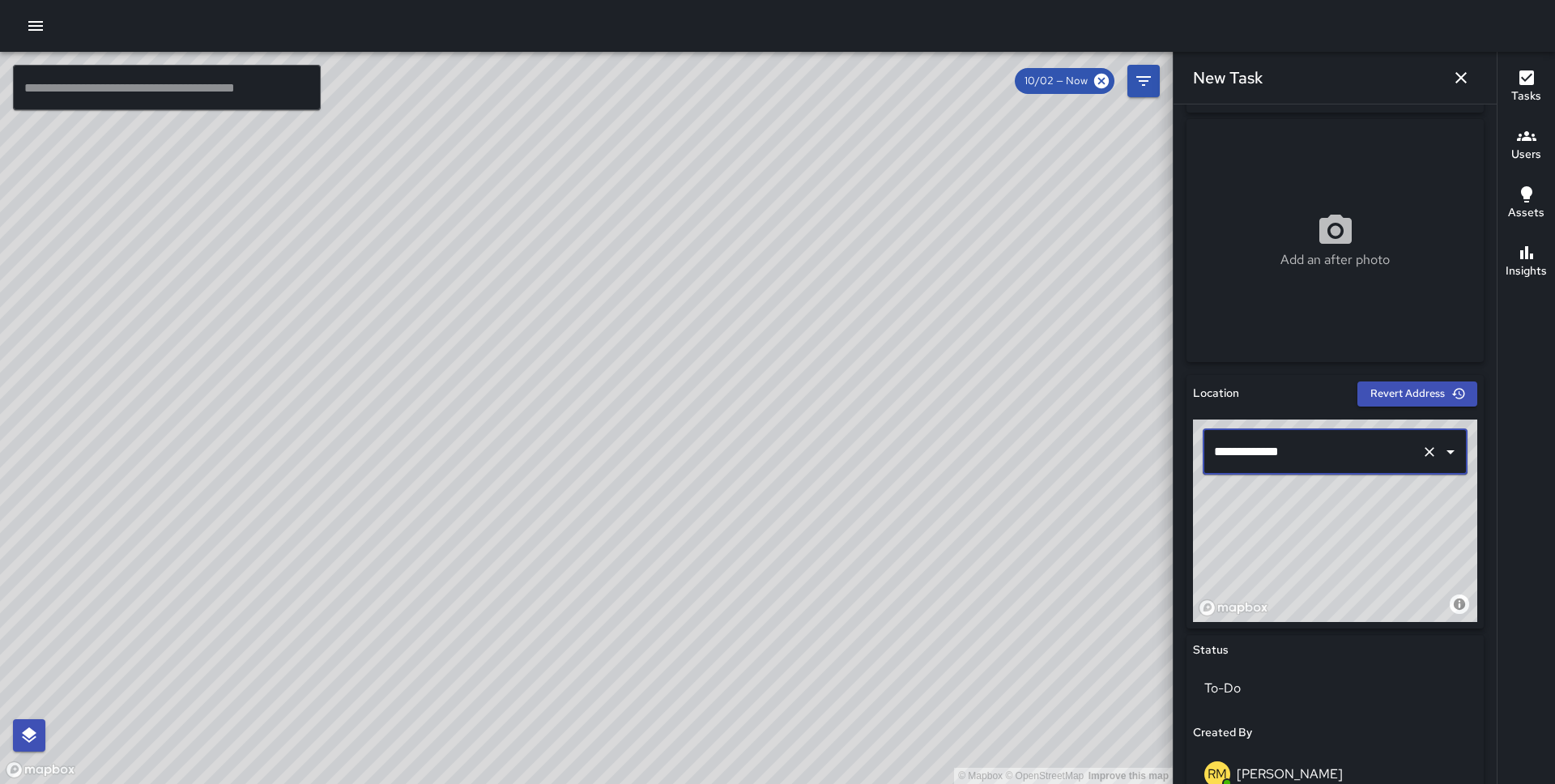
scroll to position [698, 0]
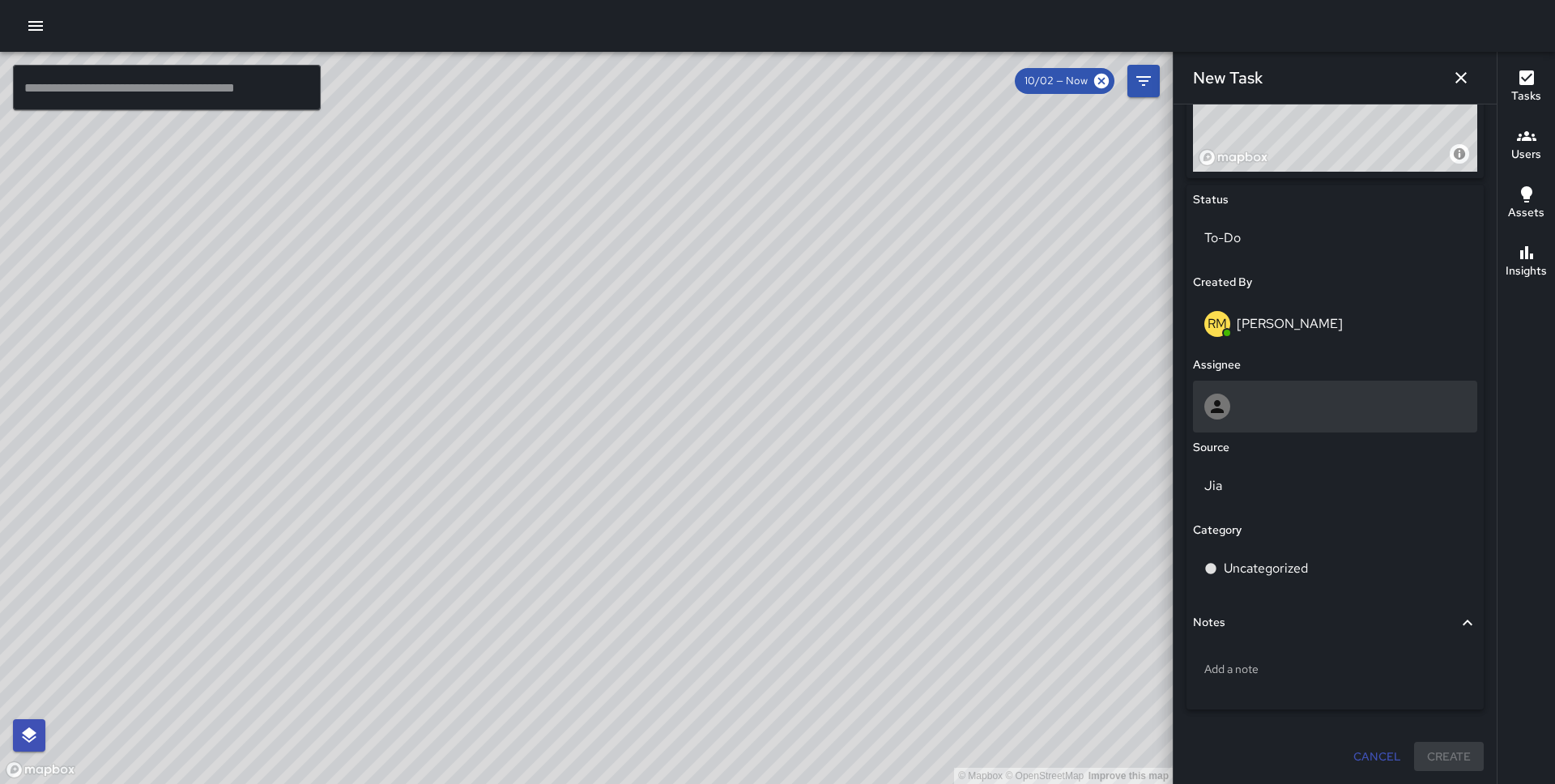
type input "**********"
click at [1295, 417] on div at bounding box center [1335, 406] width 262 height 26
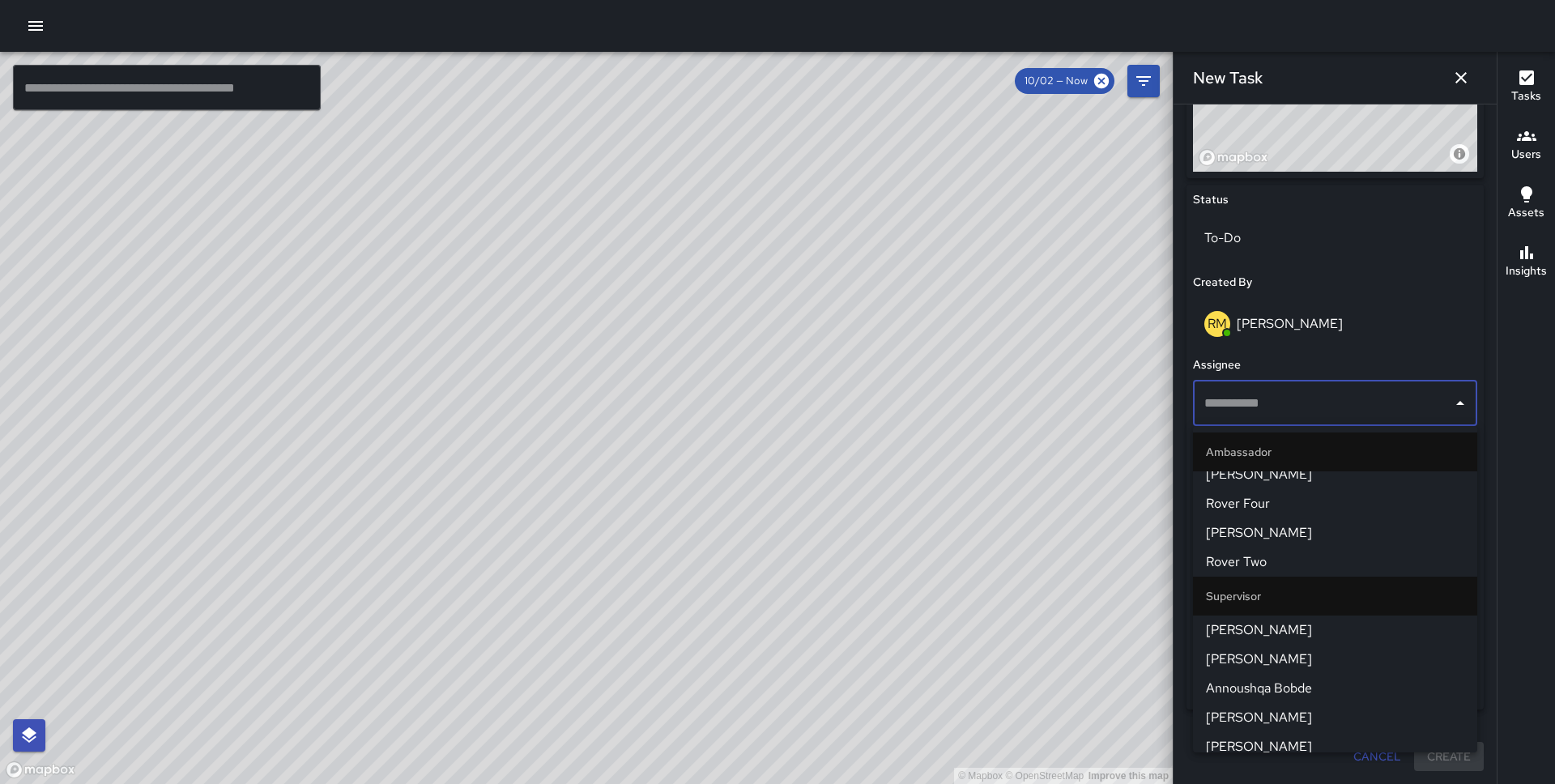
scroll to position [1367, 0]
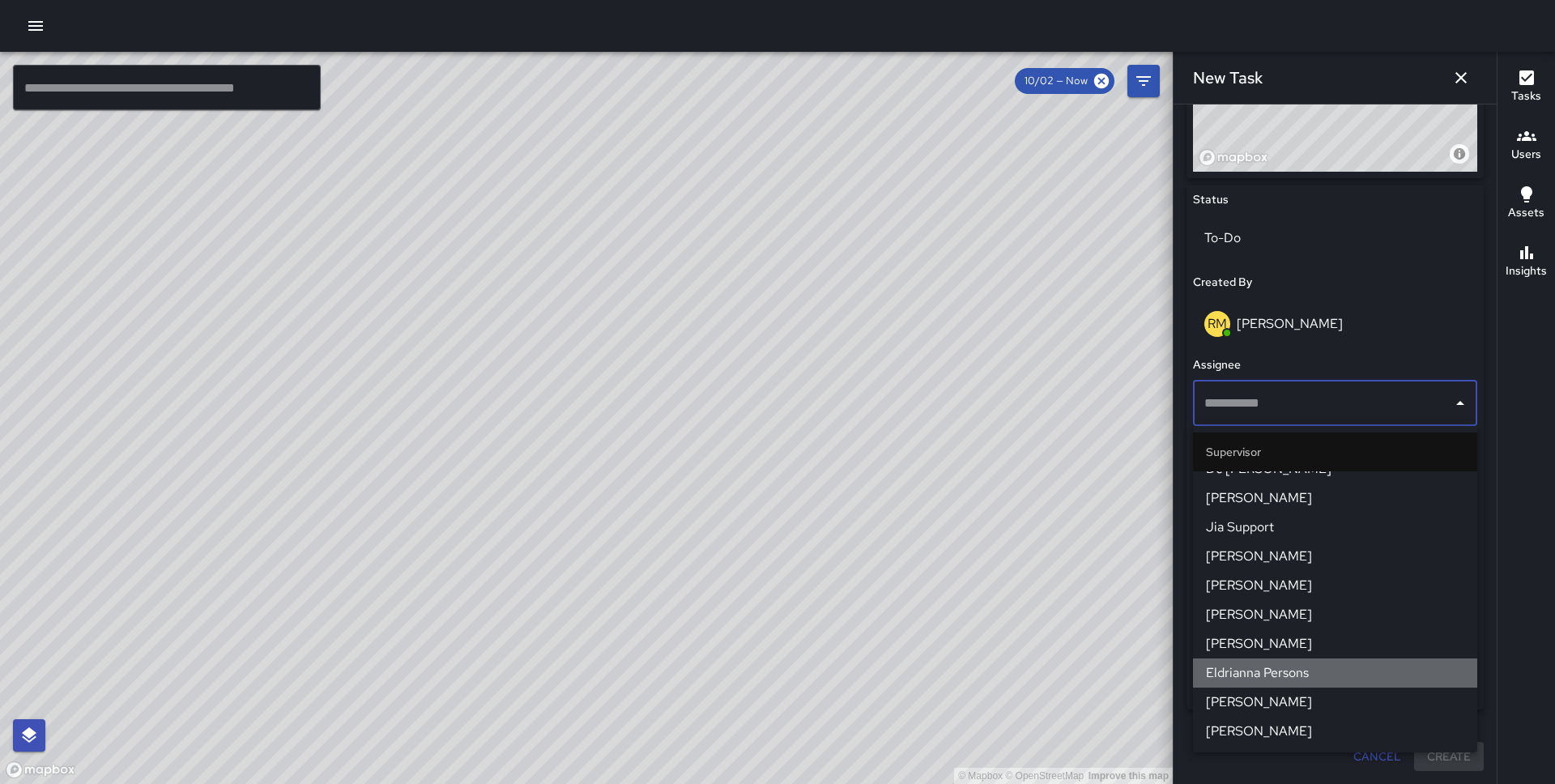
click at [1286, 673] on span "Eldrianna Persons" at bounding box center [1334, 673] width 258 height 19
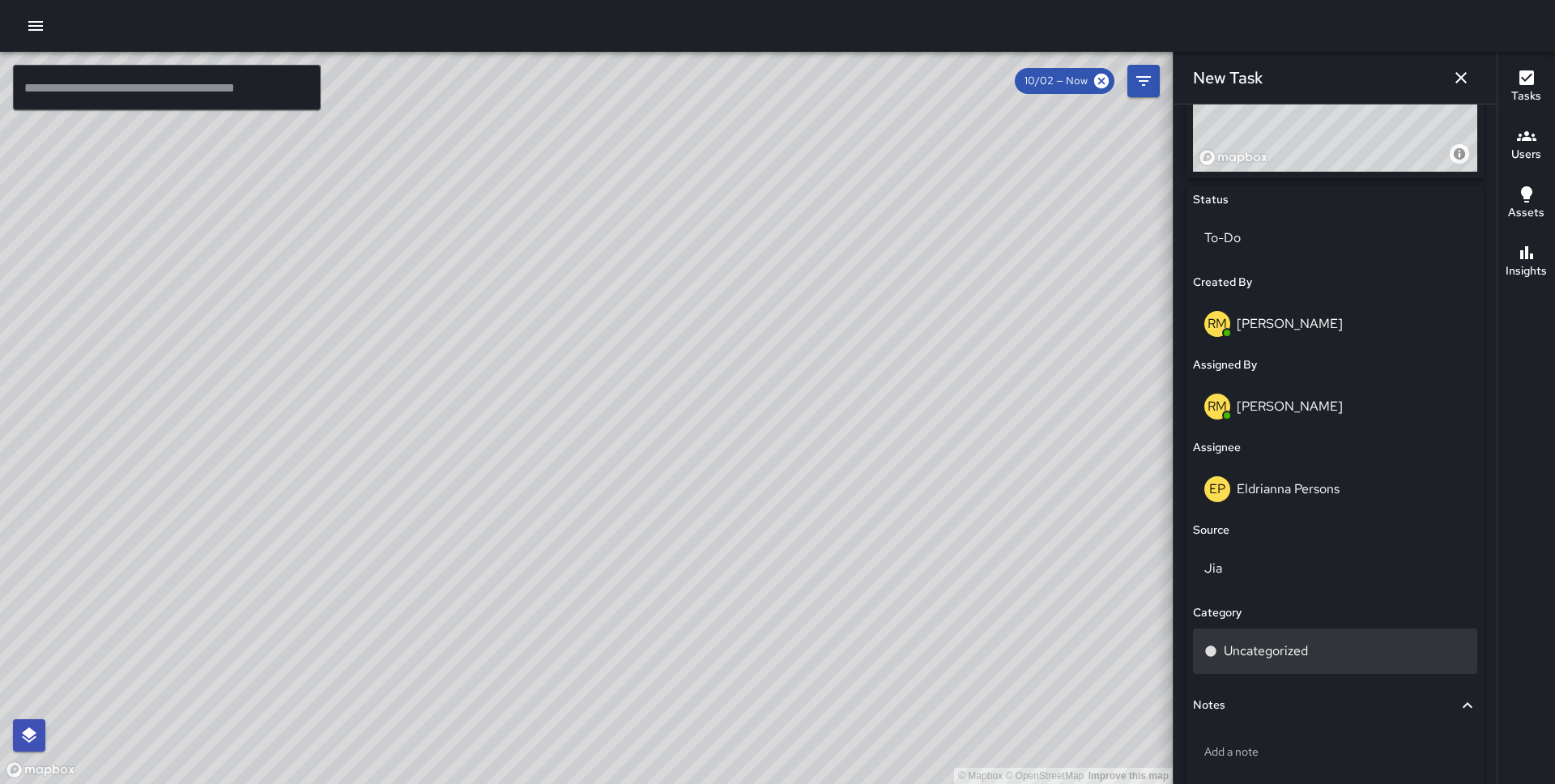
click at [1280, 653] on p "Uncategorized" at bounding box center [1266, 651] width 84 height 19
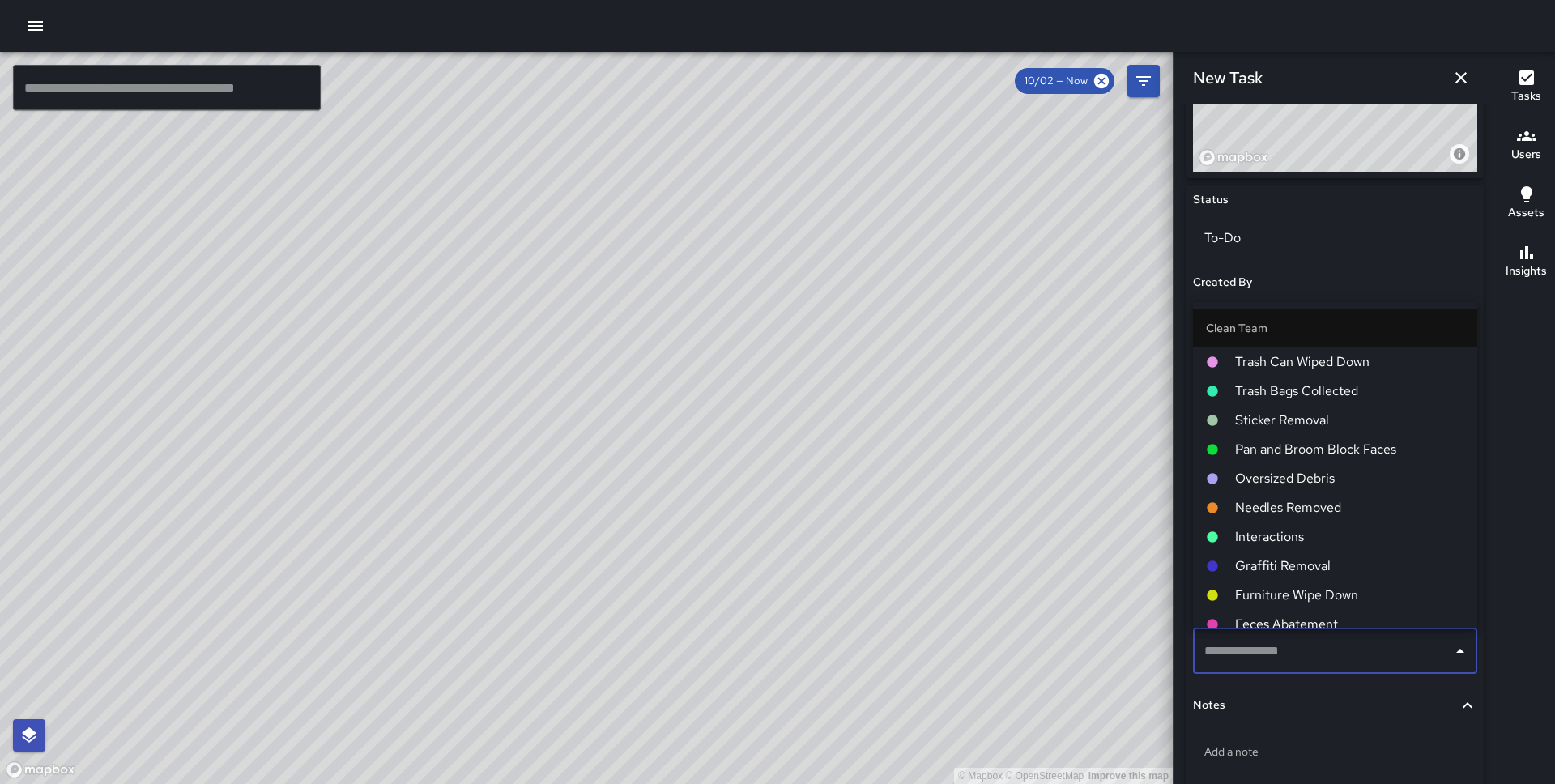
click at [1309, 450] on span "Pan and Broom Block Faces" at bounding box center [1350, 449] width 229 height 19
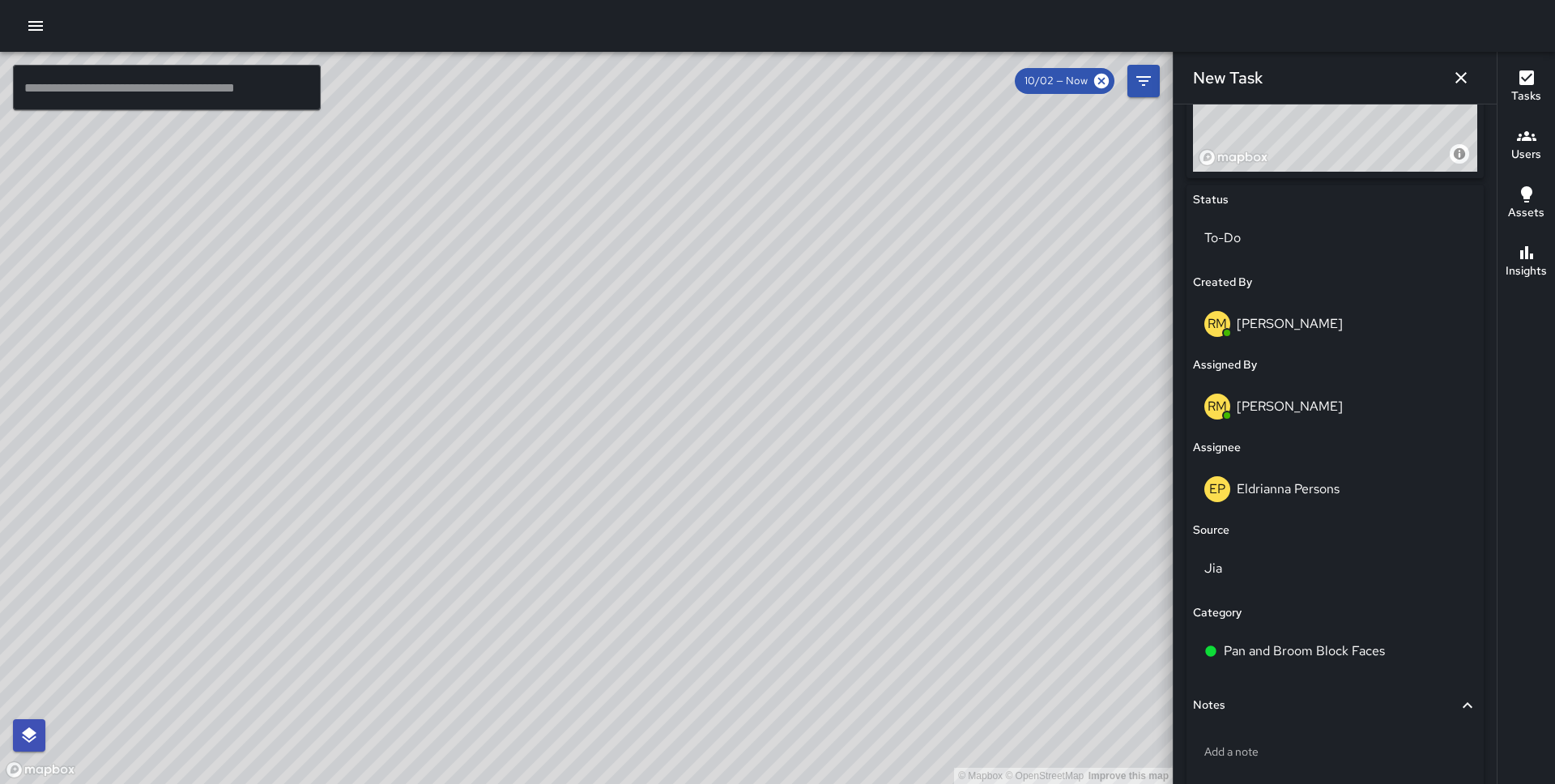
scroll to position [780, 0]
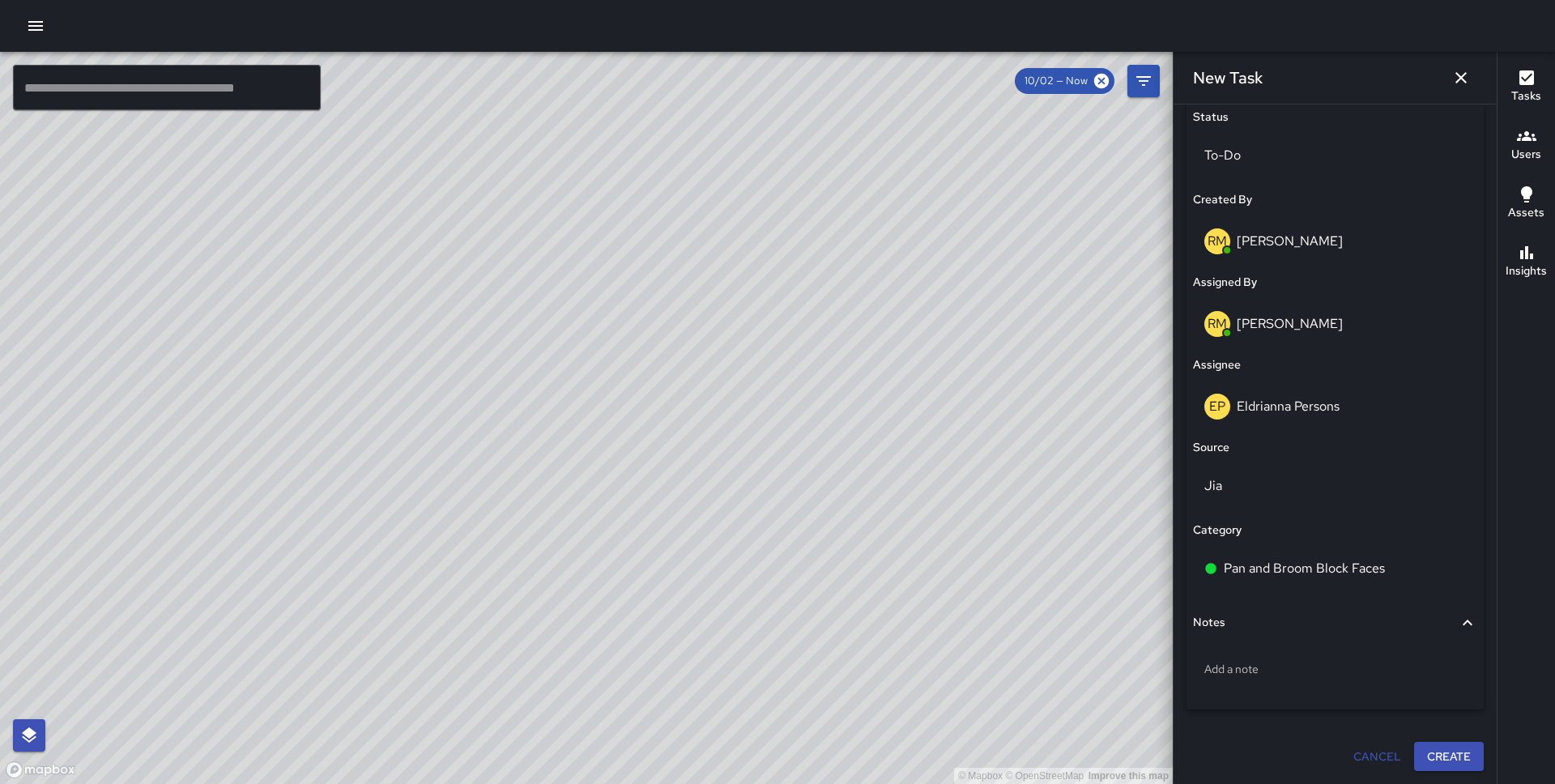
click at [1447, 768] on button "Create" at bounding box center [1448, 756] width 70 height 30
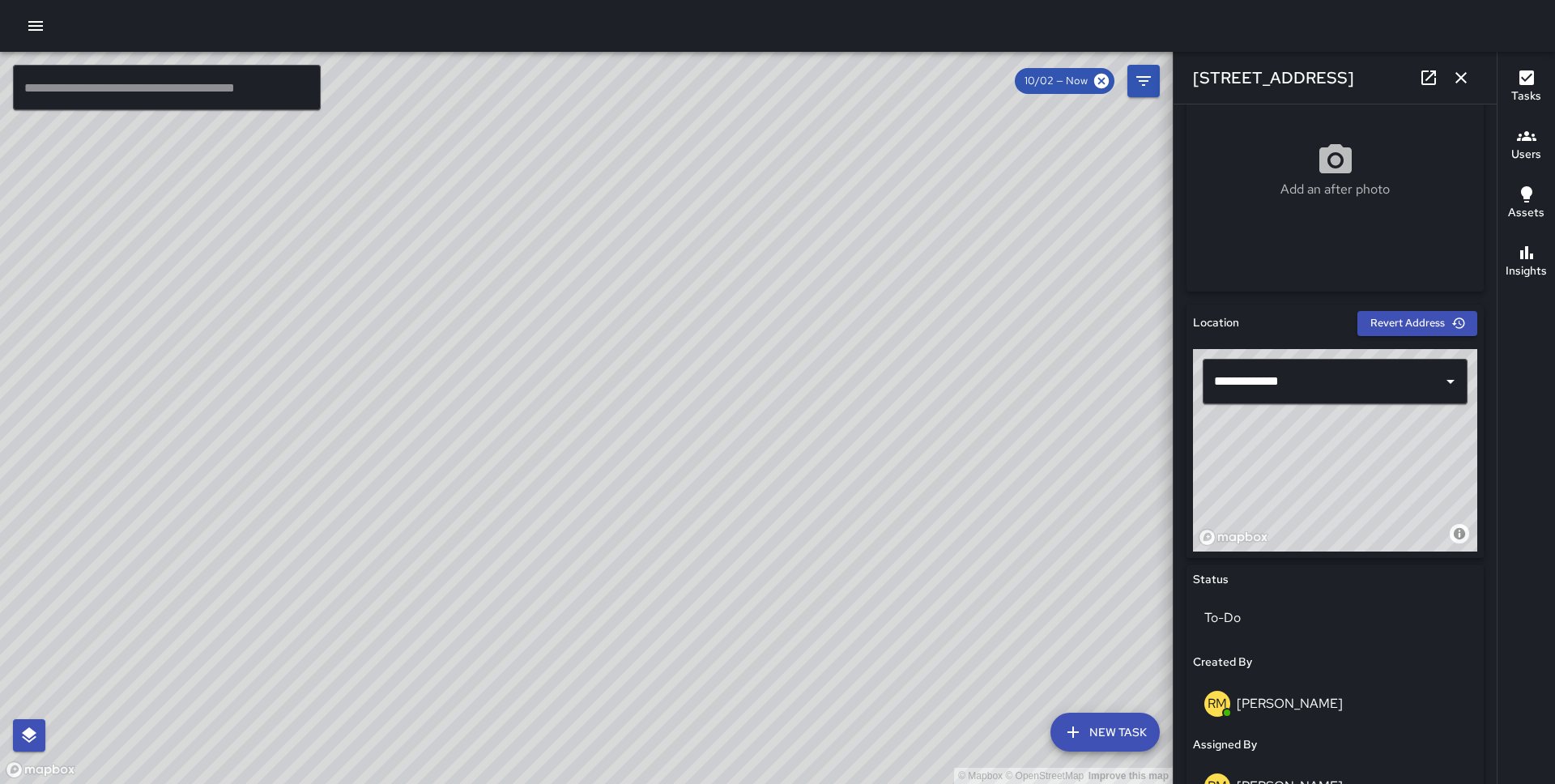
scroll to position [319, 0]
drag, startPoint x: 1308, startPoint y: 474, endPoint x: 1376, endPoint y: 416, distance: 89.4
click at [1376, 416] on div "© Mapbox © OpenStreetMap Improve this map" at bounding box center [1335, 449] width 284 height 202
drag, startPoint x: 1376, startPoint y: 416, endPoint x: 1373, endPoint y: 430, distance: 14.3
click at [1373, 430] on div "© Mapbox © OpenStreetMap Improve this map" at bounding box center [1335, 449] width 284 height 202
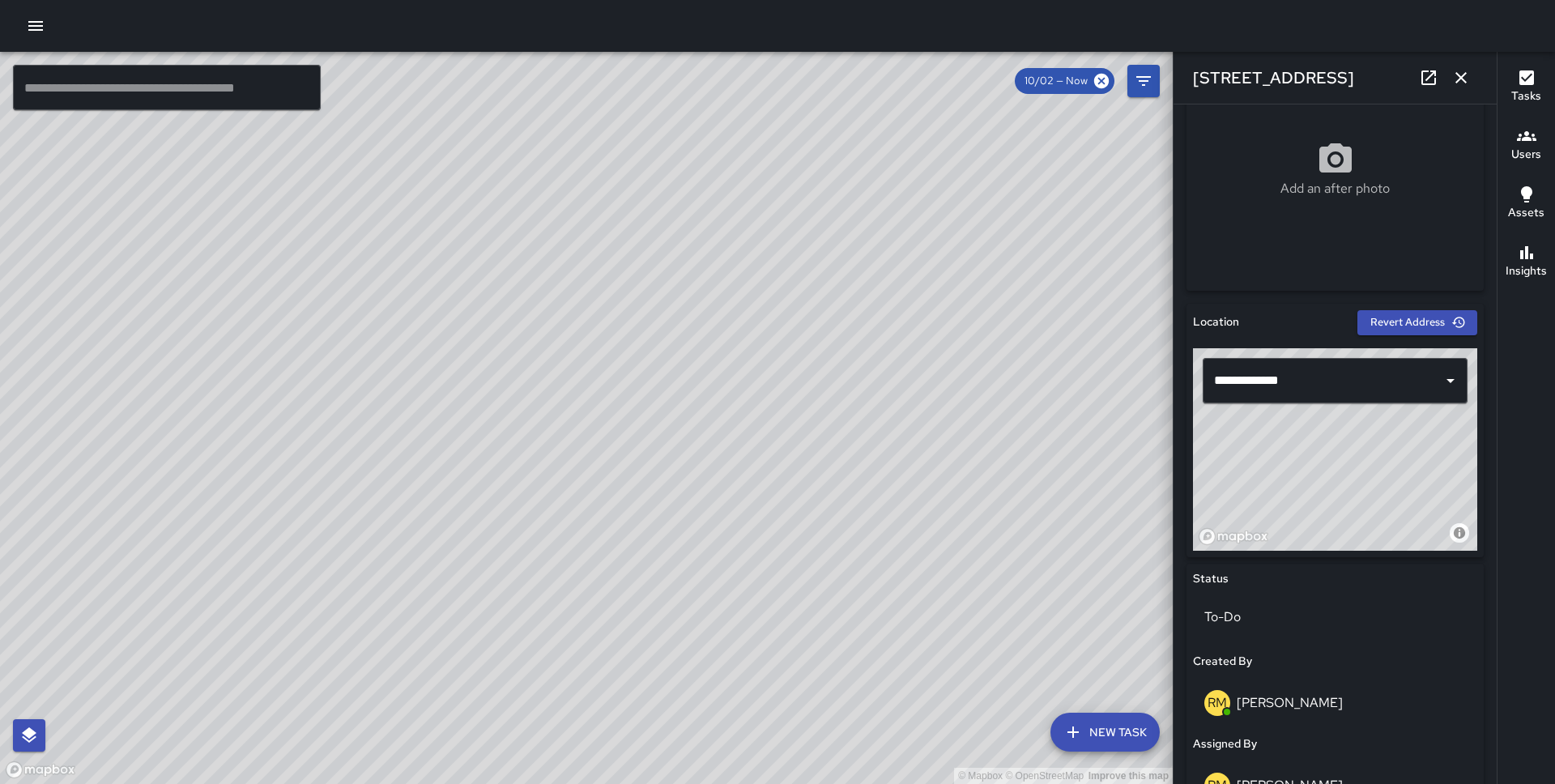
type input "**********"
click at [1468, 81] on icon "button" at bounding box center [1461, 78] width 19 height 19
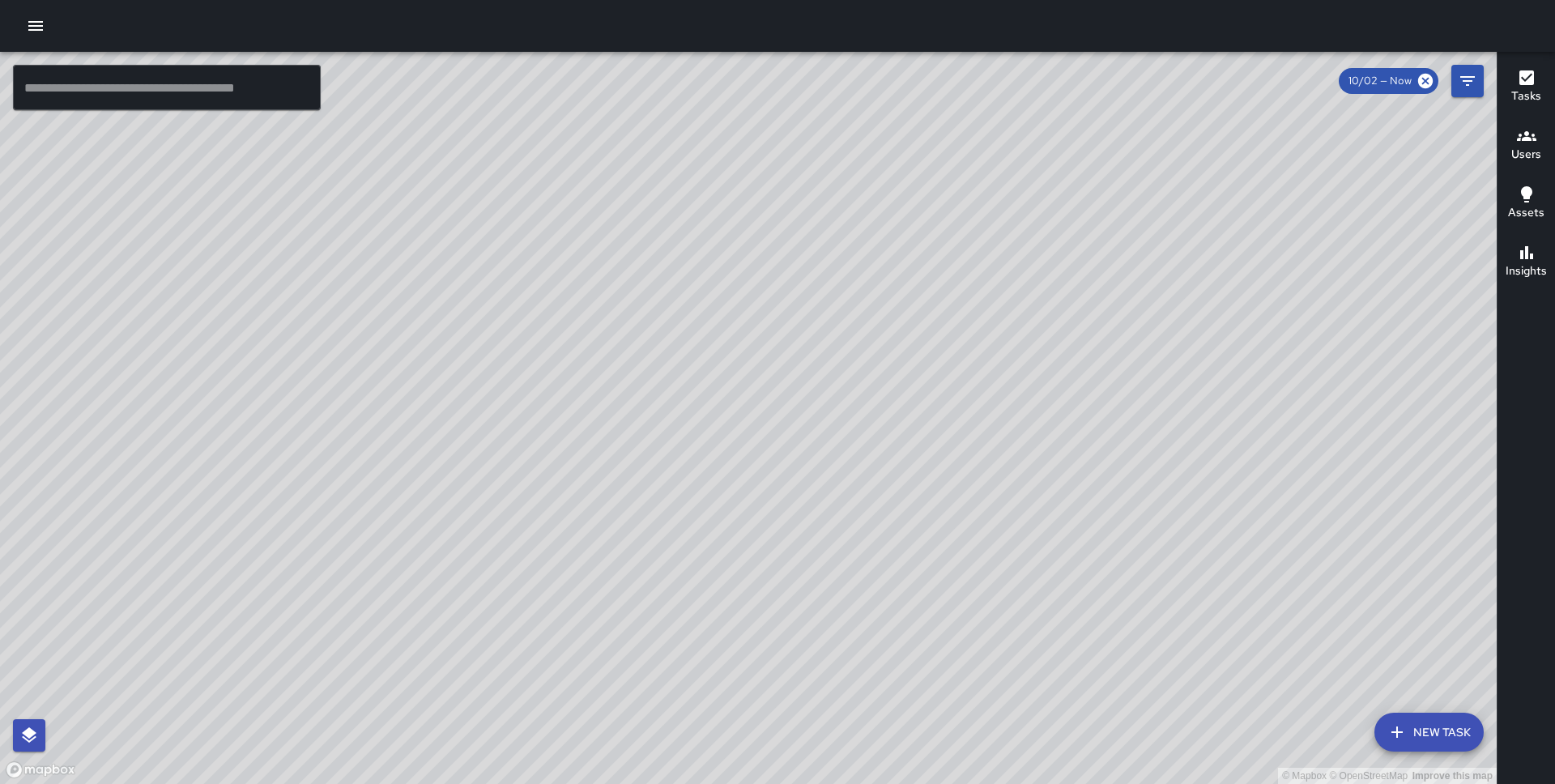
drag, startPoint x: 1217, startPoint y: 427, endPoint x: 935, endPoint y: 559, distance: 311.4
click at [935, 559] on div "© Mapbox © OpenStreetMap Improve this map" at bounding box center [748, 417] width 1496 height 732
drag, startPoint x: 1081, startPoint y: 326, endPoint x: 865, endPoint y: 479, distance: 264.7
click at [865, 479] on div "© Mapbox © OpenStreetMap Improve this map" at bounding box center [748, 417] width 1496 height 732
drag, startPoint x: 1166, startPoint y: 340, endPoint x: 1128, endPoint y: 334, distance: 38.5
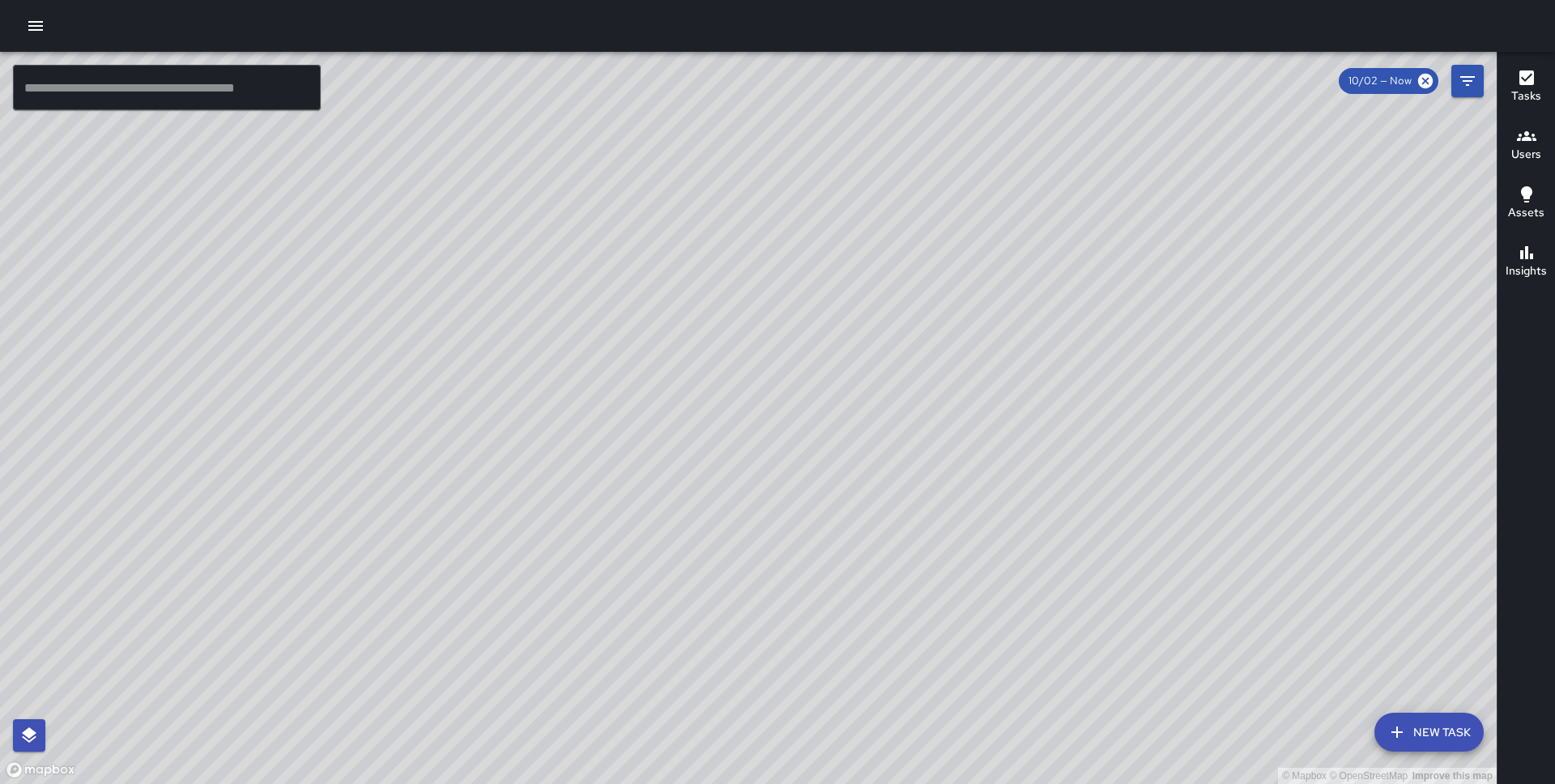
click at [1128, 334] on div "© Mapbox © OpenStreetMap Improve this map" at bounding box center [748, 417] width 1496 height 732
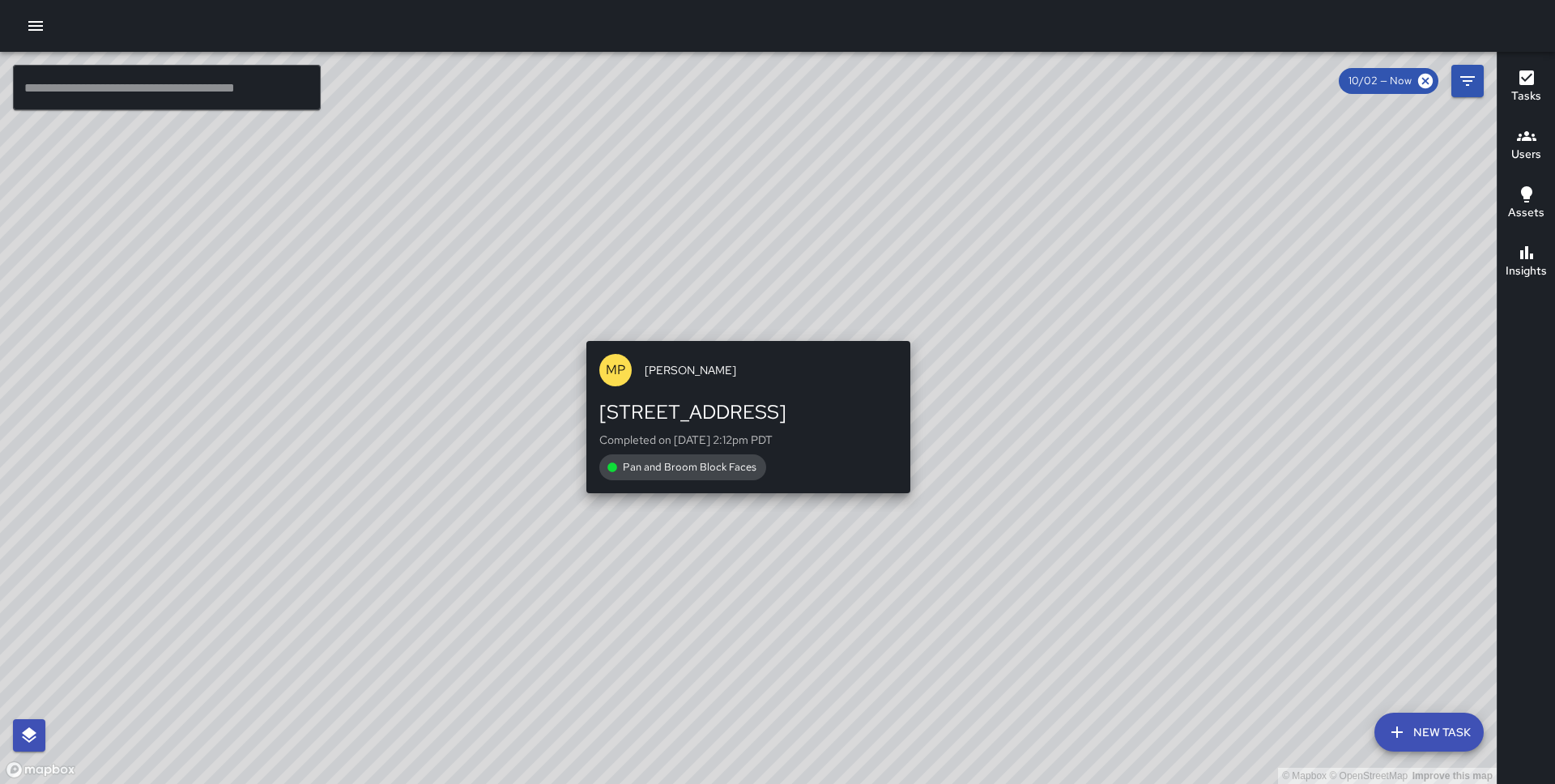
click at [741, 330] on div "© Mapbox © OpenStreetMap Improve this map MP Melvin Portillo 50 Main Street Com…" at bounding box center [748, 417] width 1496 height 732
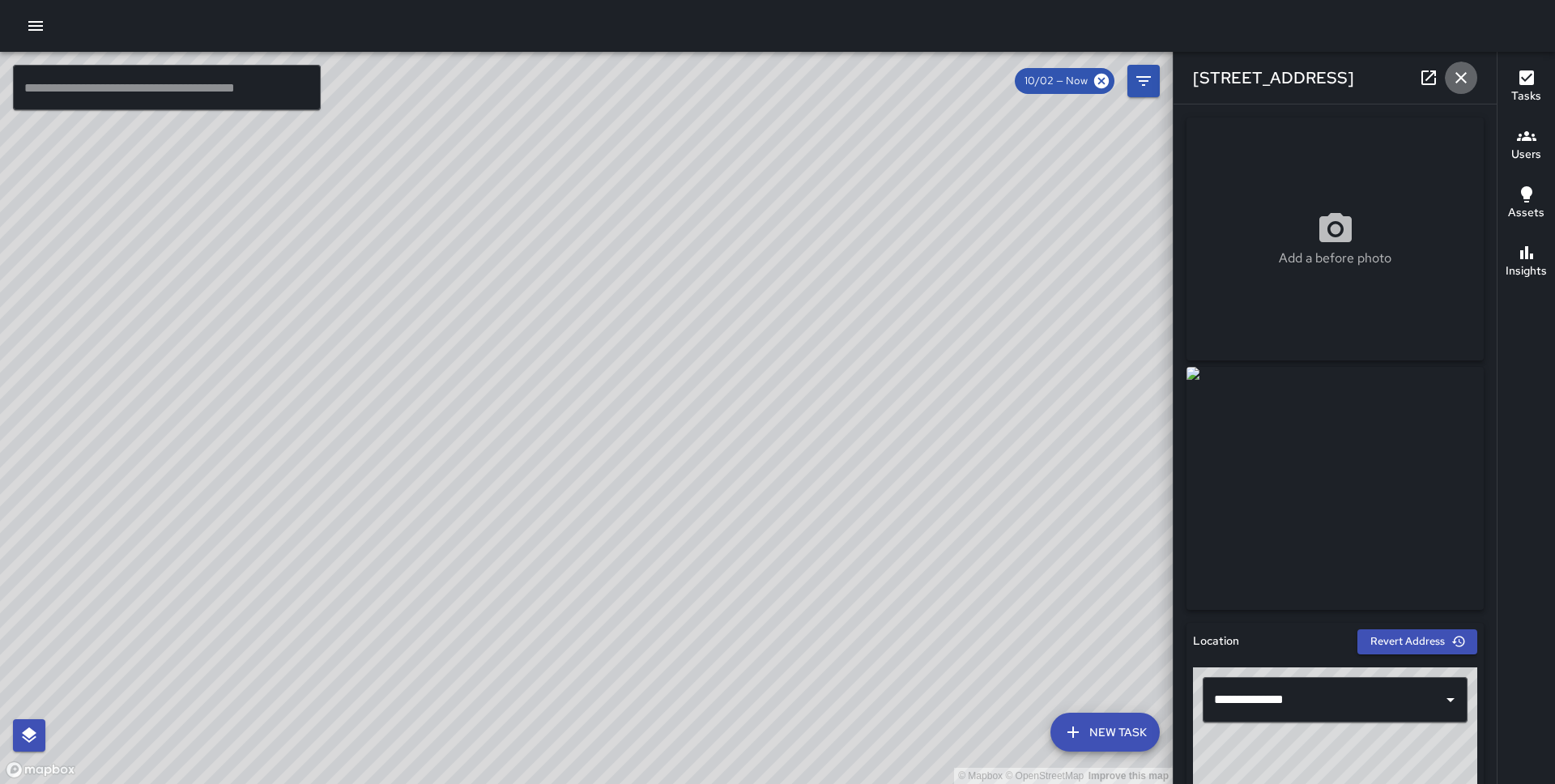
click at [1460, 83] on icon "button" at bounding box center [1461, 78] width 19 height 19
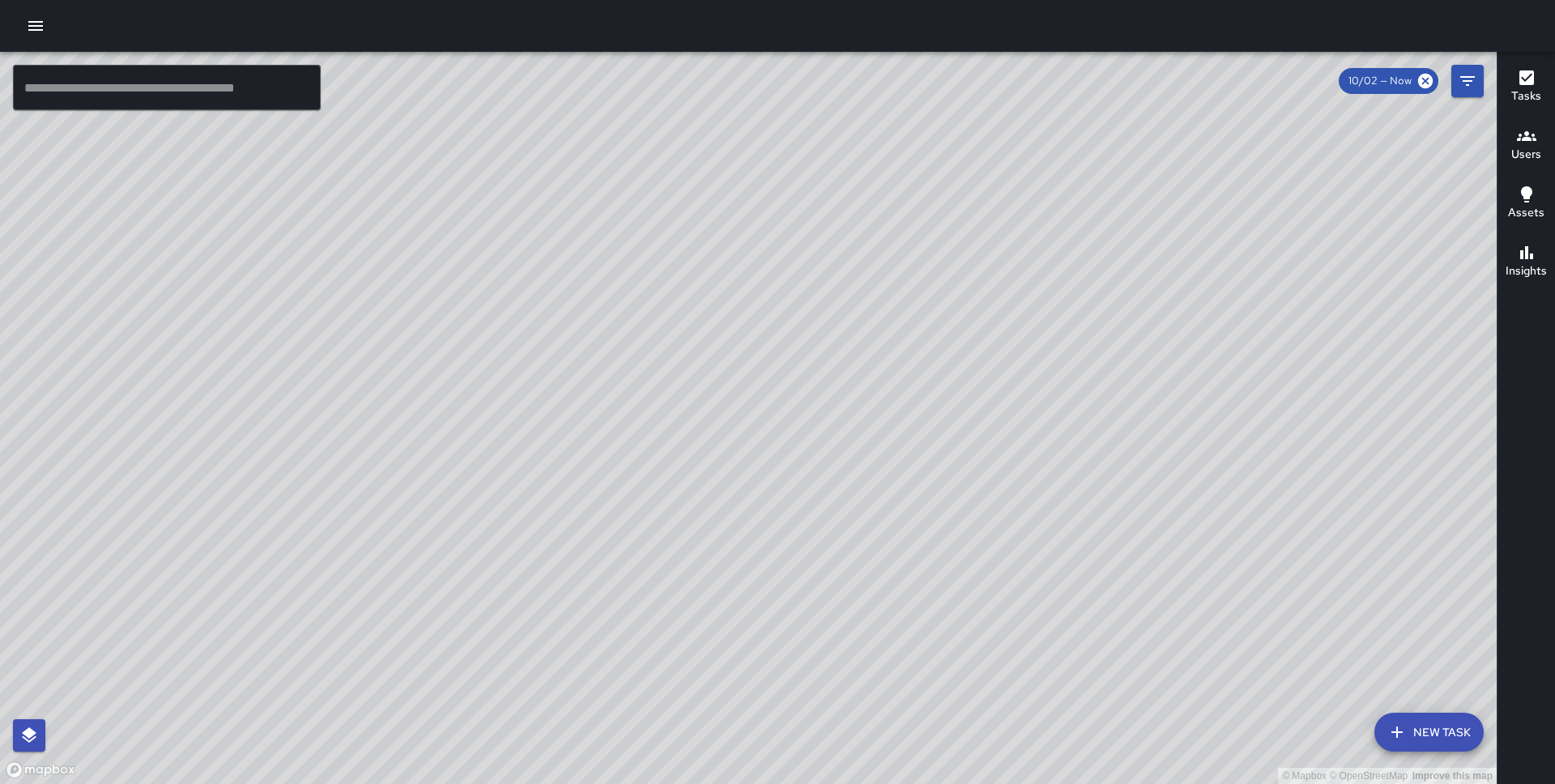
drag, startPoint x: 559, startPoint y: 246, endPoint x: 743, endPoint y: 363, distance: 218.0
click at [743, 363] on div "© Mapbox © OpenStreetMap Improve this map" at bounding box center [748, 417] width 1496 height 732
drag, startPoint x: 455, startPoint y: 443, endPoint x: 480, endPoint y: 344, distance: 102.1
click at [480, 344] on div "© Mapbox © OpenStreetMap Improve this map" at bounding box center [748, 417] width 1496 height 732
drag, startPoint x: 433, startPoint y: 335, endPoint x: 730, endPoint y: 383, distance: 300.9
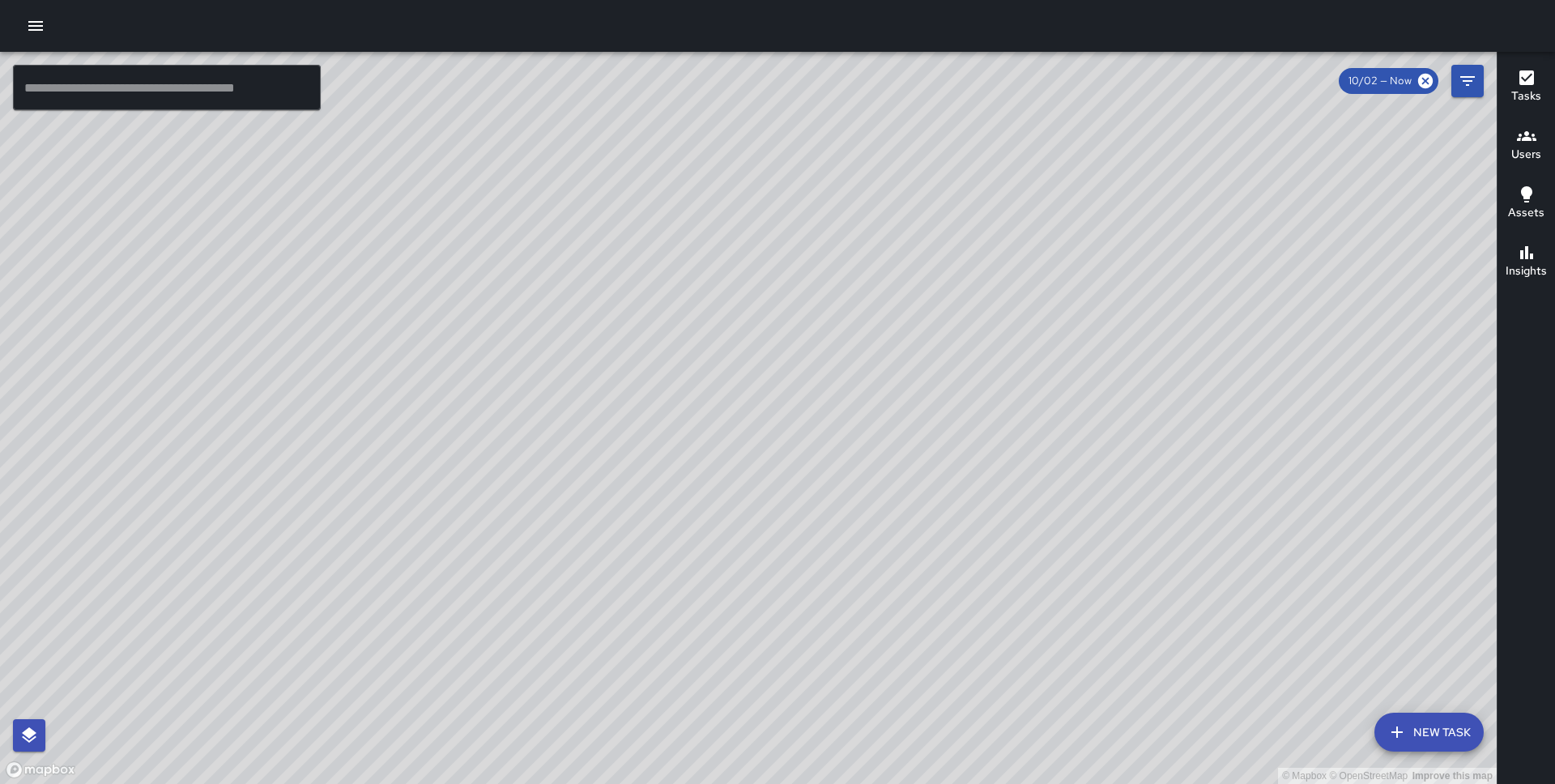
click at [730, 383] on div "© Mapbox © OpenStreetMap Improve this map" at bounding box center [748, 417] width 1496 height 732
click at [1418, 723] on button "New Task" at bounding box center [1429, 732] width 109 height 39
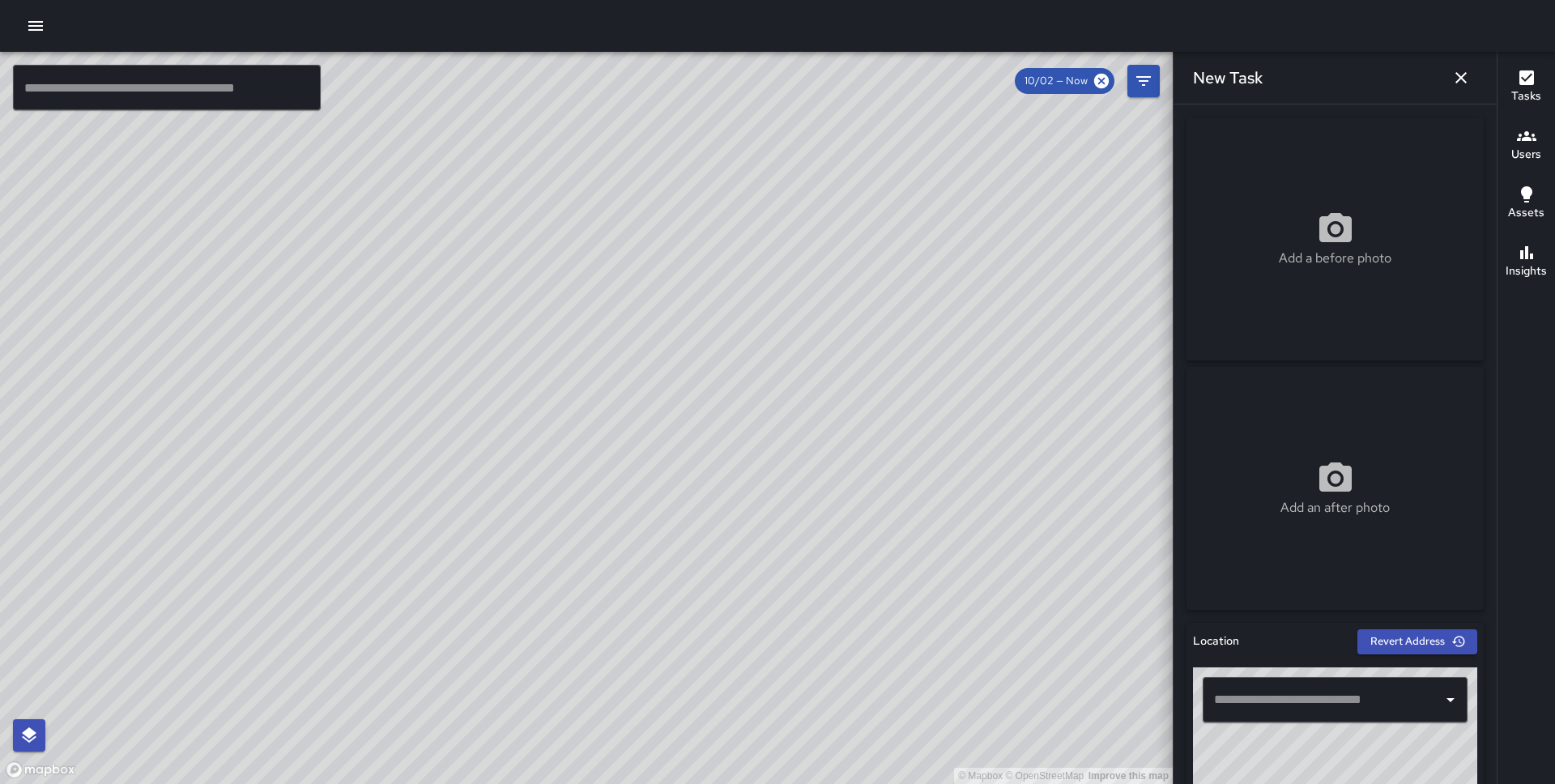
click at [1291, 701] on input "text" at bounding box center [1323, 700] width 226 height 31
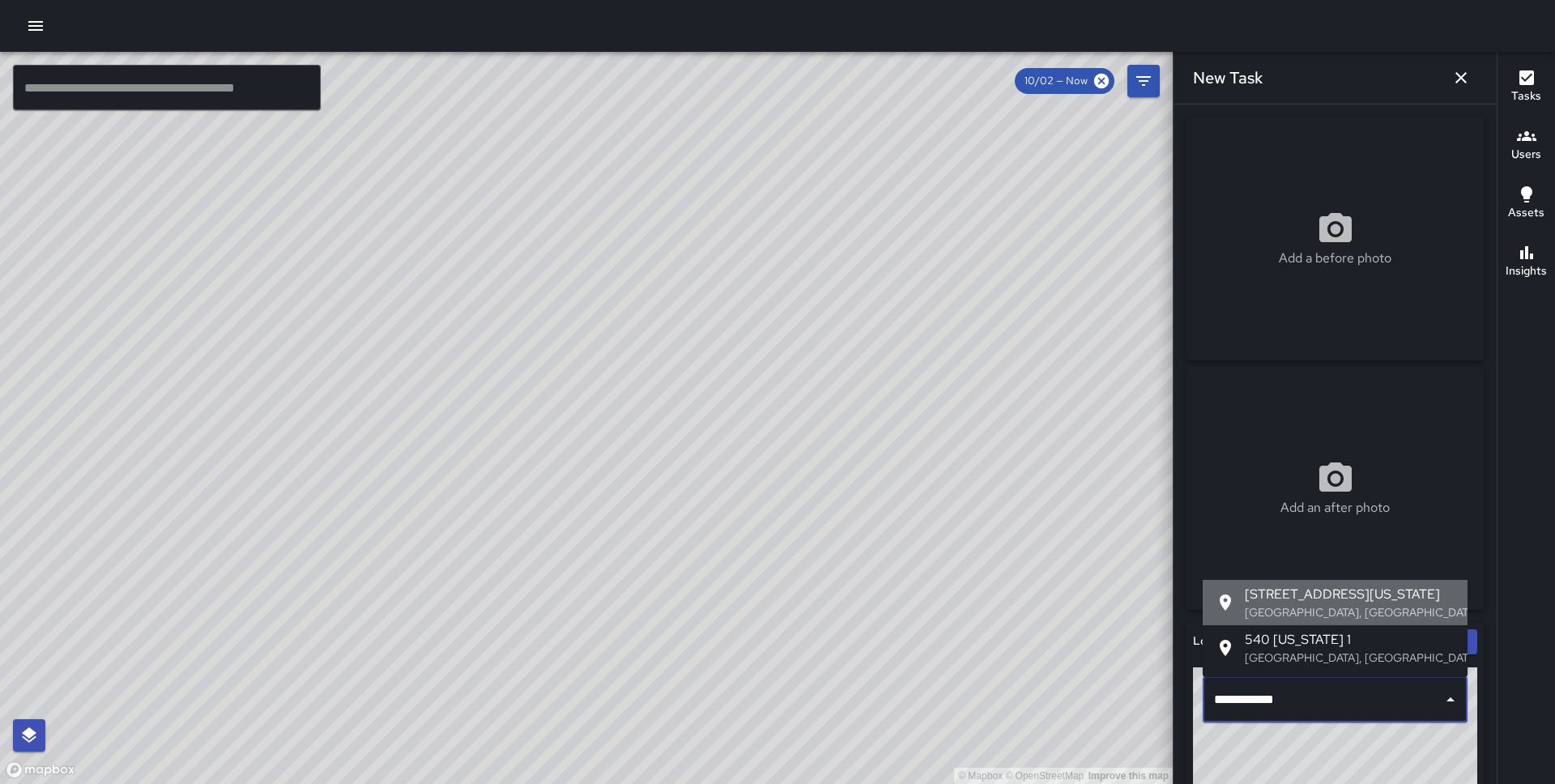
click at [1308, 614] on p "San Francisco, CA, USA" at bounding box center [1350, 611] width 210 height 16
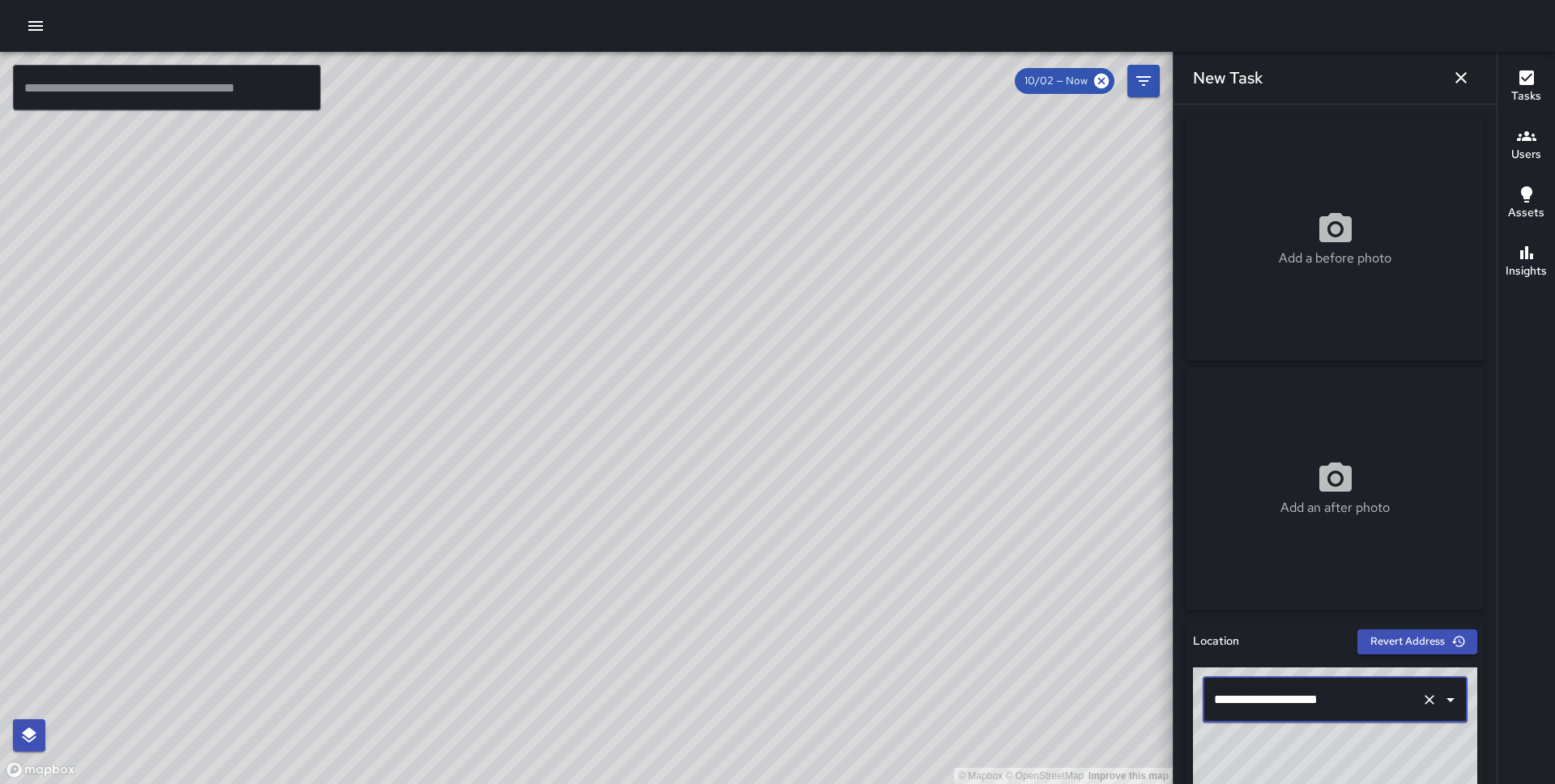
scroll to position [698, 0]
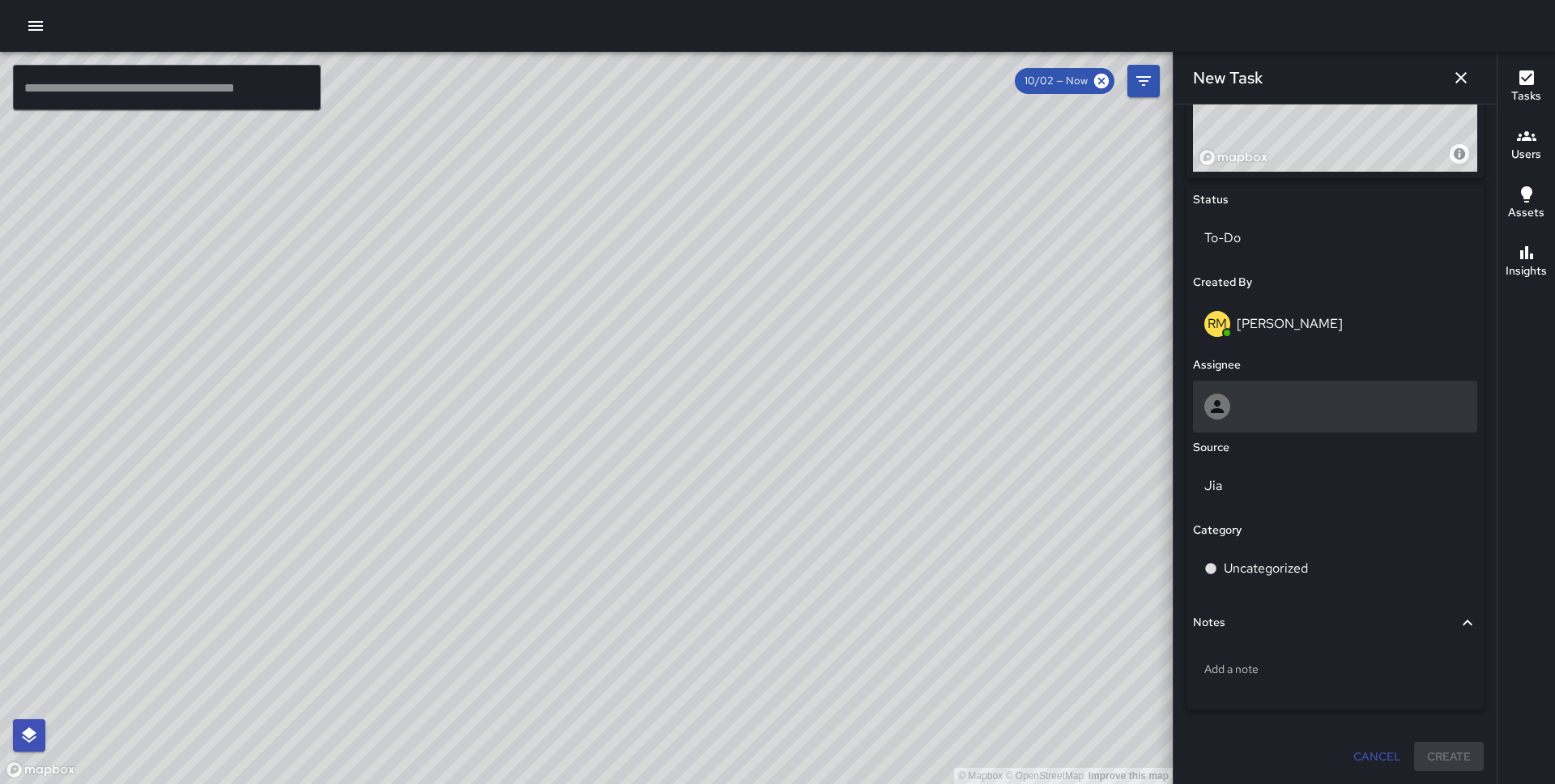
type input "**********"
click at [1280, 402] on div at bounding box center [1335, 406] width 262 height 26
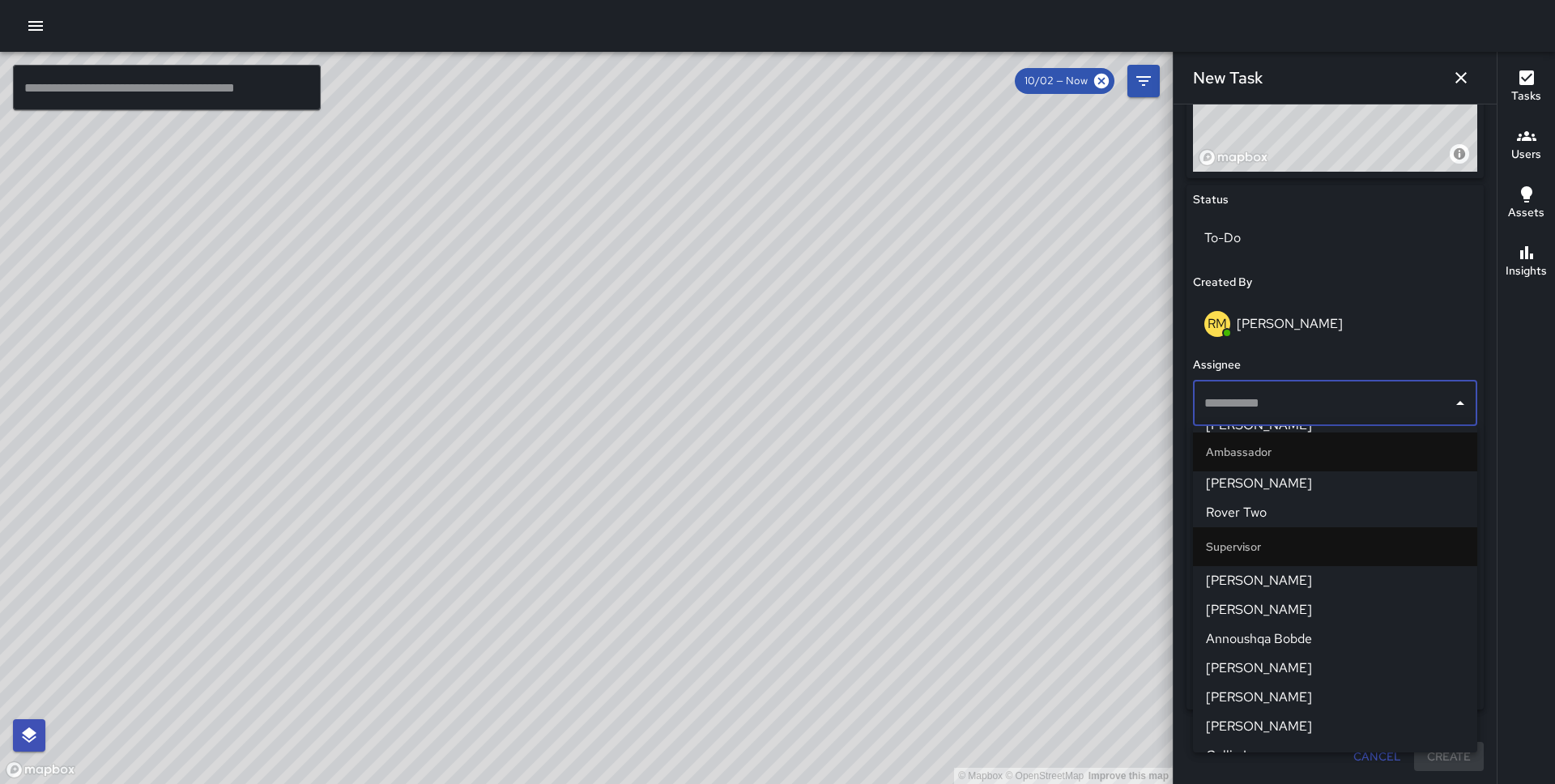
scroll to position [1367, 0]
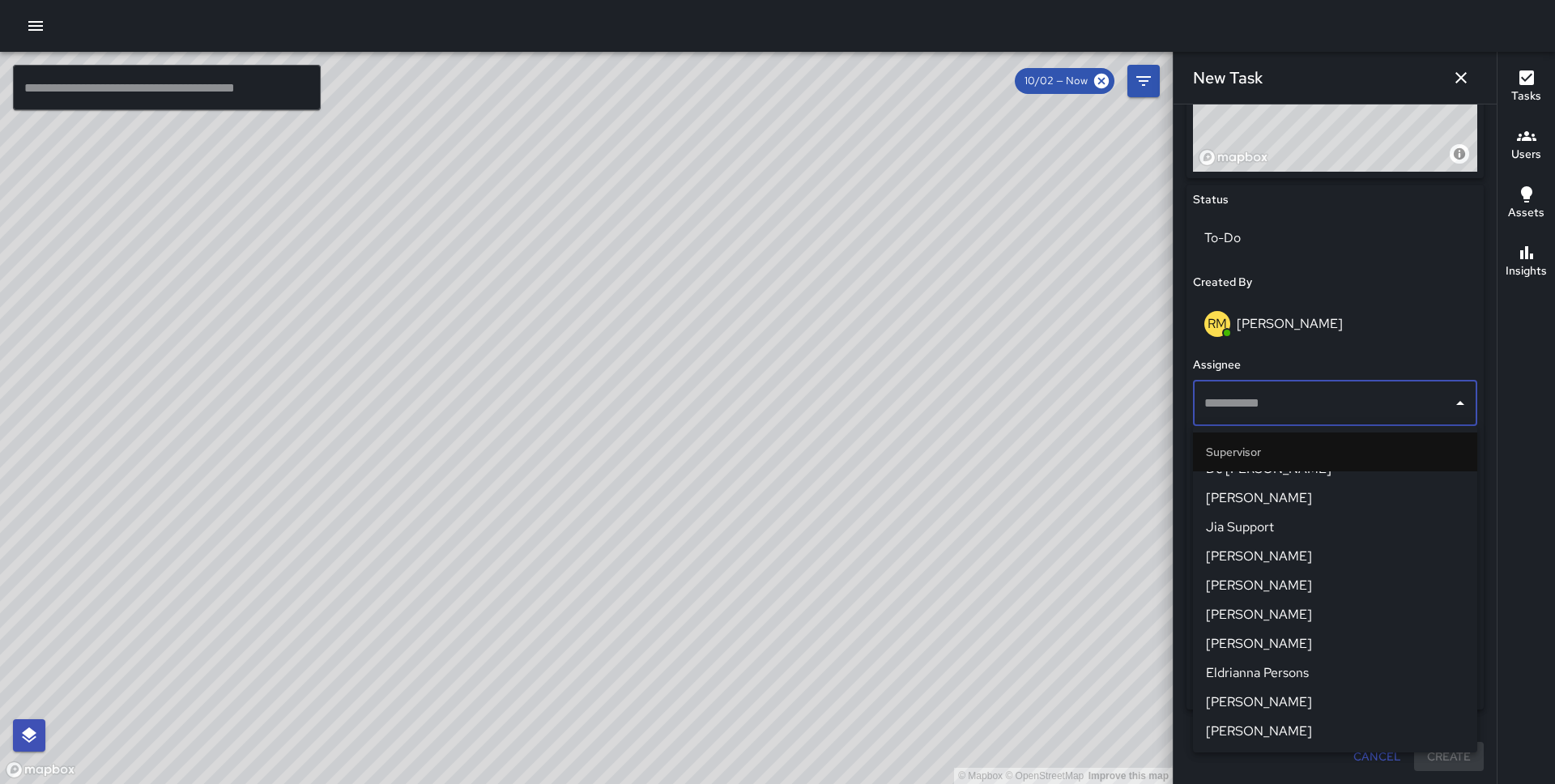
click at [1271, 667] on span "Eldrianna Persons" at bounding box center [1334, 673] width 258 height 19
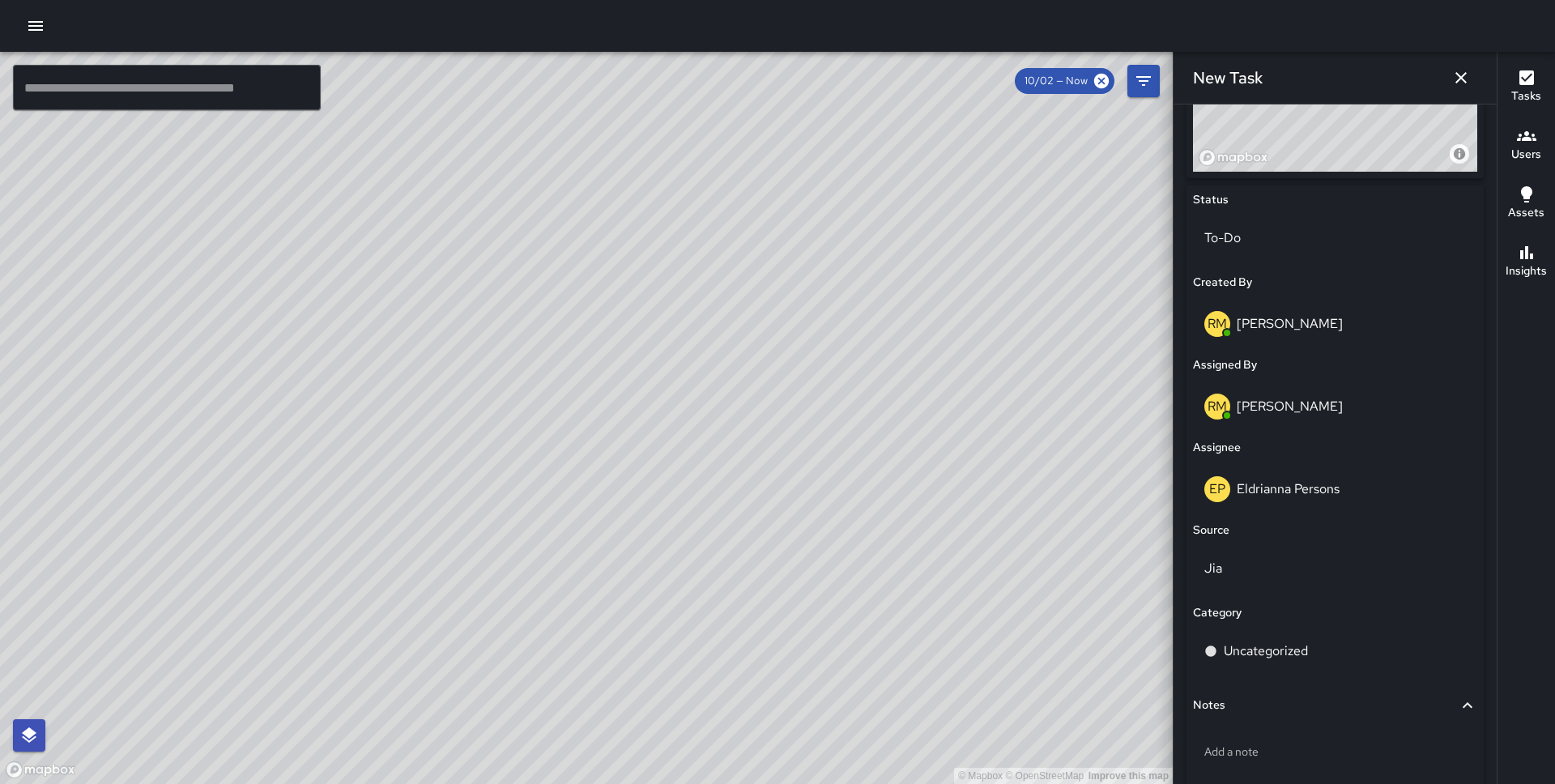
click at [1289, 673] on div "Uncategorized" at bounding box center [1335, 654] width 284 height 52
click at [1289, 651] on p "Uncategorized" at bounding box center [1266, 651] width 84 height 19
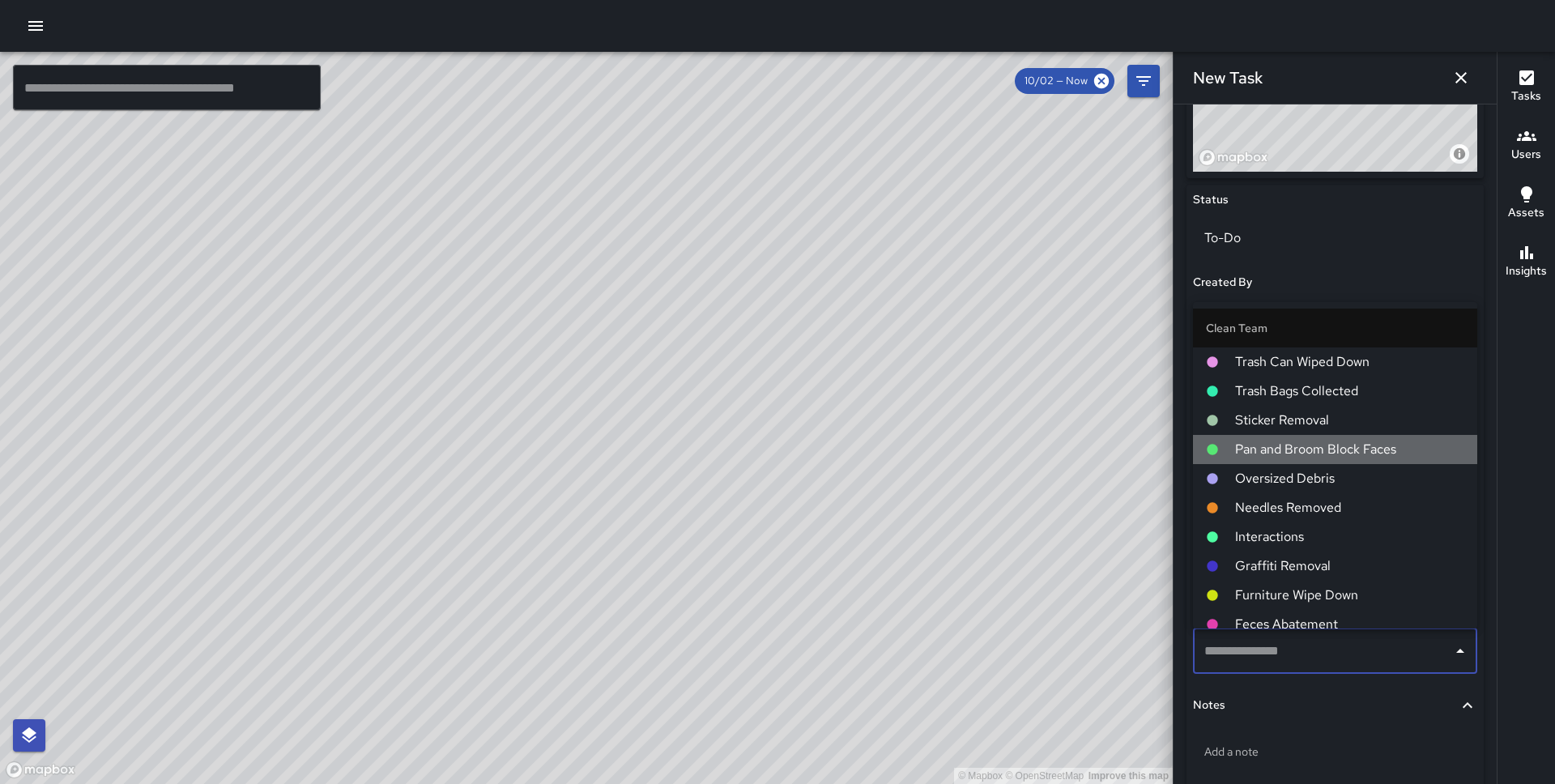
click at [1339, 445] on span "Pan and Broom Block Faces" at bounding box center [1350, 449] width 229 height 19
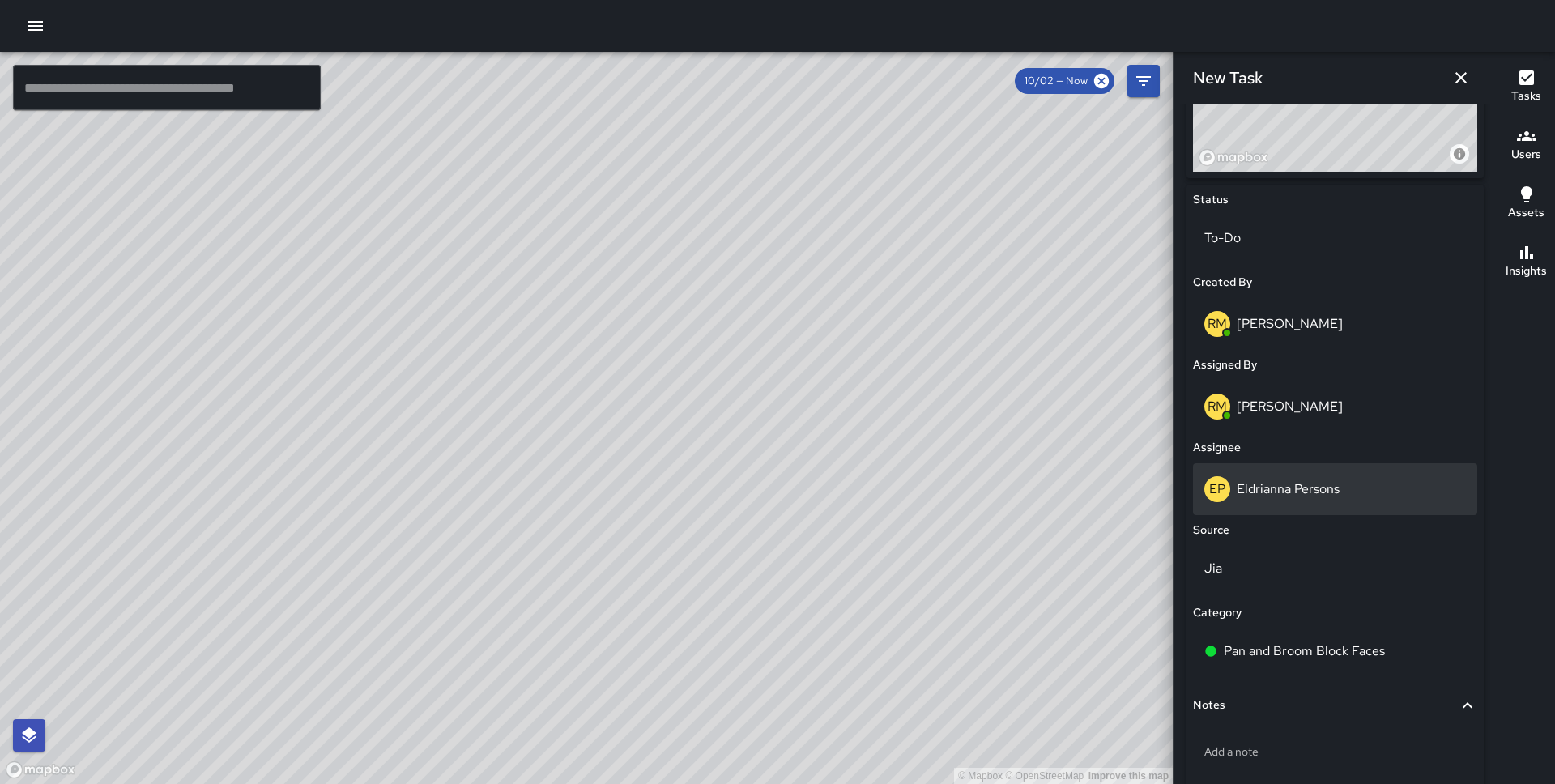
scroll to position [780, 0]
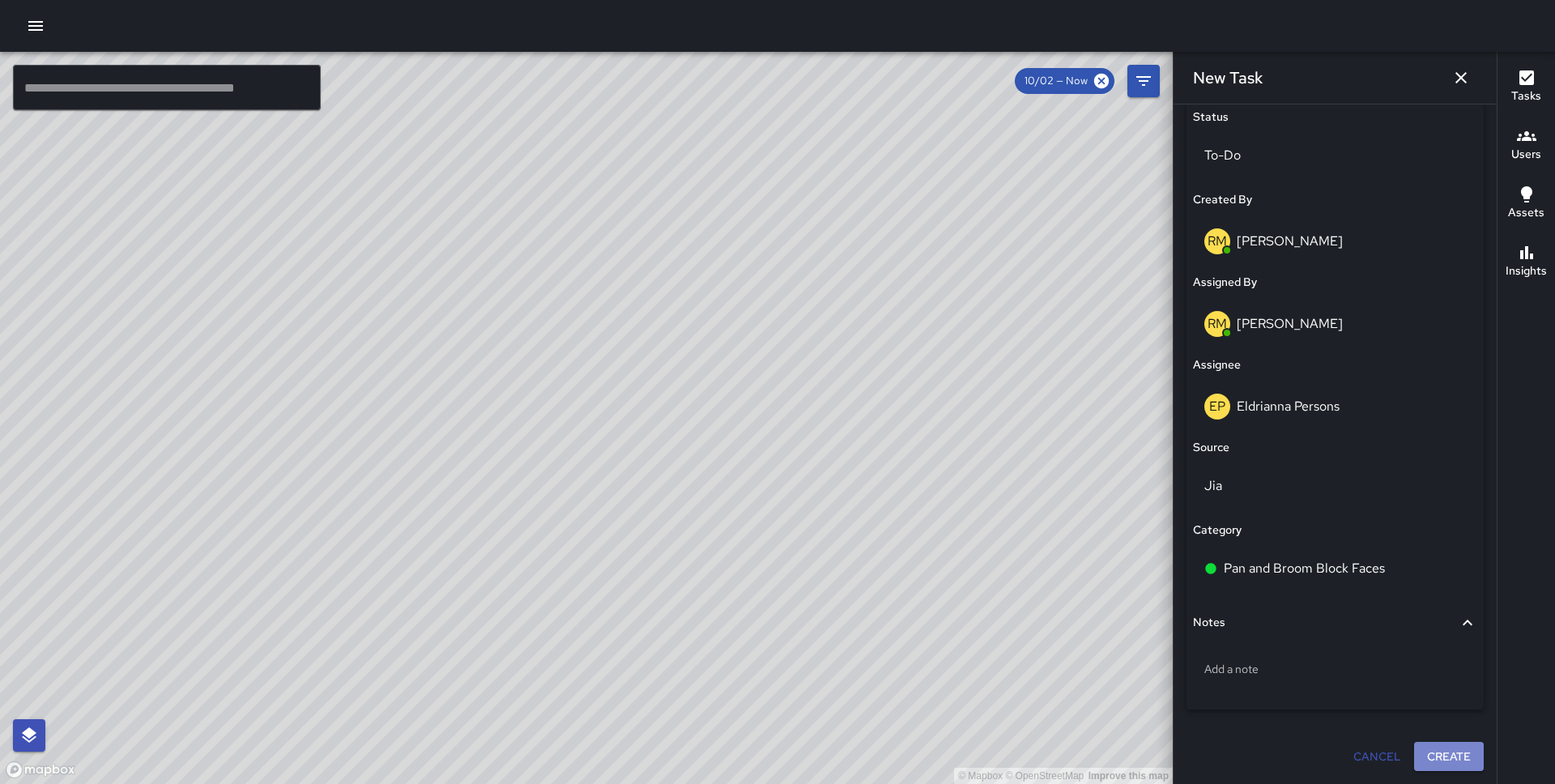
click at [1434, 748] on button "Create" at bounding box center [1448, 756] width 70 height 30
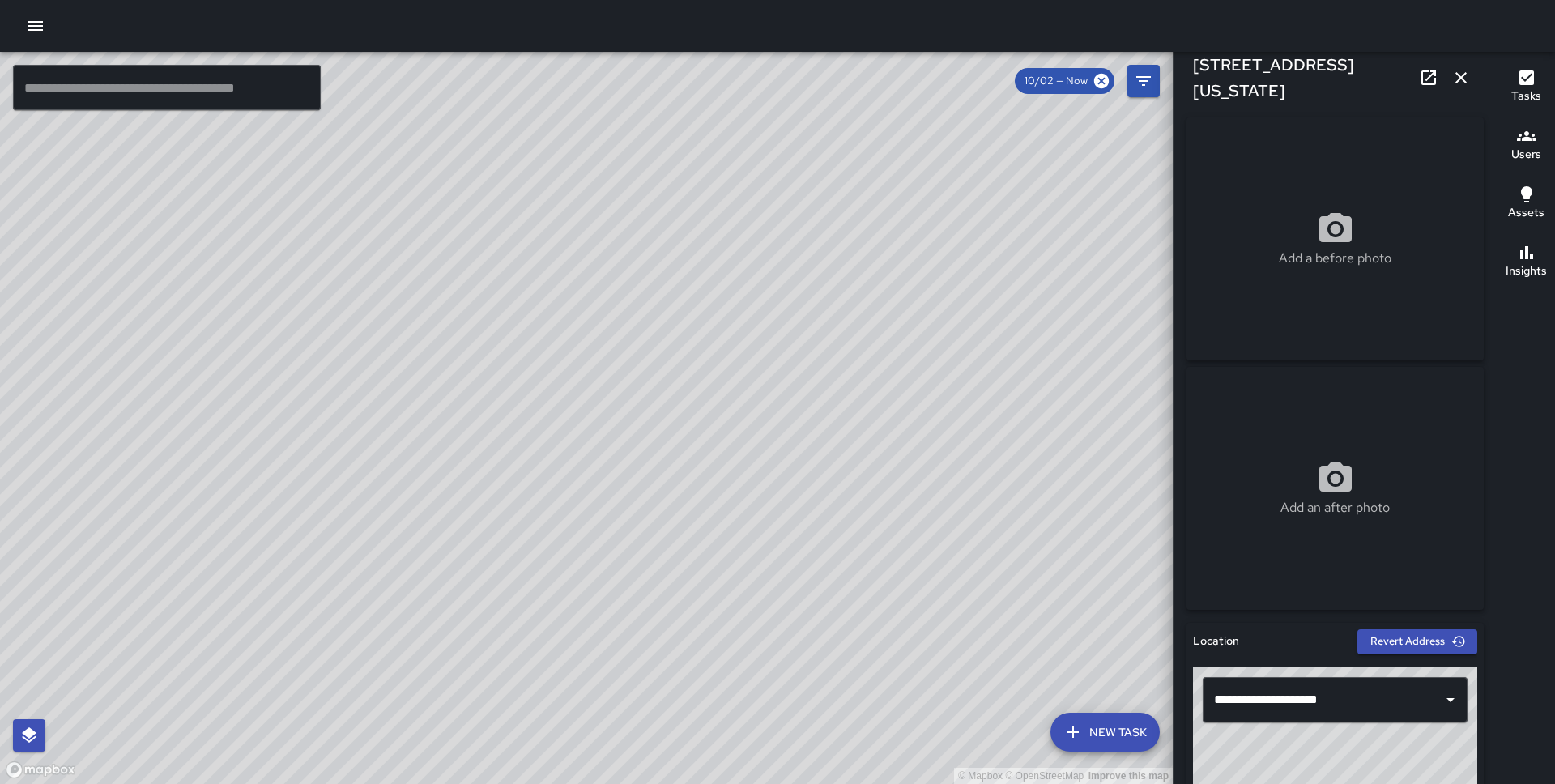
click at [838, 504] on div "© Mapbox © OpenStreetMap Improve this map" at bounding box center [586, 417] width 1173 height 732
drag, startPoint x: 838, startPoint y: 504, endPoint x: 657, endPoint y: 479, distance: 182.7
click at [657, 479] on div "© Mapbox © OpenStreetMap Improve this map" at bounding box center [586, 417] width 1173 height 732
drag, startPoint x: 996, startPoint y: 399, endPoint x: 863, endPoint y: 262, distance: 190.9
click at [863, 262] on div "© Mapbox © OpenStreetMap Improve this map" at bounding box center [586, 417] width 1173 height 732
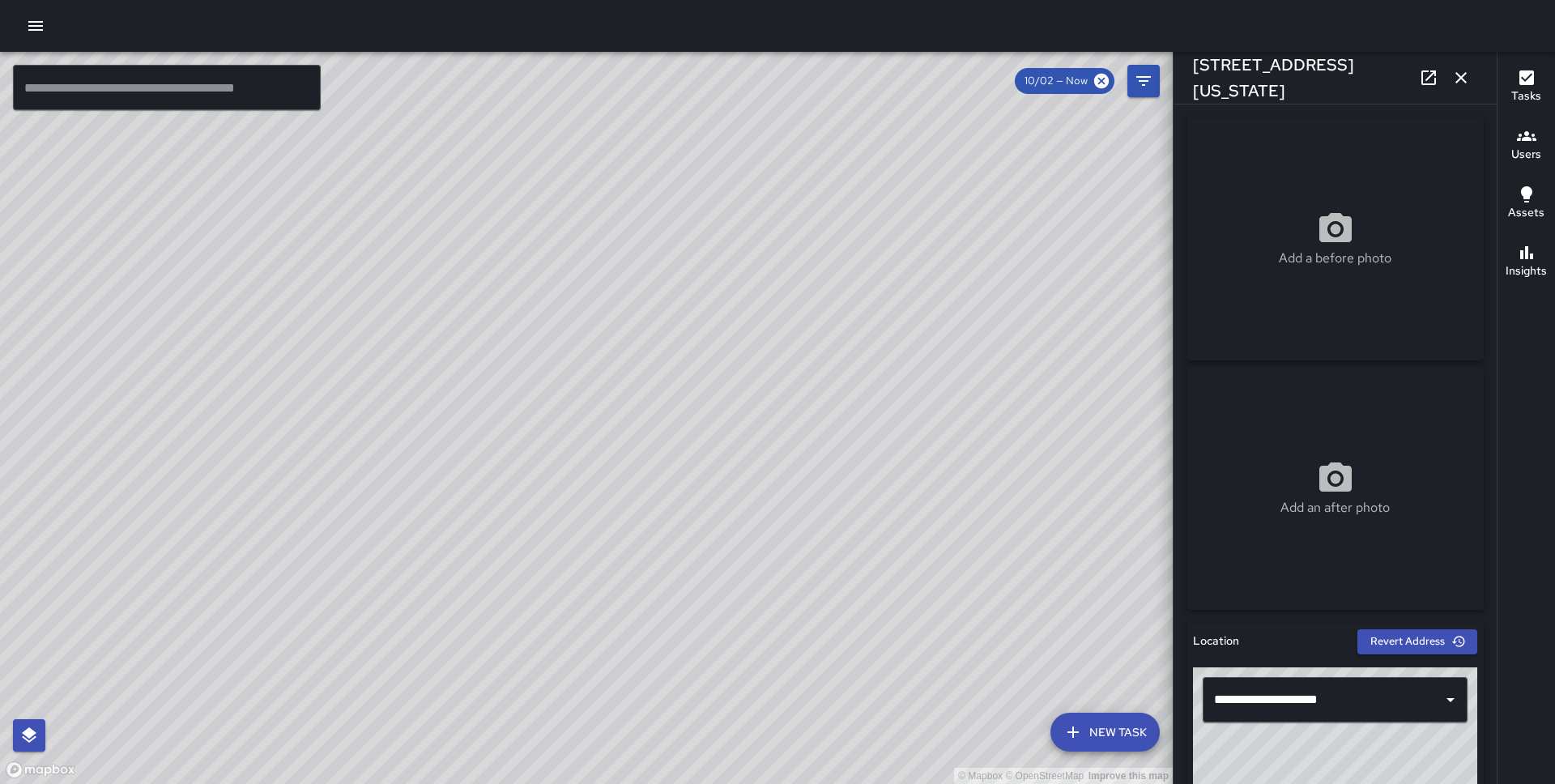
drag, startPoint x: 841, startPoint y: 435, endPoint x: 796, endPoint y: 314, distance: 129.1
click at [796, 314] on div "© Mapbox © OpenStreetMap Improve this map" at bounding box center [586, 417] width 1173 height 732
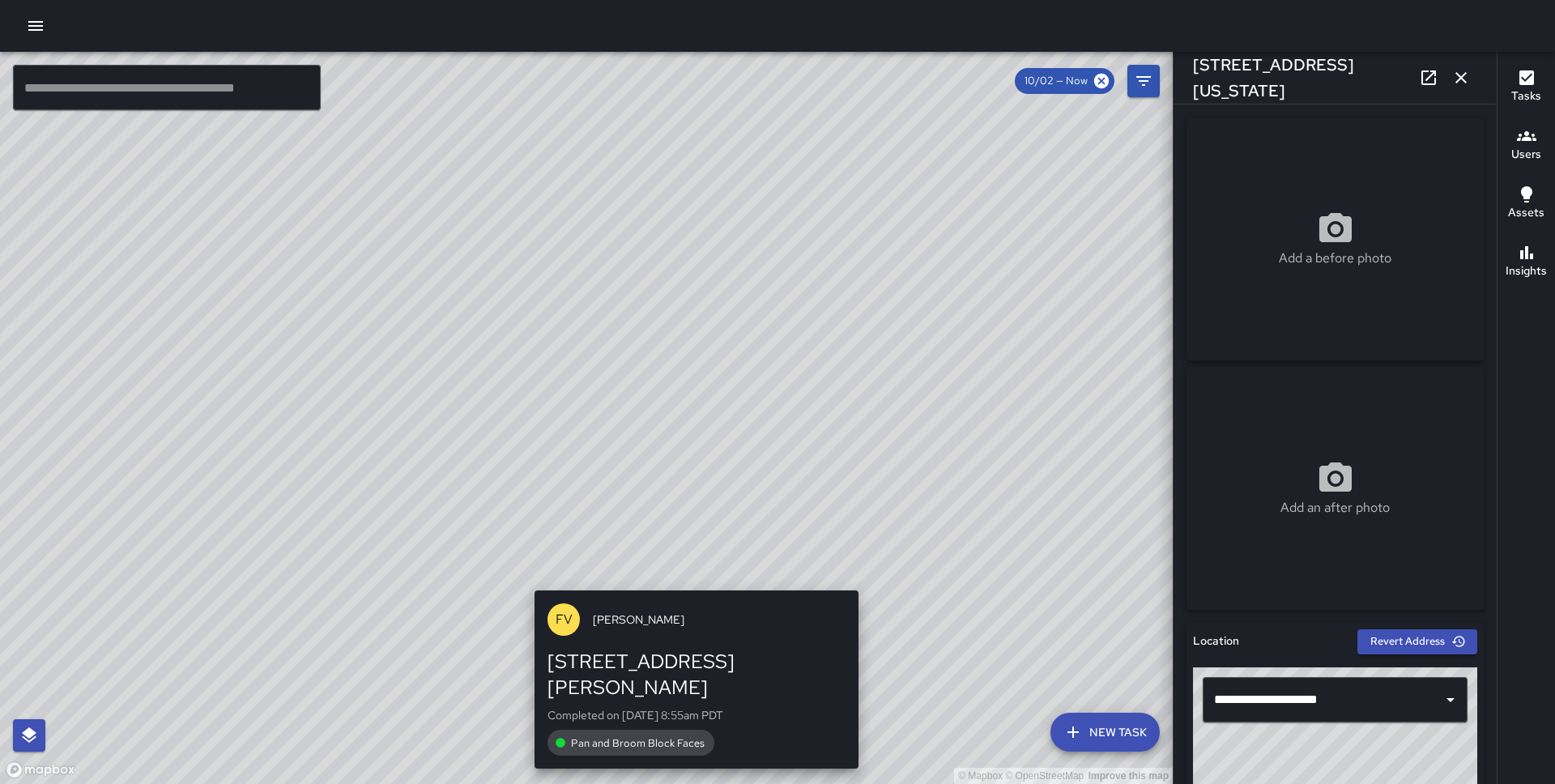
click at [692, 580] on div "© Mapbox © OpenStreetMap Improve this map FV Francisco Villalta 71 Stevenson St…" at bounding box center [586, 417] width 1173 height 732
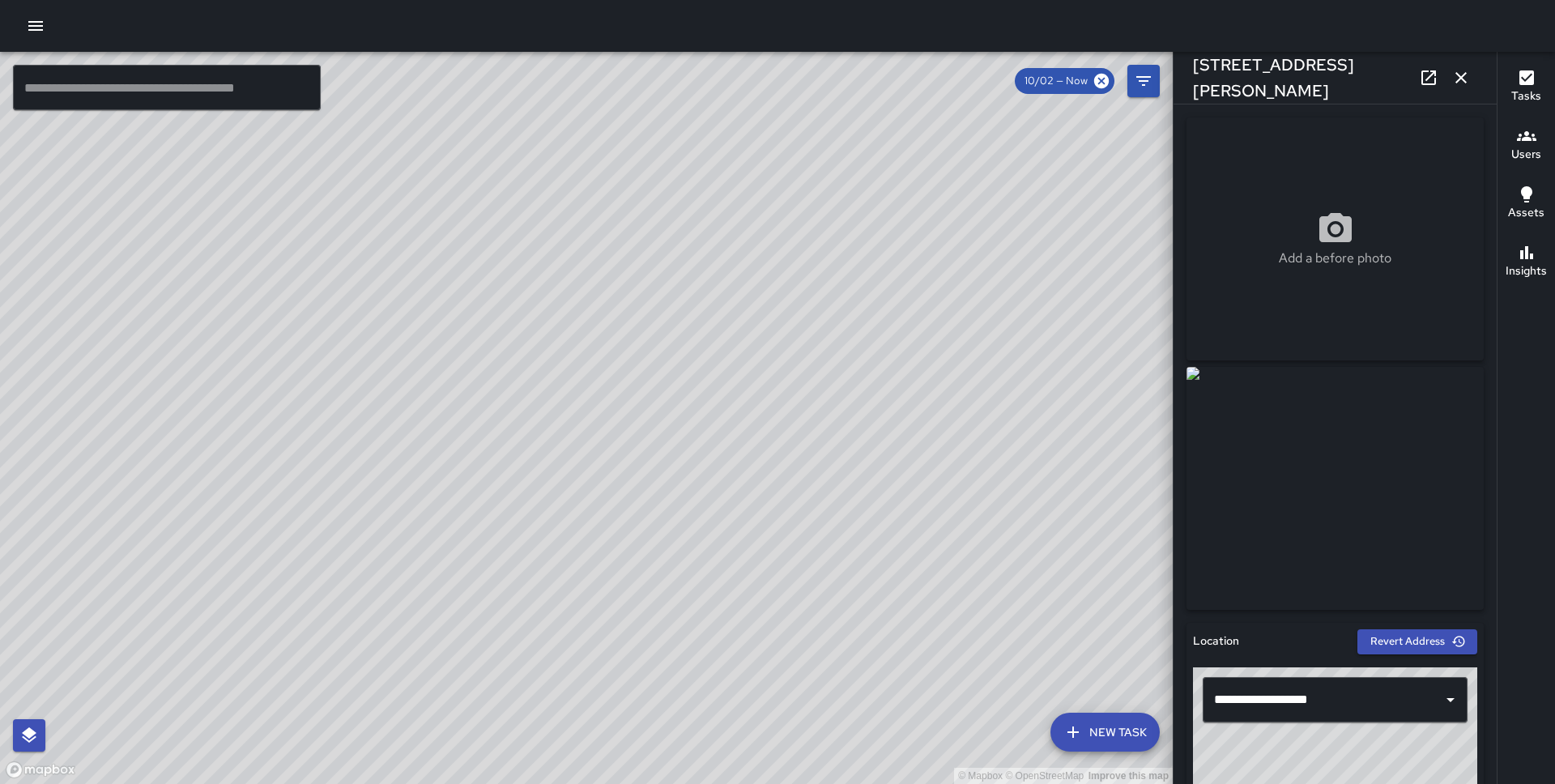
click at [690, 315] on div "© Mapbox © OpenStreetMap Improve this map" at bounding box center [586, 417] width 1173 height 732
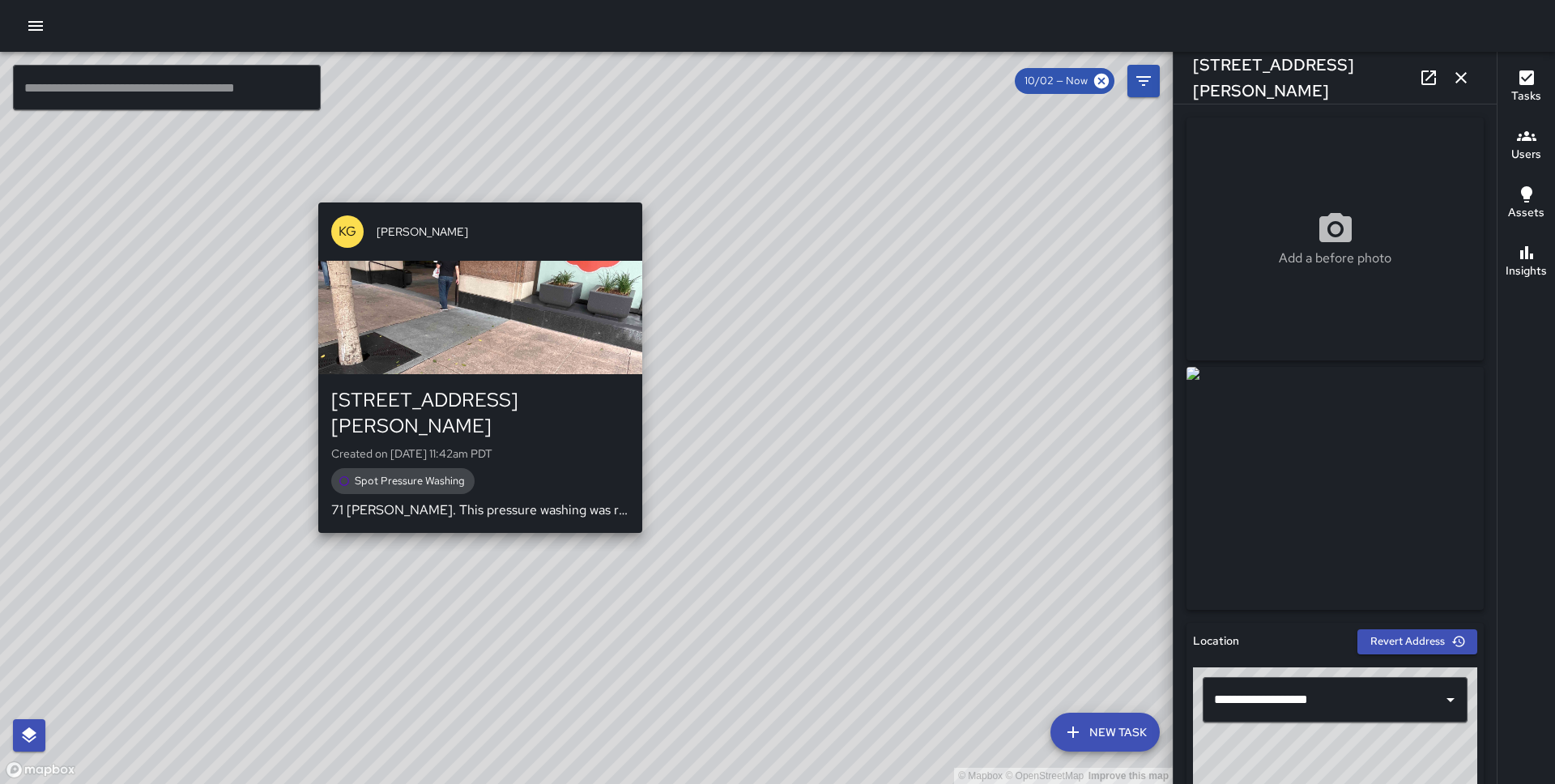
click at [473, 515] on div "© Mapbox © OpenStreetMap Improve this map KG Keonte Gibson 71 Stevenson Street …" at bounding box center [586, 417] width 1173 height 732
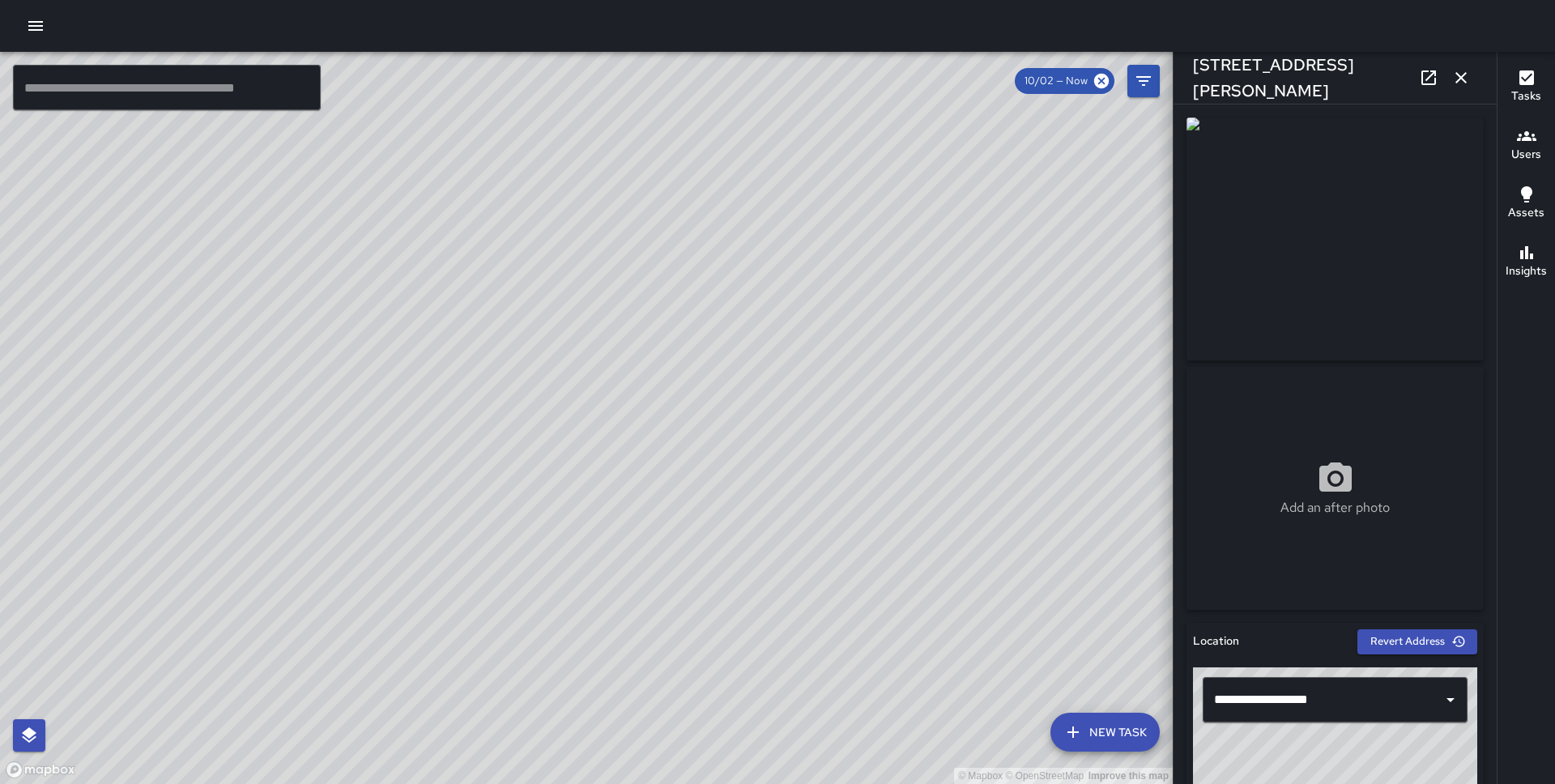
type input "**********"
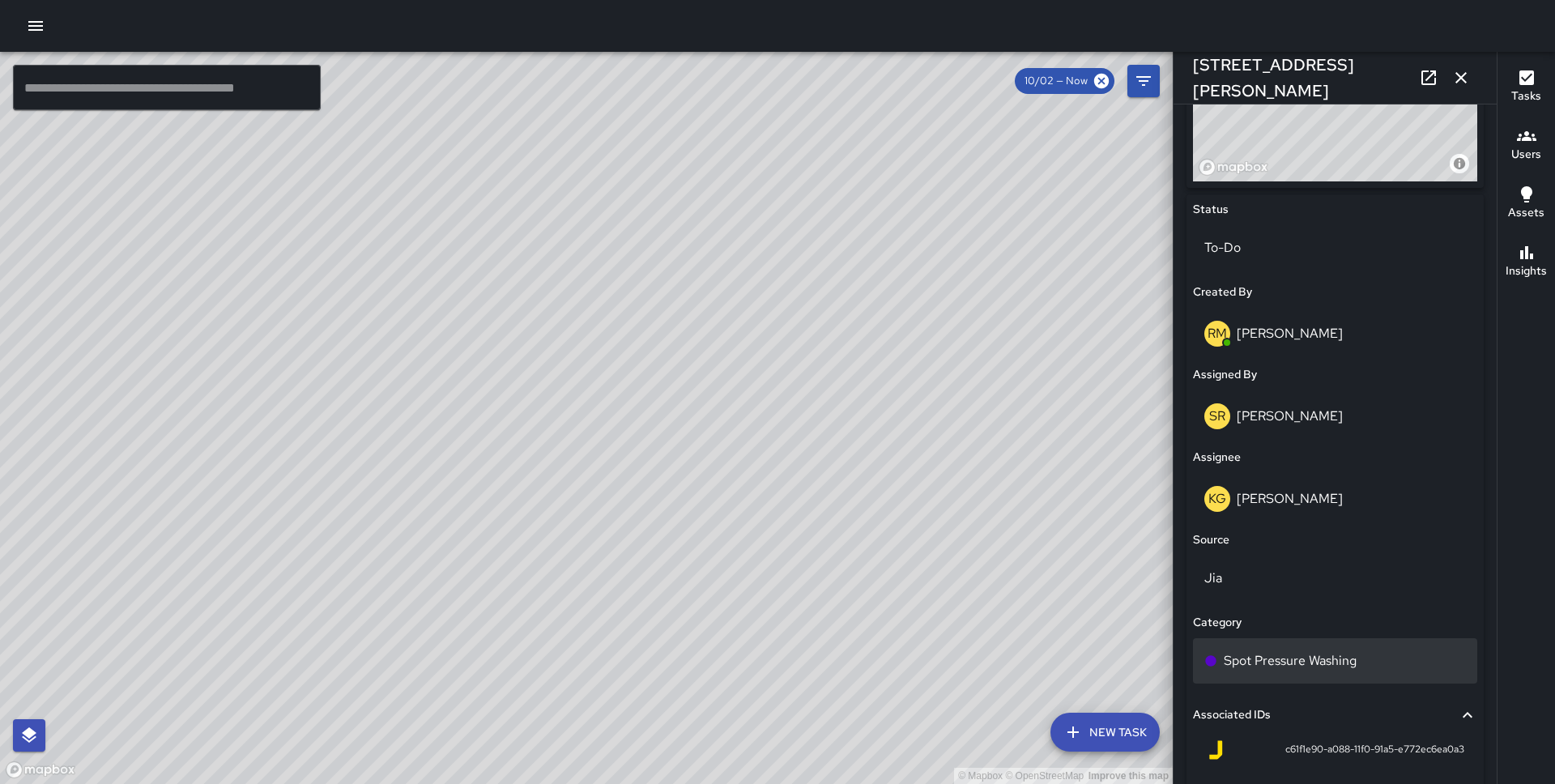
scroll to position [687, 0]
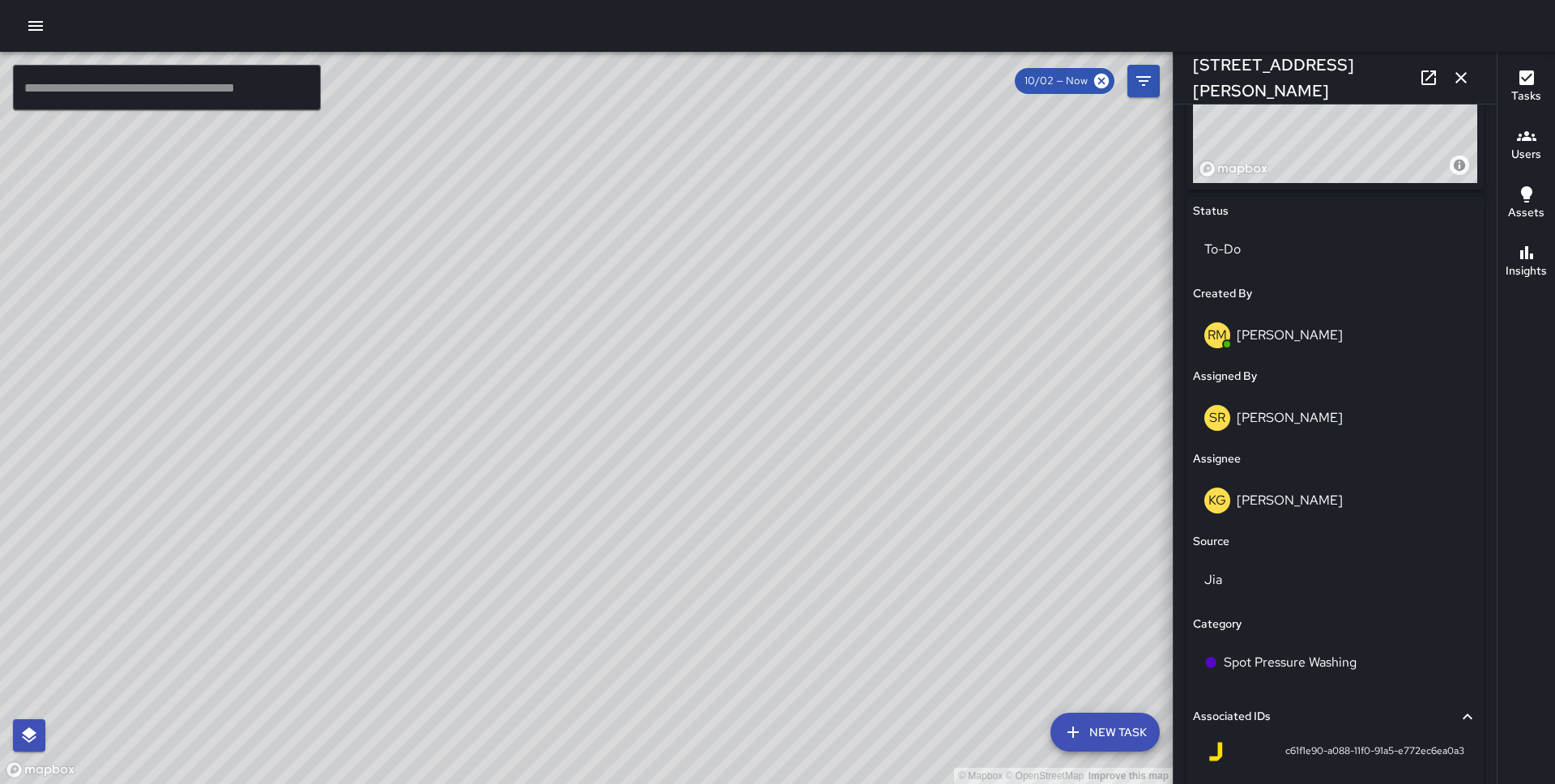
click at [1460, 81] on icon "button" at bounding box center [1461, 78] width 12 height 12
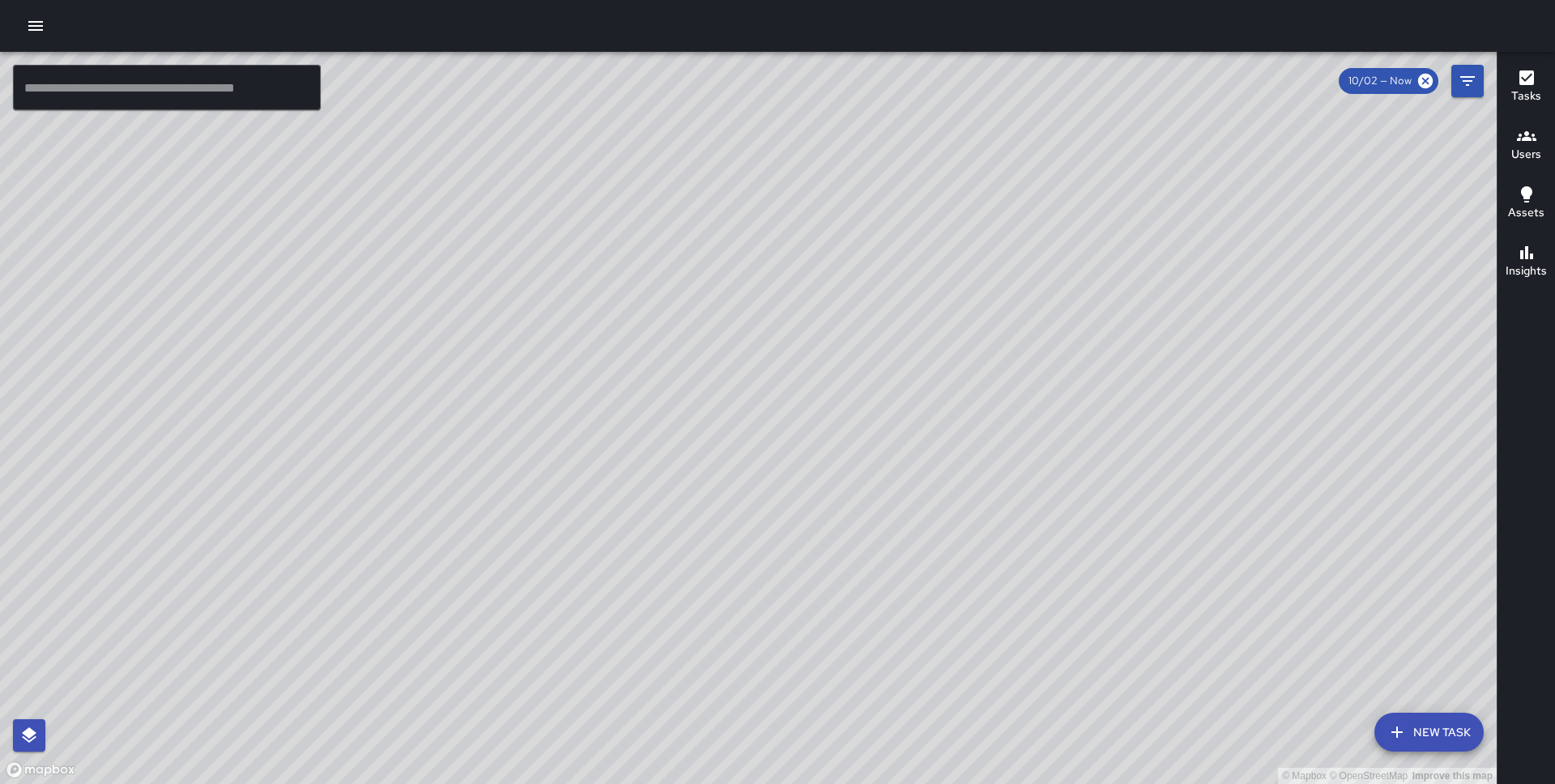
drag, startPoint x: 877, startPoint y: 336, endPoint x: 739, endPoint y: 533, distance: 240.5
click at [739, 533] on div "© Mapbox © OpenStreetMap Improve this map" at bounding box center [748, 417] width 1496 height 732
